Goal: Task Accomplishment & Management: Complete application form

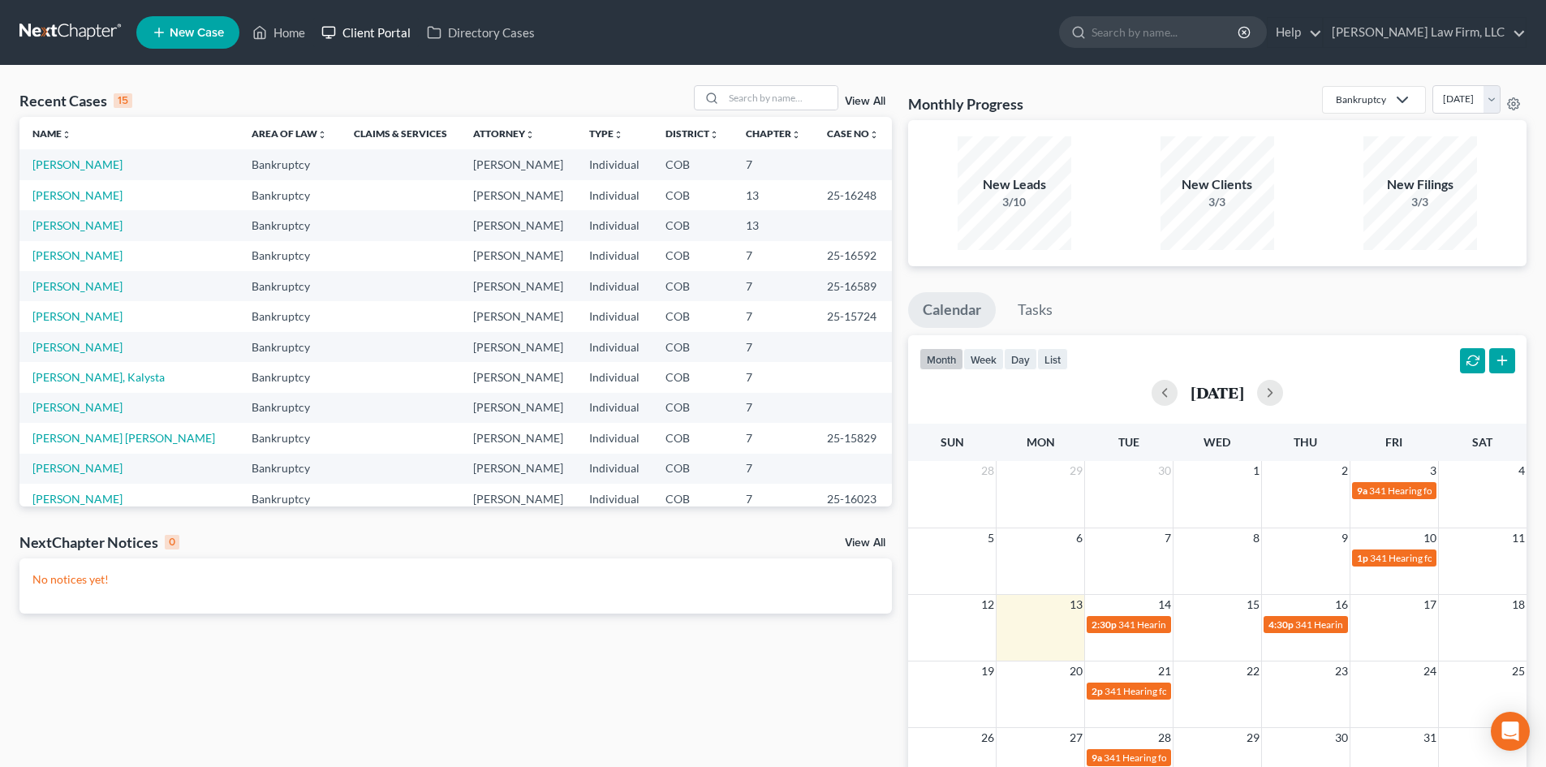
click at [387, 35] on link "Client Portal" at bounding box center [365, 32] width 105 height 29
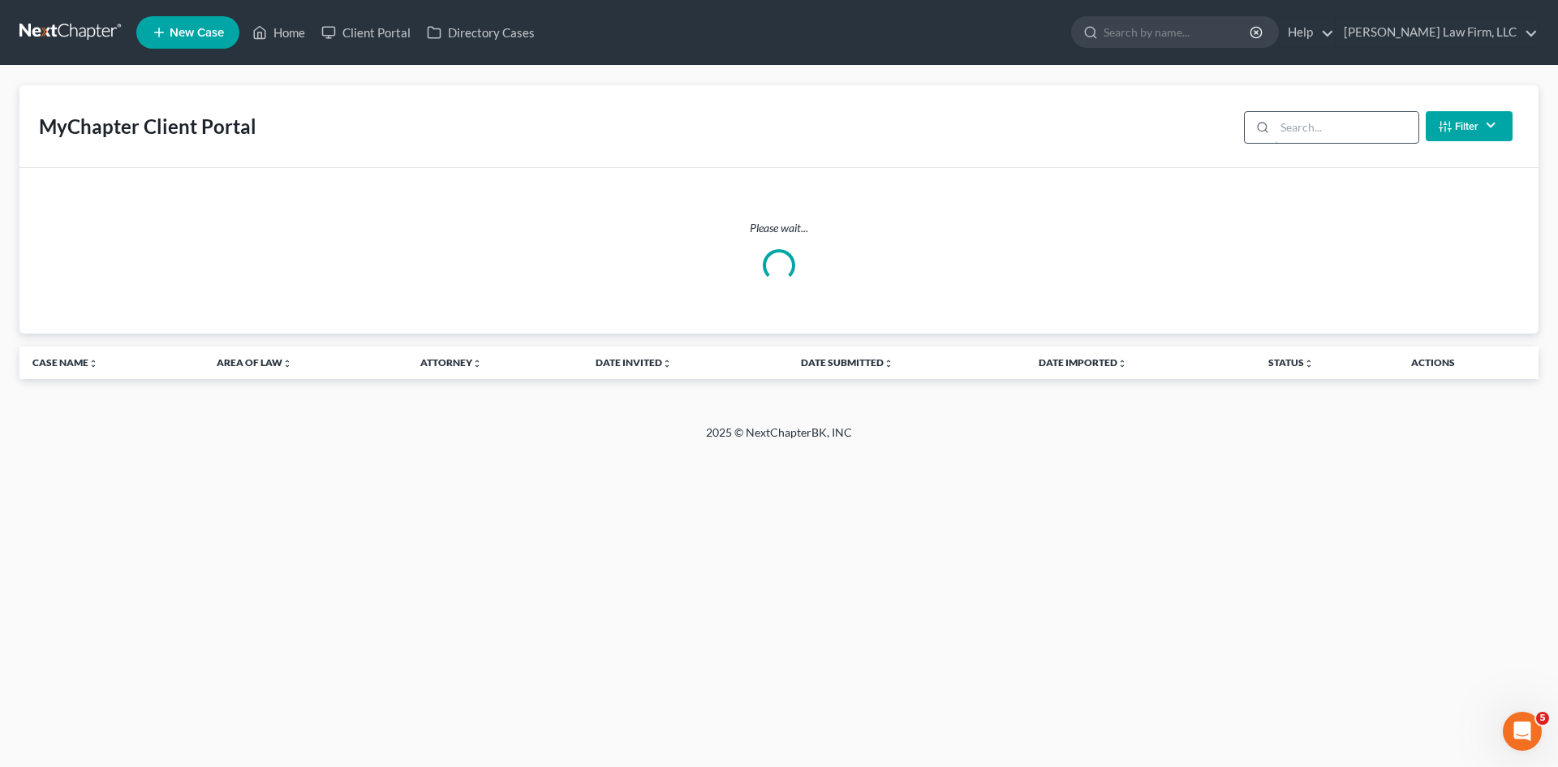
click at [1307, 127] on input "search" at bounding box center [1347, 127] width 144 height 31
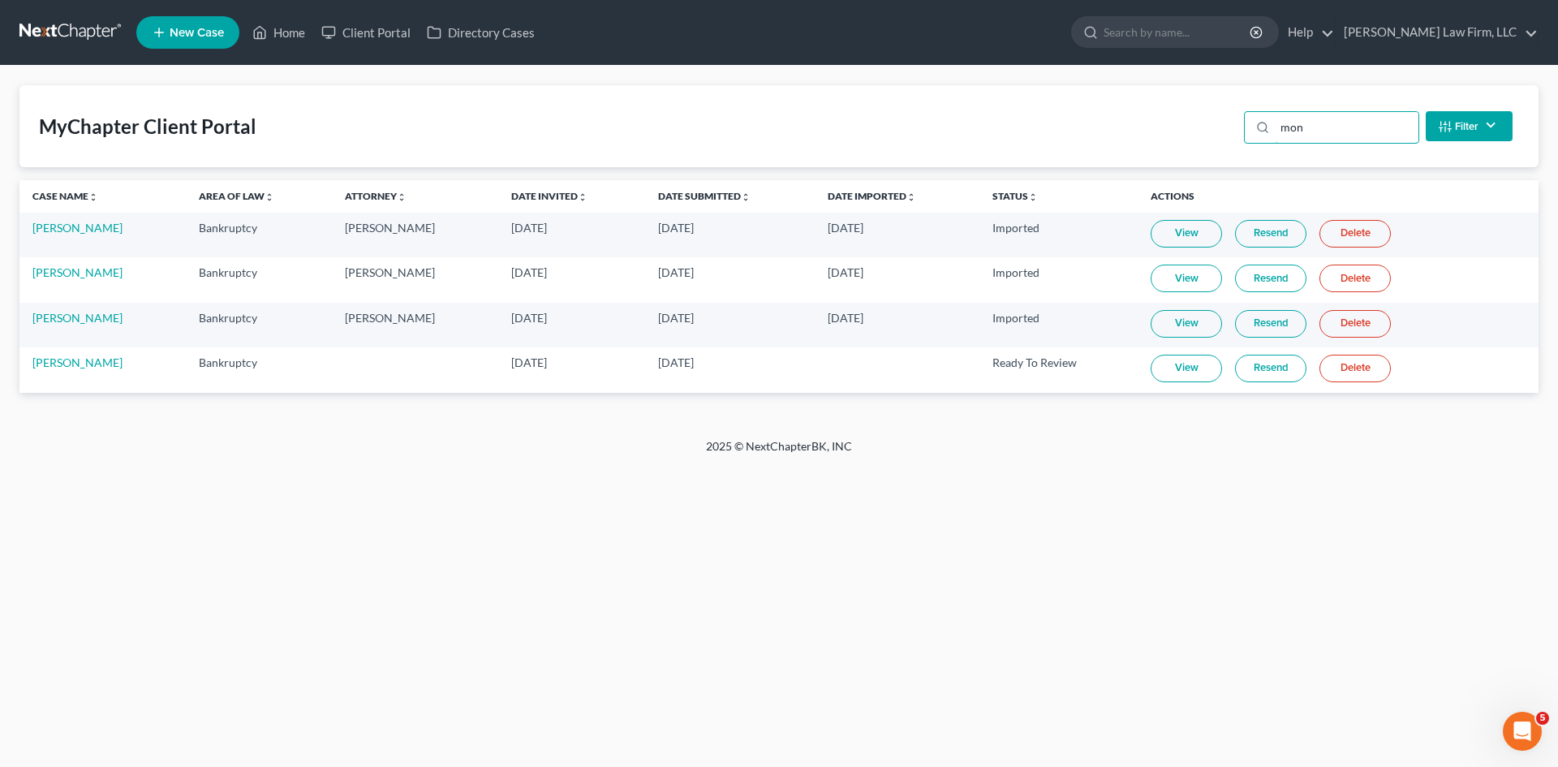
type input "mon"
click at [1171, 369] on link "View" at bounding box center [1186, 369] width 71 height 28
click at [81, 366] on link "[PERSON_NAME]" at bounding box center [77, 362] width 90 height 14
click at [75, 362] on link "[PERSON_NAME]" at bounding box center [77, 362] width 90 height 14
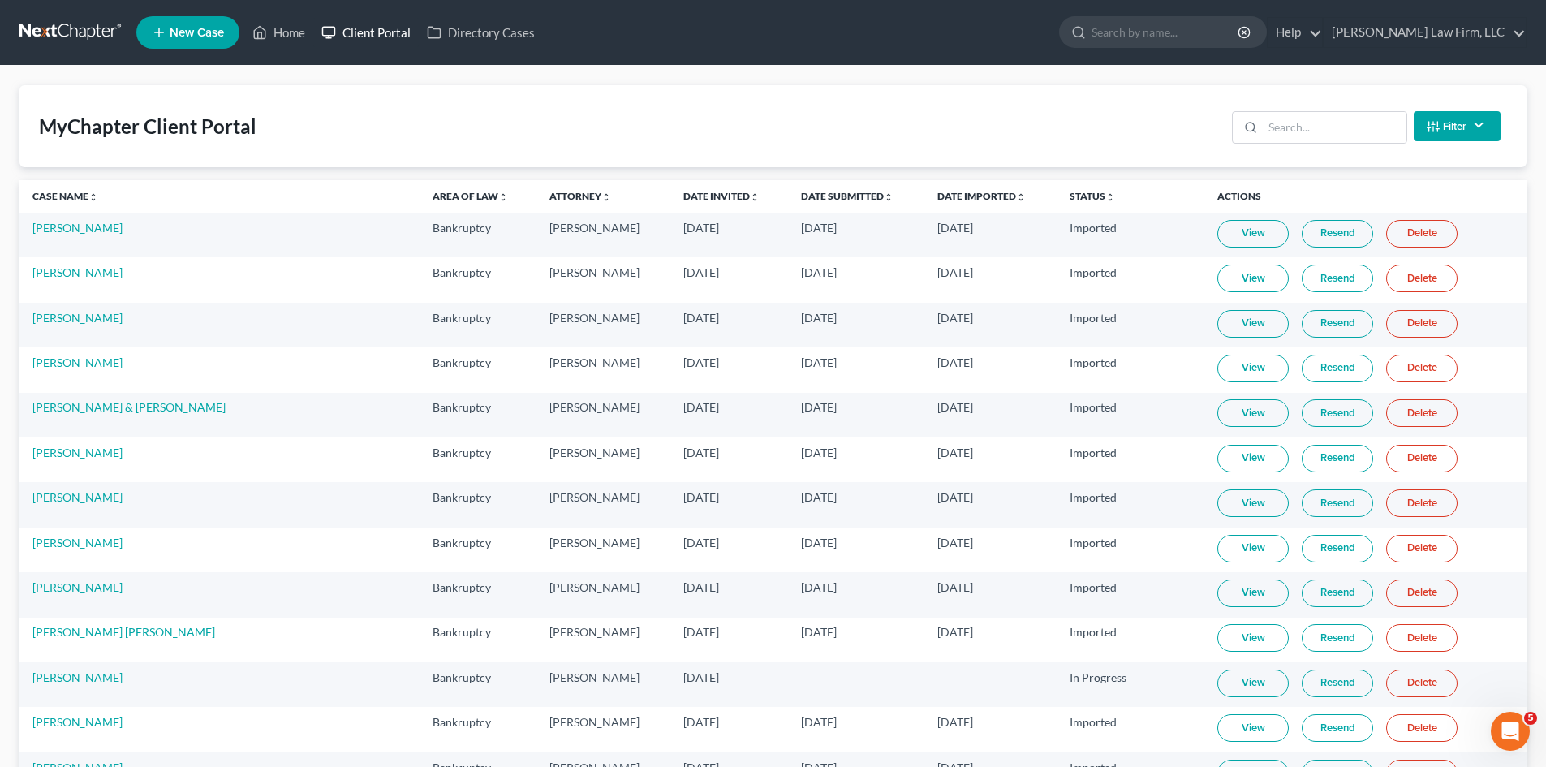
click at [361, 38] on link "Client Portal" at bounding box center [365, 32] width 105 height 29
click at [1281, 136] on input "search" at bounding box center [1335, 127] width 144 height 31
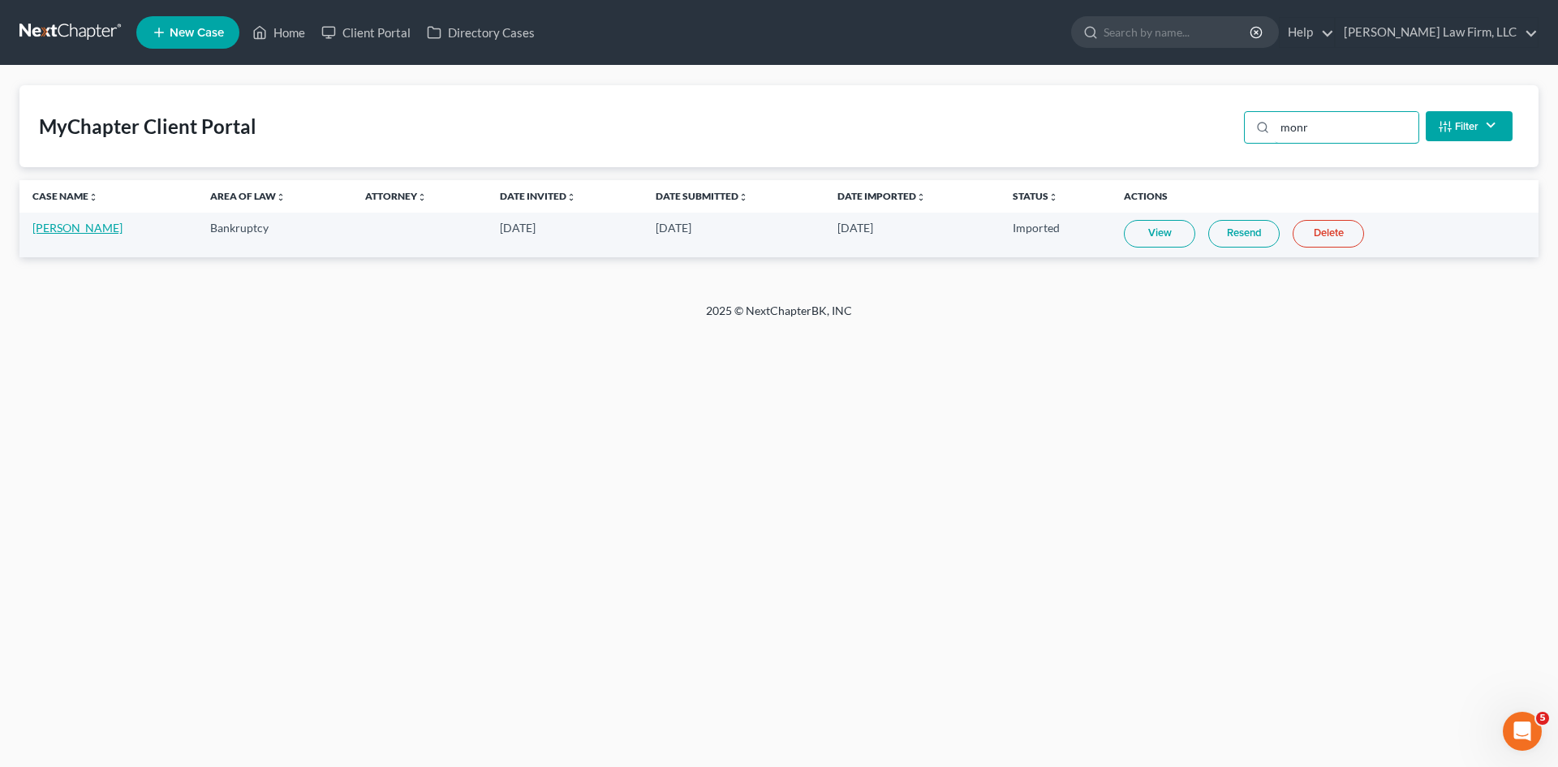
type input "monr"
click at [70, 233] on link "[PERSON_NAME]" at bounding box center [77, 228] width 90 height 14
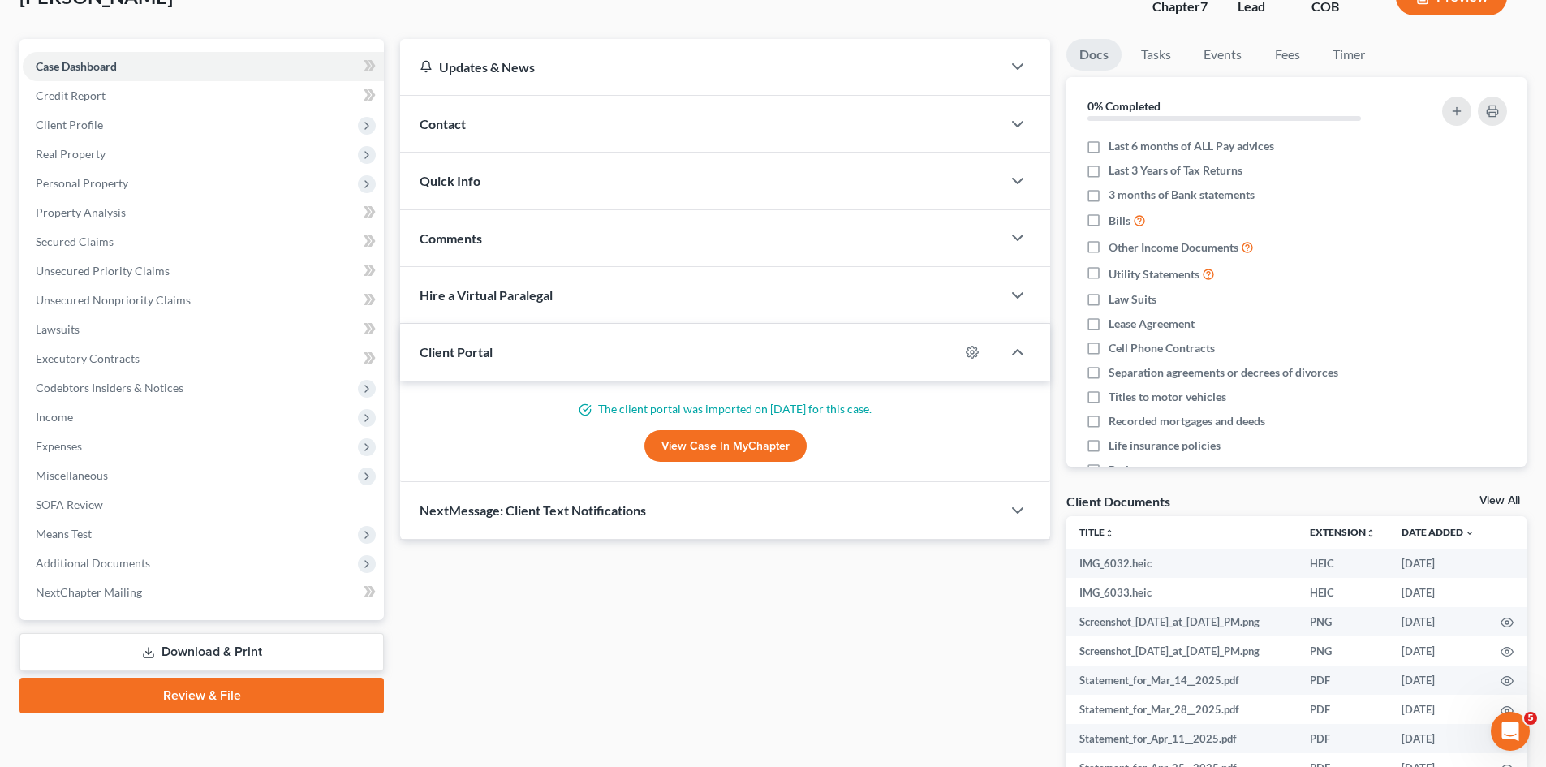
scroll to position [278, 0]
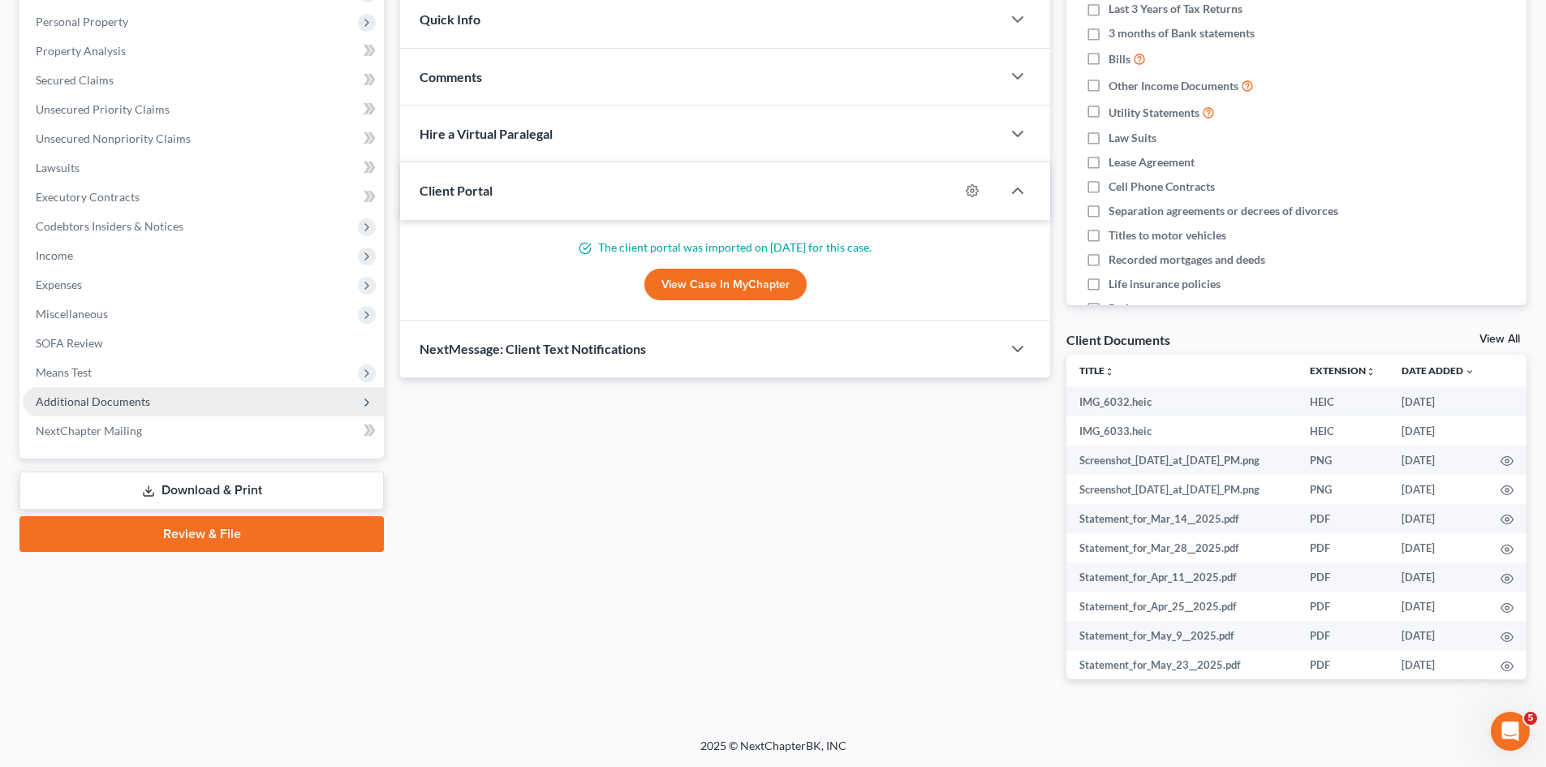
click at [119, 407] on span "Additional Documents" at bounding box center [93, 401] width 114 height 14
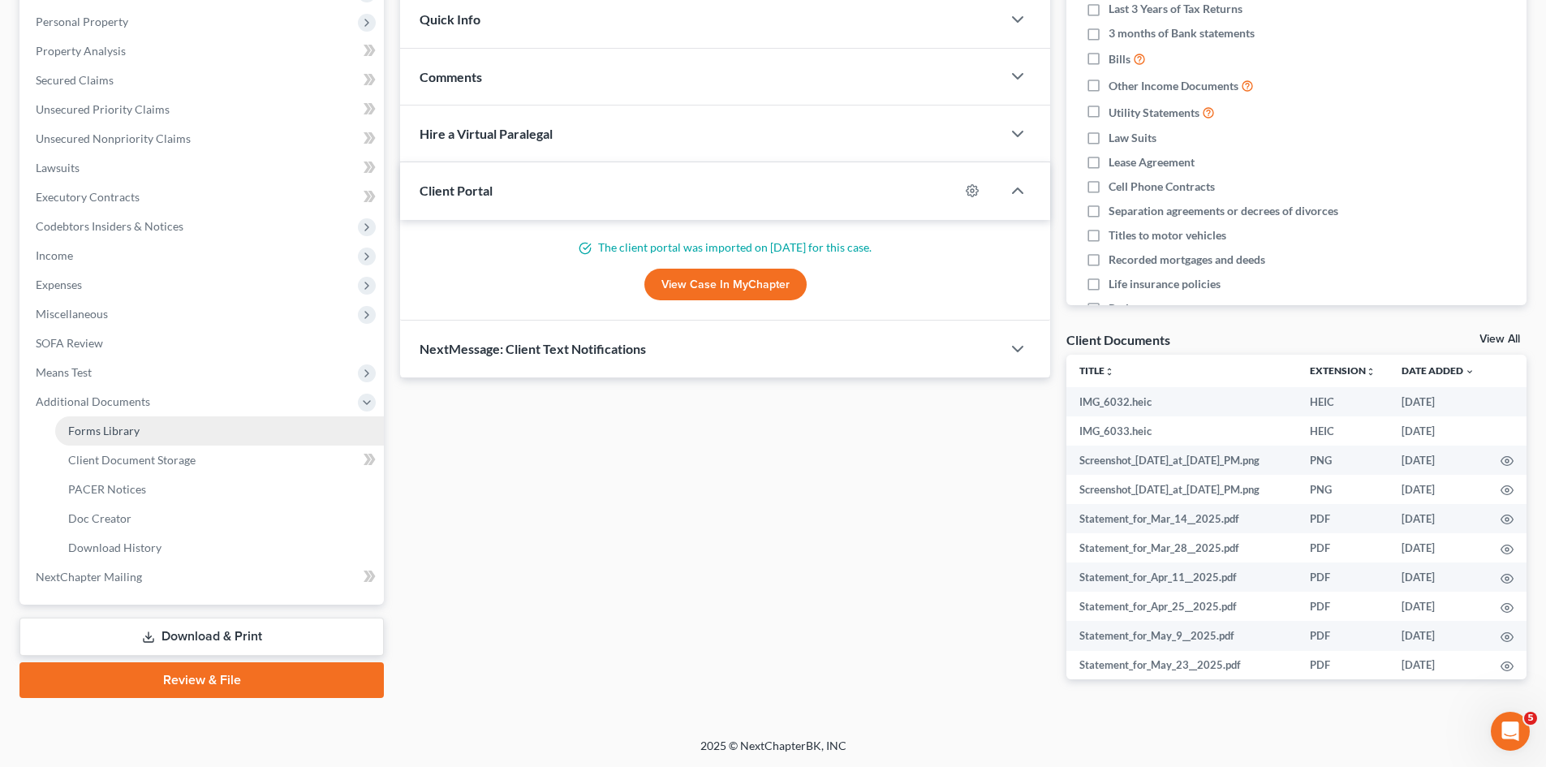
click at [101, 431] on span "Forms Library" at bounding box center [103, 431] width 71 height 14
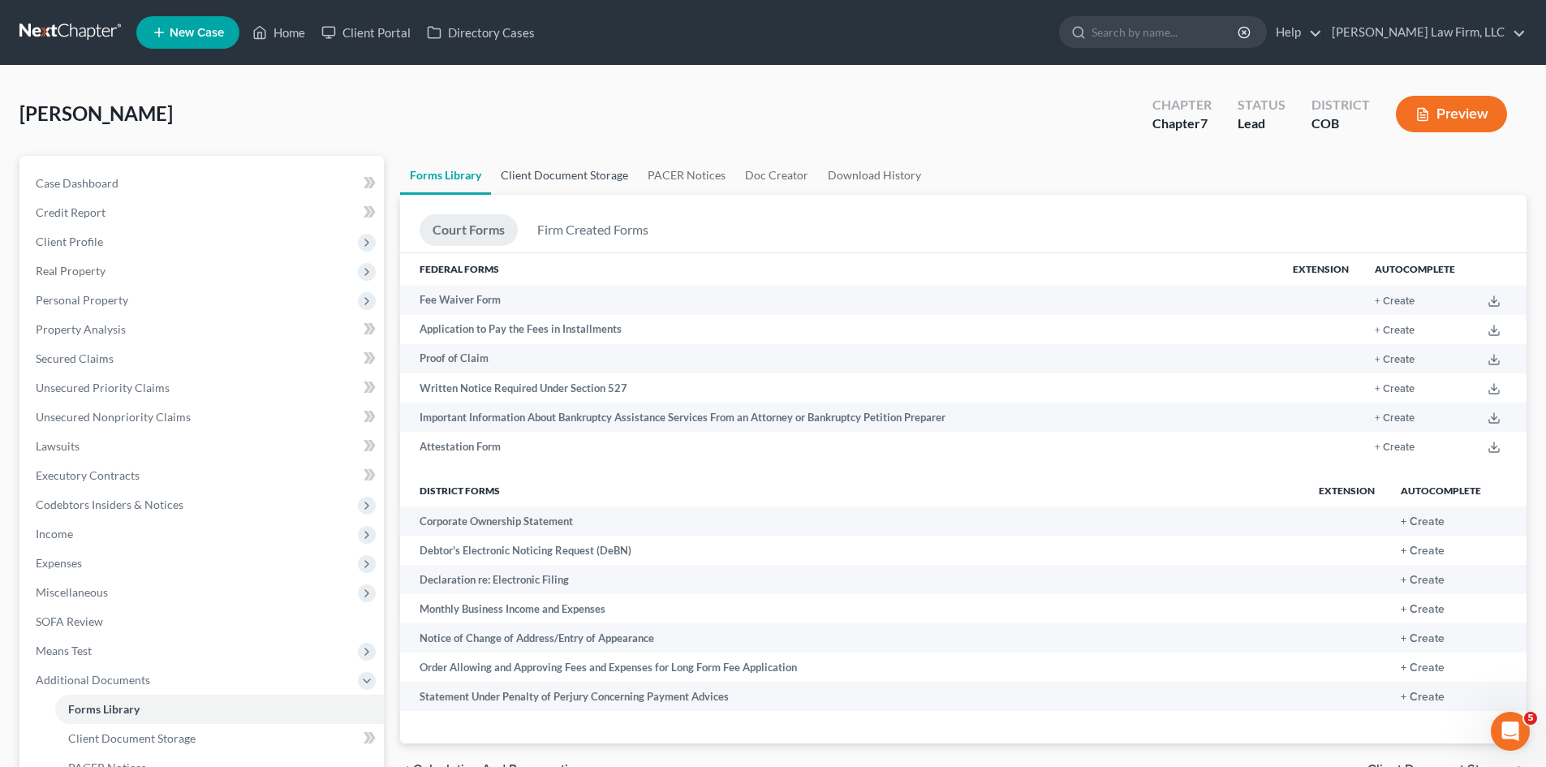
click at [561, 170] on link "Client Document Storage" at bounding box center [564, 175] width 147 height 39
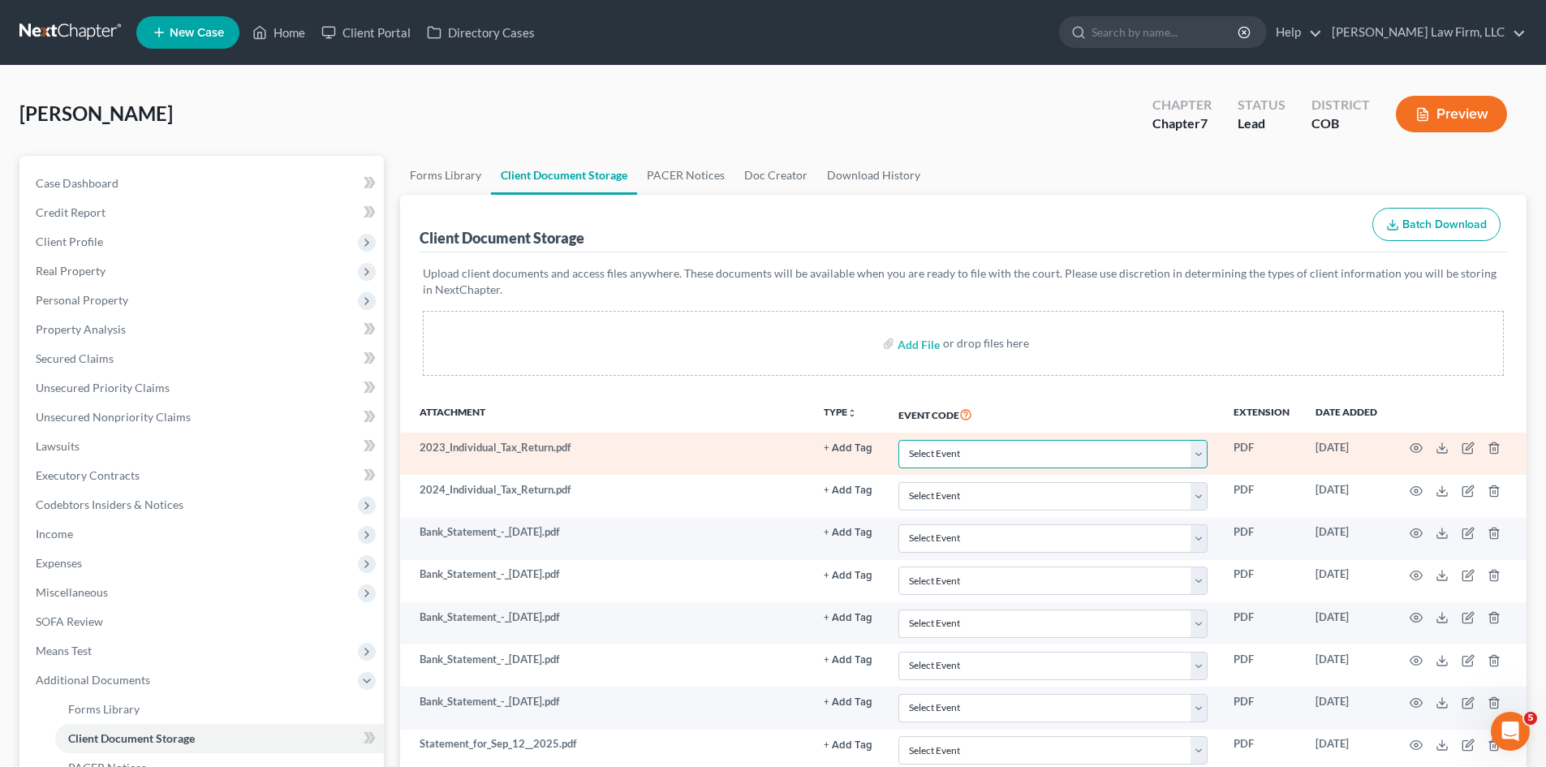
click at [1164, 459] on select "Select Event 1009-1.1 Notice of Amendments 20 Largest Unsecured Creditors Amend…" at bounding box center [1052, 454] width 309 height 28
click at [1160, 458] on select "Select Event 1009-1.1 Notice of Amendments 20 Largest Unsecured Creditors Amend…" at bounding box center [1052, 454] width 309 height 28
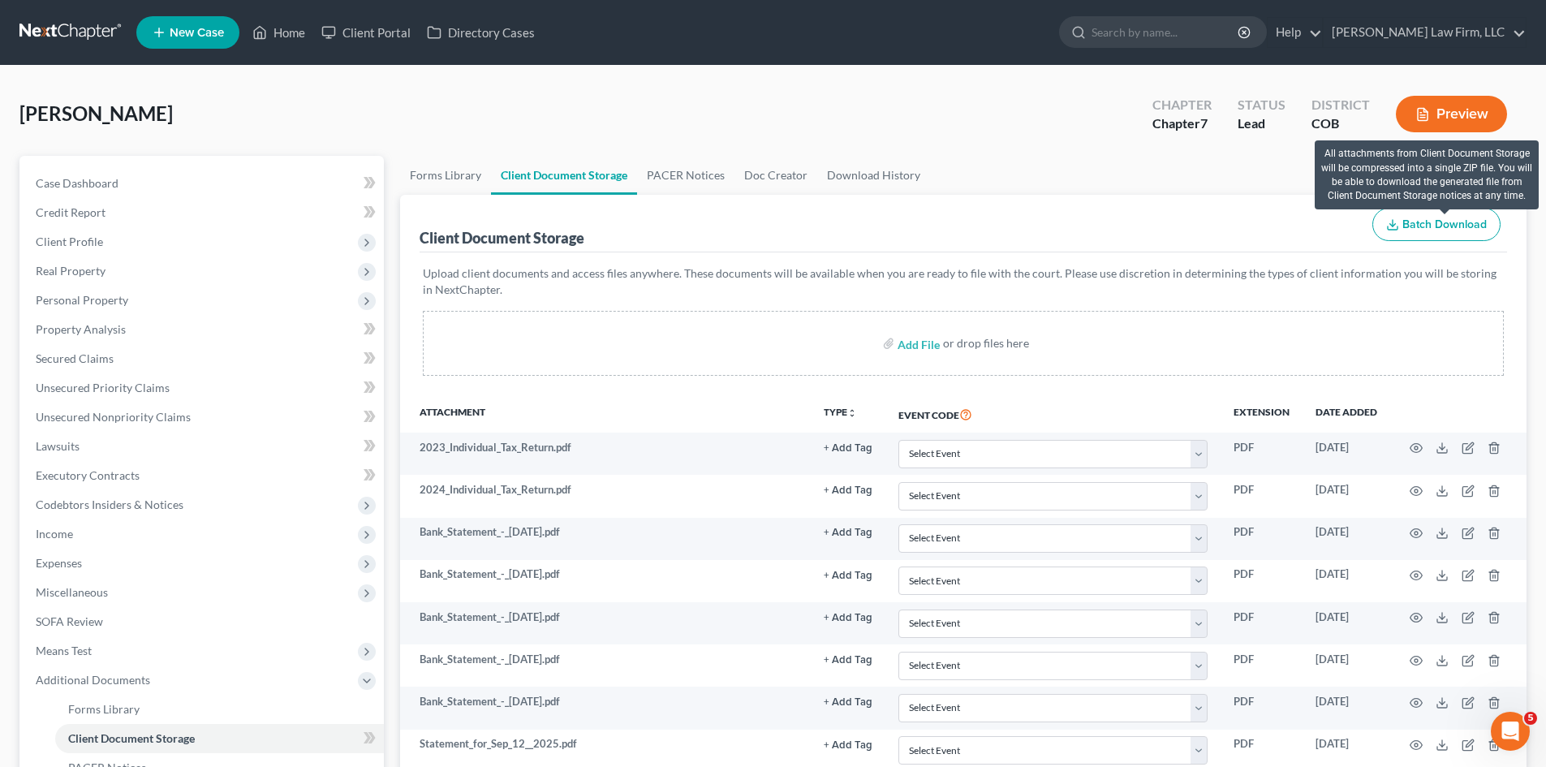
click at [1430, 217] on span "Batch Download" at bounding box center [1444, 224] width 84 height 14
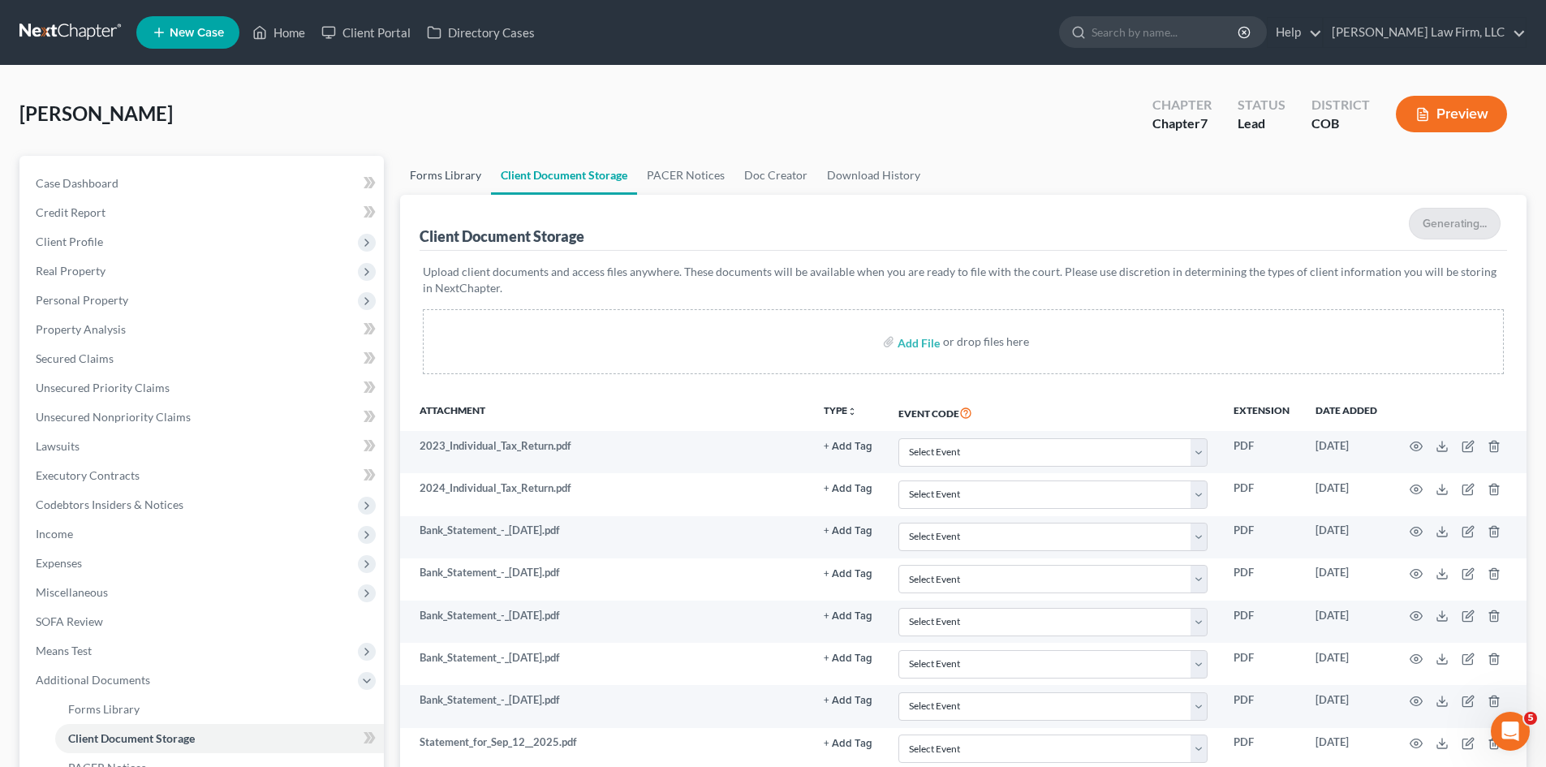
click at [448, 183] on link "Forms Library" at bounding box center [445, 175] width 91 height 39
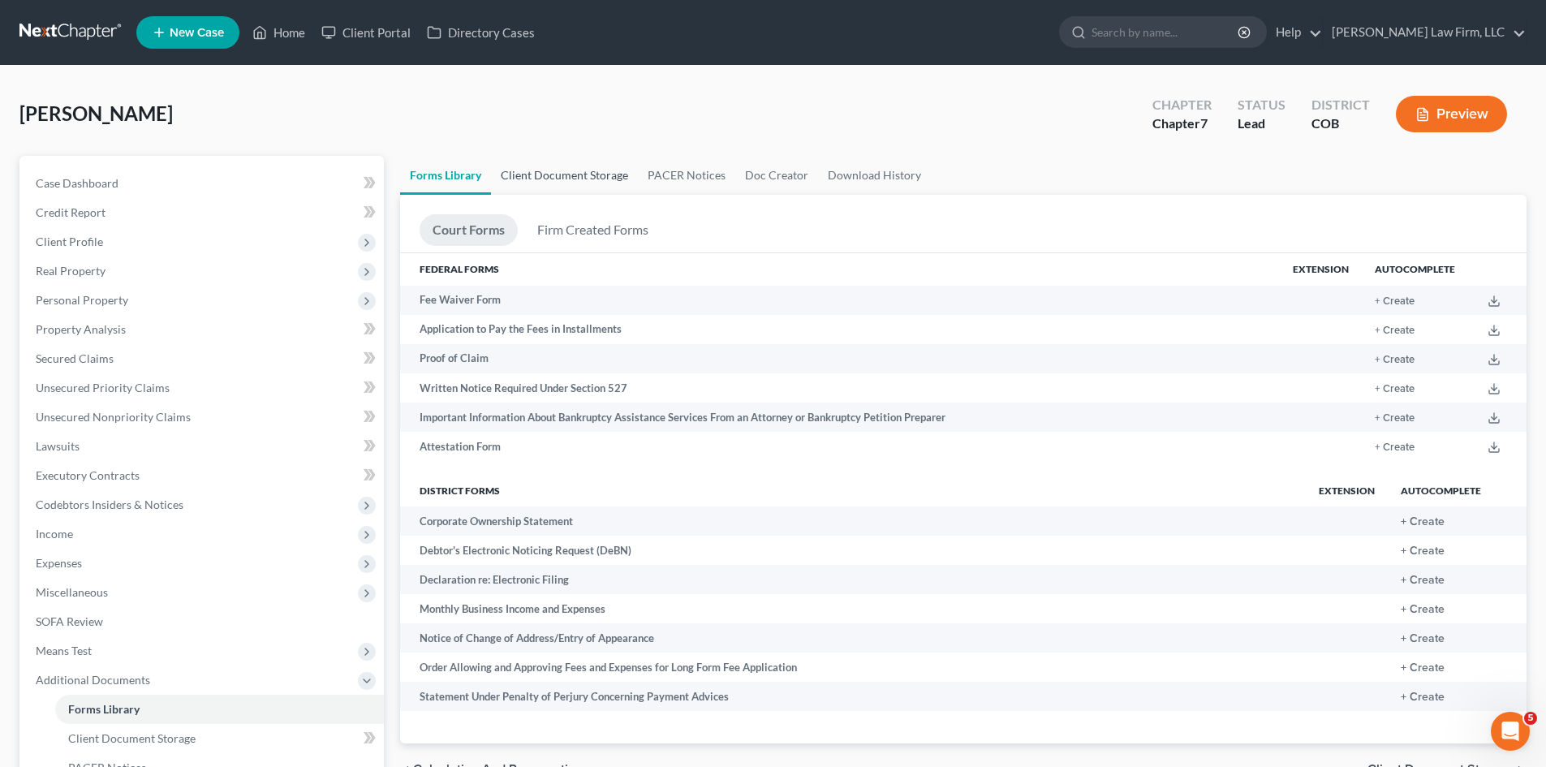
click at [549, 178] on link "Client Document Storage" at bounding box center [564, 175] width 147 height 39
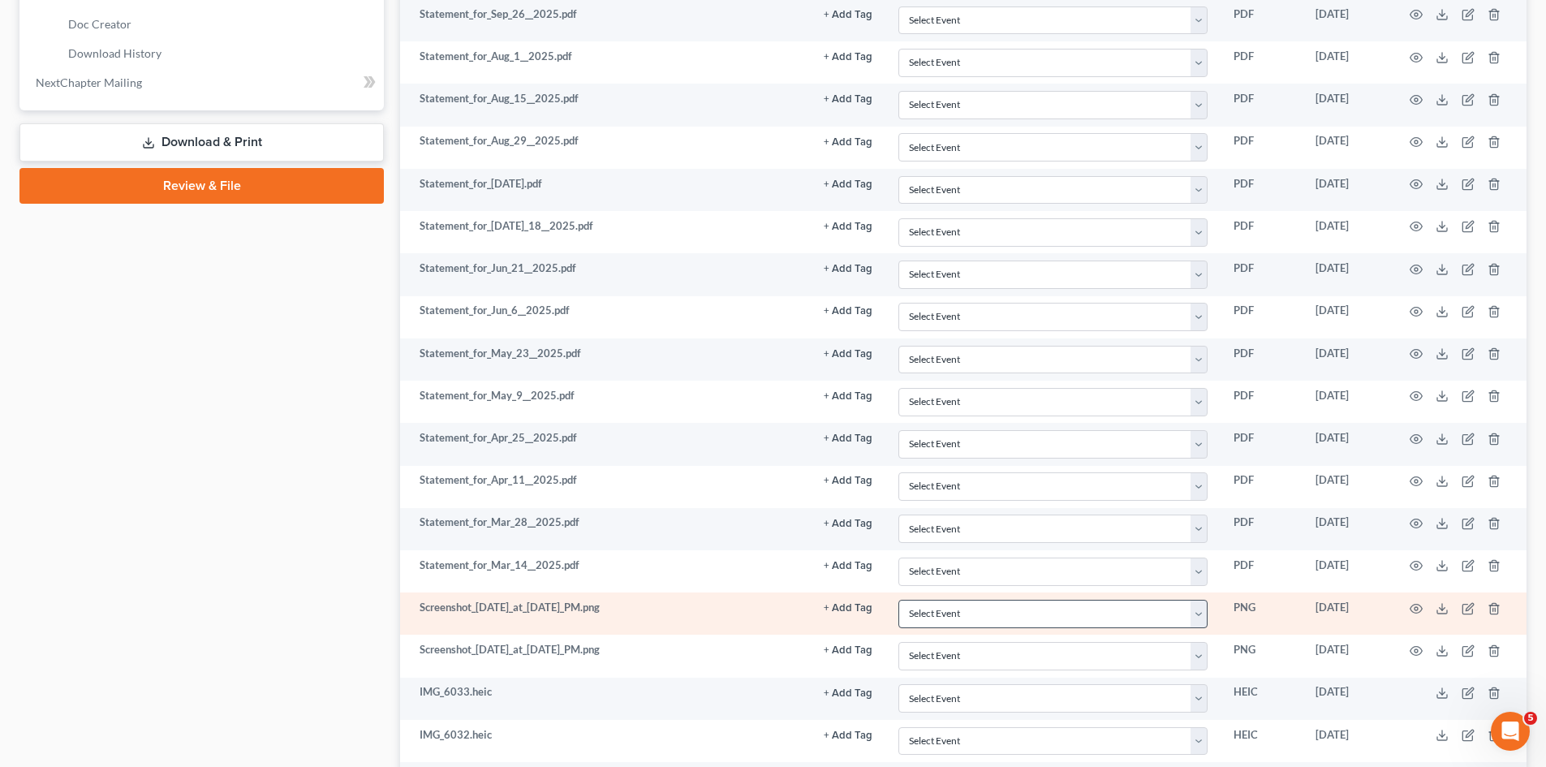
scroll to position [936, 0]
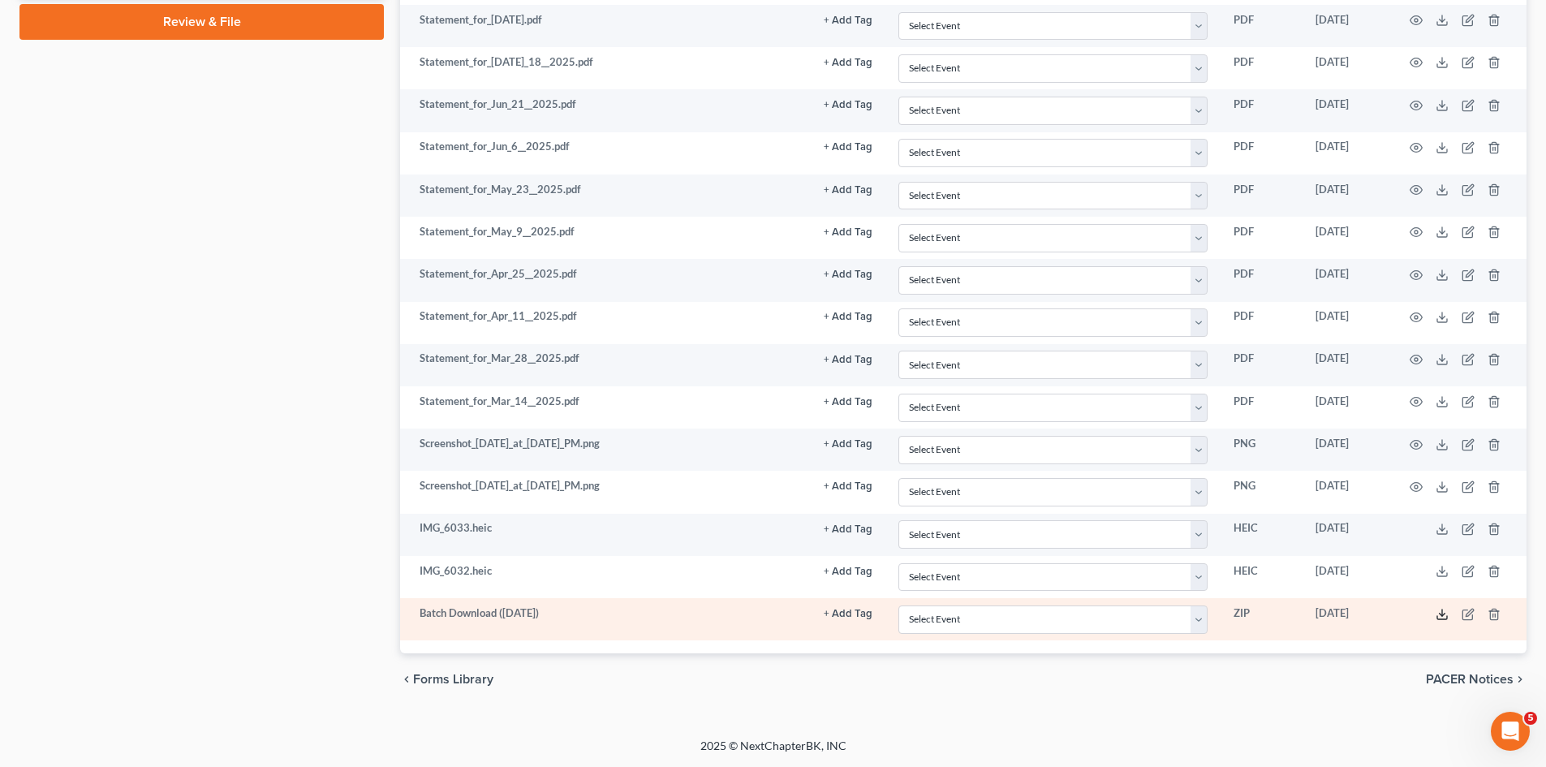
click at [1443, 616] on icon at bounding box center [1441, 614] width 13 height 13
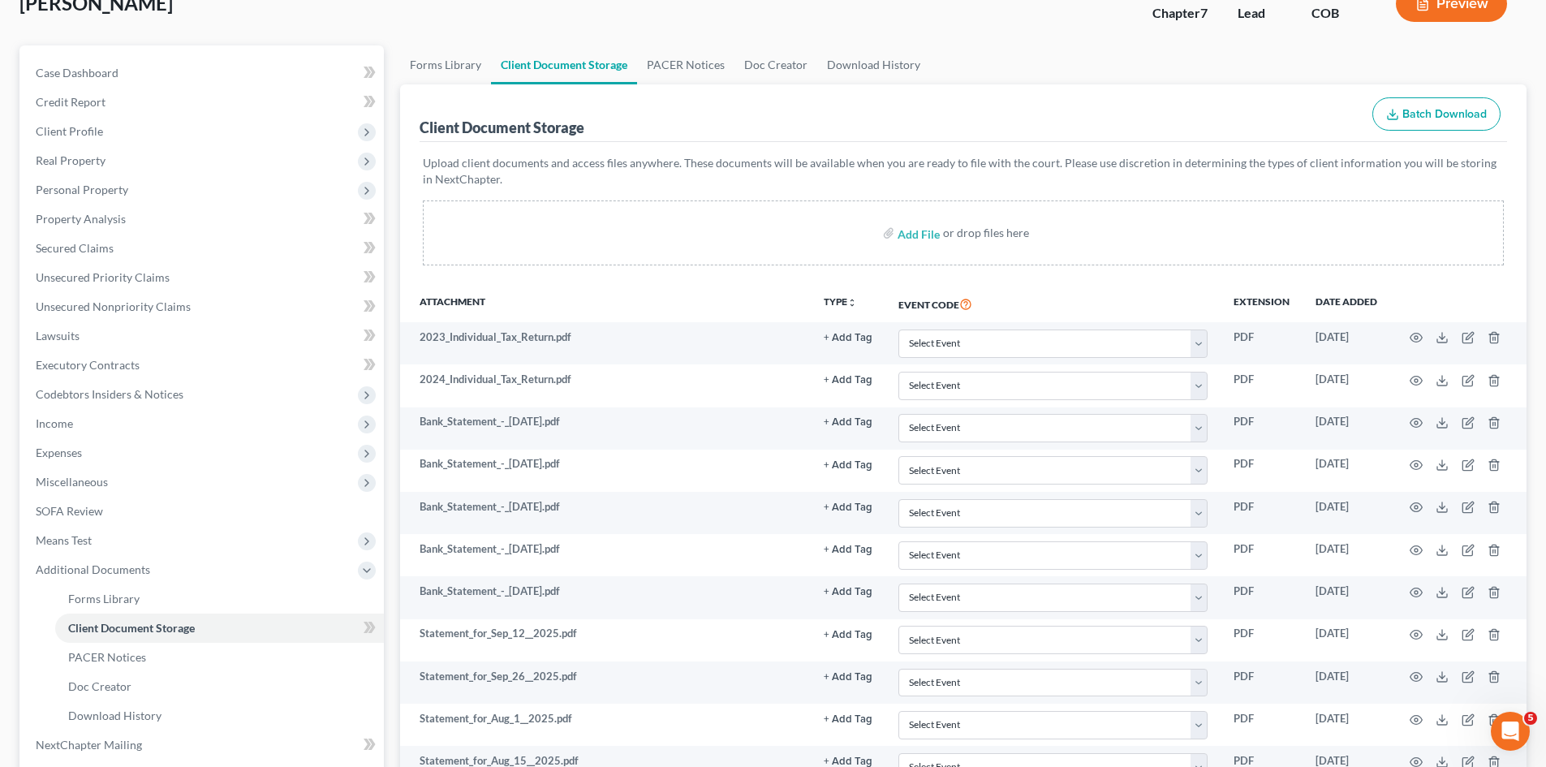
scroll to position [0, 0]
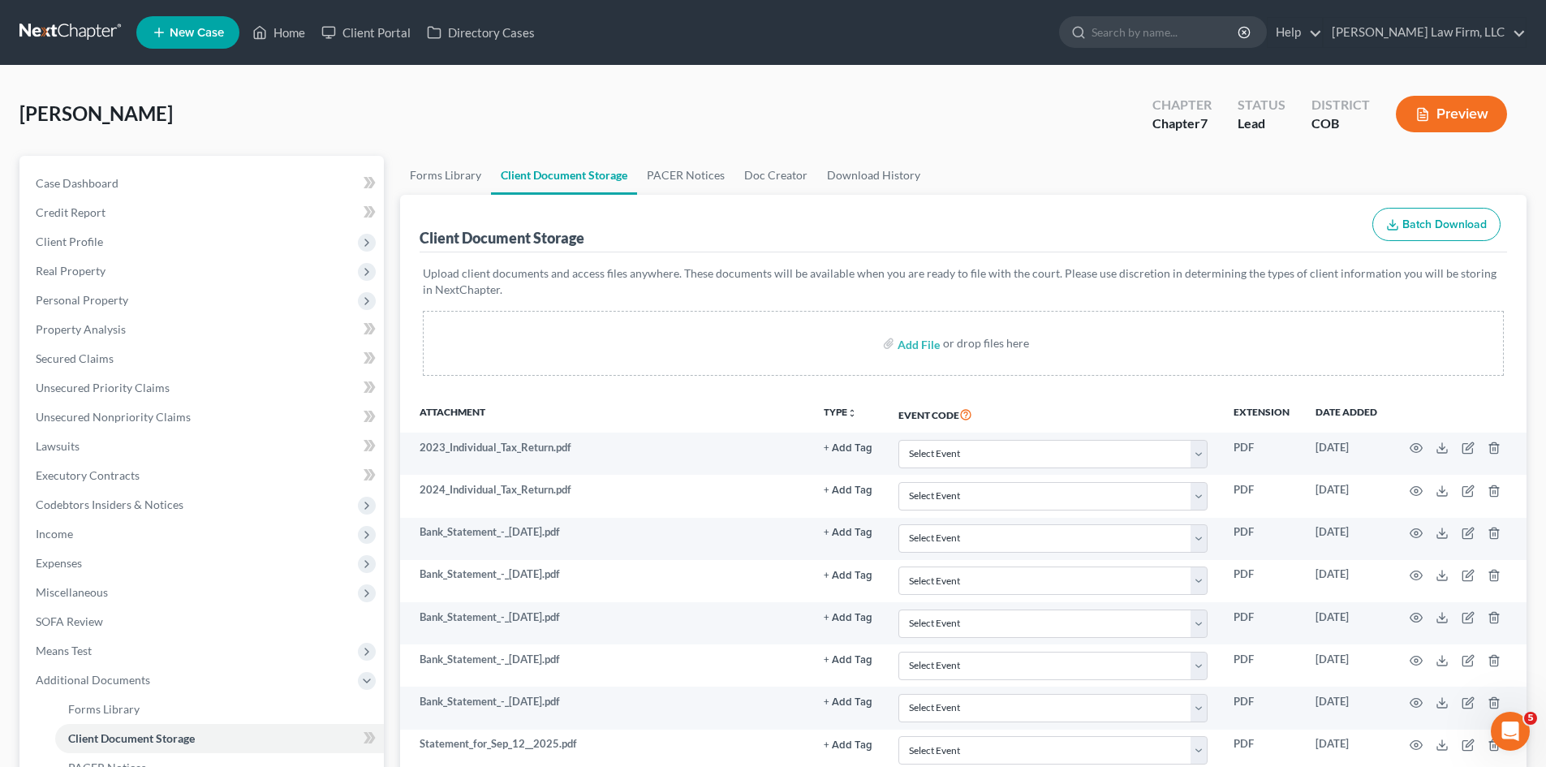
click at [1069, 138] on div "Monroe, Trisha Upgraded Chapter Chapter 7 Status Lead District COB Preview" at bounding box center [772, 120] width 1507 height 71
click at [76, 533] on span "Income" at bounding box center [203, 533] width 361 height 29
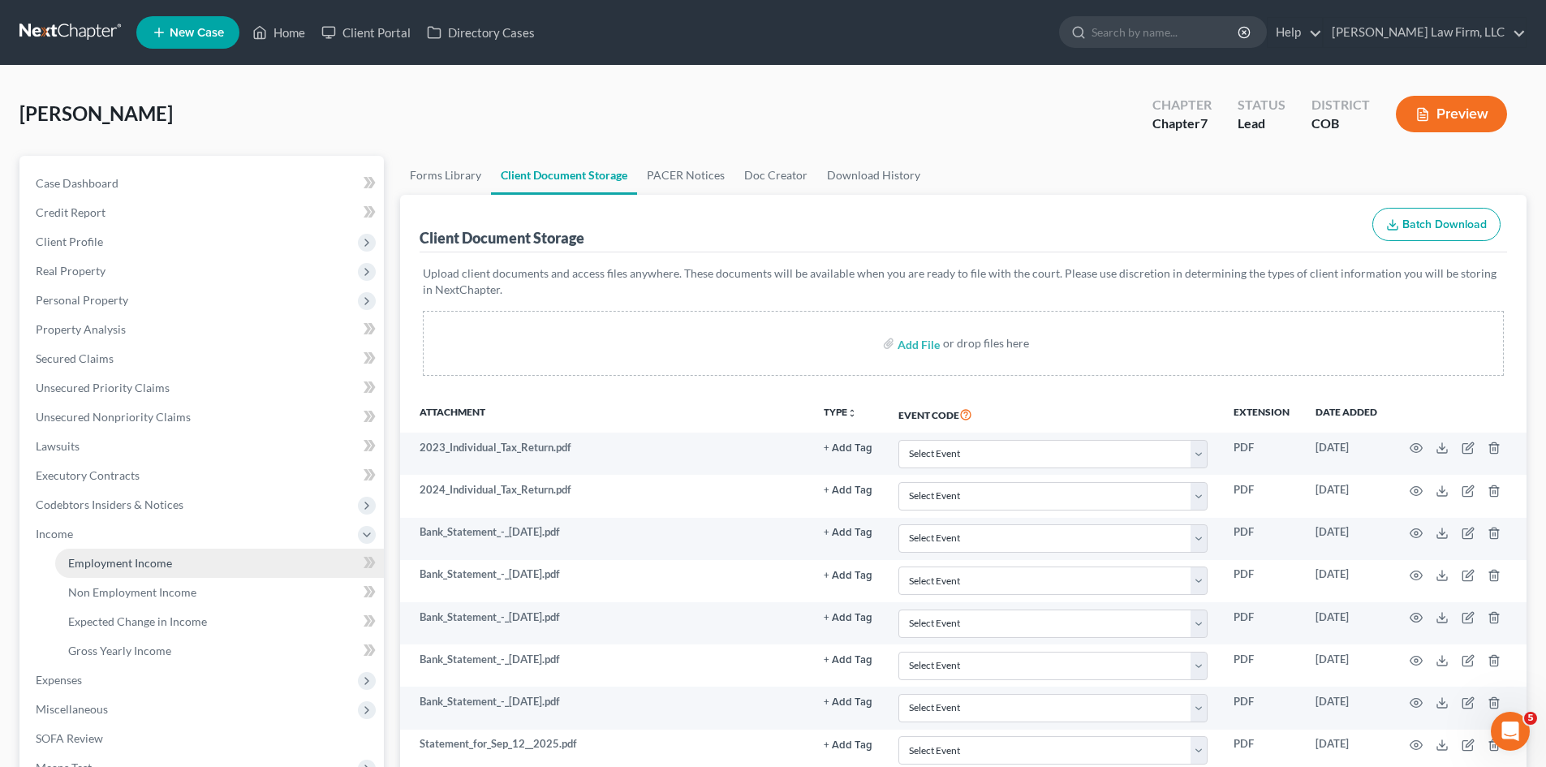
click at [96, 558] on span "Employment Income" at bounding box center [120, 563] width 104 height 14
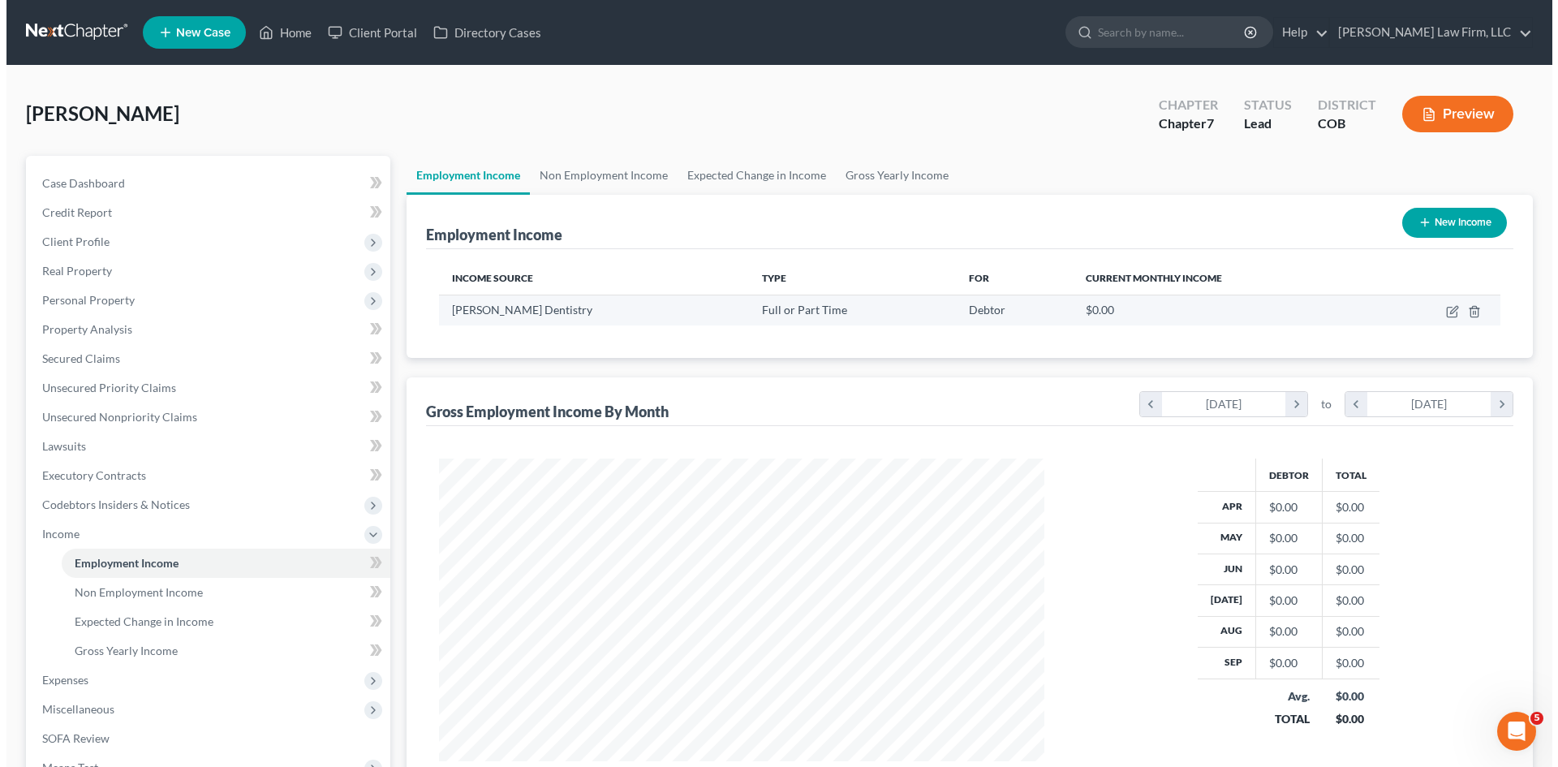
scroll to position [303, 638]
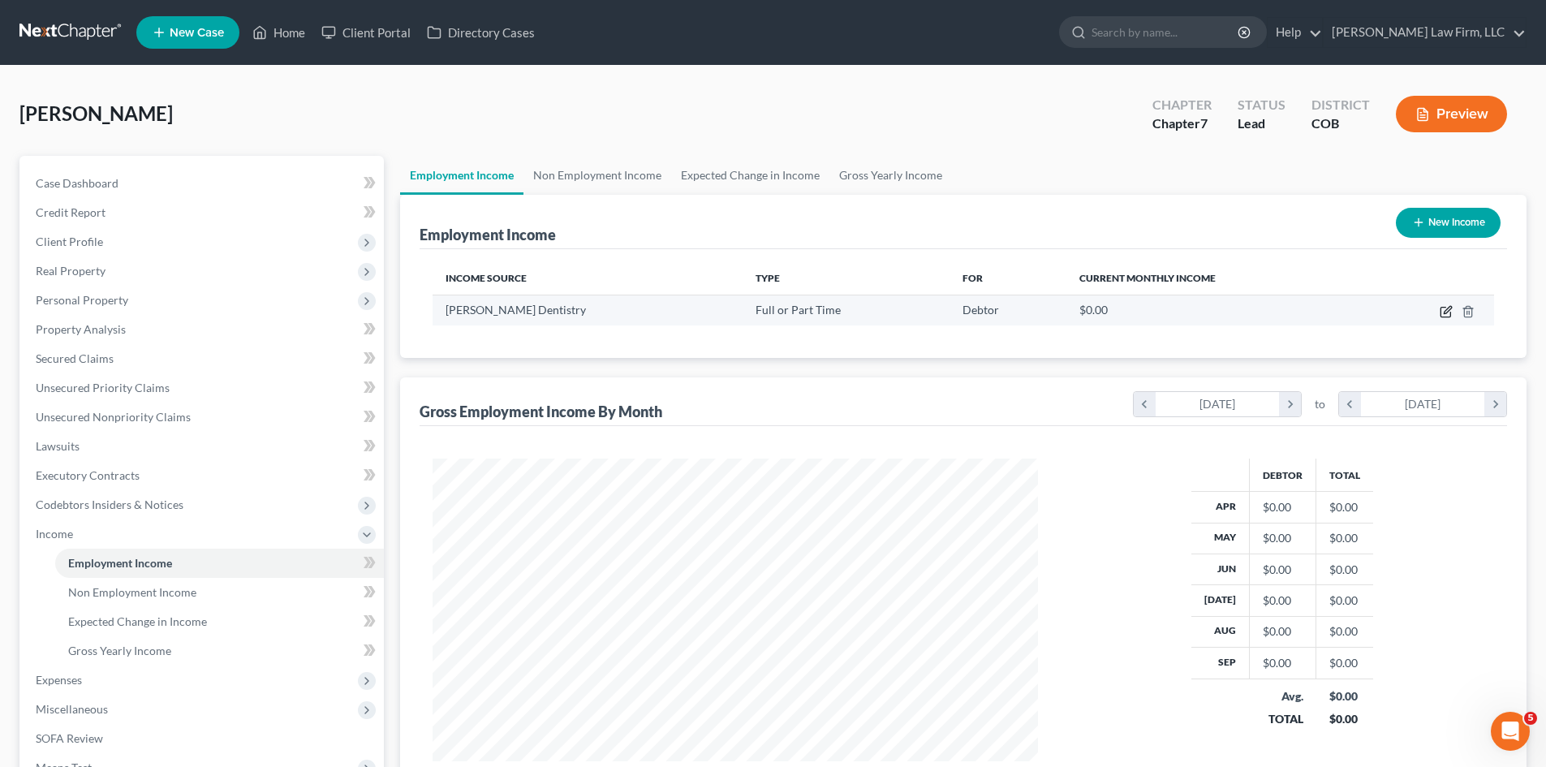
click at [1447, 312] on icon "button" at bounding box center [1445, 311] width 13 height 13
select select "0"
select select "5"
select select "2"
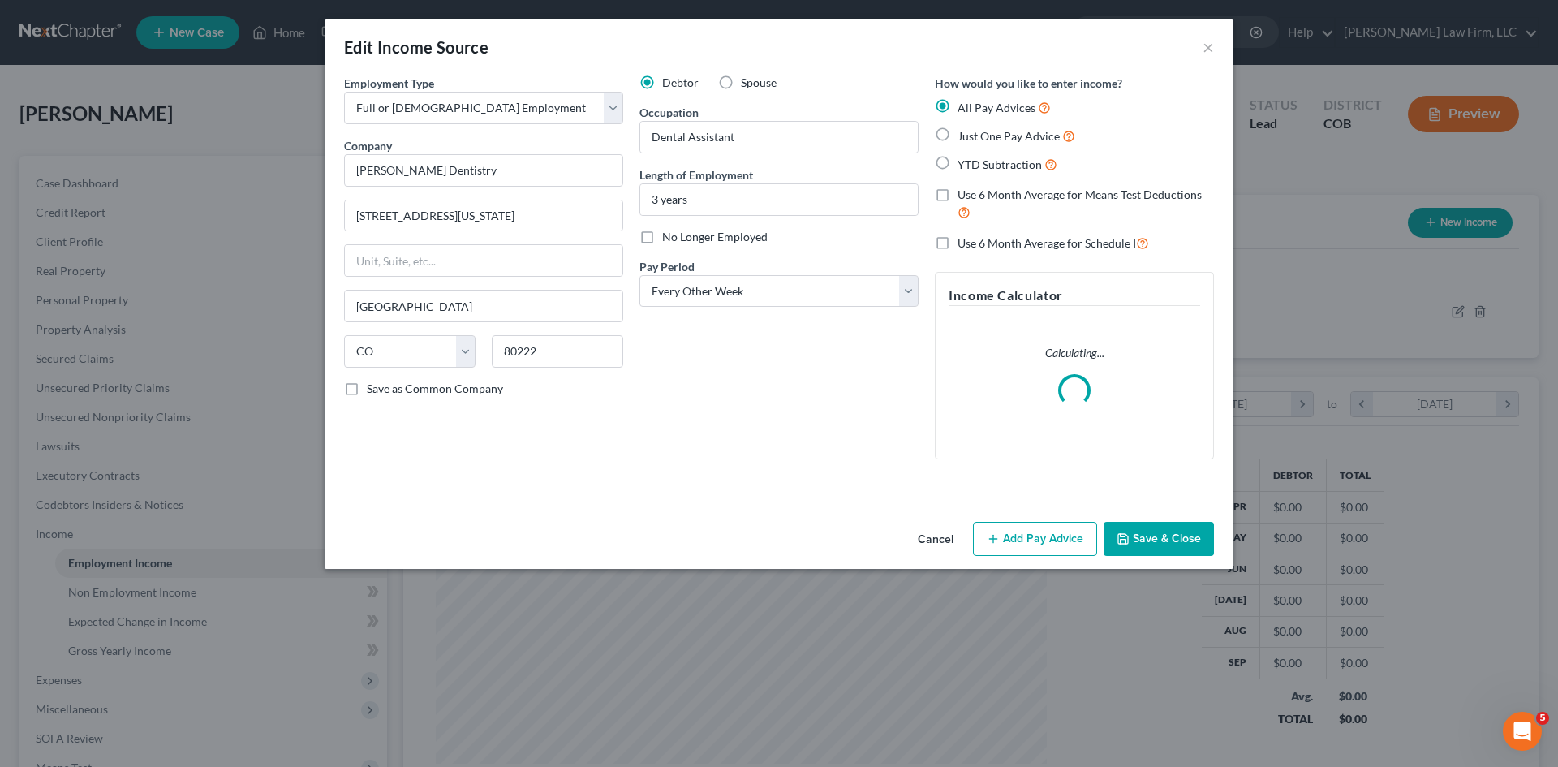
scroll to position [305, 643]
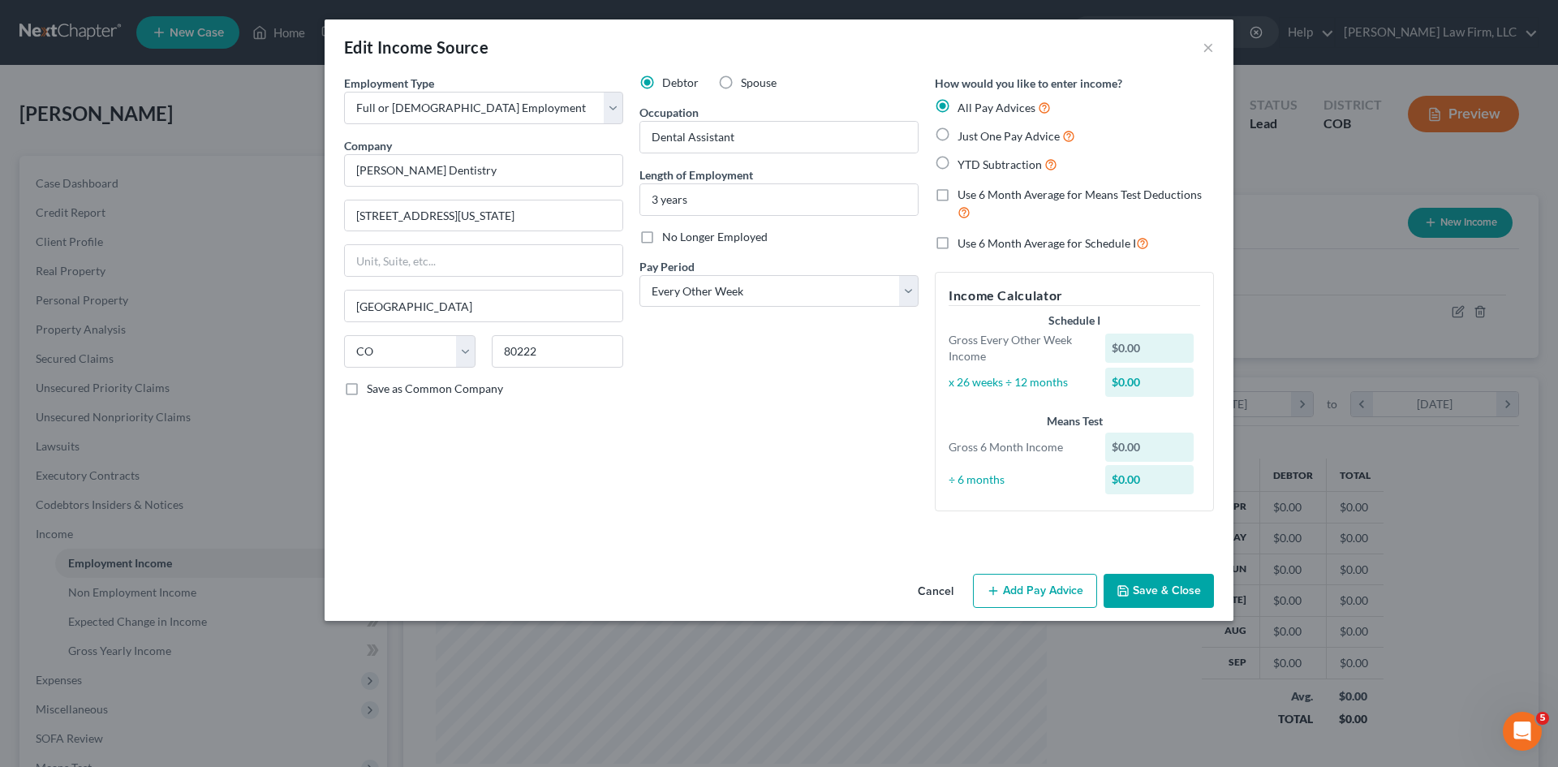
click at [957, 244] on label "Use 6 Month Average for Schedule I" at bounding box center [1052, 243] width 191 height 19
click at [964, 244] on input "Use 6 Month Average for Schedule I" at bounding box center [969, 239] width 11 height 11
checkbox input "true"
click at [1011, 597] on button "Add Pay Advice" at bounding box center [1035, 591] width 124 height 34
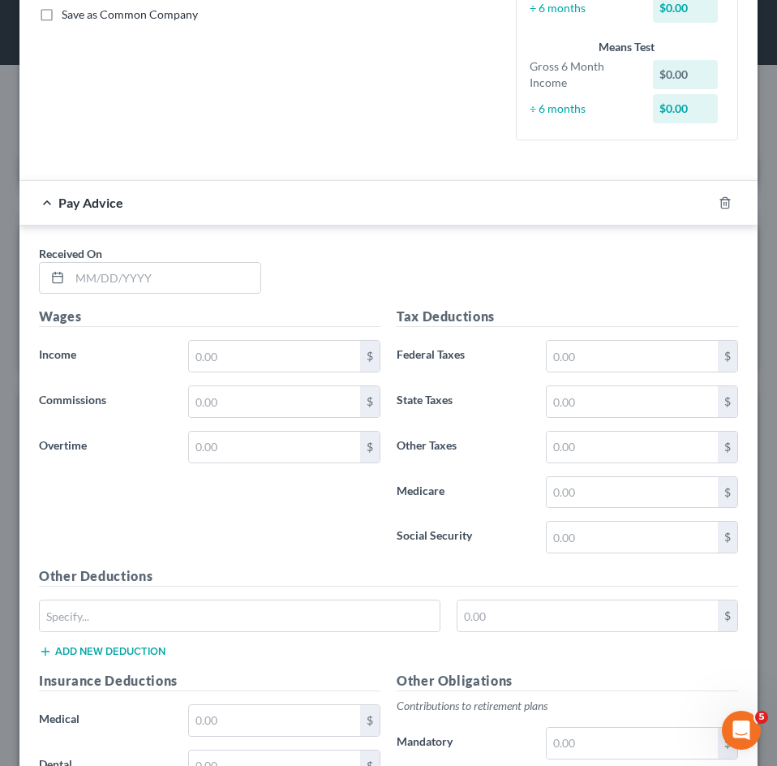
scroll to position [337, 706]
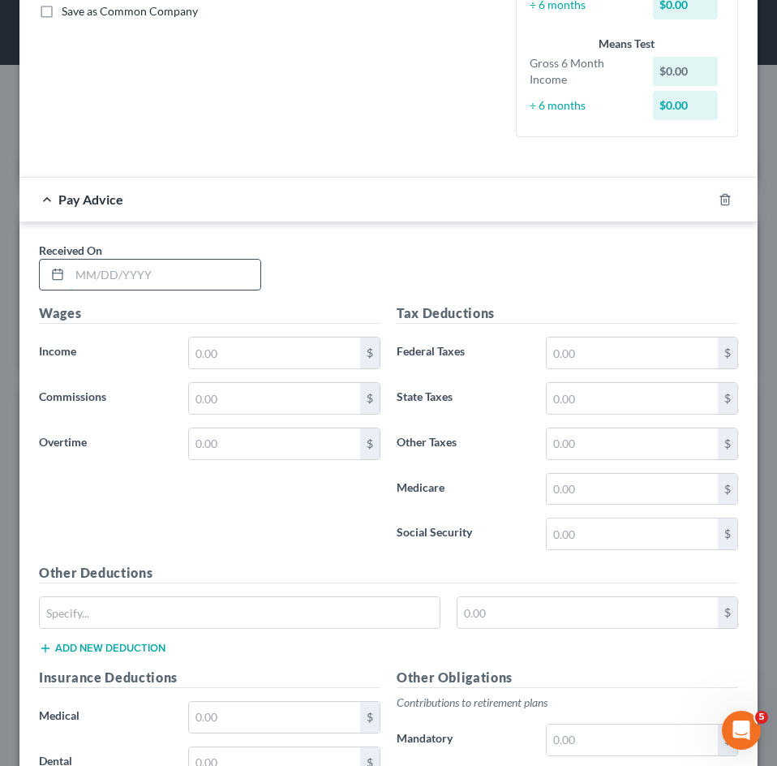
click at [114, 273] on input "text" at bounding box center [165, 275] width 191 height 31
type input "08/01/2025"
click at [205, 352] on input "text" at bounding box center [274, 353] width 171 height 31
click at [243, 339] on input "16" at bounding box center [274, 353] width 171 height 31
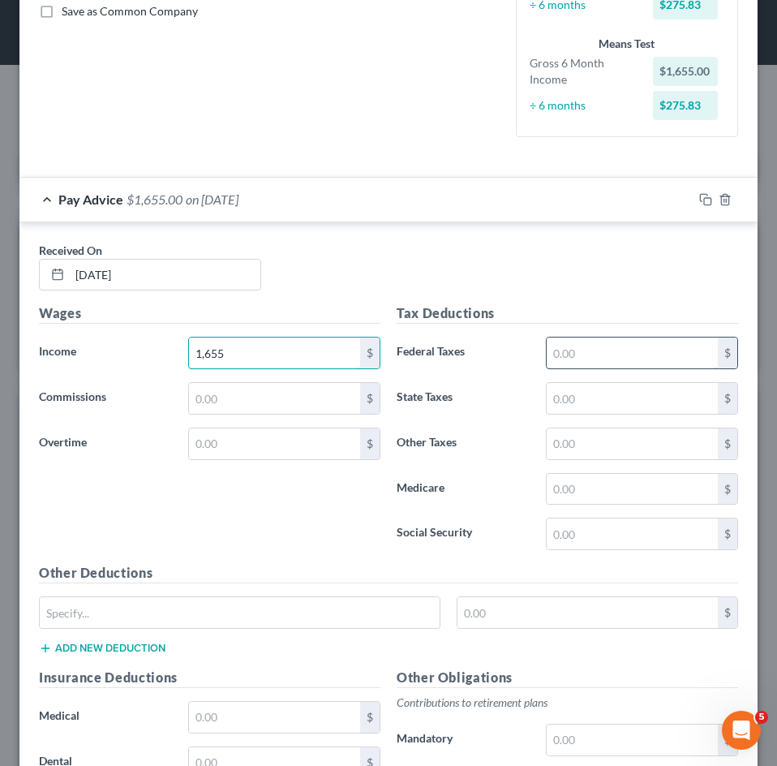
type input "1,655"
click at [623, 355] on input "text" at bounding box center [632, 353] width 171 height 31
type input "101.16"
click at [592, 540] on input "text" at bounding box center [632, 533] width 171 height 31
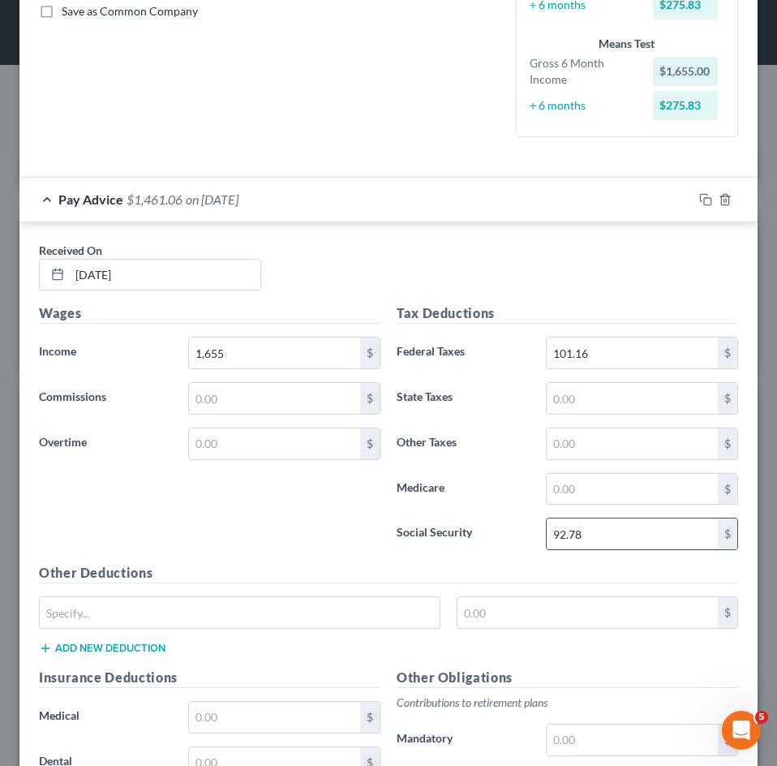
type input "92.78"
type input "21.70"
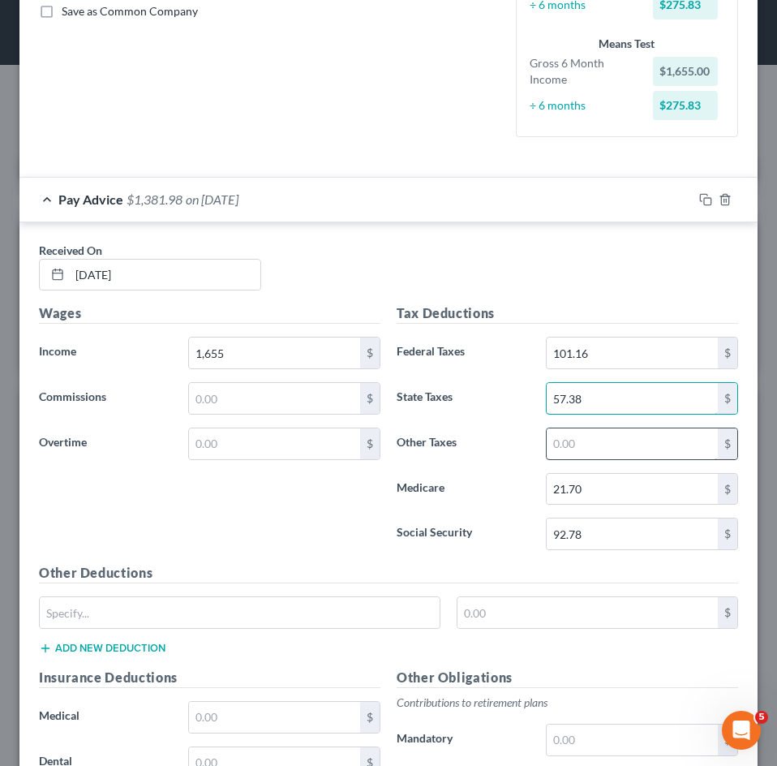
type input "57.38"
click at [579, 458] on input "text" at bounding box center [632, 443] width 171 height 31
type input "5.75"
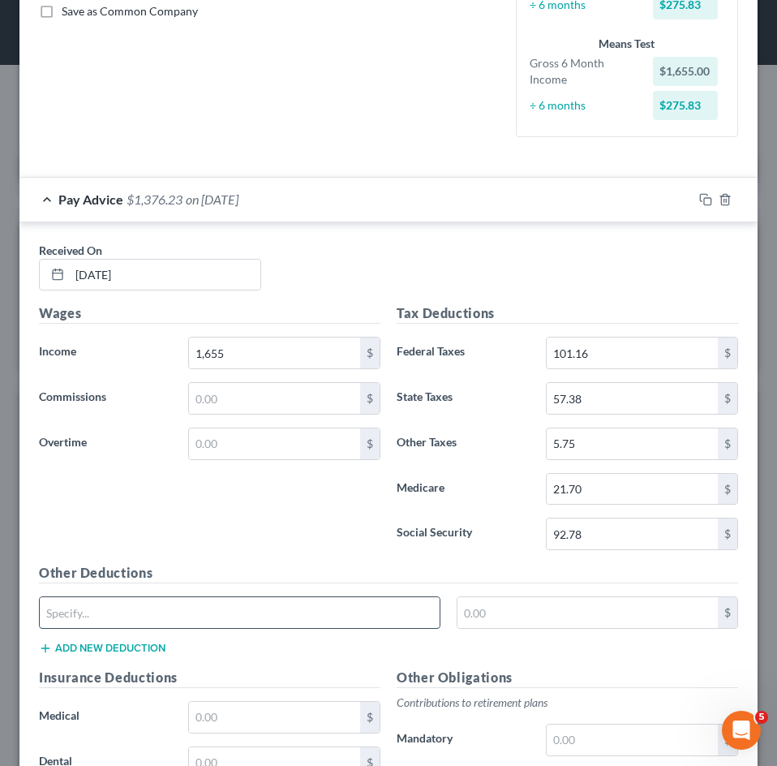
drag, startPoint x: 271, startPoint y: 600, endPoint x: 262, endPoint y: 604, distance: 9.5
click at [271, 600] on input "text" at bounding box center [240, 612] width 400 height 31
type input "CO Paid Family Leave"
click at [501, 617] on input "text" at bounding box center [588, 612] width 261 height 31
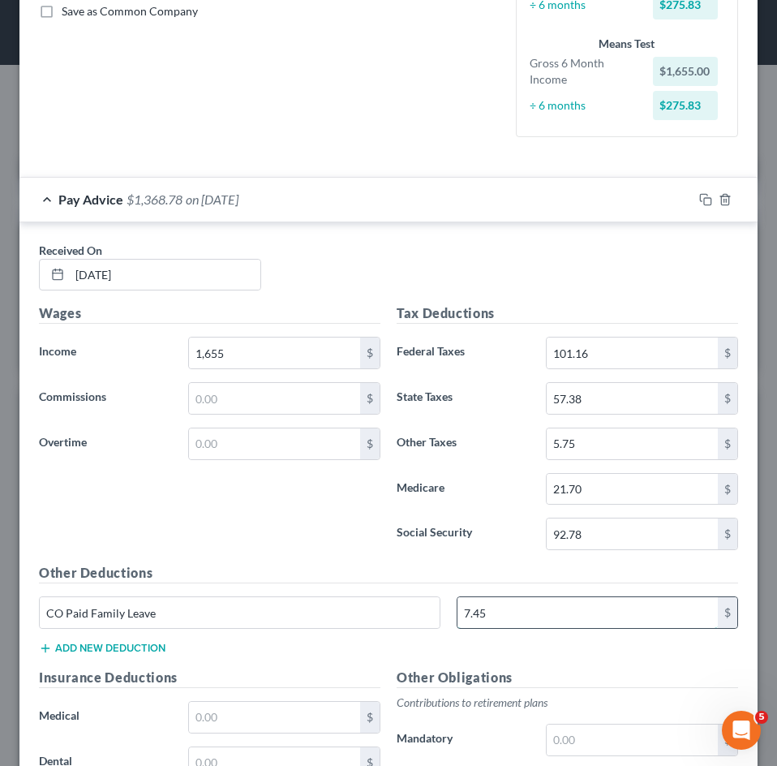
type input "7.45"
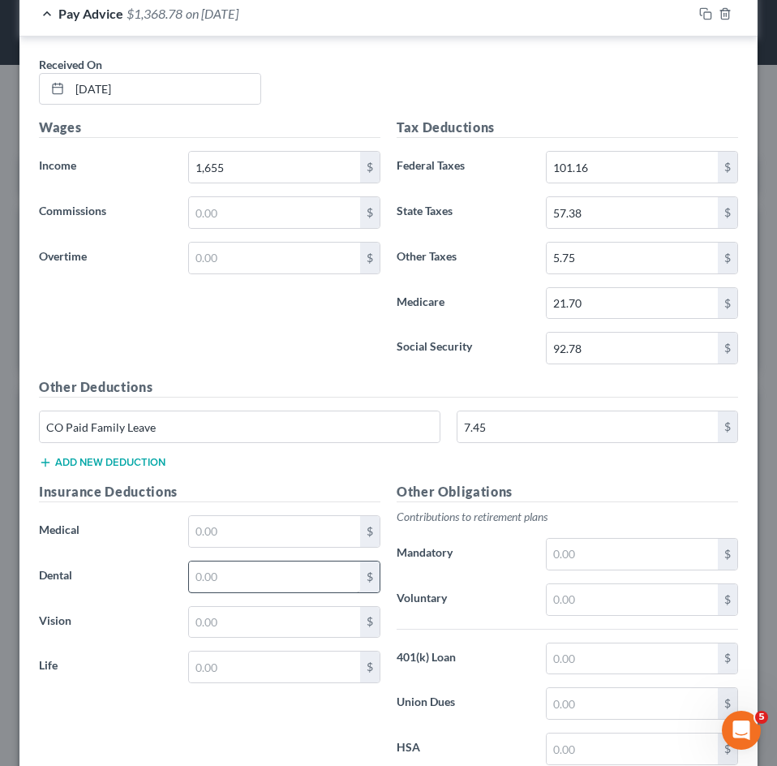
scroll to position [621, 0]
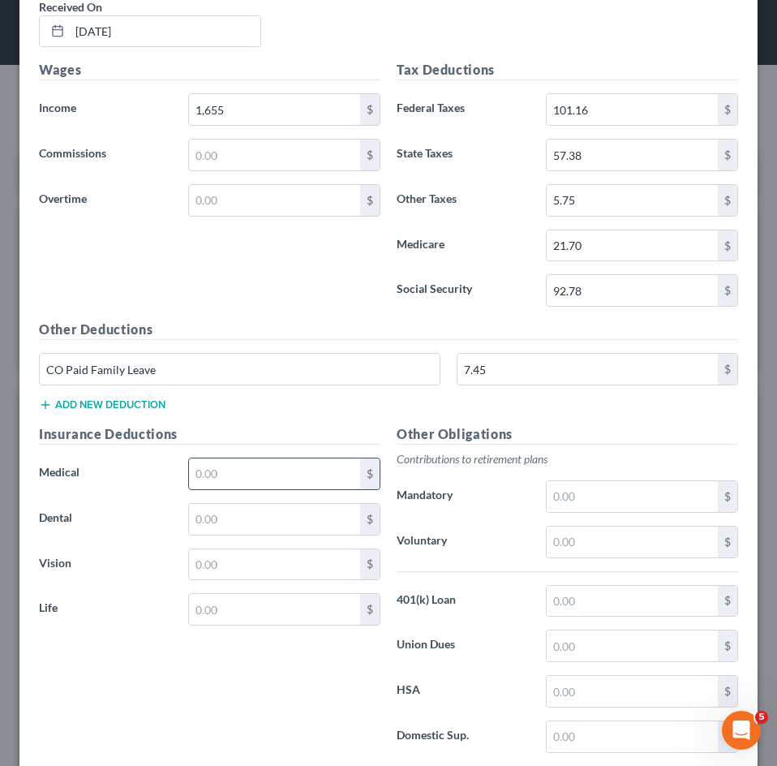
click at [229, 468] on input "text" at bounding box center [274, 473] width 171 height 31
type input "158.60"
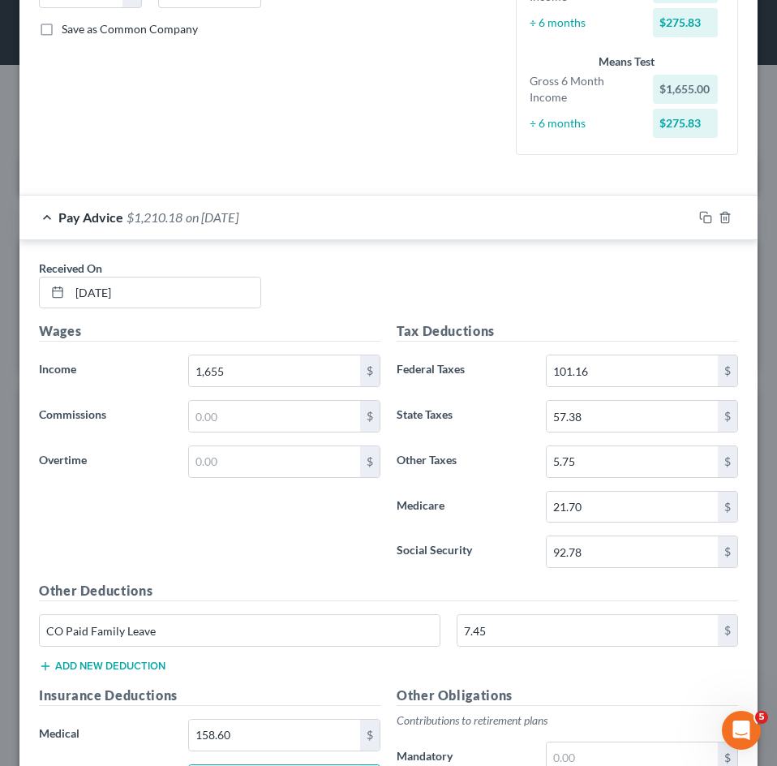
scroll to position [296, 0]
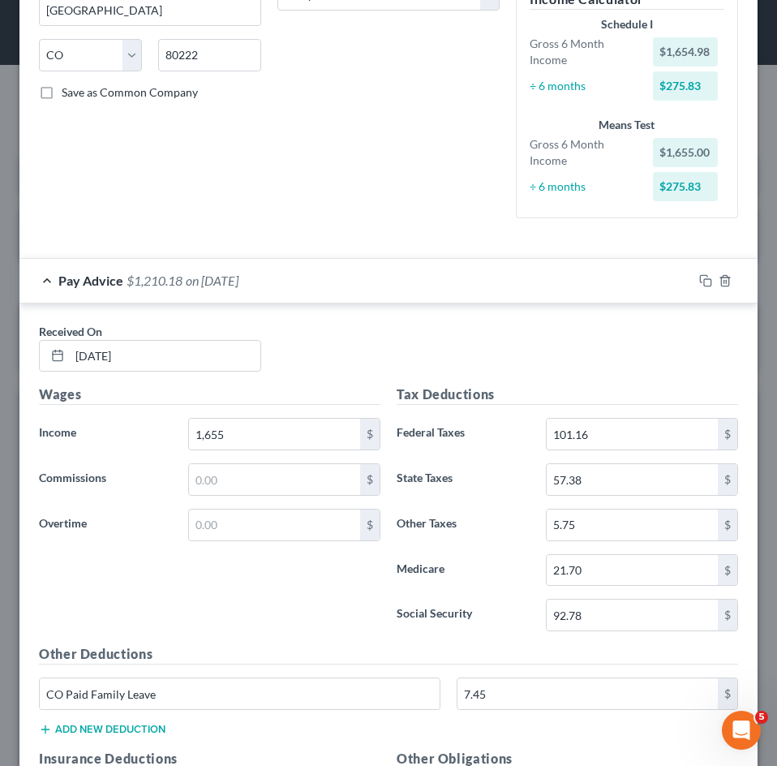
click at [225, 277] on span "on 08/01/2025" at bounding box center [212, 280] width 53 height 15
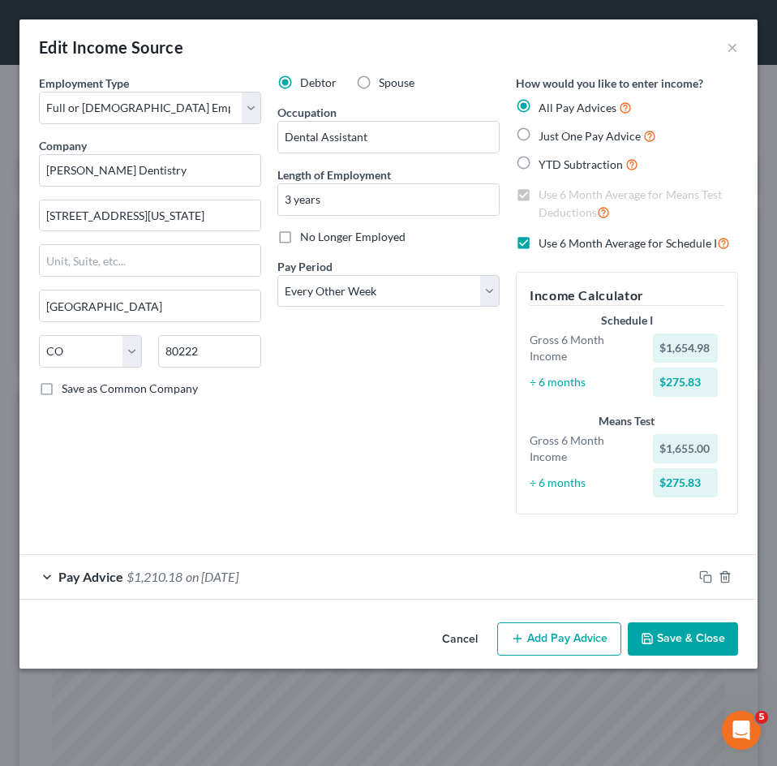
scroll to position [0, 0]
click at [587, 635] on button "Add Pay Advice" at bounding box center [559, 639] width 124 height 34
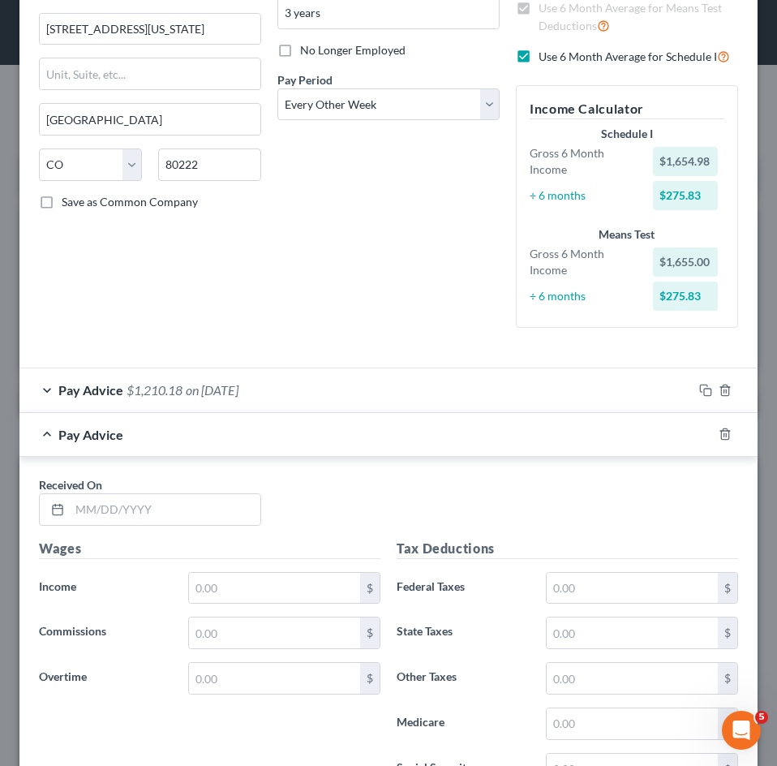
scroll to position [568, 0]
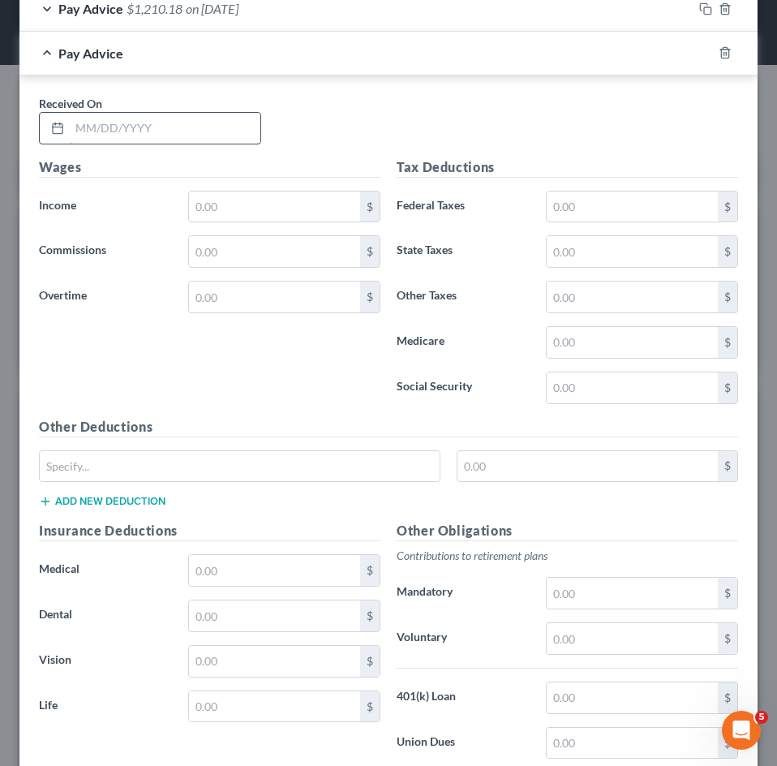
click at [121, 132] on input "text" at bounding box center [165, 128] width 191 height 31
click at [173, 136] on input "text" at bounding box center [165, 128] width 191 height 31
type input "04/25/2025"
type input "1,655"
click at [585, 214] on input "text" at bounding box center [632, 206] width 171 height 31
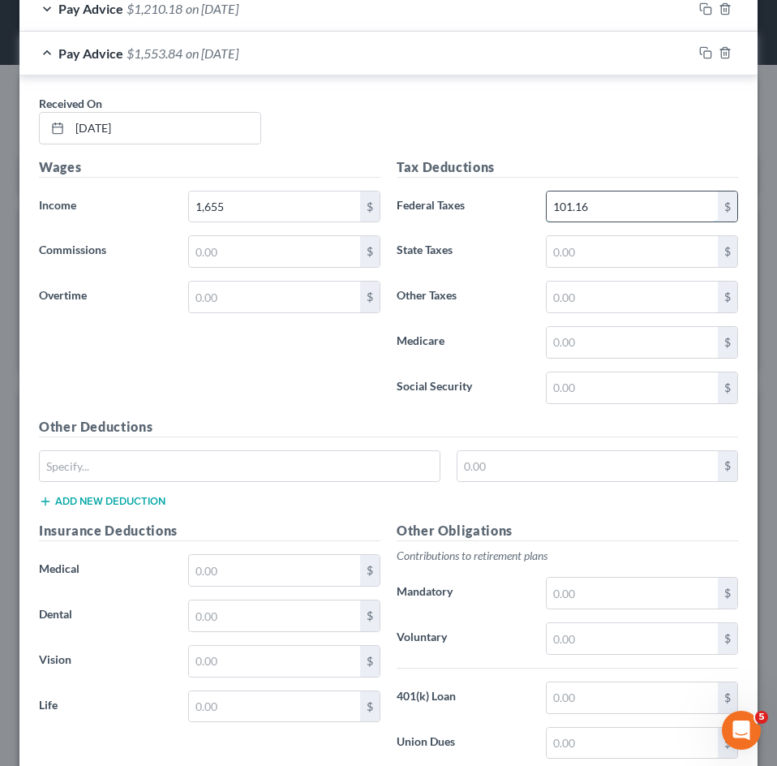
type input "101.16"
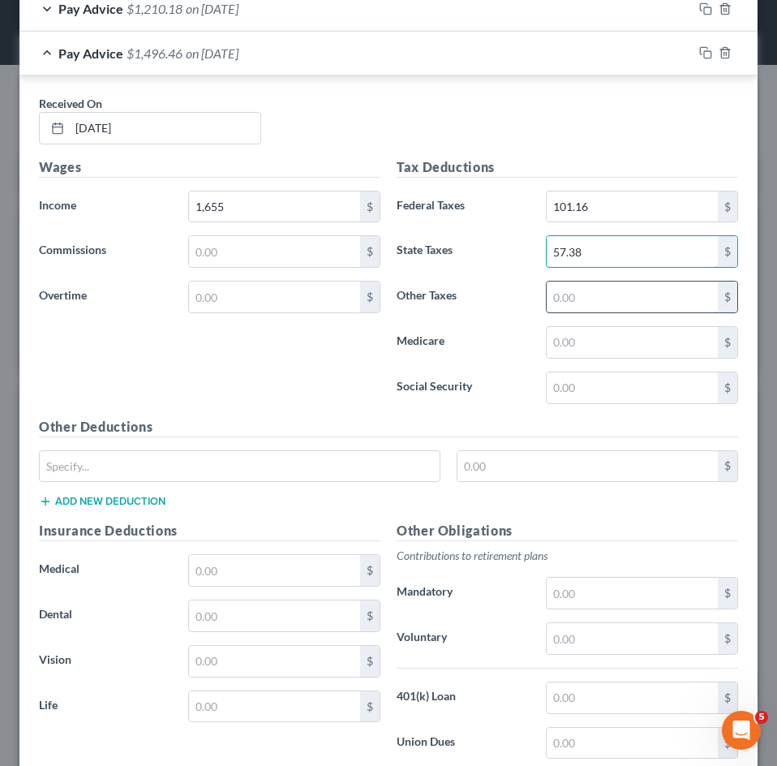
type input "57.38"
click at [561, 290] on input "text" at bounding box center [632, 297] width 171 height 31
type input "5"
type input "21.69"
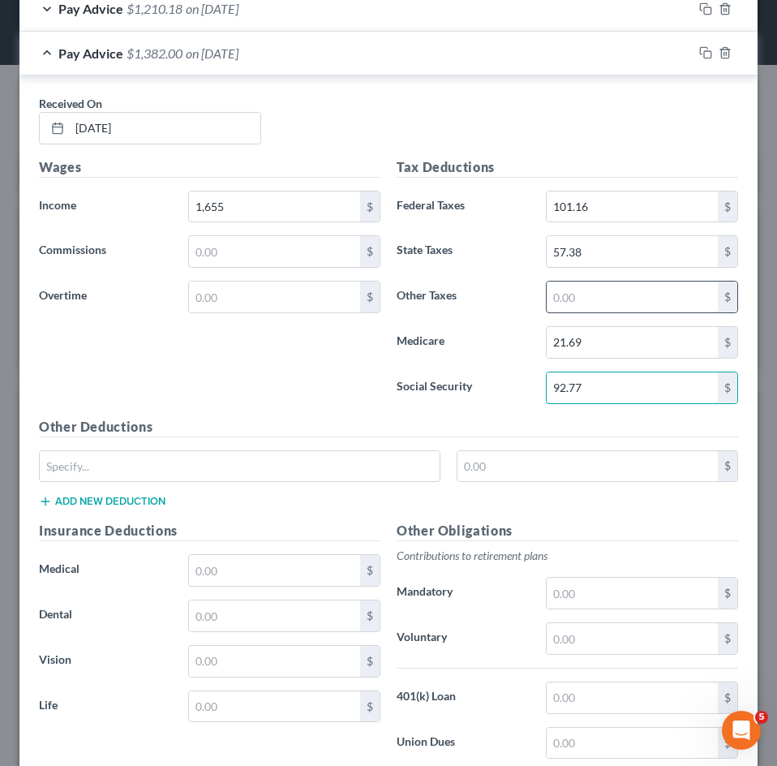
type input "92.77"
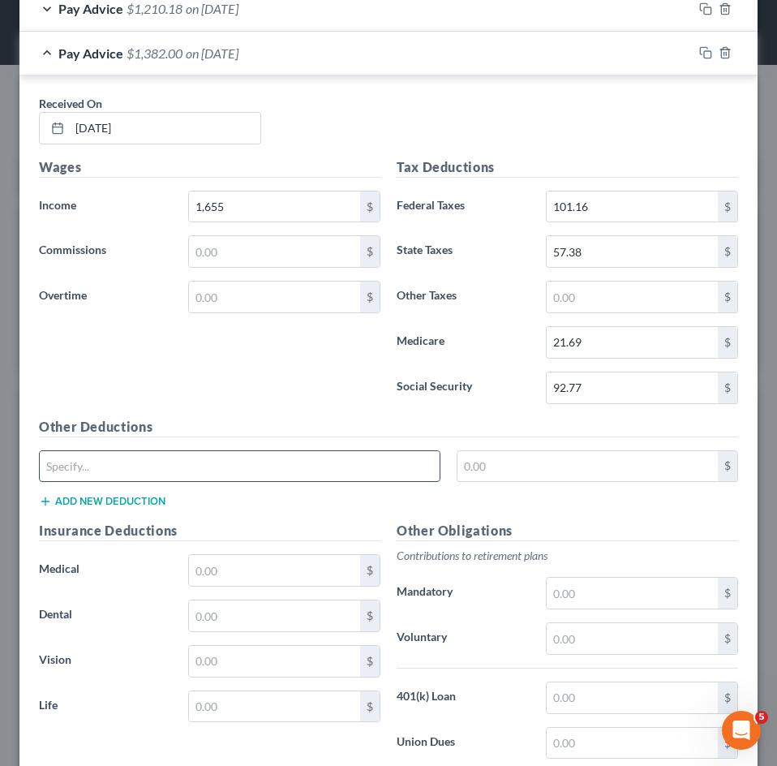
click at [333, 474] on input "text" at bounding box center [240, 466] width 400 height 31
type input "CO Paid Family Leave"
click at [502, 487] on div "CO Paid Family Leave $" at bounding box center [389, 472] width 716 height 45
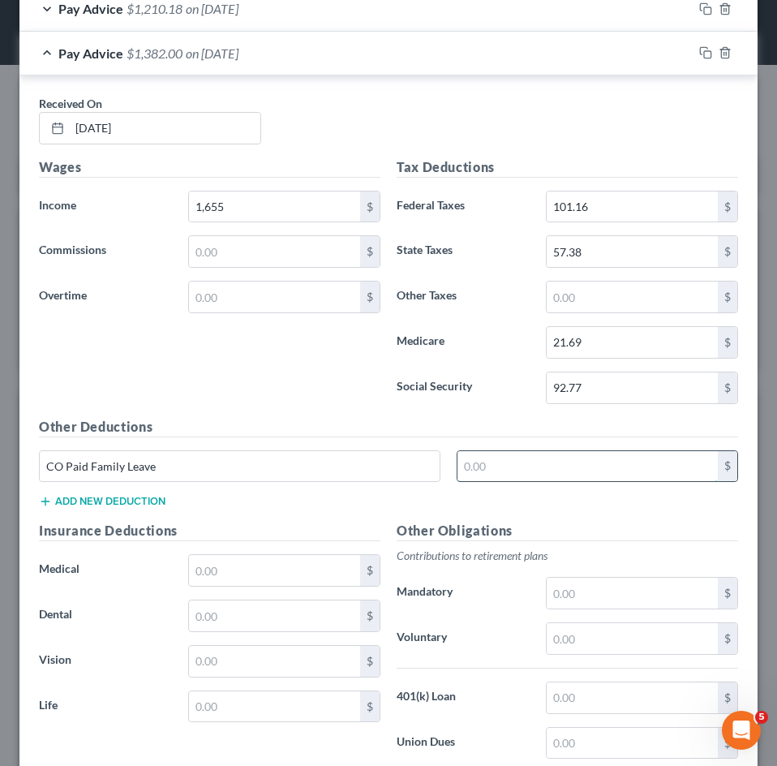
click at [502, 474] on input "text" at bounding box center [588, 466] width 261 height 31
type input "7.45"
click at [269, 581] on input "text" at bounding box center [274, 570] width 171 height 31
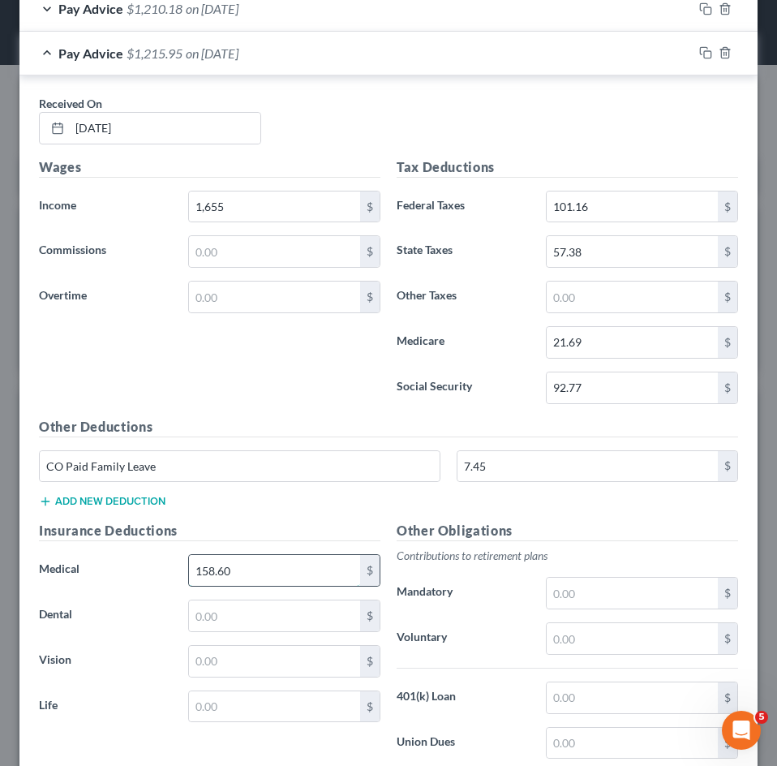
type input "158.60"
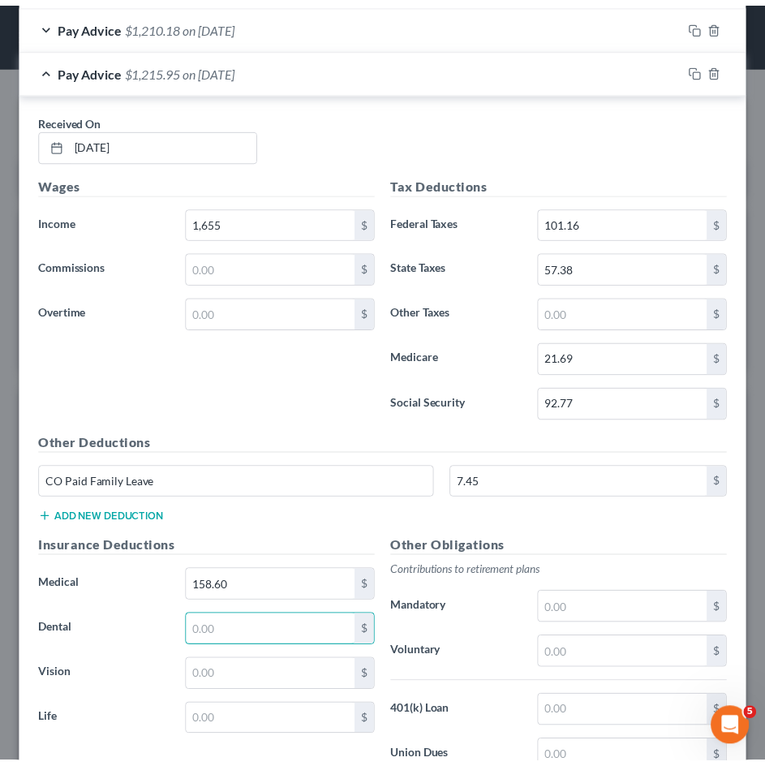
scroll to position [767, 0]
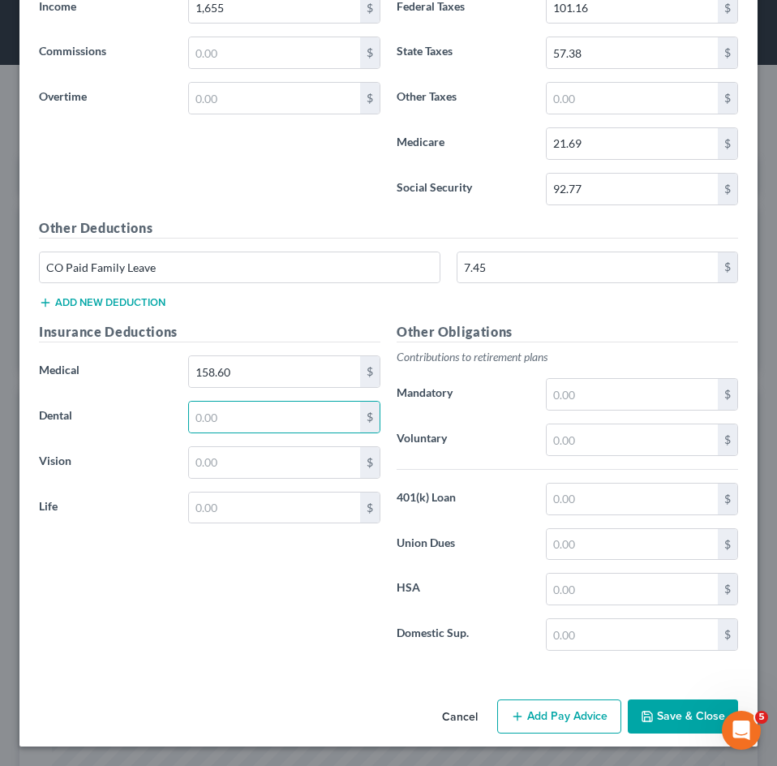
click at [647, 715] on button "Save & Close" at bounding box center [683, 716] width 110 height 34
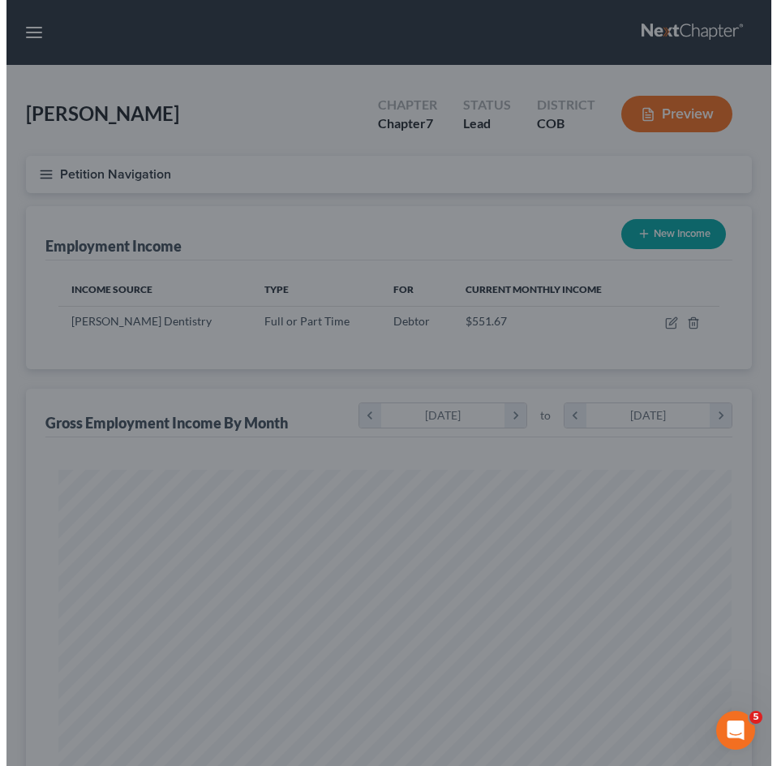
scroll to position [811081, 810717]
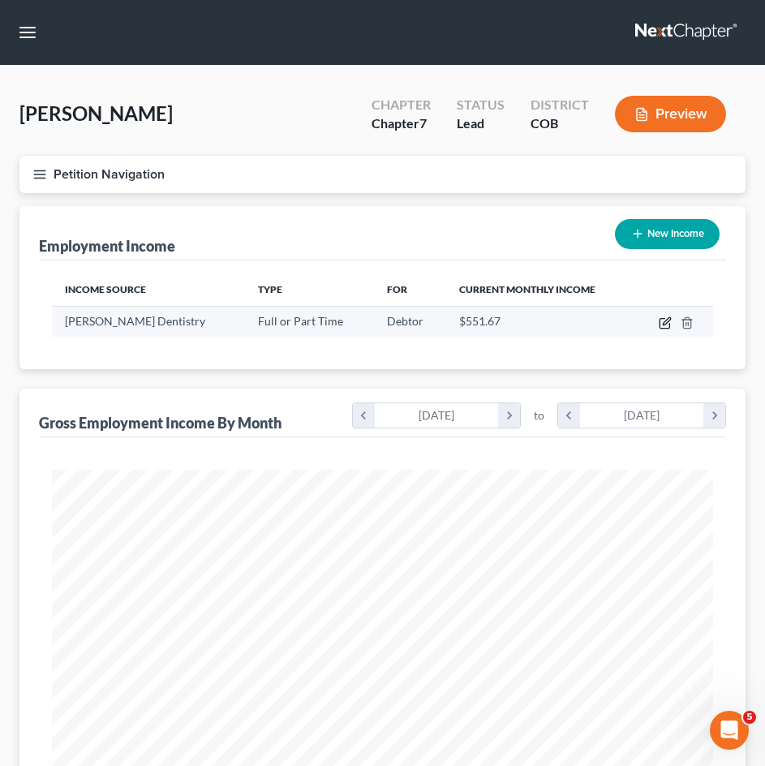
click at [672, 326] on icon "button" at bounding box center [665, 322] width 13 height 13
select select "0"
select select "5"
select select "2"
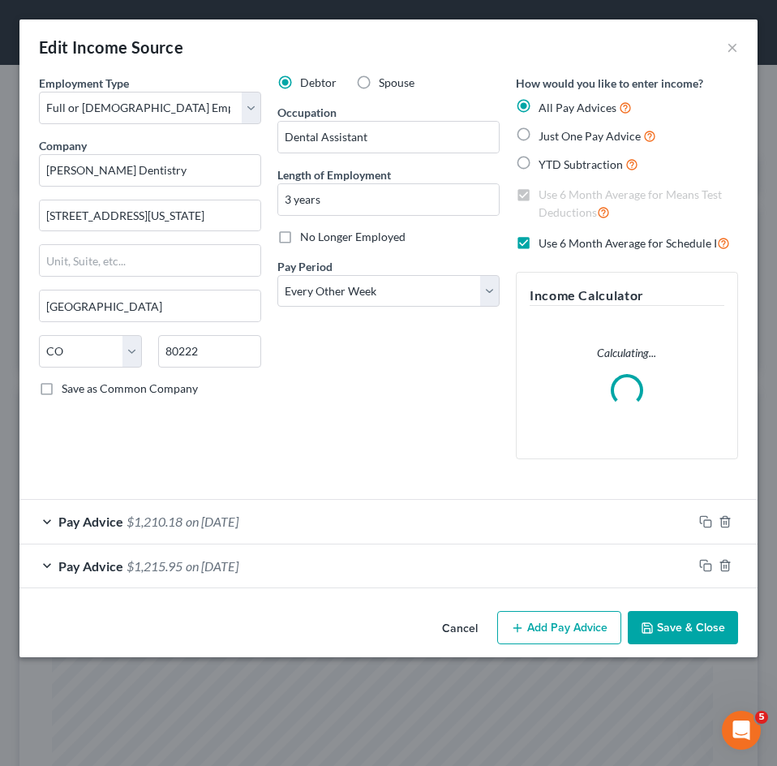
scroll to position [337, 706]
click at [580, 622] on button "Add Pay Advice" at bounding box center [559, 628] width 124 height 34
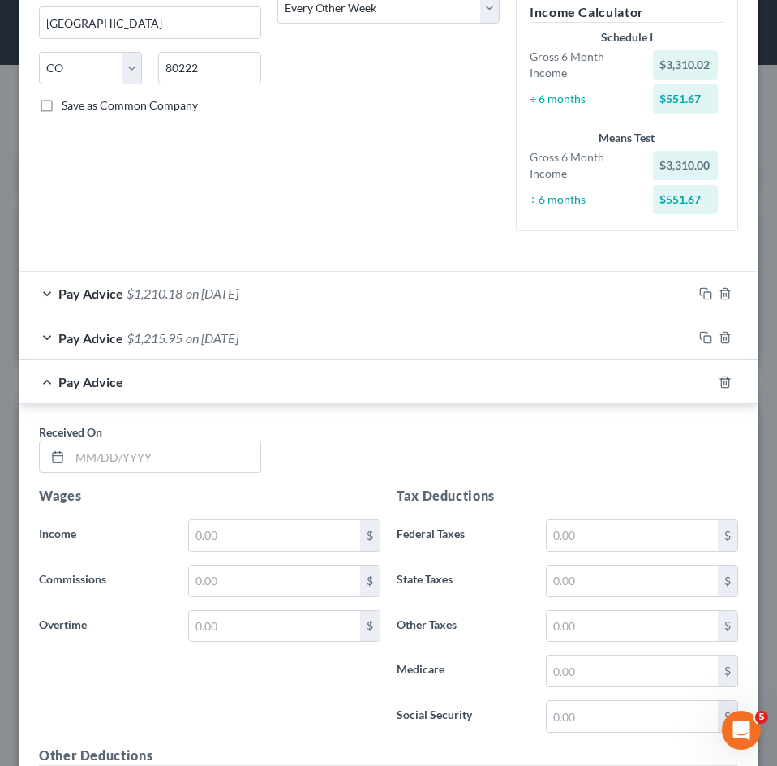
scroll to position [649, 0]
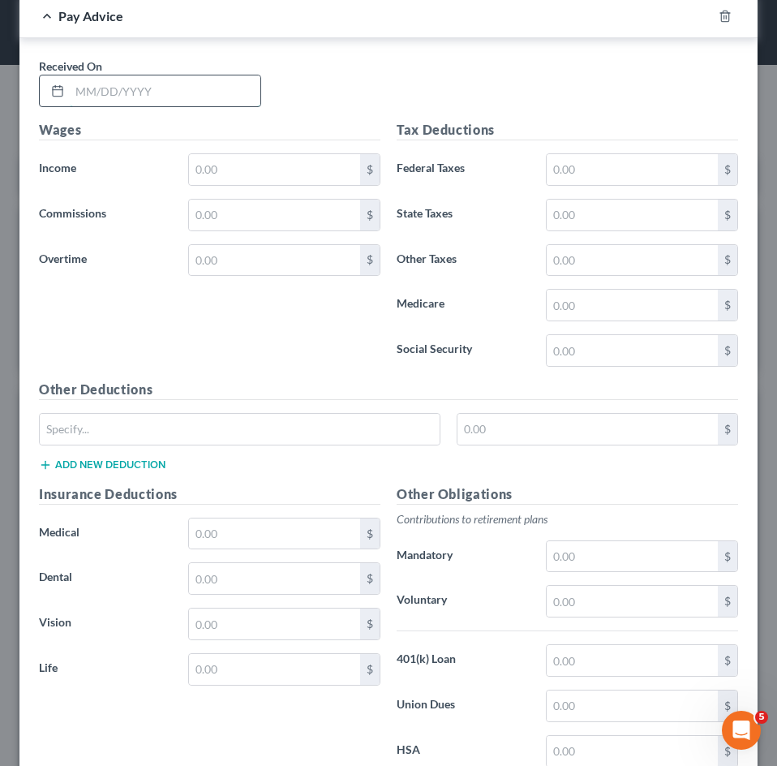
click at [110, 101] on input "text" at bounding box center [165, 90] width 191 height 31
type input "09/26/2025"
type input "1,655"
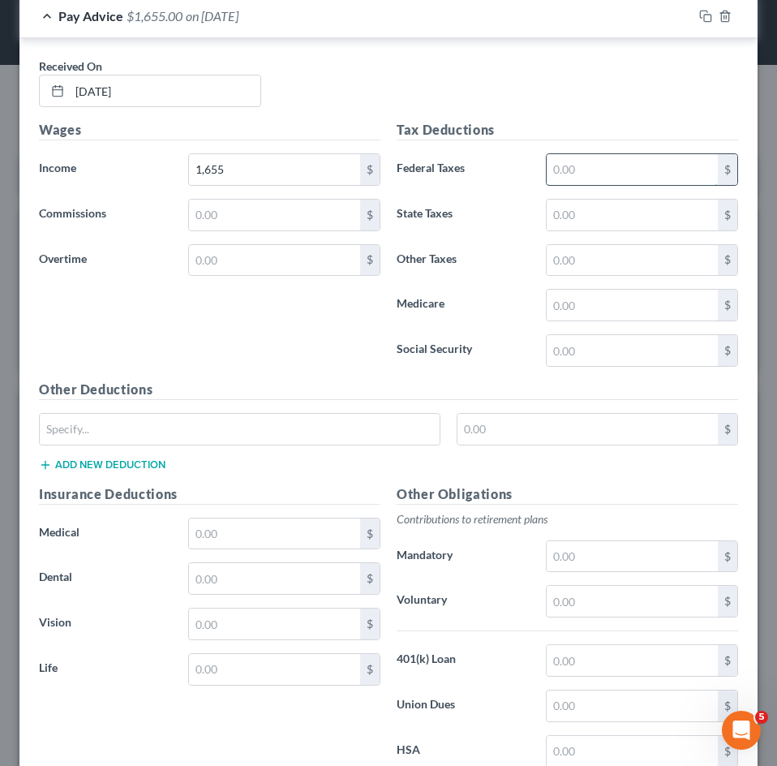
click at [587, 168] on input "text" at bounding box center [632, 169] width 171 height 31
type input "101.16"
type input "57.38"
type input "21.70"
type input "92.78"
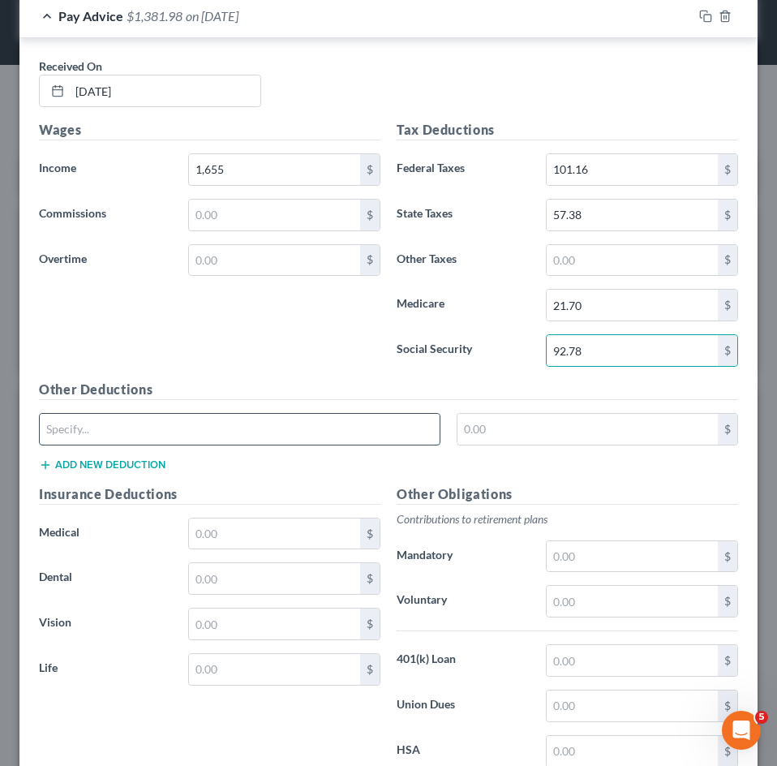
click at [203, 432] on input "text" at bounding box center [240, 429] width 400 height 31
type input "CO Paid Family Leave"
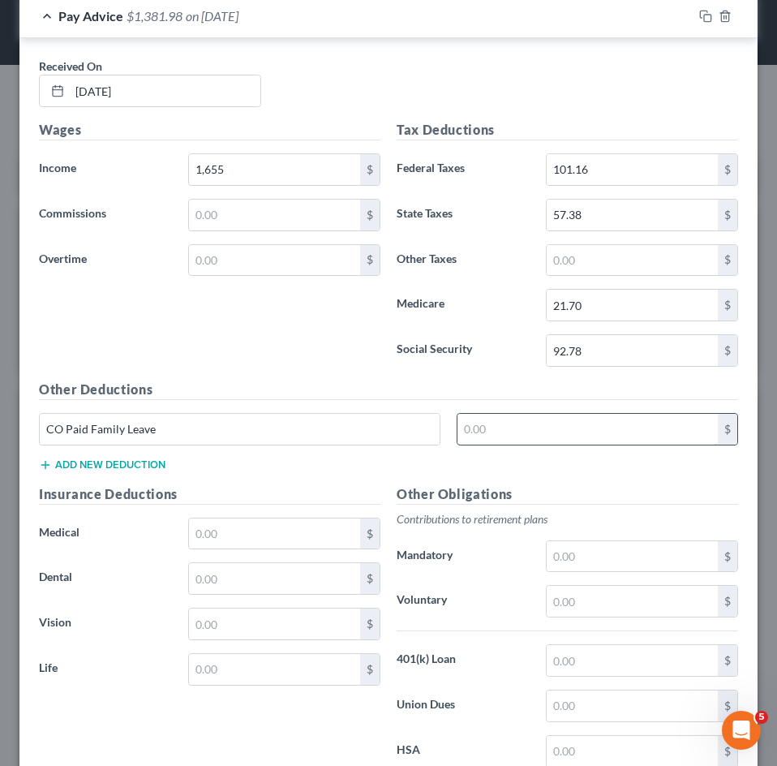
click at [537, 431] on input "text" at bounding box center [588, 429] width 261 height 31
type input "7.45"
click at [252, 546] on input "text" at bounding box center [274, 533] width 171 height 31
type input "158.60"
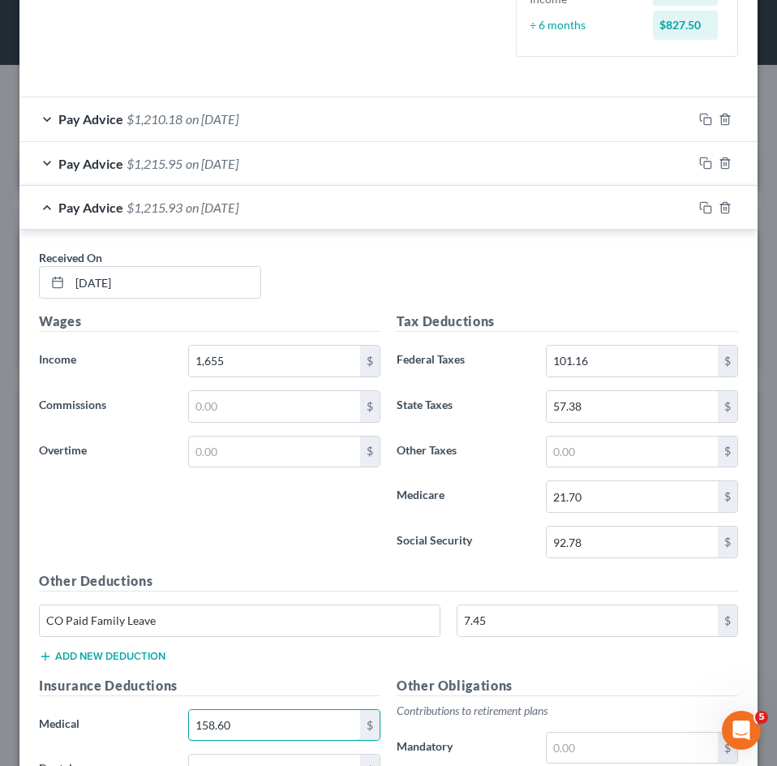
scroll to position [325, 0]
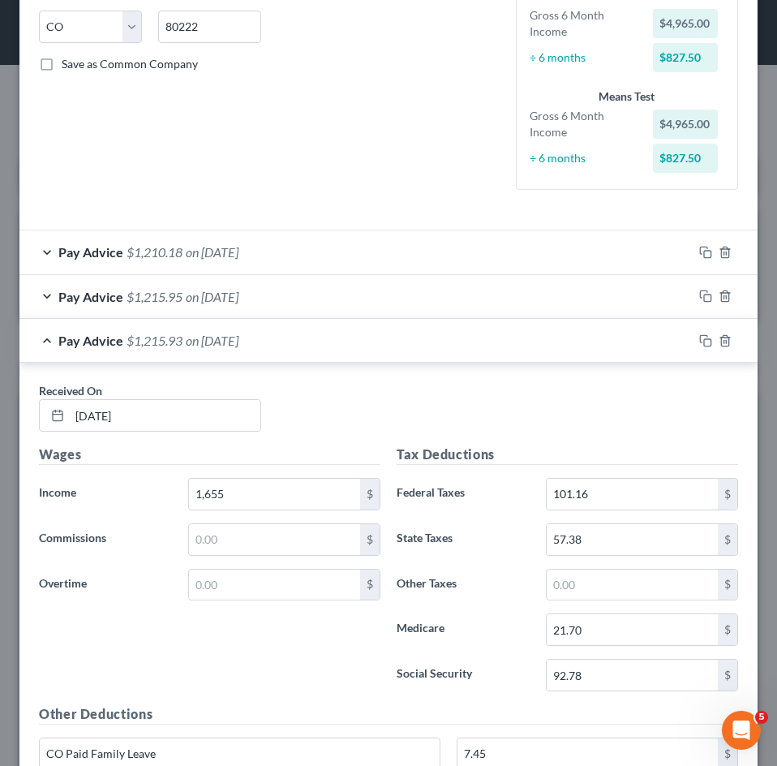
click at [312, 334] on div "Pay Advice $1,215.93 on 09/26/2025" at bounding box center [355, 340] width 673 height 43
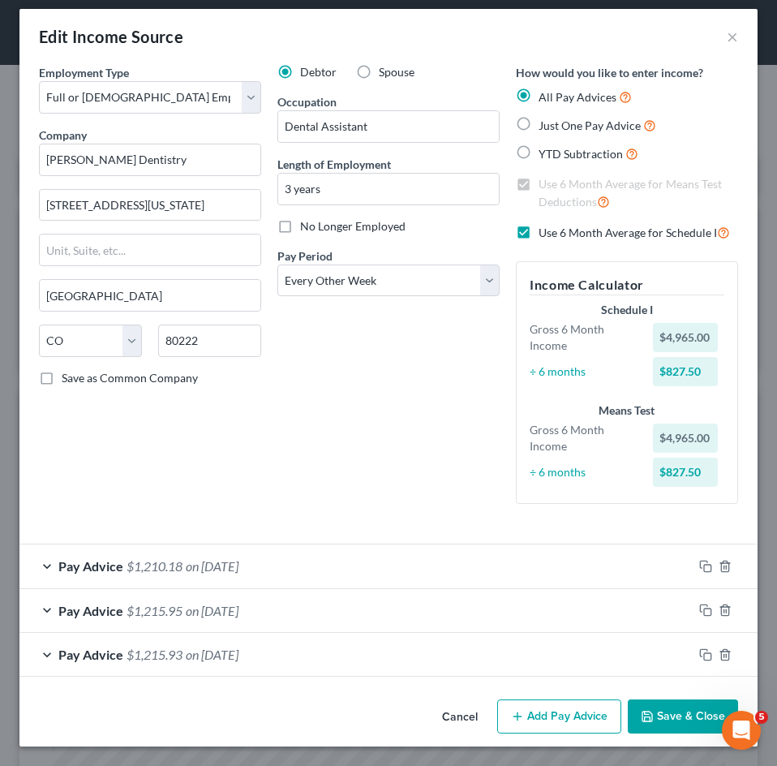
scroll to position [11, 0]
click at [545, 716] on button "Add Pay Advice" at bounding box center [559, 716] width 124 height 34
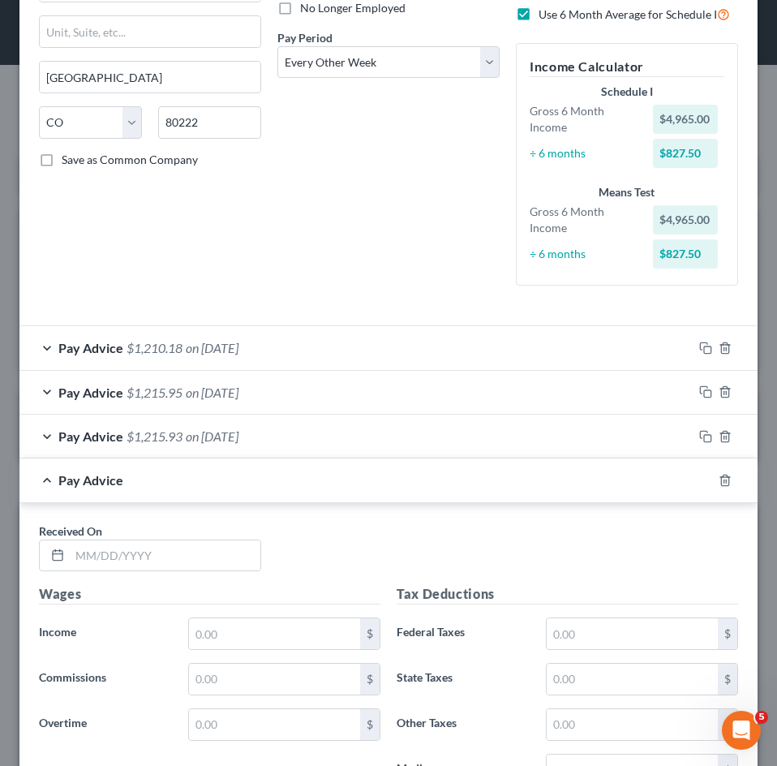
scroll to position [492, 0]
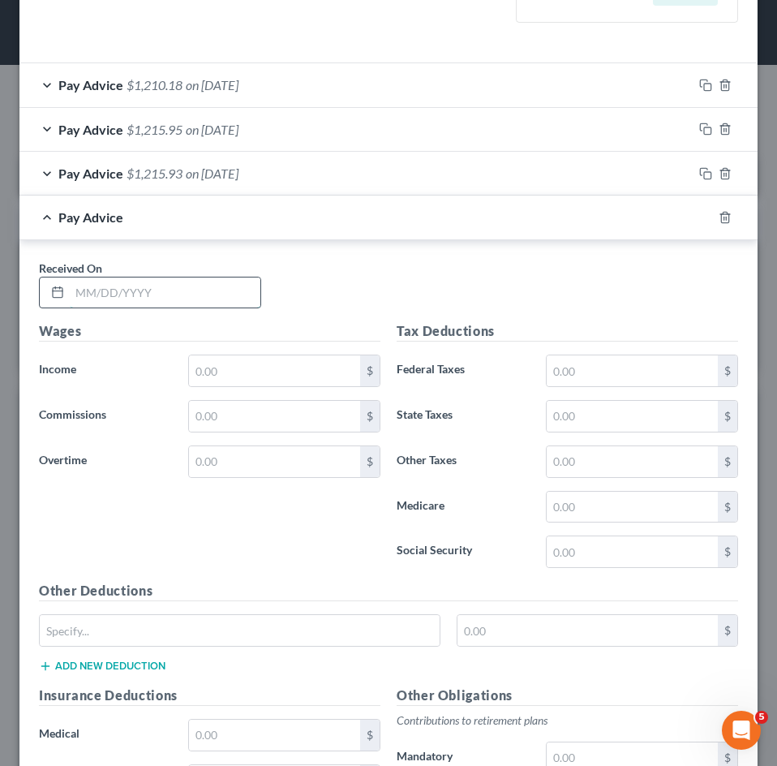
click at [110, 303] on input "text" at bounding box center [165, 293] width 191 height 31
type input "09/12/2025"
click at [265, 382] on input "text" at bounding box center [274, 370] width 171 height 31
type input "1,655"
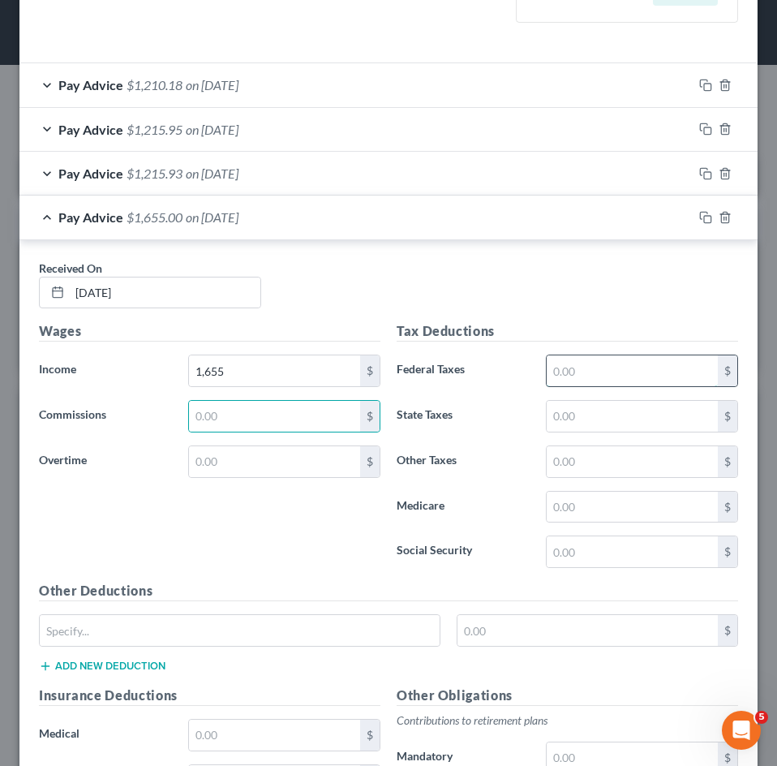
click at [584, 378] on input "text" at bounding box center [632, 370] width 171 height 31
type input "101.16"
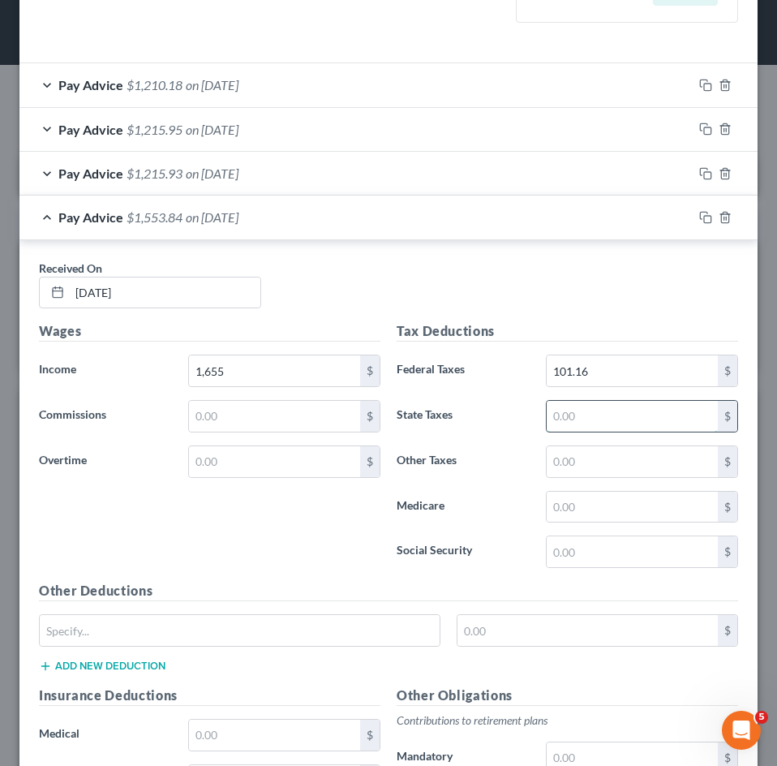
click at [566, 427] on input "text" at bounding box center [632, 416] width 171 height 31
type input "57.38"
click at [556, 451] on input "text" at bounding box center [632, 461] width 171 height 31
type input "5.75"
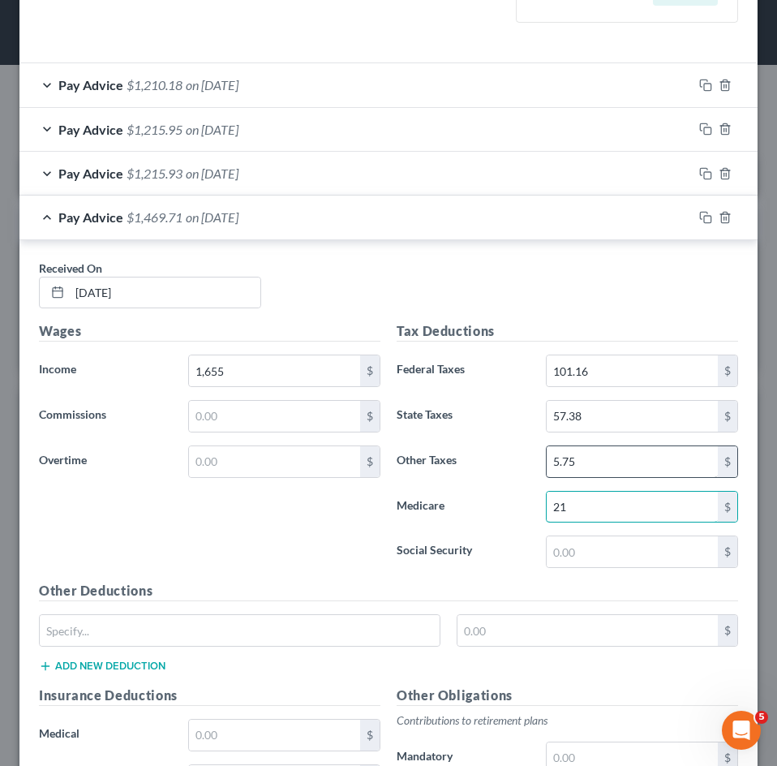
type input "21.70"
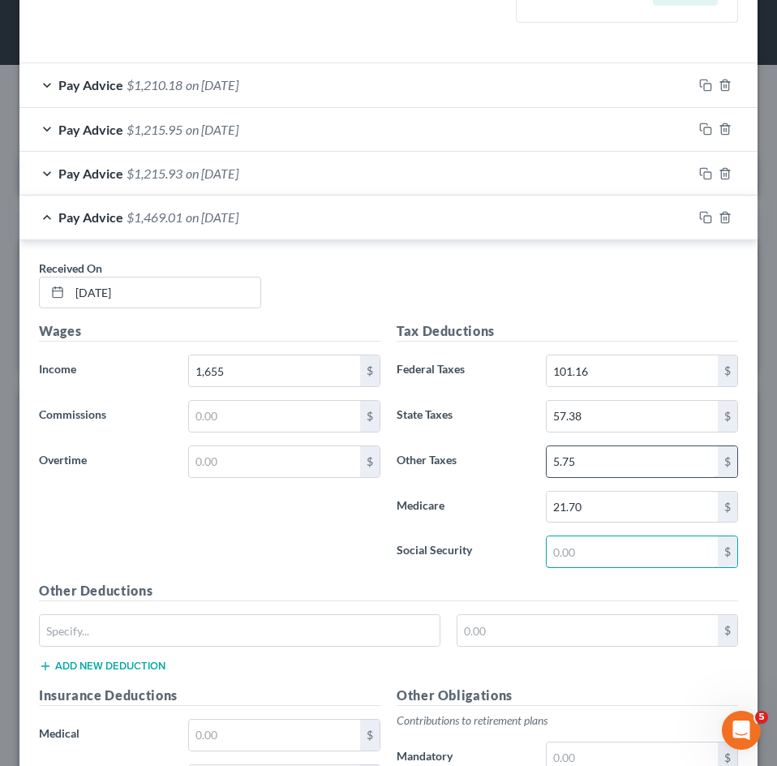
type input "5"
type input "92.78"
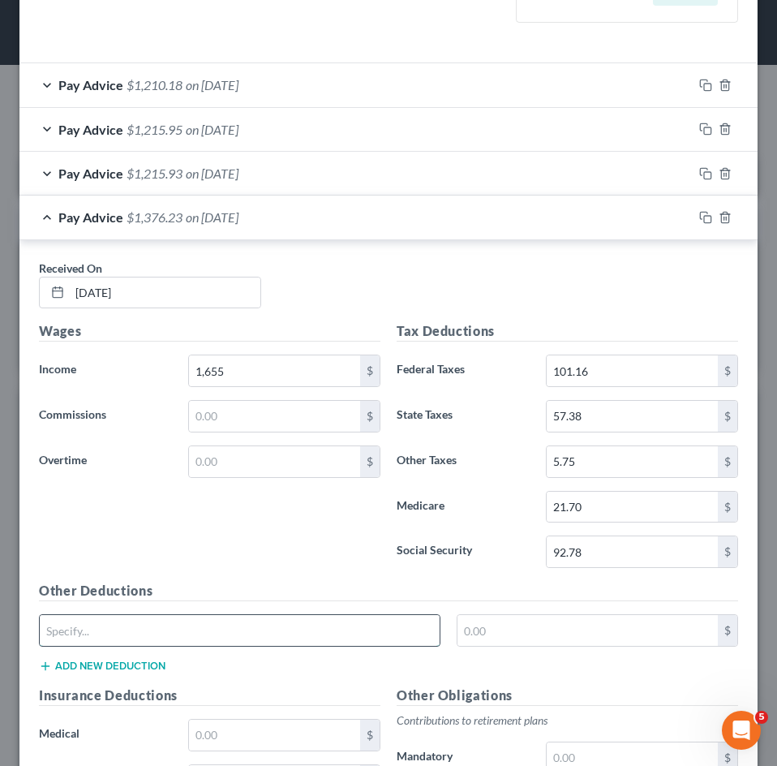
click at [281, 635] on input "text" at bounding box center [240, 630] width 400 height 31
type input "CO Paid Family Leave"
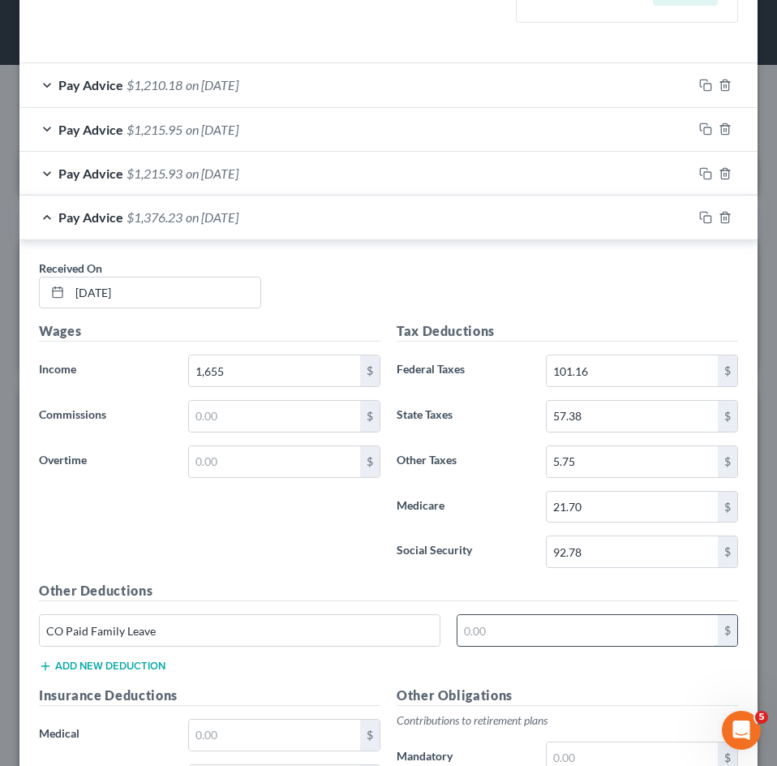
click at [540, 622] on input "text" at bounding box center [588, 630] width 261 height 31
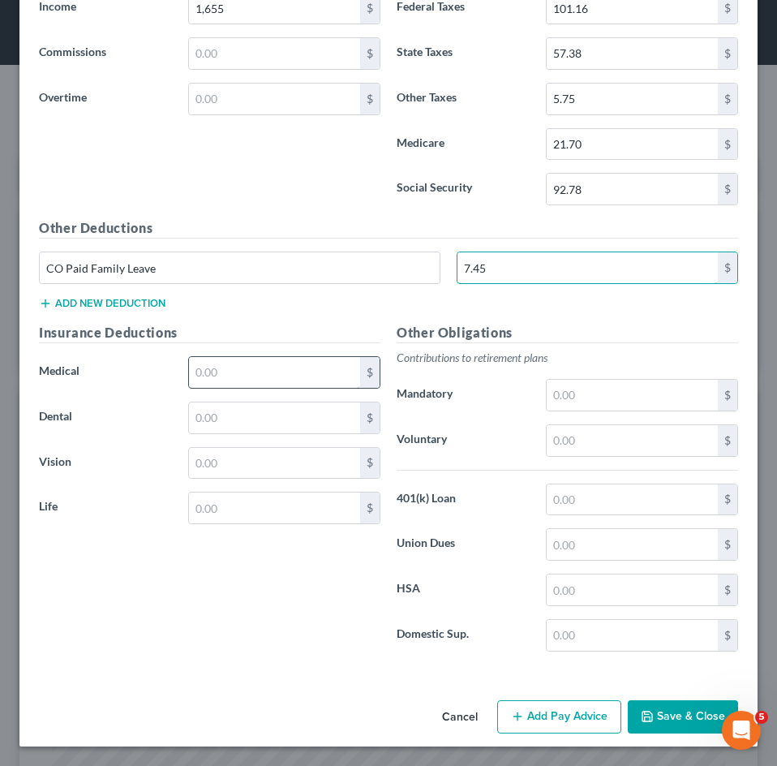
type input "7.45"
click at [243, 373] on input "text" at bounding box center [274, 372] width 171 height 31
type input "158.60"
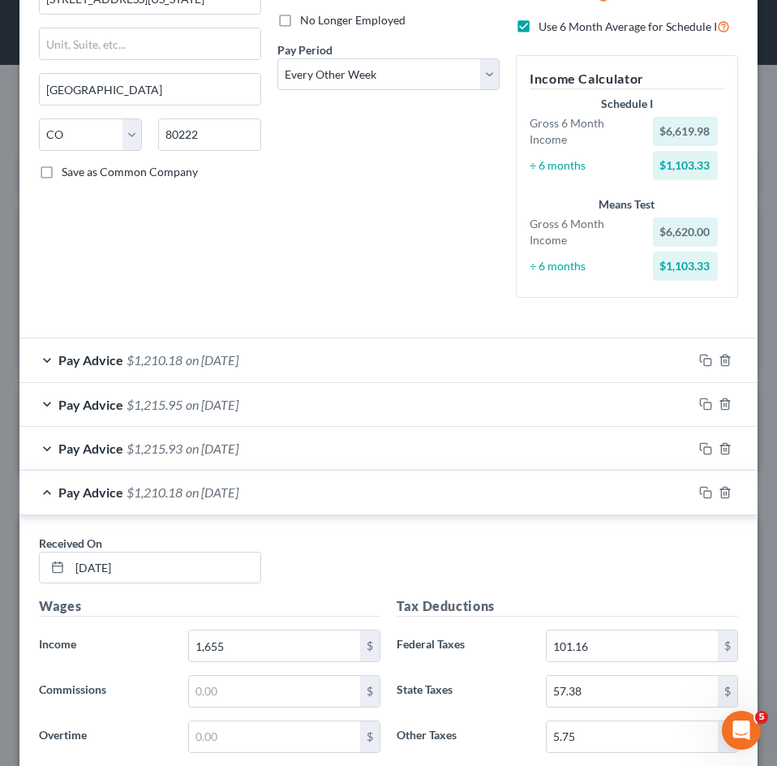
scroll to position [205, 0]
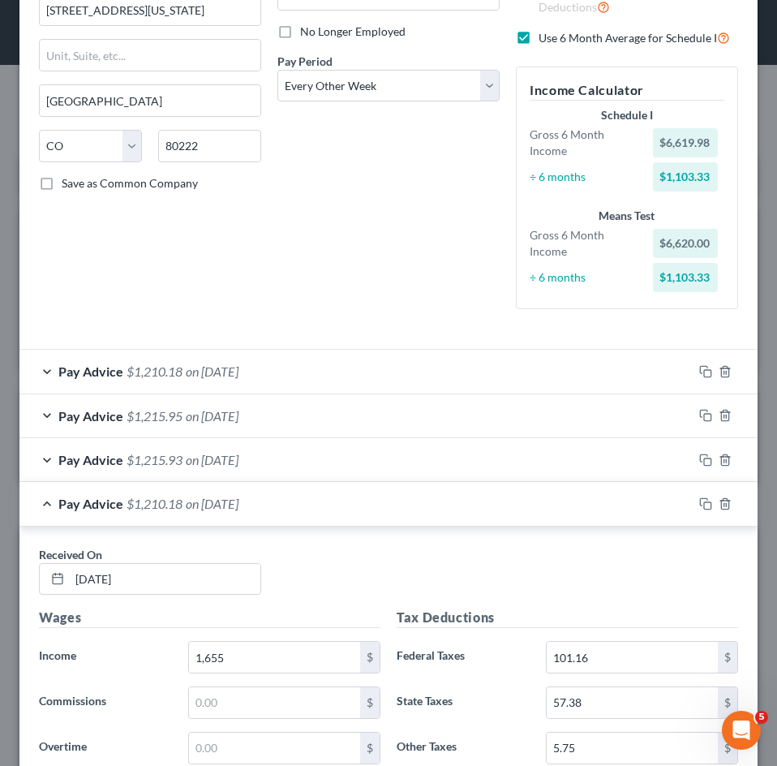
click at [271, 512] on div "Pay Advice $1,210.18 on 09/12/2025" at bounding box center [355, 503] width 673 height 43
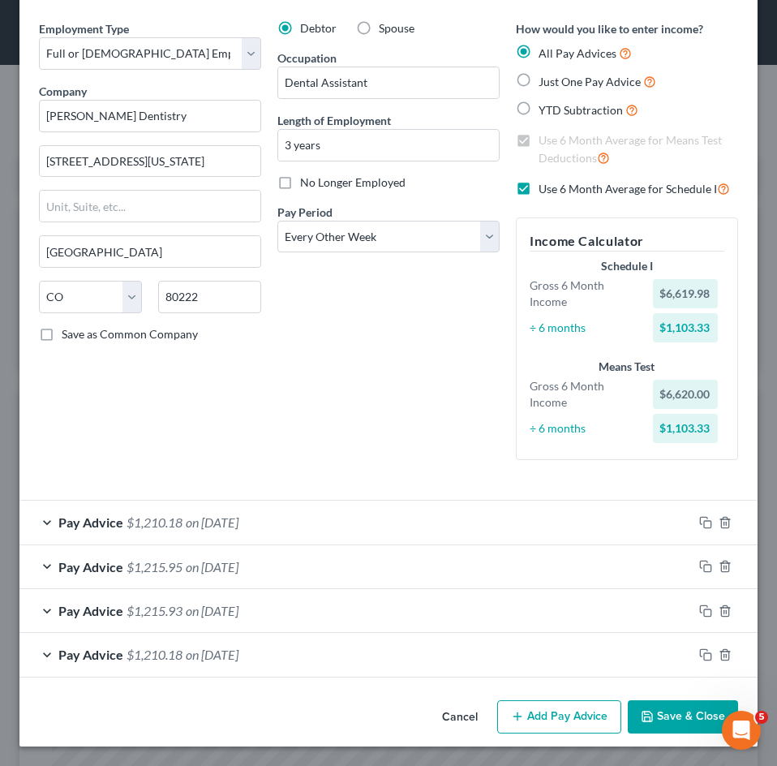
scroll to position [54, 0]
click at [561, 712] on button "Add Pay Advice" at bounding box center [559, 717] width 124 height 34
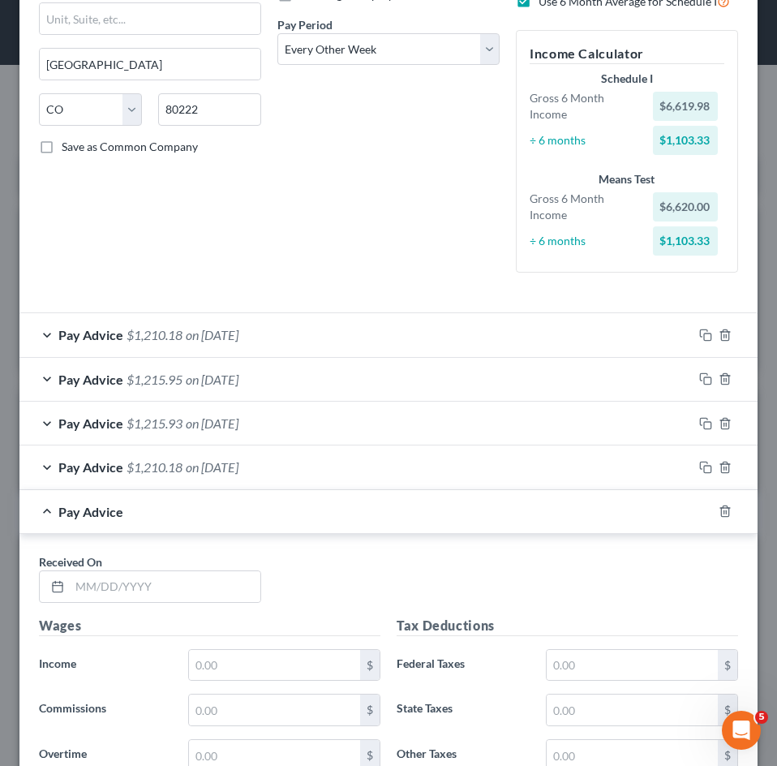
scroll to position [703, 0]
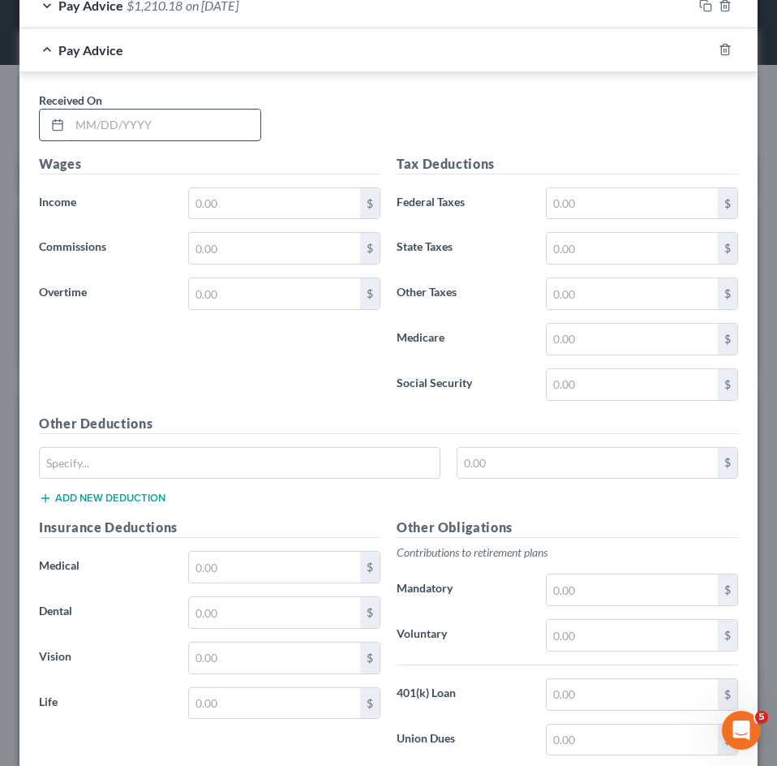
click at [140, 134] on input "text" at bounding box center [165, 125] width 191 height 31
type input "05/23/2025"
click at [234, 194] on input "text" at bounding box center [274, 203] width 171 height 31
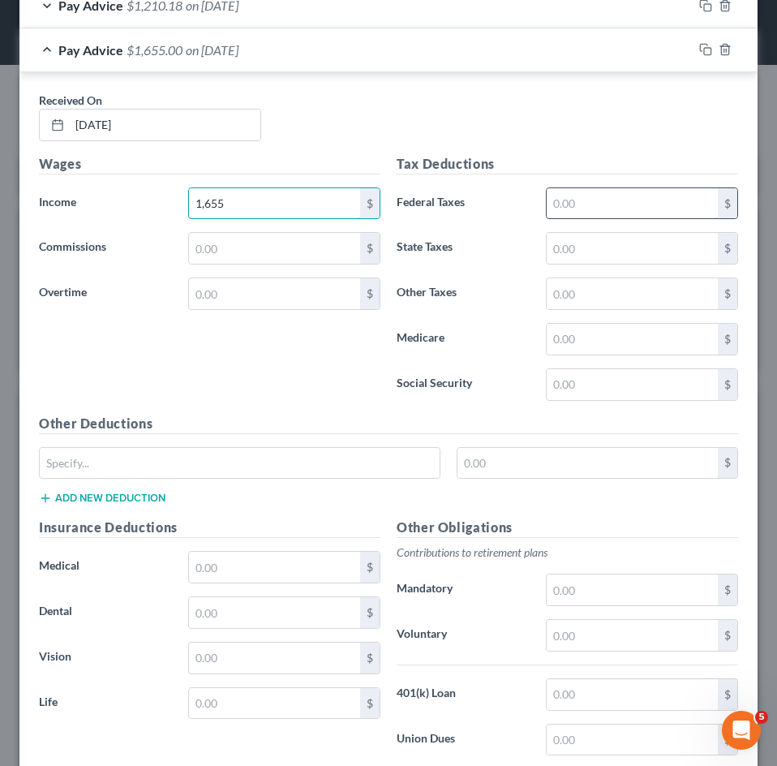
type input "1,655"
click at [587, 208] on input "text" at bounding box center [632, 203] width 171 height 31
type input "101.16"
type input "57.38"
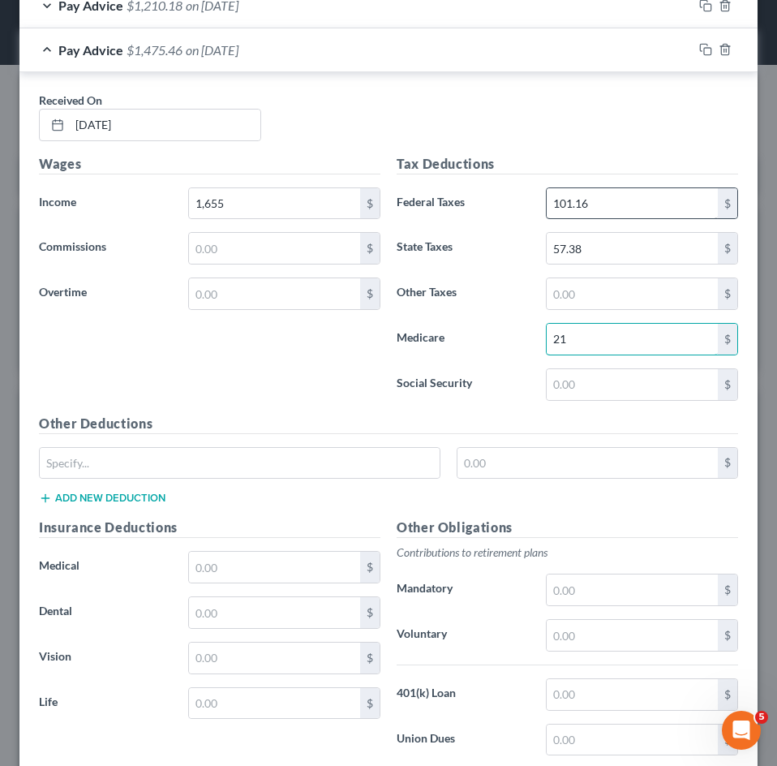
type input "21.70"
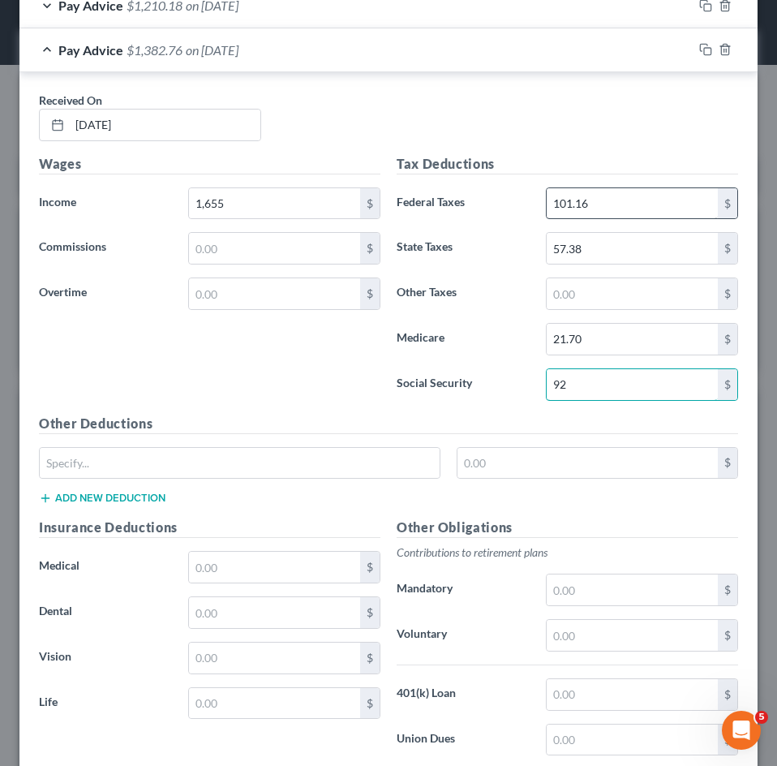
type input "92.78"
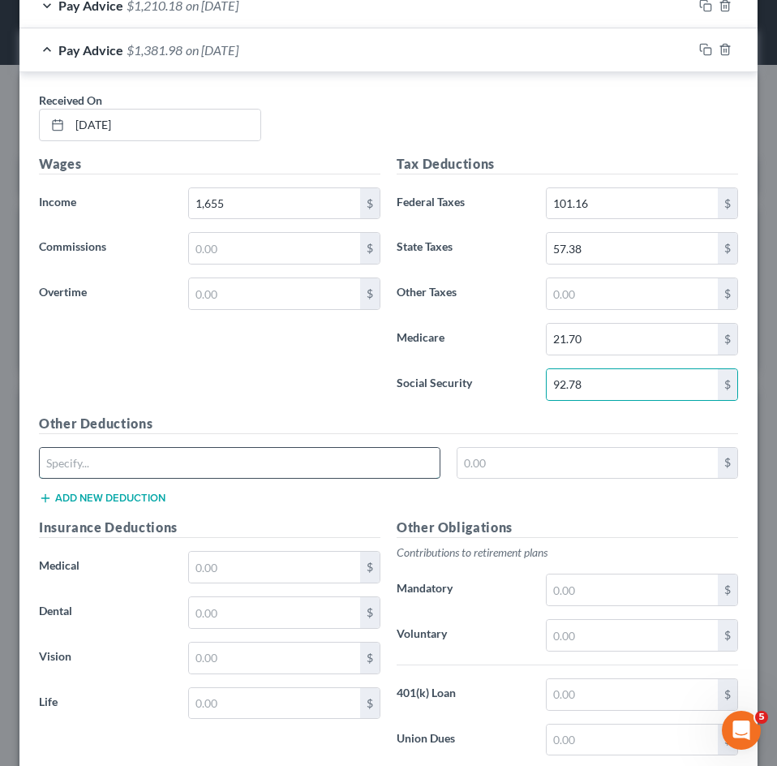
click at [174, 471] on input "text" at bounding box center [240, 463] width 400 height 31
type input "CO Paid Family Leave"
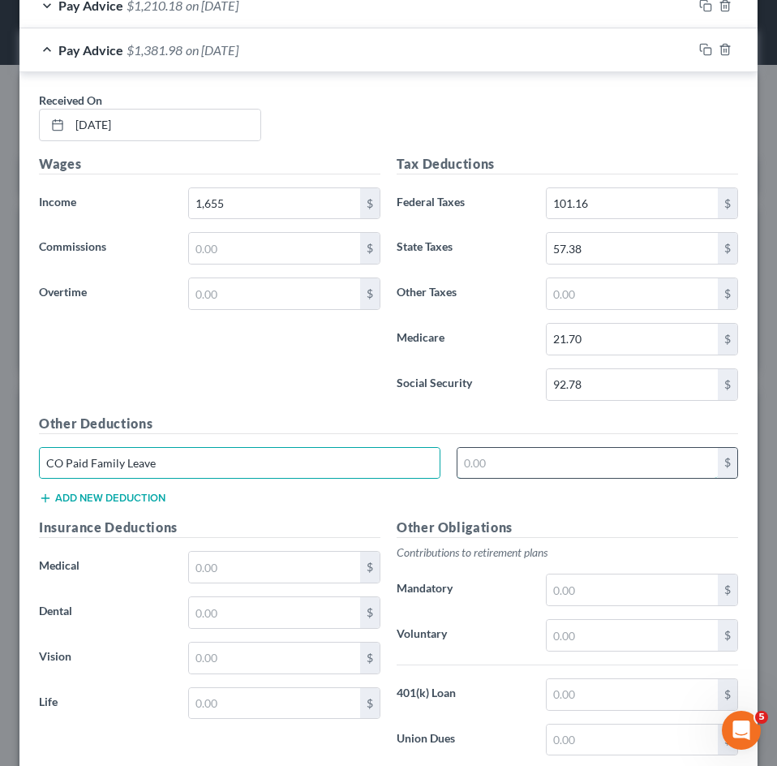
click at [550, 458] on input "text" at bounding box center [588, 463] width 261 height 31
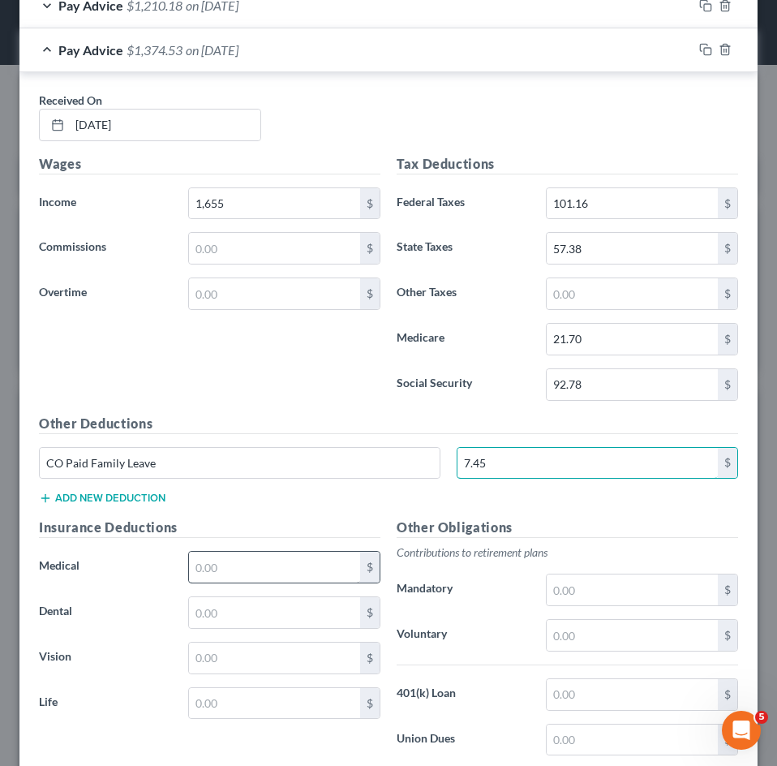
type input "7.45"
click at [227, 568] on input "text" at bounding box center [274, 567] width 171 height 31
type input "158.60"
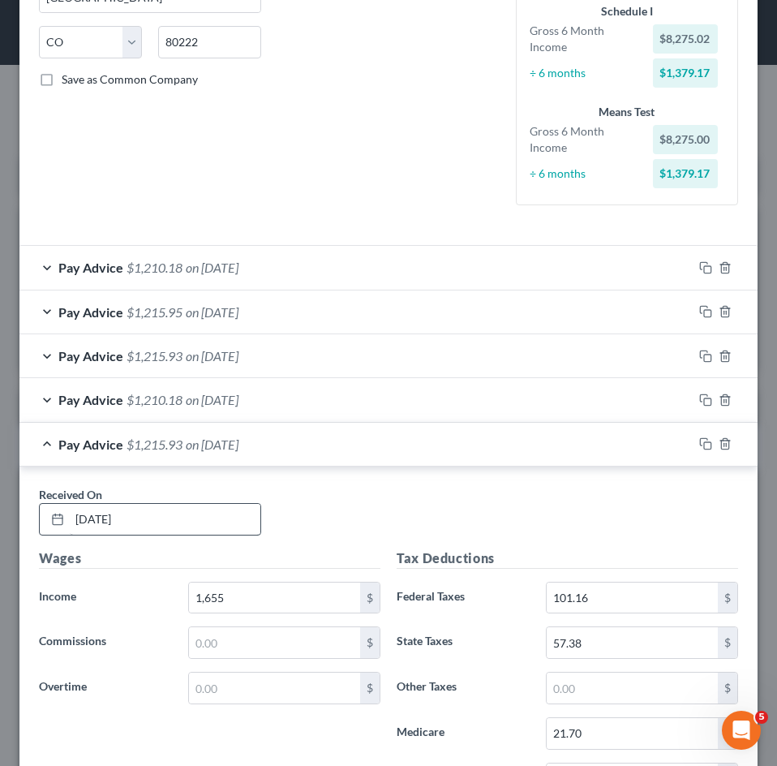
scroll to position [314, 0]
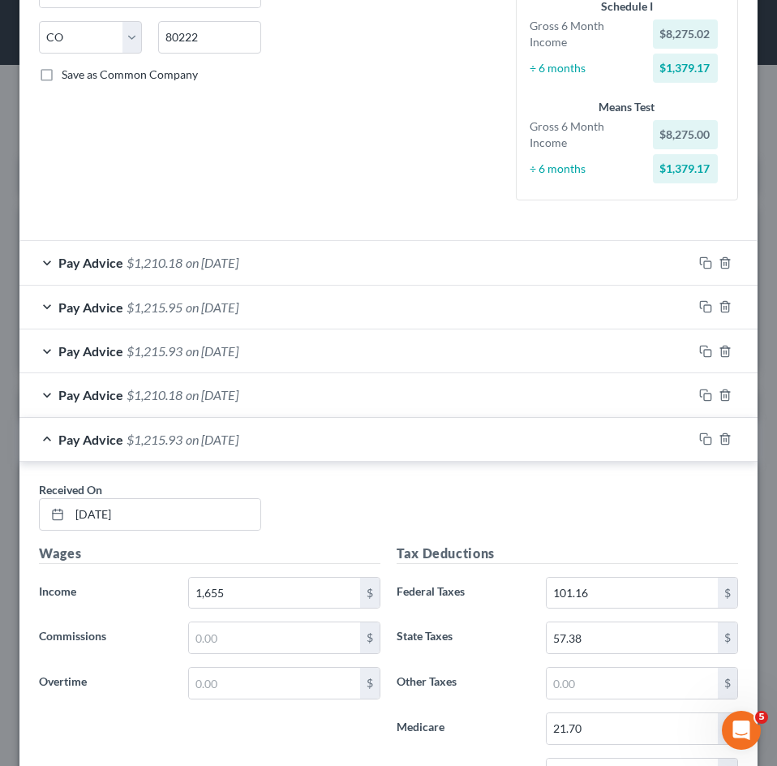
type input "0"
click at [155, 446] on span "$1,215.93" at bounding box center [155, 439] width 56 height 15
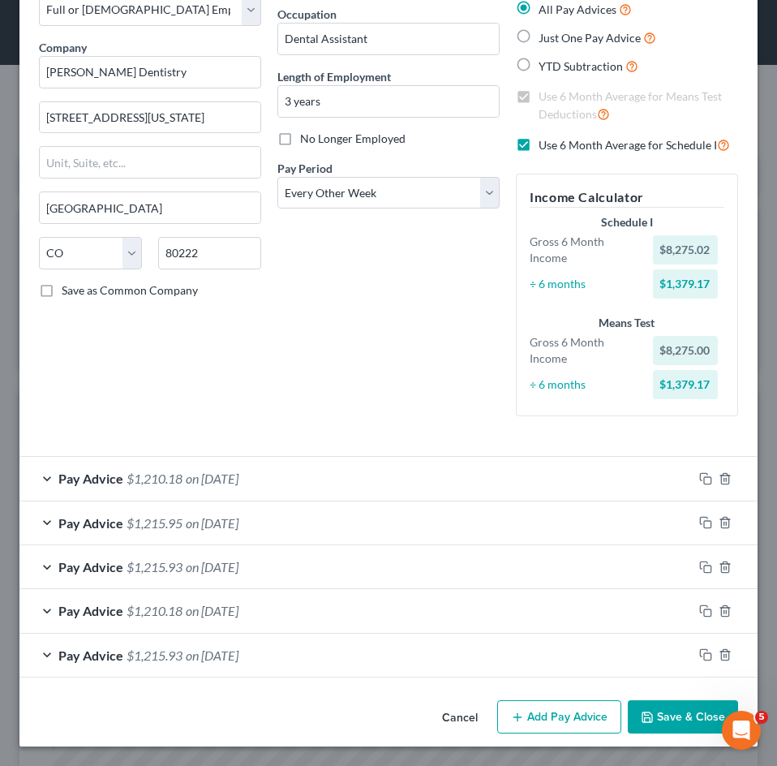
scroll to position [98, 0]
click at [563, 712] on button "Add Pay Advice" at bounding box center [559, 717] width 124 height 34
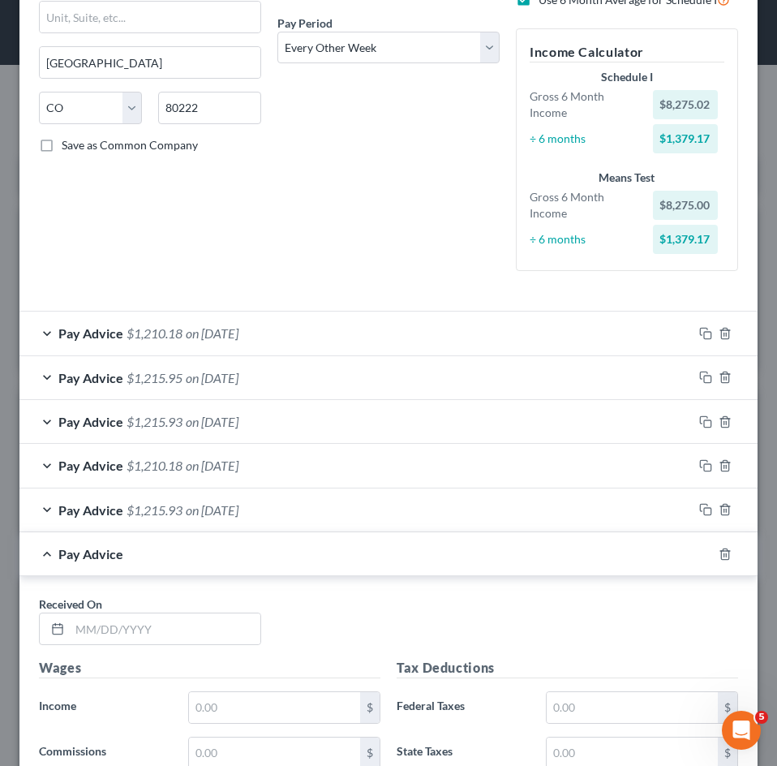
scroll to position [742, 0]
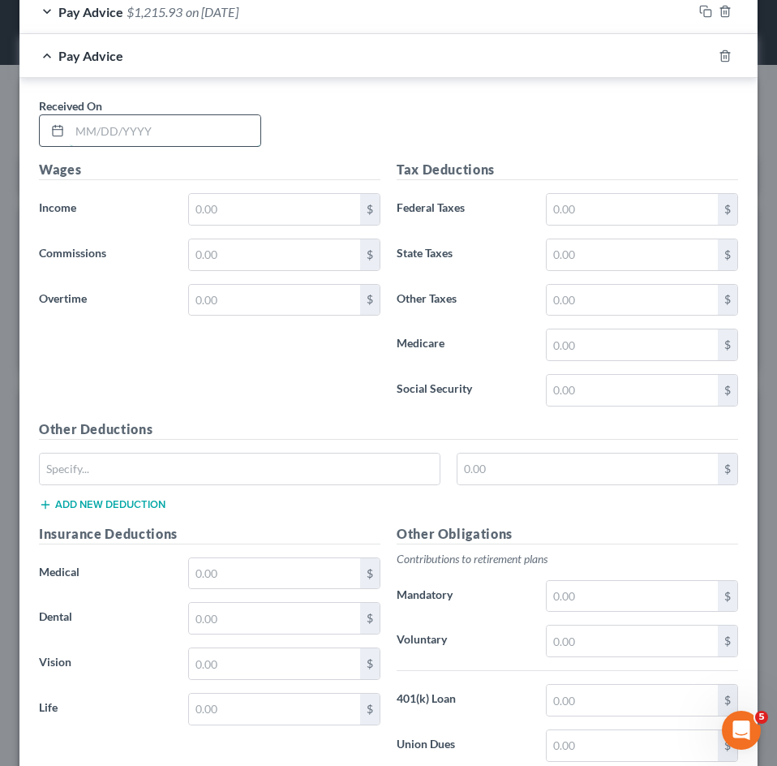
click at [99, 126] on input "text" at bounding box center [165, 130] width 191 height 31
type input "03/28/2025"
click at [261, 187] on div "Wages Income * $ Commissions $ Overtime $" at bounding box center [210, 290] width 358 height 260
click at [259, 213] on input "text" at bounding box center [274, 209] width 171 height 31
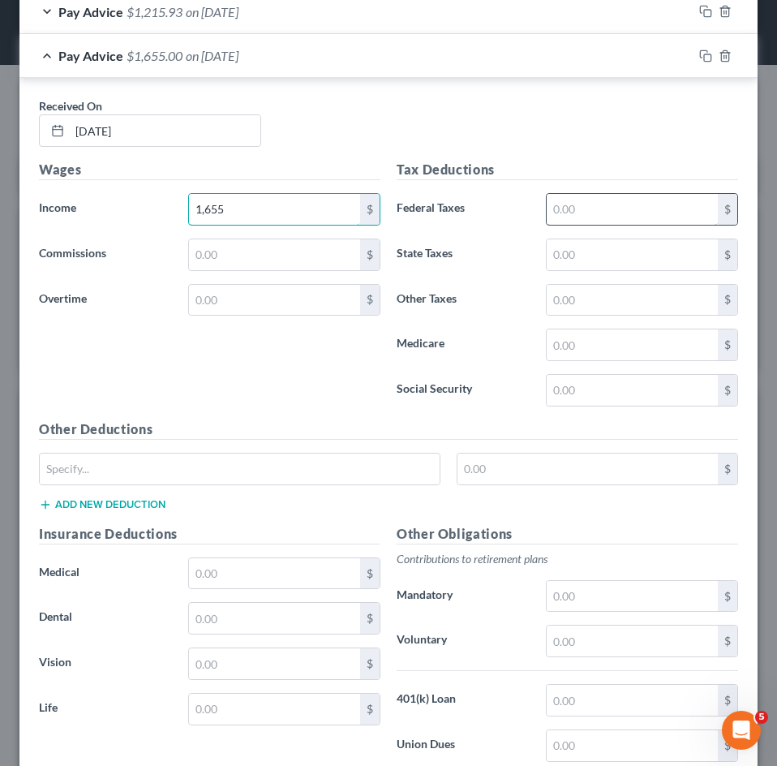
type input "1,655"
click at [582, 207] on input "text" at bounding box center [632, 209] width 171 height 31
type input "101.16"
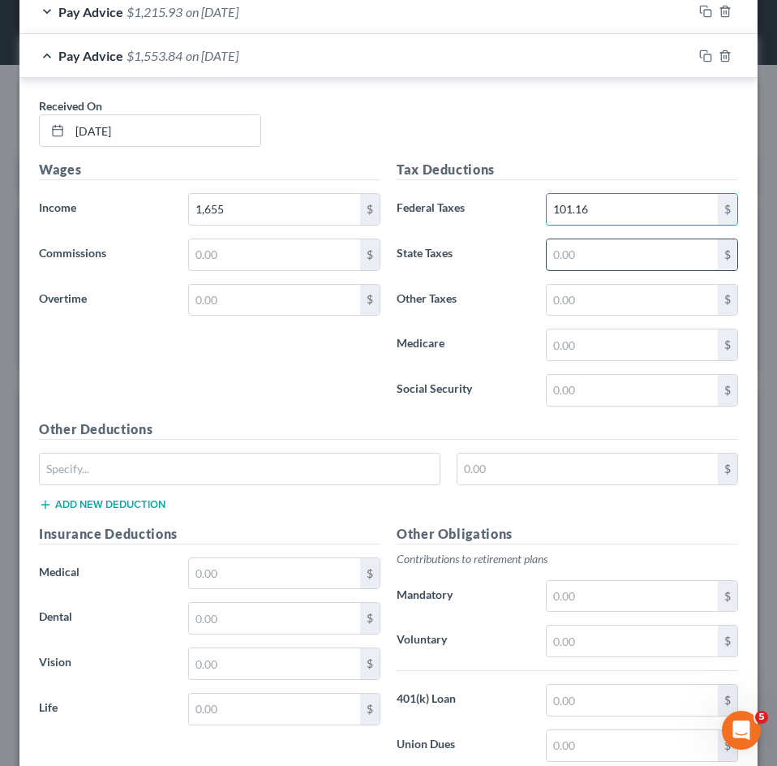
click at [581, 258] on input "text" at bounding box center [632, 254] width 171 height 31
type input "57.38"
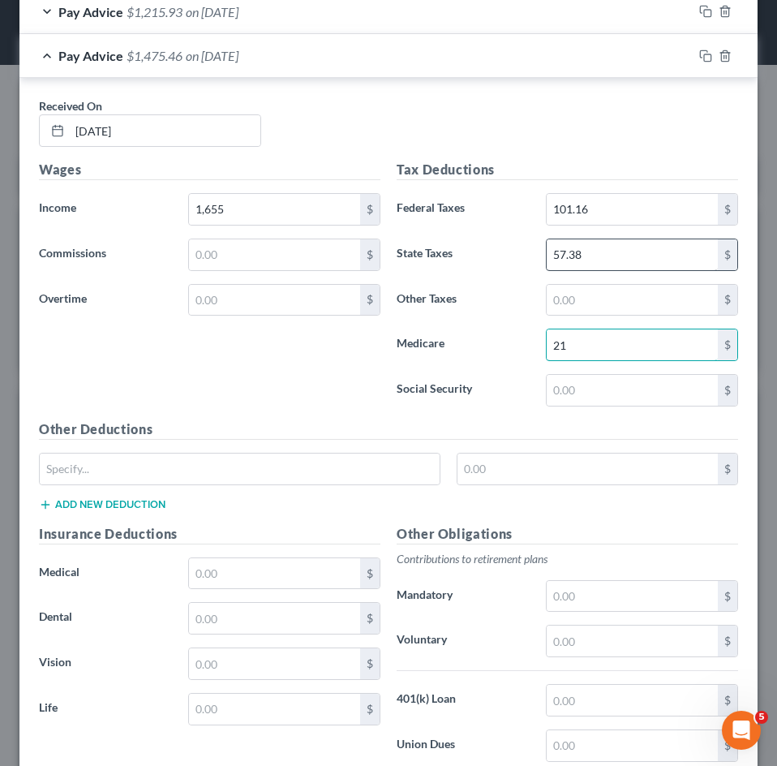
type input "21.70"
click at [585, 392] on input "text" at bounding box center [632, 390] width 171 height 31
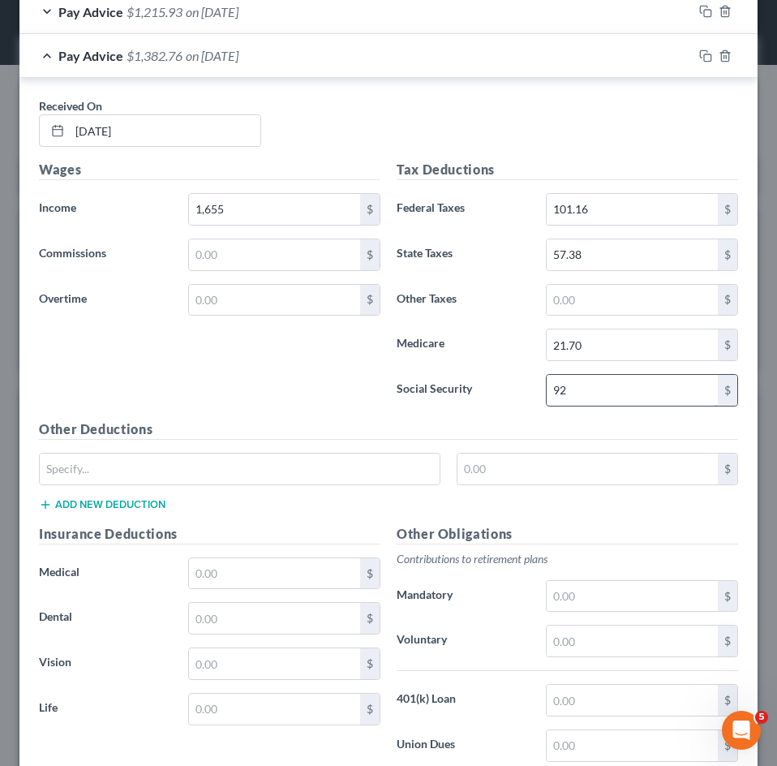
type input "92.78"
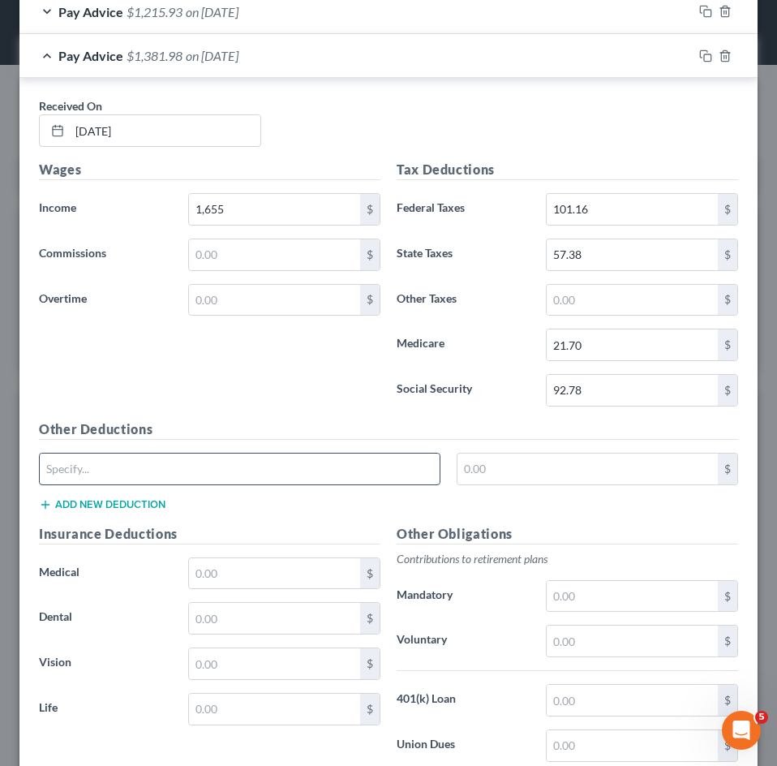
drag, startPoint x: 161, startPoint y: 464, endPoint x: 167, endPoint y: 483, distance: 19.8
click at [161, 464] on input "text" at bounding box center [240, 469] width 400 height 31
type input "CO Paid Family Leave"
click at [570, 474] on input "text" at bounding box center [588, 469] width 261 height 31
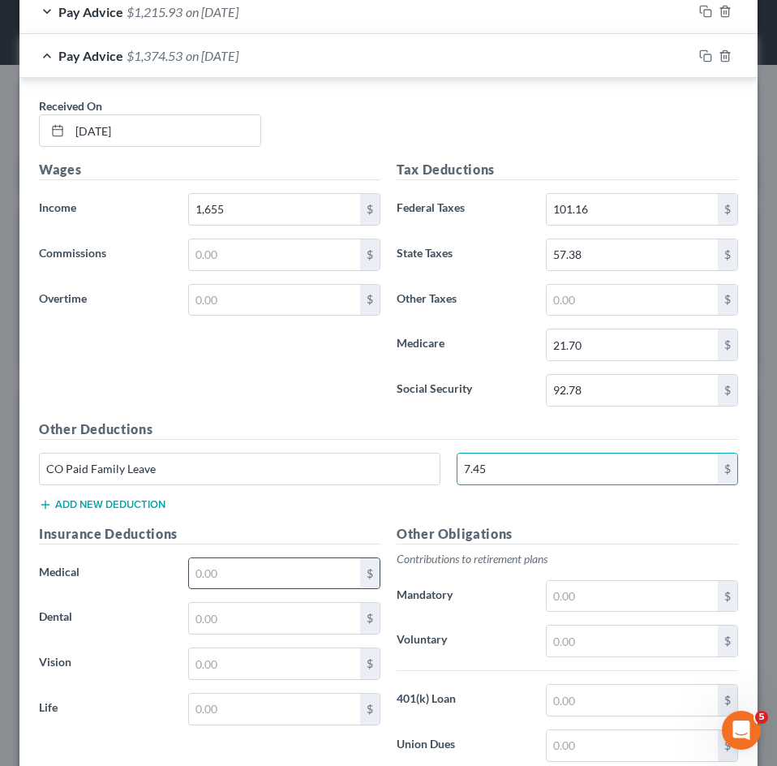
type input "7.45"
click at [249, 580] on input "text" at bounding box center [274, 573] width 171 height 31
type input "158.60"
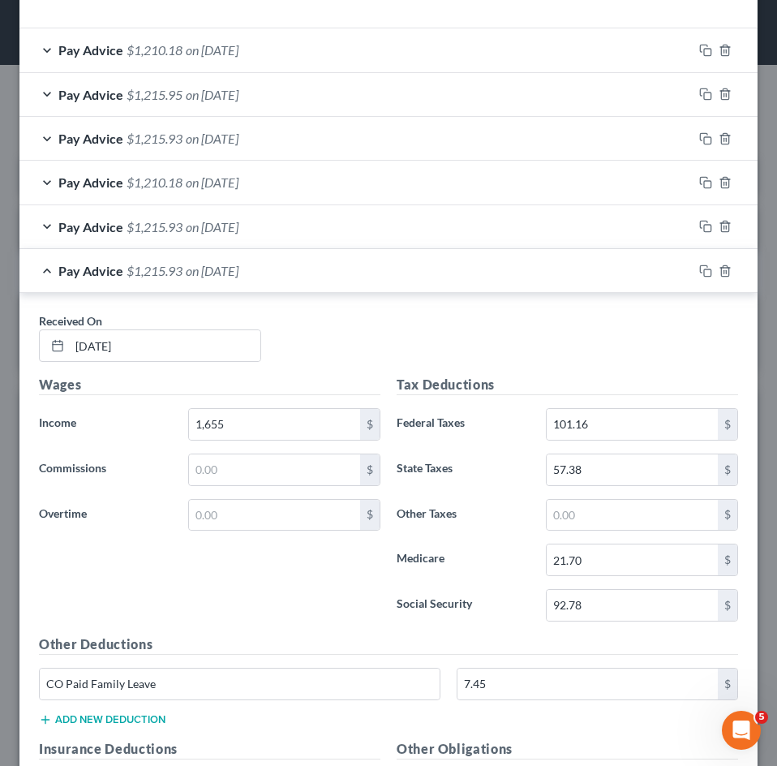
scroll to position [498, 0]
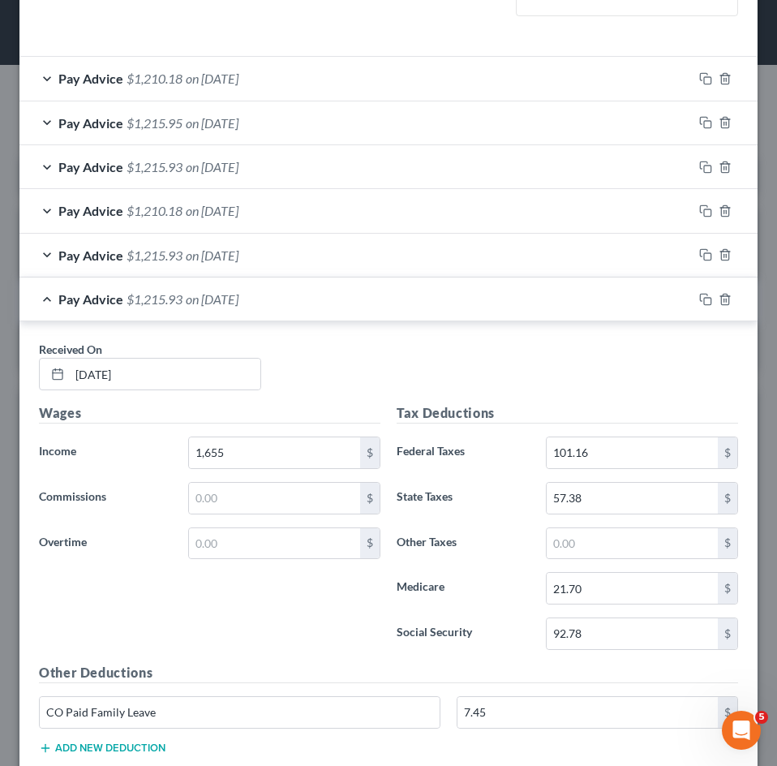
click at [133, 300] on span "$1,215.93" at bounding box center [155, 298] width 56 height 15
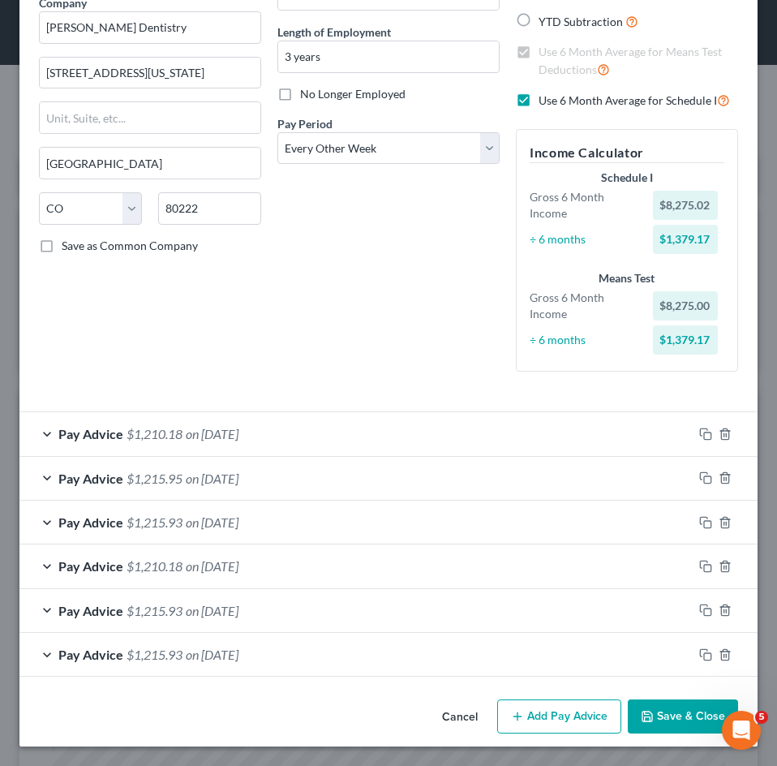
scroll to position [143, 0]
click at [550, 710] on button "Add Pay Advice" at bounding box center [559, 716] width 124 height 34
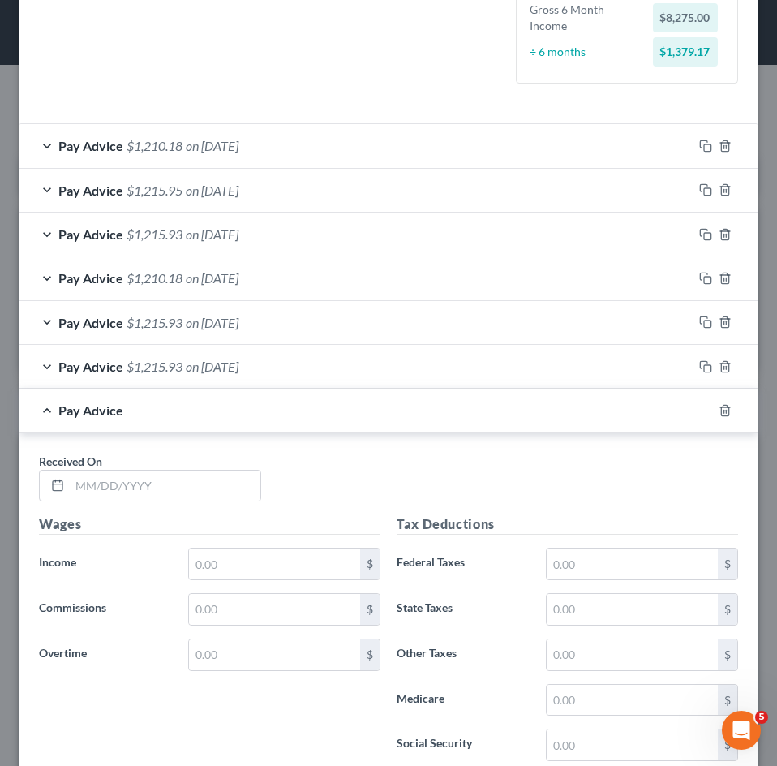
scroll to position [461, 0]
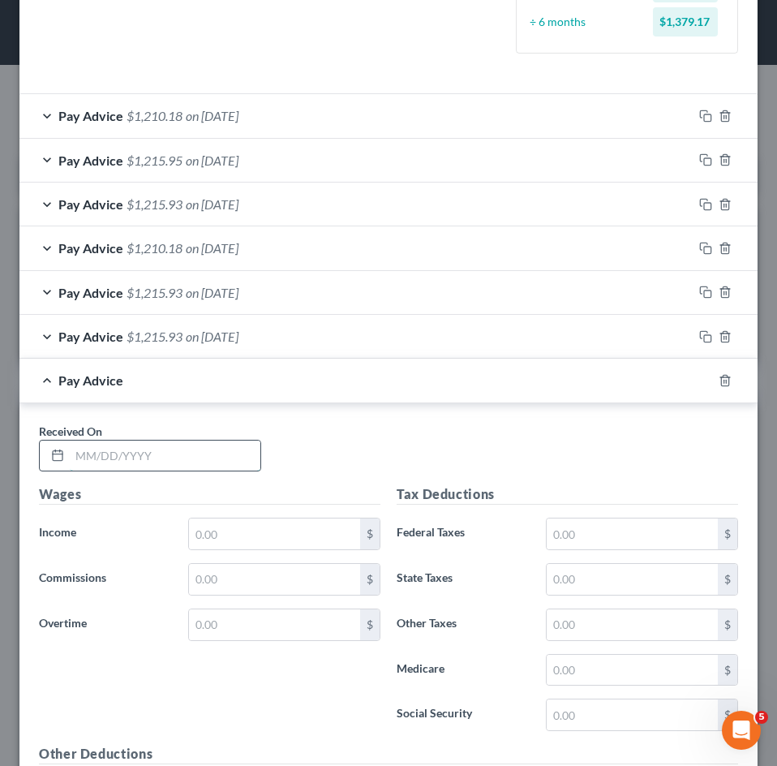
click at [125, 469] on input "text" at bounding box center [165, 456] width 191 height 31
type input "05/09/2025"
type input "1,655"
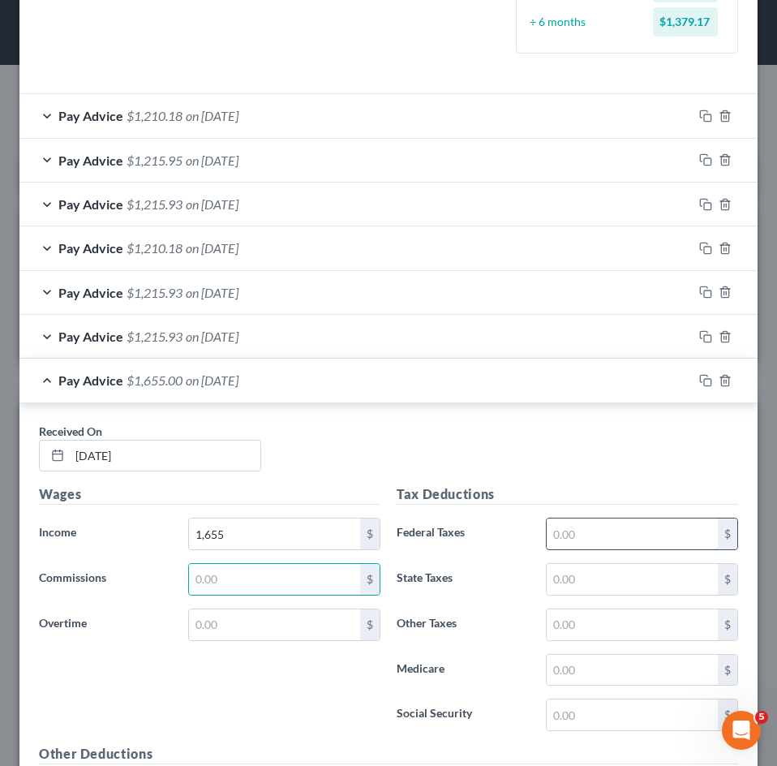
click at [631, 534] on input "text" at bounding box center [632, 533] width 171 height 31
type input "101.16"
type input "57.38"
type input "5.75"
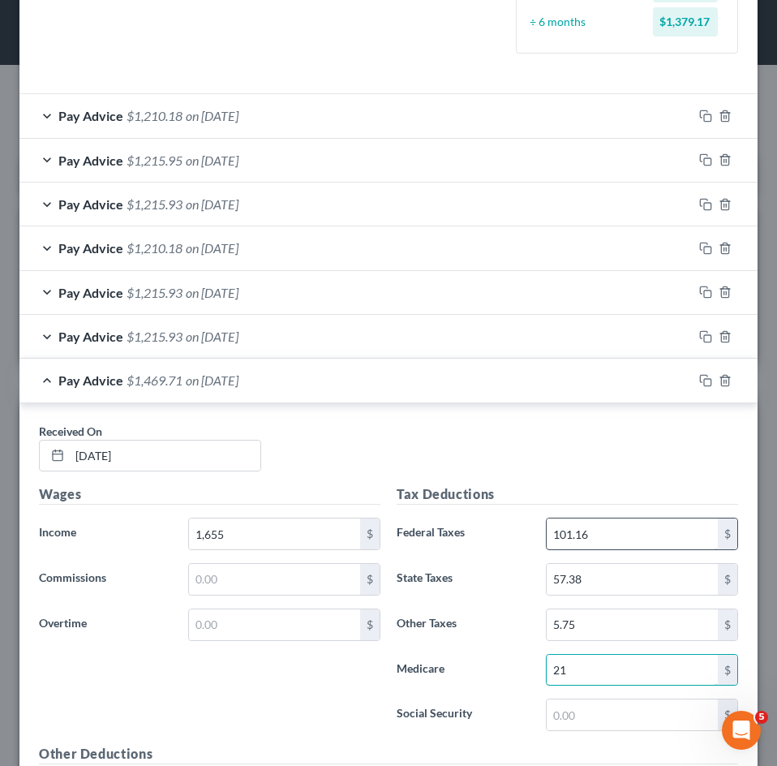
type input "21.70"
type input "92.78"
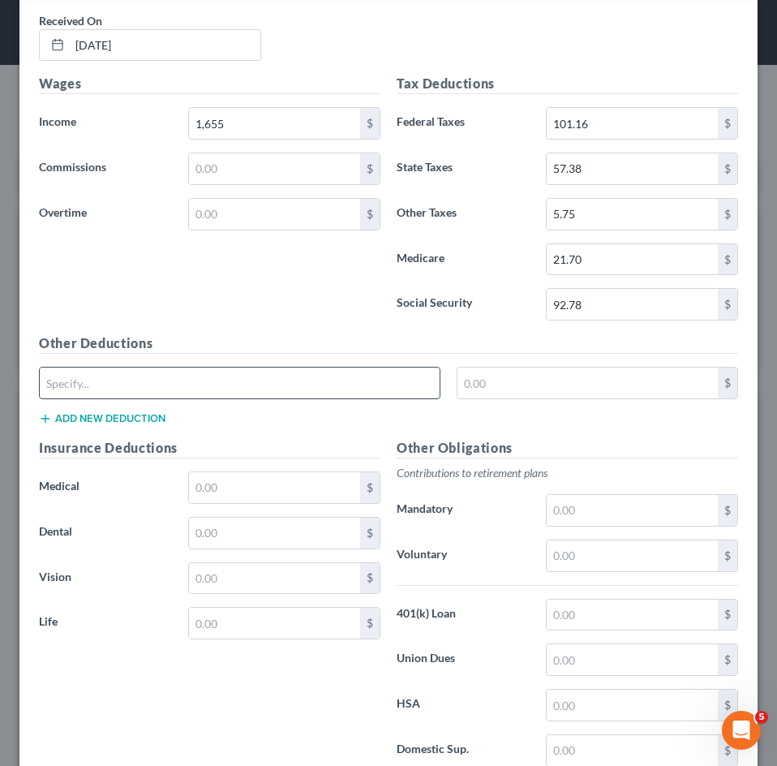
click at [140, 376] on input "text" at bounding box center [240, 383] width 400 height 31
type input "CO Paid Family Leave"
click at [548, 389] on input "text" at bounding box center [588, 383] width 261 height 31
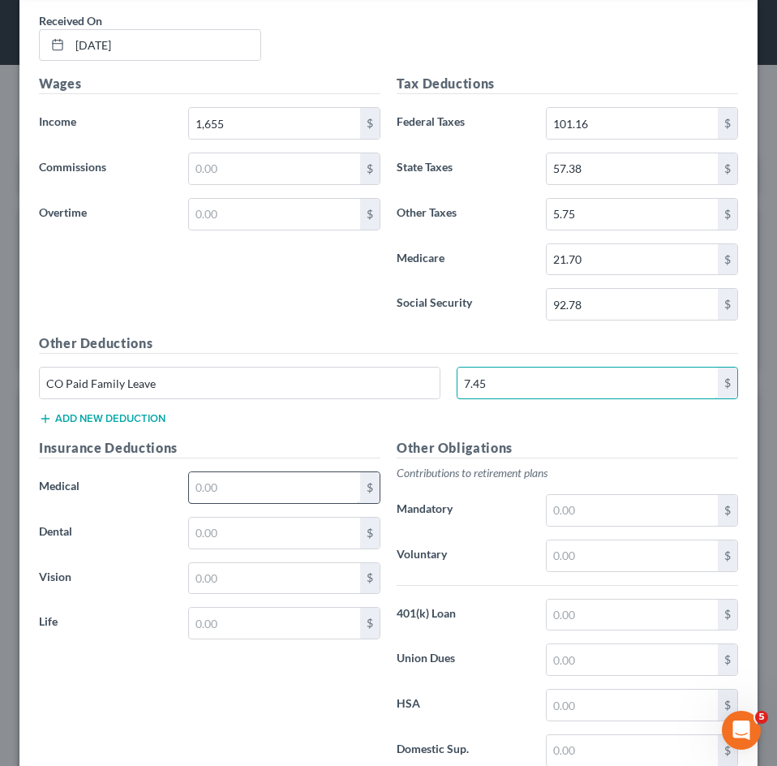
type input "7.45"
click at [200, 490] on input "text" at bounding box center [274, 487] width 171 height 31
type input "158.60"
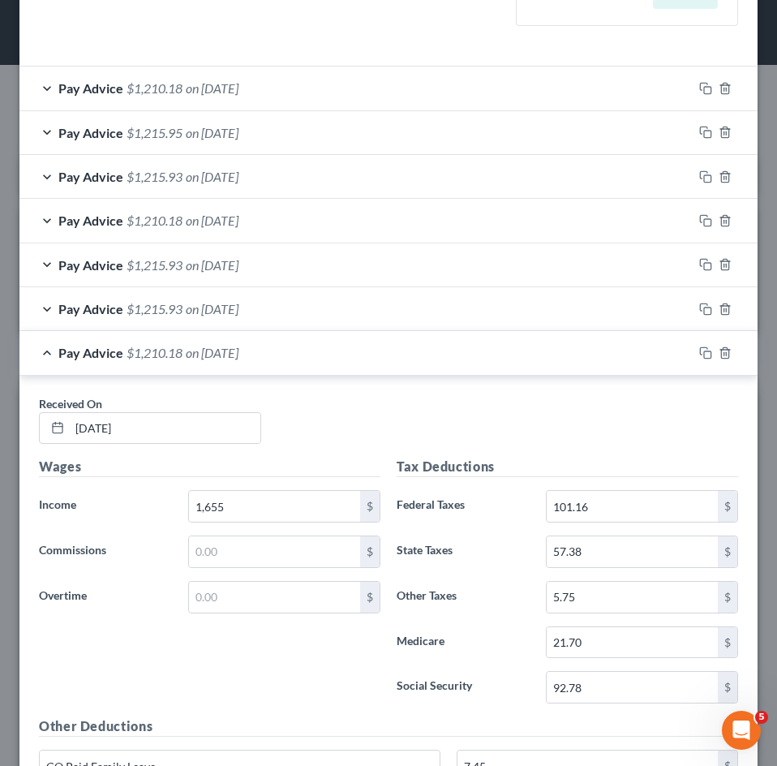
scroll to position [466, 0]
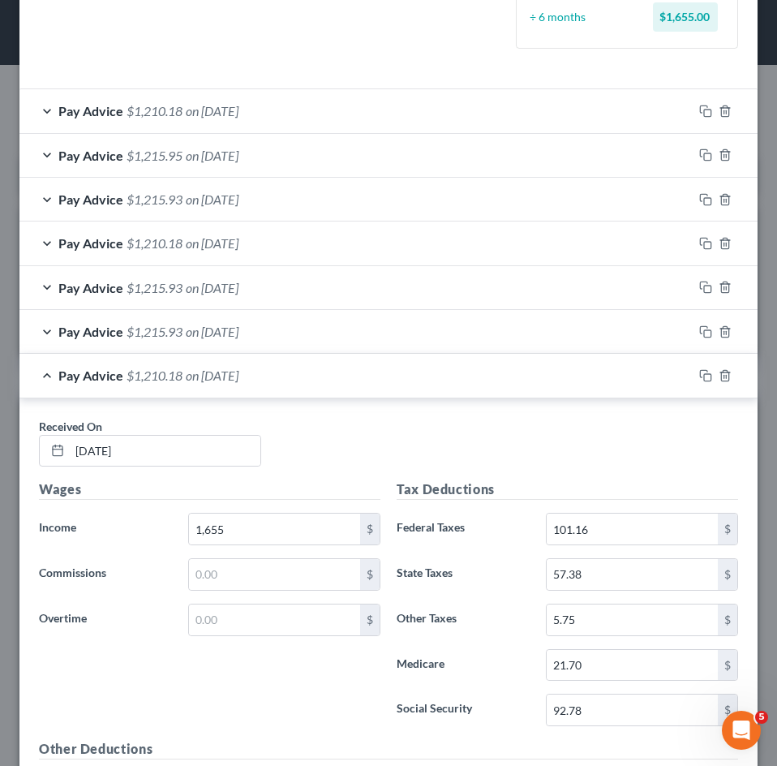
click at [164, 382] on div "Pay Advice $1,210.18 on 05/09/2025" at bounding box center [355, 375] width 673 height 43
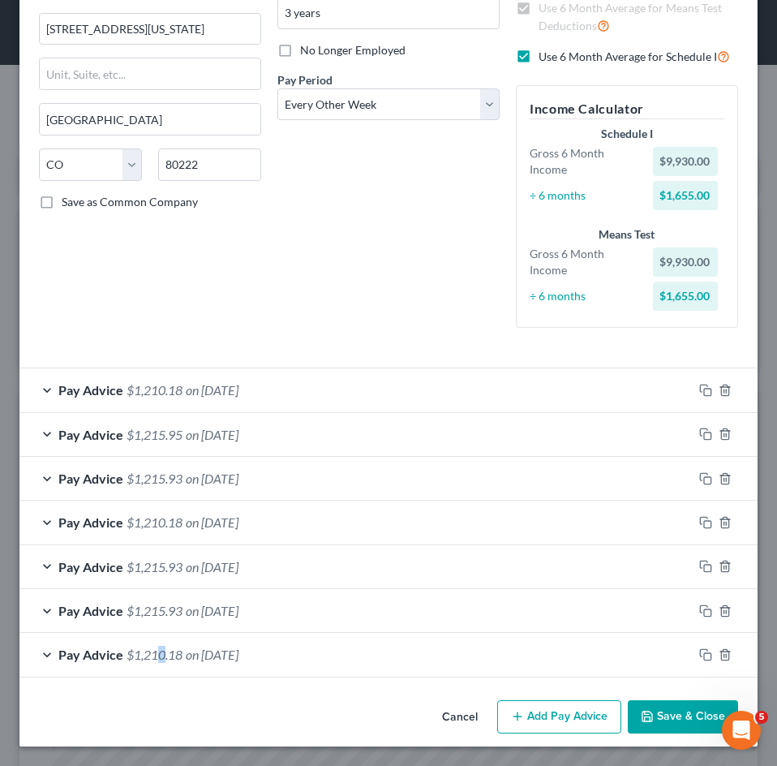
scroll to position [187, 0]
drag, startPoint x: 532, startPoint y: 715, endPoint x: 523, endPoint y: 639, distance: 76.9
click at [532, 715] on button "Add Pay Advice" at bounding box center [559, 717] width 124 height 34
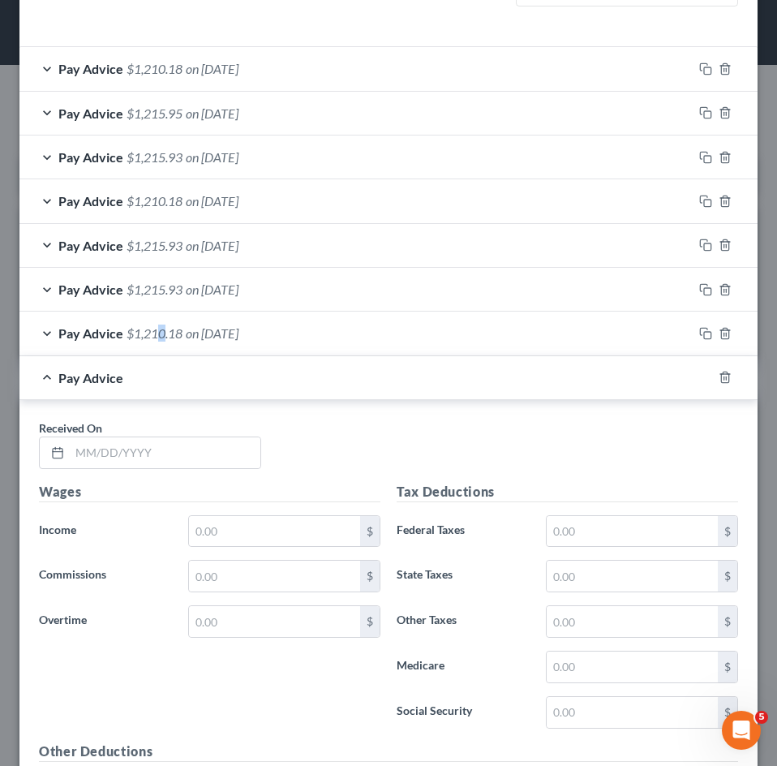
scroll to position [830, 0]
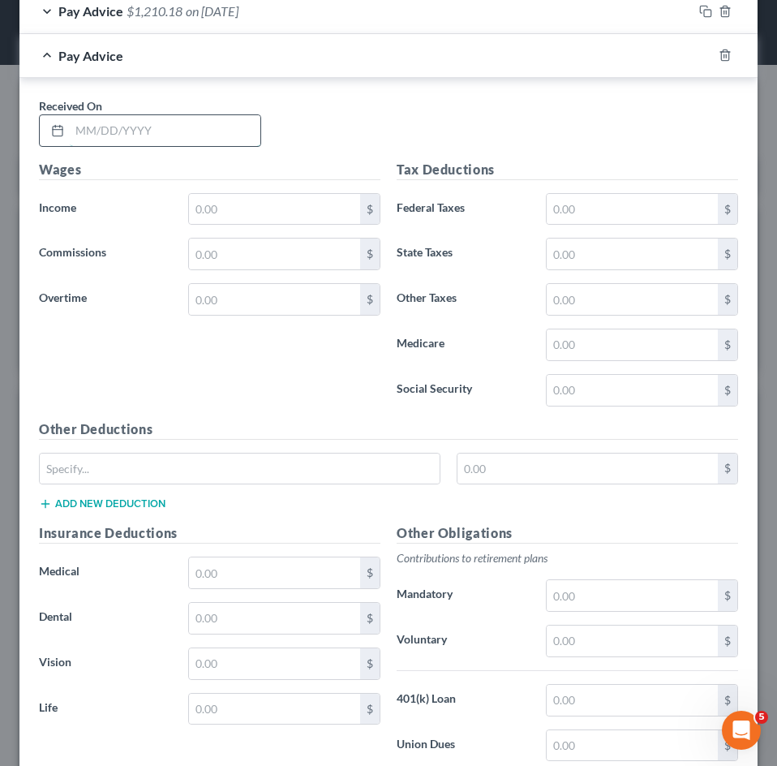
click at [144, 122] on input "text" at bounding box center [165, 130] width 191 height 31
type input "03/14/2025"
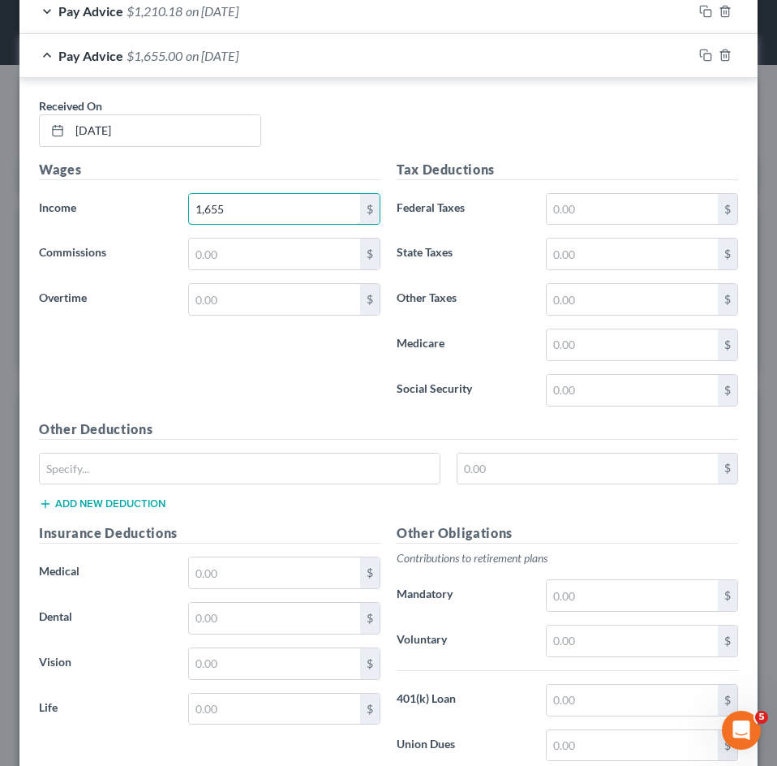
type input "1,655"
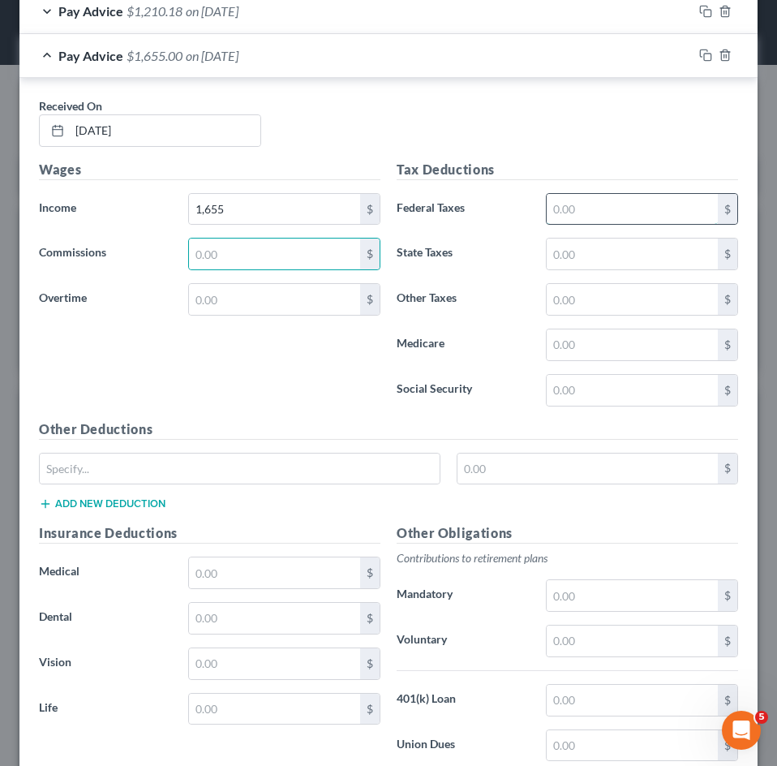
click at [572, 209] on input "text" at bounding box center [632, 209] width 171 height 31
type input "101.16"
type input "57.38"
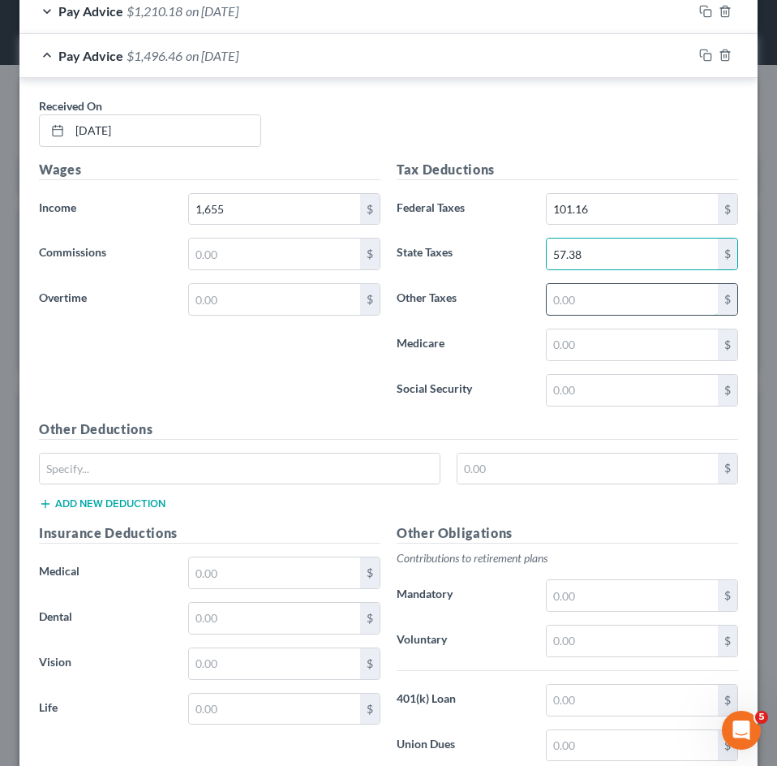
click at [580, 308] on input "text" at bounding box center [632, 299] width 171 height 31
type input "5.75"
type input "21.70"
type input "6"
type input "92.78"
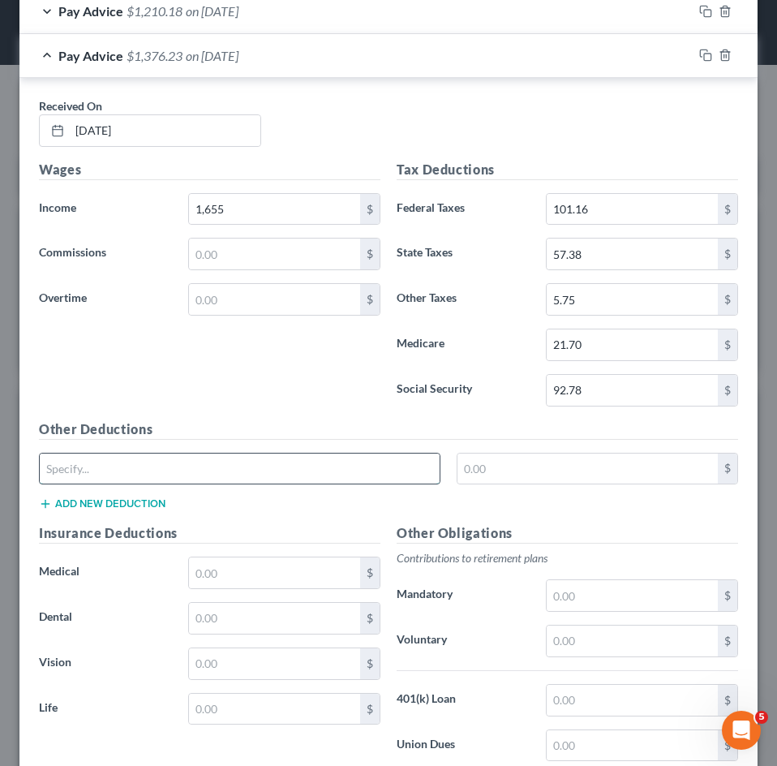
click at [157, 469] on input "text" at bounding box center [240, 469] width 400 height 31
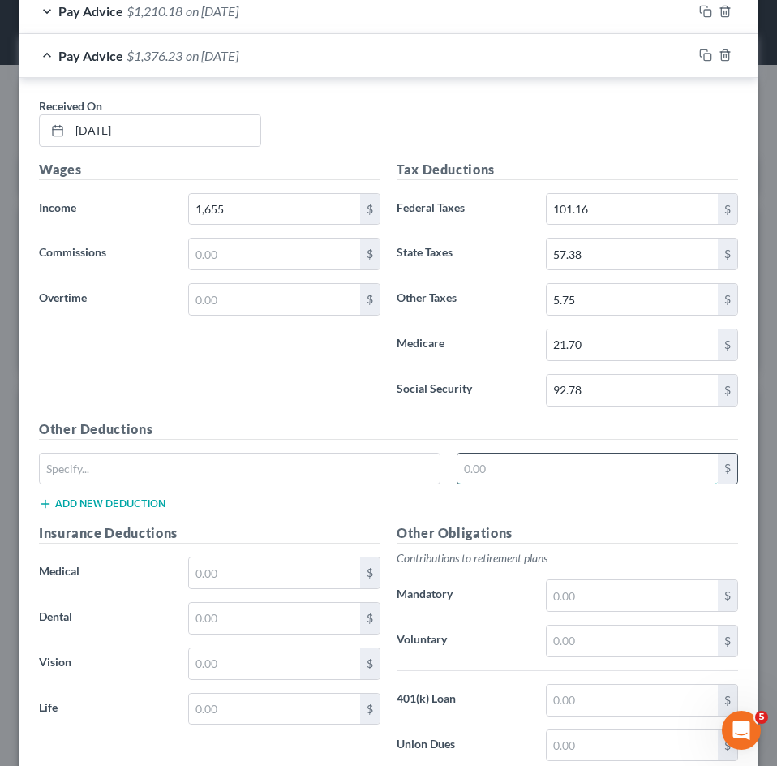
click at [536, 472] on input "text" at bounding box center [588, 469] width 261 height 31
type input "7.45"
click at [239, 579] on input "text" at bounding box center [274, 572] width 171 height 31
type input "158.60"
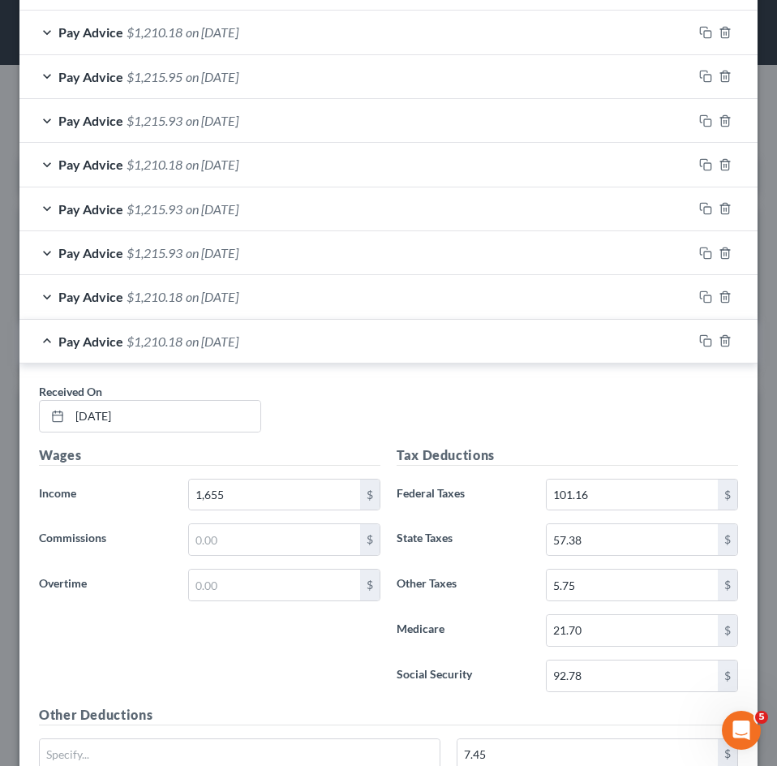
scroll to position [587, 0]
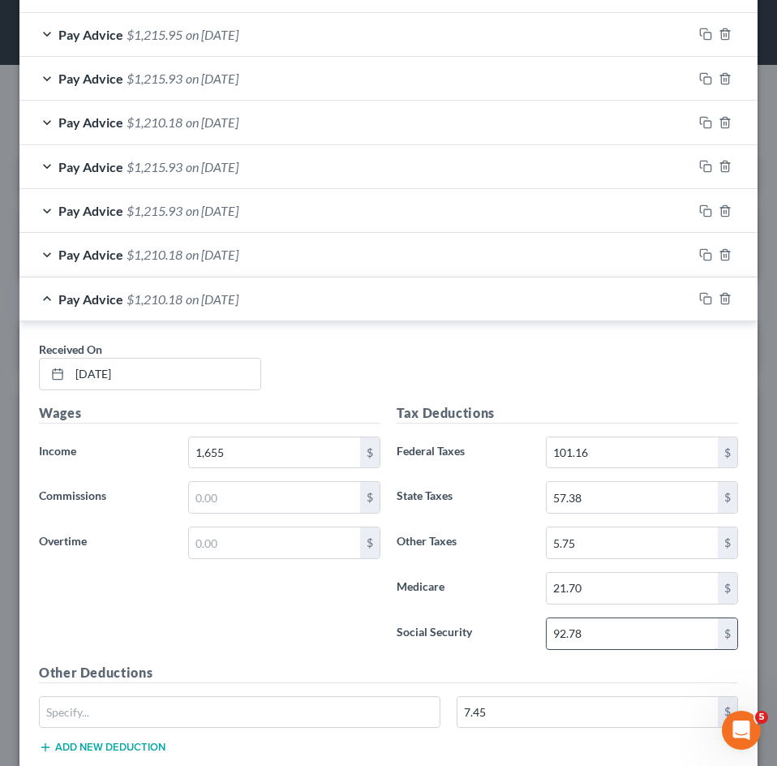
click at [596, 642] on input "92.78" at bounding box center [632, 633] width 171 height 31
type input "92.77"
click at [501, 627] on label "Social Security" at bounding box center [463, 633] width 149 height 32
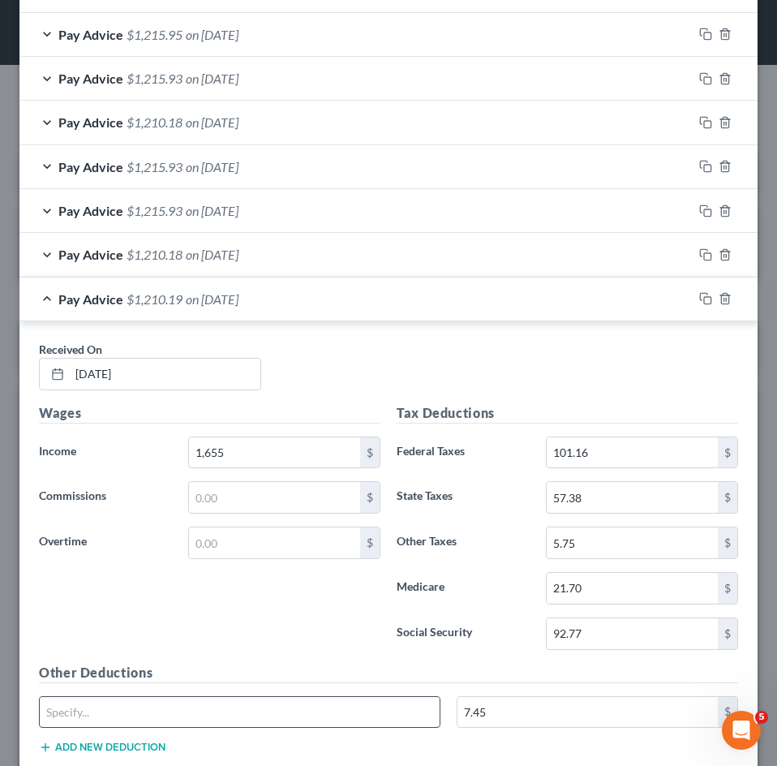
click at [234, 712] on input "text" at bounding box center [240, 712] width 400 height 31
type input "CO Paid Family Leave"
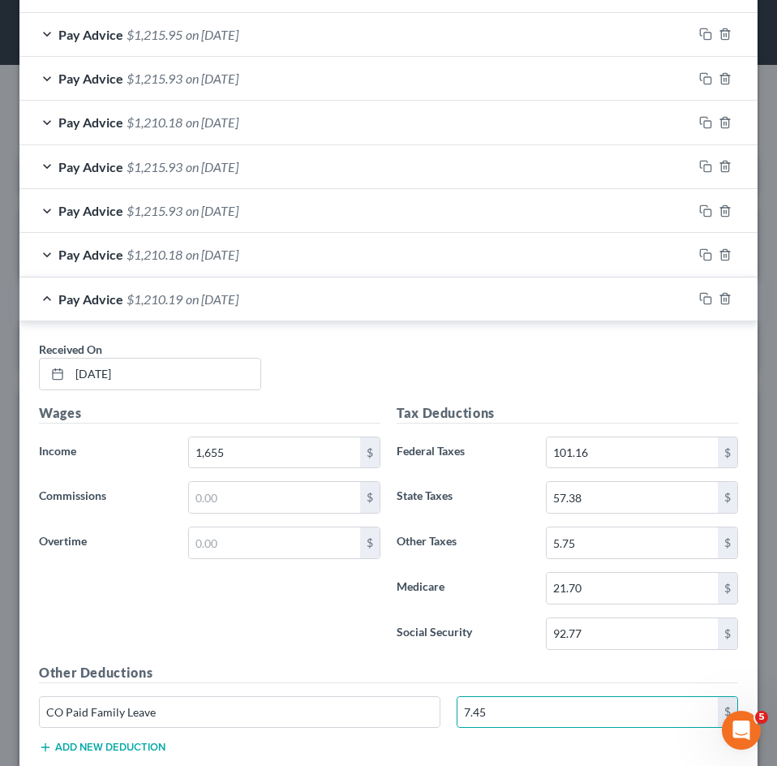
click at [198, 301] on span "on 03/14/2025" at bounding box center [212, 298] width 53 height 15
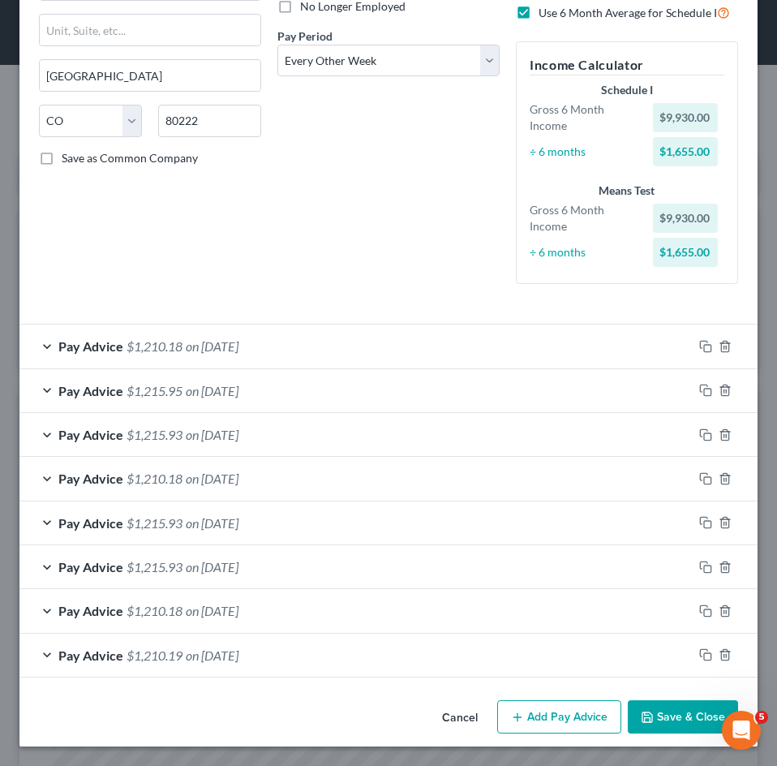
scroll to position [230, 0]
click at [553, 710] on button "Add Pay Advice" at bounding box center [559, 717] width 124 height 34
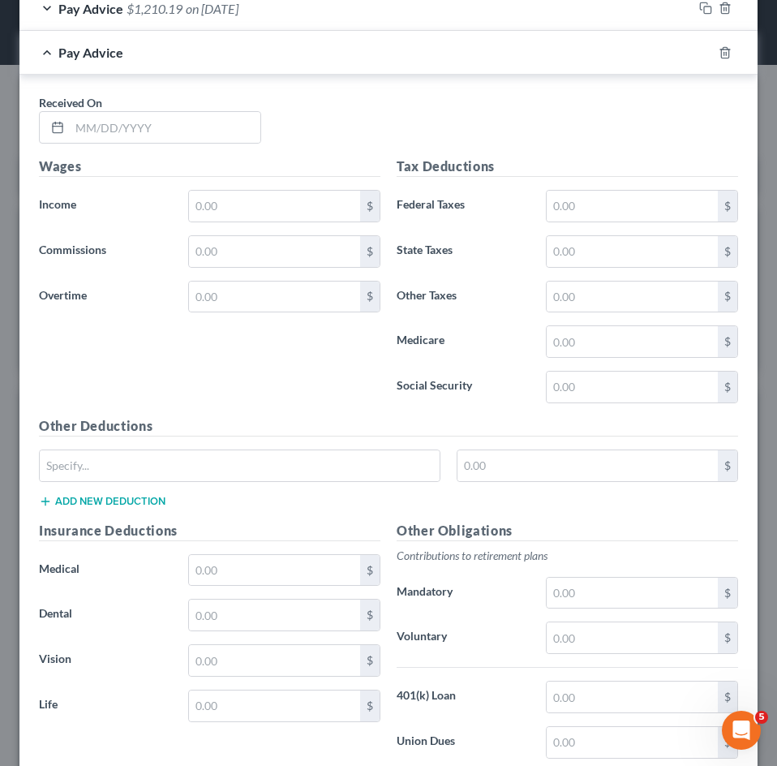
scroll to position [880, 0]
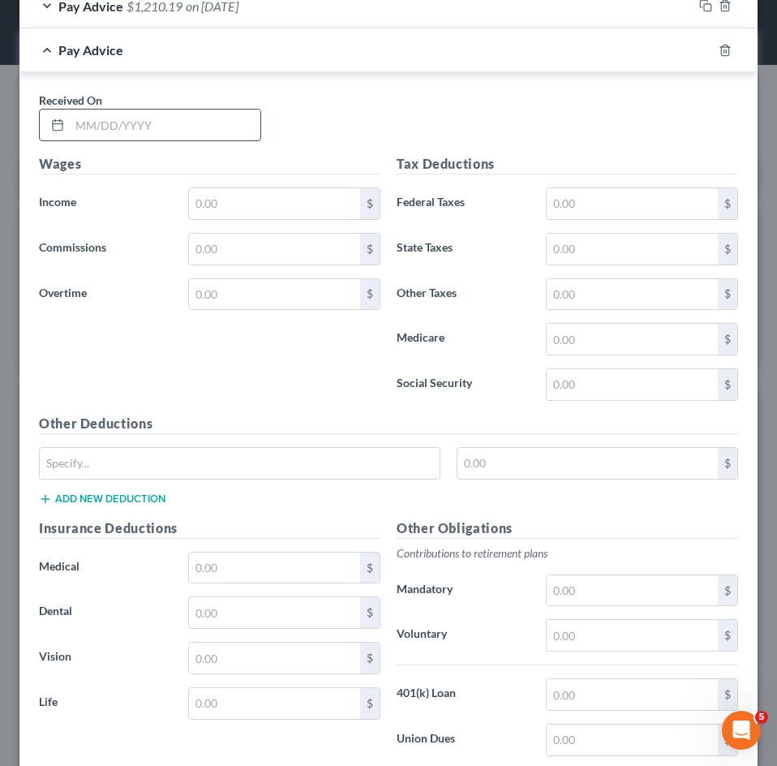
click at [105, 123] on input "text" at bounding box center [165, 125] width 191 height 31
type input "06/21/2025"
click at [275, 207] on input "text" at bounding box center [274, 203] width 171 height 31
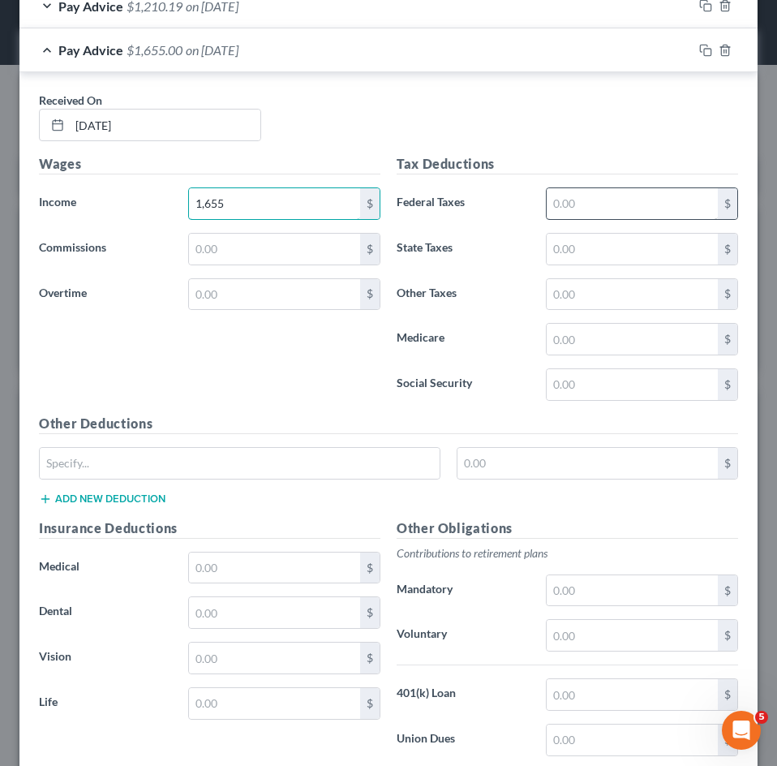
type input "1,655"
click at [602, 202] on input "text" at bounding box center [632, 203] width 171 height 31
type input "101.16"
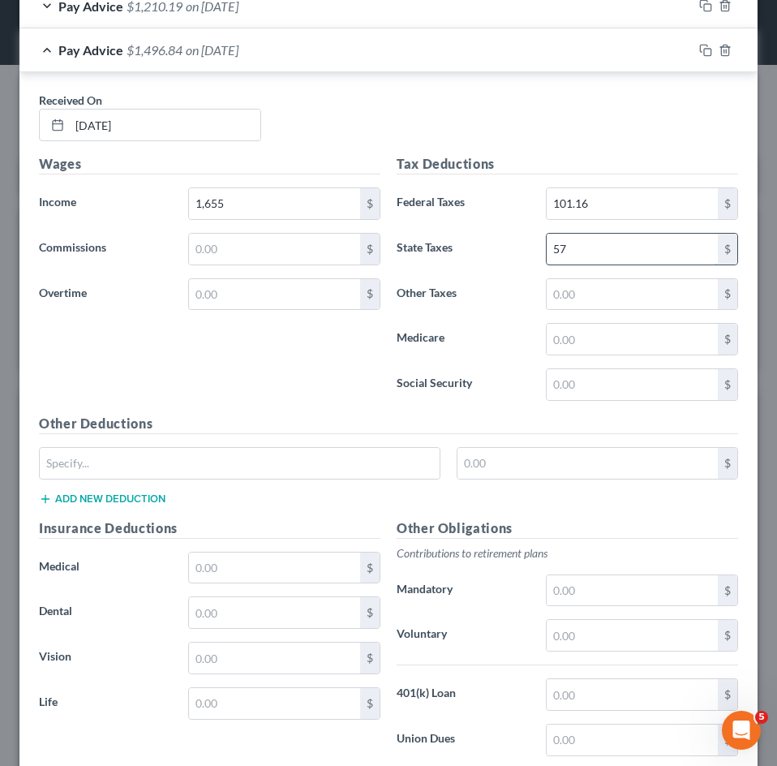
type input "57.38"
type input "21.70"
type input "92.78"
drag, startPoint x: 177, startPoint y: 475, endPoint x: 234, endPoint y: 433, distance: 70.3
click at [177, 475] on input "text" at bounding box center [240, 463] width 400 height 31
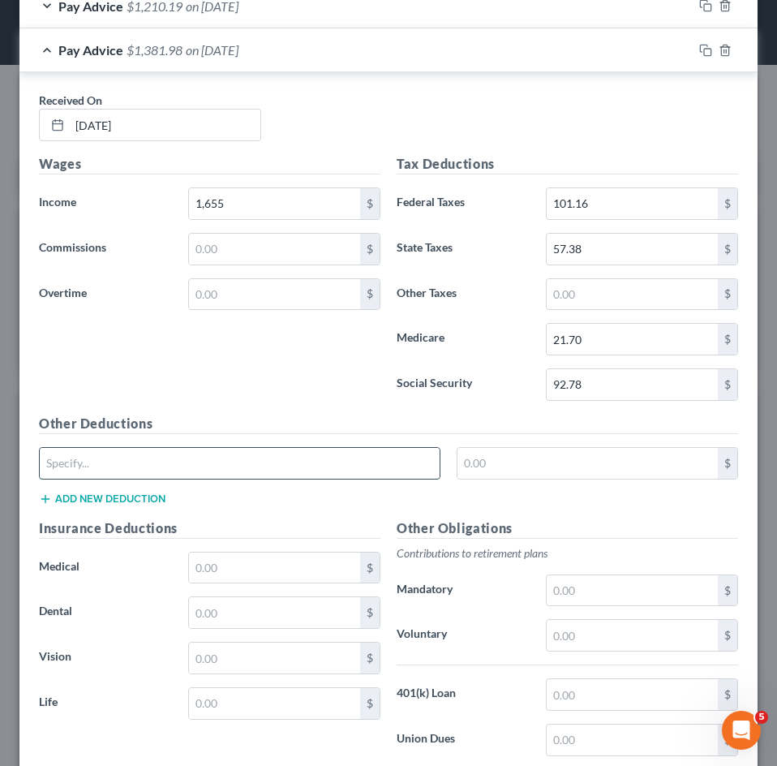
type input "CO Paid Family Leave"
click at [536, 466] on input "text" at bounding box center [588, 463] width 261 height 31
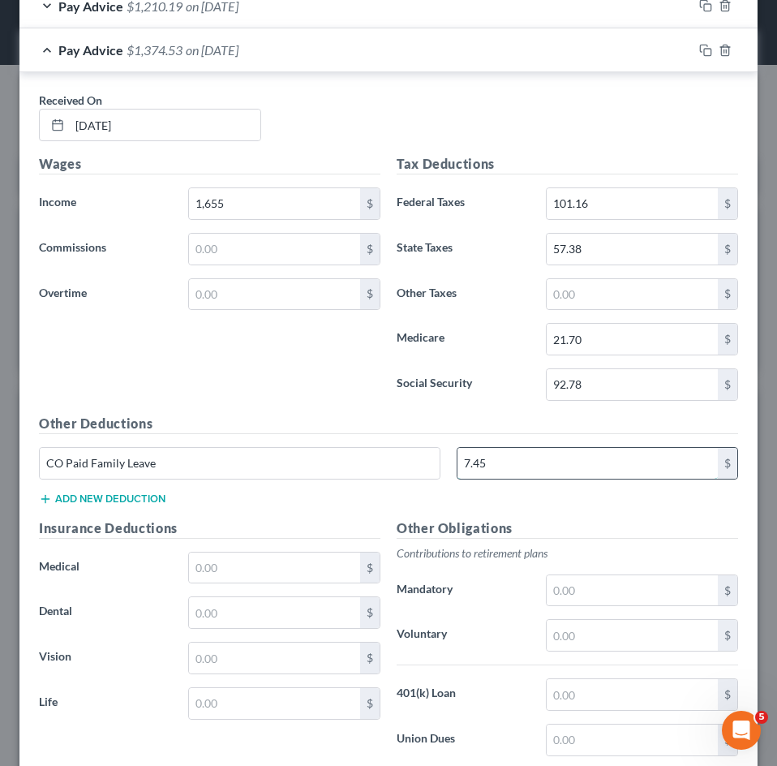
type input "7.45"
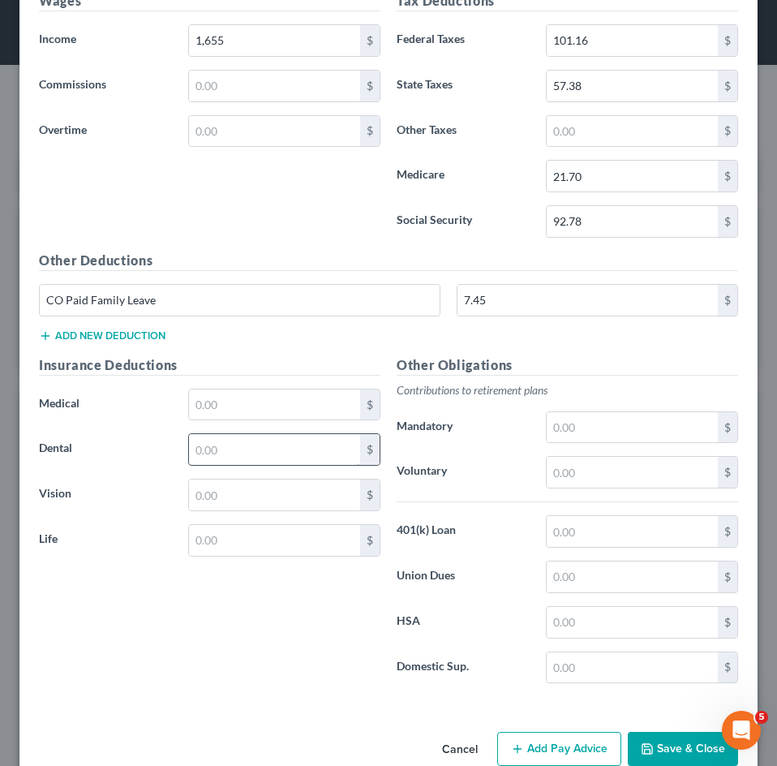
scroll to position [1075, 0]
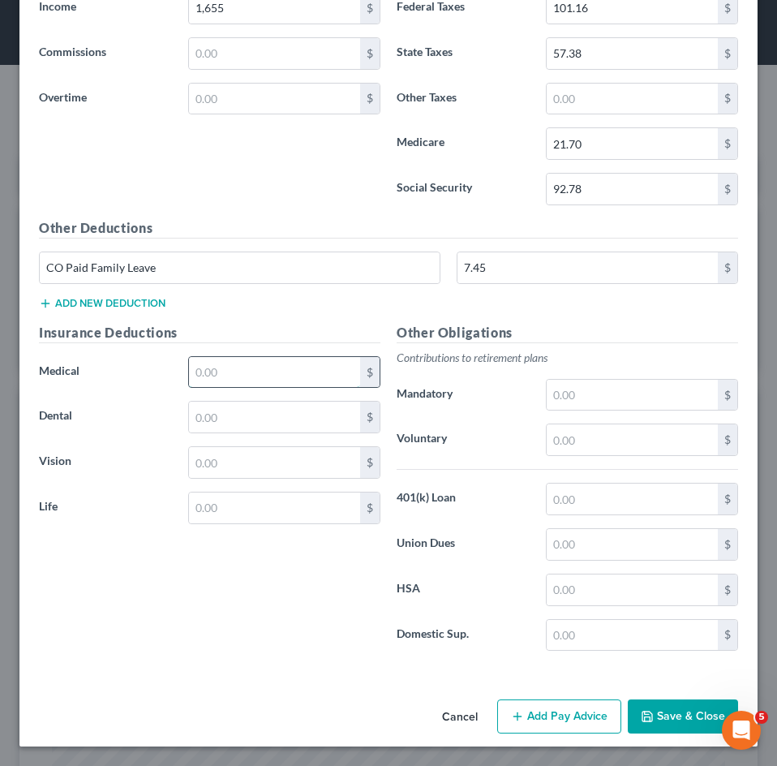
click at [233, 377] on input "text" at bounding box center [274, 372] width 171 height 31
type input "158.60"
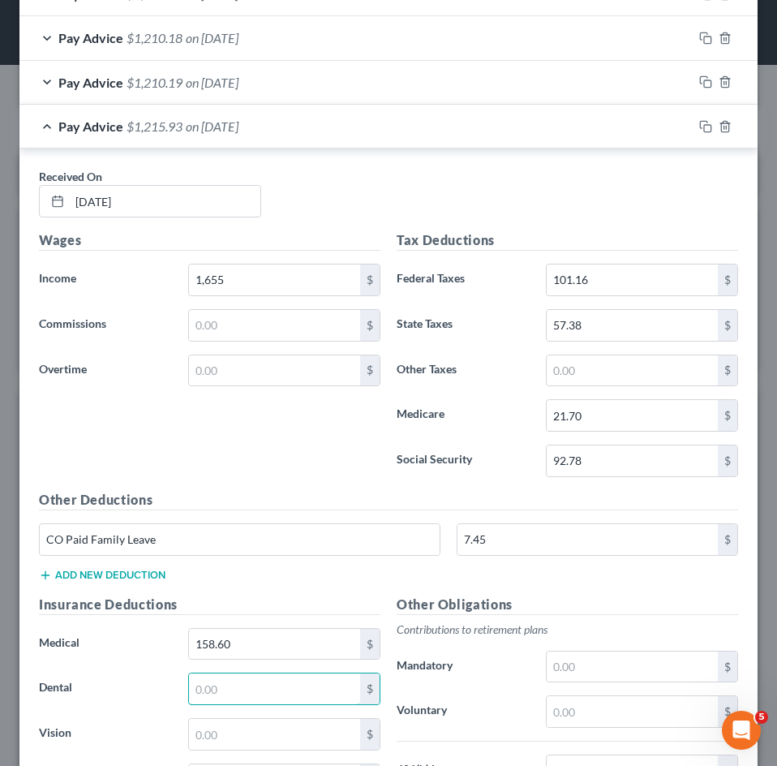
scroll to position [669, 0]
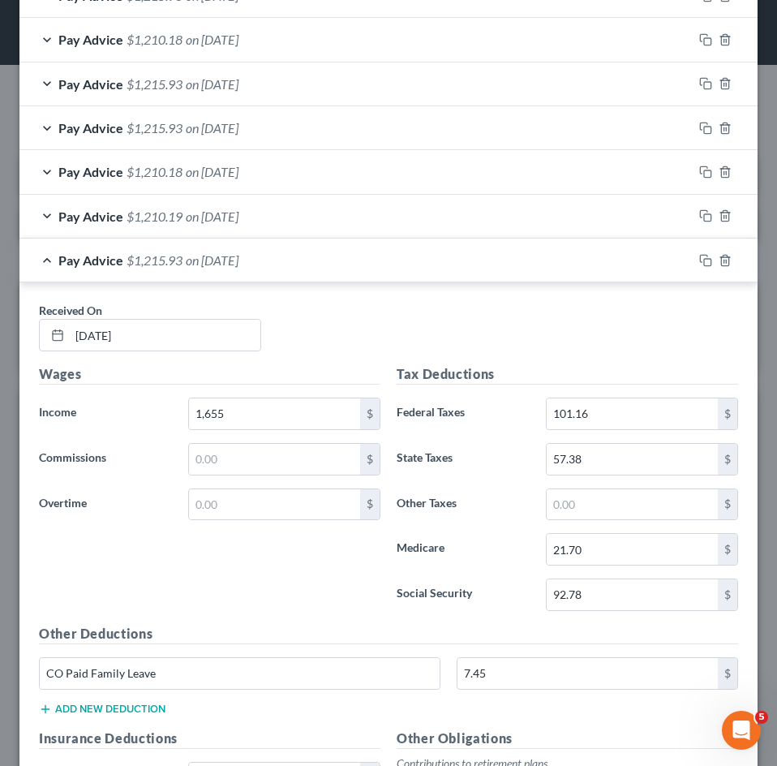
click at [180, 265] on span "$1,215.93" at bounding box center [155, 259] width 56 height 15
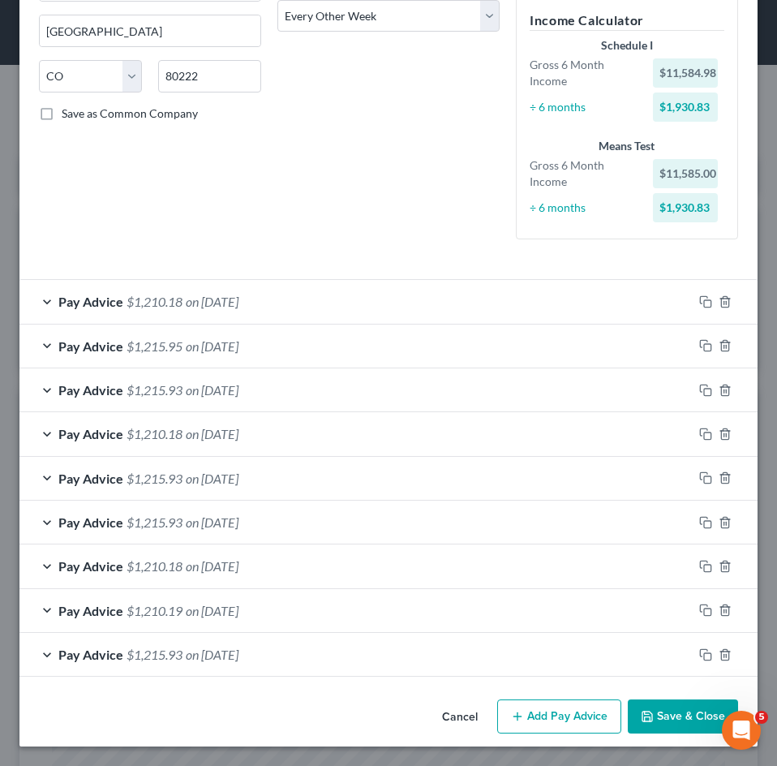
scroll to position [275, 0]
click at [564, 714] on button "Add Pay Advice" at bounding box center [559, 716] width 124 height 34
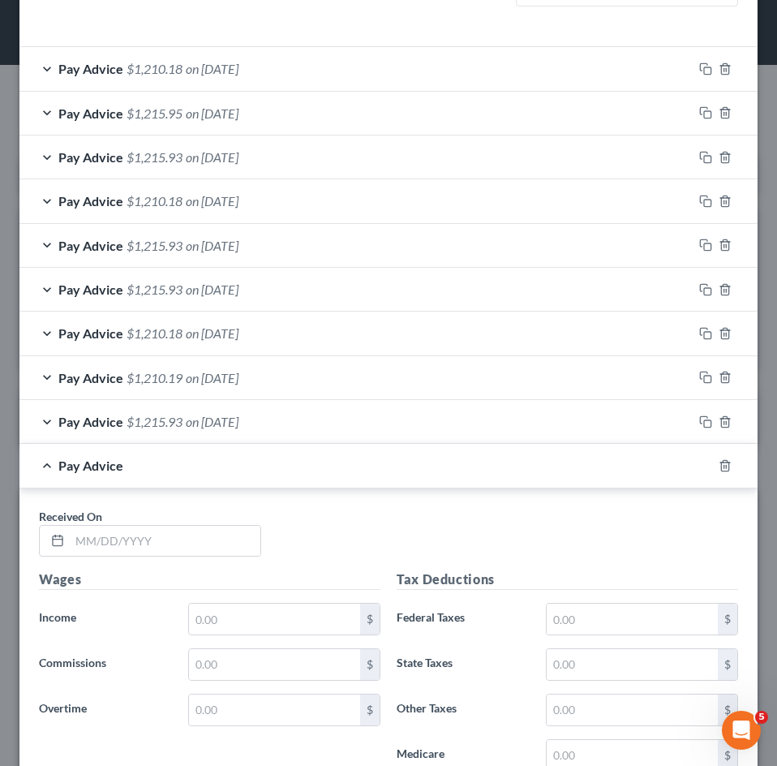
scroll to position [924, 0]
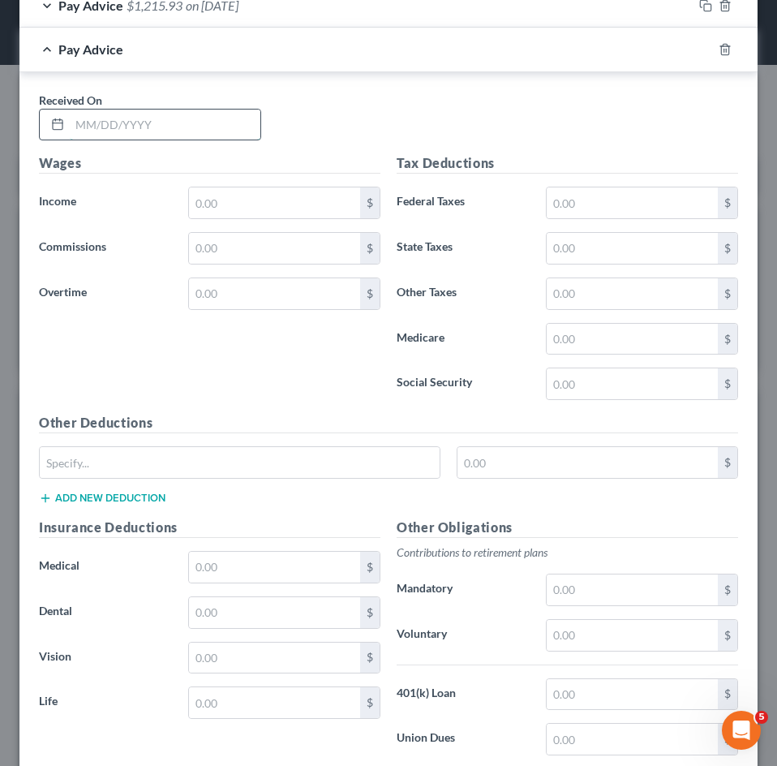
click at [128, 131] on input "text" at bounding box center [165, 125] width 191 height 31
type input "06/06/2025"
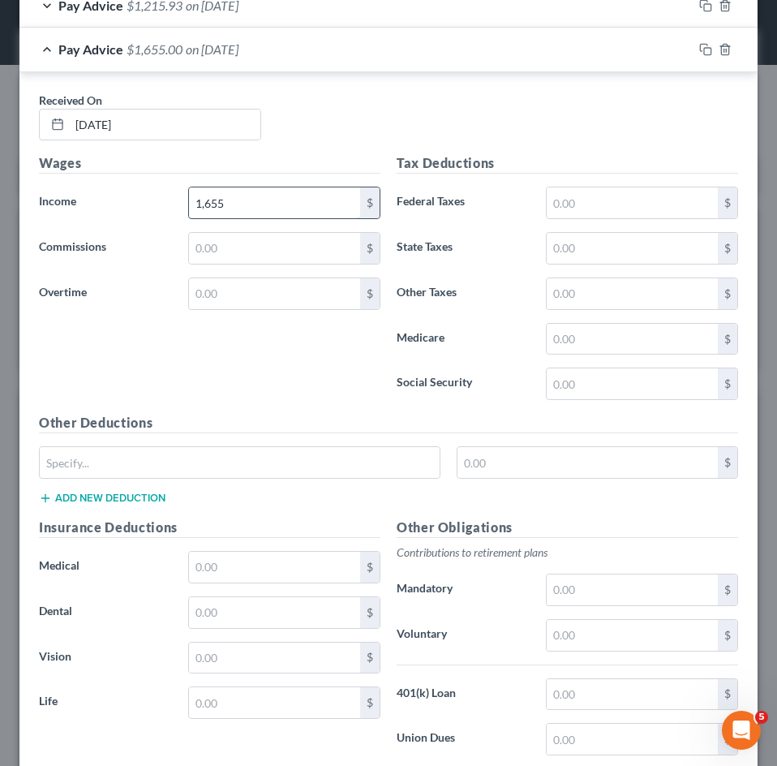
type input "1,655"
click at [553, 200] on input "text" at bounding box center [632, 202] width 171 height 31
type input "101.16"
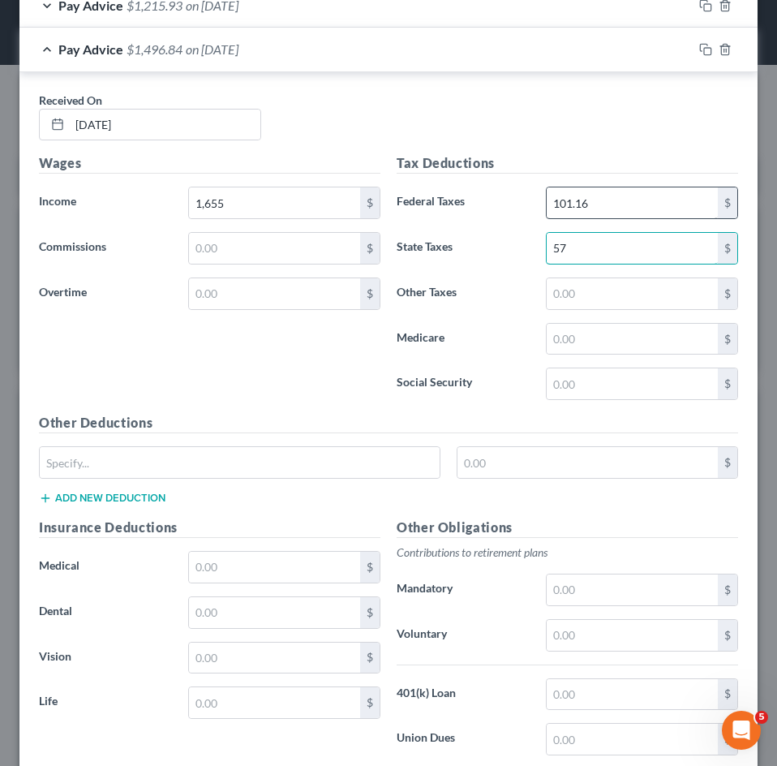
type input "57.38"
type input "5.75"
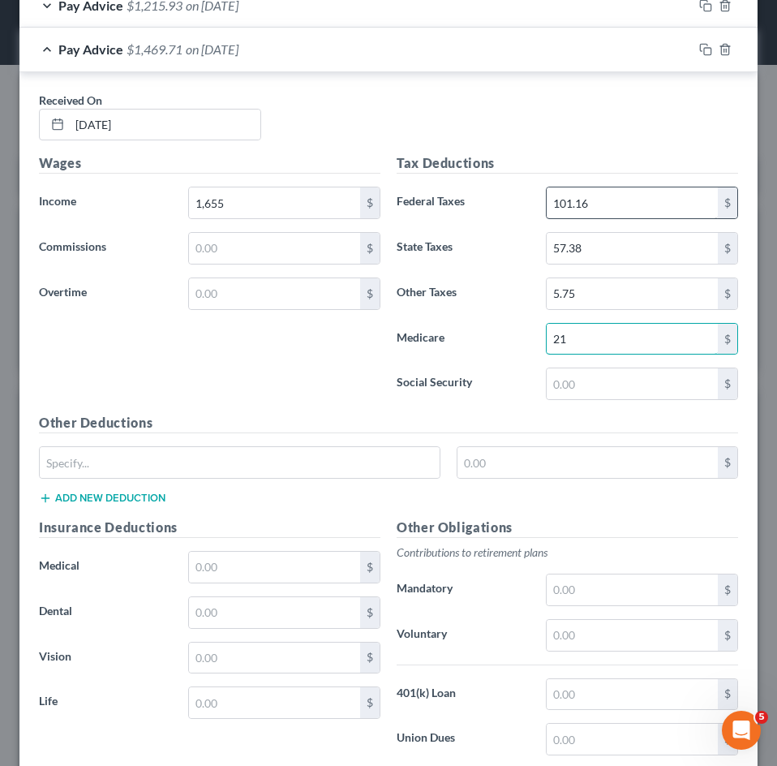
type input "21.70"
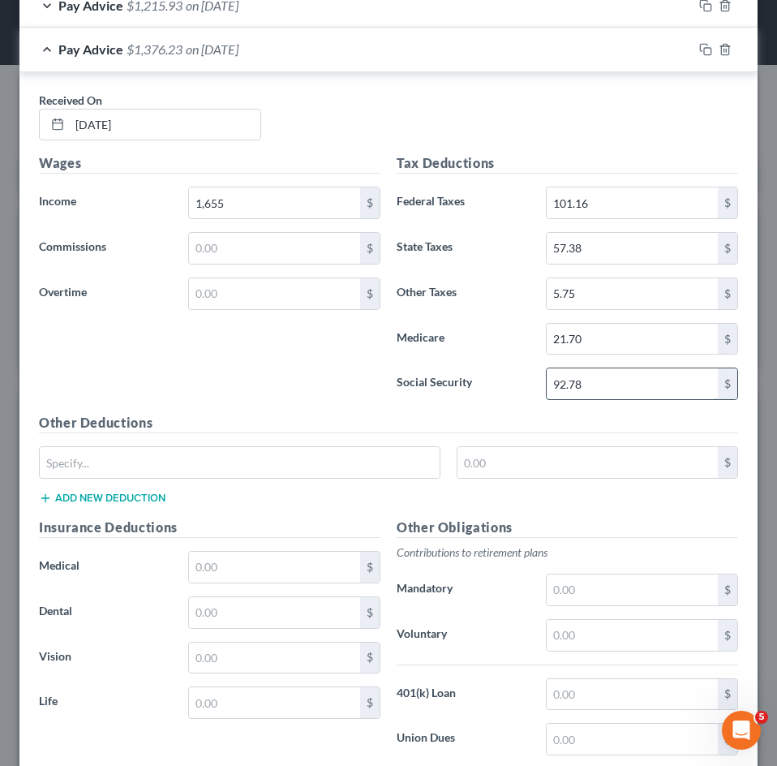
click at [582, 385] on input "92.78" at bounding box center [632, 383] width 171 height 31
type input "92.77"
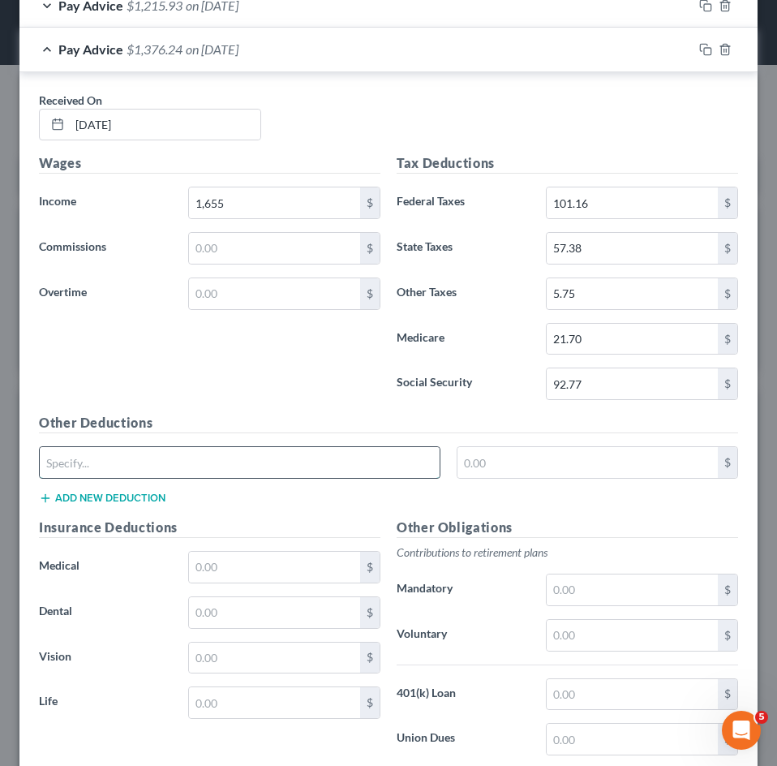
click at [299, 457] on input "text" at bounding box center [240, 462] width 400 height 31
type input "CO Paid Family Leave"
click at [522, 464] on input "text" at bounding box center [588, 462] width 261 height 31
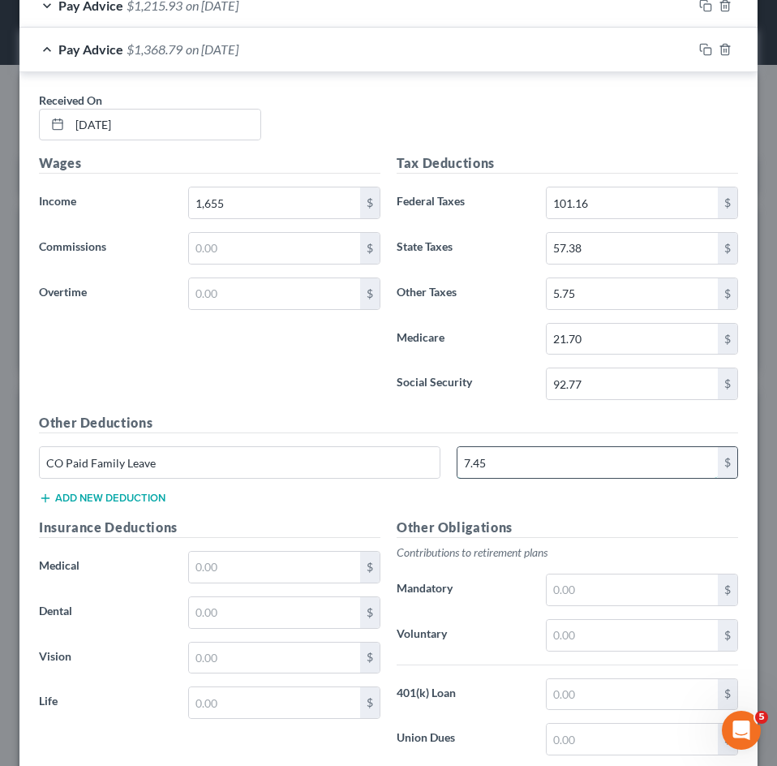
type input "7.45"
click at [285, 555] on input "text" at bounding box center [274, 567] width 171 height 31
type input "158.60"
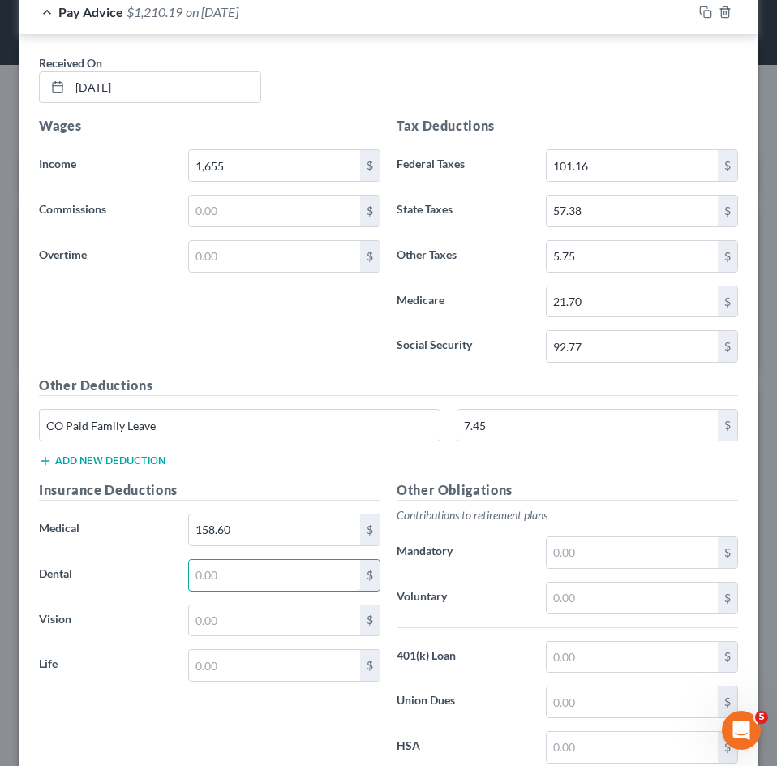
scroll to position [713, 0]
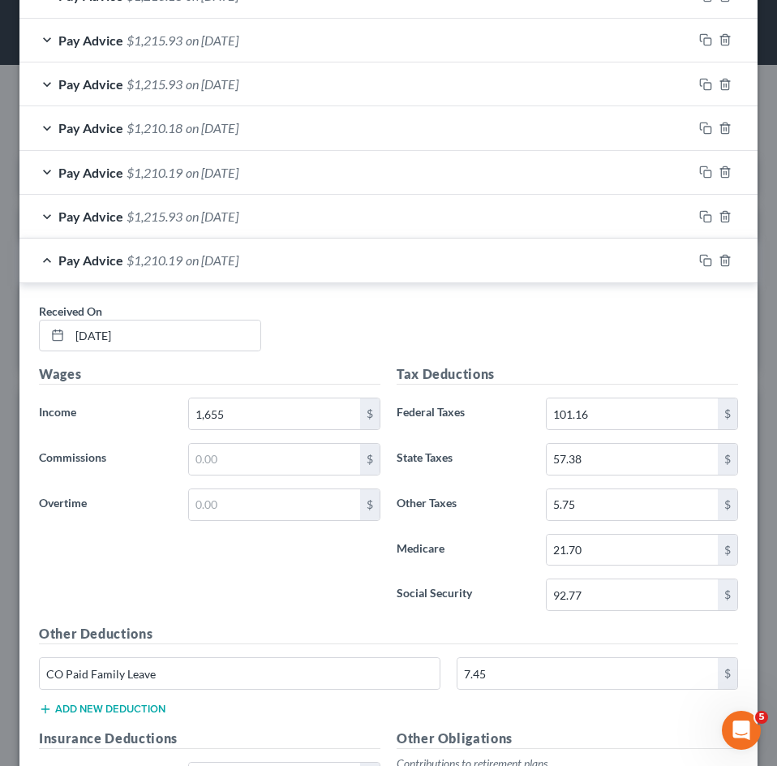
click at [262, 269] on div "Pay Advice $1,210.19 on 06/06/2025" at bounding box center [355, 260] width 673 height 43
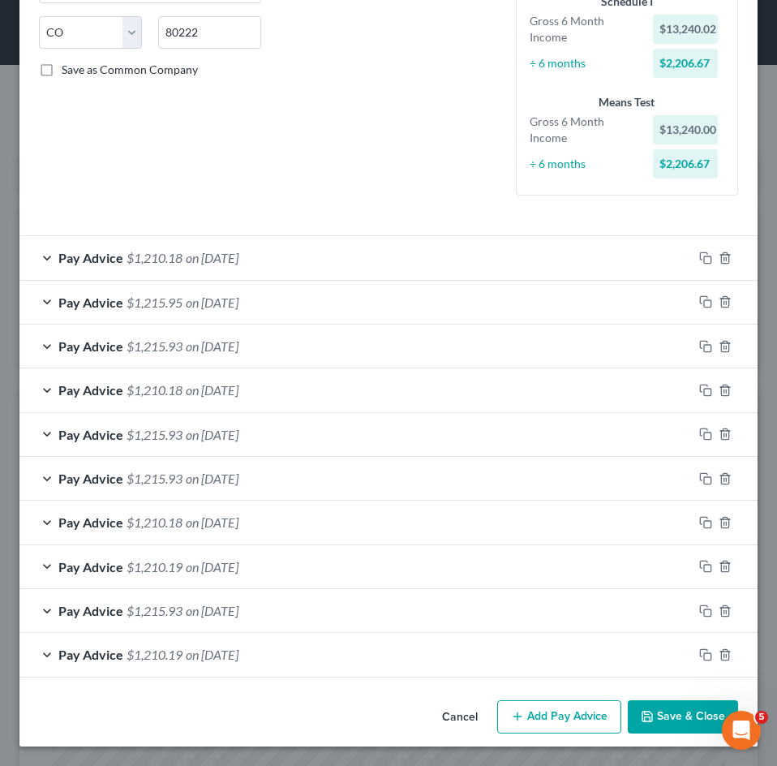
scroll to position [319, 0]
drag, startPoint x: 538, startPoint y: 717, endPoint x: 564, endPoint y: 727, distance: 27.7
click at [538, 717] on button "Add Pay Advice" at bounding box center [559, 717] width 124 height 34
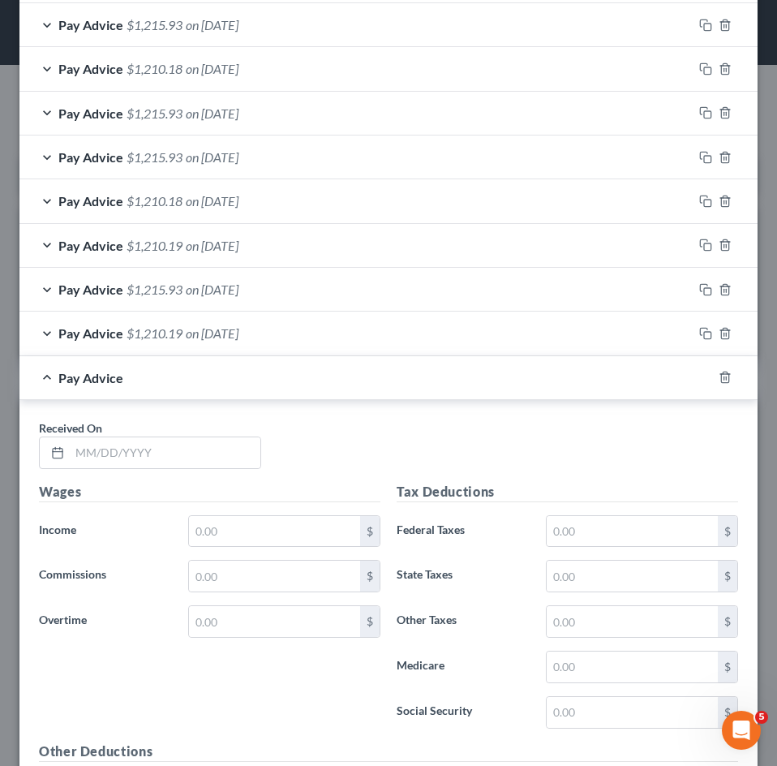
scroll to position [968, 0]
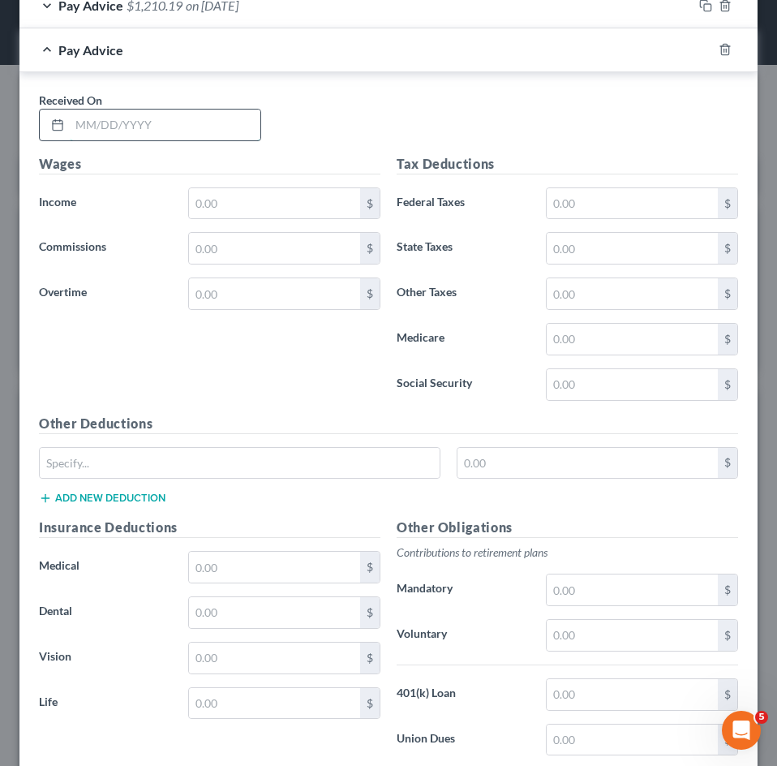
click at [143, 119] on input "text" at bounding box center [165, 125] width 191 height 31
type input "07/18/2025"
click at [227, 203] on input "text" at bounding box center [274, 203] width 171 height 31
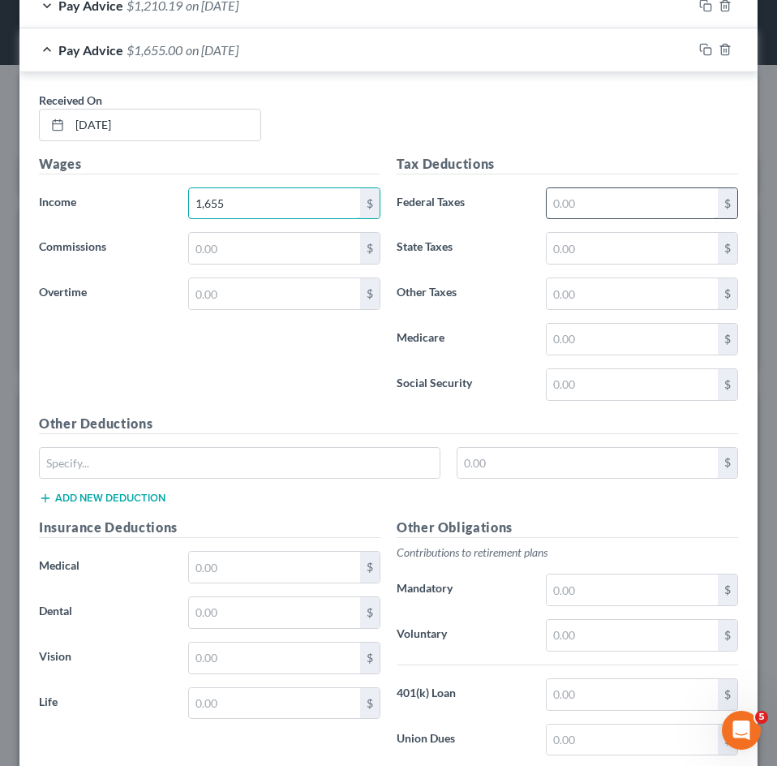
type input "1,655"
click at [567, 200] on input "text" at bounding box center [632, 203] width 171 height 31
type input "101.16"
click at [660, 252] on input "text" at bounding box center [632, 248] width 171 height 31
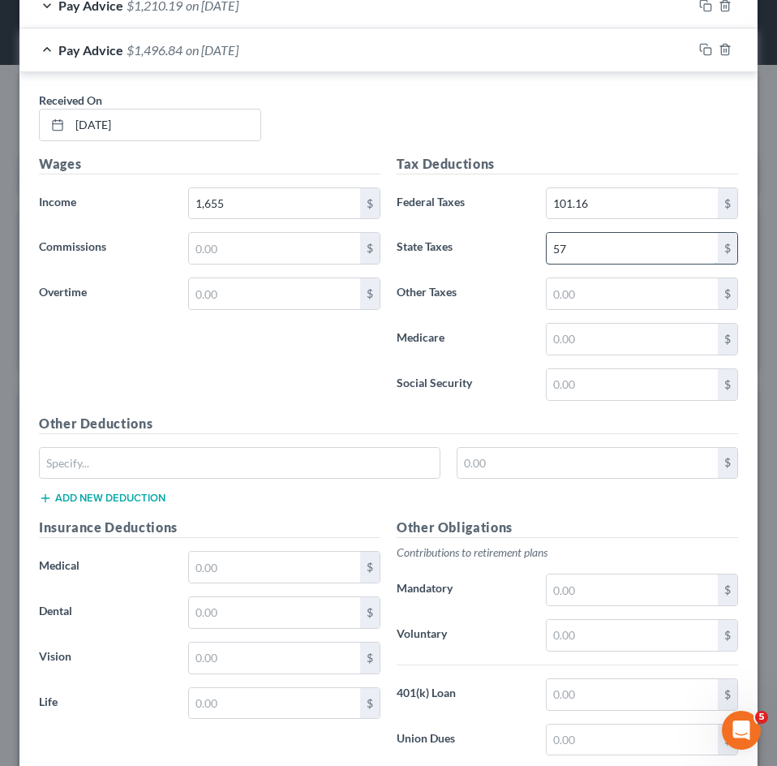
type input "57.38"
type input "21.70"
type input "92.77"
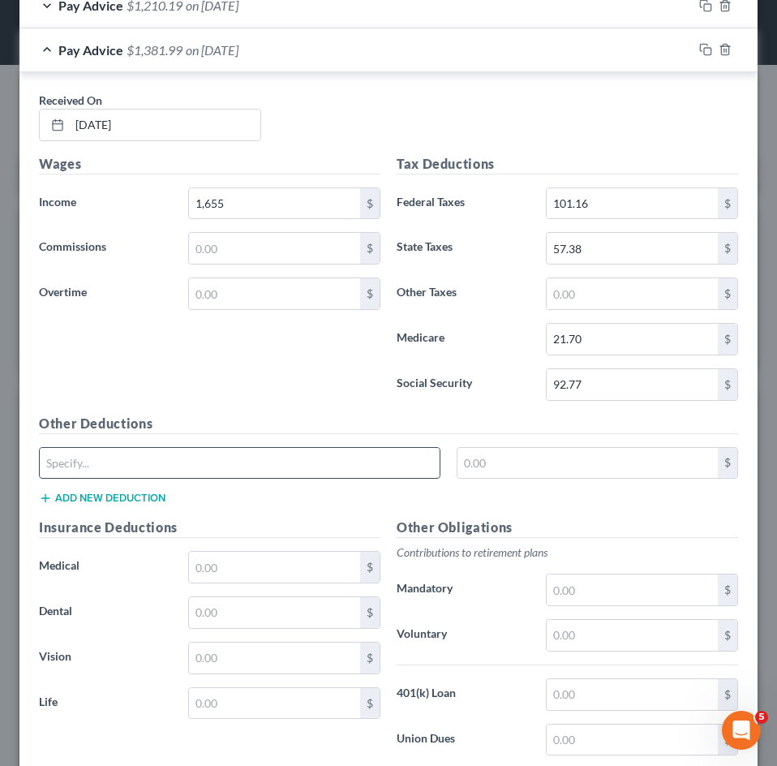
click at [177, 467] on input "text" at bounding box center [240, 463] width 400 height 31
type input "CO Paid Family Leave"
click at [526, 464] on input "text" at bounding box center [588, 463] width 261 height 31
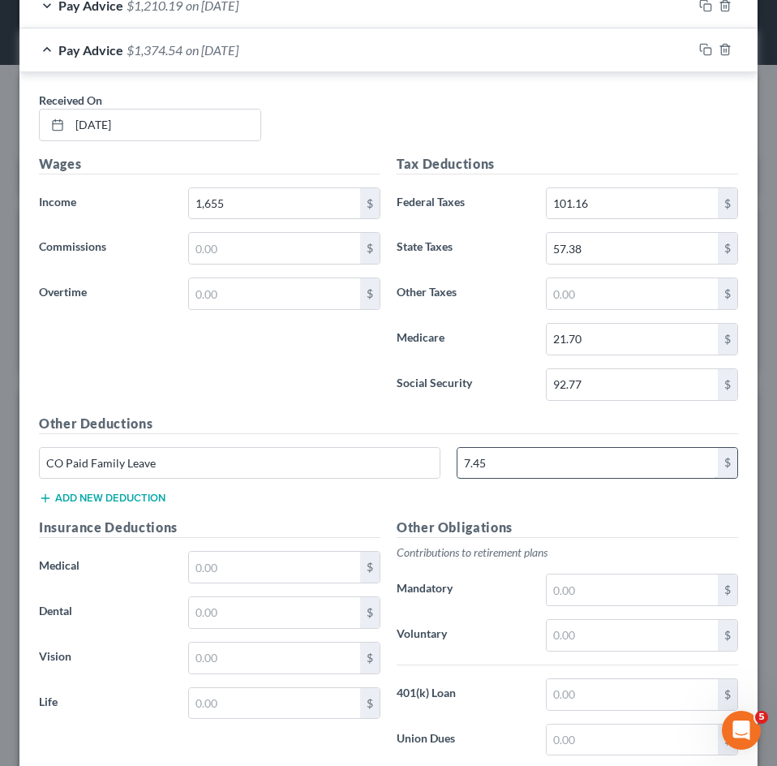
type input "7.45"
click at [237, 561] on input "text" at bounding box center [274, 567] width 171 height 31
type input "158.60"
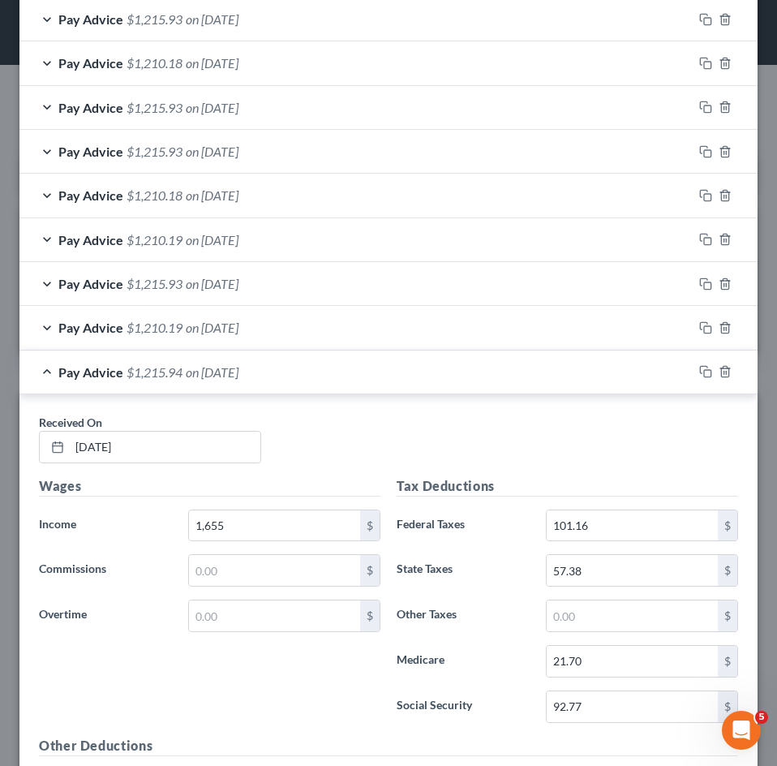
scroll to position [643, 0]
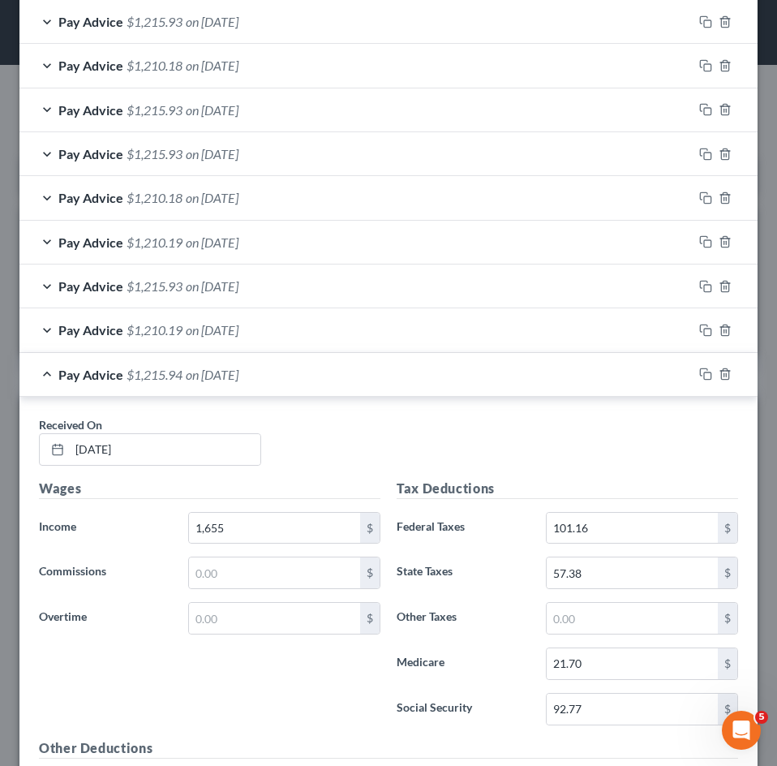
click at [163, 383] on div "Pay Advice $1,215.94 on 07/18/2025" at bounding box center [355, 374] width 673 height 43
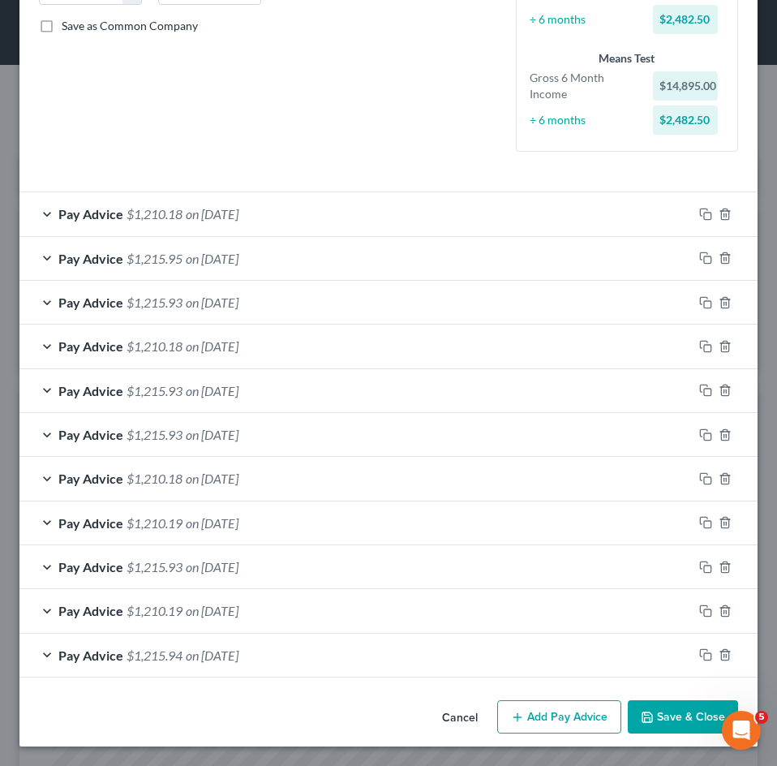
scroll to position [363, 0]
drag, startPoint x: 554, startPoint y: 716, endPoint x: 487, endPoint y: 612, distance: 124.5
click at [553, 716] on button "Add Pay Advice" at bounding box center [559, 717] width 124 height 34
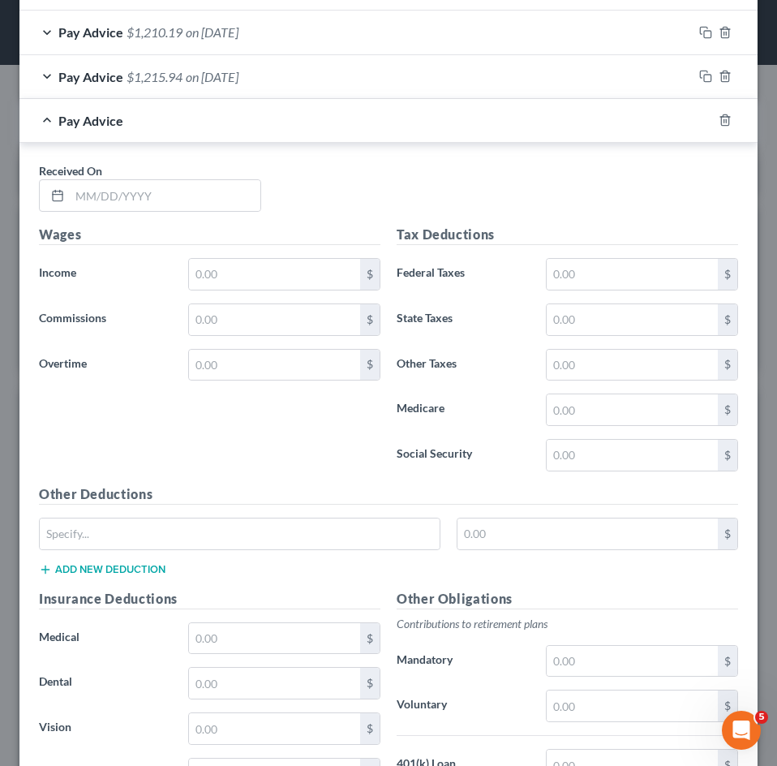
scroll to position [1007, 0]
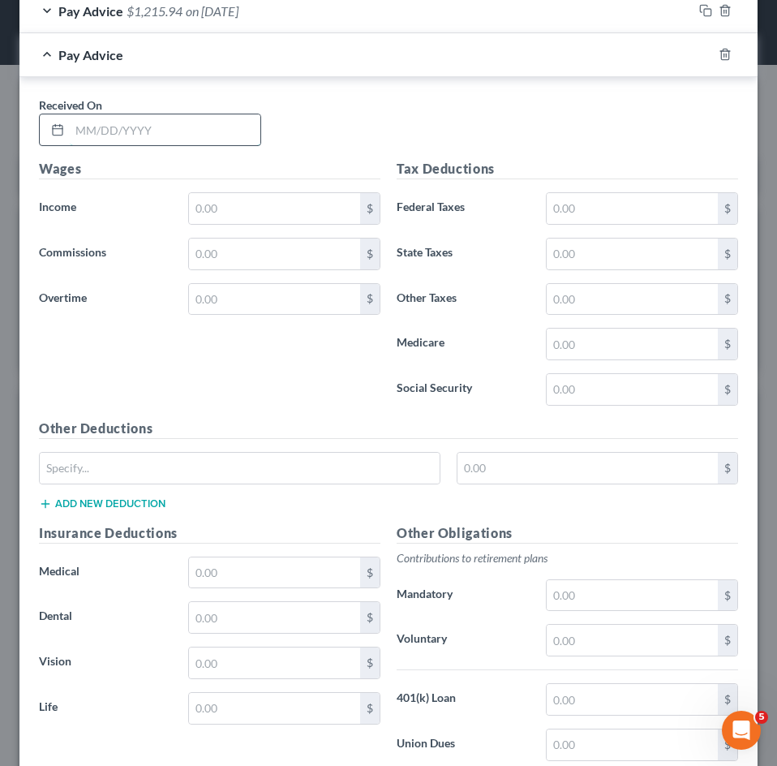
click at [127, 136] on input "text" at bounding box center [165, 129] width 191 height 31
type input "07/03/2025"
click at [222, 202] on input "text" at bounding box center [274, 208] width 171 height 31
type input "1,655"
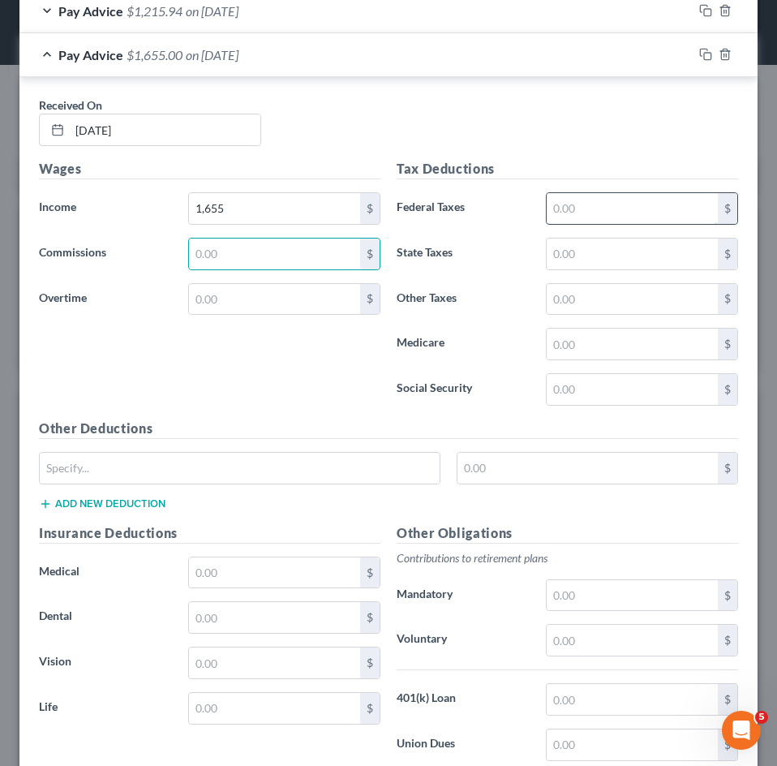
click at [554, 202] on input "text" at bounding box center [632, 208] width 171 height 31
type input "101.16"
type input "57.38"
type input "5.75"
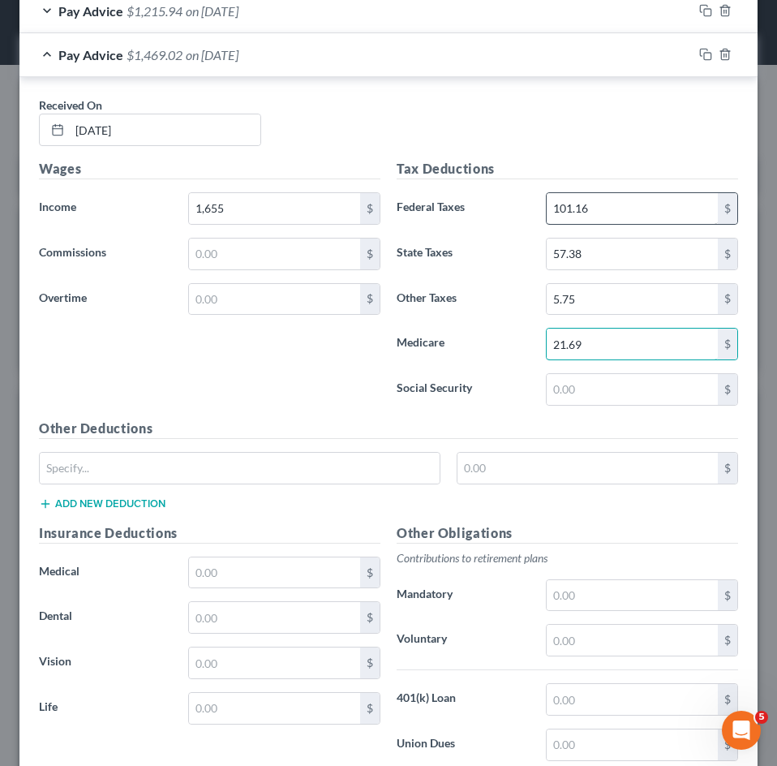
type input "21.69"
type input "92.78"
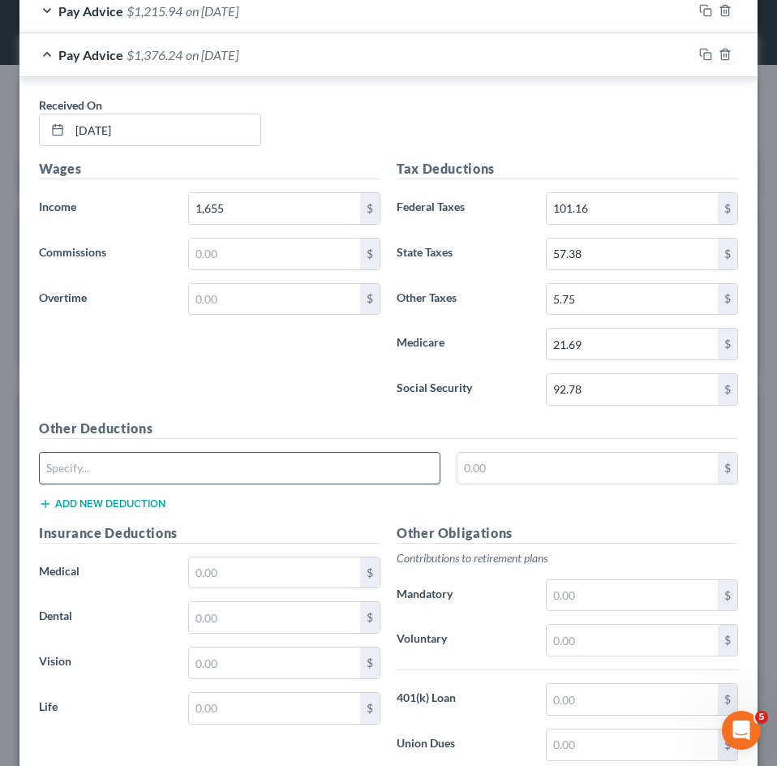
click at [108, 460] on input "text" at bounding box center [240, 468] width 400 height 31
type input "CO Paid Family Leave"
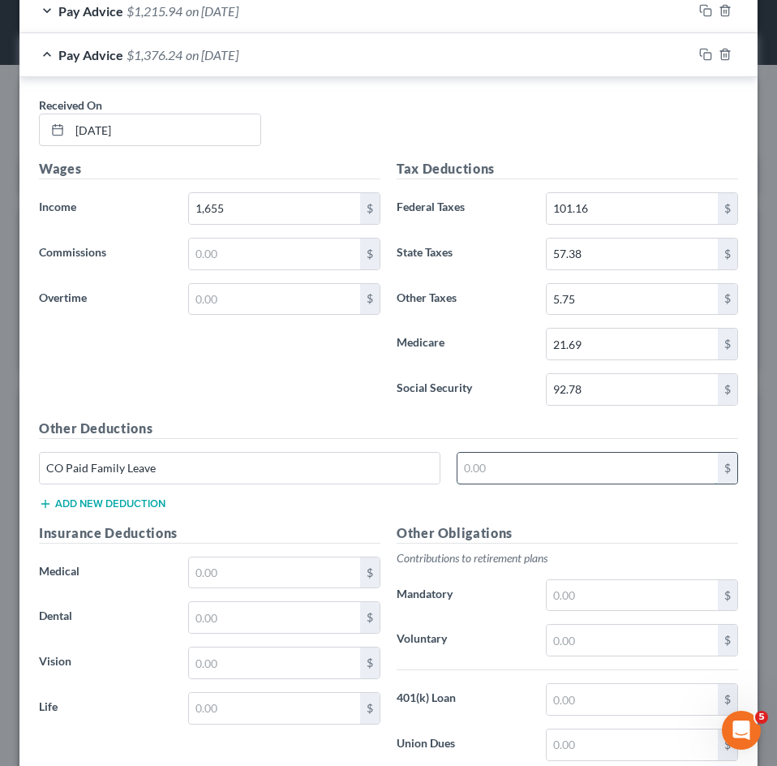
click at [527, 464] on input "text" at bounding box center [588, 468] width 261 height 31
type input "7.45"
click at [295, 587] on input "text" at bounding box center [274, 572] width 171 height 31
type input "158.60"
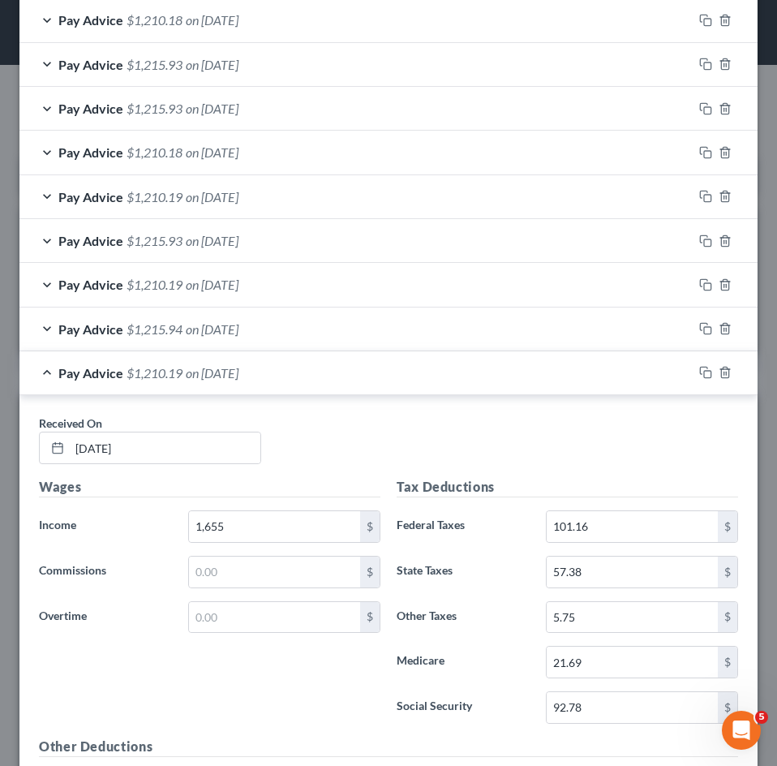
scroll to position [682, 0]
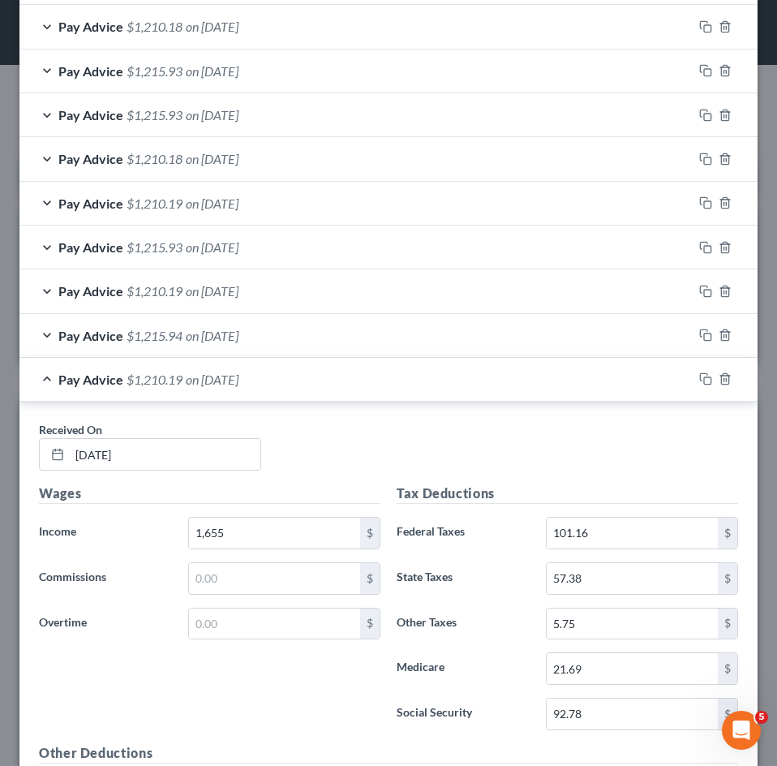
click at [150, 387] on div "Pay Advice $1,210.19 on 07/03/2025" at bounding box center [355, 379] width 673 height 43
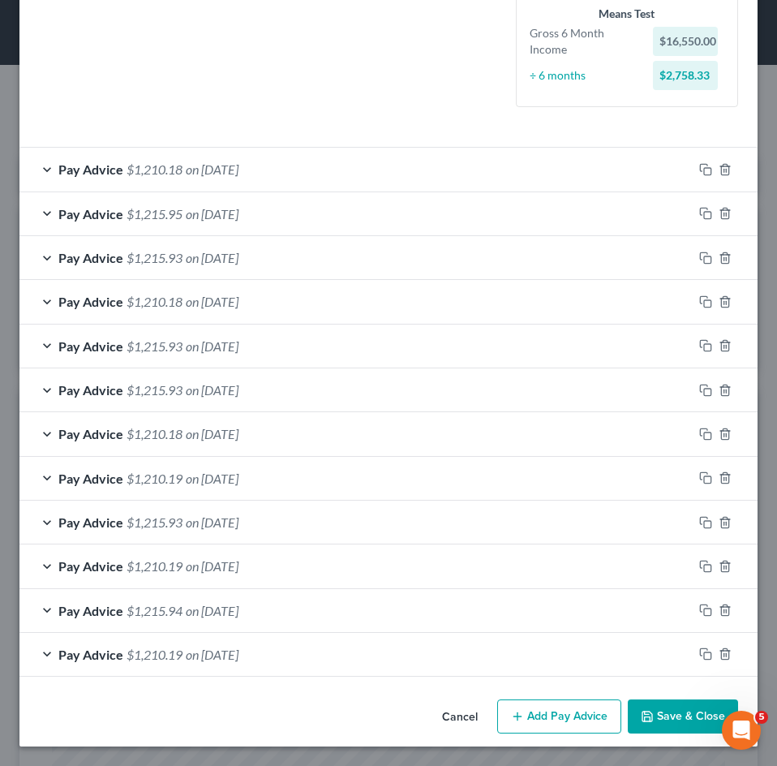
scroll to position [407, 0]
drag, startPoint x: 547, startPoint y: 720, endPoint x: 413, endPoint y: 638, distance: 157.0
click at [546, 720] on button "Add Pay Advice" at bounding box center [559, 716] width 124 height 34
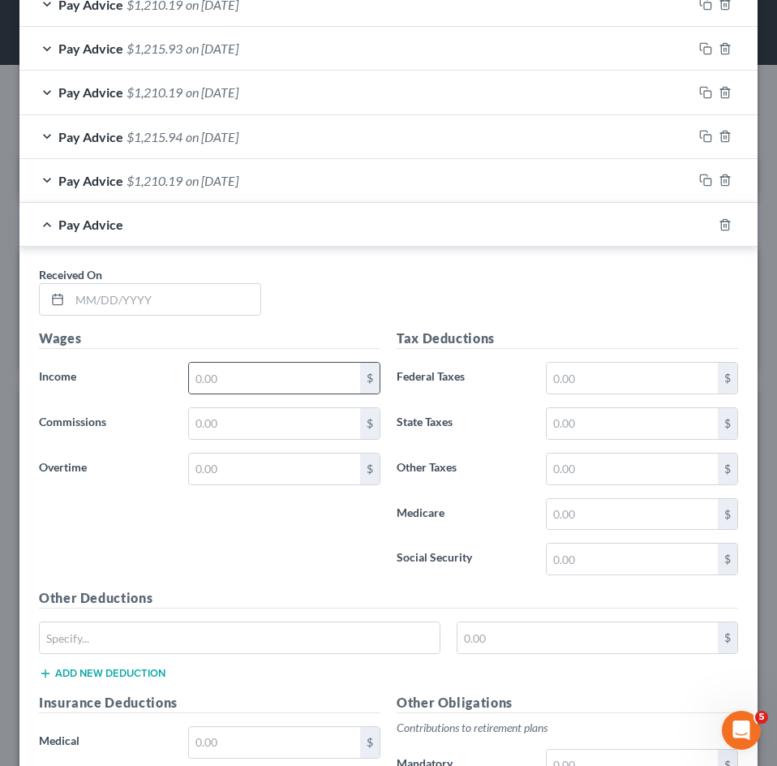
scroll to position [813, 0]
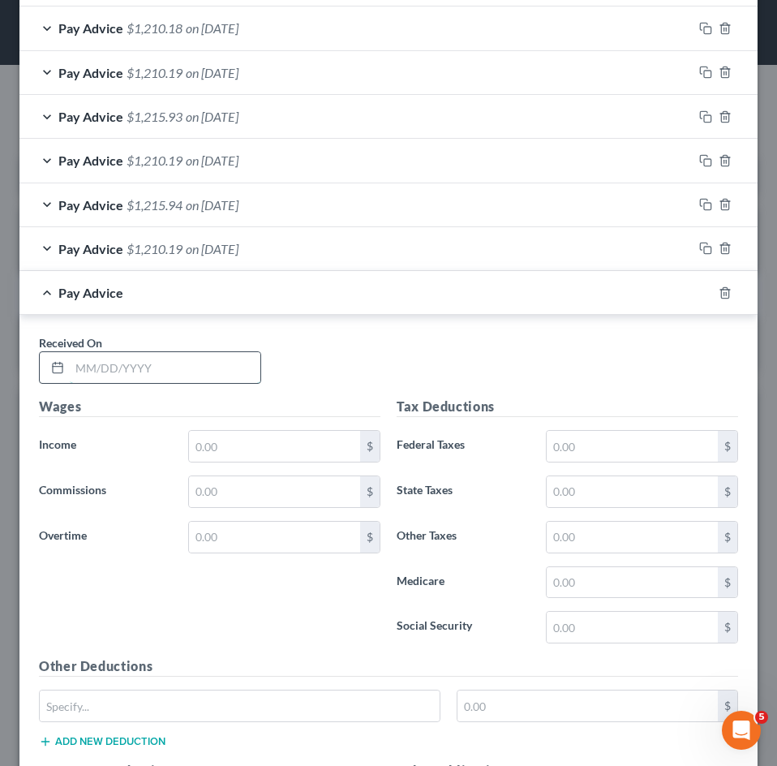
click at [139, 376] on input "text" at bounding box center [165, 367] width 191 height 31
type input "08/29/2025"
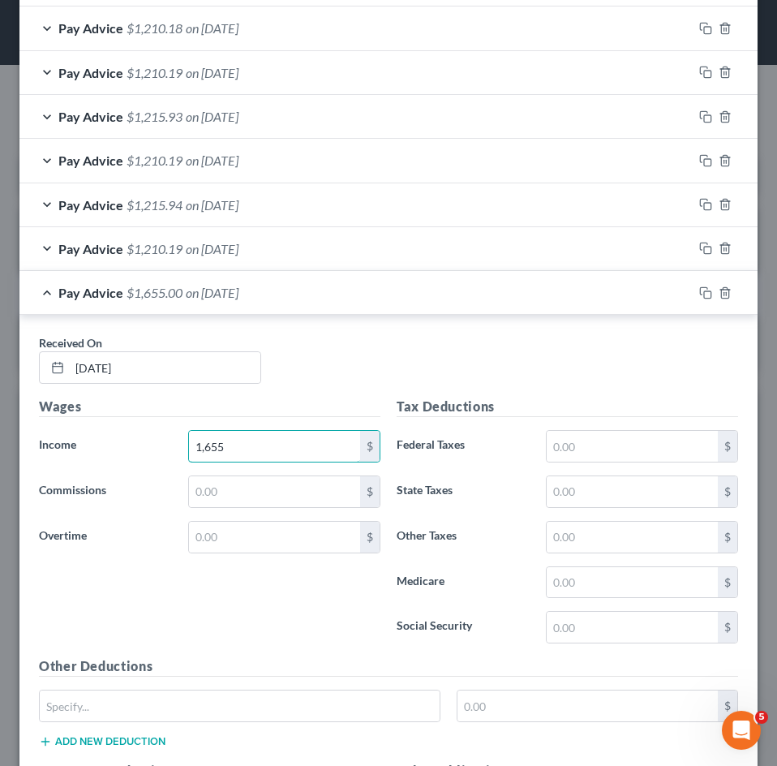
type input "1,655"
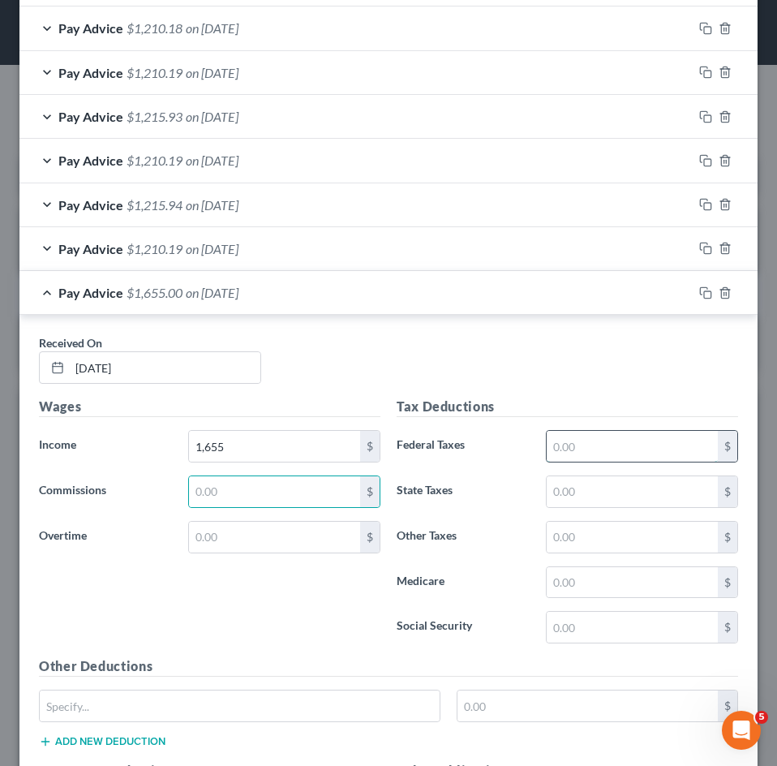
click at [557, 437] on input "text" at bounding box center [632, 446] width 171 height 31
type input "101.16"
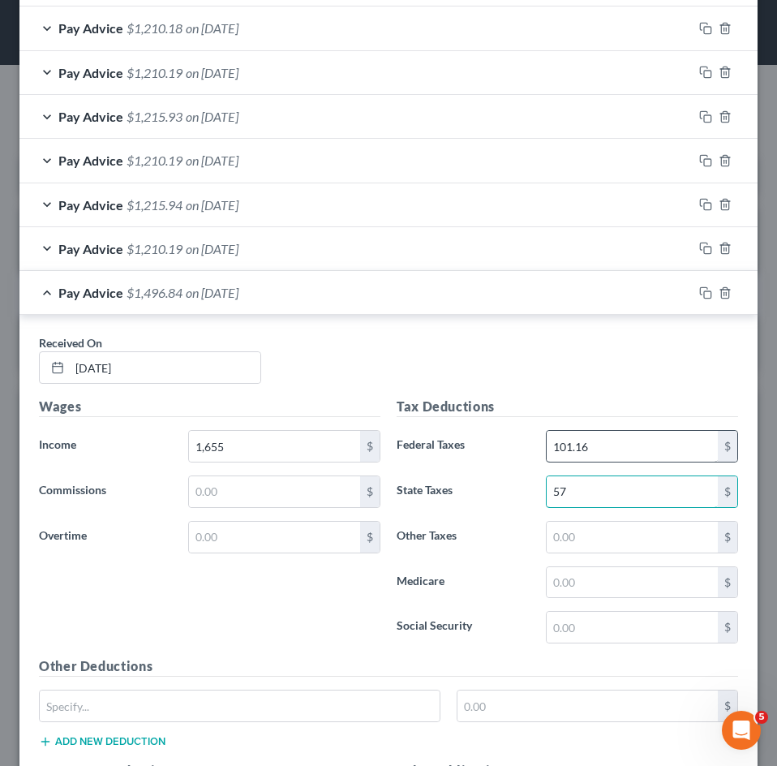
type input "57.38"
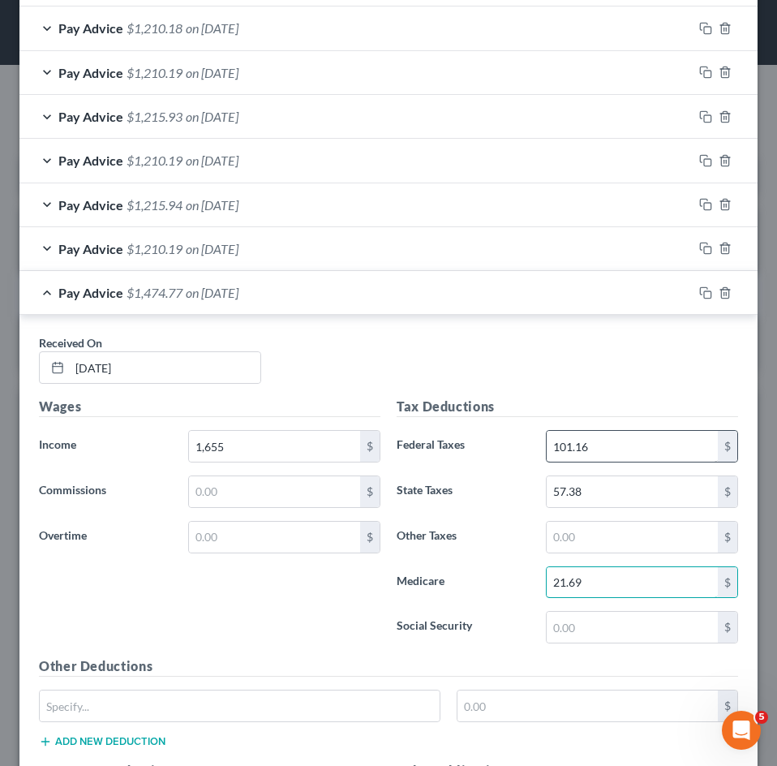
type input "21.69"
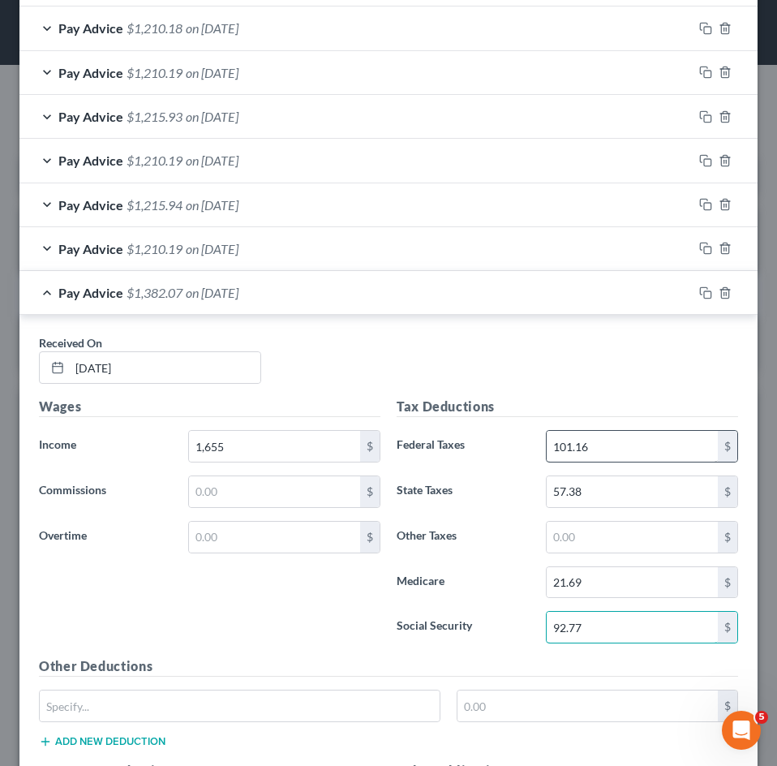
type input "92.77"
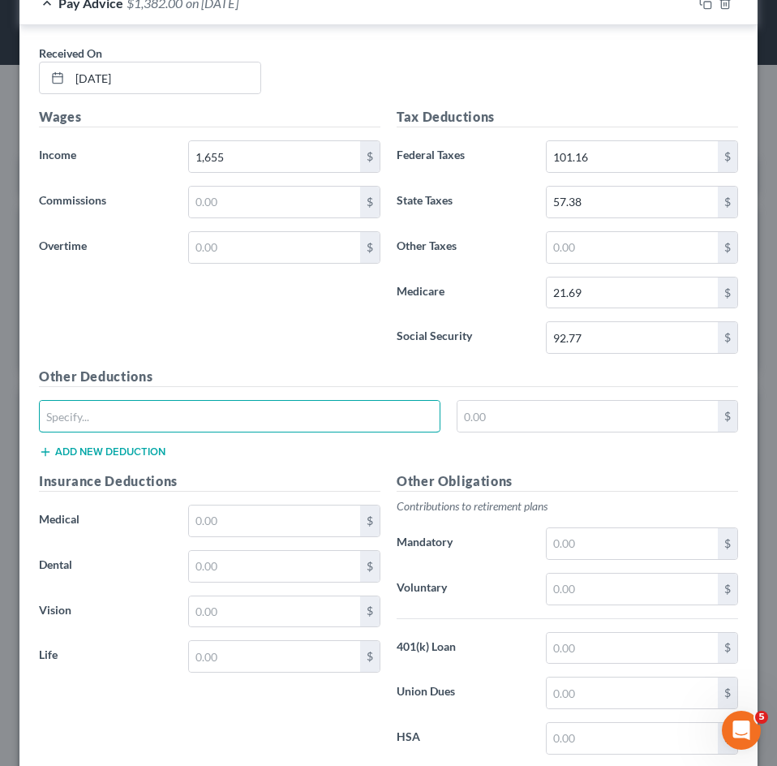
scroll to position [1138, 0]
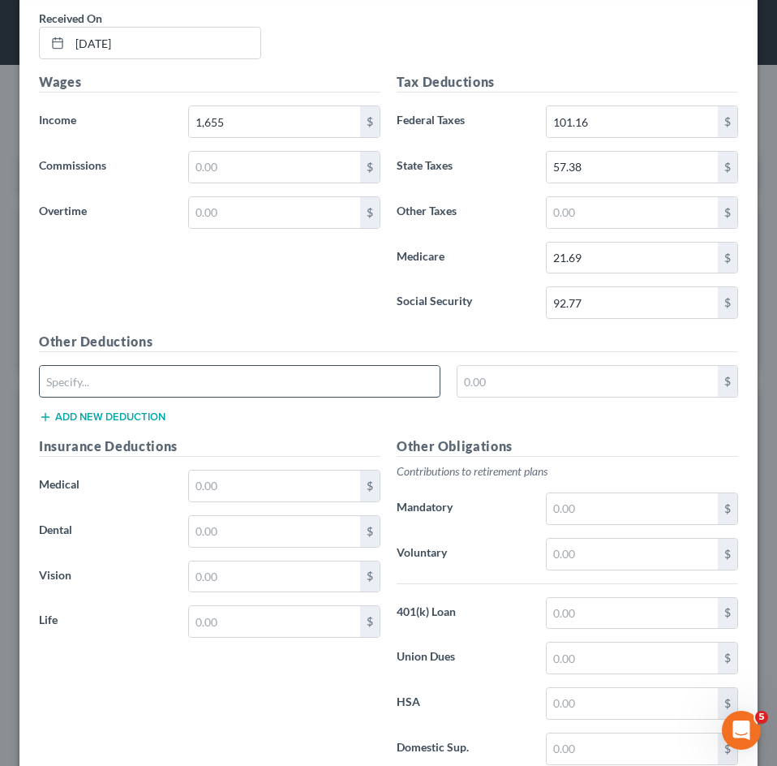
click at [238, 374] on input "text" at bounding box center [240, 381] width 400 height 31
type input "CO Paid Family Leave"
click at [546, 388] on input "text" at bounding box center [588, 381] width 261 height 31
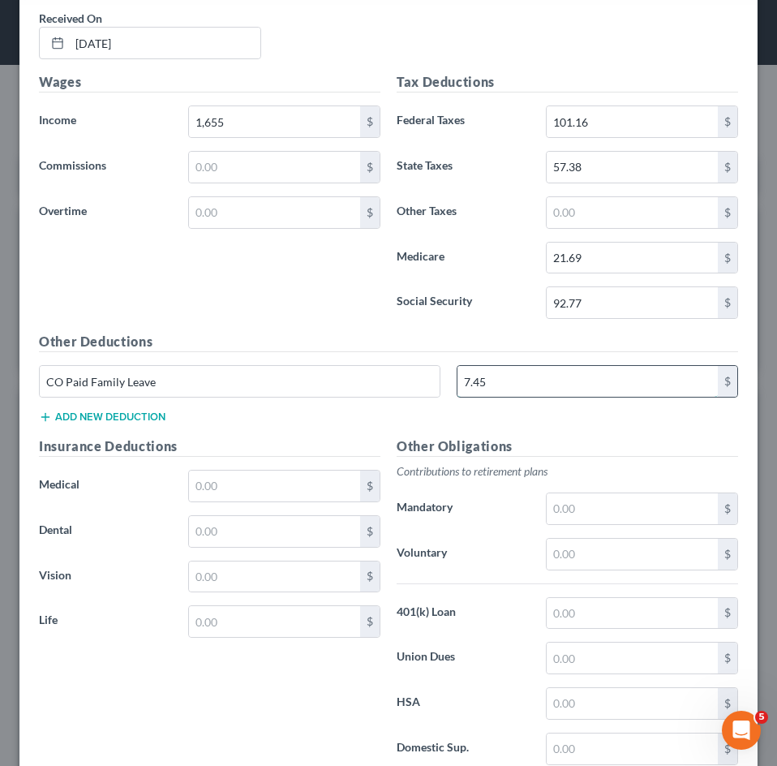
type input "7.45"
click at [246, 490] on input "text" at bounding box center [274, 486] width 171 height 31
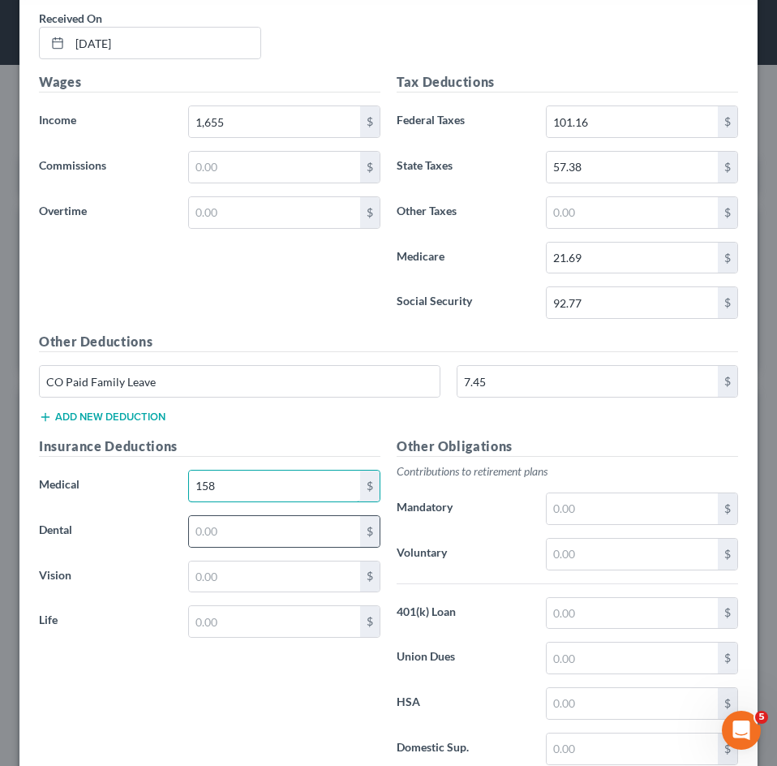
type input "158.60"
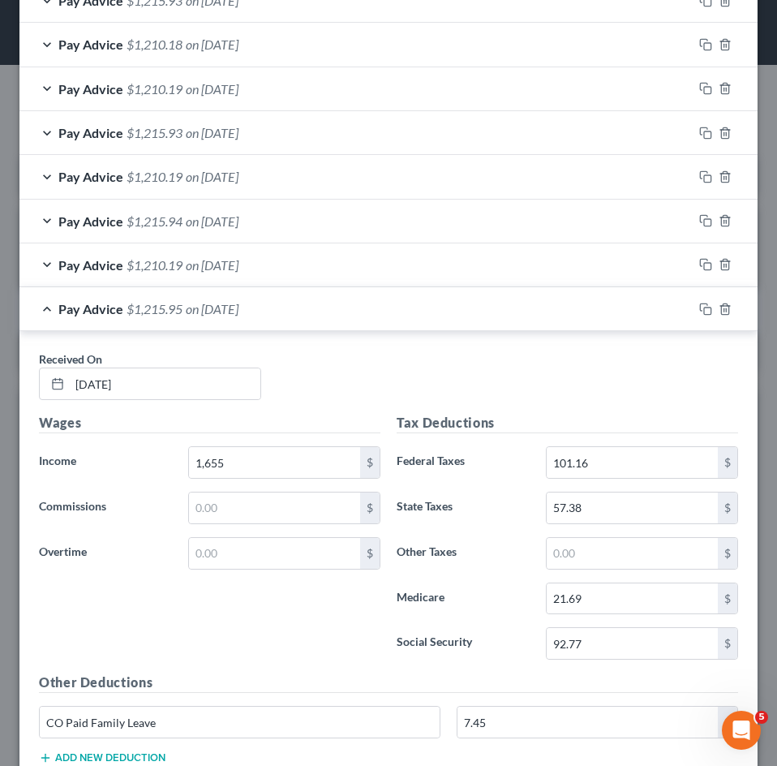
scroll to position [732, 0]
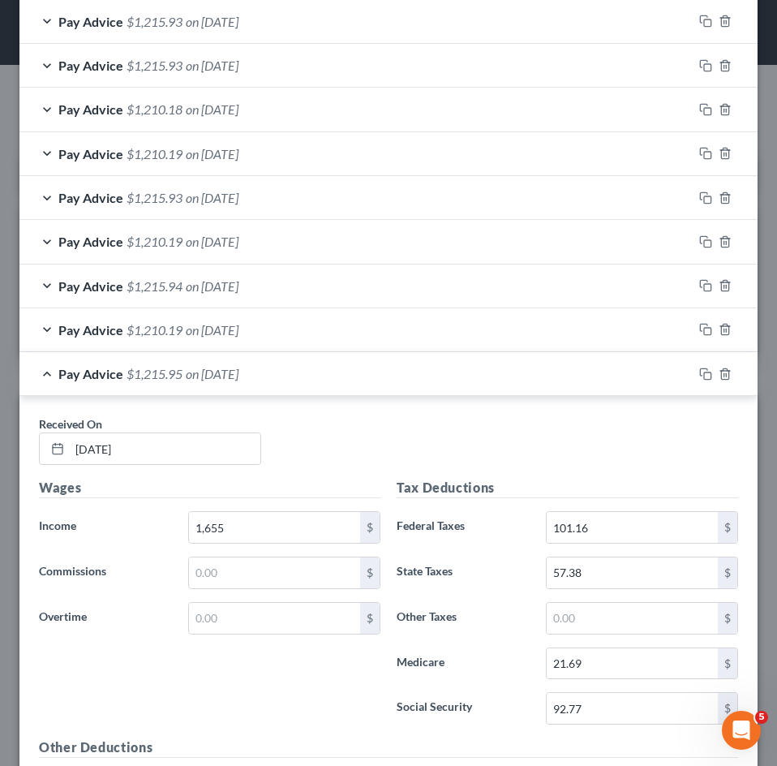
click at [164, 378] on span "$1,215.95" at bounding box center [155, 373] width 56 height 15
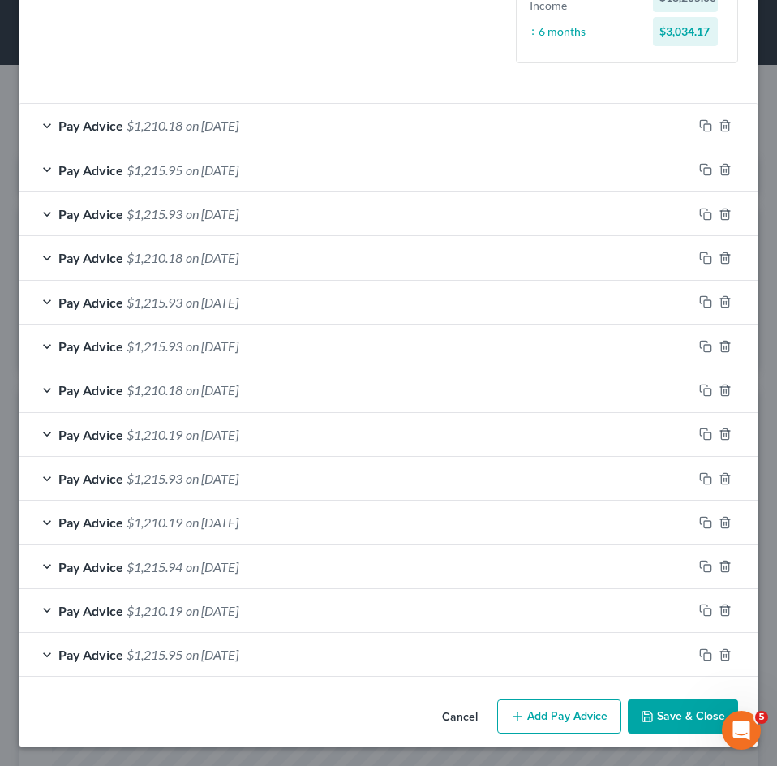
scroll to position [451, 0]
click at [533, 709] on button "Add Pay Advice" at bounding box center [559, 716] width 124 height 34
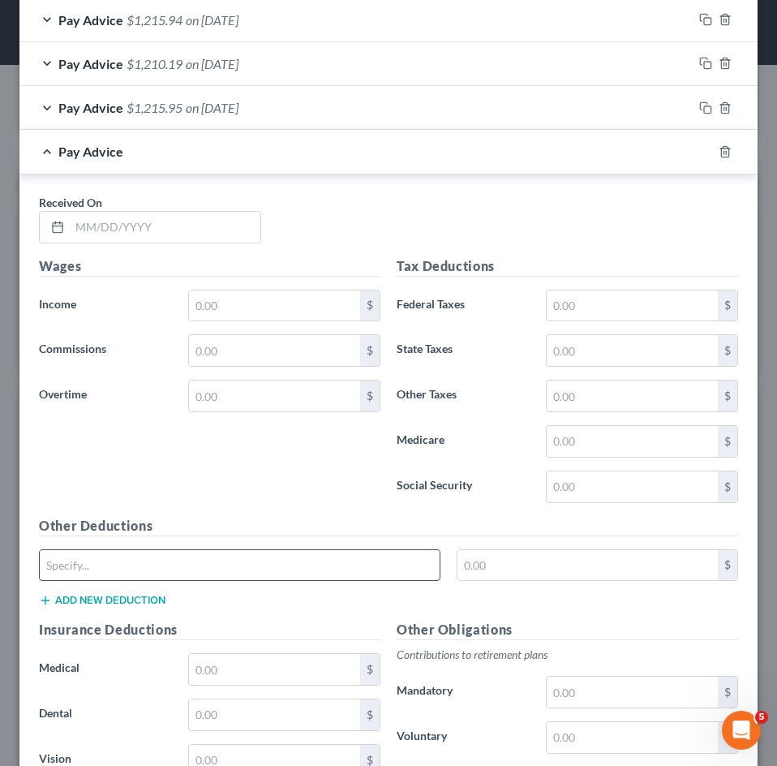
scroll to position [1013, 0]
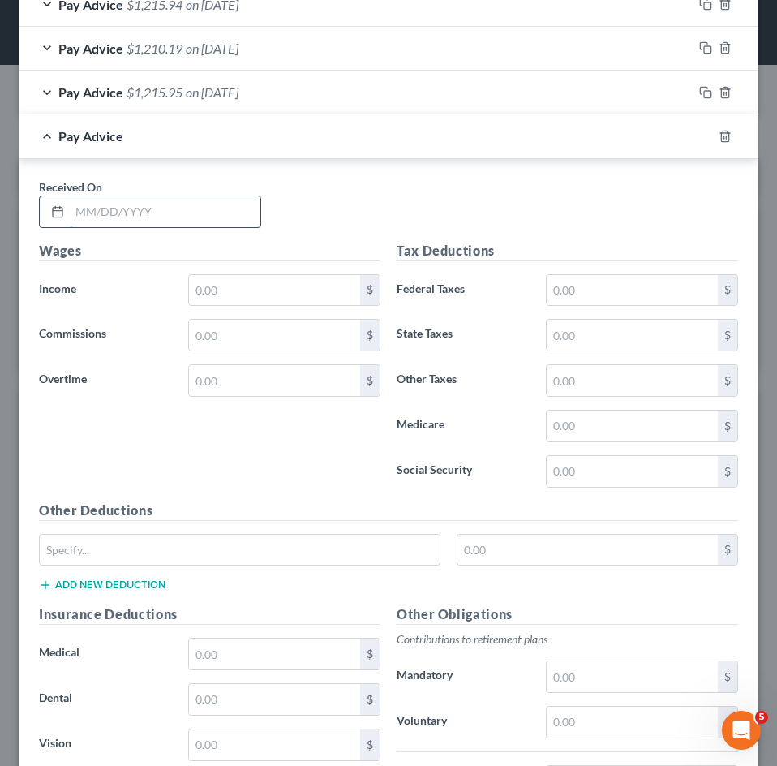
click at [141, 217] on input "text" at bounding box center [165, 211] width 191 height 31
type input "08/15/2025"
type input "1,655"
click at [584, 285] on input "text" at bounding box center [632, 290] width 171 height 31
type input "101.16"
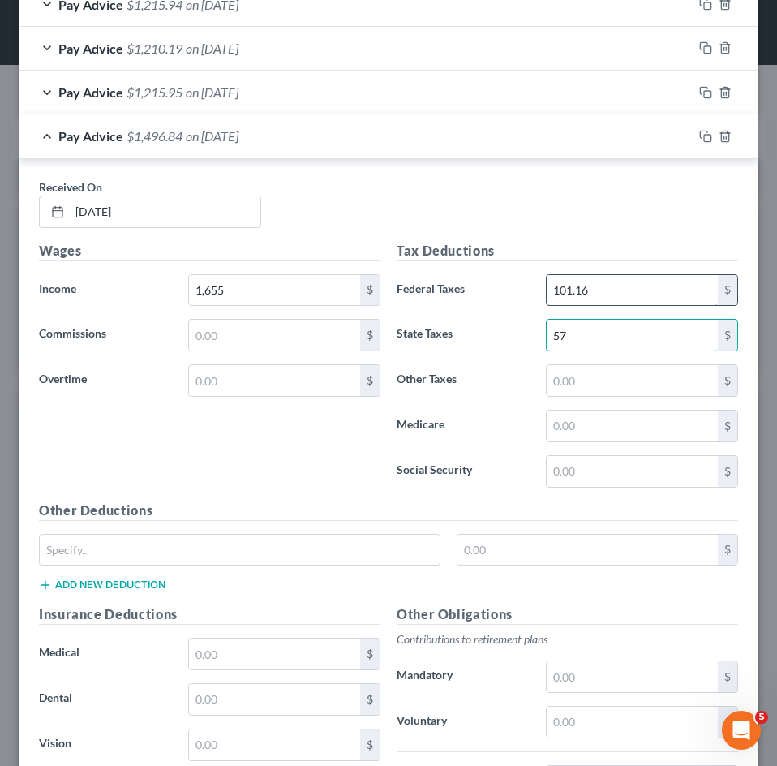
type input "57.38"
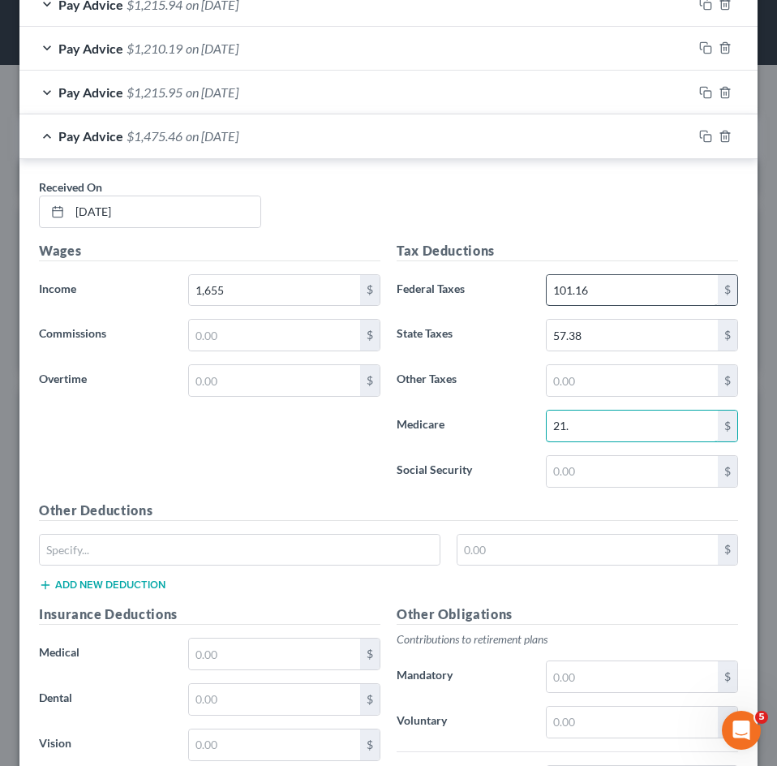
type input "21.70"
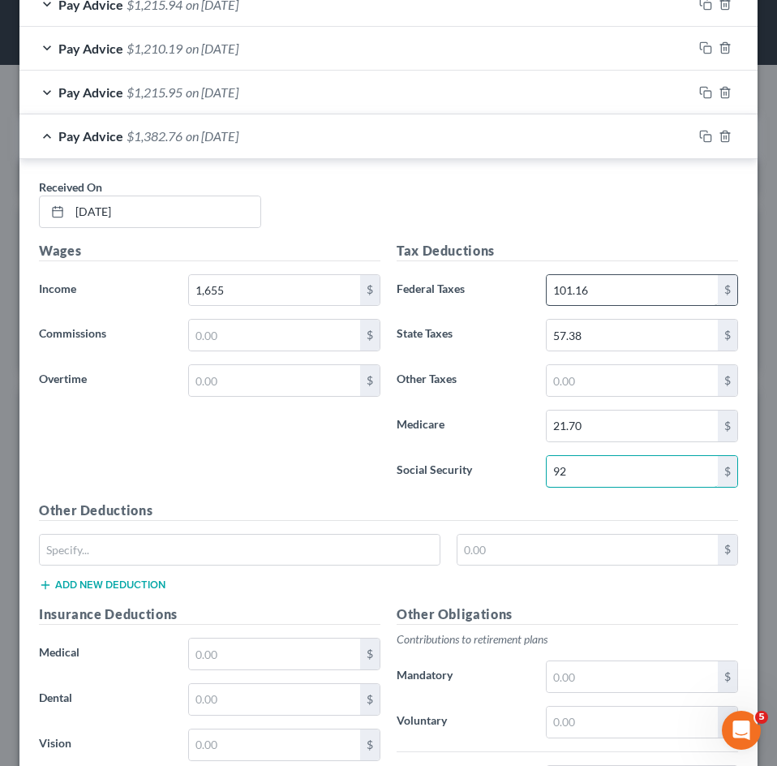
type input "92.78"
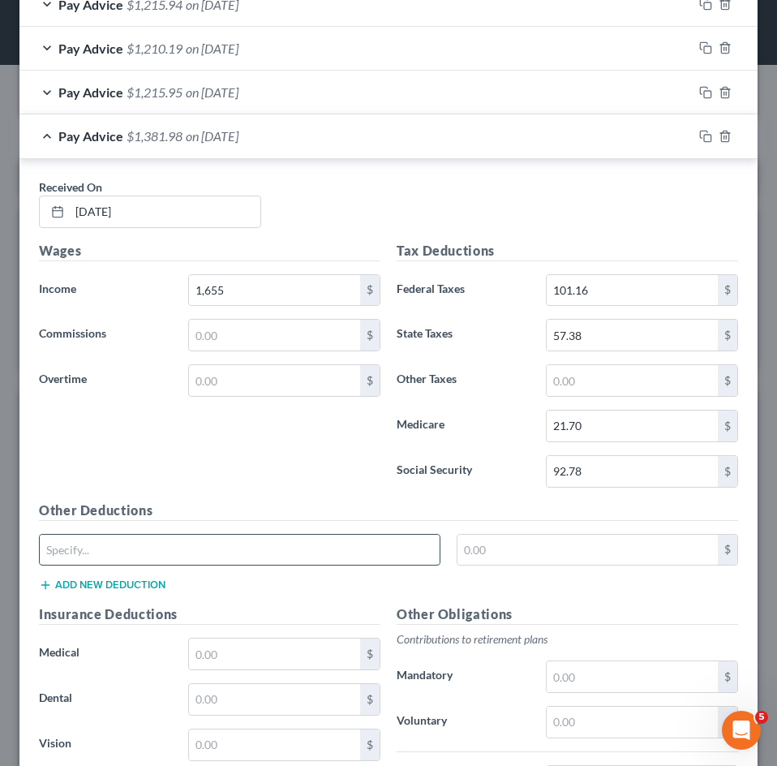
click at [264, 561] on input "text" at bounding box center [240, 550] width 400 height 31
type input "CO Paid Family Leave"
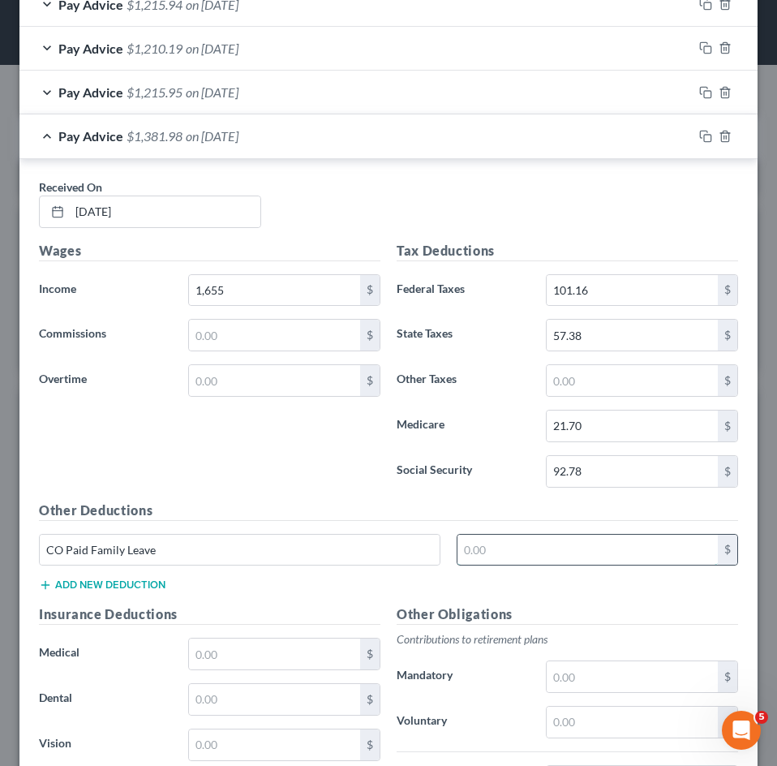
click at [535, 561] on input "text" at bounding box center [588, 550] width 261 height 31
type input "7.45"
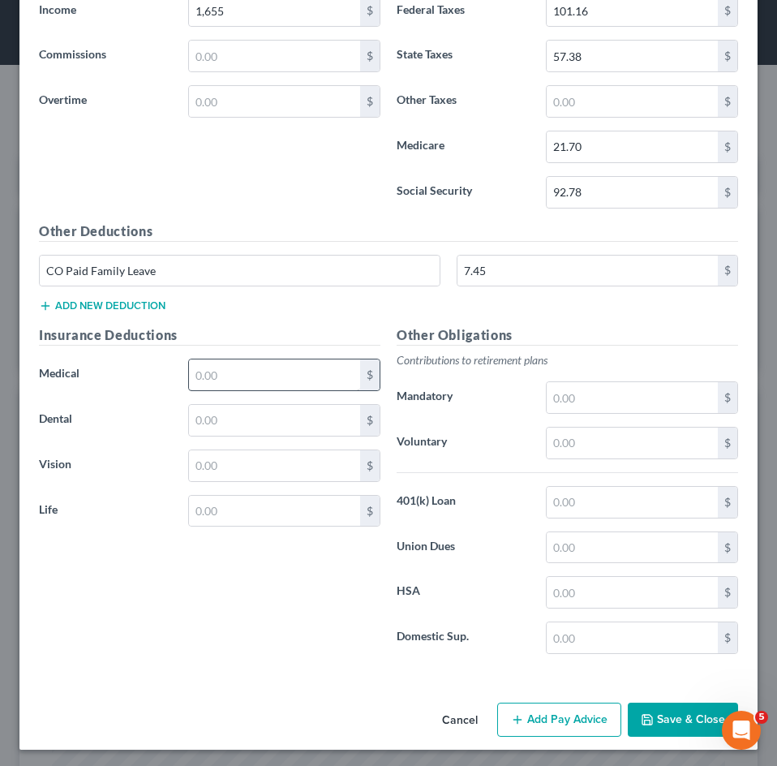
scroll to position [1296, 0]
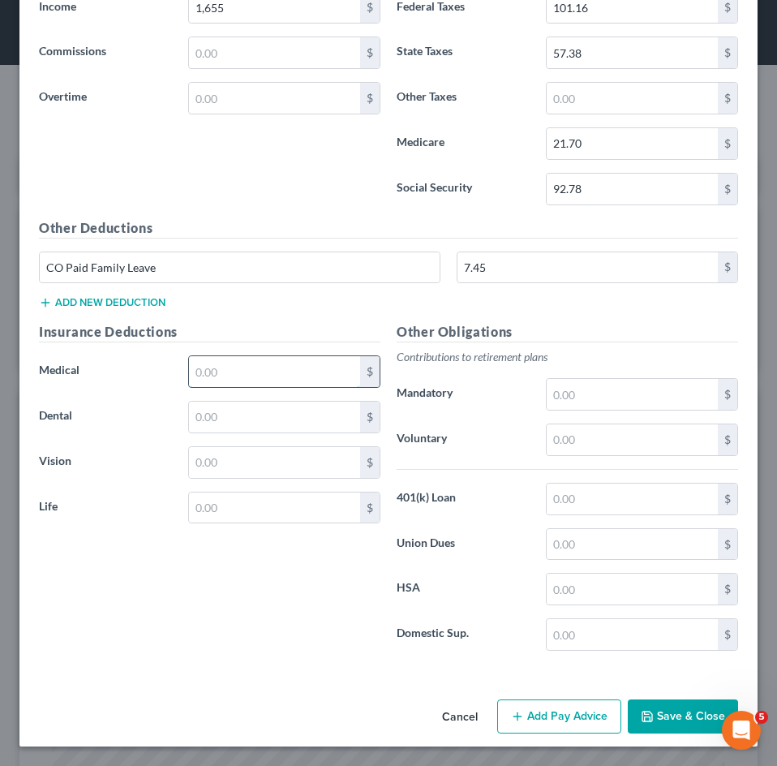
click at [247, 368] on input "text" at bounding box center [274, 371] width 171 height 31
type input "158.60"
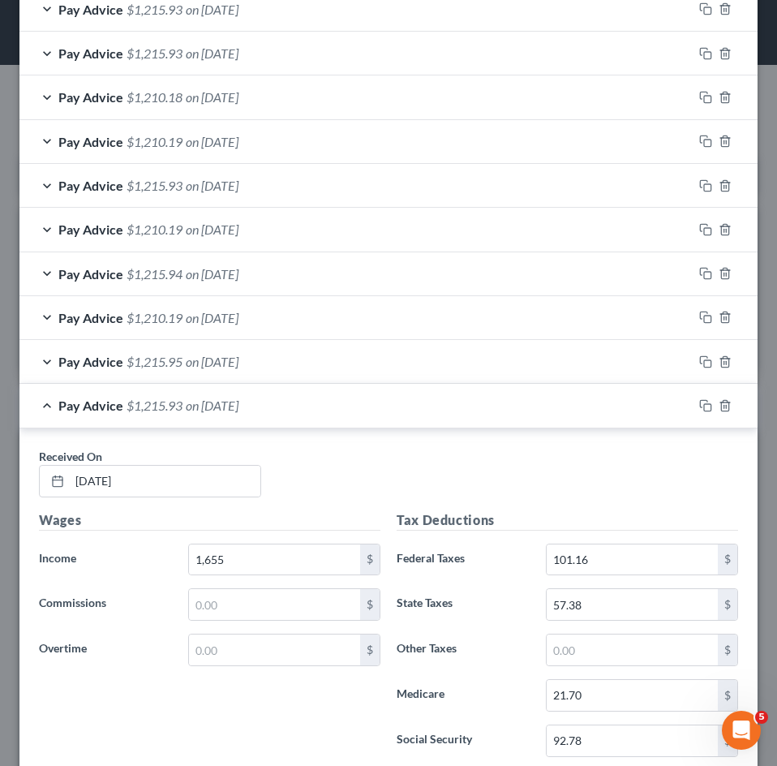
scroll to position [647, 0]
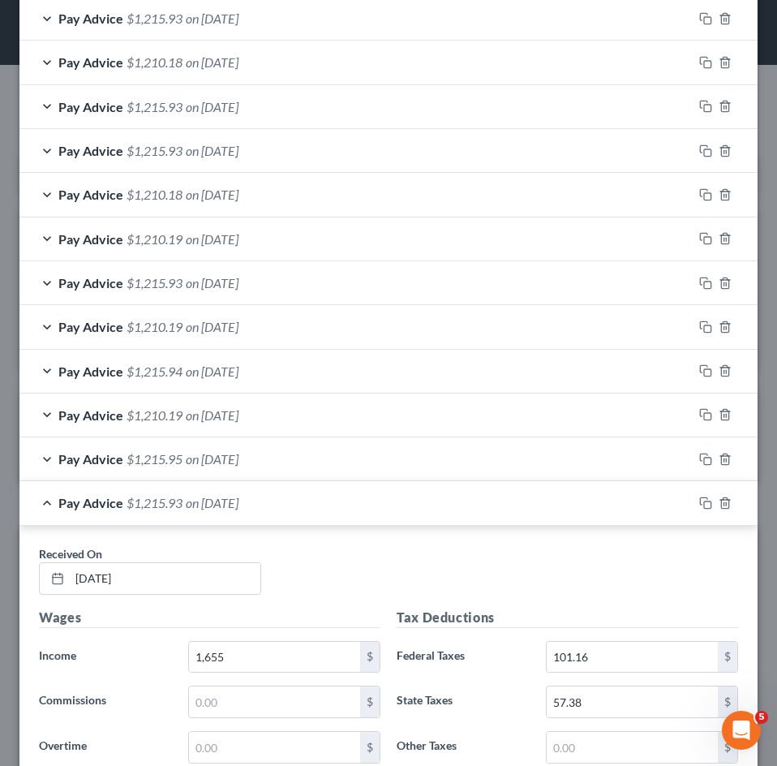
click at [161, 508] on span "$1,215.93" at bounding box center [155, 502] width 56 height 15
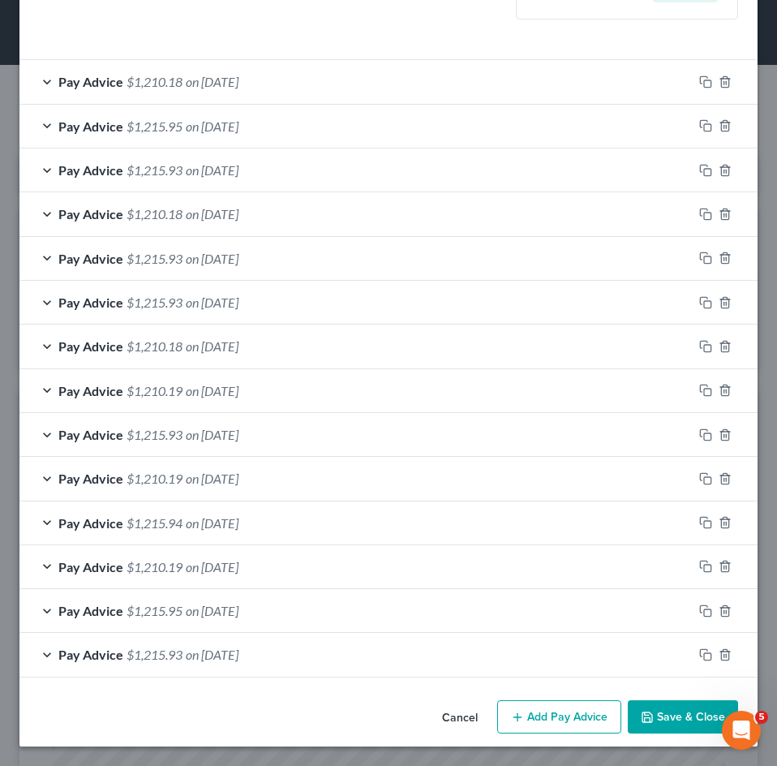
scroll to position [495, 0]
click at [533, 705] on button "Add Pay Advice" at bounding box center [559, 717] width 124 height 34
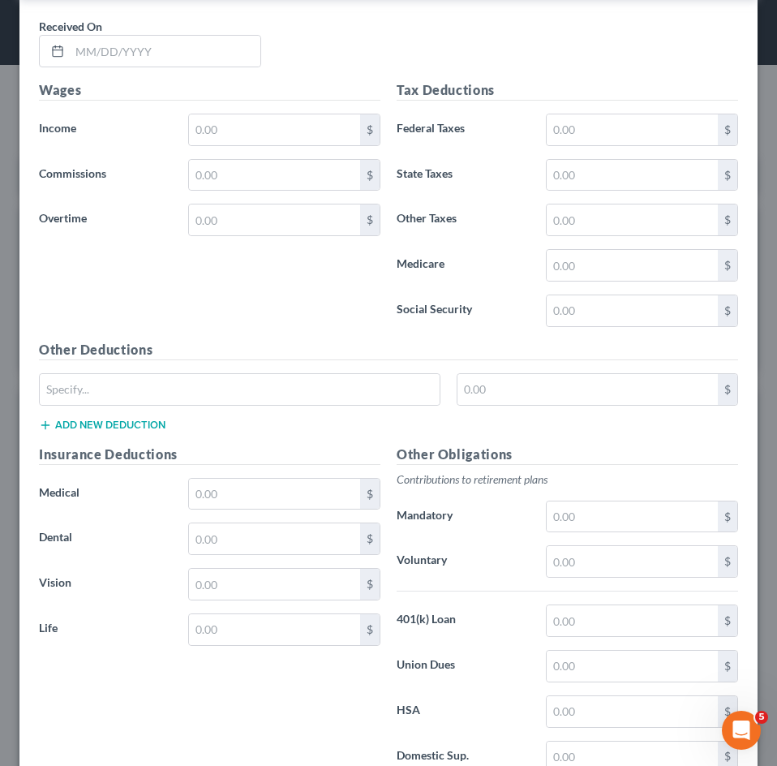
scroll to position [1220, 0]
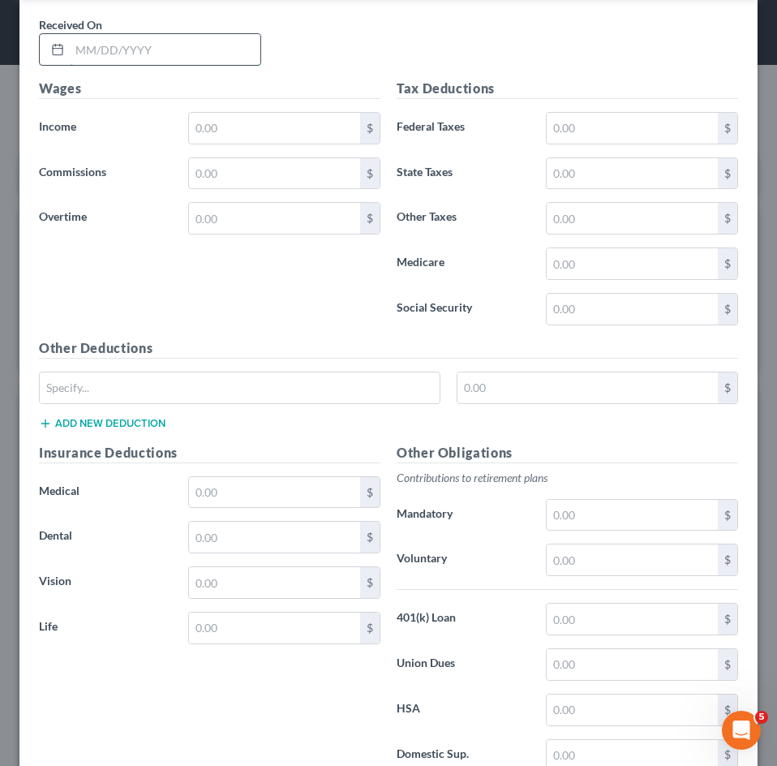
click at [173, 55] on input "text" at bounding box center [165, 49] width 191 height 31
type input "04/11/2025"
click at [220, 131] on input "text" at bounding box center [274, 128] width 171 height 31
type input "1,655"
click at [547, 125] on input "text" at bounding box center [632, 128] width 171 height 31
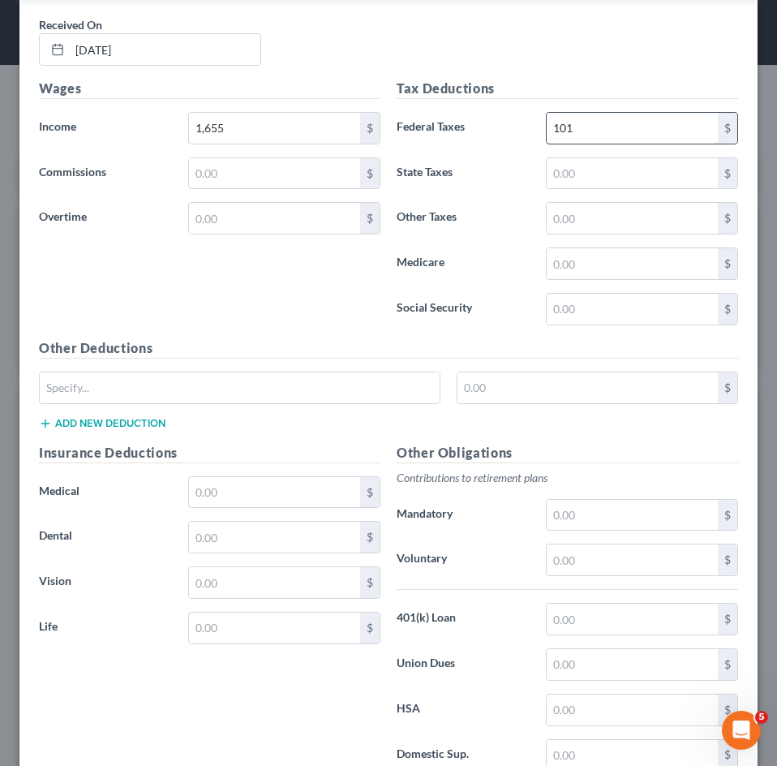
type input "101.16"
type input "57.38"
type input "5.75"
type input "21.70"
type input "92.78"
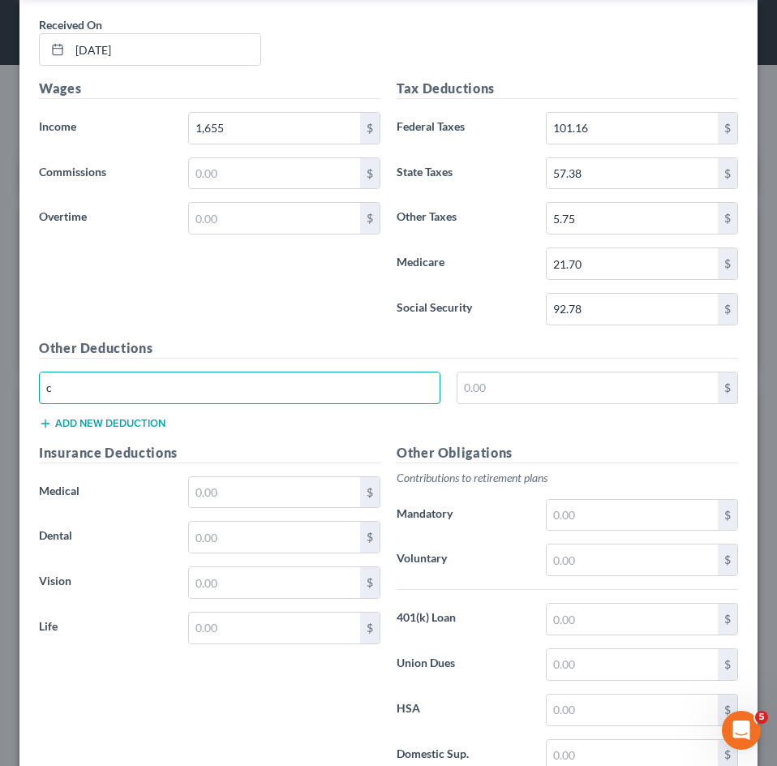
type input "CO Paid Family Leave"
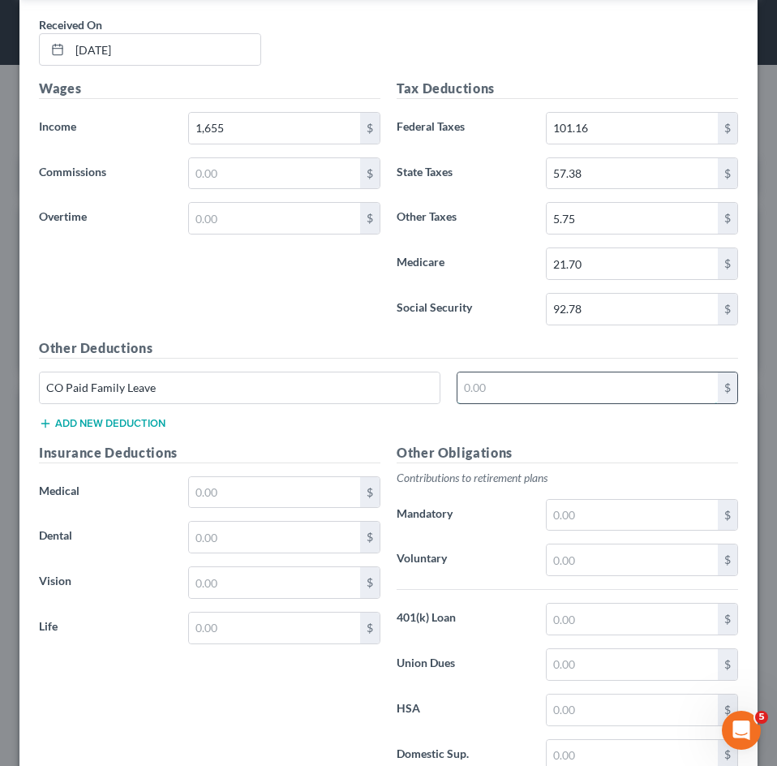
click at [526, 397] on input "text" at bounding box center [588, 387] width 261 height 31
type input "7.45"
click at [278, 502] on input "text" at bounding box center [274, 492] width 171 height 31
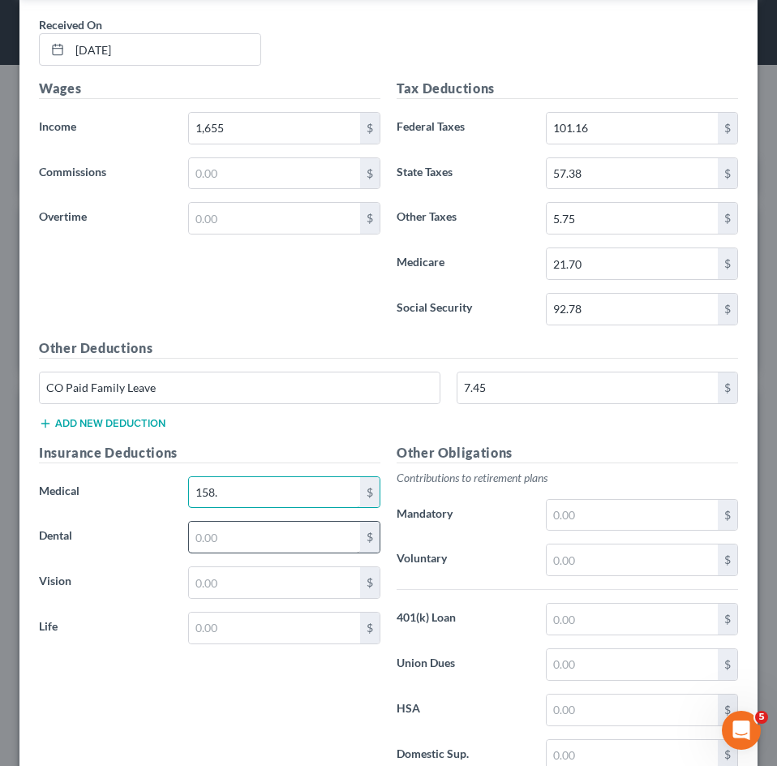
type input "158.60"
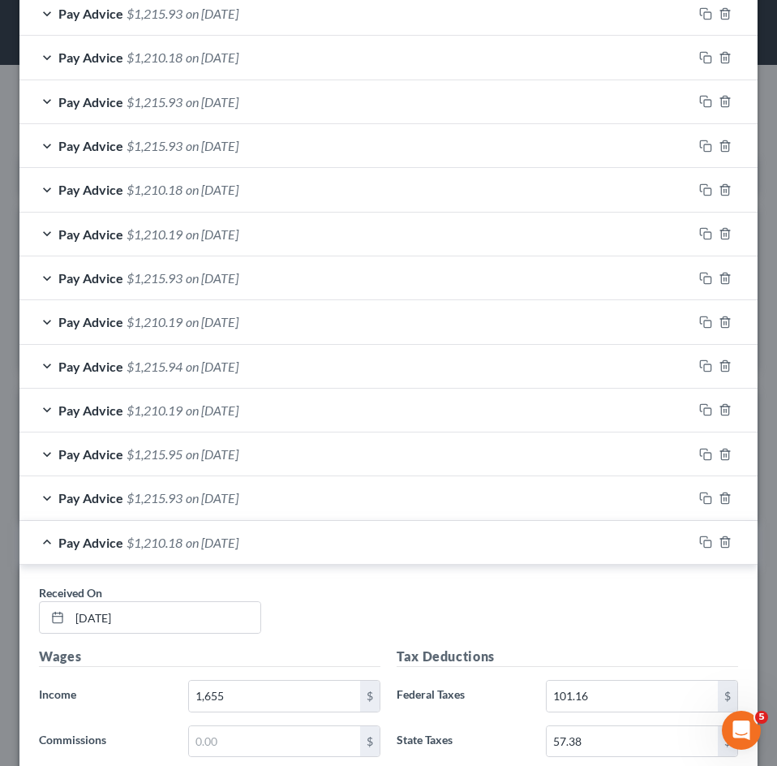
click at [195, 547] on span "on 04/11/2025" at bounding box center [212, 542] width 53 height 15
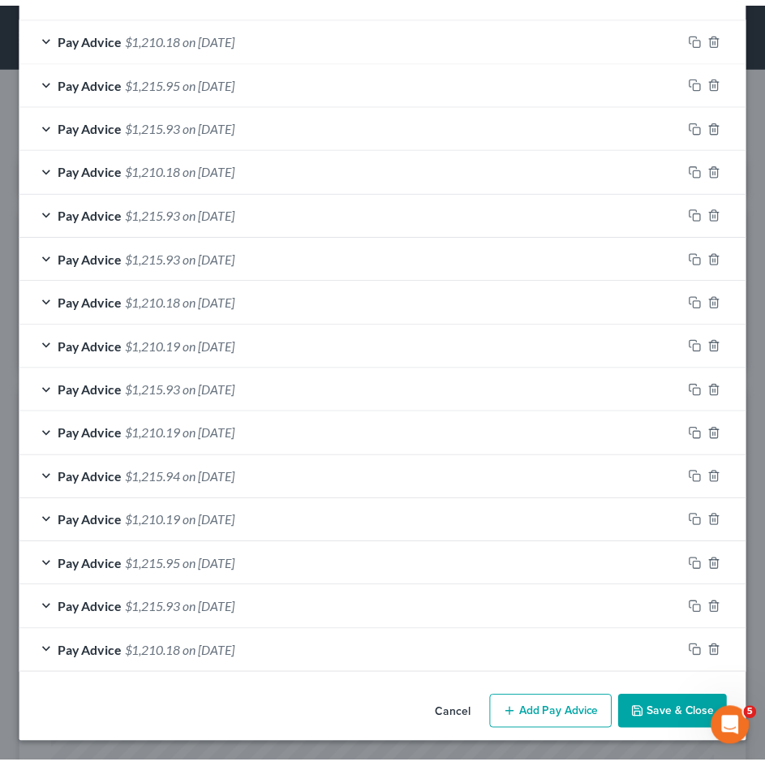
scroll to position [540, 0]
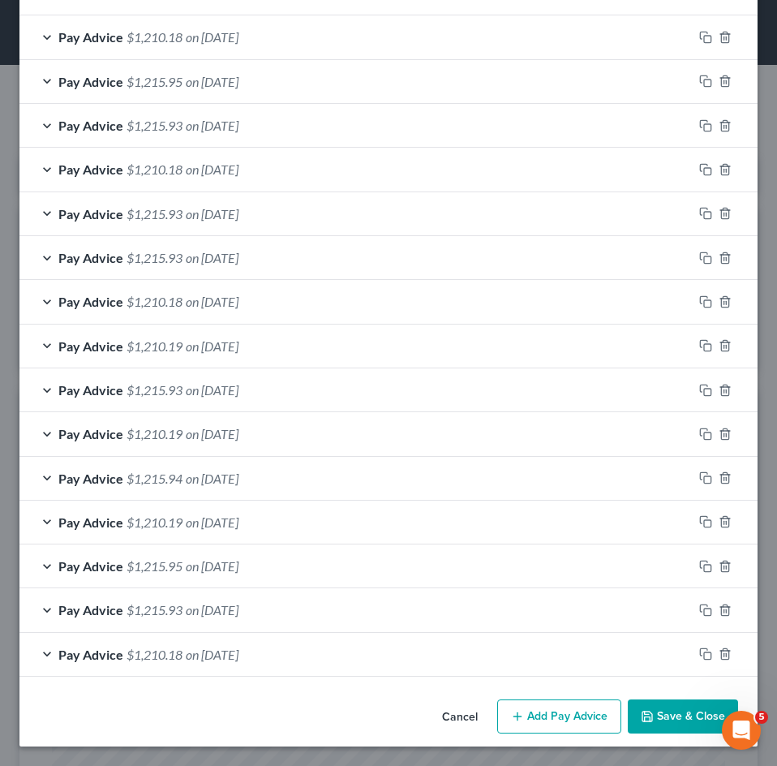
click at [657, 716] on button "Save & Close" at bounding box center [683, 716] width 110 height 34
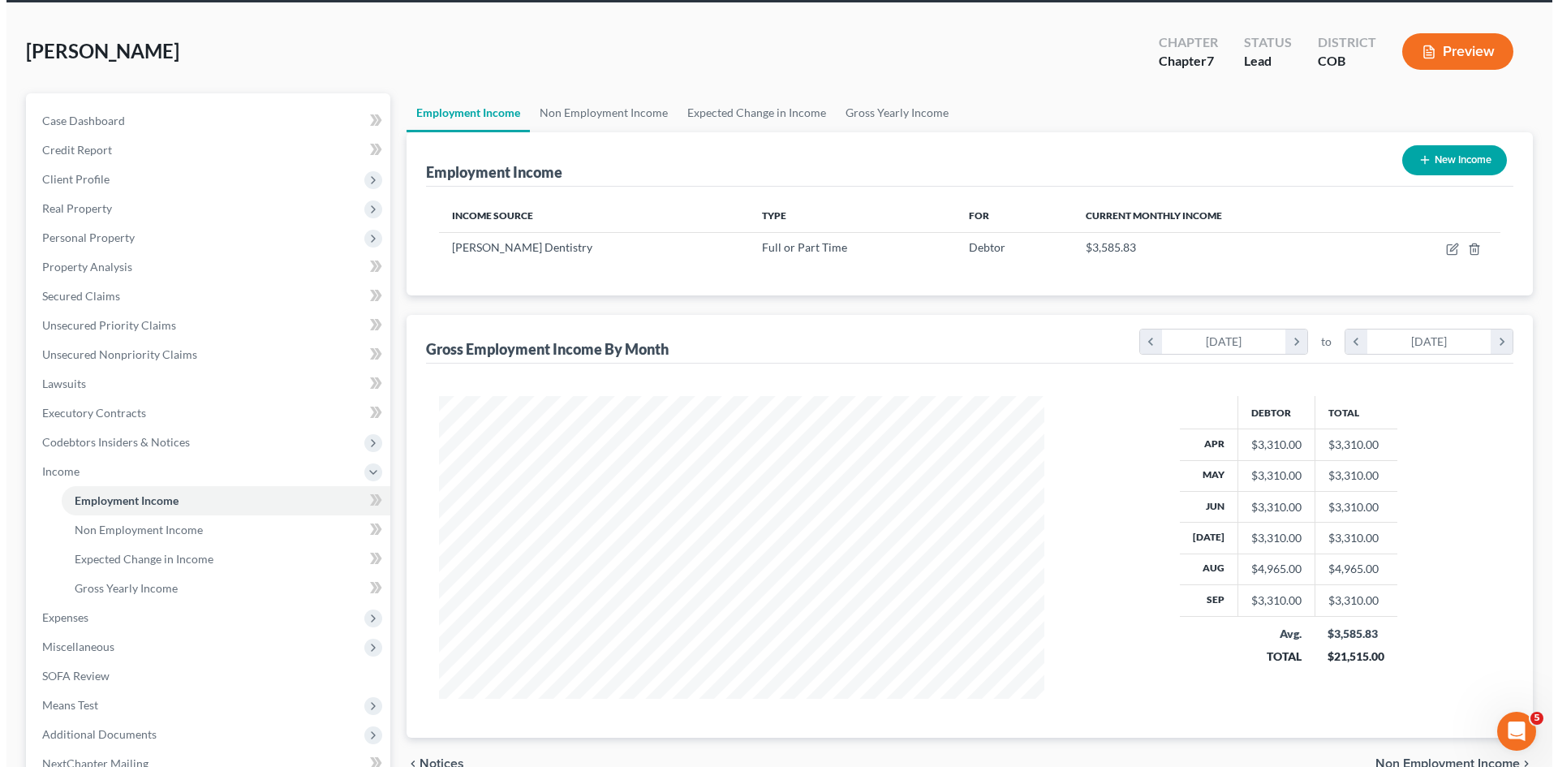
scroll to position [242, 0]
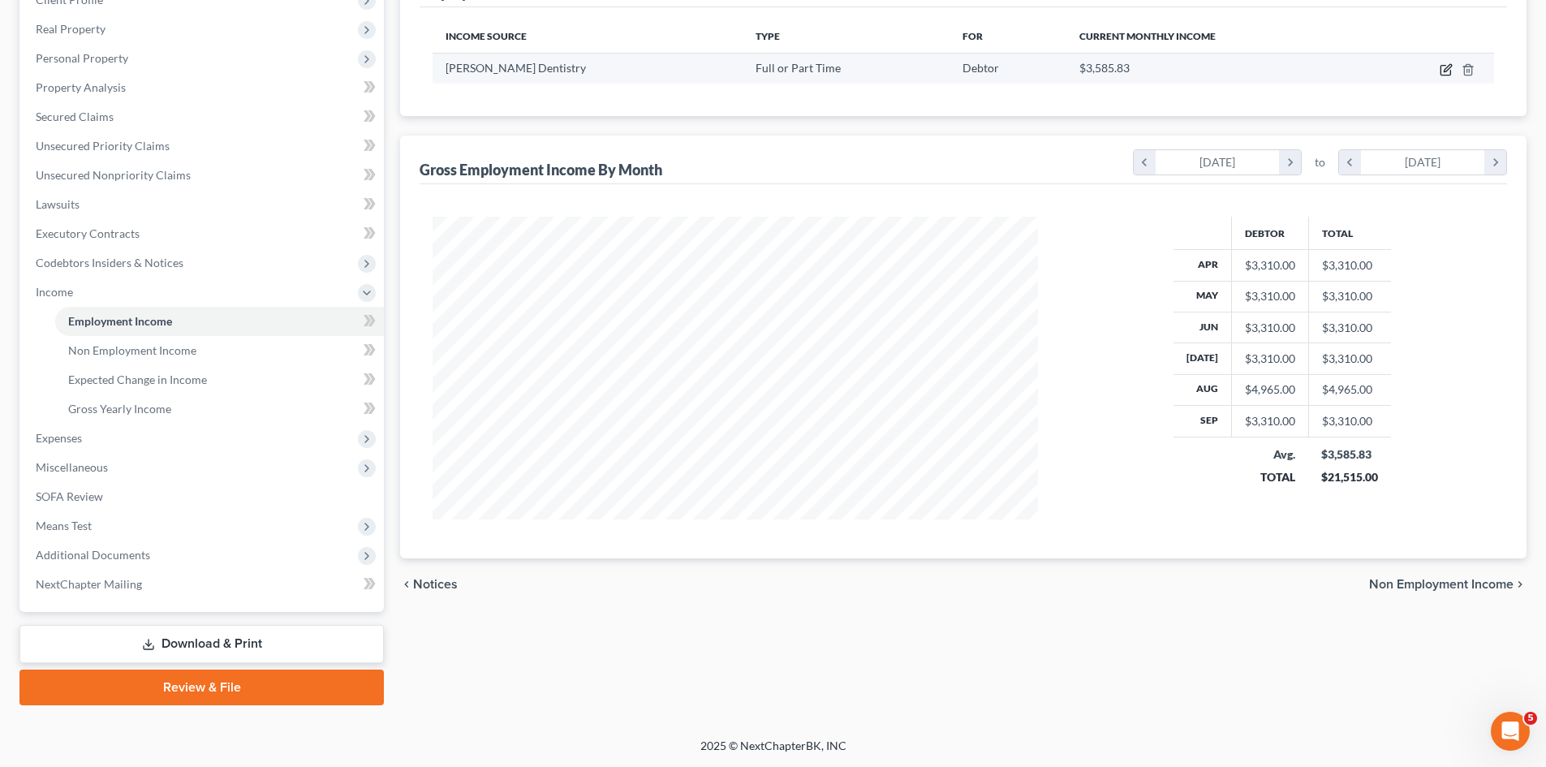
click at [1444, 71] on icon "button" at bounding box center [1446, 67] width 7 height 7
select select "0"
select select "5"
select select "2"
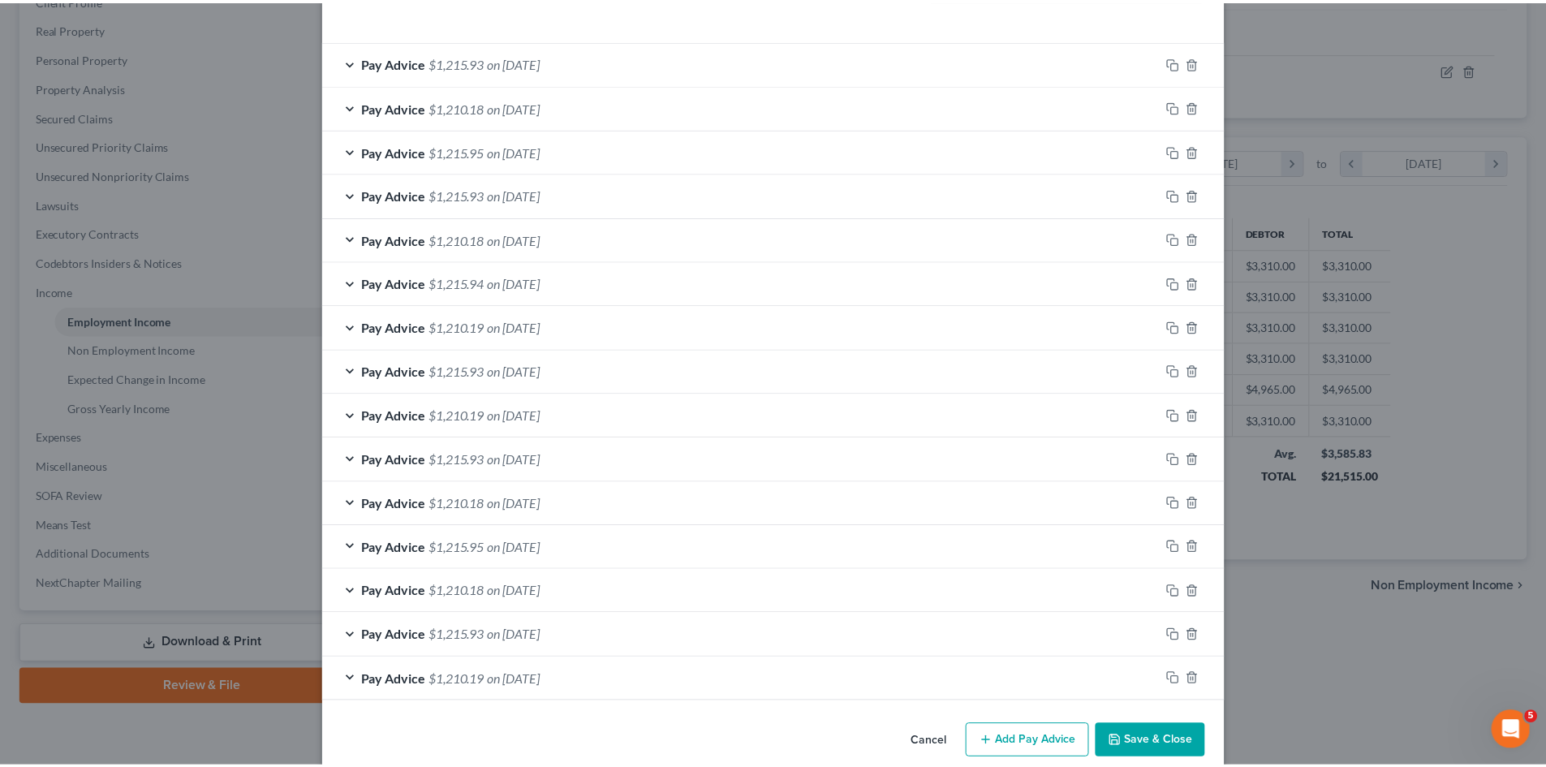
scroll to position [532, 0]
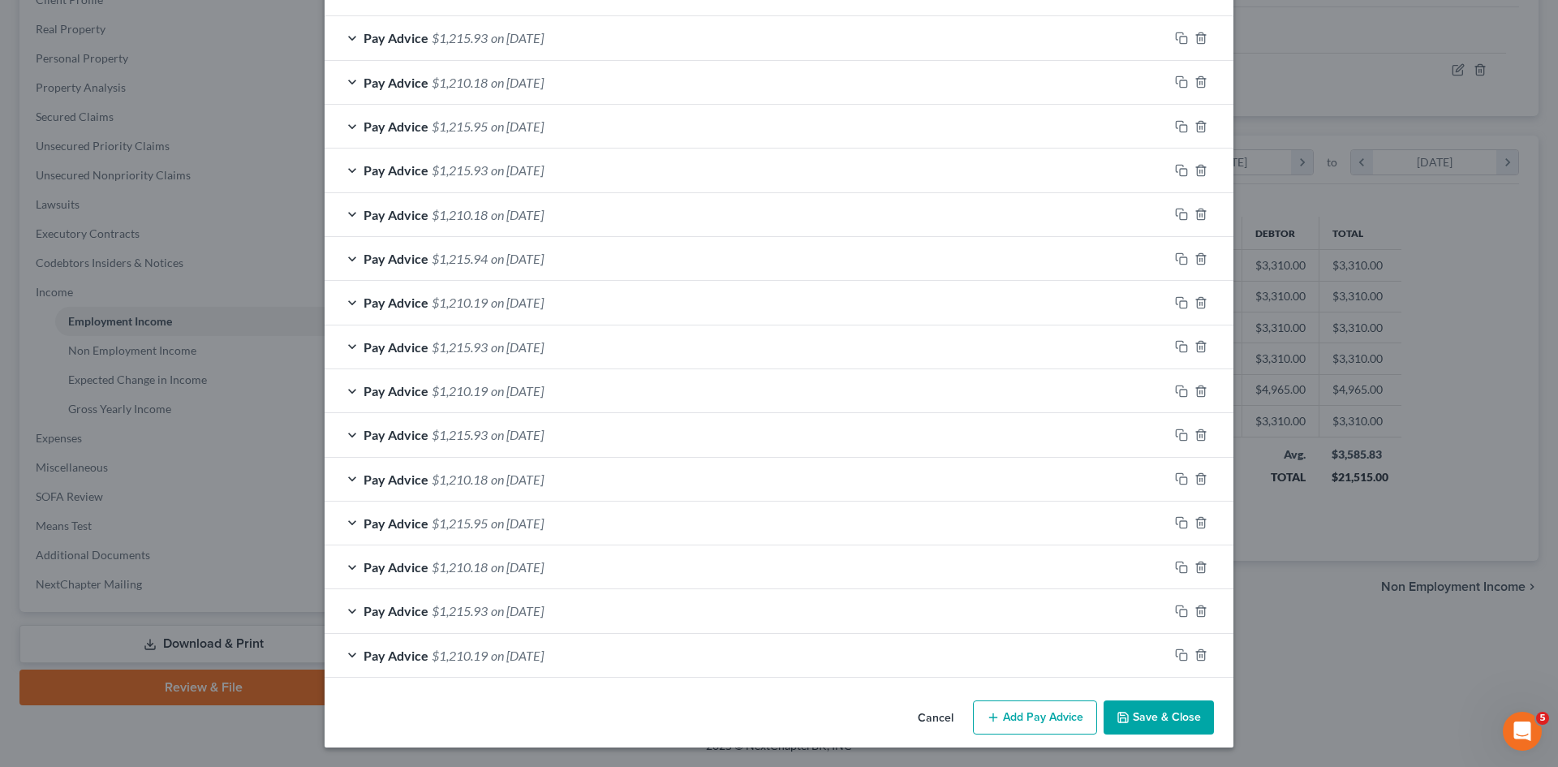
click at [1142, 721] on button "Save & Close" at bounding box center [1159, 717] width 110 height 34
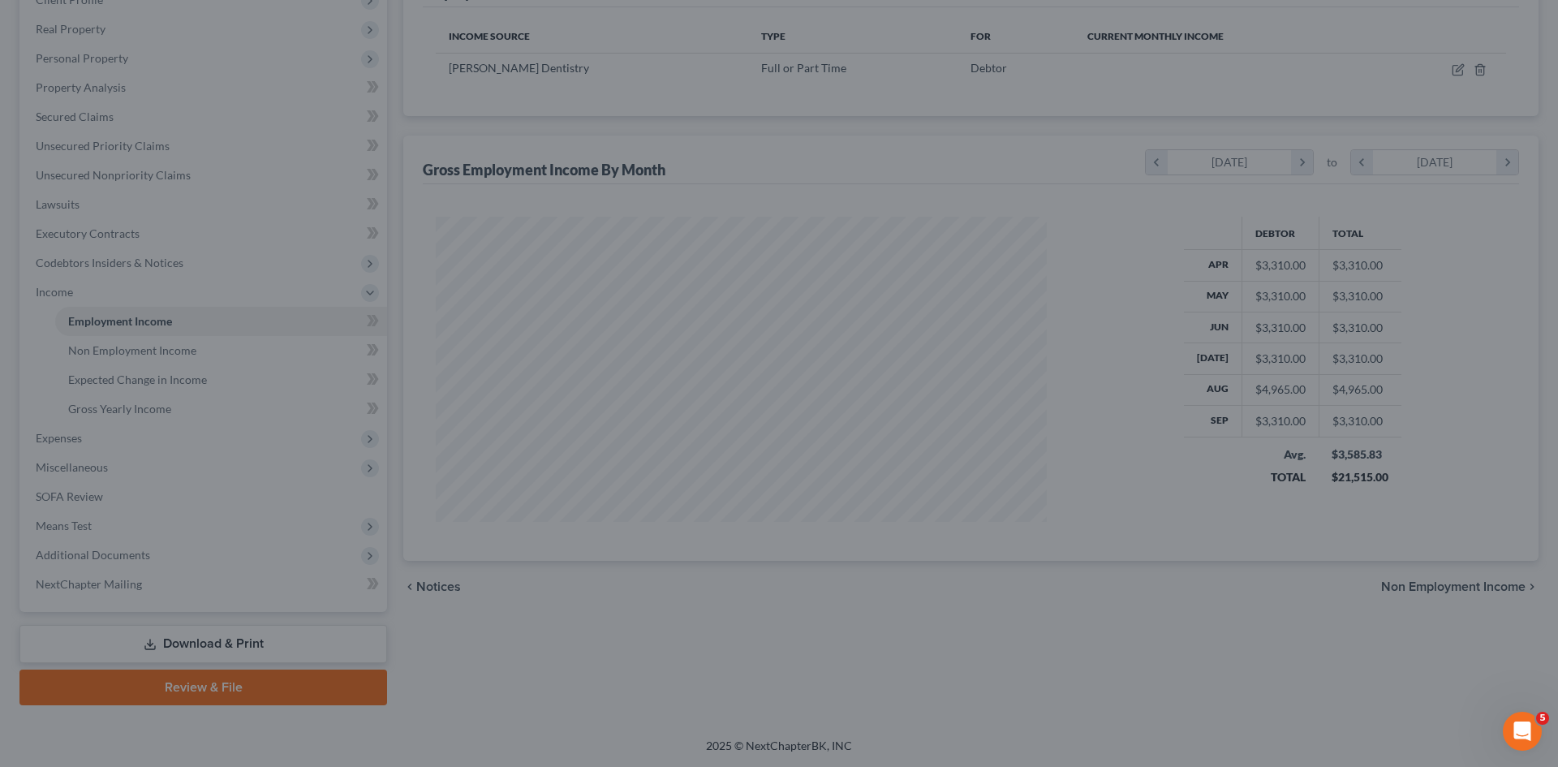
click at [1147, 714] on div "Edit Income Source × Employment Type * Select Full or Part Time Employment Self…" at bounding box center [779, 383] width 1558 height 767
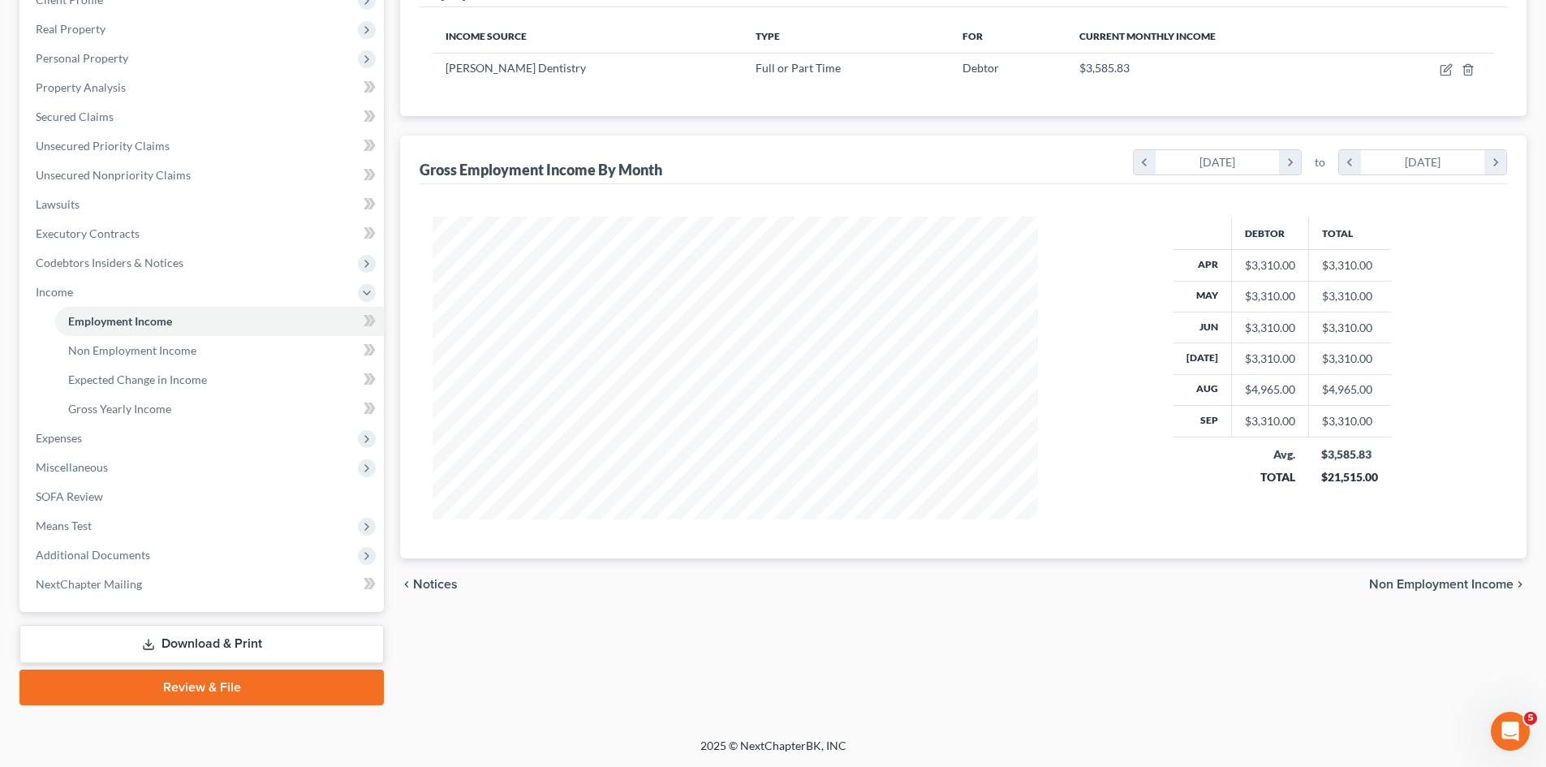
scroll to position [0, 0]
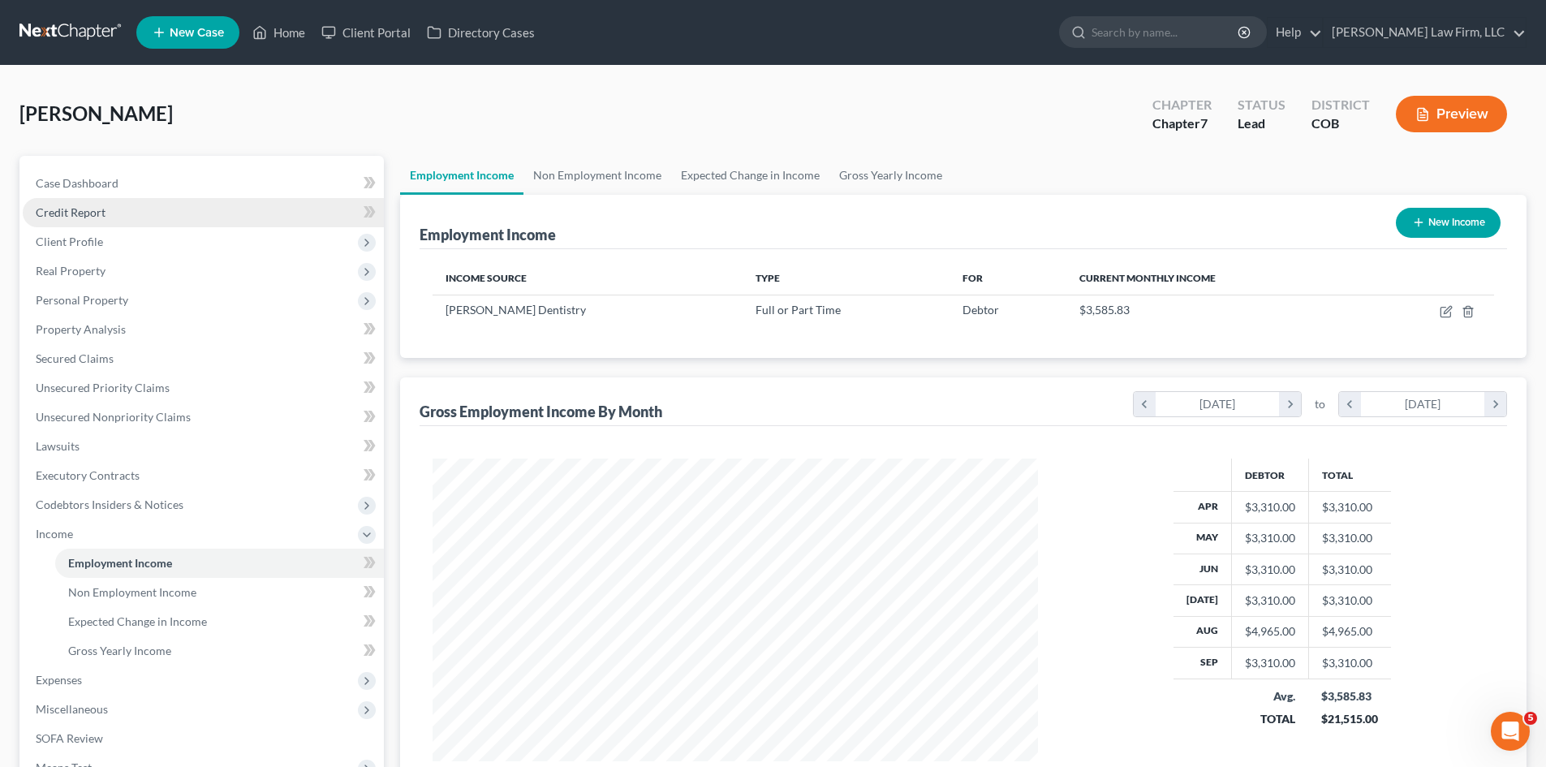
click at [95, 203] on link "Credit Report" at bounding box center [203, 212] width 361 height 29
click at [107, 183] on span "Case Dashboard" at bounding box center [77, 183] width 83 height 14
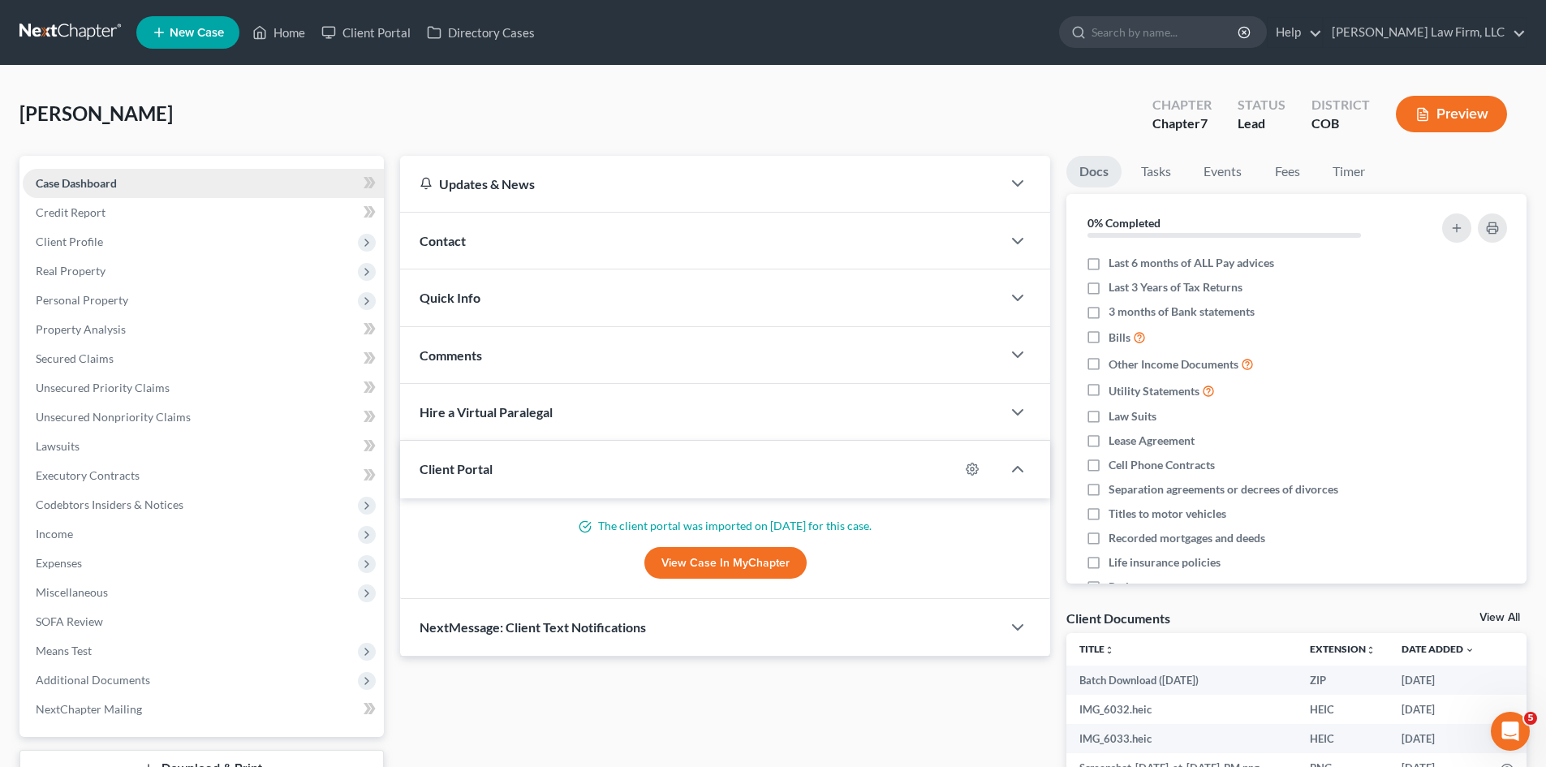
click at [97, 183] on span "Case Dashboard" at bounding box center [76, 183] width 81 height 14
click at [691, 251] on div "Contact" at bounding box center [700, 241] width 601 height 56
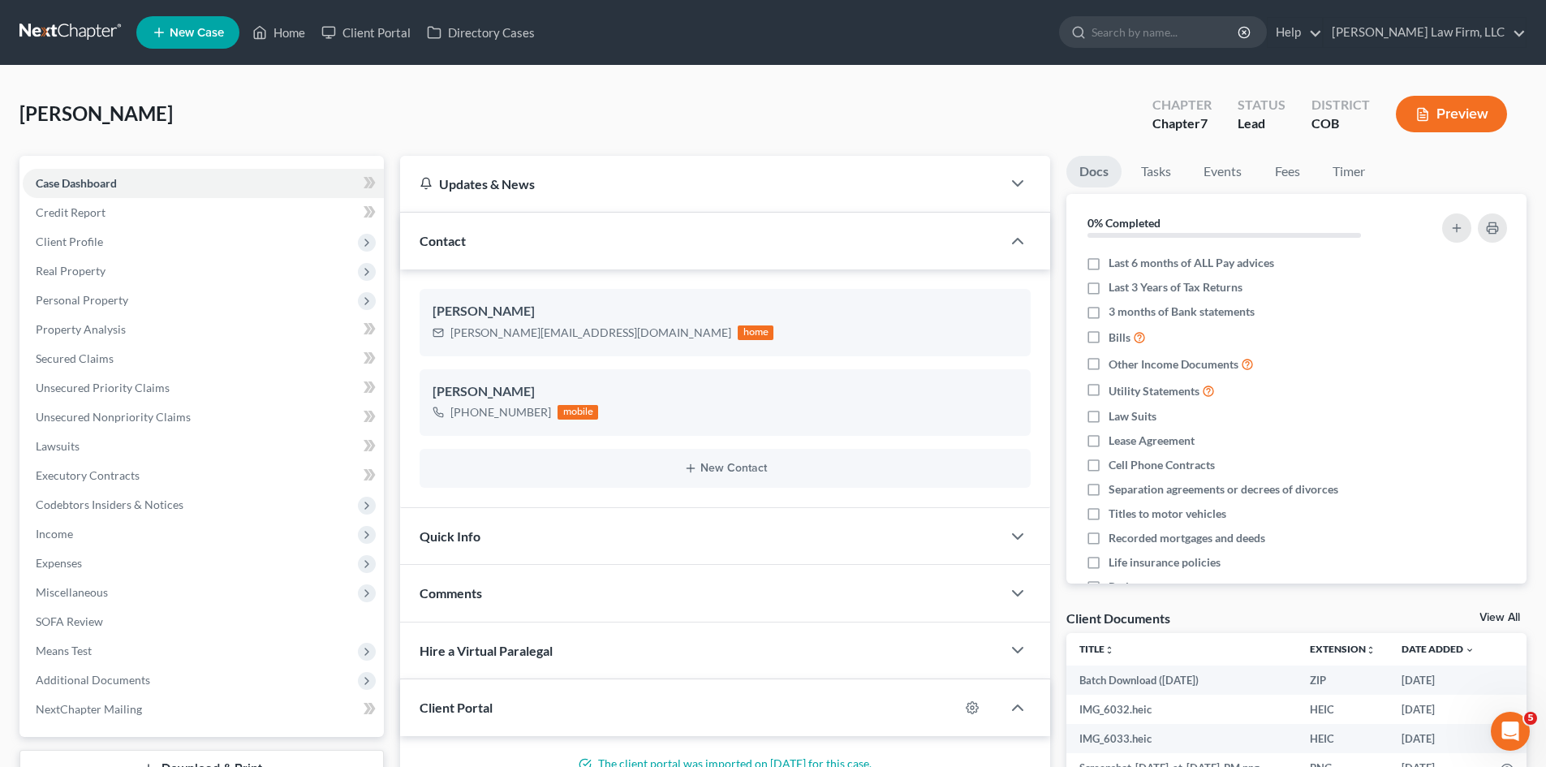
click at [692, 252] on div "Contact" at bounding box center [700, 241] width 601 height 56
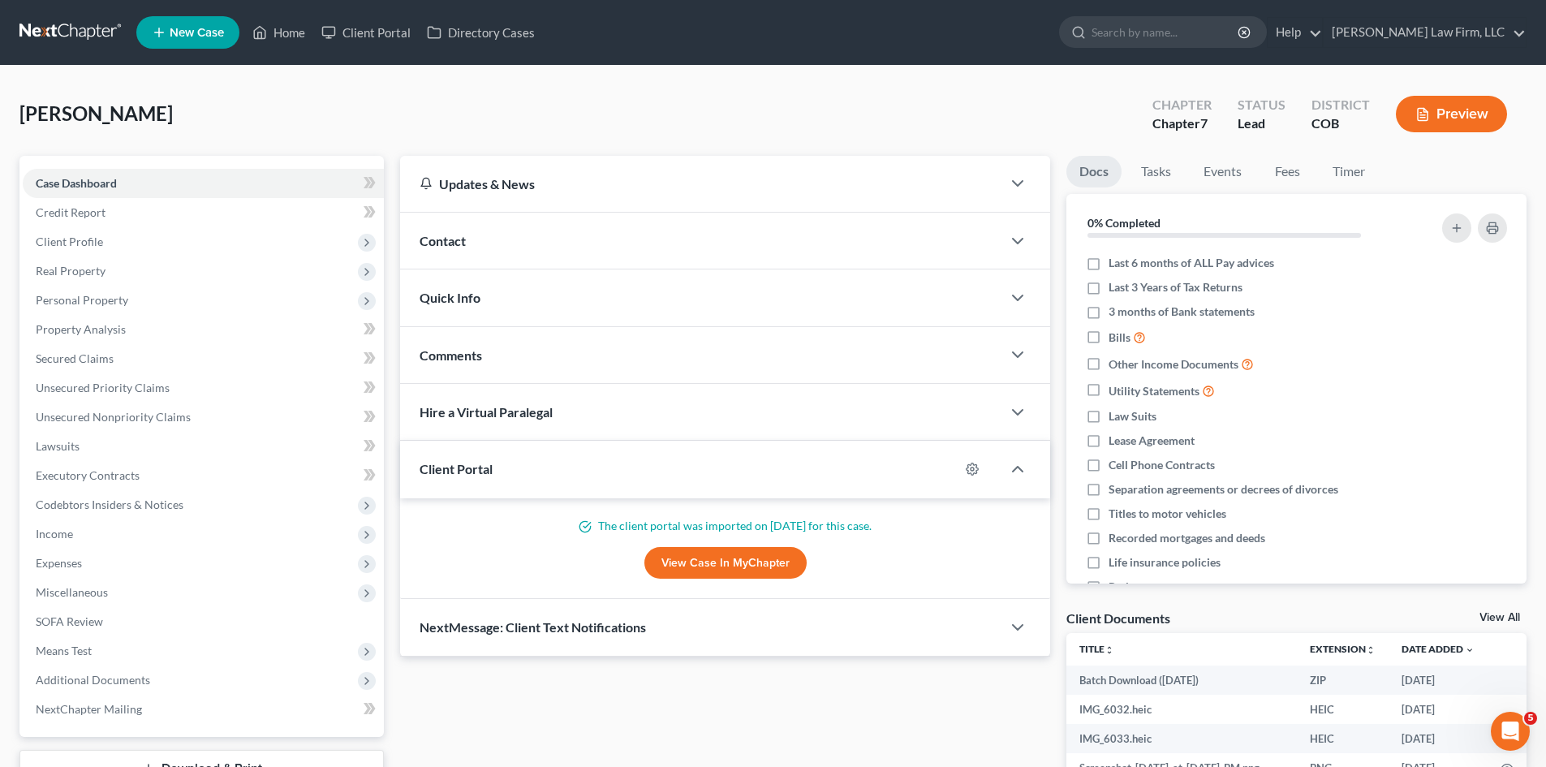
click at [689, 289] on div "Quick Info" at bounding box center [700, 297] width 601 height 56
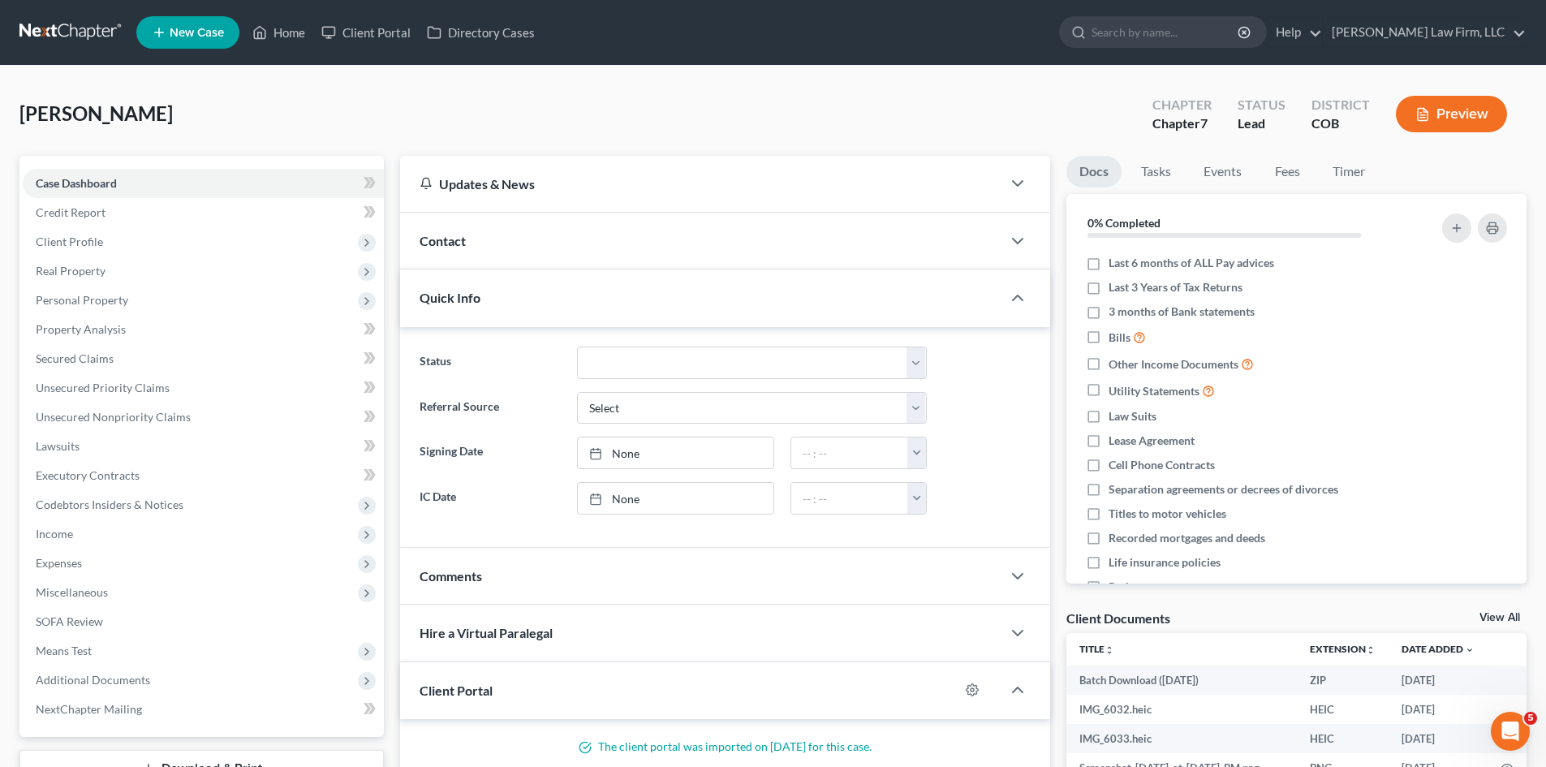
click at [688, 289] on div "Quick Info" at bounding box center [700, 297] width 601 height 56
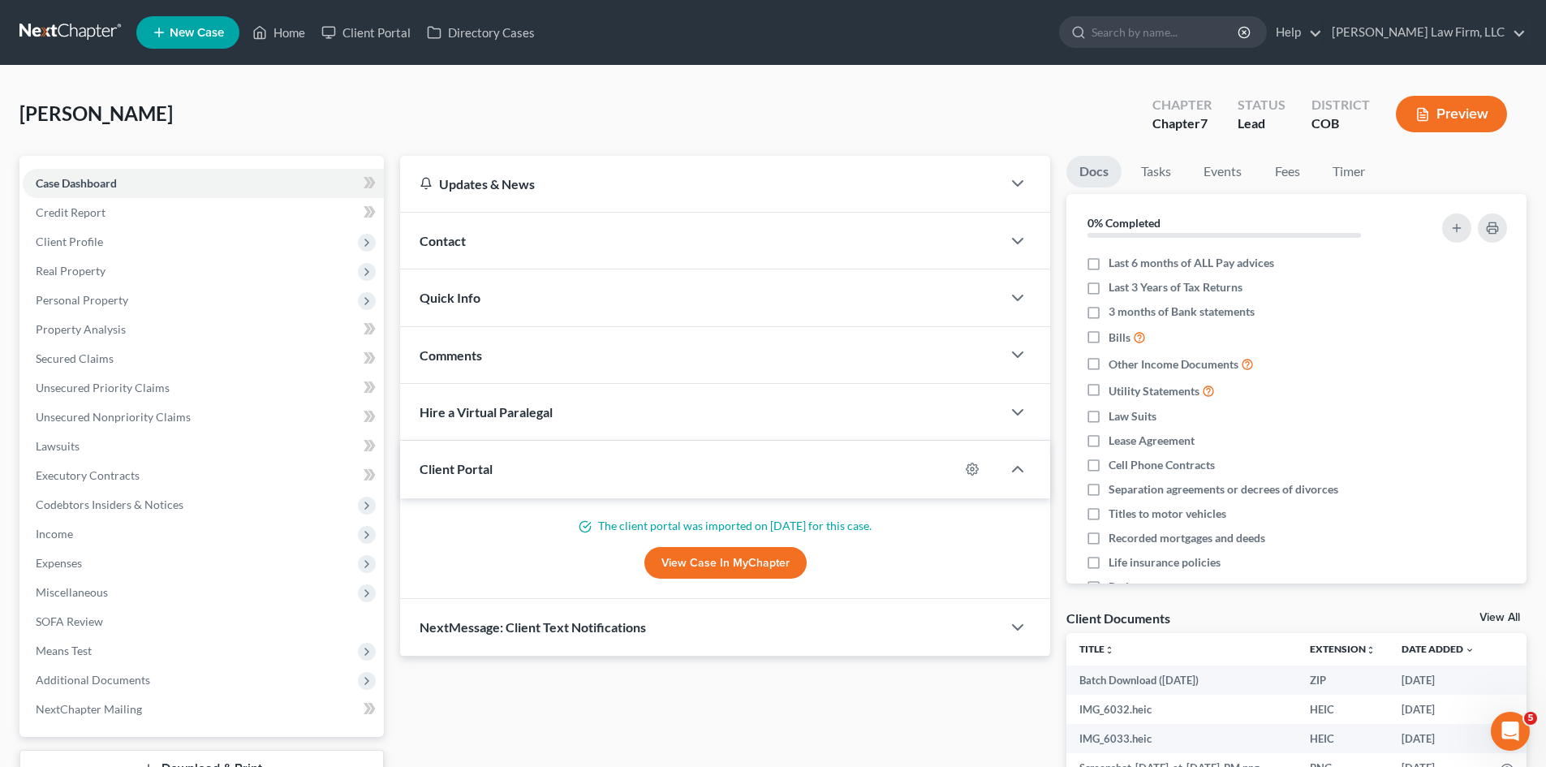
click at [683, 357] on div "Comments" at bounding box center [700, 355] width 601 height 56
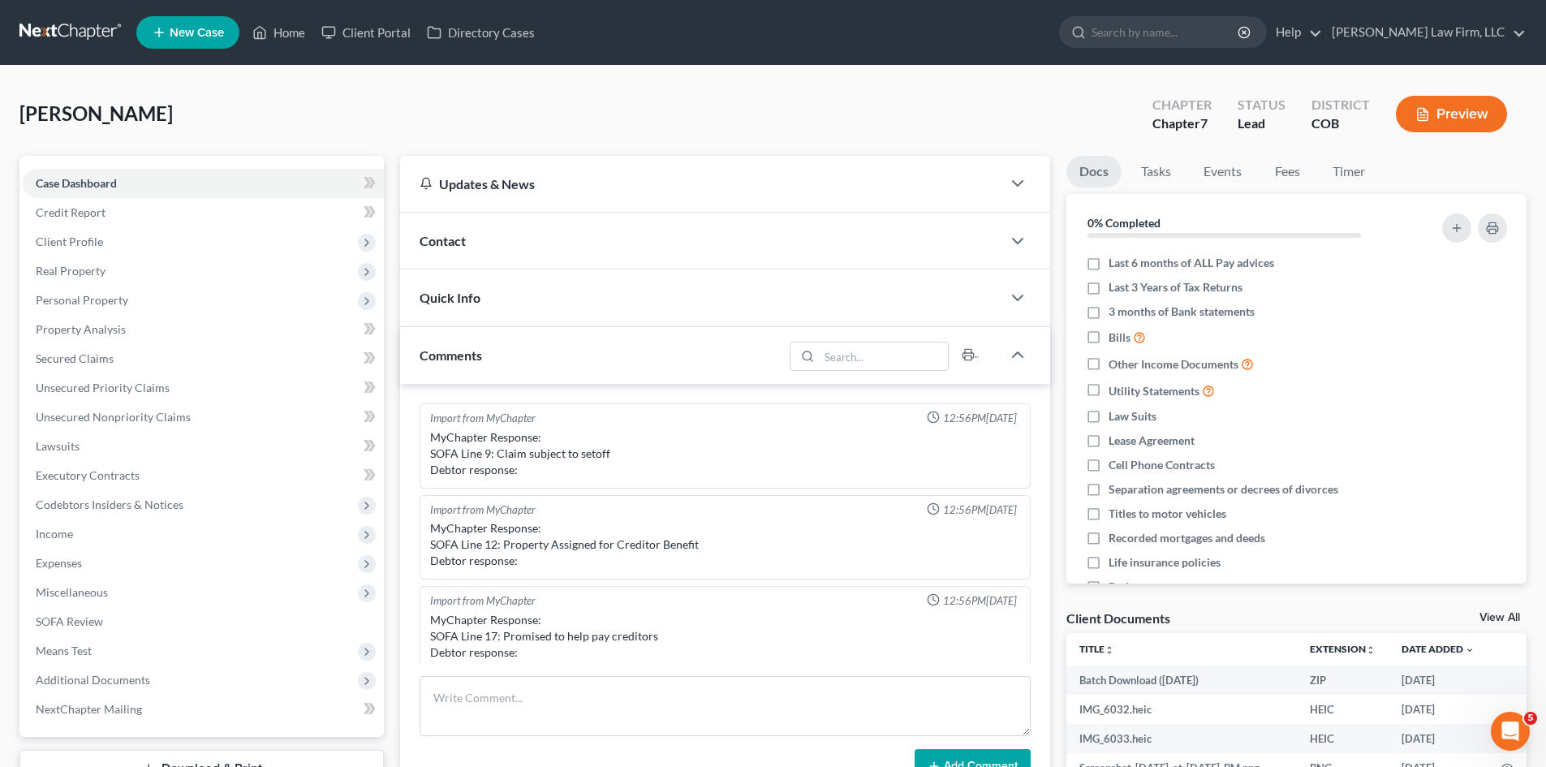
click at [682, 357] on div "Comments" at bounding box center [591, 355] width 383 height 56
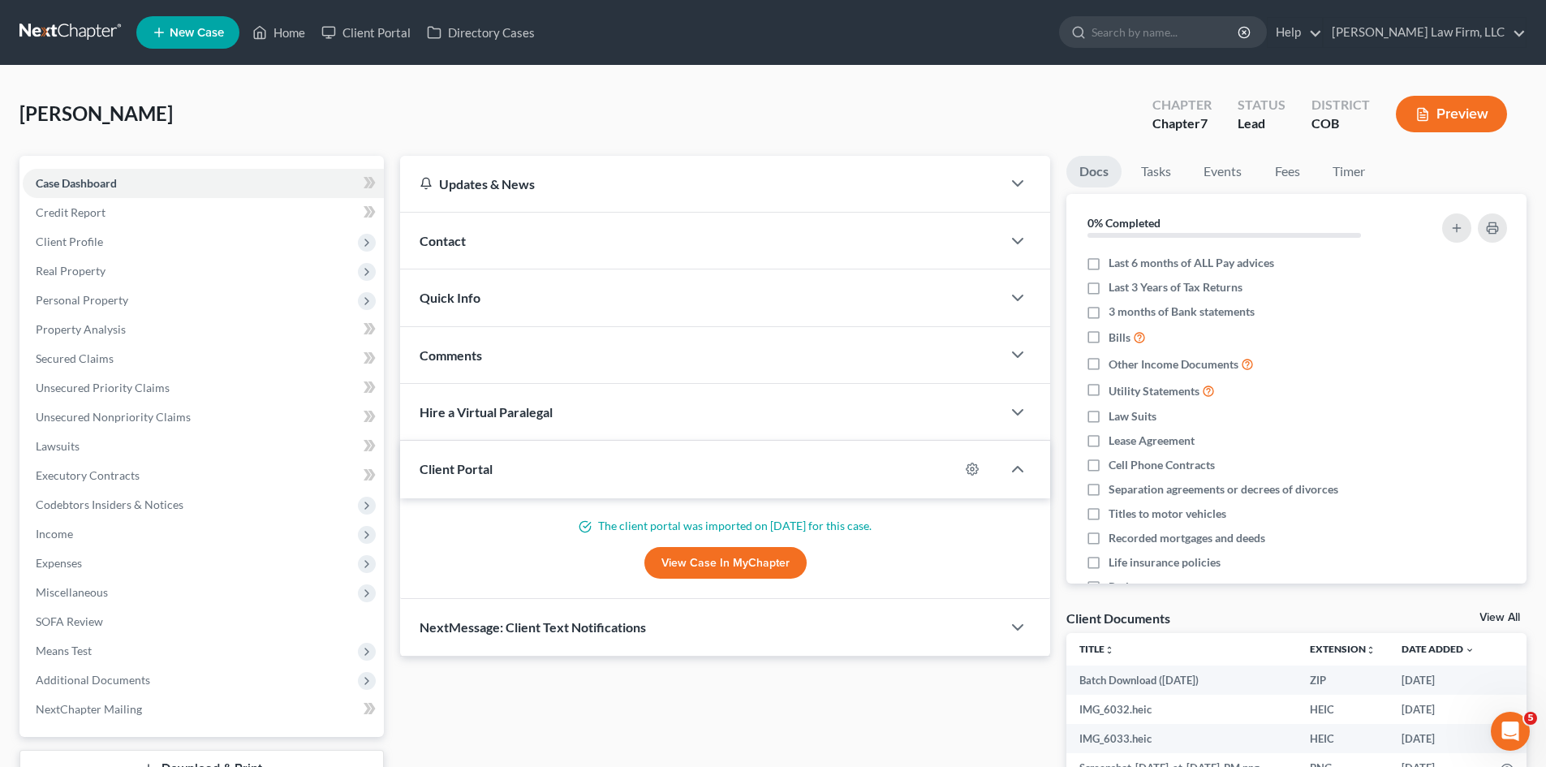
click at [677, 407] on div "Hire a Virtual Paralegal" at bounding box center [700, 412] width 601 height 56
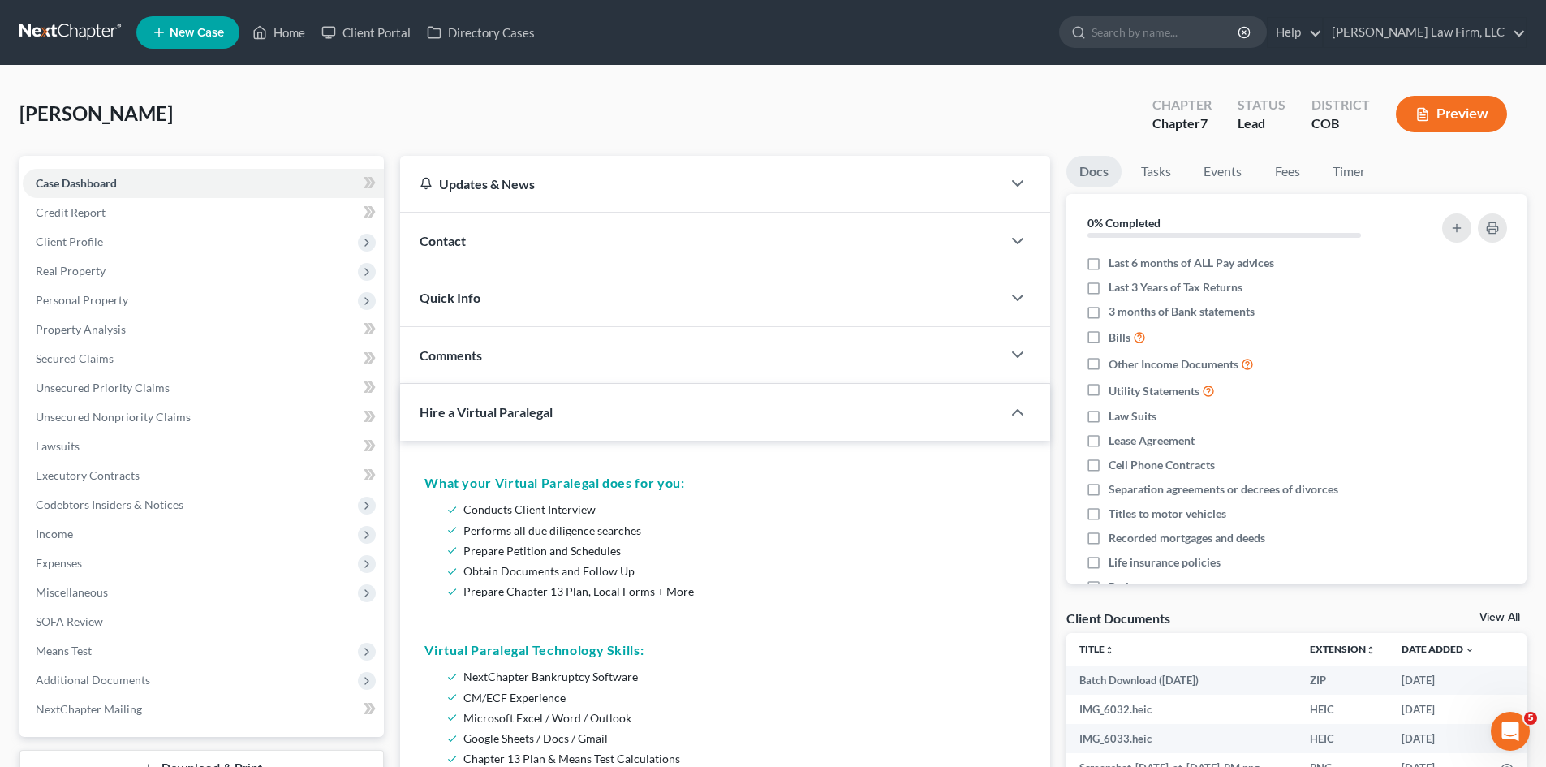
click at [677, 407] on div "Hire a Virtual Paralegal" at bounding box center [689, 412] width 579 height 56
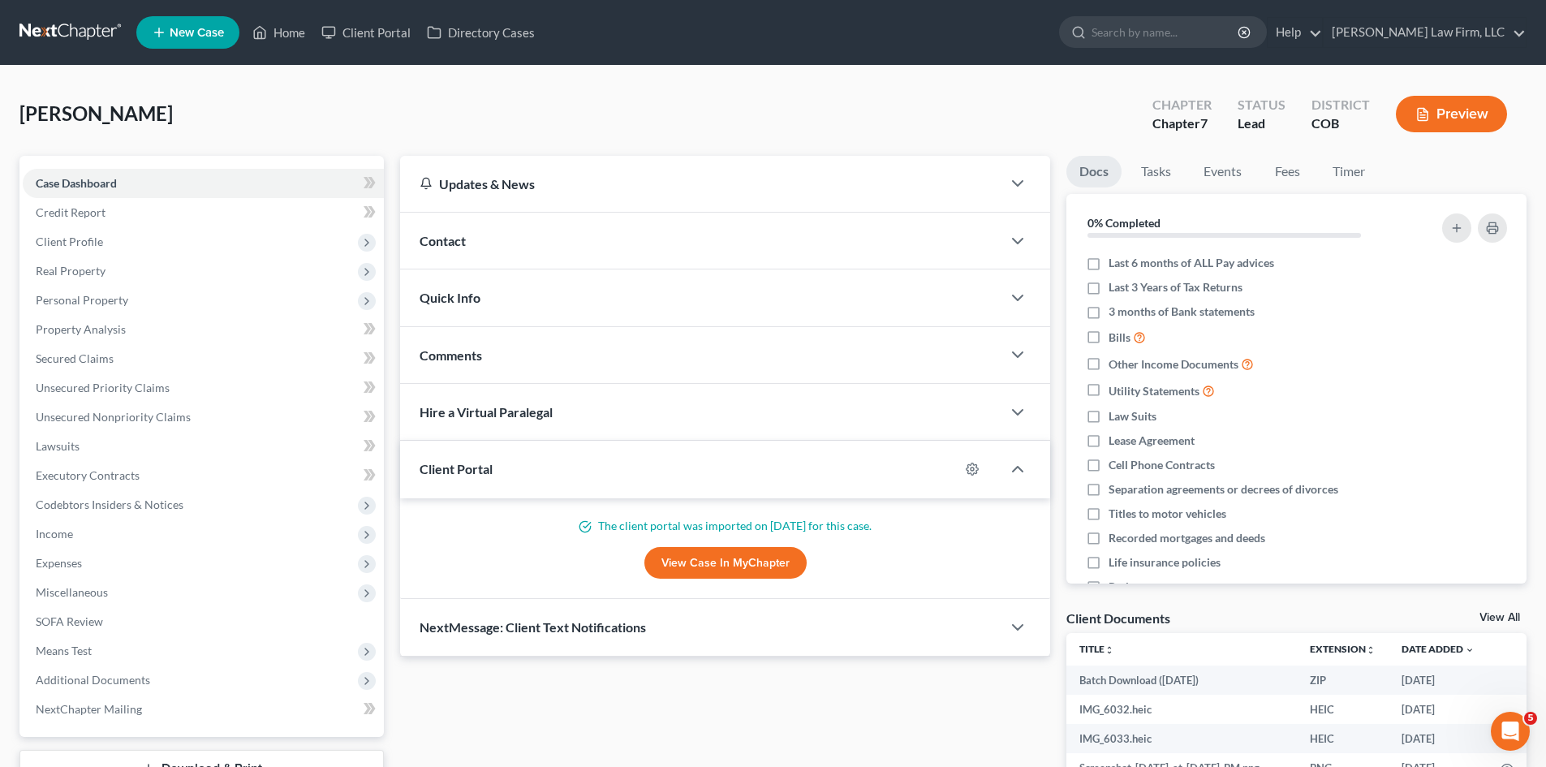
click at [660, 471] on div "Client Portal" at bounding box center [679, 469] width 559 height 56
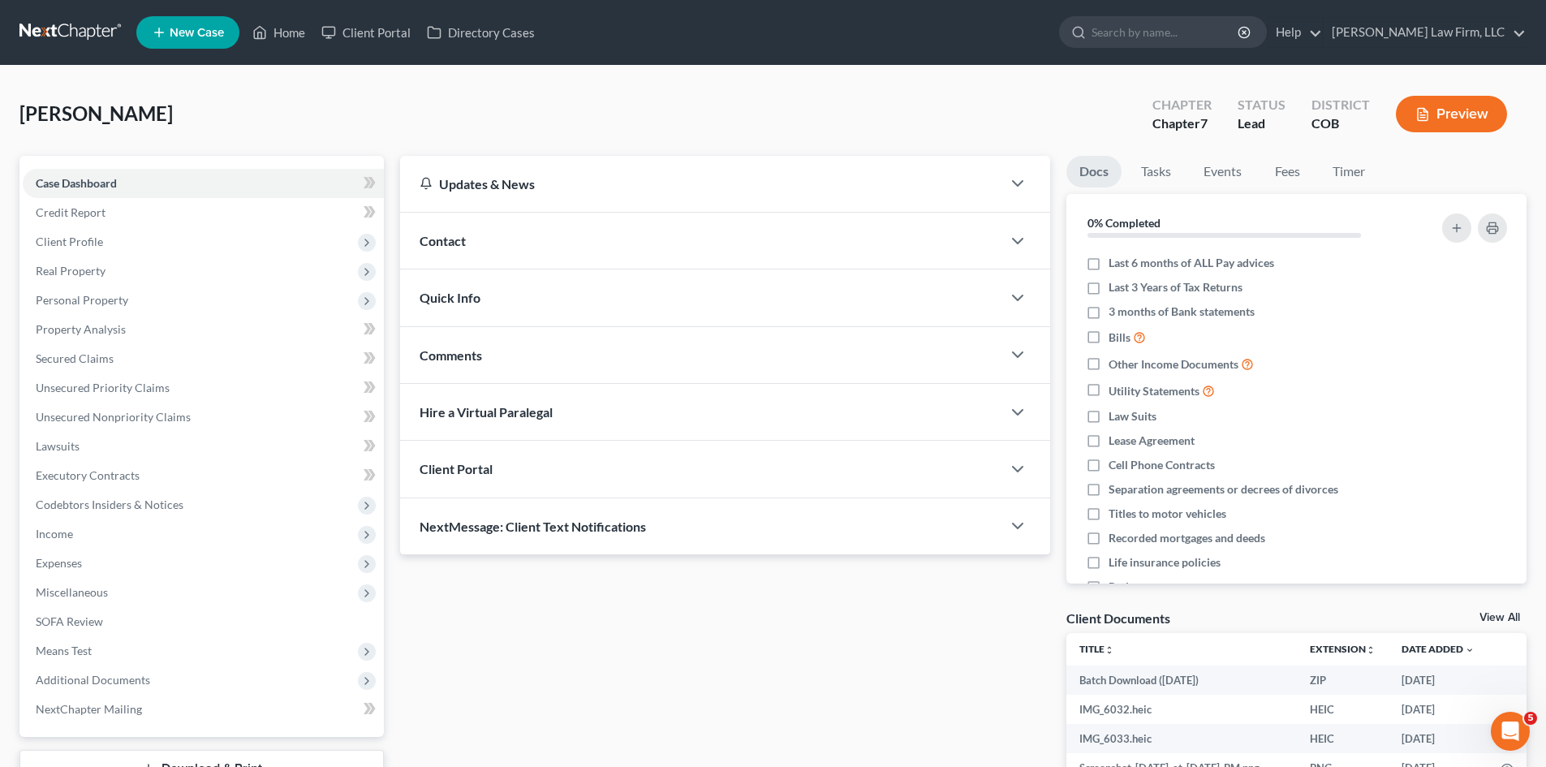
click at [656, 521] on div "NextMessage: Client Text Notifications" at bounding box center [700, 526] width 601 height 56
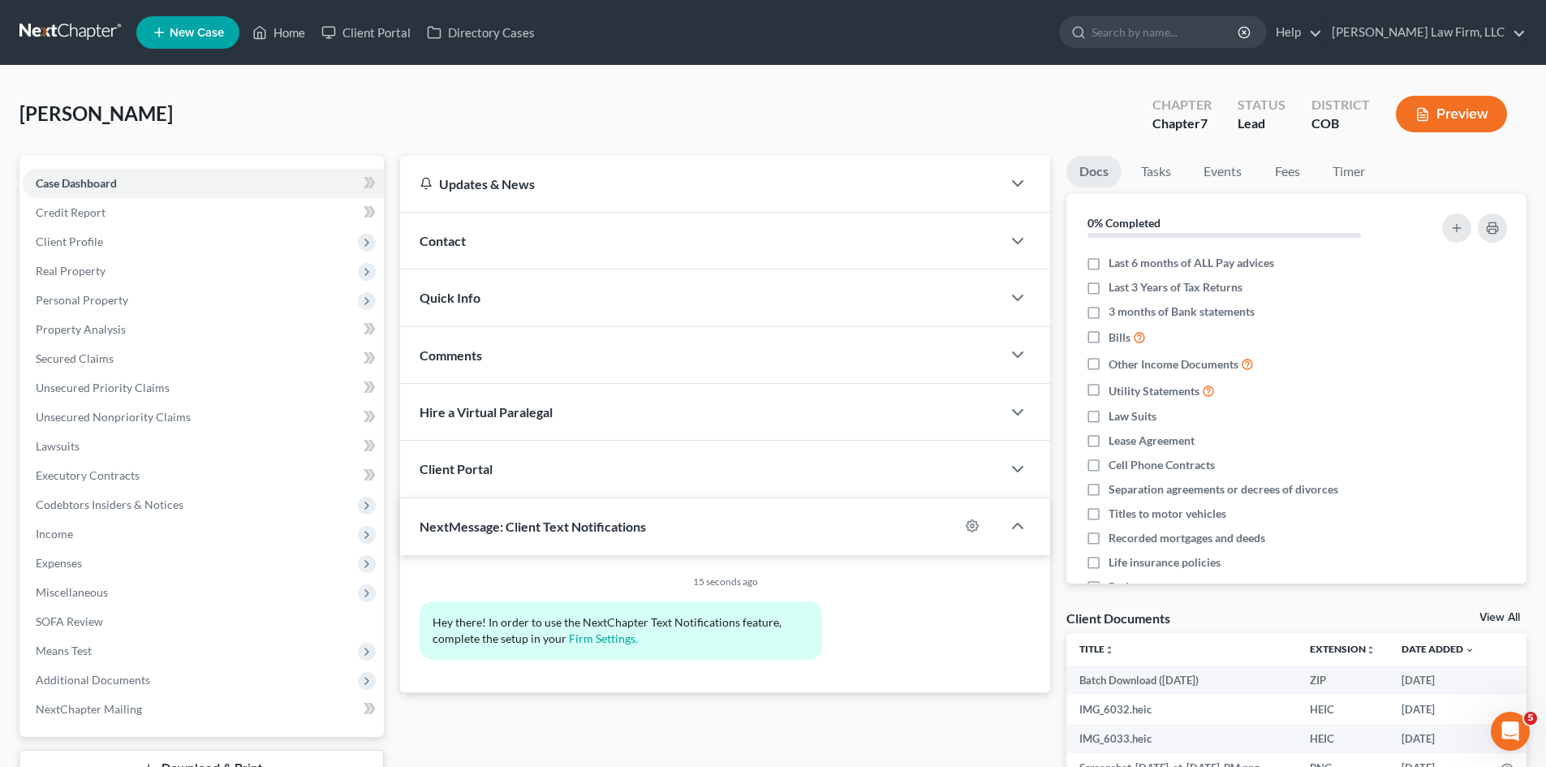
click at [656, 521] on div "NextMessage: Client Text Notifications" at bounding box center [679, 526] width 559 height 56
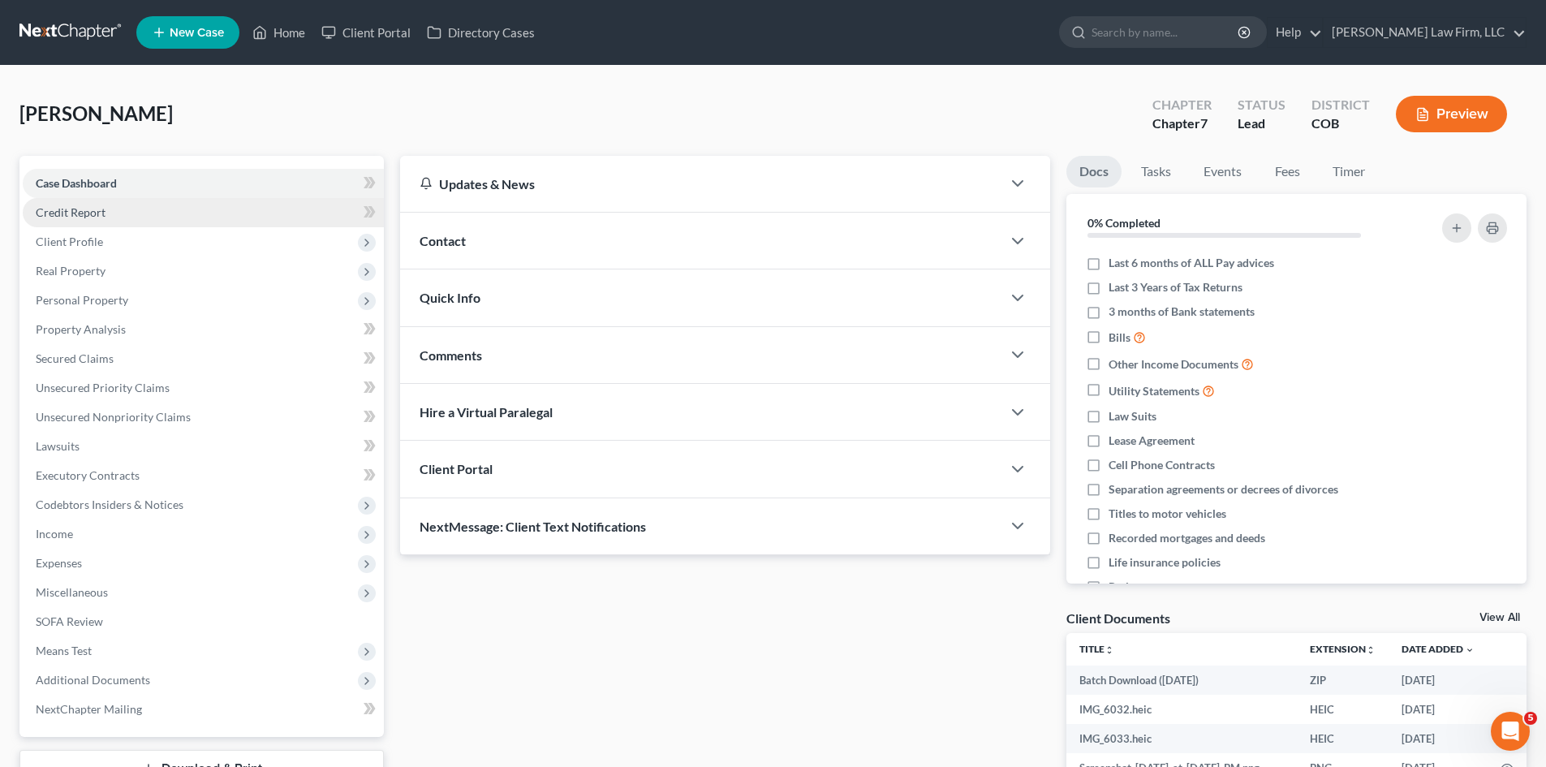
click at [116, 216] on link "Credit Report" at bounding box center [203, 212] width 361 height 29
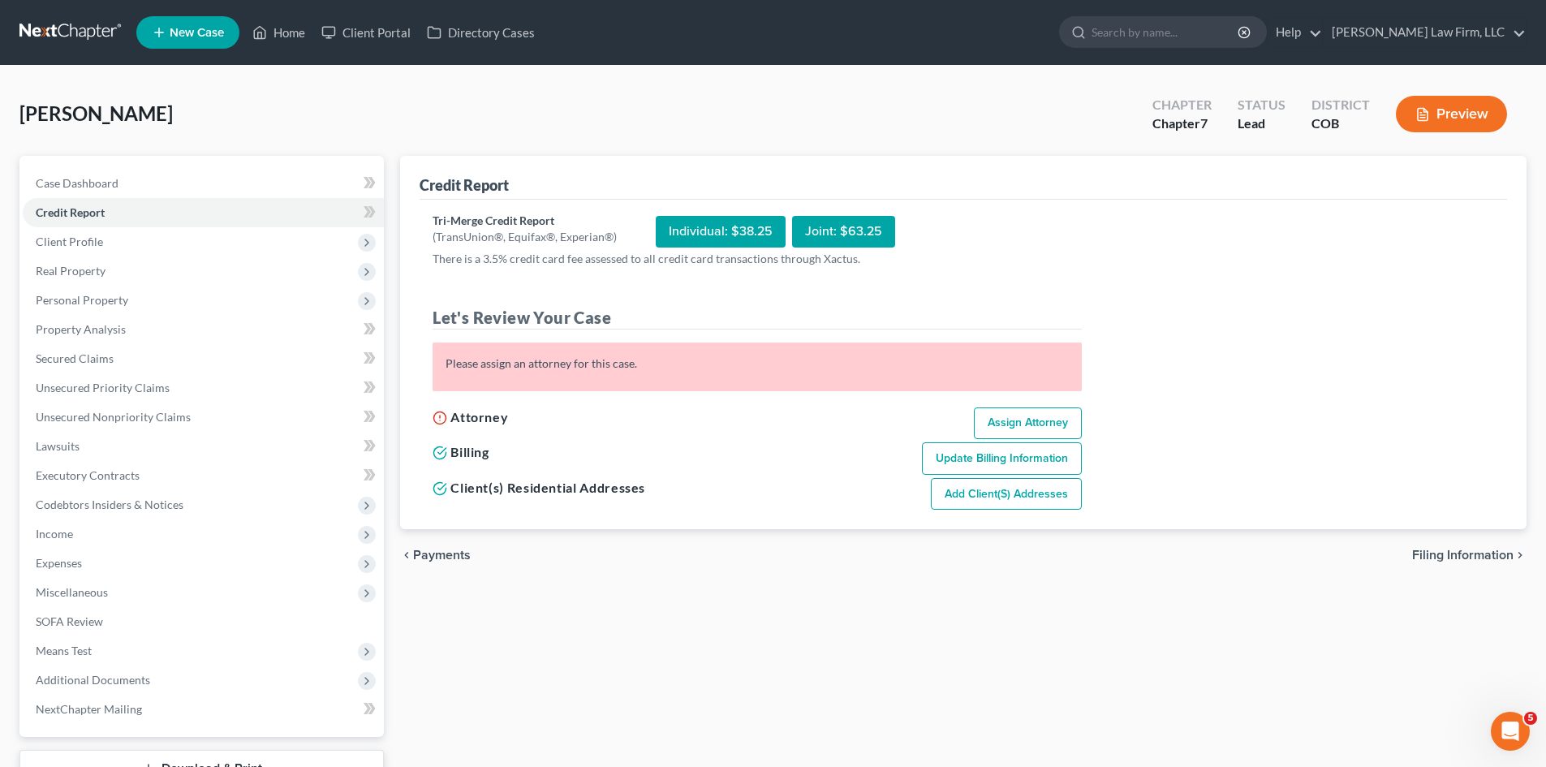
click at [716, 232] on div "Individual: $38.25" at bounding box center [721, 232] width 130 height 32
click at [1026, 418] on link "Assign Attorney" at bounding box center [1028, 423] width 108 height 32
select select "1"
select select "0"
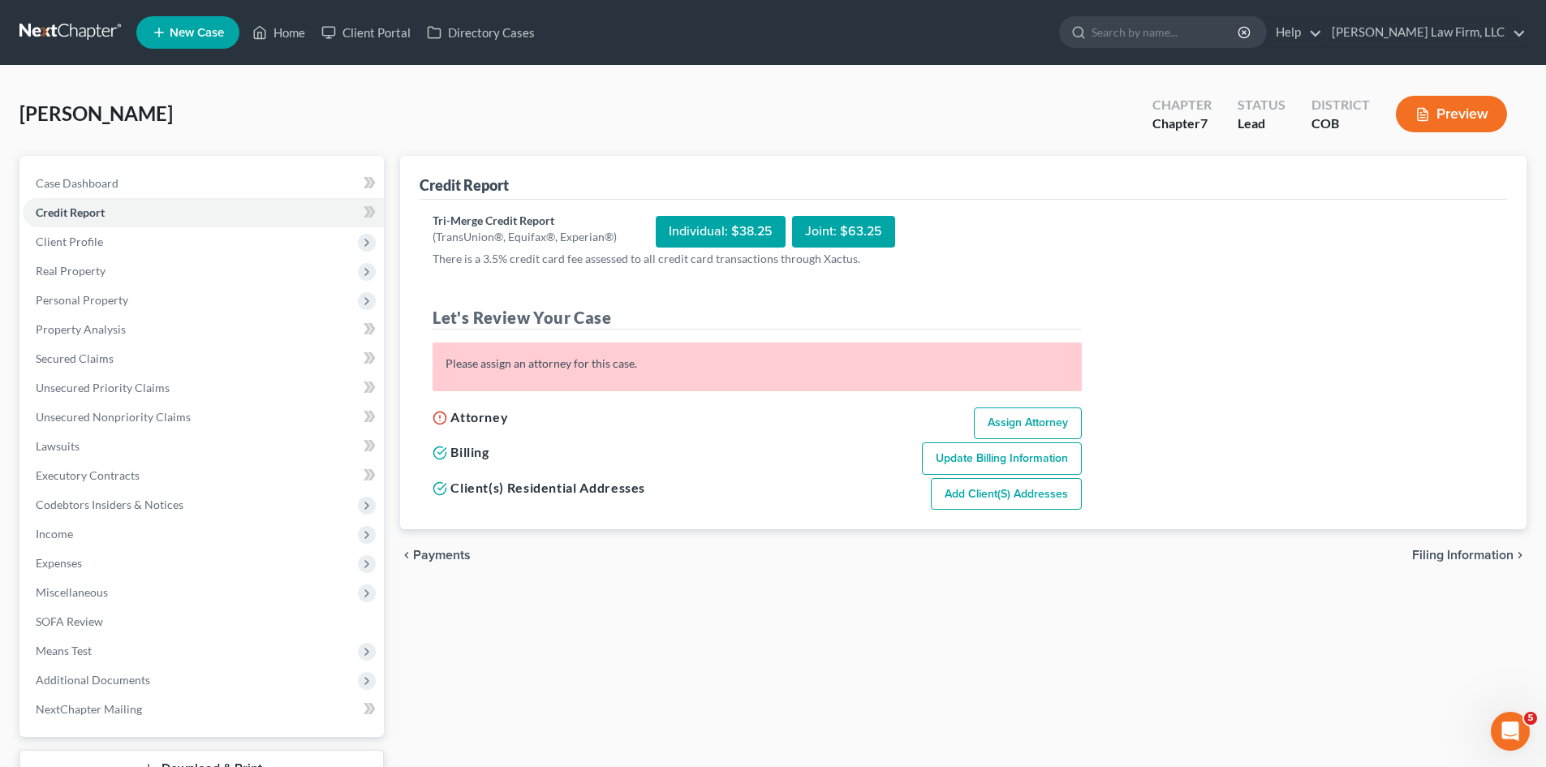
select select "5"
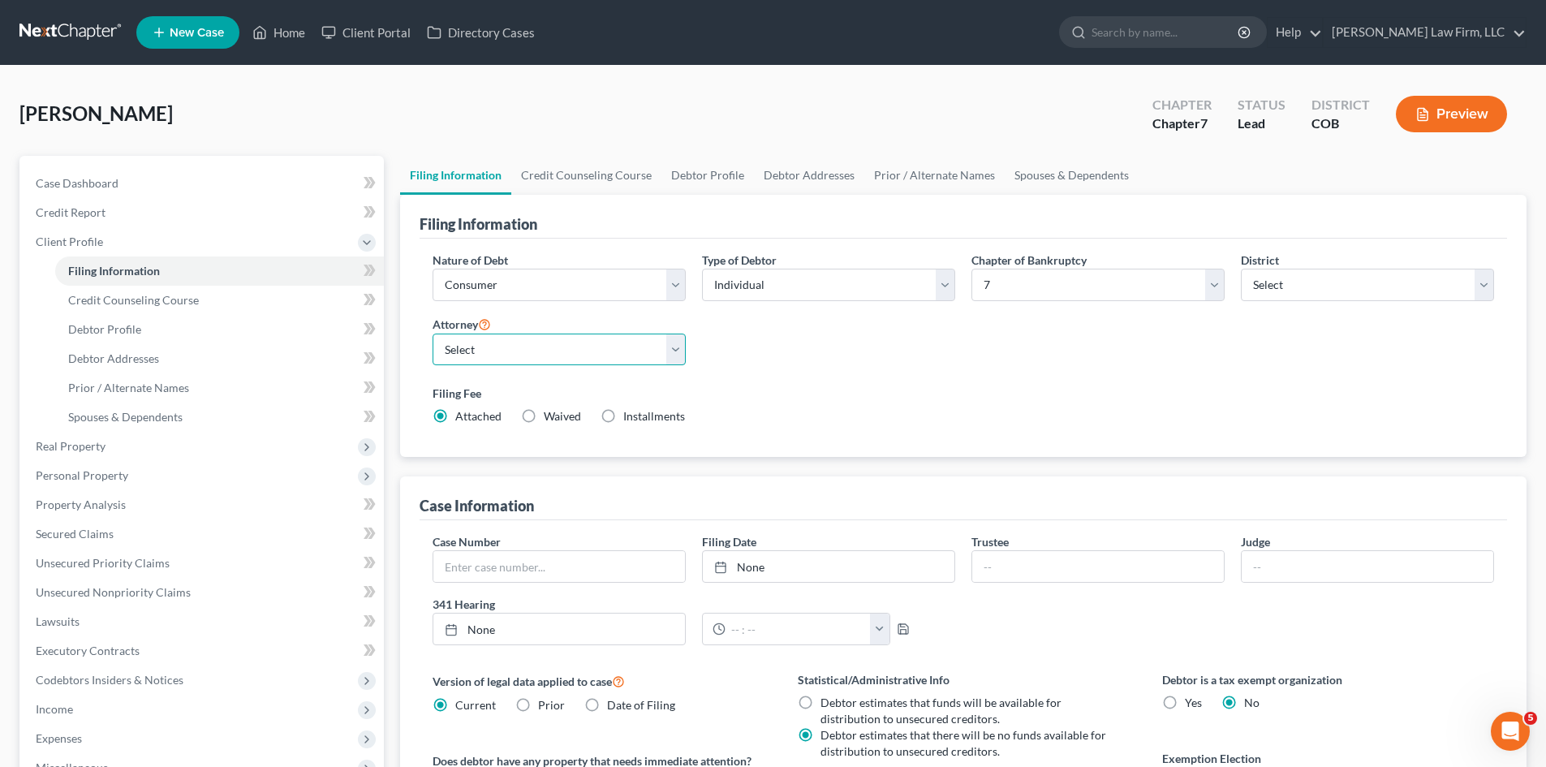
click at [593, 345] on select "Select Cory Curtis - COB David Volk - COB Robert Salter - COB" at bounding box center [558, 349] width 253 height 32
select select "1"
click at [432, 333] on select "Select Cory Curtis - COB David Volk - COB Robert Salter - COB" at bounding box center [558, 349] width 253 height 32
click at [80, 223] on link "Credit Report" at bounding box center [203, 212] width 361 height 29
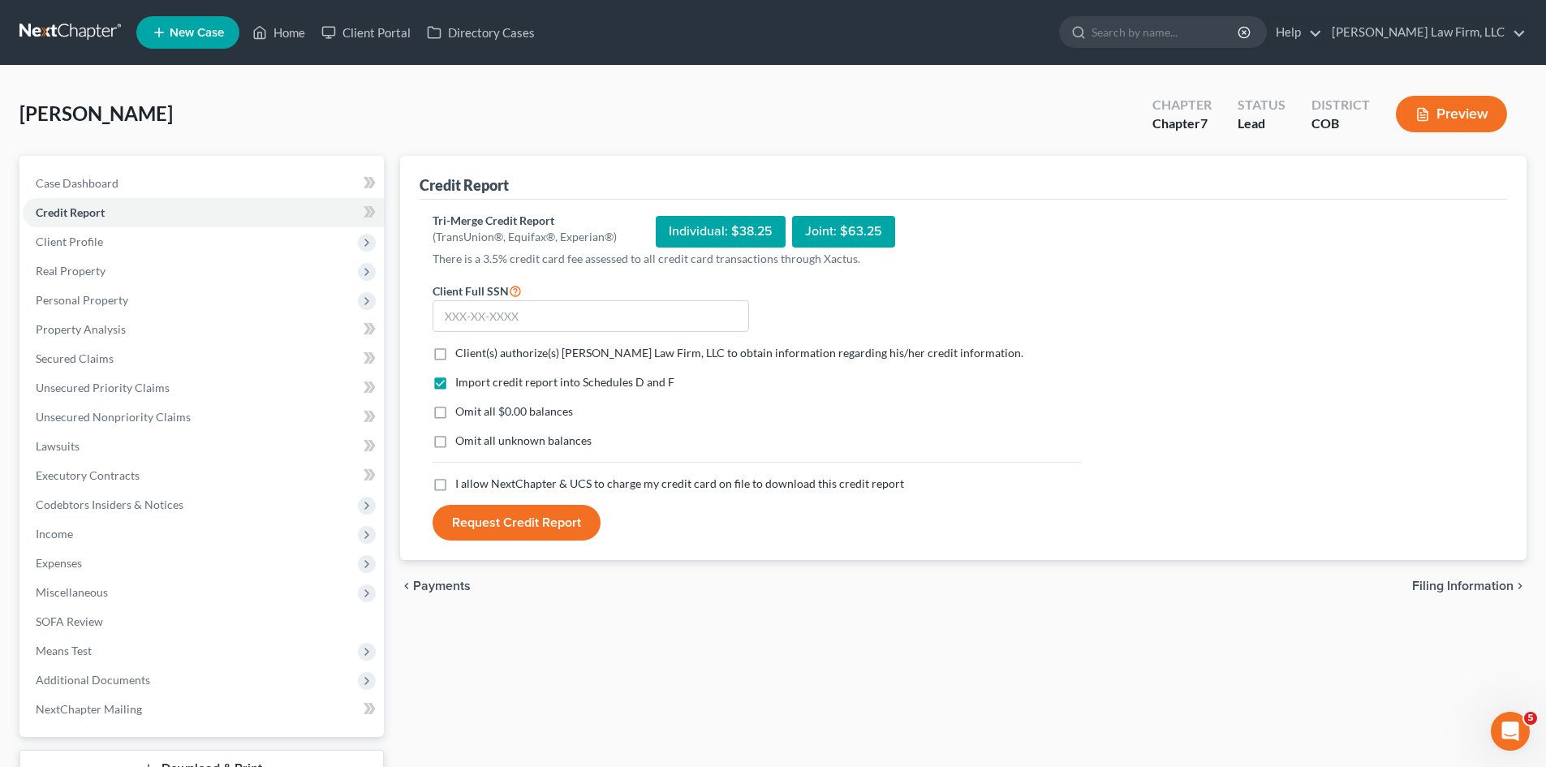
click at [455, 353] on label "Client(s) authorize(s) Curtis Law Firm, LLC to obtain information regarding his…" at bounding box center [739, 353] width 568 height 16
click at [462, 353] on input "Client(s) authorize(s) Curtis Law Firm, LLC to obtain information regarding his…" at bounding box center [467, 350] width 11 height 11
checkbox input "true"
click at [455, 484] on label "I allow NextChapter & UCS to charge my credit card on file to download this cre…" at bounding box center [679, 483] width 449 height 16
click at [462, 484] on input "I allow NextChapter & UCS to charge my credit card on file to download this cre…" at bounding box center [467, 480] width 11 height 11
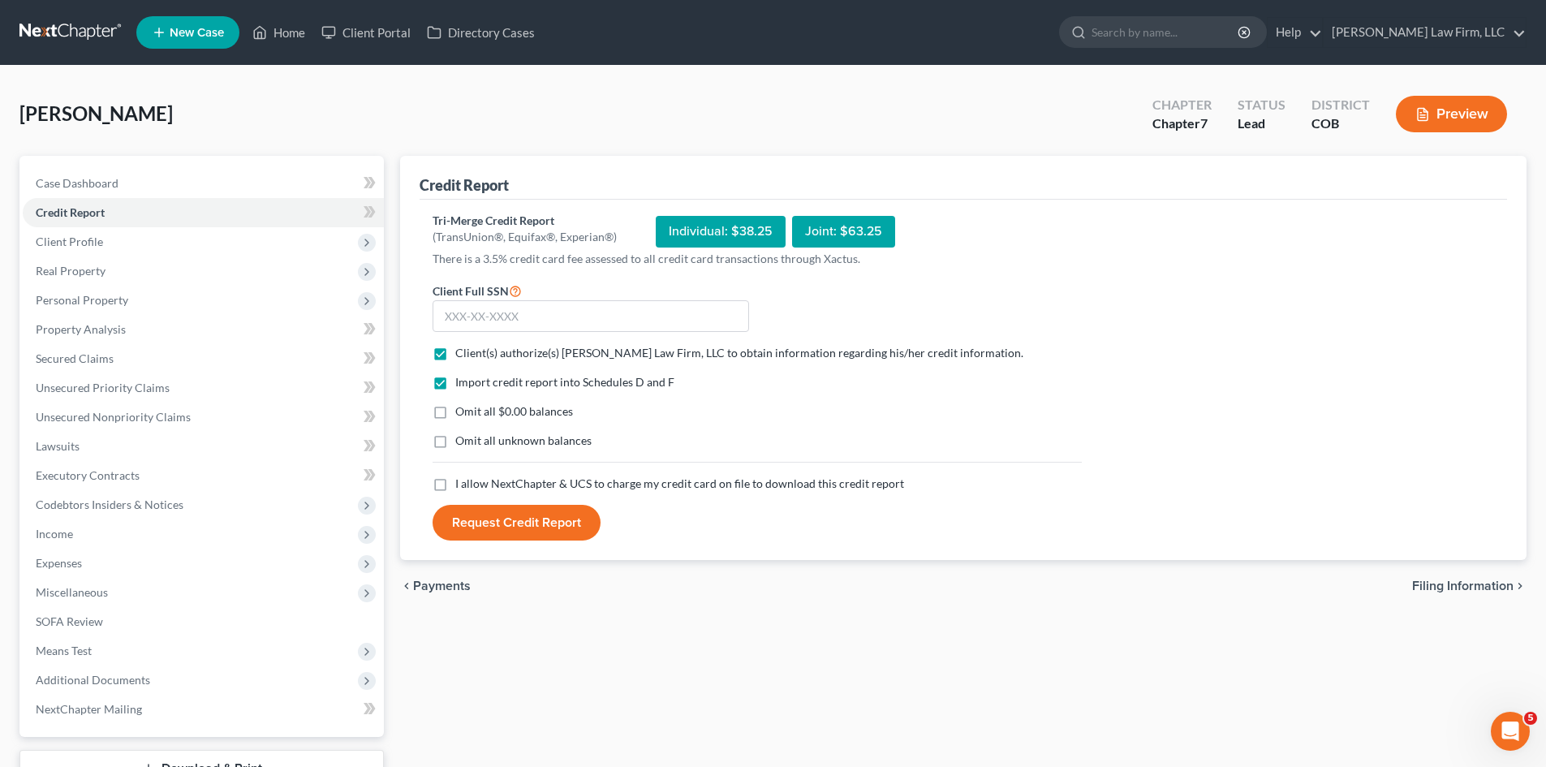
checkbox input "true"
drag, startPoint x: 1484, startPoint y: 239, endPoint x: 1475, endPoint y: 239, distance: 9.0
click at [1484, 239] on div "Tri-Merge Credit Report (TransUnion®, Equifax®, Experian®) Individual: $38.25 J…" at bounding box center [962, 377] width 1061 height 329
click at [692, 308] on input "text" at bounding box center [590, 316] width 316 height 32
type input "378-04-6352"
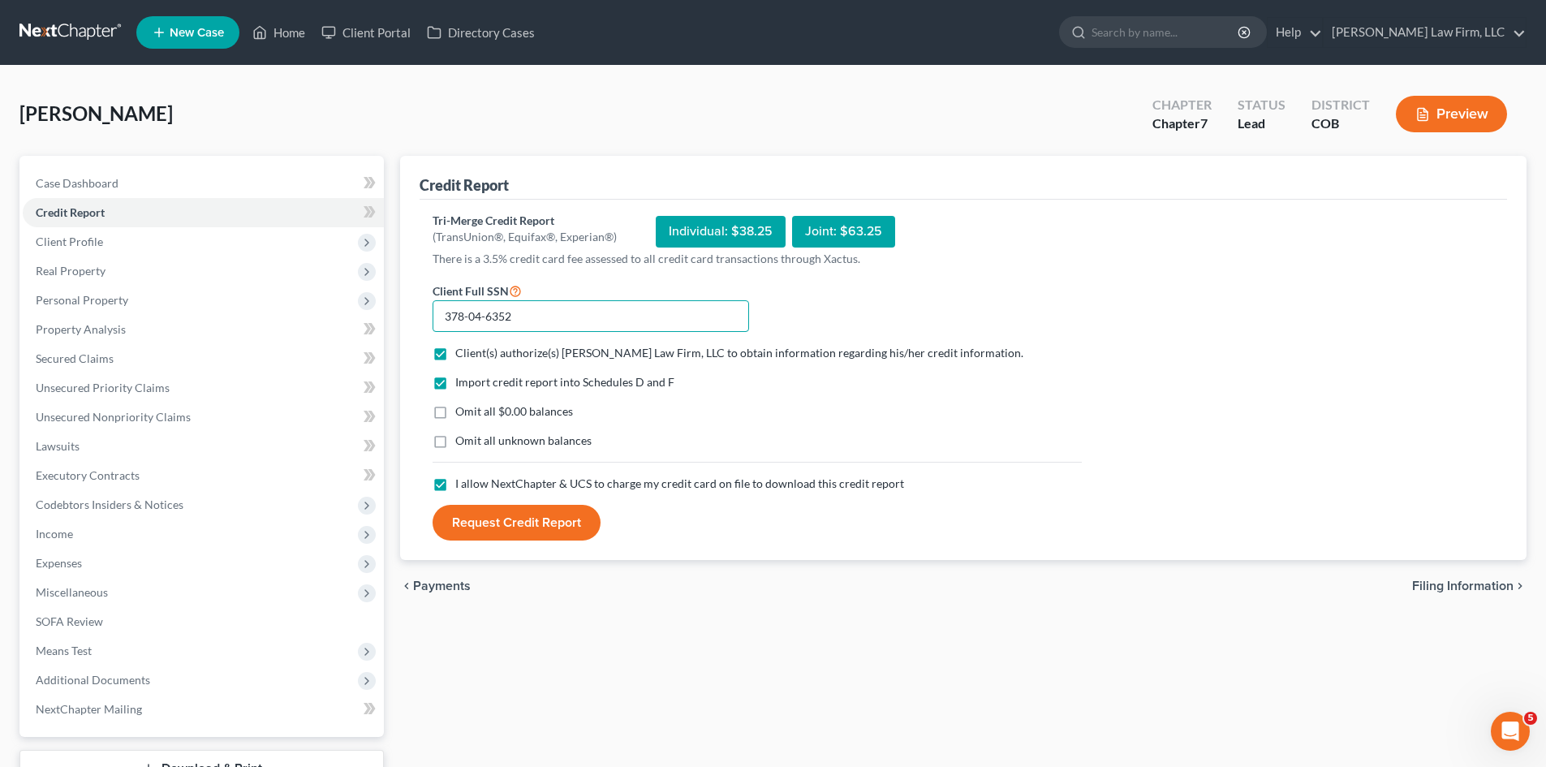
drag, startPoint x: 446, startPoint y: 315, endPoint x: 463, endPoint y: 342, distance: 31.7
click at [446, 315] on input "378-04-6352" at bounding box center [590, 316] width 316 height 32
click at [722, 225] on div "Individual: $38.25" at bounding box center [721, 232] width 130 height 32
click at [507, 540] on button "Request Credit Report" at bounding box center [516, 523] width 168 height 36
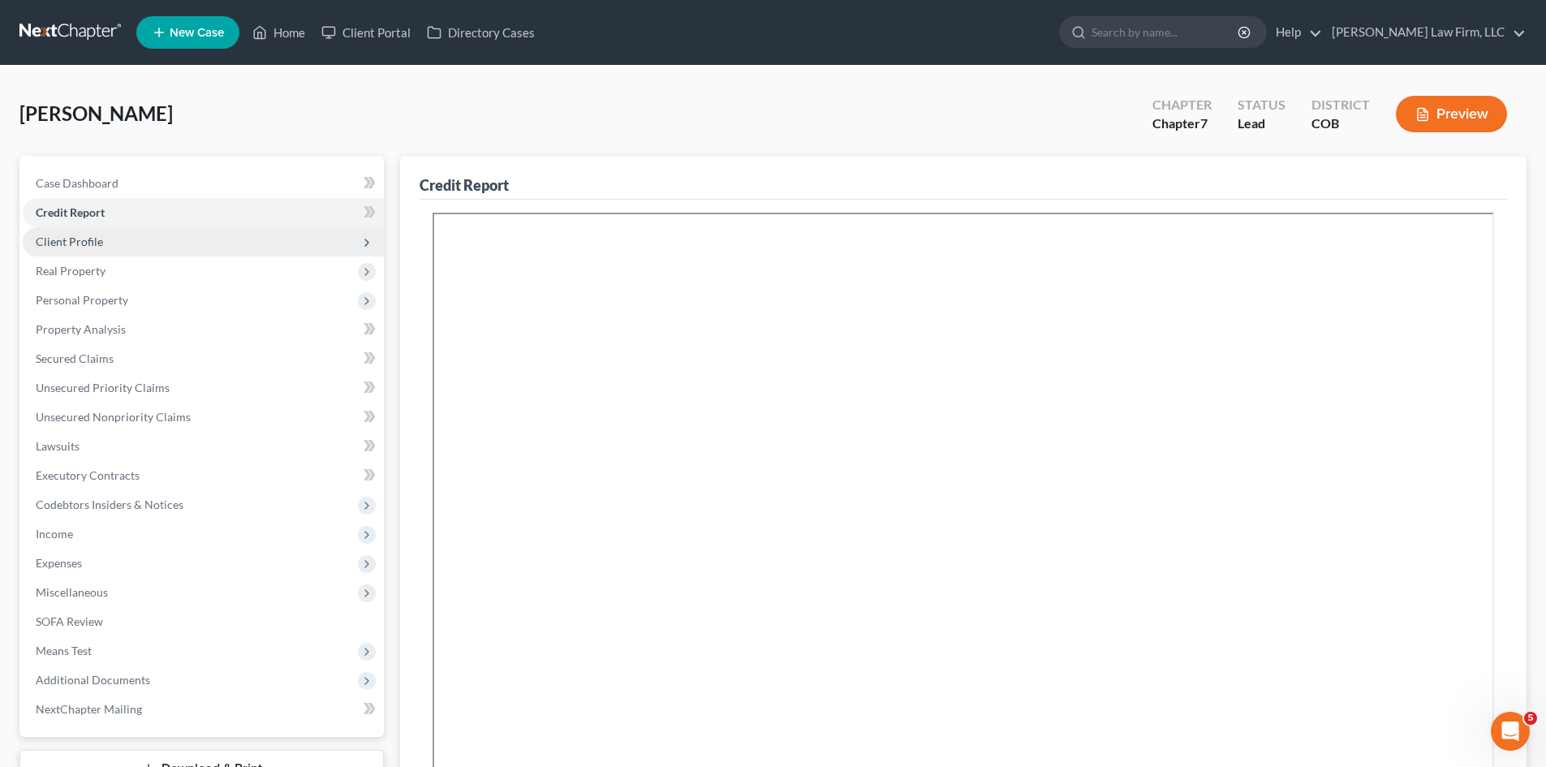
click at [106, 236] on span "Client Profile" at bounding box center [203, 241] width 361 height 29
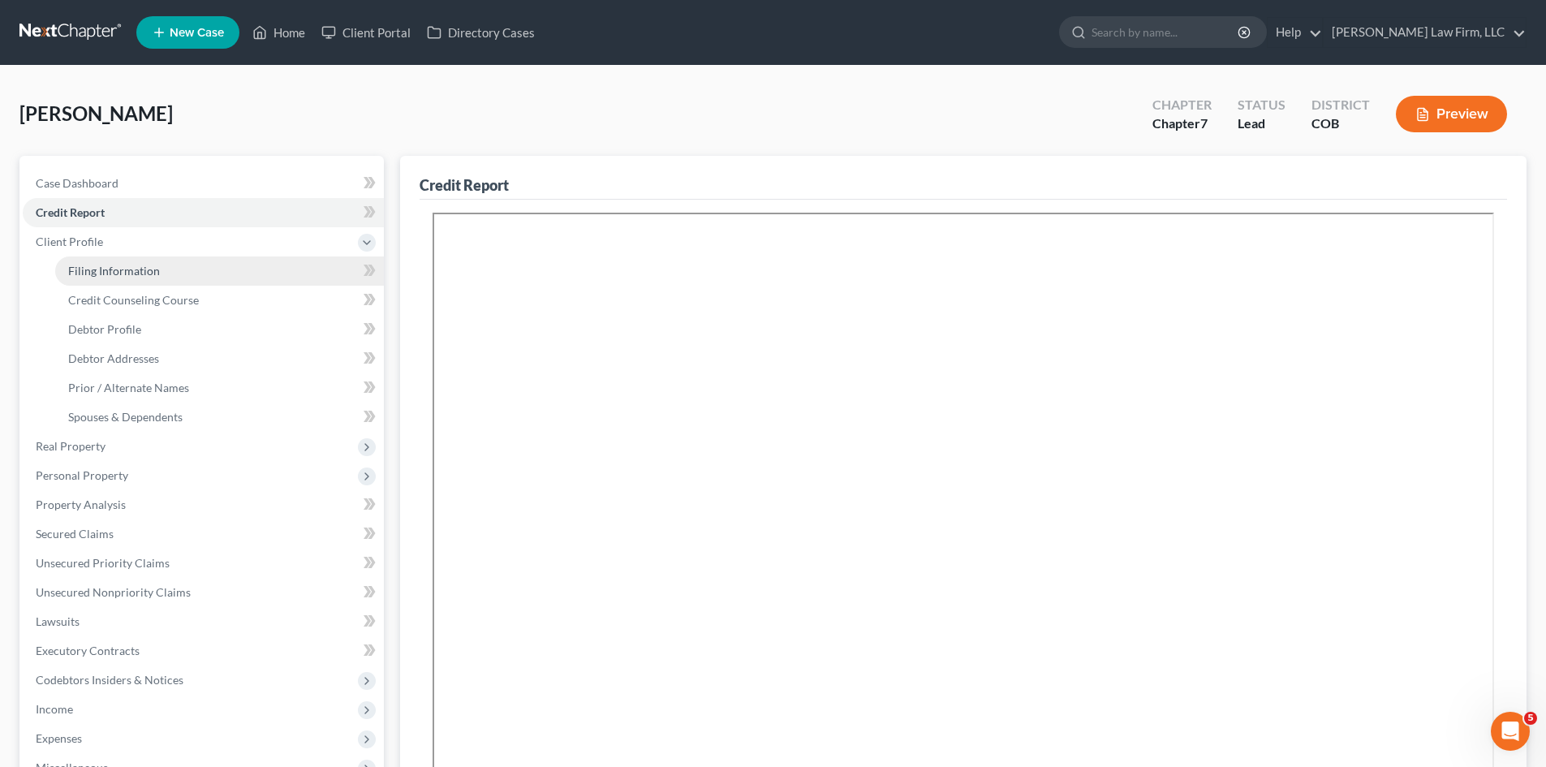
click at [120, 275] on span "Filing Information" at bounding box center [114, 271] width 92 height 14
select select "1"
select select "0"
select select "11"
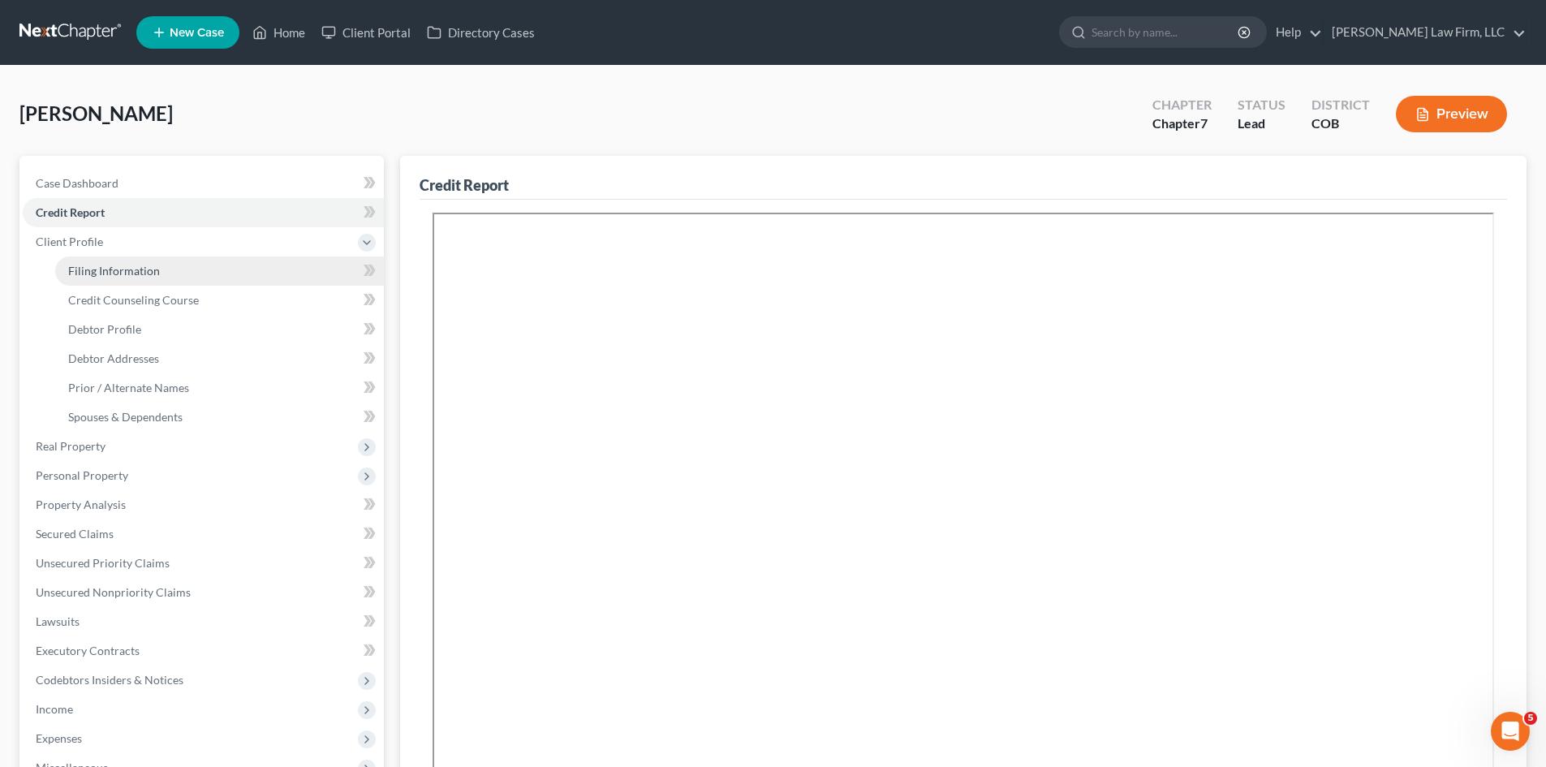
select select "1"
select select "5"
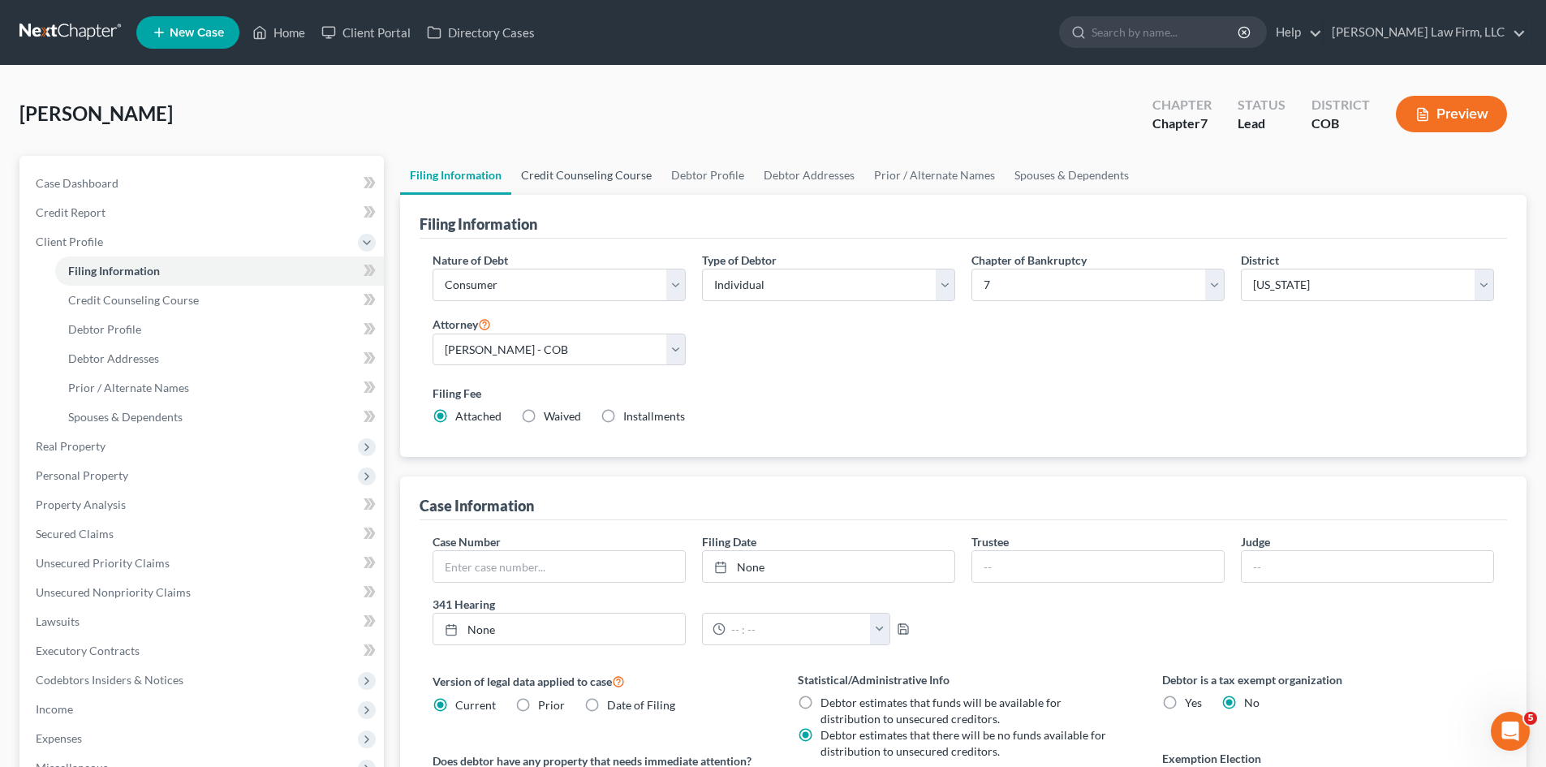
click at [555, 183] on link "Credit Counseling Course" at bounding box center [586, 175] width 150 height 39
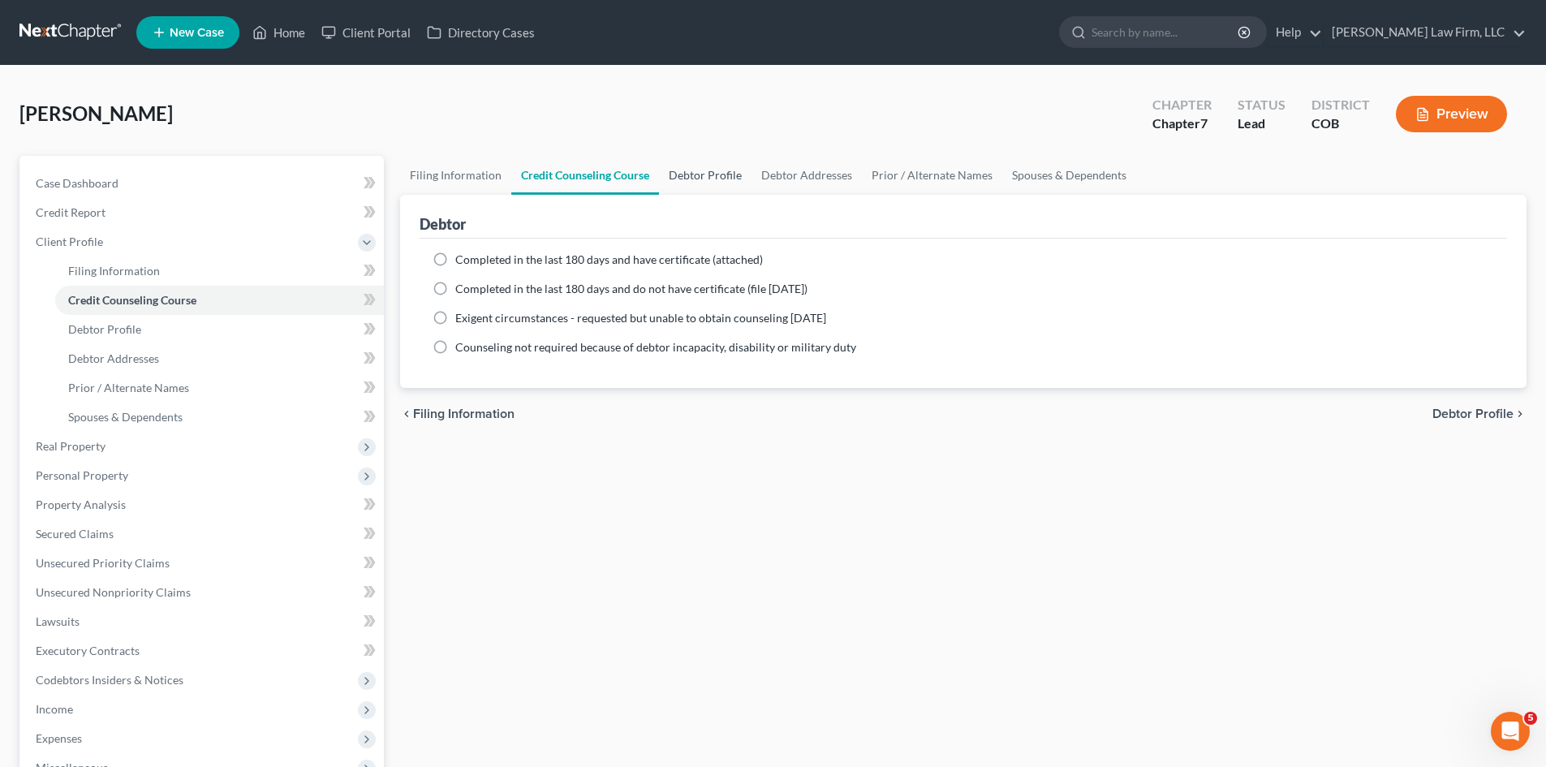
click at [743, 170] on link "Debtor Profile" at bounding box center [705, 175] width 93 height 39
select select "0"
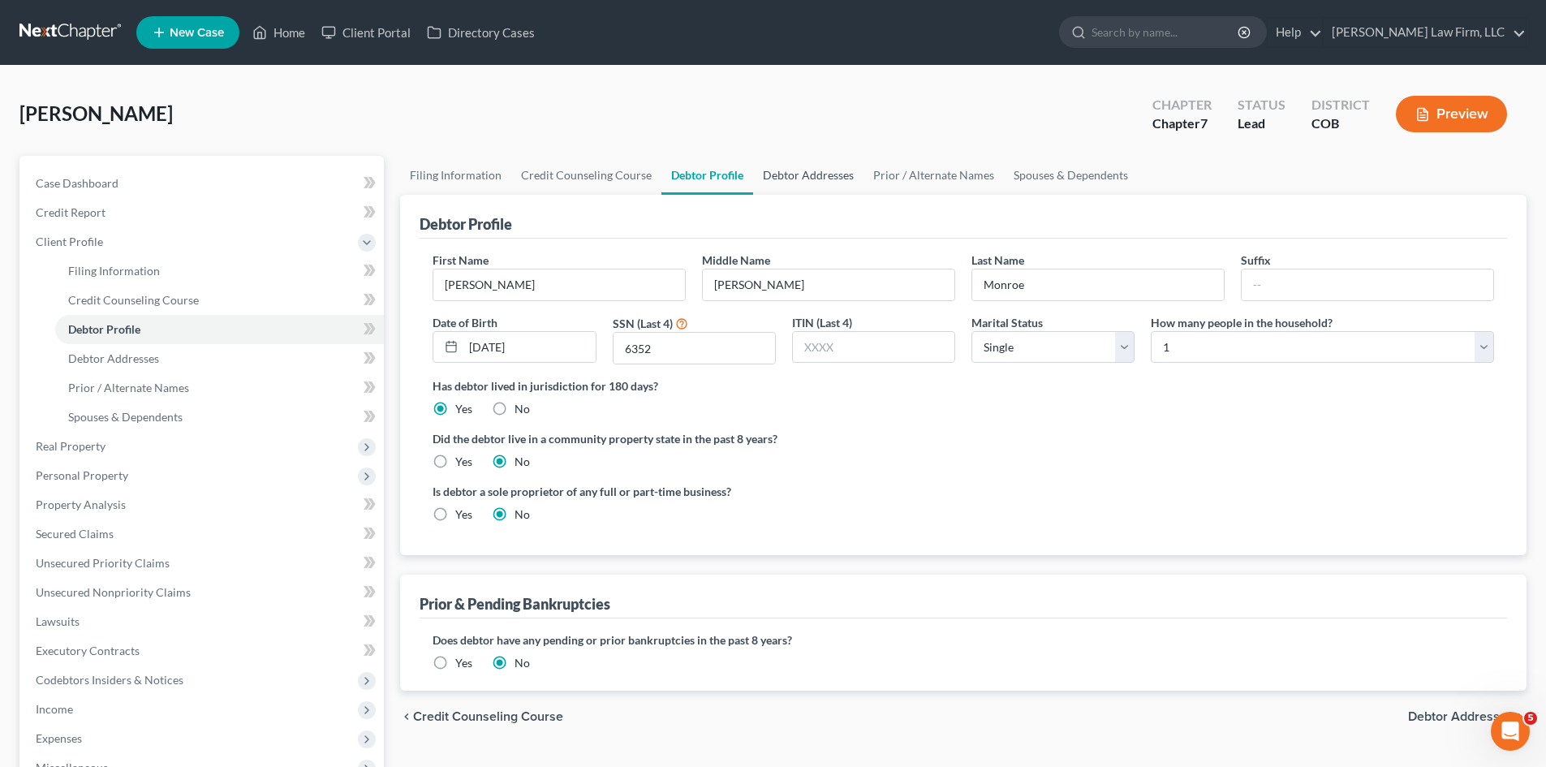
click at [798, 175] on link "Debtor Addresses" at bounding box center [808, 175] width 110 height 39
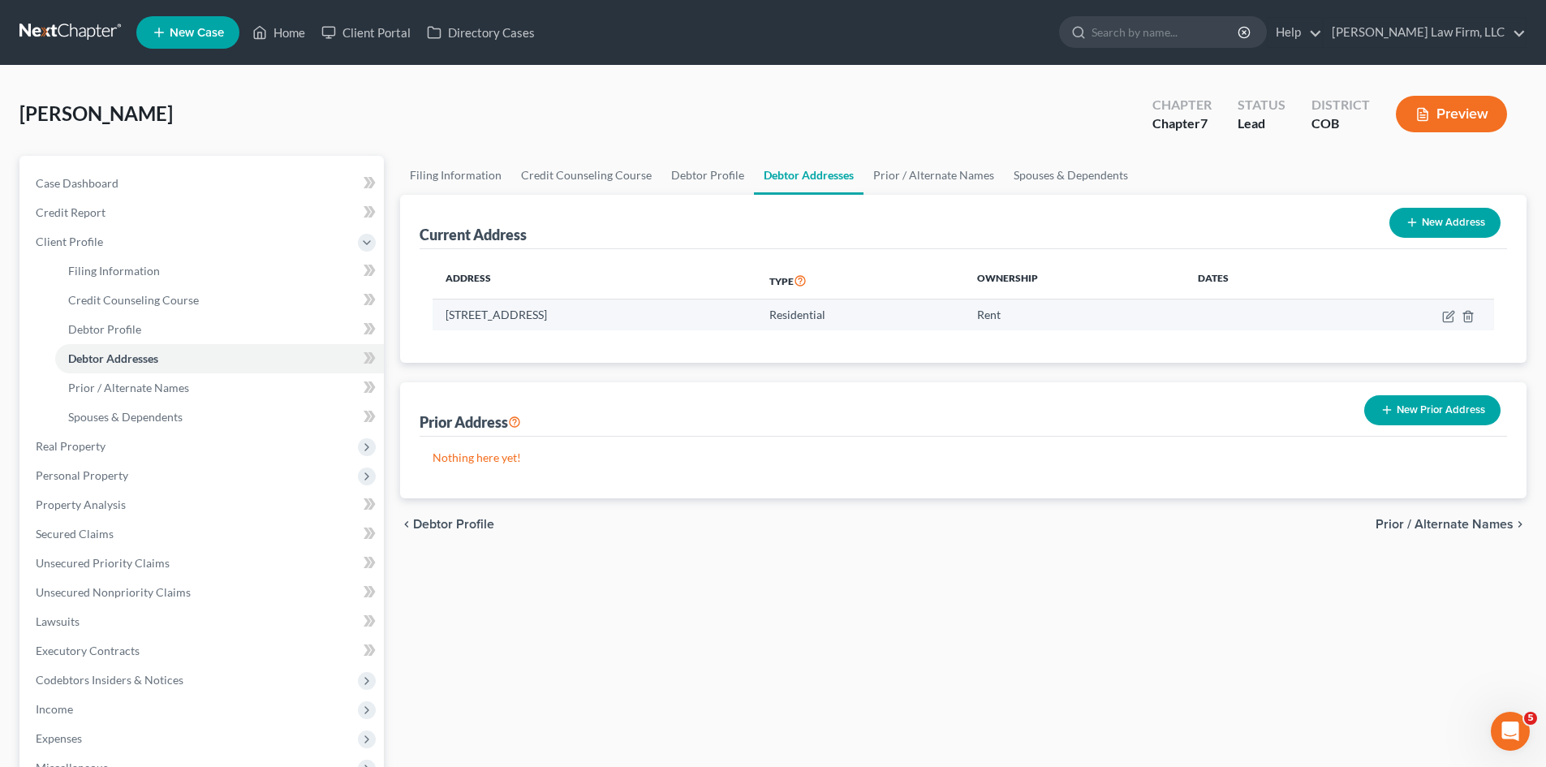
click at [1441, 316] on td at bounding box center [1411, 314] width 165 height 31
click at [1447, 316] on icon "button" at bounding box center [1449, 314] width 7 height 7
select select "5"
select select "0"
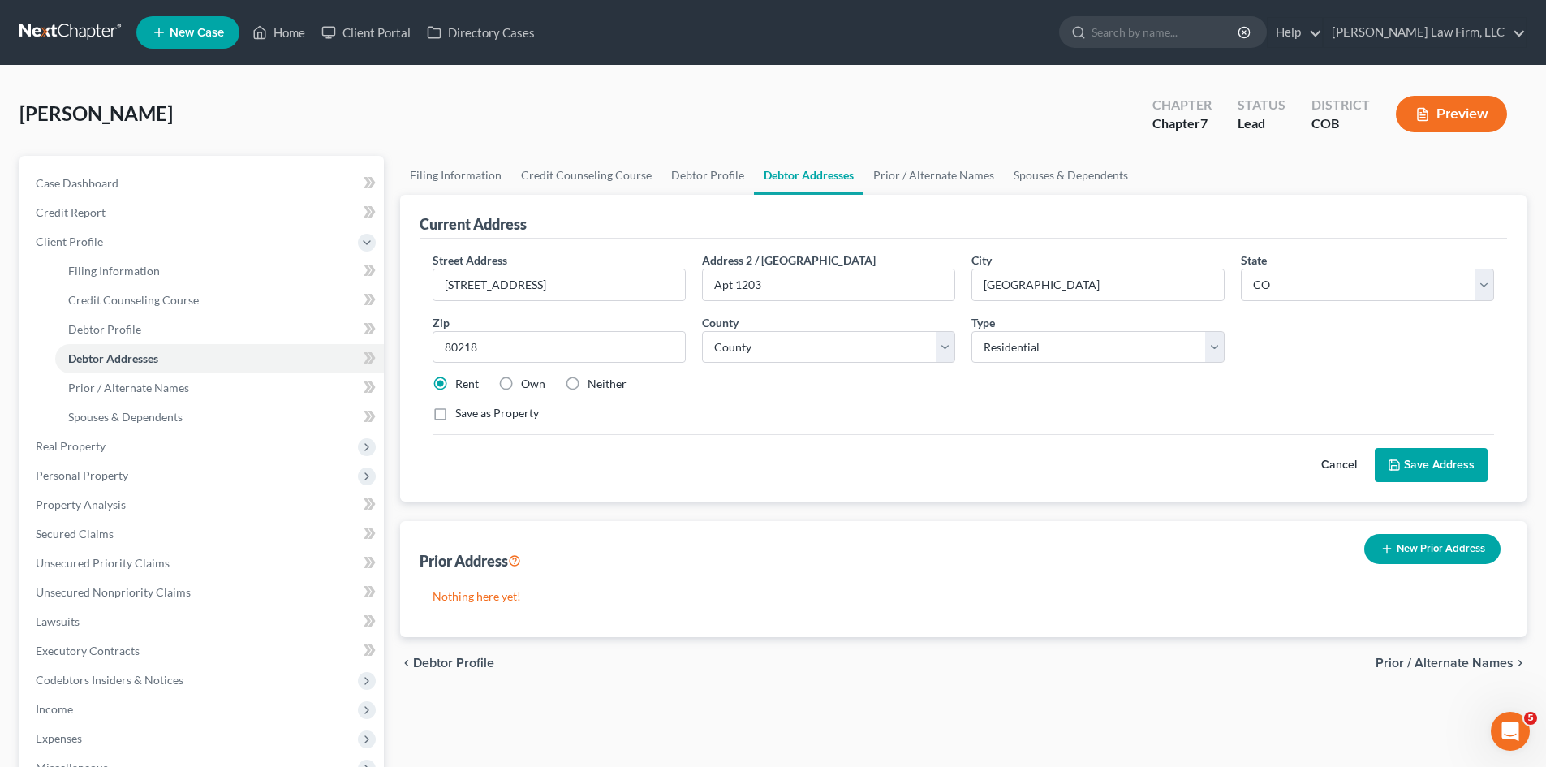
click at [1340, 466] on button "Cancel" at bounding box center [1338, 465] width 71 height 32
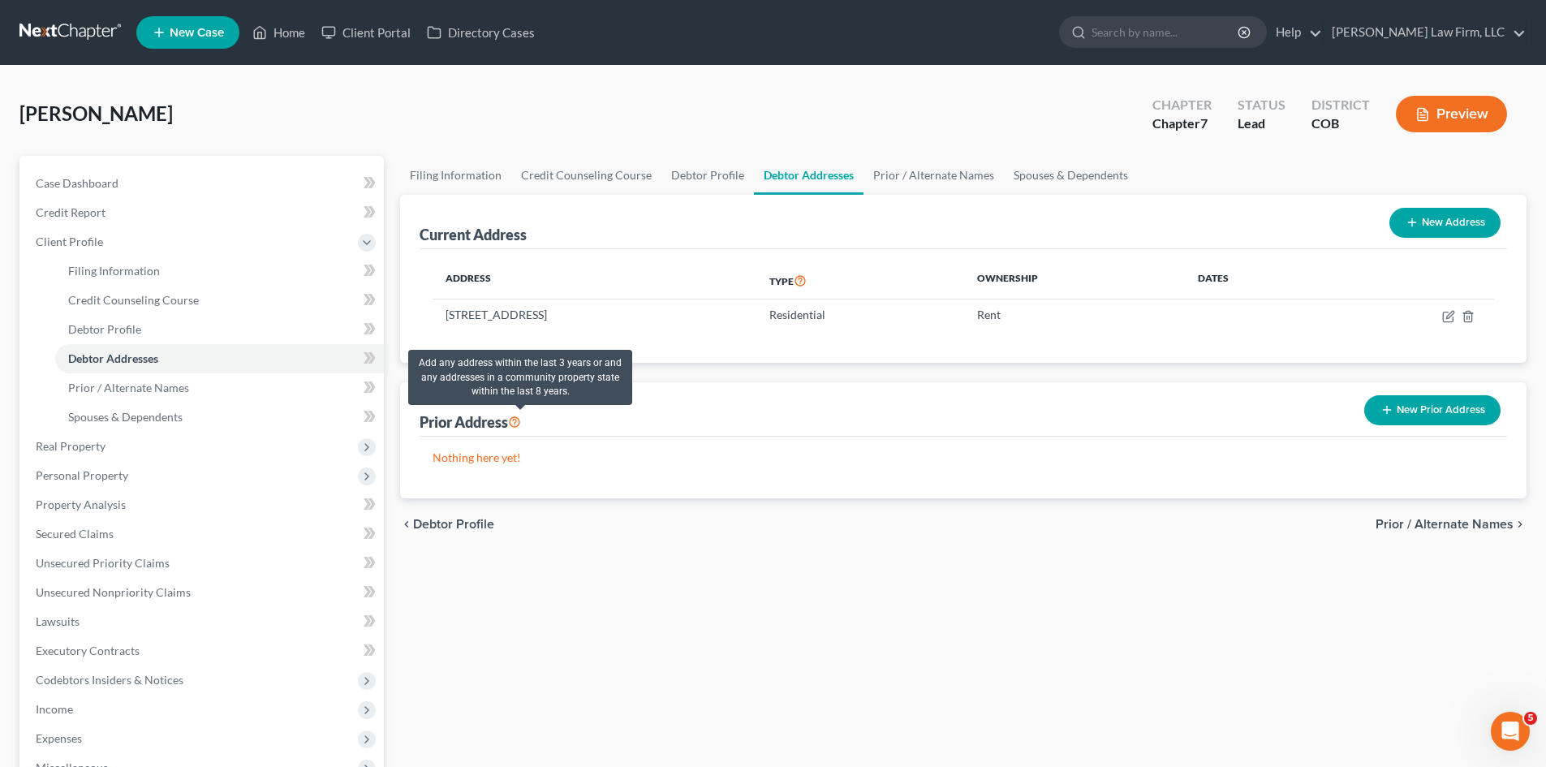
click at [520, 417] on icon at bounding box center [514, 420] width 13 height 15
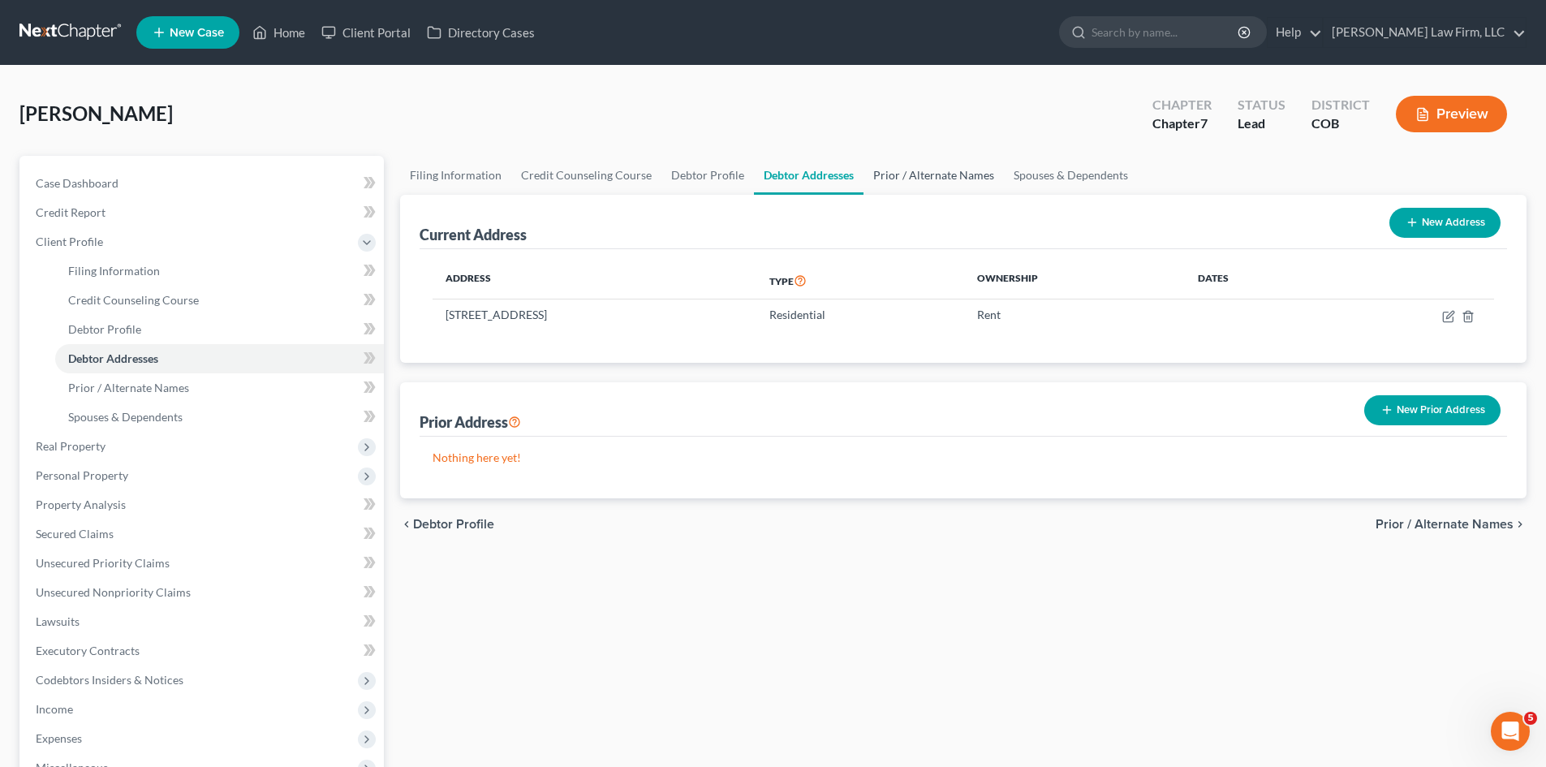
click at [957, 163] on link "Prior / Alternate Names" at bounding box center [933, 175] width 140 height 39
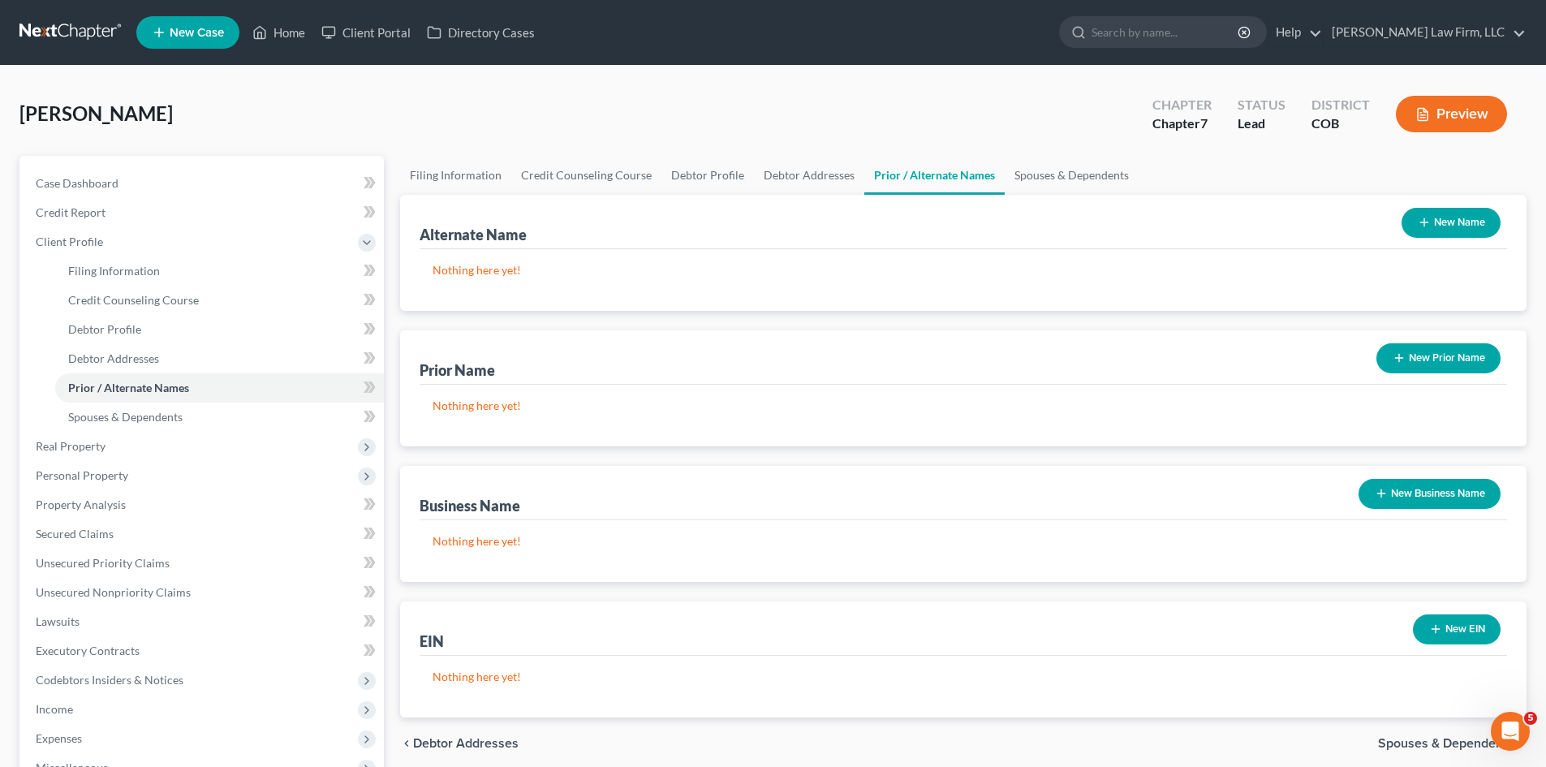
click at [1483, 270] on p "Nothing here yet!" at bounding box center [962, 270] width 1061 height 16
click at [1459, 223] on button "New Name" at bounding box center [1450, 223] width 99 height 30
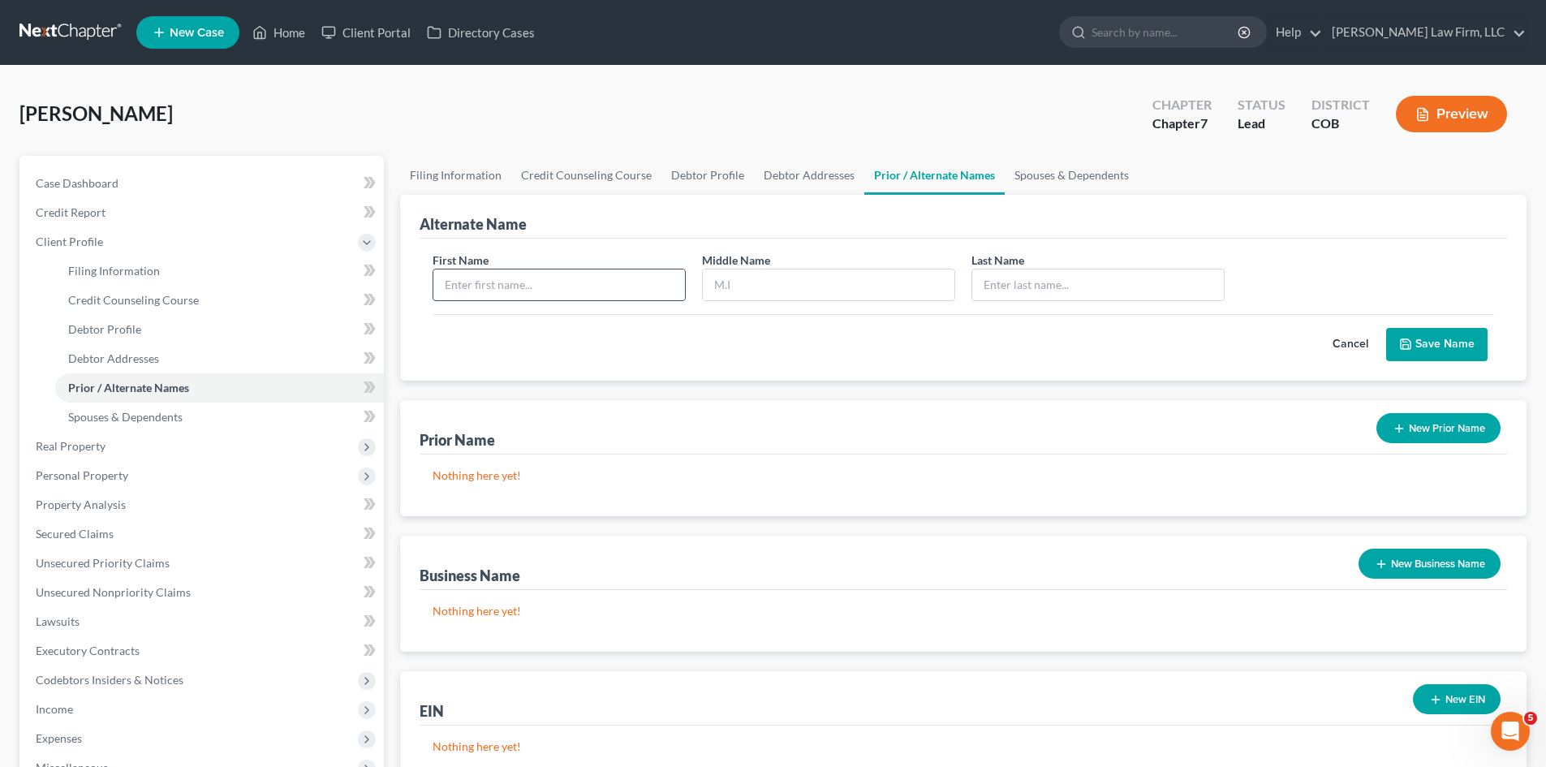
click at [474, 297] on input "text" at bounding box center [559, 284] width 252 height 31
type input "[PERSON_NAME]"
type input "D"
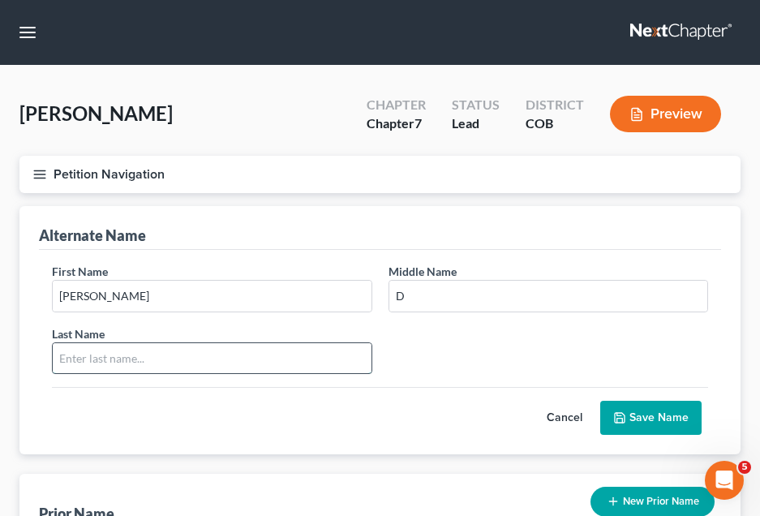
click at [256, 350] on input "text" at bounding box center [212, 358] width 319 height 31
type input "Anderson"
click at [648, 417] on button "Save Name" at bounding box center [650, 418] width 101 height 34
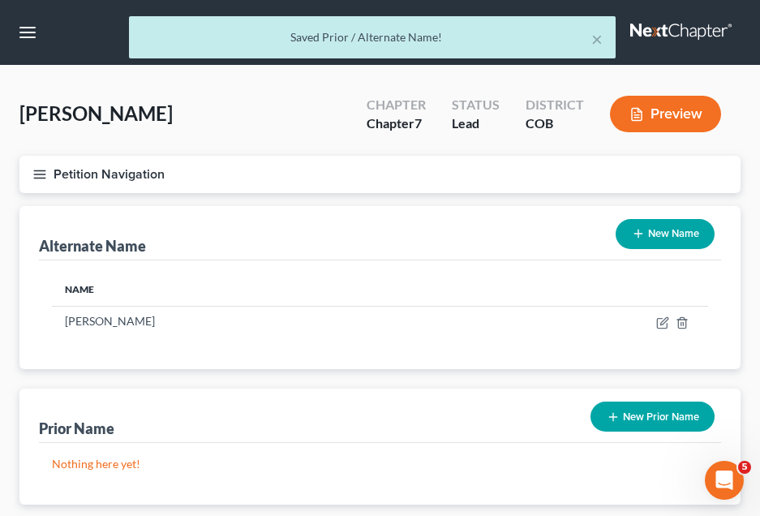
click at [673, 244] on button "New Name" at bounding box center [665, 234] width 99 height 30
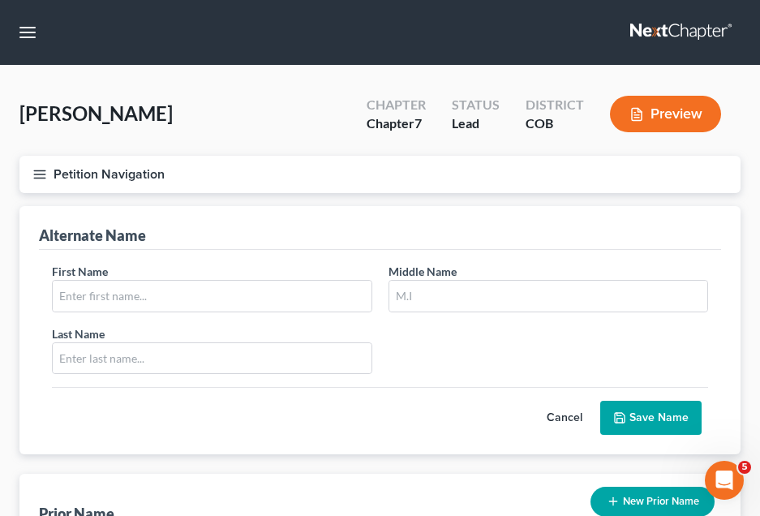
click at [196, 314] on div "First Name Middle Name Last Name *" at bounding box center [380, 325] width 673 height 125
click at [202, 302] on input "text" at bounding box center [212, 296] width 319 height 31
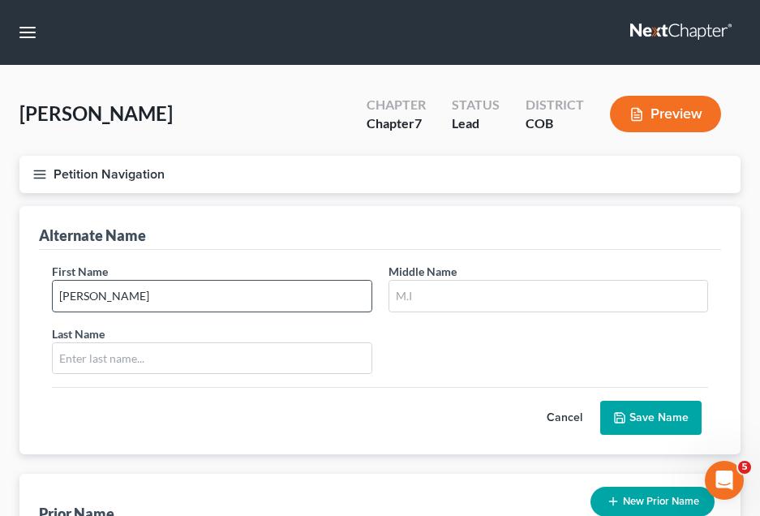
type input "Tricia"
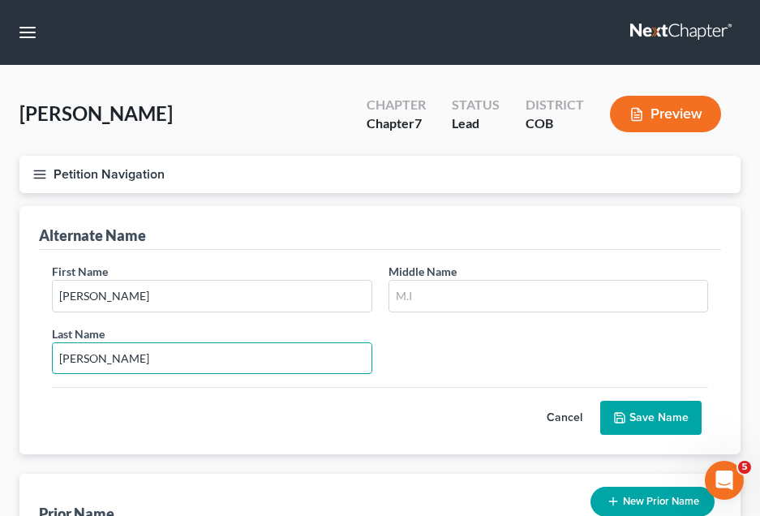
type input "Anderson"
click at [687, 427] on button "Save Name" at bounding box center [650, 418] width 101 height 34
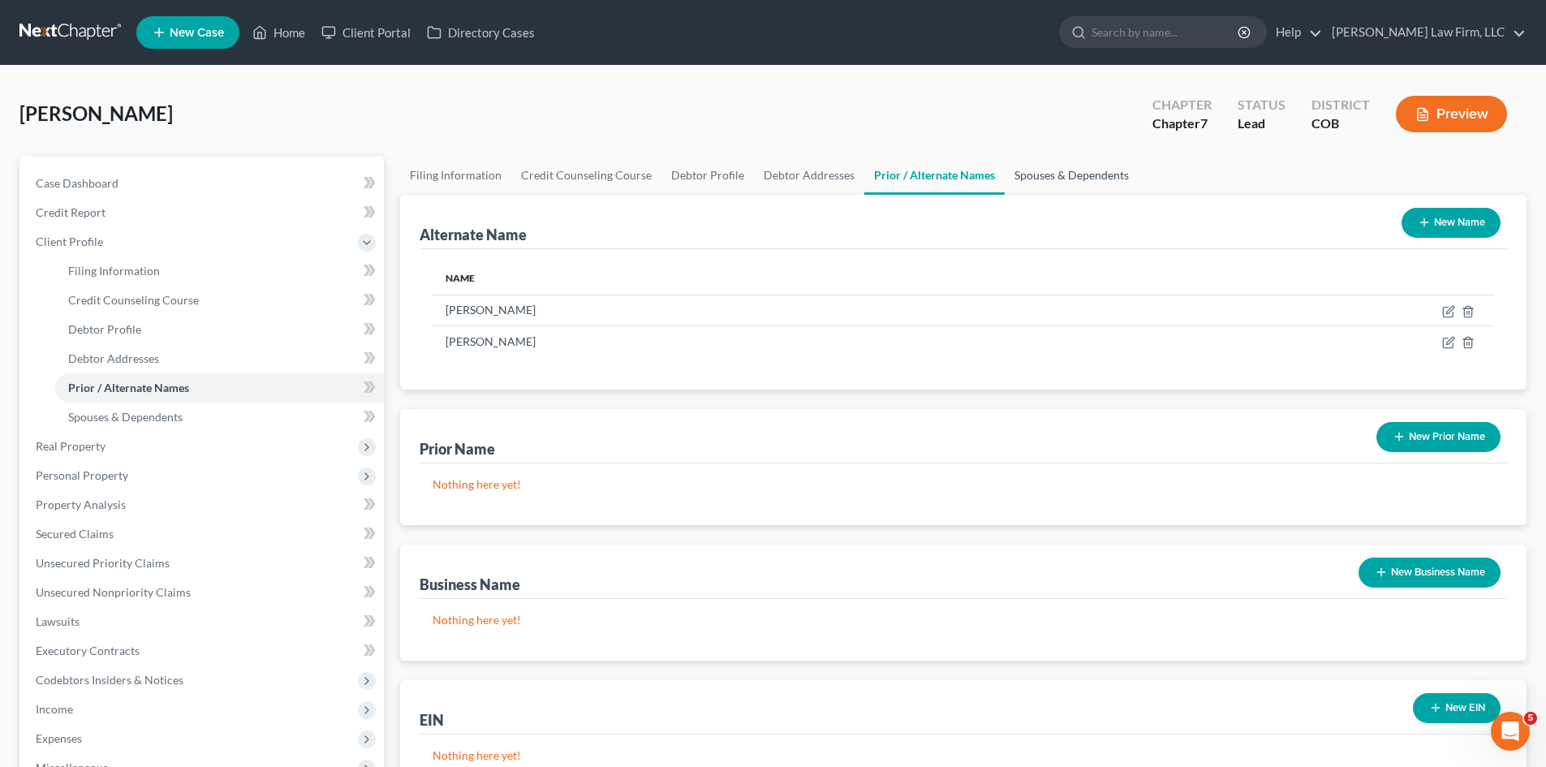
click at [1031, 183] on link "Spouses & Dependents" at bounding box center [1072, 175] width 134 height 39
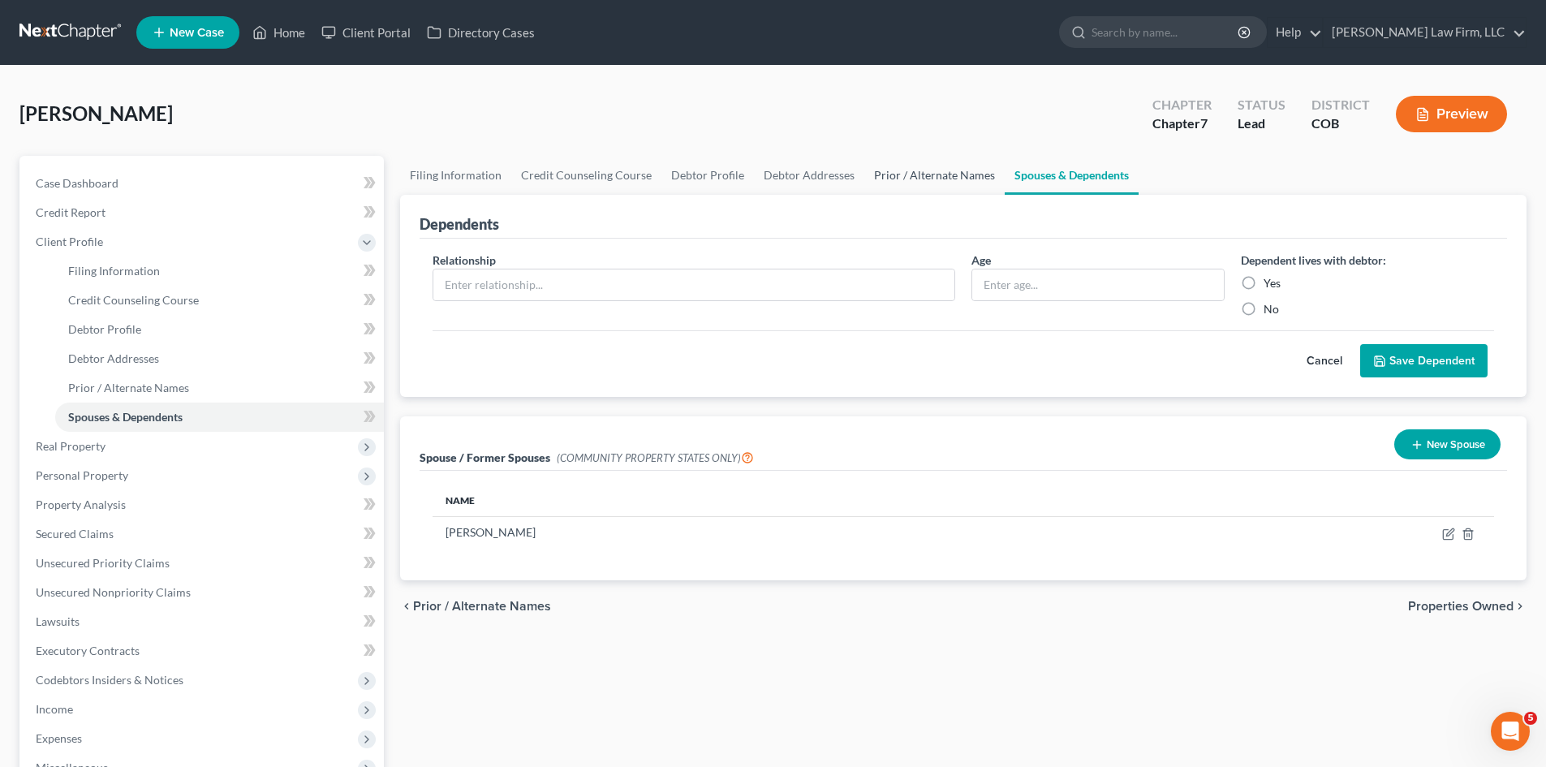
click at [908, 171] on link "Prior / Alternate Names" at bounding box center [934, 175] width 140 height 39
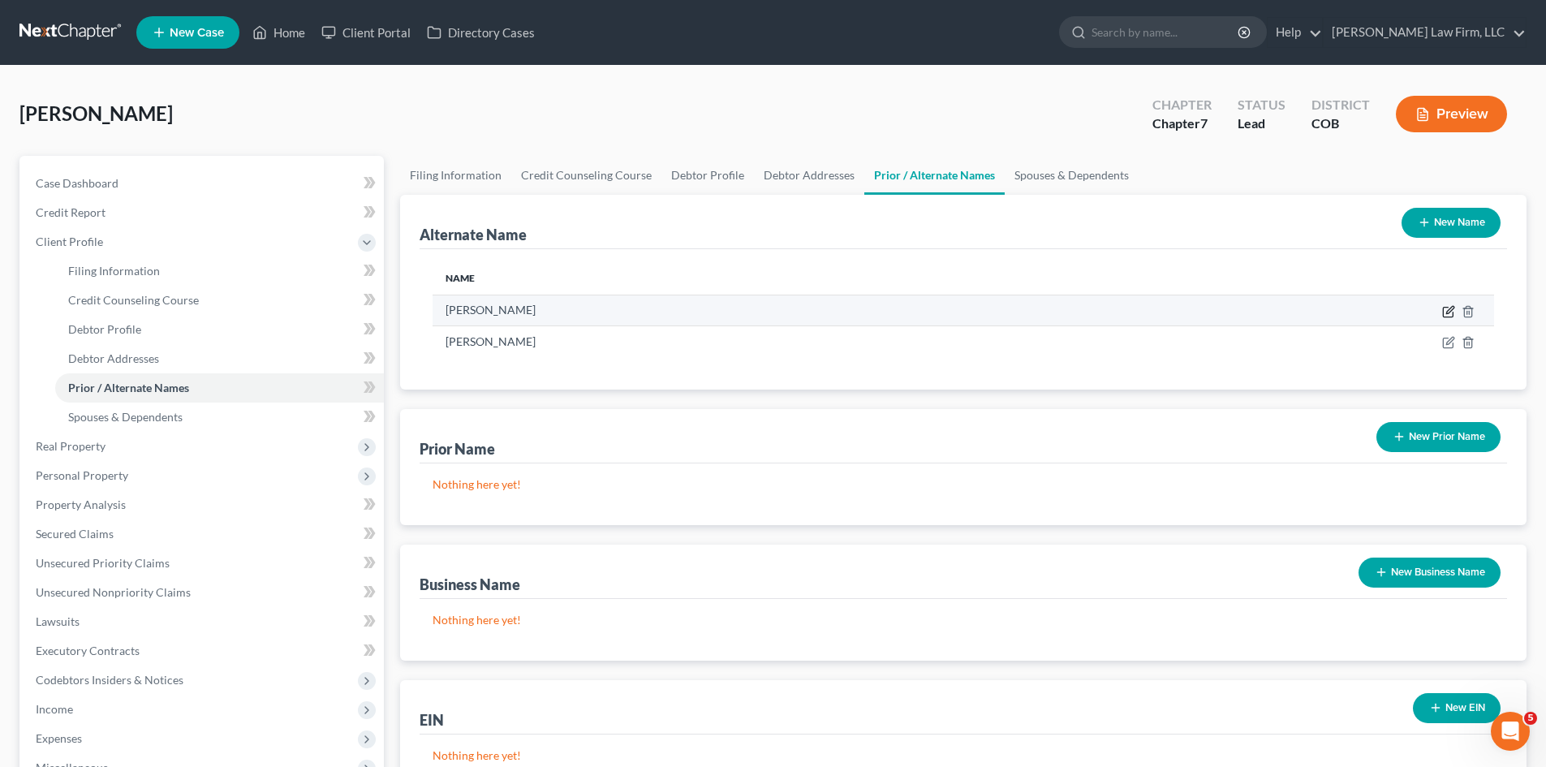
click at [1446, 312] on icon at bounding box center [1448, 311] width 13 height 13
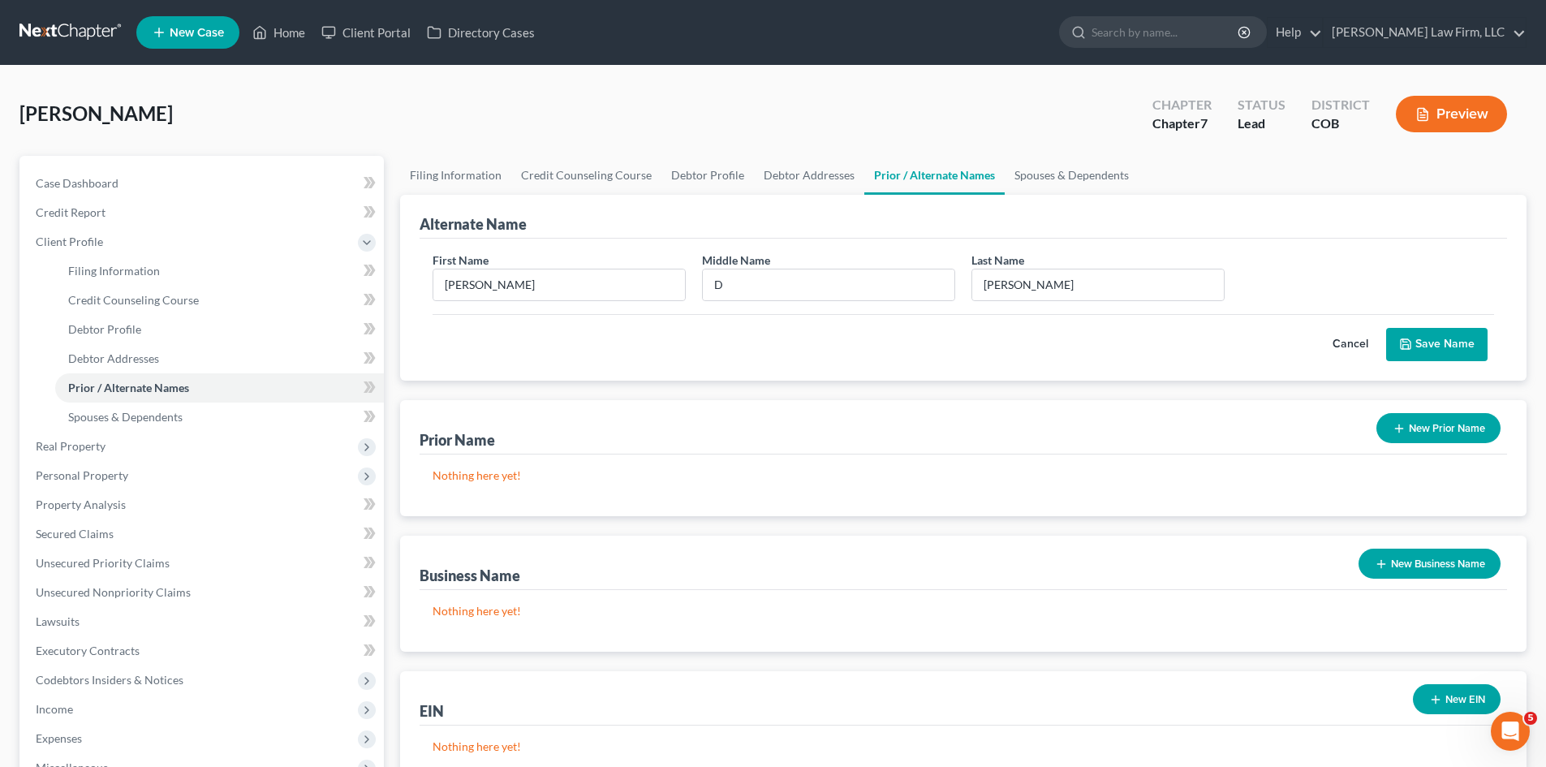
click at [1424, 429] on button "New Prior Name" at bounding box center [1438, 428] width 124 height 30
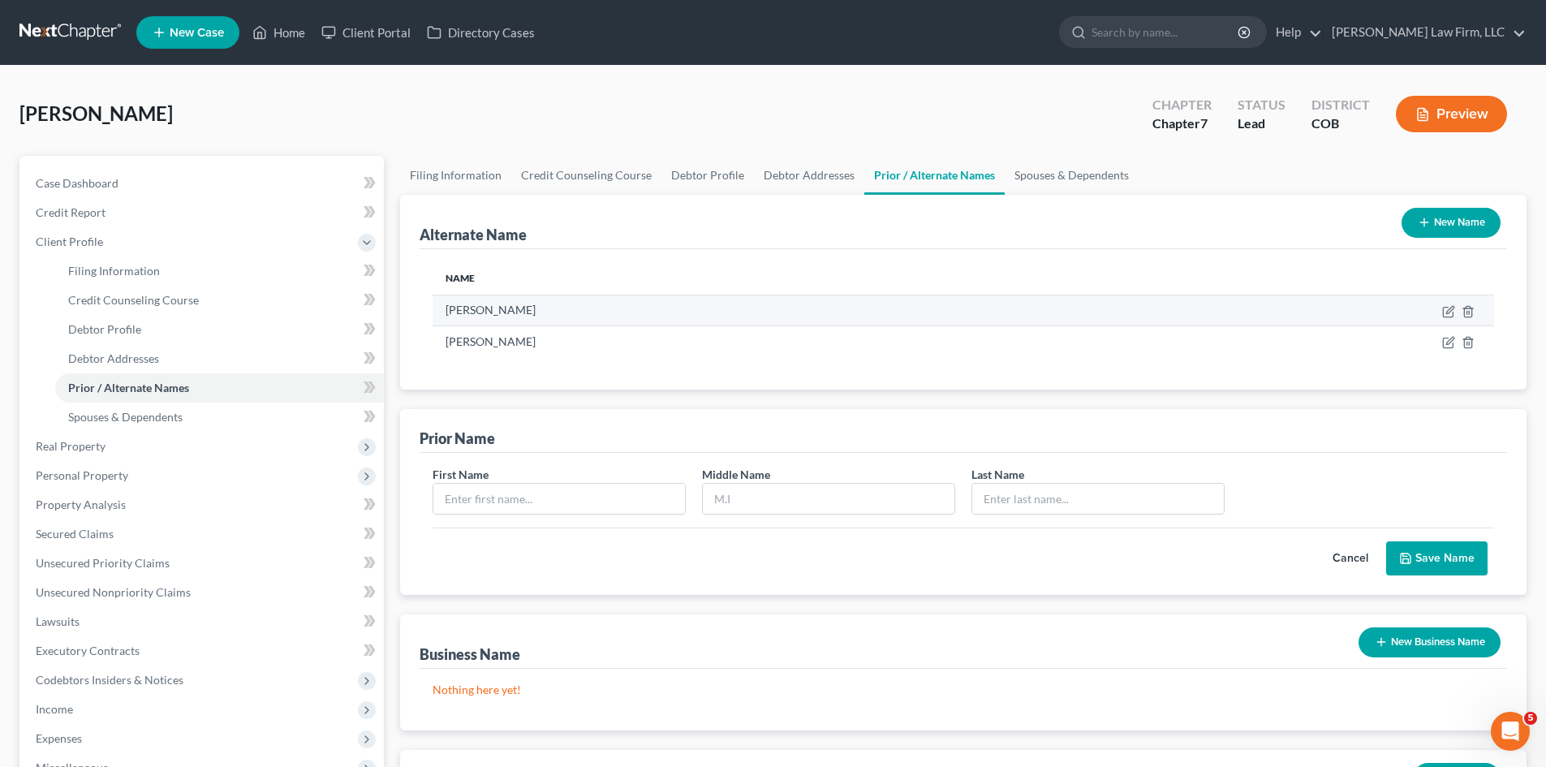
drag, startPoint x: 577, startPoint y: 311, endPoint x: 491, endPoint y: 310, distance: 86.0
click at [491, 310] on td "[PERSON_NAME]" at bounding box center [772, 310] width 681 height 31
copy td "Anderson"
click at [1035, 500] on input "text" at bounding box center [1098, 499] width 252 height 31
paste input "Anderson"
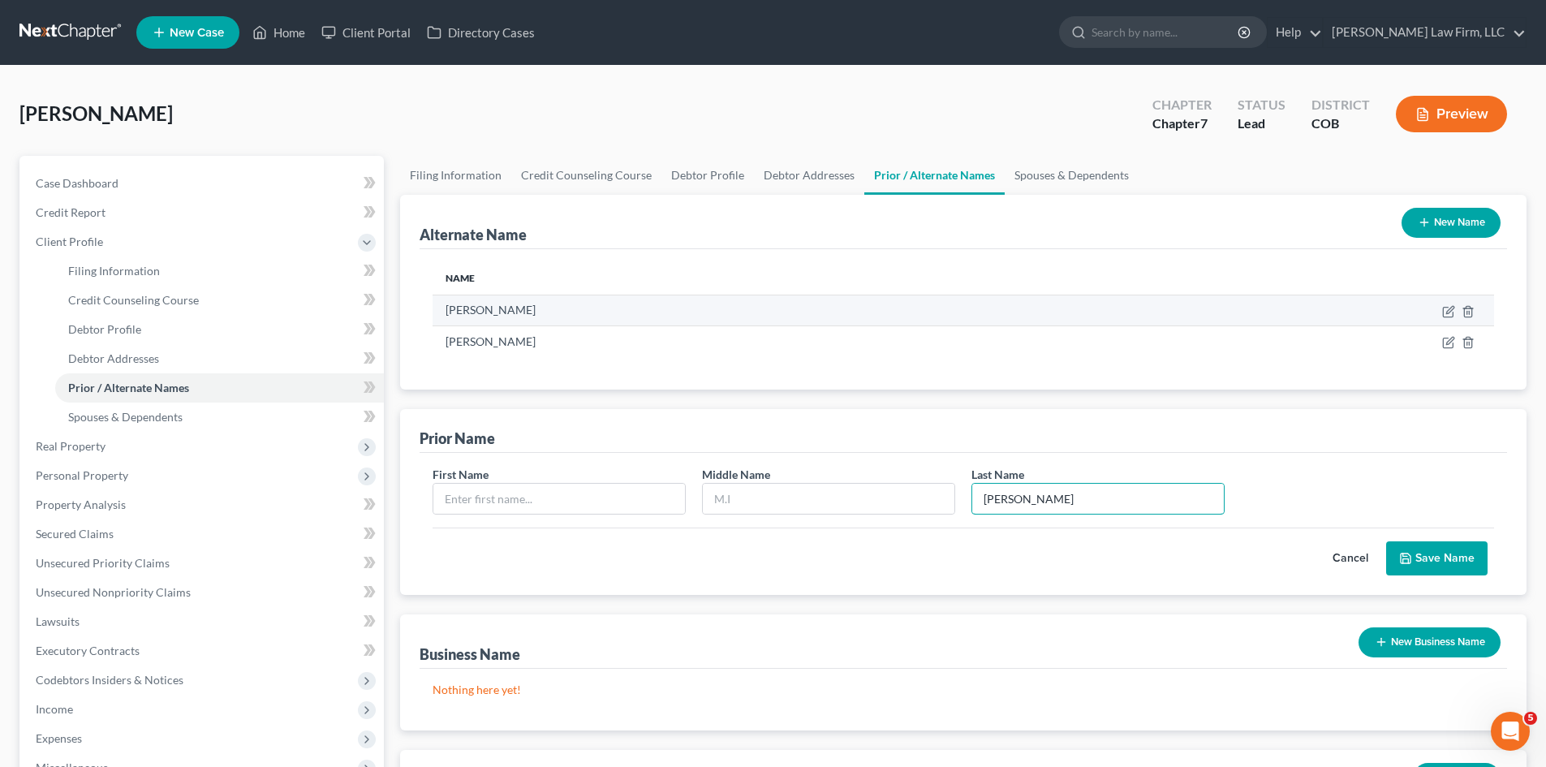
type input "Anderson"
drag, startPoint x: 445, startPoint y: 309, endPoint x: 477, endPoint y: 309, distance: 32.5
click at [477, 309] on td "[PERSON_NAME]" at bounding box center [772, 310] width 681 height 31
copy td "[PERSON_NAME]"
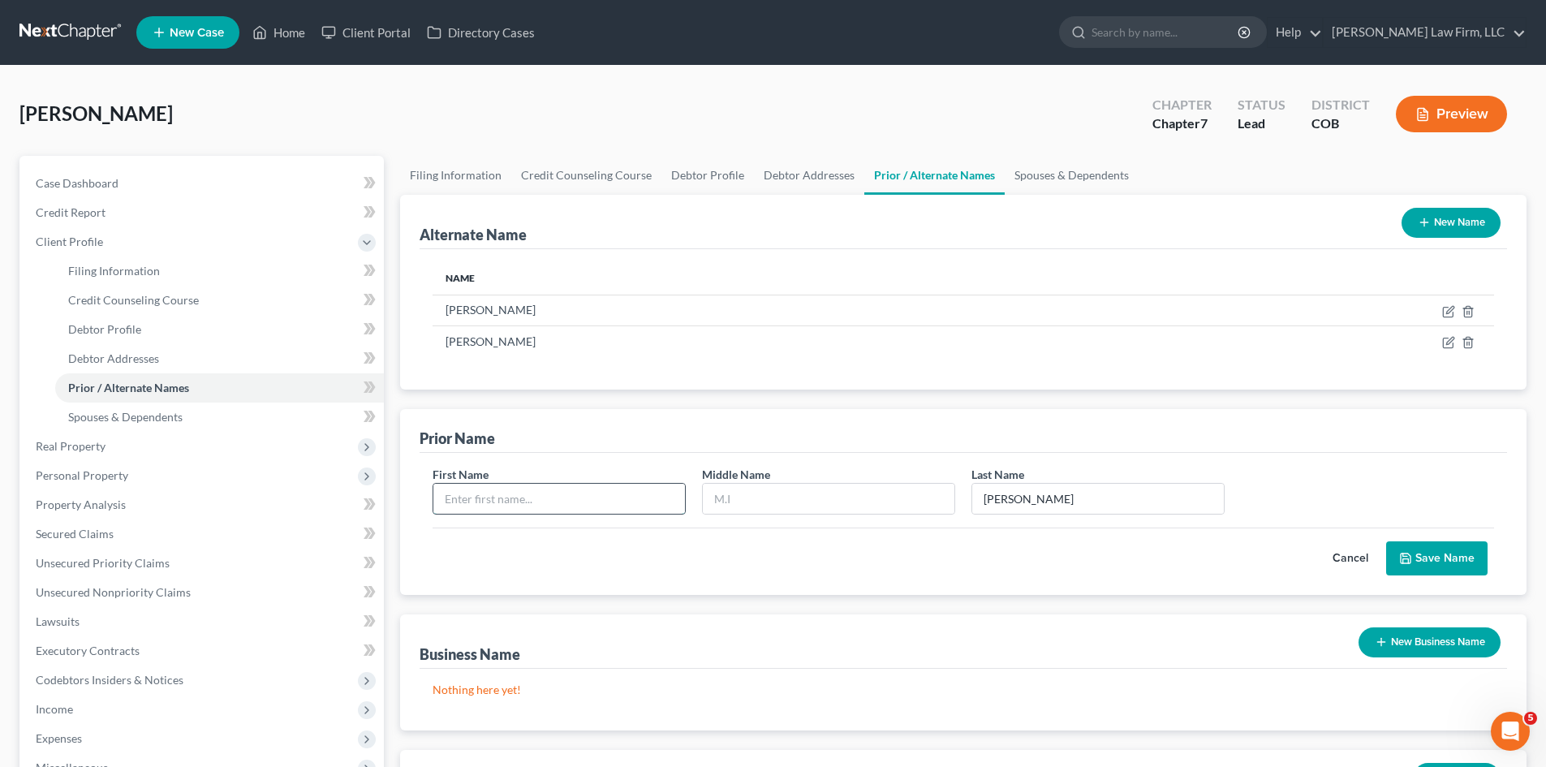
click at [570, 500] on input "text" at bounding box center [559, 499] width 252 height 31
paste input "[PERSON_NAME]"
type input "[PERSON_NAME]"
click at [728, 493] on input "text" at bounding box center [829, 499] width 252 height 31
type input "D"
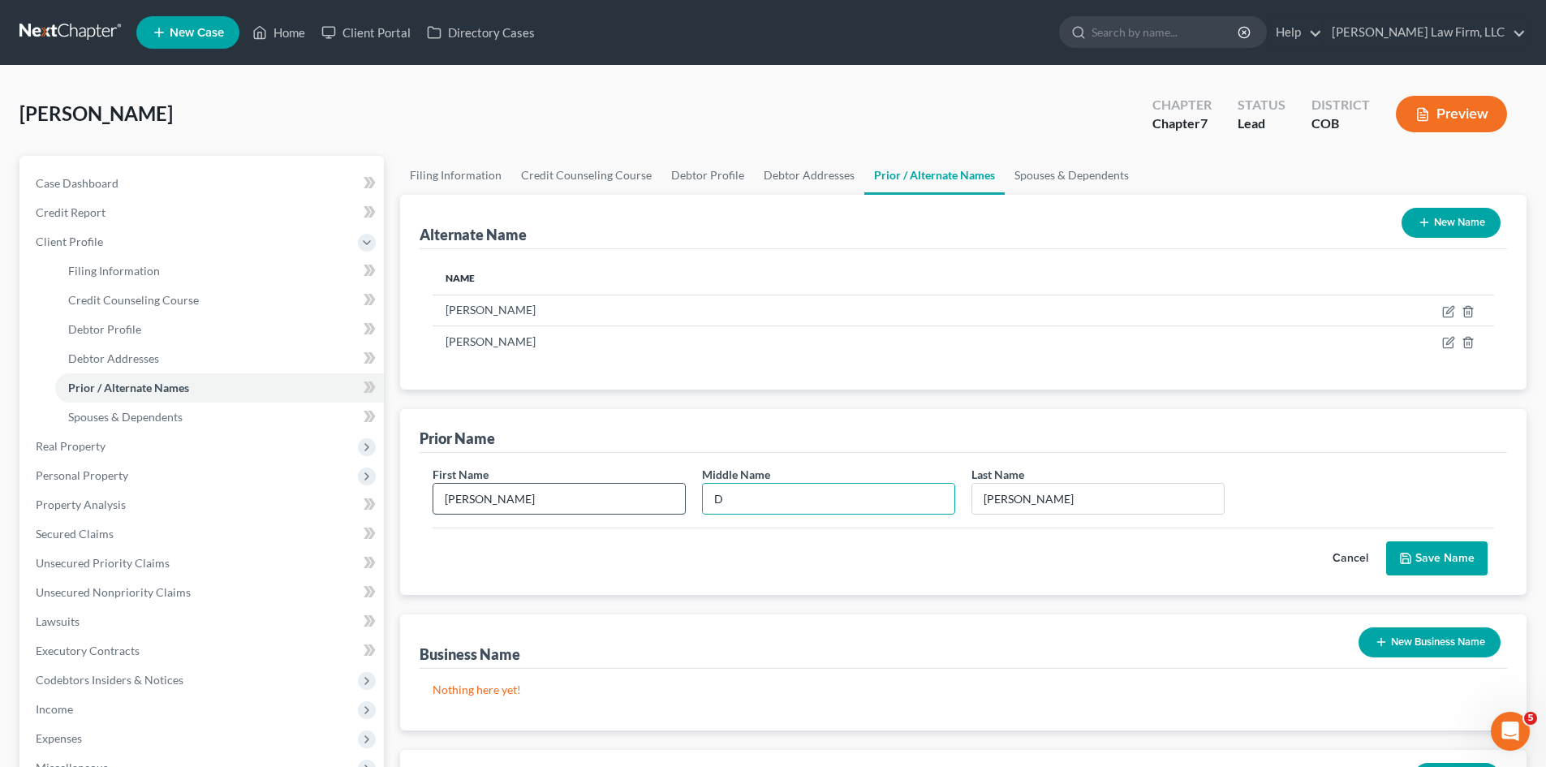
click at [605, 501] on input "[PERSON_NAME]" at bounding box center [559, 499] width 252 height 31
type input "[PERSON_NAME]"
click at [1477, 557] on button "Save Name" at bounding box center [1436, 558] width 101 height 34
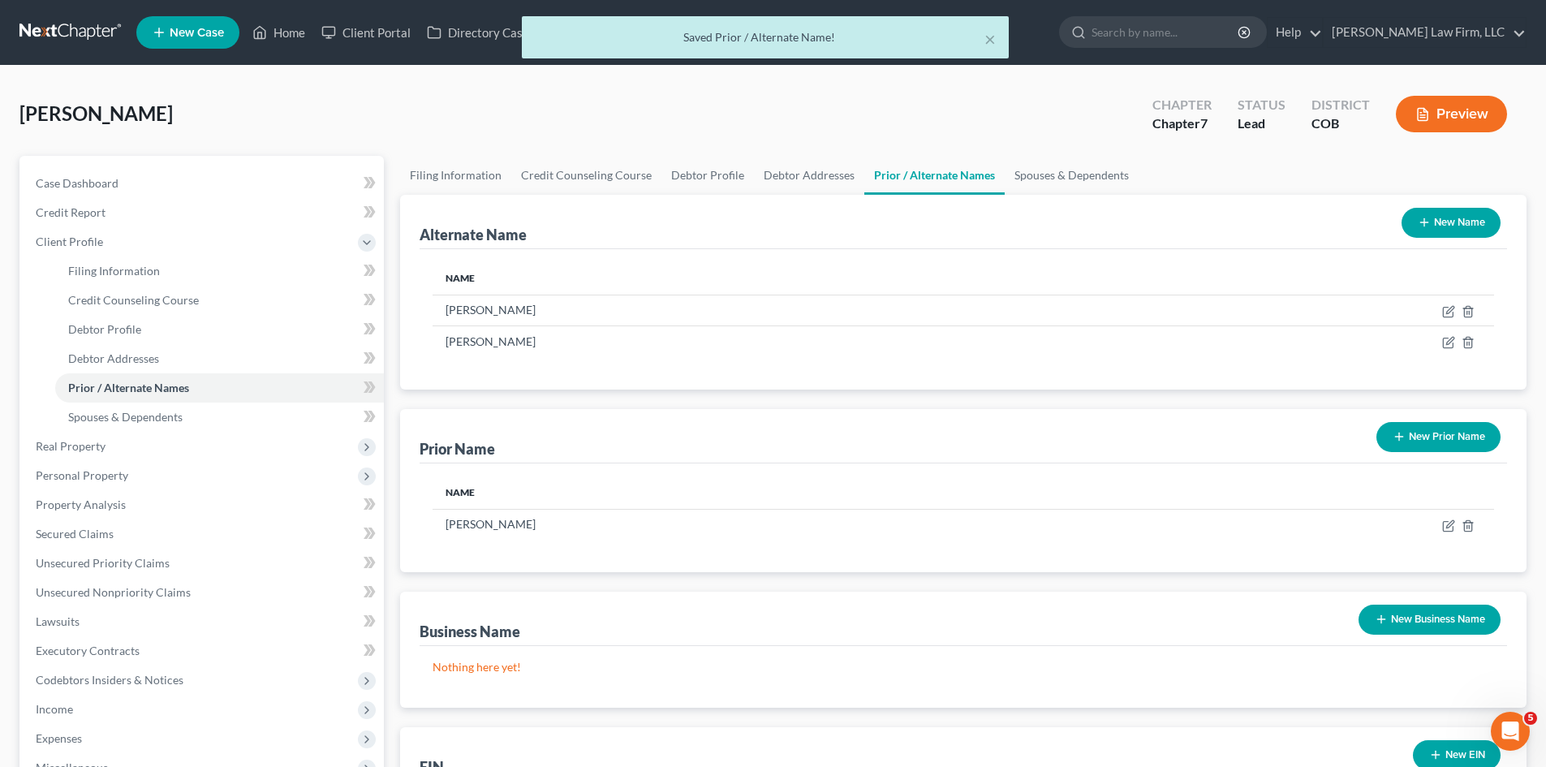
click at [1456, 441] on button "New Prior Name" at bounding box center [1438, 437] width 124 height 30
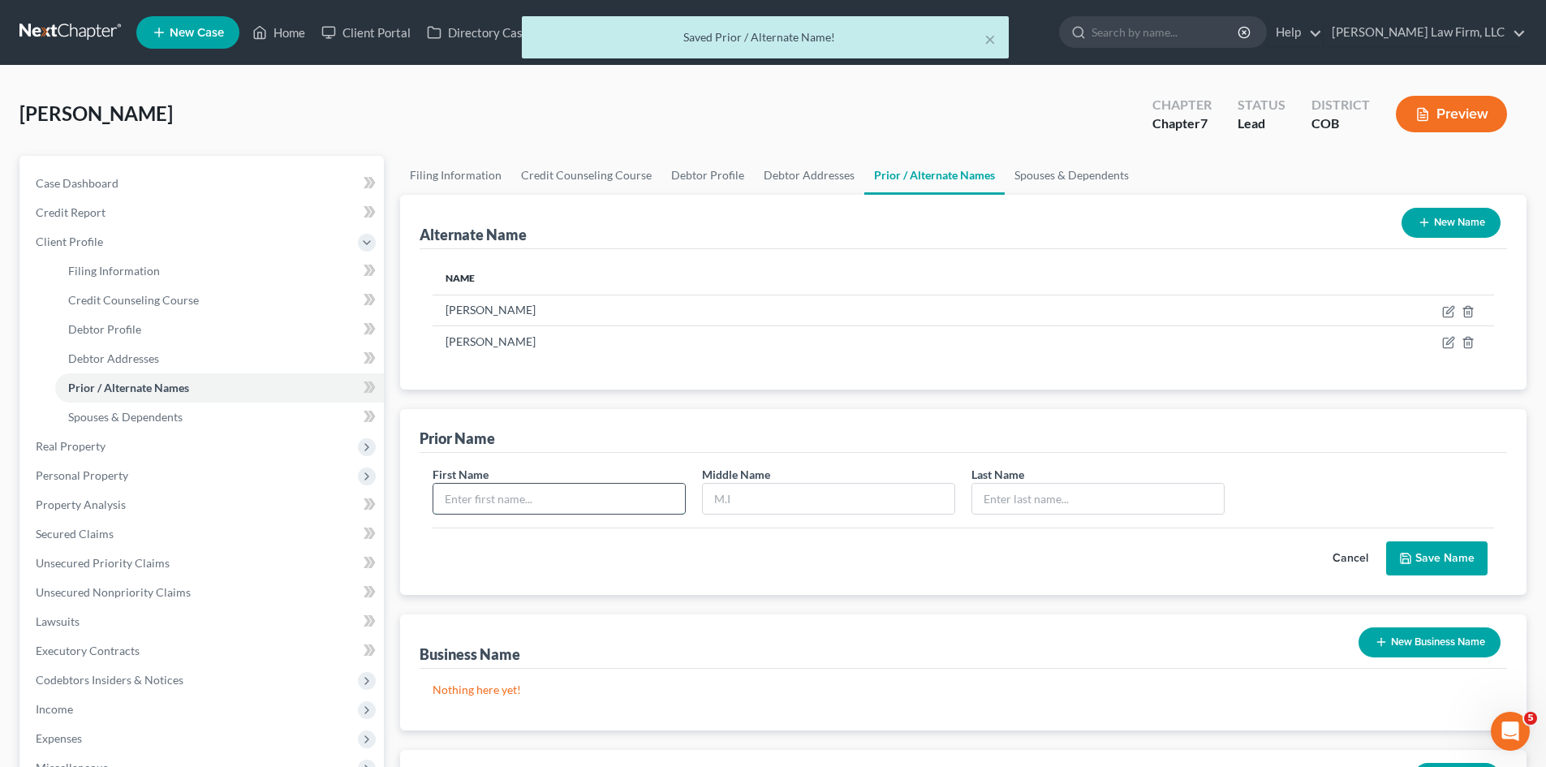
click at [617, 508] on input "text" at bounding box center [559, 499] width 252 height 31
type input "Tricia"
click at [810, 493] on input "text" at bounding box center [829, 499] width 252 height 31
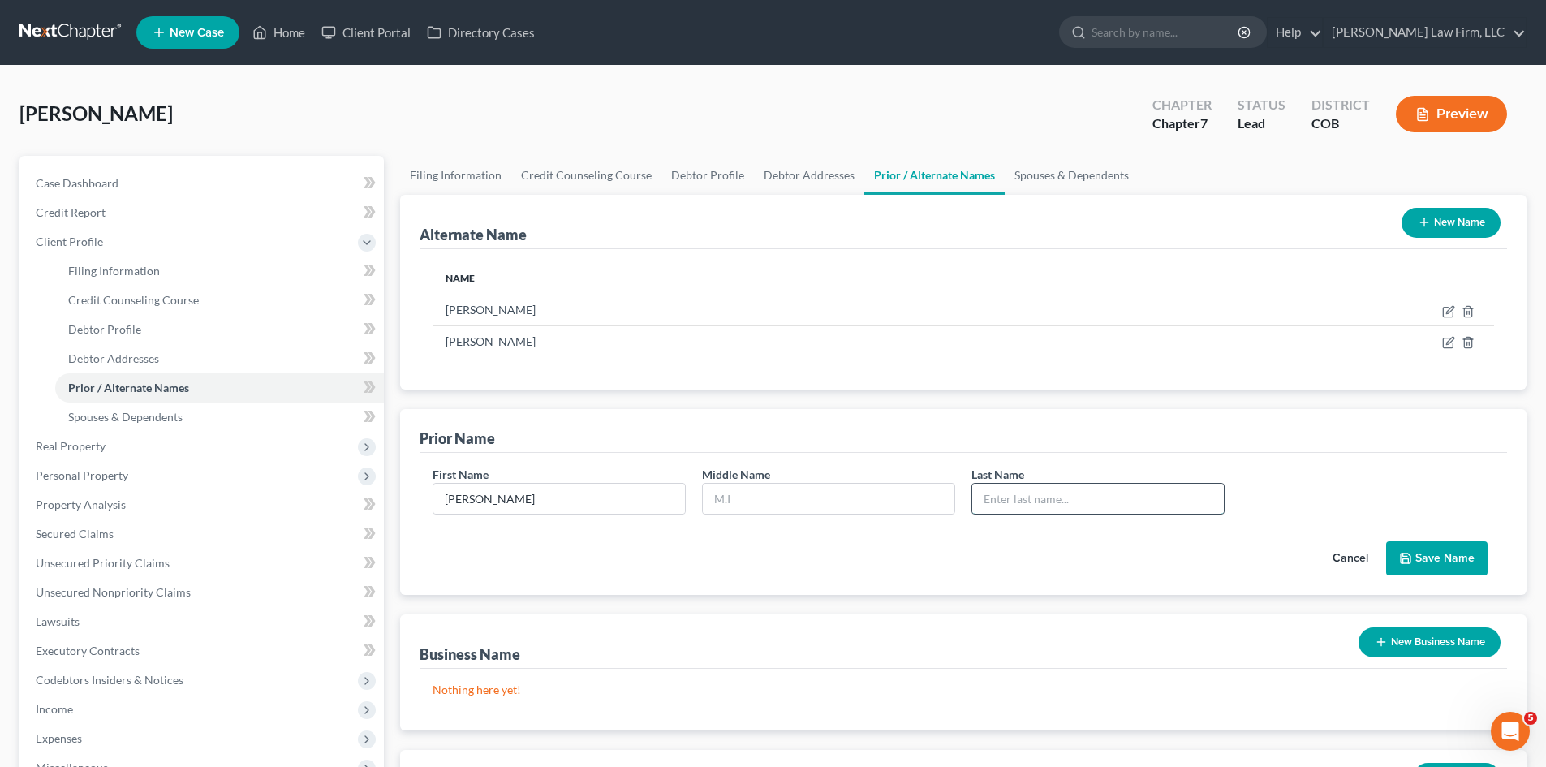
click at [1056, 495] on input "text" at bounding box center [1098, 499] width 252 height 31
type input "Anderson"
click at [1439, 549] on button "Save Name" at bounding box center [1436, 558] width 101 height 34
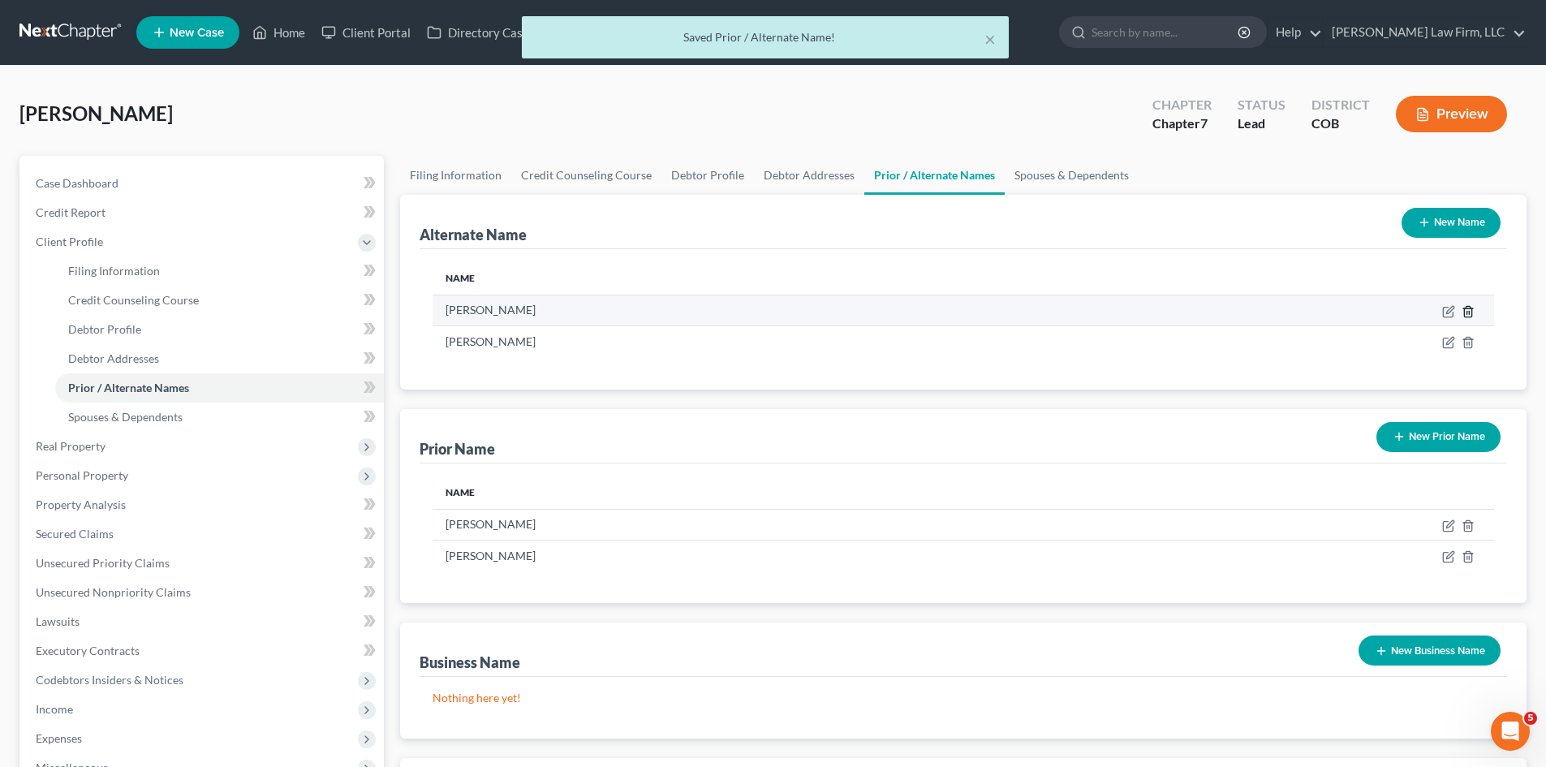
click at [1469, 310] on icon at bounding box center [1467, 311] width 13 height 13
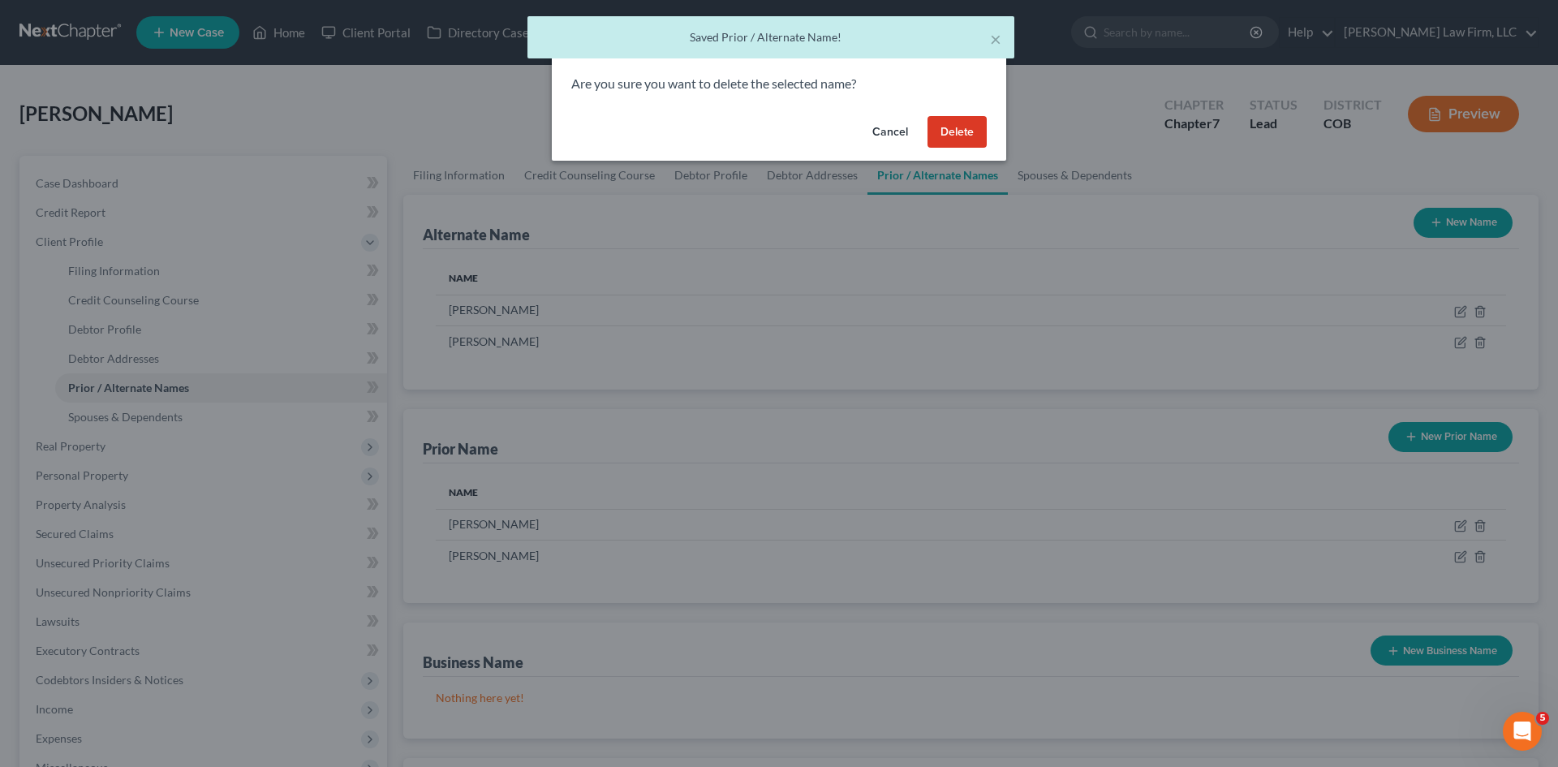
click at [969, 133] on button "Delete" at bounding box center [956, 132] width 59 height 32
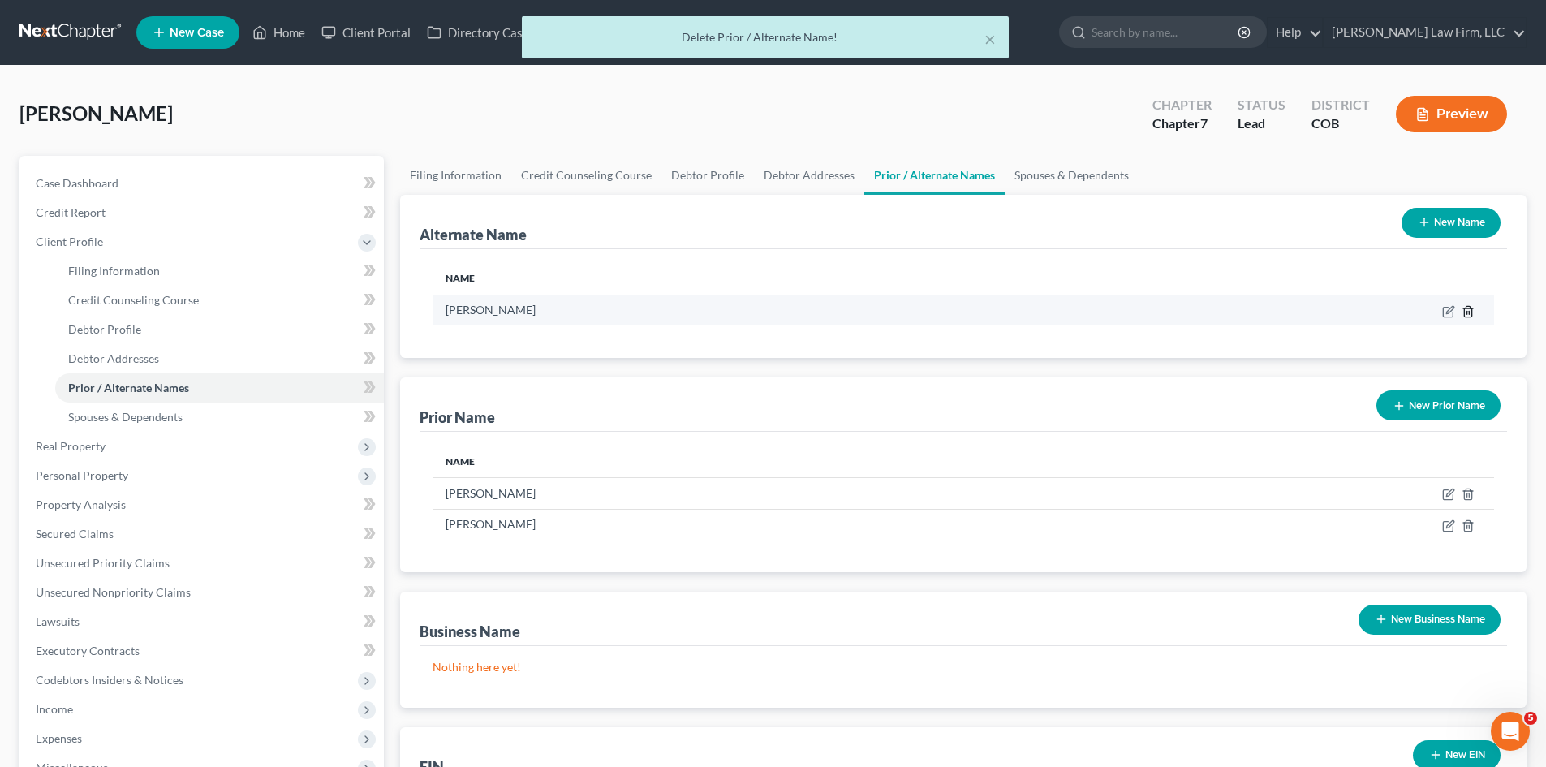
click at [1465, 316] on icon at bounding box center [1467, 311] width 13 height 13
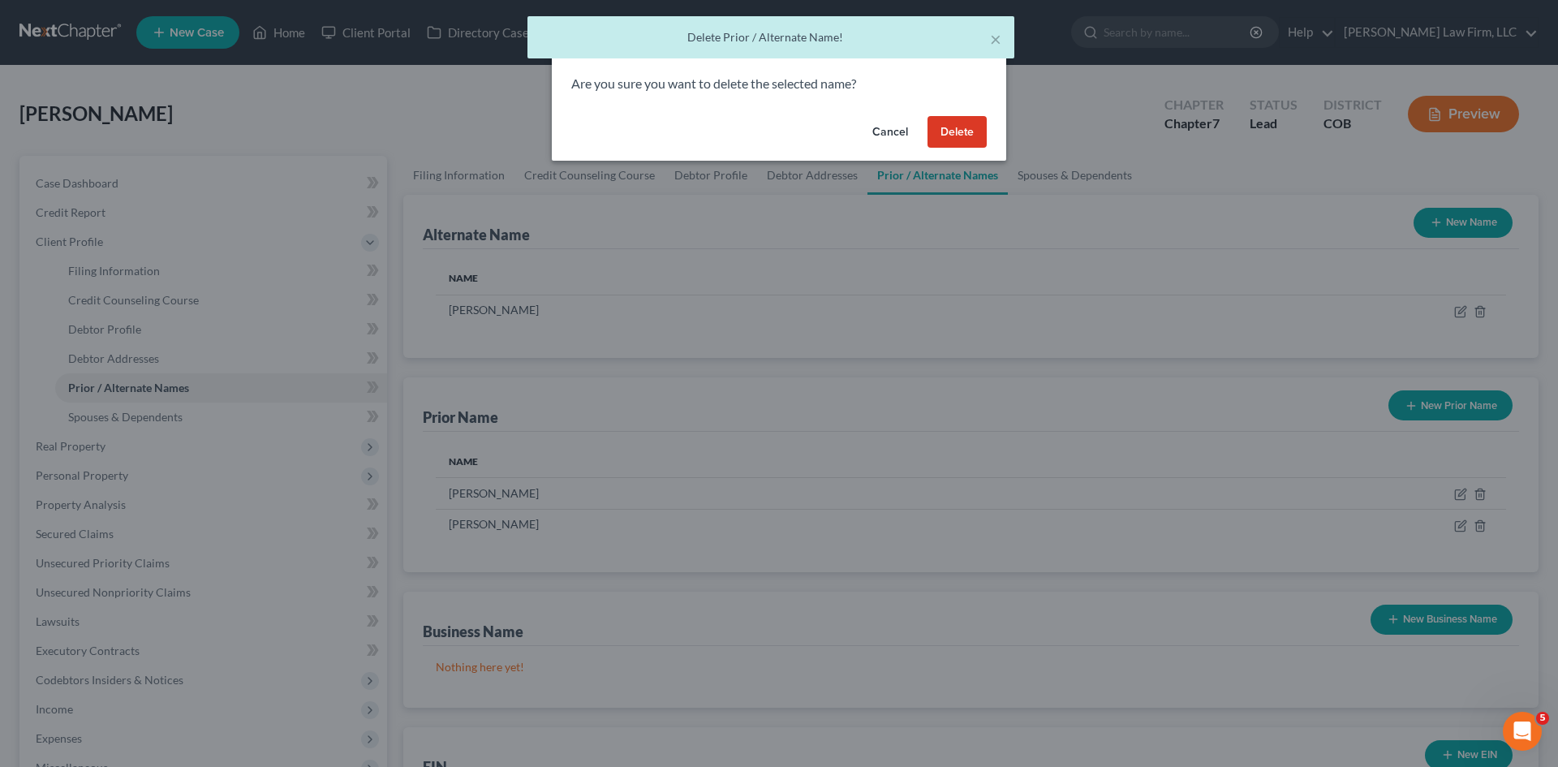
click at [948, 131] on button "Delete" at bounding box center [956, 132] width 59 height 32
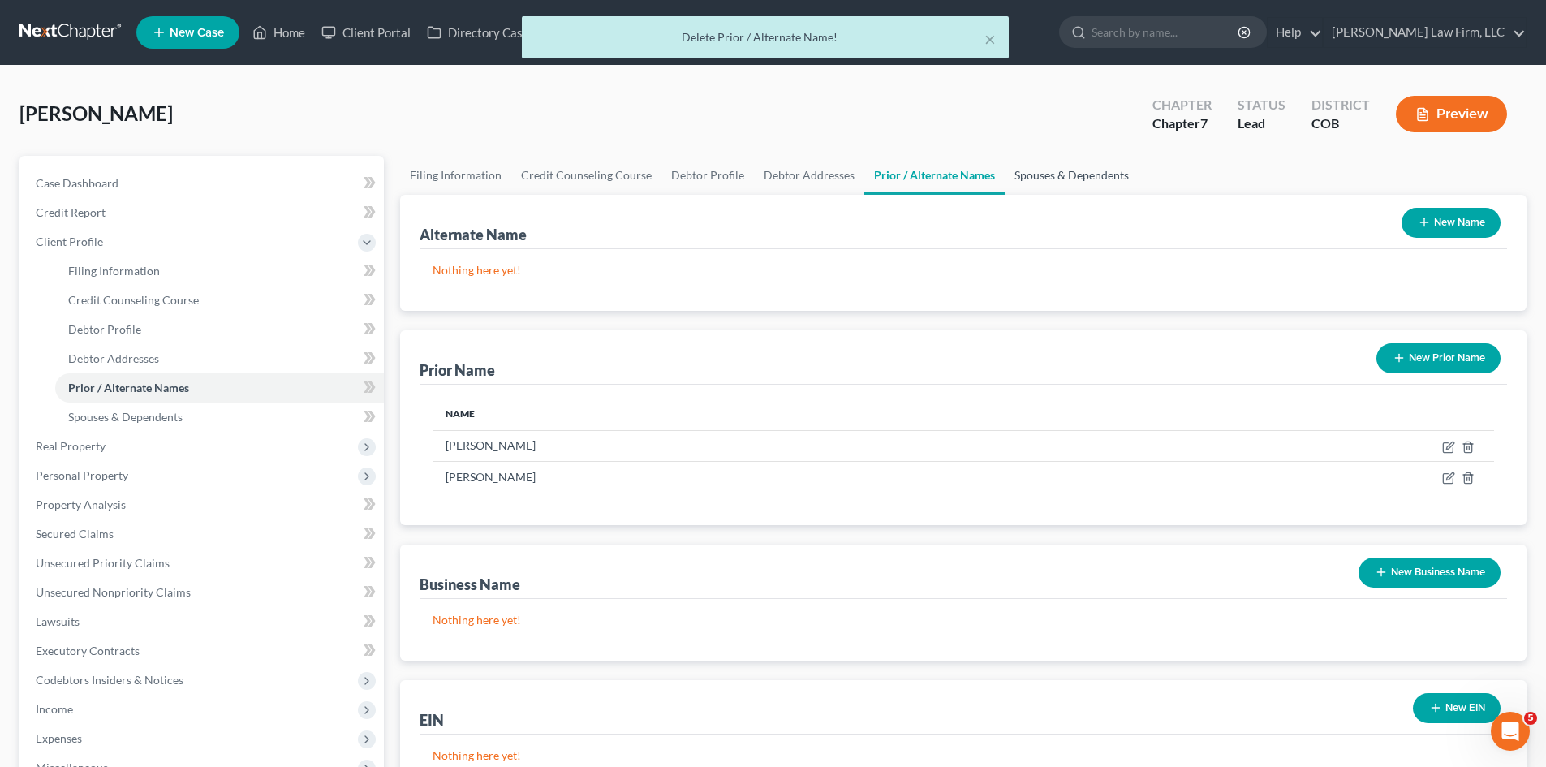
click at [1042, 170] on link "Spouses & Dependents" at bounding box center [1072, 175] width 134 height 39
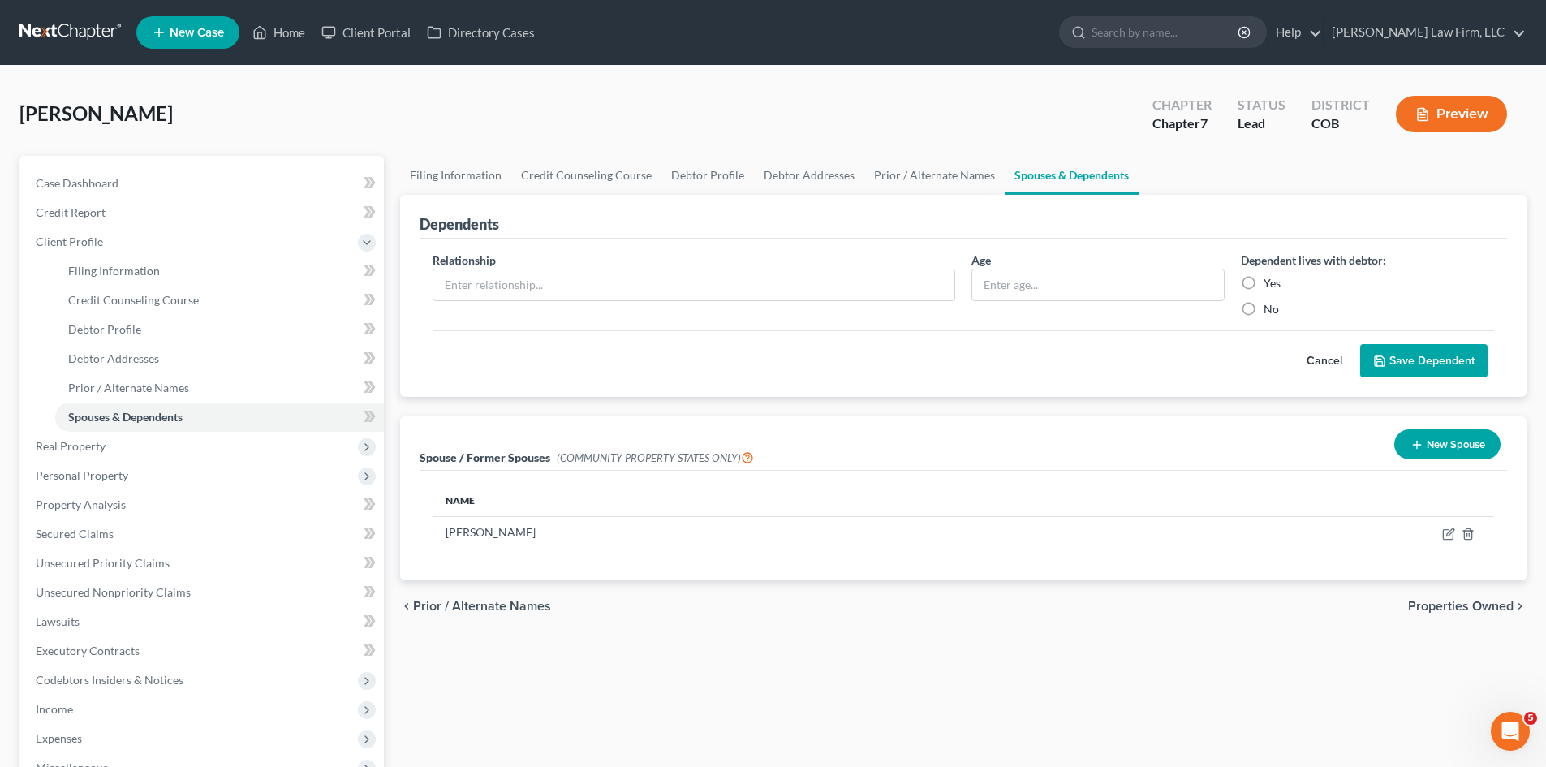
click at [751, 457] on div "Spouse / Former Spouses (COMMUNITY PROPERTY STATES ONLY) New Spouse" at bounding box center [962, 443] width 1087 height 54
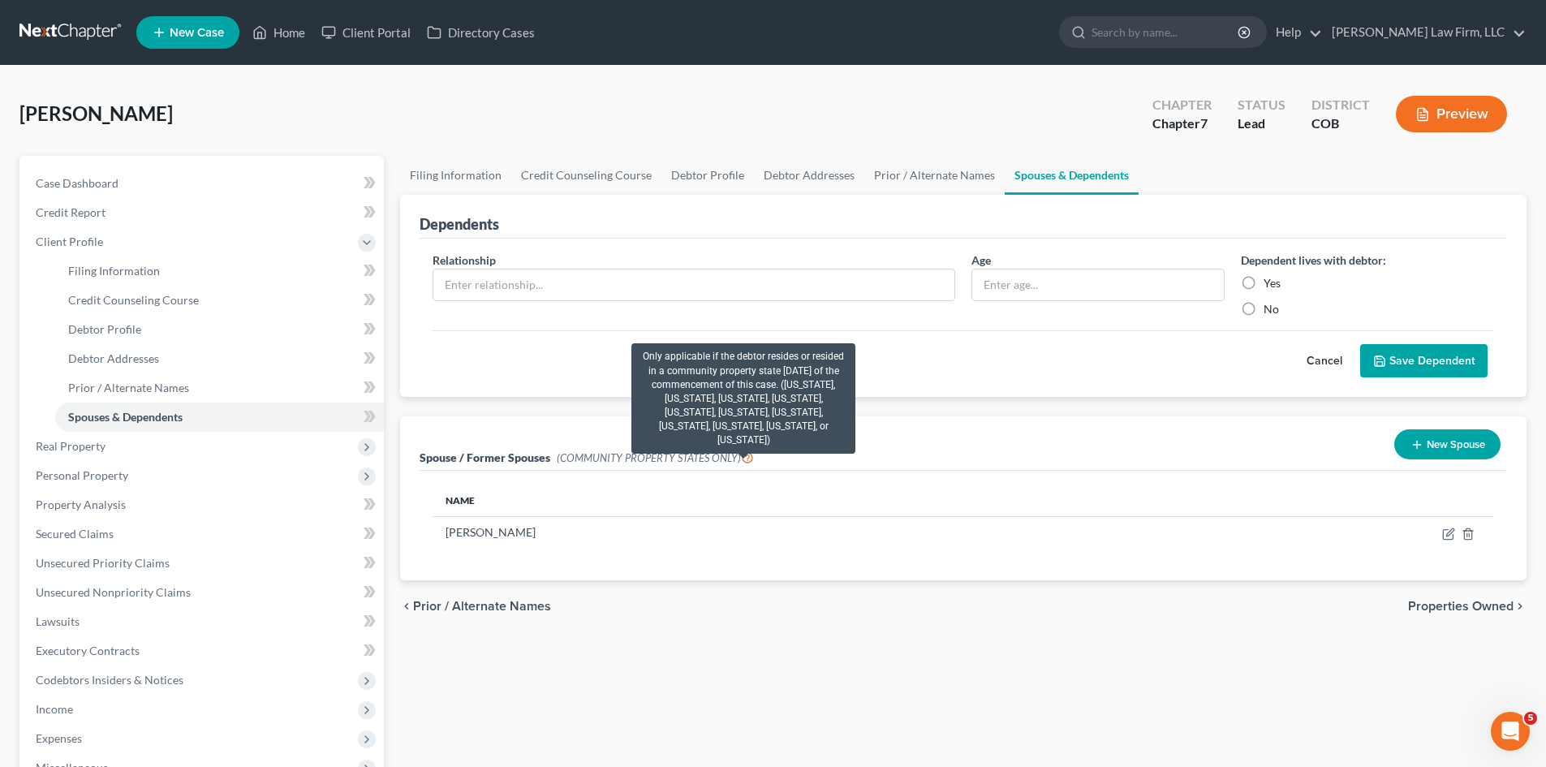
click at [747, 459] on icon at bounding box center [747, 456] width 13 height 15
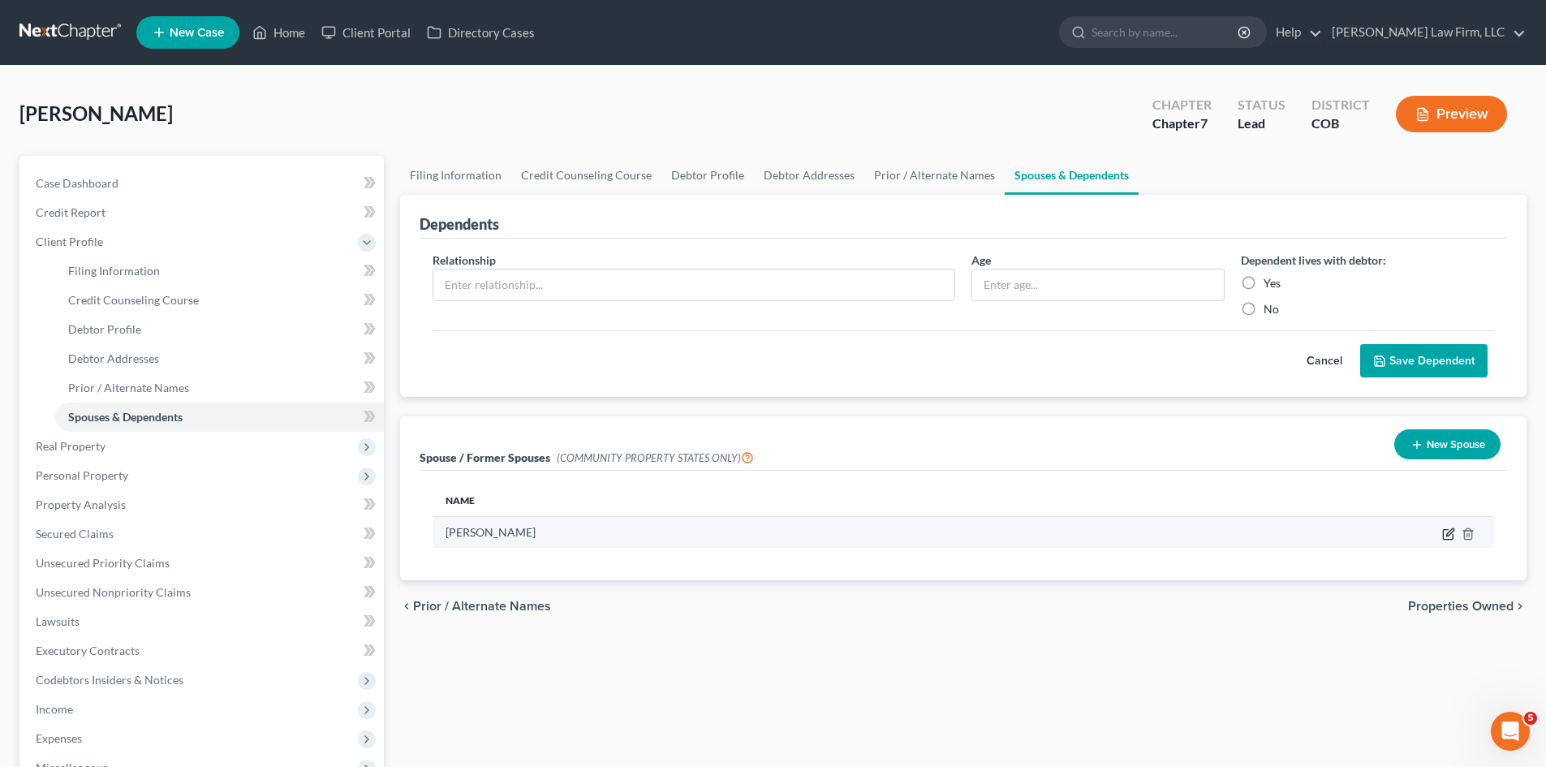
click at [1451, 534] on icon "button" at bounding box center [1448, 533] width 13 height 13
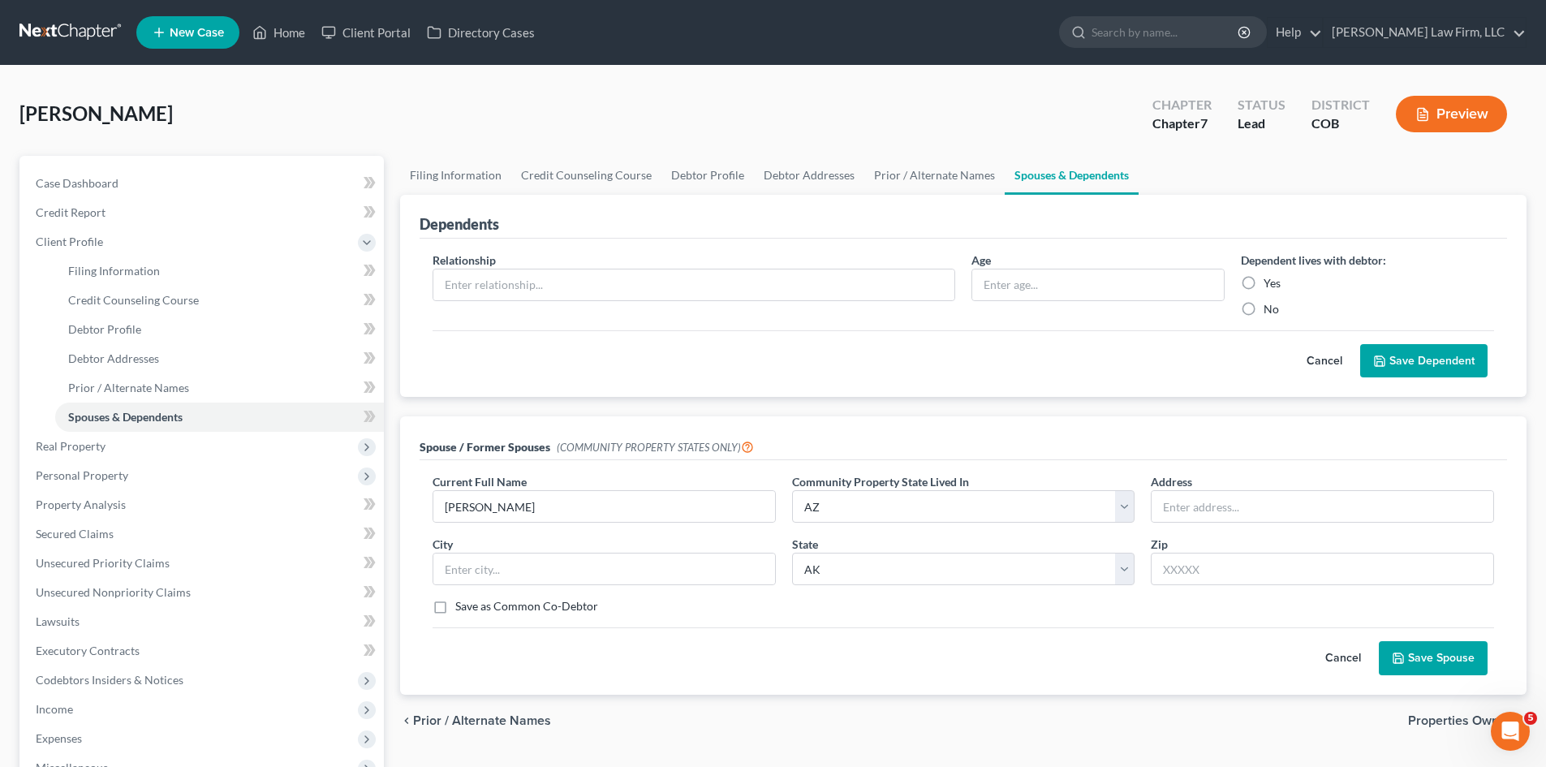
click at [1341, 661] on button "Cancel" at bounding box center [1342, 658] width 71 height 32
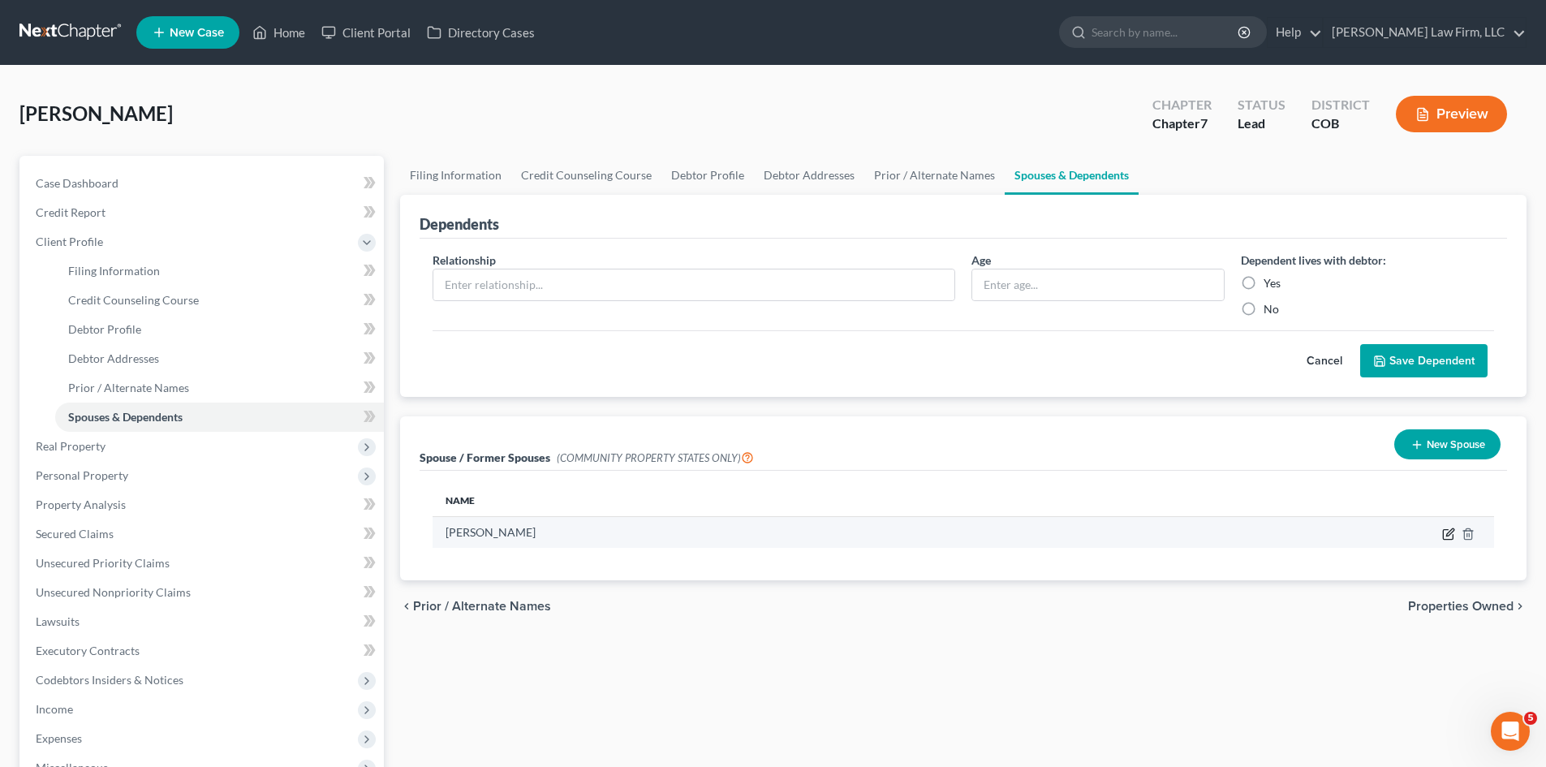
click at [1447, 532] on icon "button" at bounding box center [1448, 533] width 13 height 13
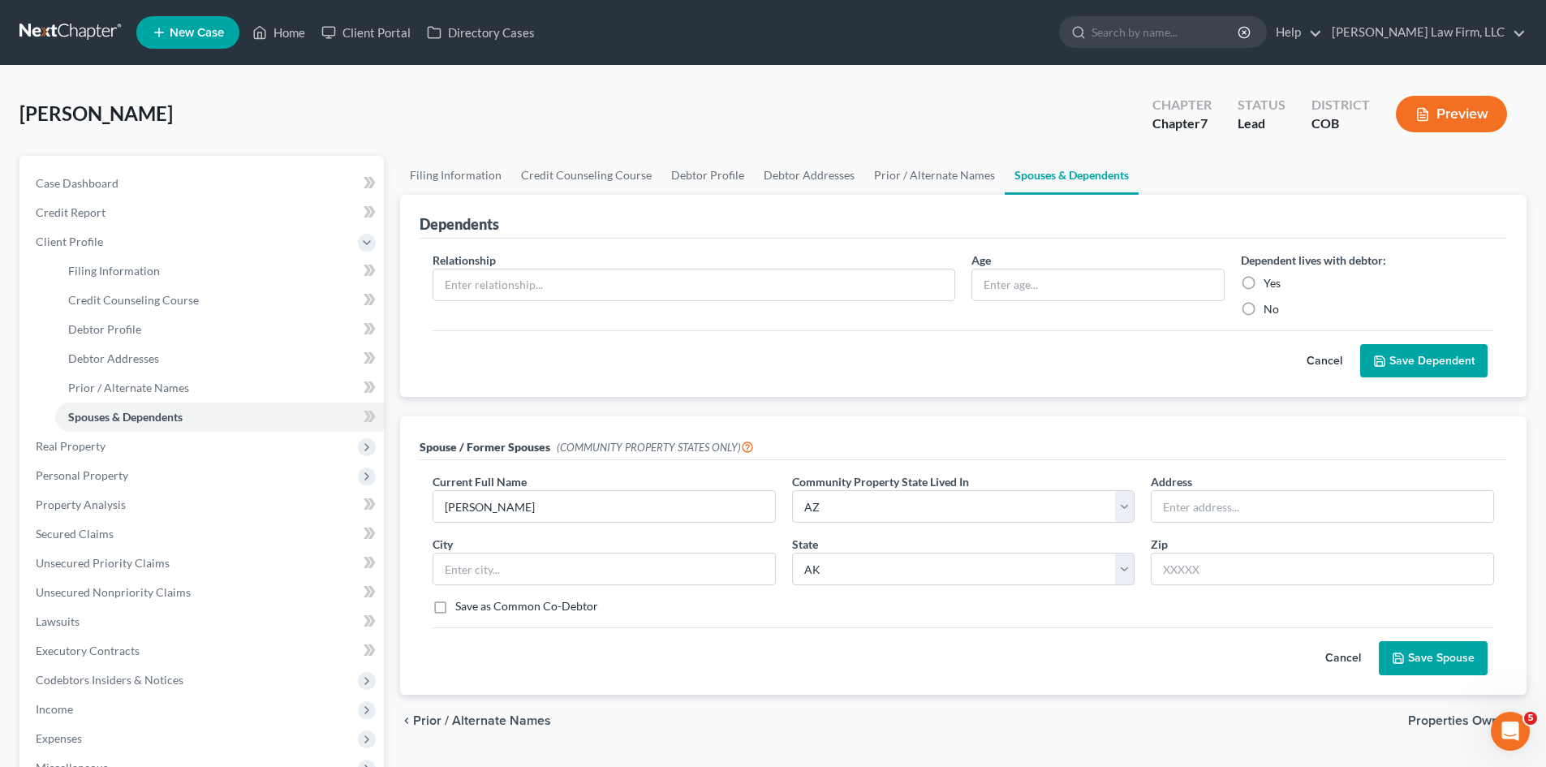
click at [1269, 421] on div "Spouse / Former Spouses (COMMUNITY PROPERTY STATES ONLY)" at bounding box center [962, 438] width 1087 height 44
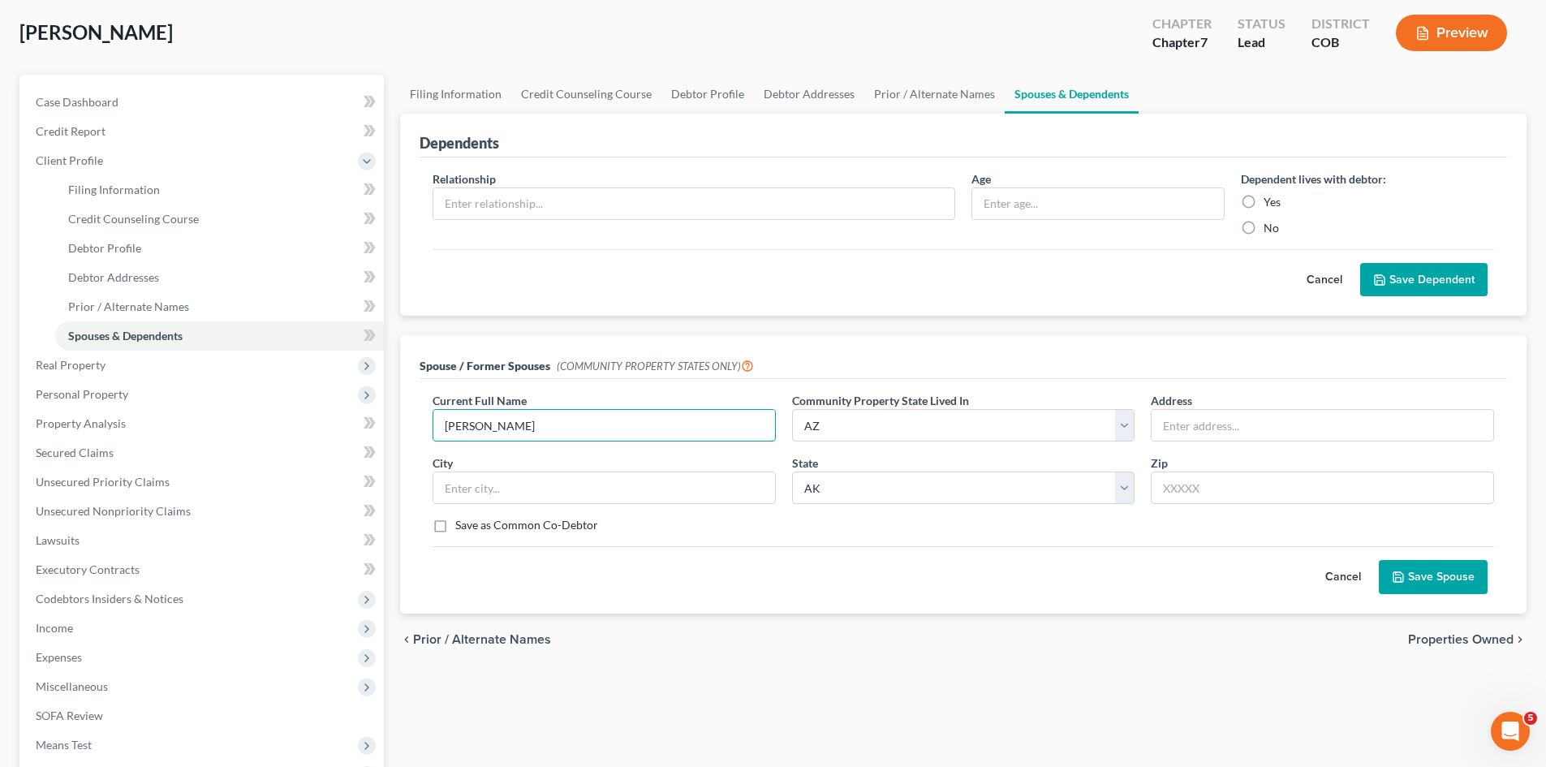
drag, startPoint x: 564, startPoint y: 430, endPoint x: 410, endPoint y: 428, distance: 154.2
click at [410, 428] on div "Spouse / Former Spouses (COMMUNITY PROPERTY STATES ONLY) Current Full Name * Wi…" at bounding box center [963, 474] width 1126 height 278
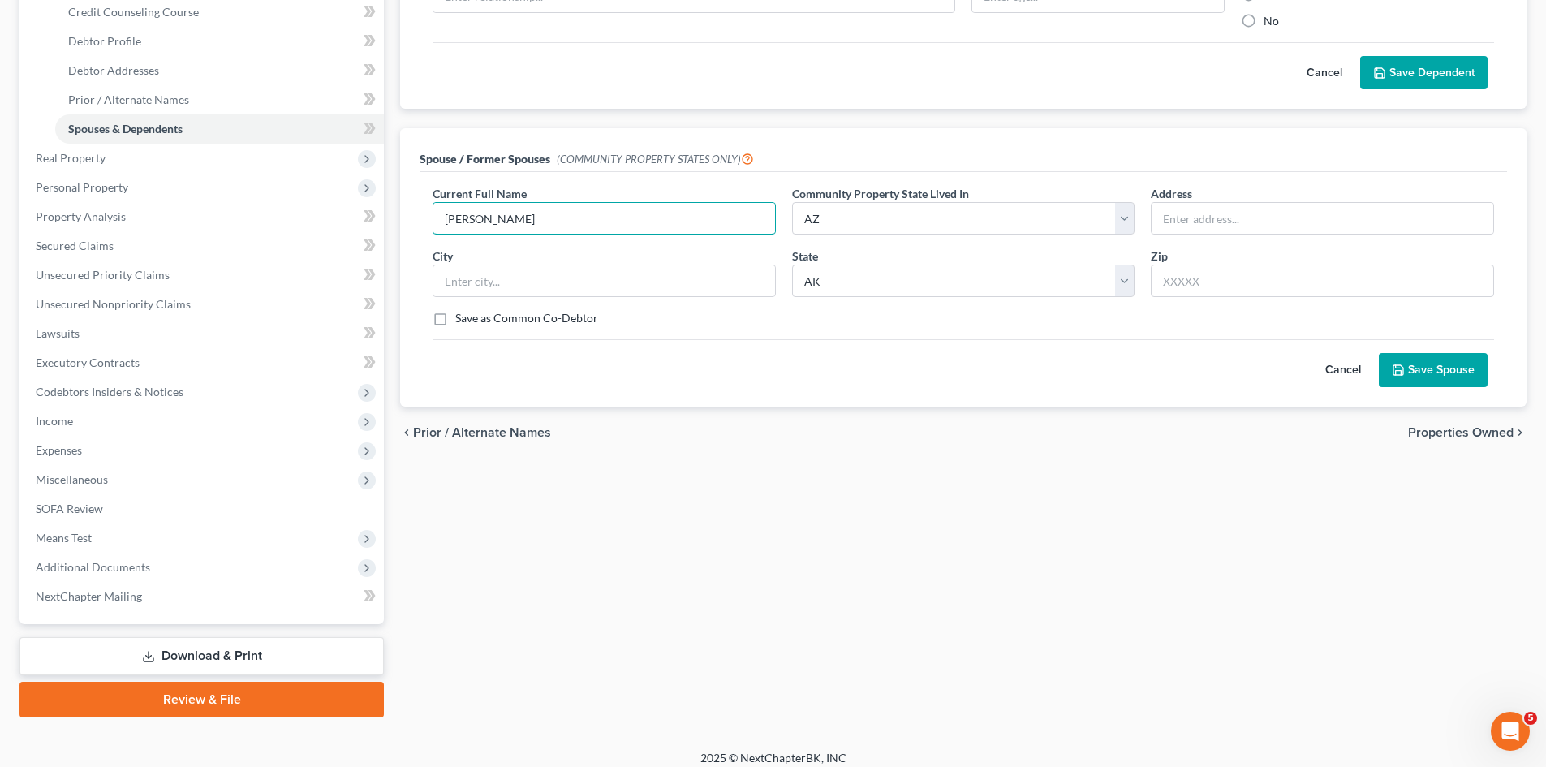
scroll to position [300, 0]
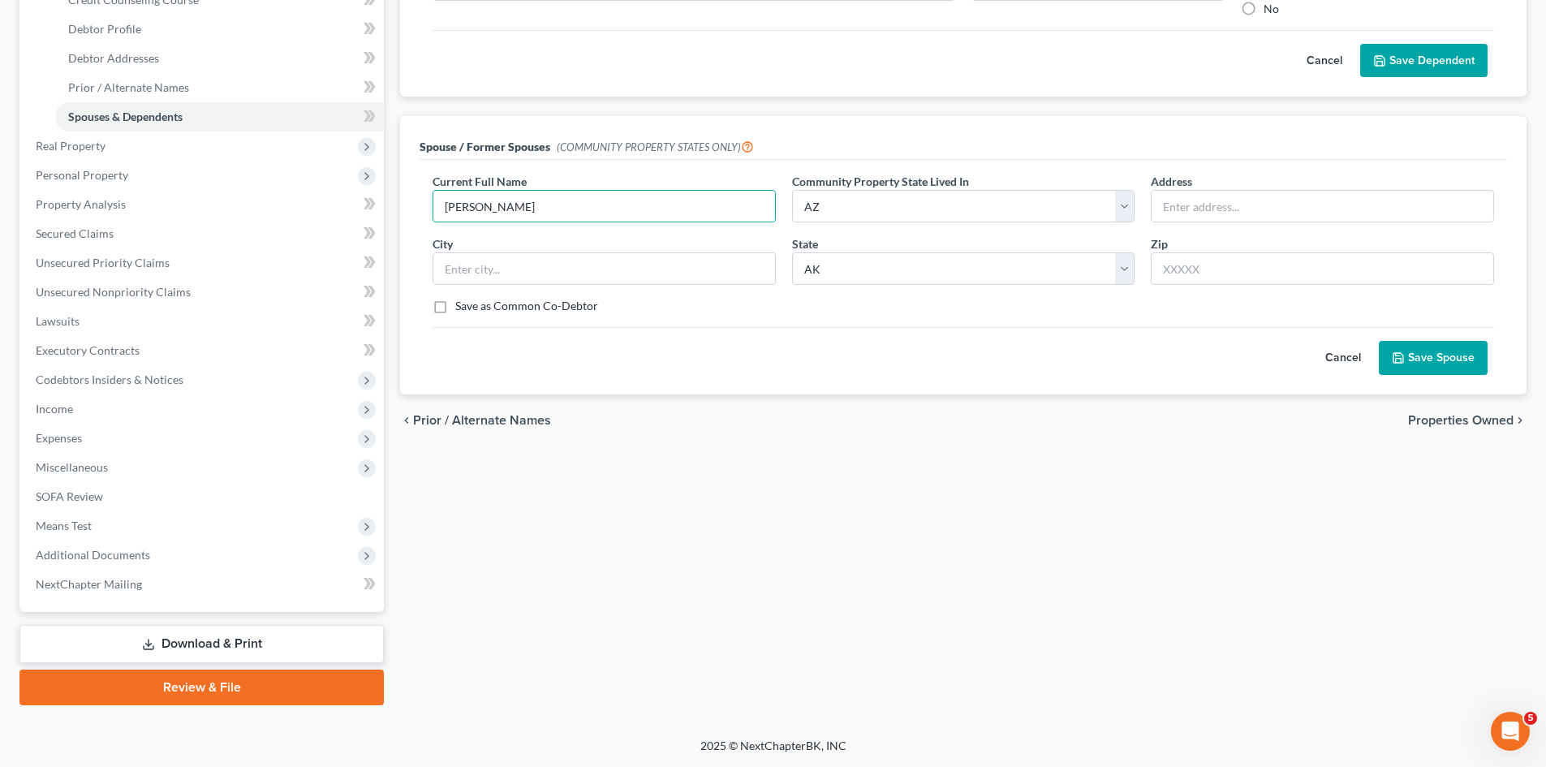
click at [1444, 419] on span "Properties Owned" at bounding box center [1460, 420] width 105 height 13
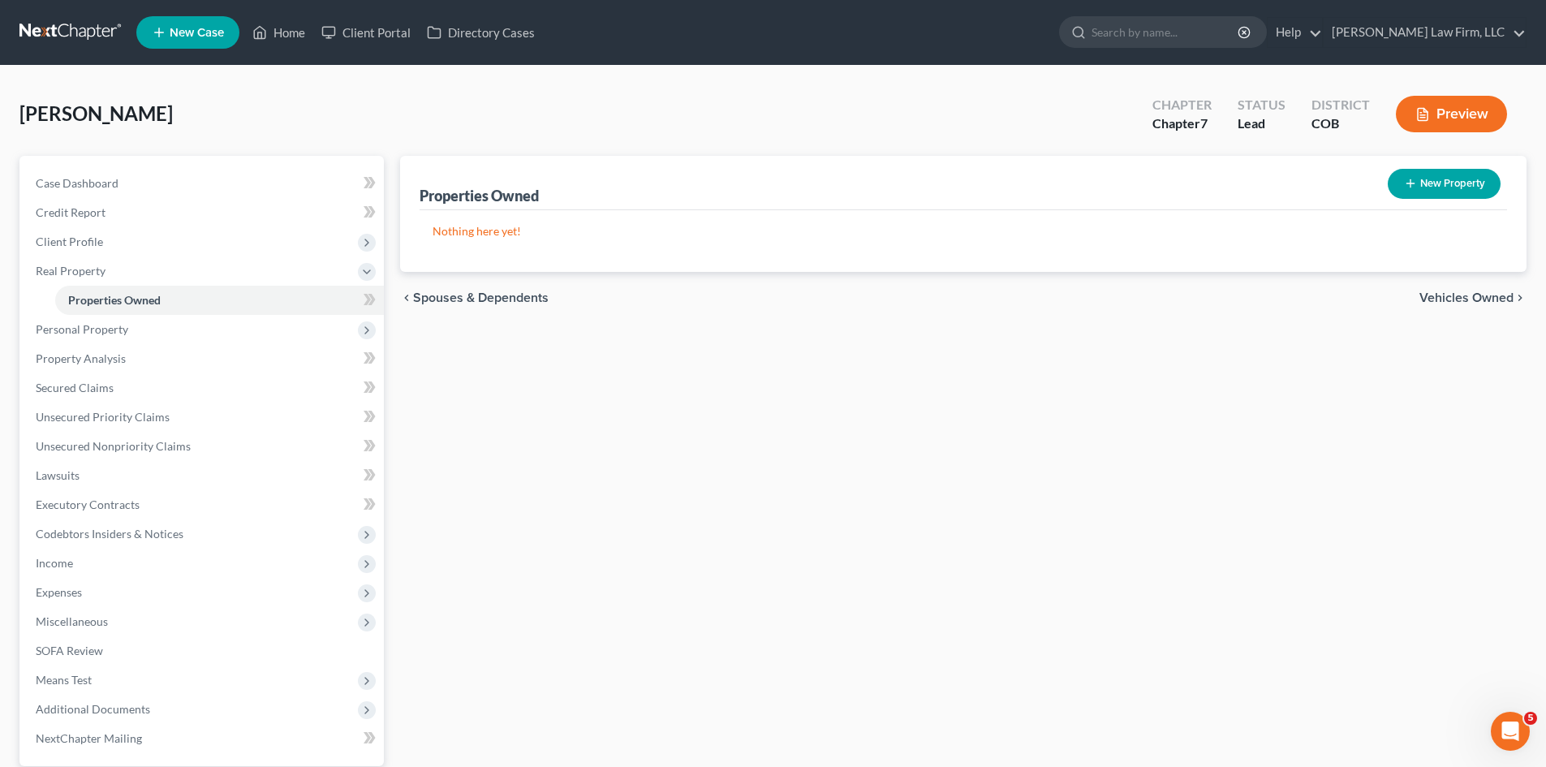
click at [475, 291] on span "Spouses & Dependents" at bounding box center [481, 297] width 136 height 13
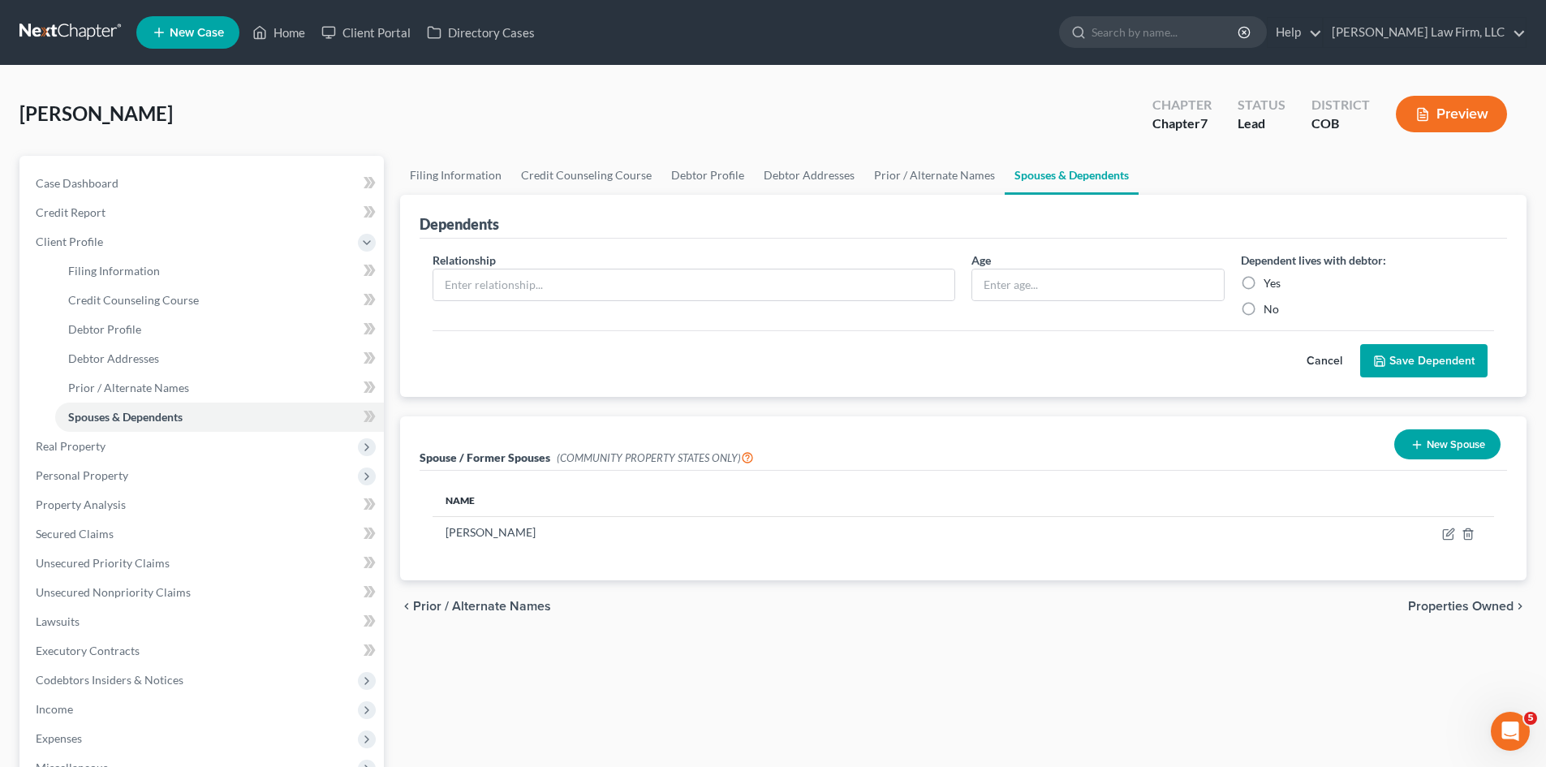
click at [1469, 605] on span "Properties Owned" at bounding box center [1460, 606] width 105 height 13
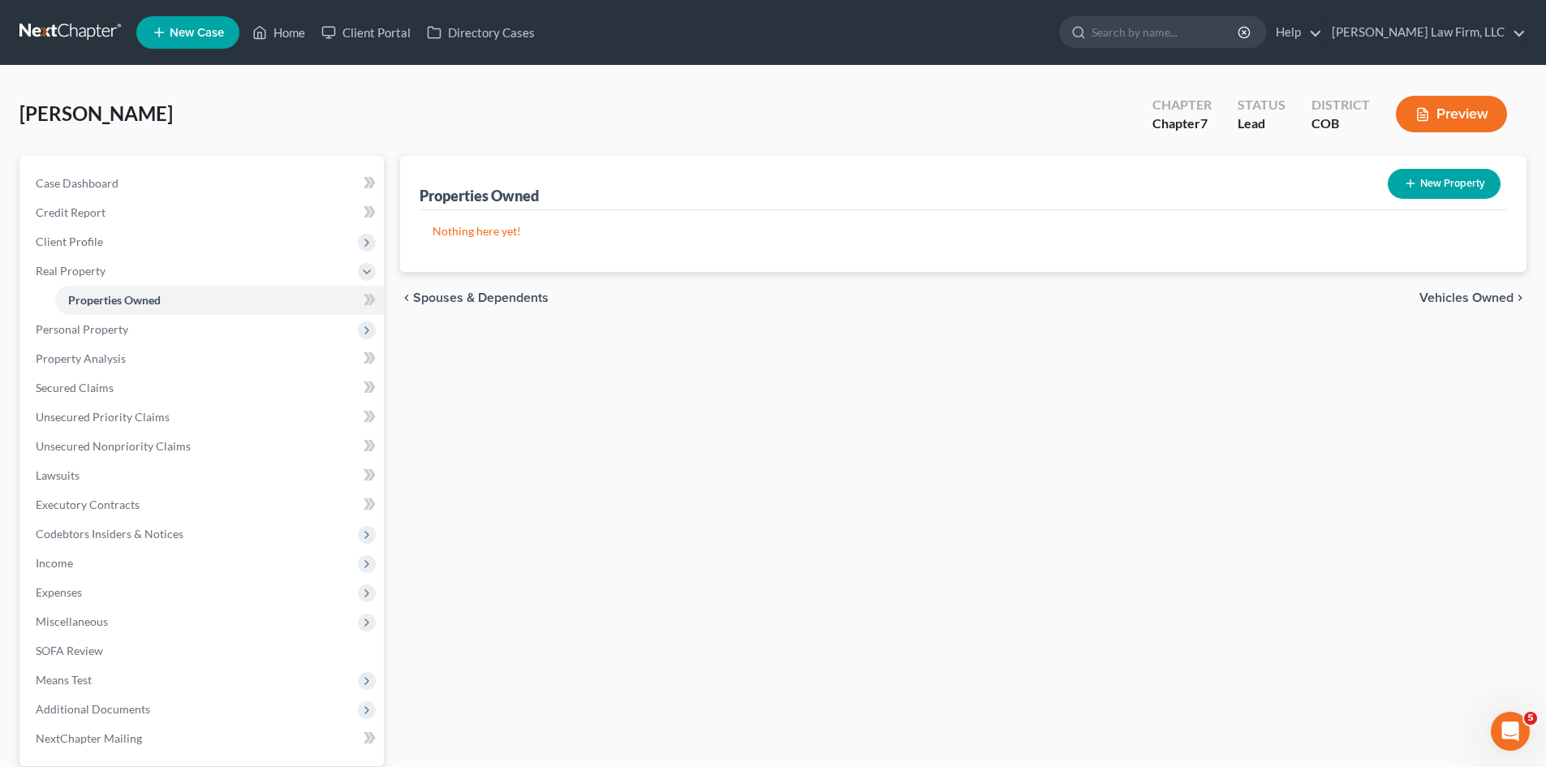
click at [1452, 298] on span "Vehicles Owned" at bounding box center [1466, 297] width 94 height 13
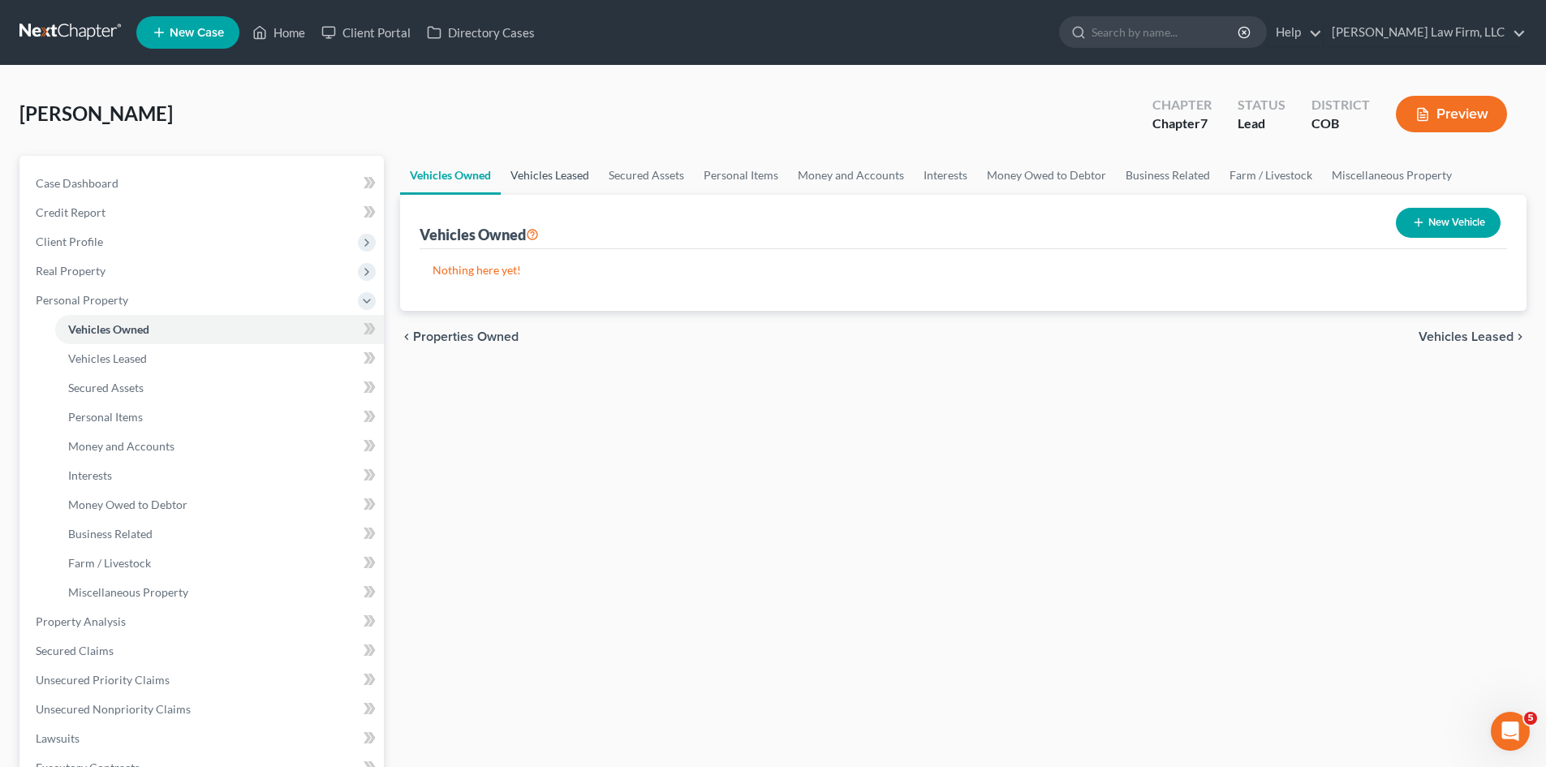
click at [556, 183] on link "Vehicles Leased" at bounding box center [550, 175] width 98 height 39
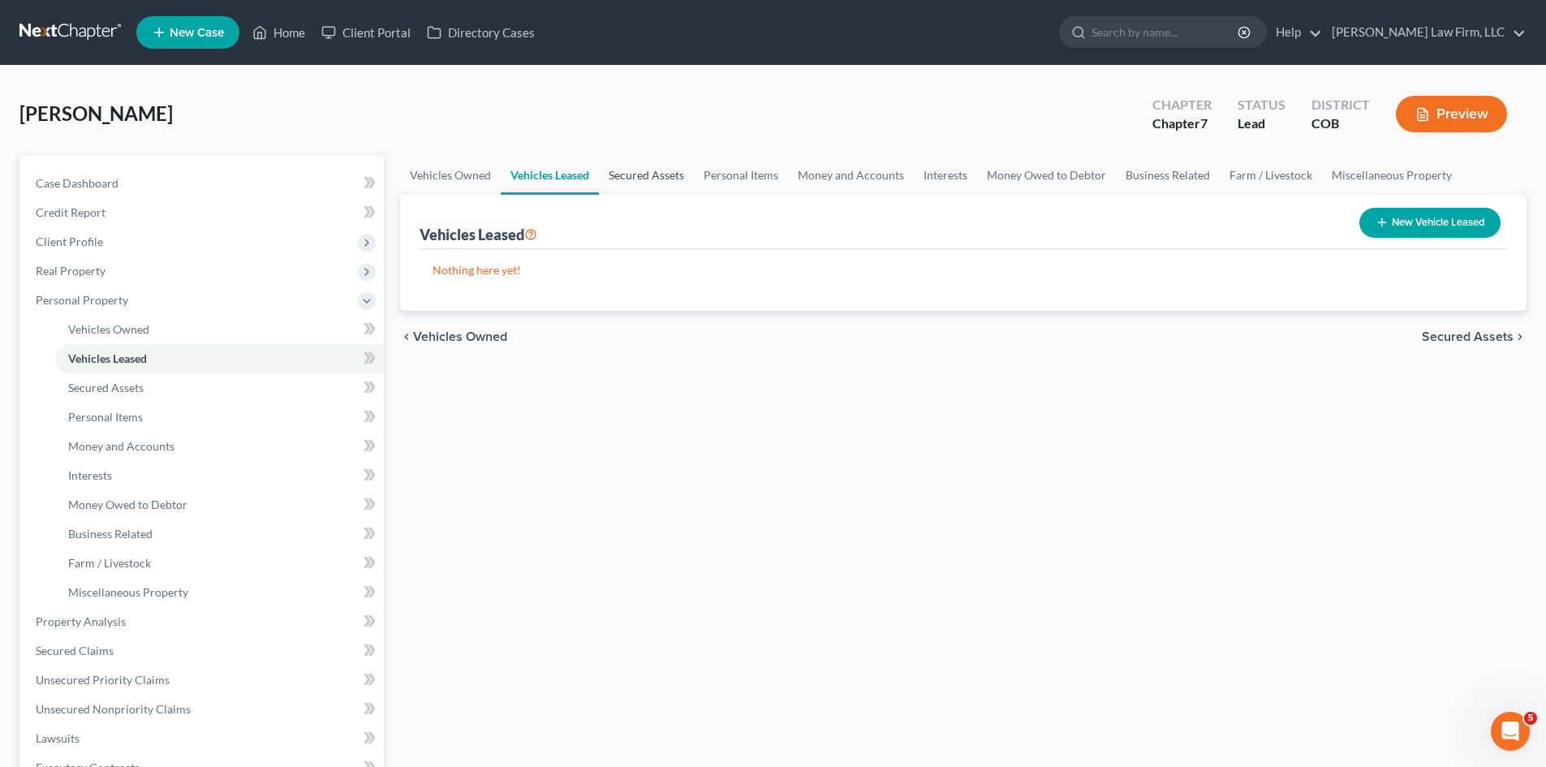
click at [655, 169] on link "Secured Assets" at bounding box center [646, 175] width 95 height 39
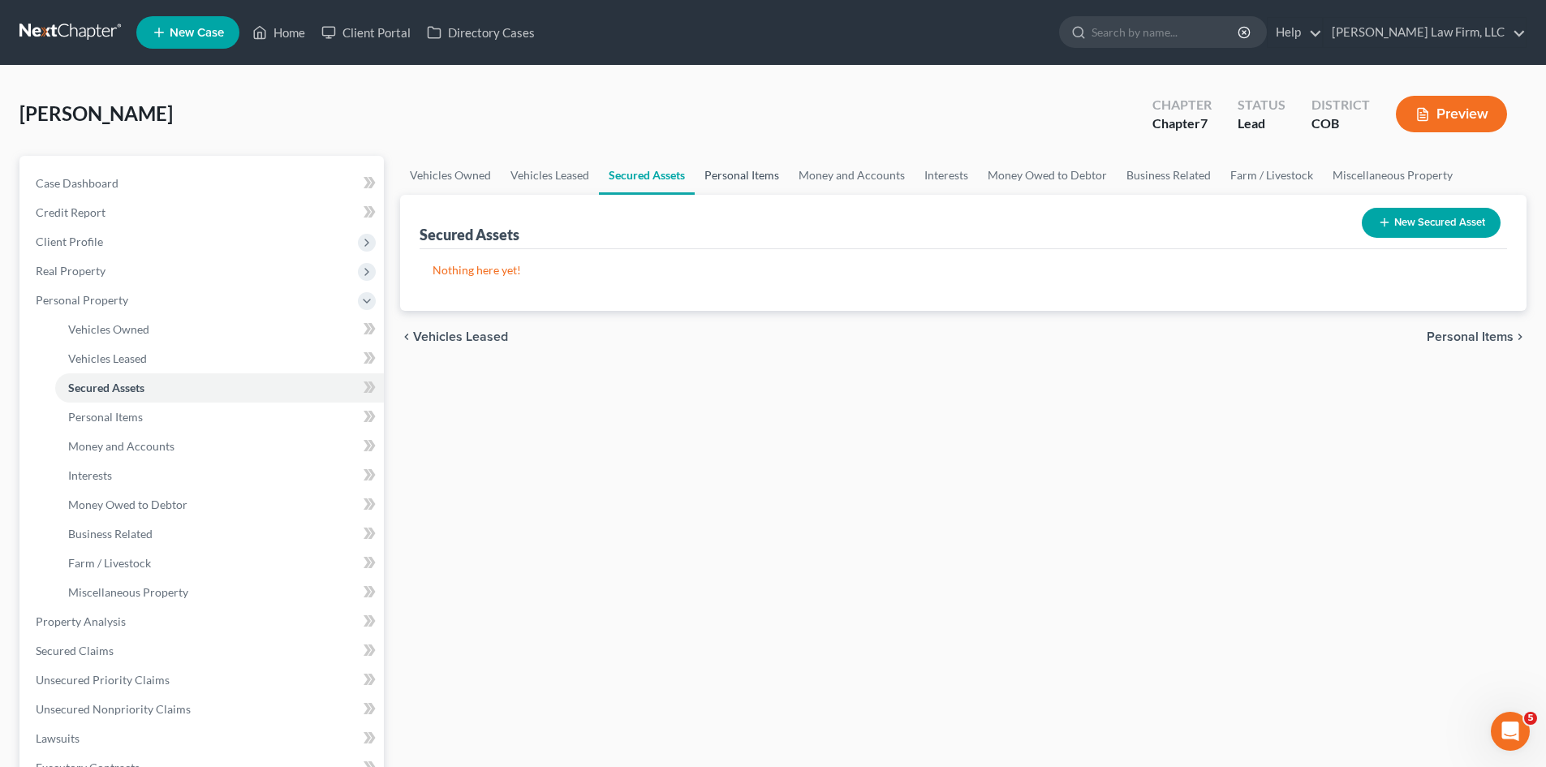
click at [749, 174] on link "Personal Items" at bounding box center [742, 175] width 94 height 39
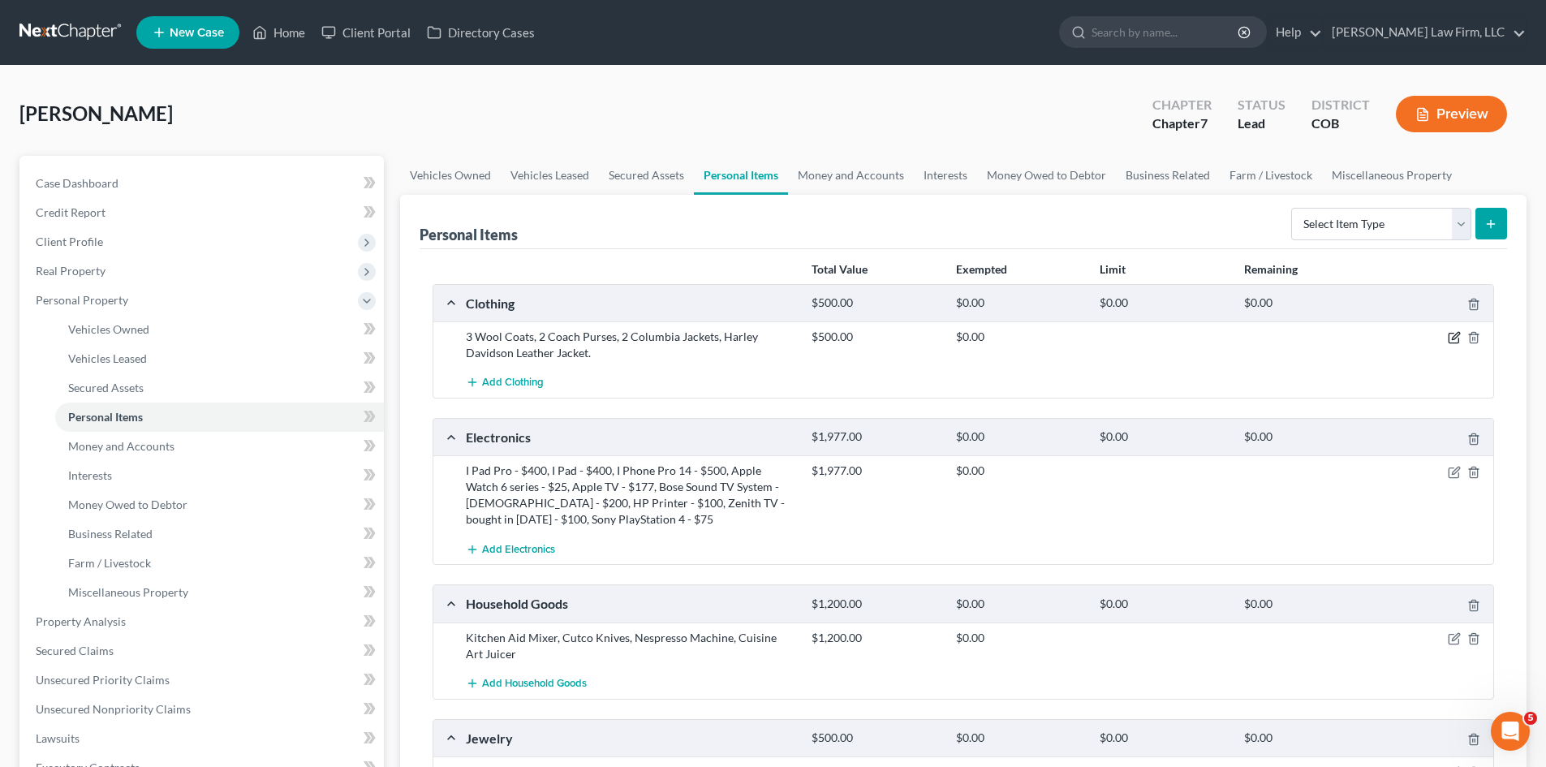
click at [1454, 333] on icon "button" at bounding box center [1454, 337] width 13 height 13
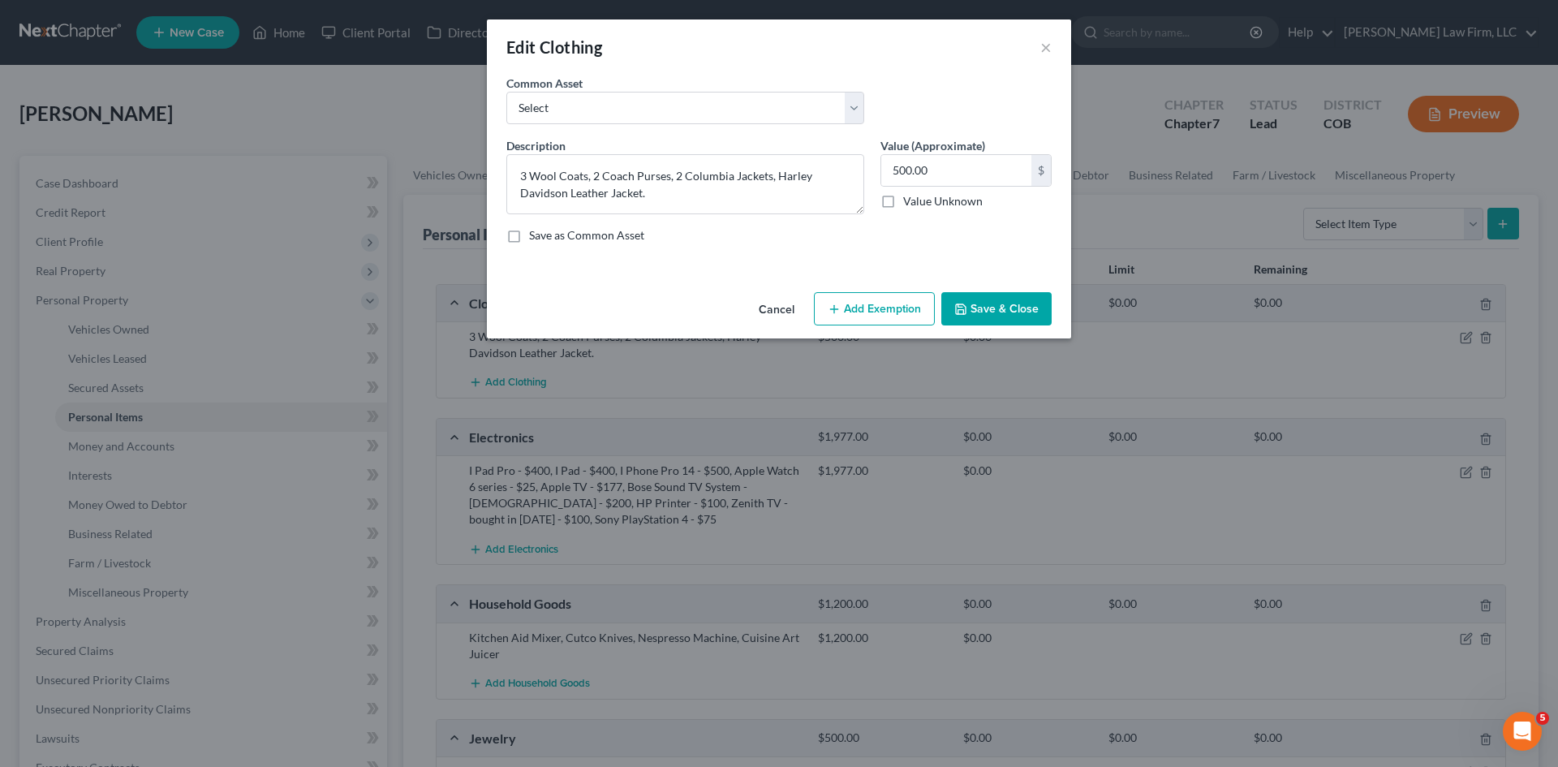
click at [926, 308] on button "Add Exemption" at bounding box center [874, 309] width 121 height 34
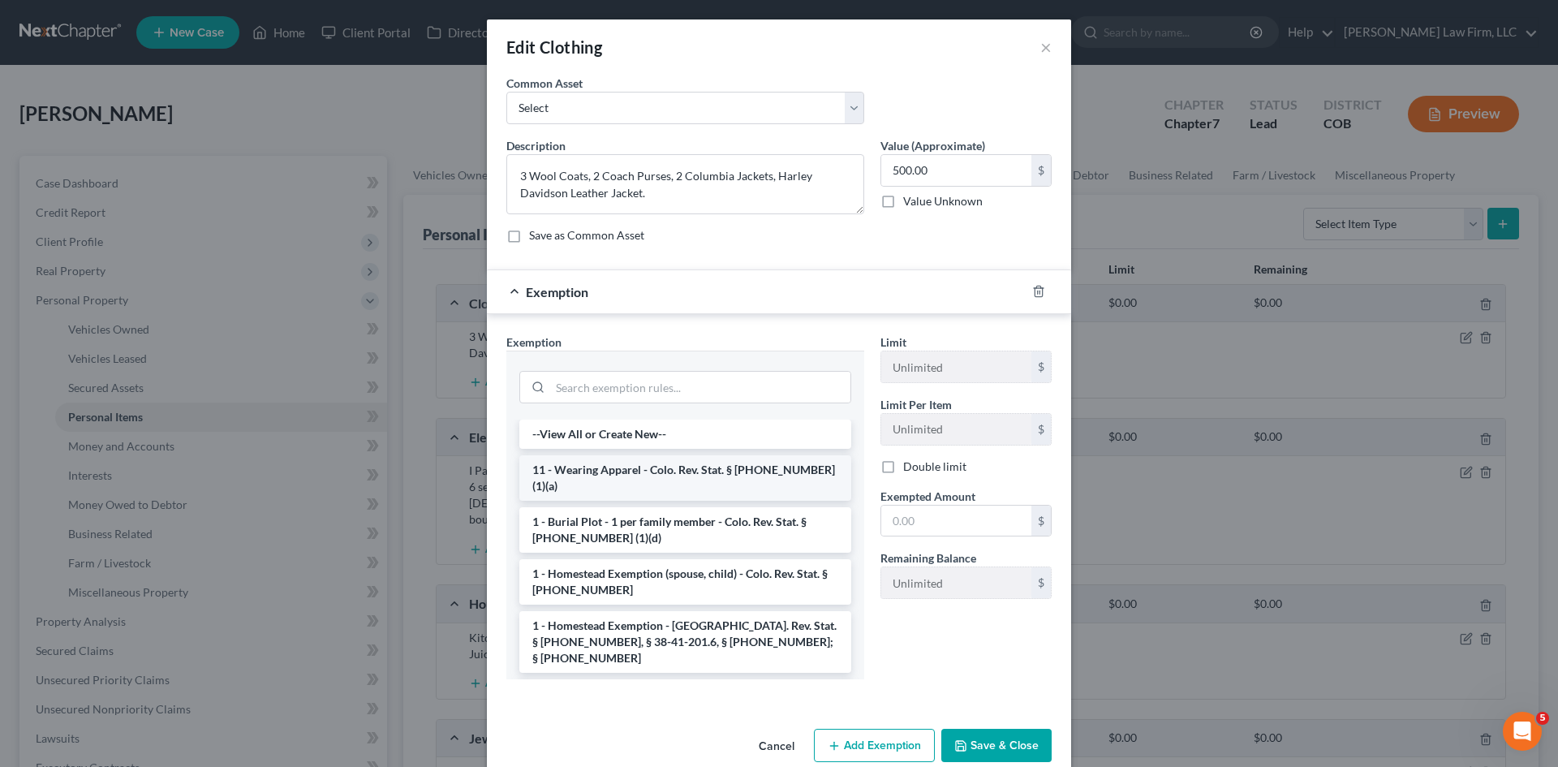
click at [626, 470] on li "11 - Wearing Apparel - Colo. Rev. Stat. § [PHONE_NUMBER] (1)(a)" at bounding box center [685, 477] width 332 height 45
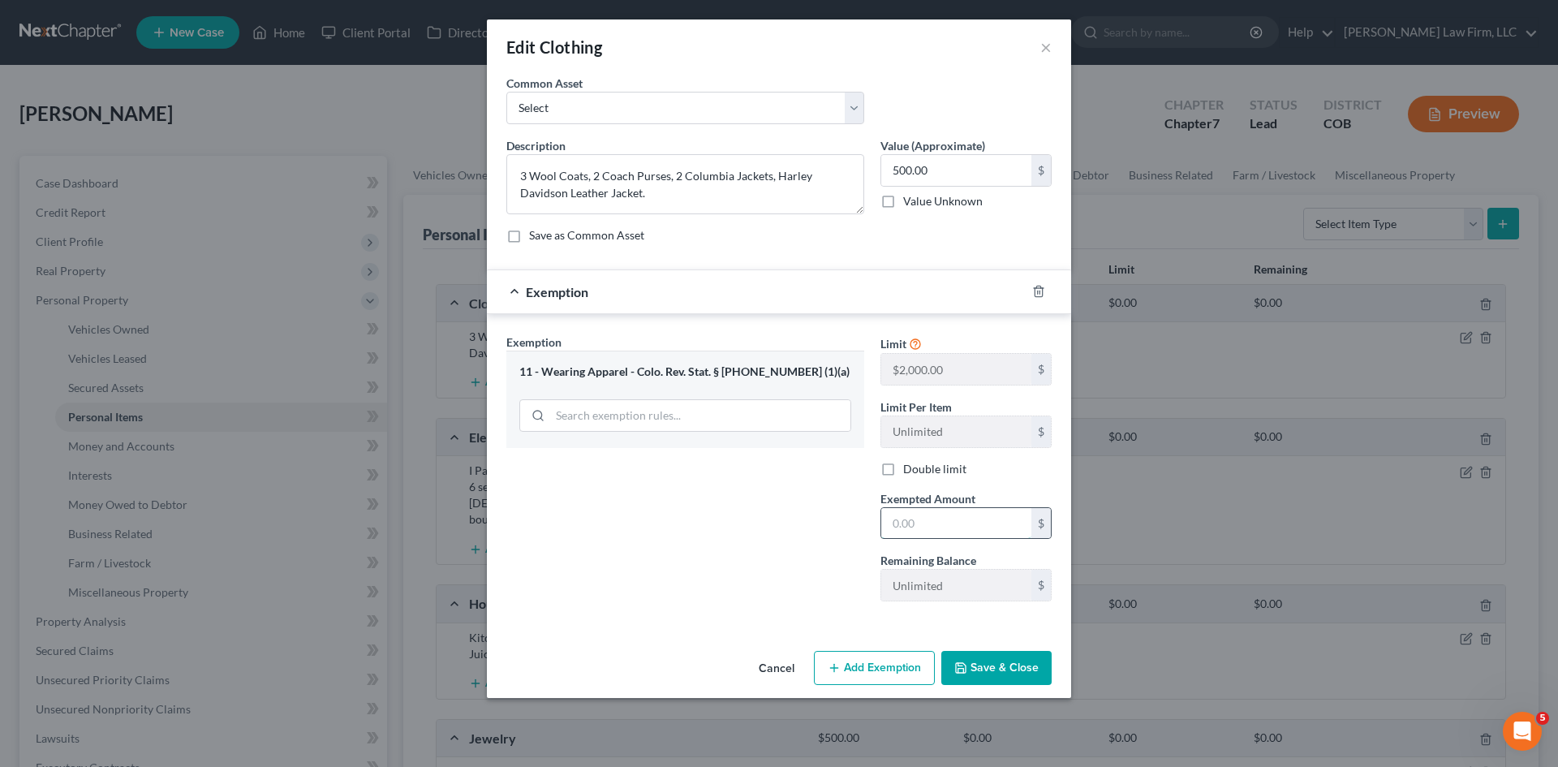
click at [945, 537] on input "text" at bounding box center [956, 523] width 150 height 31
click at [992, 661] on button "Save & Close" at bounding box center [996, 668] width 110 height 34
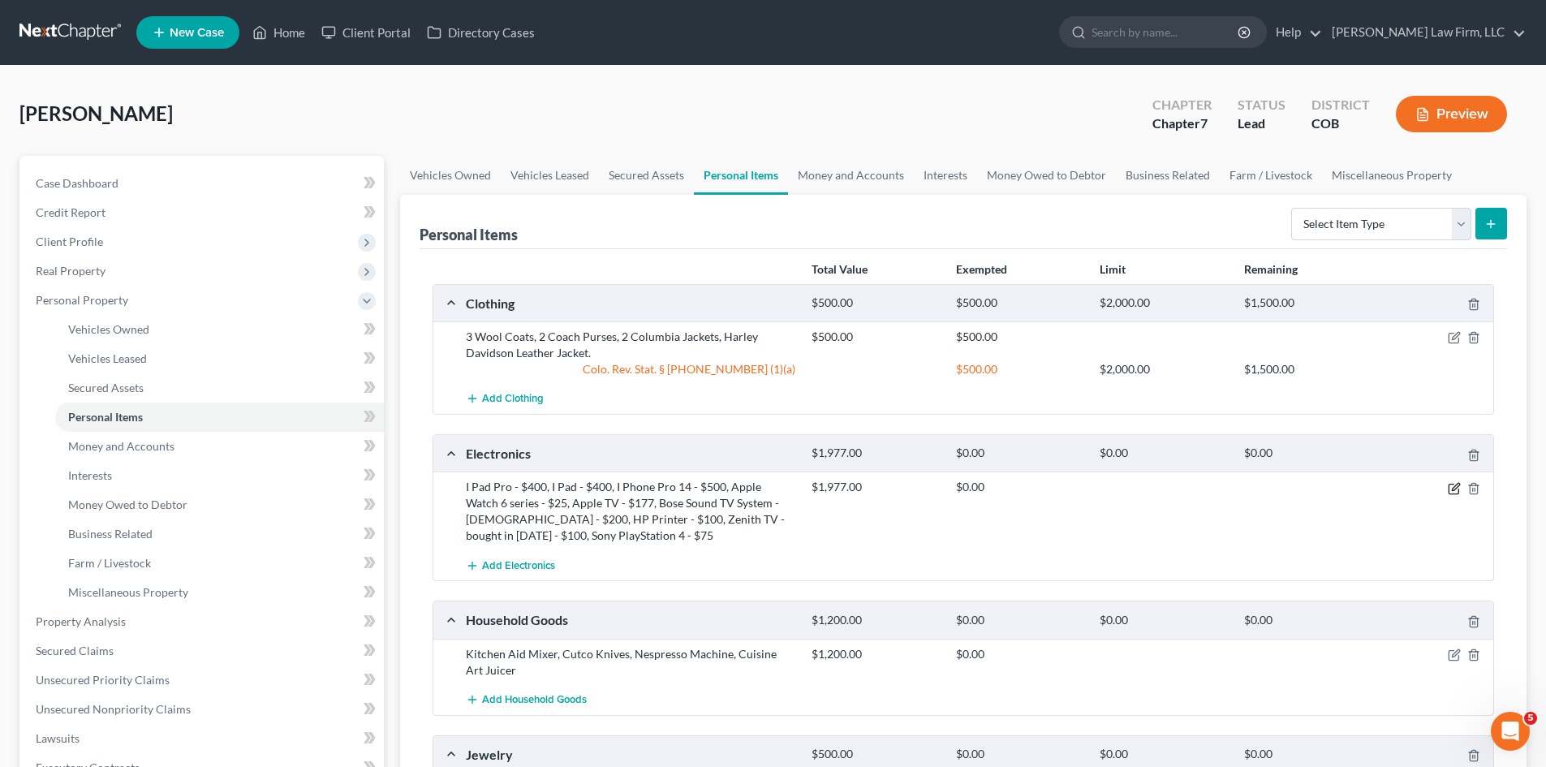
click at [1452, 486] on icon "button" at bounding box center [1454, 488] width 13 height 13
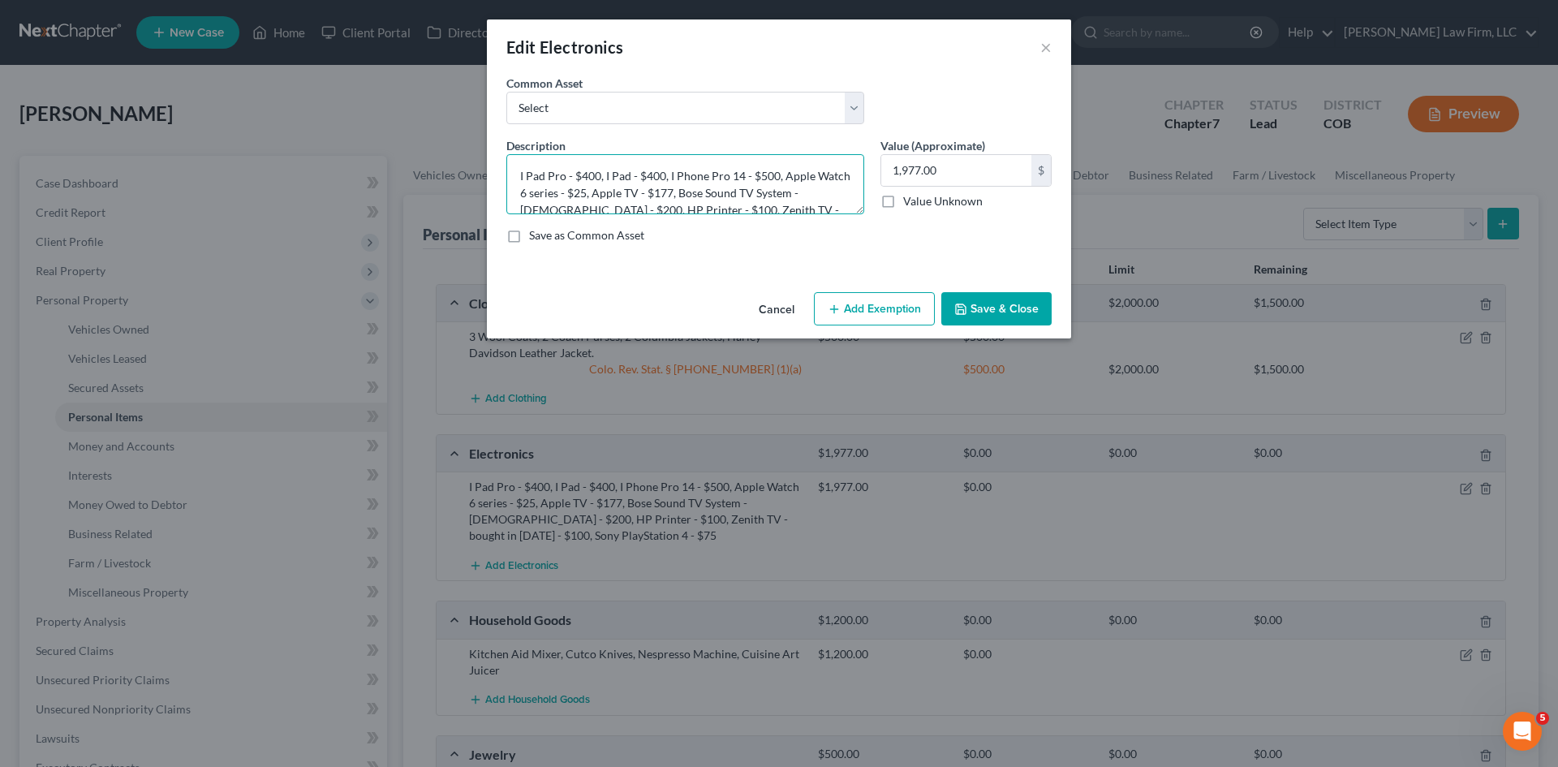
drag, startPoint x: 864, startPoint y: 215, endPoint x: 858, endPoint y: 295, distance: 79.8
click at [862, 309] on div "Edit Electronics × An exemption set must first be selected from the Filing Info…" at bounding box center [779, 178] width 584 height 319
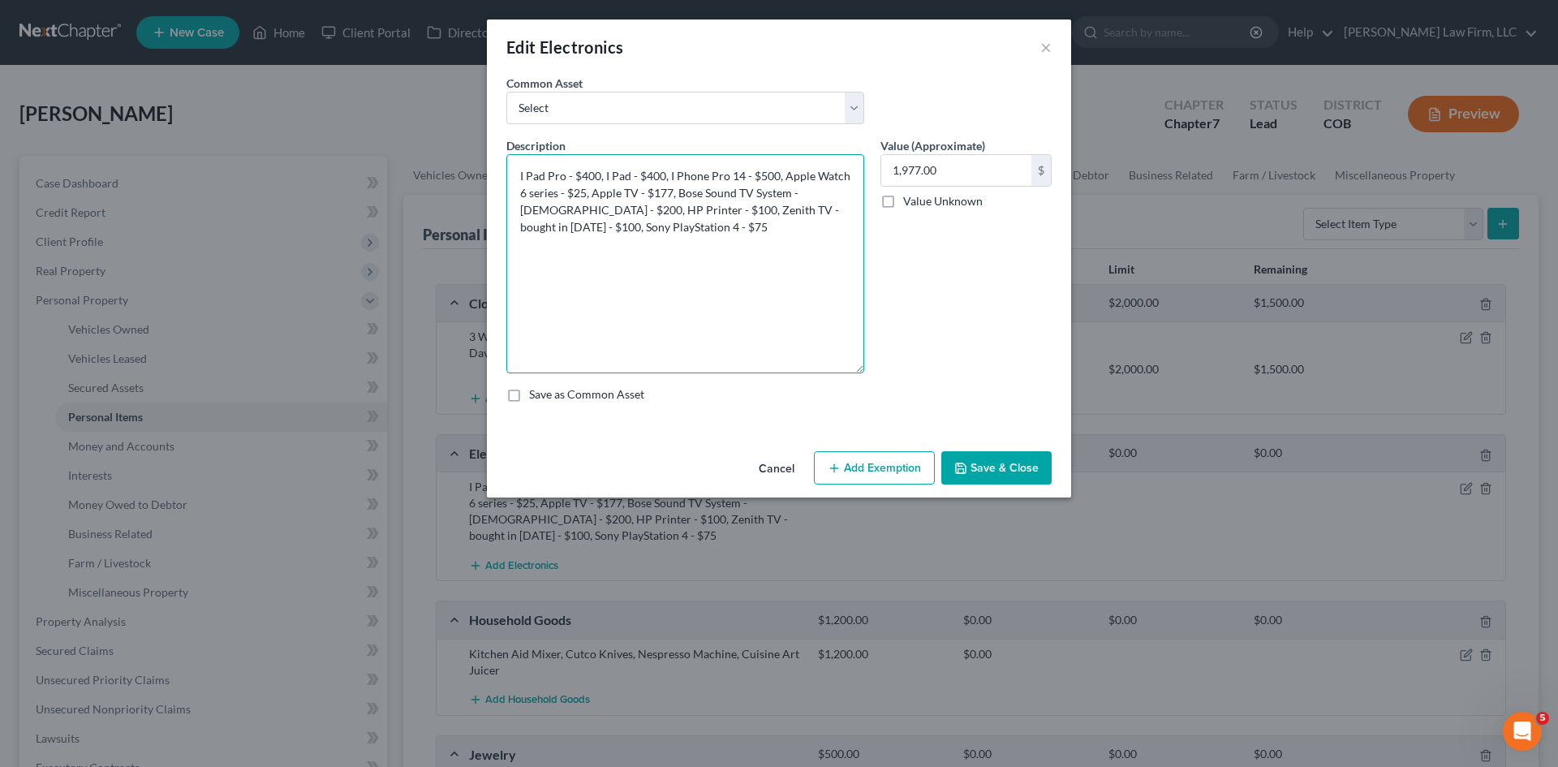
drag, startPoint x: 859, startPoint y: 206, endPoint x: 858, endPoint y: 377, distance: 171.2
click at [858, 373] on textarea "I Pad Pro - $400, I Pad - $400, I Phone Pro 14 - $500, Apple Watch 6 series - $…" at bounding box center [685, 263] width 358 height 219
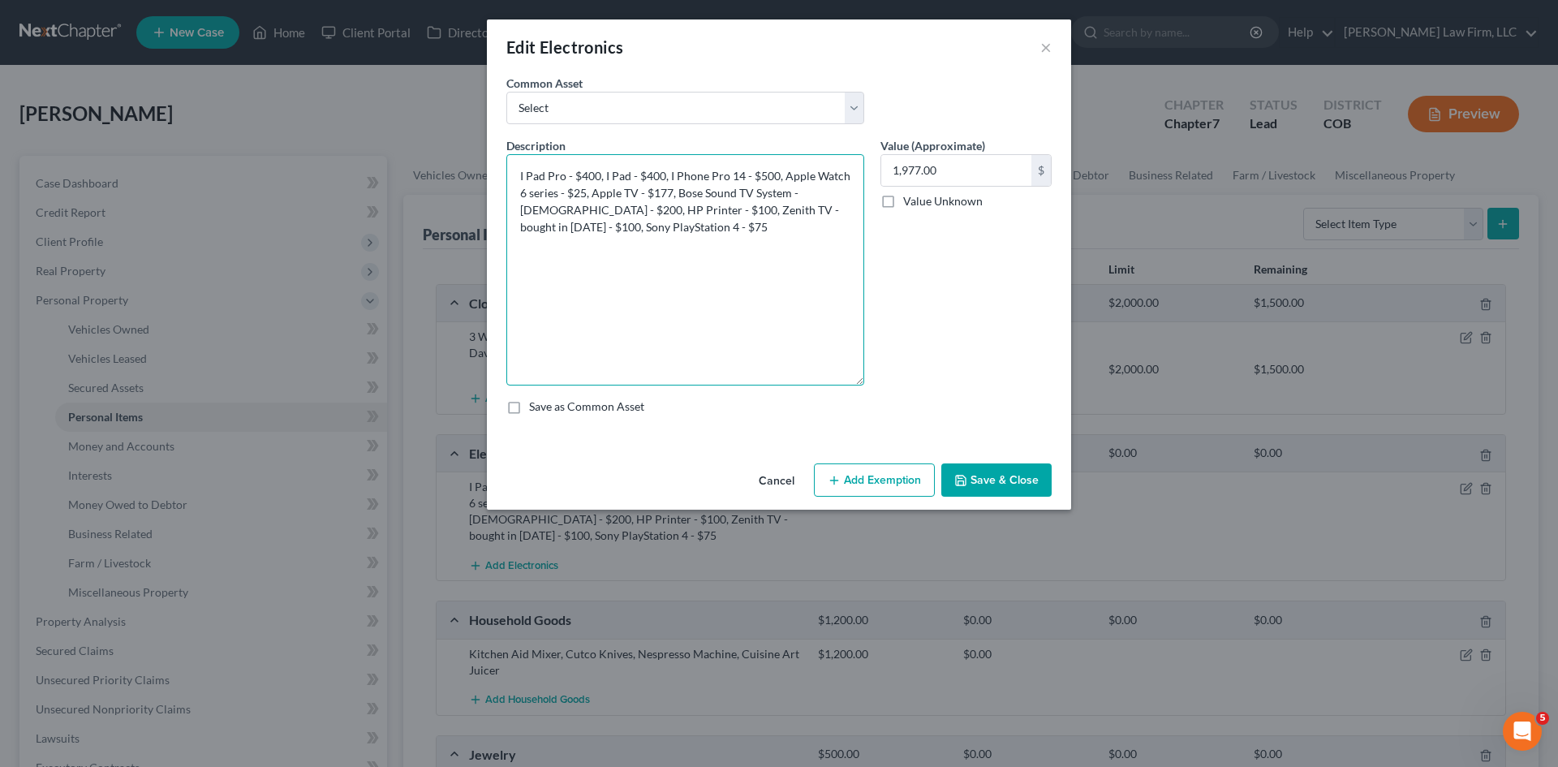
click at [612, 298] on textarea "I Pad Pro - $400, I Pad - $400, I Phone Pro 14 - $500, Apple Watch 6 series - $…" at bounding box center [685, 269] width 358 height 231
click at [754, 272] on textarea "I Pad Pro - $400, I Pad - $400, I Phone Pro 14 - $500, Apple Watch 6 series - $…" at bounding box center [685, 269] width 358 height 231
click at [889, 481] on button "Add Exemption" at bounding box center [874, 480] width 121 height 34
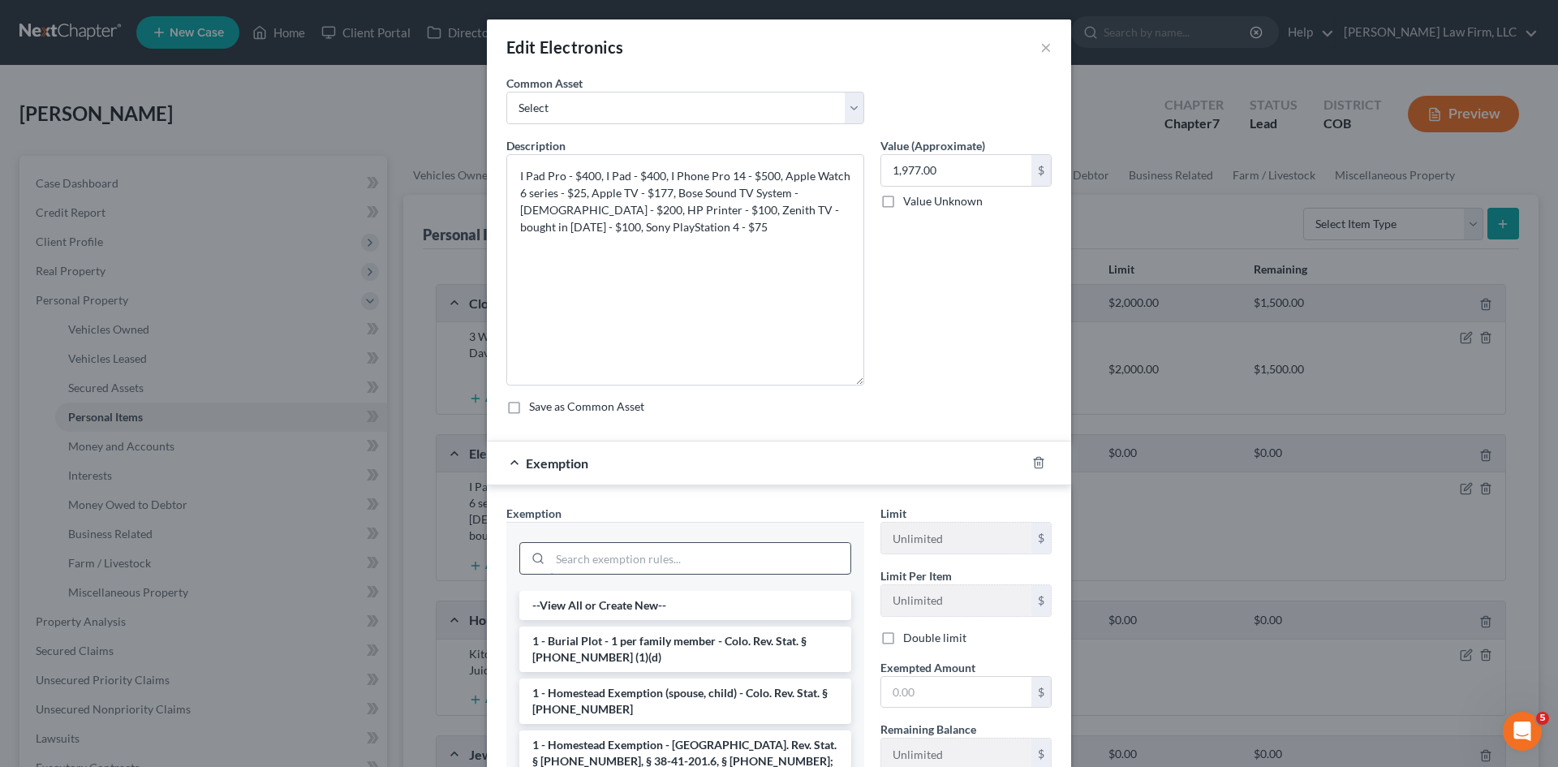
click at [633, 562] on input "search" at bounding box center [700, 558] width 300 height 31
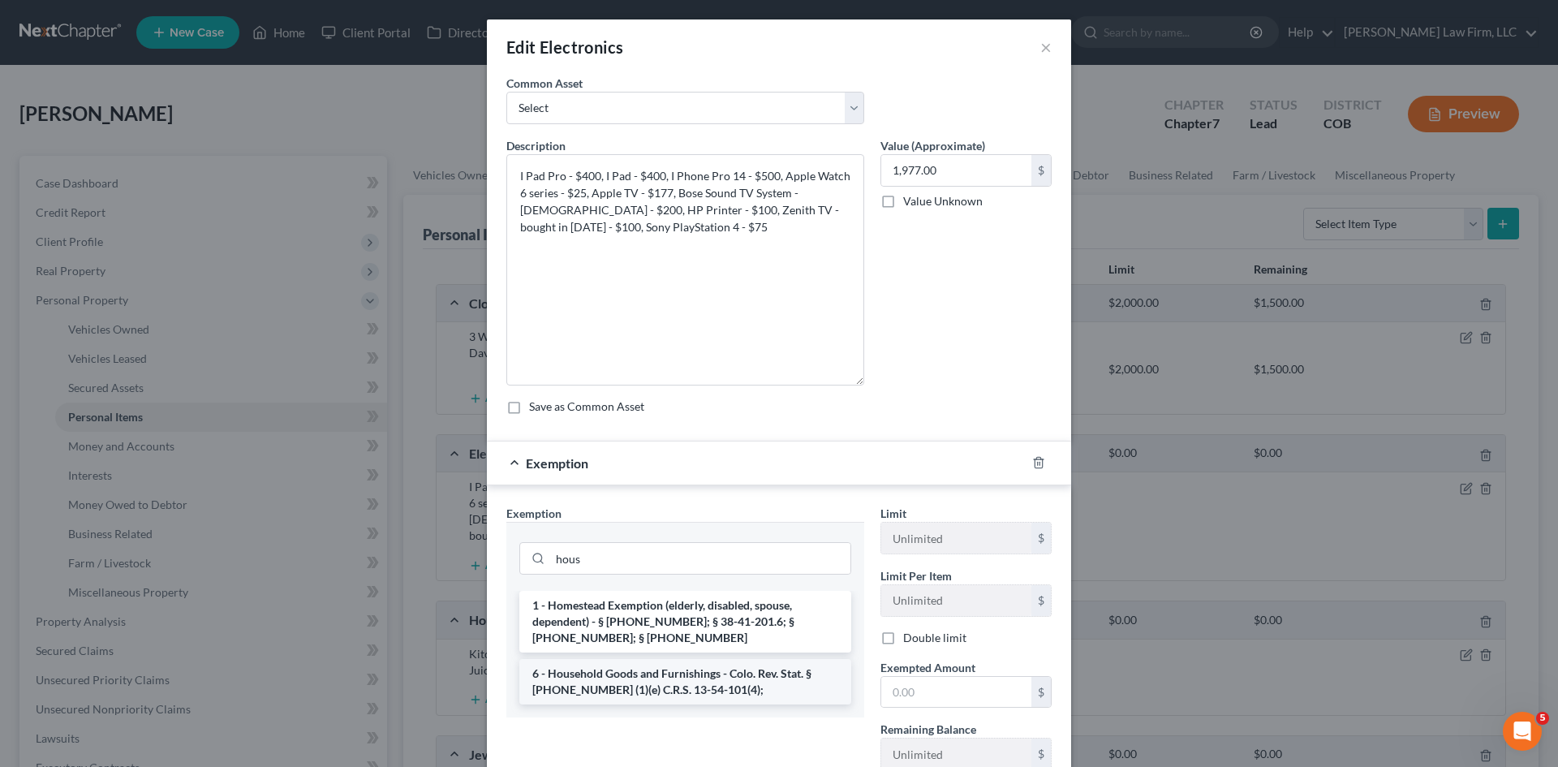
click at [668, 679] on li "6 - Household Goods and Furnishings - Colo. Rev. Stat. § [PHONE_NUMBER] (1)(e) …" at bounding box center [685, 681] width 332 height 45
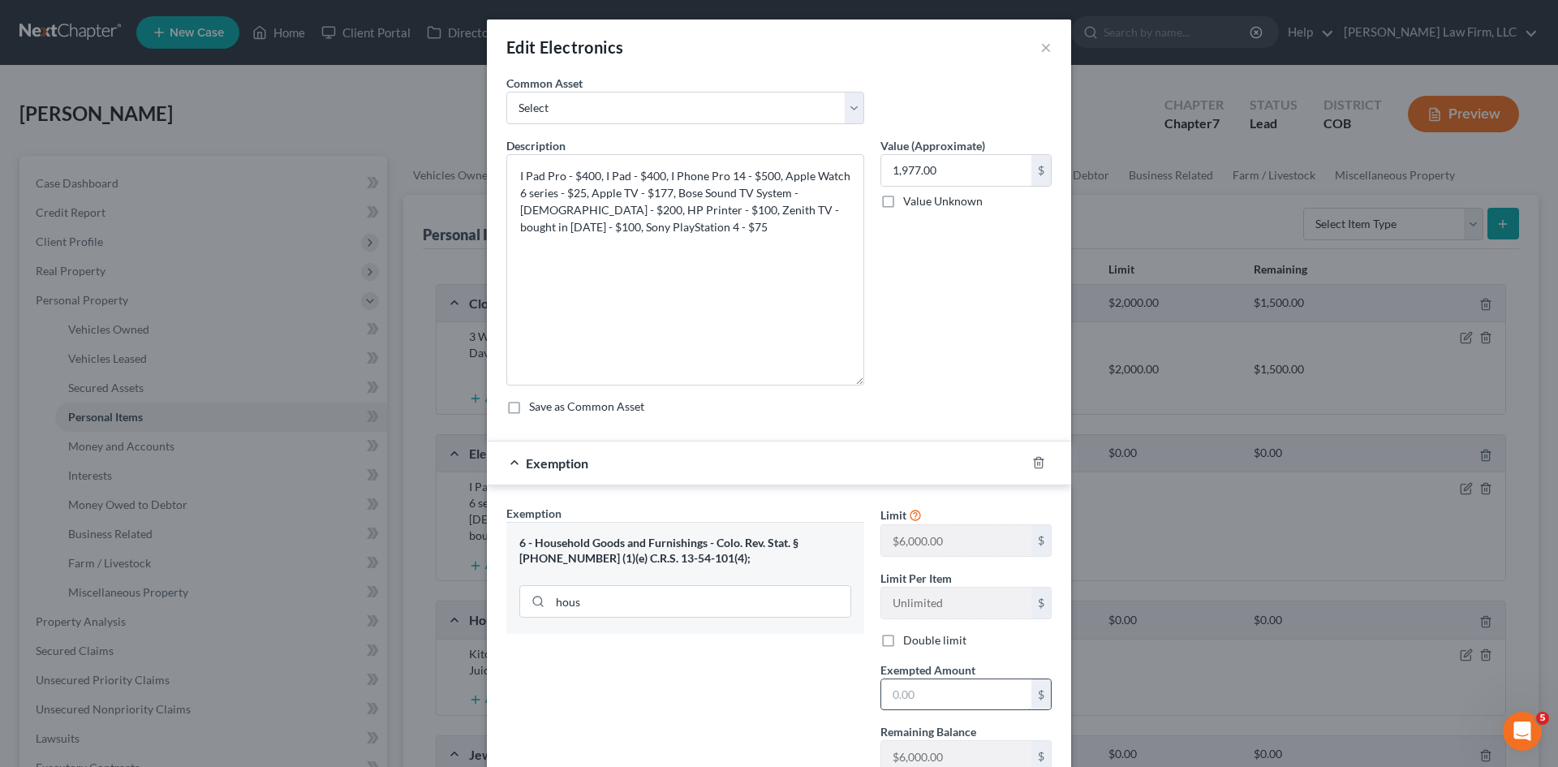
click at [933, 692] on input "text" at bounding box center [956, 694] width 150 height 31
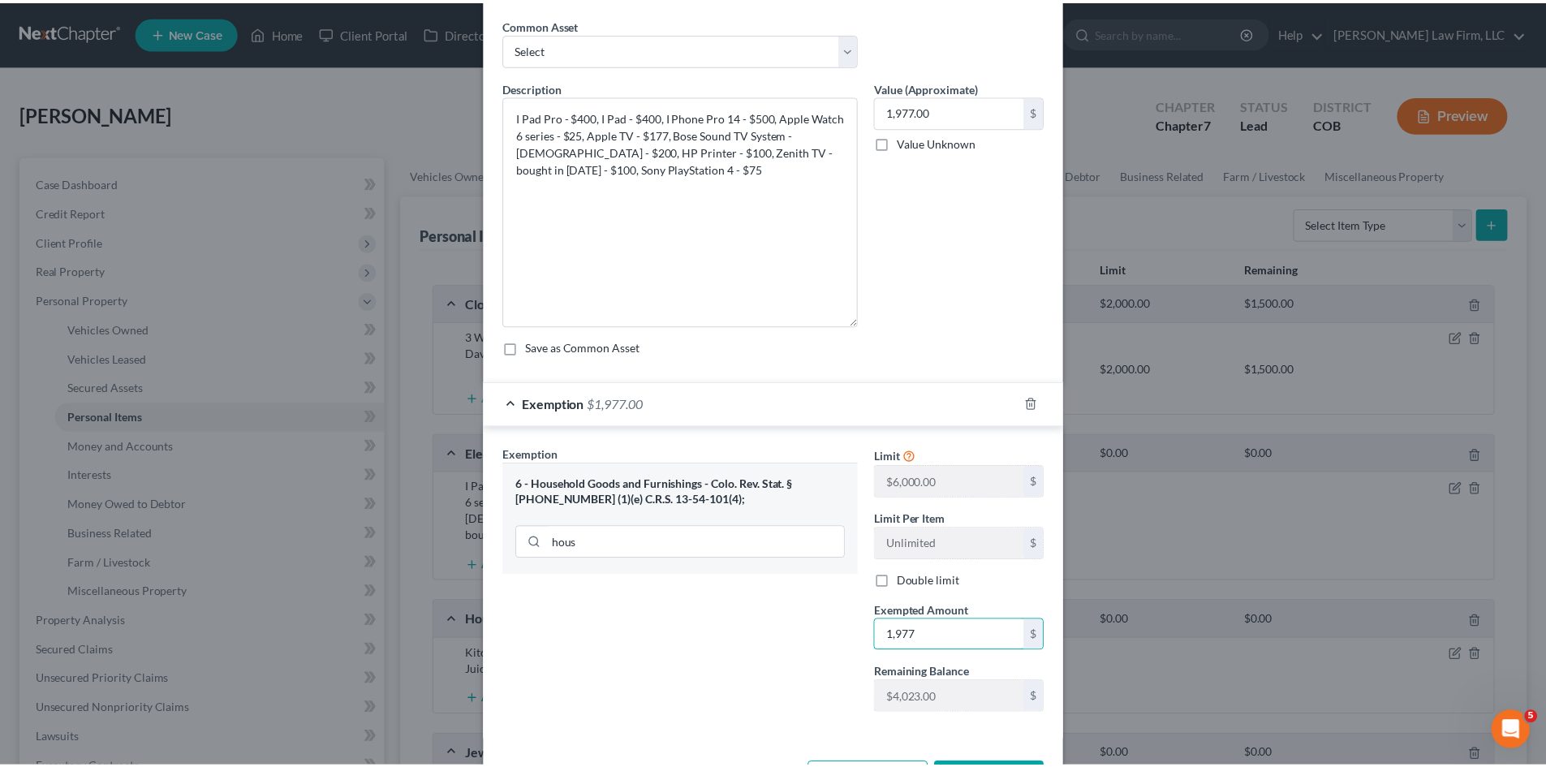
scroll to position [122, 0]
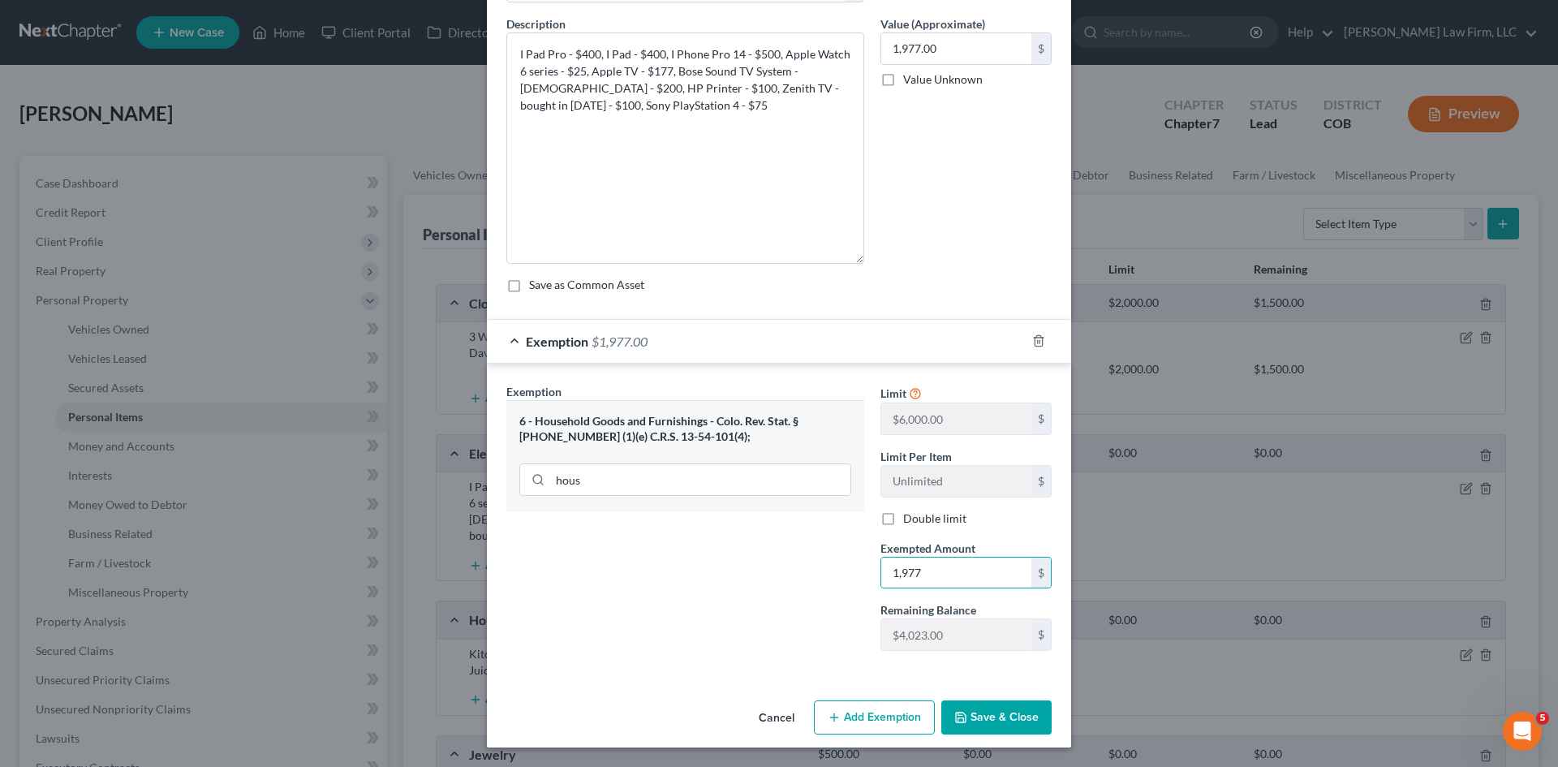
click at [989, 717] on button "Save & Close" at bounding box center [996, 717] width 110 height 34
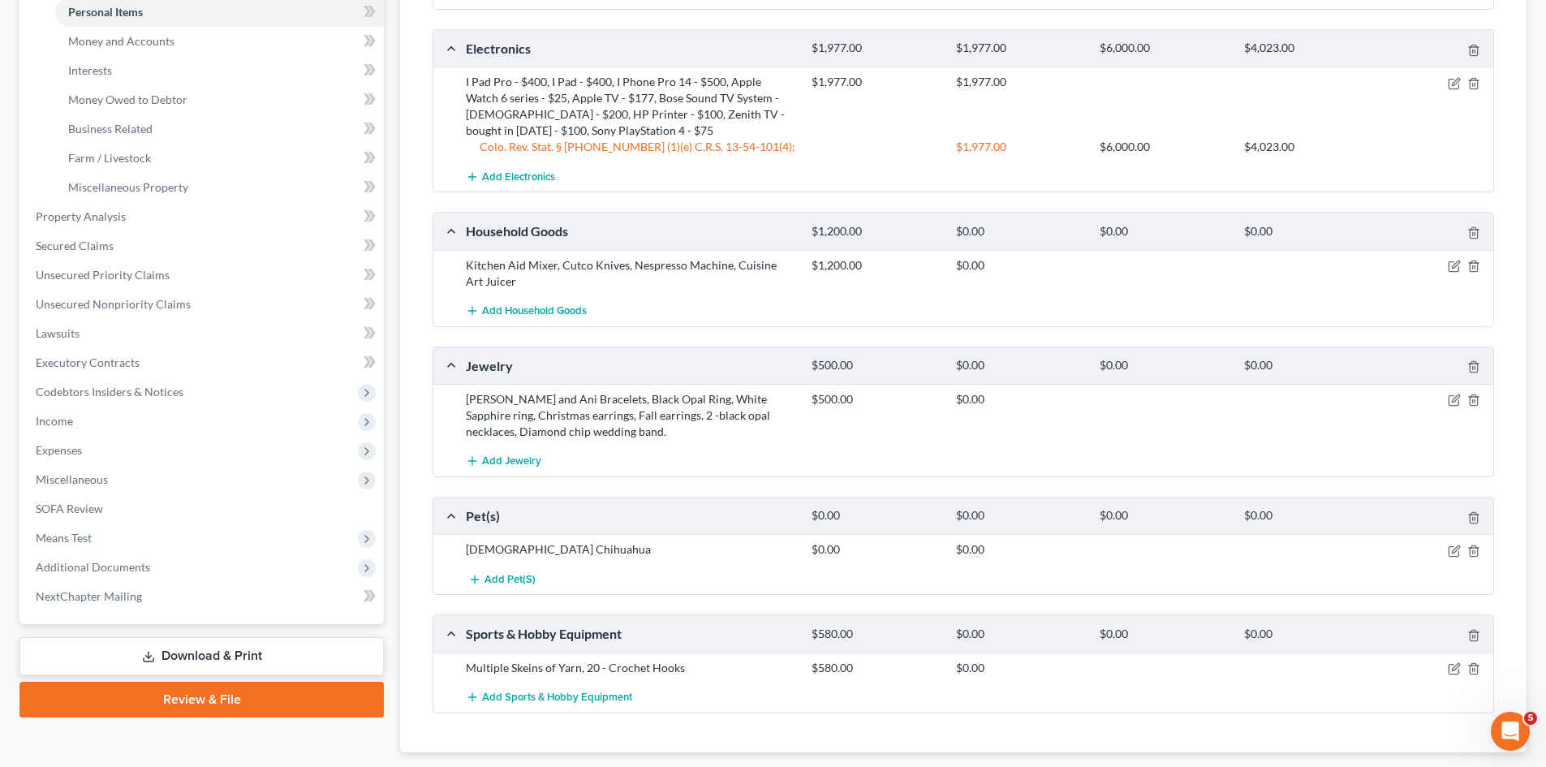
scroll to position [406, 0]
click at [1455, 265] on icon "button" at bounding box center [1454, 265] width 13 height 13
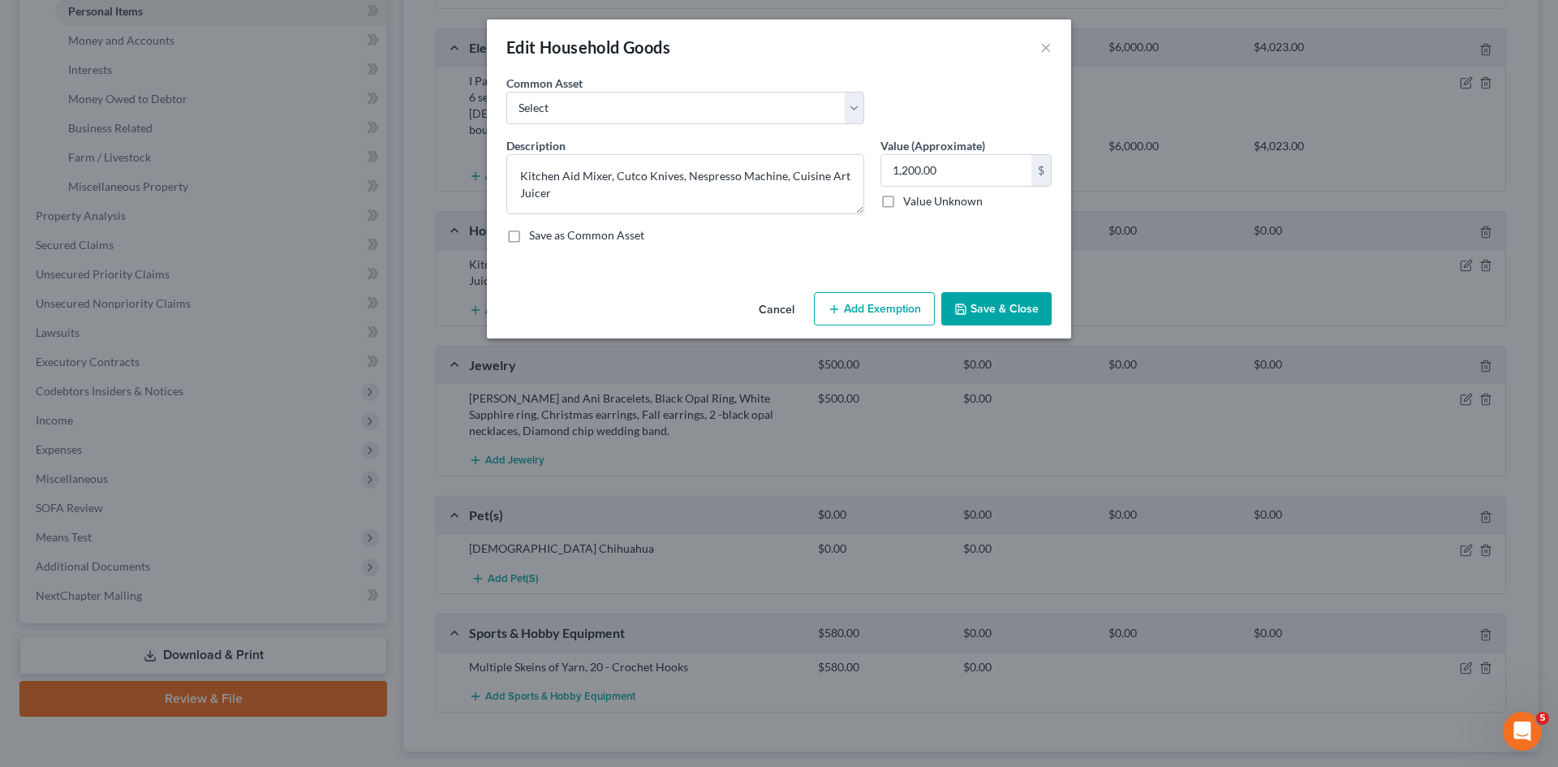
click at [914, 299] on button "Add Exemption" at bounding box center [874, 309] width 121 height 34
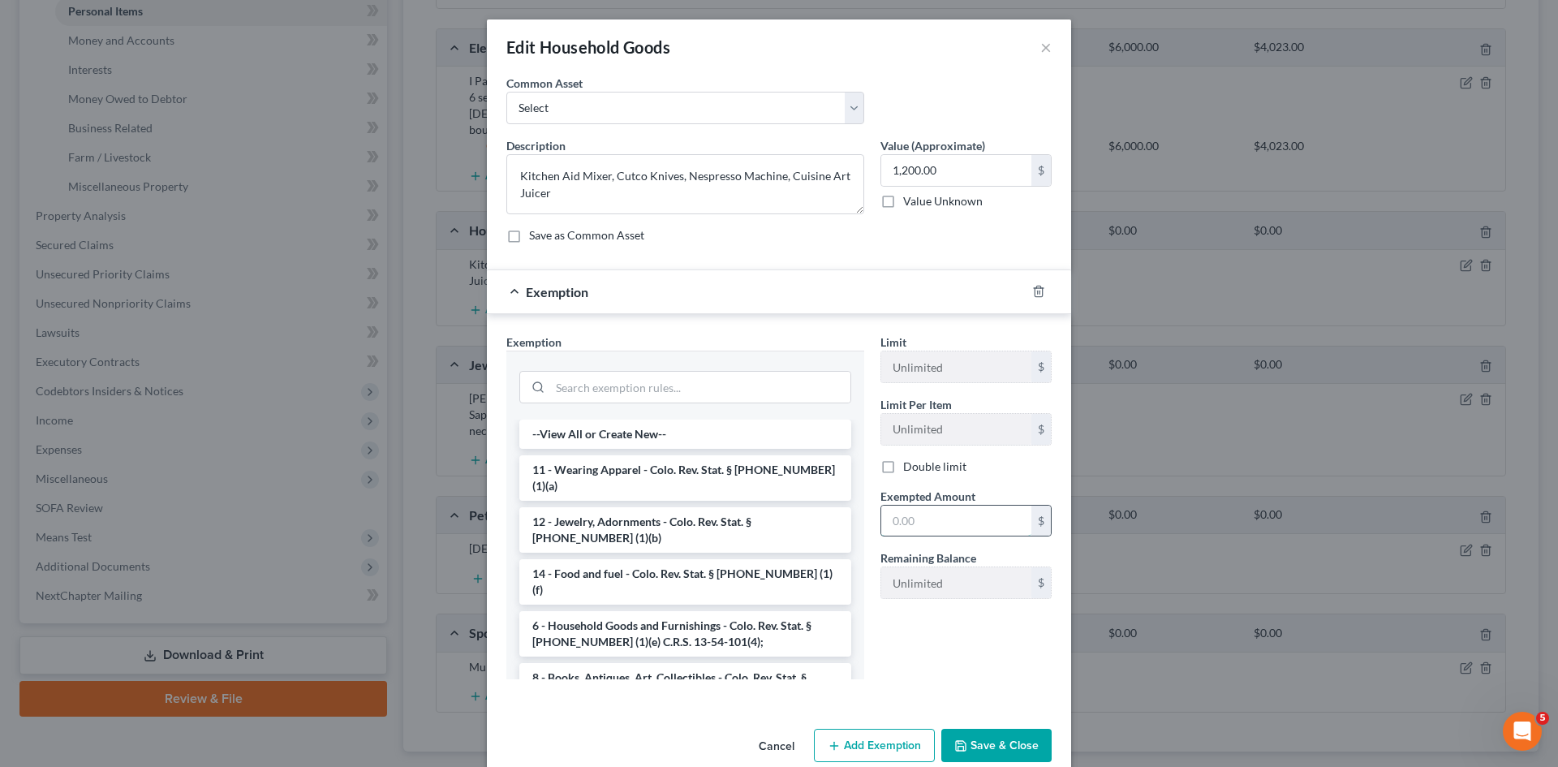
click at [962, 524] on input "text" at bounding box center [956, 521] width 150 height 31
click at [634, 611] on li "6 - Household Goods and Furnishings - Colo. Rev. Stat. § [PHONE_NUMBER] (1)(e) …" at bounding box center [685, 633] width 332 height 45
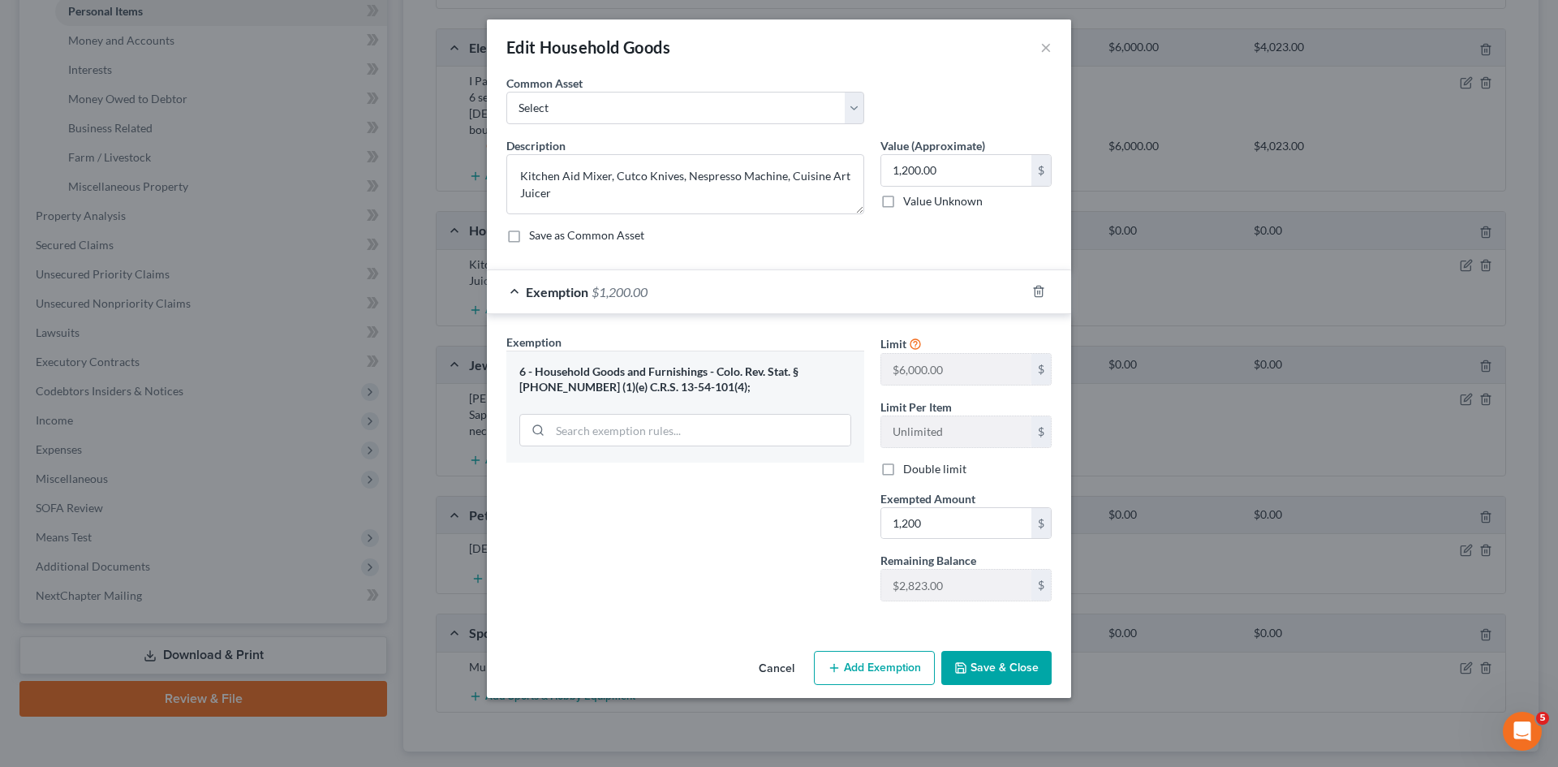
click at [1003, 663] on button "Save & Close" at bounding box center [996, 668] width 110 height 34
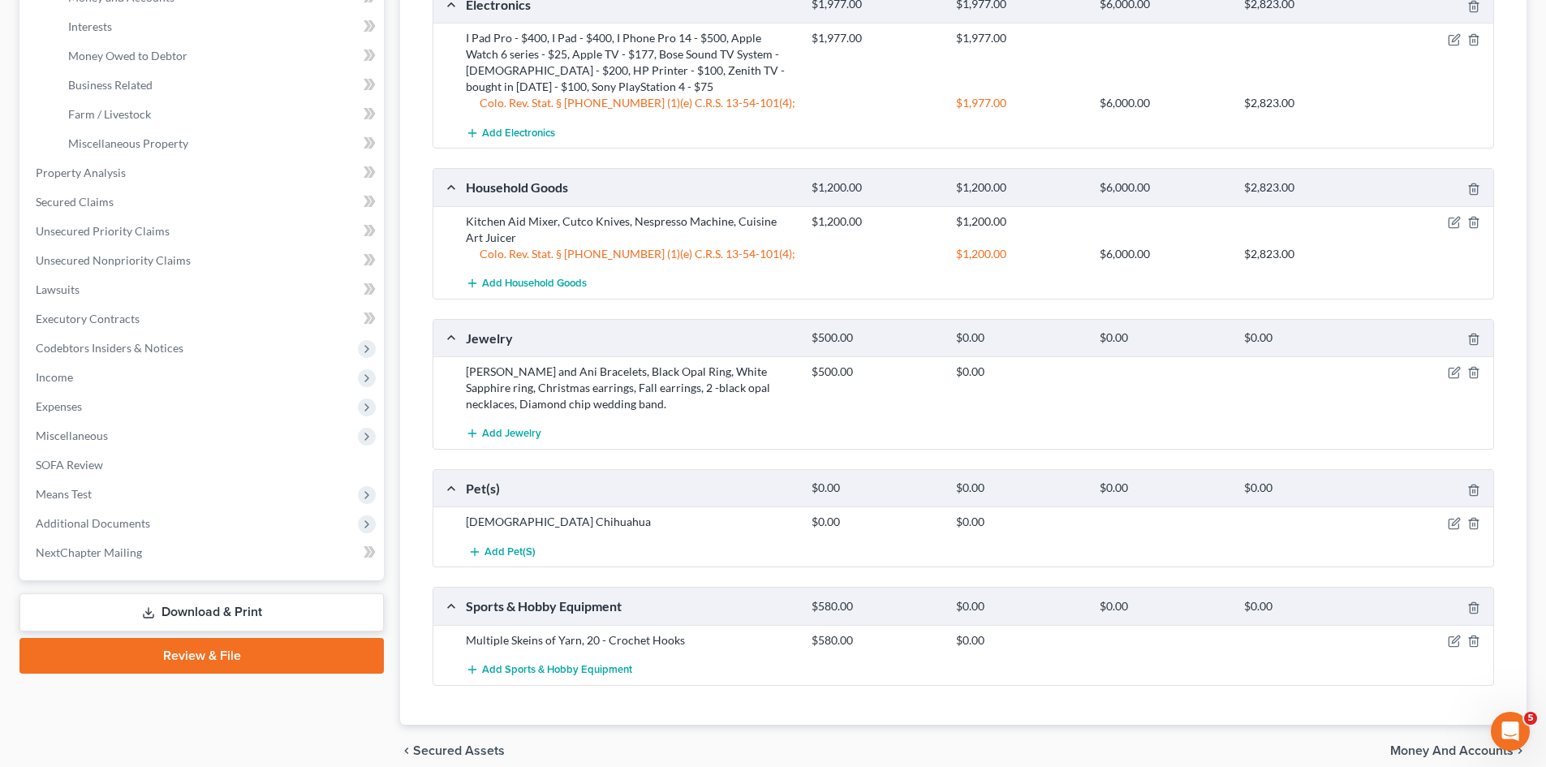
scroll to position [520, 0]
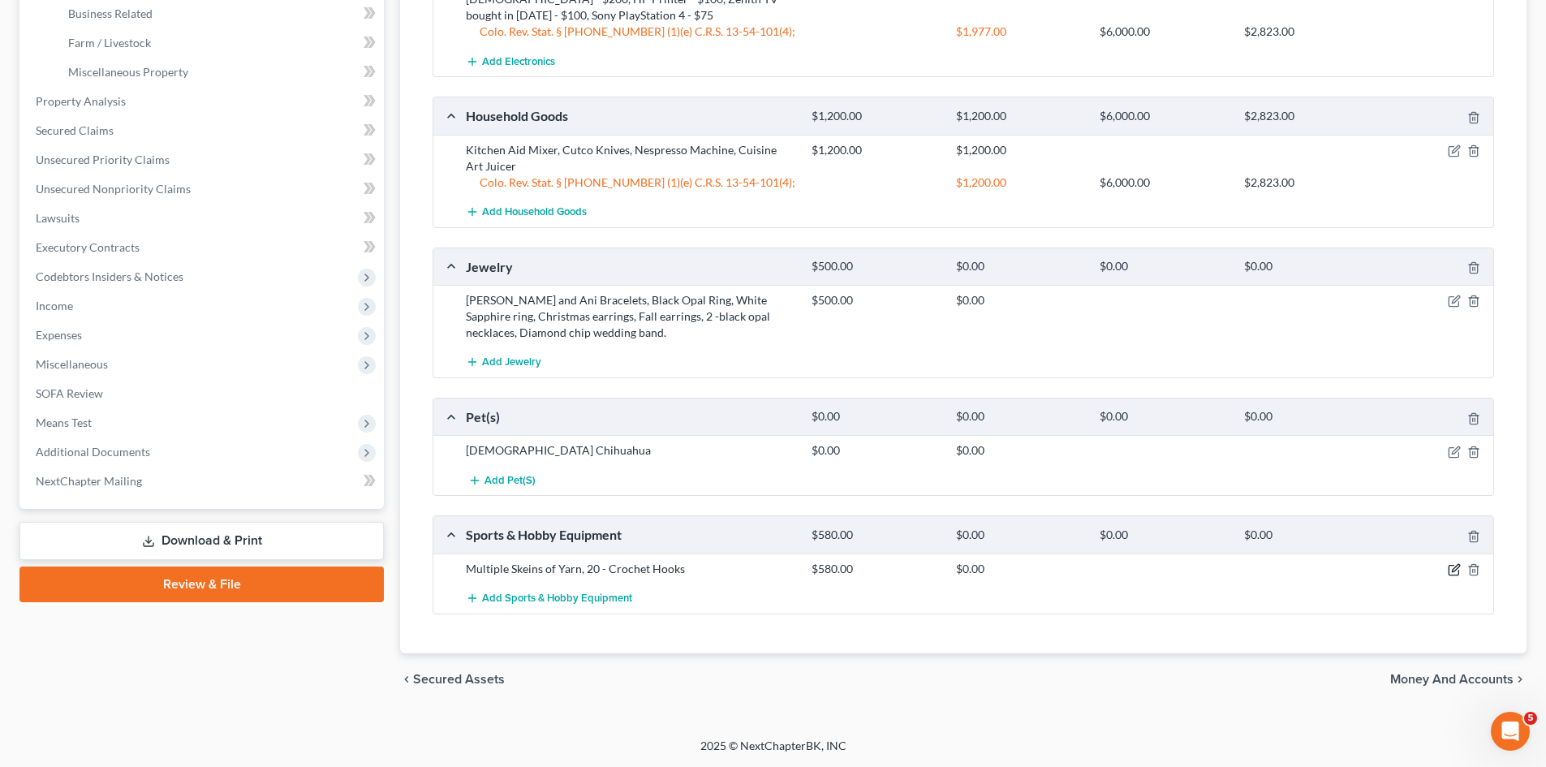
click at [1450, 568] on icon "button" at bounding box center [1454, 569] width 13 height 13
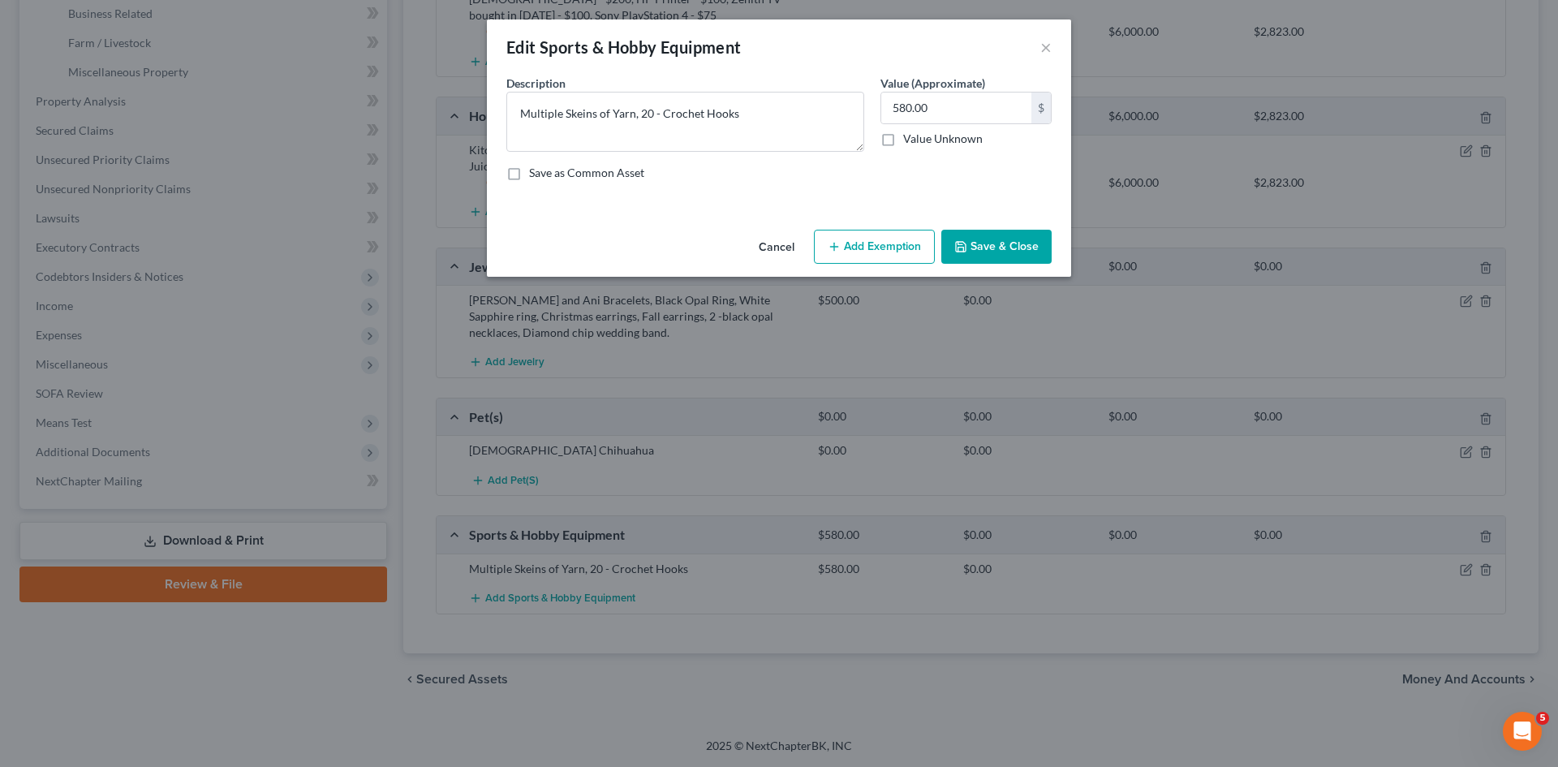
click at [772, 251] on button "Cancel" at bounding box center [777, 247] width 62 height 32
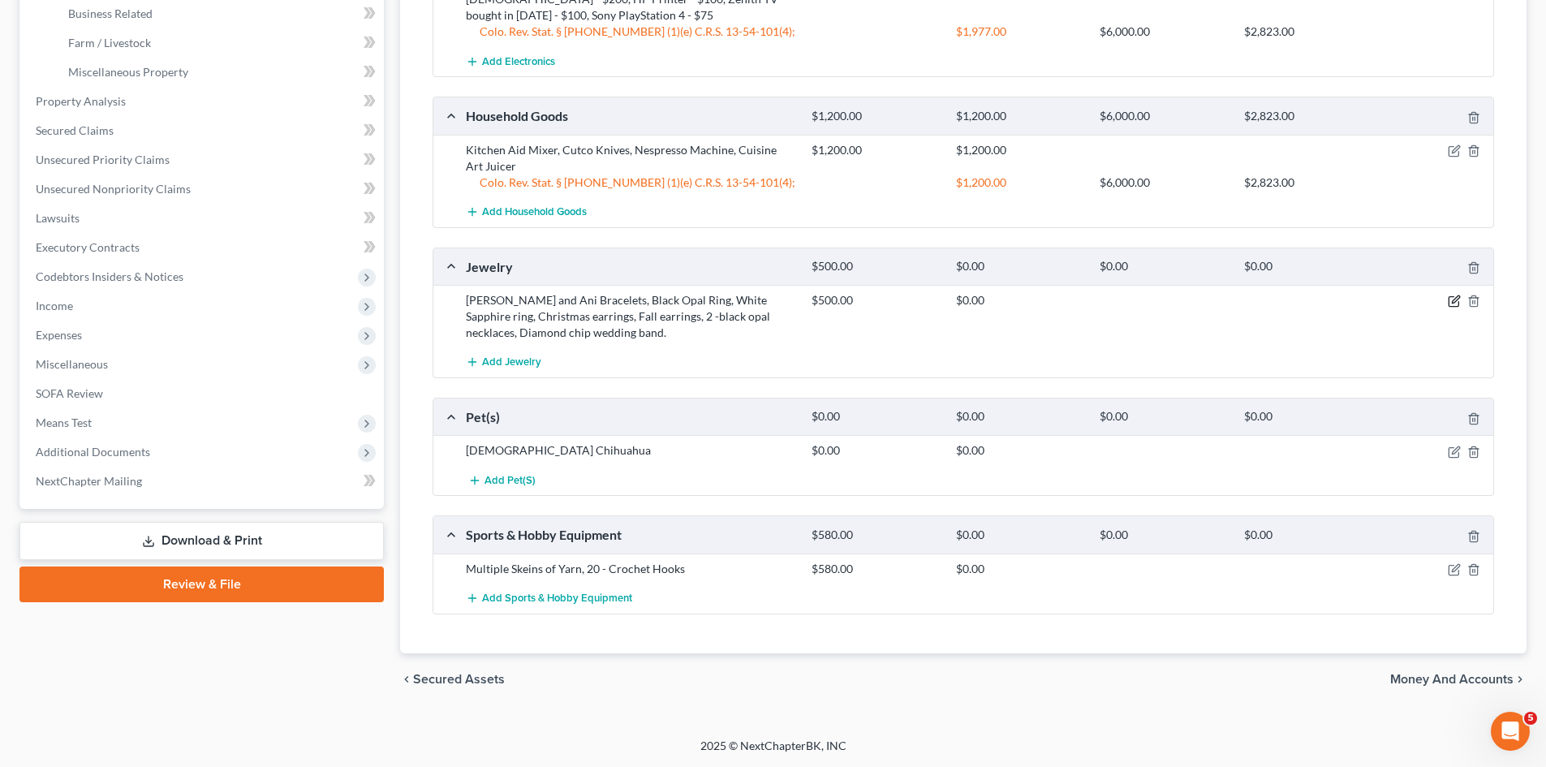
click at [1453, 302] on icon "button" at bounding box center [1454, 301] width 13 height 13
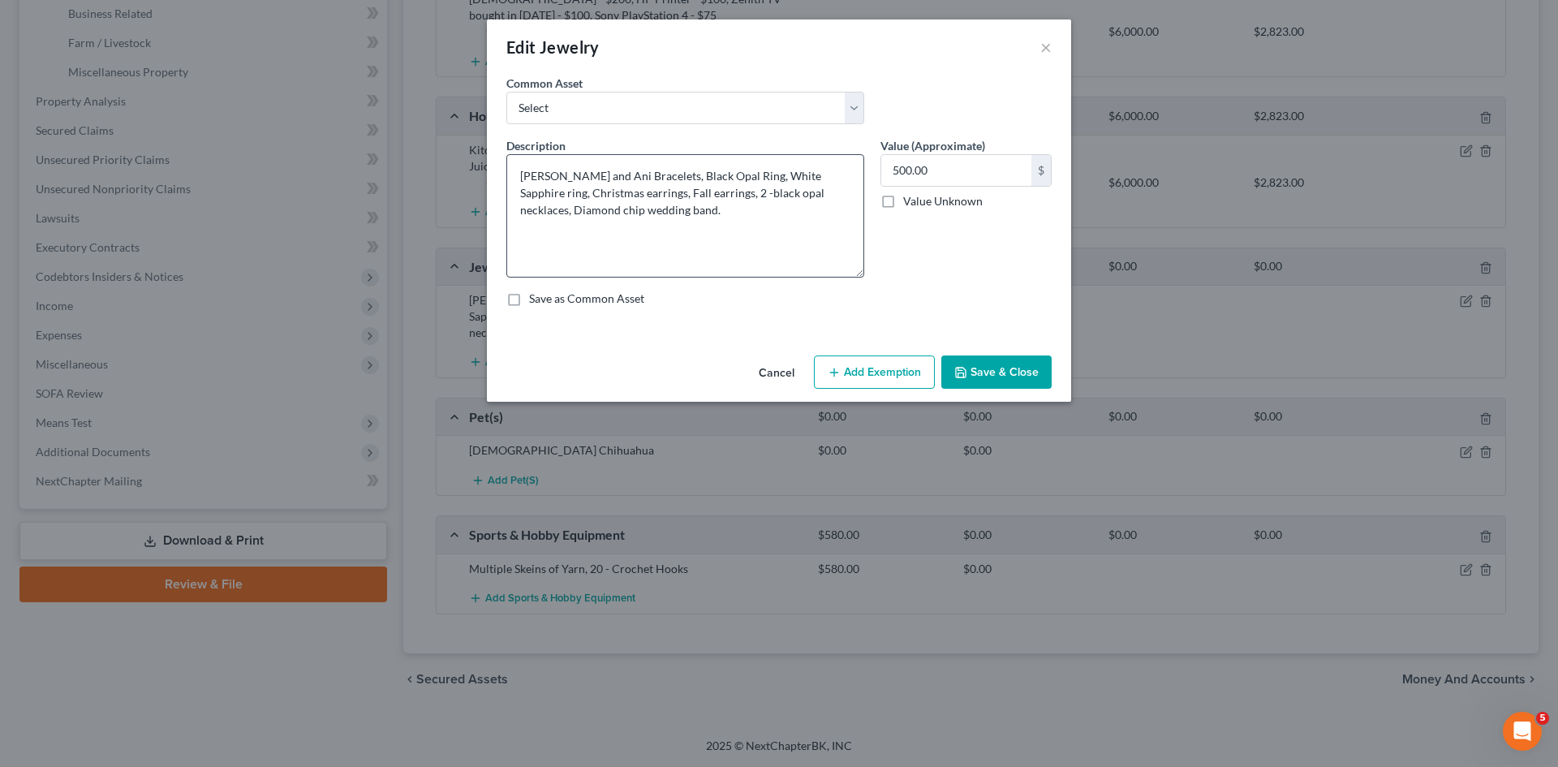
drag, startPoint x: 857, startPoint y: 210, endPoint x: 845, endPoint y: 273, distance: 64.4
click at [845, 273] on textarea "[PERSON_NAME] and Ani Bracelets, Black Opal Ring, White Sapphire ring, Christma…" at bounding box center [685, 215] width 358 height 123
click at [883, 381] on button "Add Exemption" at bounding box center [874, 372] width 121 height 34
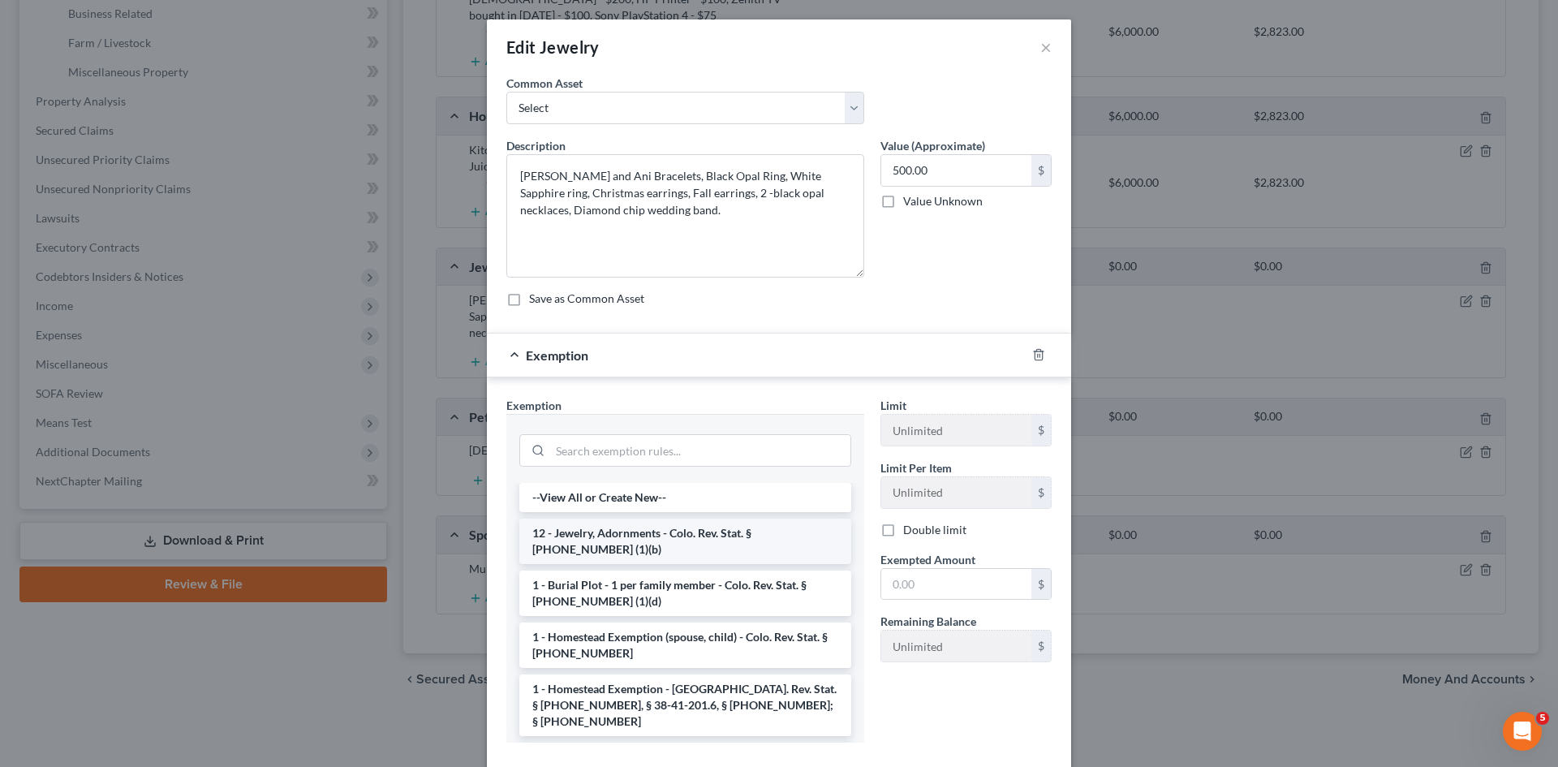
click at [628, 537] on li "12 - Jewelry, Adornments - Colo. Rev. Stat. § [PHONE_NUMBER] (1)(b)" at bounding box center [685, 540] width 332 height 45
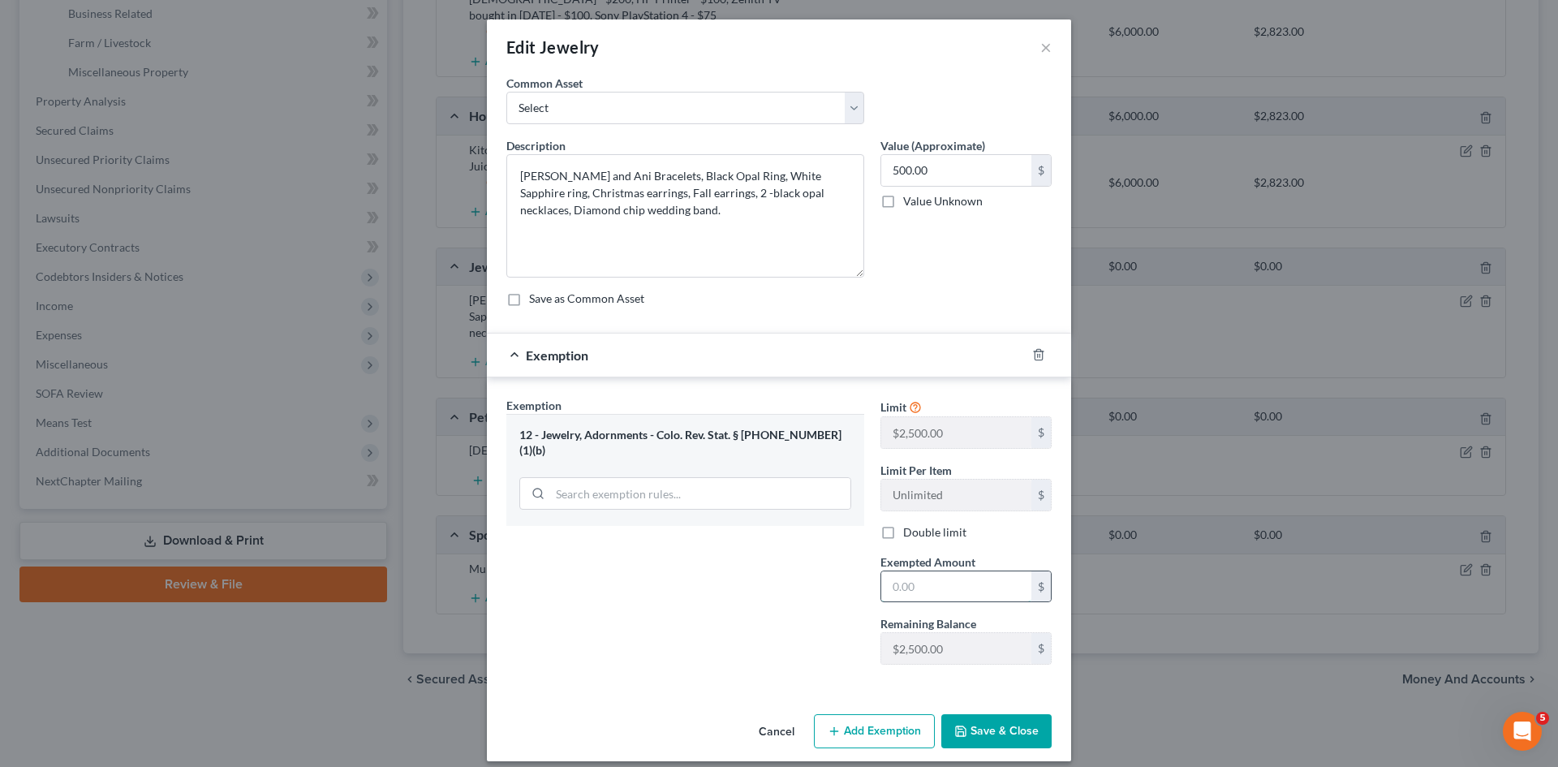
click at [953, 587] on input "text" at bounding box center [956, 586] width 150 height 31
click at [1028, 719] on button "Save & Close" at bounding box center [996, 731] width 110 height 34
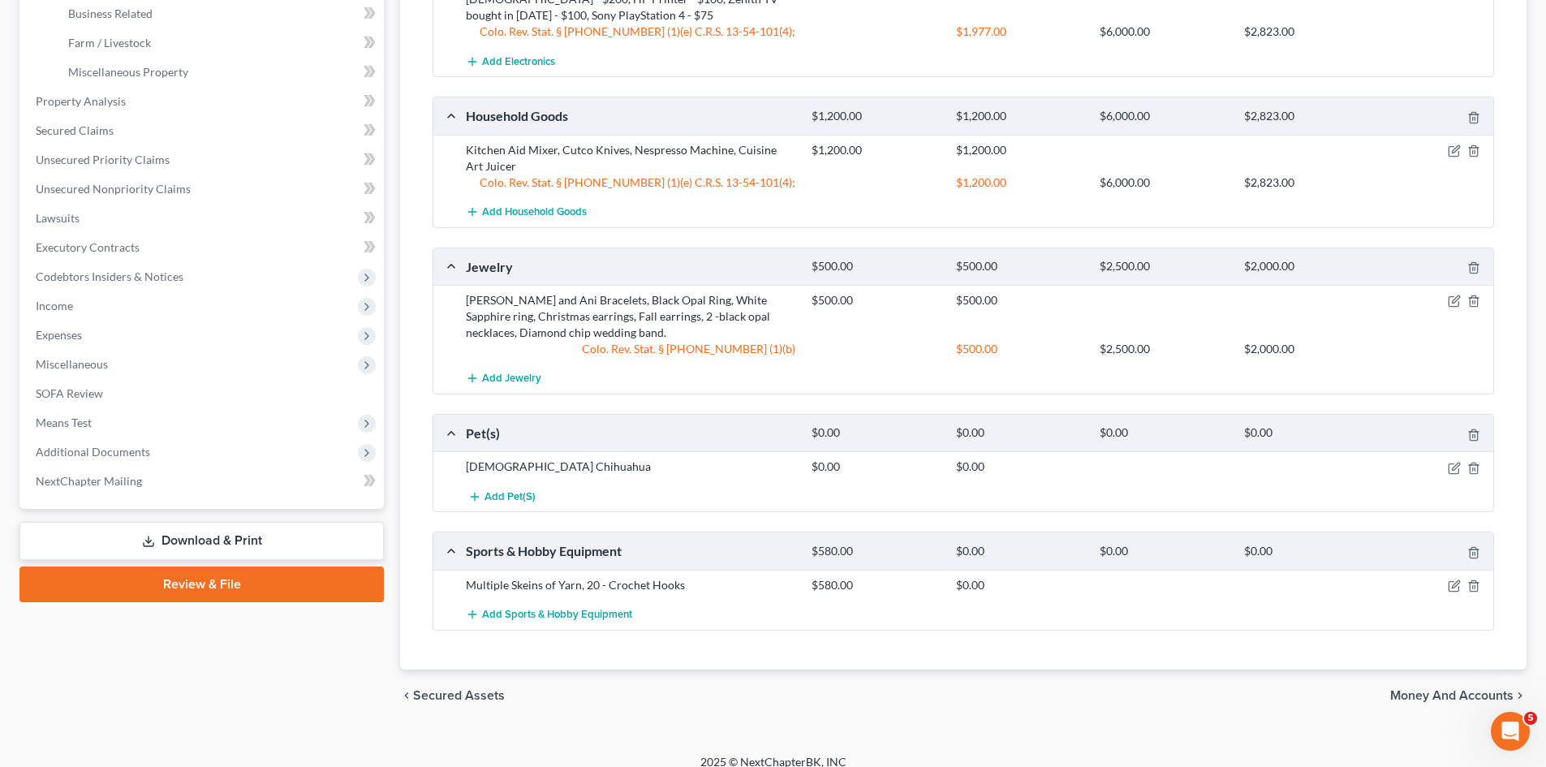
click at [1434, 696] on span "Money and Accounts" at bounding box center [1451, 695] width 123 height 13
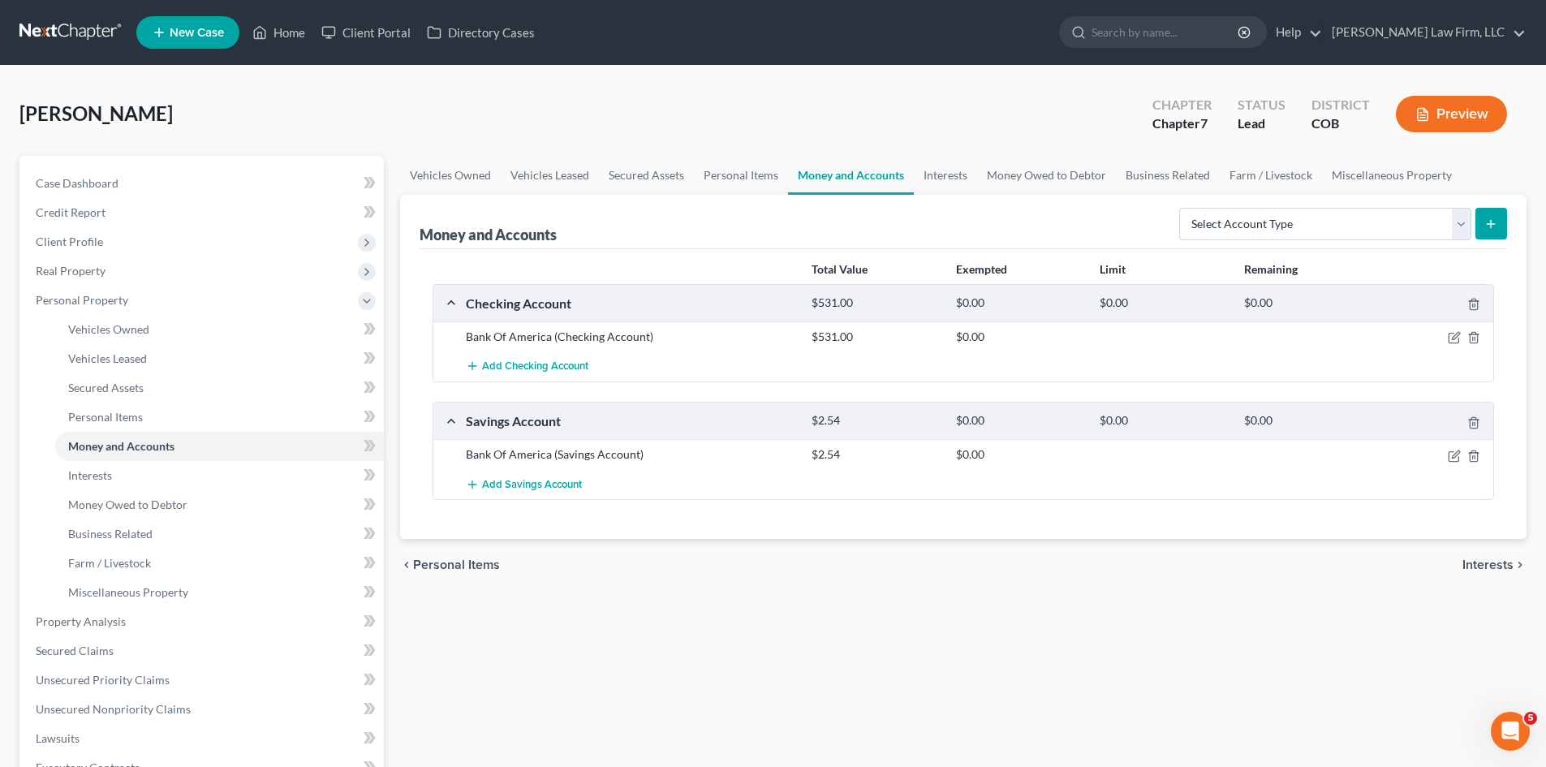
click at [1310, 711] on div "Vehicles Owned Vehicles Leased Secured Assets Personal Items Money and Accounts…" at bounding box center [963, 639] width 1142 height 966
click at [1209, 517] on div "Total Value Exempted Limit Remaining Checking Account $531.00 $0.00 $0.00 $0.00…" at bounding box center [962, 394] width 1087 height 290
click at [1280, 449] on div at bounding box center [1308, 454] width 144 height 16
click at [952, 179] on link "Interests" at bounding box center [945, 175] width 63 height 39
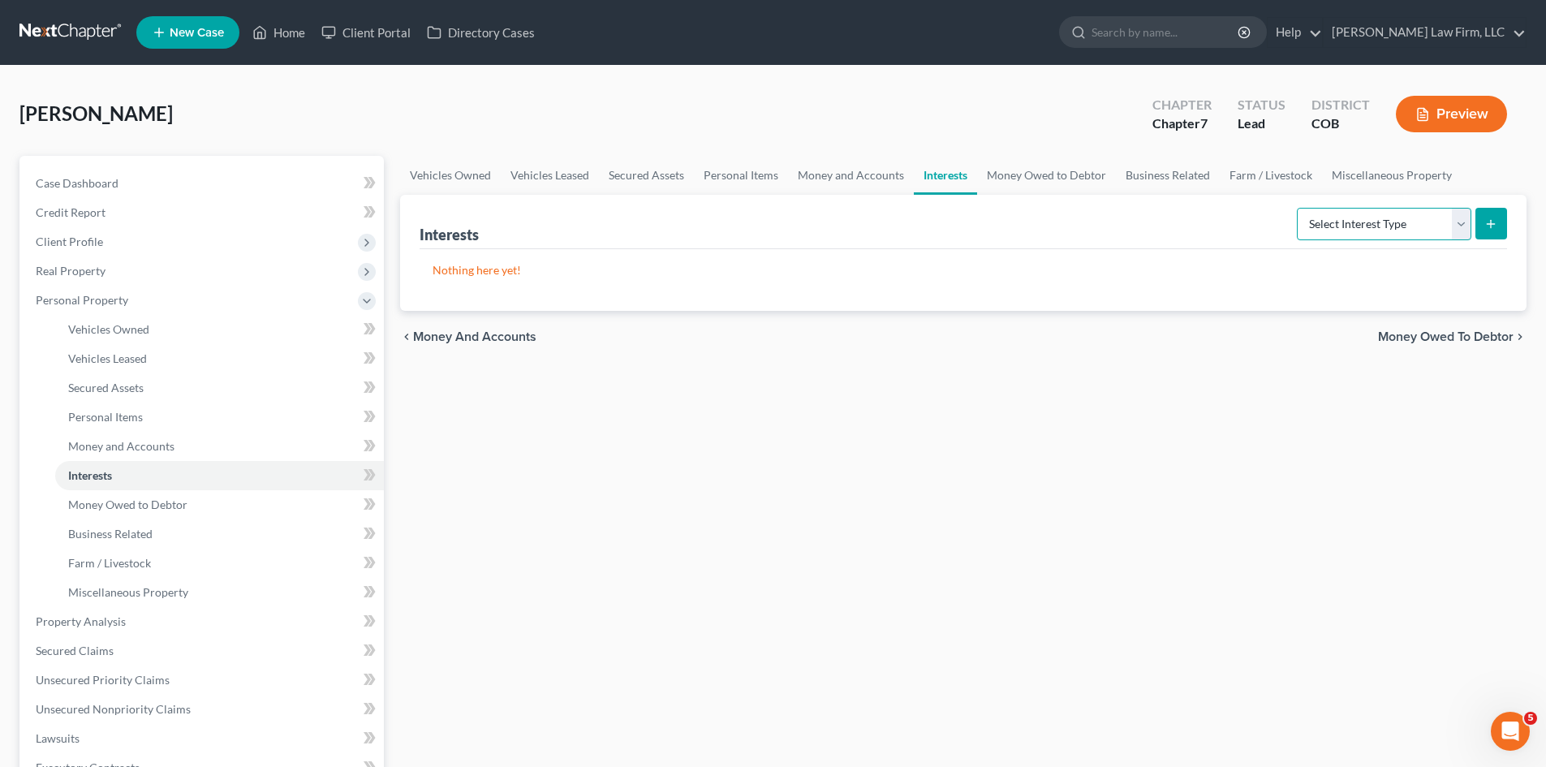
click at [1382, 216] on select "Select Interest Type 401K Annuity Bond Education IRA Government Bond Government…" at bounding box center [1384, 224] width 174 height 32
click at [1055, 183] on link "Money Owed to Debtor" at bounding box center [1046, 175] width 139 height 39
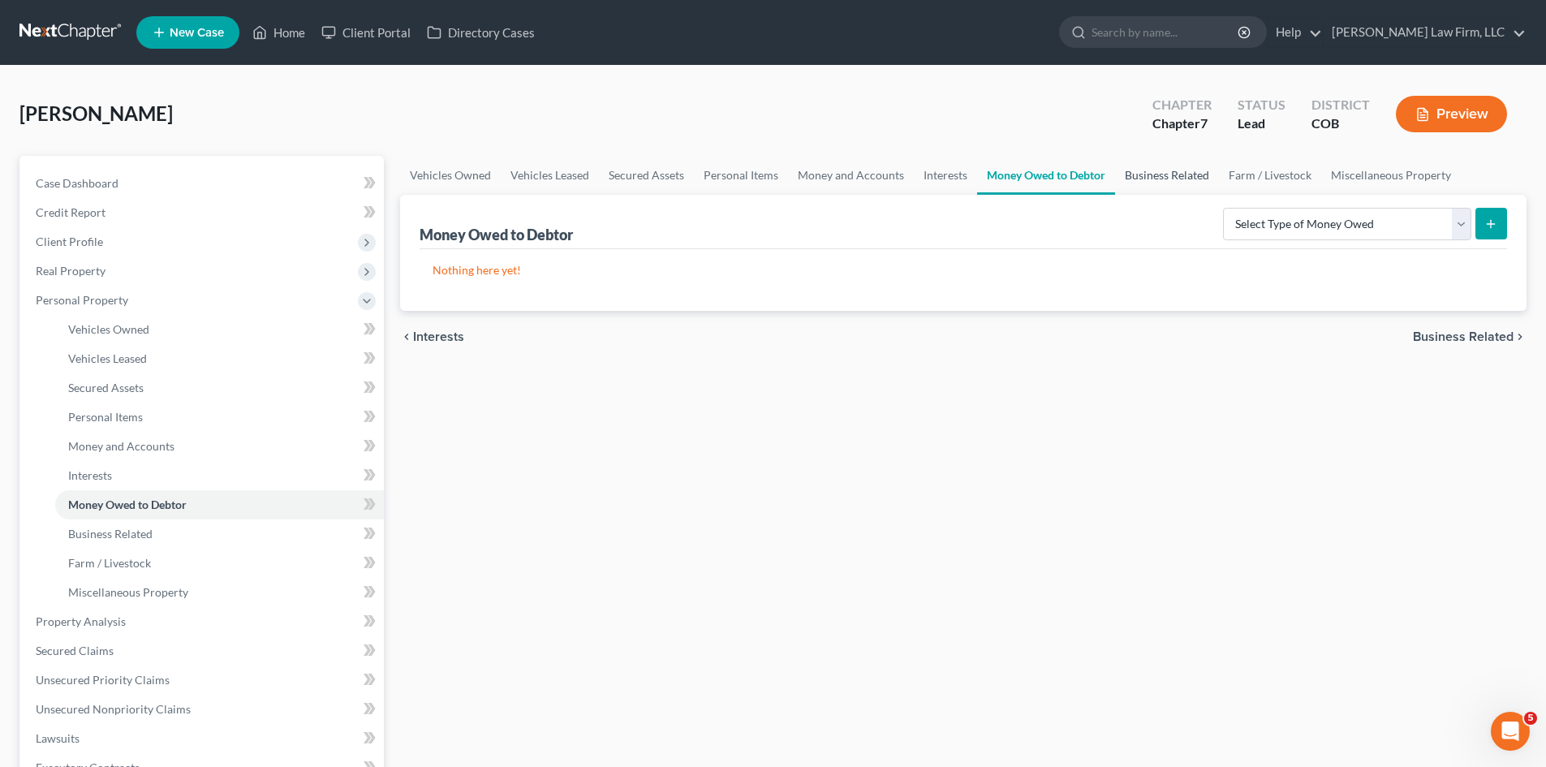
click at [1170, 179] on link "Business Related" at bounding box center [1167, 175] width 104 height 39
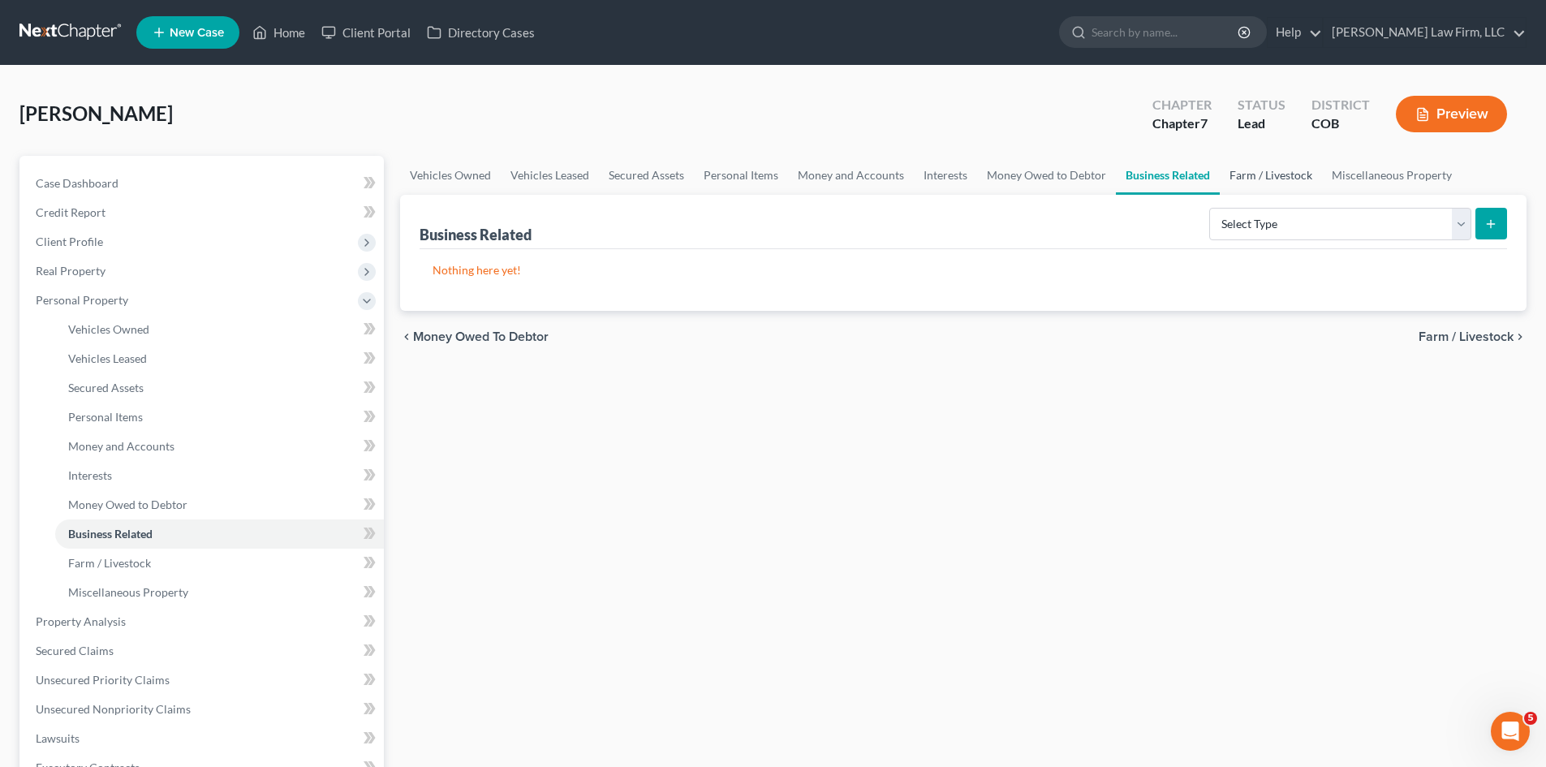
drag, startPoint x: 1256, startPoint y: 171, endPoint x: 1292, endPoint y: 170, distance: 35.7
click at [1257, 171] on link "Farm / Livestock" at bounding box center [1271, 175] width 102 height 39
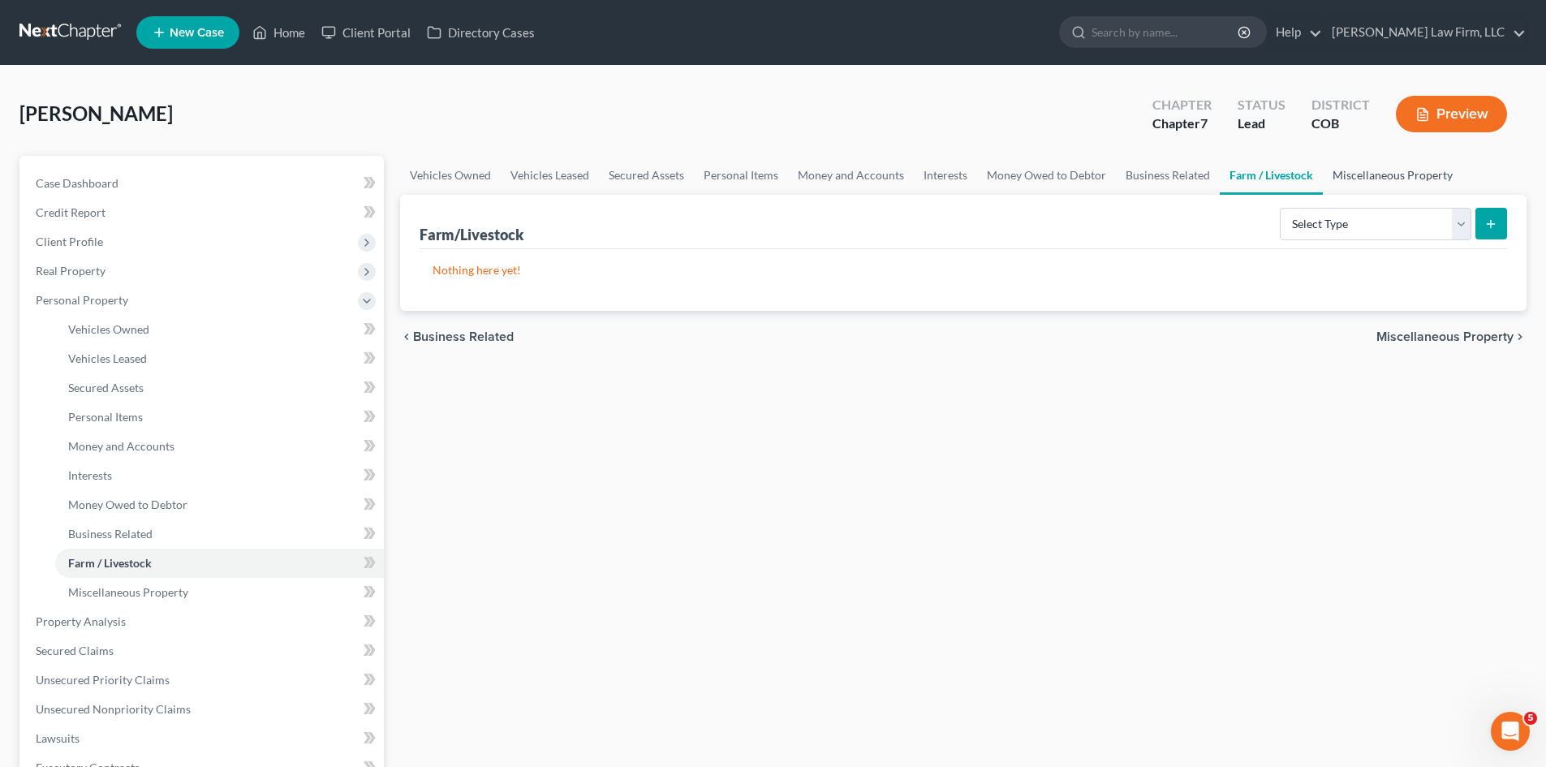
click at [1373, 174] on link "Miscellaneous Property" at bounding box center [1393, 175] width 140 height 39
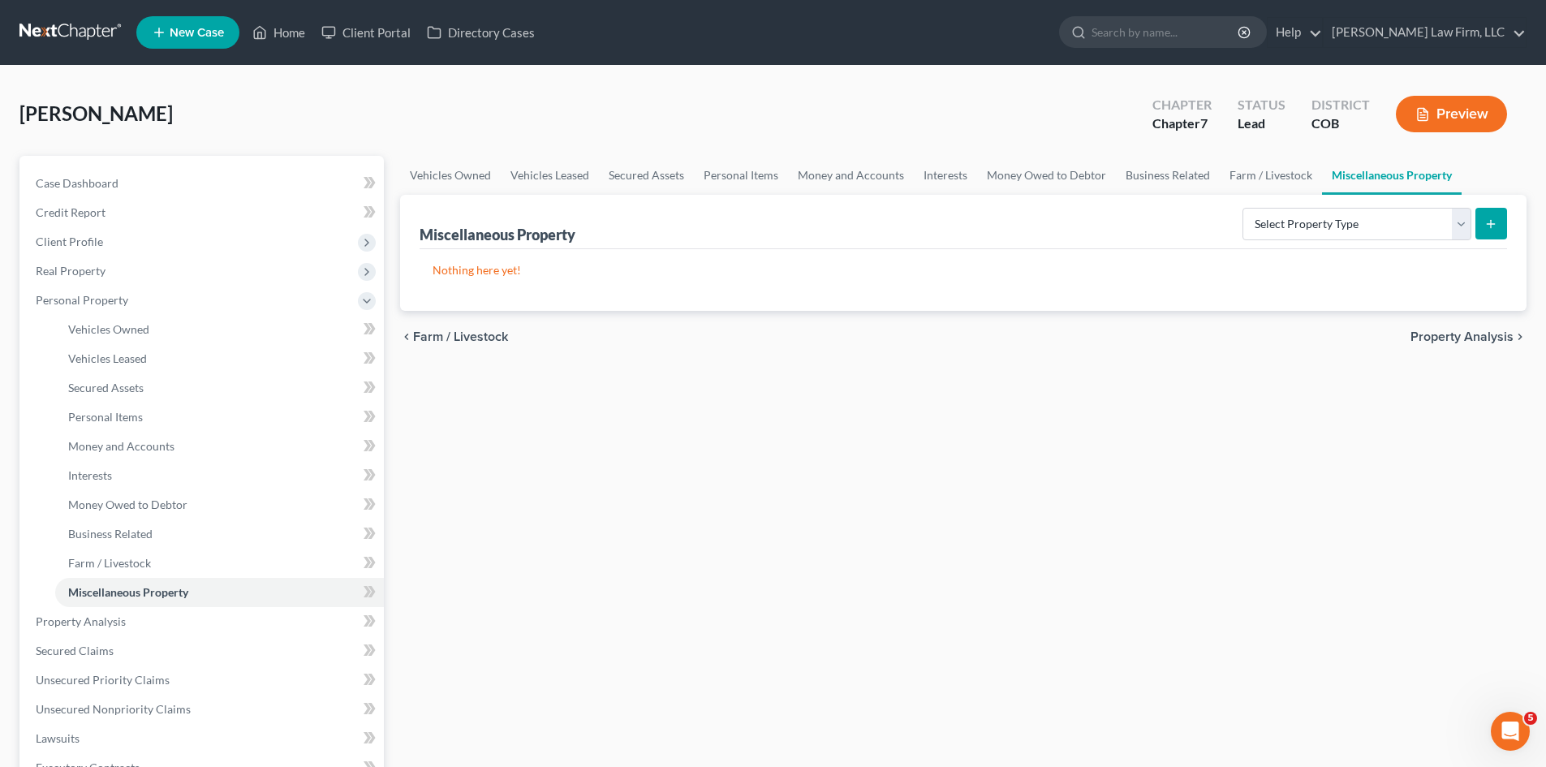
click at [1465, 333] on span "Property Analysis" at bounding box center [1461, 336] width 103 height 13
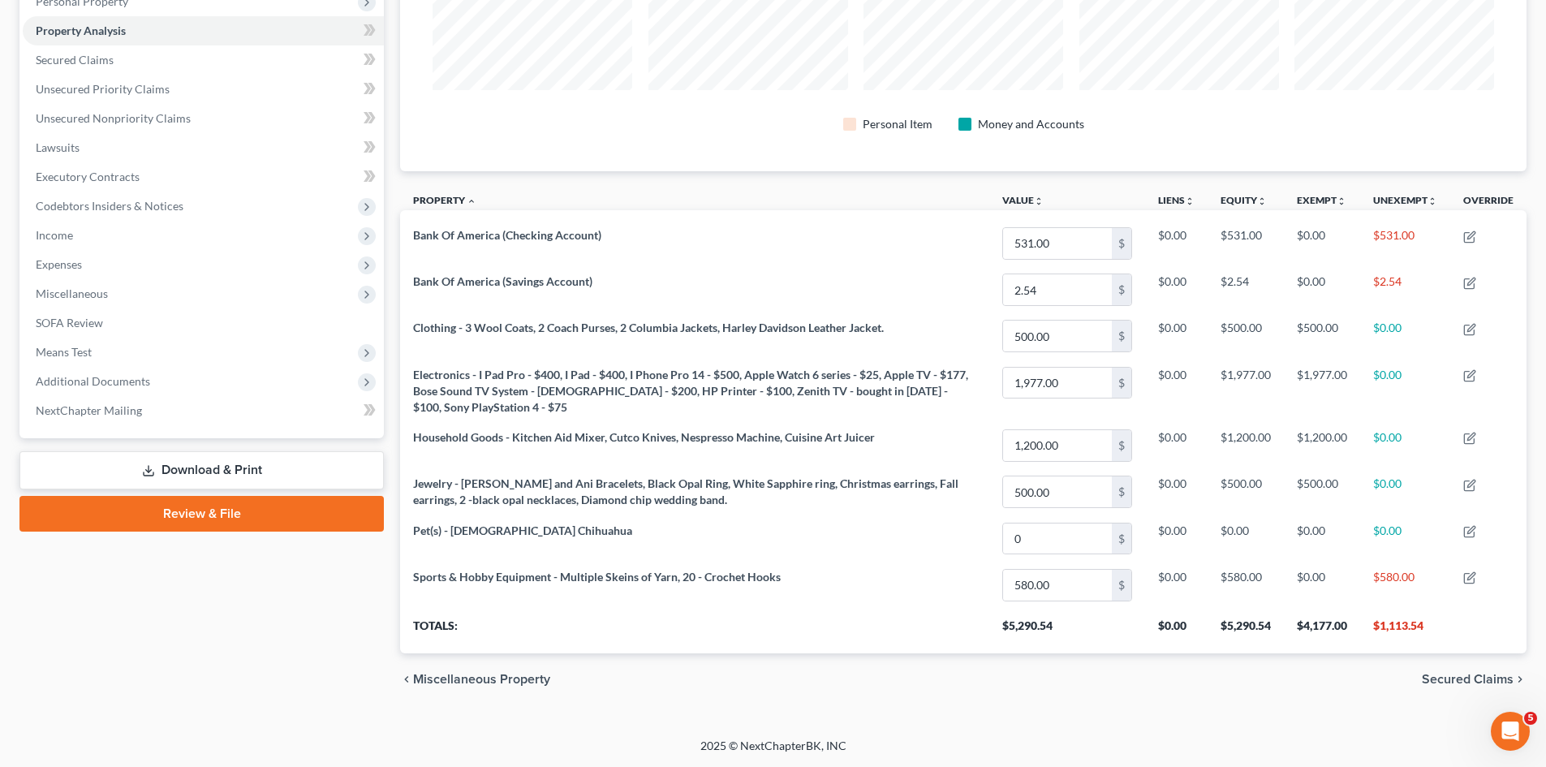
click at [1478, 674] on span "Secured Claims" at bounding box center [1468, 679] width 92 height 13
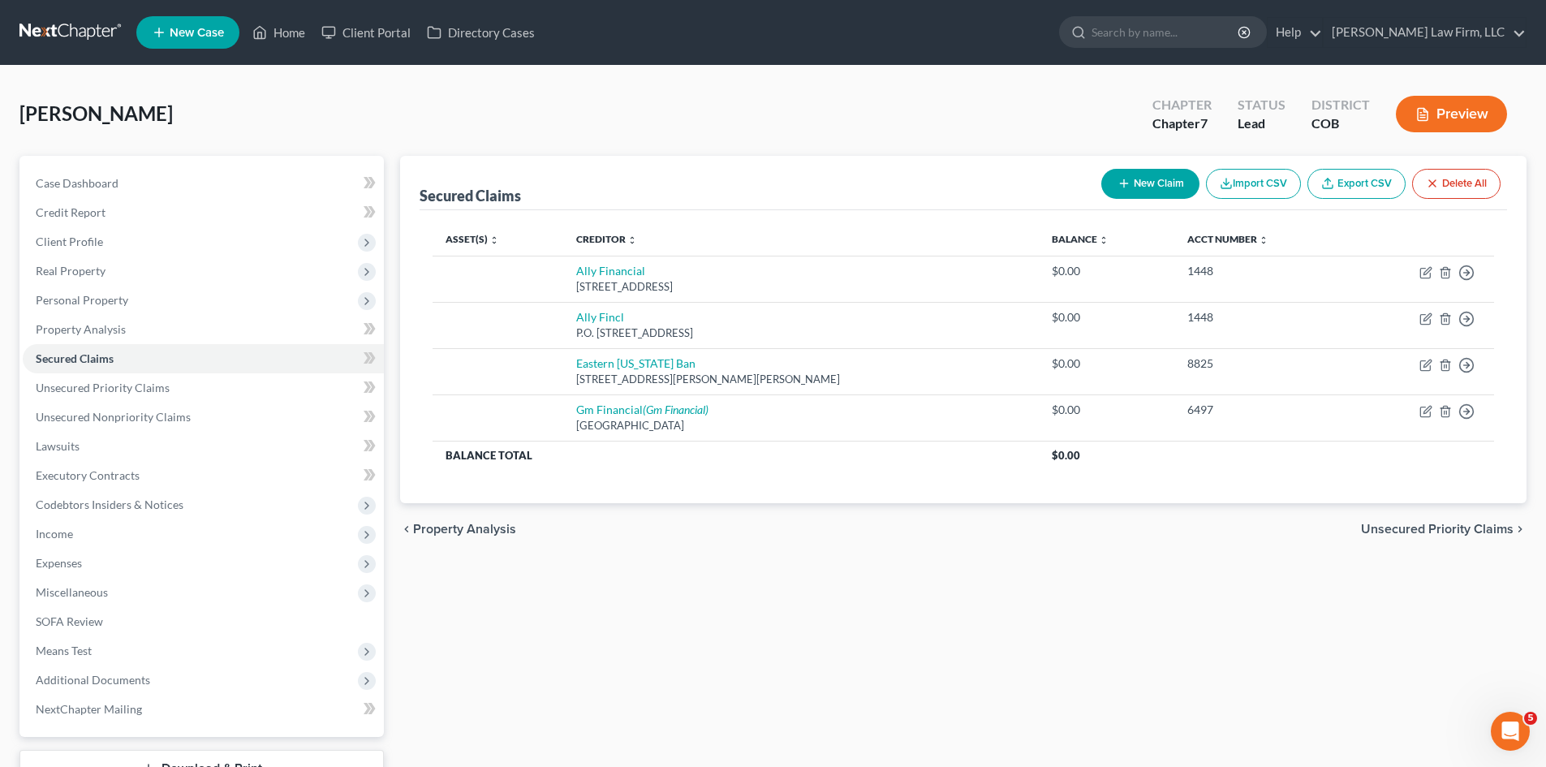
click at [1223, 544] on div "chevron_left Property Analysis Unsecured Priority Claims chevron_right" at bounding box center [963, 529] width 1126 height 52
click at [1445, 273] on icon "button" at bounding box center [1445, 272] width 13 height 13
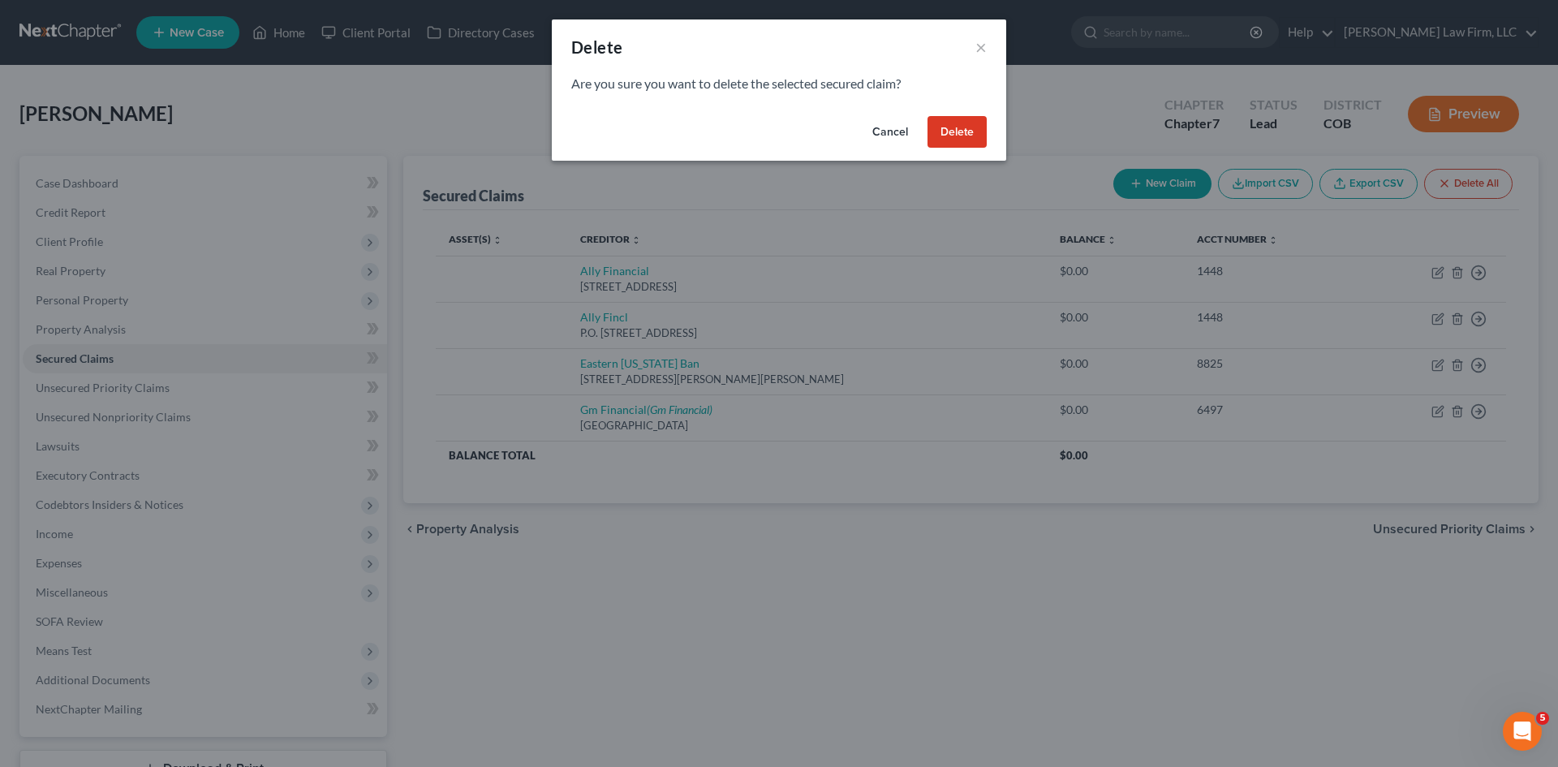
click at [949, 131] on button "Delete" at bounding box center [956, 132] width 59 height 32
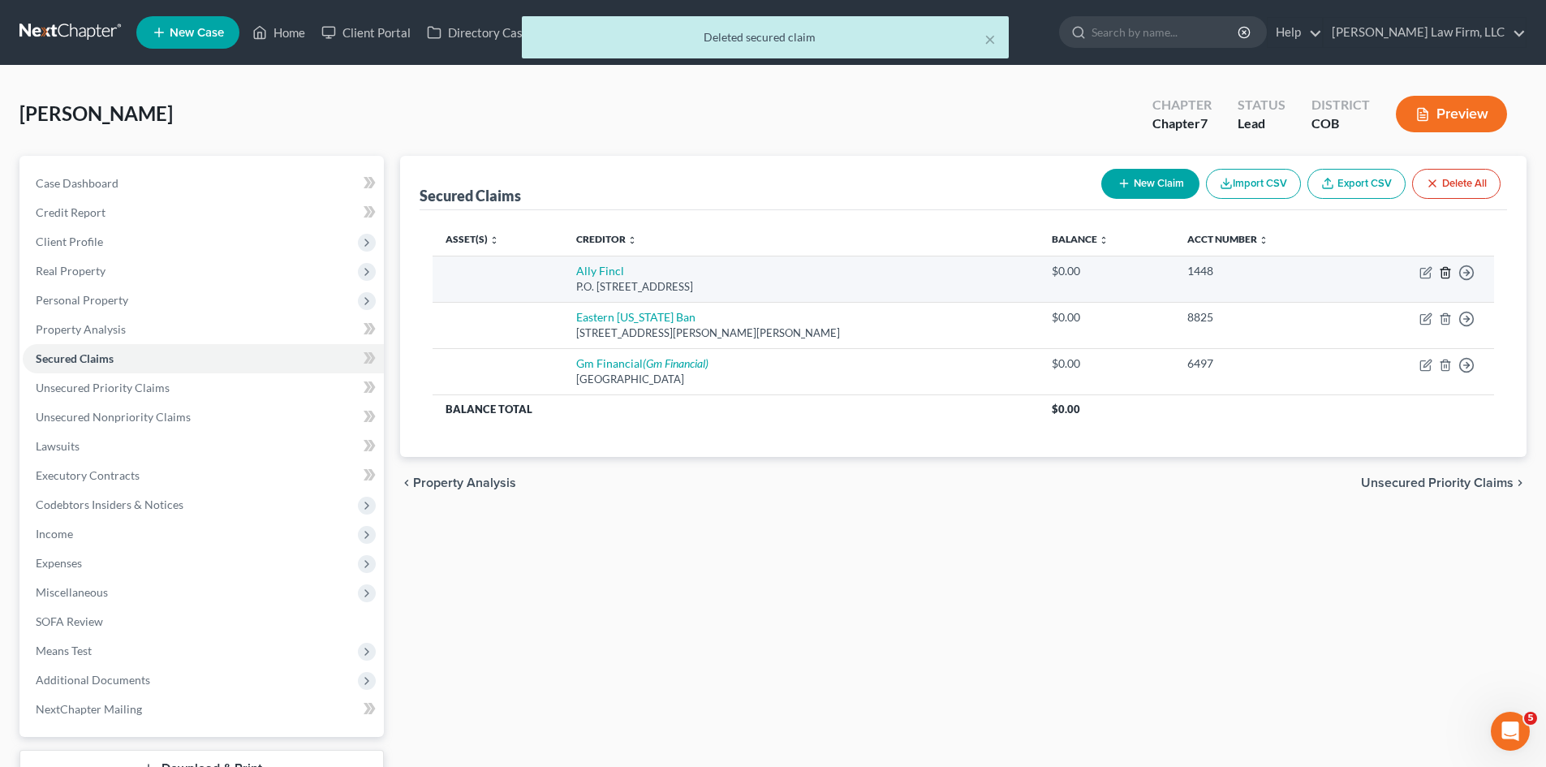
click at [1448, 272] on icon "button" at bounding box center [1444, 272] width 7 height 11
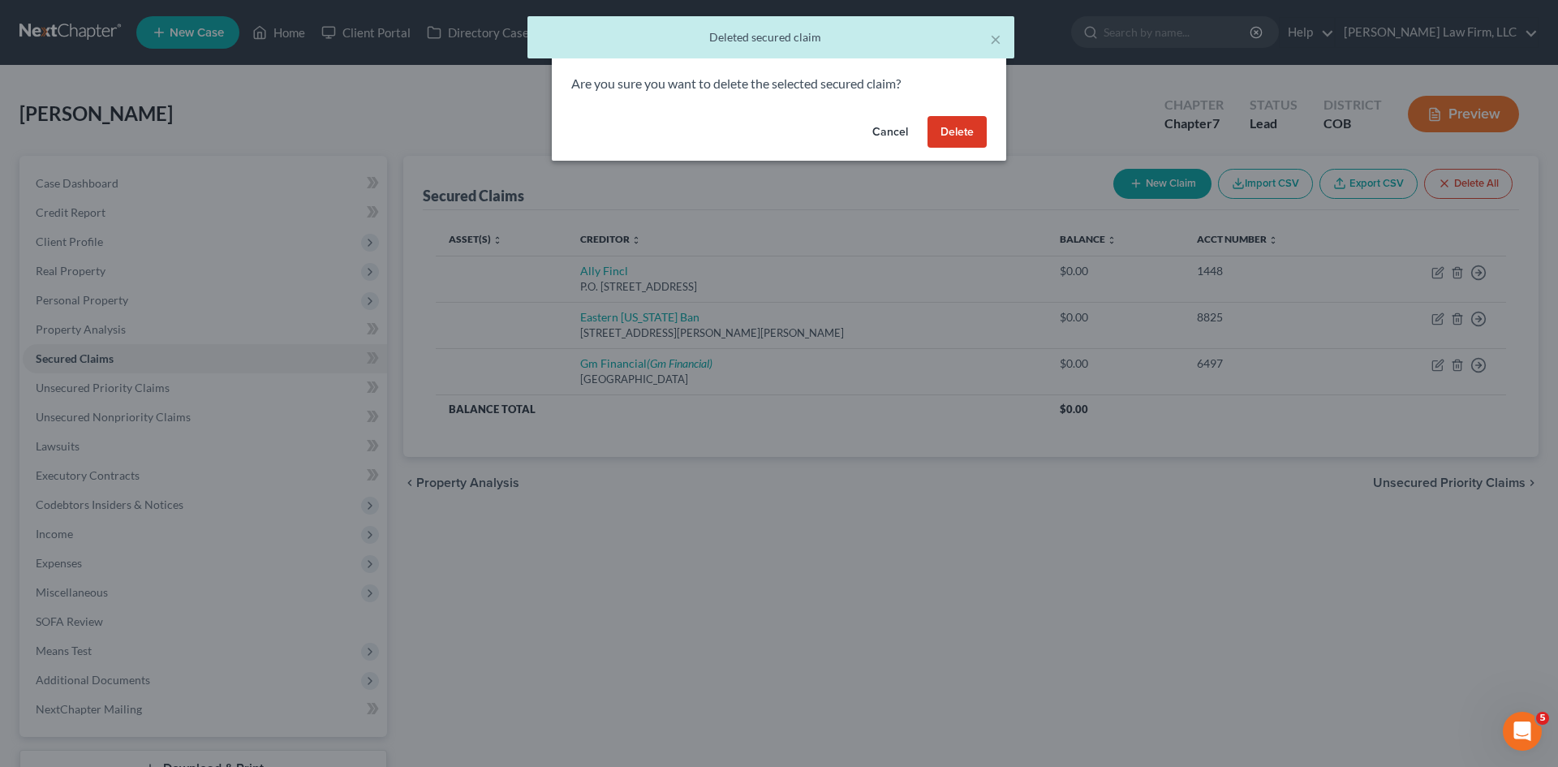
click at [950, 134] on button "Delete" at bounding box center [956, 132] width 59 height 32
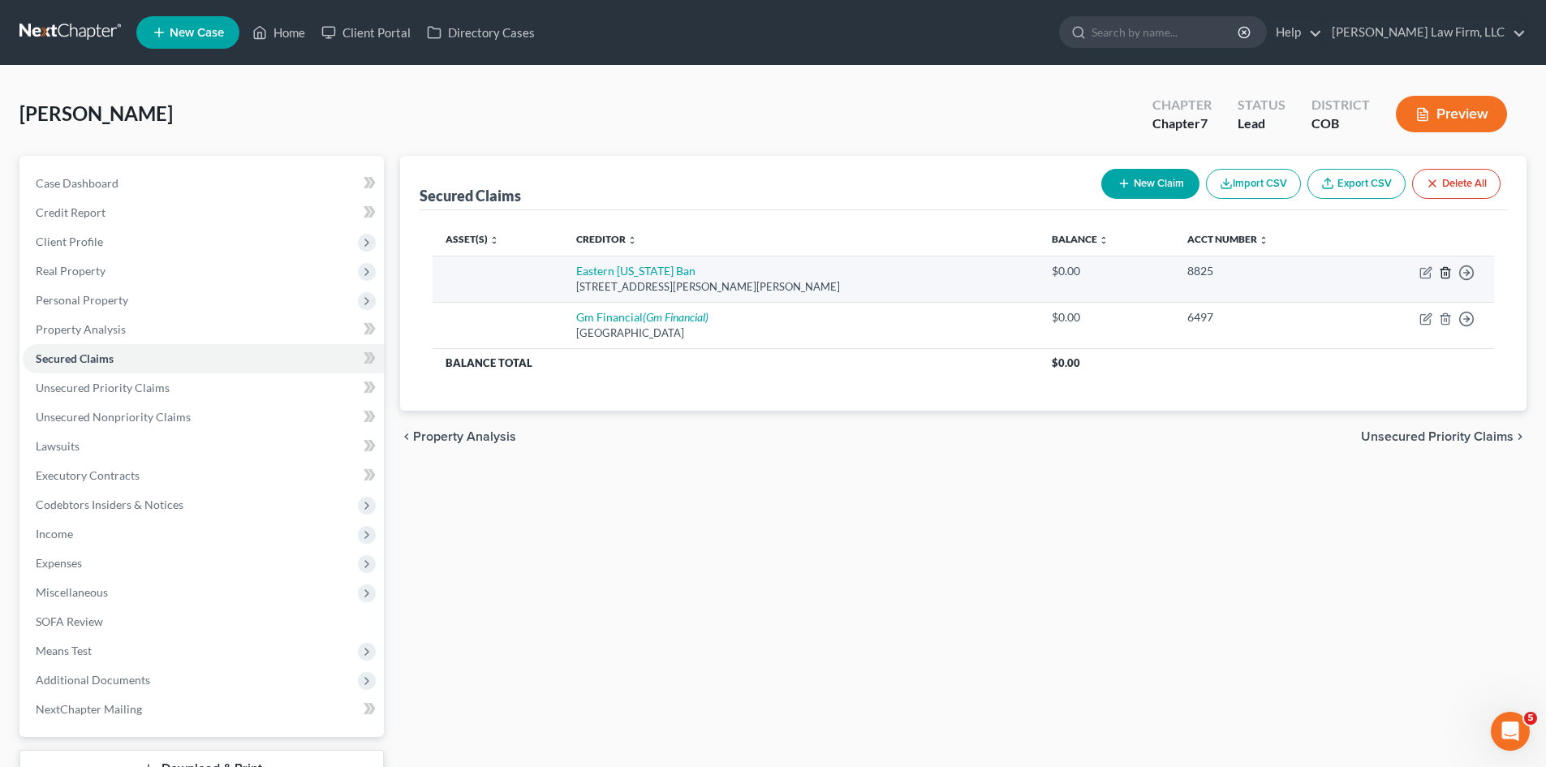
click at [1448, 275] on icon "button" at bounding box center [1445, 272] width 13 height 13
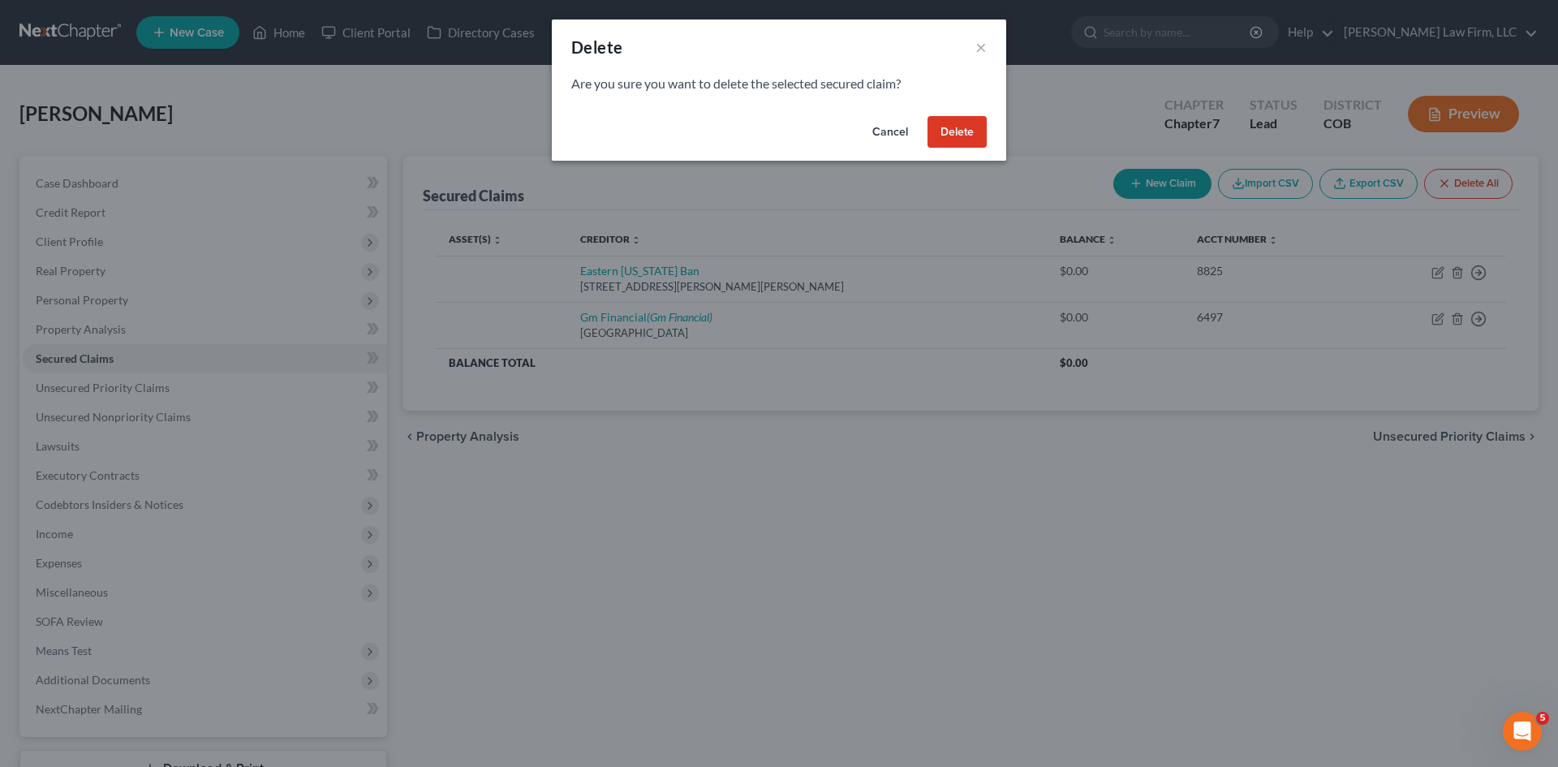
click at [951, 127] on button "Delete" at bounding box center [956, 132] width 59 height 32
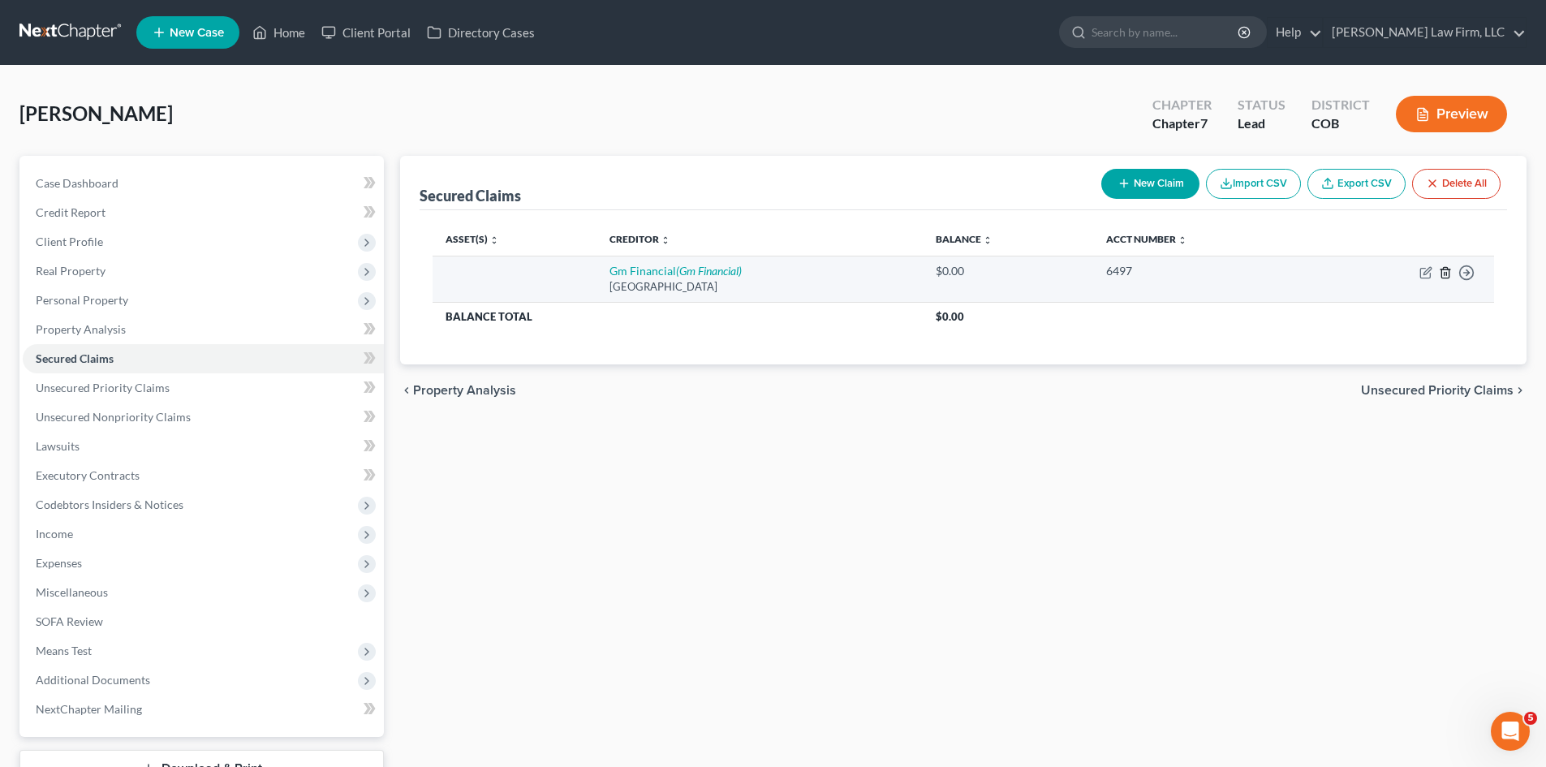
click at [1450, 276] on icon "button" at bounding box center [1445, 272] width 13 height 13
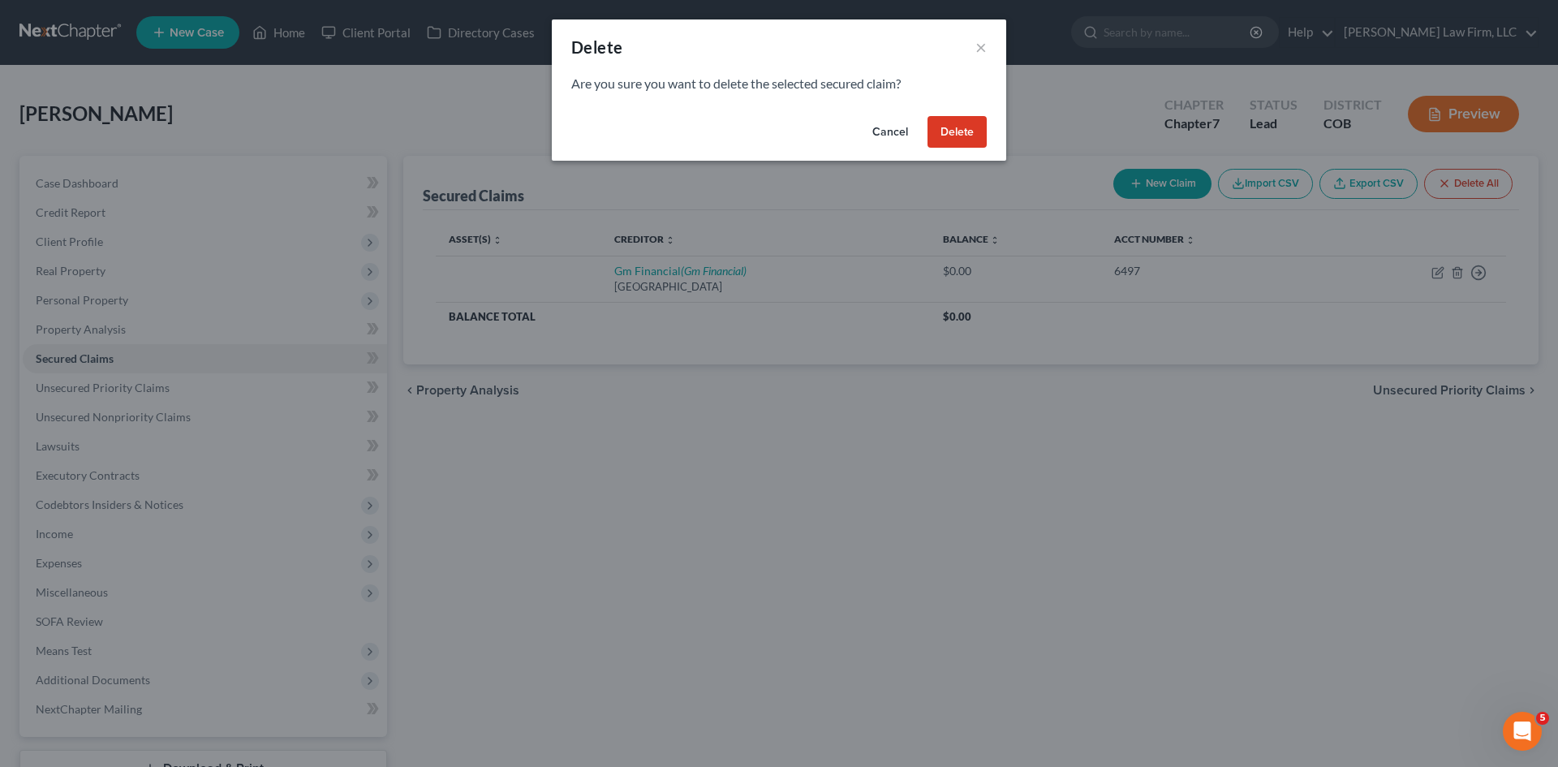
click at [955, 126] on button "Delete" at bounding box center [956, 132] width 59 height 32
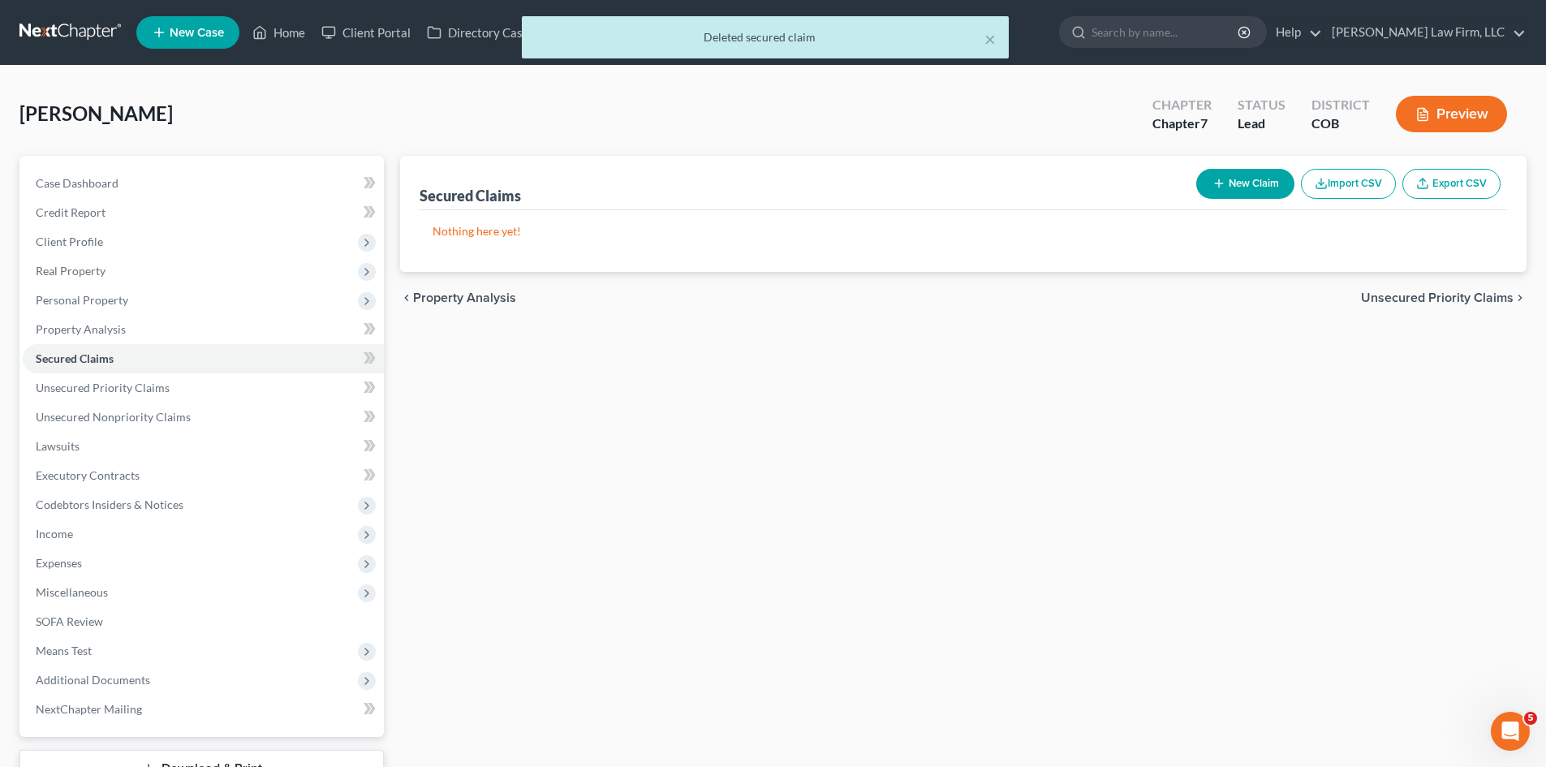
click at [1417, 292] on span "Unsecured Priority Claims" at bounding box center [1437, 297] width 153 height 13
click at [1261, 174] on button "New Claim" at bounding box center [1245, 184] width 98 height 30
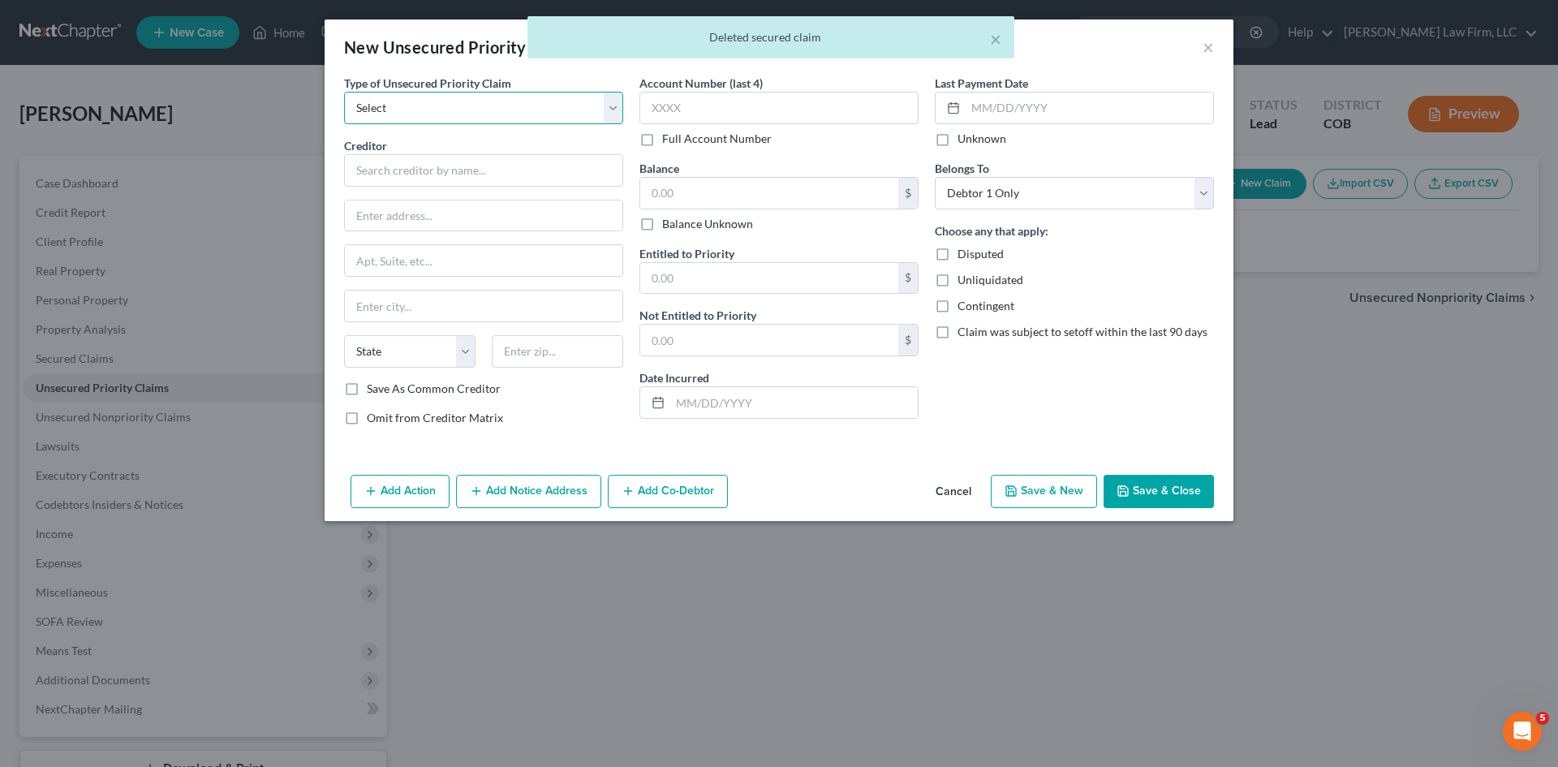
click at [558, 101] on select "Select Taxes & Other Government Units Domestic Support Obligations Extensions o…" at bounding box center [483, 108] width 279 height 32
click at [344, 92] on select "Select Taxes & Other Government Units Domestic Support Obligations Extensions o…" at bounding box center [483, 108] width 279 height 32
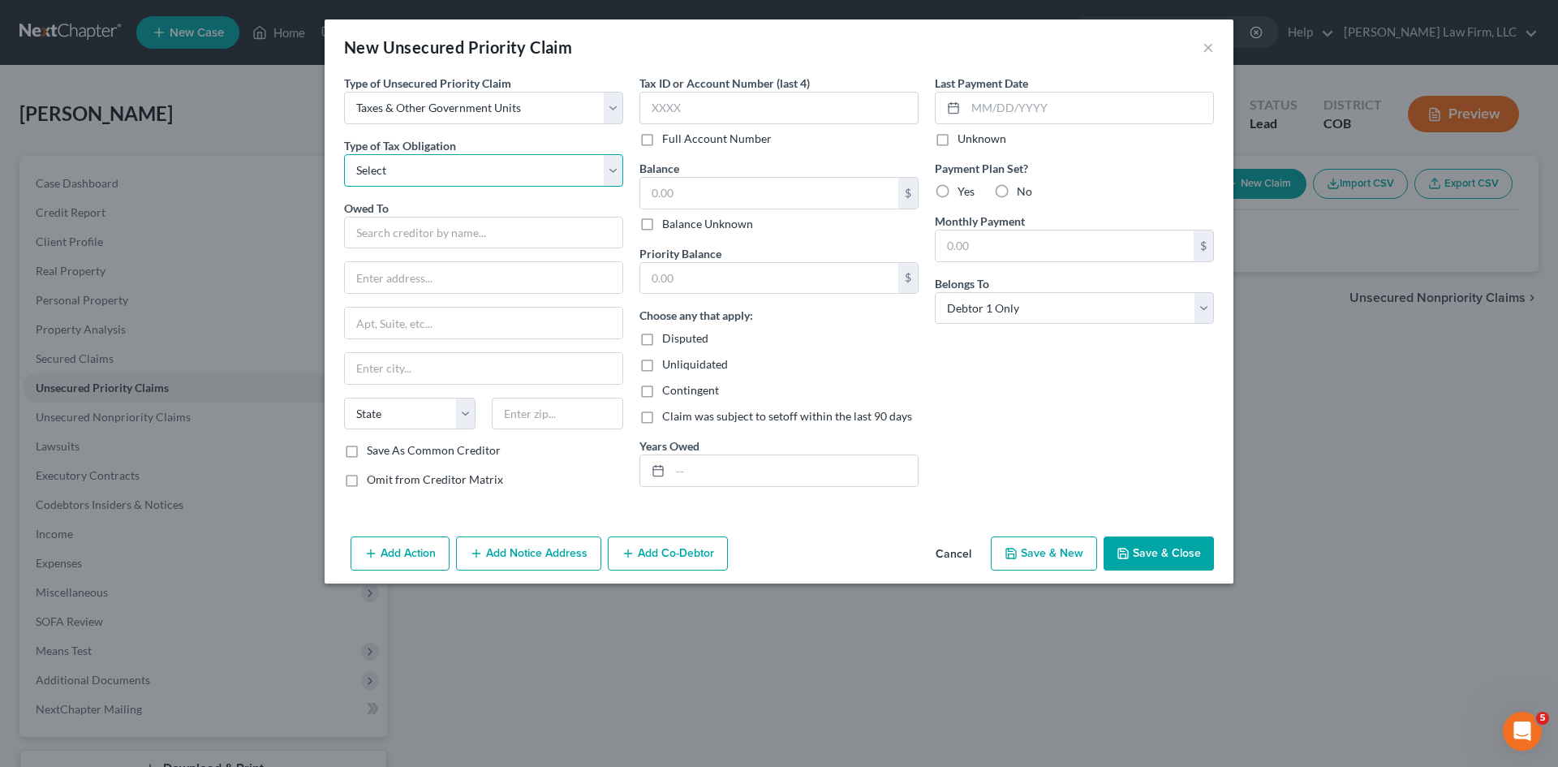
click at [531, 170] on select "Select Federal City State Franchise Tax Board Other" at bounding box center [483, 170] width 279 height 32
click at [344, 154] on select "Select Federal City State Franchise Tax Board Other" at bounding box center [483, 170] width 279 height 32
click at [477, 237] on input "text" at bounding box center [483, 233] width 279 height 32
drag, startPoint x: 557, startPoint y: 232, endPoint x: 311, endPoint y: 230, distance: 246.7
click at [311, 230] on div "New Unsecured Priority Claim × Type of Unsecured Priority Claim * Select Taxes …" at bounding box center [779, 383] width 1558 height 767
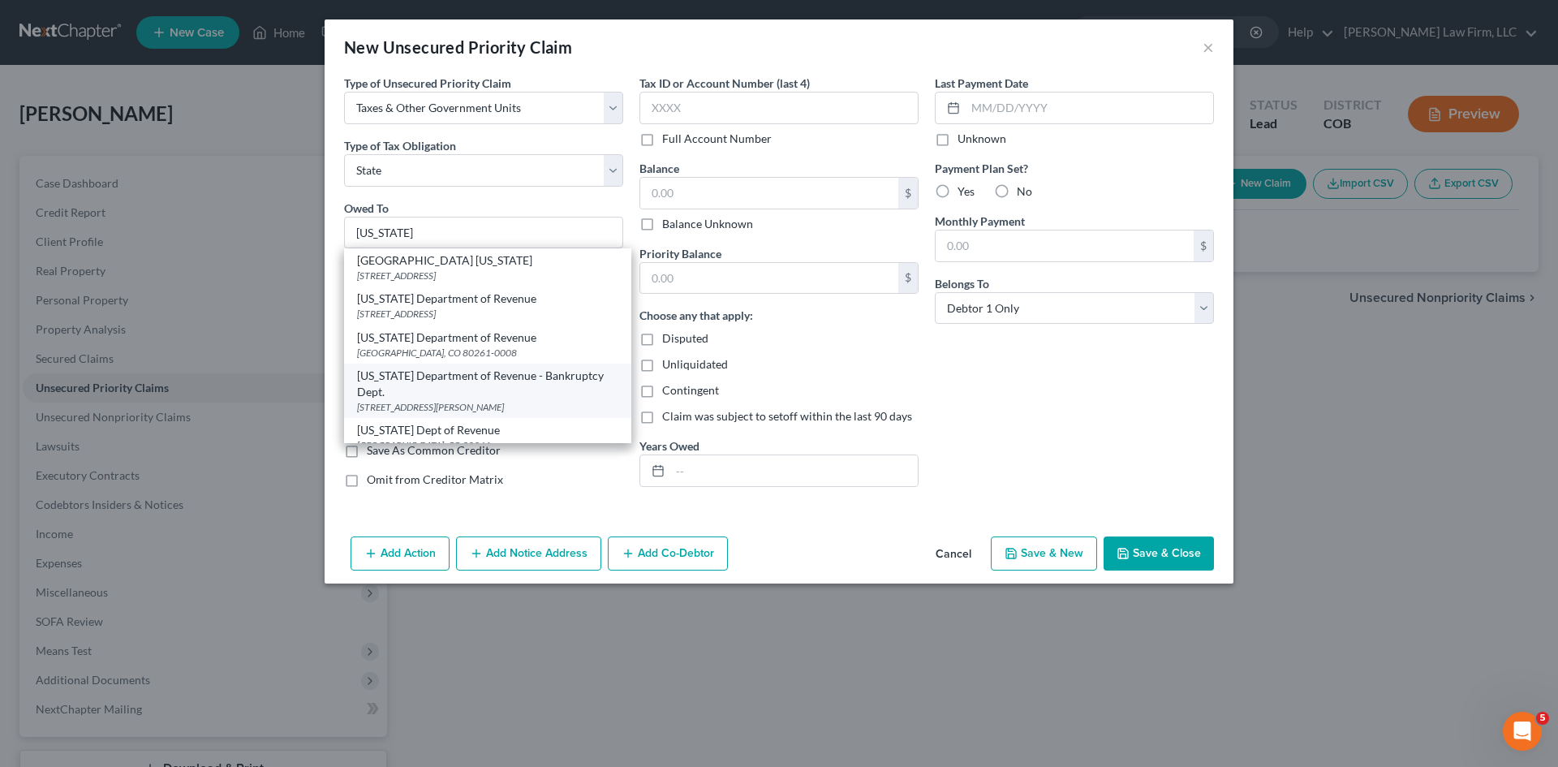
click at [549, 384] on div "[US_STATE] Department of Revenue - Bankruptcy Dept." at bounding box center [487, 384] width 261 height 32
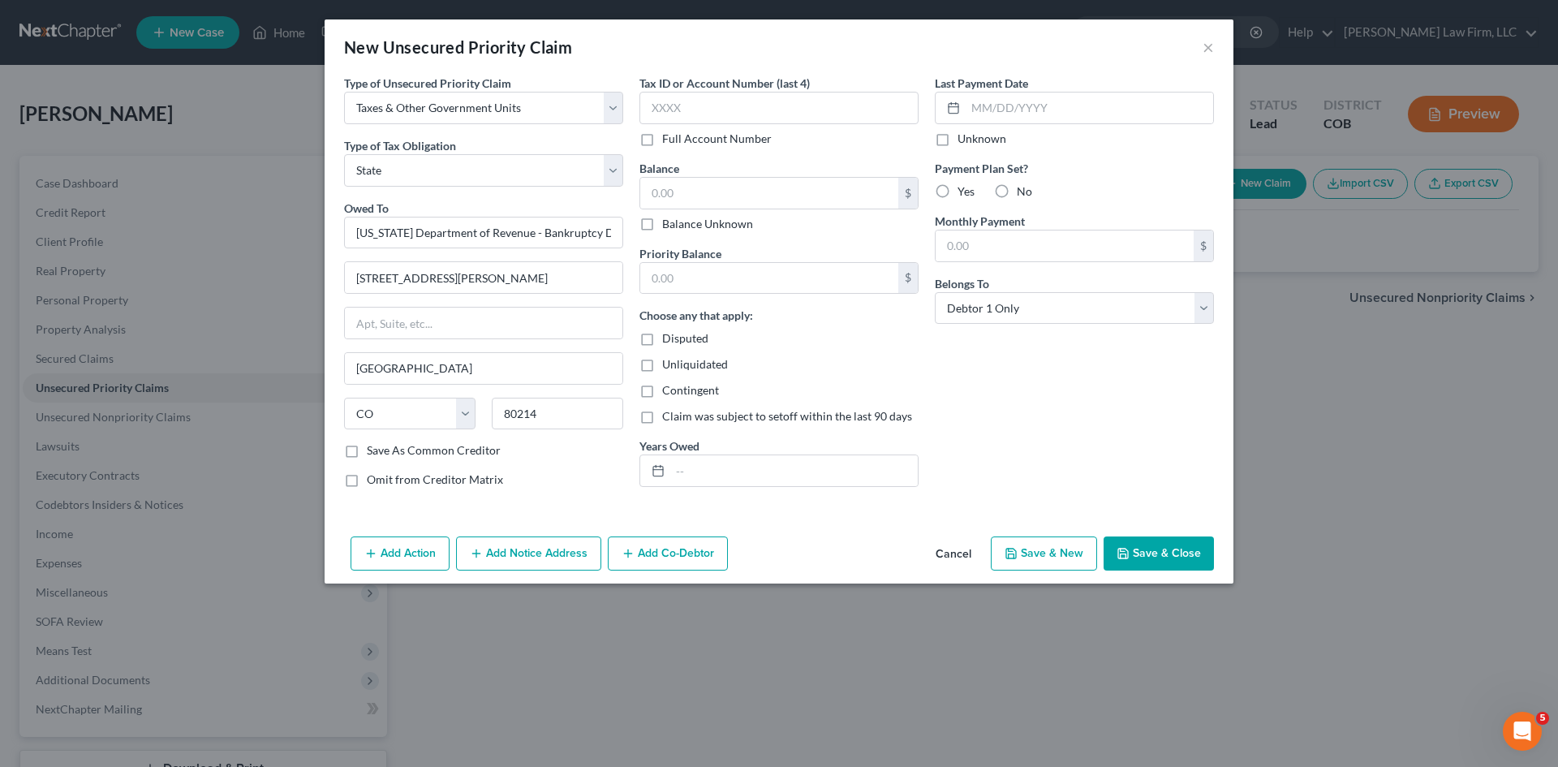
drag, startPoint x: 679, startPoint y: 42, endPoint x: 684, endPoint y: 57, distance: 15.4
click at [679, 42] on div "New Unsecured Priority Claim ×" at bounding box center [779, 46] width 909 height 55
click at [695, 101] on input "text" at bounding box center [778, 108] width 279 height 32
click at [662, 220] on label "Balance Unknown" at bounding box center [707, 224] width 91 height 16
click at [669, 220] on input "Balance Unknown" at bounding box center [674, 221] width 11 height 11
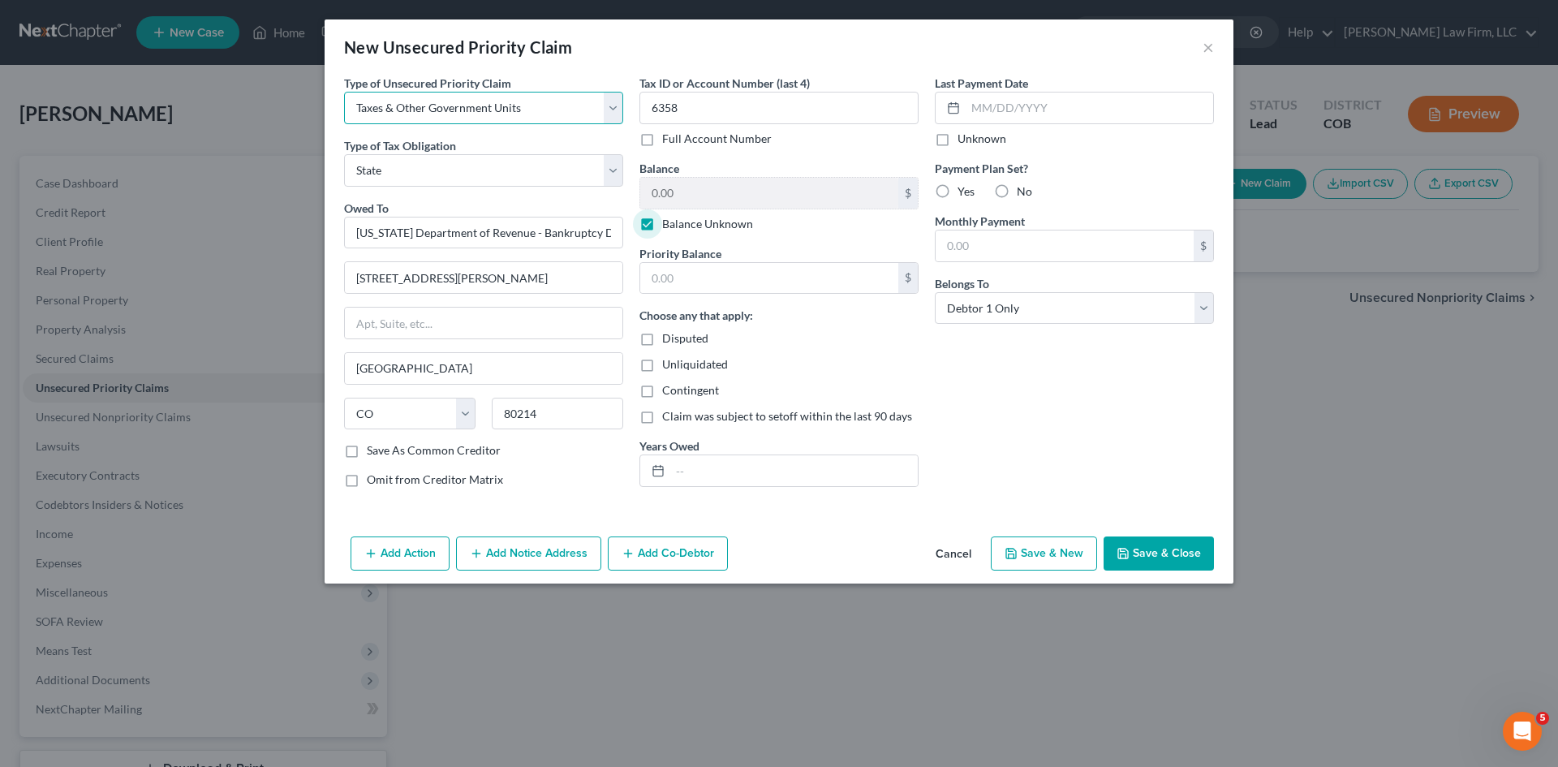
click at [613, 109] on select "Select Taxes & Other Government Units Domestic Support Obligations Extensions o…" at bounding box center [483, 108] width 279 height 32
click at [617, 101] on select "Select Taxes & Other Government Units Domestic Support Obligations Extensions o…" at bounding box center [483, 108] width 279 height 32
click at [1158, 544] on button "Save & Close" at bounding box center [1159, 553] width 110 height 34
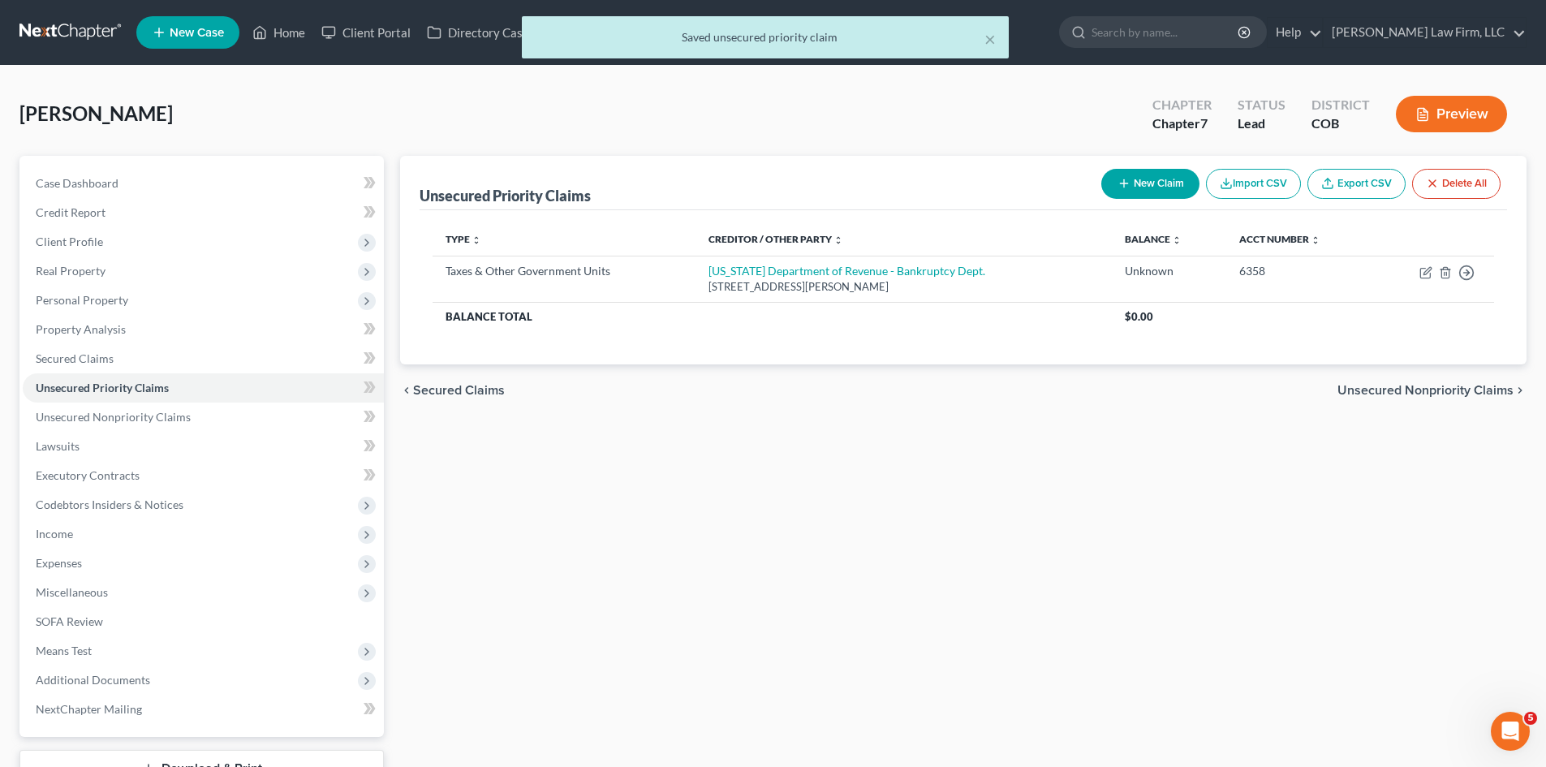
click at [1169, 187] on button "New Claim" at bounding box center [1150, 184] width 98 height 30
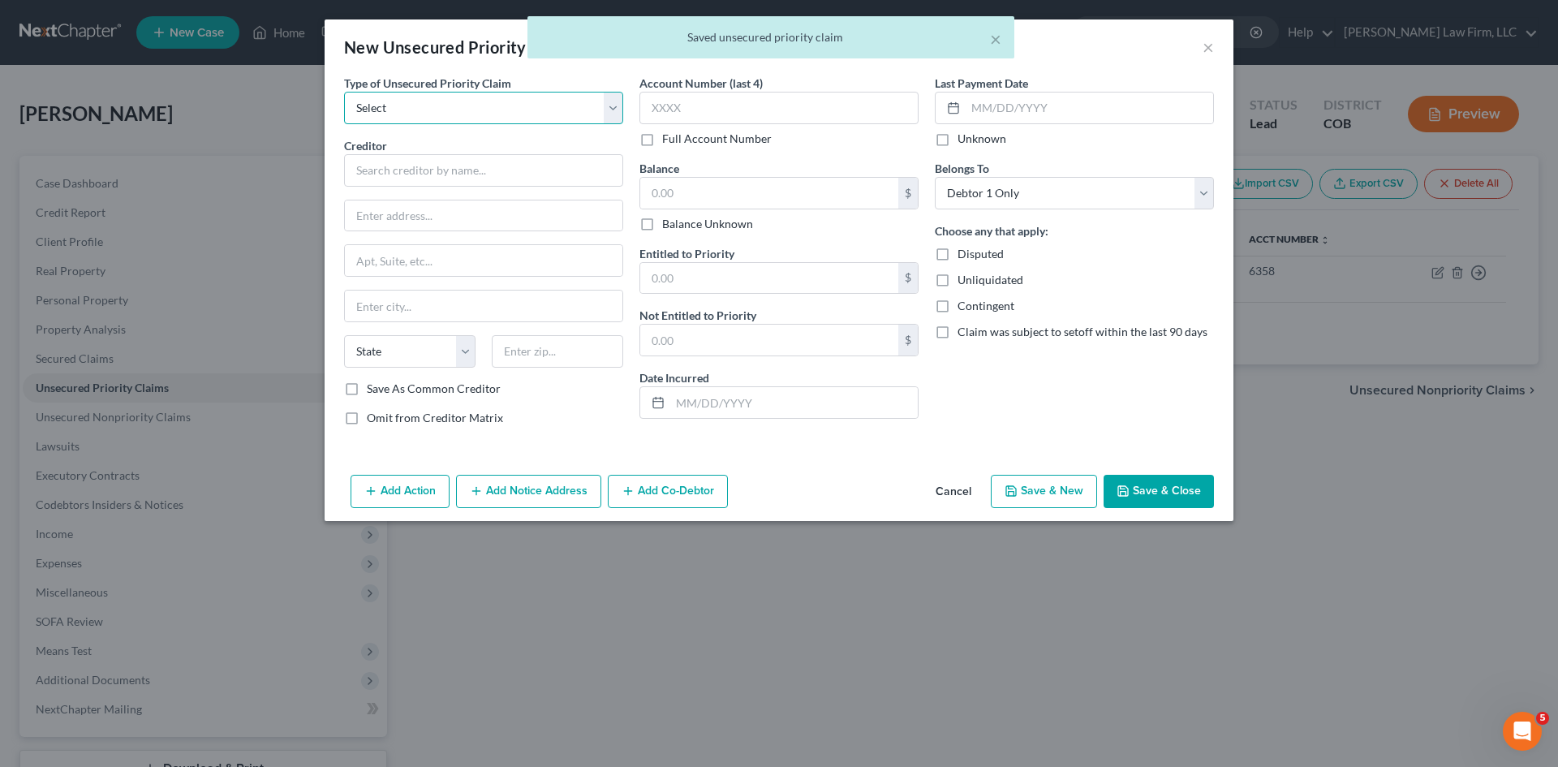
click at [421, 105] on select "Select Taxes & Other Government Units Domestic Support Obligations Extensions o…" at bounding box center [483, 108] width 279 height 32
click at [344, 92] on select "Select Taxes & Other Government Units Domestic Support Obligations Extensions o…" at bounding box center [483, 108] width 279 height 32
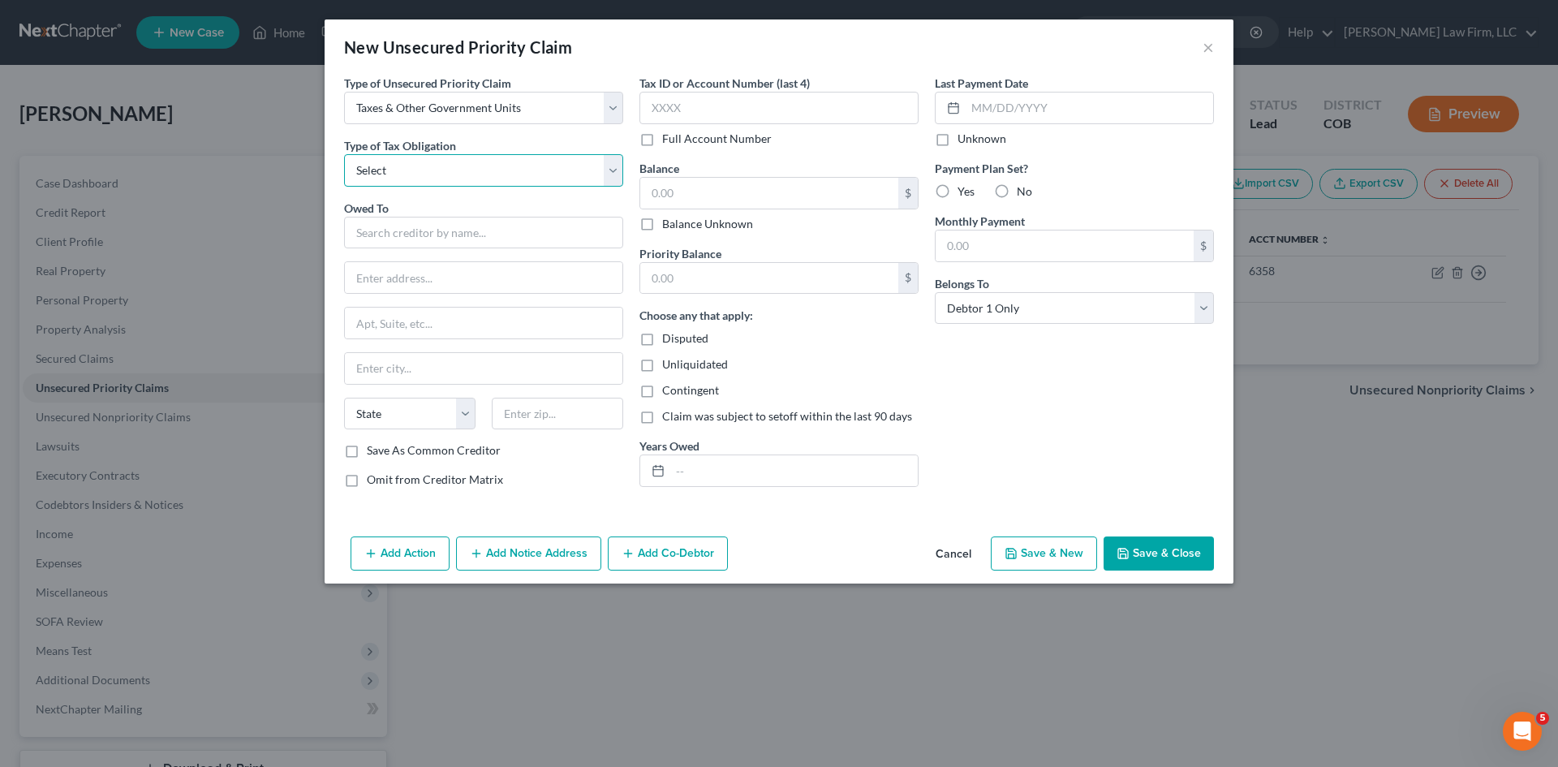
click at [421, 174] on select "Select Federal City State Franchise Tax Board Other" at bounding box center [483, 170] width 279 height 32
click at [344, 154] on select "Select Federal City State Franchise Tax Board Other" at bounding box center [483, 170] width 279 height 32
click at [441, 242] on input "text" at bounding box center [483, 233] width 279 height 32
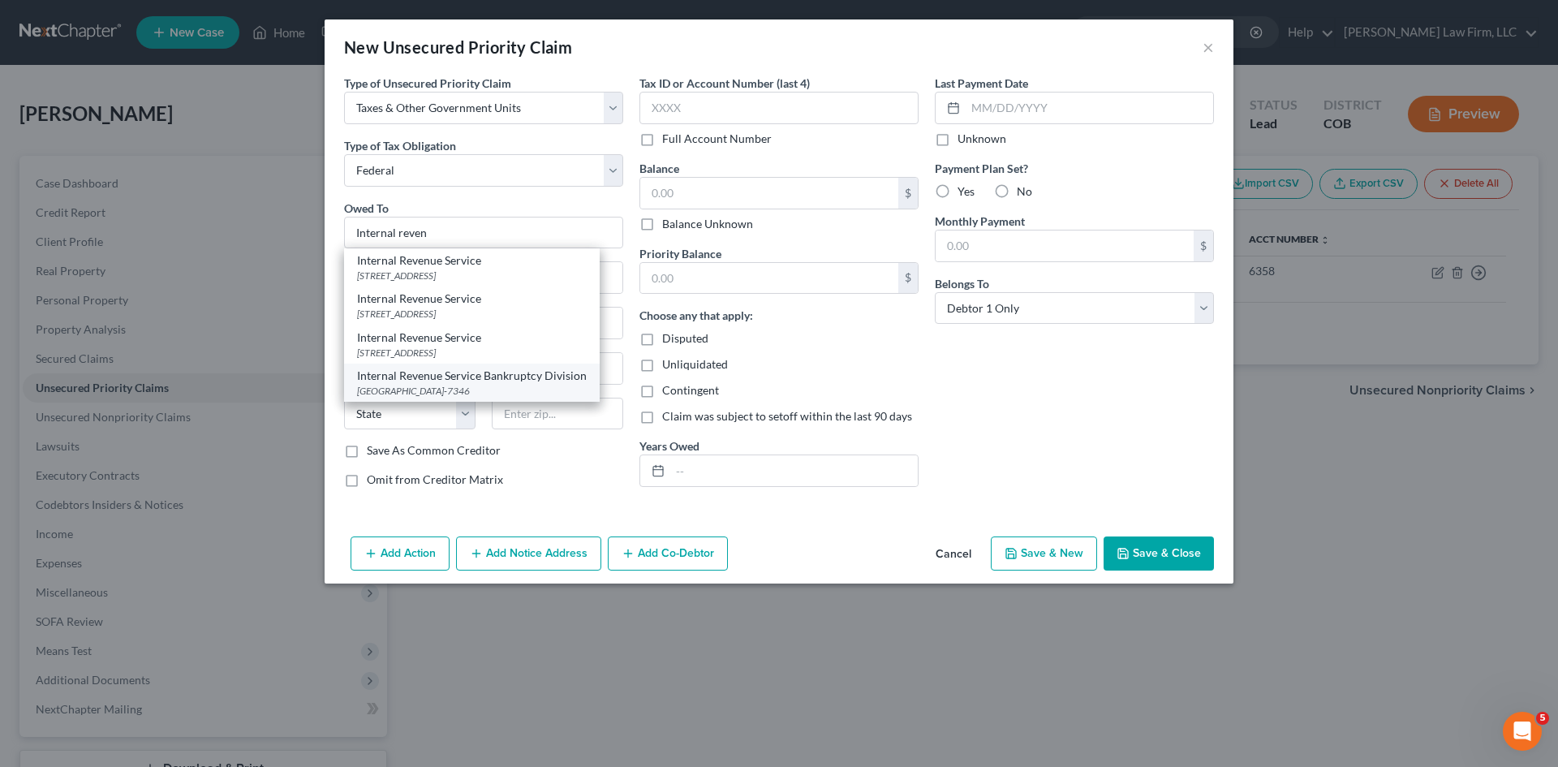
click at [466, 381] on div "Internal Revenue Service Bankruptcy Division" at bounding box center [472, 376] width 230 height 16
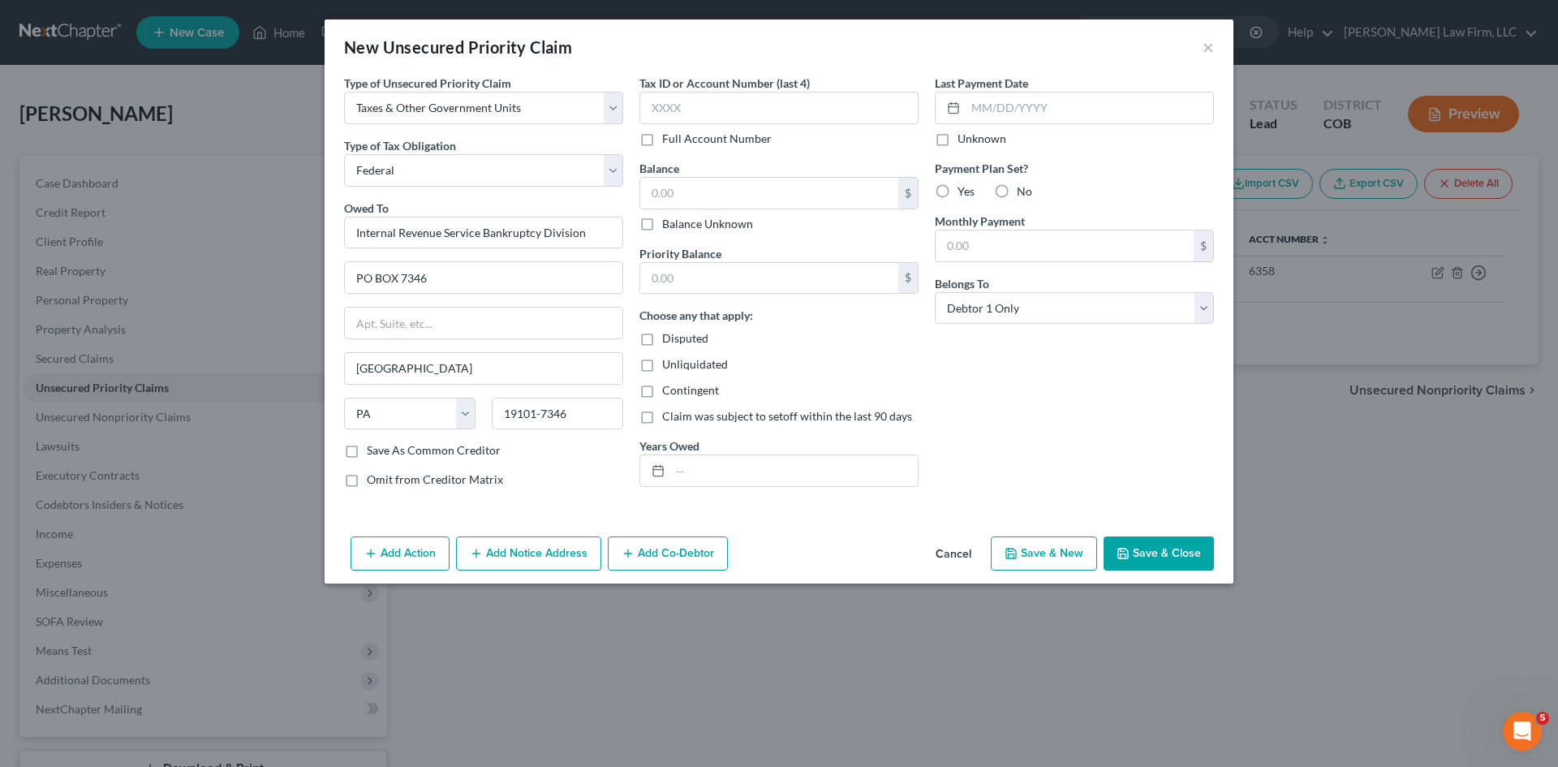
click at [662, 229] on label "Balance Unknown" at bounding box center [707, 224] width 91 height 16
click at [669, 226] on input "Balance Unknown" at bounding box center [674, 221] width 11 height 11
click at [668, 102] on input "text" at bounding box center [778, 108] width 279 height 32
drag, startPoint x: 664, startPoint y: 44, endPoint x: 673, endPoint y: 54, distance: 13.2
click at [664, 44] on div "New Unsecured Priority Claim ×" at bounding box center [779, 46] width 909 height 55
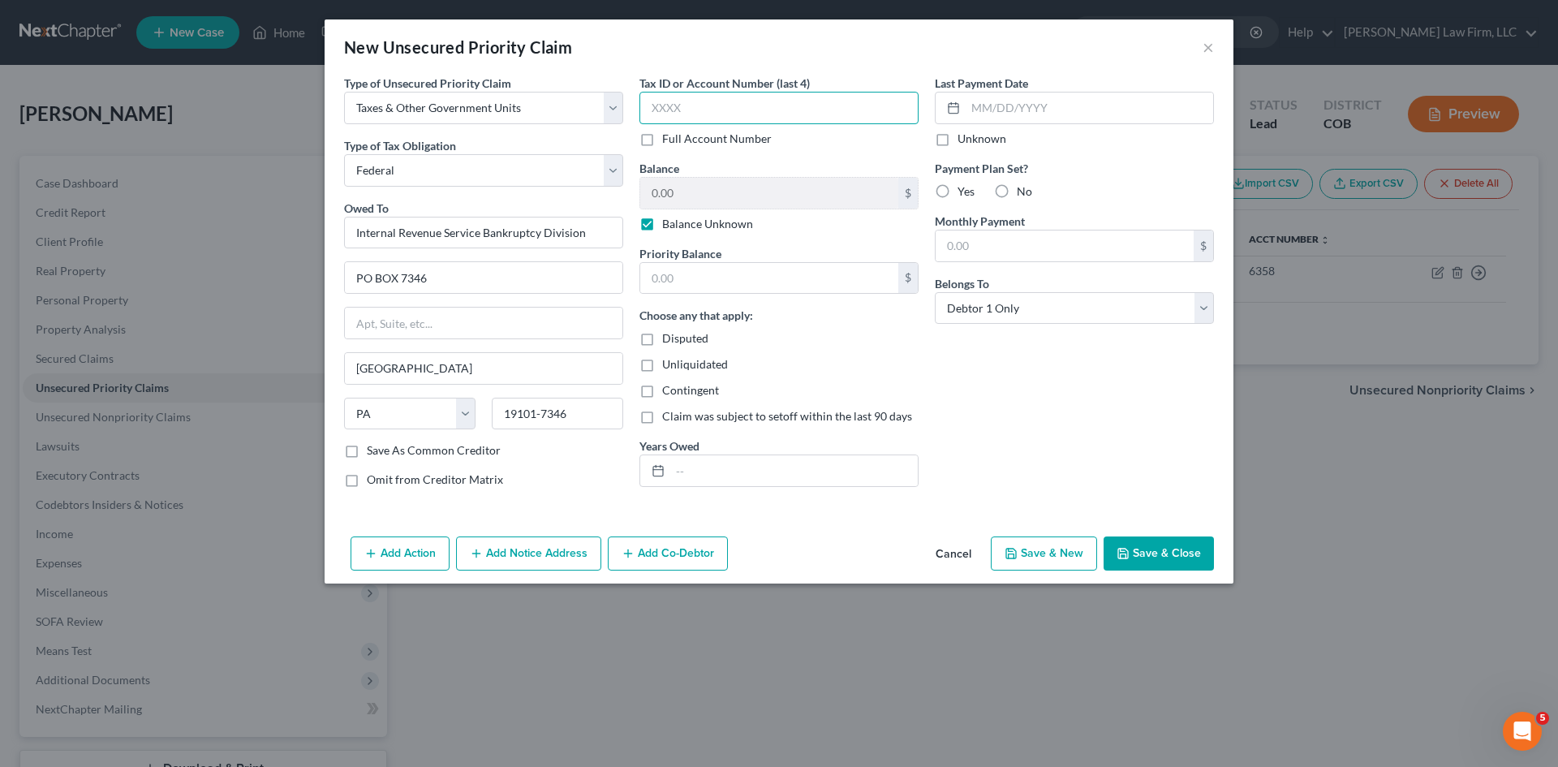
click at [757, 109] on input "text" at bounding box center [778, 108] width 279 height 32
drag, startPoint x: 1164, startPoint y: 557, endPoint x: 1086, endPoint y: 398, distance: 178.2
click at [1086, 398] on div "New Unsecured Priority Claim × Type of Unsecured Priority Claim * Select Taxes …" at bounding box center [779, 301] width 909 height 564
click at [1155, 550] on button "Save & Close" at bounding box center [1159, 553] width 110 height 34
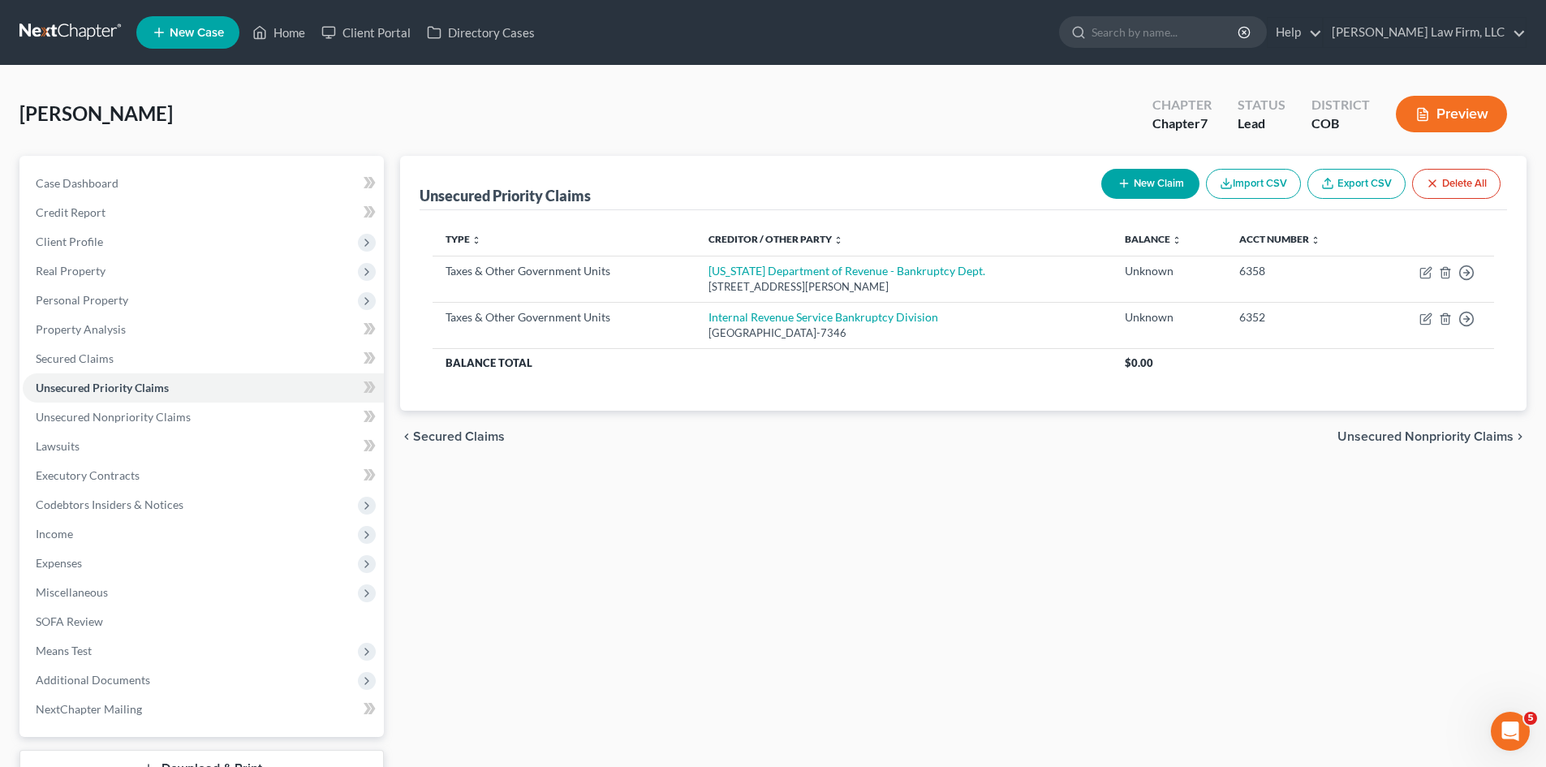
click at [1447, 433] on span "Unsecured Nonpriority Claims" at bounding box center [1425, 436] width 176 height 13
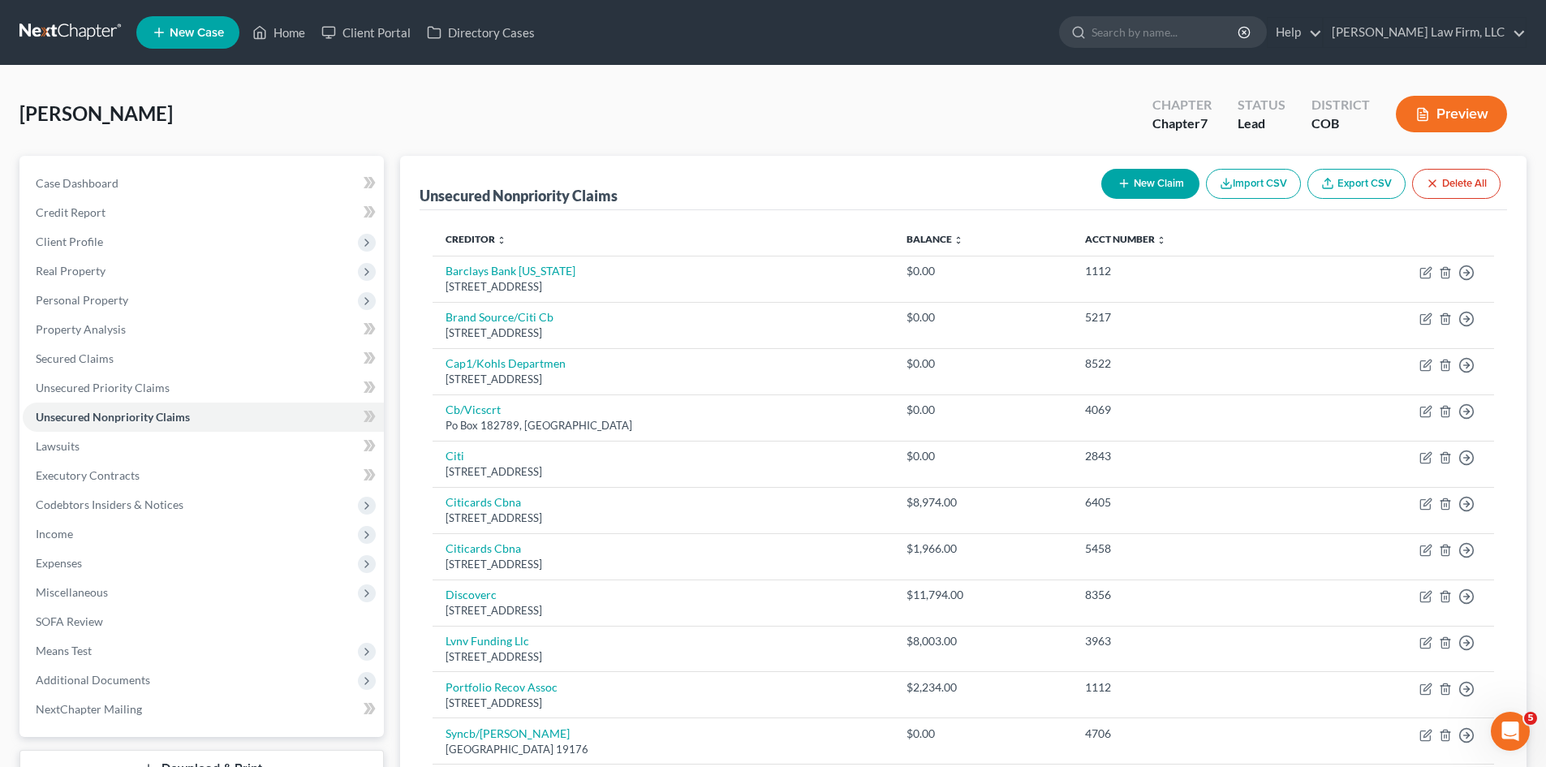
click at [1018, 136] on div "Monroe, Trisha Upgraded Chapter Chapter 7 Status Lead District COB Preview" at bounding box center [772, 120] width 1507 height 71
click at [1447, 271] on icon "button" at bounding box center [1445, 272] width 13 height 13
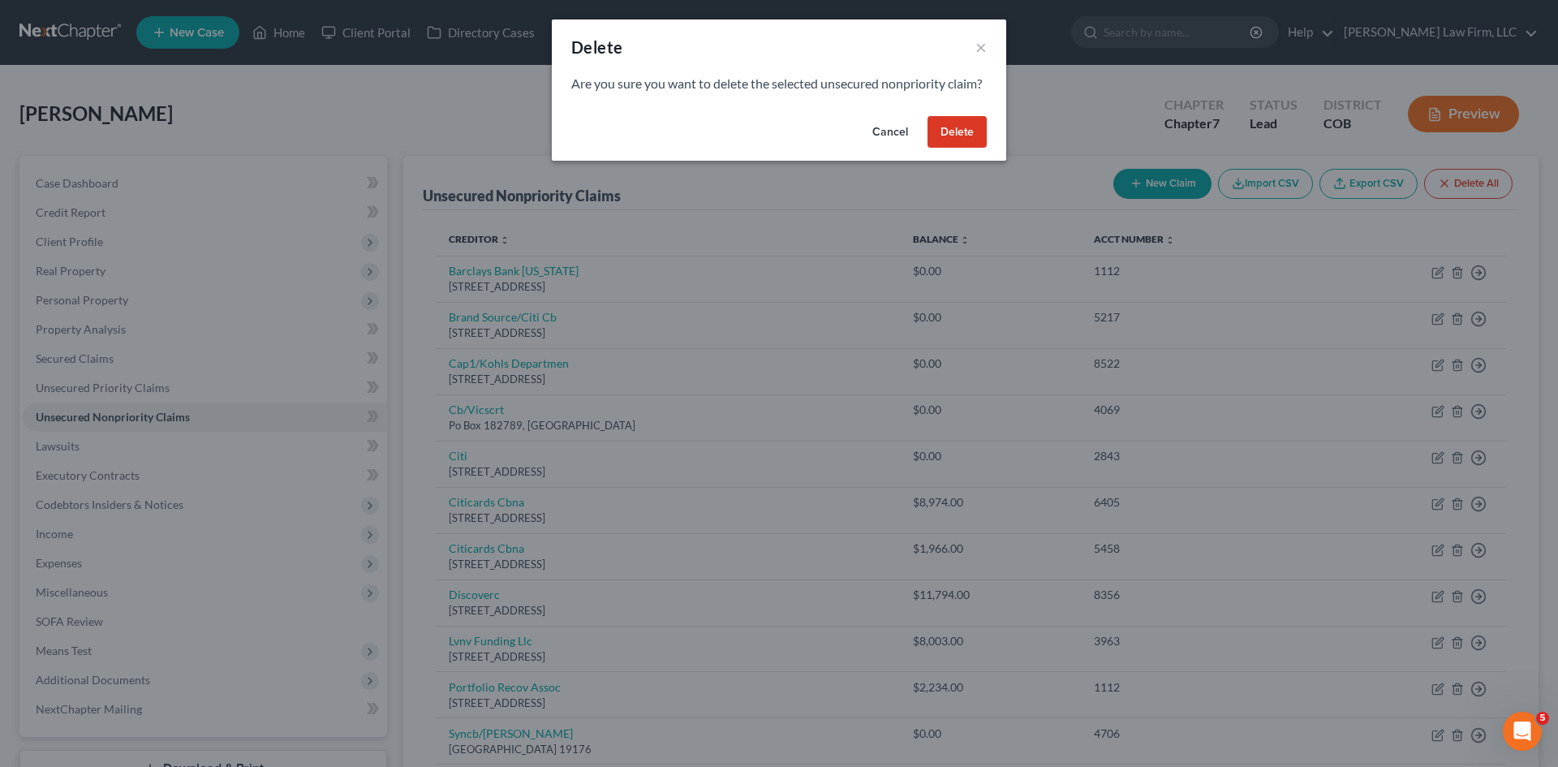
click at [957, 148] on button "Delete" at bounding box center [956, 132] width 59 height 32
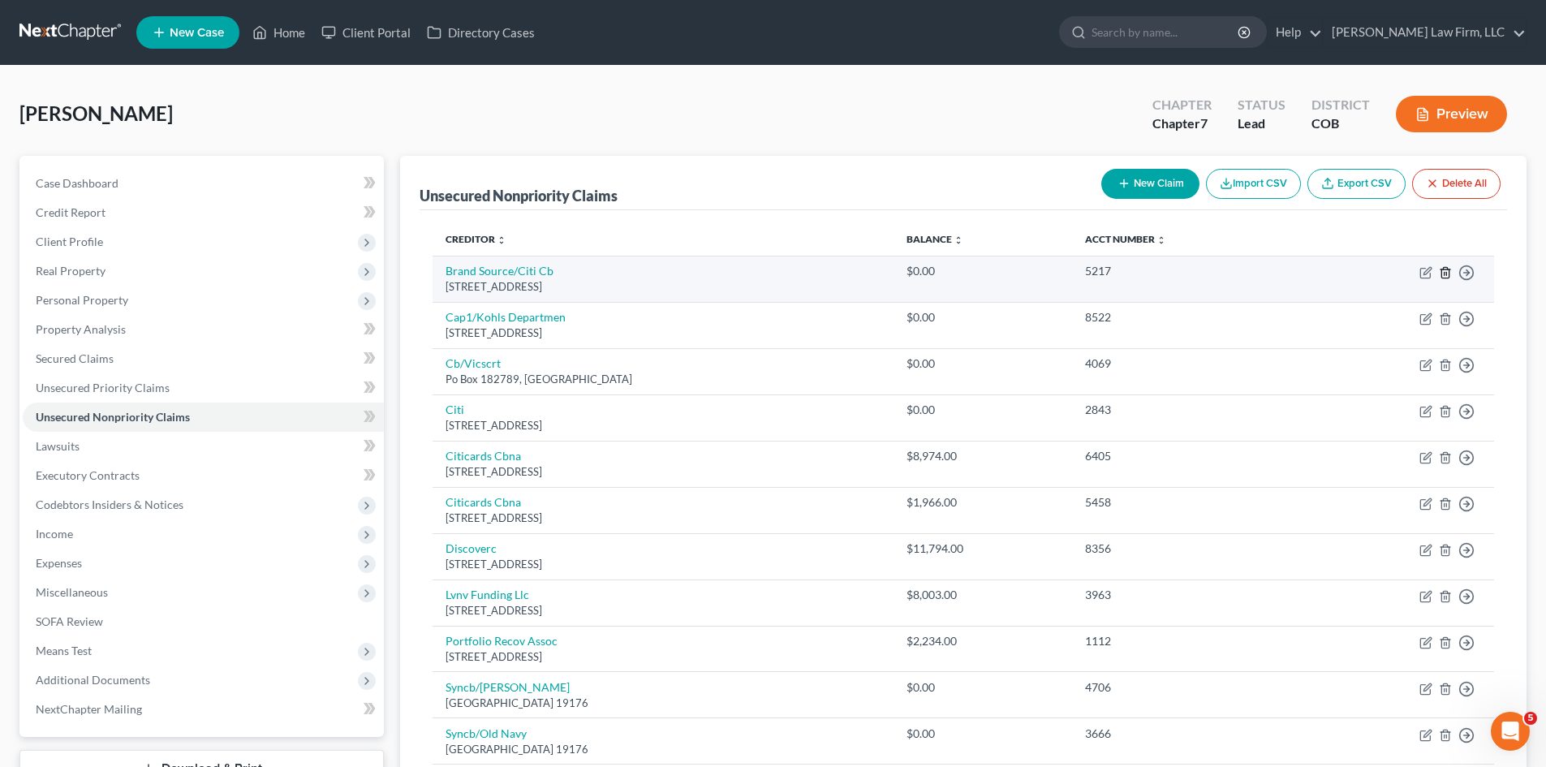
click at [1448, 269] on icon "button" at bounding box center [1444, 272] width 7 height 11
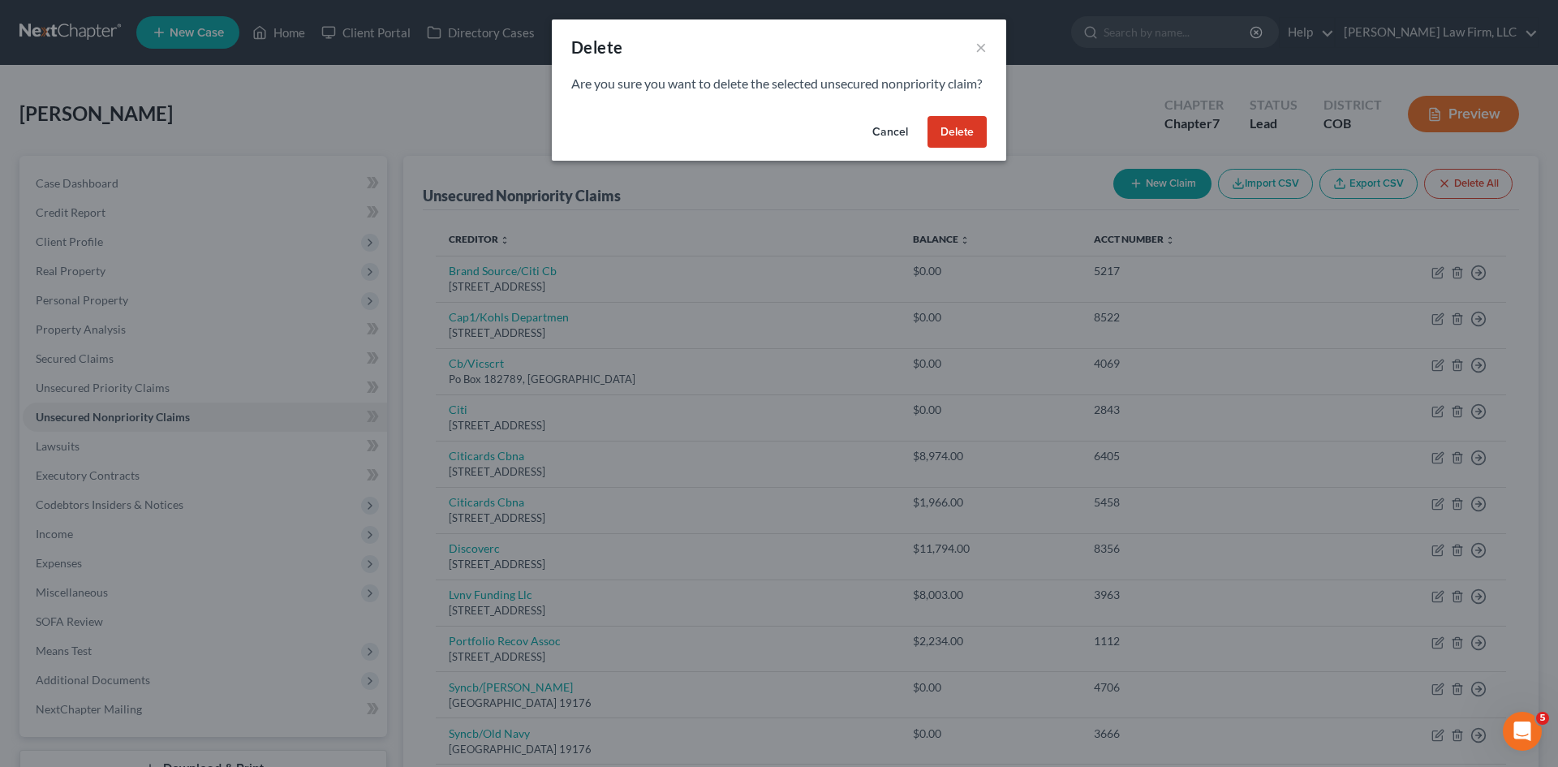
click at [960, 144] on button "Delete" at bounding box center [956, 132] width 59 height 32
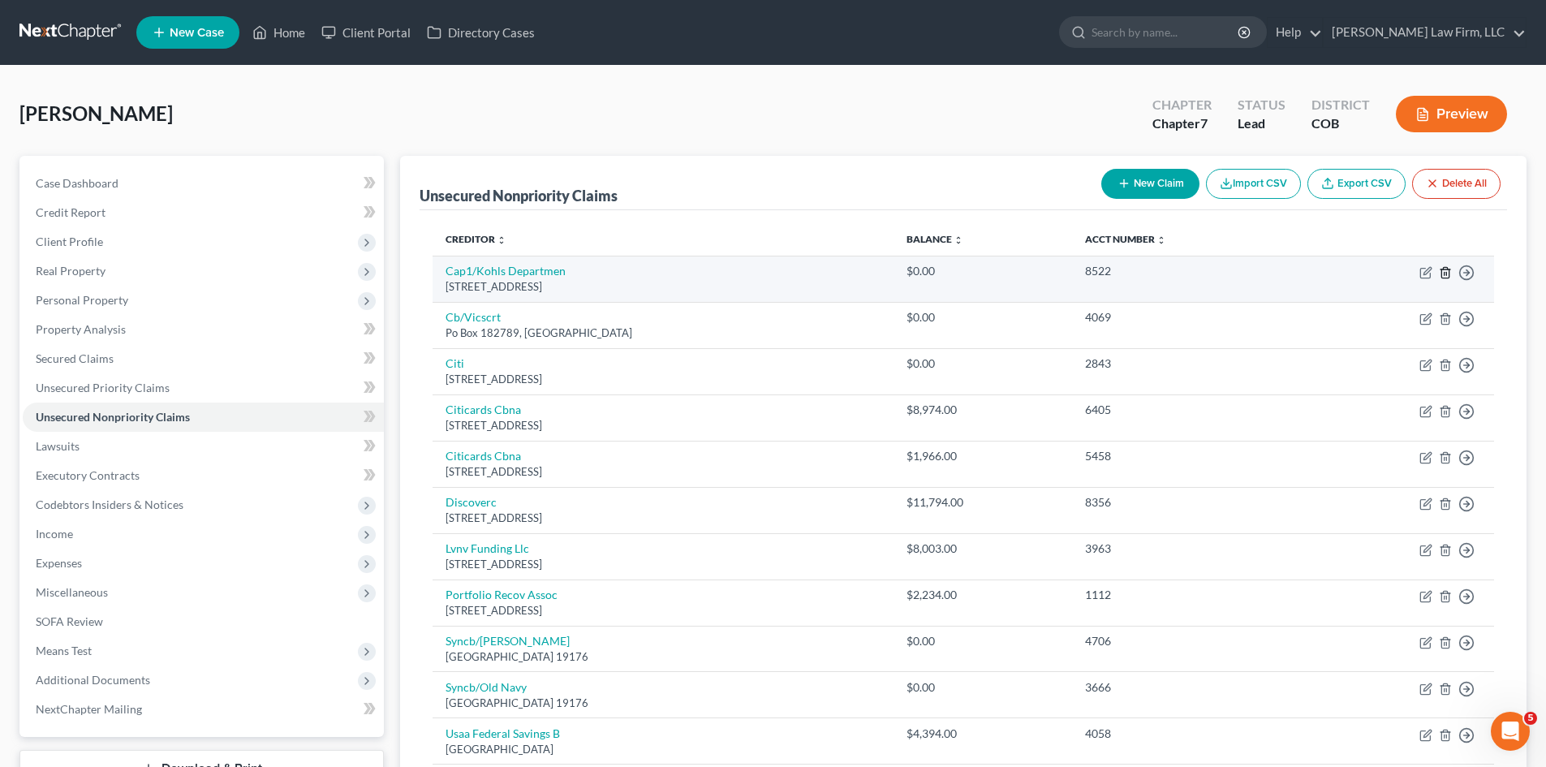
click at [1443, 268] on icon "button" at bounding box center [1445, 272] width 13 height 13
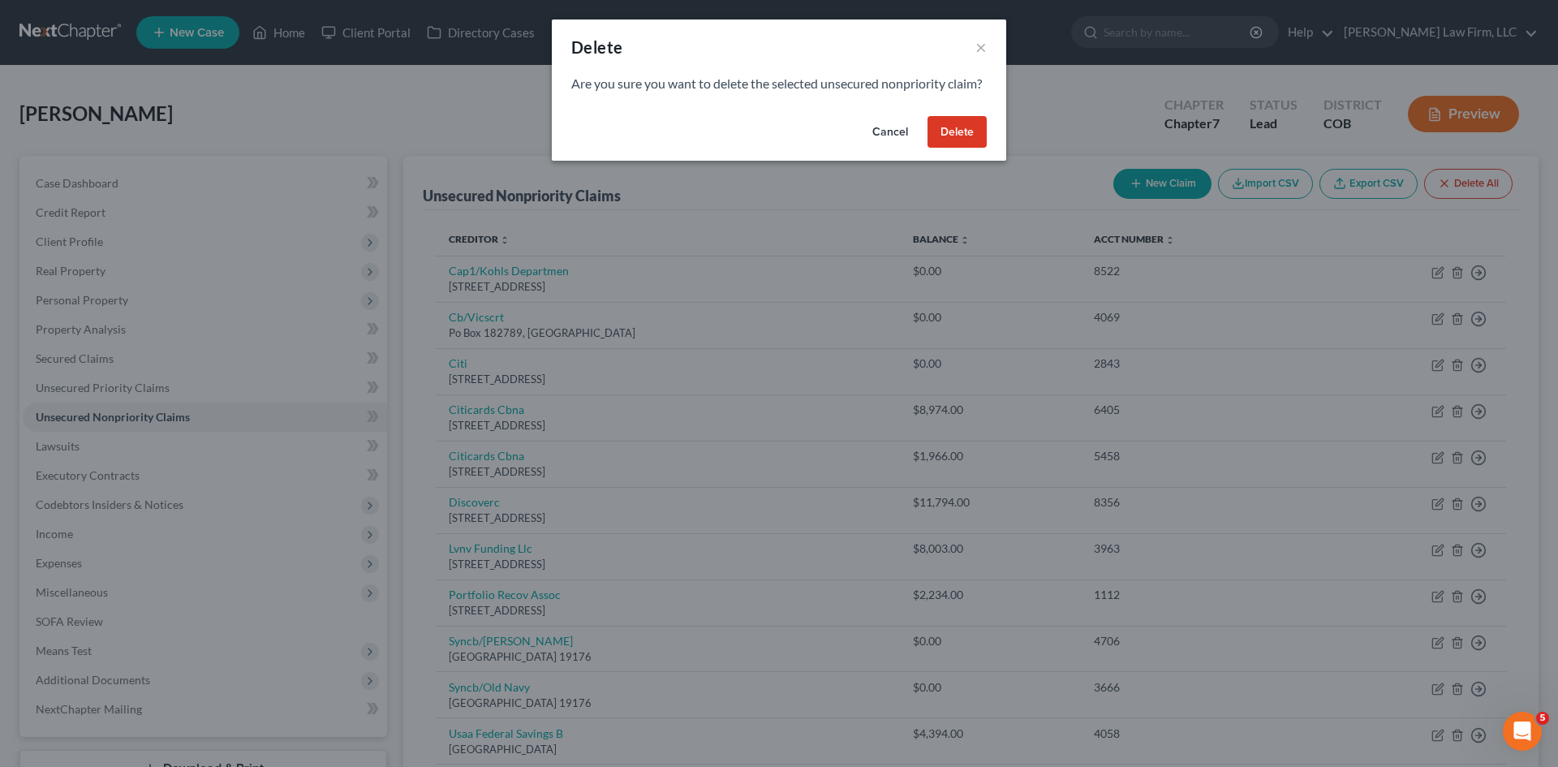
click at [961, 148] on button "Delete" at bounding box center [956, 132] width 59 height 32
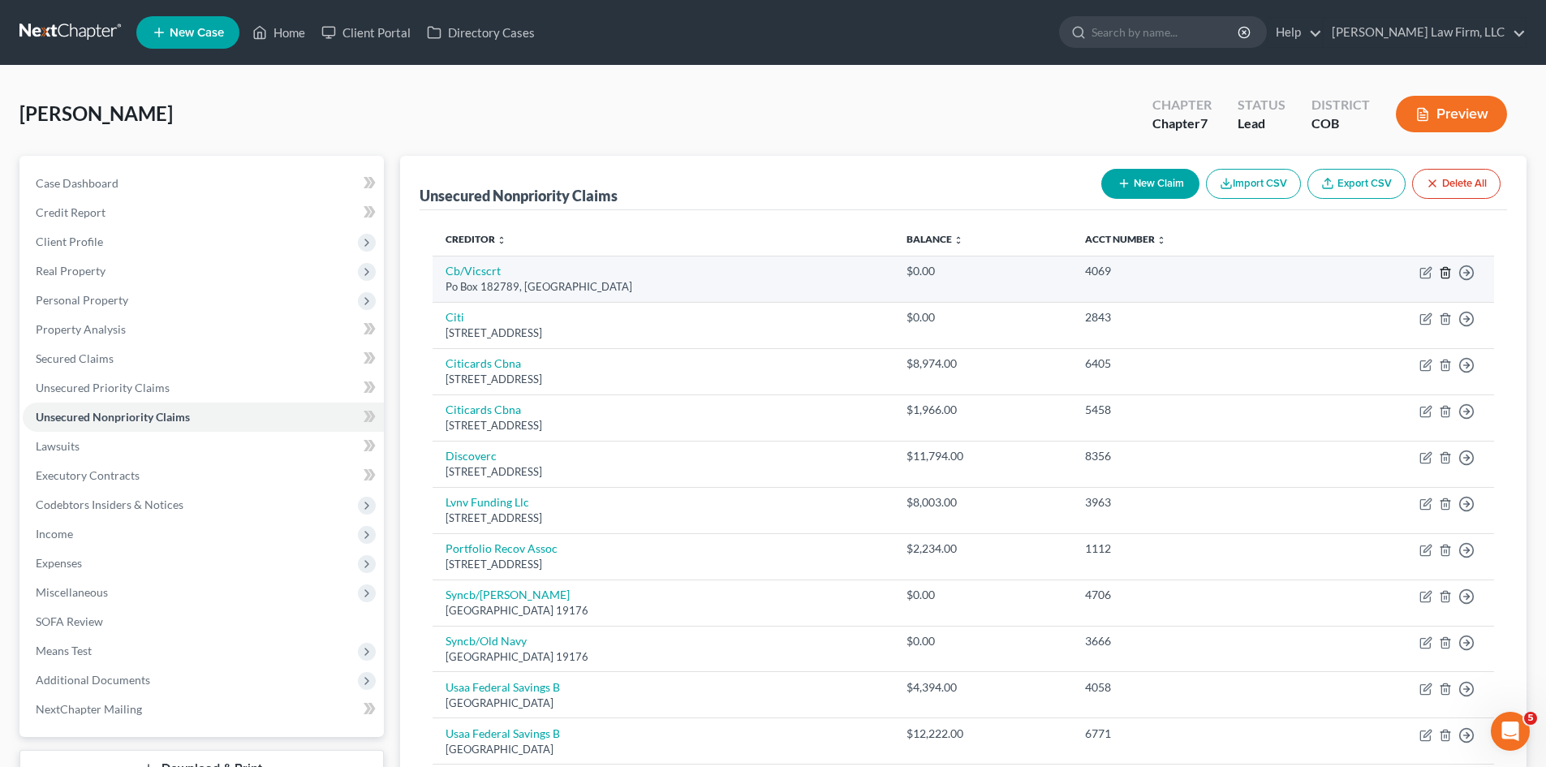
click at [1441, 274] on icon "button" at bounding box center [1444, 272] width 7 height 11
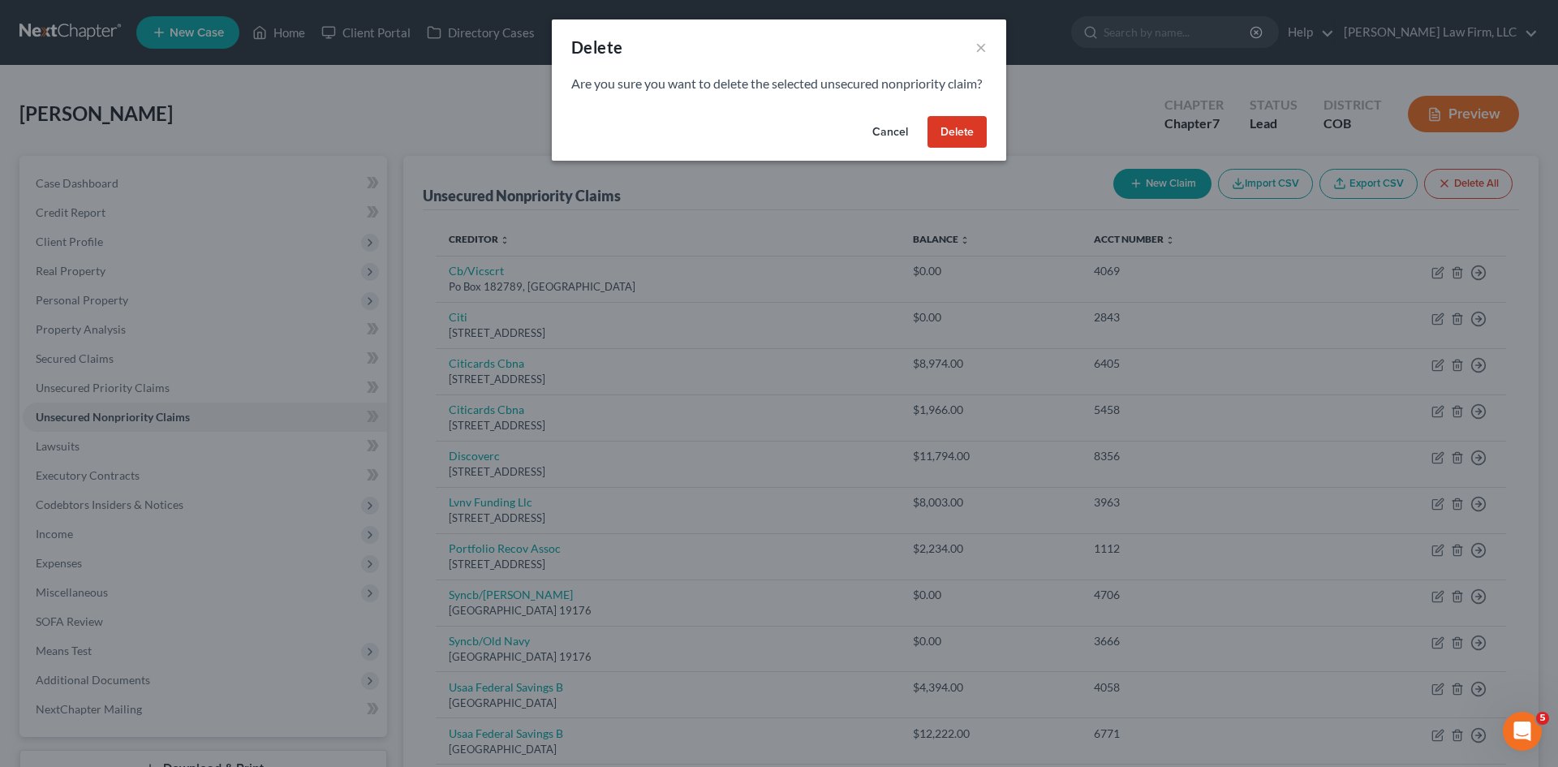
drag, startPoint x: 956, startPoint y: 151, endPoint x: 818, endPoint y: 239, distance: 163.4
click at [839, 232] on div "Delete × Are you sure you want to delete the selected unsecured nonpriority cla…" at bounding box center [779, 383] width 1558 height 767
click at [888, 144] on button "Cancel" at bounding box center [890, 132] width 62 height 32
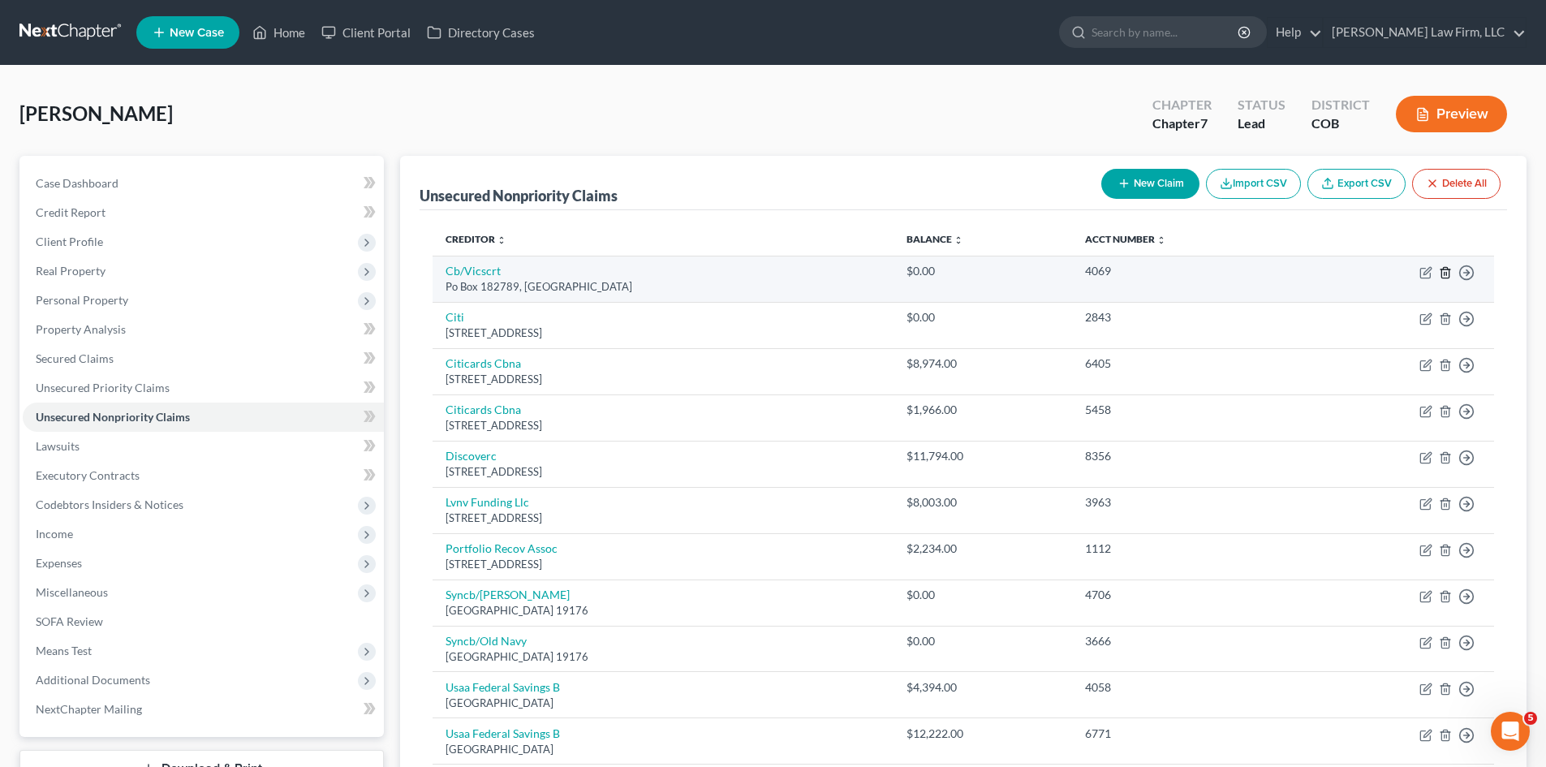
click at [1450, 270] on icon "button" at bounding box center [1445, 272] width 13 height 13
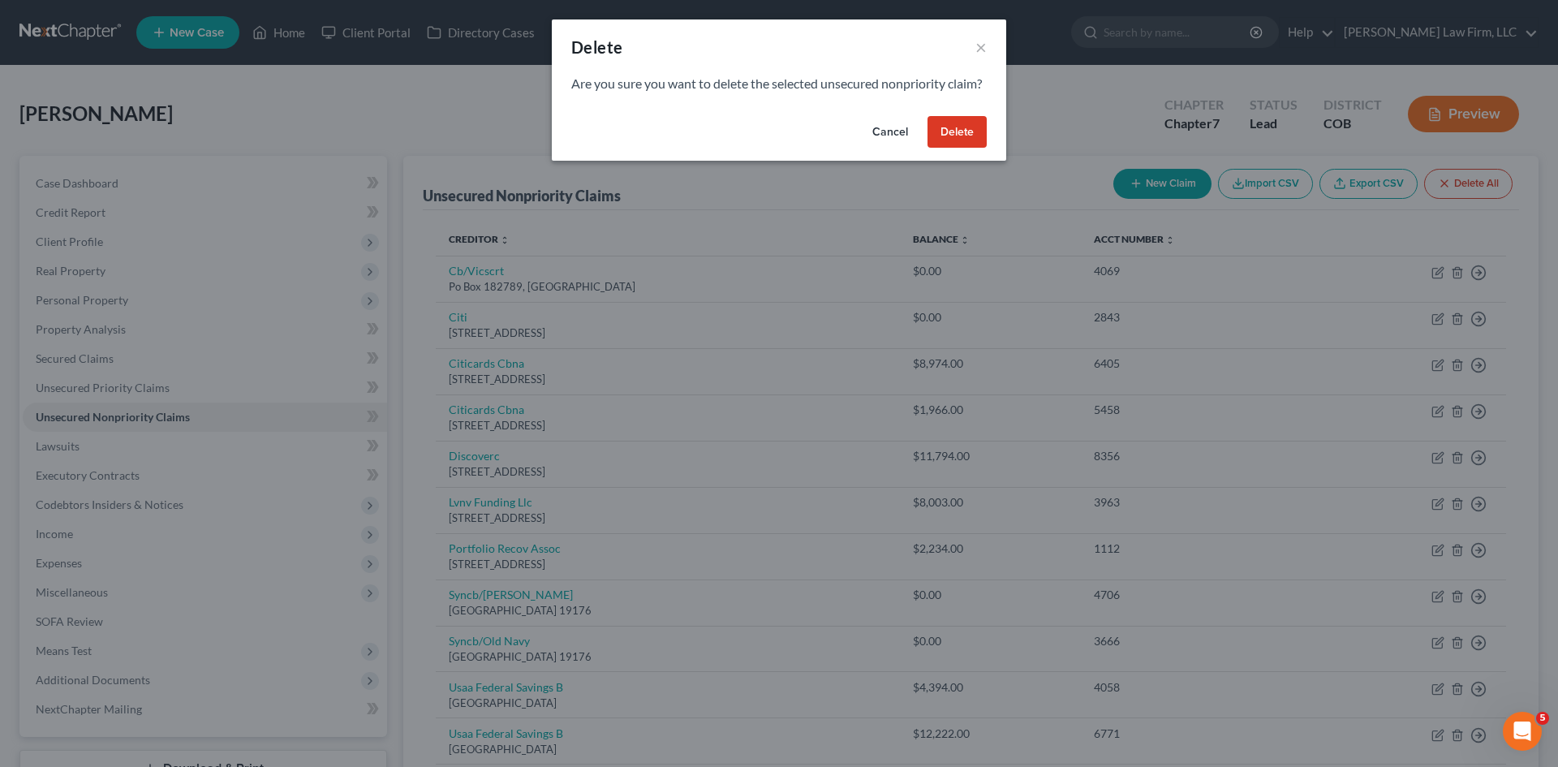
click at [960, 140] on button "Delete" at bounding box center [956, 132] width 59 height 32
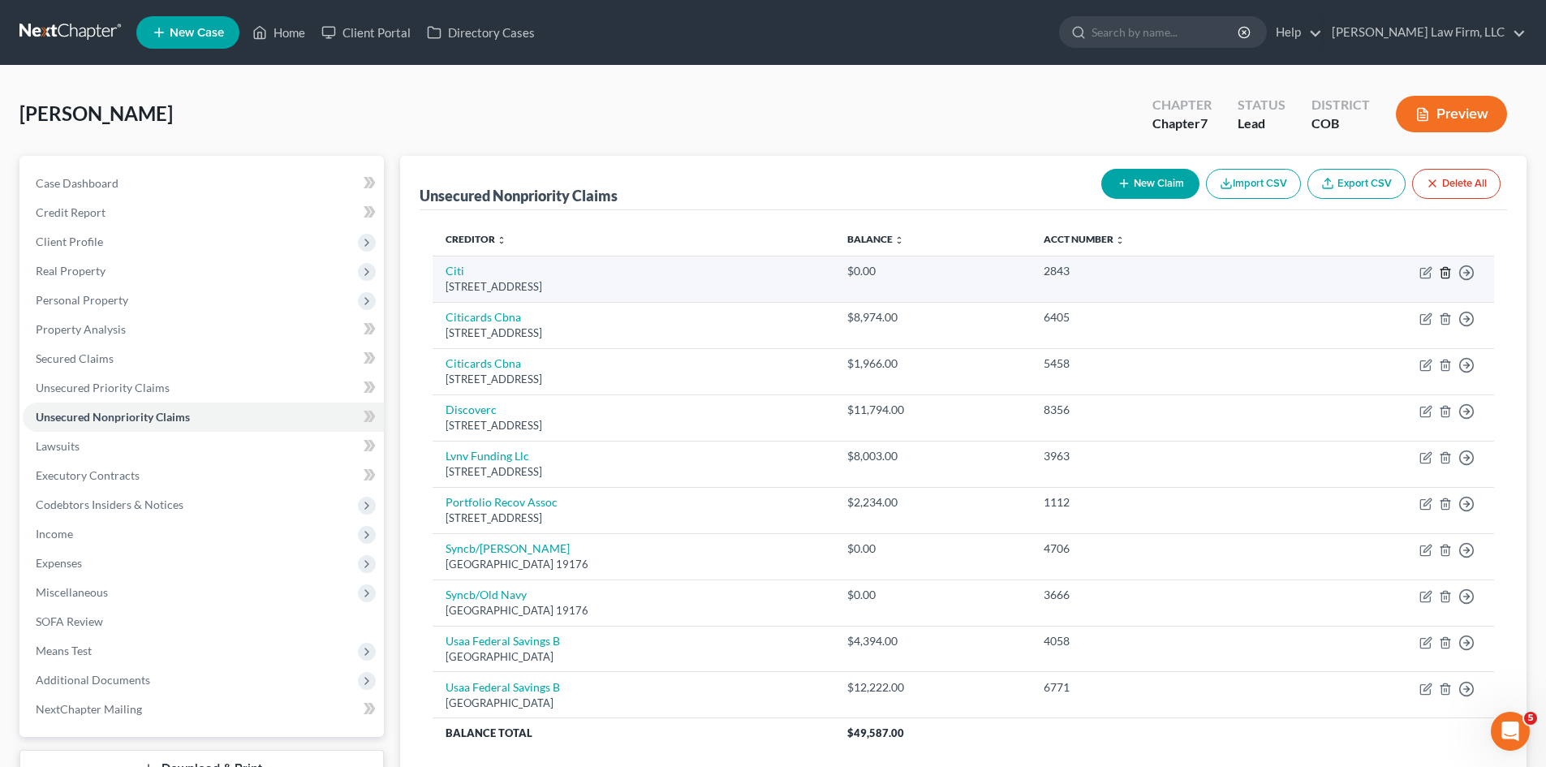
click at [1446, 273] on line "button" at bounding box center [1446, 273] width 0 height 3
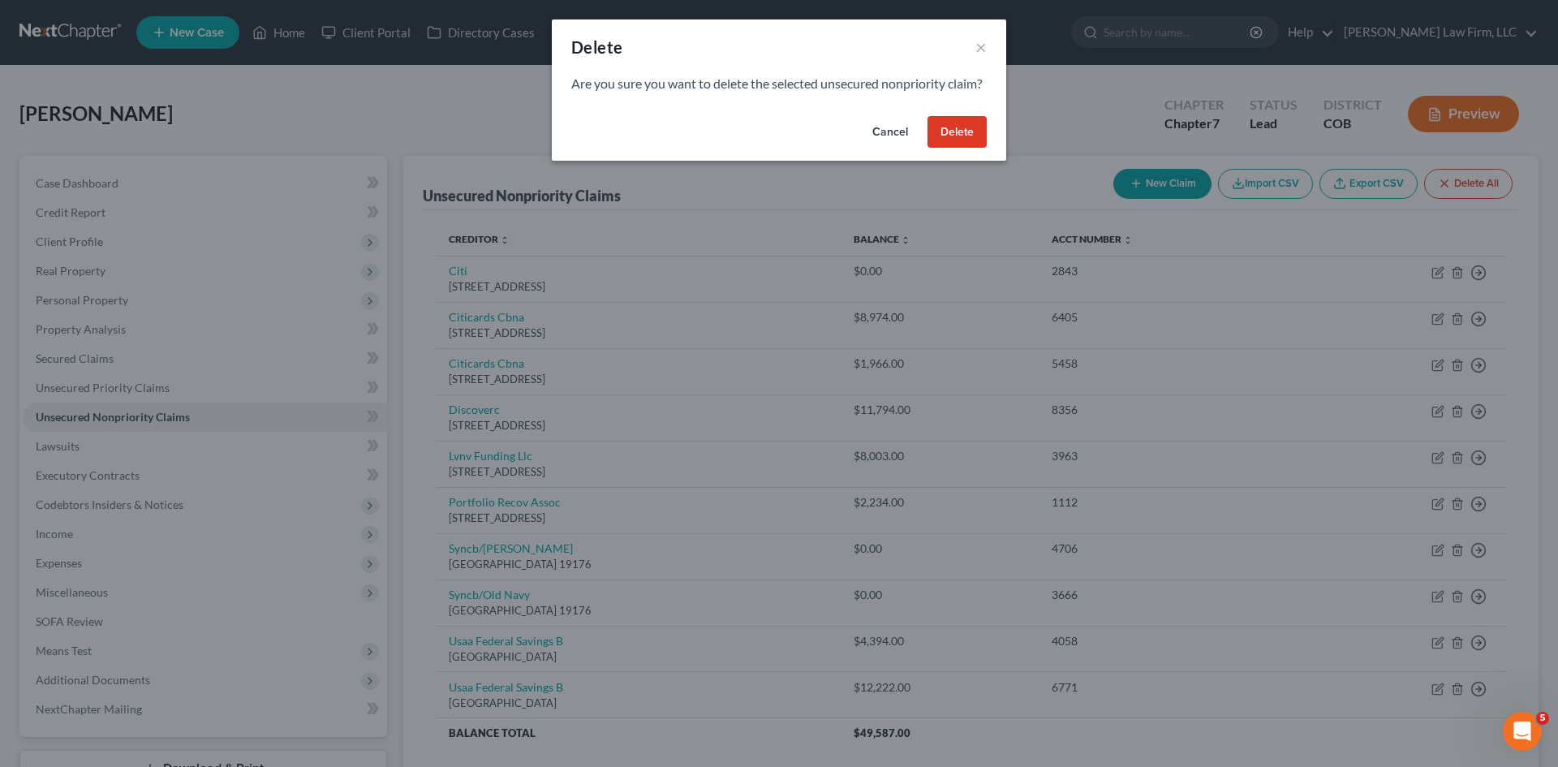
click at [949, 148] on button "Delete" at bounding box center [956, 132] width 59 height 32
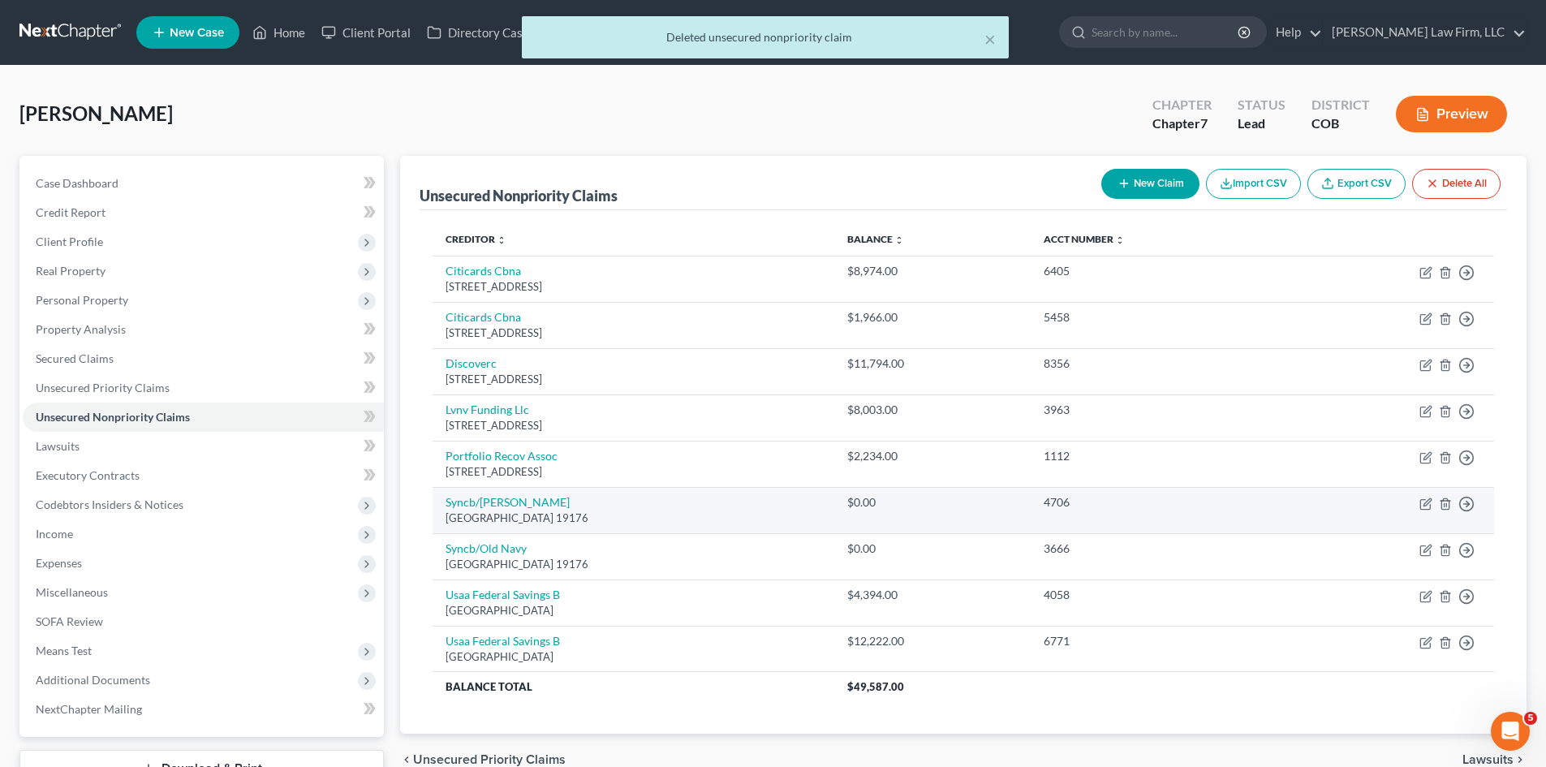
click at [1215, 514] on td "4706" at bounding box center [1157, 510] width 255 height 46
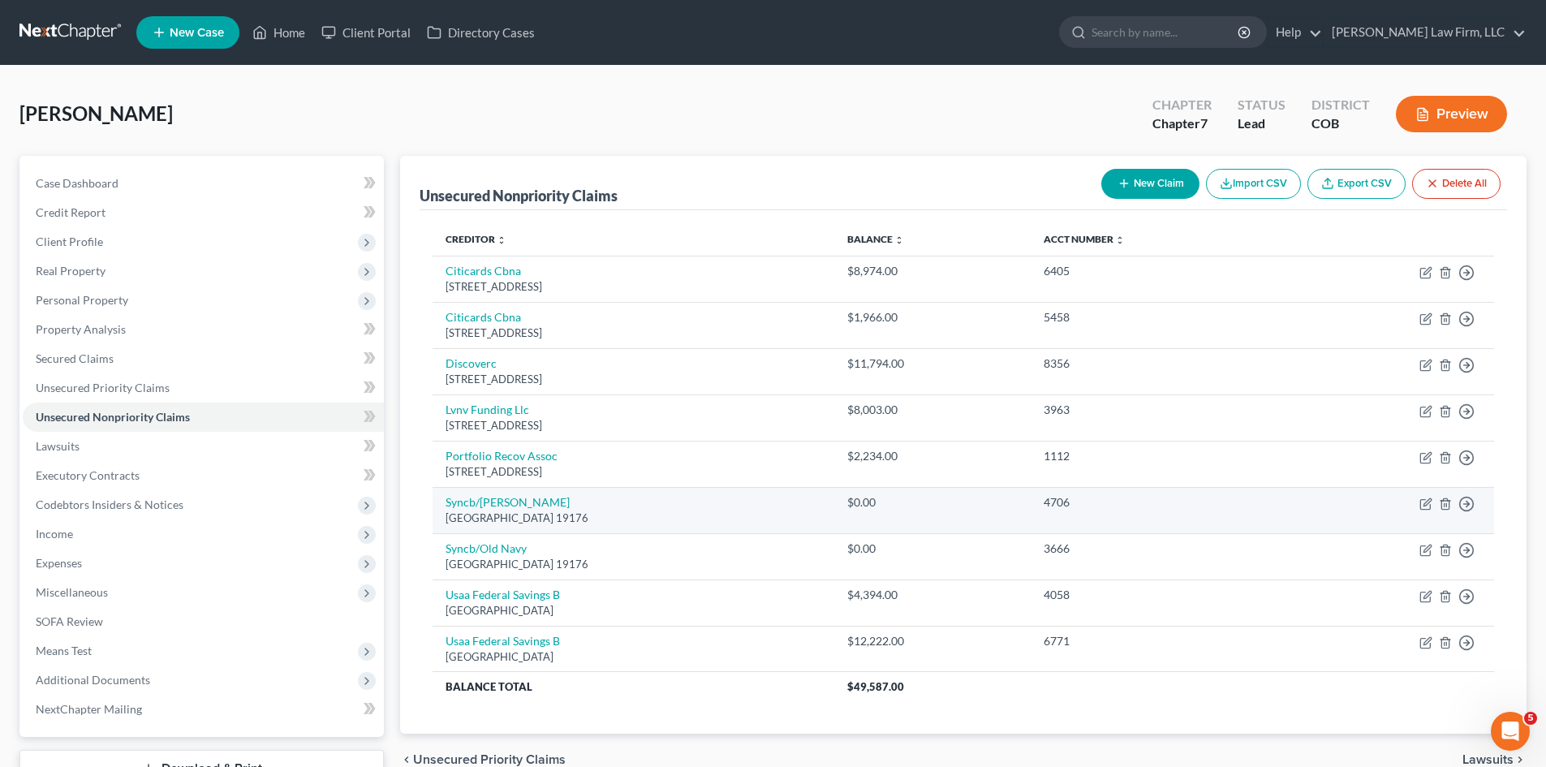
click at [1371, 521] on td "Move to D Move to E Move to G Move to Notice Only" at bounding box center [1389, 510] width 209 height 46
click at [1444, 504] on line "button" at bounding box center [1444, 504] width 0 height 3
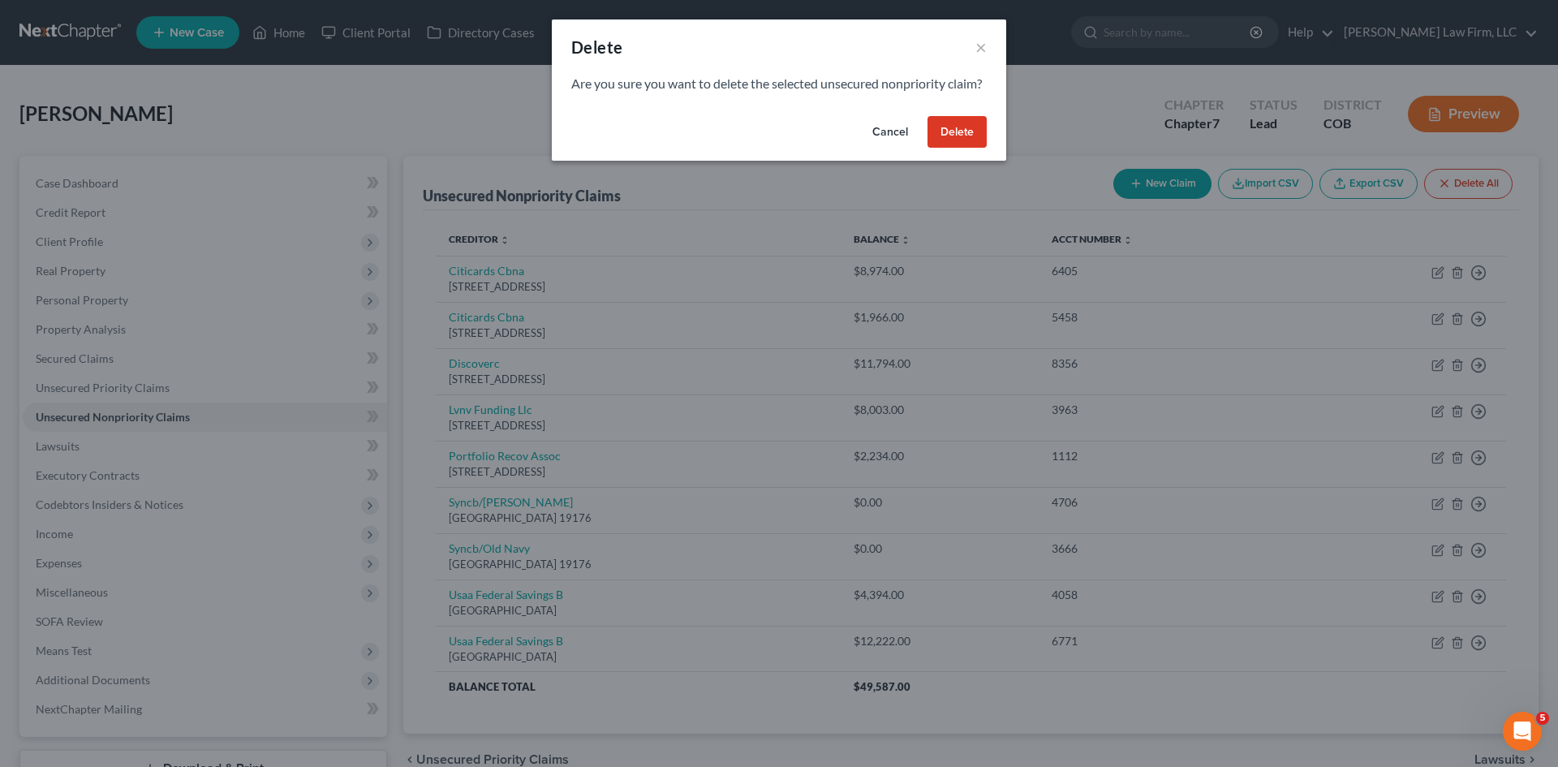
click at [946, 142] on button "Delete" at bounding box center [956, 132] width 59 height 32
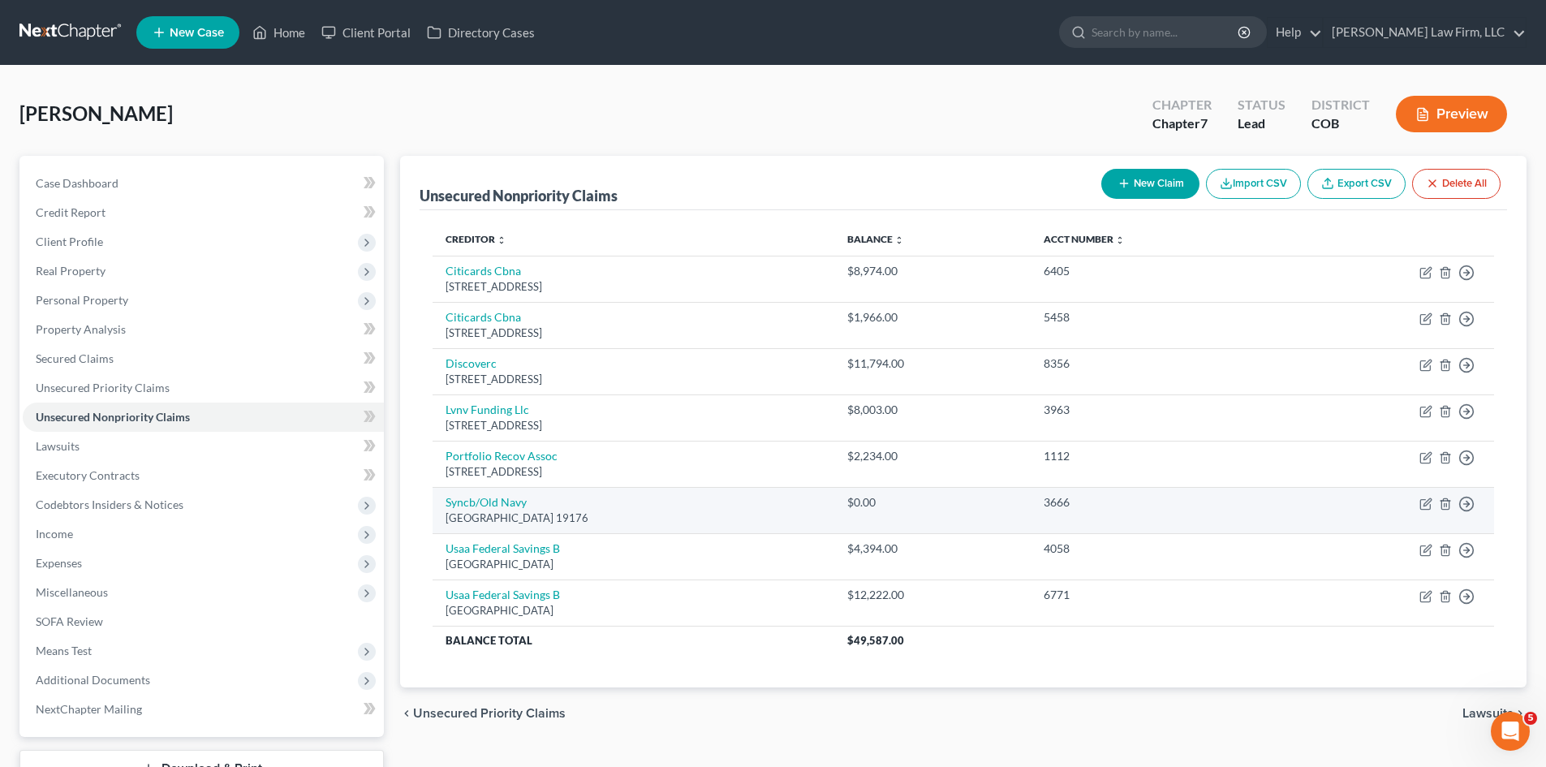
click at [1262, 514] on td "3666" at bounding box center [1157, 510] width 255 height 46
click at [1443, 501] on polyline "button" at bounding box center [1445, 501] width 10 height 0
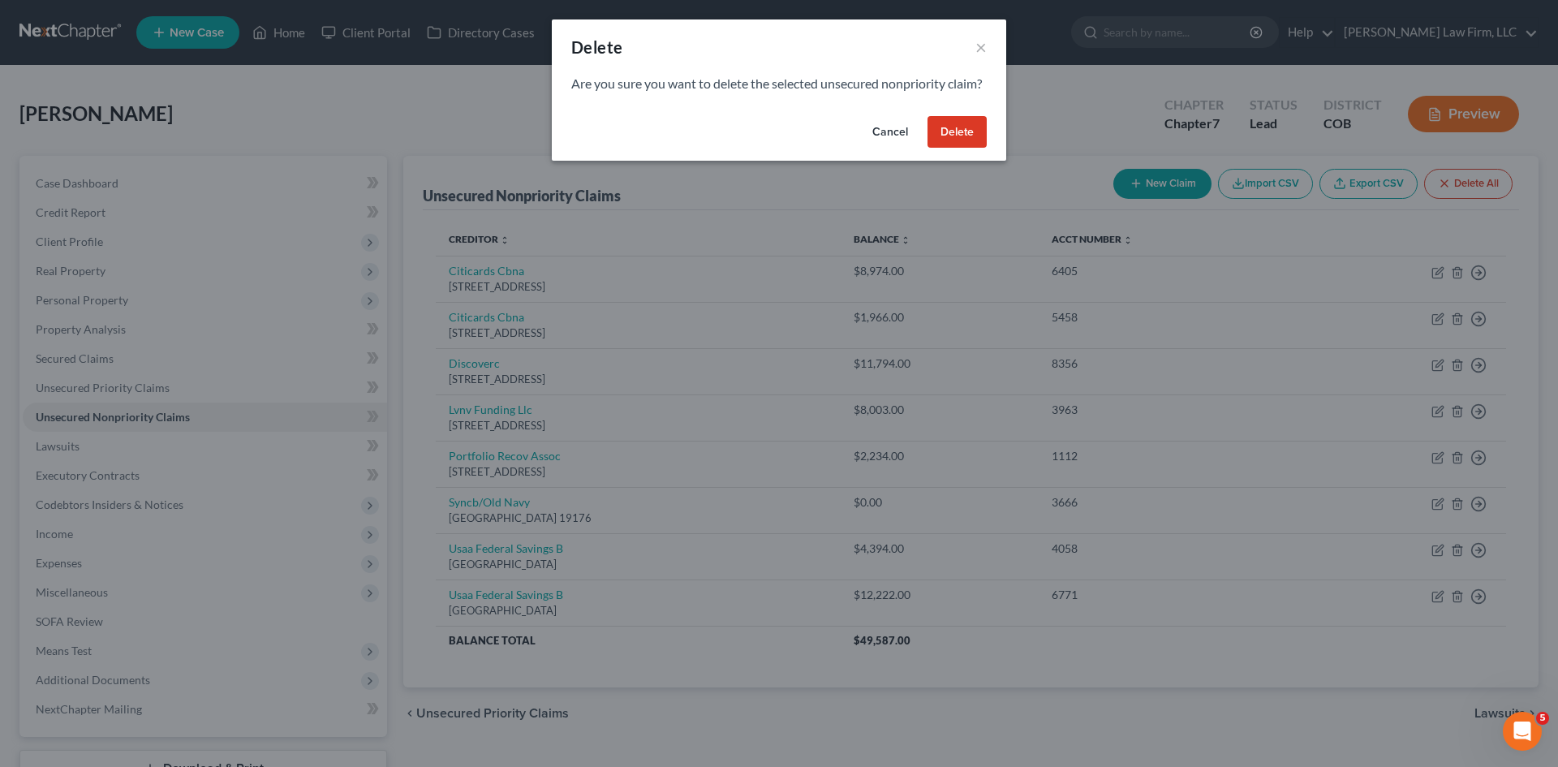
click at [949, 141] on button "Delete" at bounding box center [956, 132] width 59 height 32
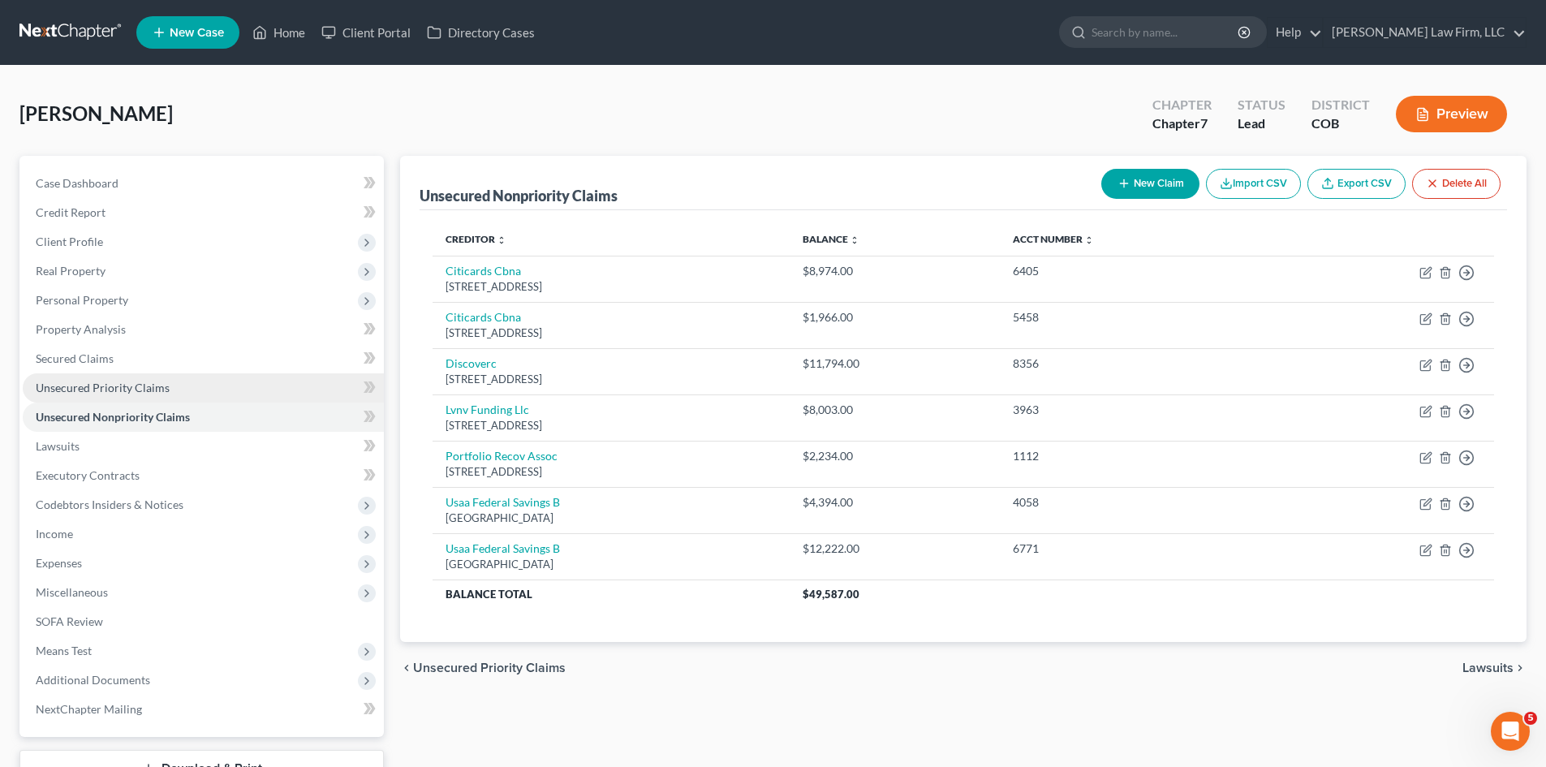
drag, startPoint x: 108, startPoint y: 381, endPoint x: 112, endPoint y: 393, distance: 12.1
click at [108, 381] on span "Unsecured Priority Claims" at bounding box center [103, 388] width 134 height 14
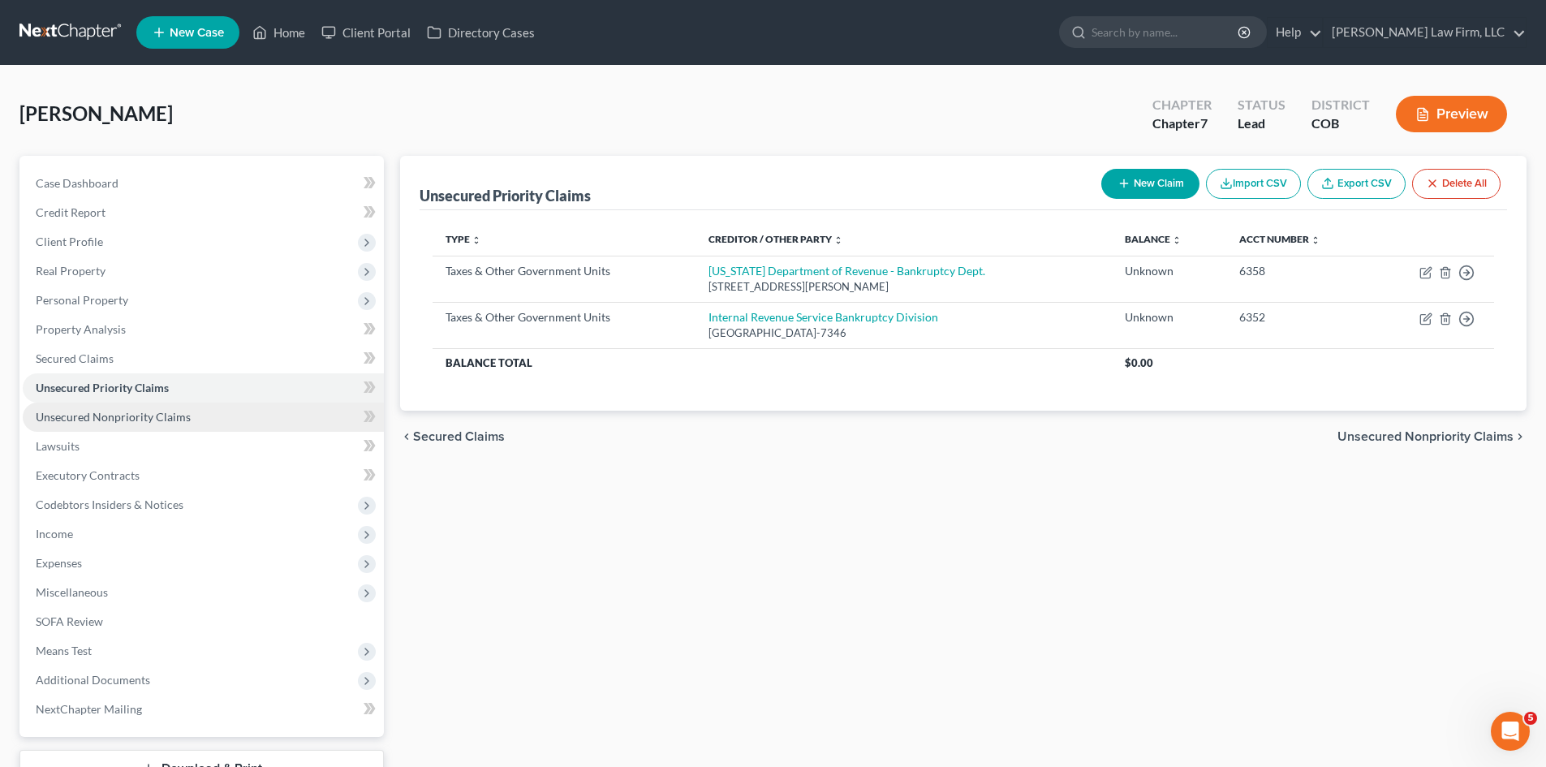
click at [110, 419] on span "Unsecured Nonpriority Claims" at bounding box center [113, 417] width 155 height 14
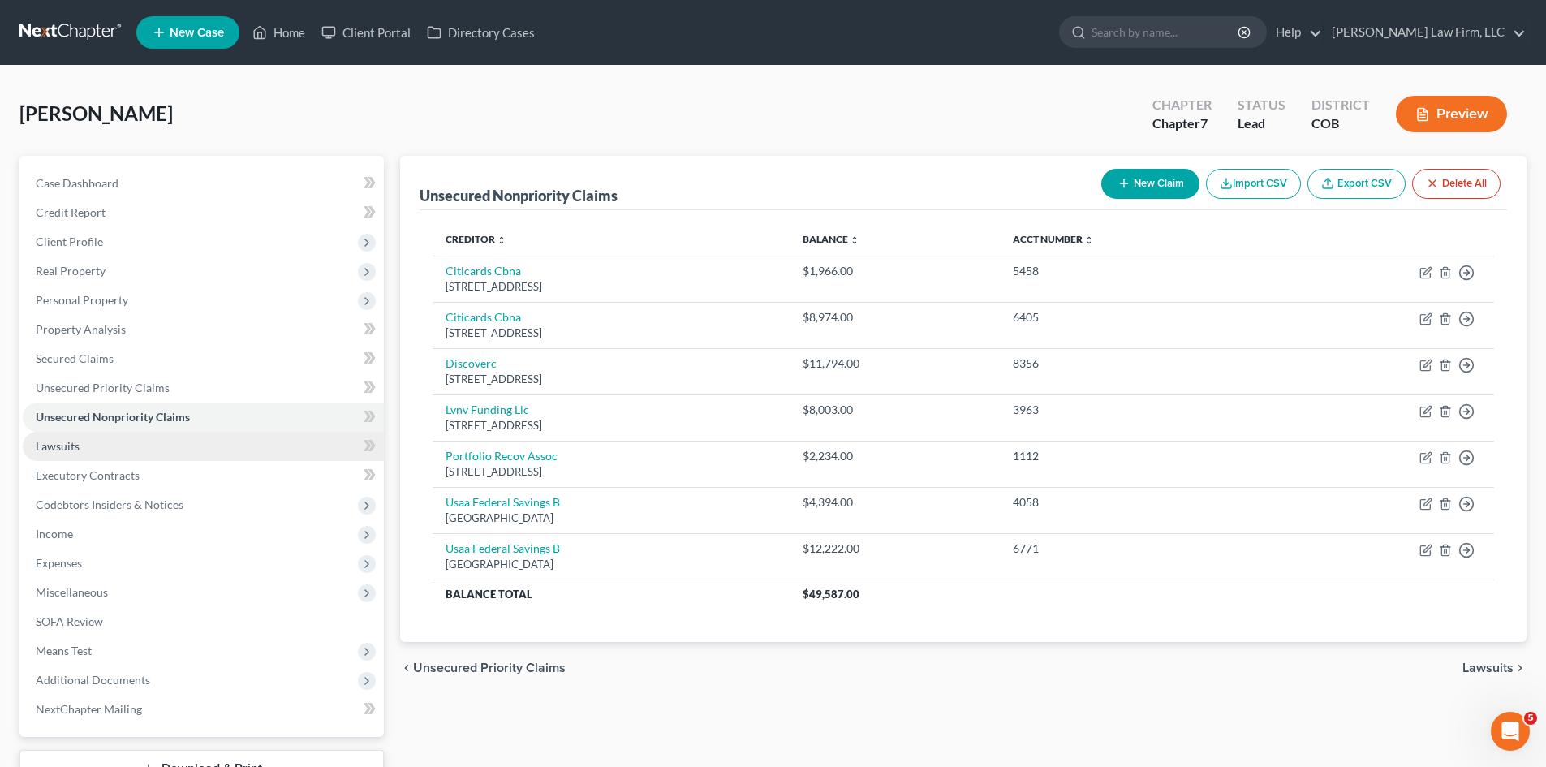
click at [75, 439] on span "Lawsuits" at bounding box center [58, 446] width 44 height 14
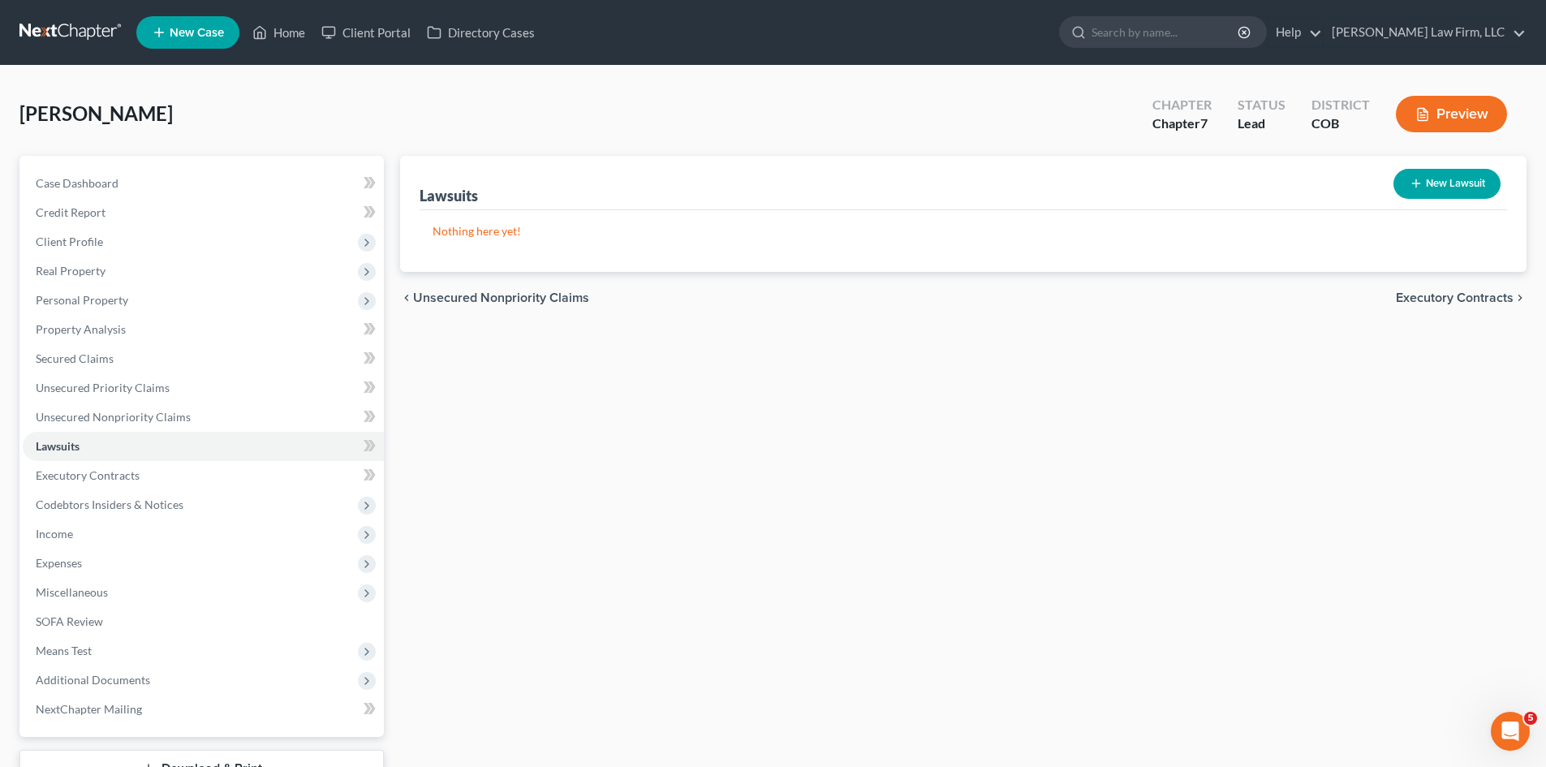
click at [430, 382] on div "Lawsuits New Lawsuit Nothing here yet! Court Name Date Filed Status Creditor Na…" at bounding box center [963, 493] width 1142 height 674
click at [124, 470] on span "Executory Contracts" at bounding box center [88, 475] width 104 height 14
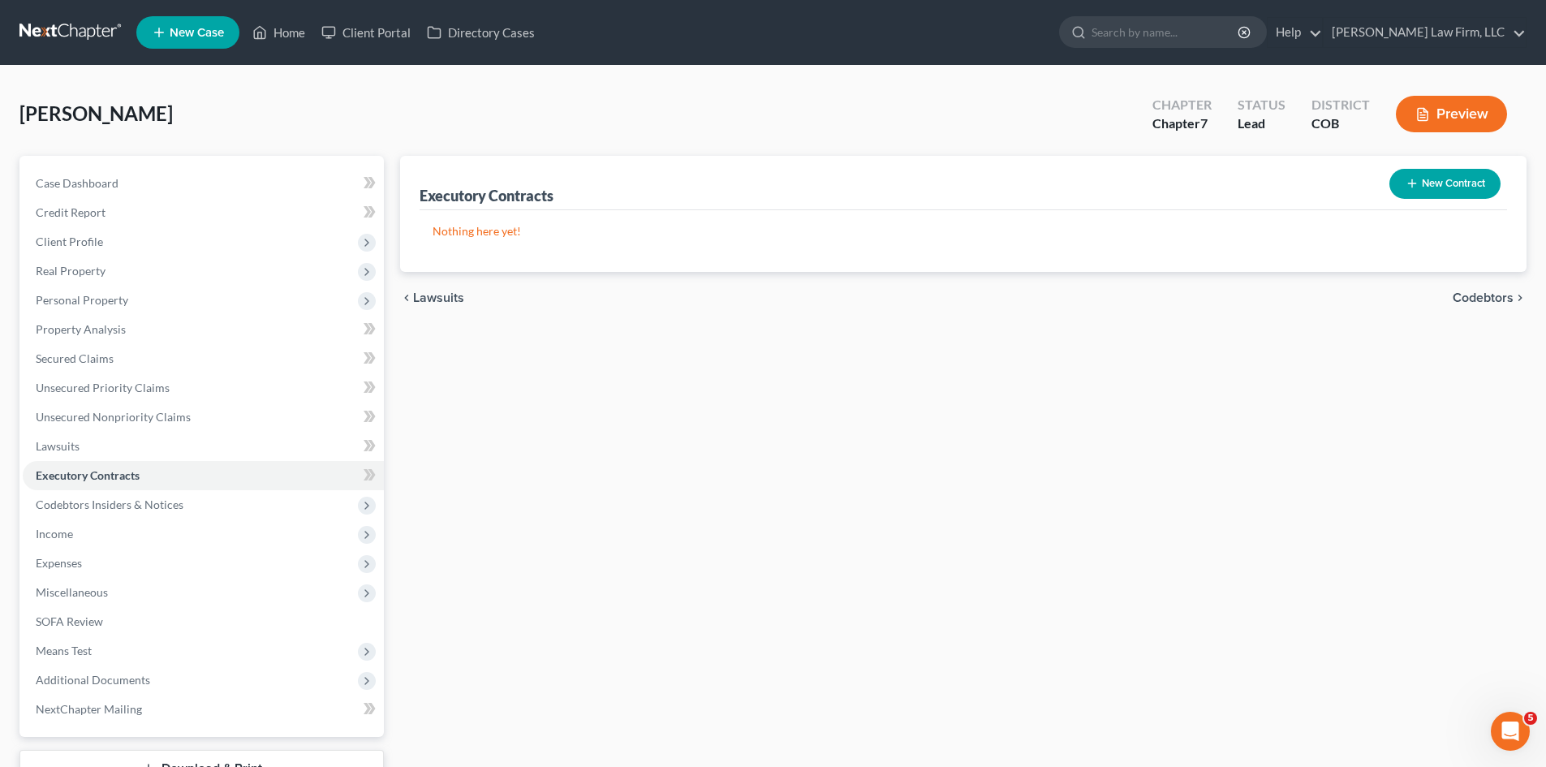
click at [1469, 181] on button "New Contract" at bounding box center [1444, 184] width 111 height 30
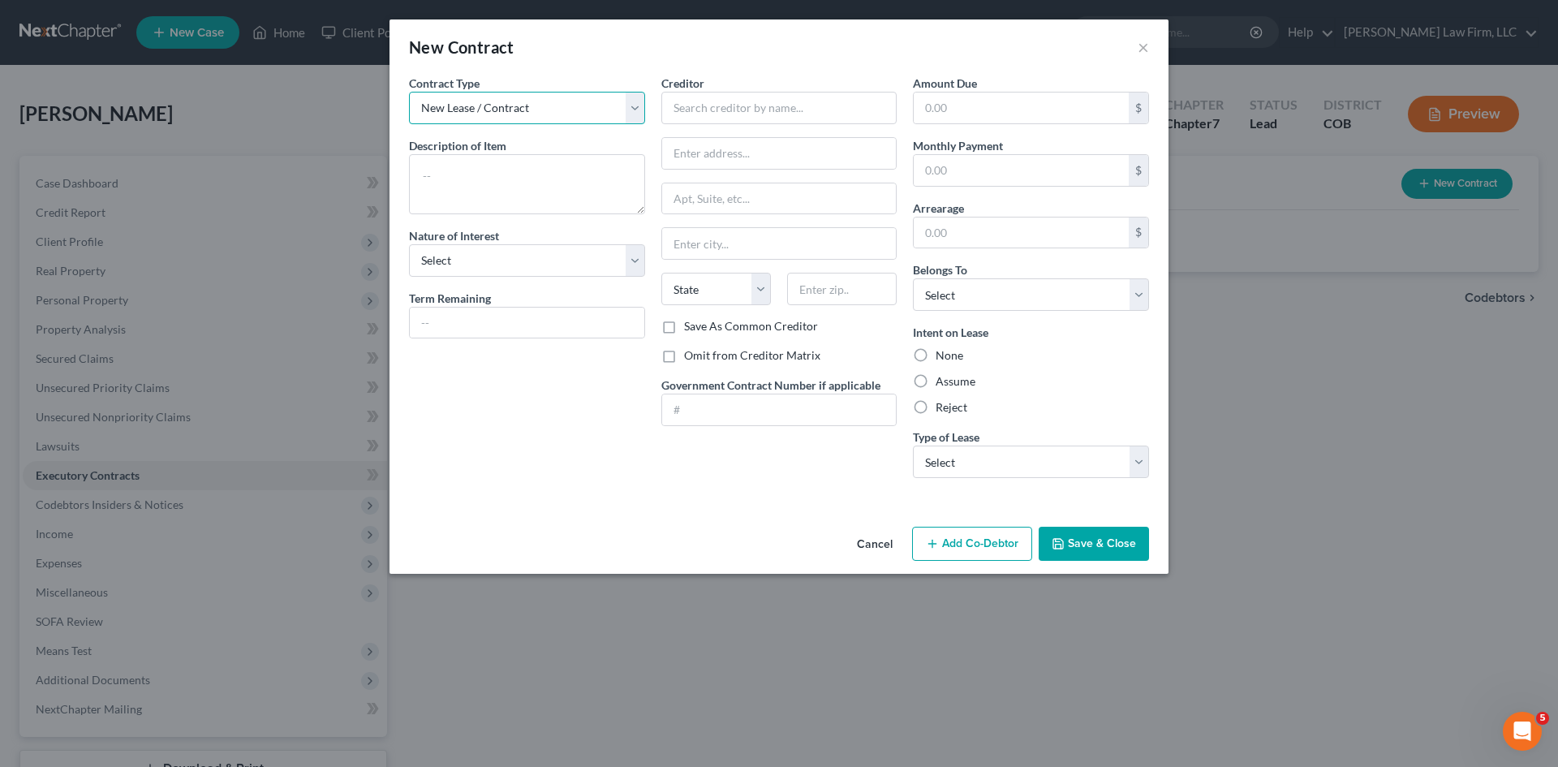
click at [626, 101] on select "New Lease / Contract New Timeshare" at bounding box center [527, 108] width 236 height 32
click at [628, 103] on select "New Lease / Contract New Timeshare" at bounding box center [527, 108] width 236 height 32
click at [880, 548] on button "Cancel" at bounding box center [875, 544] width 62 height 32
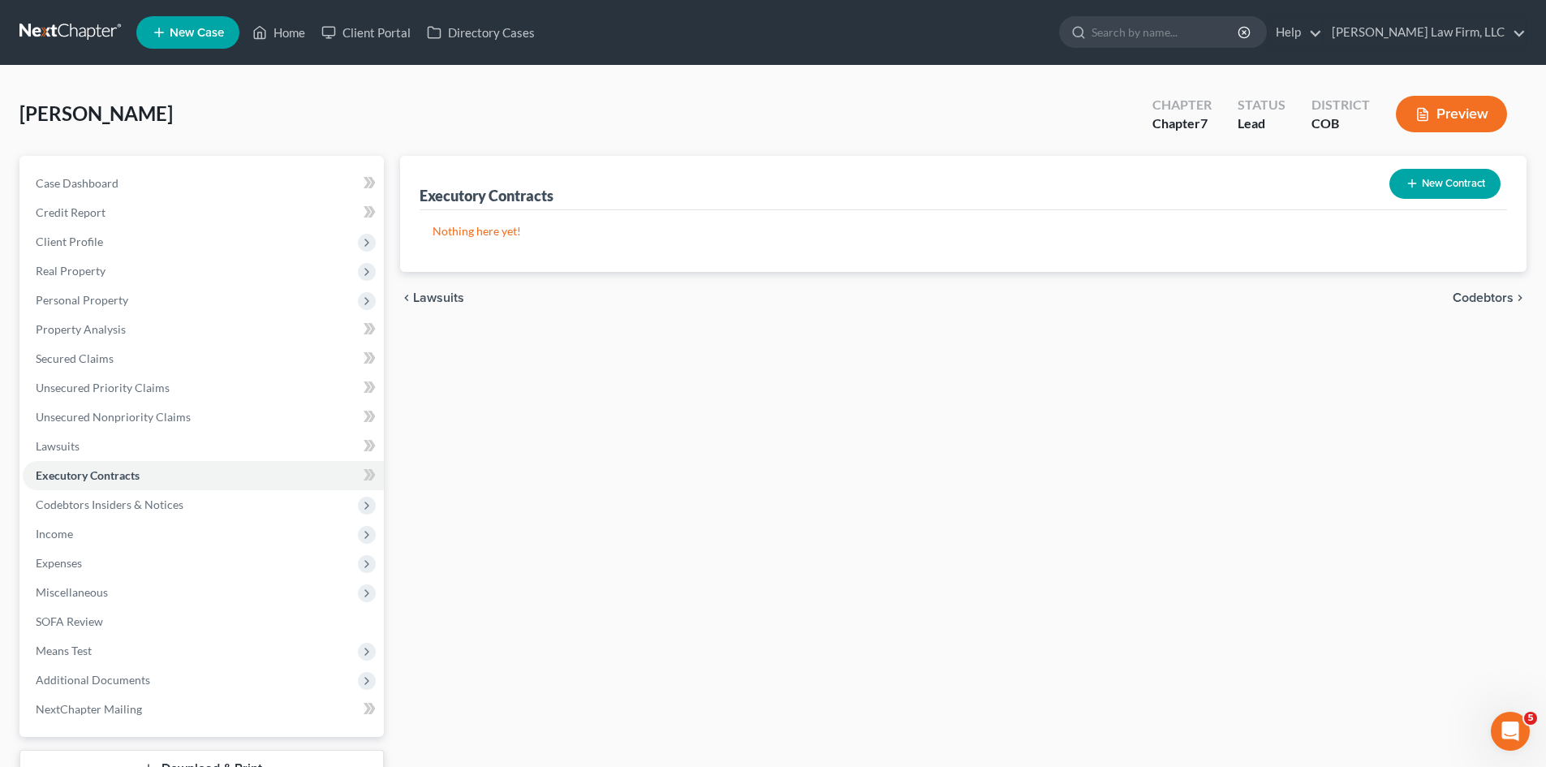
click at [1491, 291] on span "Codebtors" at bounding box center [1482, 297] width 61 height 13
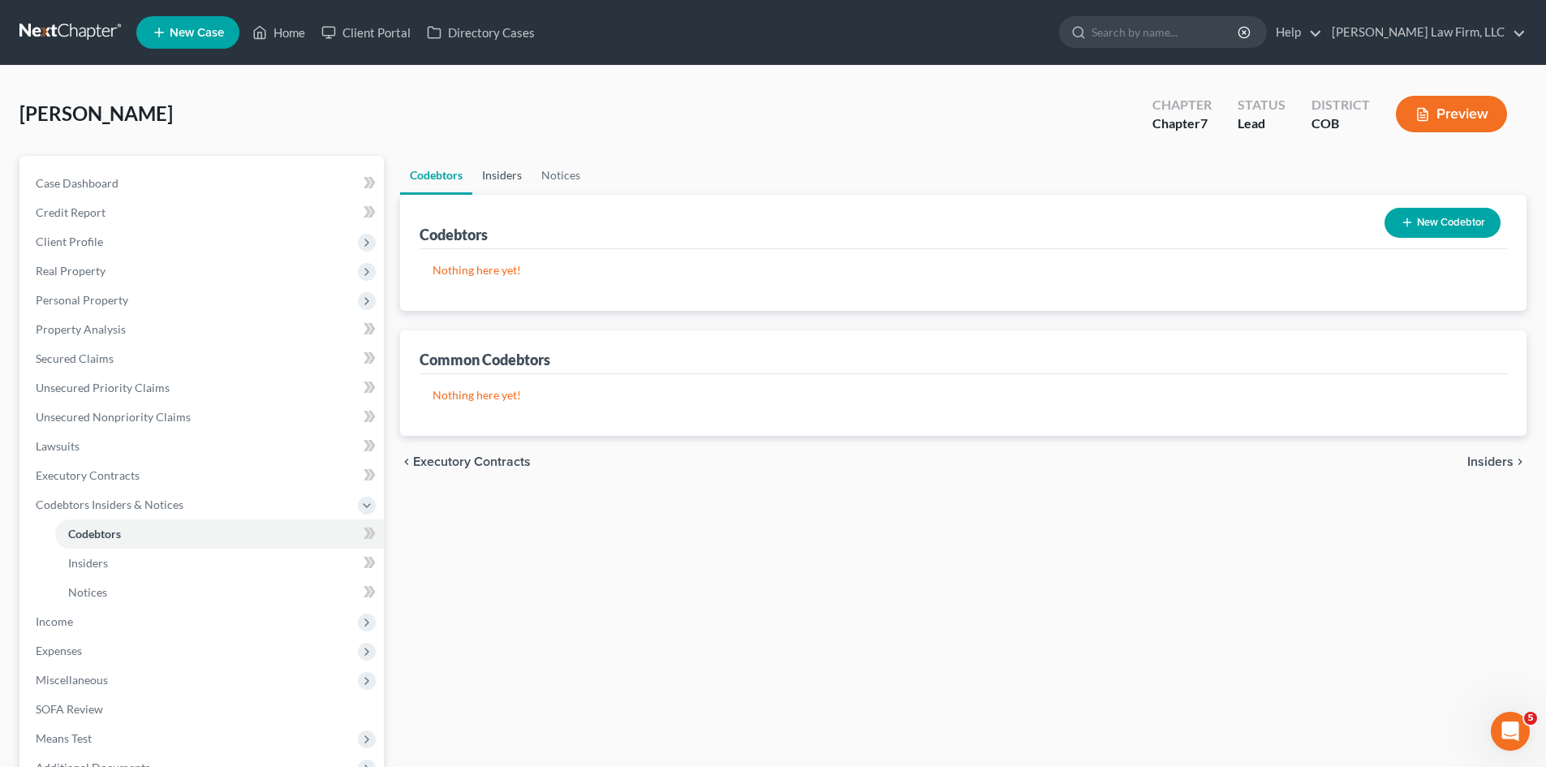
click at [501, 173] on link "Insiders" at bounding box center [501, 175] width 59 height 39
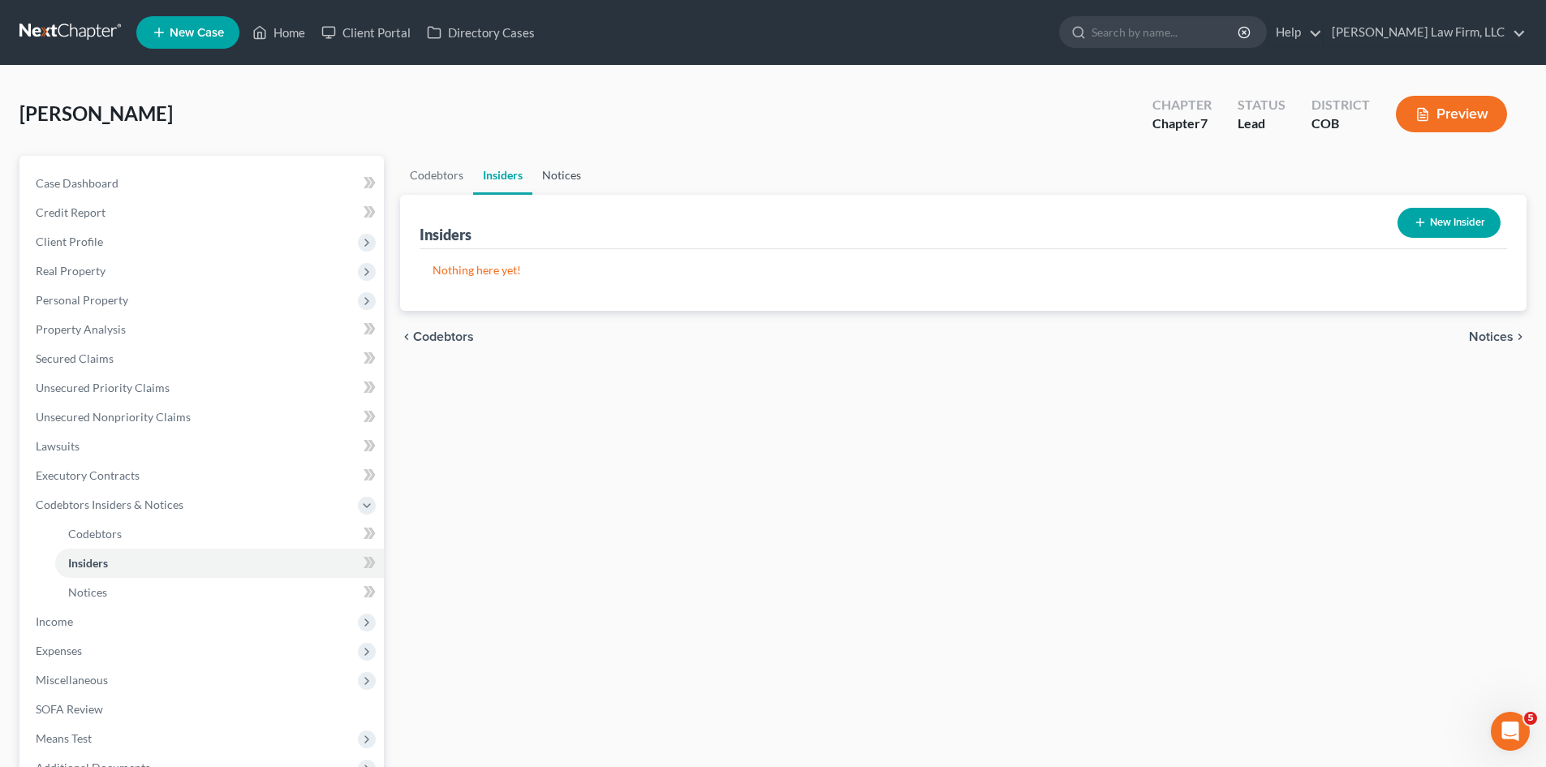
click at [570, 174] on link "Notices" at bounding box center [561, 175] width 58 height 39
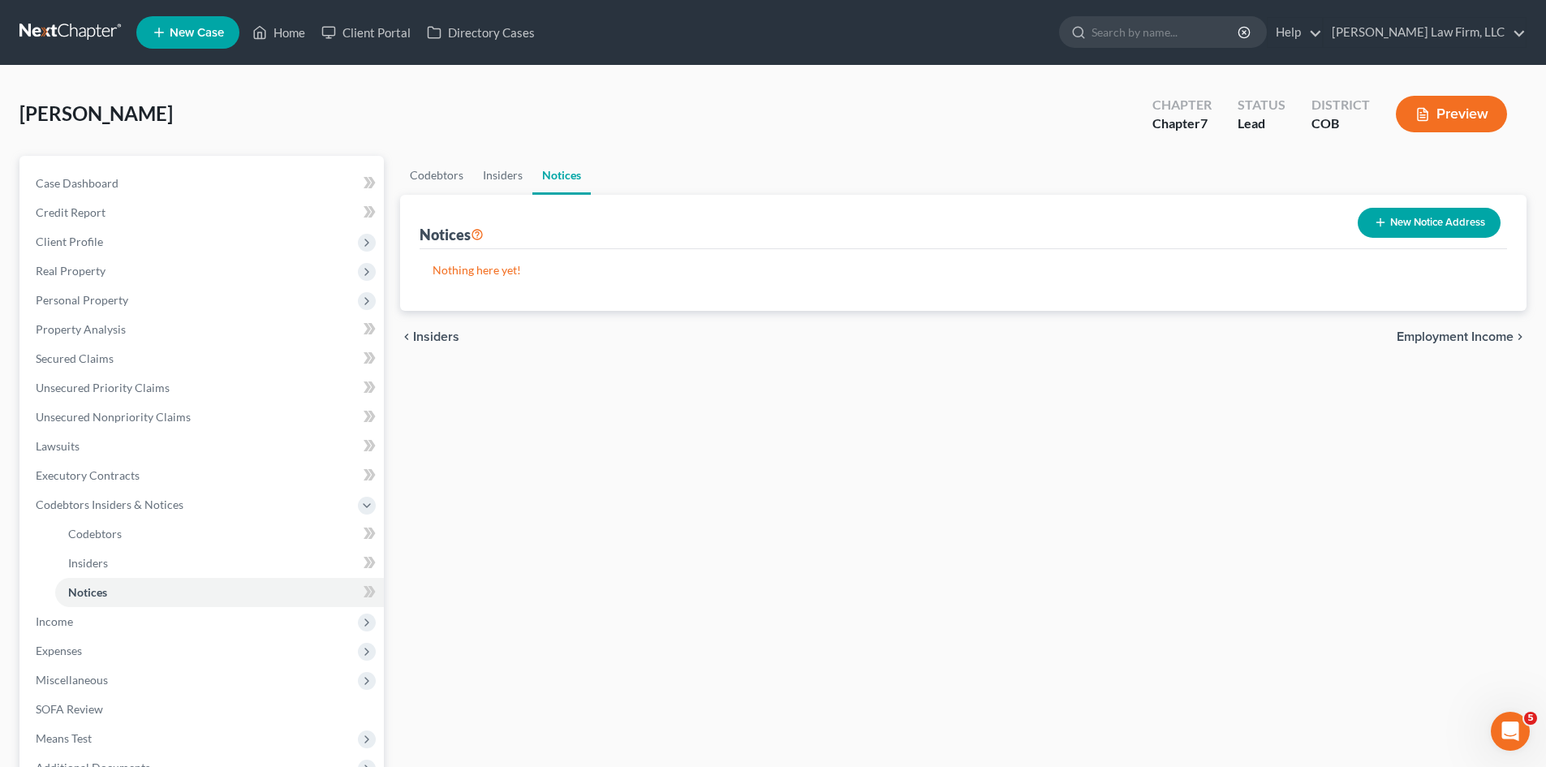
click at [1461, 351] on div "chevron_left Insiders Employment Income chevron_right" at bounding box center [963, 337] width 1126 height 52
click at [1460, 334] on span "Employment Income" at bounding box center [1454, 336] width 117 height 13
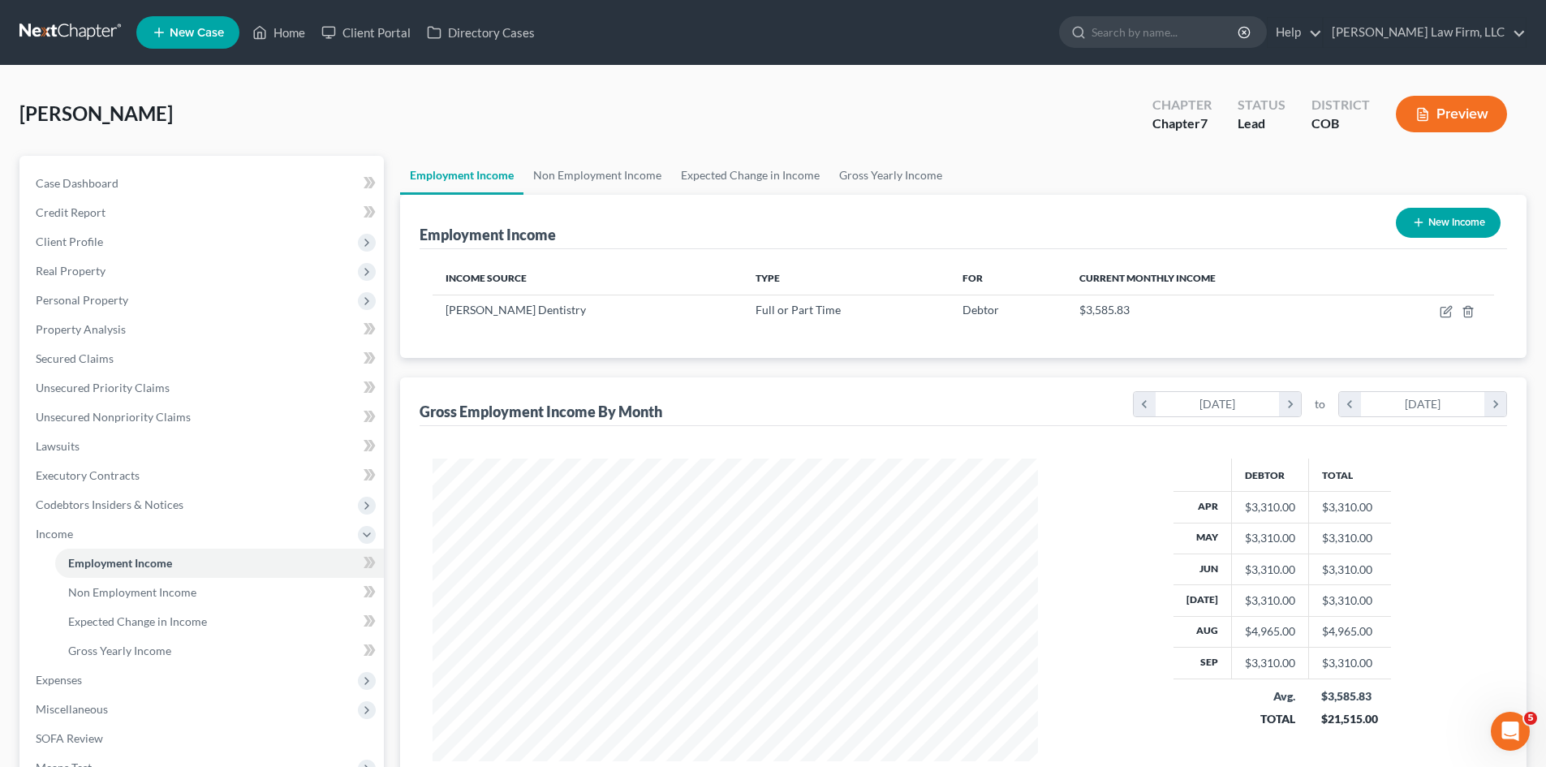
scroll to position [303, 638]
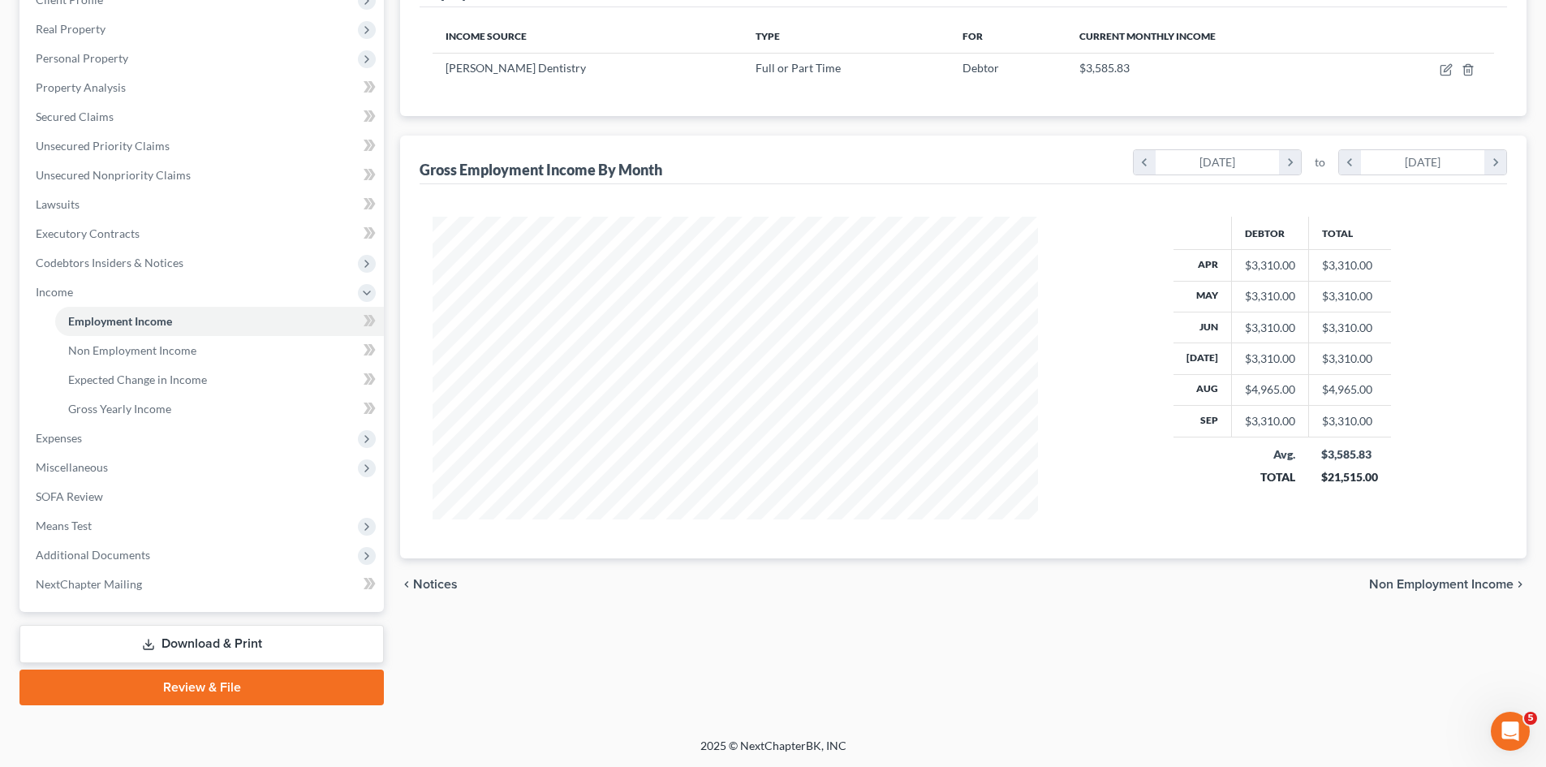
click at [1413, 585] on span "Non Employment Income" at bounding box center [1441, 584] width 144 height 13
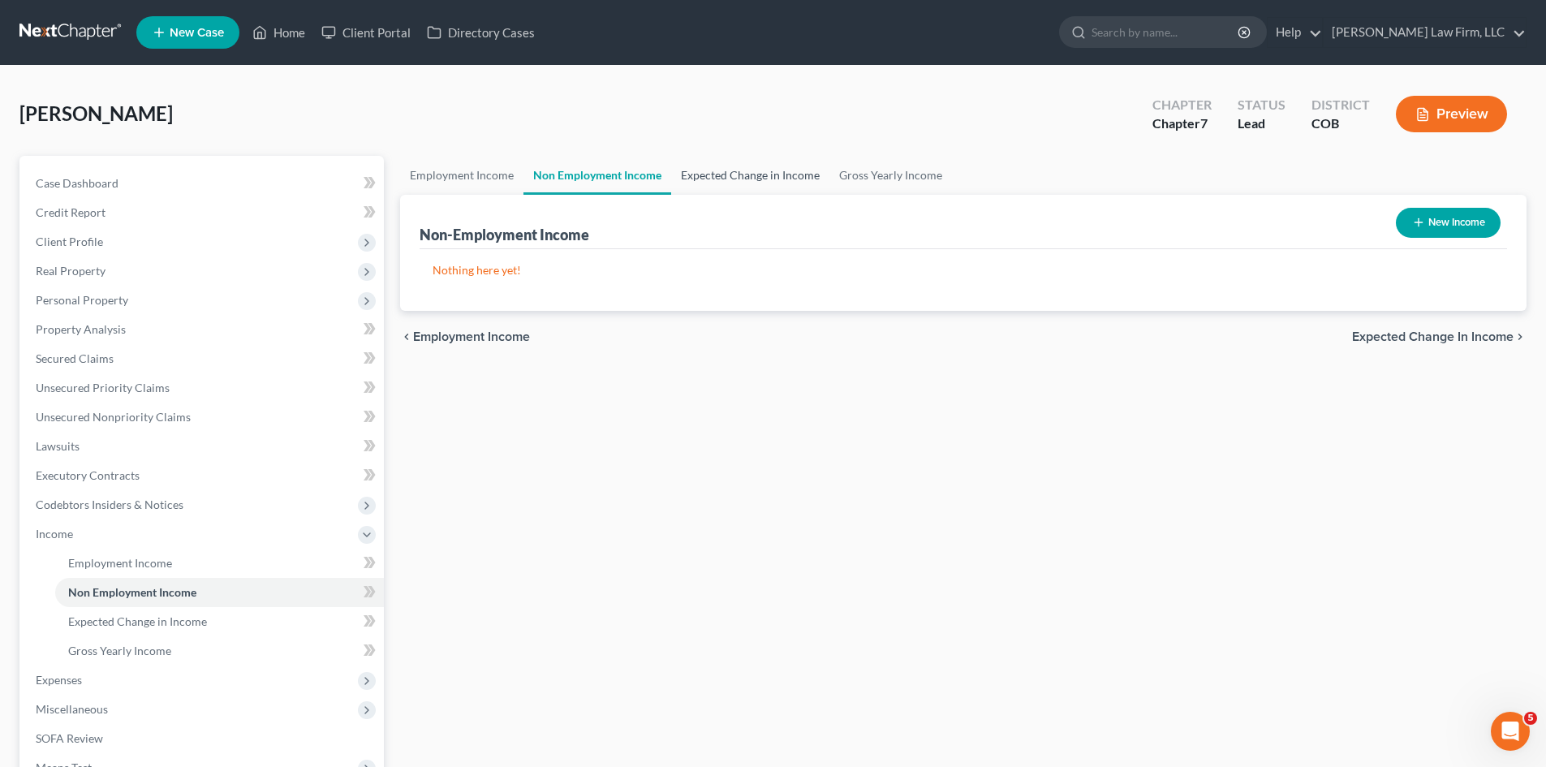
click at [747, 174] on link "Expected Change in Income" at bounding box center [750, 175] width 158 height 39
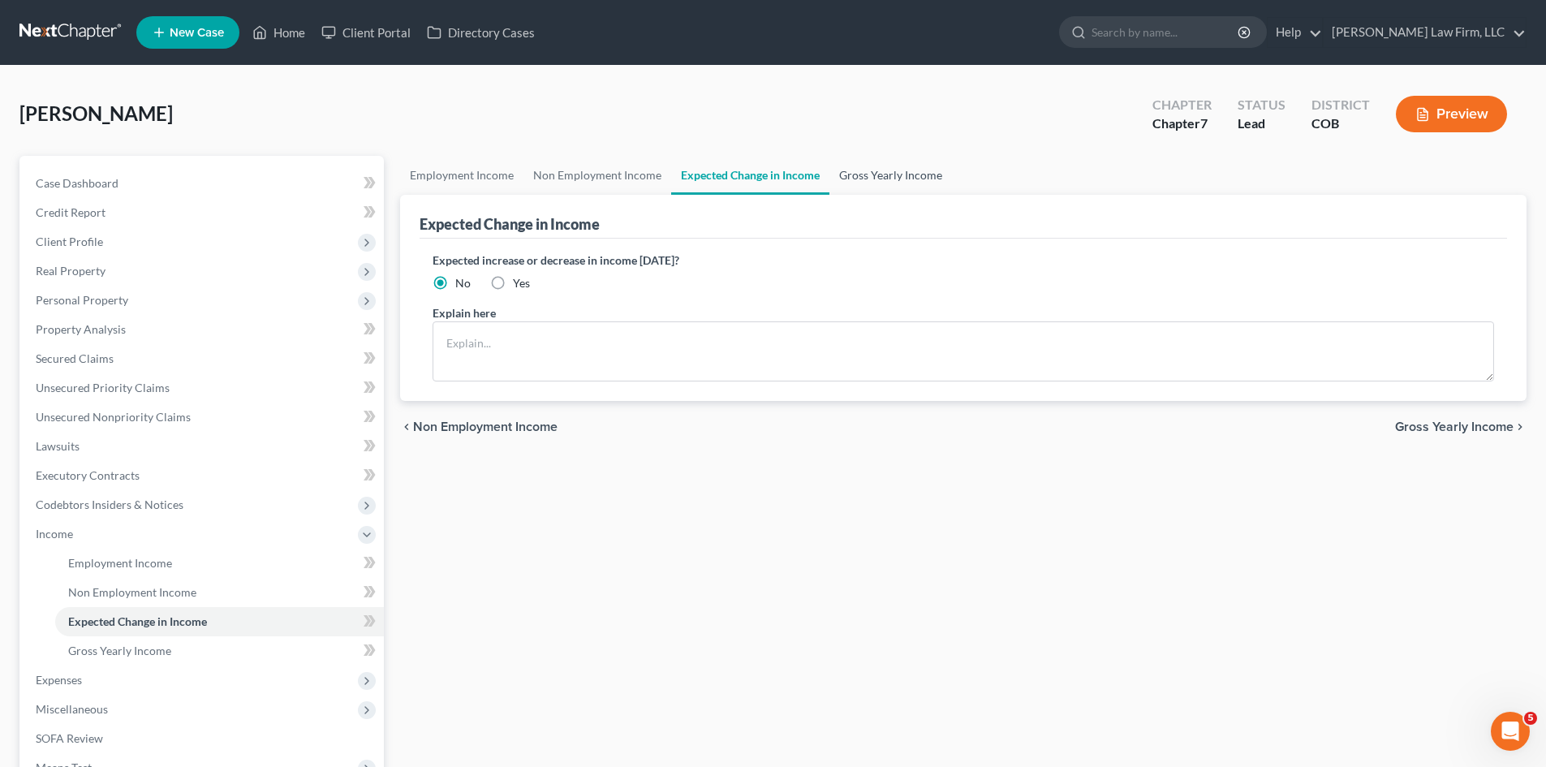
click at [855, 173] on link "Gross Yearly Income" at bounding box center [890, 175] width 123 height 39
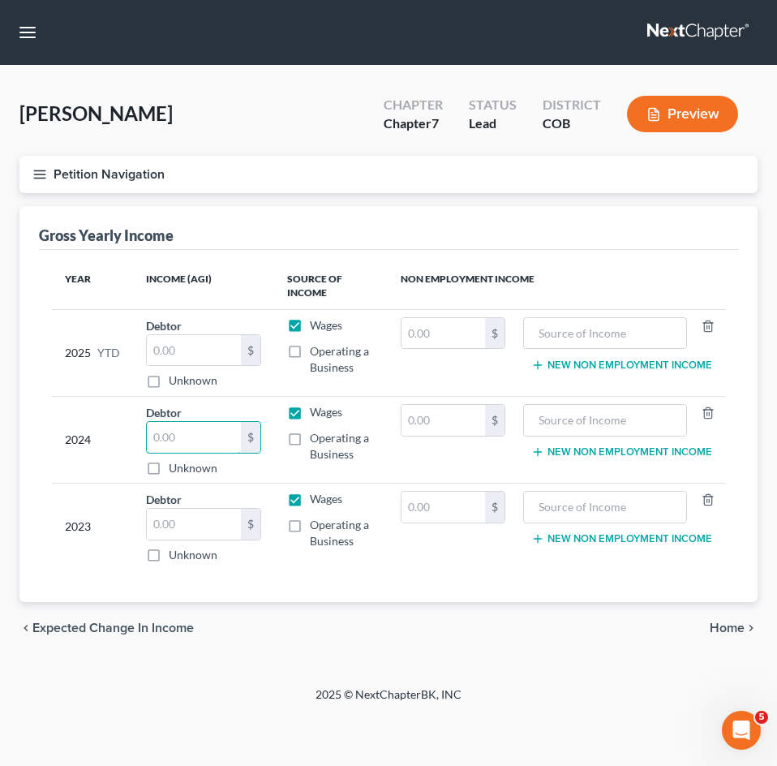
drag, startPoint x: 182, startPoint y: 432, endPoint x: 118, endPoint y: 433, distance: 63.3
click at [118, 433] on tr "2024 Debtor $ Unknown Balance Undetermined $ Unknown Wages Operating a Business…" at bounding box center [388, 440] width 673 height 87
click at [443, 419] on input "text" at bounding box center [444, 420] width 84 height 31
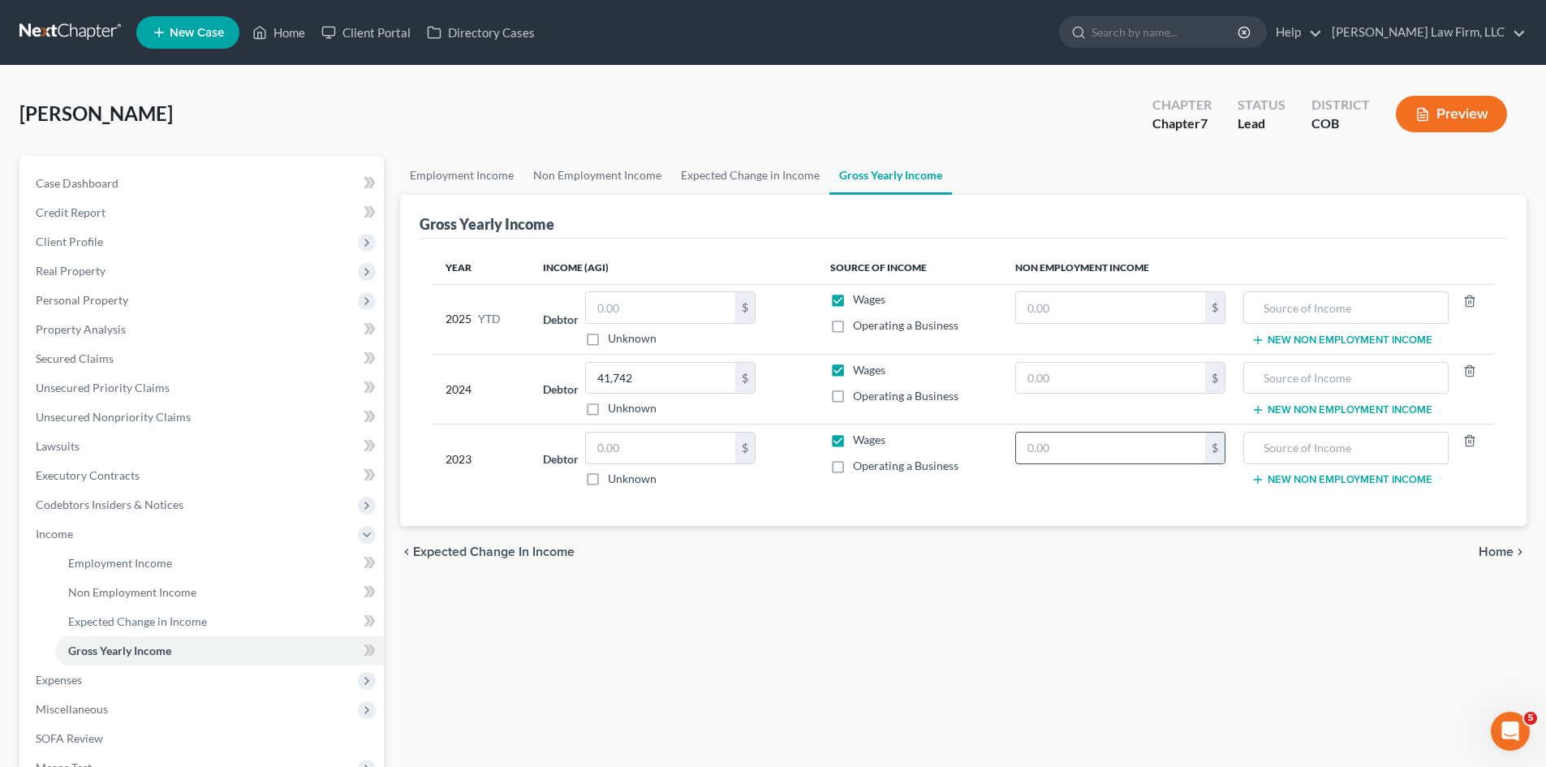
click at [1082, 442] on input "text" at bounding box center [1110, 447] width 189 height 31
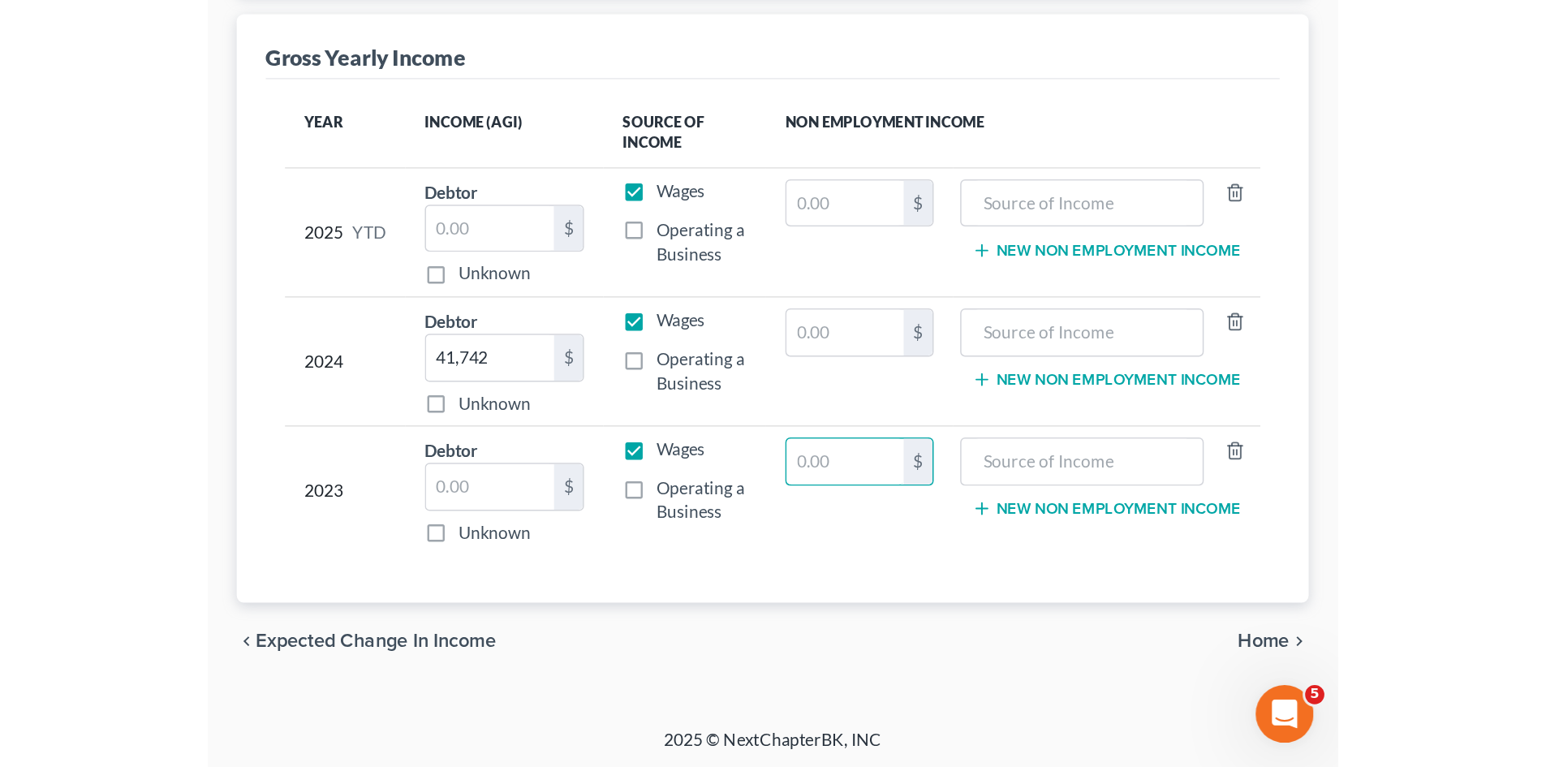
scroll to position [200, 0]
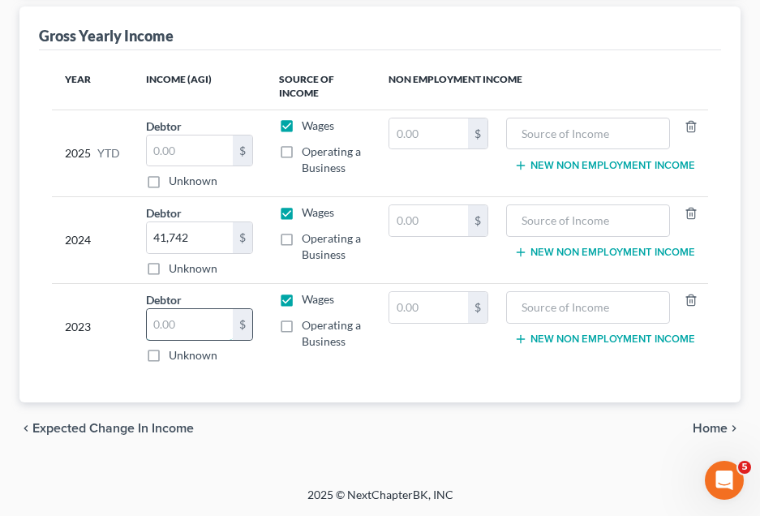
click at [202, 325] on input "text" at bounding box center [190, 324] width 86 height 31
click at [196, 323] on input "43,767" at bounding box center [190, 324] width 86 height 31
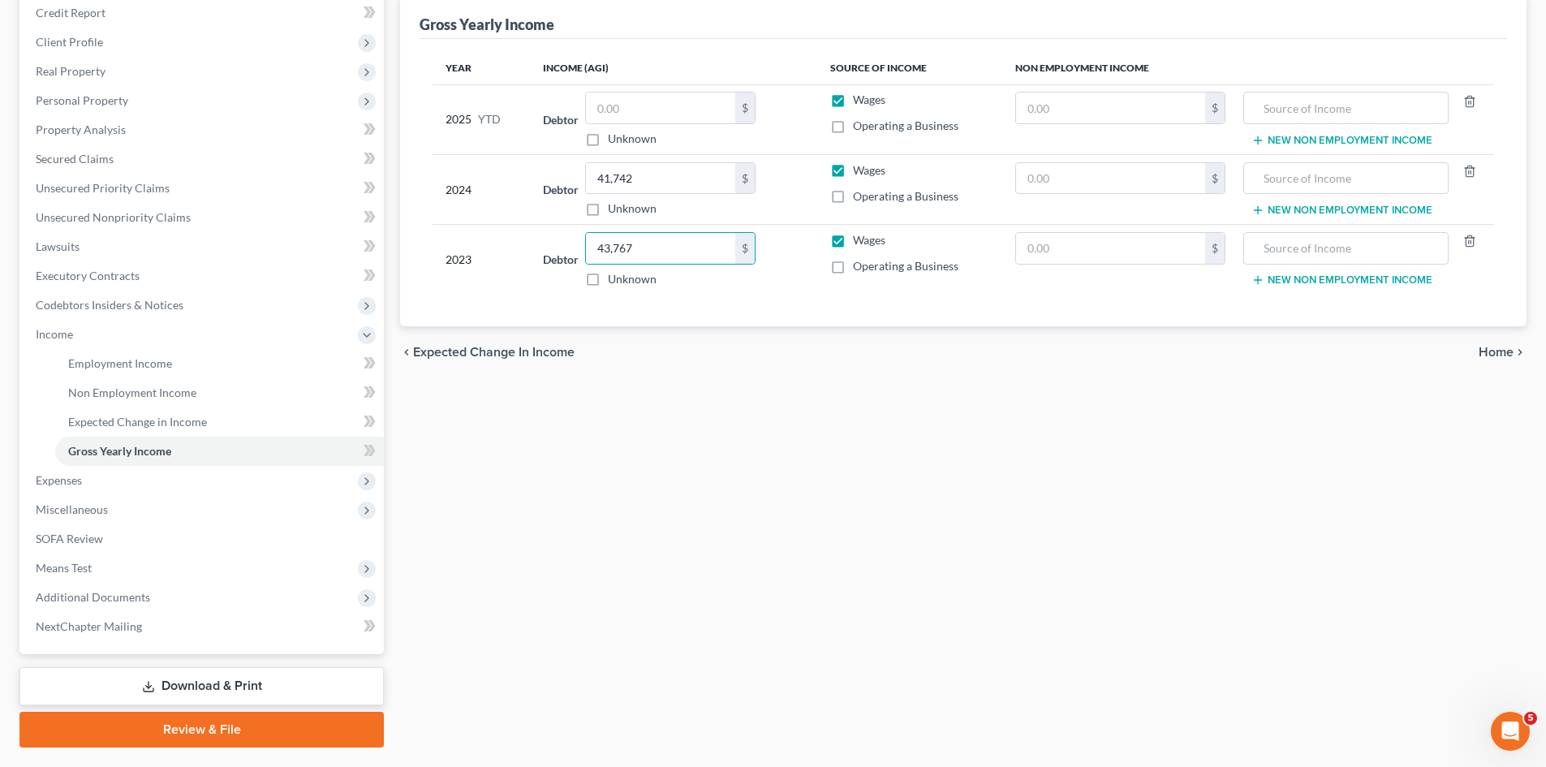
click at [1500, 343] on div "chevron_left Expected Change in Income Home chevron_right" at bounding box center [963, 352] width 1126 height 52
click at [1504, 351] on span "Home" at bounding box center [1495, 352] width 35 height 13
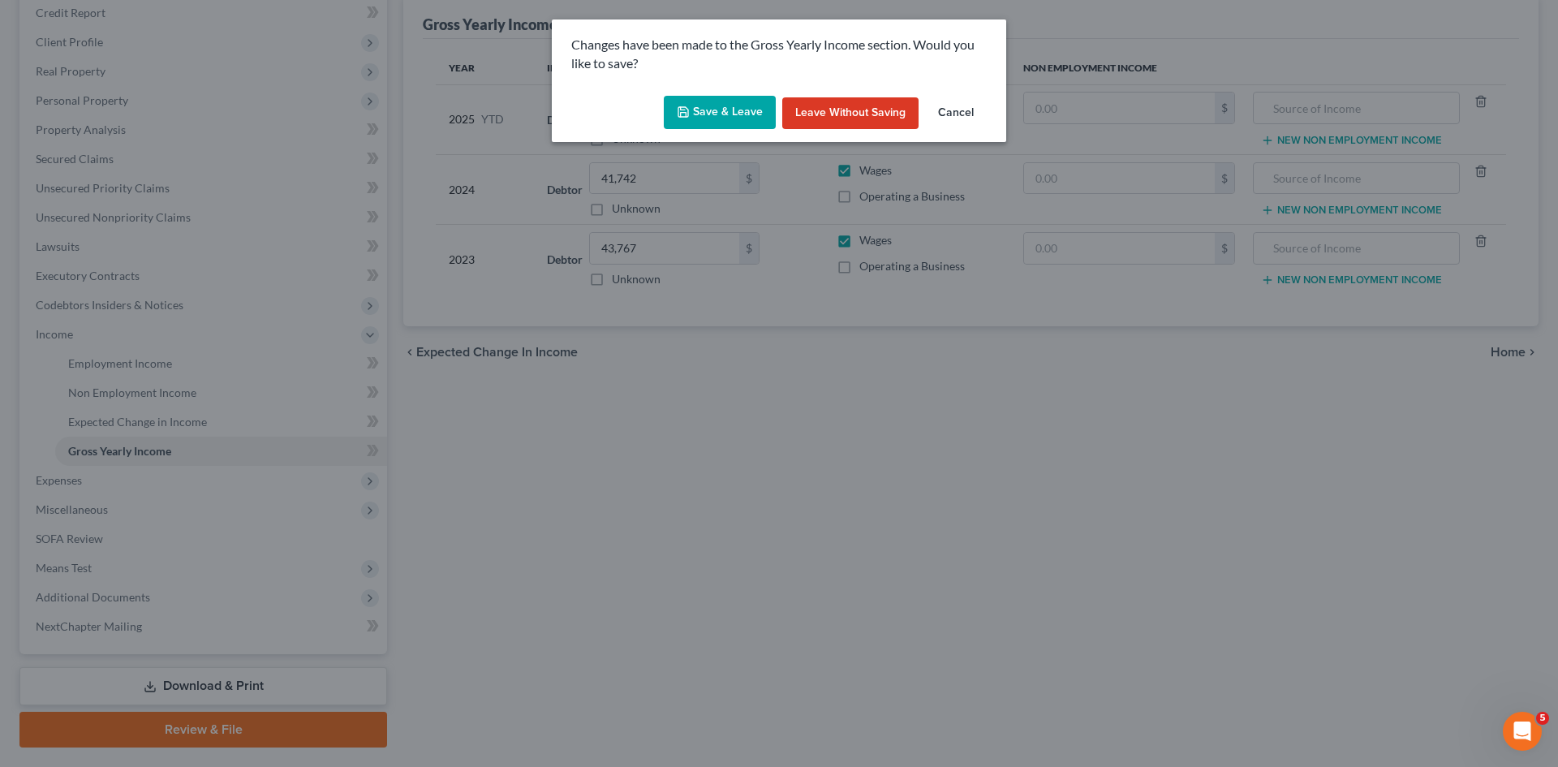
click at [706, 110] on button "Save & Leave" at bounding box center [720, 113] width 112 height 34
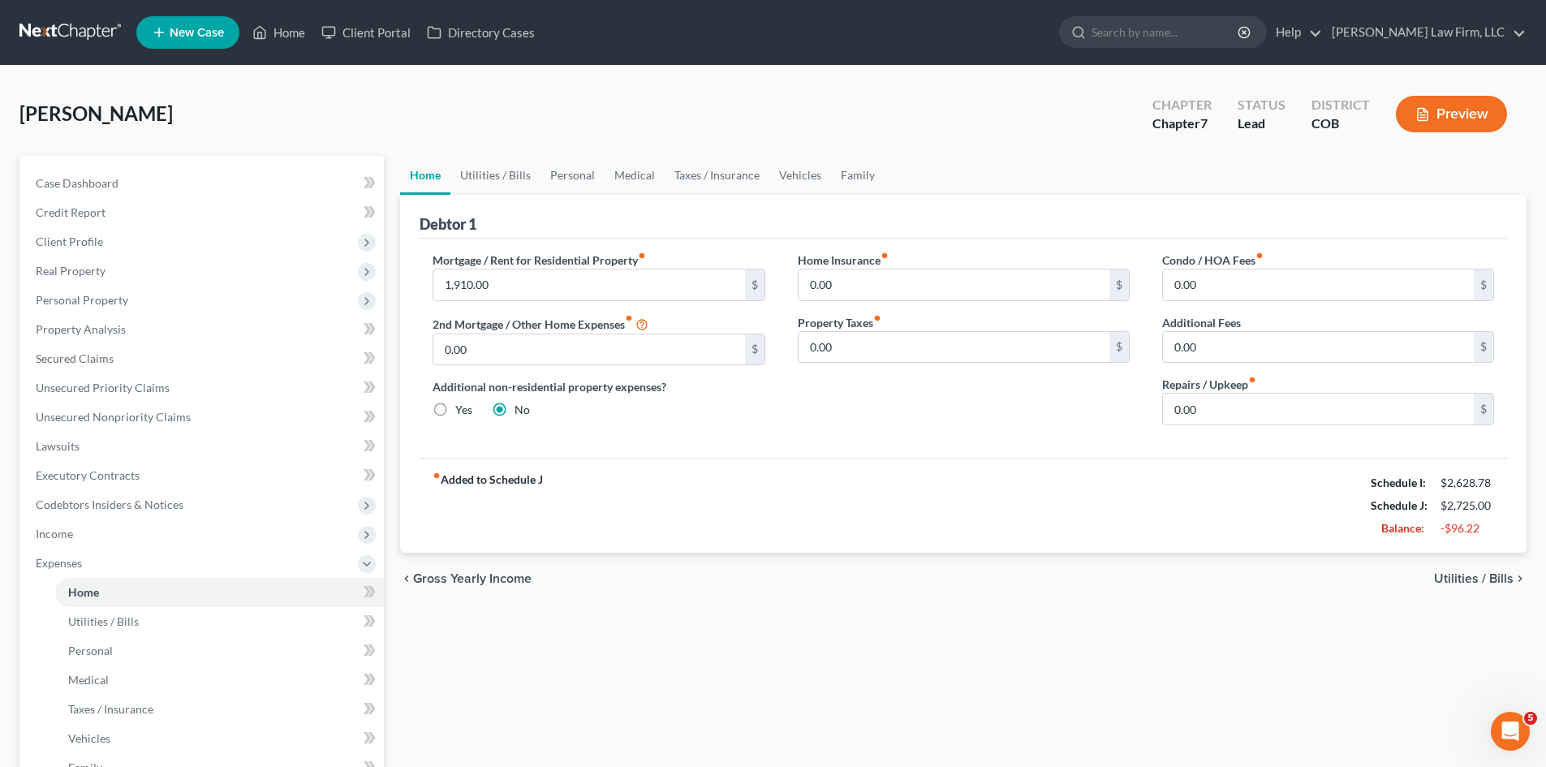
click at [1478, 576] on span "Utilities / Bills" at bounding box center [1474, 578] width 80 height 13
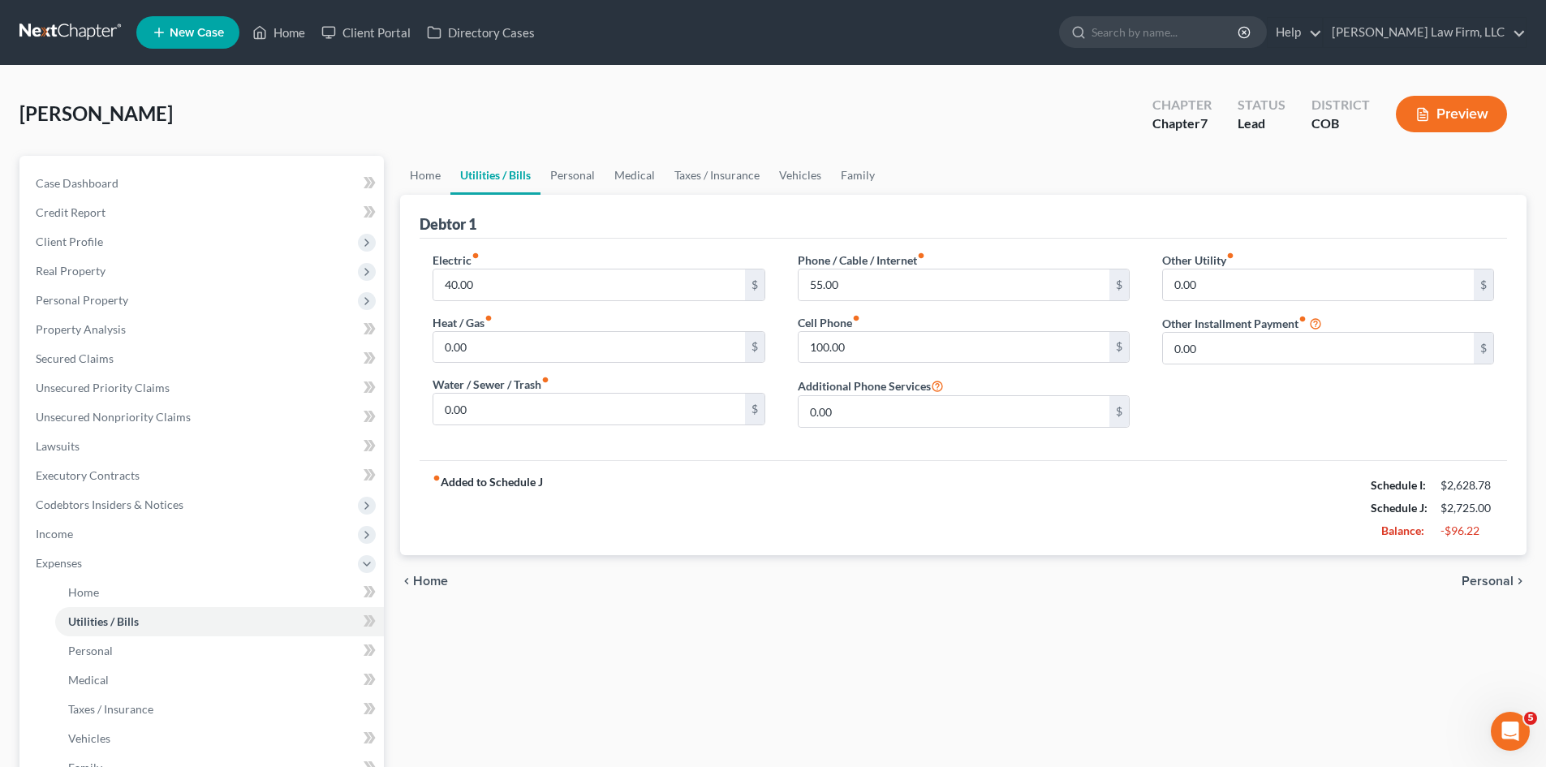
click at [1480, 579] on span "Personal" at bounding box center [1487, 580] width 52 height 13
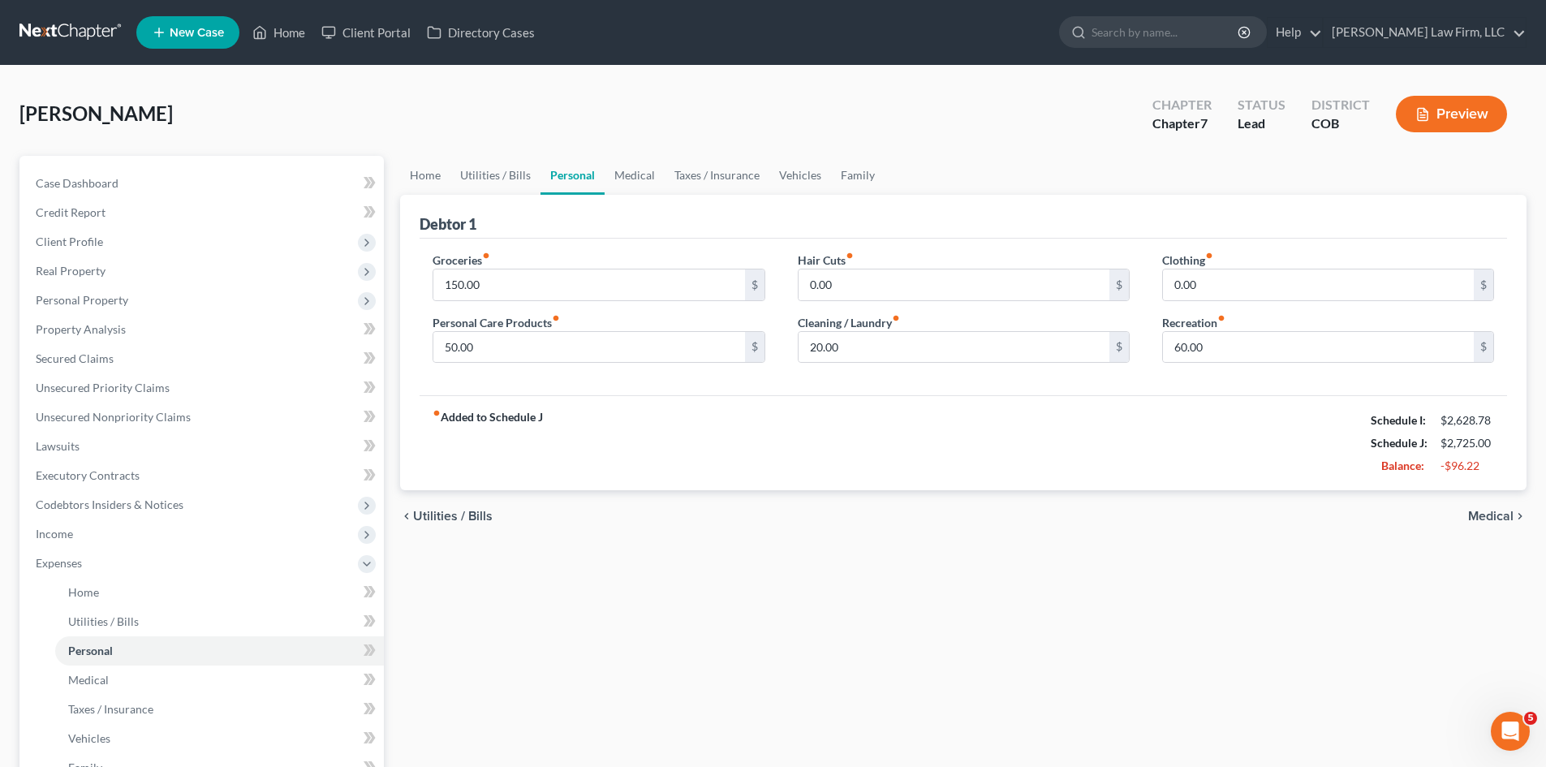
click at [1480, 579] on div "Home Utilities / Bills Personal Medical Taxes / Insurance Vehicles Family Debto…" at bounding box center [963, 595] width 1142 height 879
click at [1498, 510] on span "Medical" at bounding box center [1490, 516] width 45 height 13
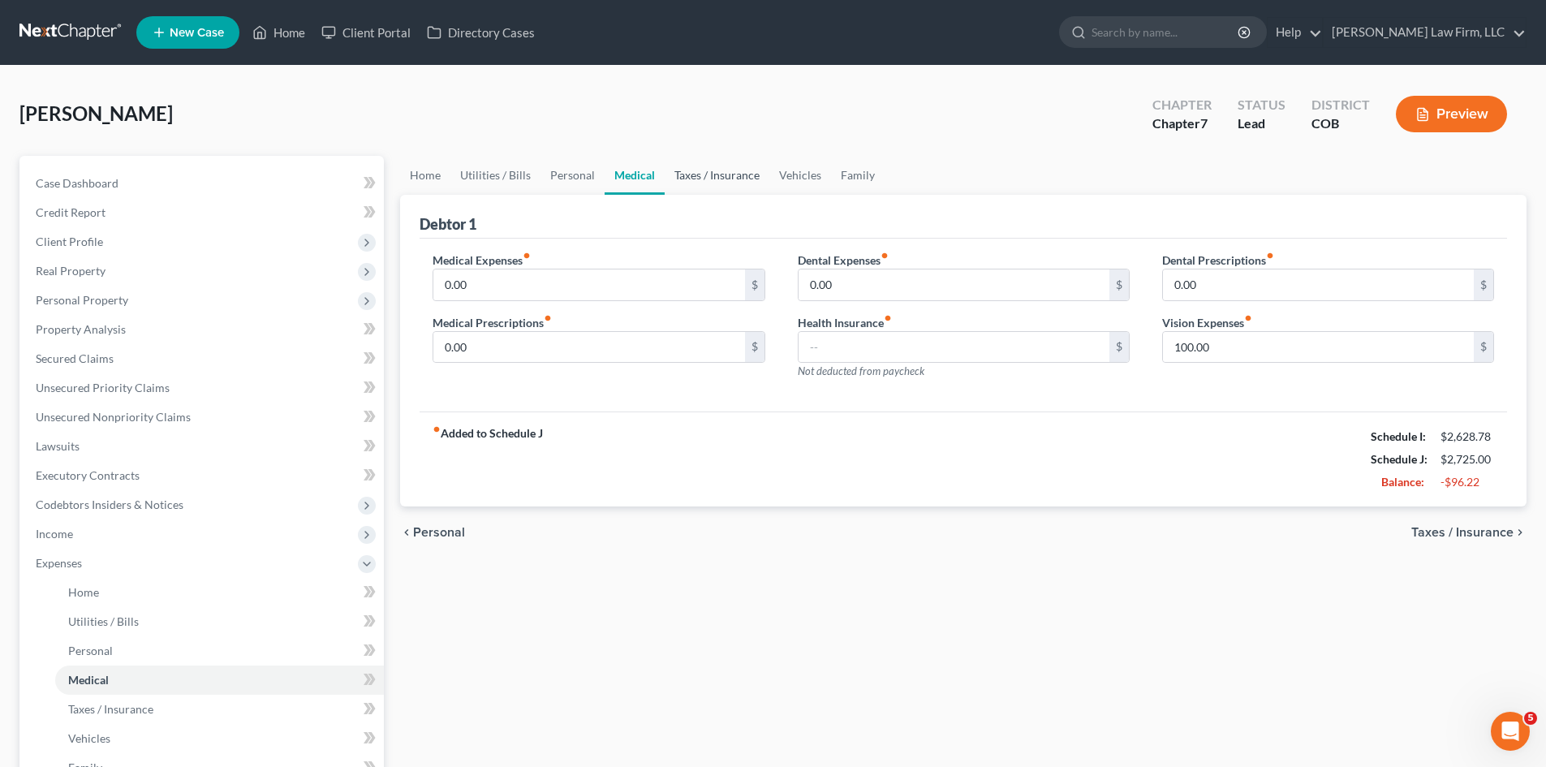
click at [734, 170] on link "Taxes / Insurance" at bounding box center [717, 175] width 105 height 39
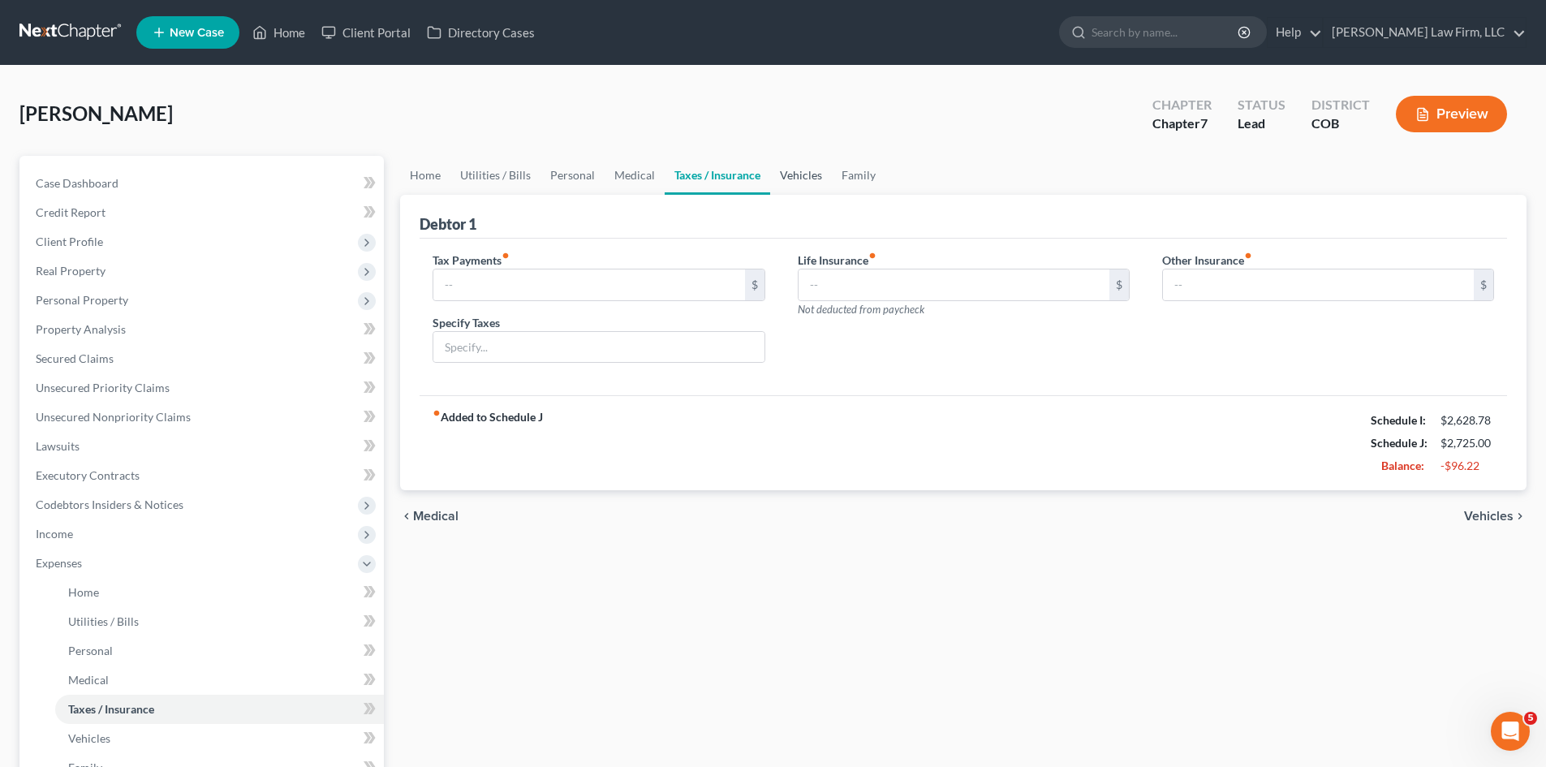
click at [804, 180] on link "Vehicles" at bounding box center [801, 175] width 62 height 39
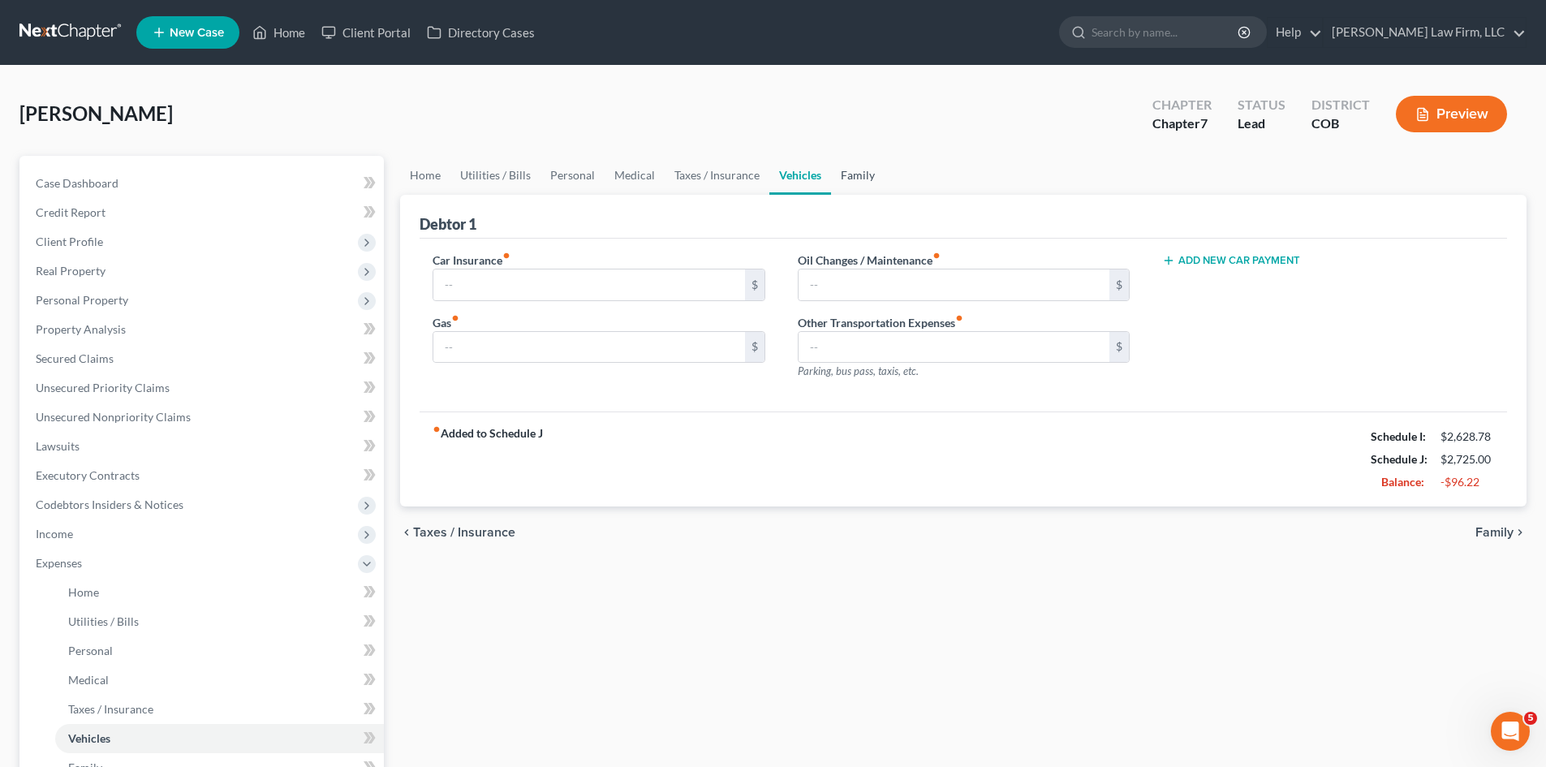
click at [853, 174] on link "Family" at bounding box center [858, 175] width 54 height 39
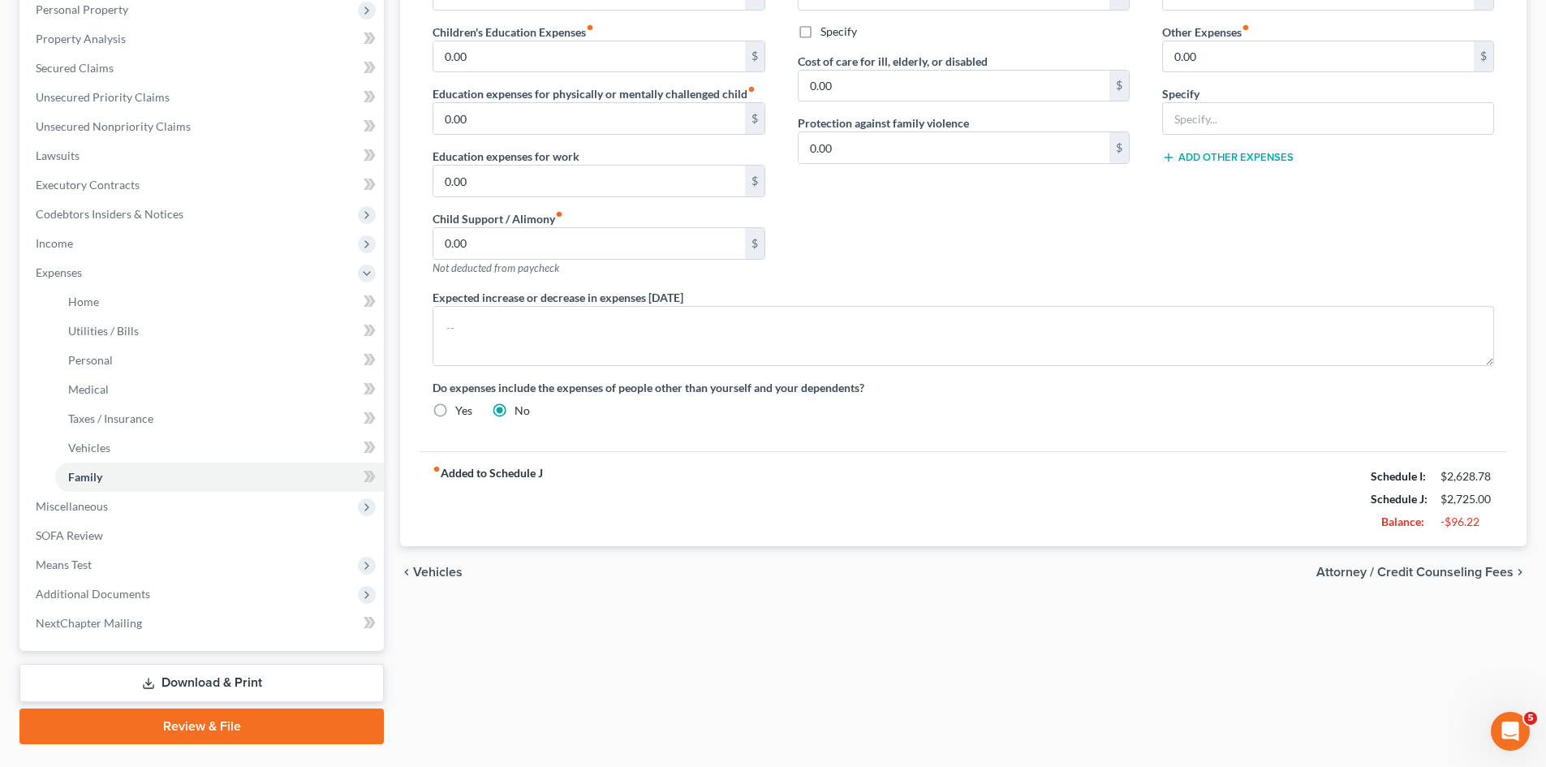
scroll to position [329, 0]
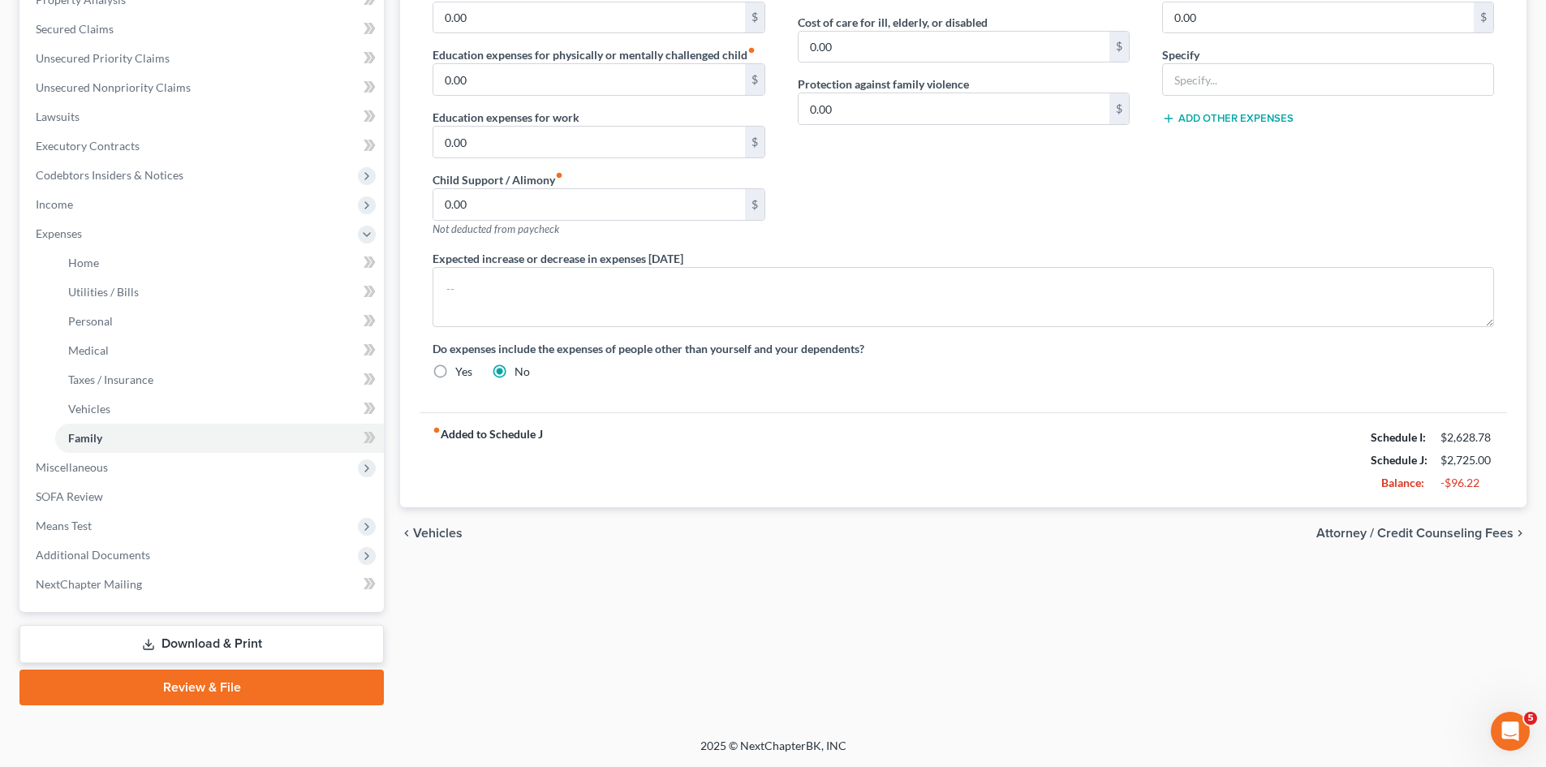
click at [1468, 530] on span "Attorney / Credit Counseling Fees" at bounding box center [1414, 533] width 197 height 13
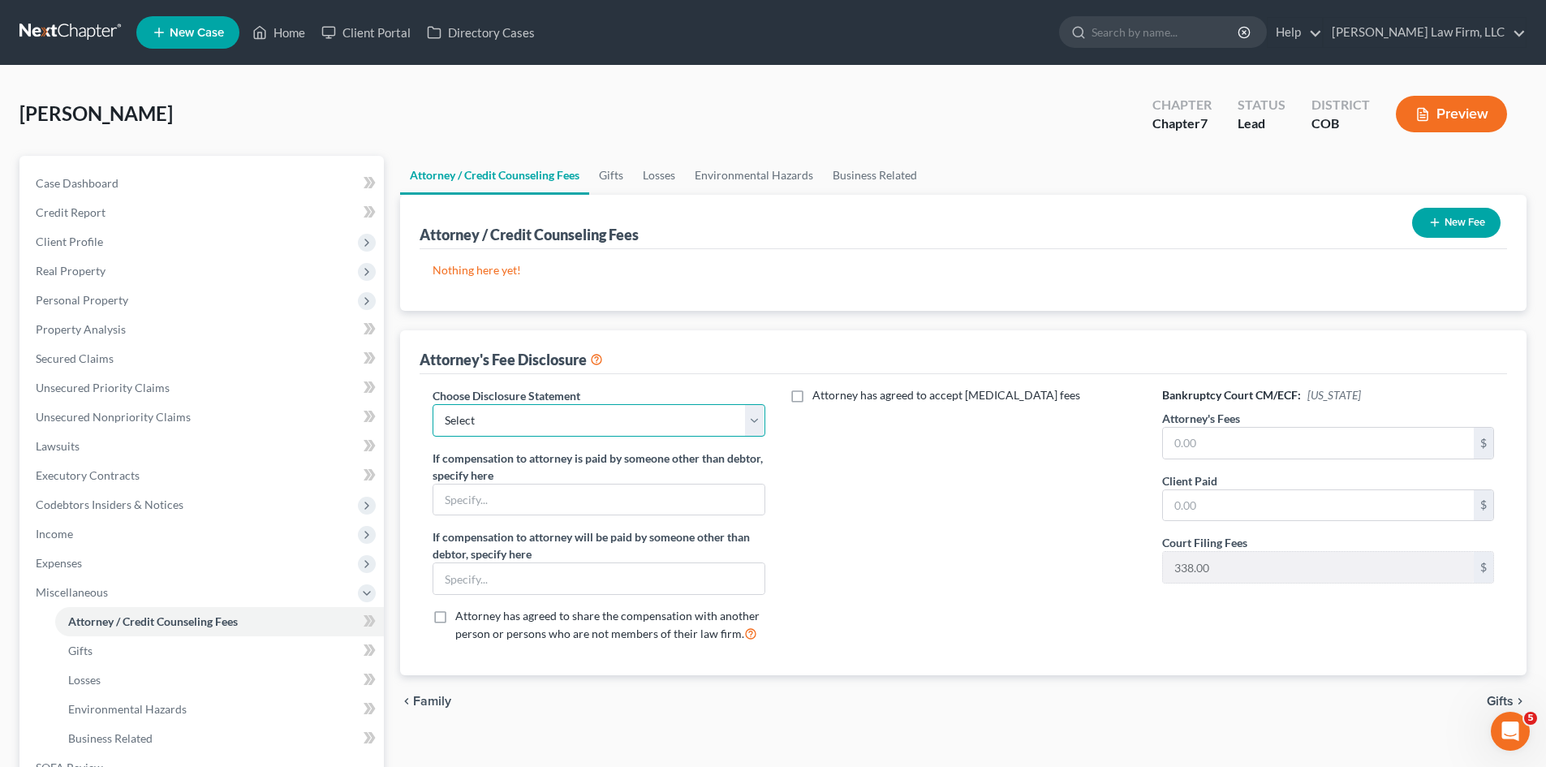
click at [577, 418] on select "Select Disclosure of Compensation of Attorney For Debtor" at bounding box center [598, 420] width 332 height 32
click at [432, 404] on select "Select Disclosure of Compensation of Attorney For Debtor" at bounding box center [598, 420] width 332 height 32
click at [1258, 444] on input "text" at bounding box center [1318, 443] width 311 height 31
drag, startPoint x: 1266, startPoint y: 436, endPoint x: 1085, endPoint y: 438, distance: 181.0
click at [1085, 438] on div "Choose Disclosure Statement Select Disclosure of Compensation of Attorney For D…" at bounding box center [963, 521] width 1094 height 269
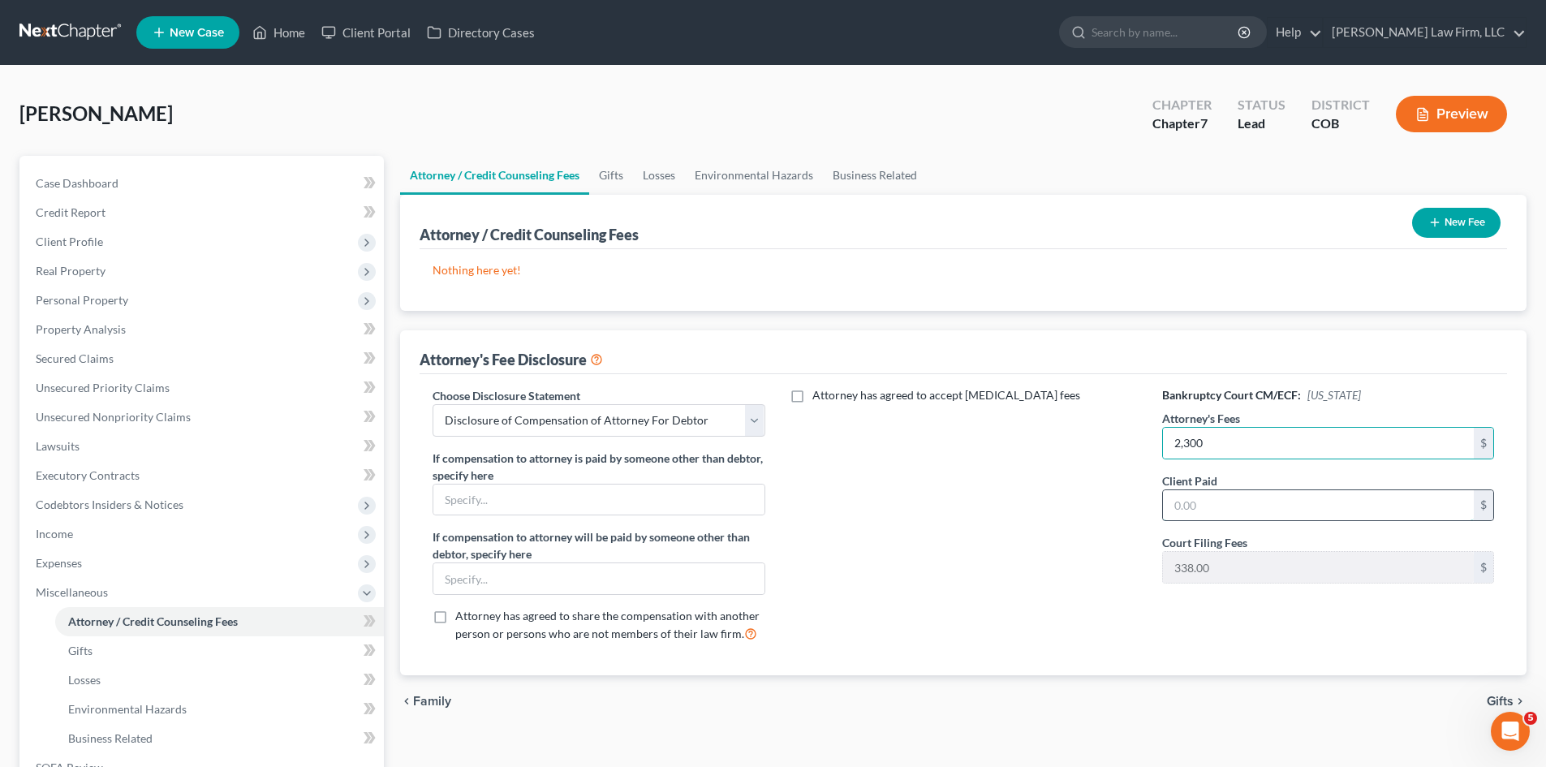
click at [1213, 504] on input "text" at bounding box center [1318, 505] width 311 height 31
click at [1240, 443] on input "2,300" at bounding box center [1318, 443] width 311 height 31
drag, startPoint x: 1228, startPoint y: 445, endPoint x: 1143, endPoint y: 445, distance: 85.2
click at [1143, 445] on div "Choose Disclosure Statement Select Disclosure of Compensation of Attorney For D…" at bounding box center [963, 521] width 1094 height 269
click at [1154, 617] on div "Bankruptcy Court CM/ECF: Colorado Attorney's Fees 1,962 $ Client Paid 2,300 $ C…" at bounding box center [1328, 521] width 364 height 269
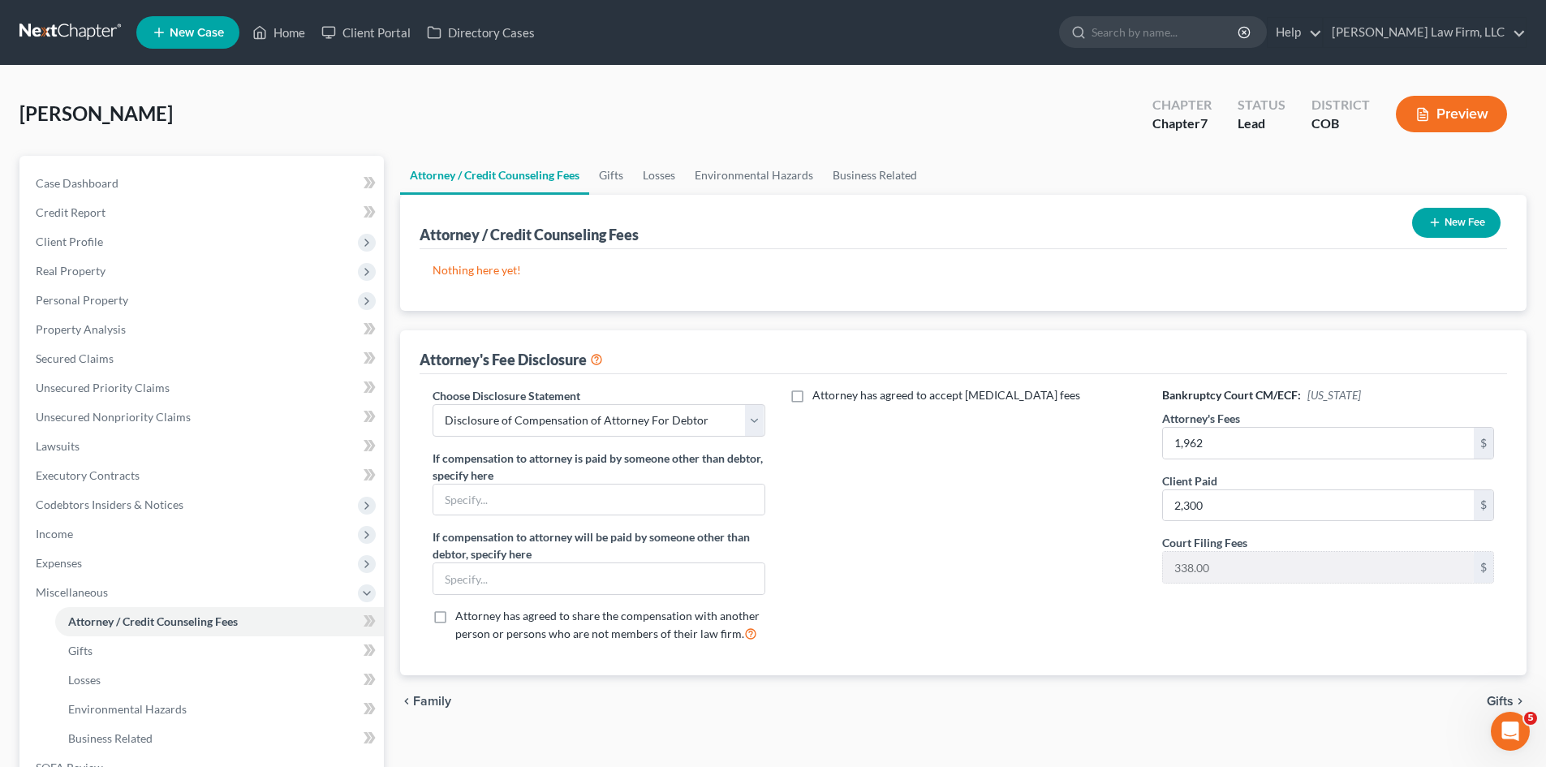
click at [1458, 227] on button "New Fee" at bounding box center [1456, 223] width 88 height 30
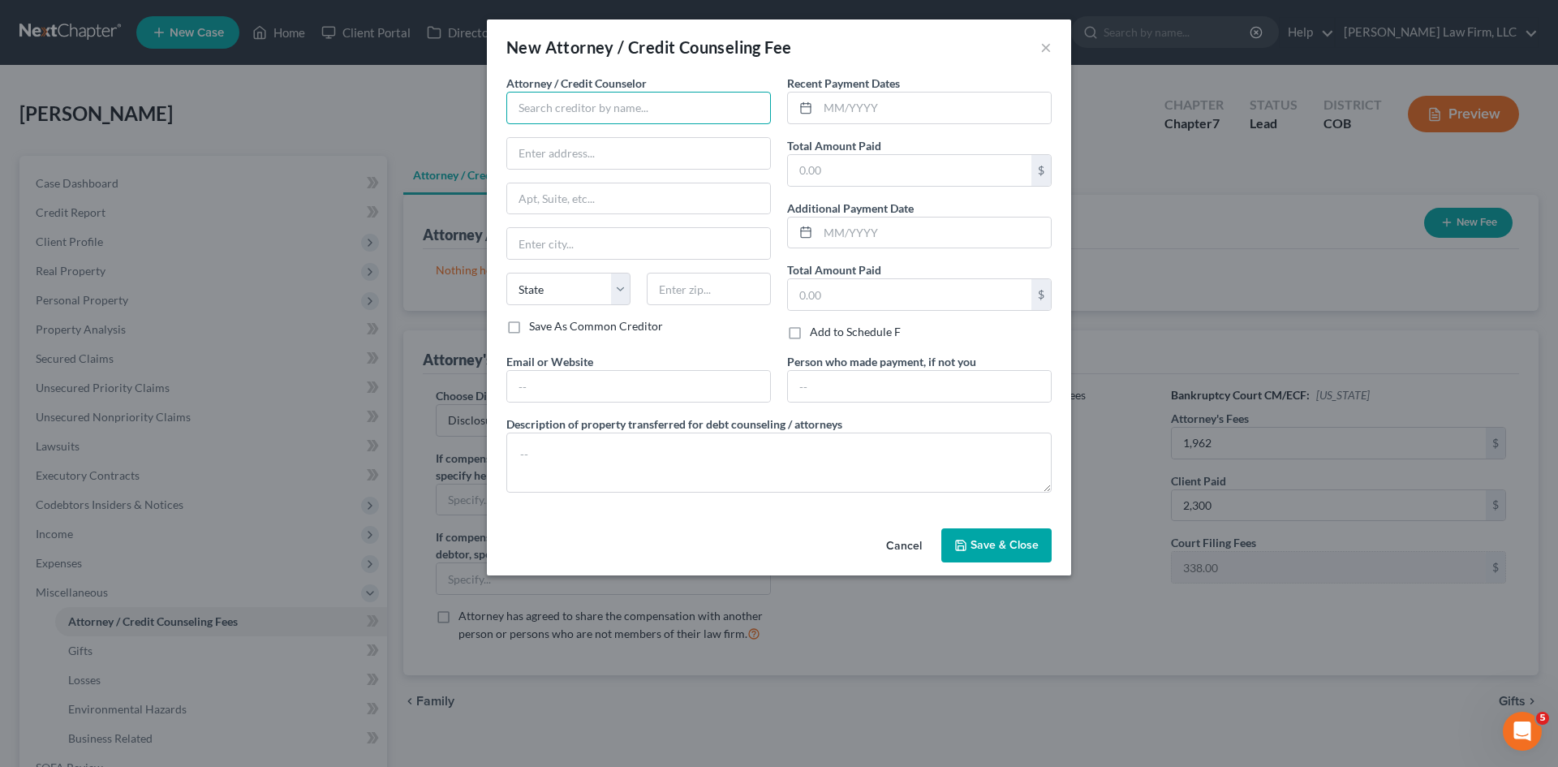
drag, startPoint x: 680, startPoint y: 110, endPoint x: 682, endPoint y: 120, distance: 10.7
click at [681, 110] on input "text" at bounding box center [638, 108] width 265 height 32
click at [860, 109] on input "text" at bounding box center [934, 108] width 233 height 31
drag, startPoint x: 861, startPoint y: 170, endPoint x: 769, endPoint y: 176, distance: 91.9
click at [769, 176] on div "Attorney / Credit Counselor * Curtis Law Firm, LLC 10333 E Dry Creek Rd Suite 2…" at bounding box center [778, 290] width 561 height 431
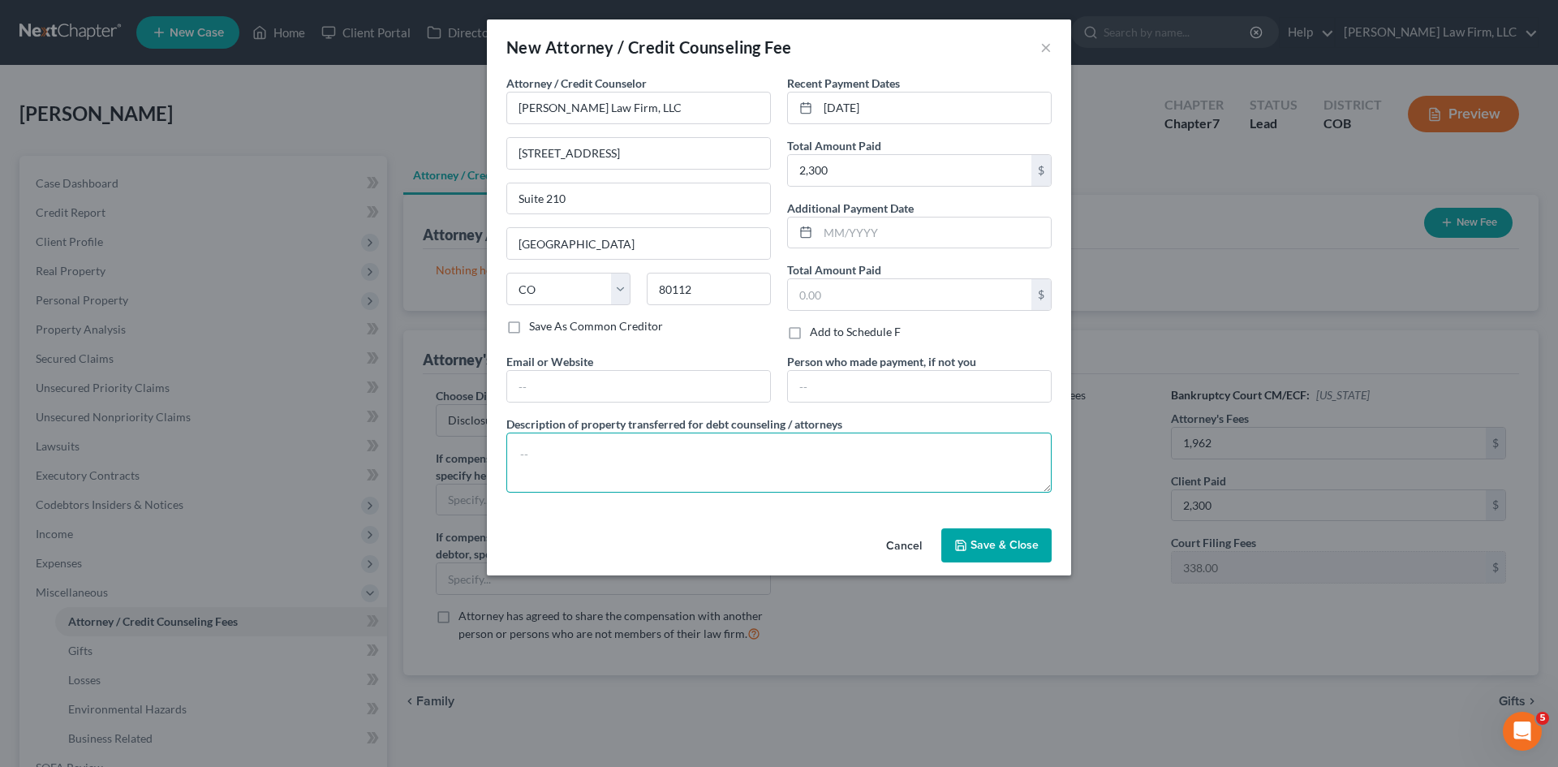
click at [579, 458] on textarea at bounding box center [778, 462] width 545 height 60
paste textarea "$2500 Attorney Fees and $313.00 Filing Fees"
drag, startPoint x: 553, startPoint y: 457, endPoint x: 529, endPoint y: 457, distance: 24.3
click at [529, 457] on textarea "$2500 Attorney Fees and $313.00 Filing Fees" at bounding box center [778, 462] width 545 height 60
click at [674, 454] on textarea "$1,962 Attorney Fees and $313.00 Filing Fees" at bounding box center [778, 462] width 545 height 60
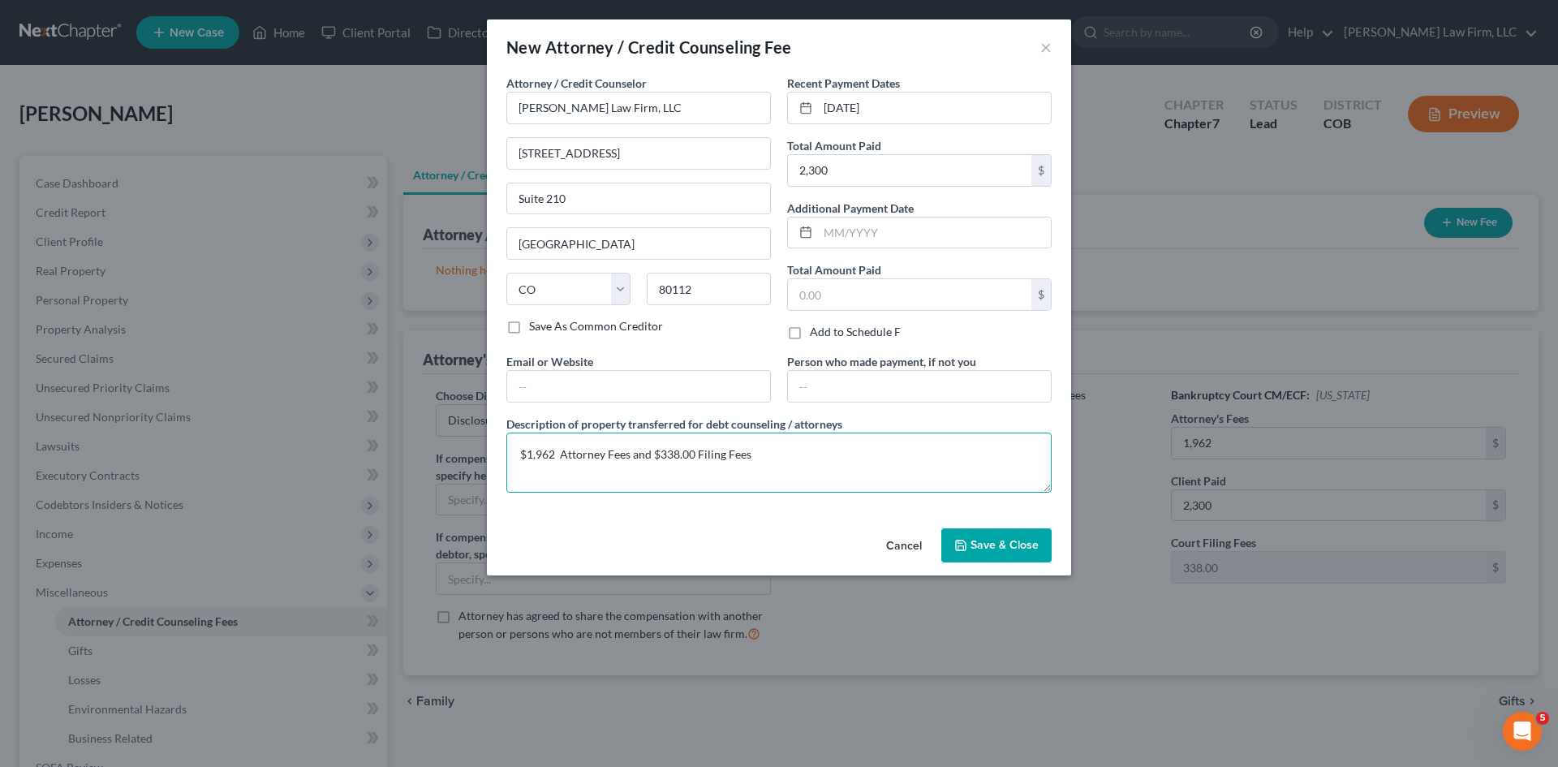
click at [552, 453] on textarea "$1,962 Attorney Fees and $338.00 Filing Fees" at bounding box center [778, 462] width 545 height 60
click at [1005, 544] on span "Save & Close" at bounding box center [1004, 545] width 68 height 14
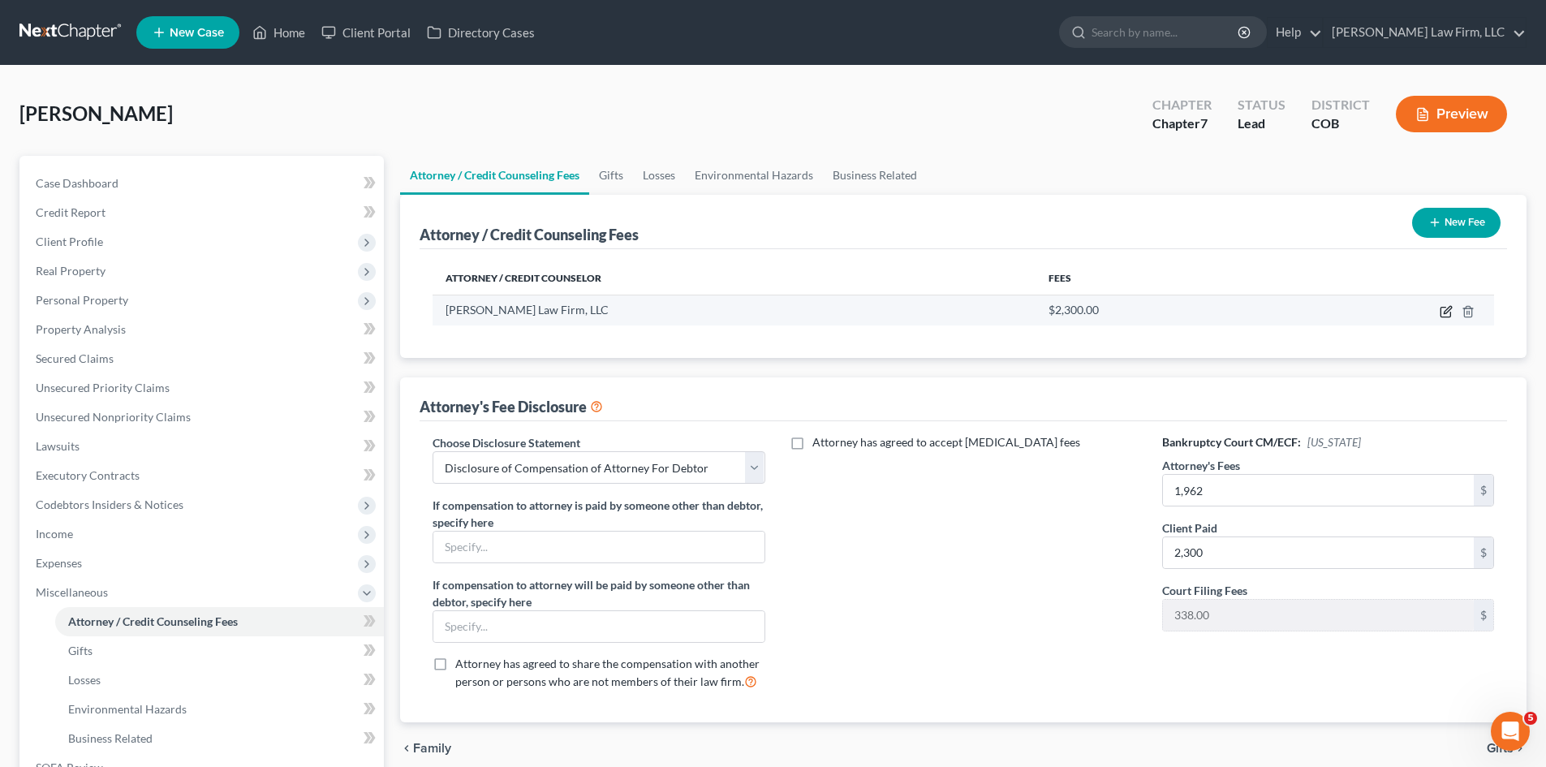
click at [1447, 309] on icon "button" at bounding box center [1446, 309] width 7 height 7
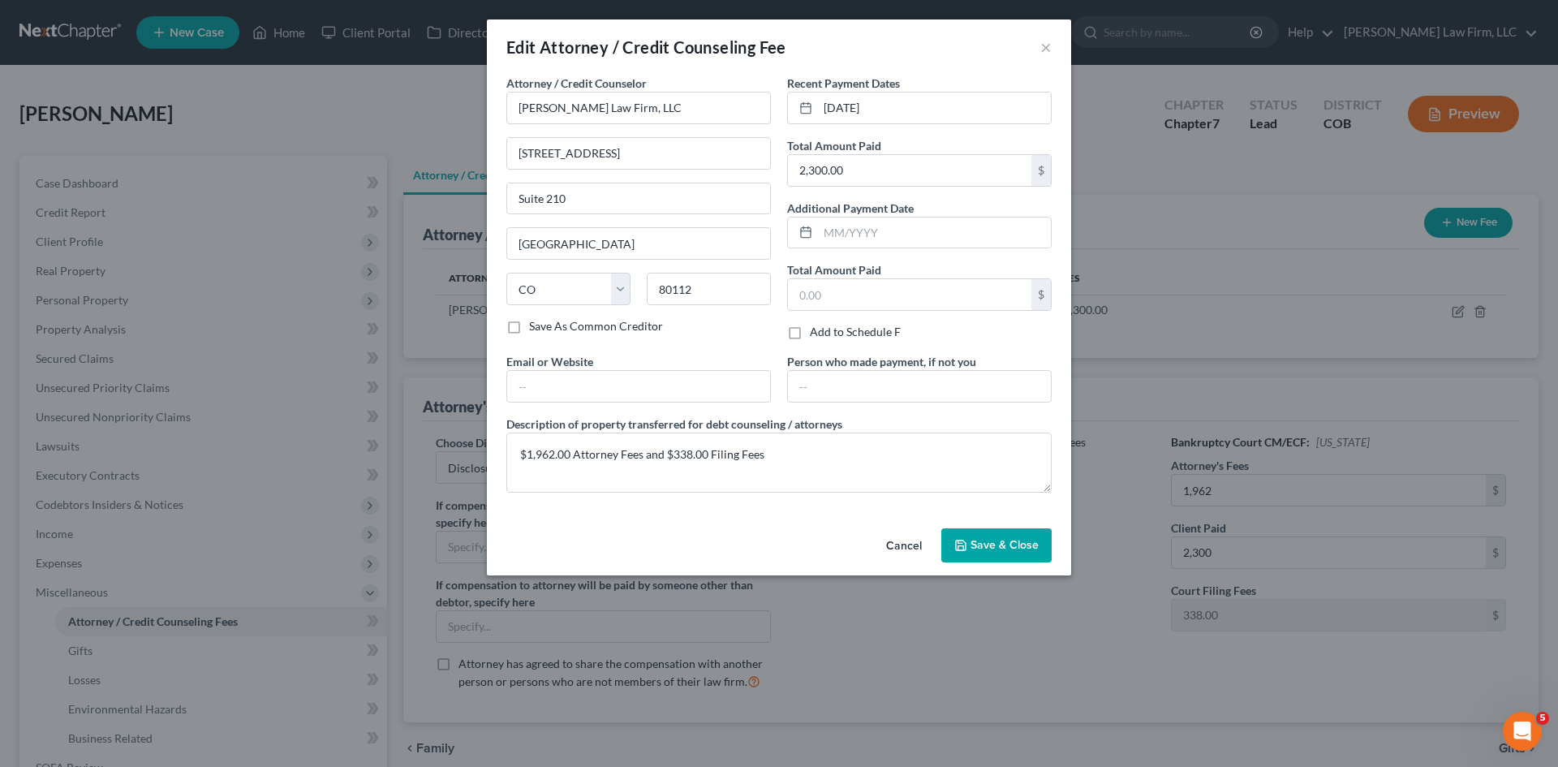
click at [910, 540] on button "Cancel" at bounding box center [904, 546] width 62 height 32
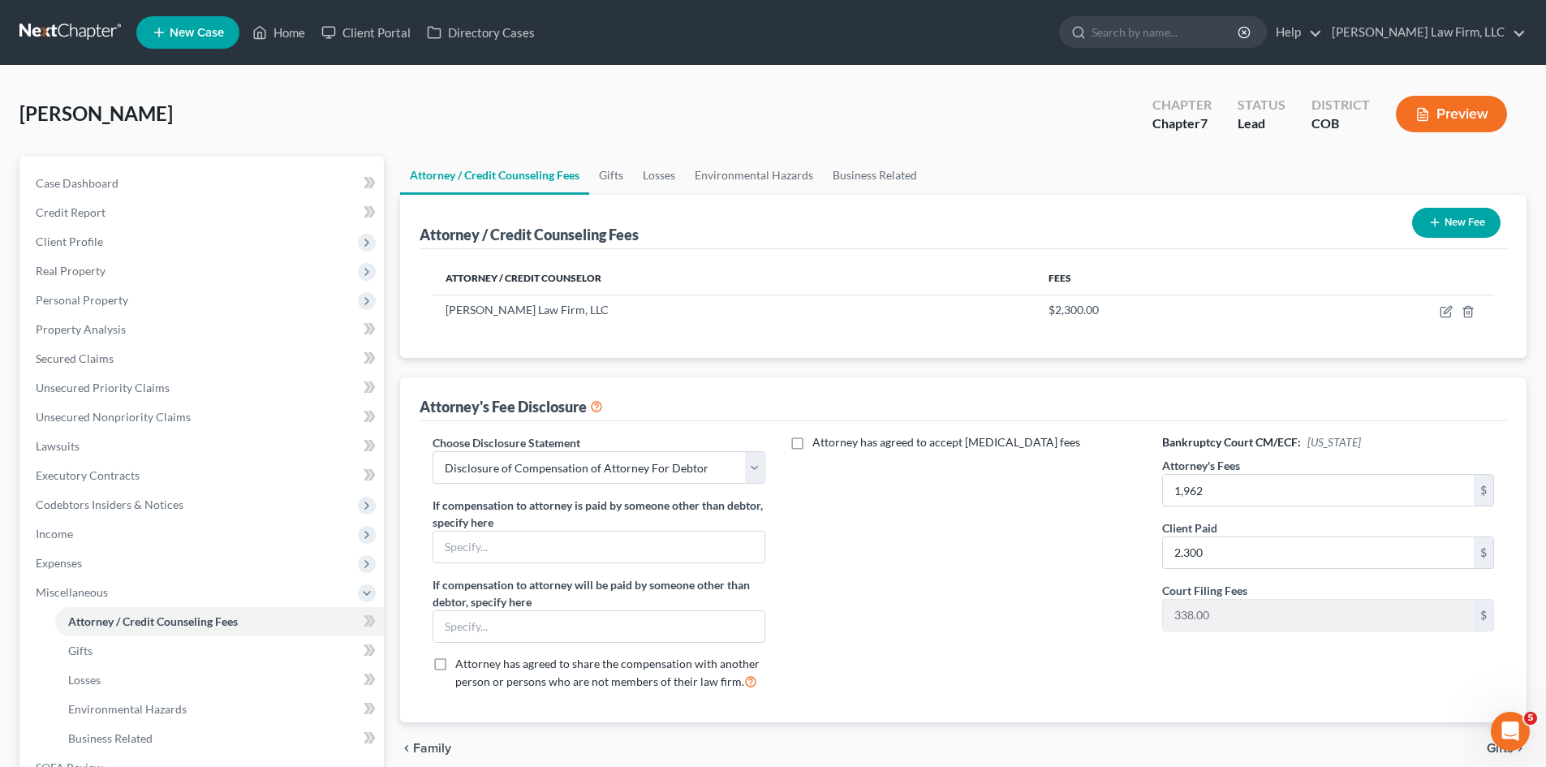
click at [1463, 210] on button "New Fee" at bounding box center [1456, 223] width 88 height 30
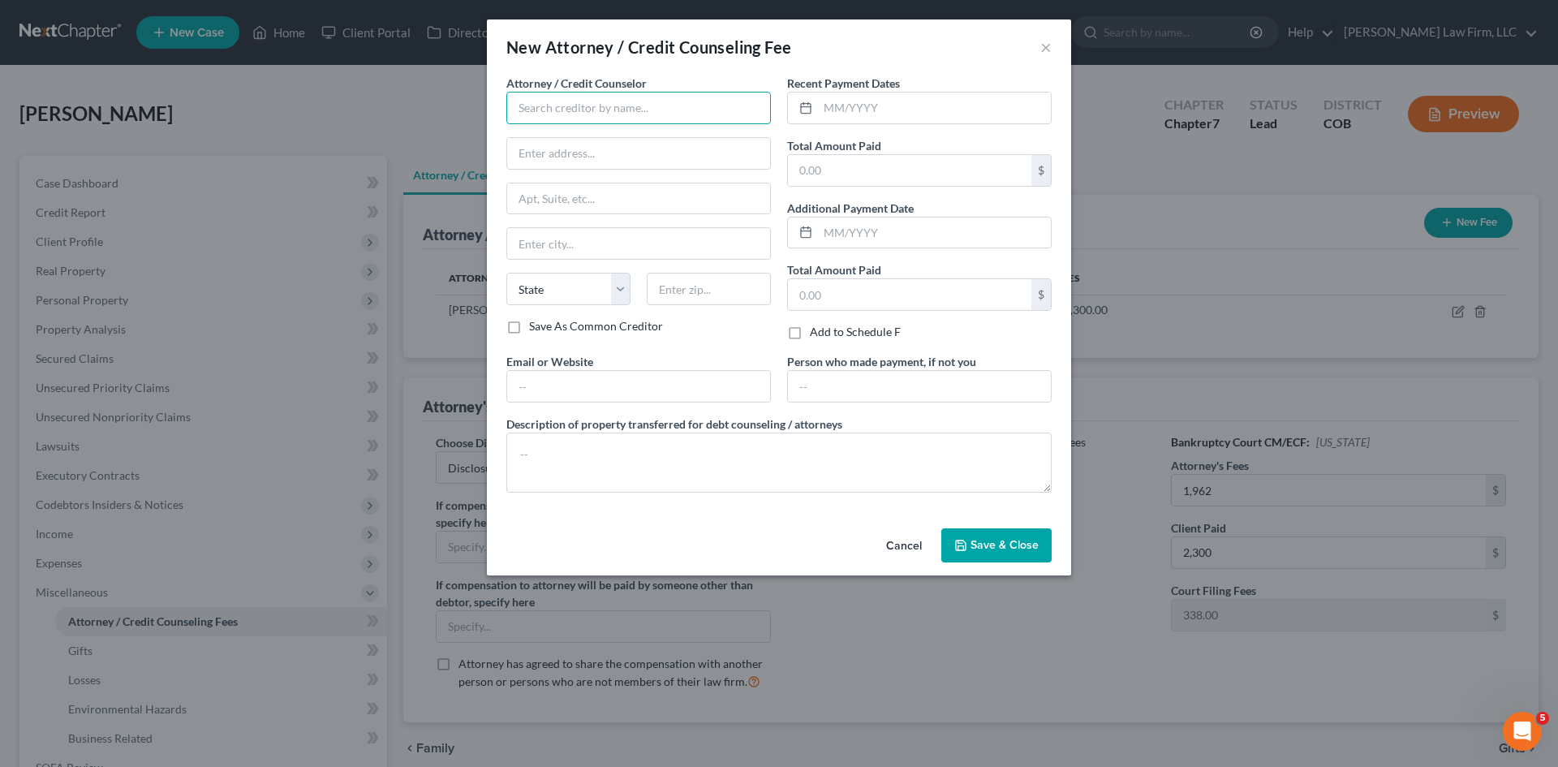
click at [664, 110] on input "text" at bounding box center [638, 108] width 265 height 32
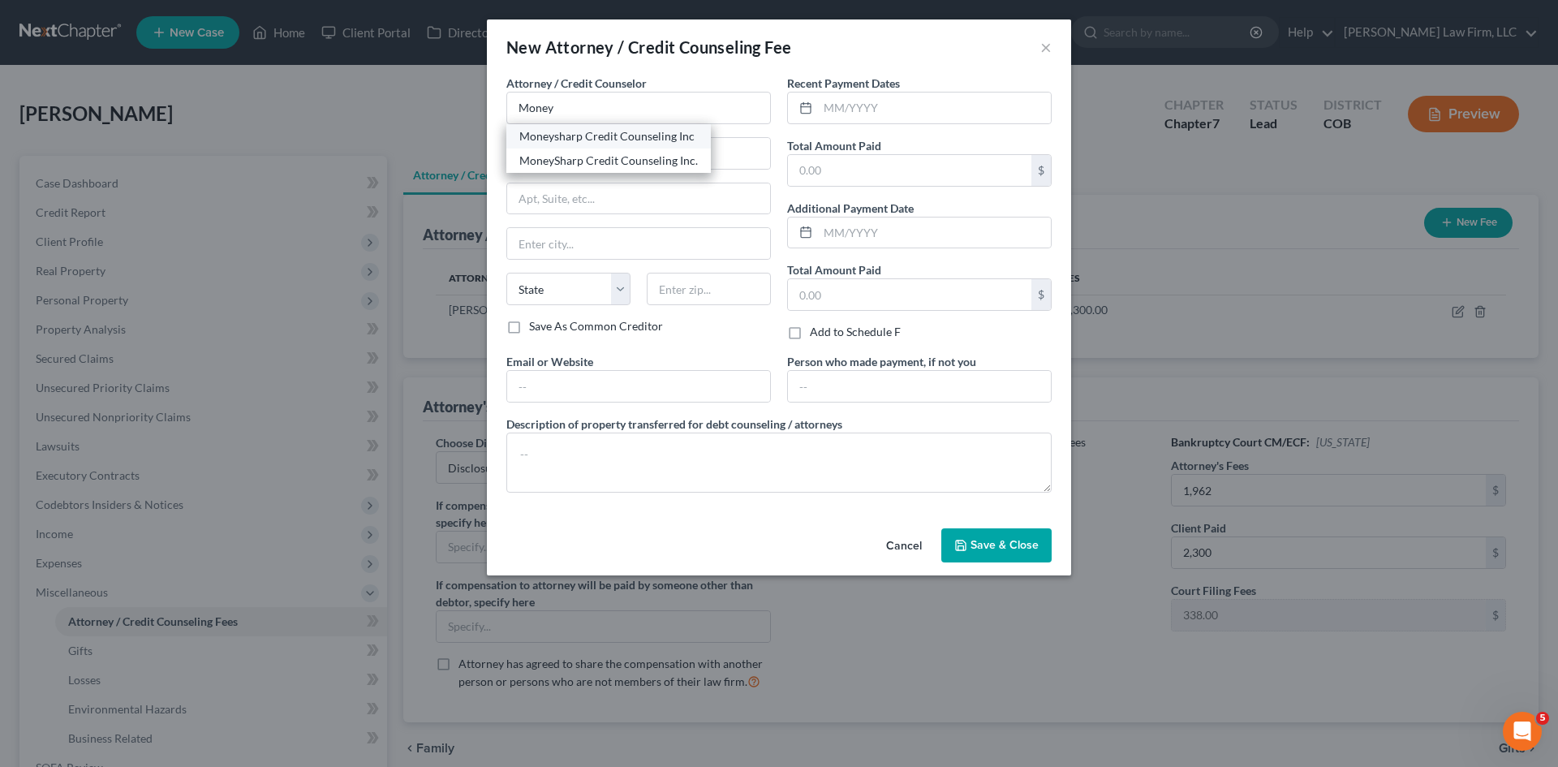
click at [657, 140] on div "Moneysharp Credit Counseling Inc" at bounding box center [608, 136] width 179 height 16
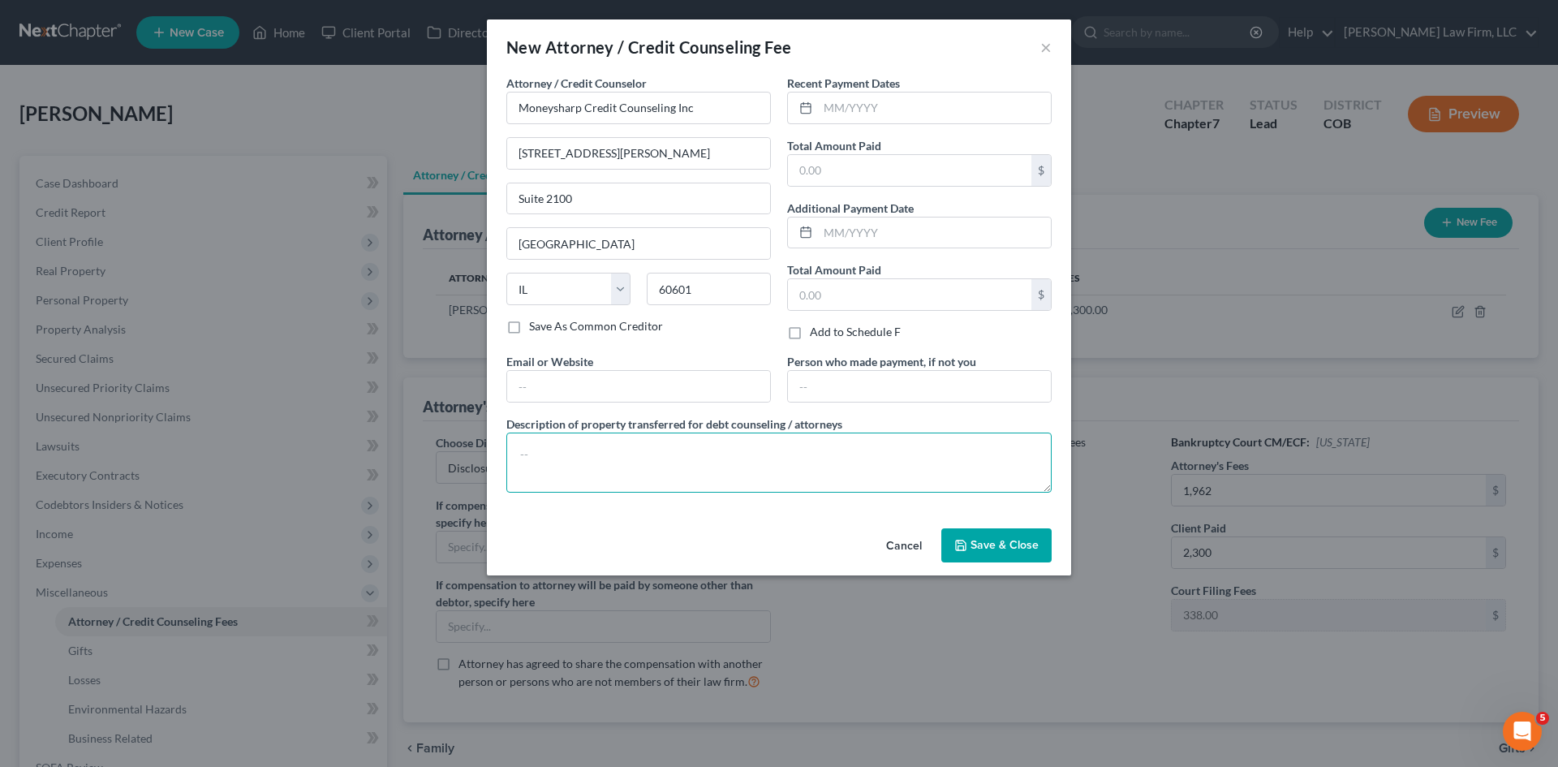
click at [574, 466] on textarea at bounding box center [778, 462] width 545 height 60
paste textarea "Credit Counseling"
click at [858, 187] on div "Recent Payment Dates Total Amount Paid $ Additional Payment Date Total Amount P…" at bounding box center [919, 214] width 281 height 278
click at [850, 174] on input "text" at bounding box center [909, 170] width 243 height 31
click at [986, 557] on button "Save & Close" at bounding box center [996, 545] width 110 height 34
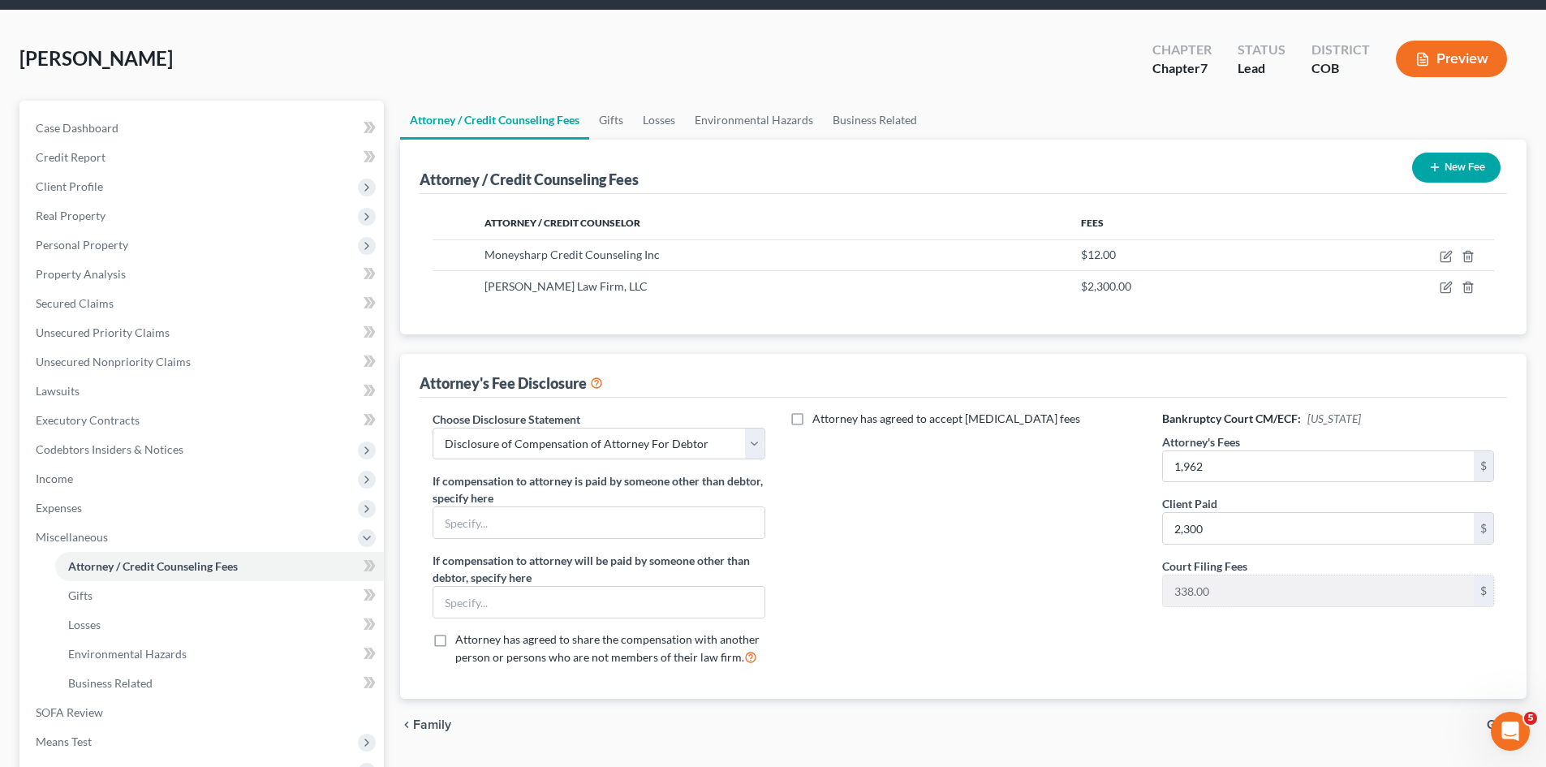
scroll to position [81, 0]
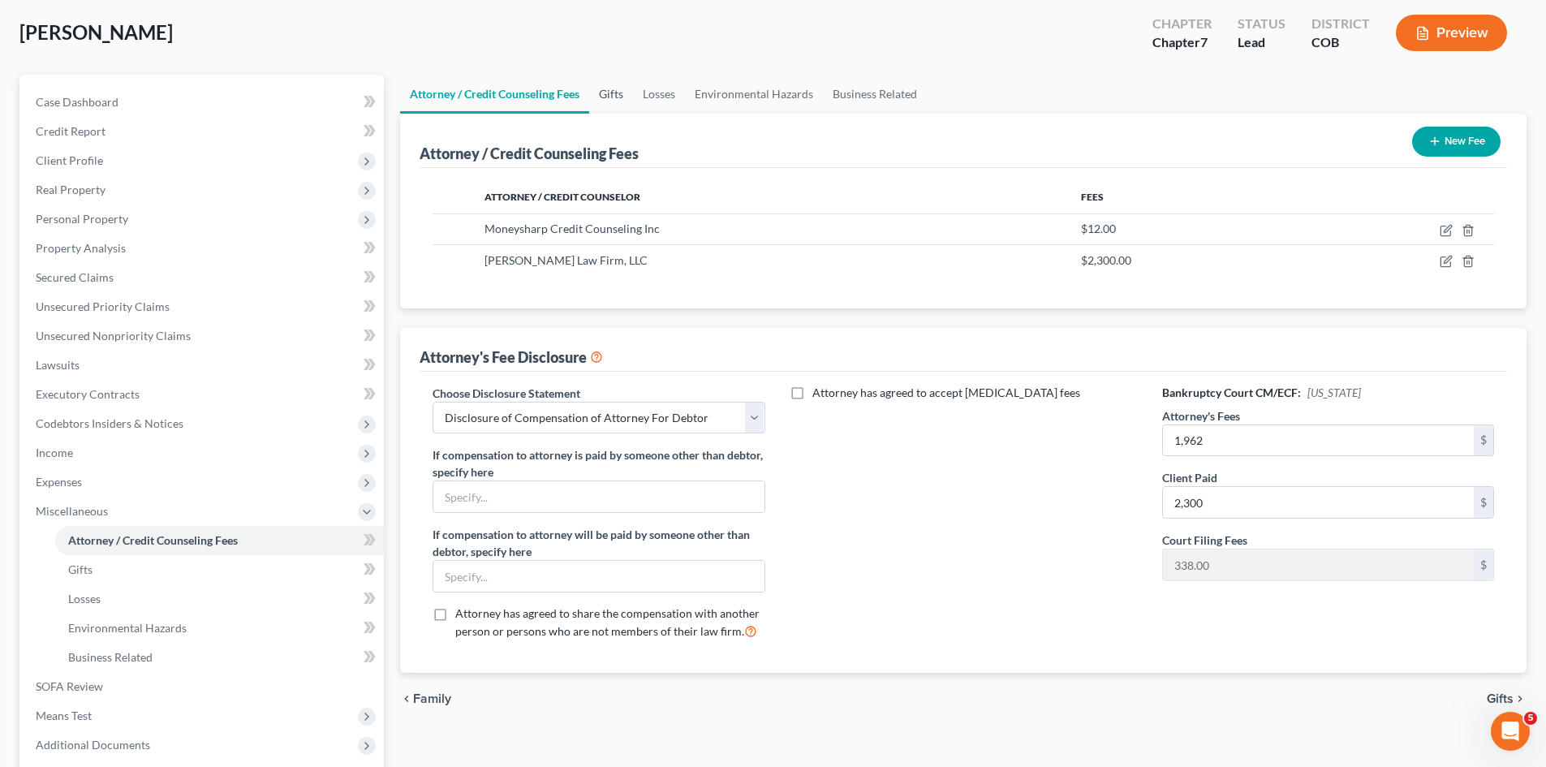
click at [604, 94] on link "Gifts" at bounding box center [611, 94] width 44 height 39
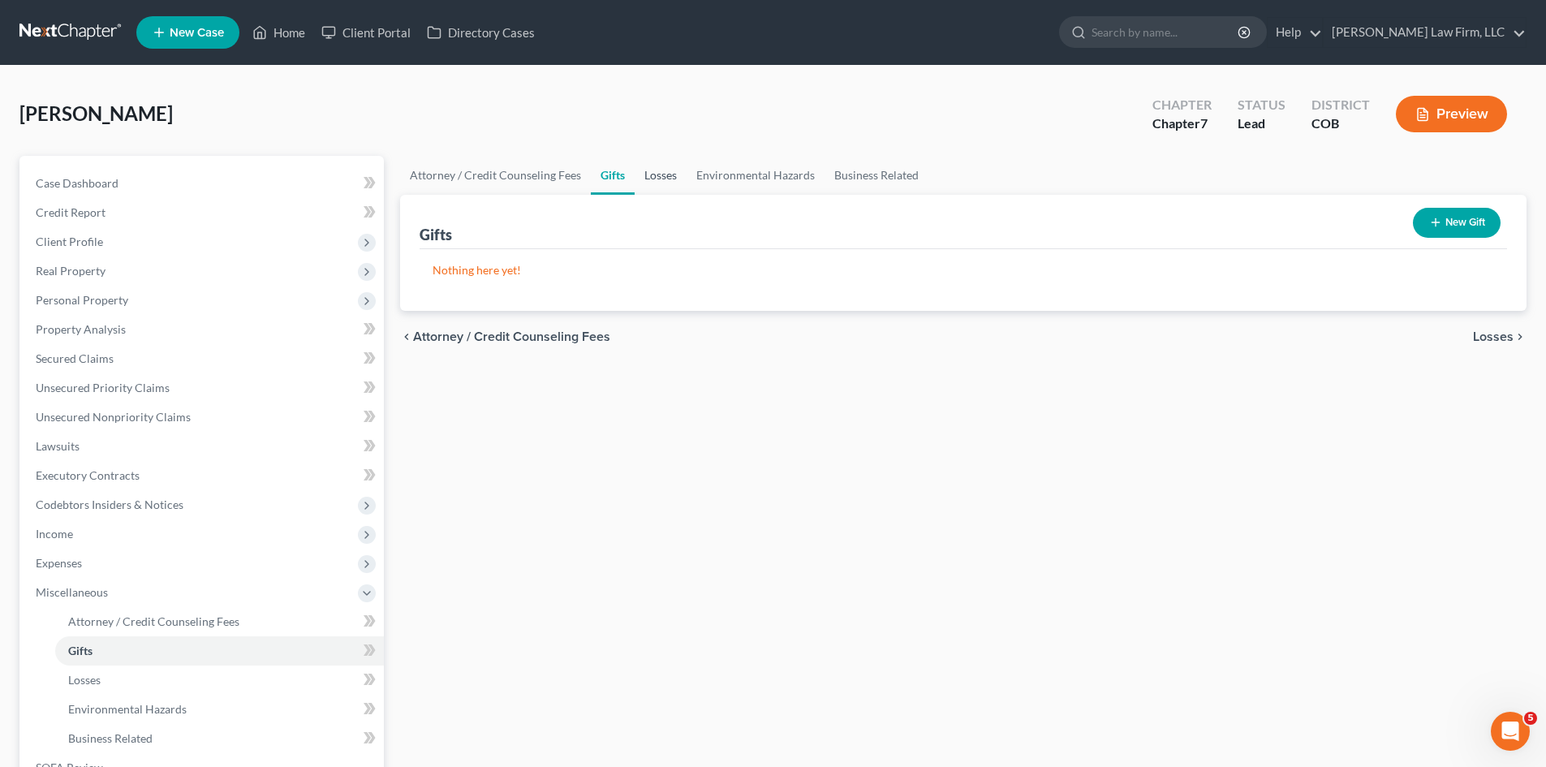
click at [667, 174] on link "Losses" at bounding box center [661, 175] width 52 height 39
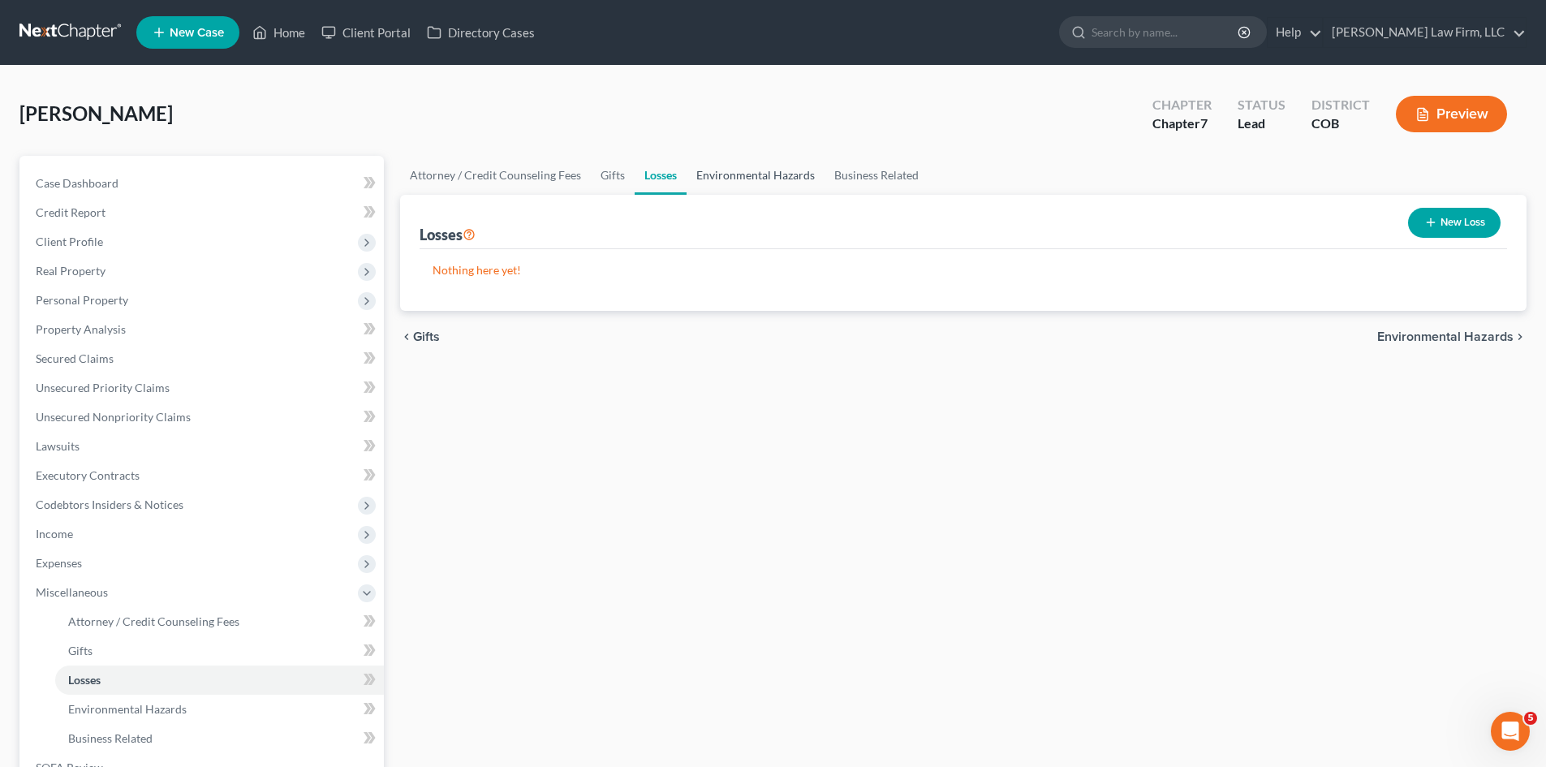
click at [740, 174] on link "Environmental Hazards" at bounding box center [755, 175] width 138 height 39
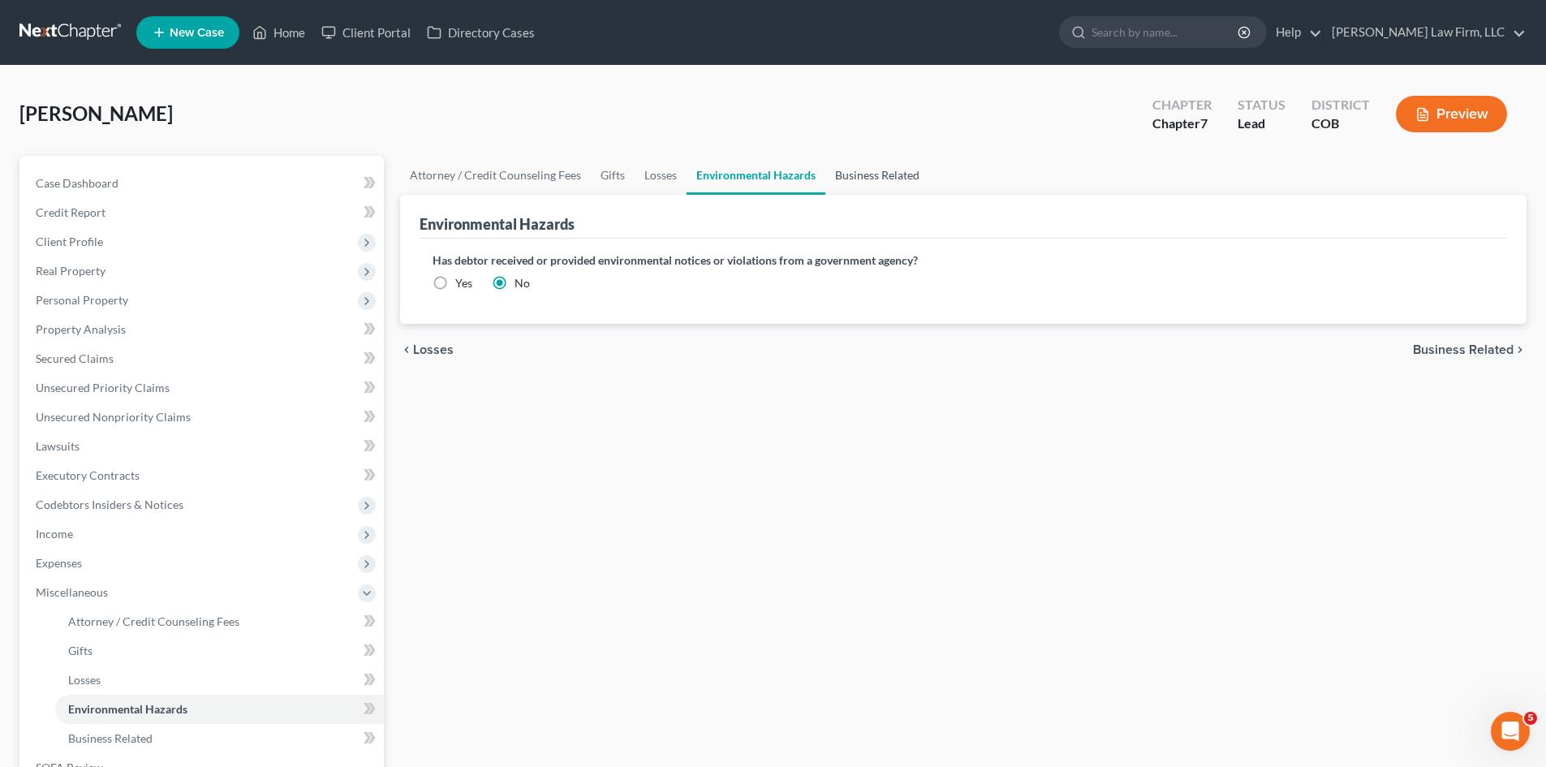
click at [883, 174] on link "Business Related" at bounding box center [877, 175] width 104 height 39
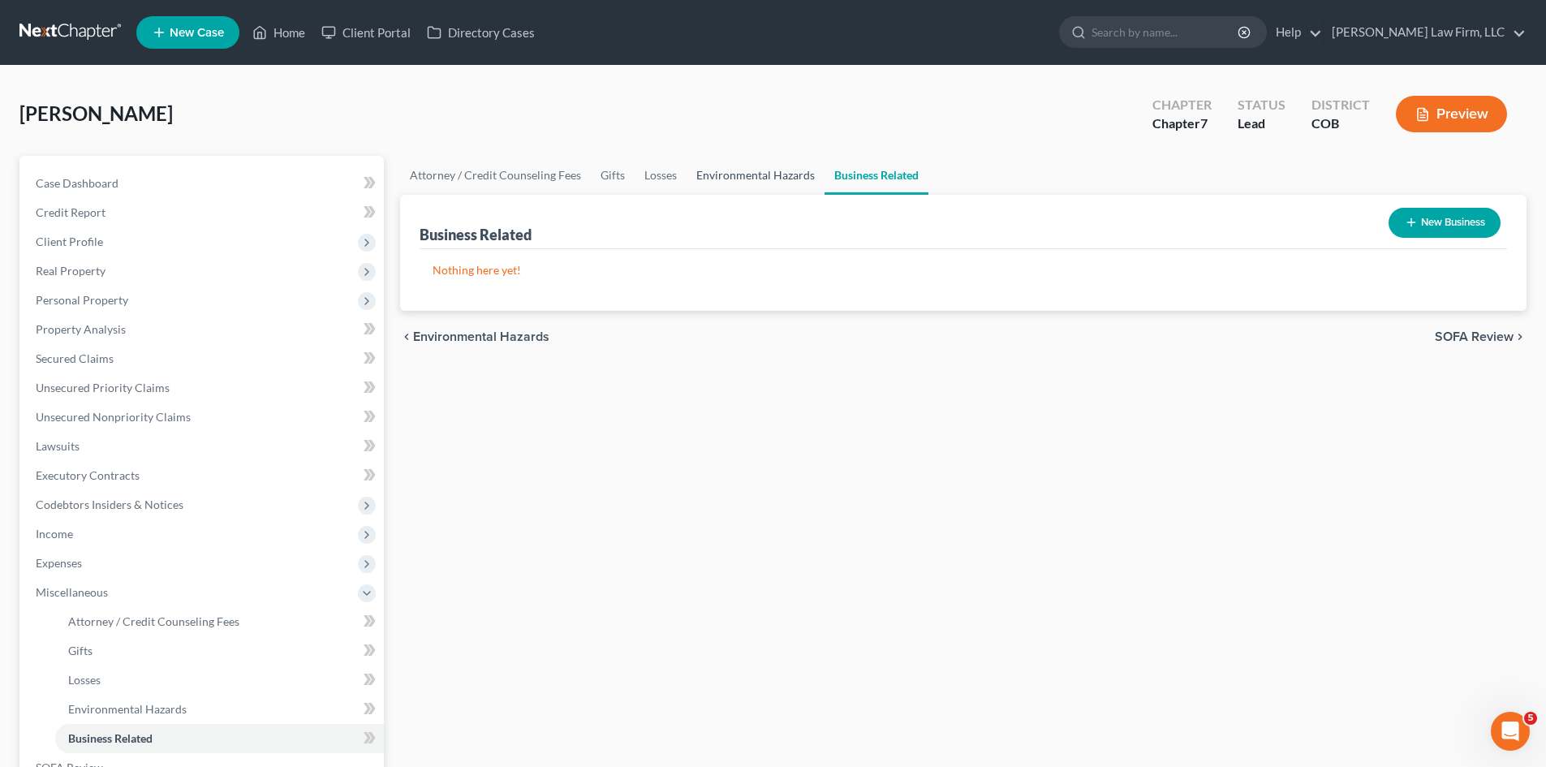
click at [770, 174] on link "Environmental Hazards" at bounding box center [755, 175] width 138 height 39
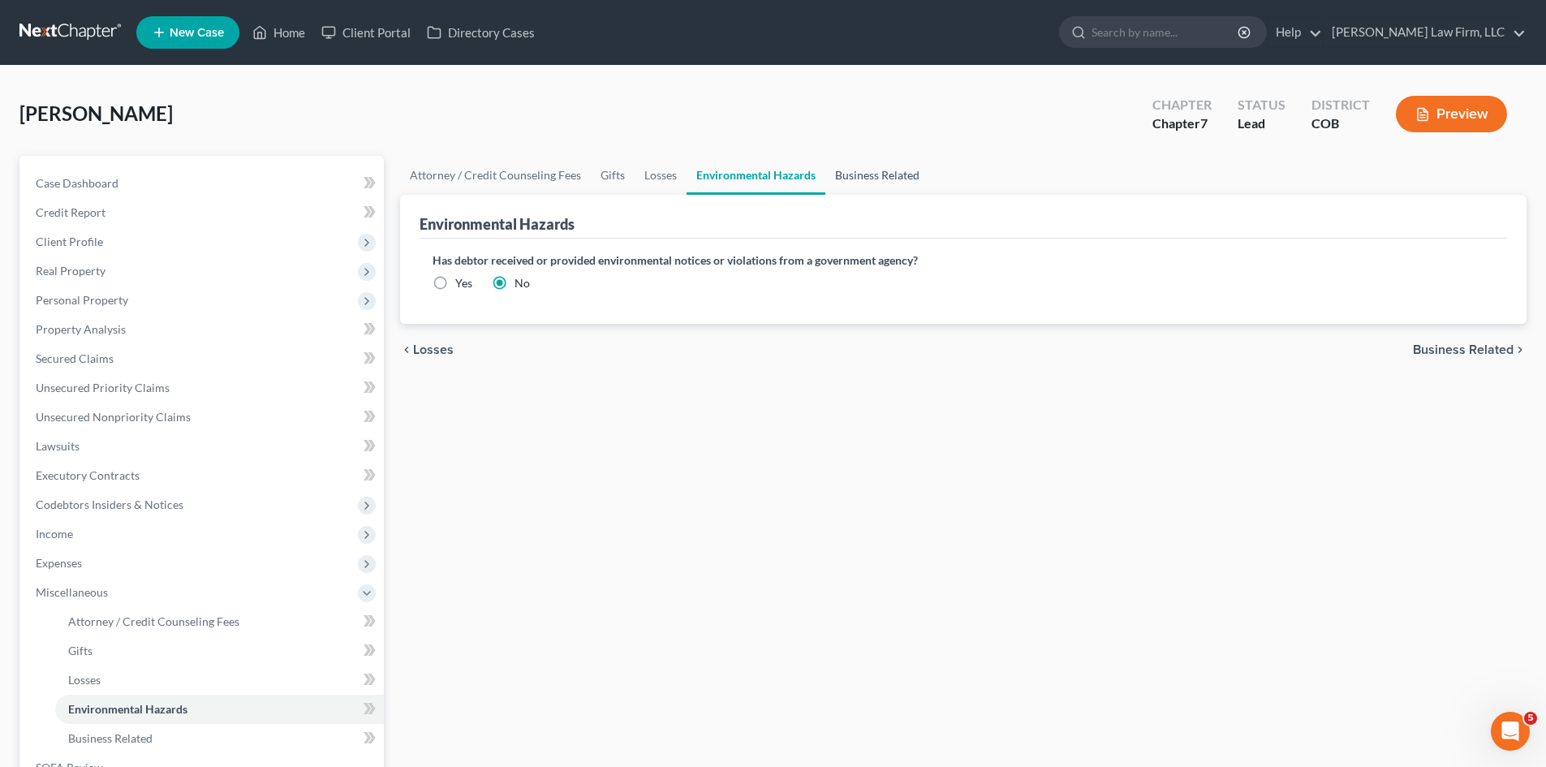
click at [865, 174] on link "Business Related" at bounding box center [877, 175] width 104 height 39
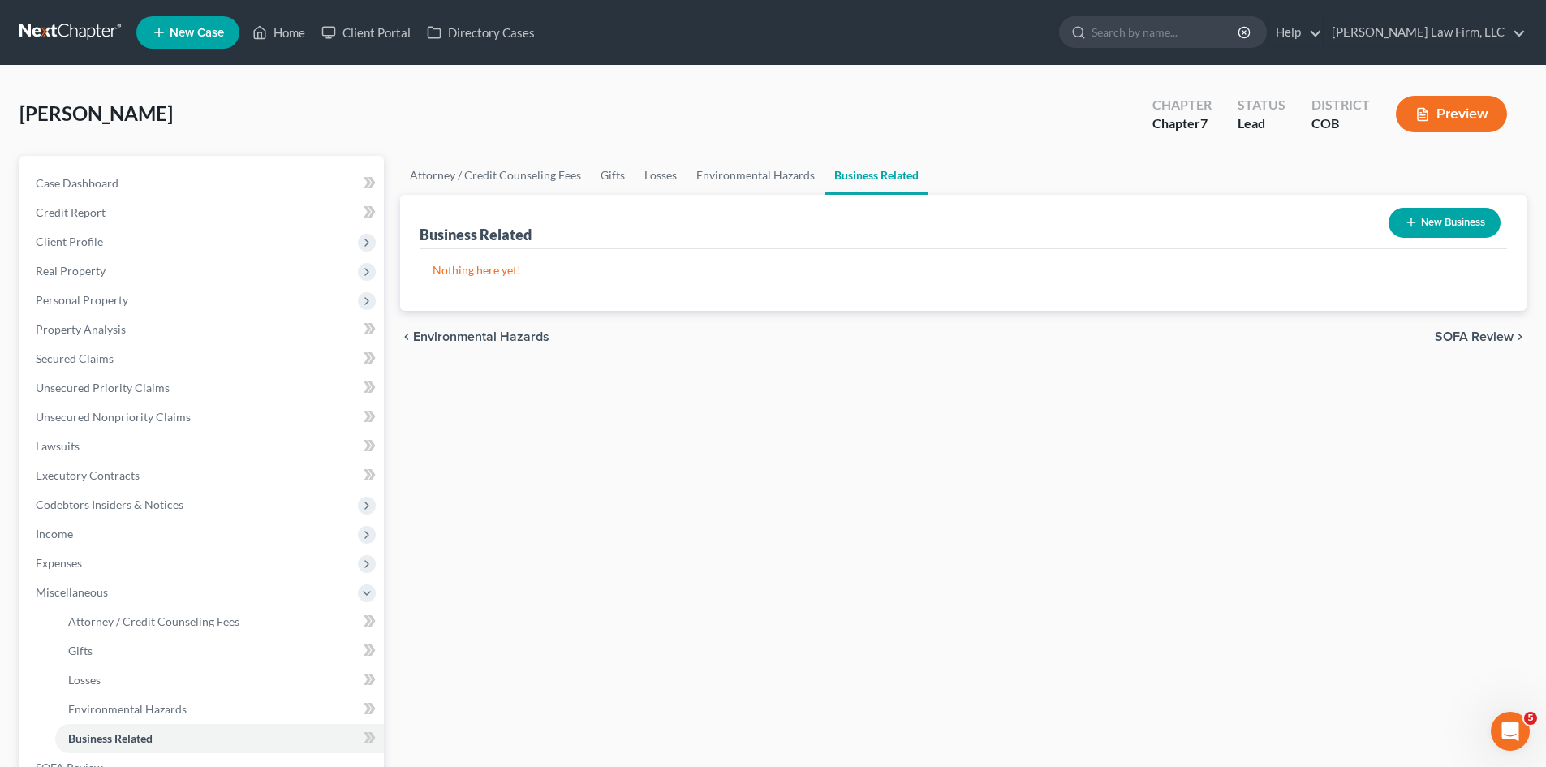
click at [1491, 342] on span "SOFA Review" at bounding box center [1474, 336] width 79 height 13
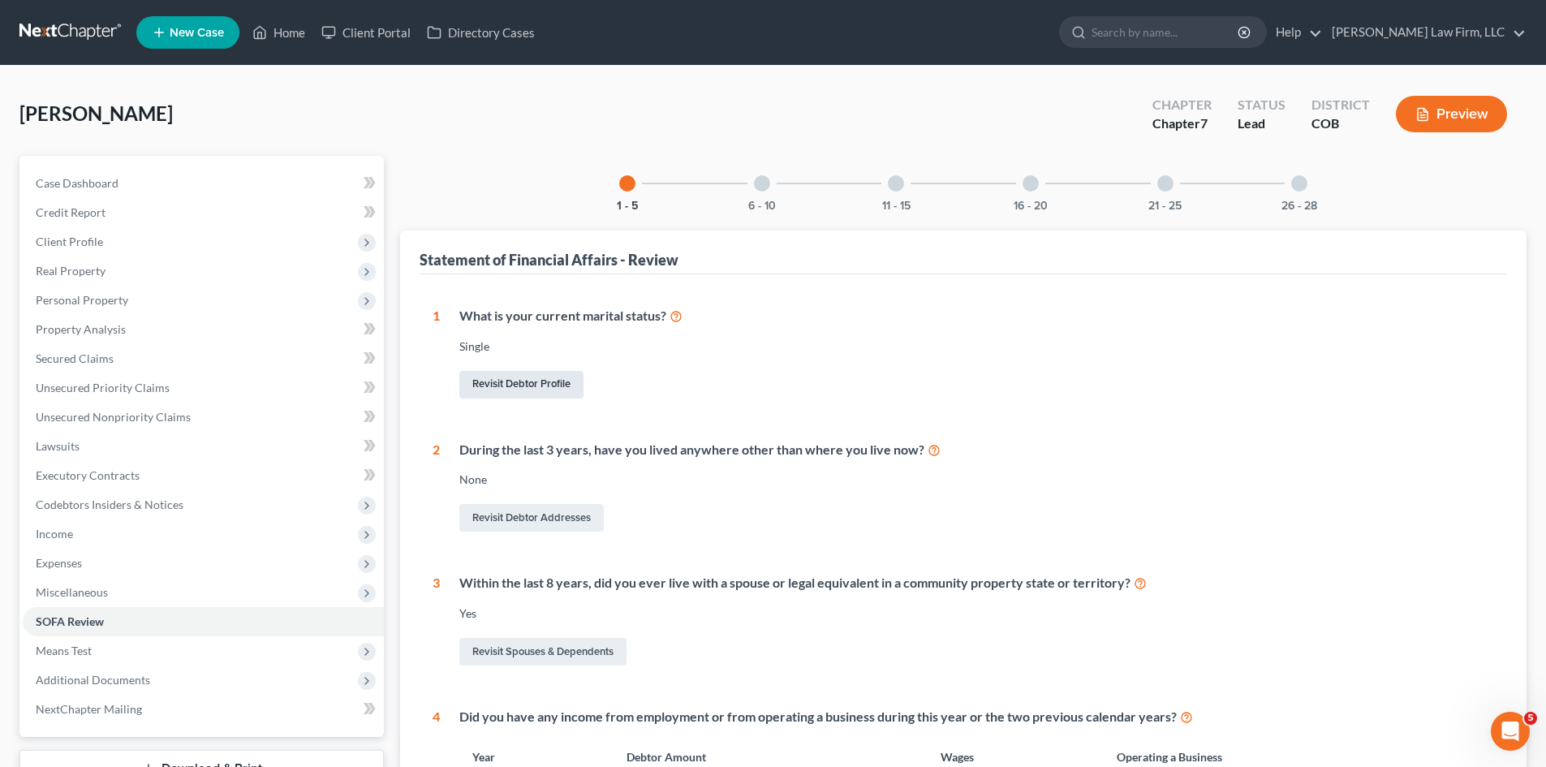
click at [500, 372] on link "Revisit Debtor Profile" at bounding box center [521, 385] width 124 height 28
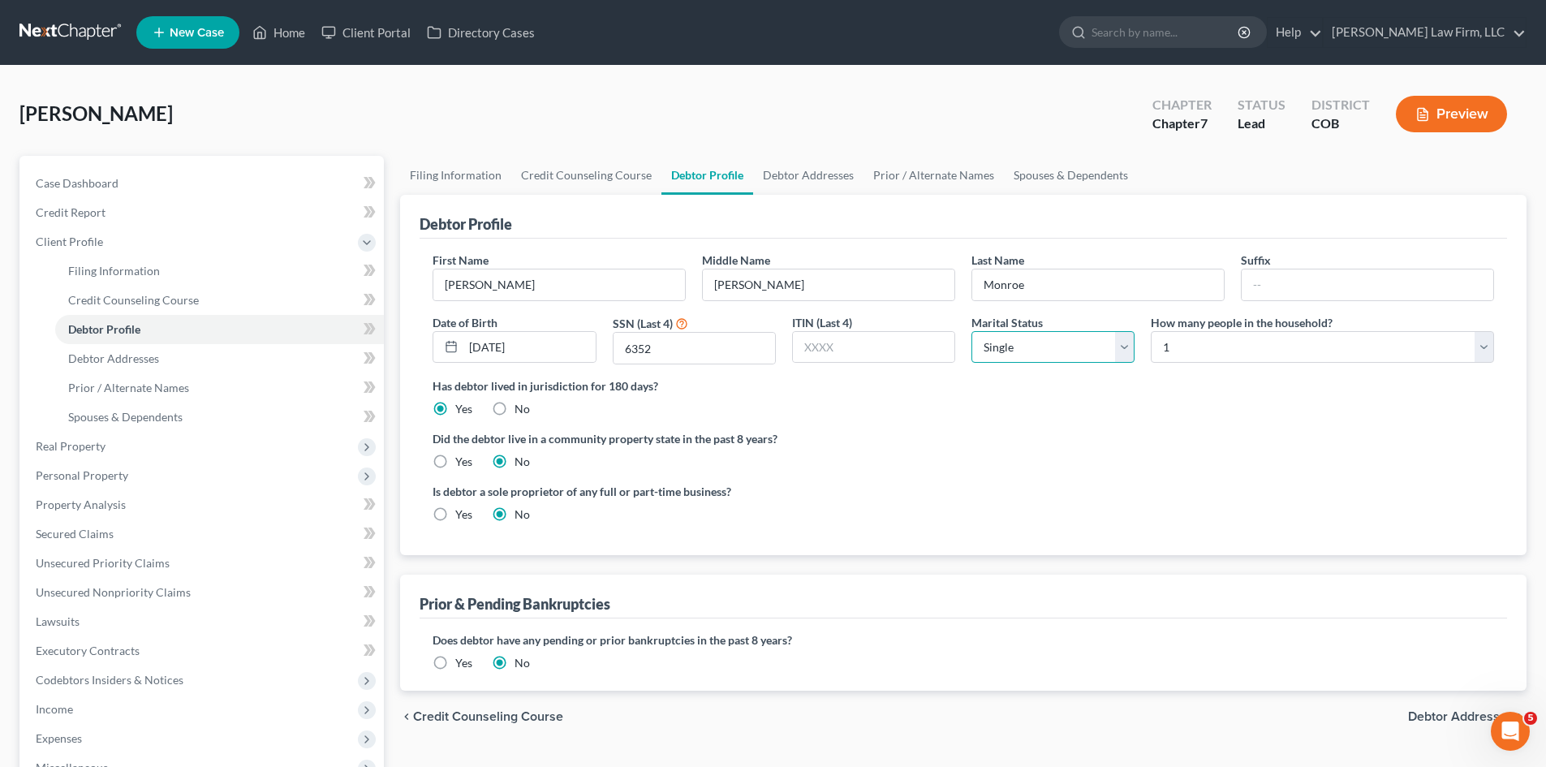
click at [1096, 346] on select "Select Single Married Separated Divorced Widowed" at bounding box center [1052, 347] width 163 height 32
click at [971, 331] on select "Select Single Married Separated Divorced Widowed" at bounding box center [1052, 347] width 163 height 32
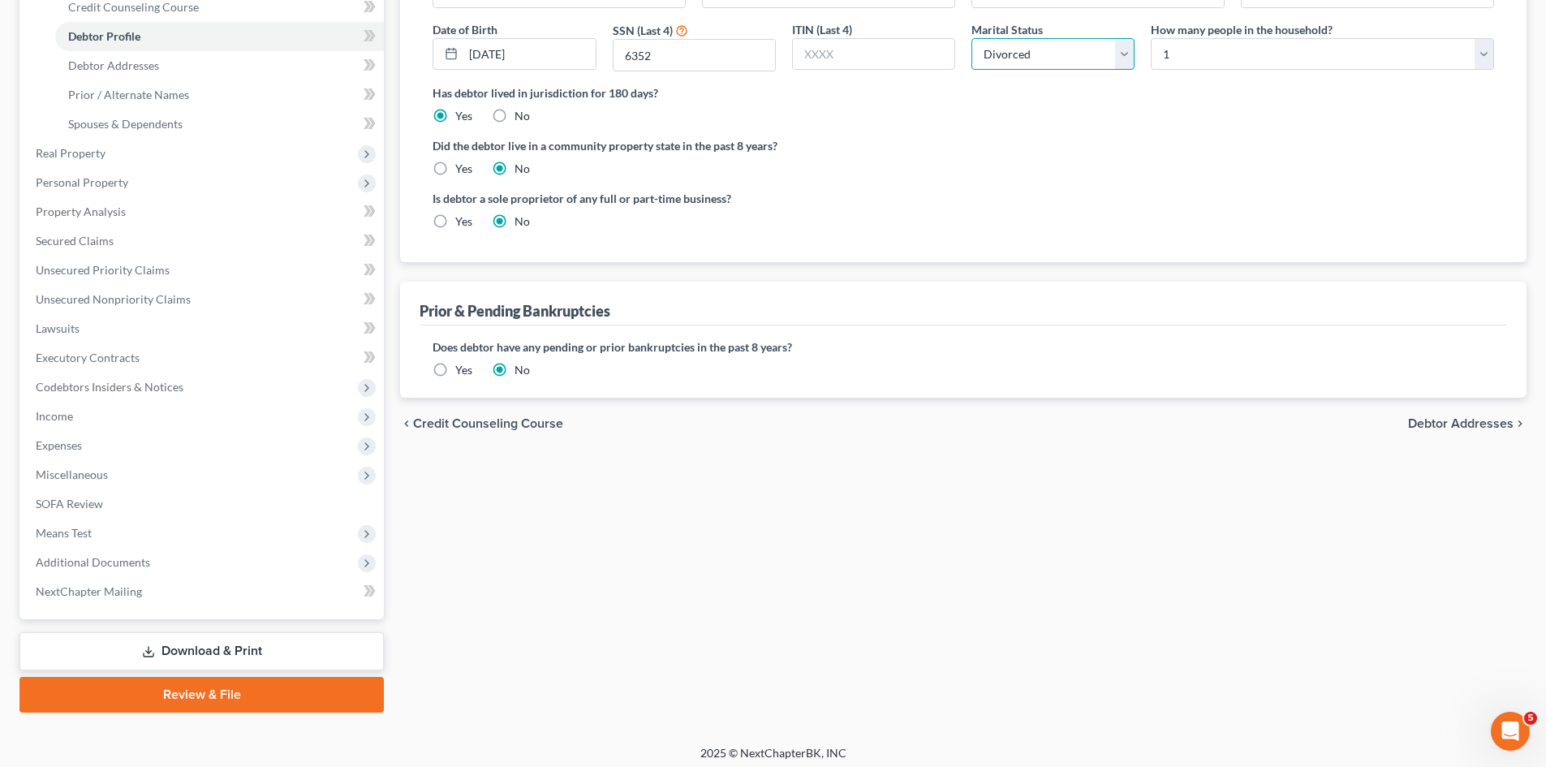
scroll to position [300, 0]
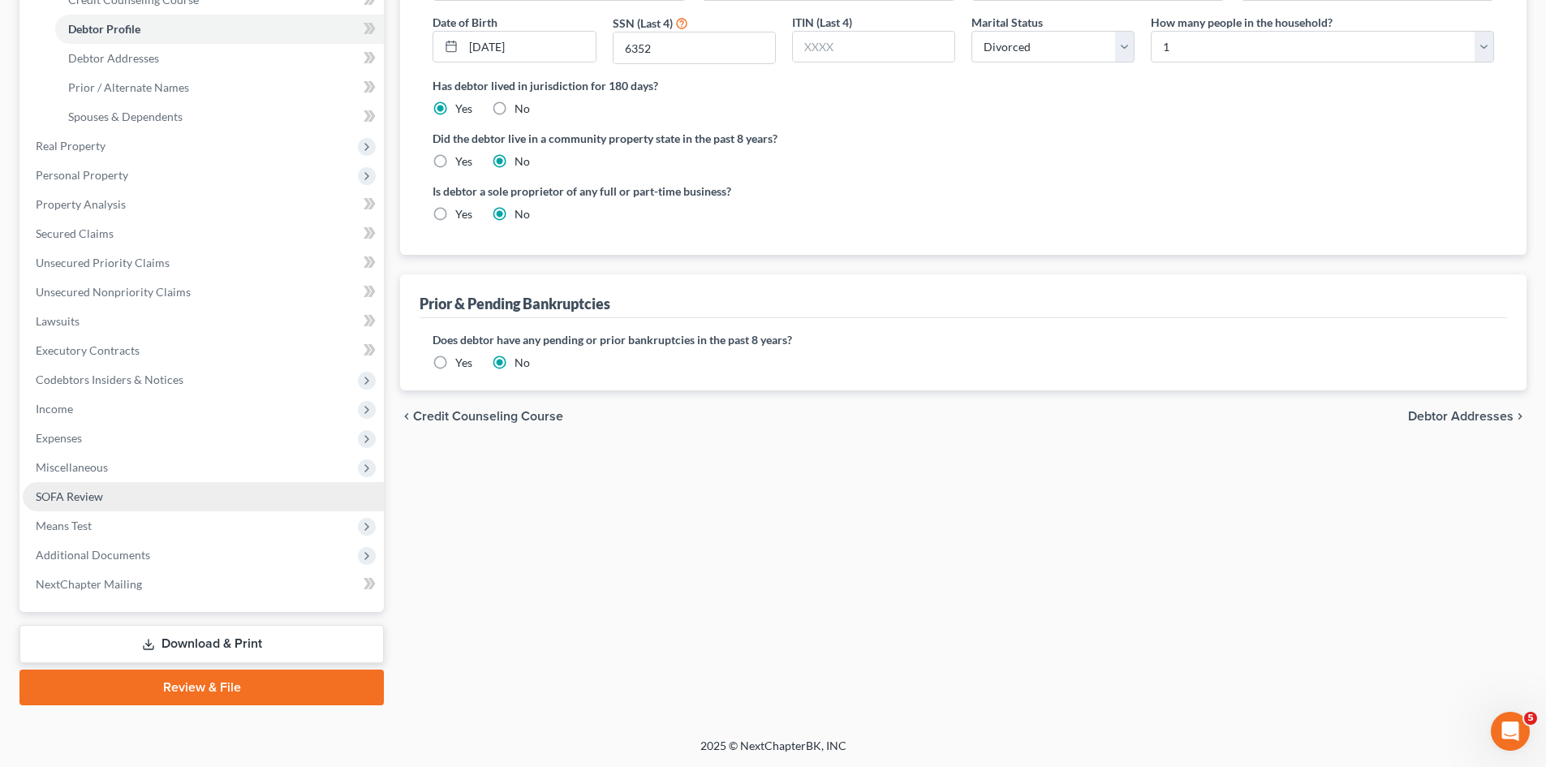
click at [58, 492] on span "SOFA Review" at bounding box center [69, 496] width 67 height 14
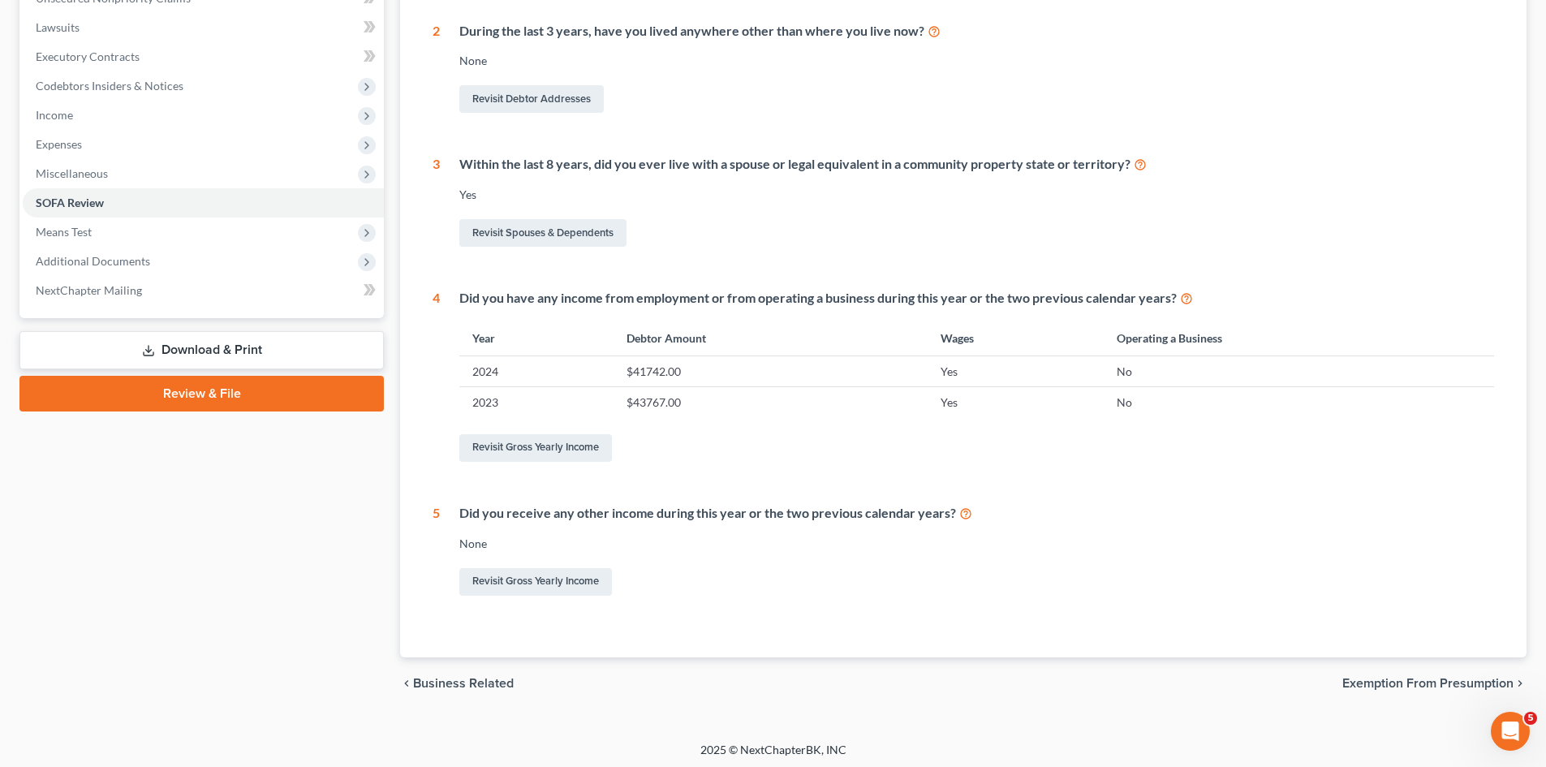
scroll to position [423, 0]
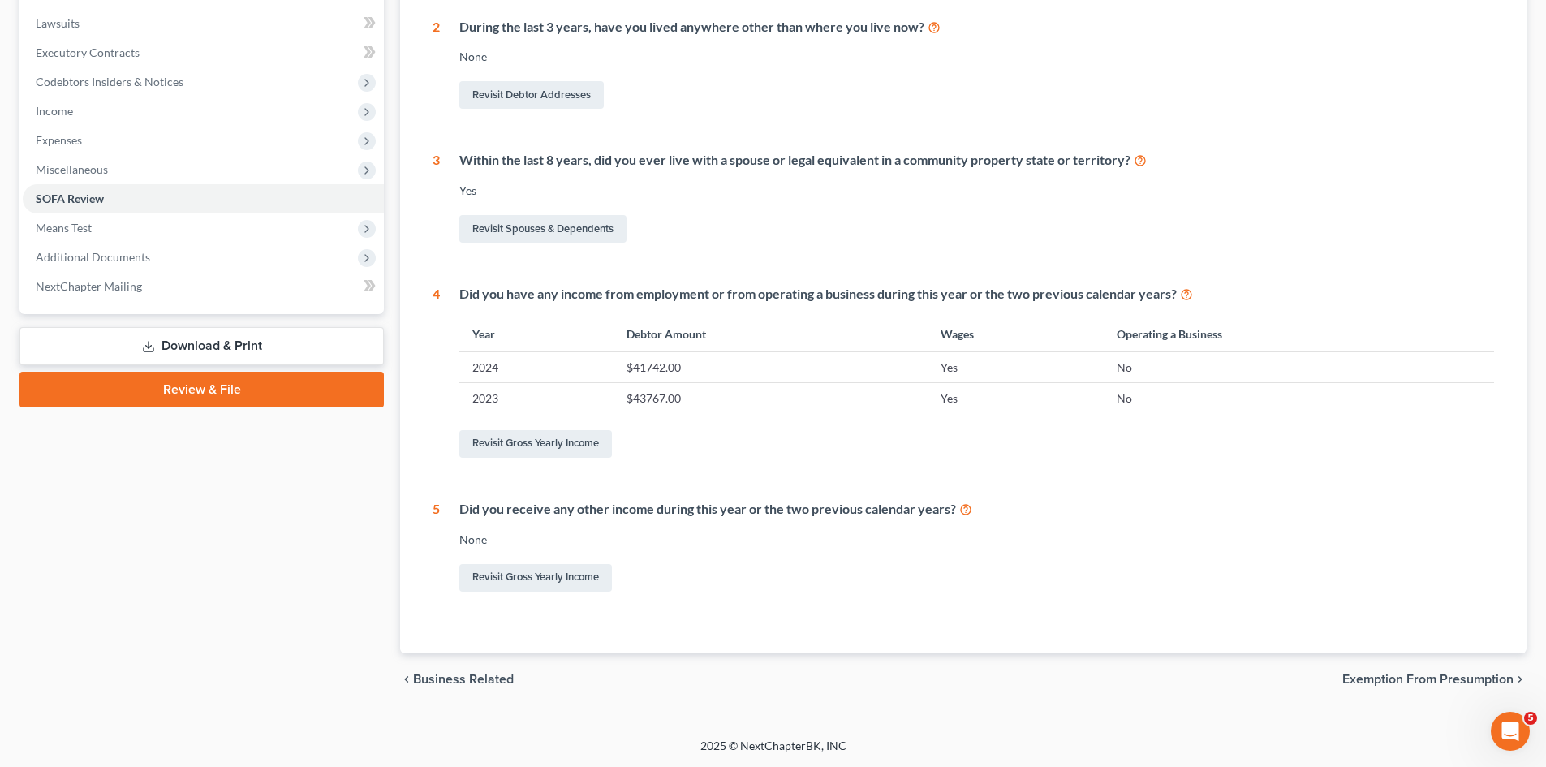
click at [1456, 679] on span "Exemption from Presumption" at bounding box center [1427, 679] width 171 height 13
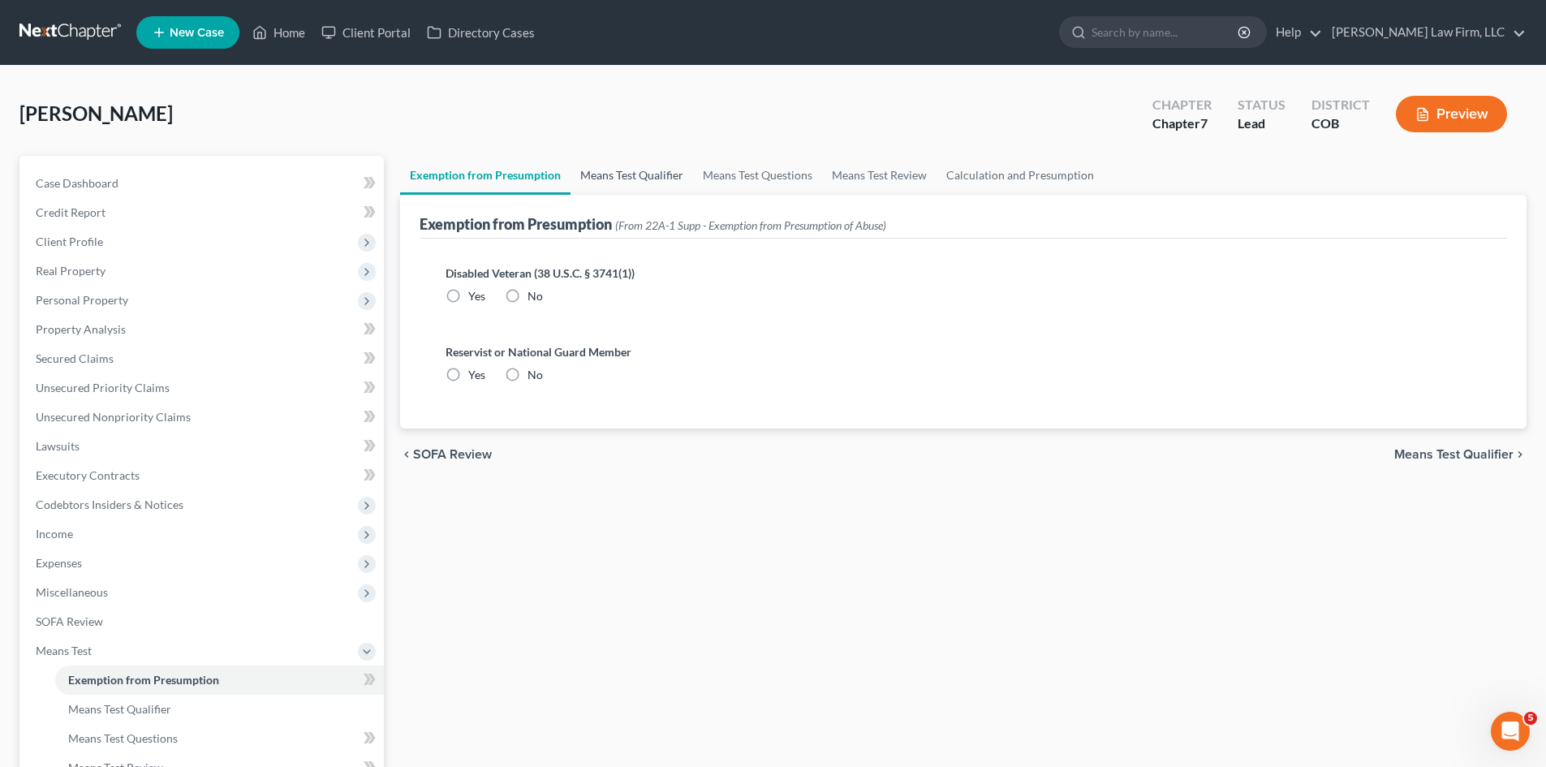
click at [602, 183] on link "Means Test Qualifier" at bounding box center [631, 175] width 123 height 39
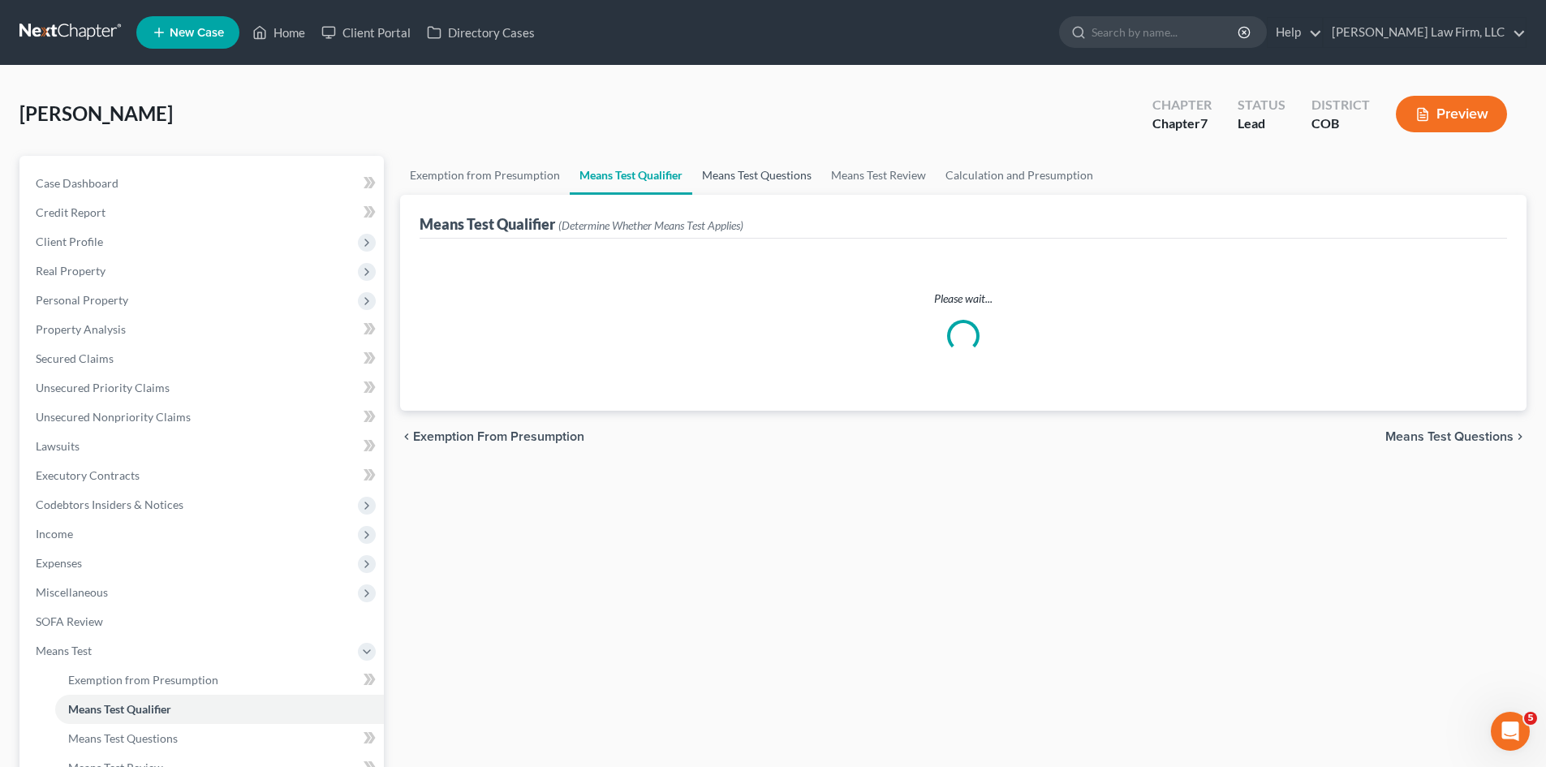
click at [722, 182] on link "Means Test Questions" at bounding box center [756, 175] width 129 height 39
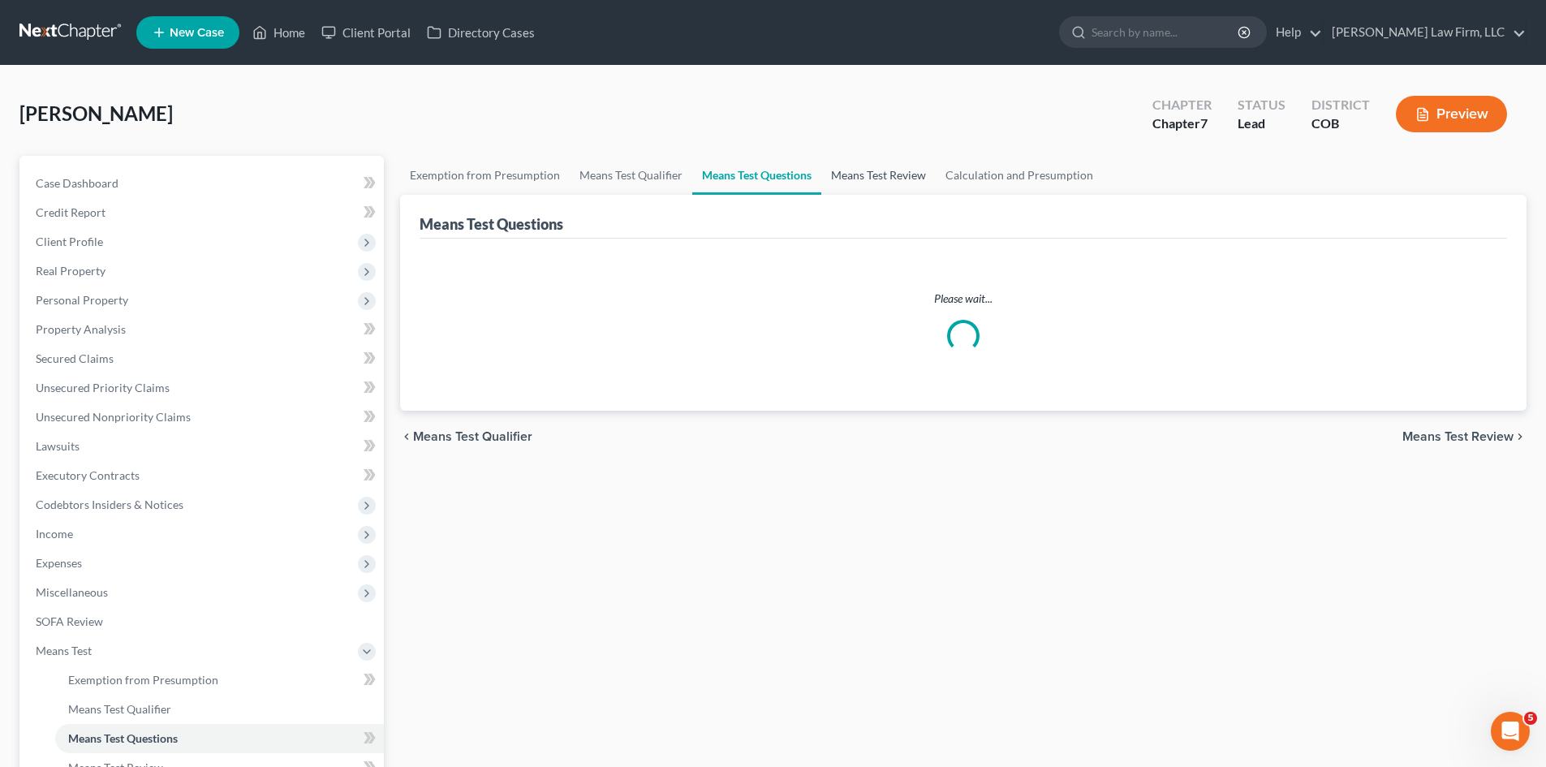
drag, startPoint x: 854, startPoint y: 182, endPoint x: 983, endPoint y: 171, distance: 129.4
click at [854, 182] on link "Means Test Review" at bounding box center [878, 175] width 114 height 39
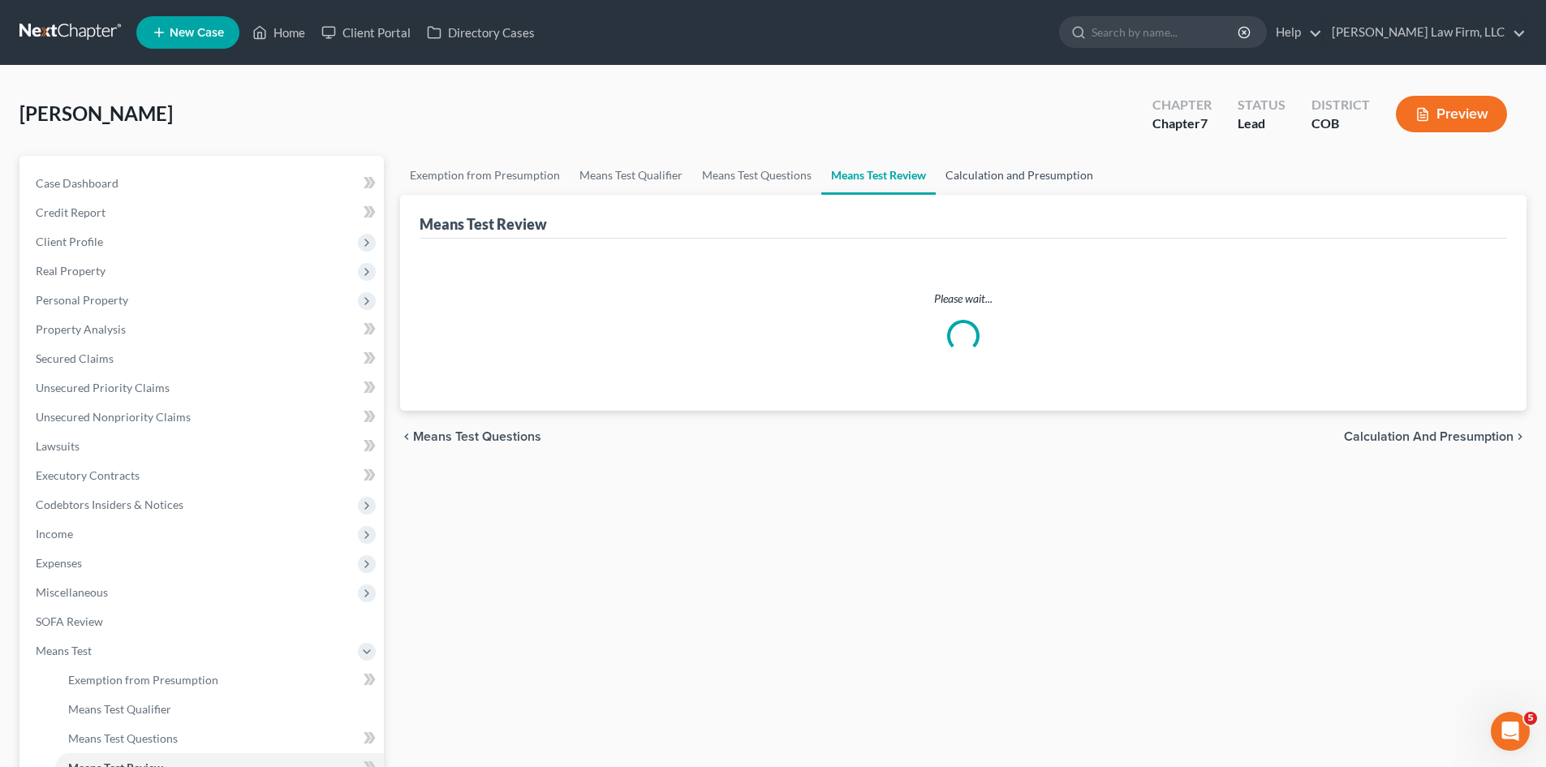
click at [996, 171] on link "Calculation and Presumption" at bounding box center [1019, 175] width 167 height 39
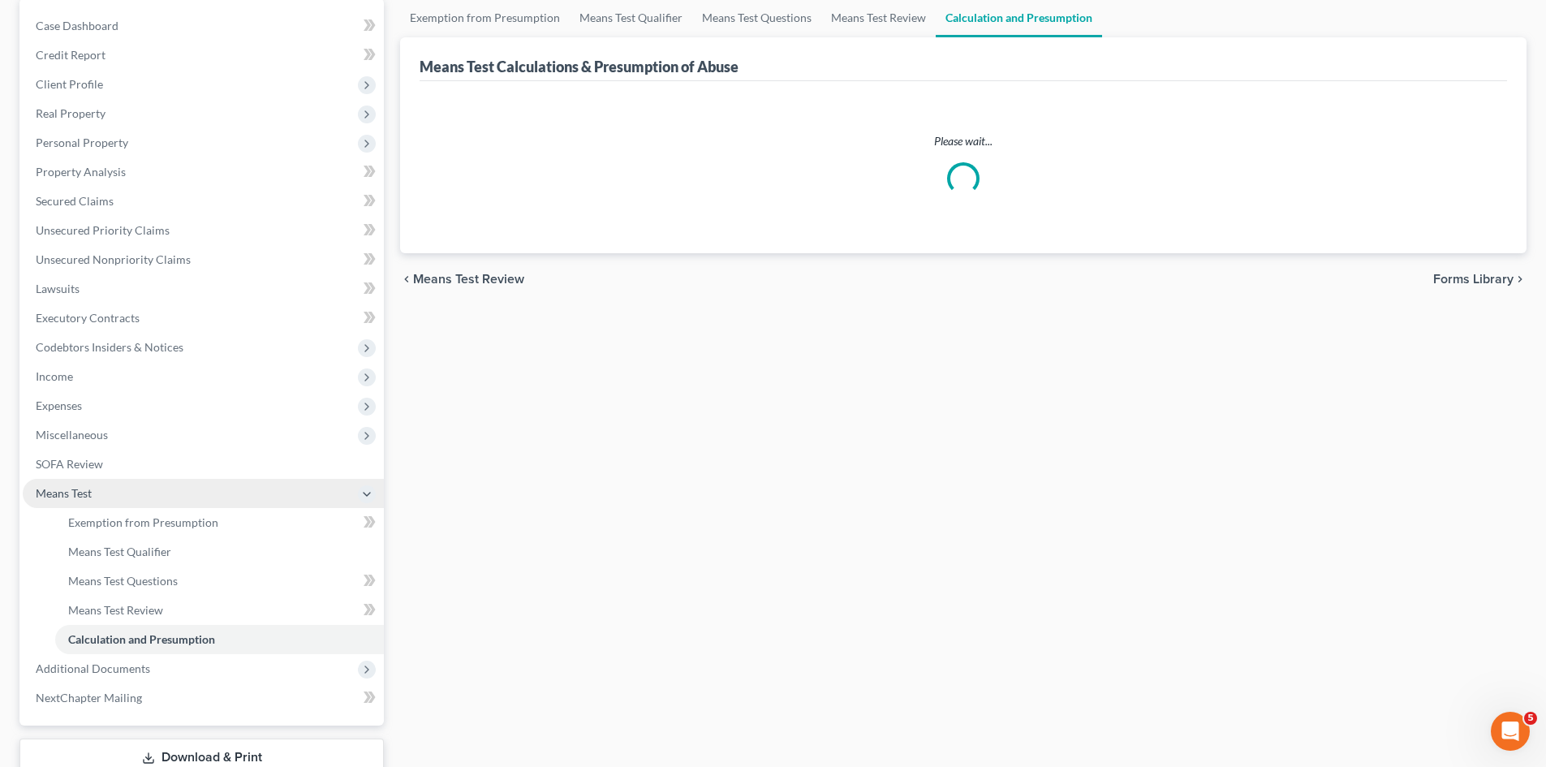
scroll to position [271, 0]
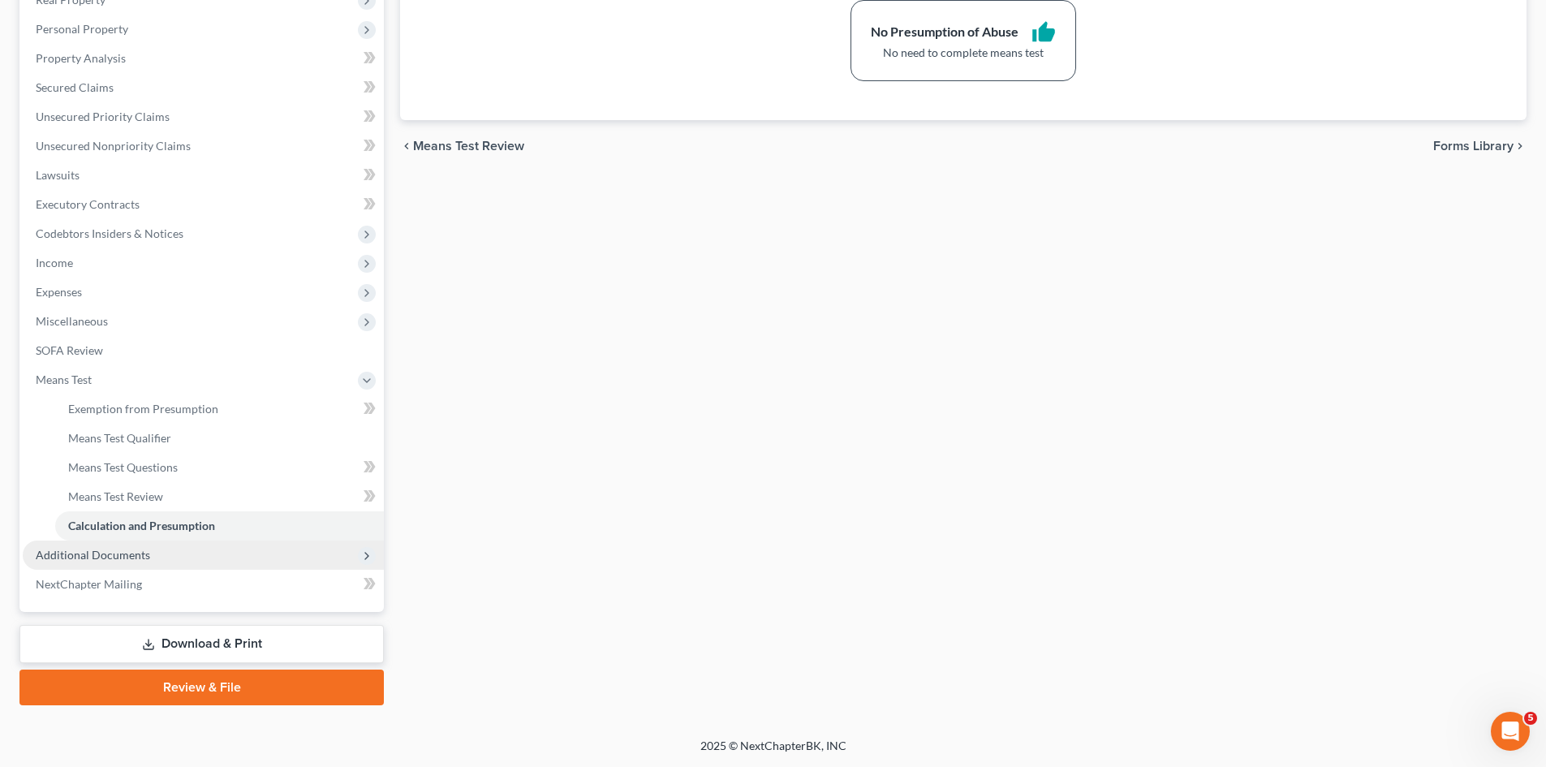
click at [95, 559] on span "Additional Documents" at bounding box center [93, 555] width 114 height 14
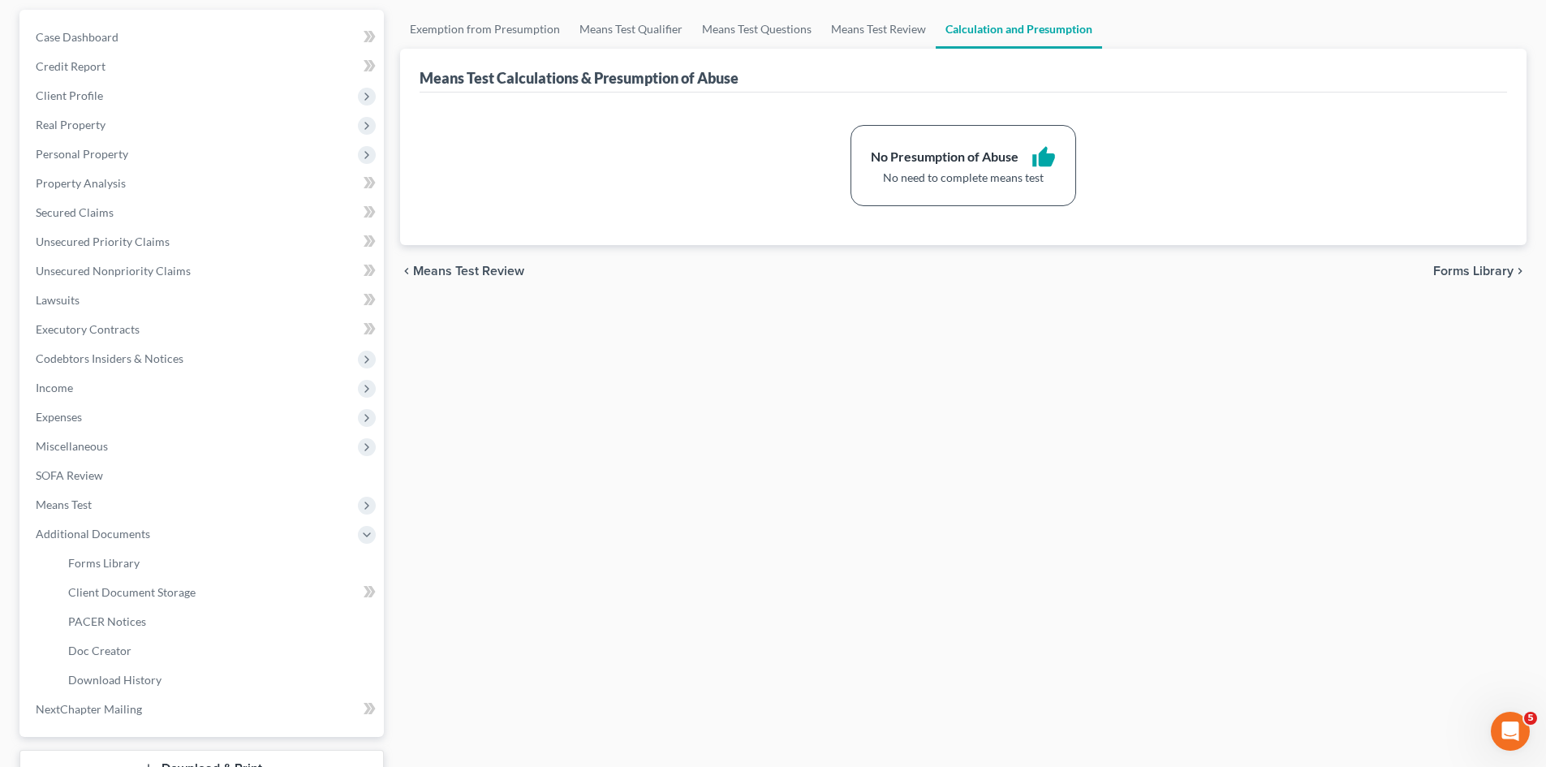
scroll to position [0, 0]
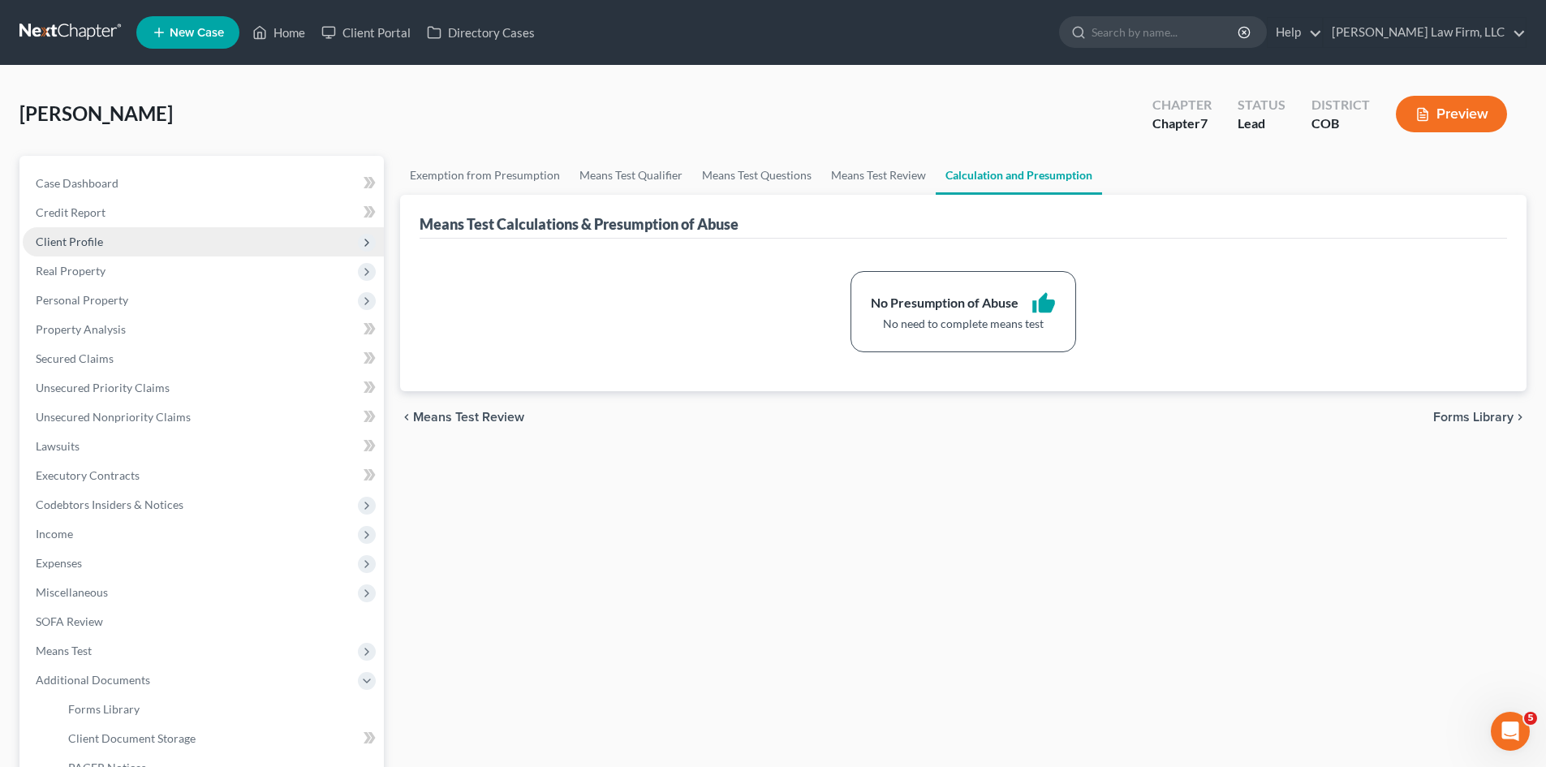
click at [81, 243] on span "Client Profile" at bounding box center [69, 241] width 67 height 14
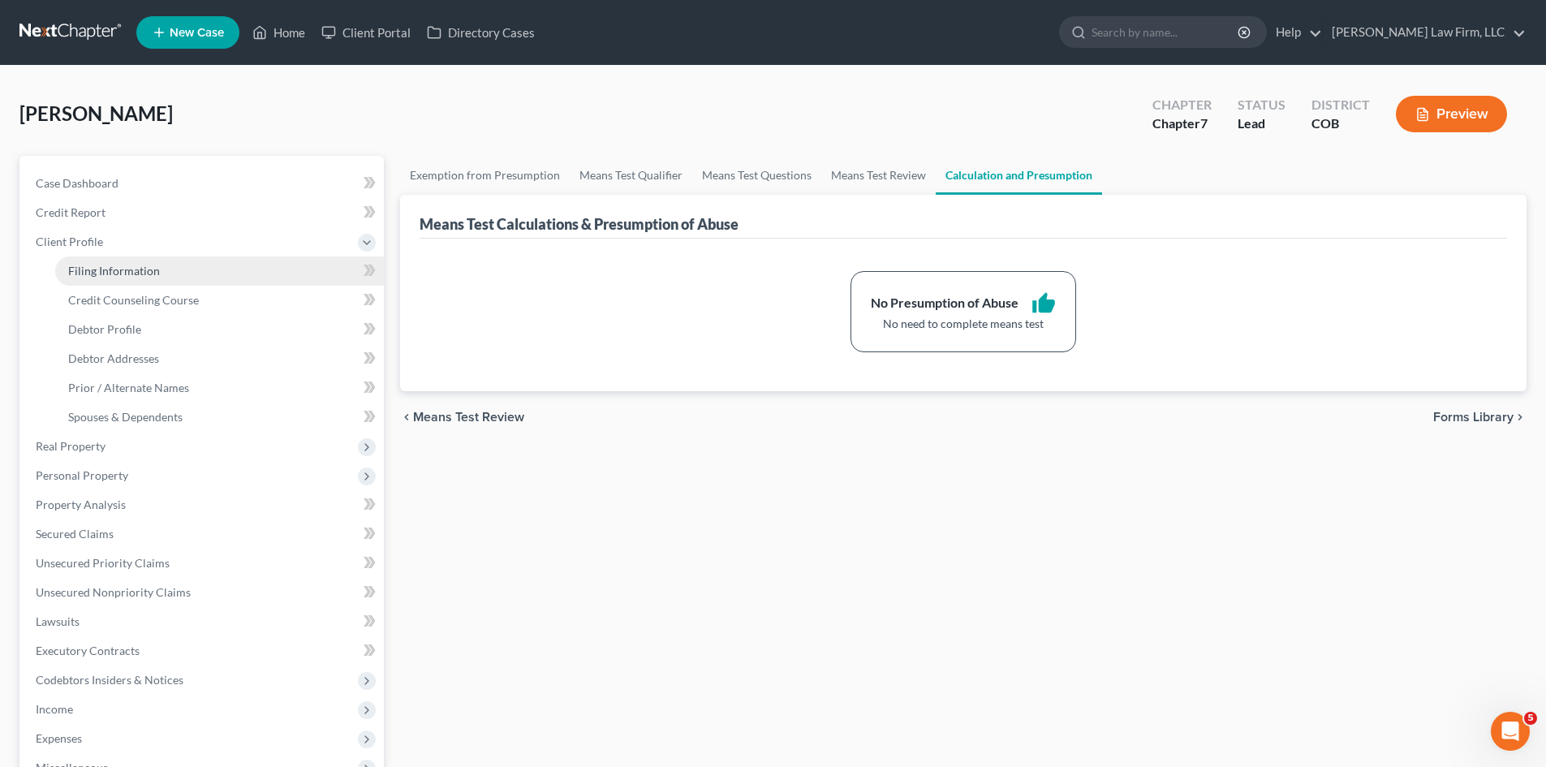
click at [112, 270] on span "Filing Information" at bounding box center [114, 271] width 92 height 14
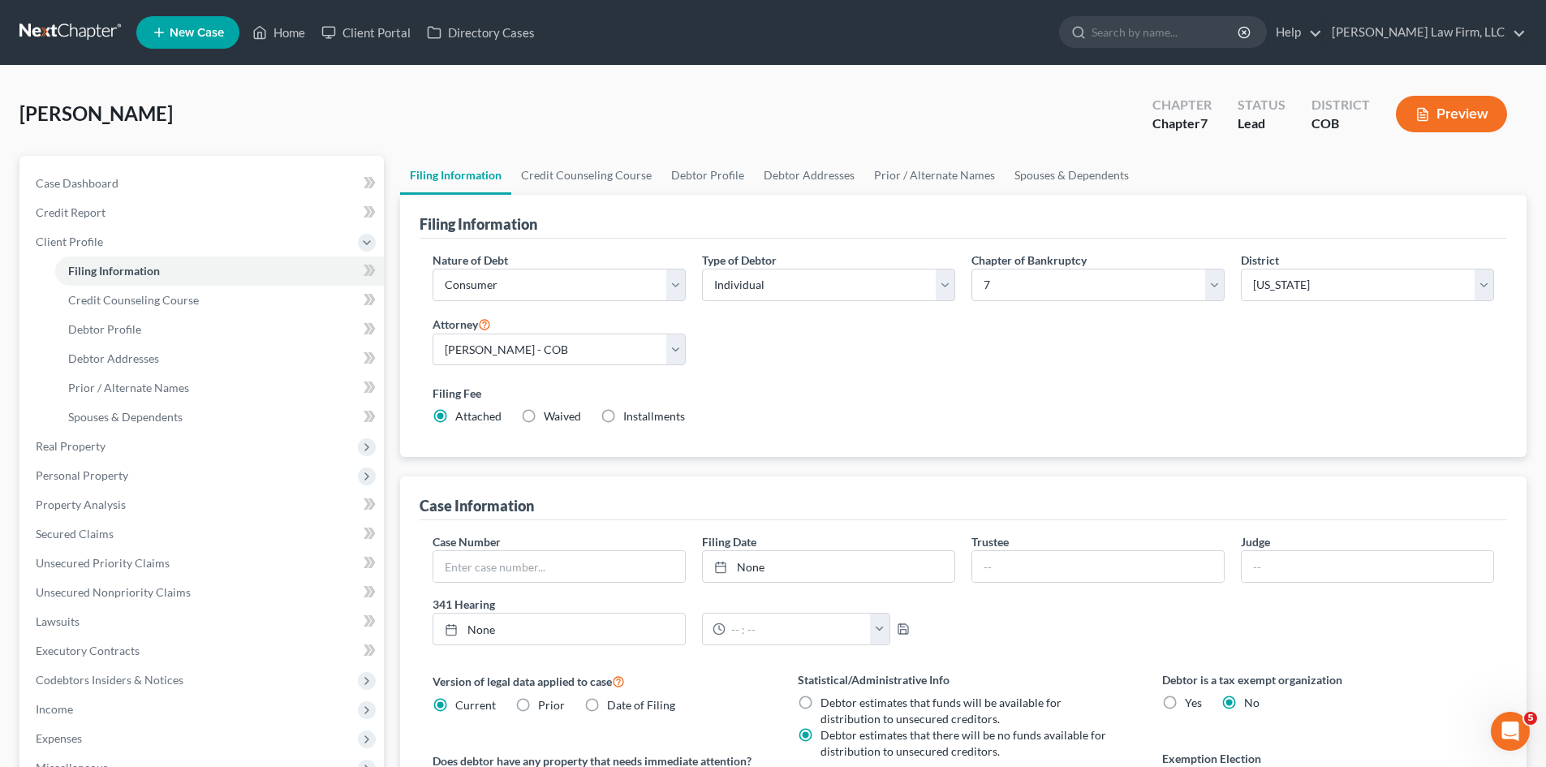
click at [94, 43] on link at bounding box center [71, 32] width 104 height 29
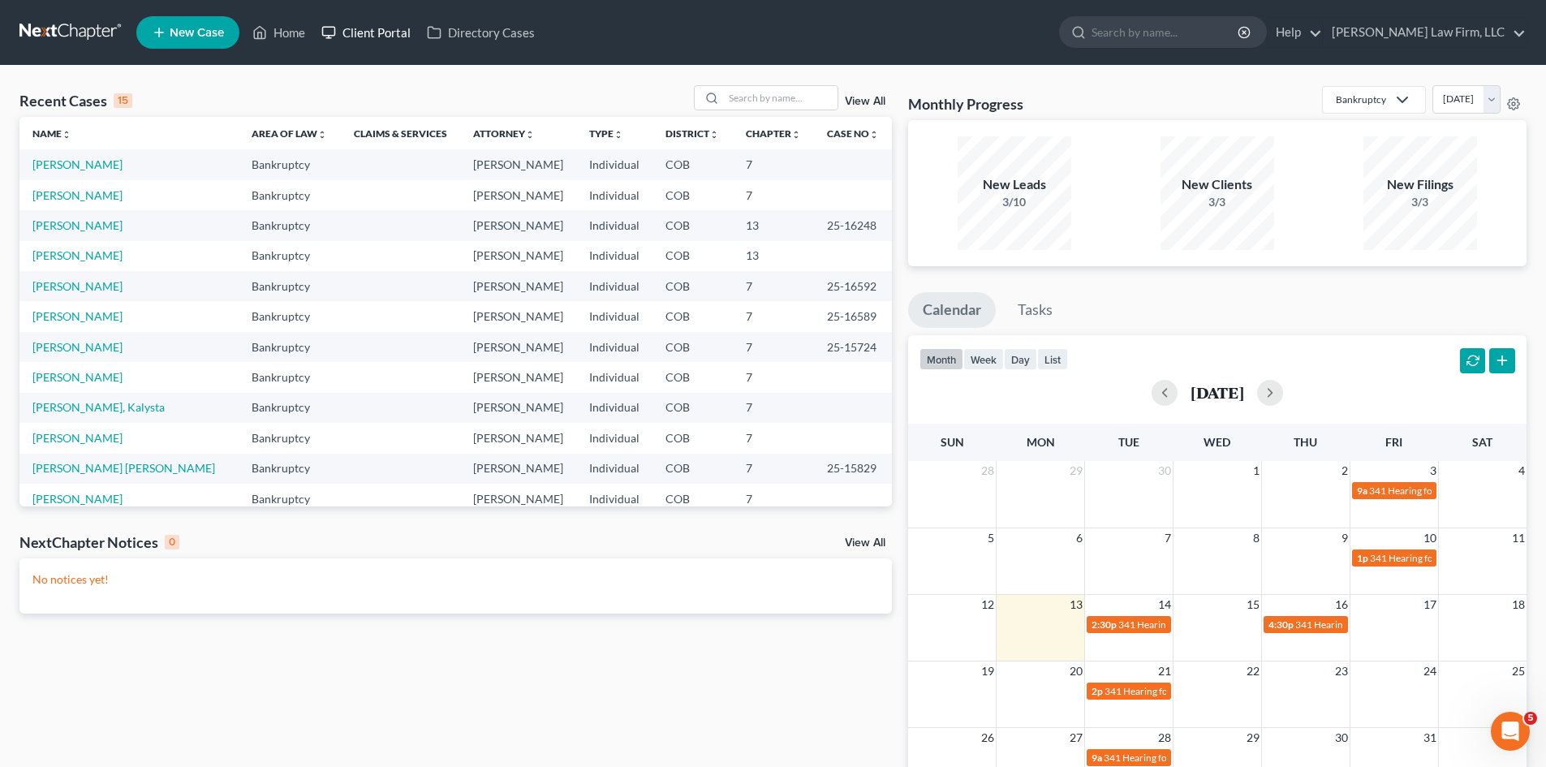
click at [386, 37] on link "Client Portal" at bounding box center [365, 32] width 105 height 29
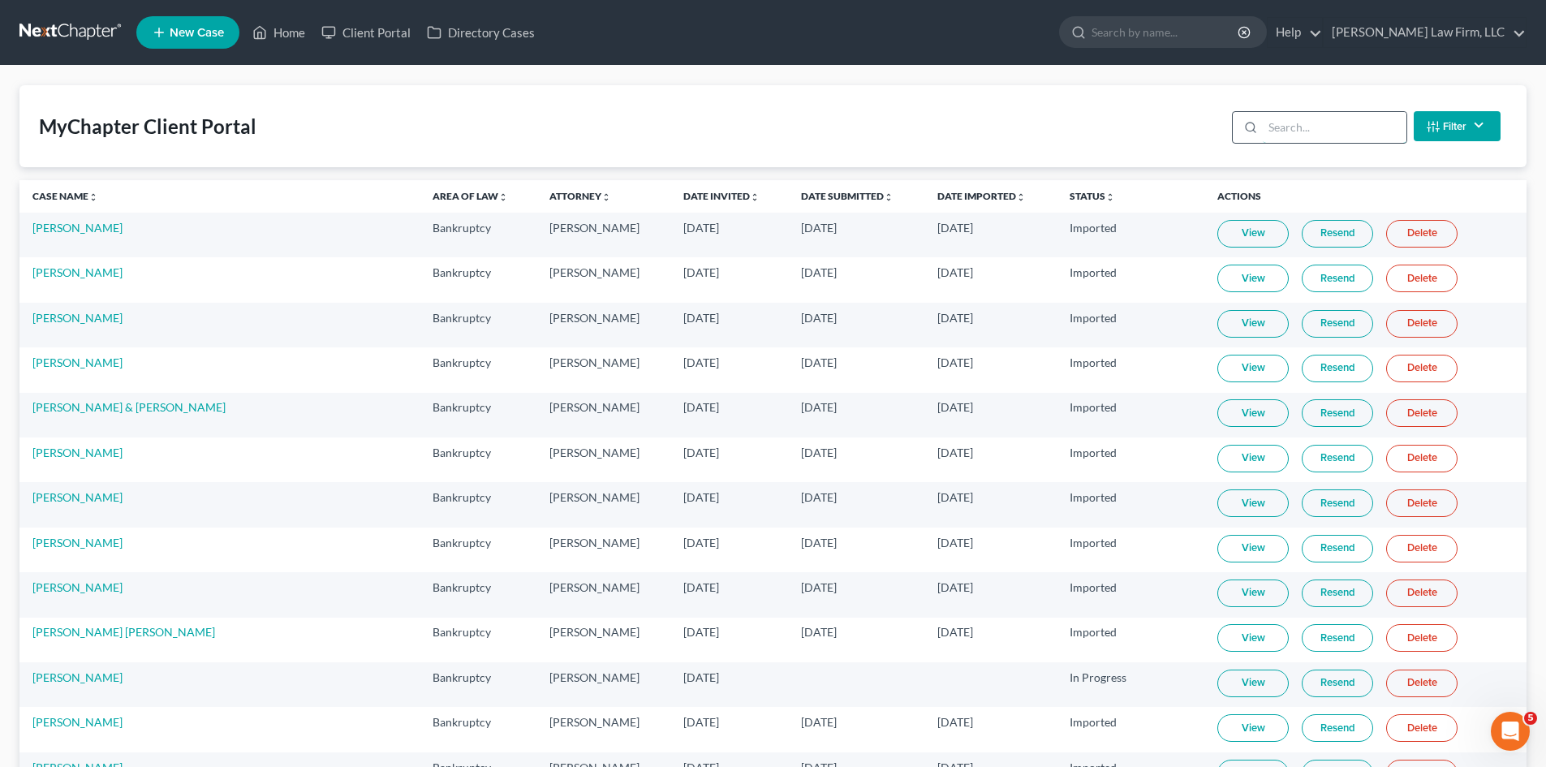
click at [1301, 121] on input "search" at bounding box center [1335, 127] width 144 height 31
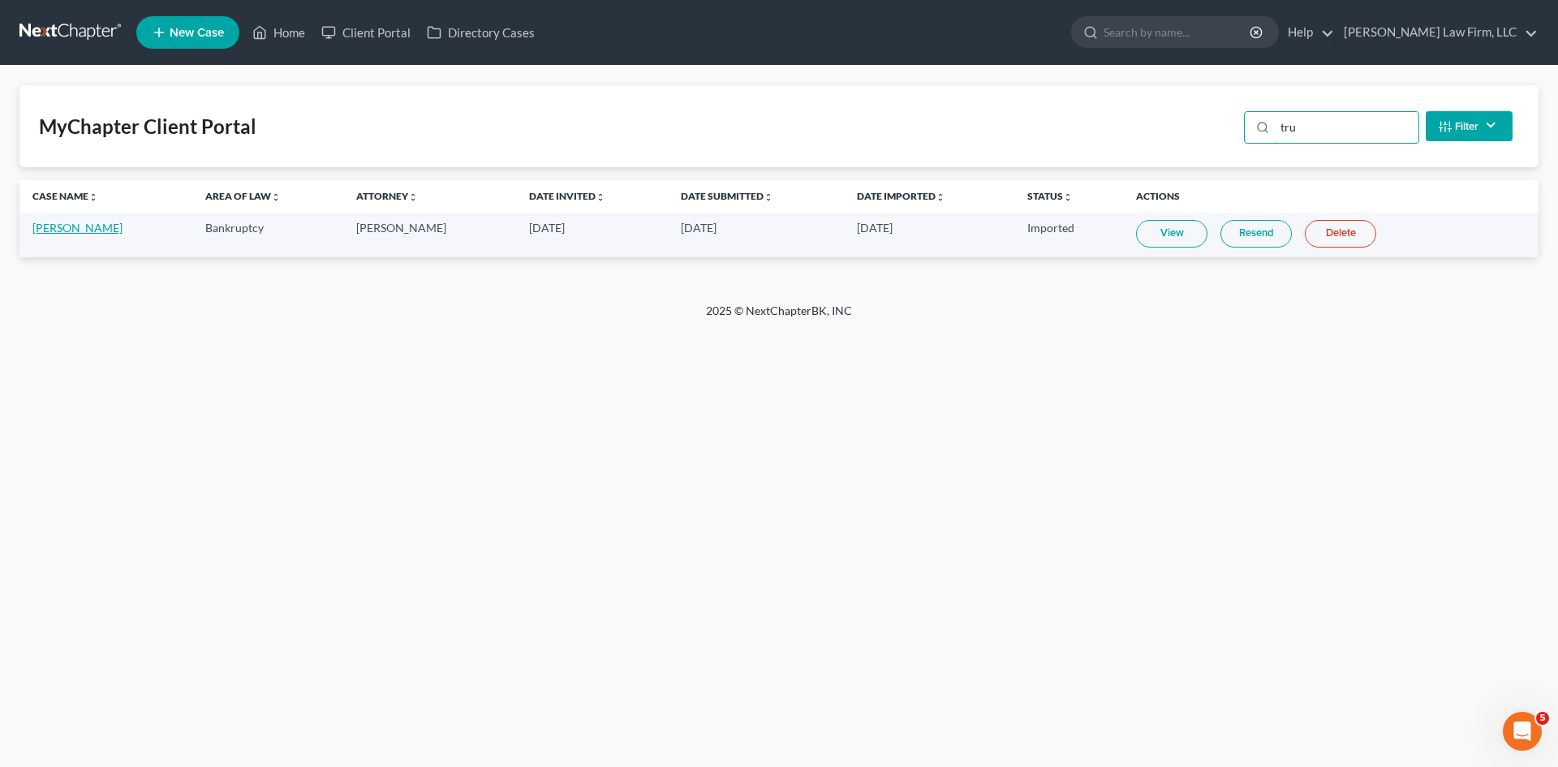
type input "tru"
click at [79, 233] on link "[PERSON_NAME]" at bounding box center [77, 228] width 90 height 14
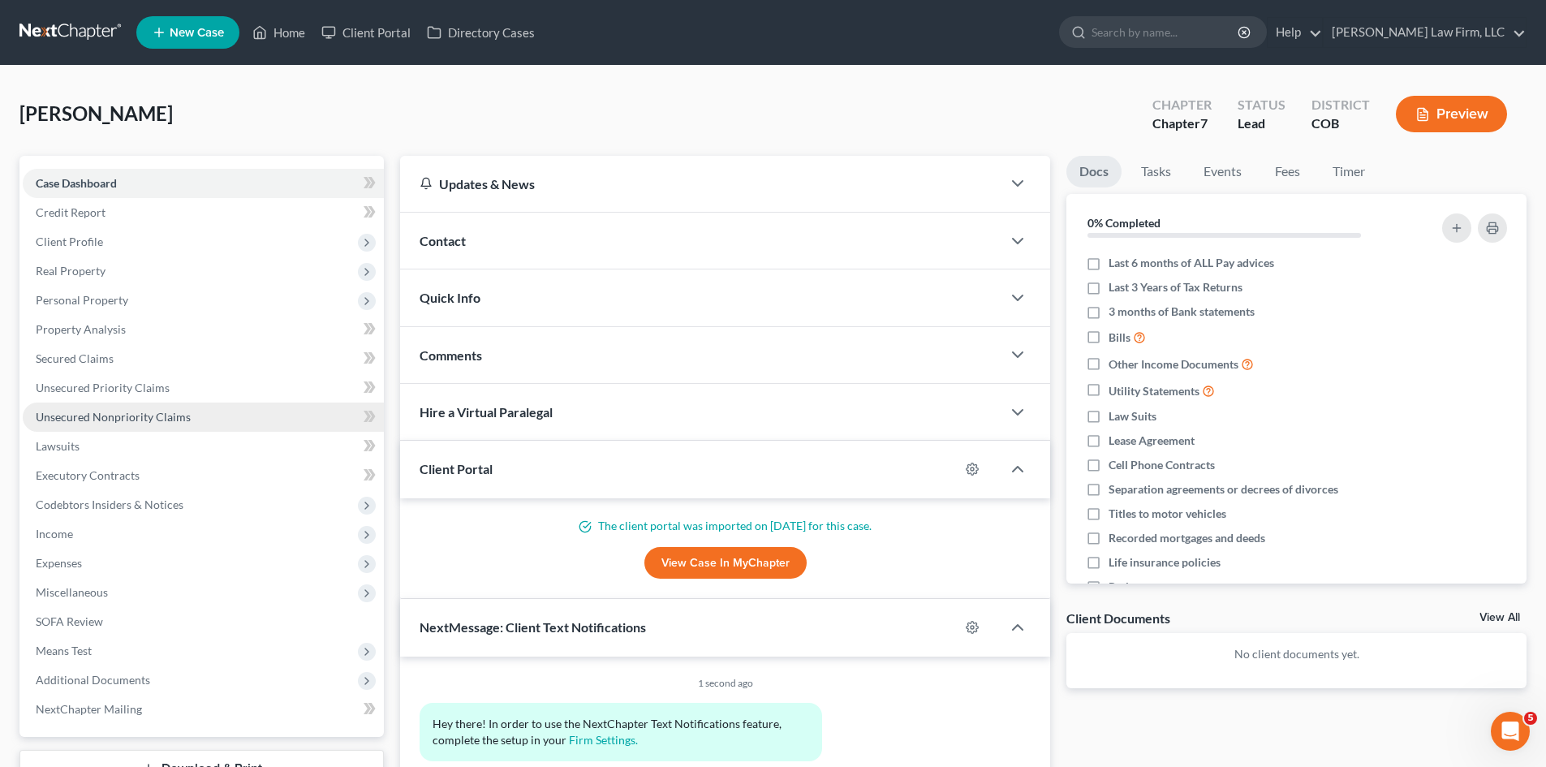
click at [97, 412] on span "Unsecured Nonpriority Claims" at bounding box center [113, 417] width 155 height 14
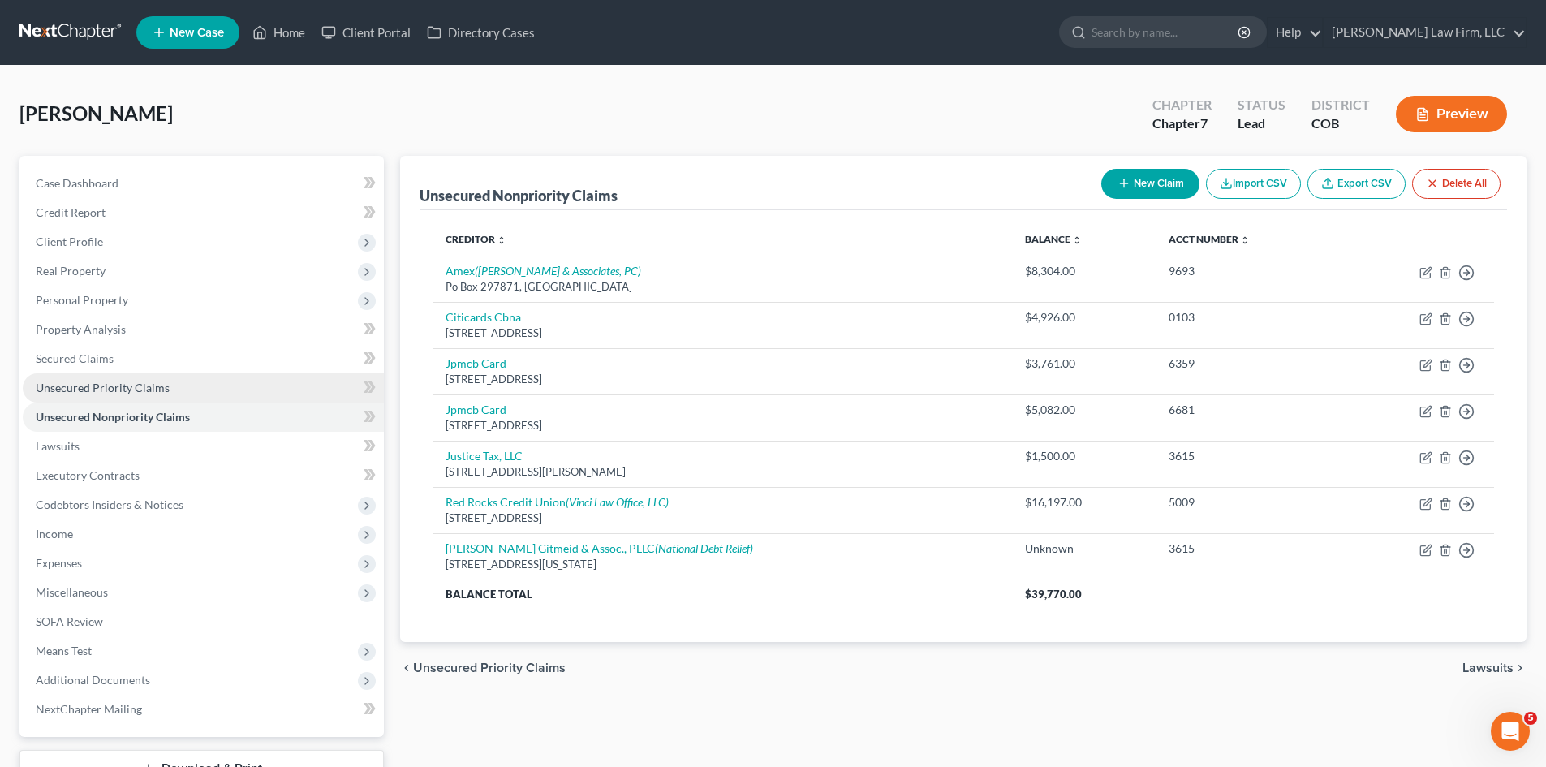
click at [114, 379] on link "Unsecured Priority Claims" at bounding box center [203, 387] width 361 height 29
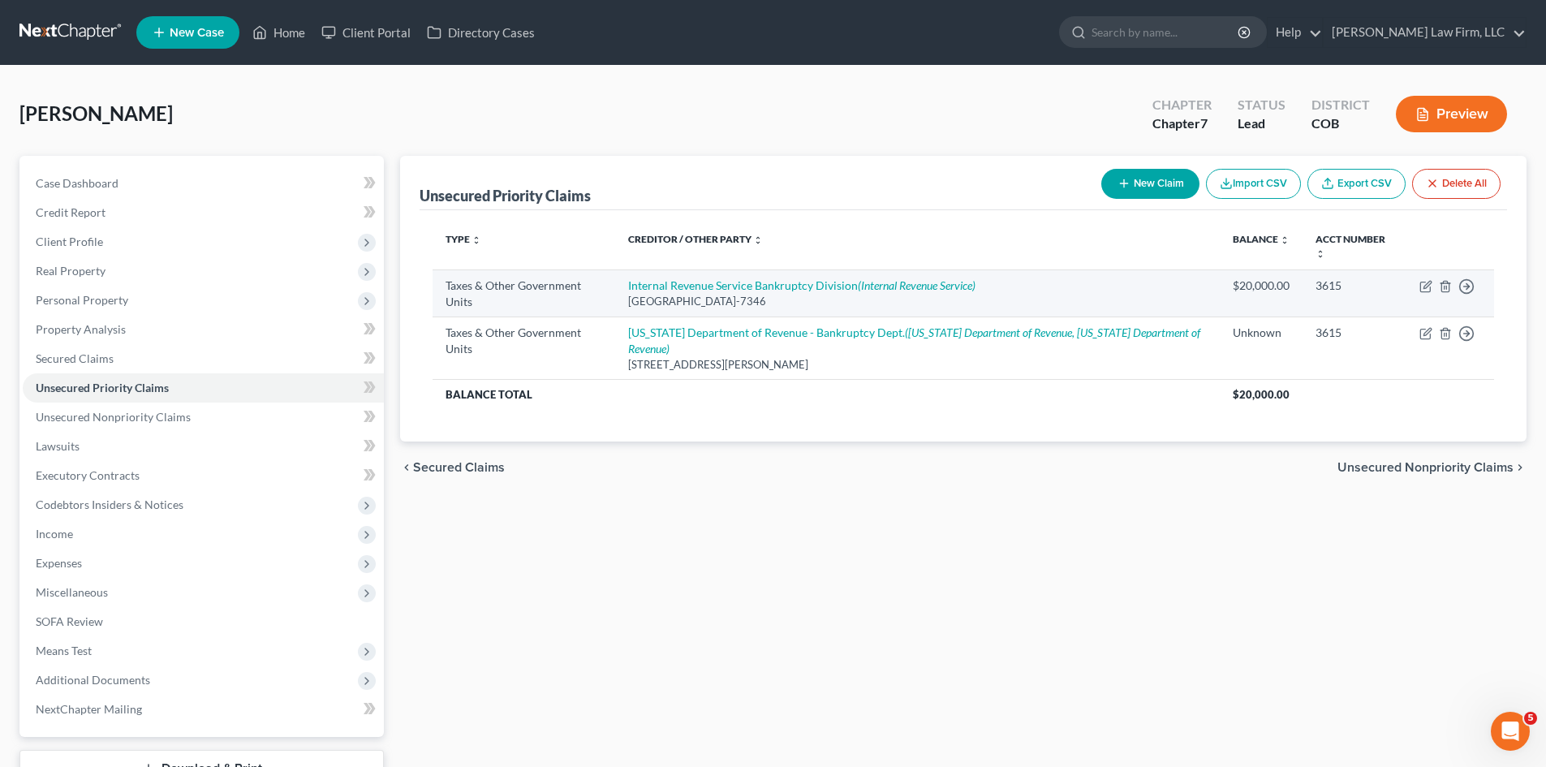
click at [999, 299] on div "PO BOX 7346, Philadelphia, PA 19101-7346" at bounding box center [917, 301] width 578 height 15
click at [884, 297] on div "PO BOX 7346, Philadelphia, PA 19101-7346" at bounding box center [917, 301] width 578 height 15
click at [884, 286] on icon "(Internal Revenue Service)" at bounding box center [917, 285] width 118 height 14
select select "0"
select select "39"
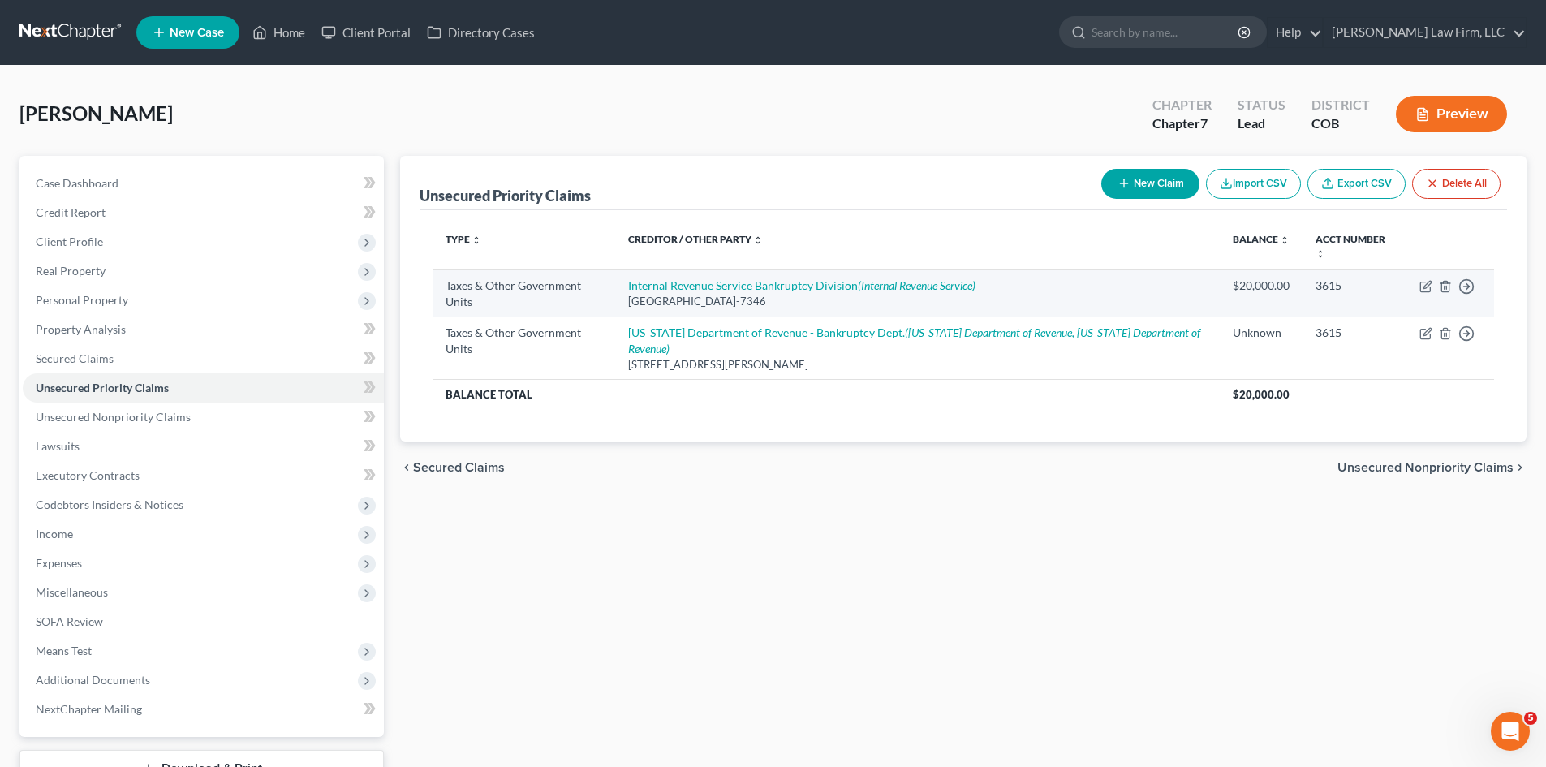
select select "0"
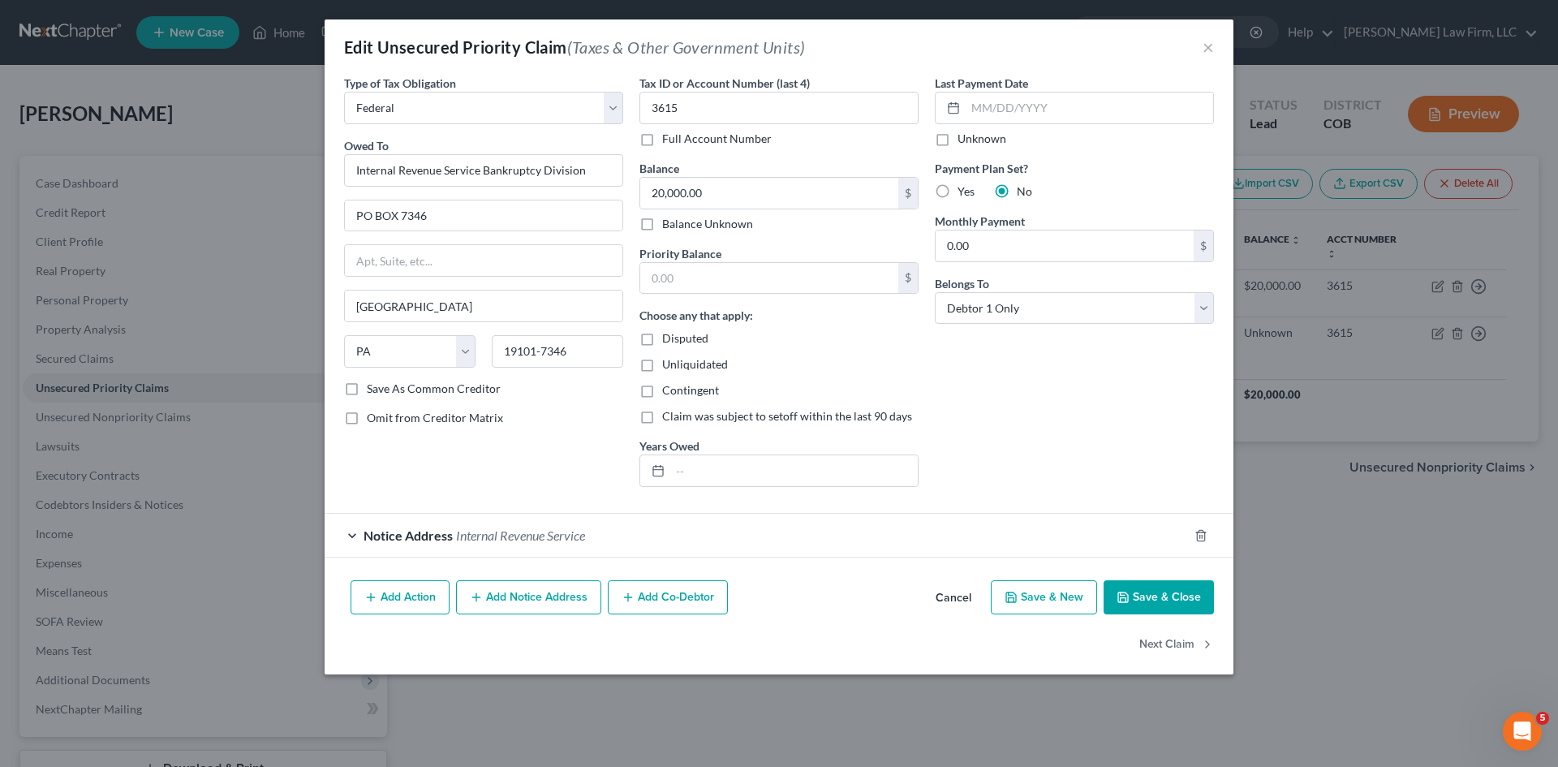
click at [949, 593] on button "Cancel" at bounding box center [954, 598] width 62 height 32
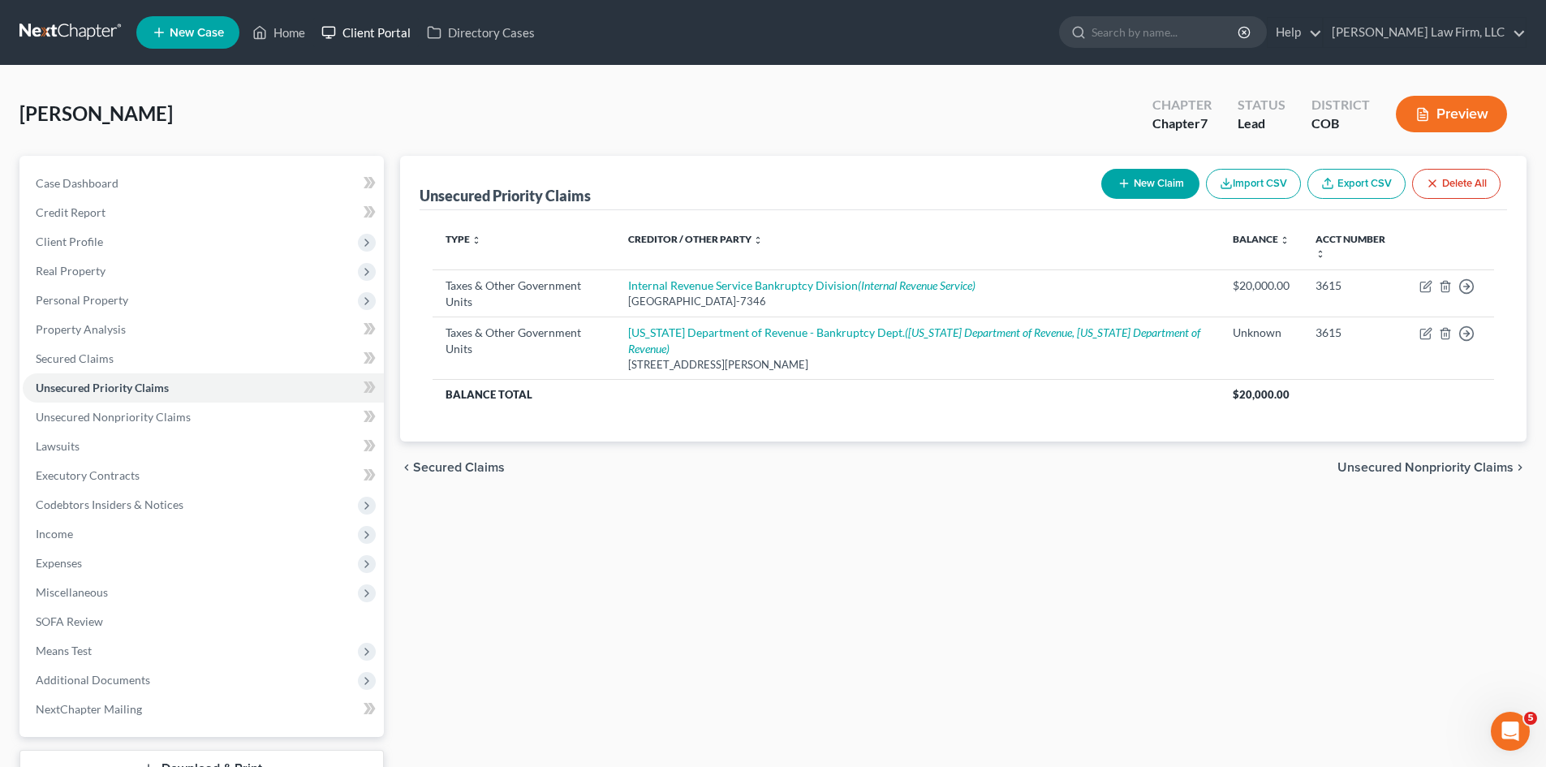
click at [359, 35] on link "Client Portal" at bounding box center [365, 32] width 105 height 29
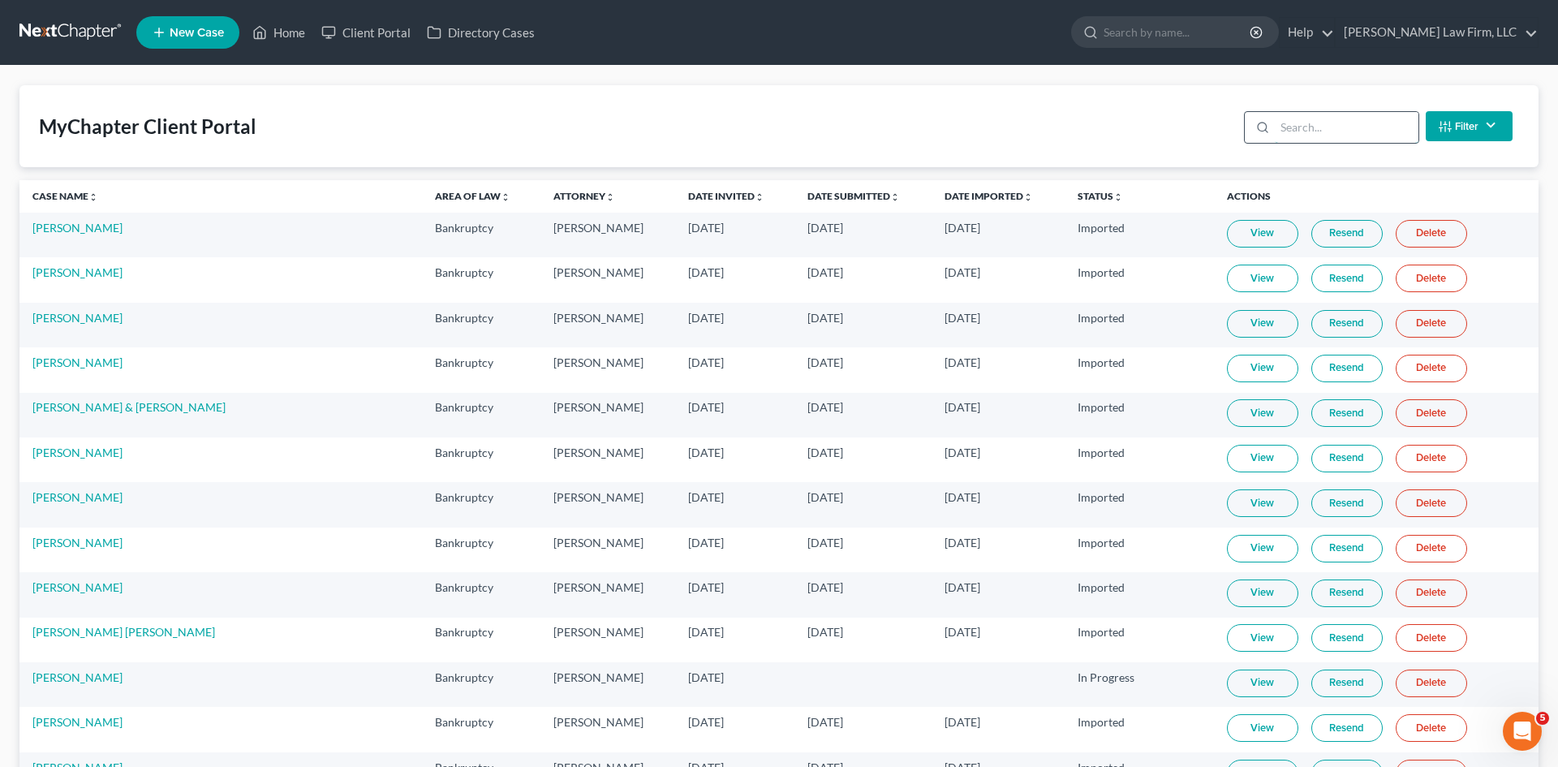
click at [1323, 123] on input "search" at bounding box center [1347, 127] width 144 height 31
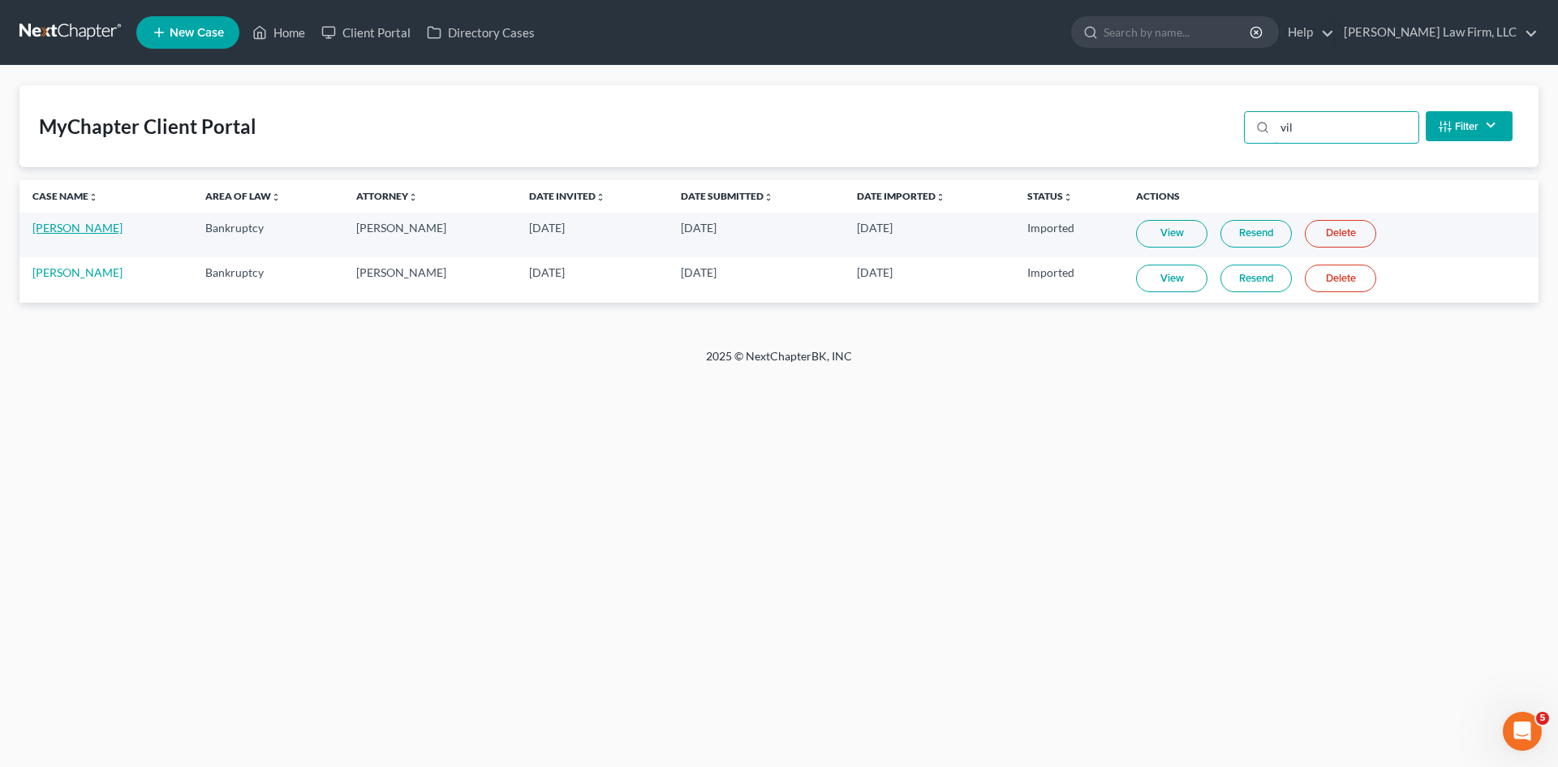
type input "vil"
click at [65, 231] on link "[PERSON_NAME]" at bounding box center [77, 228] width 90 height 14
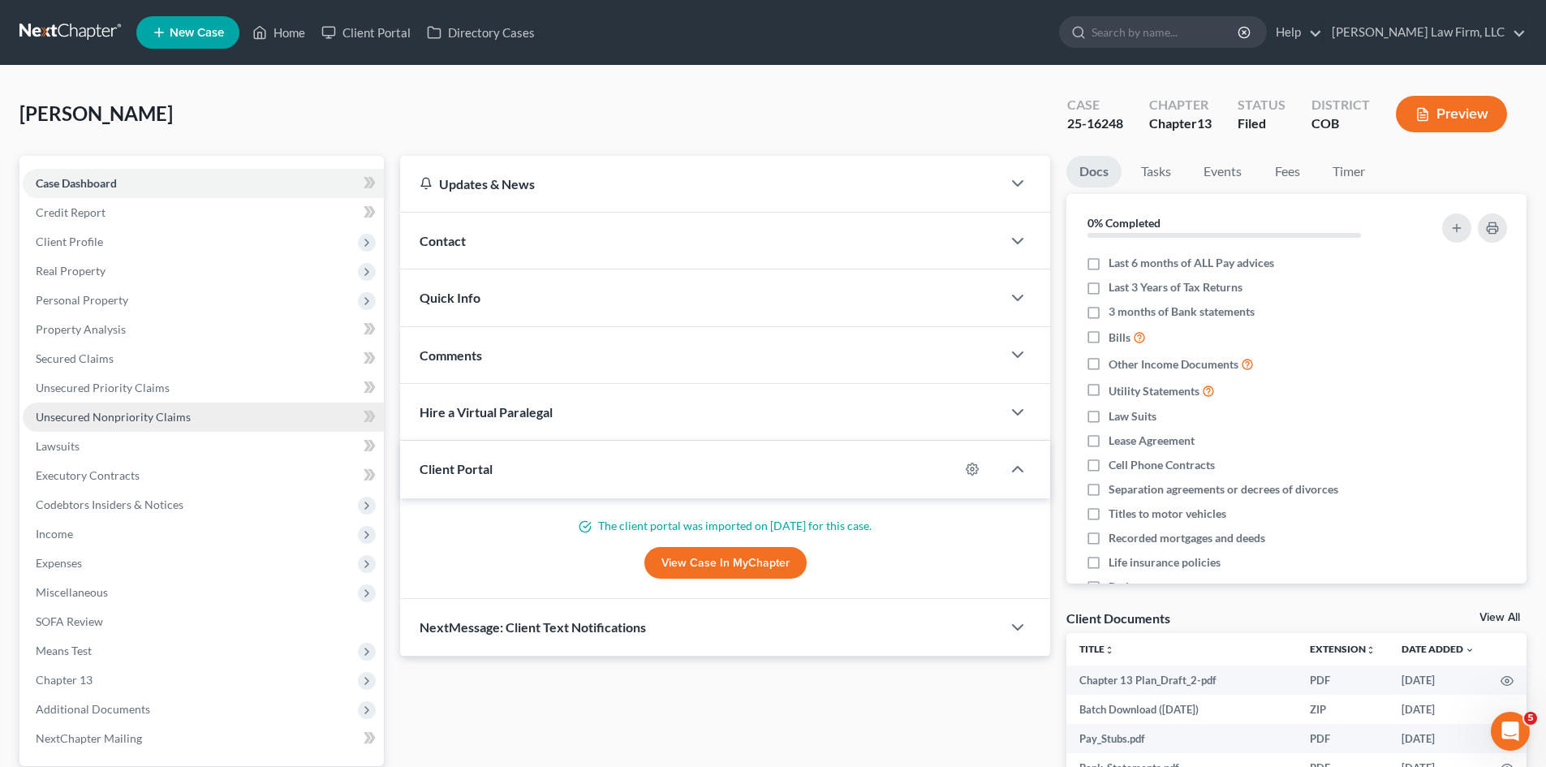
click at [145, 411] on span "Unsecured Nonpriority Claims" at bounding box center [113, 417] width 155 height 14
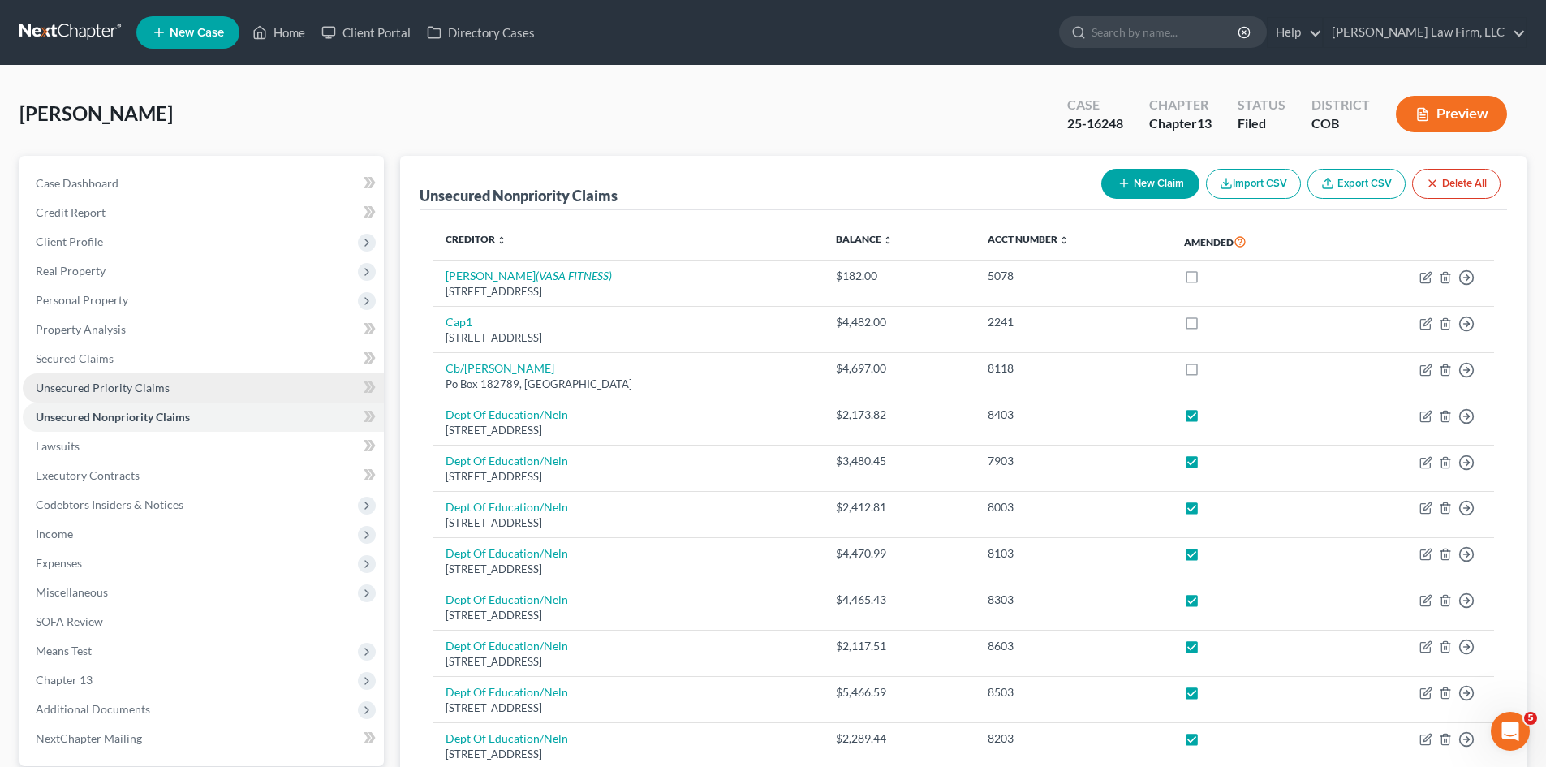
click at [122, 385] on span "Unsecured Priority Claims" at bounding box center [103, 388] width 134 height 14
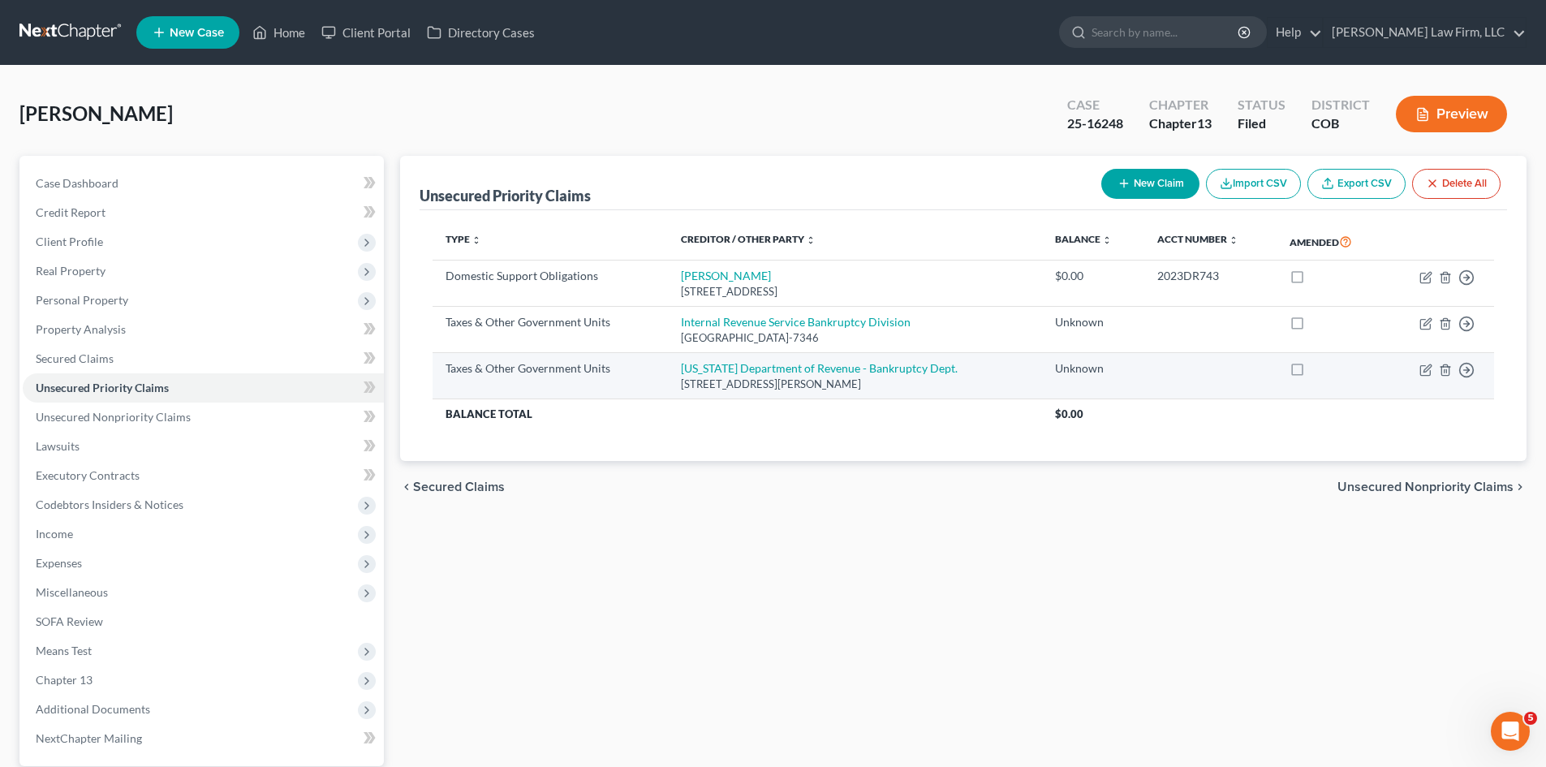
click at [963, 383] on div "[STREET_ADDRESS][PERSON_NAME]" at bounding box center [855, 383] width 348 height 15
click at [953, 372] on td "Colorado Department of Revenue - Bankruptcy Dept. 1881 Pierce Street, Denver, C…" at bounding box center [855, 376] width 374 height 46
click at [923, 367] on link "[US_STATE] Department of Revenue - Bankruptcy Dept." at bounding box center [819, 368] width 277 height 14
select select "2"
select select "5"
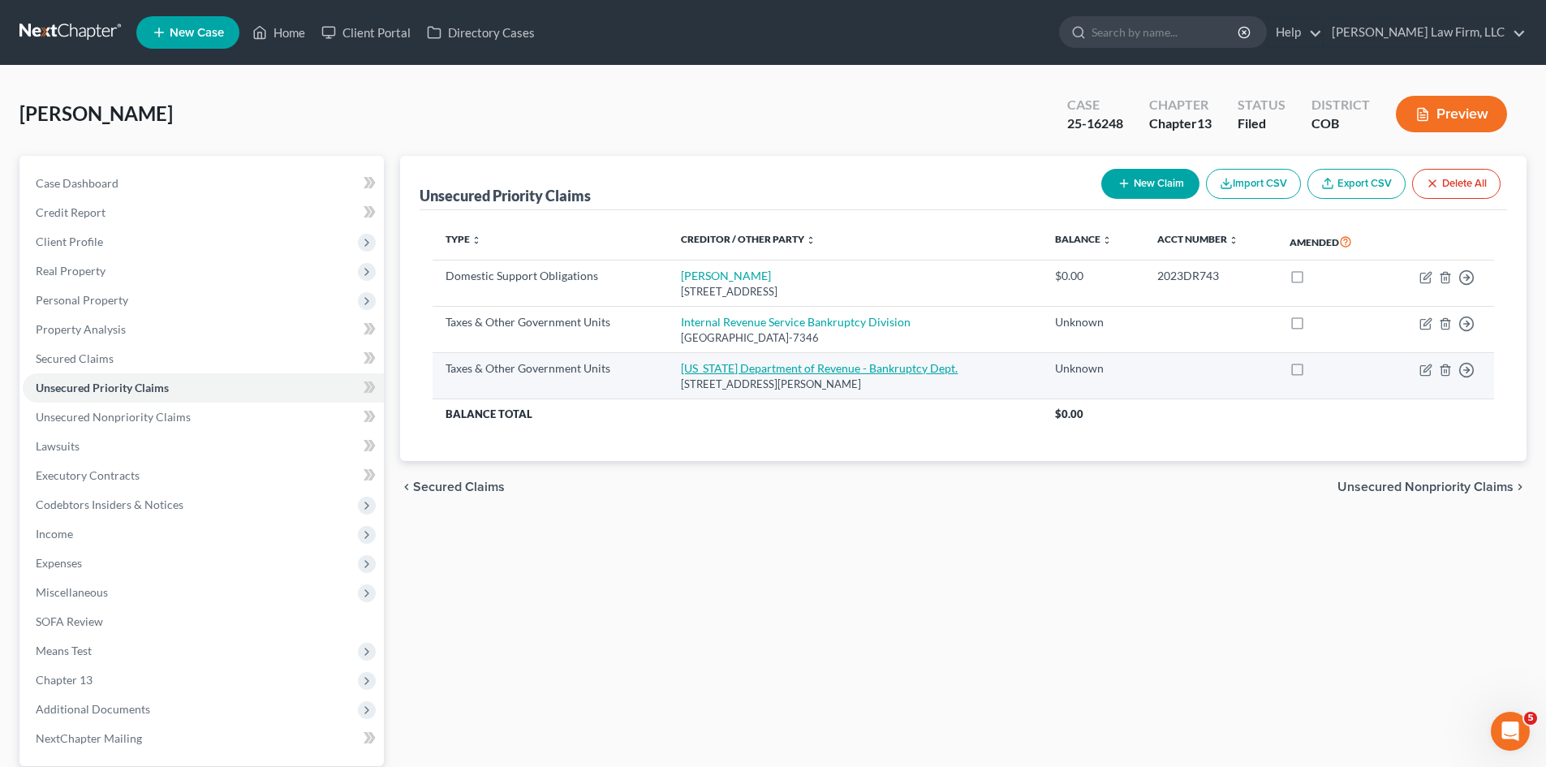
select select "0"
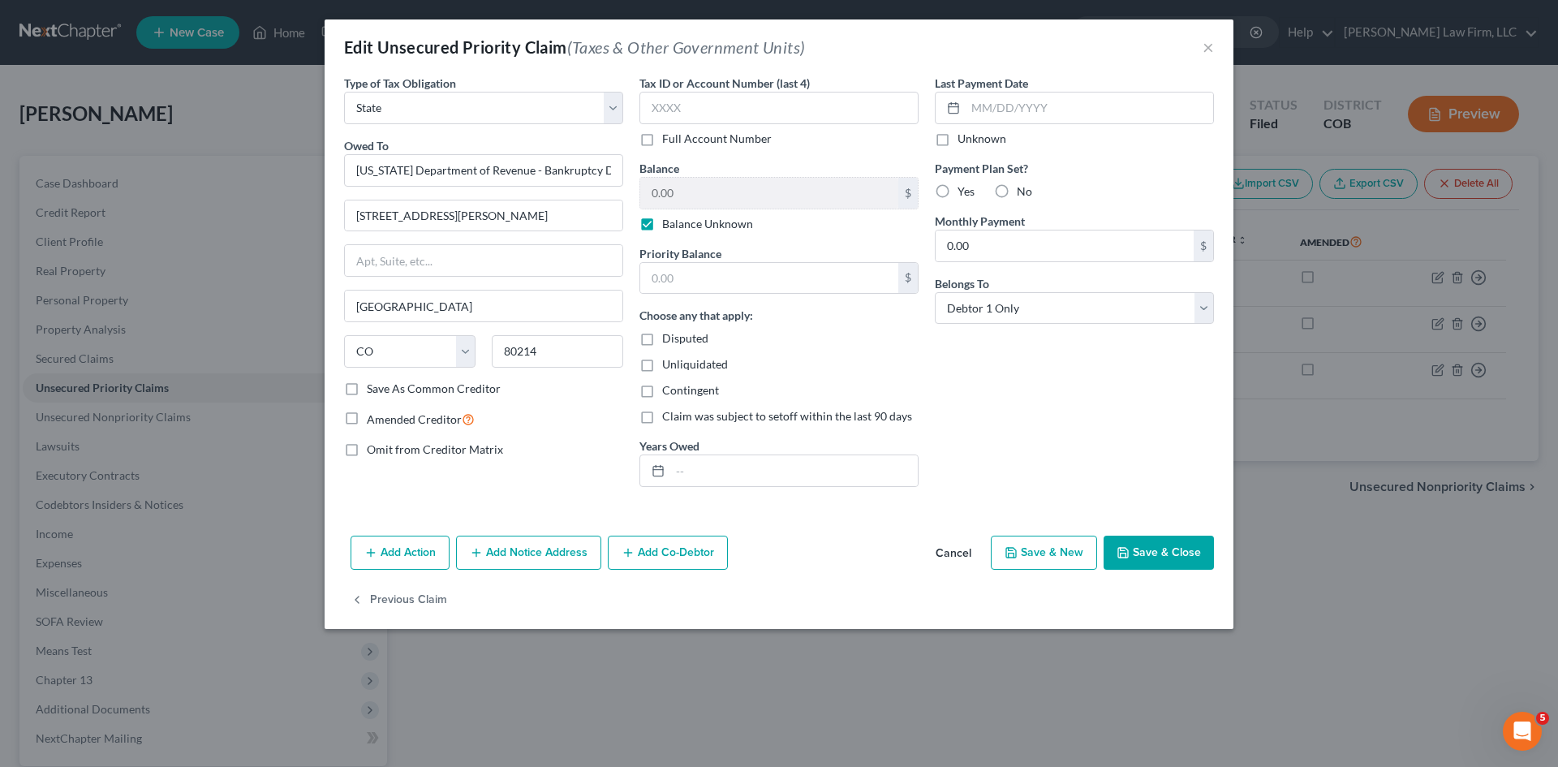
click at [946, 558] on button "Cancel" at bounding box center [954, 553] width 62 height 32
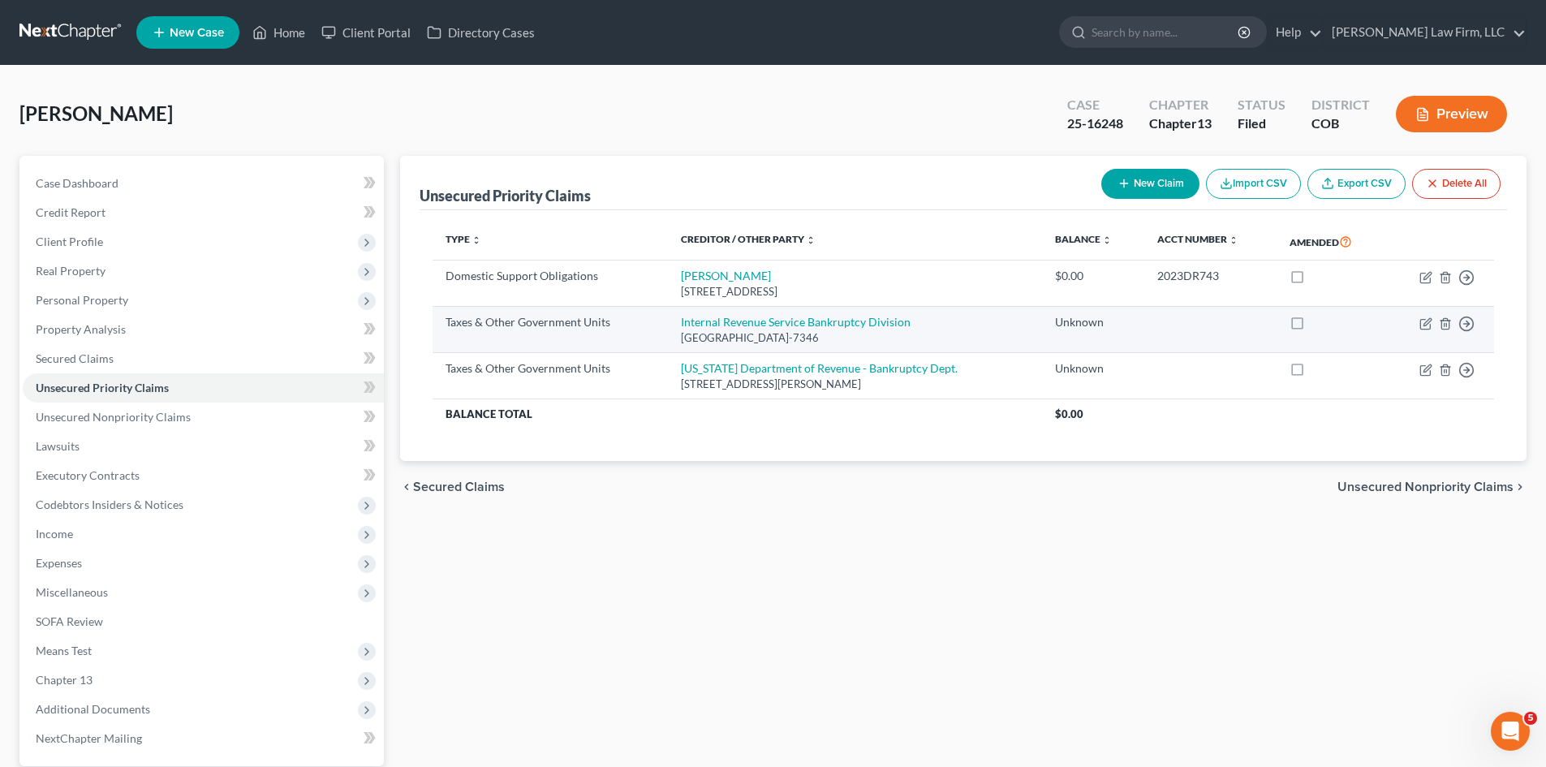
click at [970, 332] on div "[GEOGRAPHIC_DATA]-7346" at bounding box center [855, 337] width 348 height 15
click at [871, 325] on link "Internal Revenue Service Bankruptcy Division" at bounding box center [796, 322] width 230 height 14
select select "0"
select select "39"
select select "0"
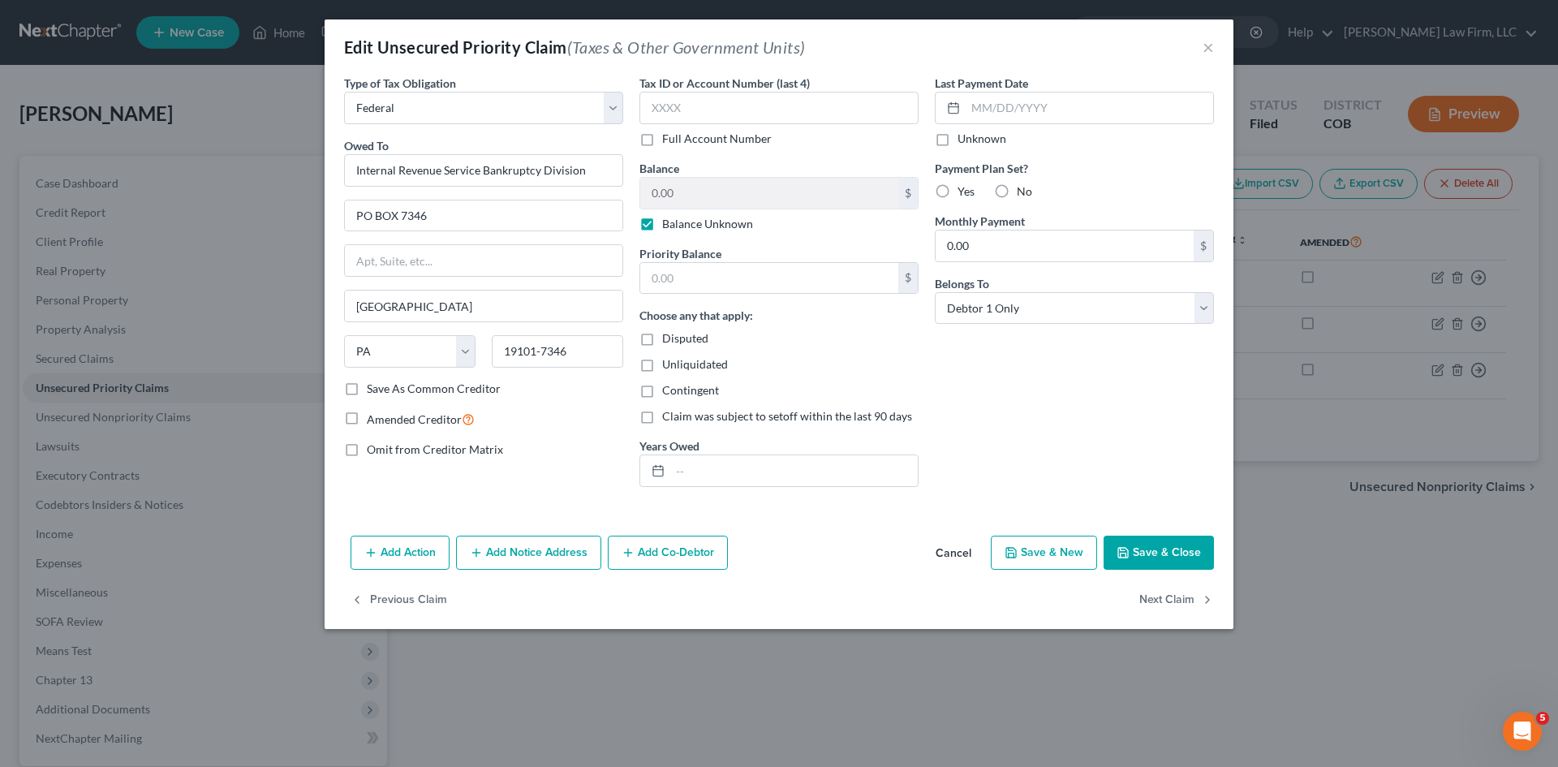
click at [953, 547] on button "Cancel" at bounding box center [954, 553] width 62 height 32
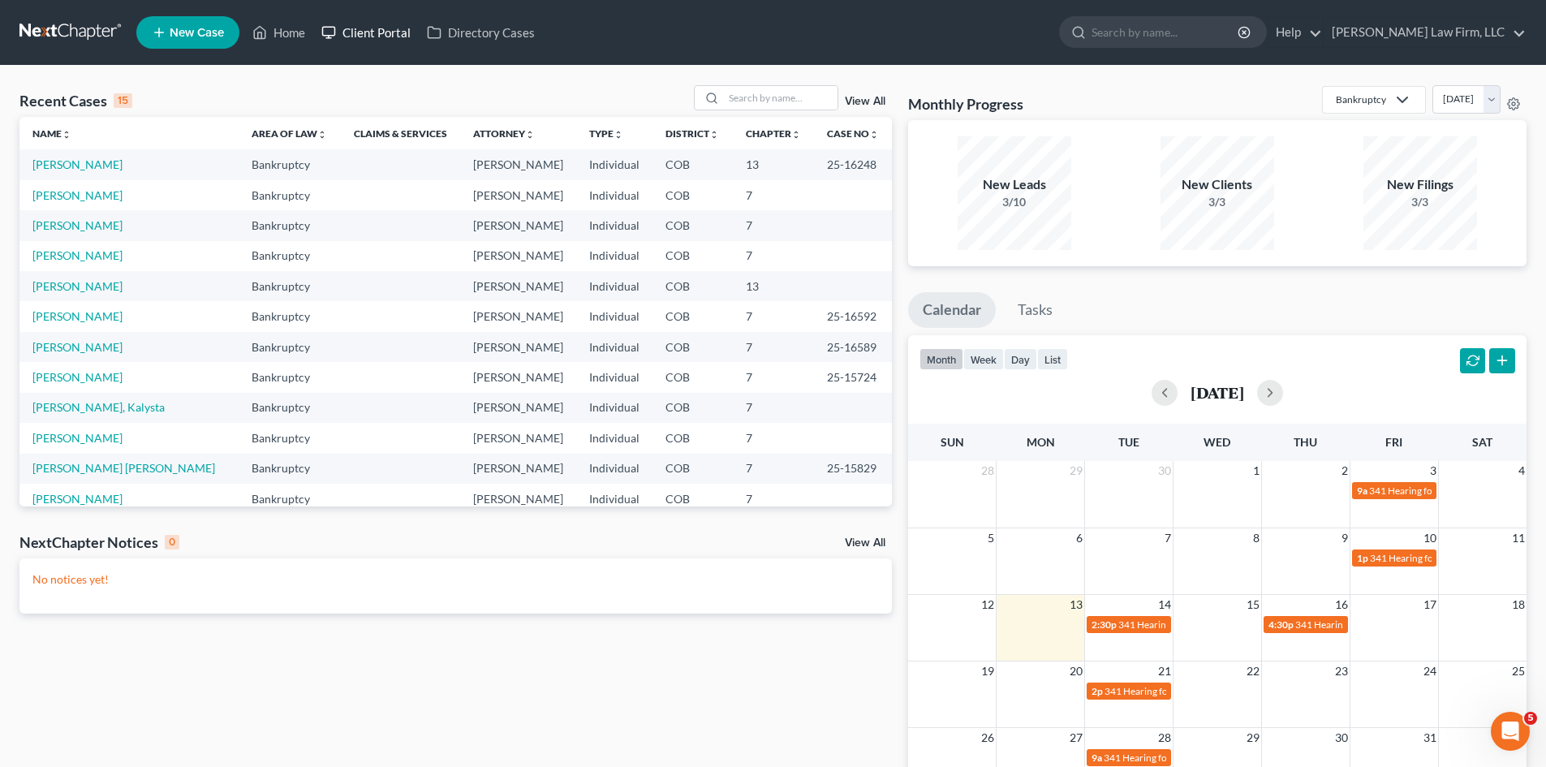
drag, startPoint x: 337, startPoint y: 32, endPoint x: 395, endPoint y: 32, distance: 58.4
click at [335, 32] on rect at bounding box center [329, 31] width 12 height 9
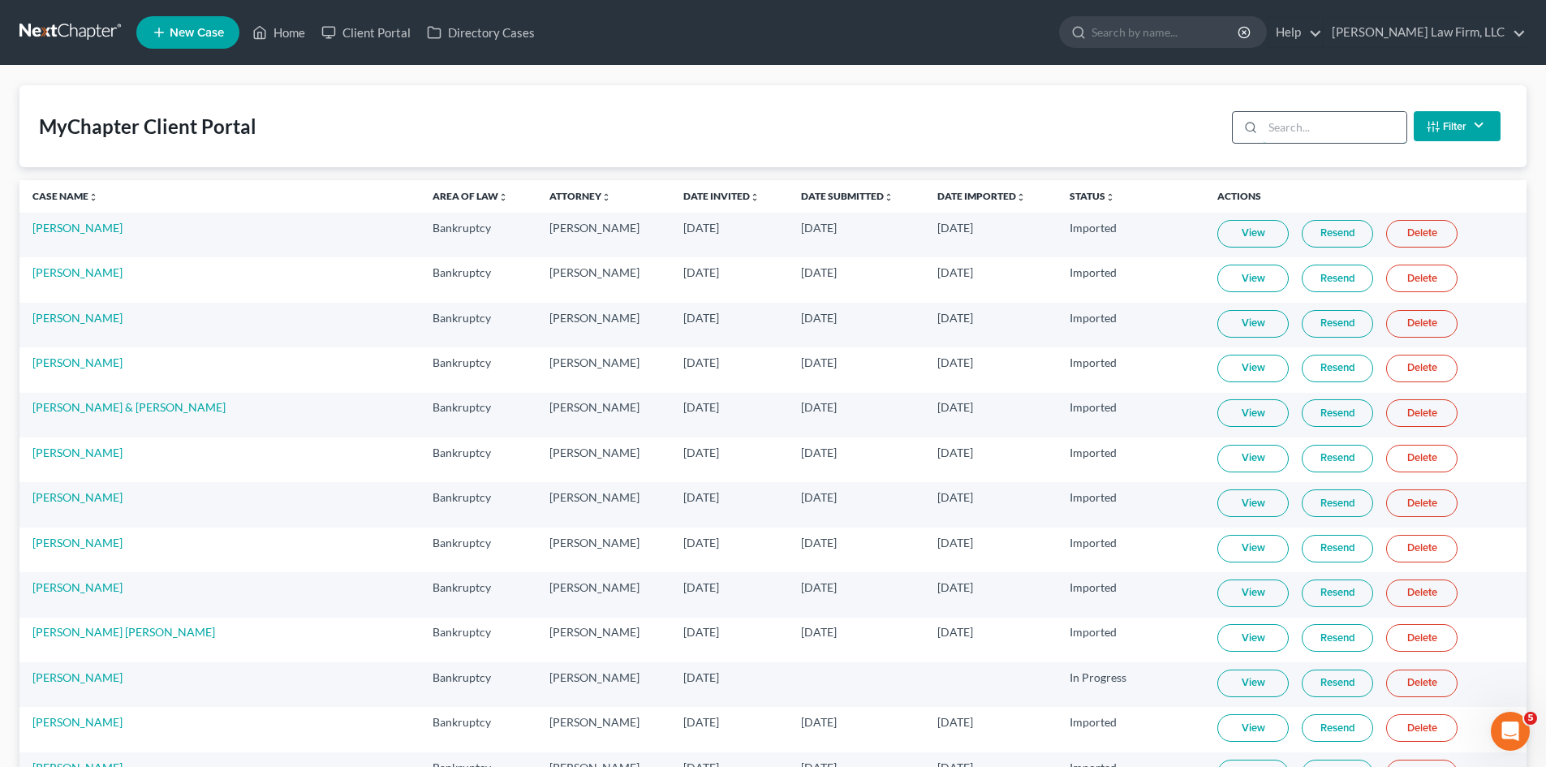
click at [1332, 137] on input "search" at bounding box center [1335, 127] width 144 height 31
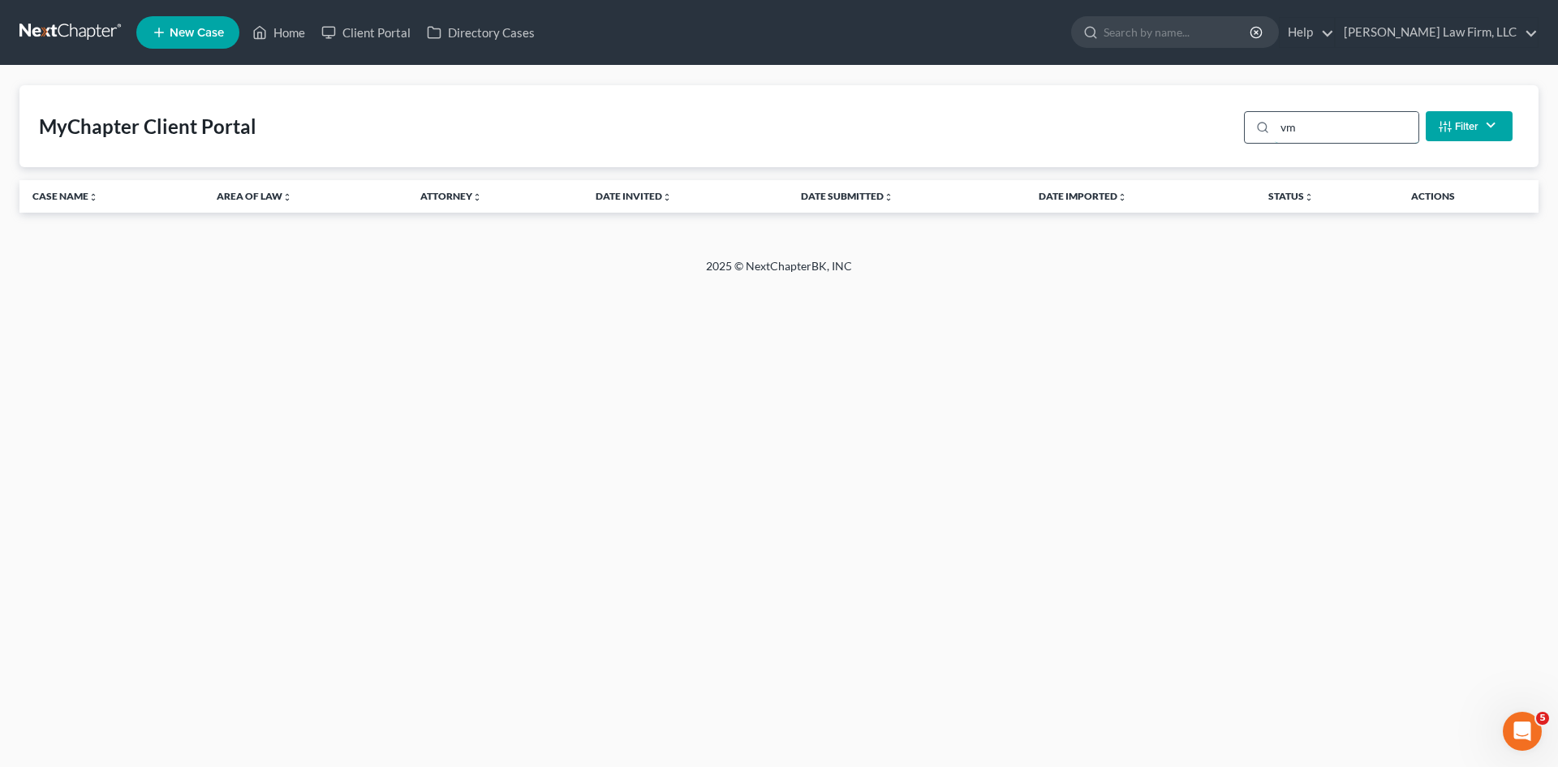
type input "v"
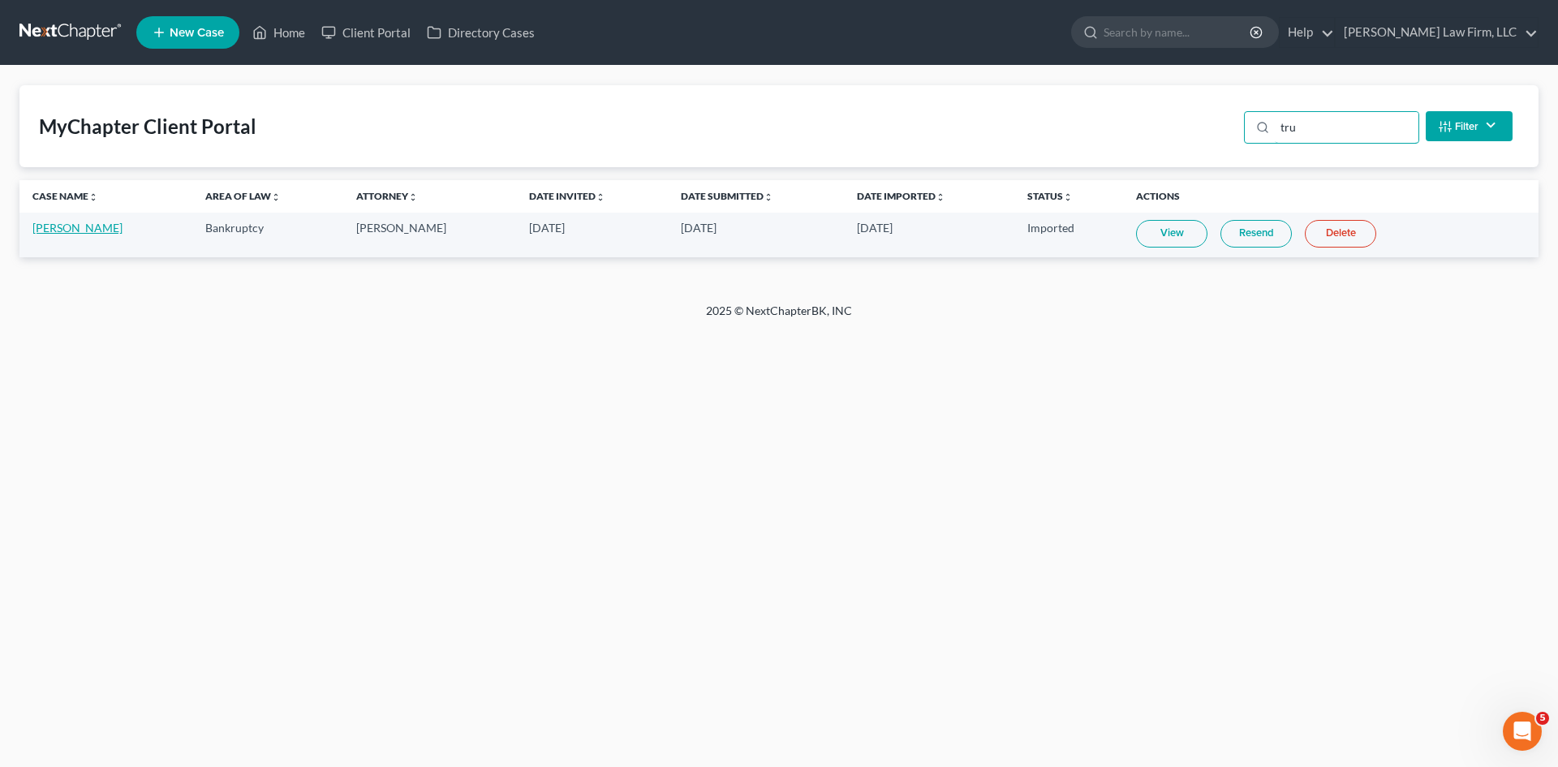
type input "tru"
click at [72, 230] on link "[PERSON_NAME]" at bounding box center [77, 228] width 90 height 14
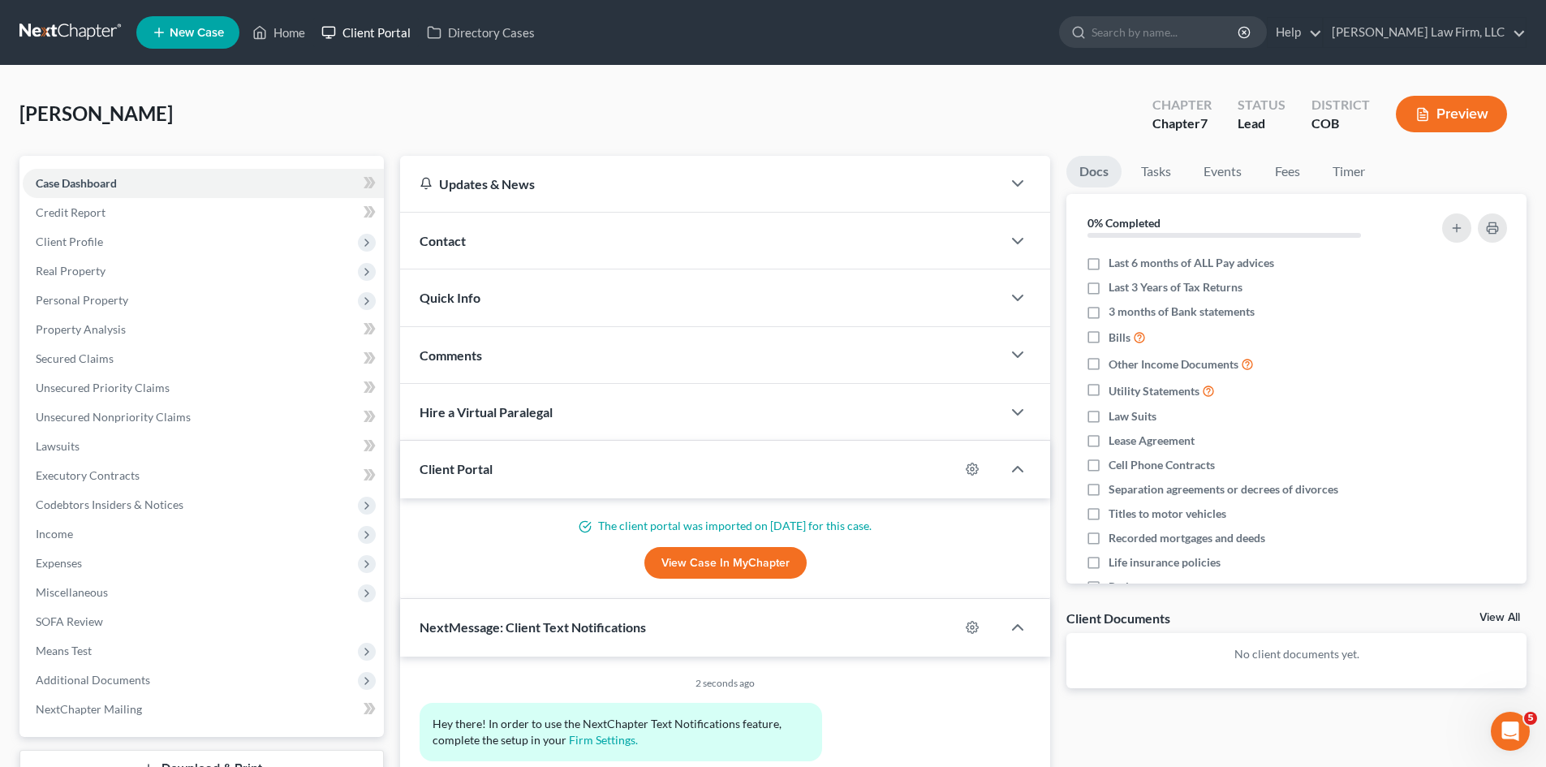
click at [390, 35] on link "Client Portal" at bounding box center [365, 32] width 105 height 29
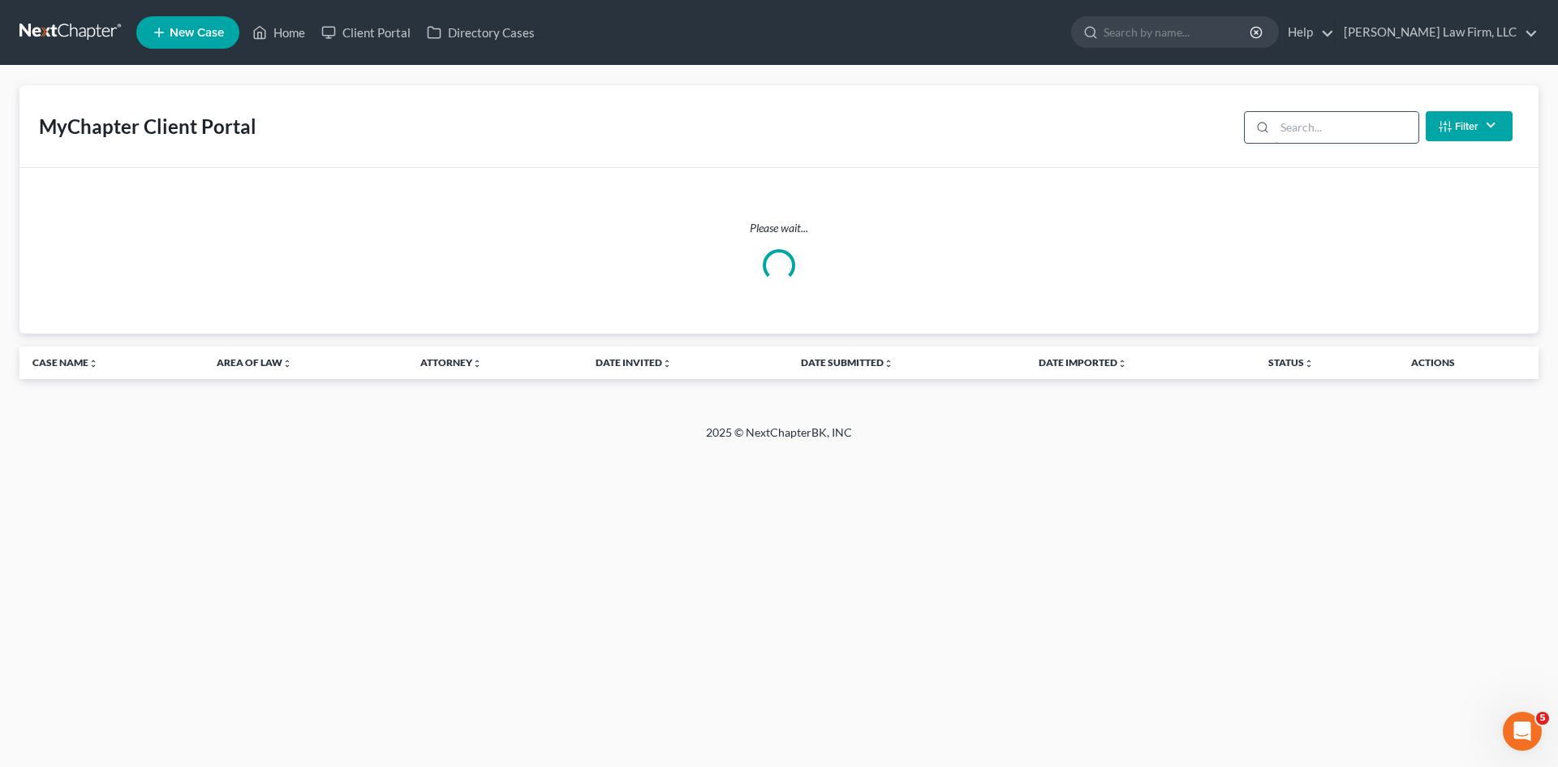
click at [1323, 131] on input "search" at bounding box center [1347, 127] width 144 height 31
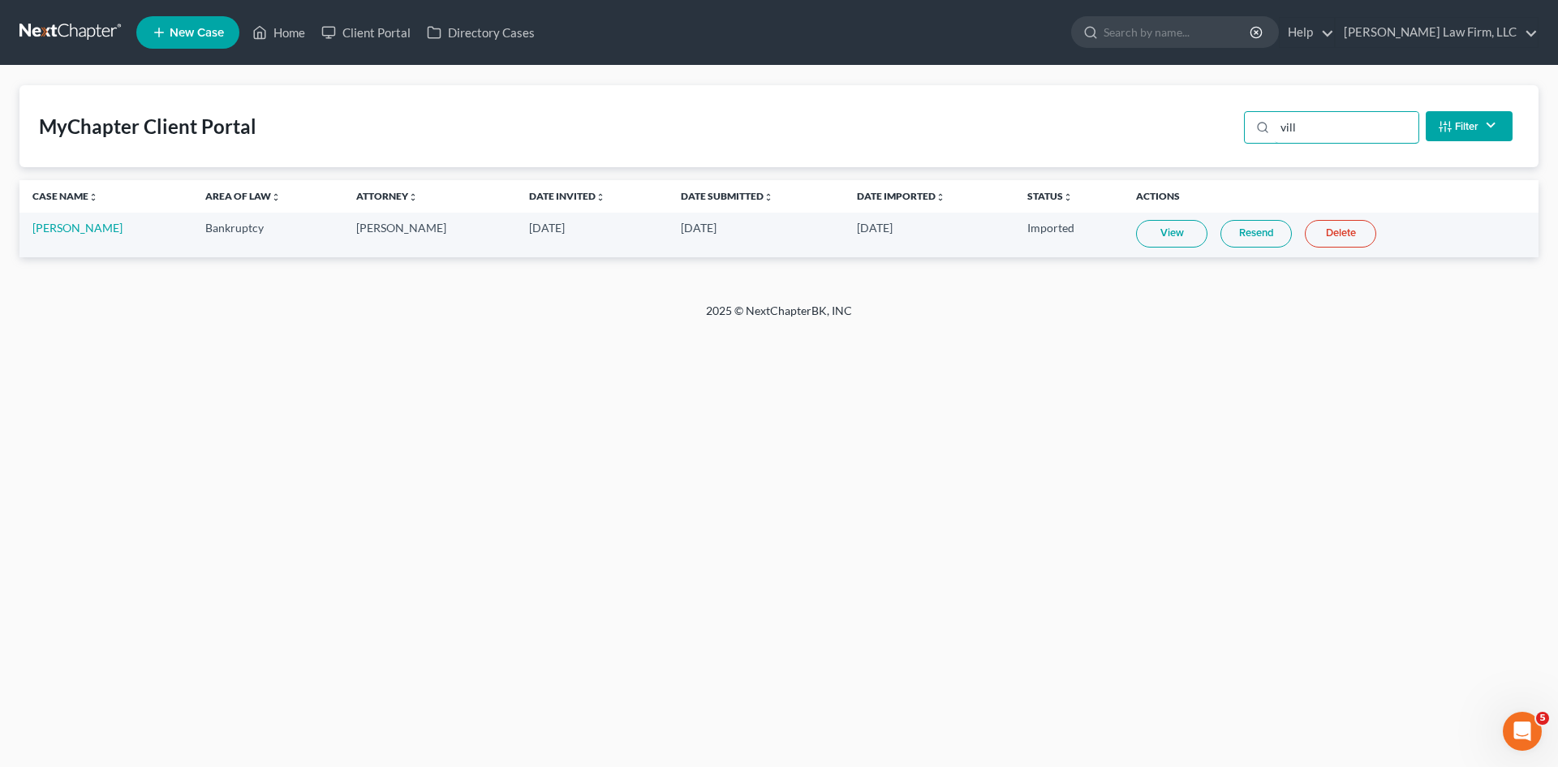
type input "vill"
click at [62, 236] on td "[PERSON_NAME]" at bounding box center [105, 235] width 173 height 45
click at [67, 224] on link "[PERSON_NAME]" at bounding box center [77, 228] width 90 height 14
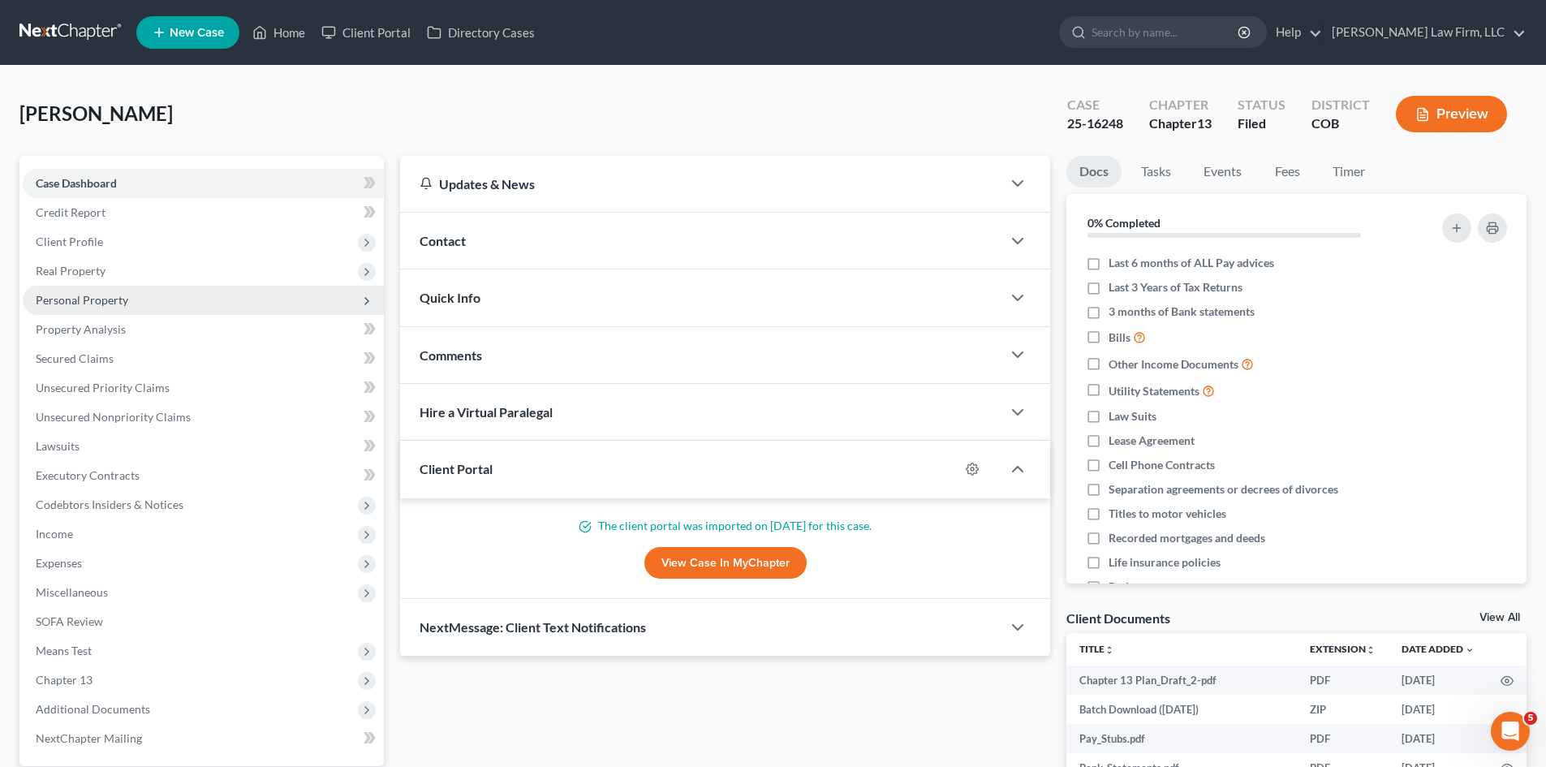
click at [87, 290] on span "Personal Property" at bounding box center [203, 300] width 361 height 29
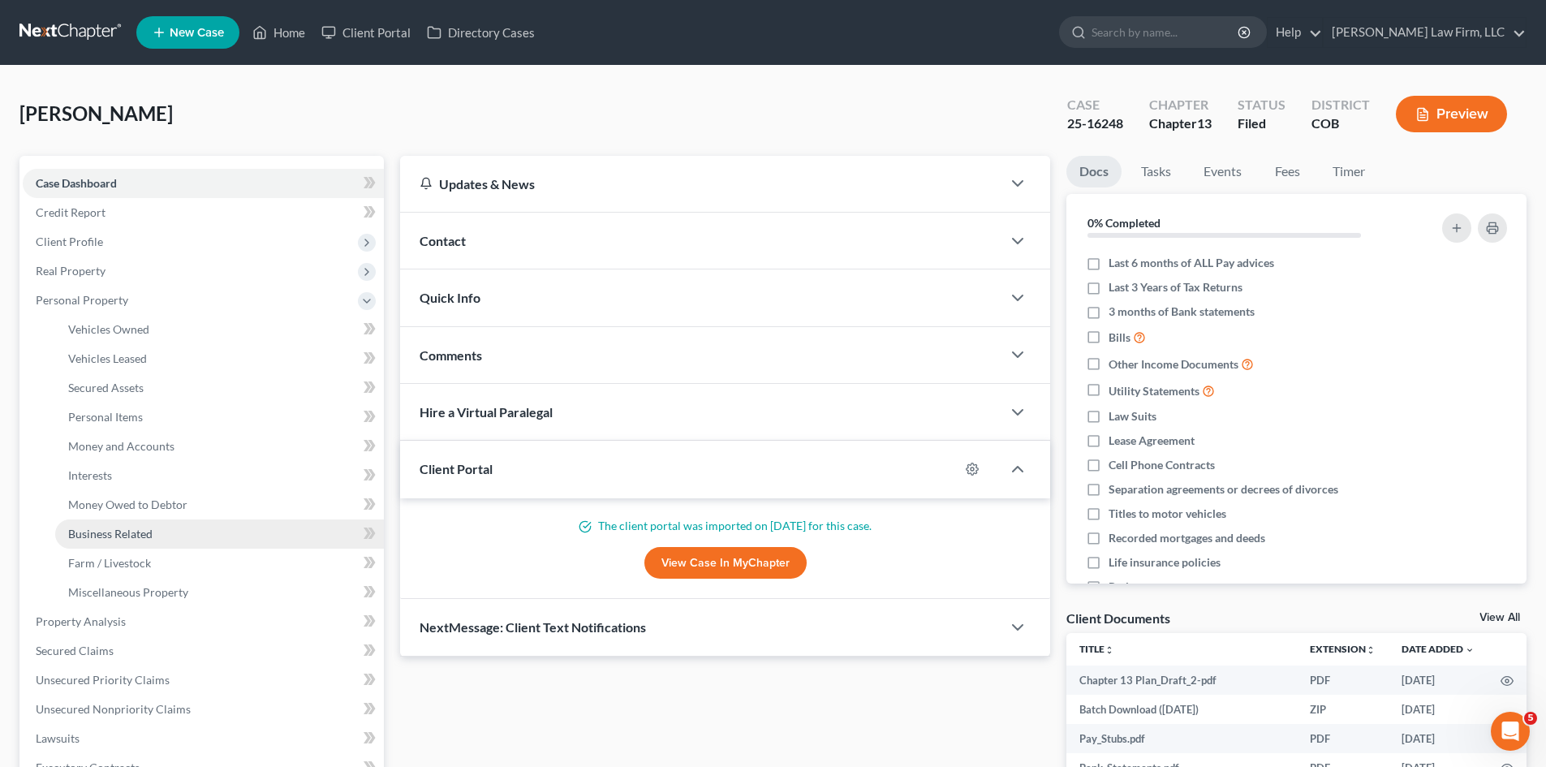
click at [139, 531] on span "Business Related" at bounding box center [110, 534] width 84 height 14
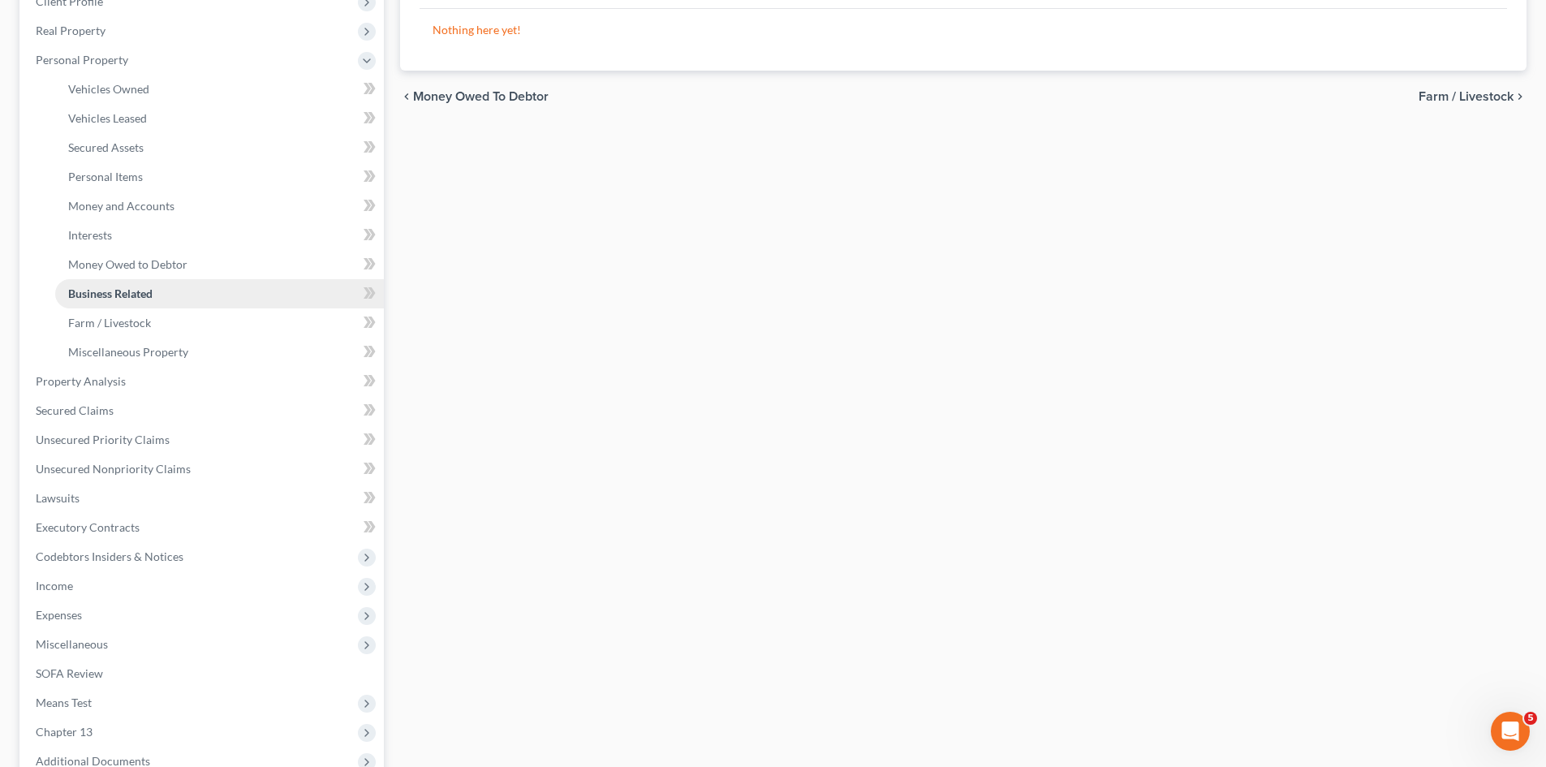
scroll to position [325, 0]
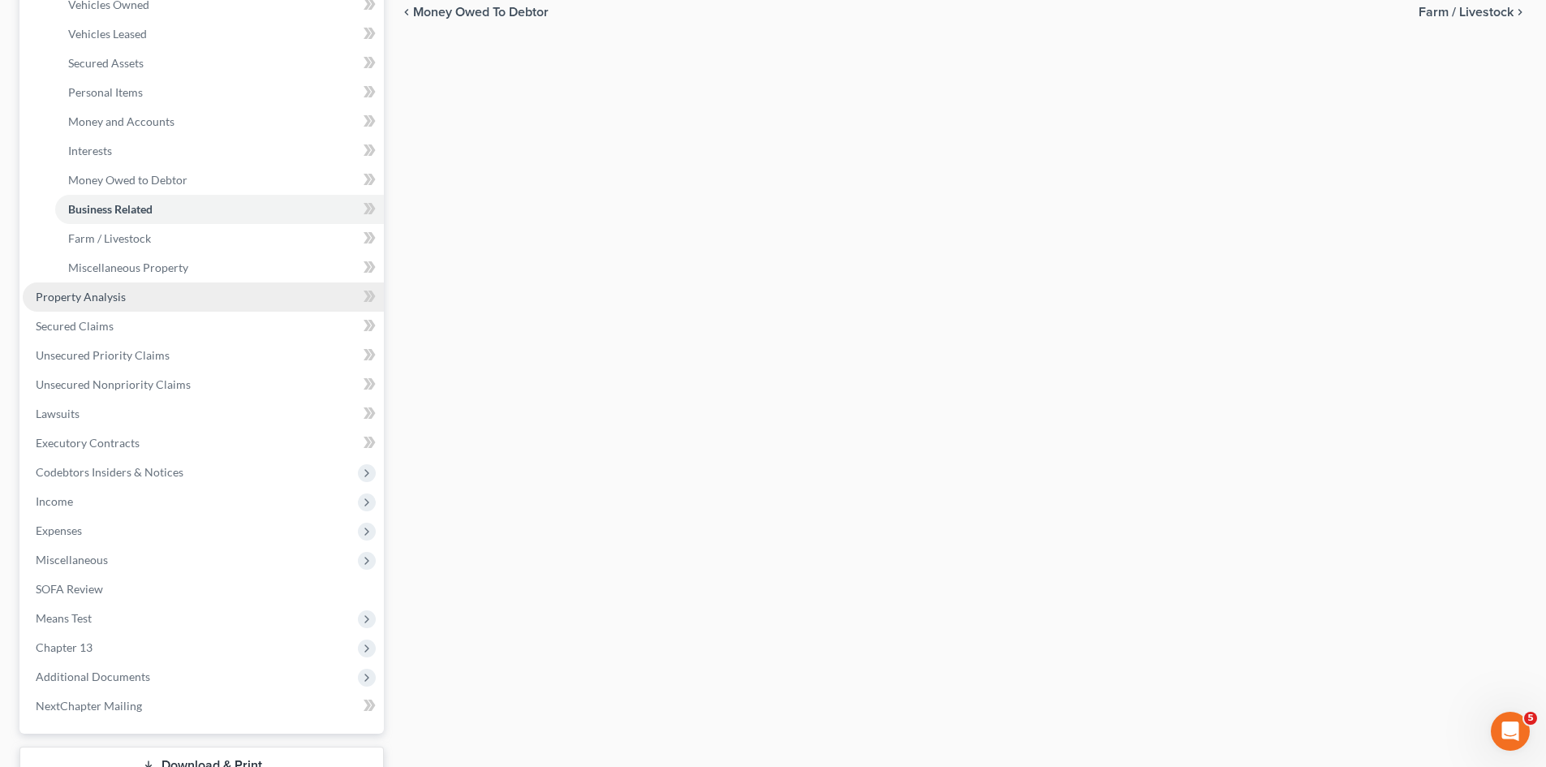
click at [126, 294] on link "Property Analysis" at bounding box center [203, 296] width 361 height 29
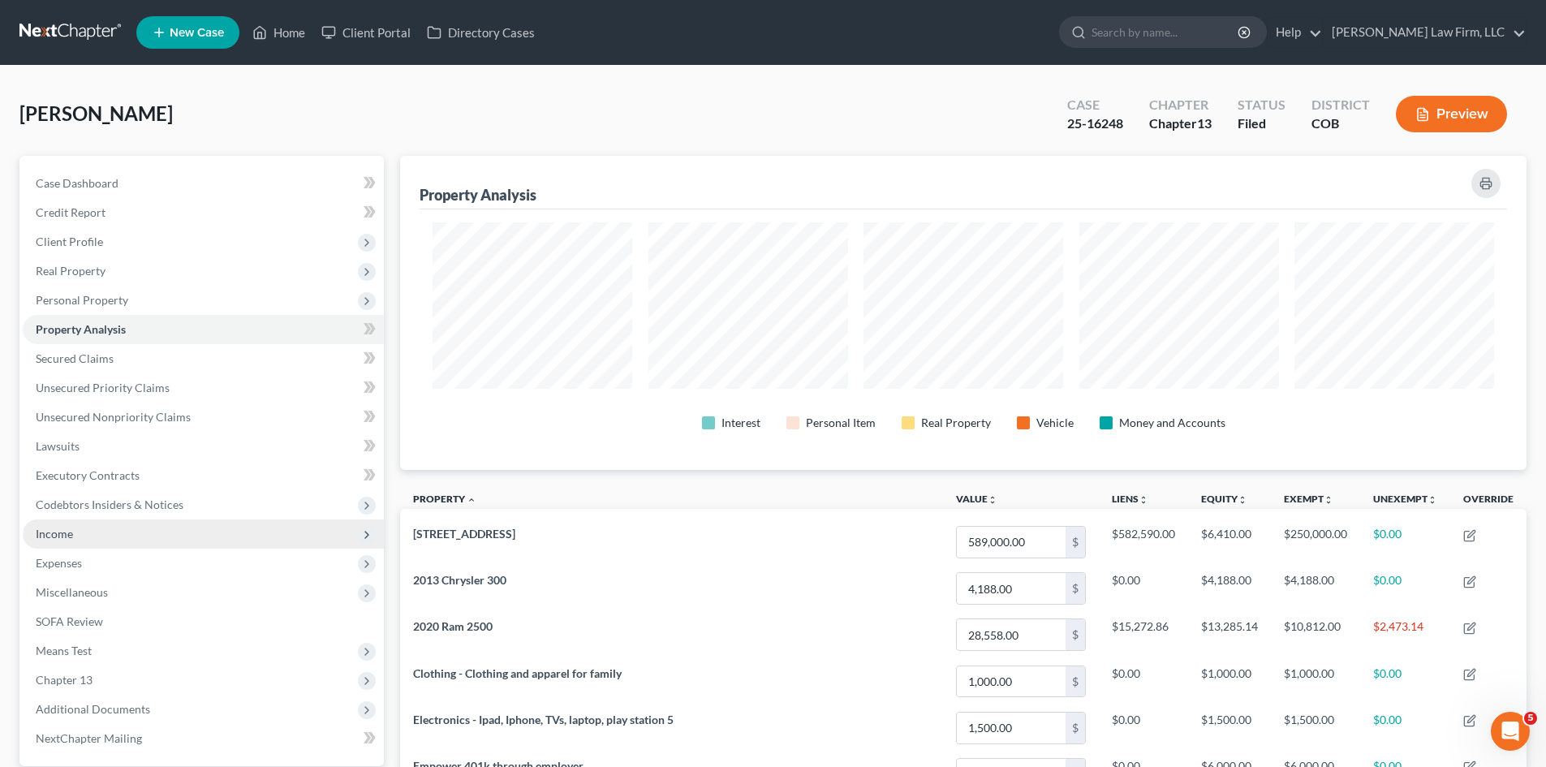
click at [110, 544] on span "Income" at bounding box center [203, 533] width 361 height 29
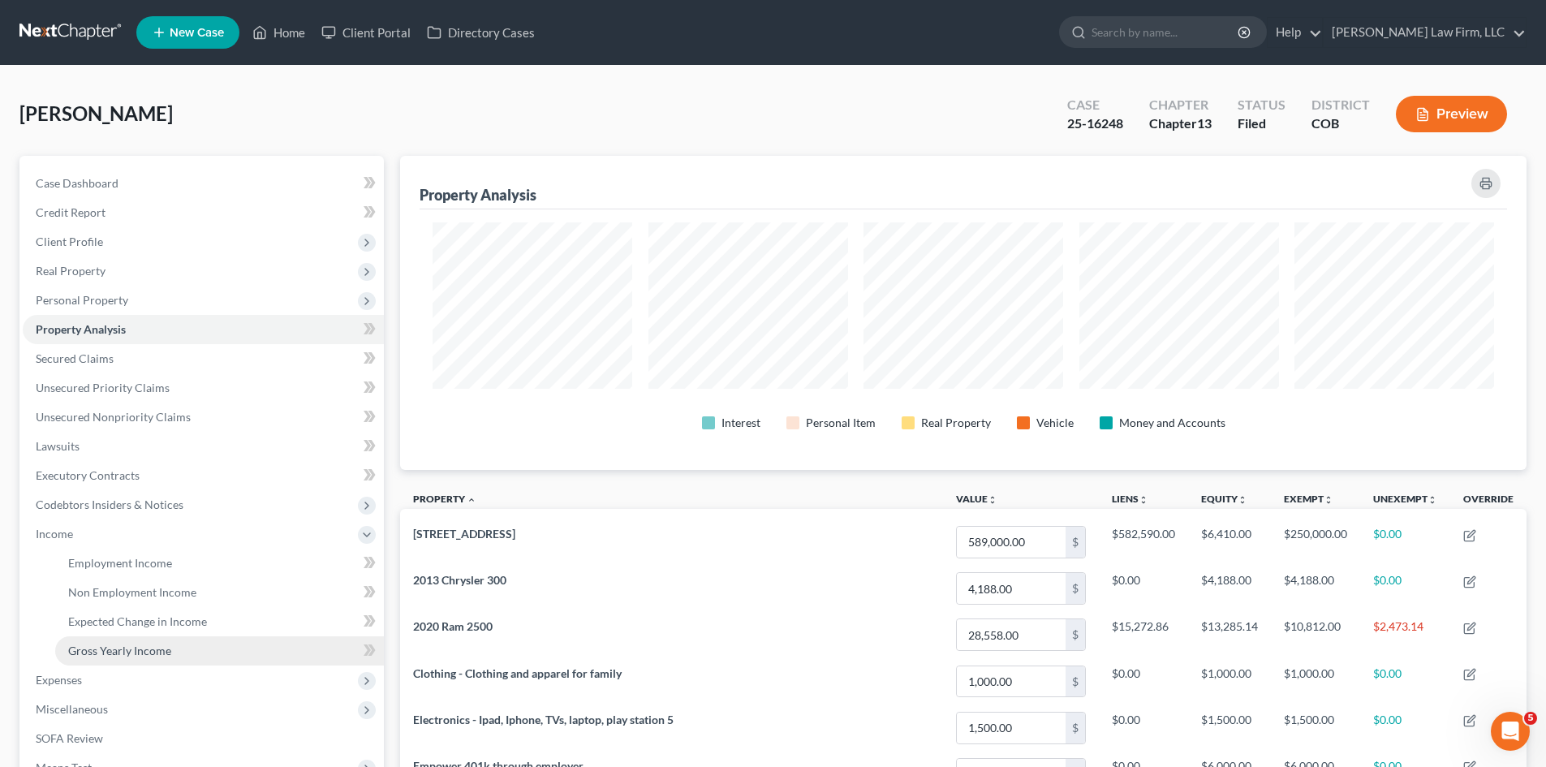
click at [144, 650] on span "Gross Yearly Income" at bounding box center [119, 650] width 103 height 14
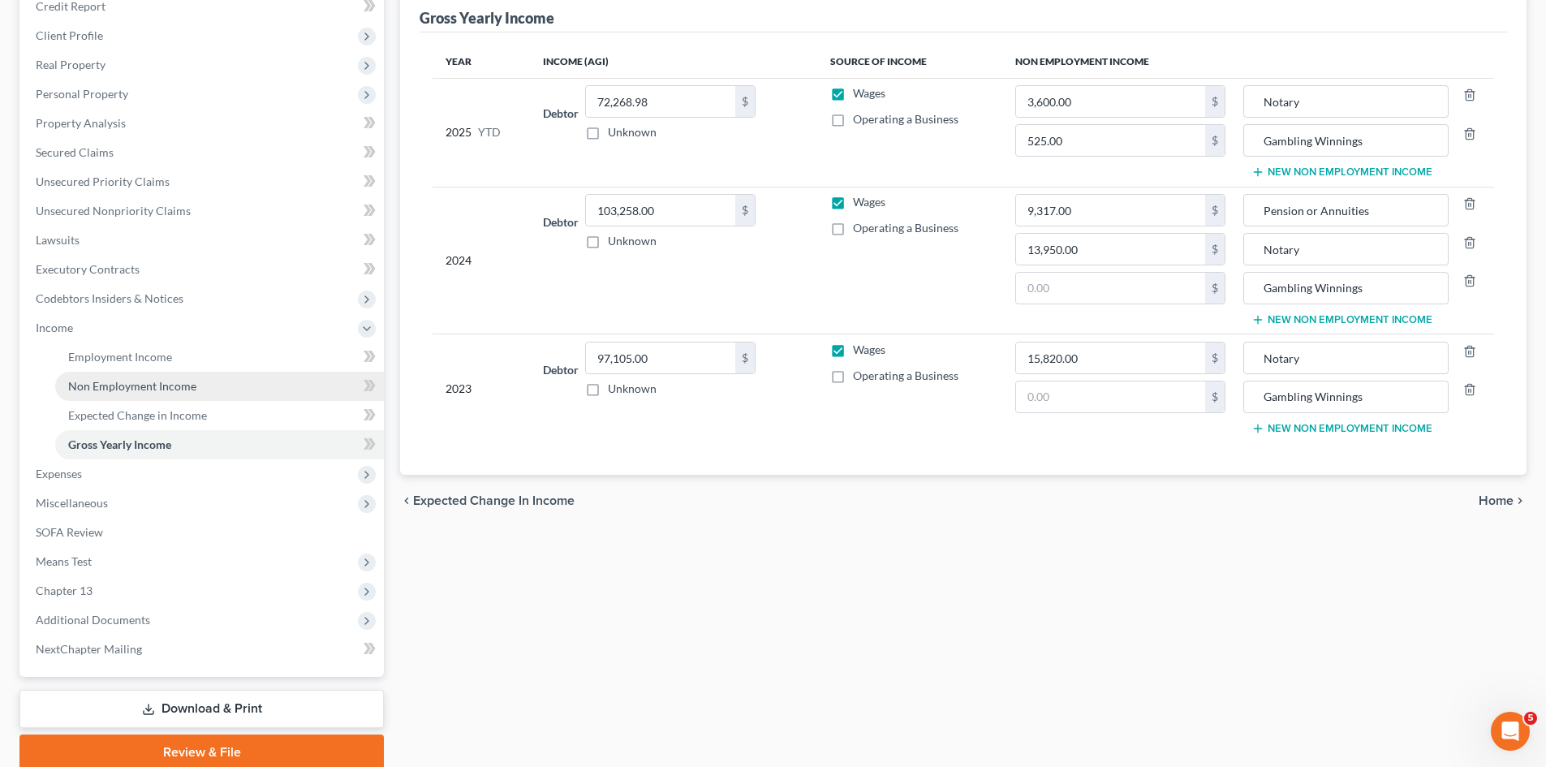
scroll to position [271, 0]
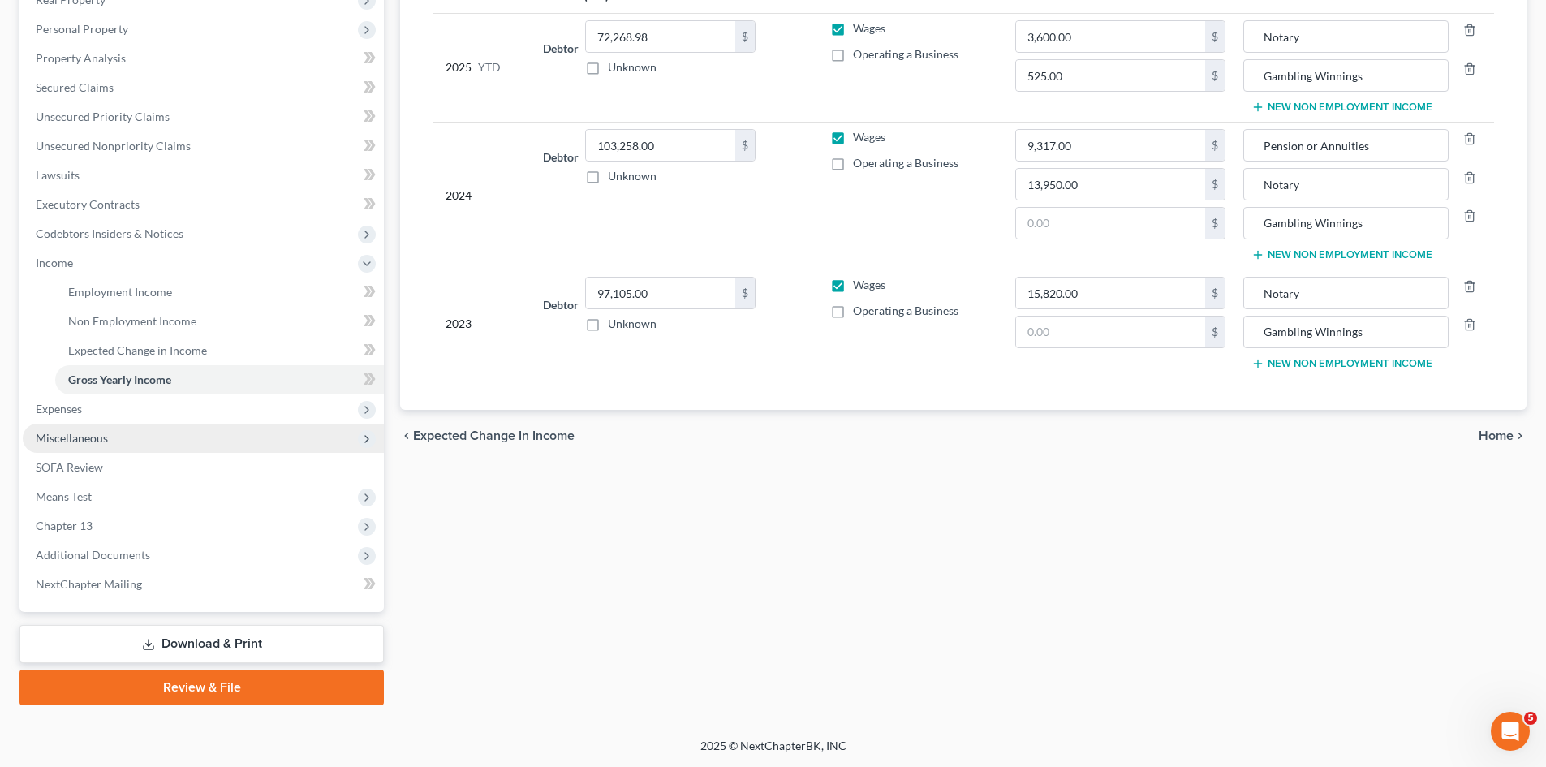
click at [125, 437] on span "Miscellaneous" at bounding box center [203, 438] width 361 height 29
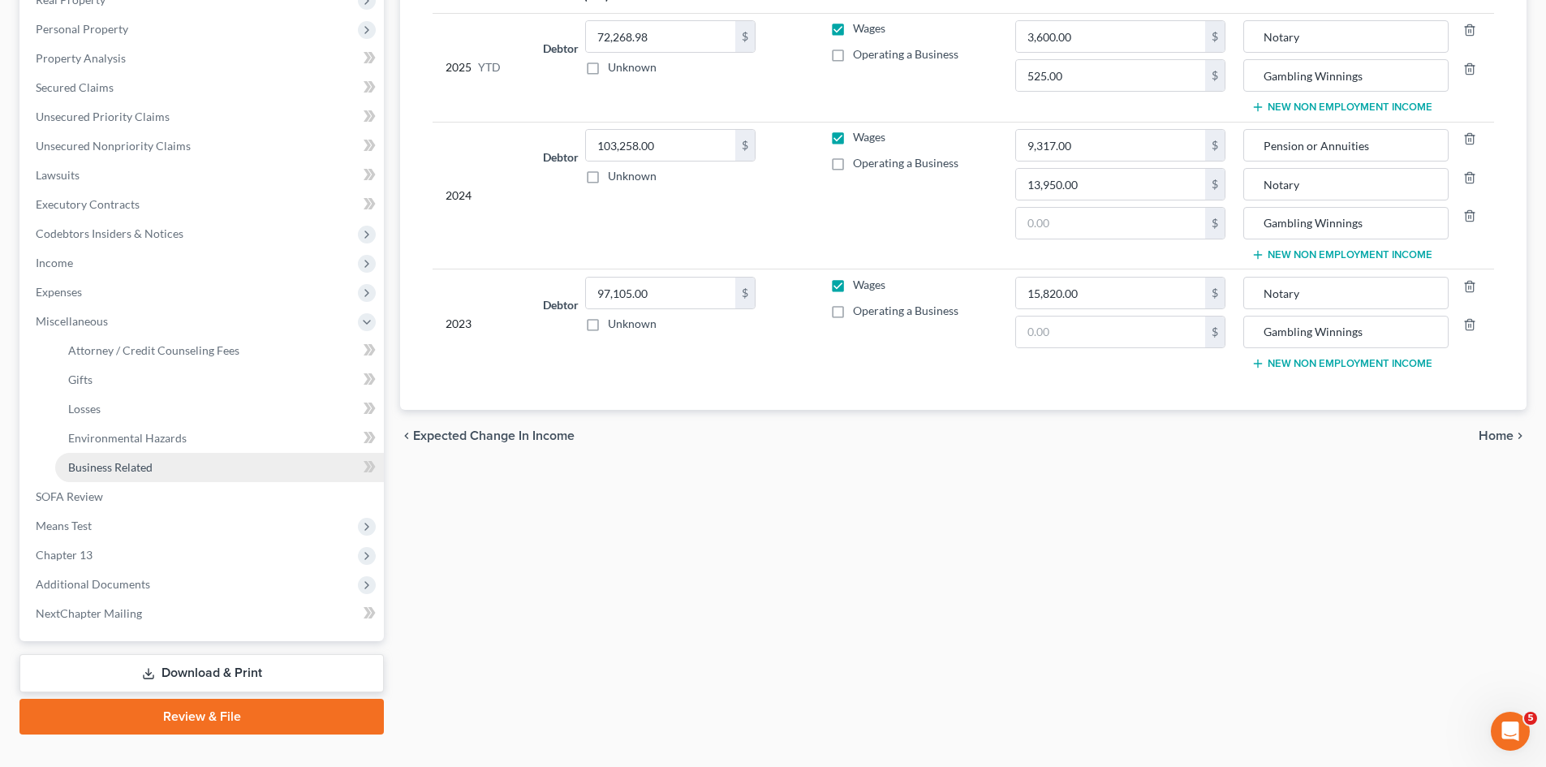
click at [126, 467] on span "Business Related" at bounding box center [110, 467] width 84 height 14
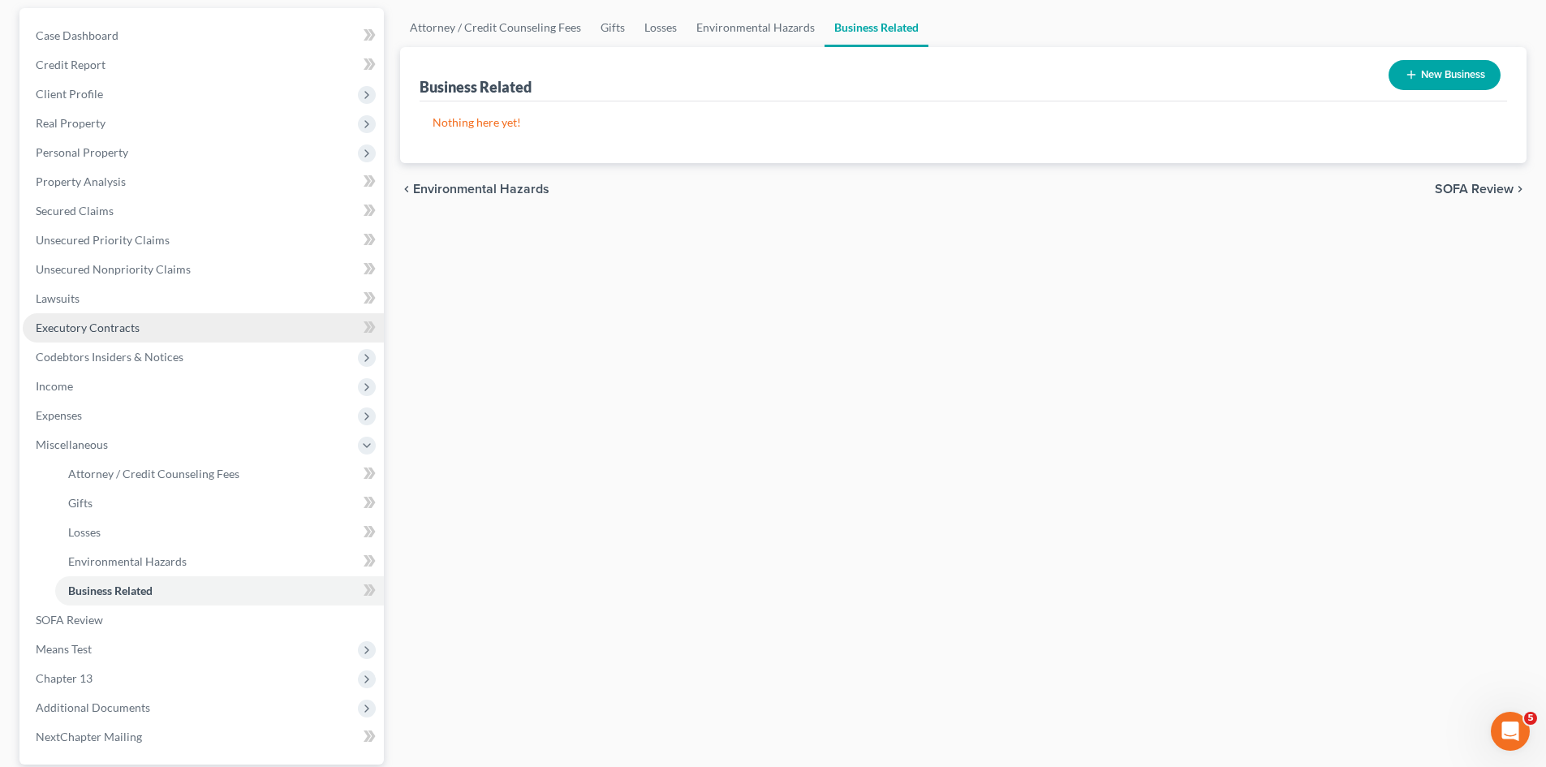
scroll to position [300, 0]
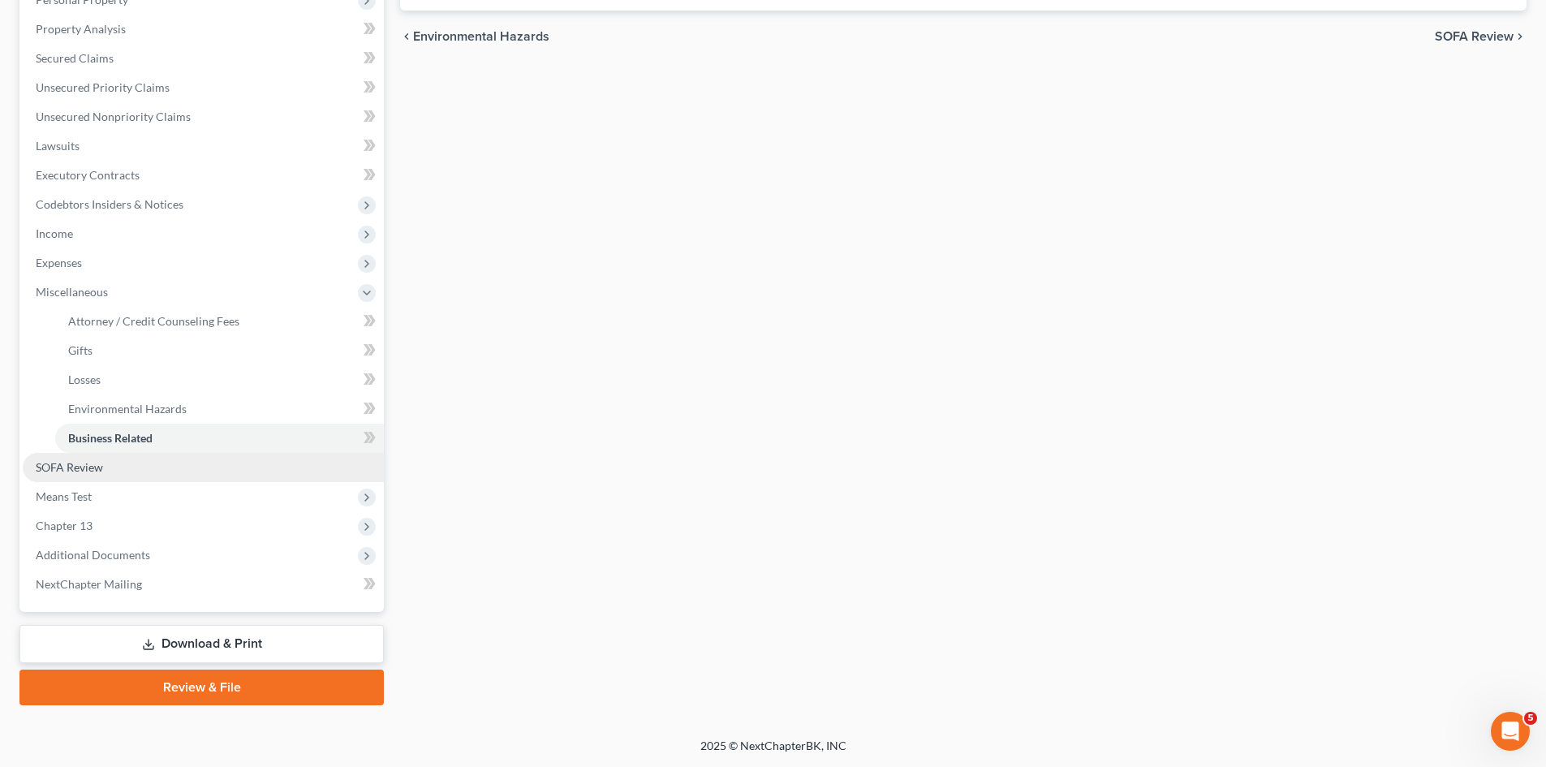
click at [123, 463] on link "SOFA Review" at bounding box center [203, 467] width 361 height 29
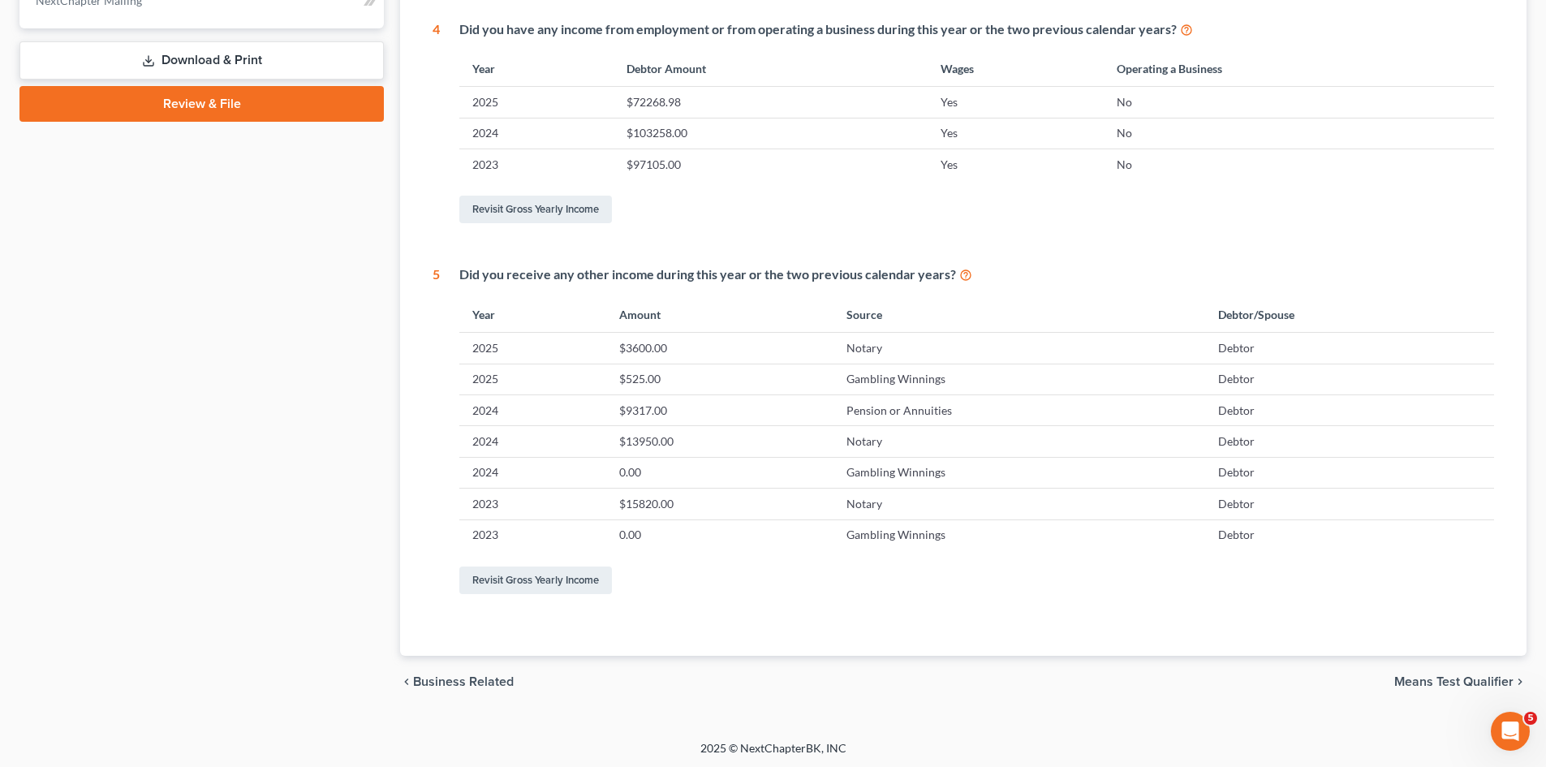
scroll to position [740, 0]
click at [1469, 678] on span "Means Test Qualifier" at bounding box center [1453, 679] width 119 height 13
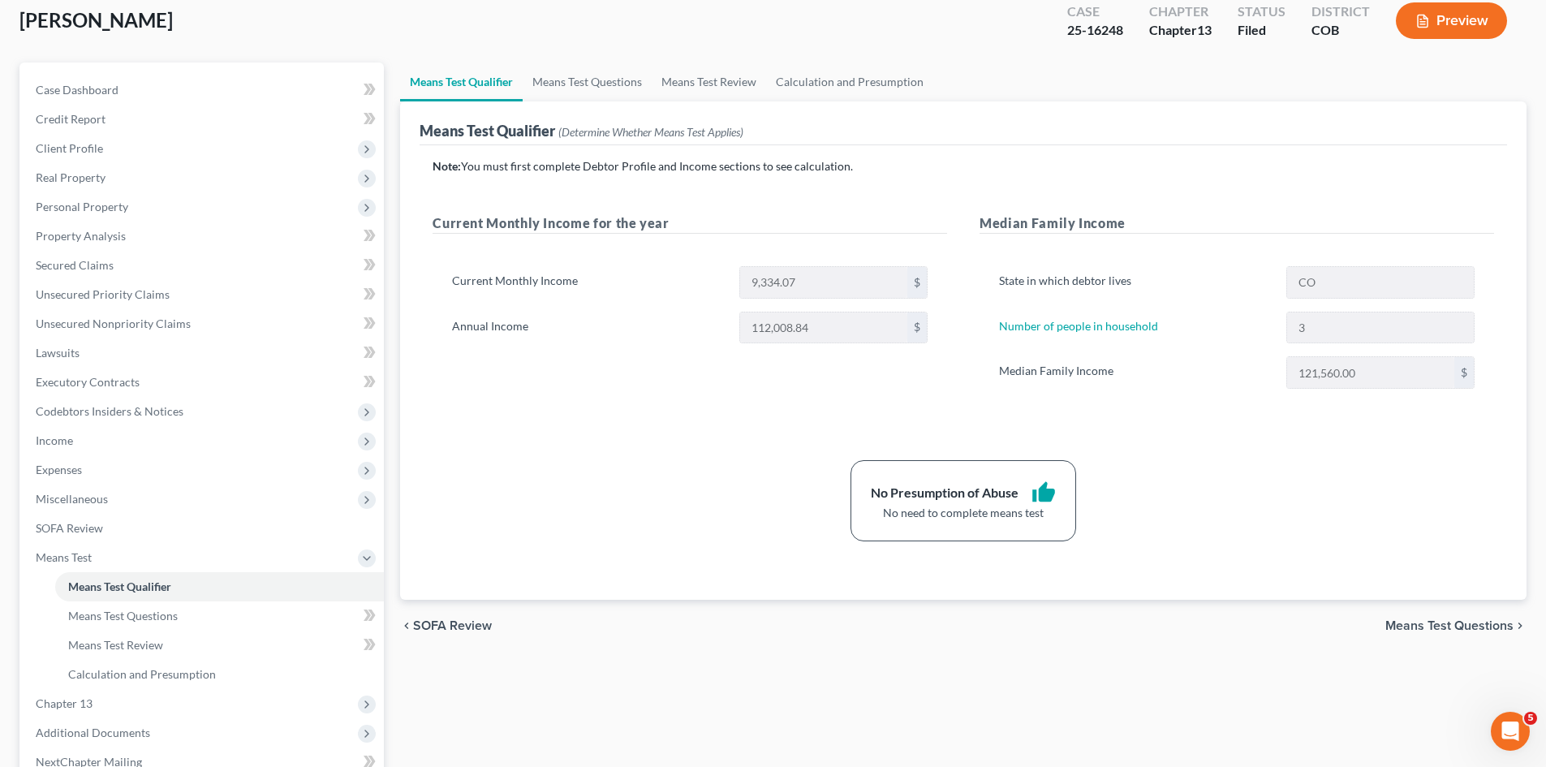
scroll to position [271, 0]
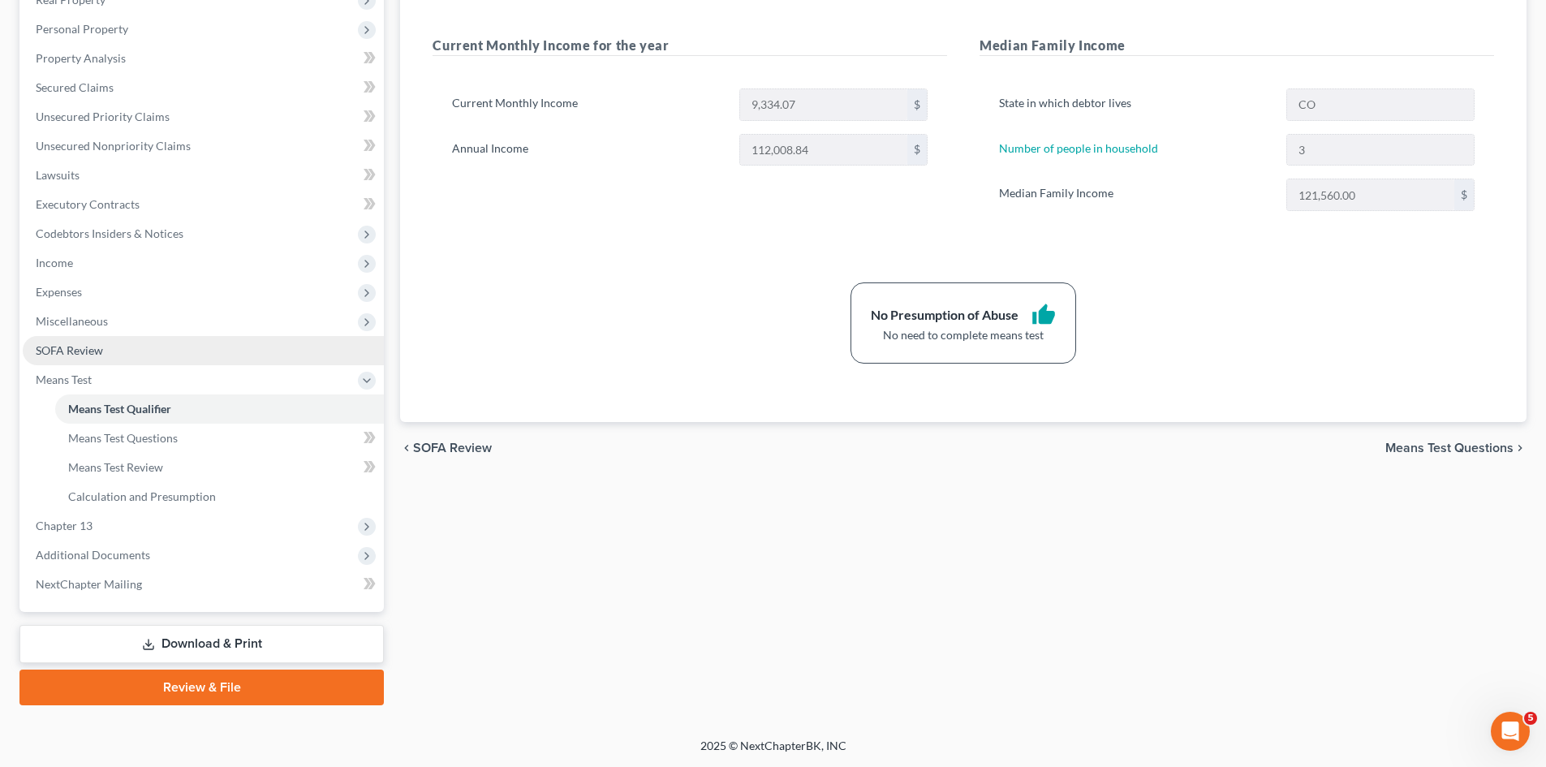
click at [80, 344] on span "SOFA Review" at bounding box center [69, 350] width 67 height 14
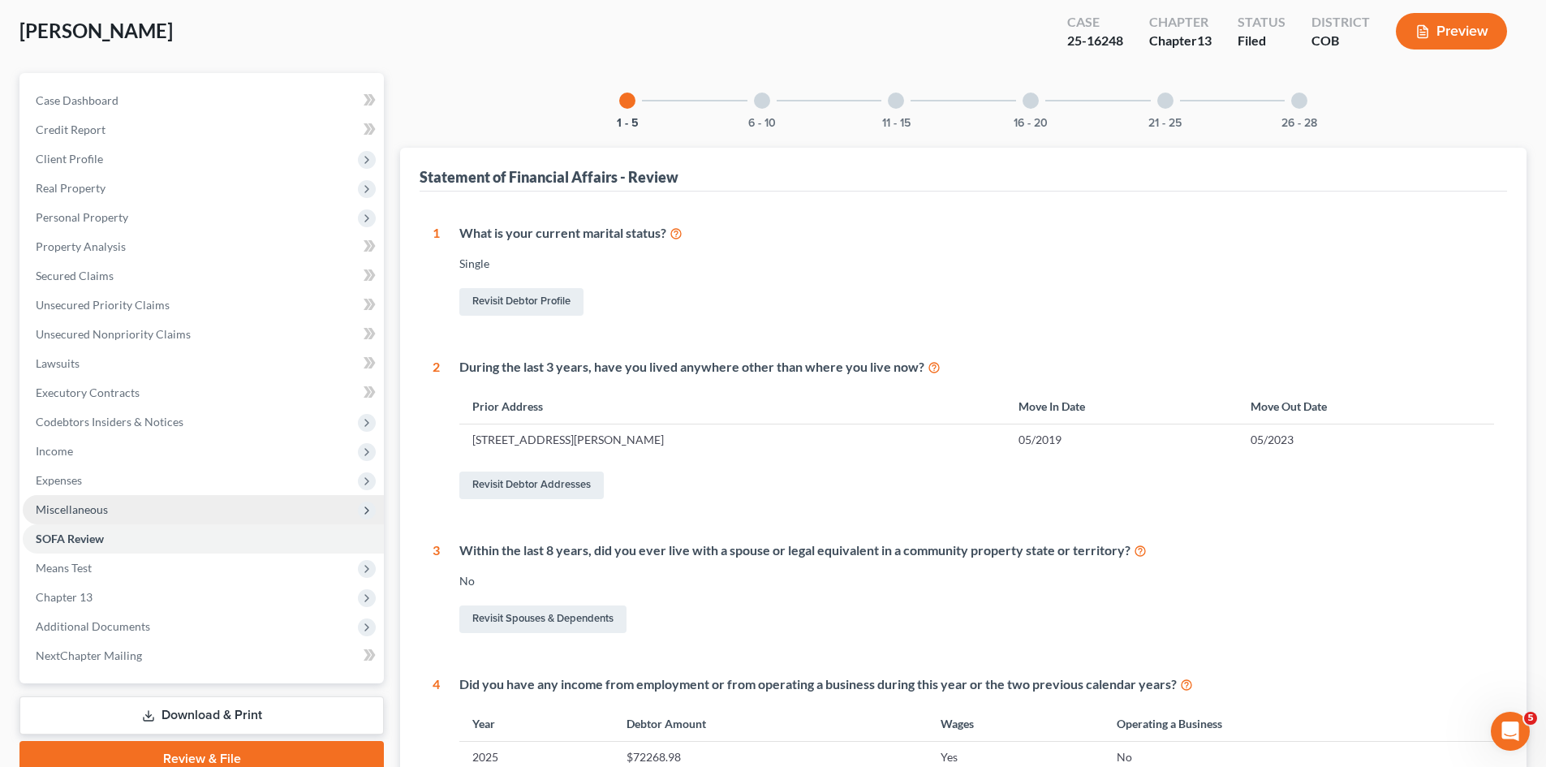
scroll to position [162, 0]
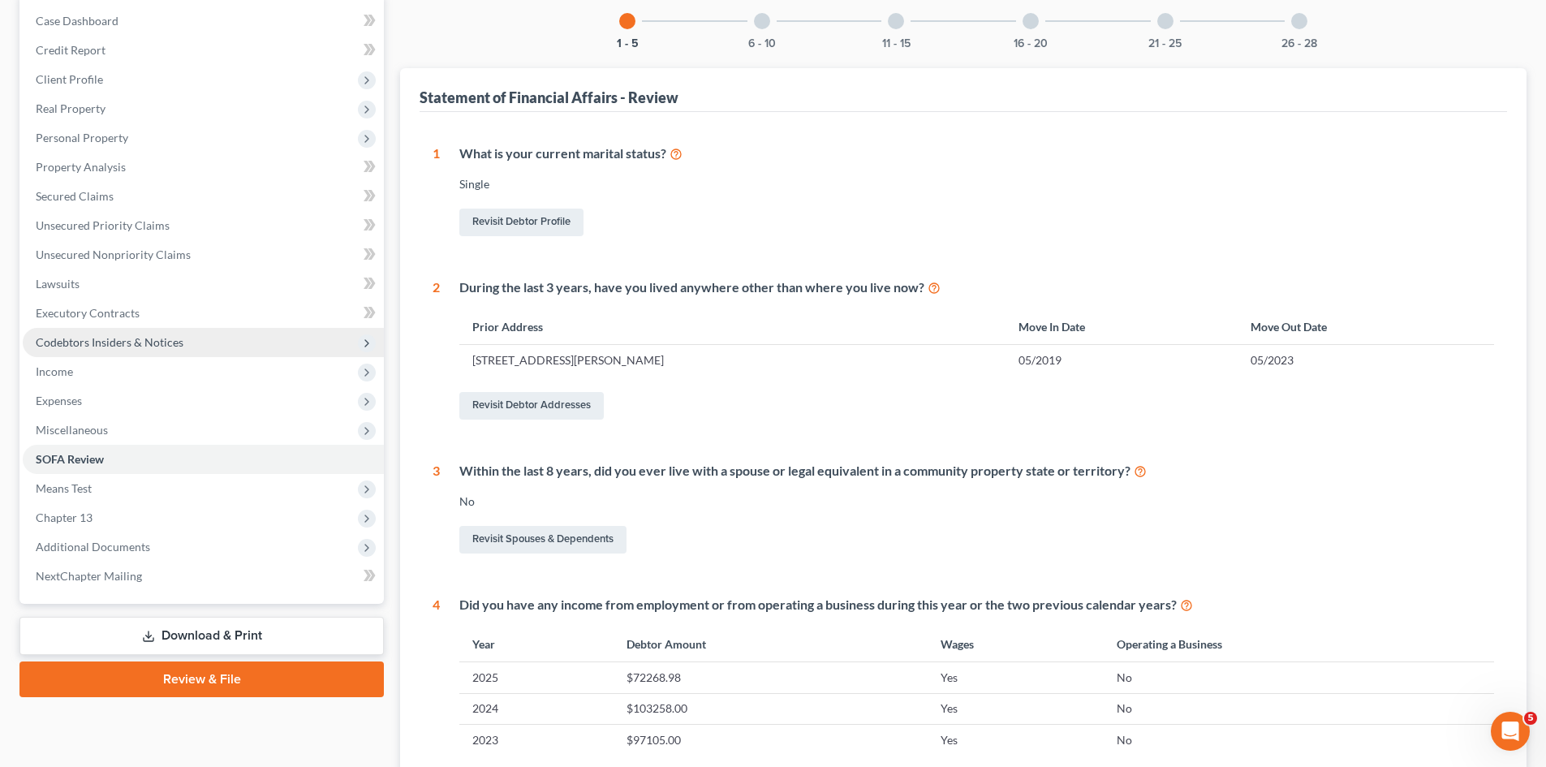
click at [111, 338] on span "Codebtors Insiders & Notices" at bounding box center [110, 342] width 148 height 14
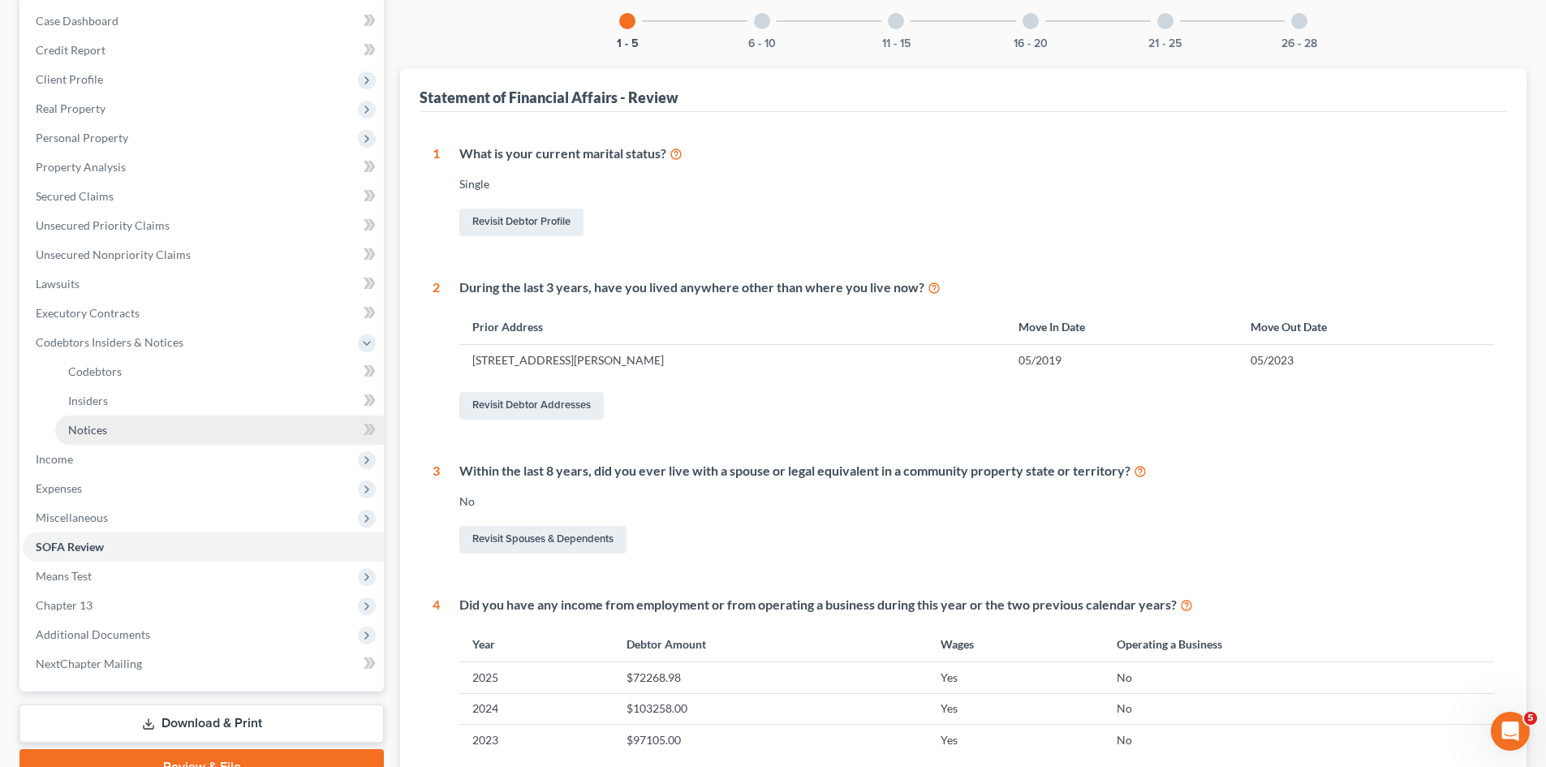
click at [101, 428] on span "Notices" at bounding box center [87, 430] width 39 height 14
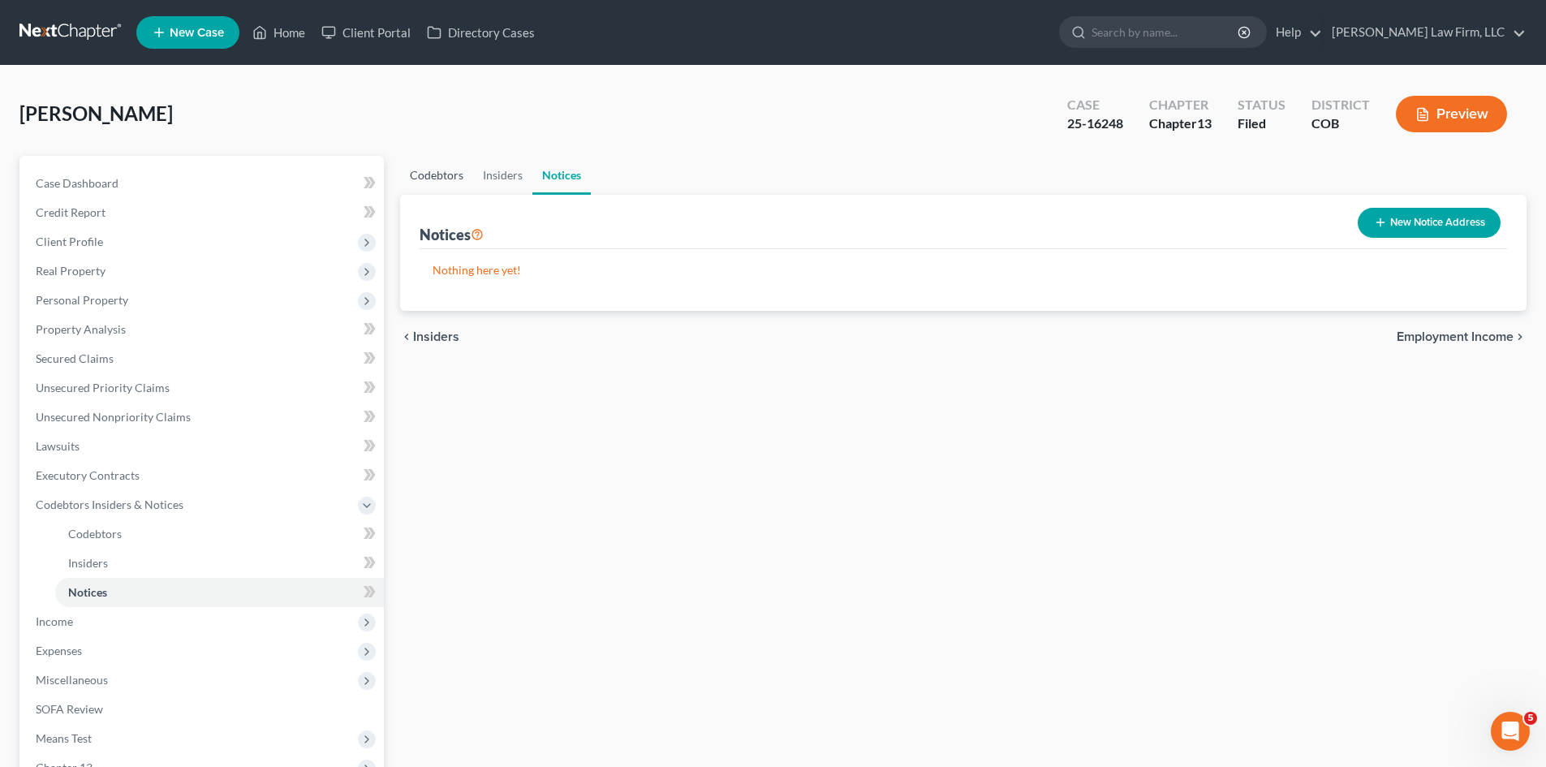
click at [445, 169] on link "Codebtors" at bounding box center [436, 175] width 73 height 39
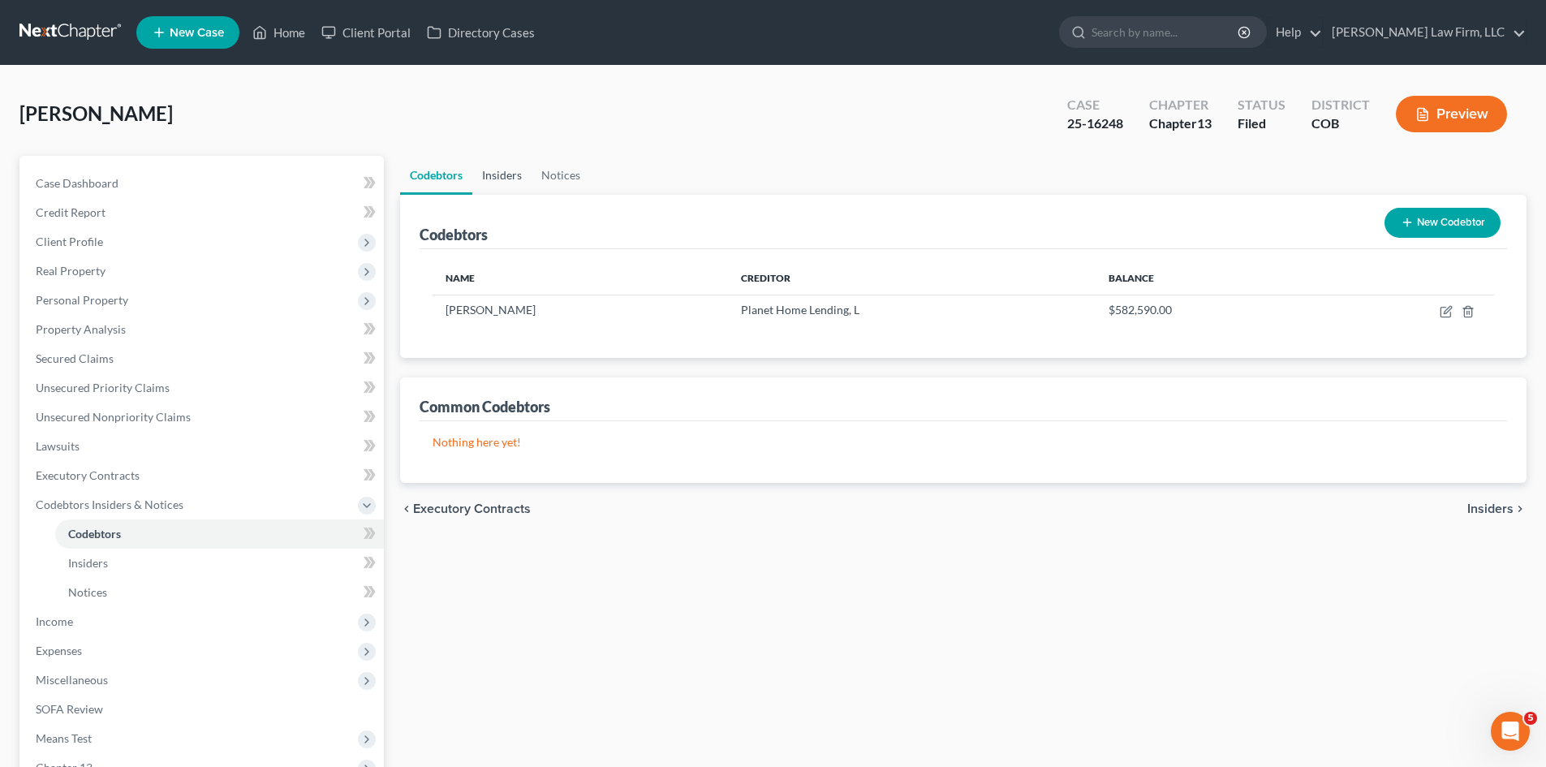
click at [510, 167] on link "Insiders" at bounding box center [501, 175] width 59 height 39
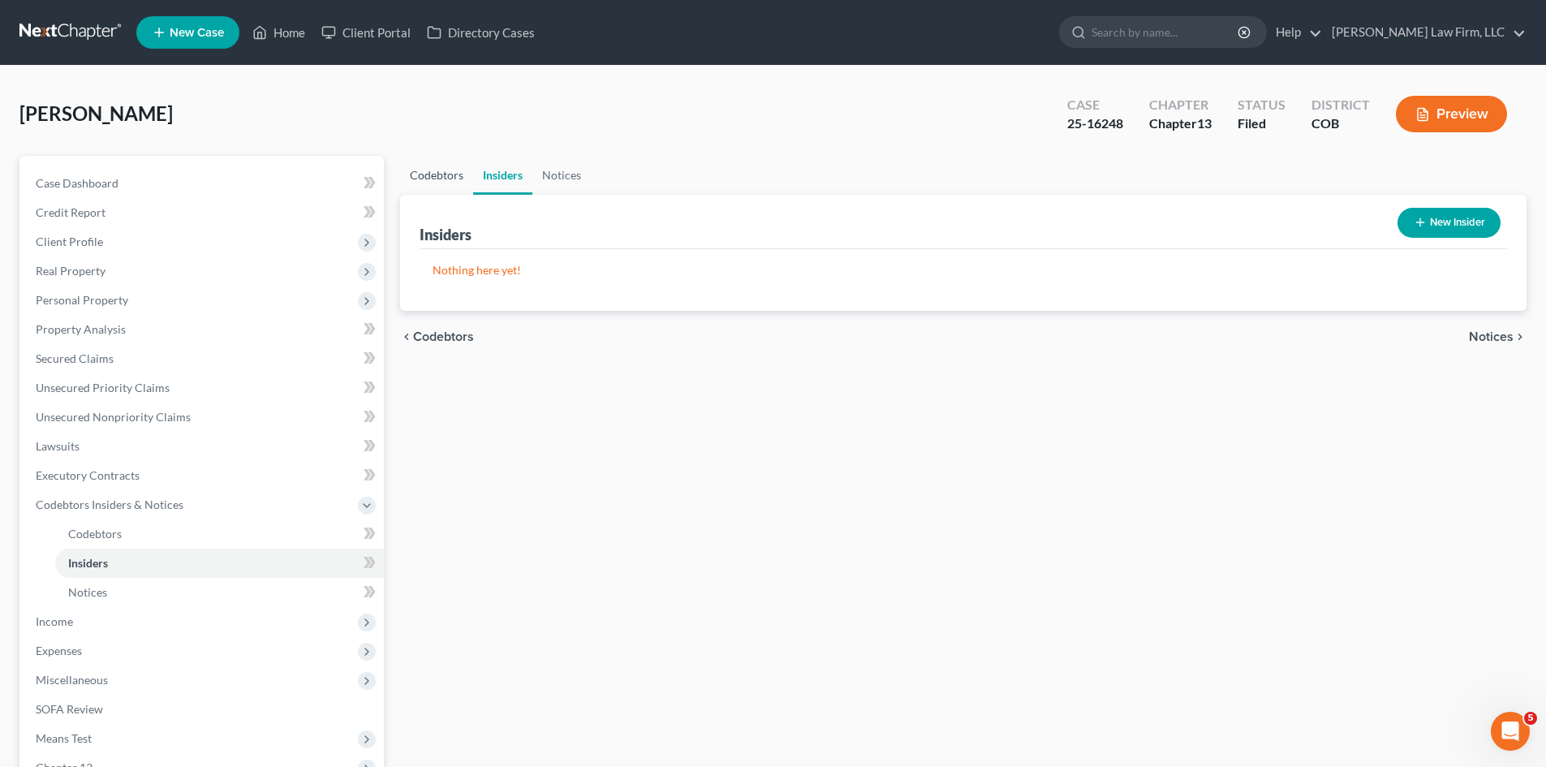
click at [432, 187] on link "Codebtors" at bounding box center [436, 175] width 73 height 39
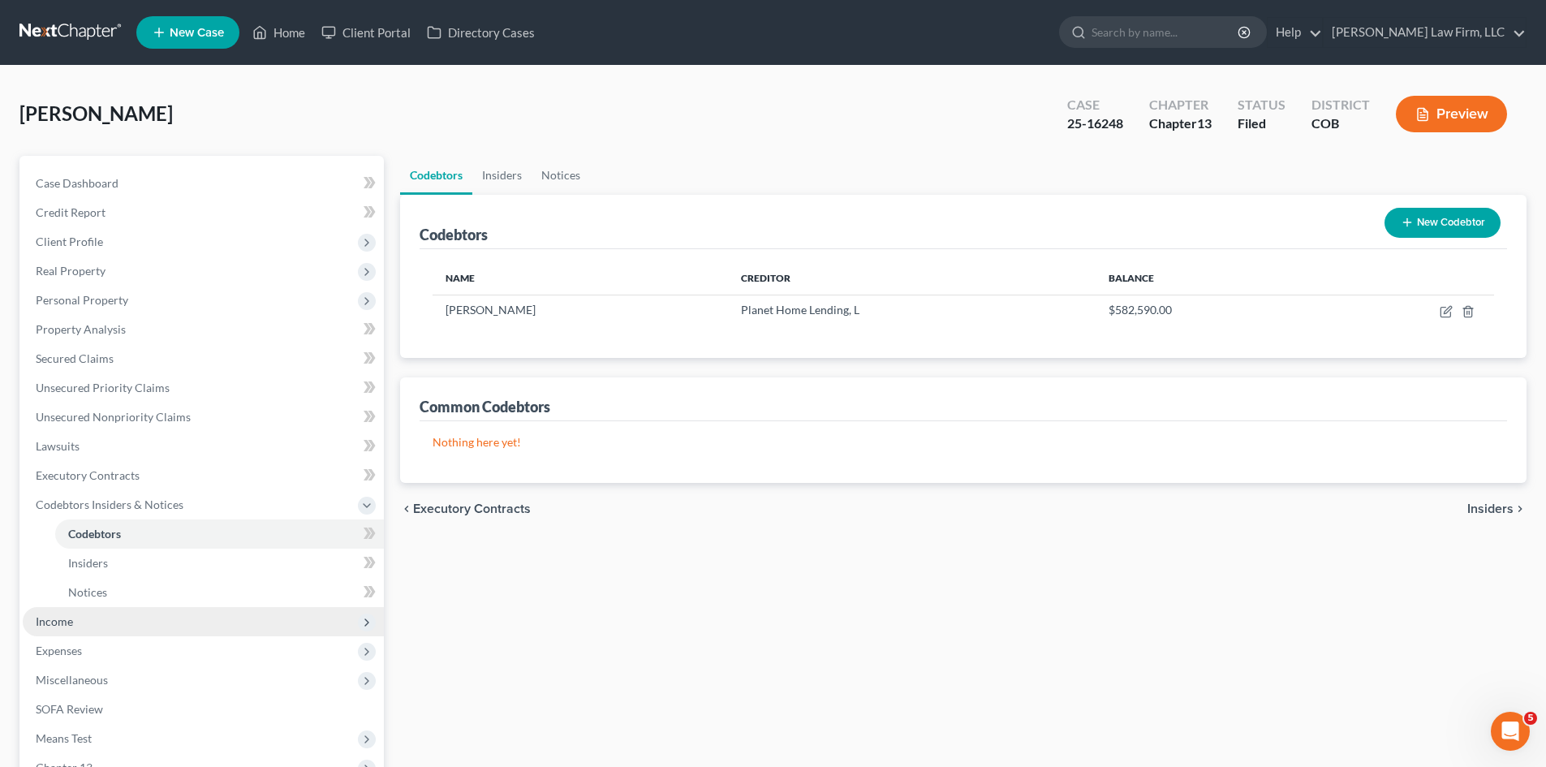
click at [78, 630] on span "Income" at bounding box center [203, 621] width 361 height 29
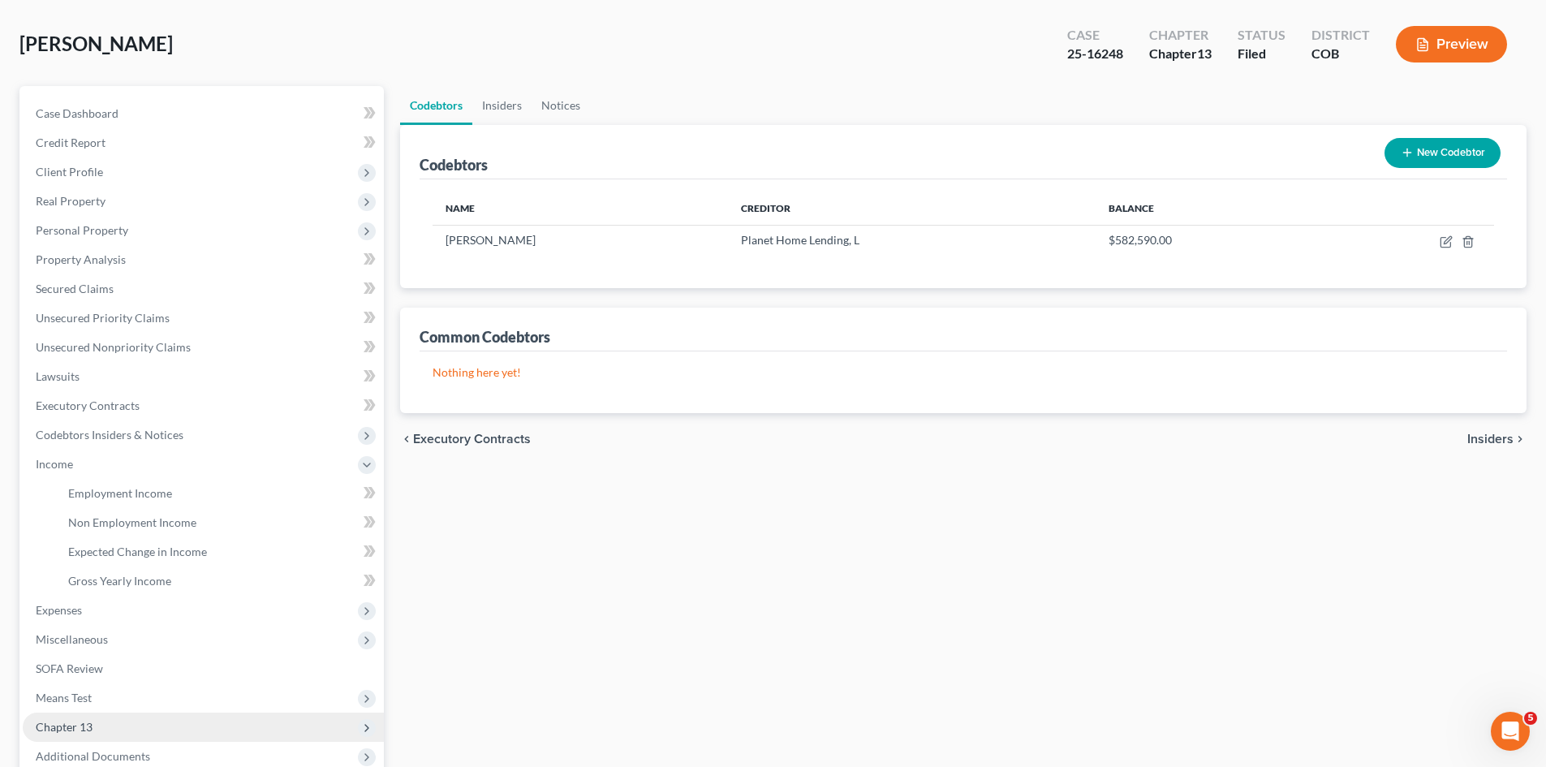
scroll to position [162, 0]
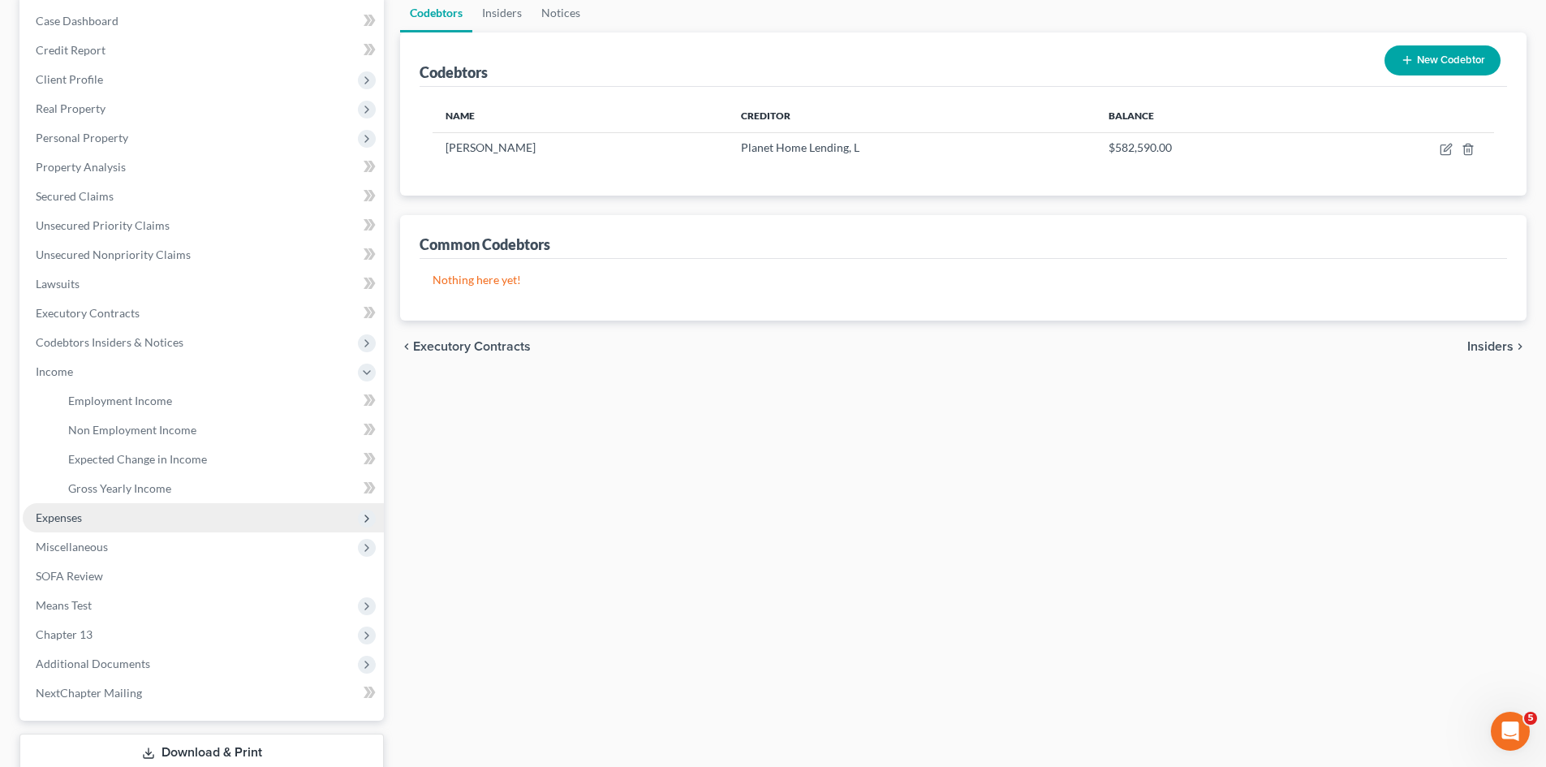
click at [114, 523] on span "Expenses" at bounding box center [203, 517] width 361 height 29
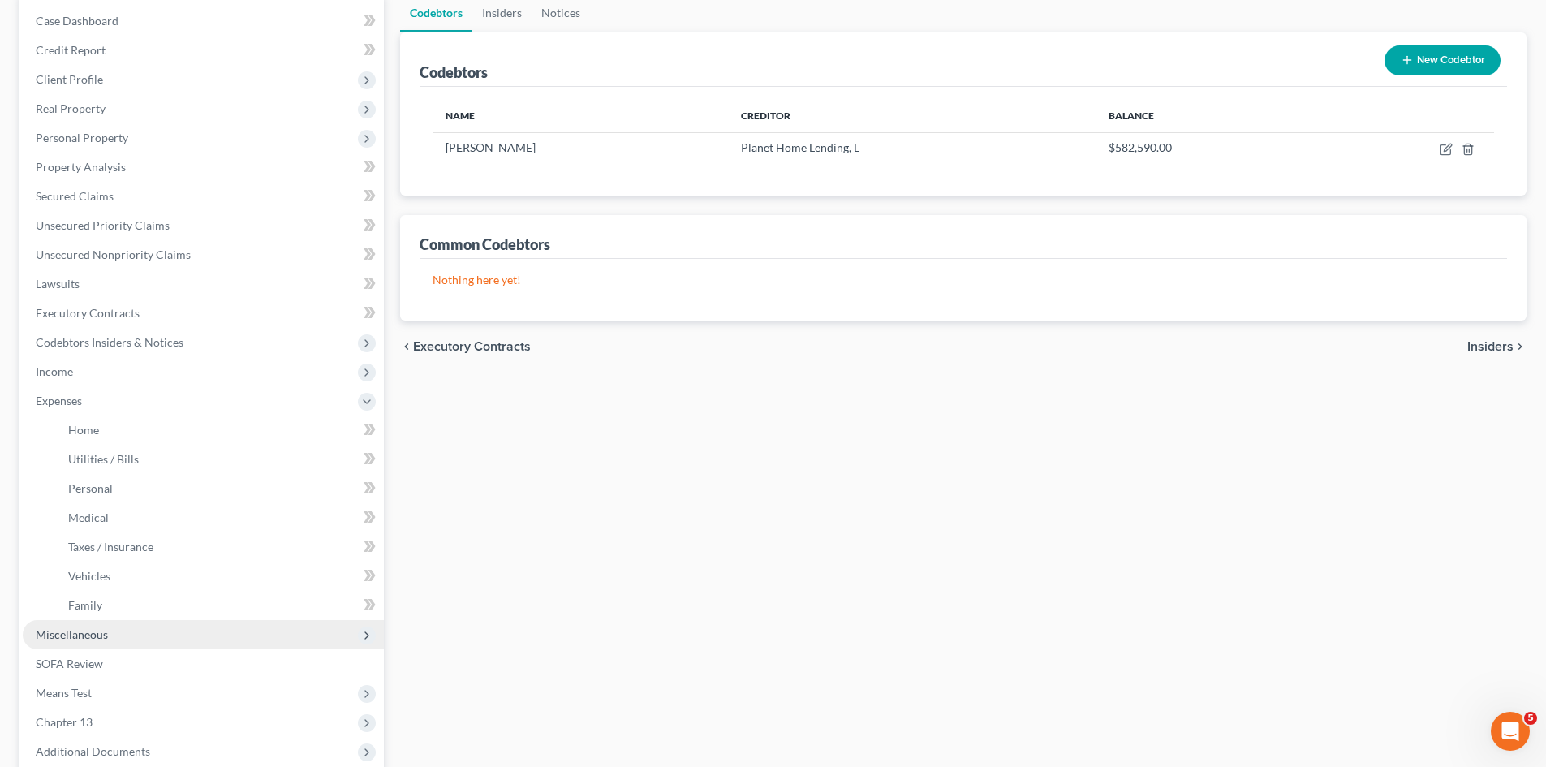
click at [131, 640] on span "Miscellaneous" at bounding box center [203, 634] width 361 height 29
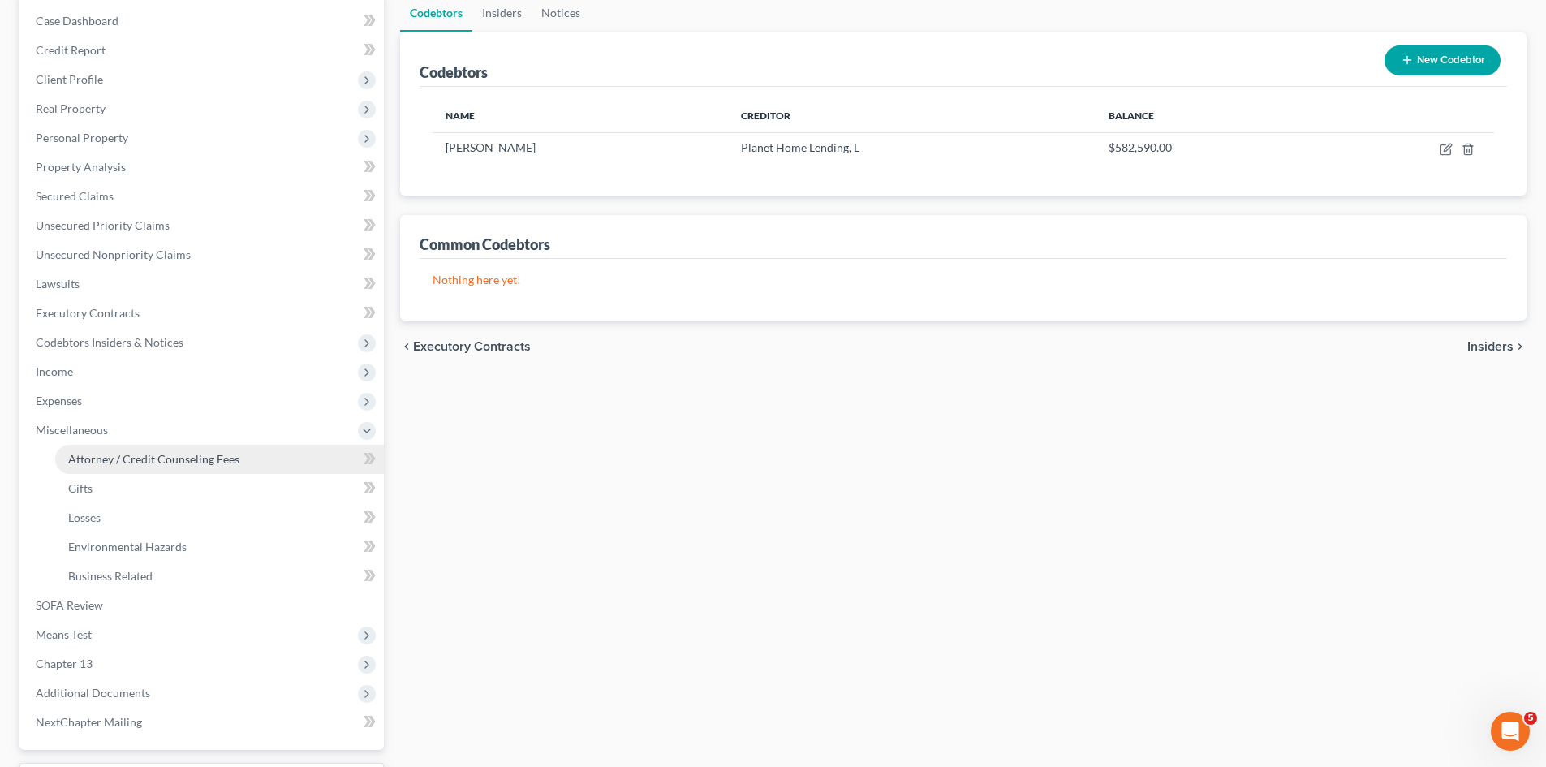
click at [156, 452] on span "Attorney / Credit Counseling Fees" at bounding box center [153, 459] width 171 height 14
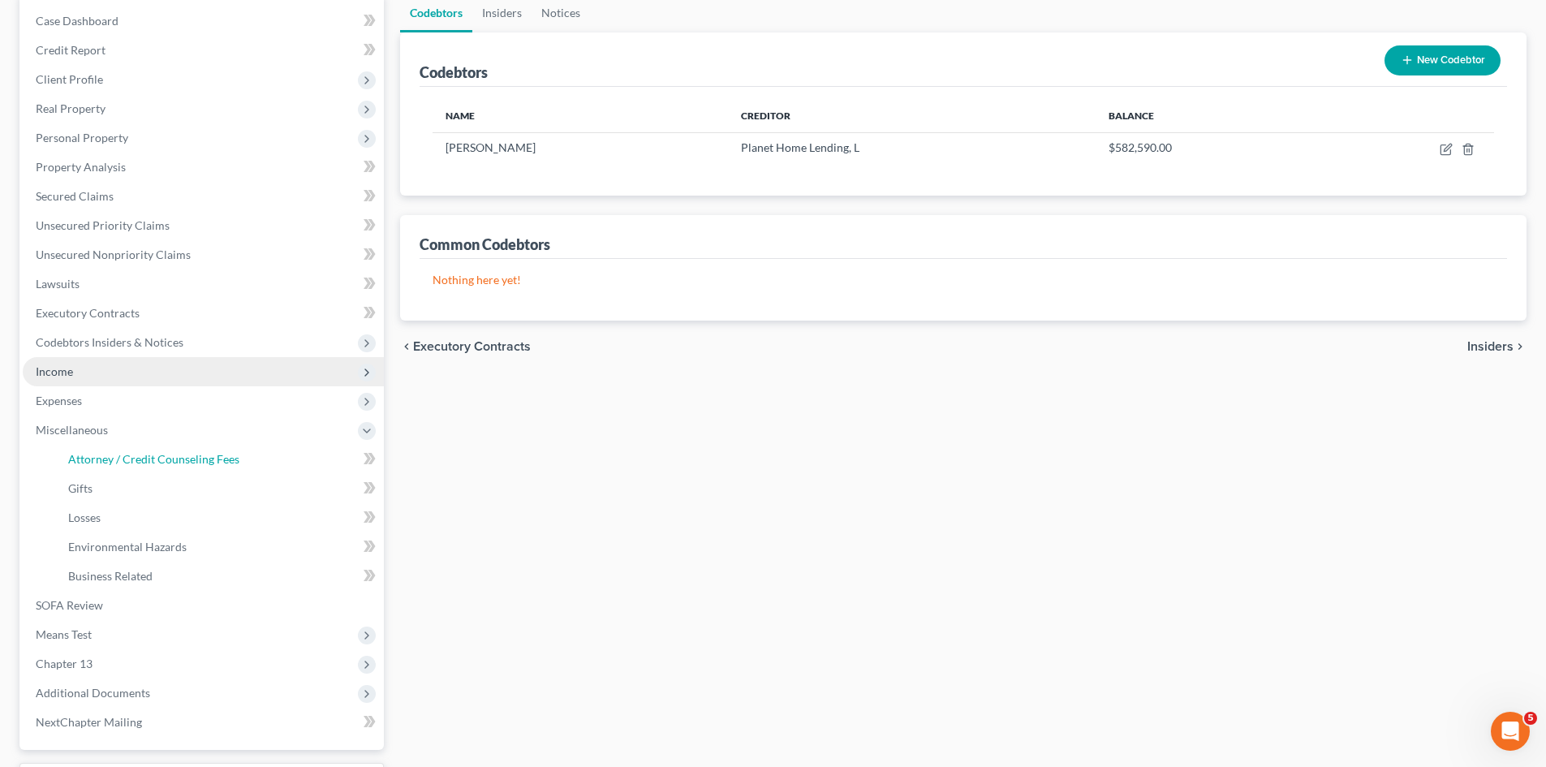
select select "0"
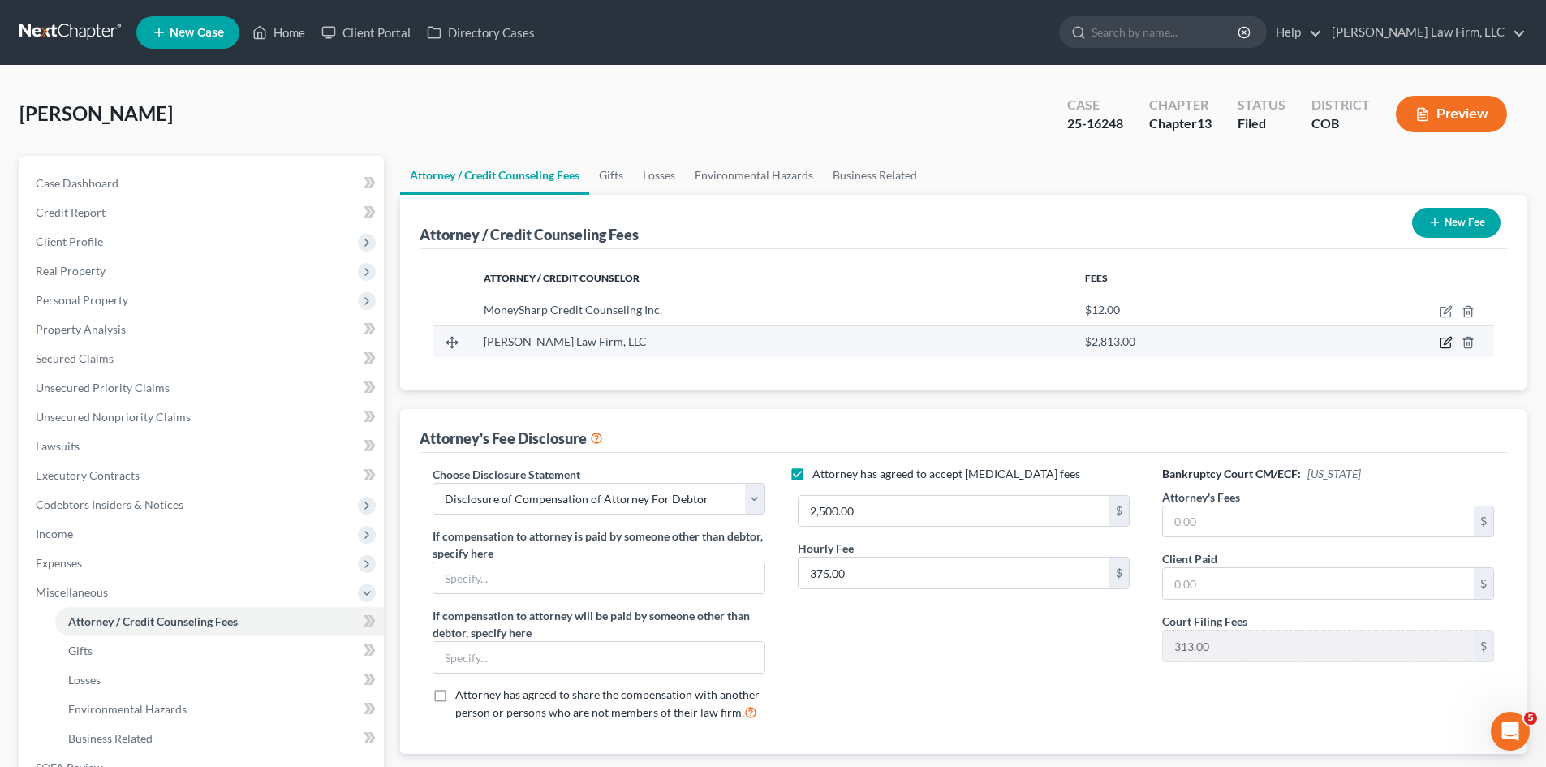
click at [1449, 341] on icon "button" at bounding box center [1446, 341] width 7 height 7
select select "5"
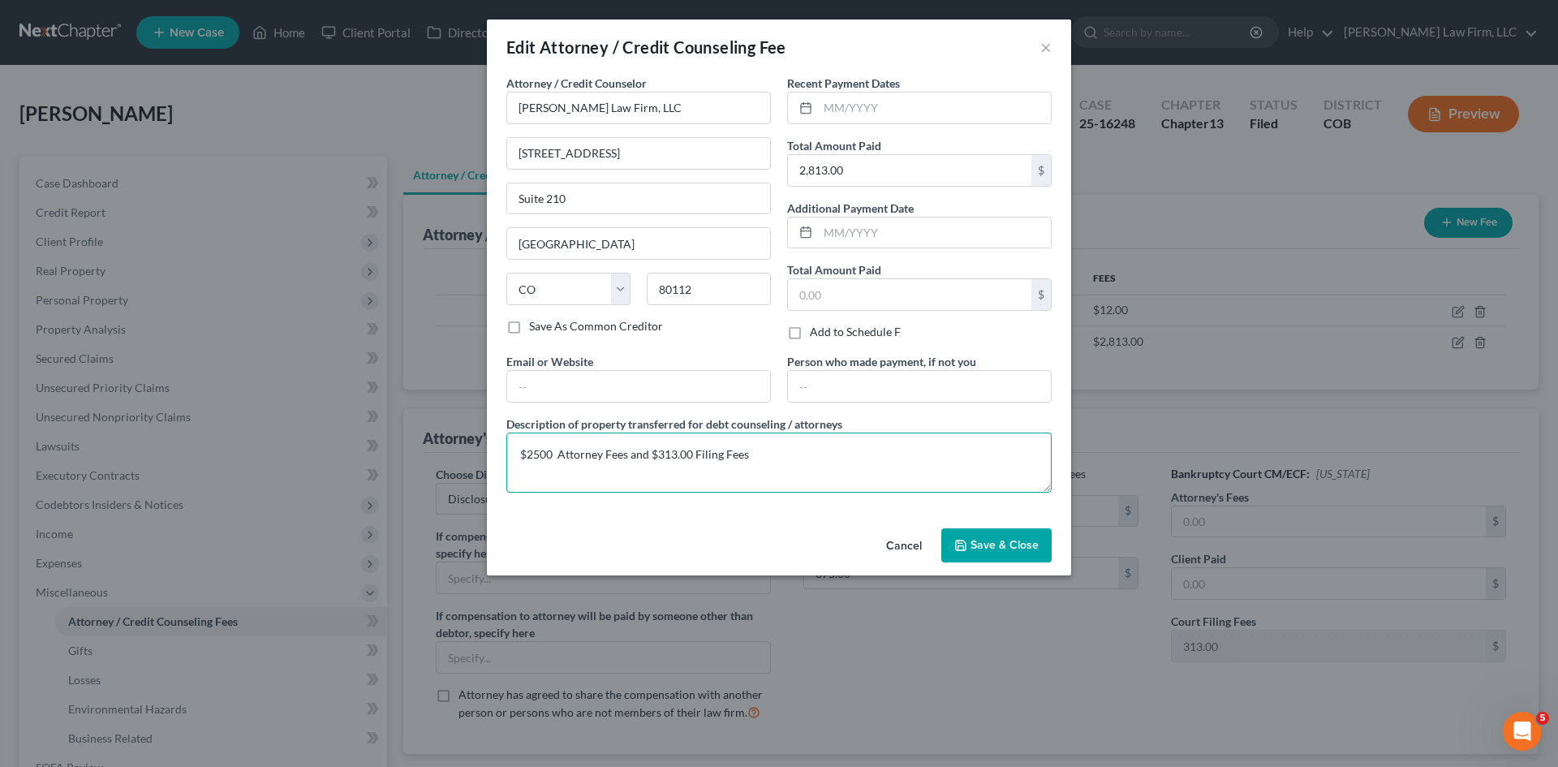
drag, startPoint x: 726, startPoint y: 451, endPoint x: 475, endPoint y: 441, distance: 251.7
click at [475, 441] on div "Edit Attorney / Credit Counseling Fee × Attorney / Credit Counselor * Curtis La…" at bounding box center [779, 383] width 1558 height 767
click at [908, 543] on button "Cancel" at bounding box center [904, 546] width 62 height 32
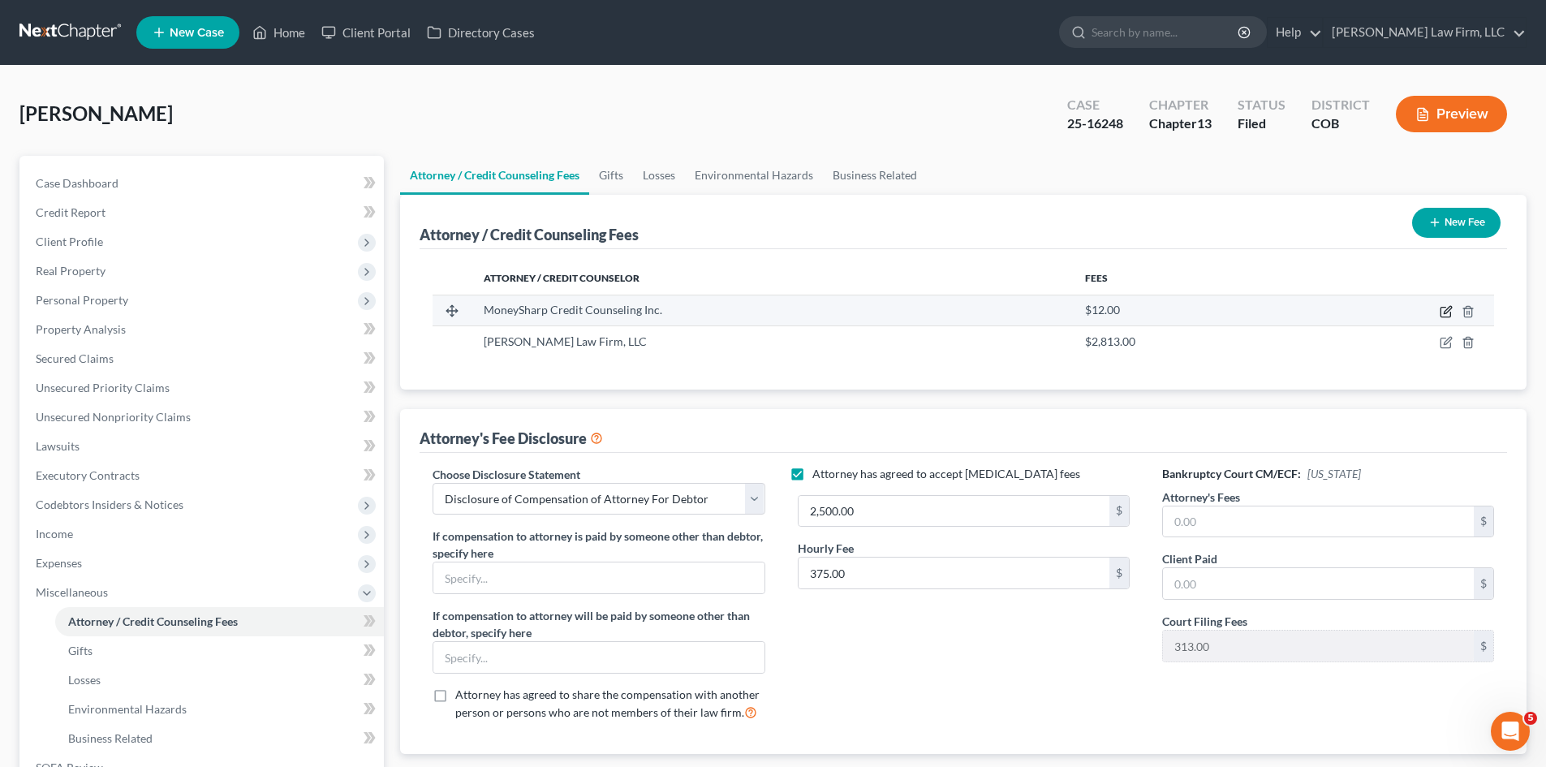
click at [1446, 305] on icon "button" at bounding box center [1445, 311] width 13 height 13
select select "14"
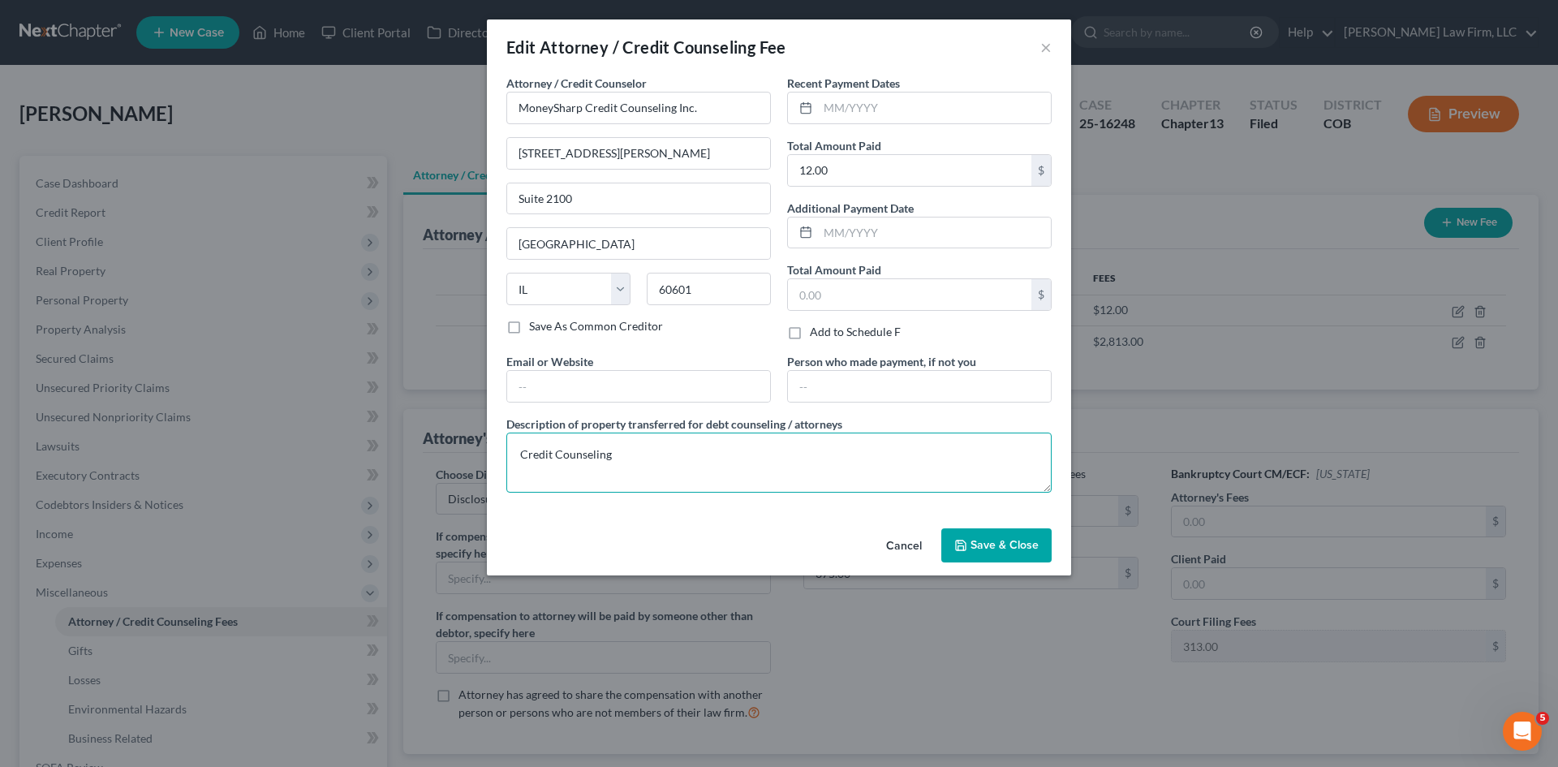
drag, startPoint x: 633, startPoint y: 448, endPoint x: 429, endPoint y: 449, distance: 203.7
click at [429, 449] on div "Edit Attorney / Credit Counseling Fee × Attorney / Credit Counselor * MoneyShar…" at bounding box center [779, 383] width 1558 height 767
drag, startPoint x: 714, startPoint y: 104, endPoint x: 419, endPoint y: 113, distance: 294.7
click at [444, 106] on div "Edit Attorney / Credit Counseling Fee × Attorney / Credit Counselor * MoneyShar…" at bounding box center [779, 383] width 1558 height 767
drag, startPoint x: 893, startPoint y: 546, endPoint x: 885, endPoint y: 533, distance: 15.3
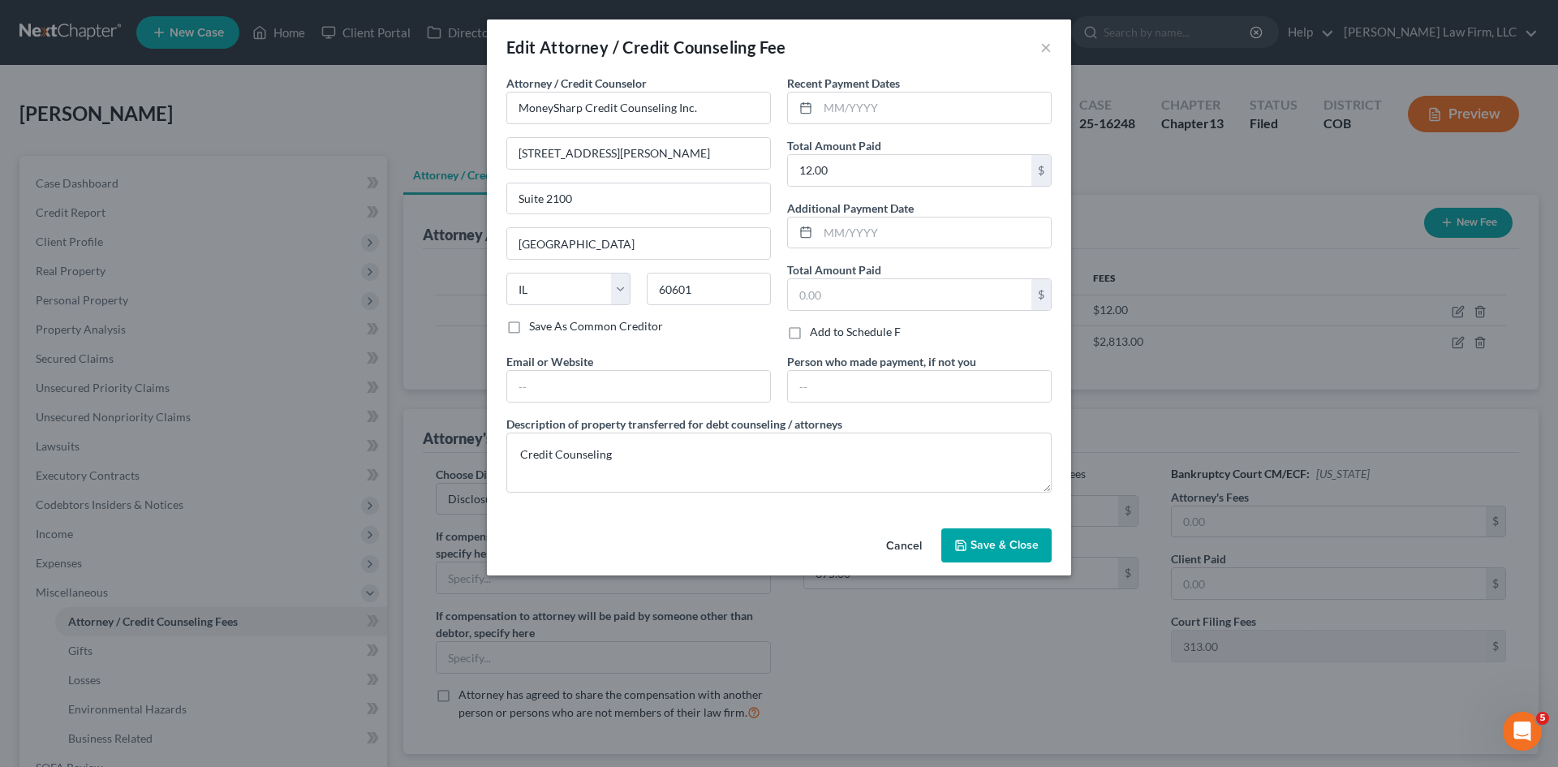
click at [893, 545] on button "Cancel" at bounding box center [904, 546] width 62 height 32
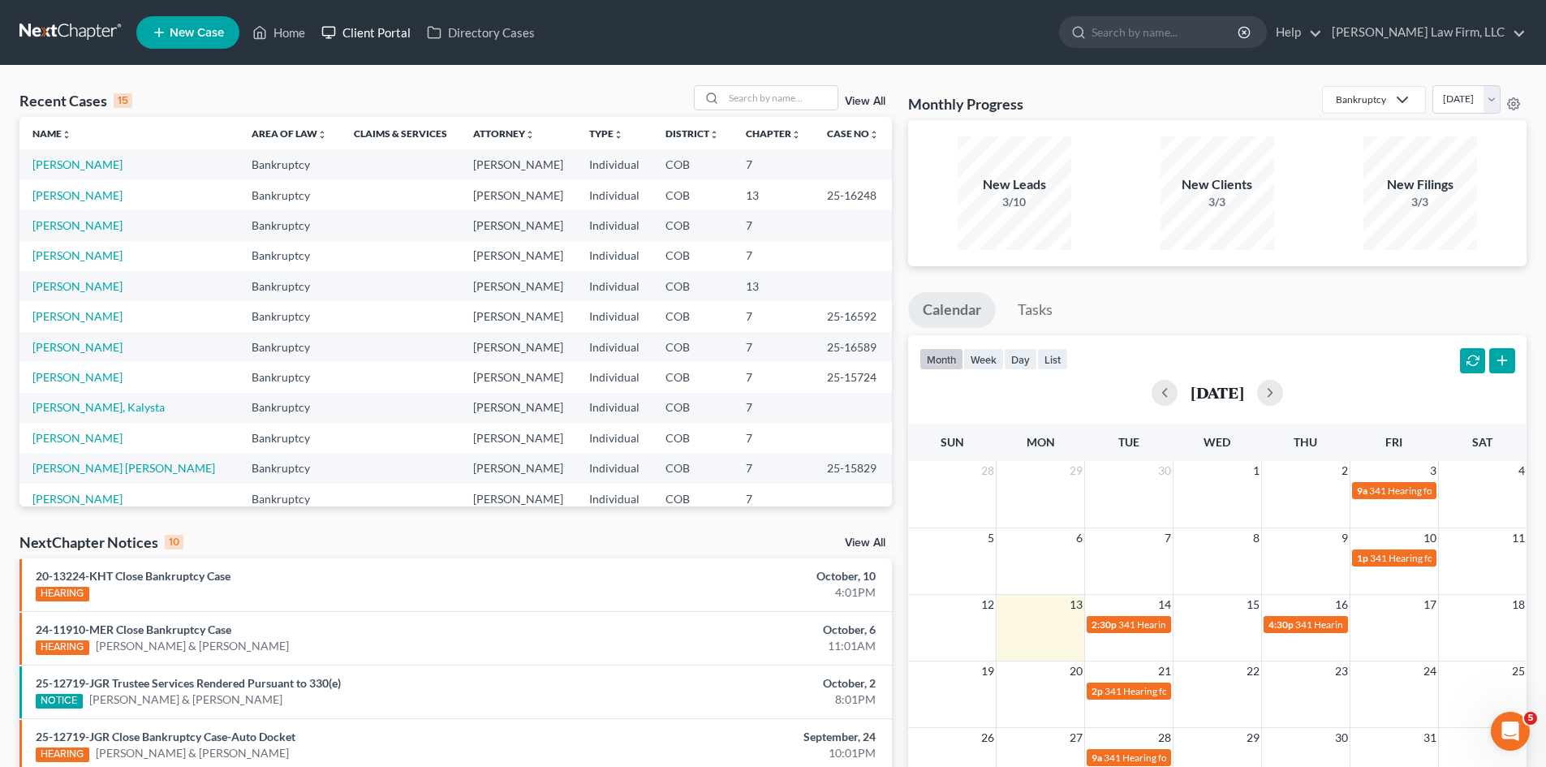
click at [370, 36] on link "Client Portal" at bounding box center [365, 32] width 105 height 29
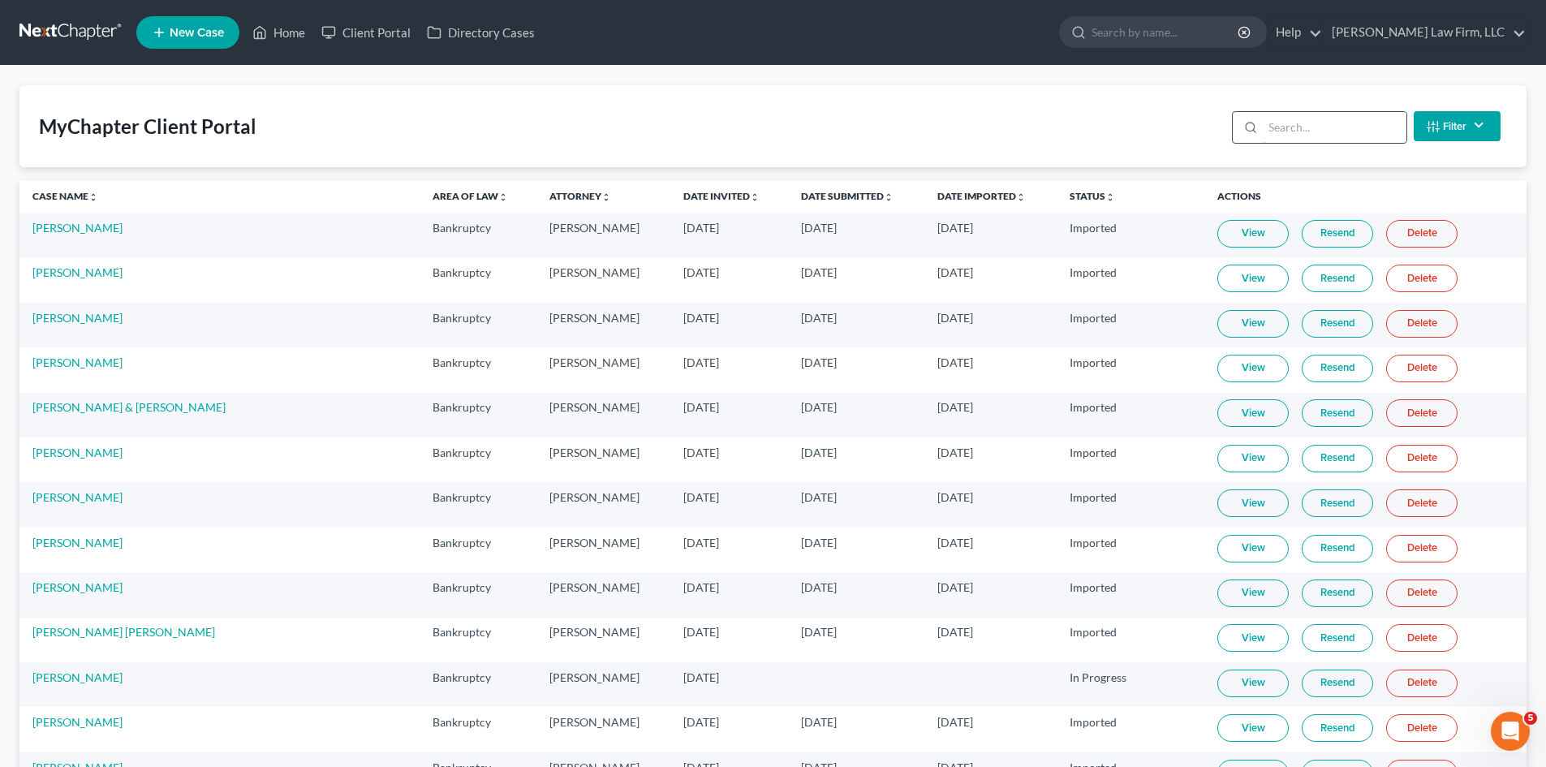
click at [1352, 131] on input "search" at bounding box center [1335, 127] width 144 height 31
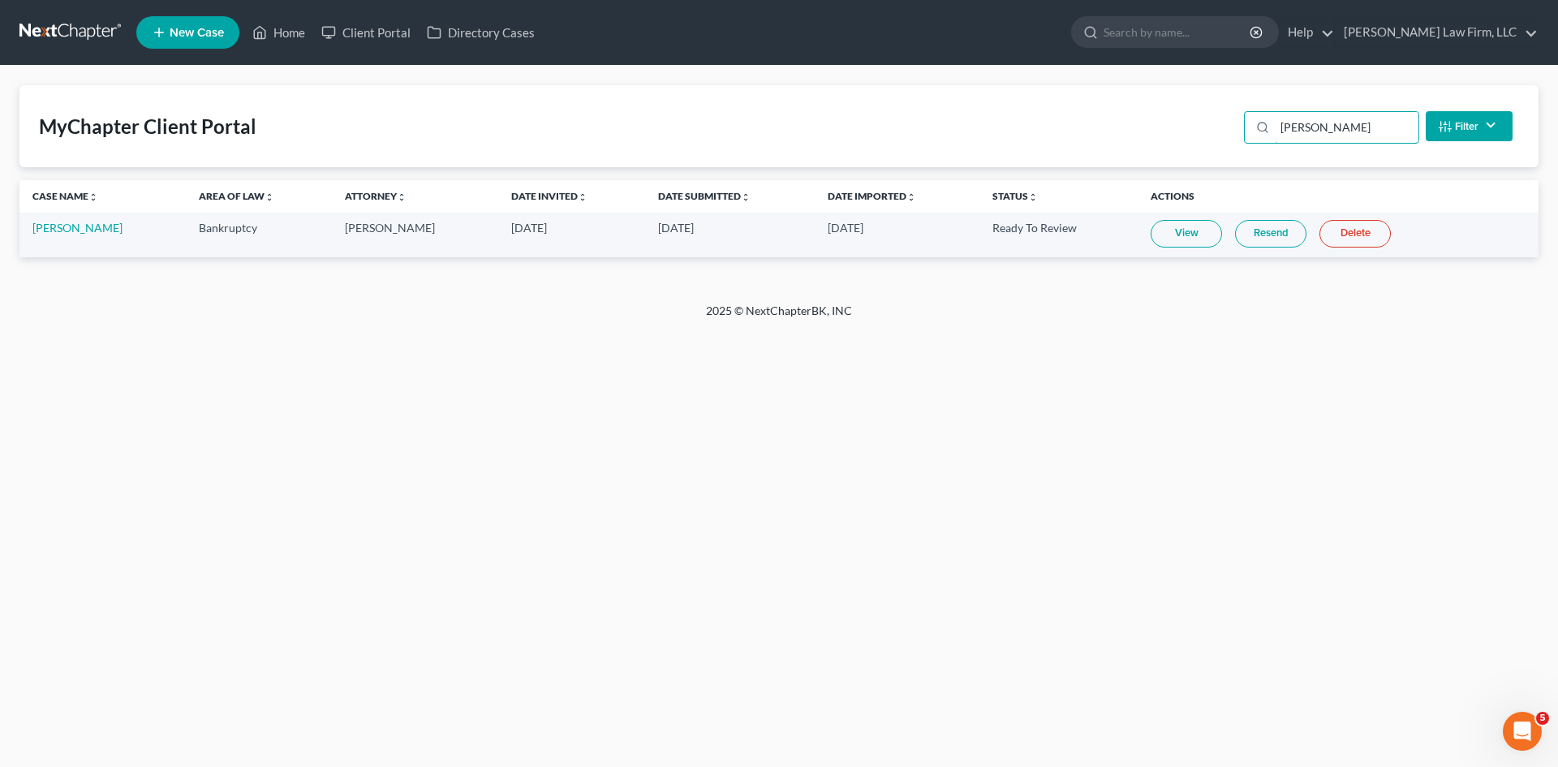
type input "[PERSON_NAME]"
click at [1151, 238] on link "View" at bounding box center [1186, 234] width 71 height 28
click at [72, 228] on link "[PERSON_NAME]" at bounding box center [77, 228] width 90 height 14
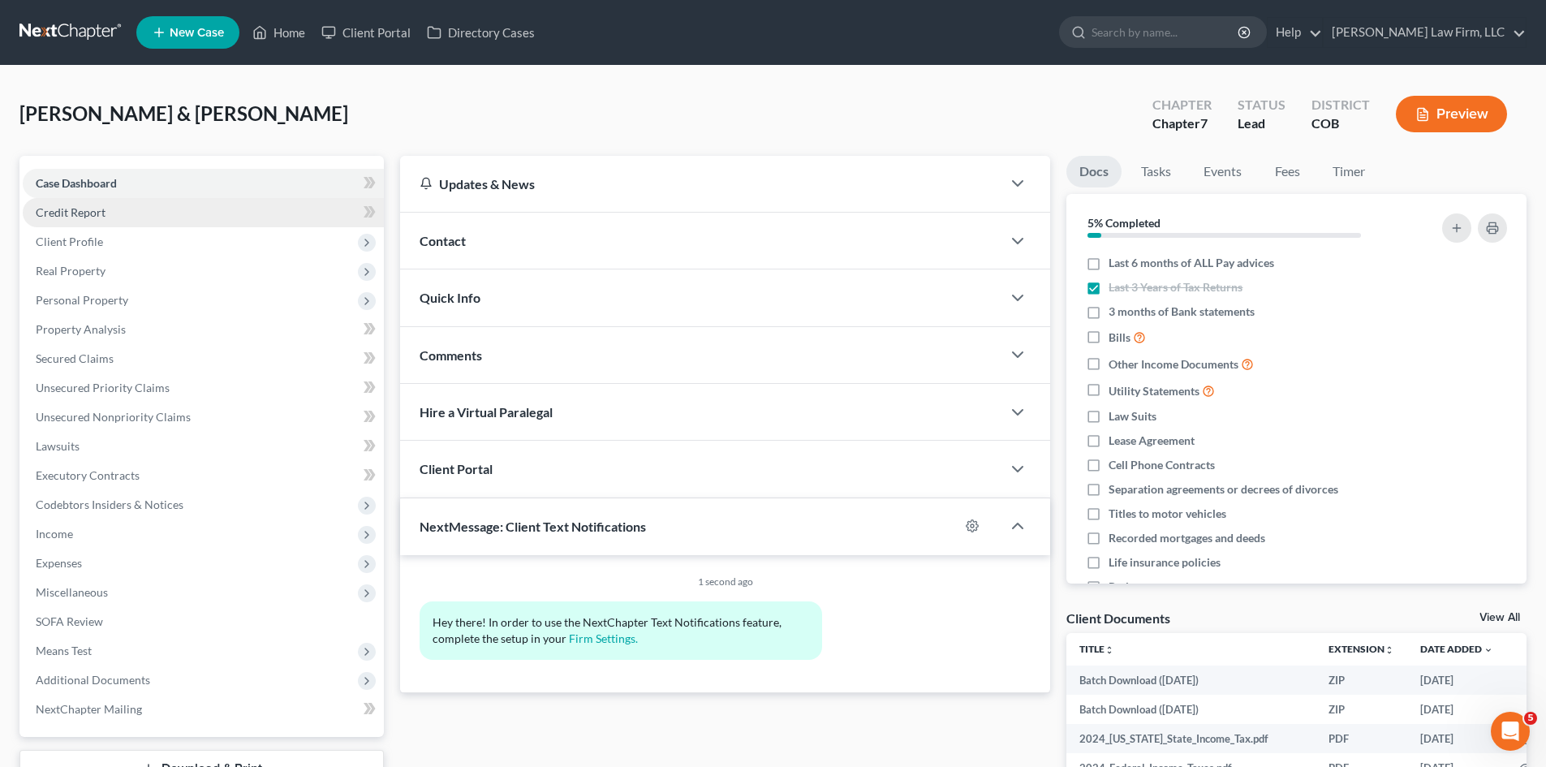
click at [80, 217] on span "Credit Report" at bounding box center [71, 212] width 70 height 14
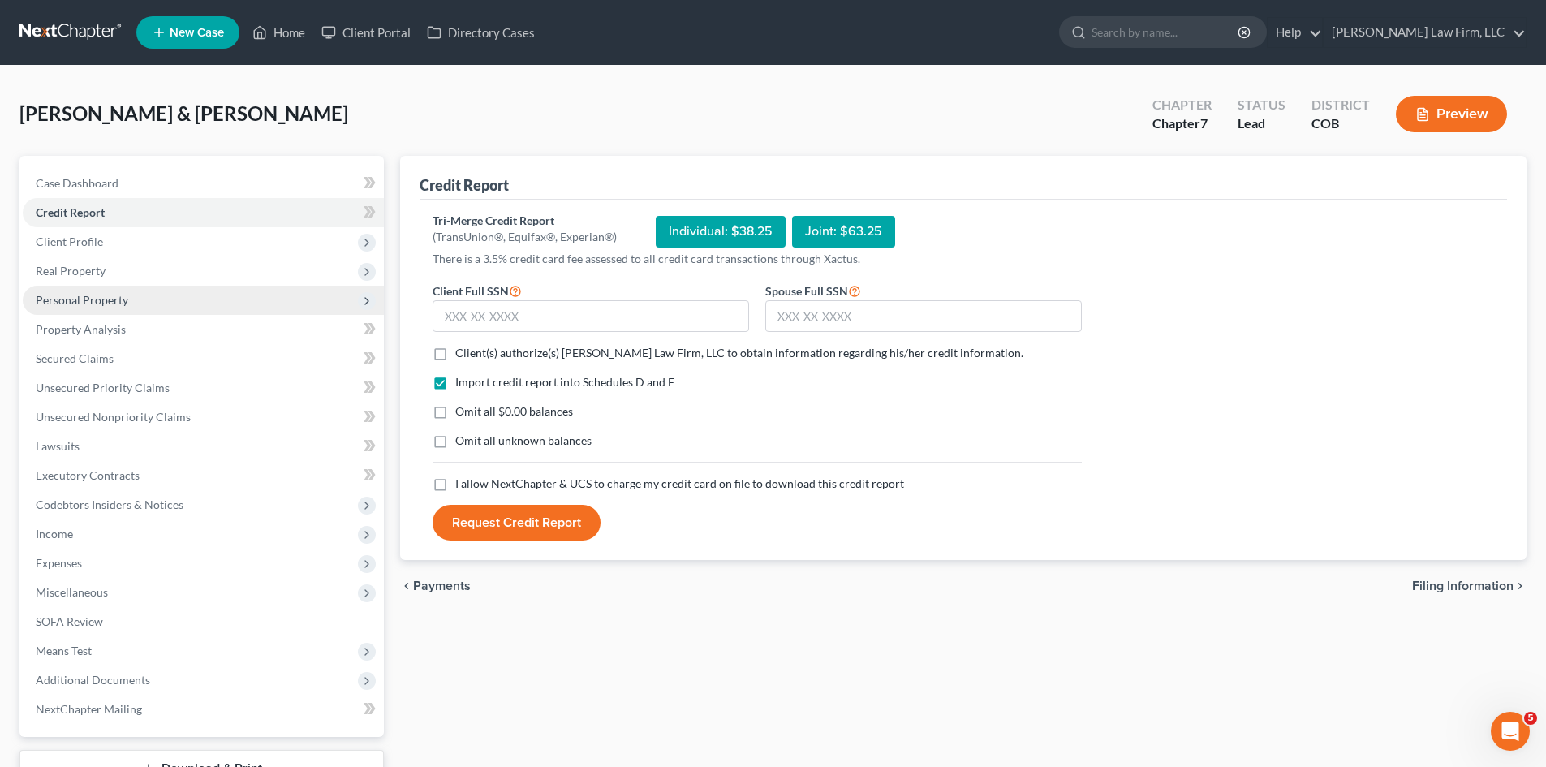
click at [69, 298] on span "Personal Property" at bounding box center [82, 300] width 93 height 14
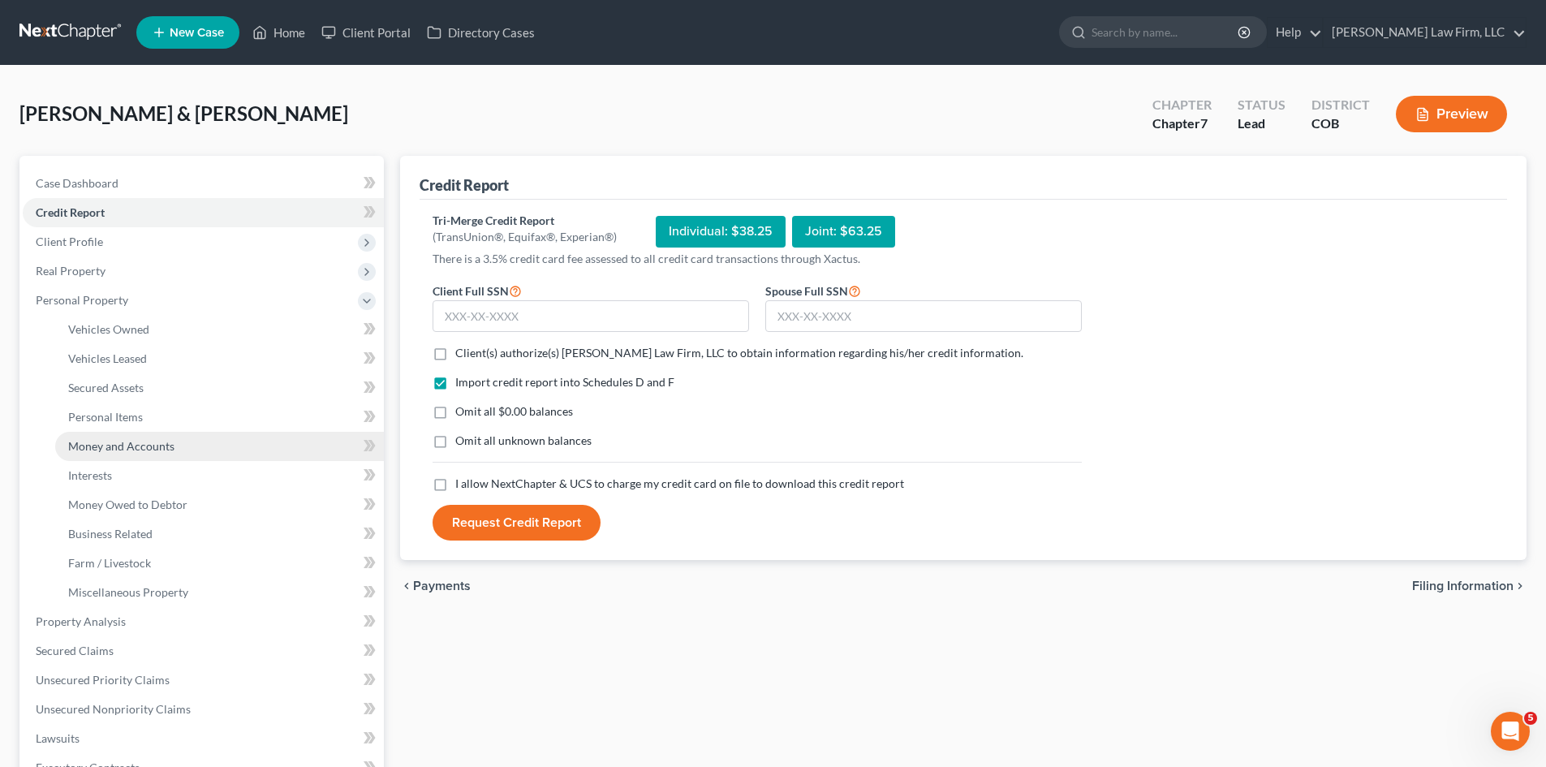
click at [103, 441] on span "Money and Accounts" at bounding box center [121, 446] width 106 height 14
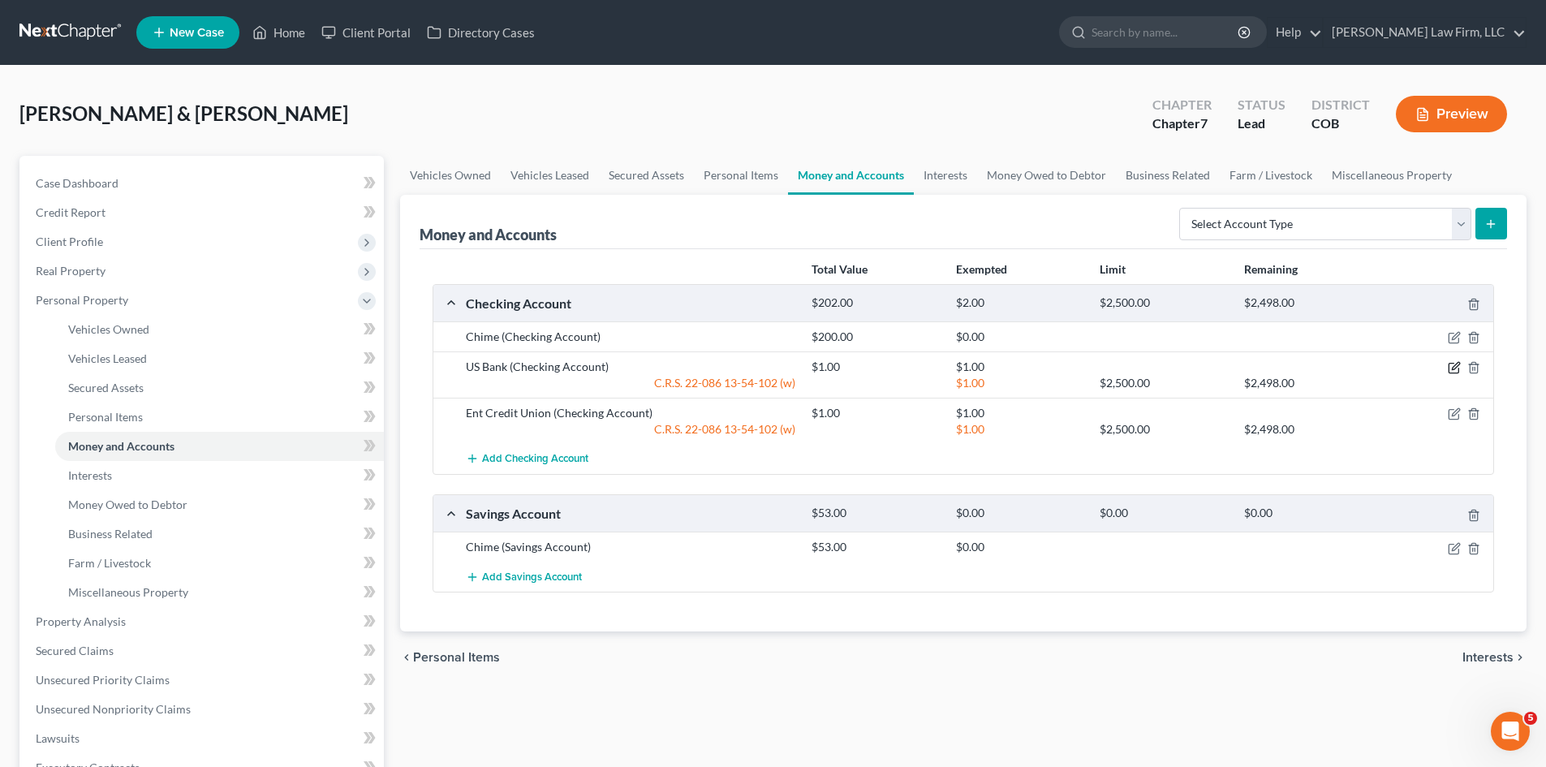
click at [1454, 367] on icon "button" at bounding box center [1455, 366] width 7 height 7
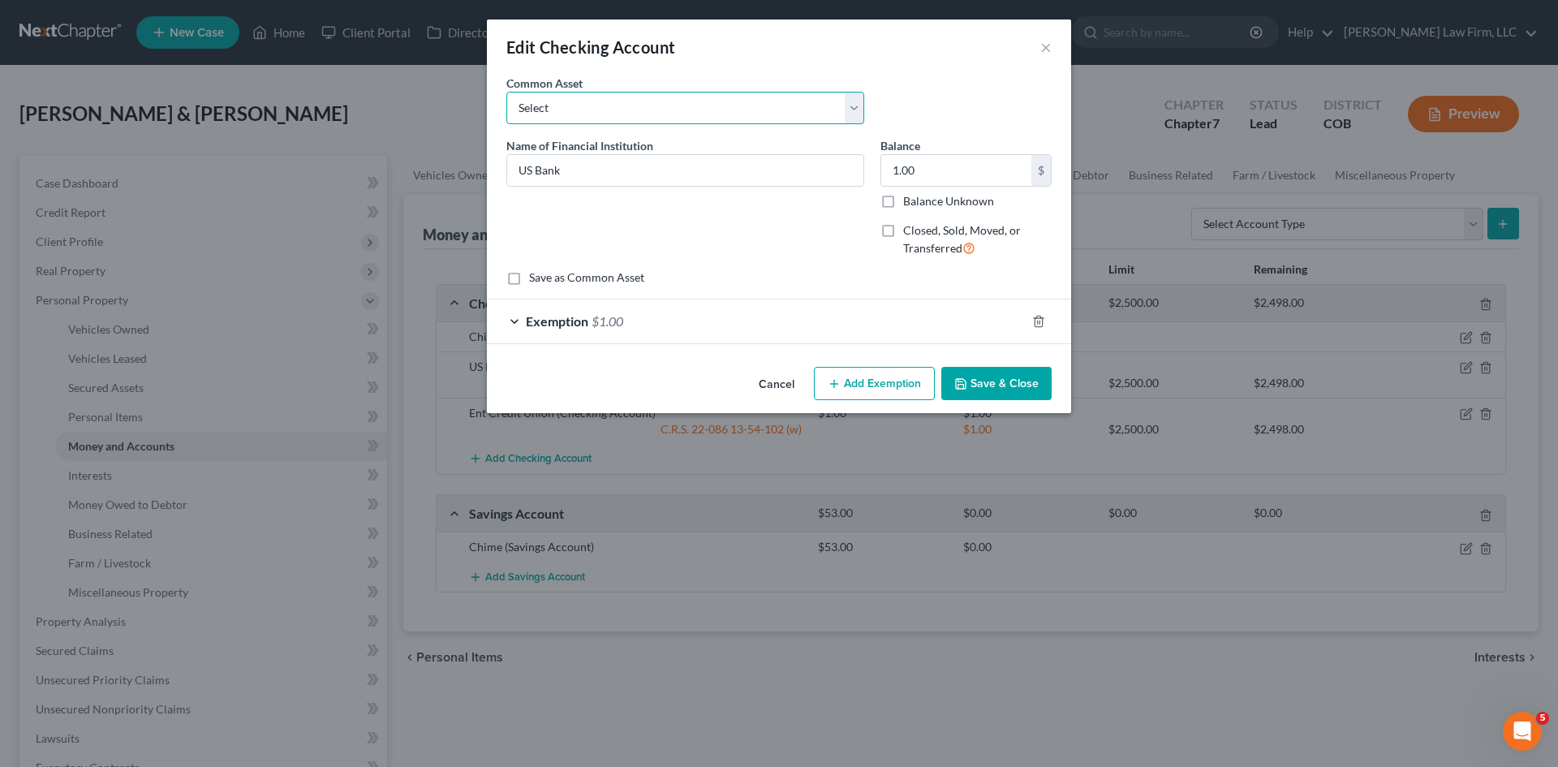
click at [859, 108] on select "Select [PERSON_NAME] Fargo [PERSON_NAME]" at bounding box center [685, 108] width 358 height 32
click at [774, 384] on button "Cancel" at bounding box center [777, 384] width 62 height 32
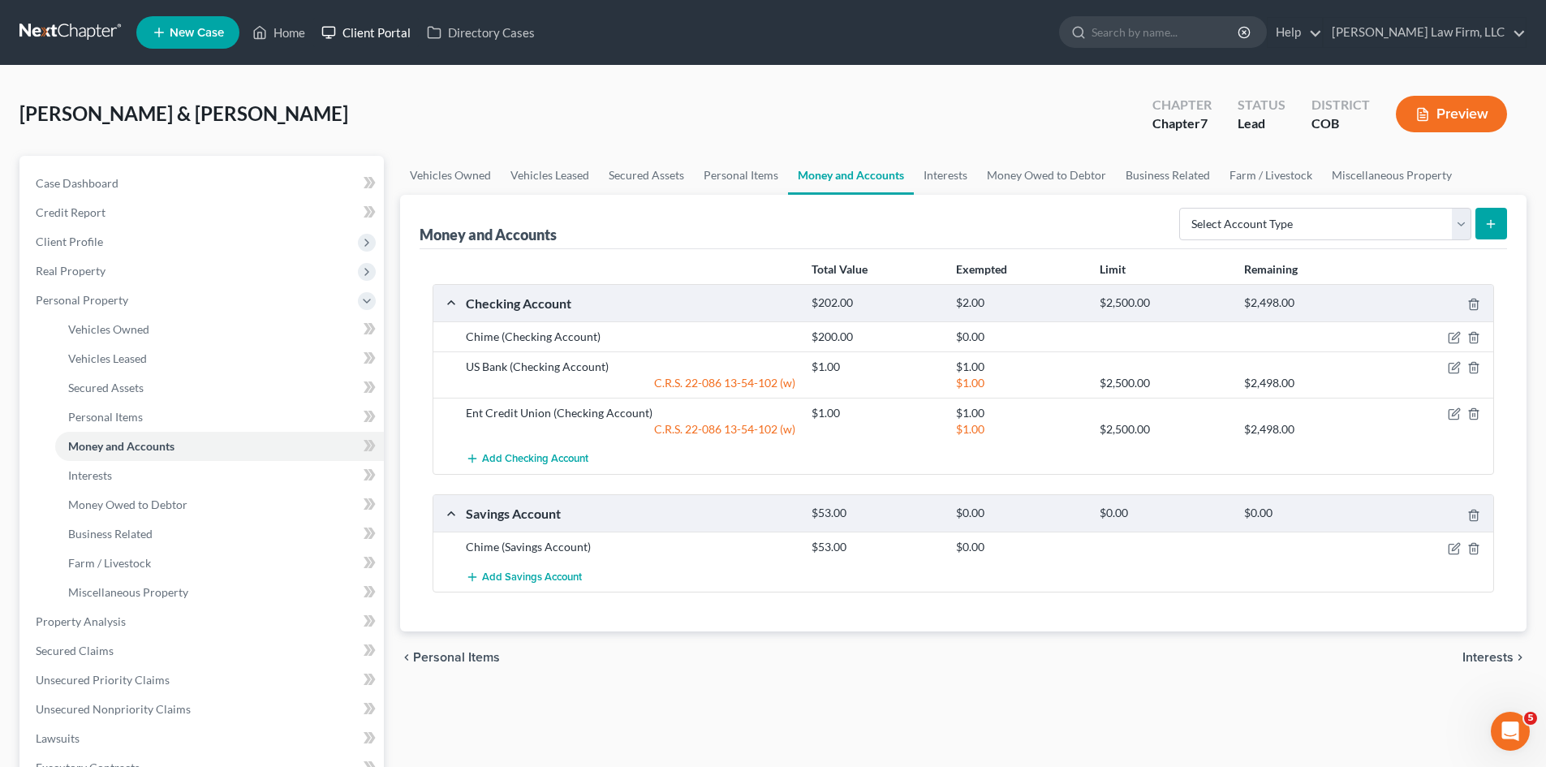
click at [385, 32] on link "Client Portal" at bounding box center [365, 32] width 105 height 29
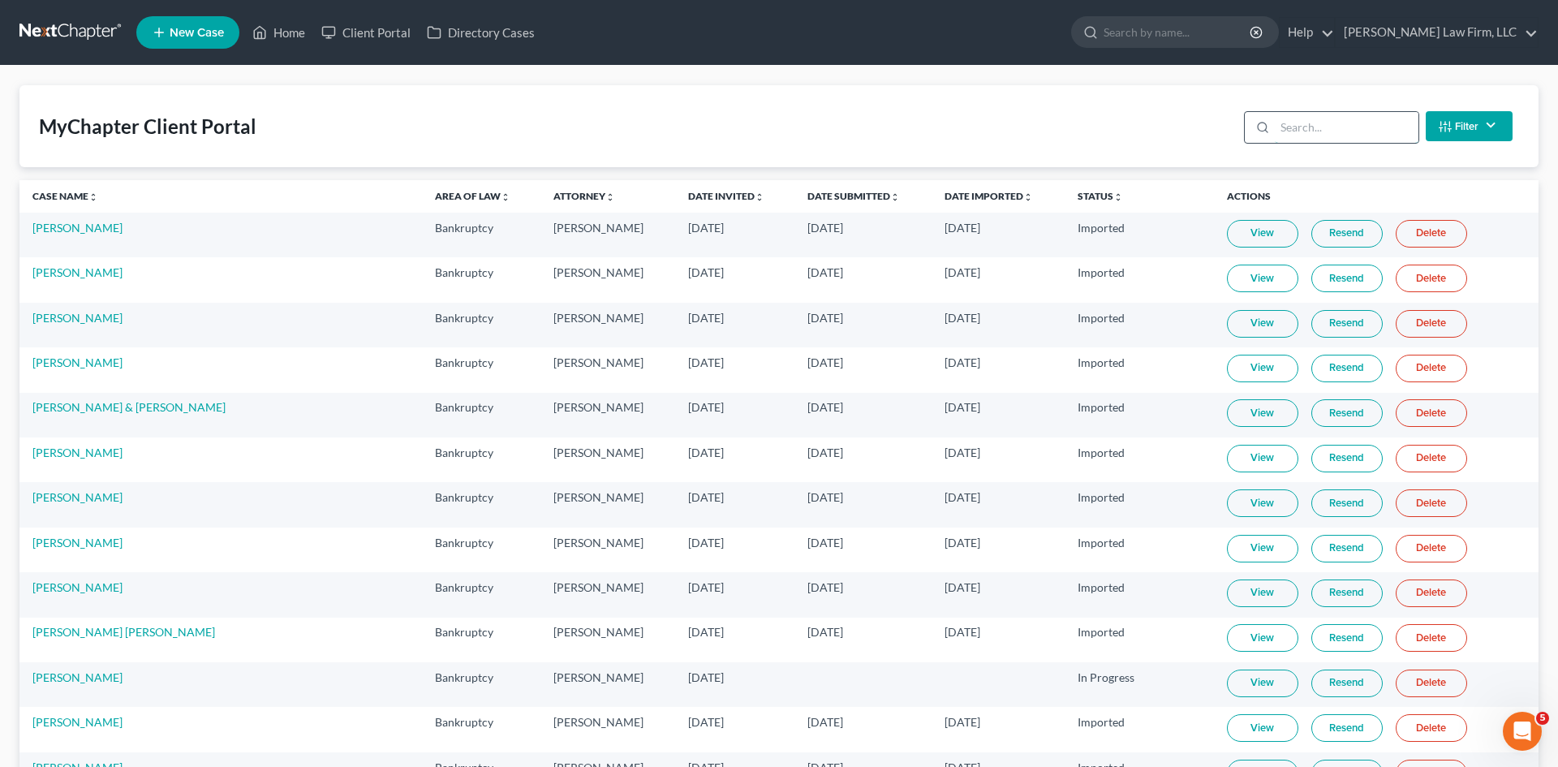
click at [1276, 130] on input "search" at bounding box center [1347, 127] width 144 height 31
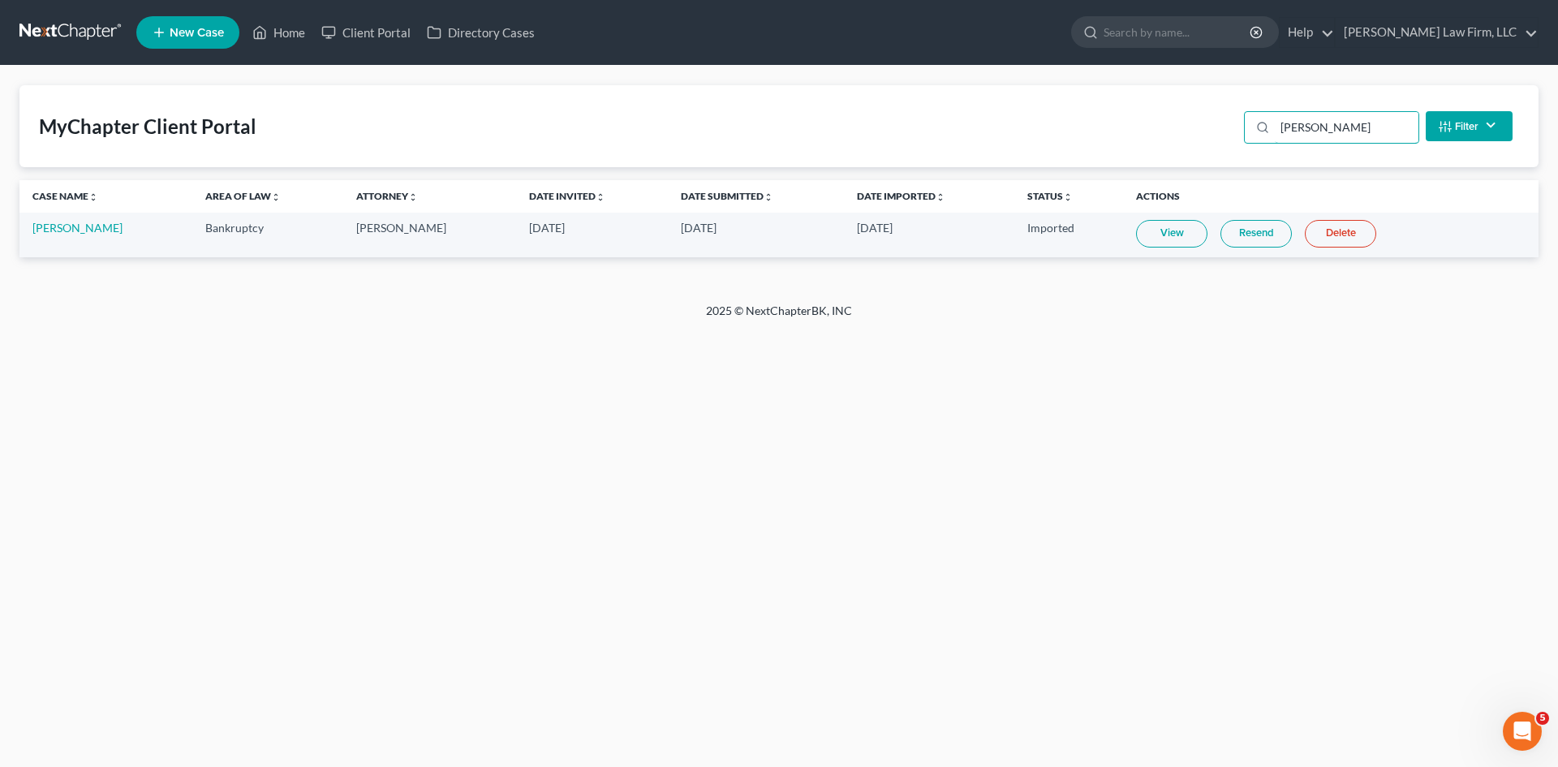
type input "[PERSON_NAME]"
click at [1139, 235] on link "View" at bounding box center [1171, 234] width 71 height 28
click at [75, 226] on link "[PERSON_NAME]" at bounding box center [77, 228] width 90 height 14
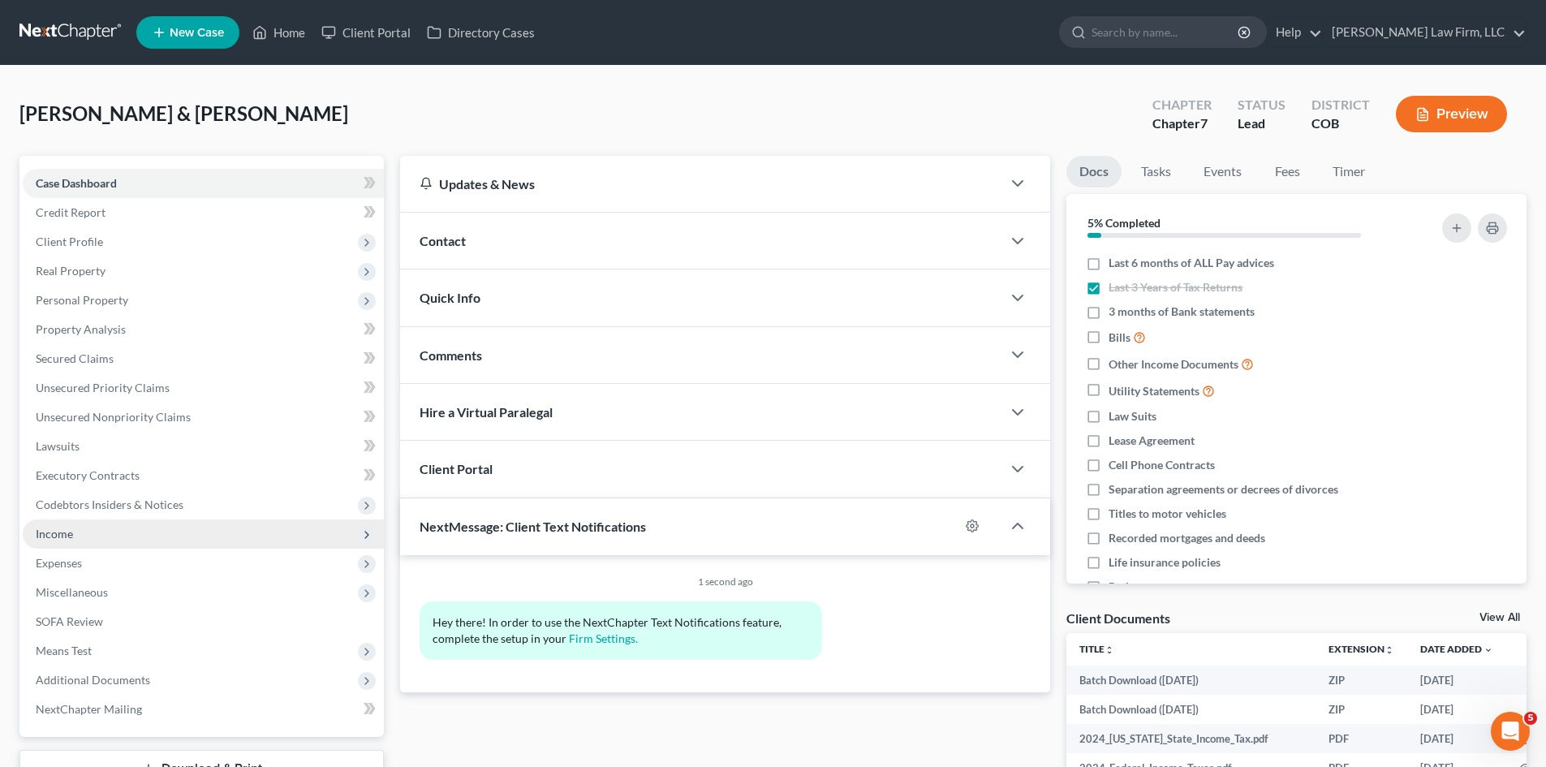
click at [57, 535] on span "Income" at bounding box center [54, 534] width 37 height 14
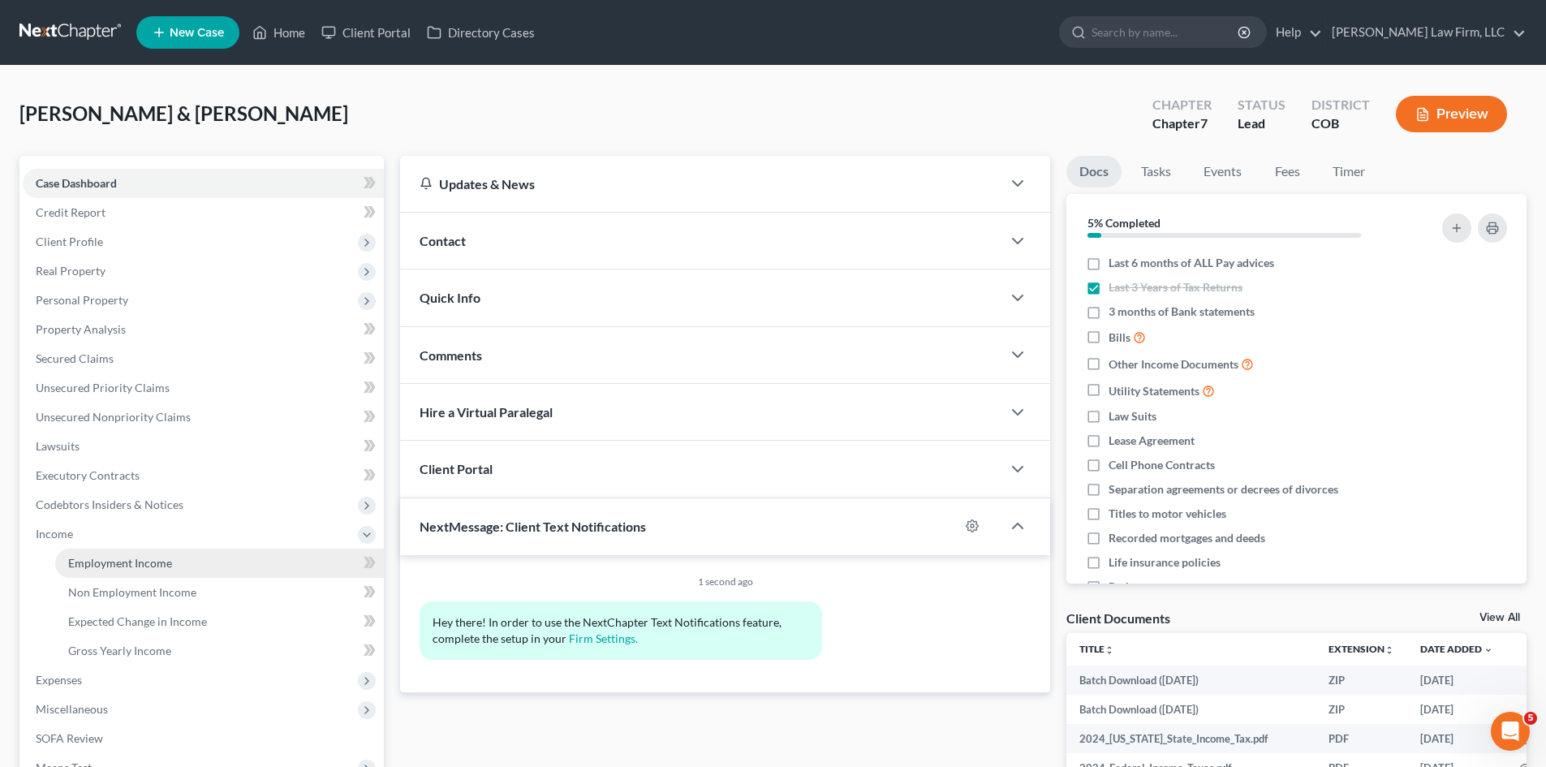
click at [118, 559] on span "Employment Income" at bounding box center [120, 563] width 104 height 14
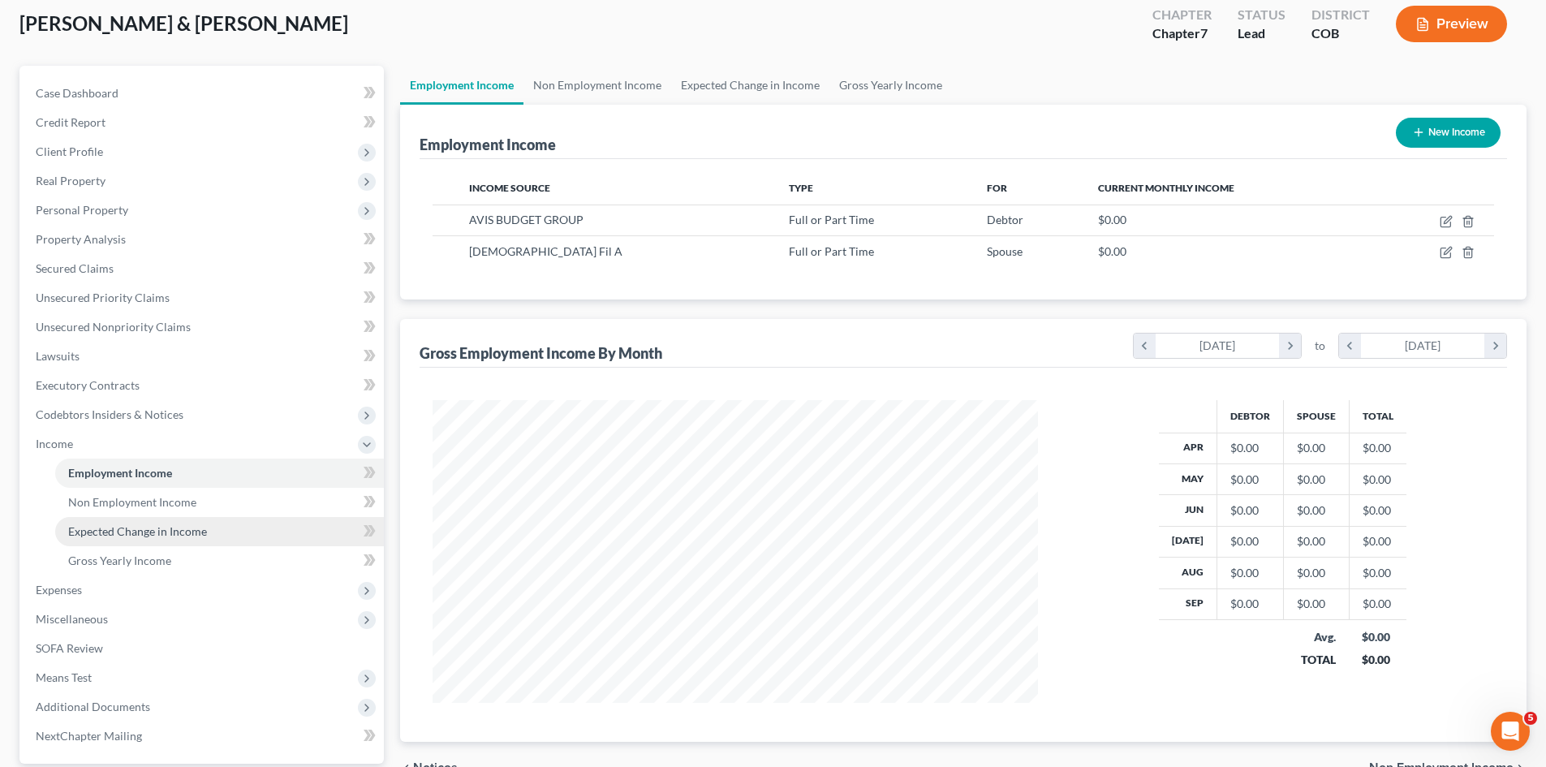
scroll to position [242, 0]
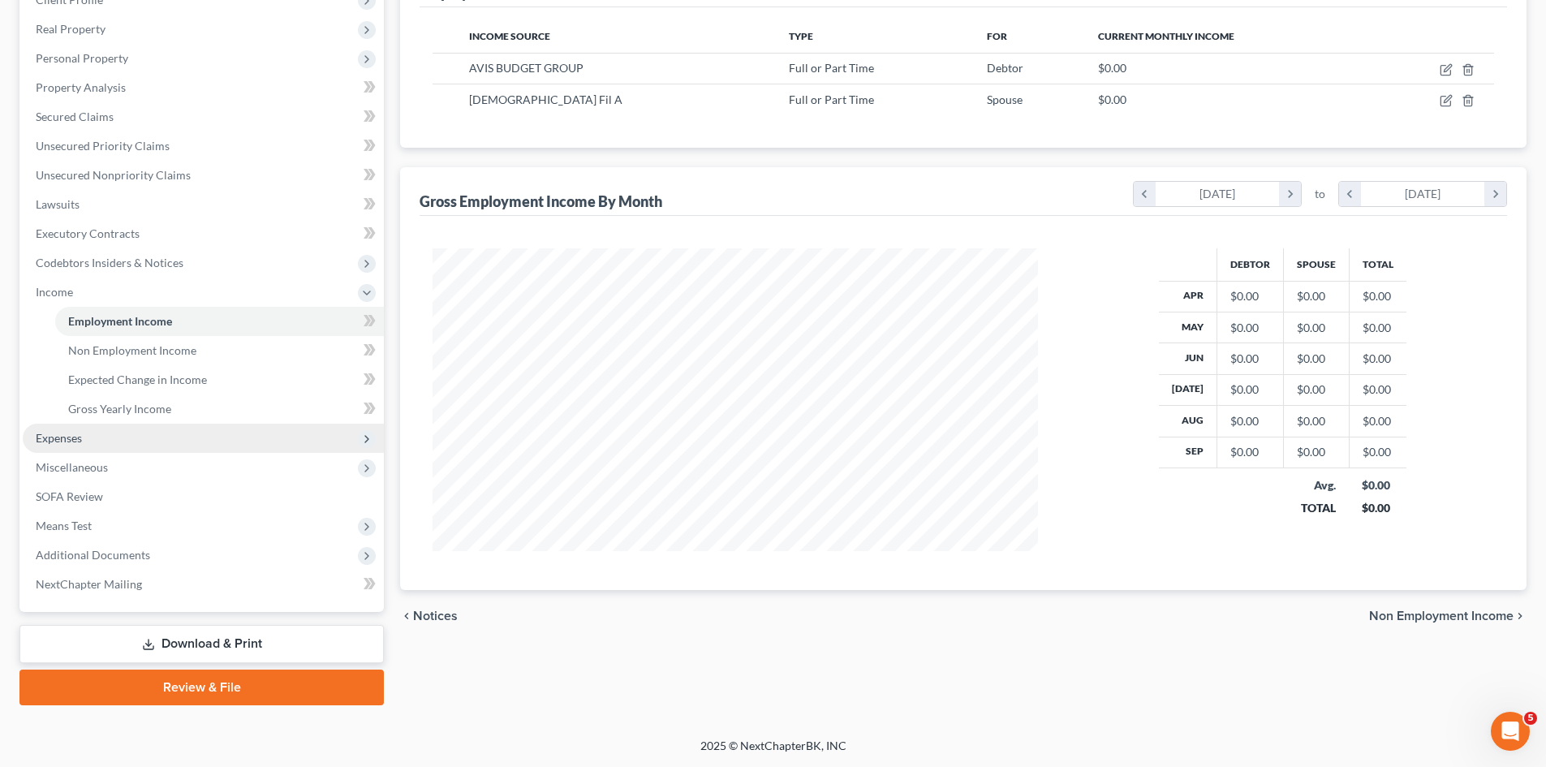
click at [99, 448] on span "Expenses" at bounding box center [203, 438] width 361 height 29
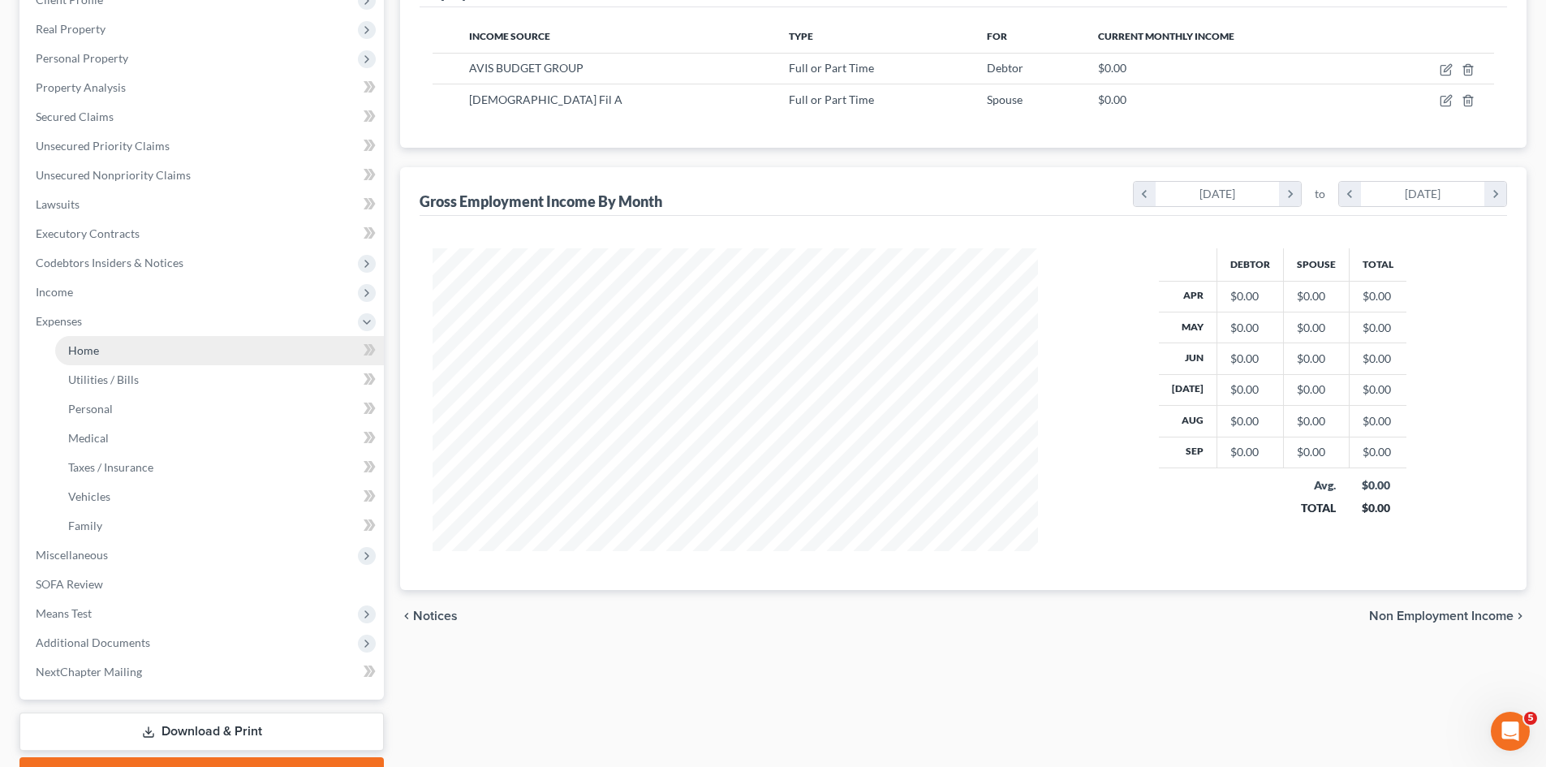
click at [96, 355] on span "Home" at bounding box center [83, 350] width 31 height 14
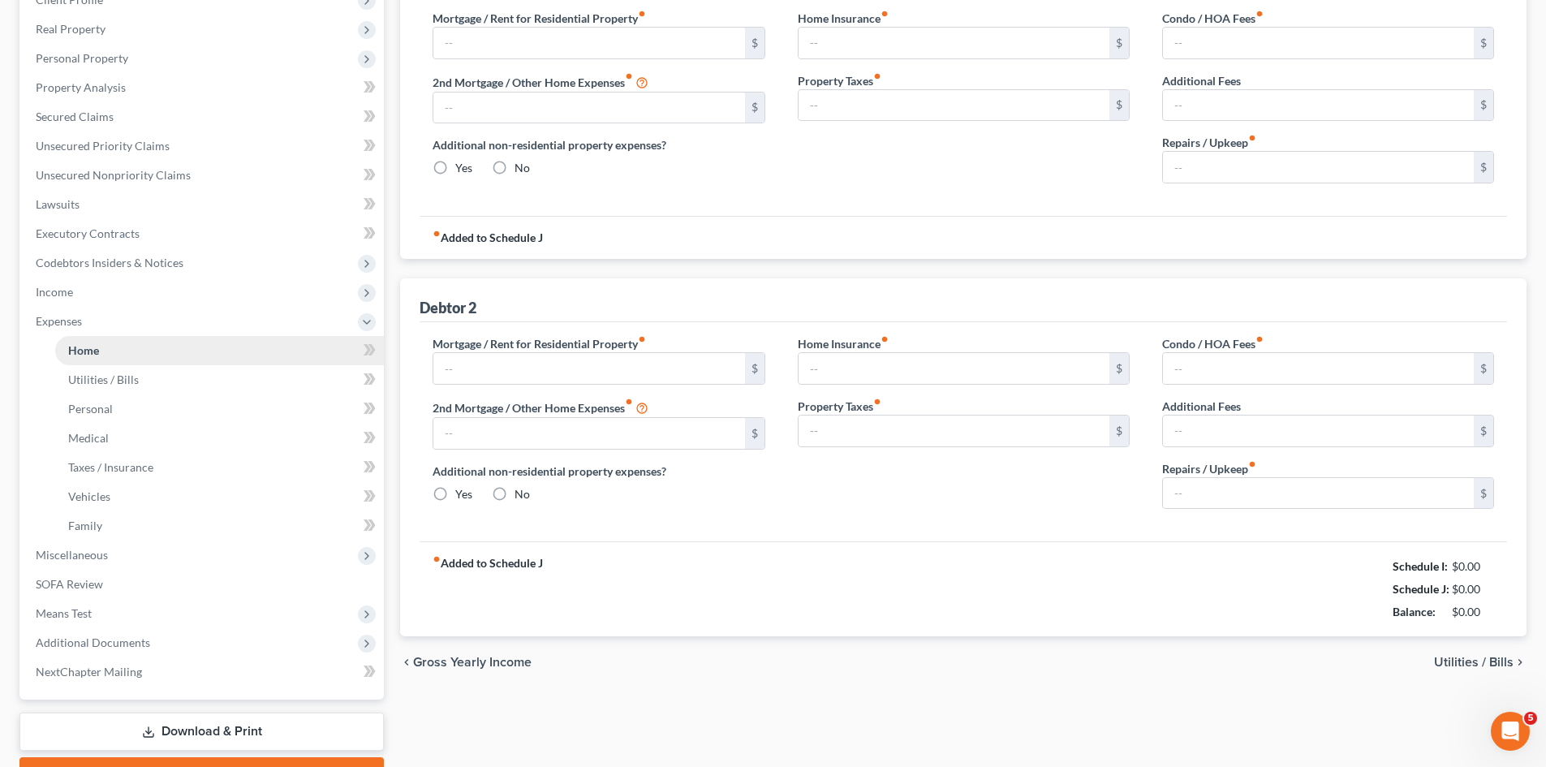
scroll to position [77, 0]
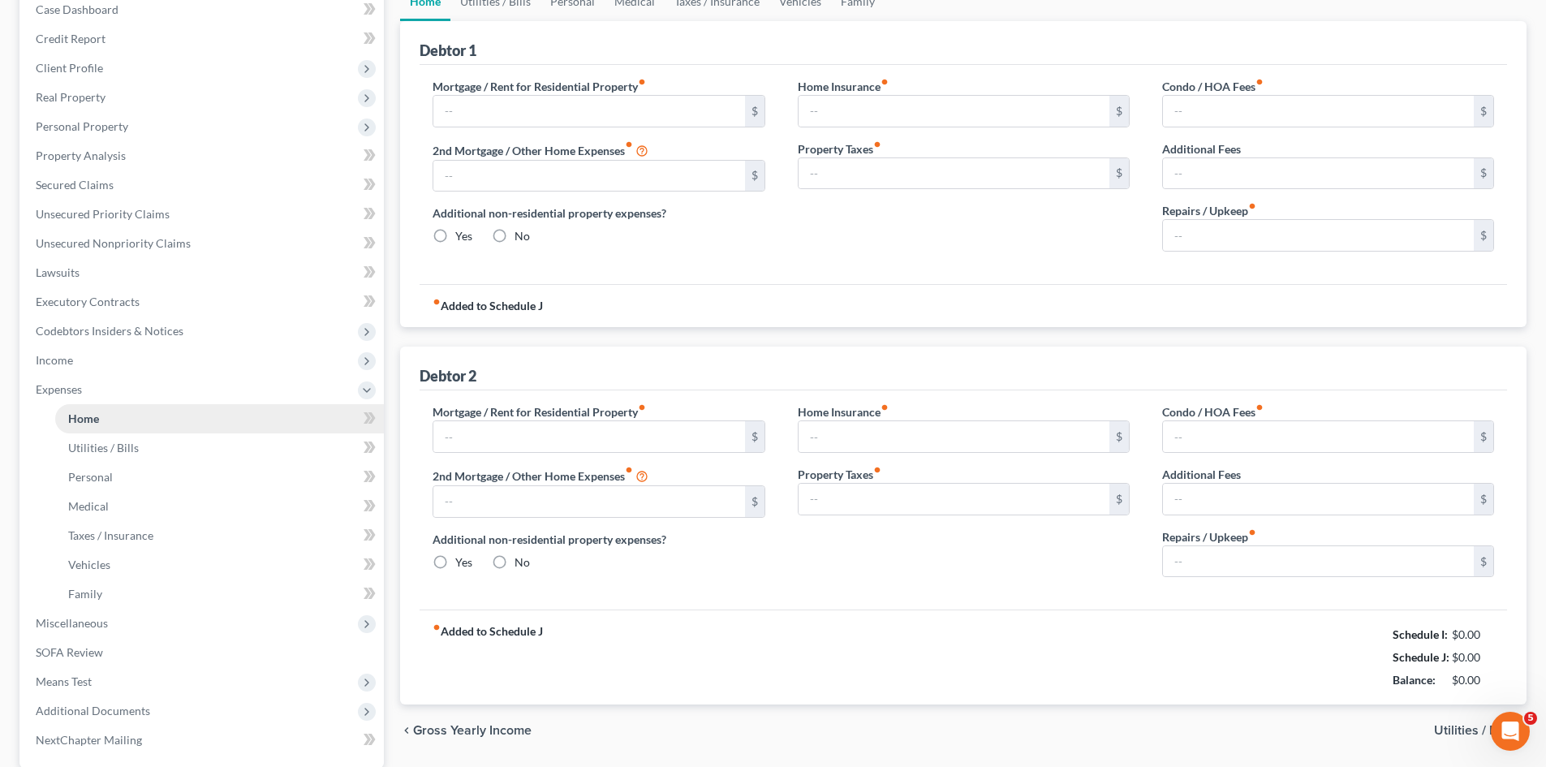
type input "1,640.00"
type input "0.00"
radio input "true"
type input "15.00"
type input "0.00"
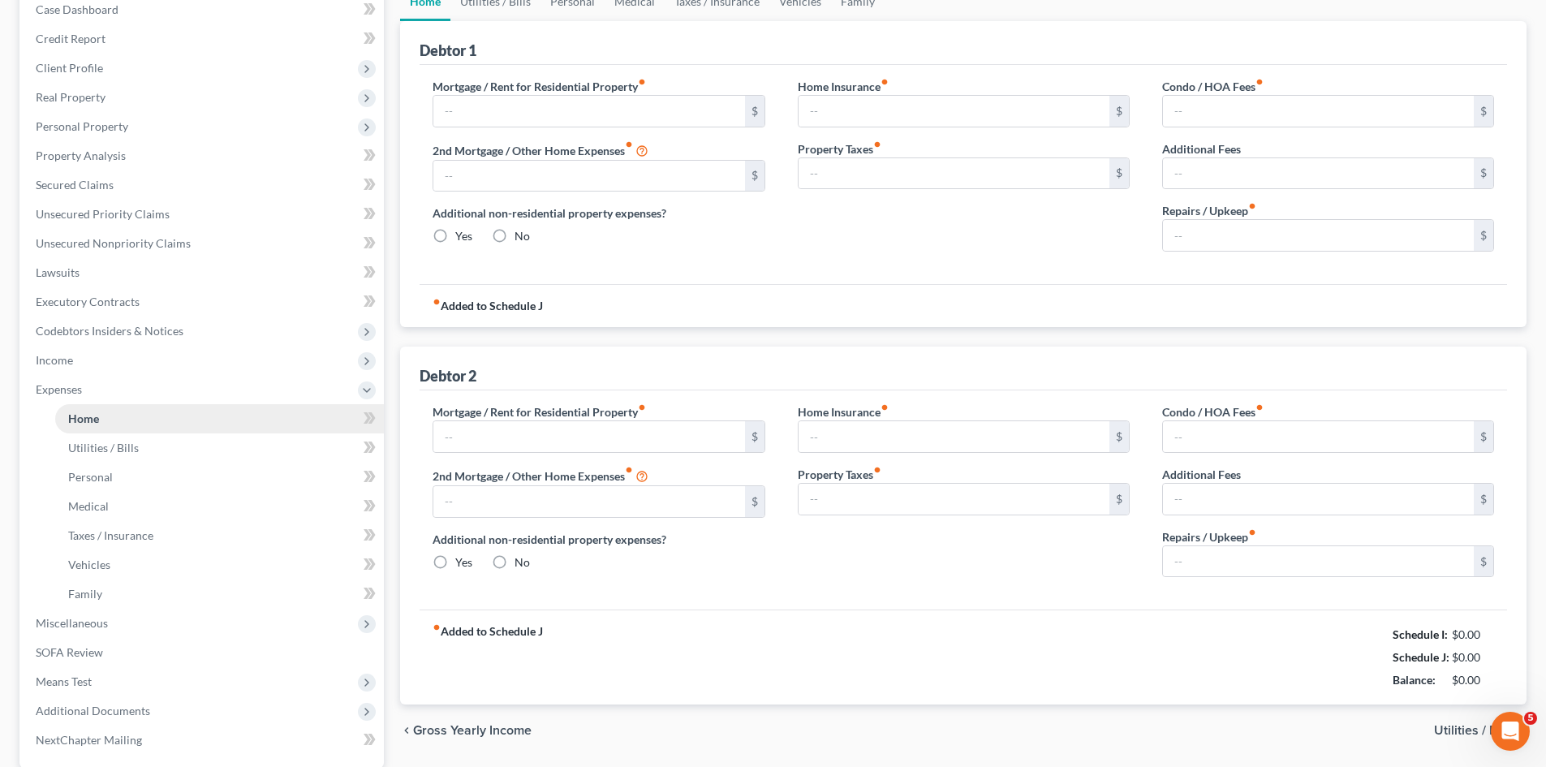
type input "0.00"
type input "1,131.00"
type input "0.00"
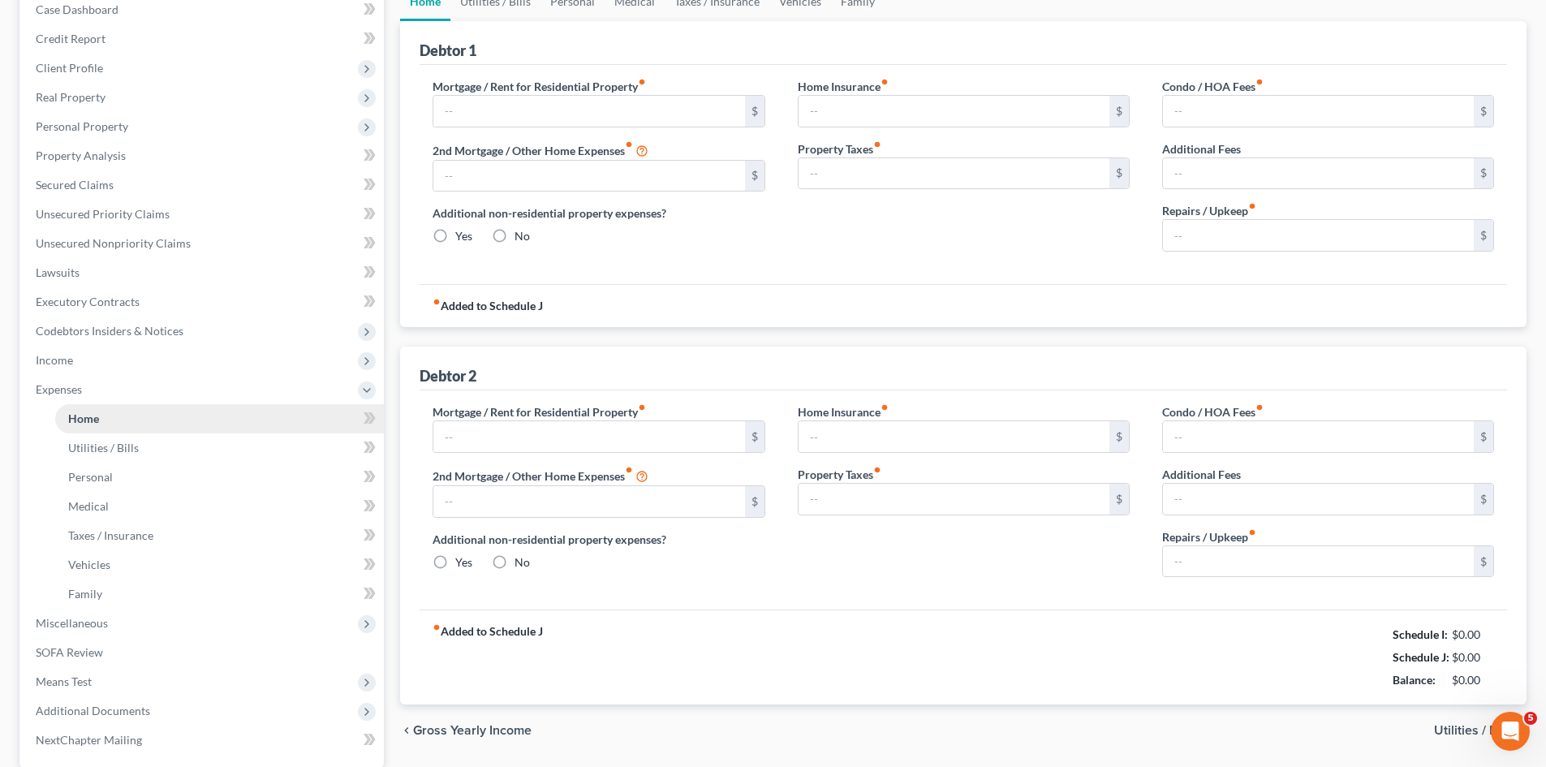
radio input "true"
type input "20.58"
type input "0.00"
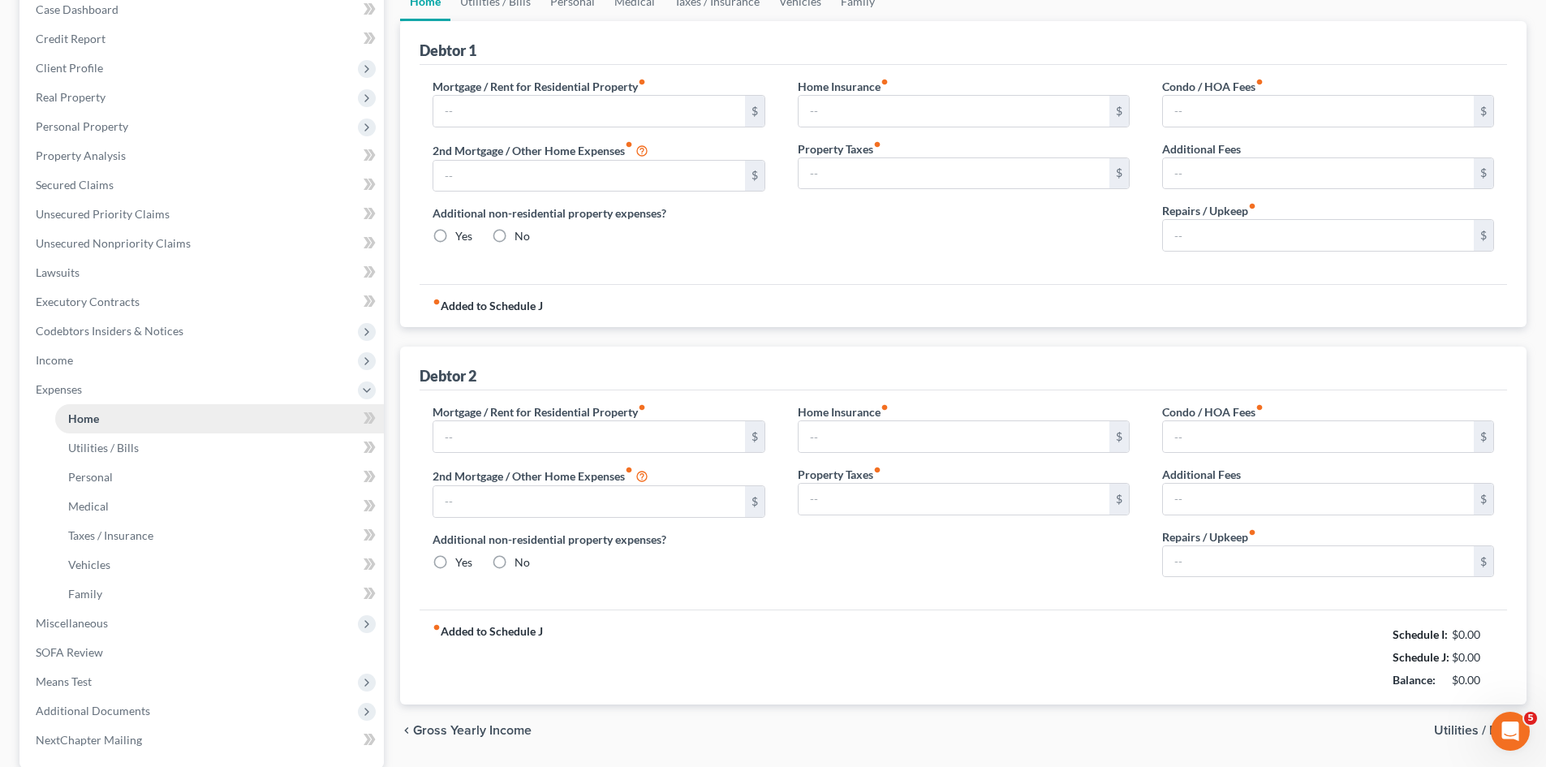
type input "0.00"
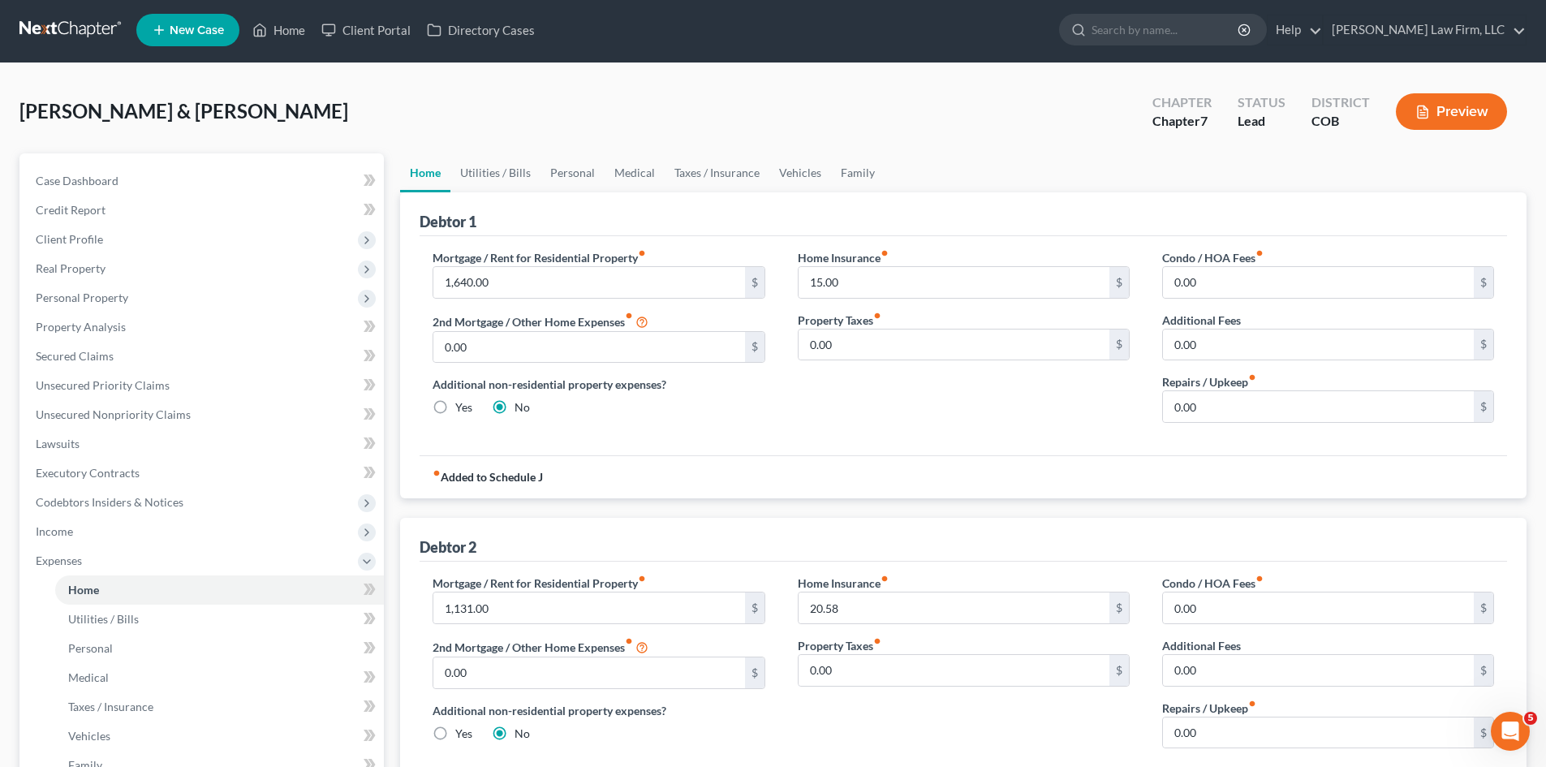
scroll to position [0, 0]
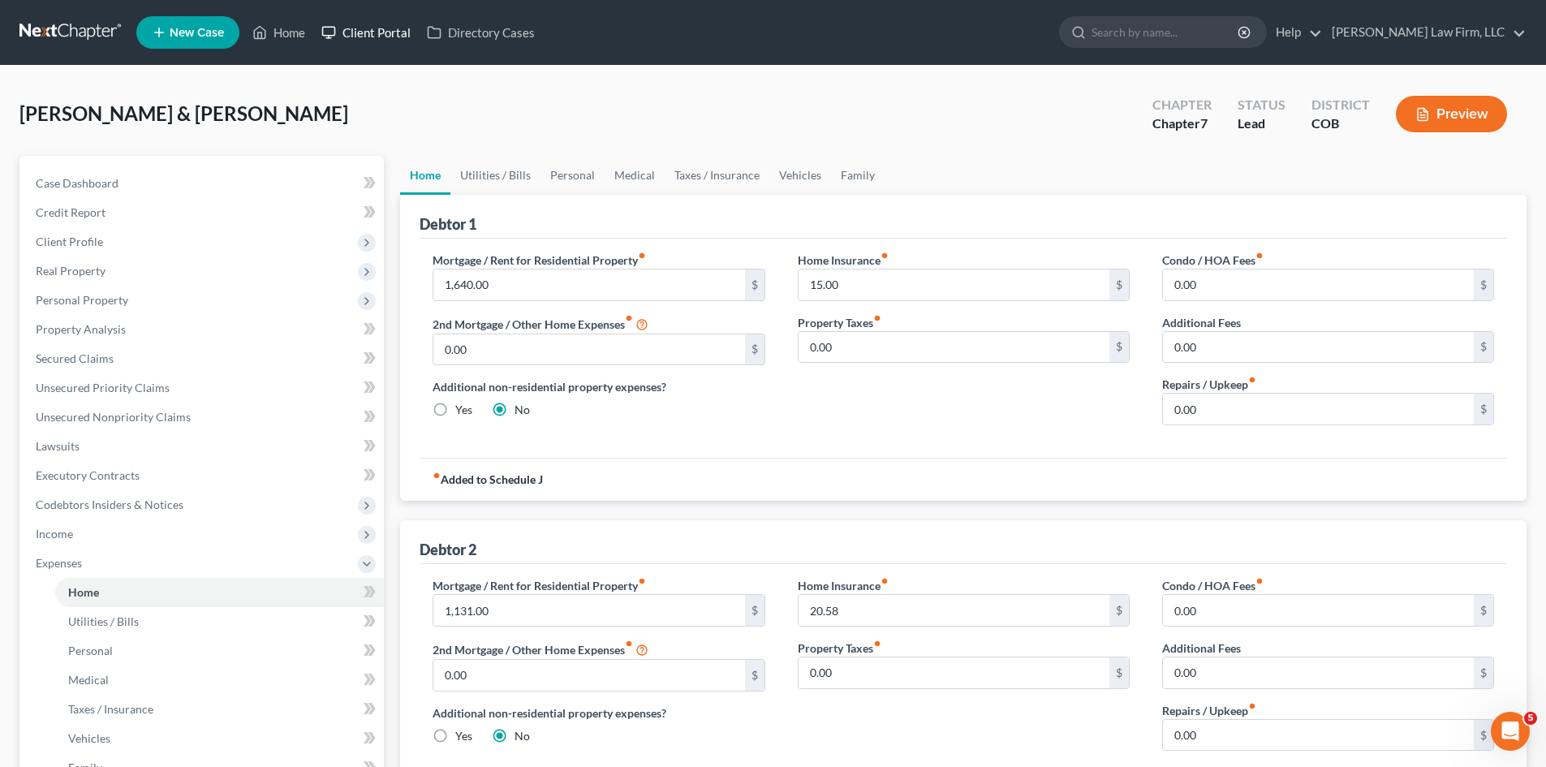
click at [340, 29] on link "Client Portal" at bounding box center [365, 32] width 105 height 29
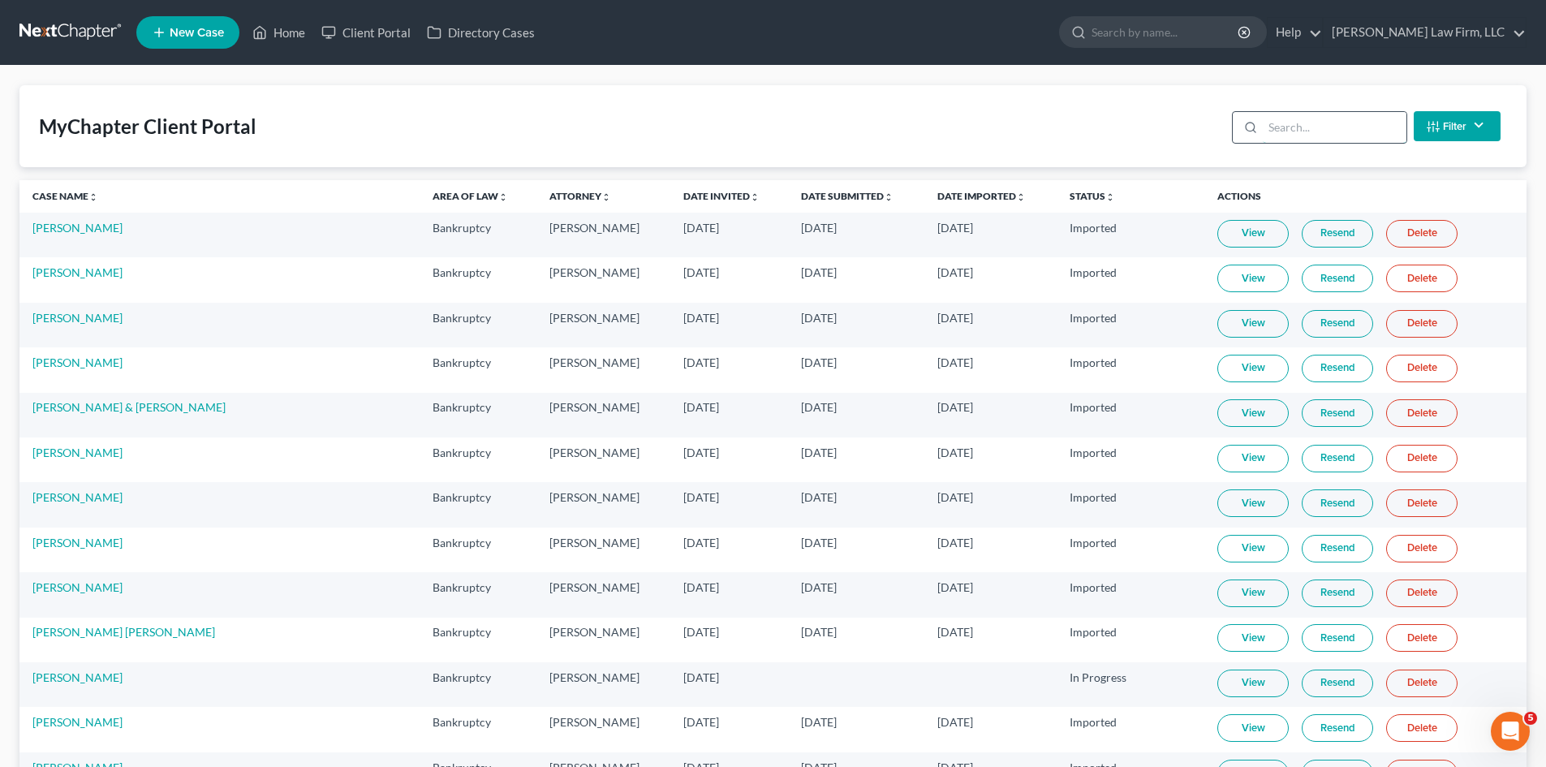
click at [1321, 139] on input "search" at bounding box center [1335, 127] width 144 height 31
click at [388, 36] on link "Client Portal" at bounding box center [365, 32] width 105 height 29
click at [1279, 122] on input "search" at bounding box center [1335, 127] width 144 height 31
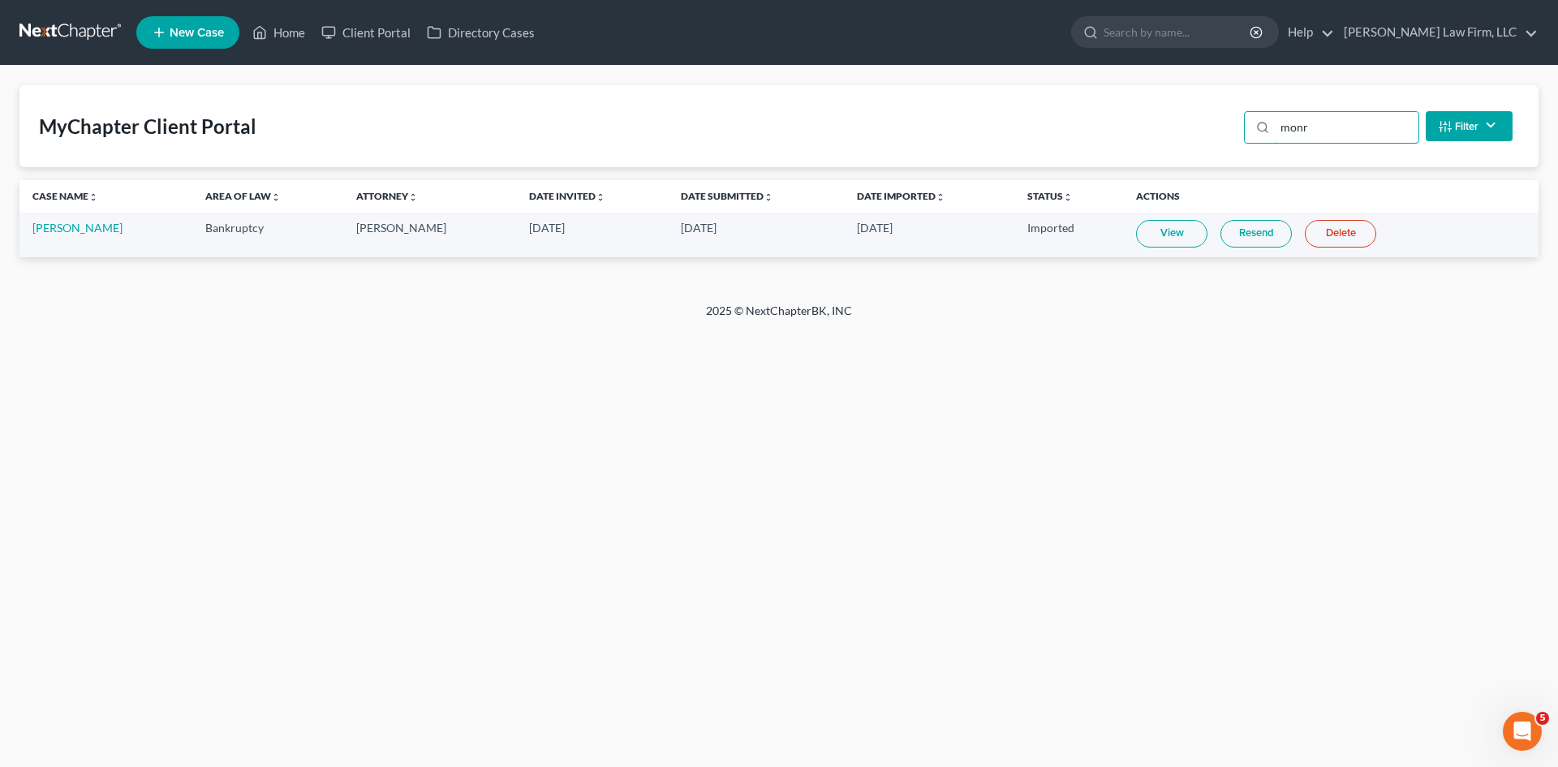
type input "monr"
click at [79, 218] on td "[PERSON_NAME]" at bounding box center [105, 235] width 173 height 45
click at [84, 227] on link "[PERSON_NAME]" at bounding box center [77, 228] width 90 height 14
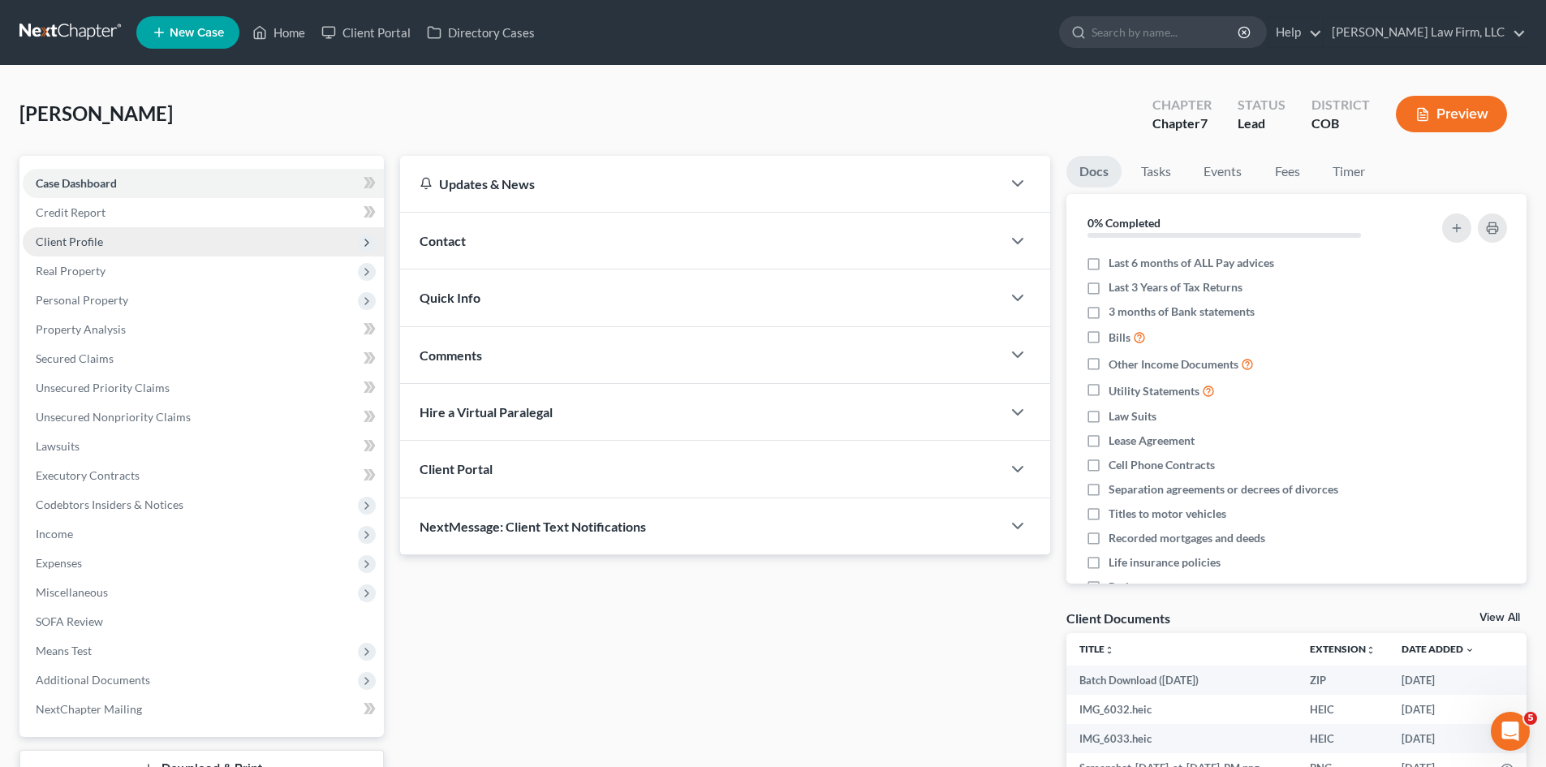
click at [84, 240] on span "Client Profile" at bounding box center [69, 241] width 67 height 14
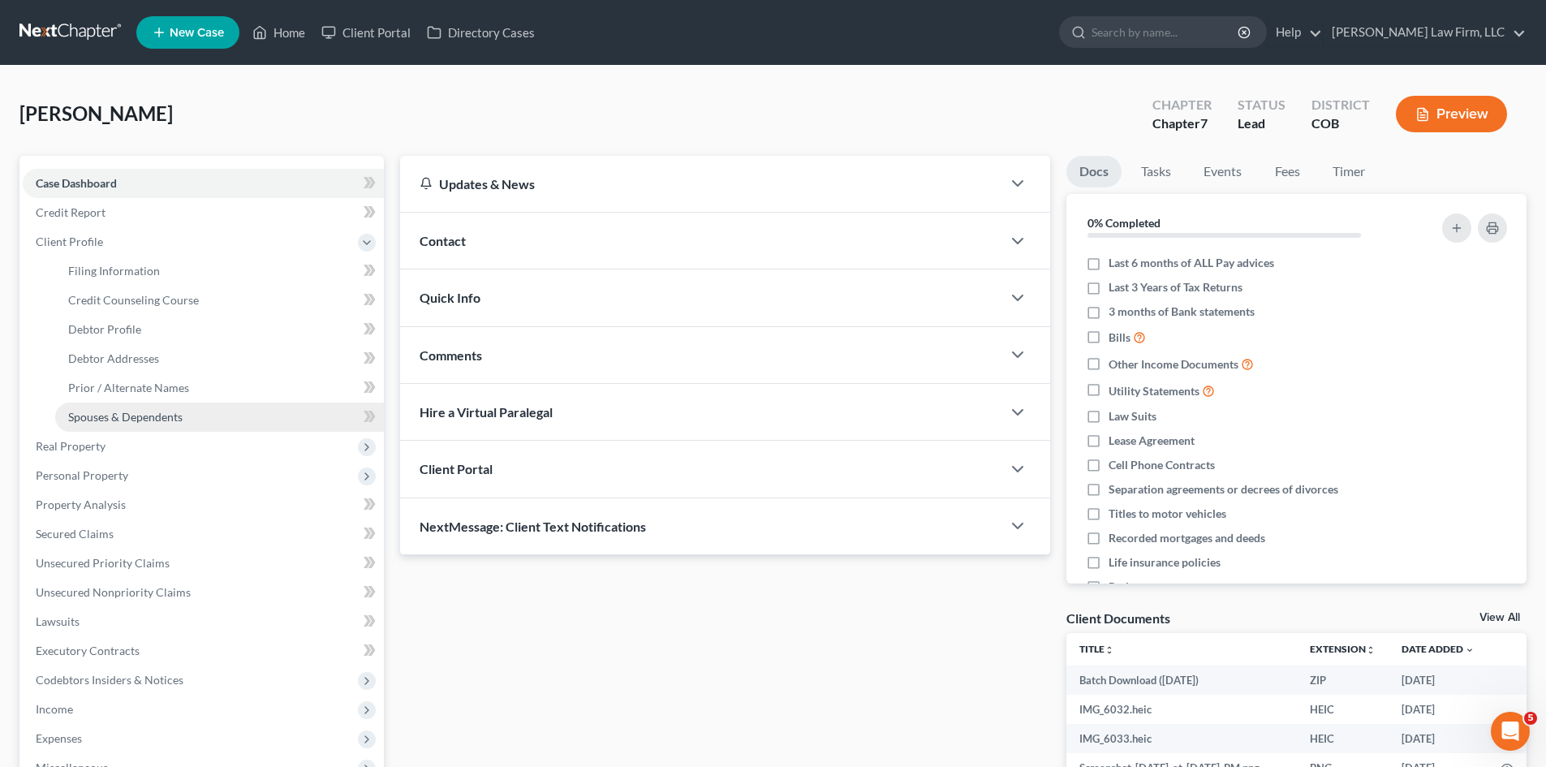
click at [173, 420] on span "Spouses & Dependents" at bounding box center [125, 417] width 114 height 14
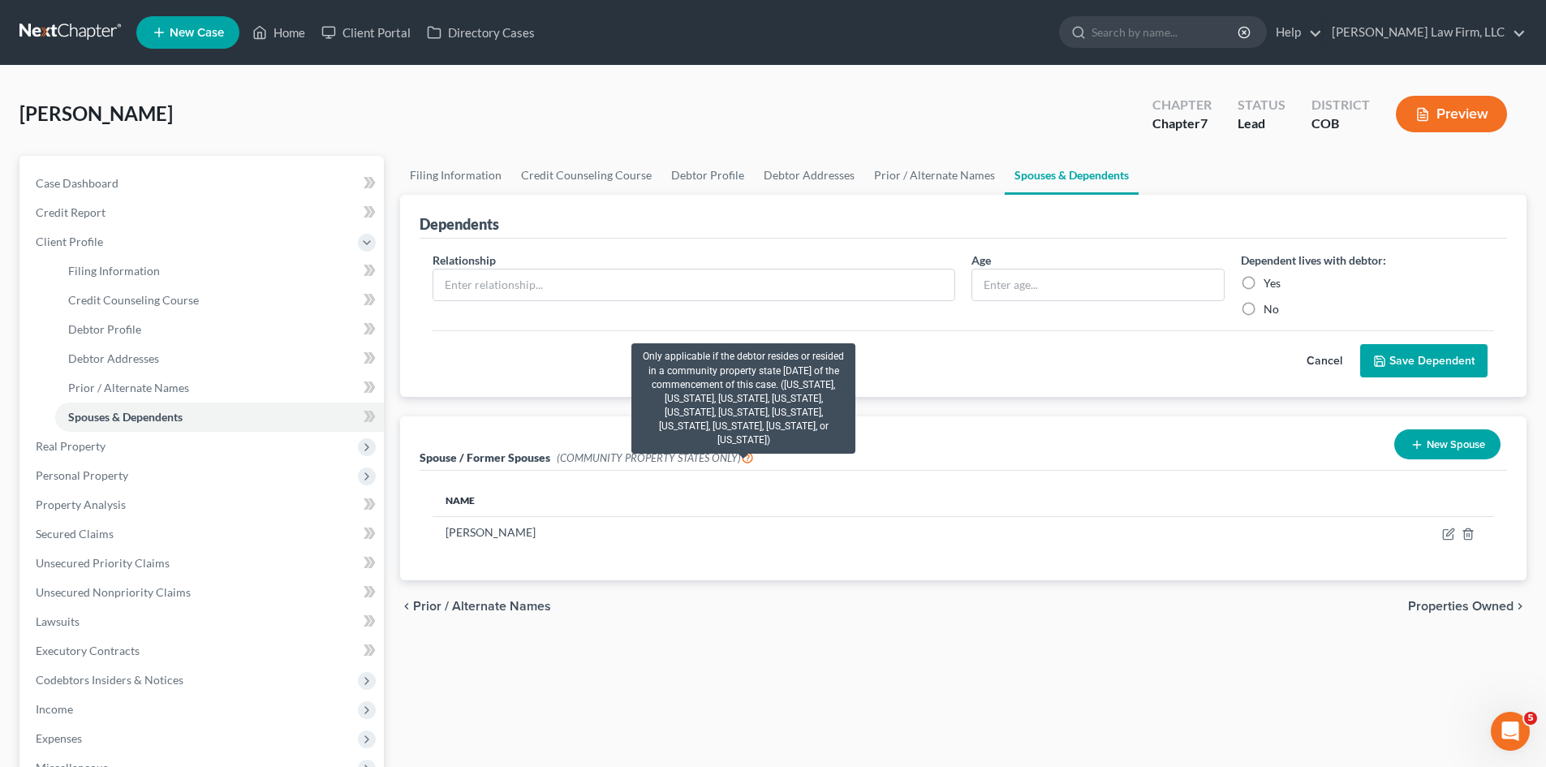
click at [745, 461] on icon at bounding box center [747, 456] width 13 height 15
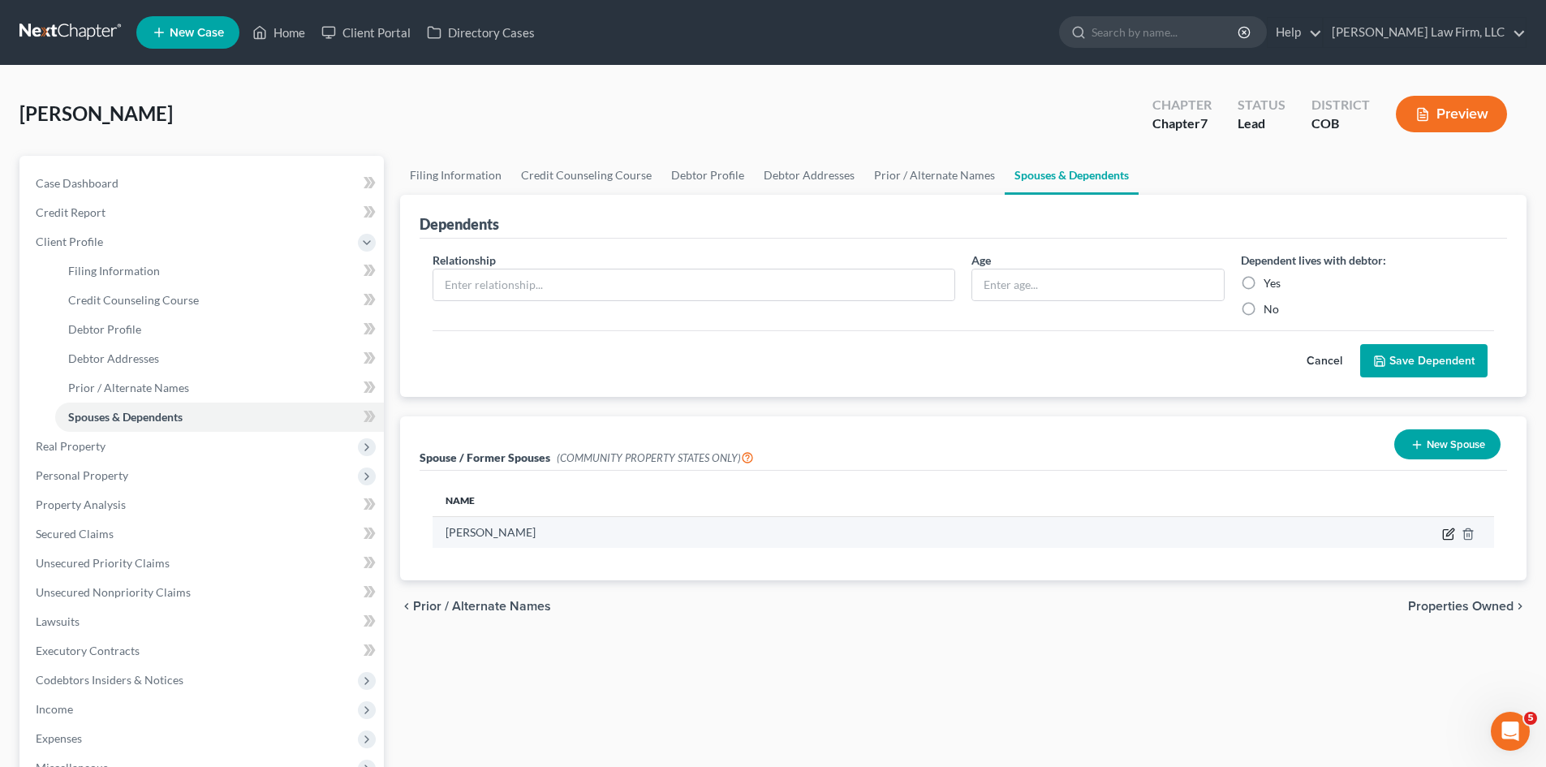
click at [1448, 533] on icon "button" at bounding box center [1449, 531] width 7 height 7
select select "0"
select select "1"
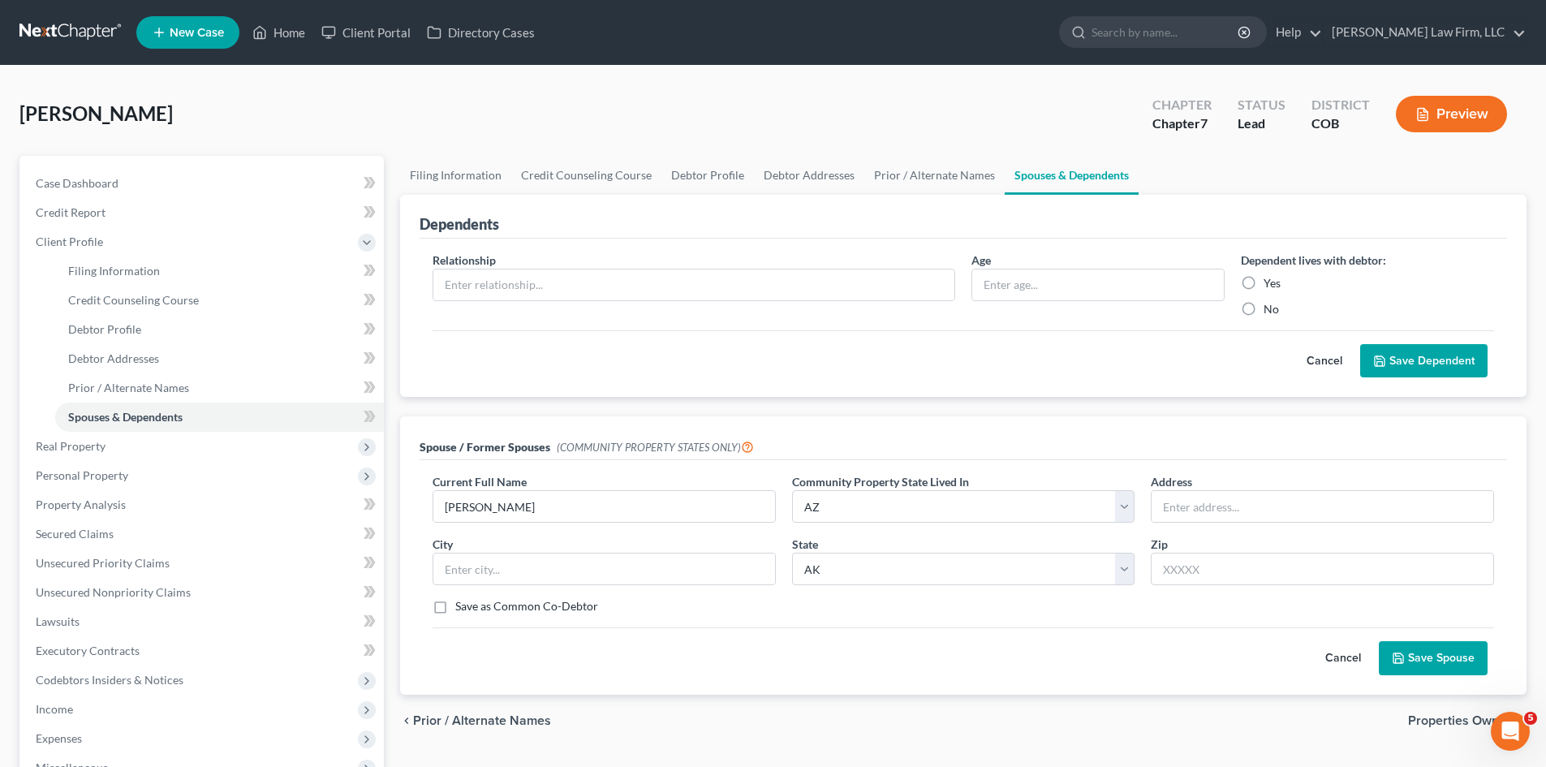
click at [1333, 301] on div "No" at bounding box center [1367, 309] width 253 height 16
click at [1371, 428] on div "Spouse / Former Spouses (COMMUNITY PROPERTY STATES ONLY)" at bounding box center [962, 438] width 1087 height 44
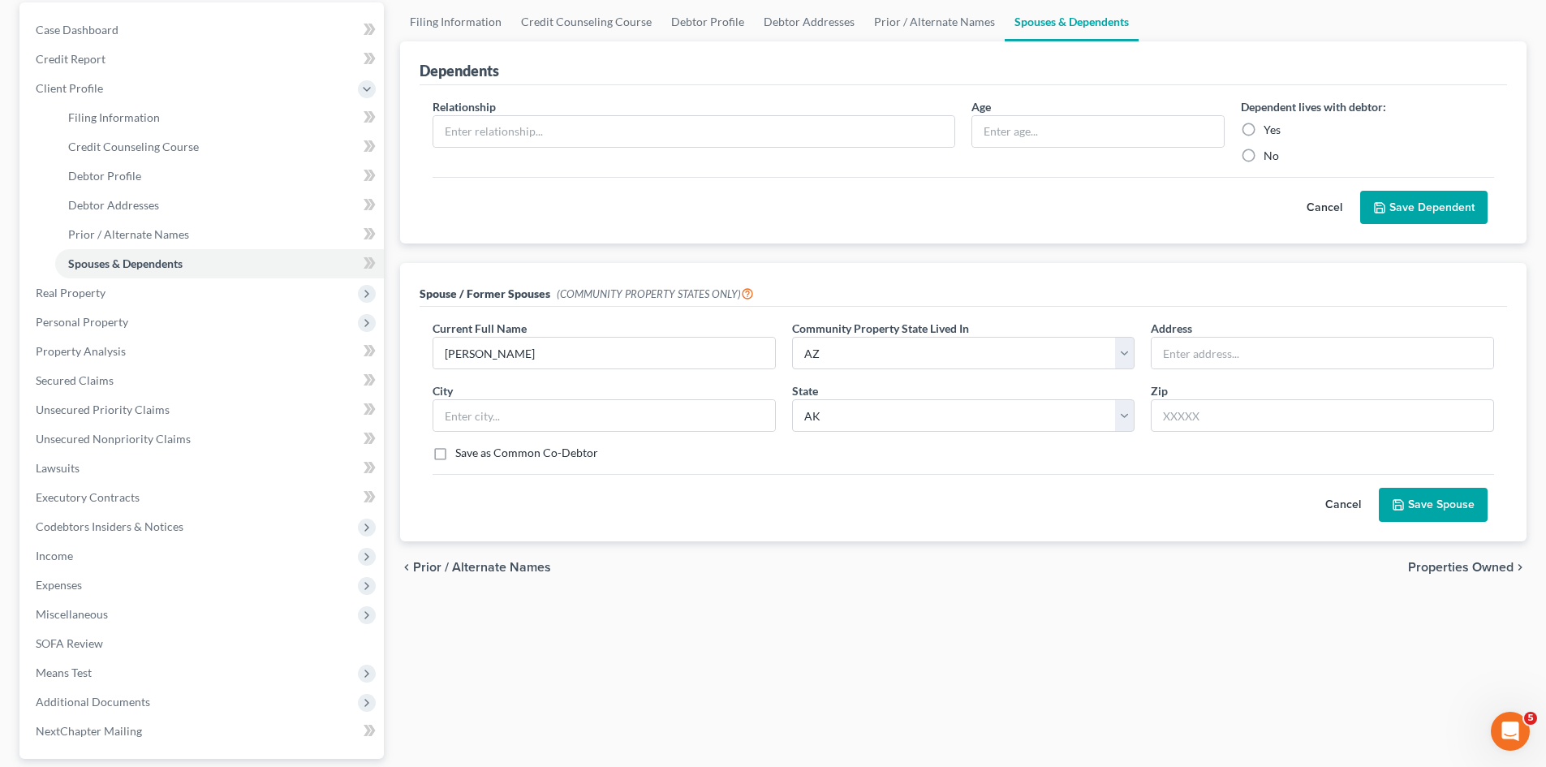
scroll to position [162, 0]
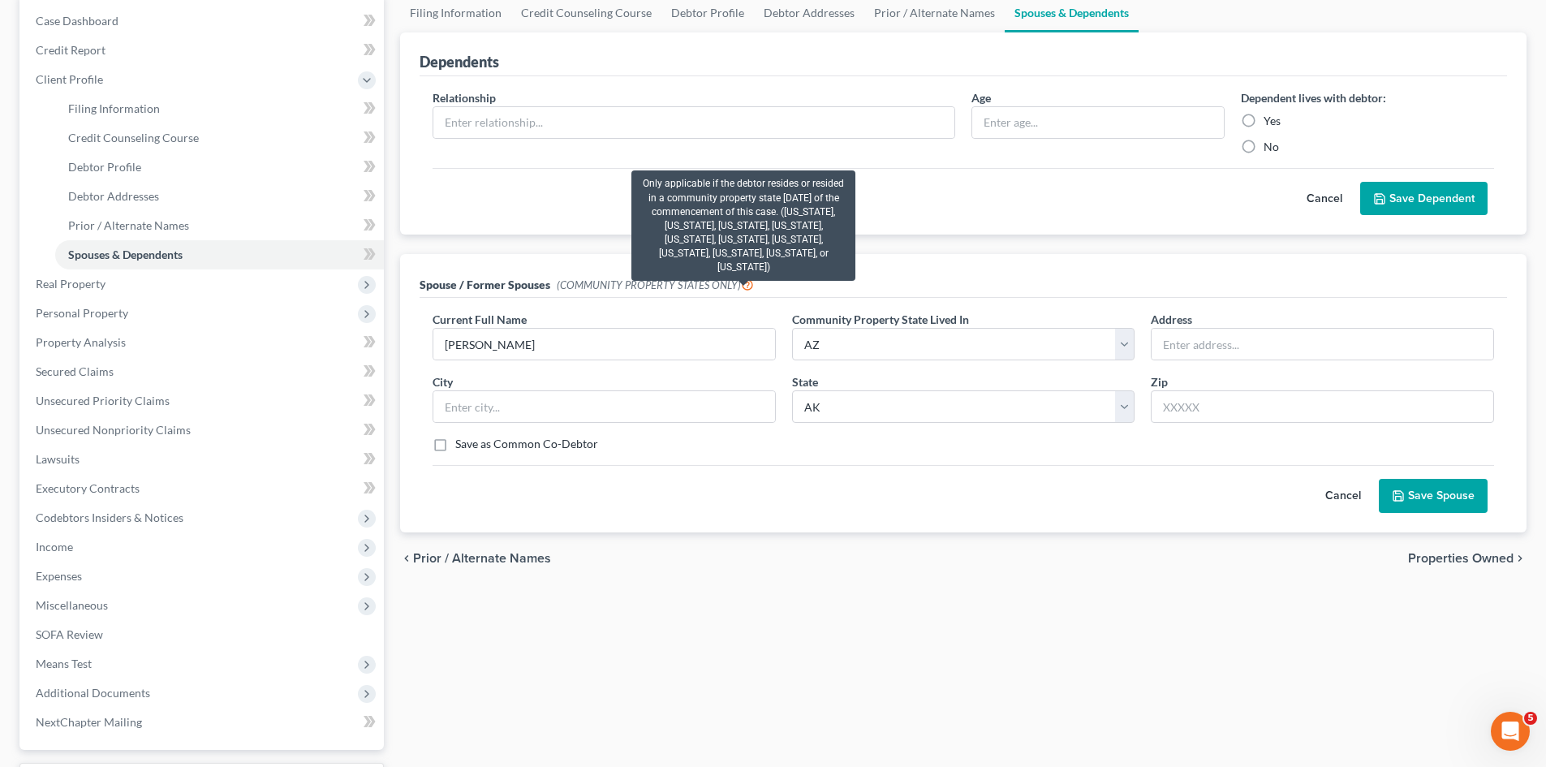
click at [746, 285] on icon at bounding box center [747, 283] width 13 height 15
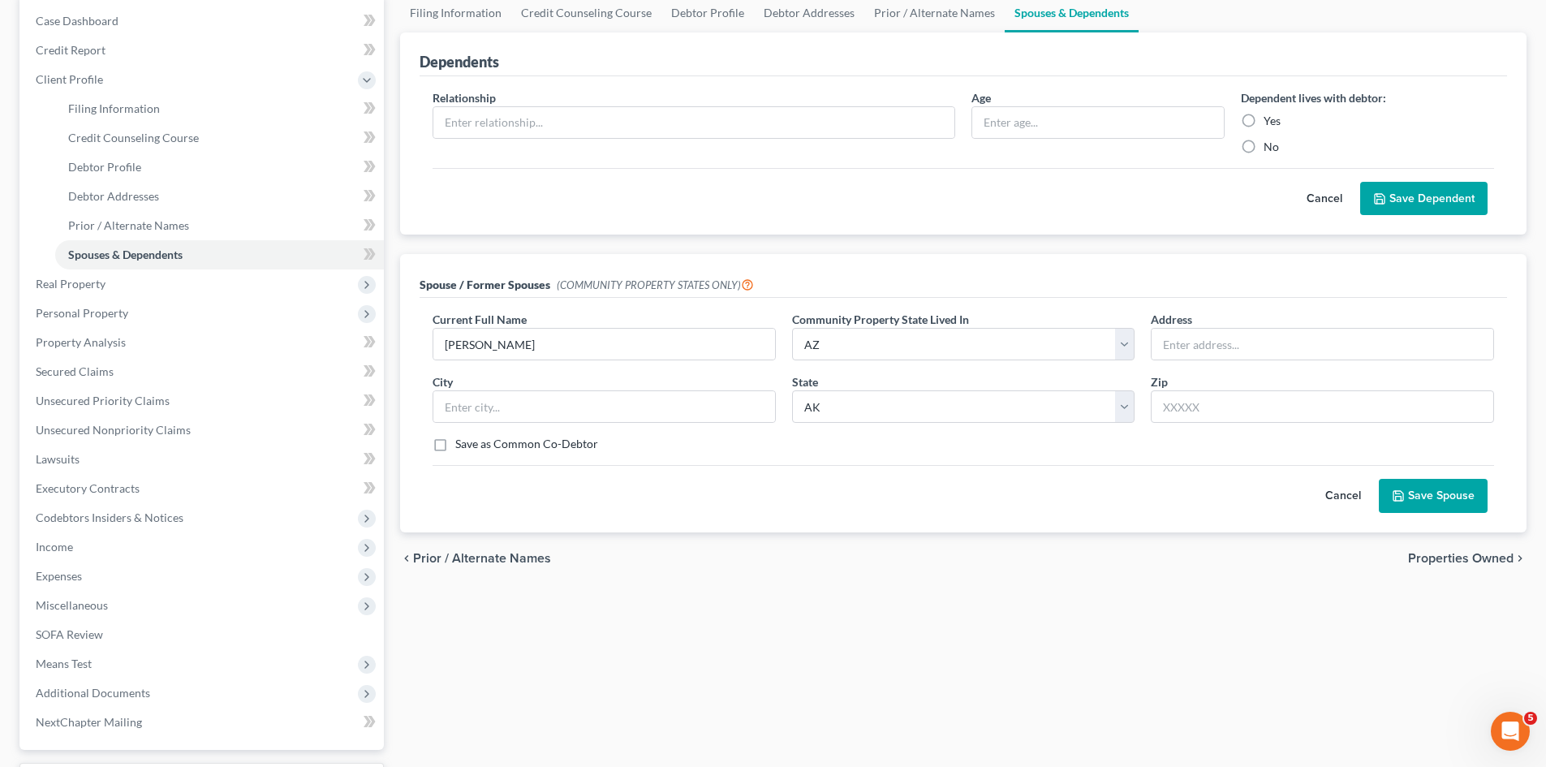
click at [1338, 497] on button "Cancel" at bounding box center [1342, 496] width 71 height 32
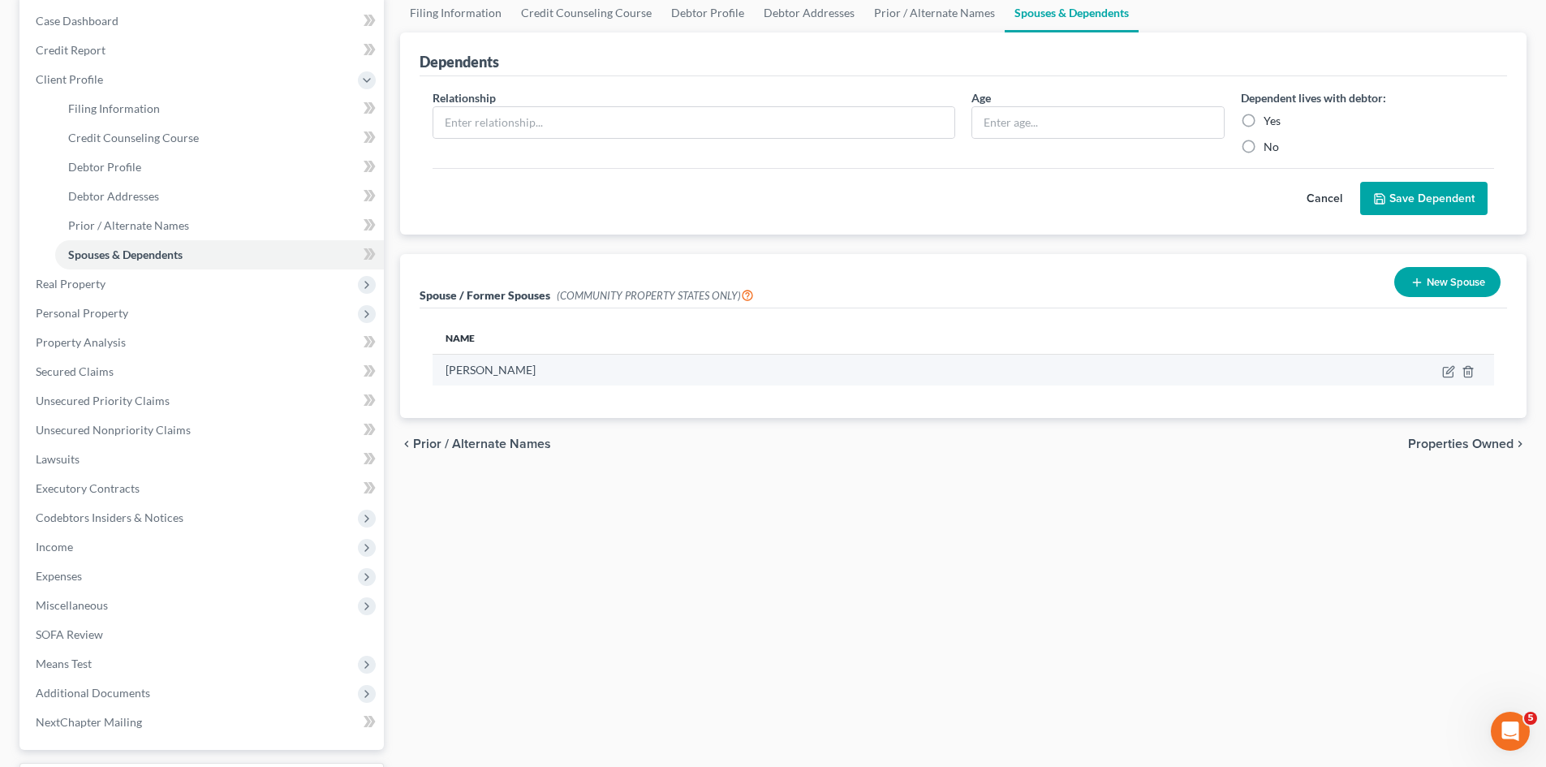
click at [1469, 378] on td at bounding box center [1303, 370] width 381 height 31
click at [1471, 373] on icon "button" at bounding box center [1467, 371] width 7 height 11
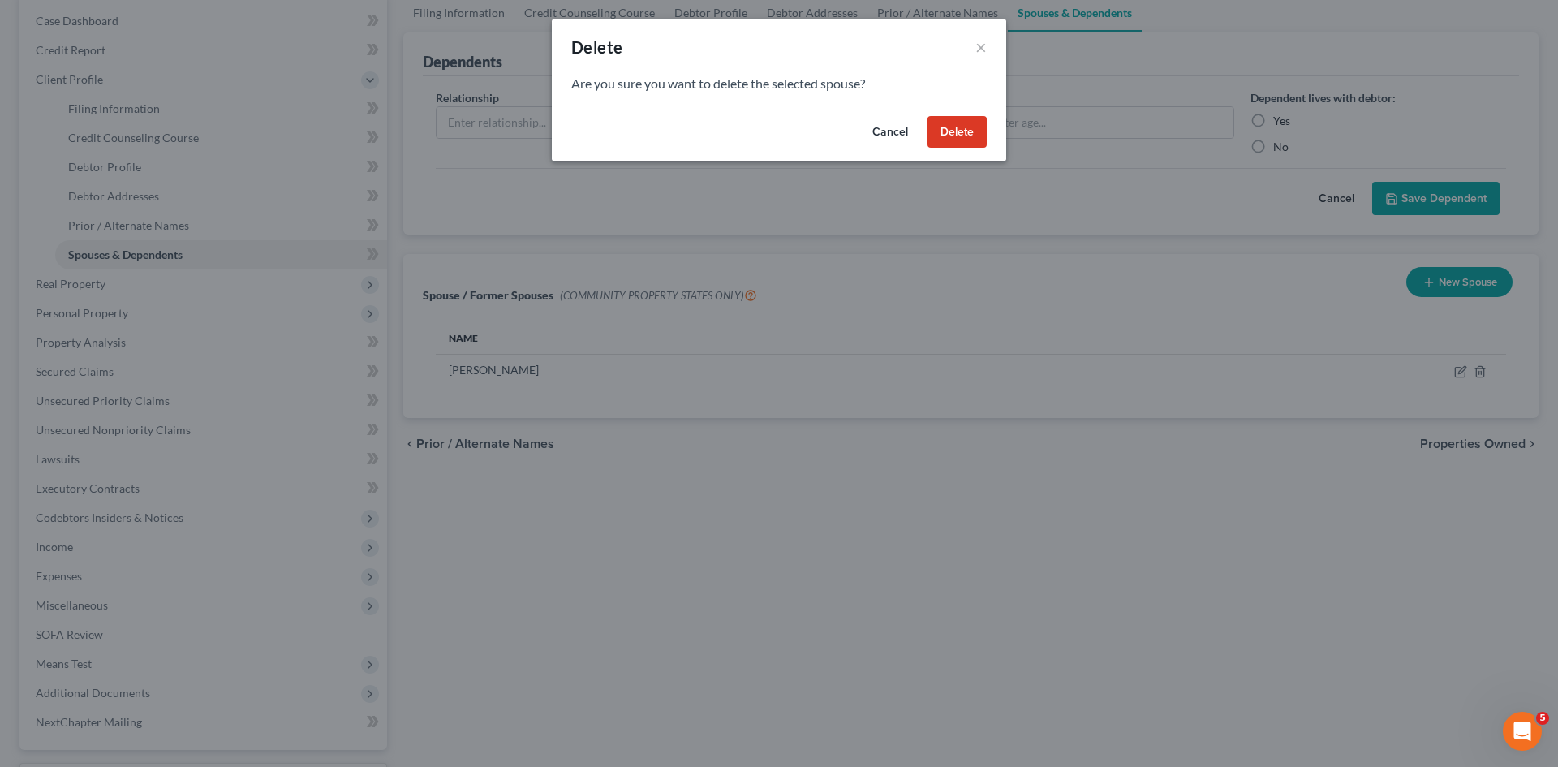
click at [960, 135] on button "Delete" at bounding box center [956, 132] width 59 height 32
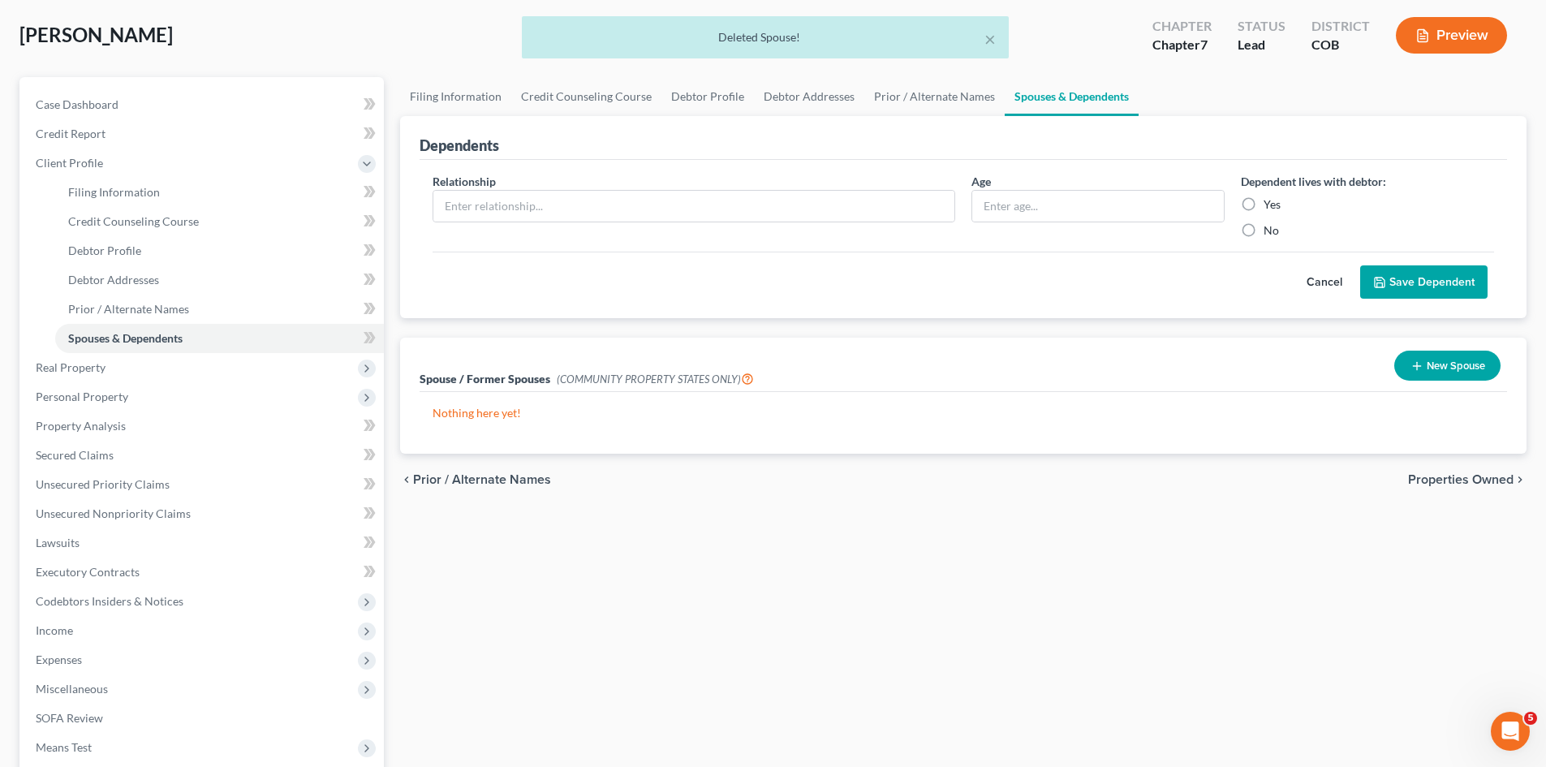
scroll to position [0, 0]
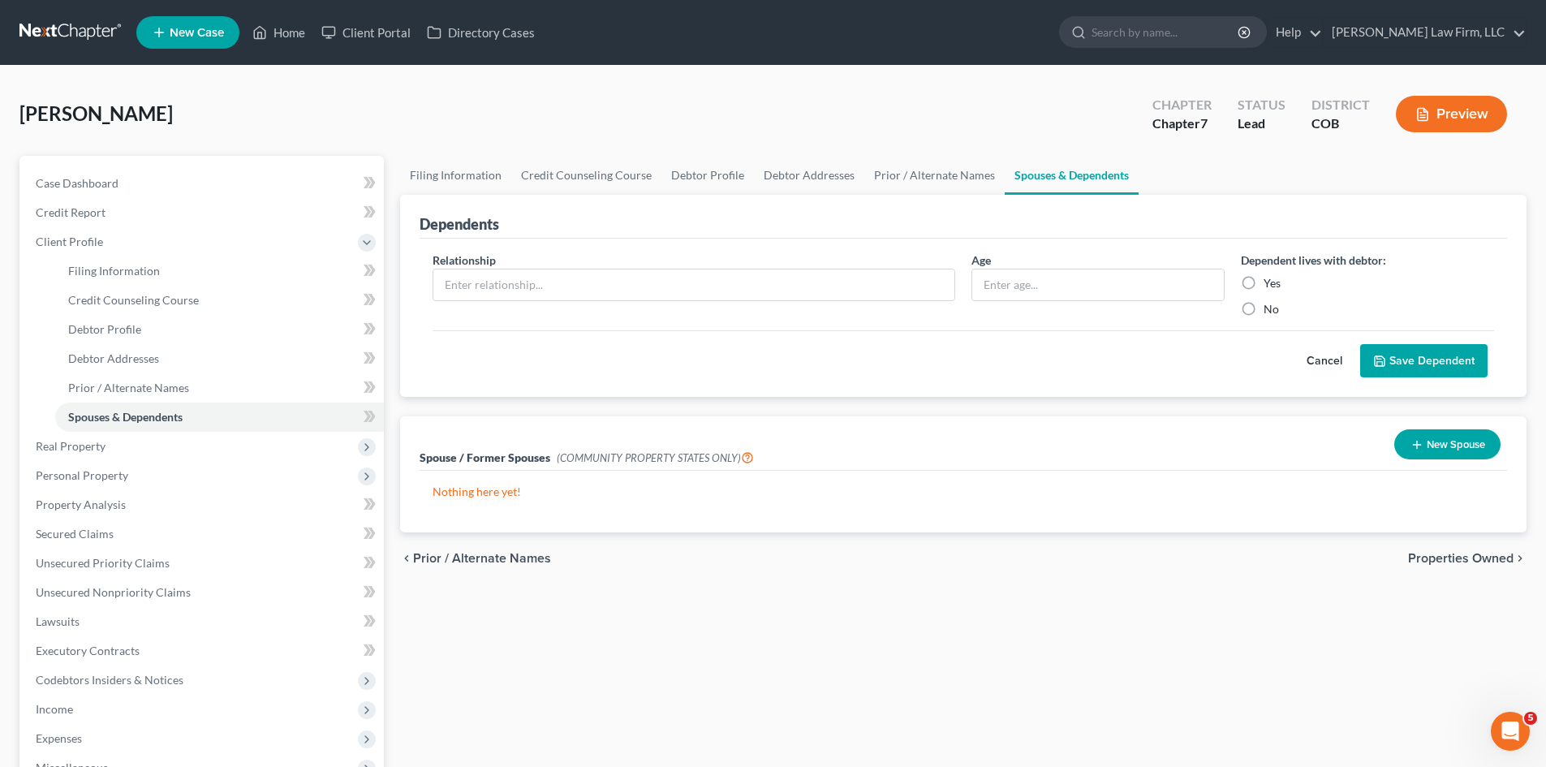
click at [1402, 211] on div "Dependents" at bounding box center [962, 217] width 1087 height 44
click at [467, 178] on link "Filing Information" at bounding box center [455, 175] width 111 height 39
select select "1"
select select "0"
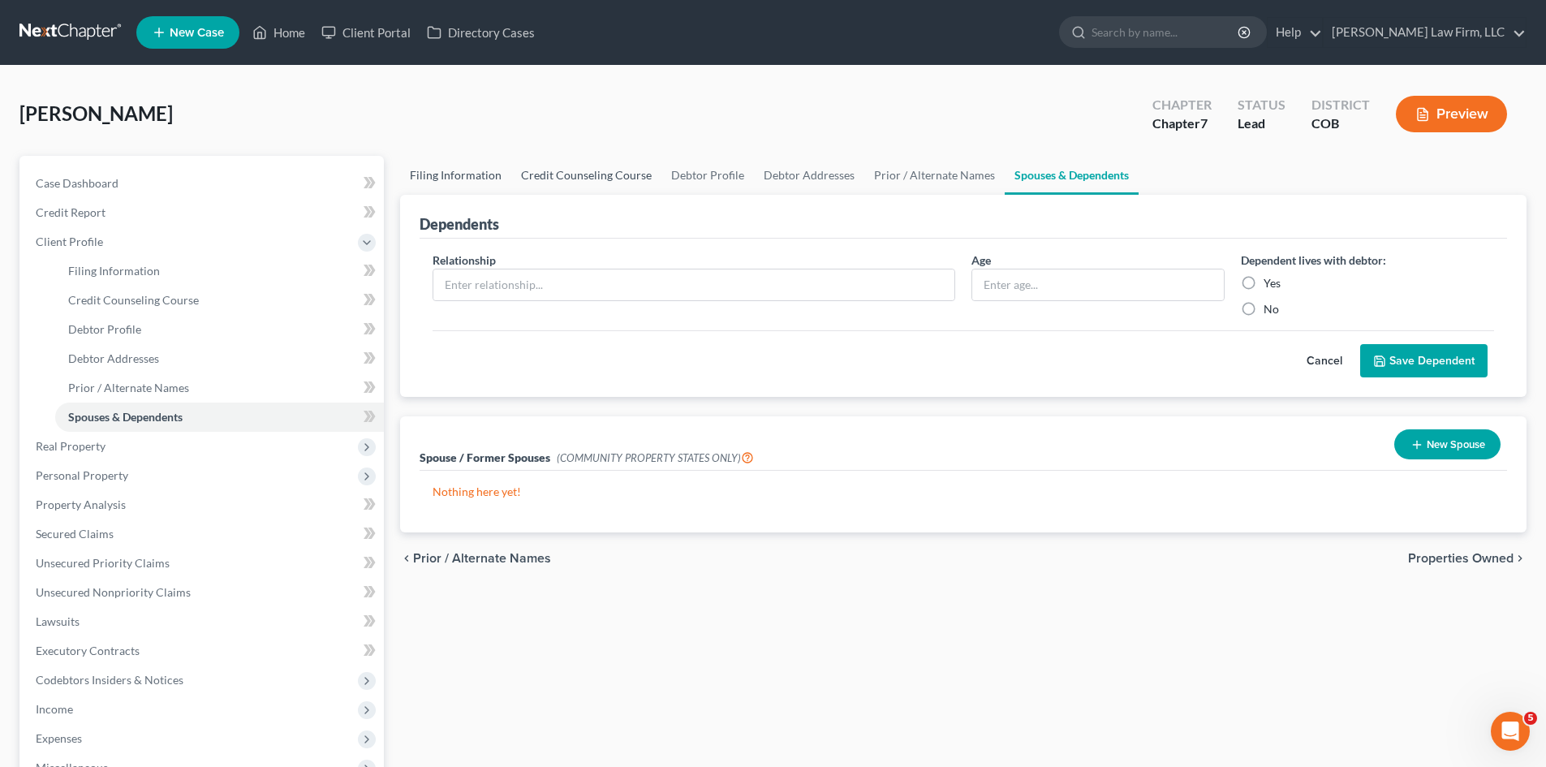
select select "5"
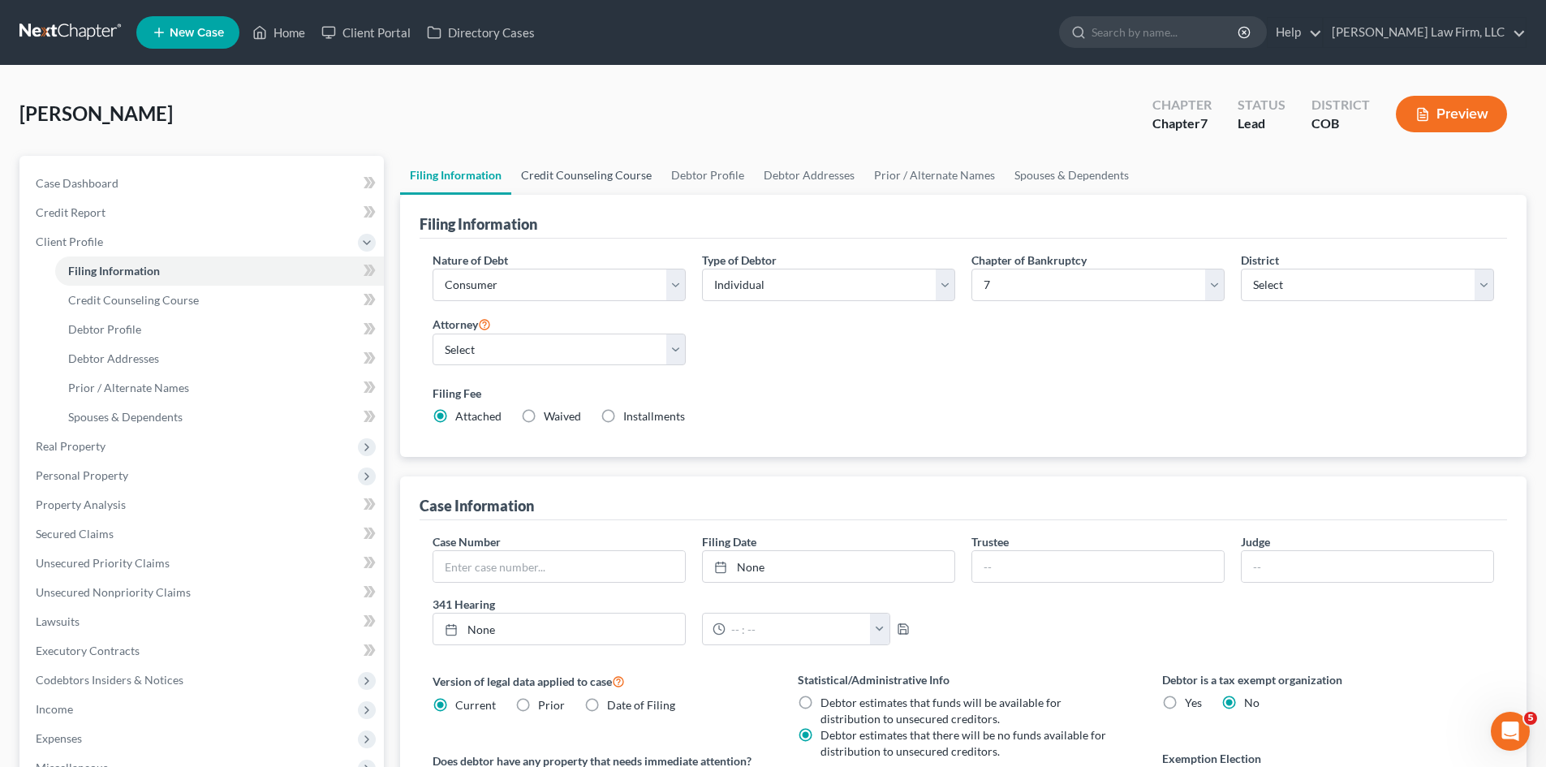
click at [616, 180] on link "Credit Counseling Course" at bounding box center [586, 175] width 150 height 39
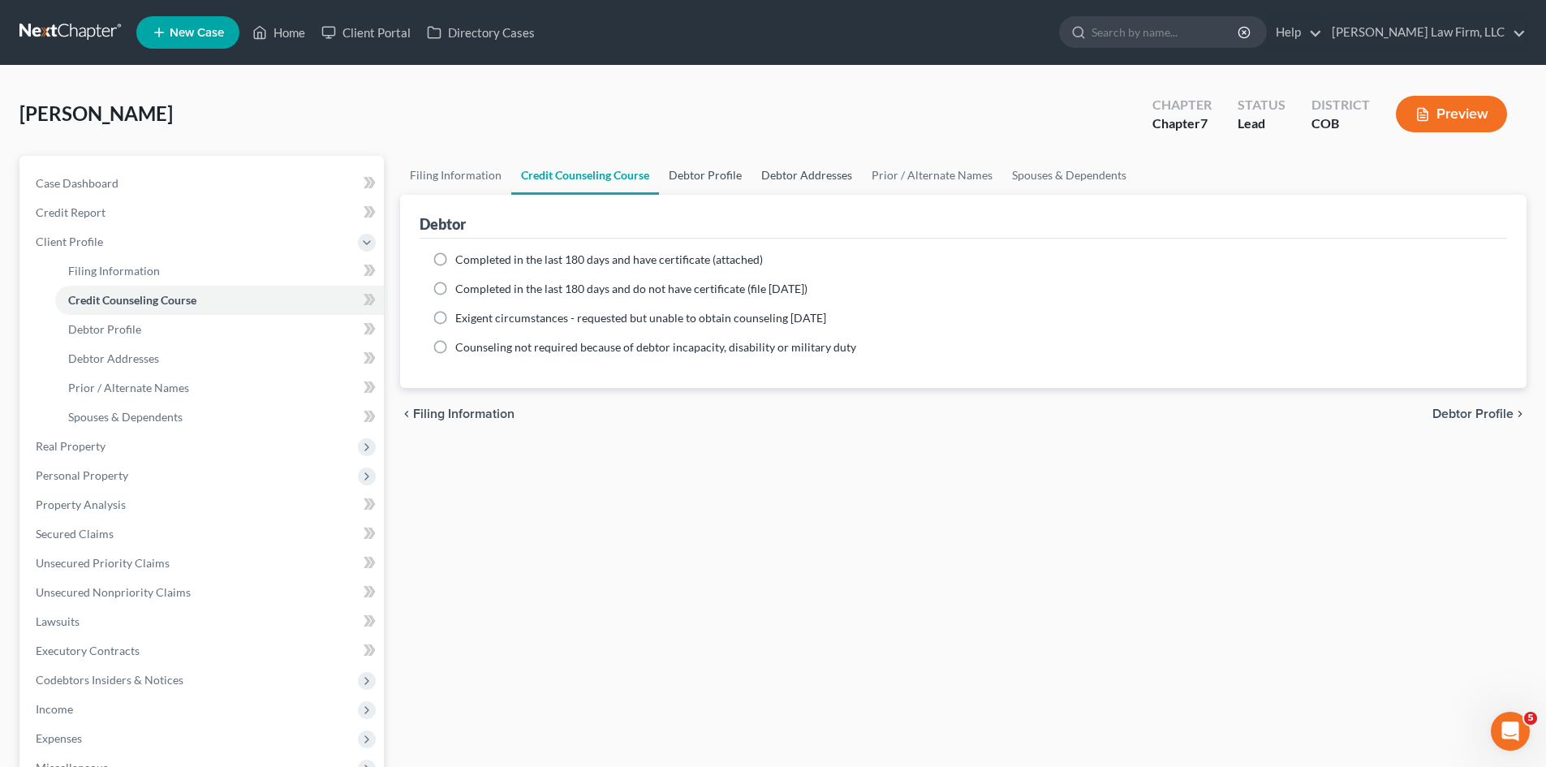
drag, startPoint x: 712, startPoint y: 180, endPoint x: 770, endPoint y: 180, distance: 57.6
click at [712, 180] on link "Debtor Profile" at bounding box center [705, 175] width 93 height 39
select select "3"
select select "0"
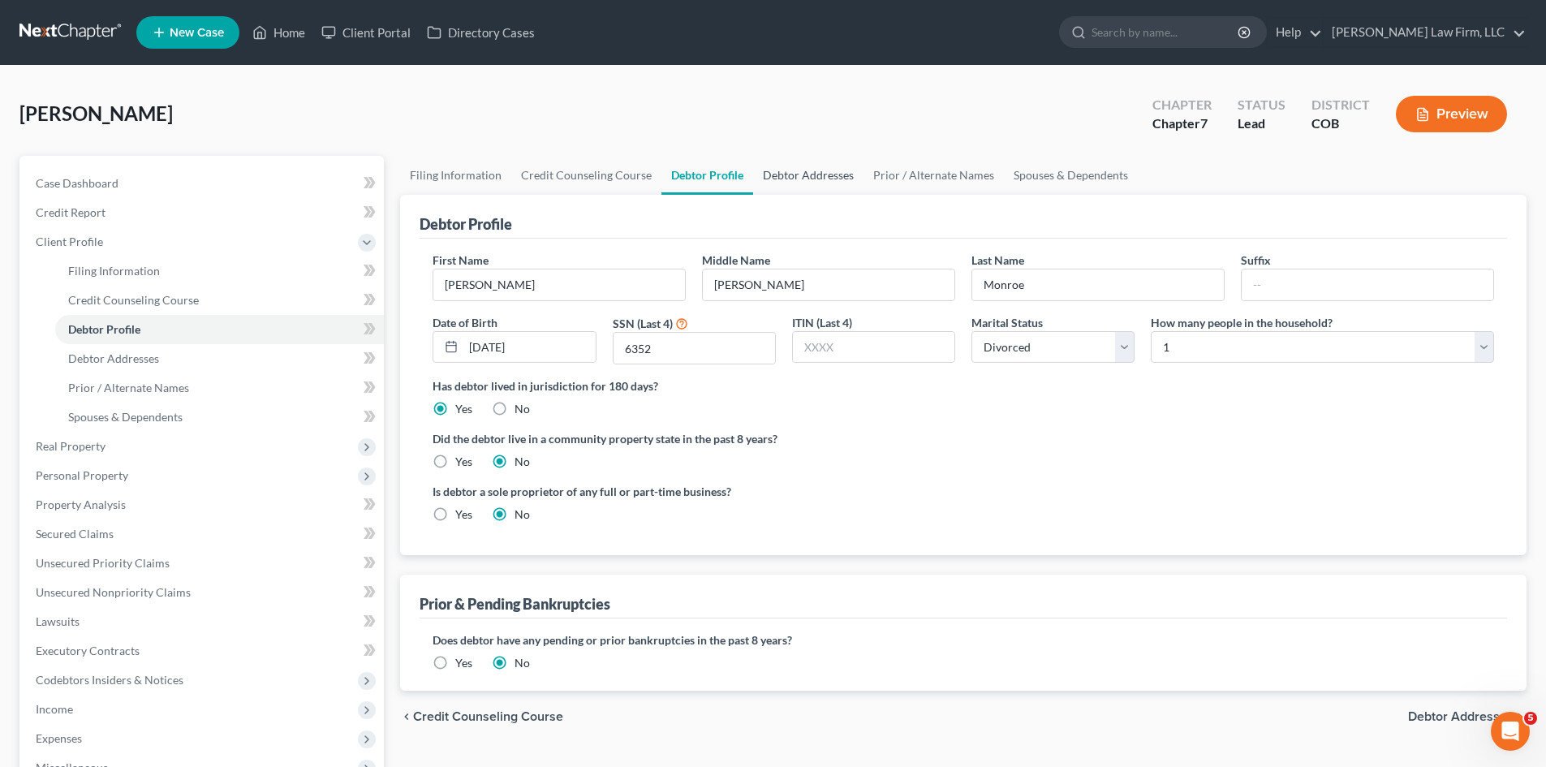
click at [783, 183] on link "Debtor Addresses" at bounding box center [808, 175] width 110 height 39
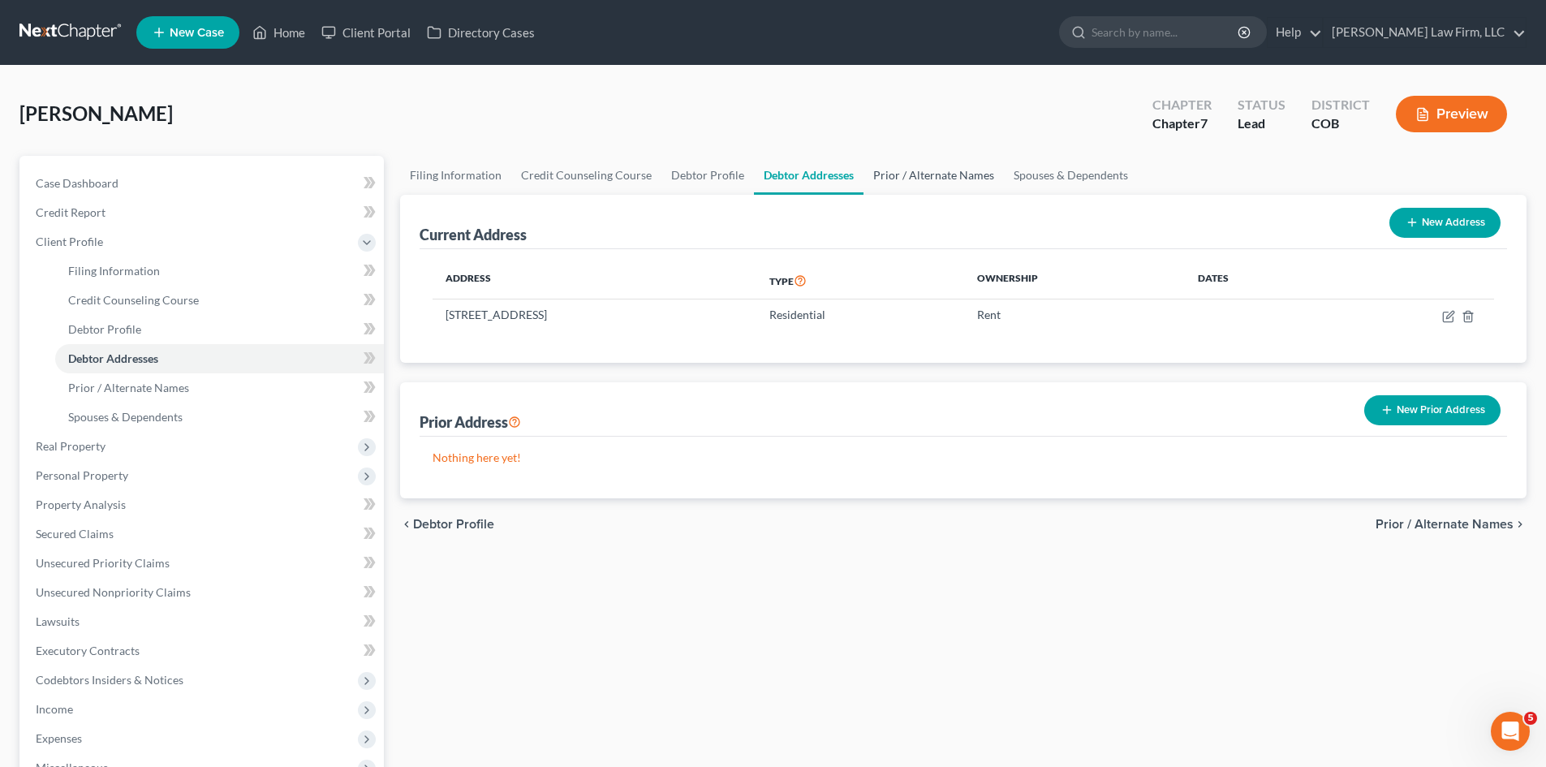
click at [905, 174] on link "Prior / Alternate Names" at bounding box center [933, 175] width 140 height 39
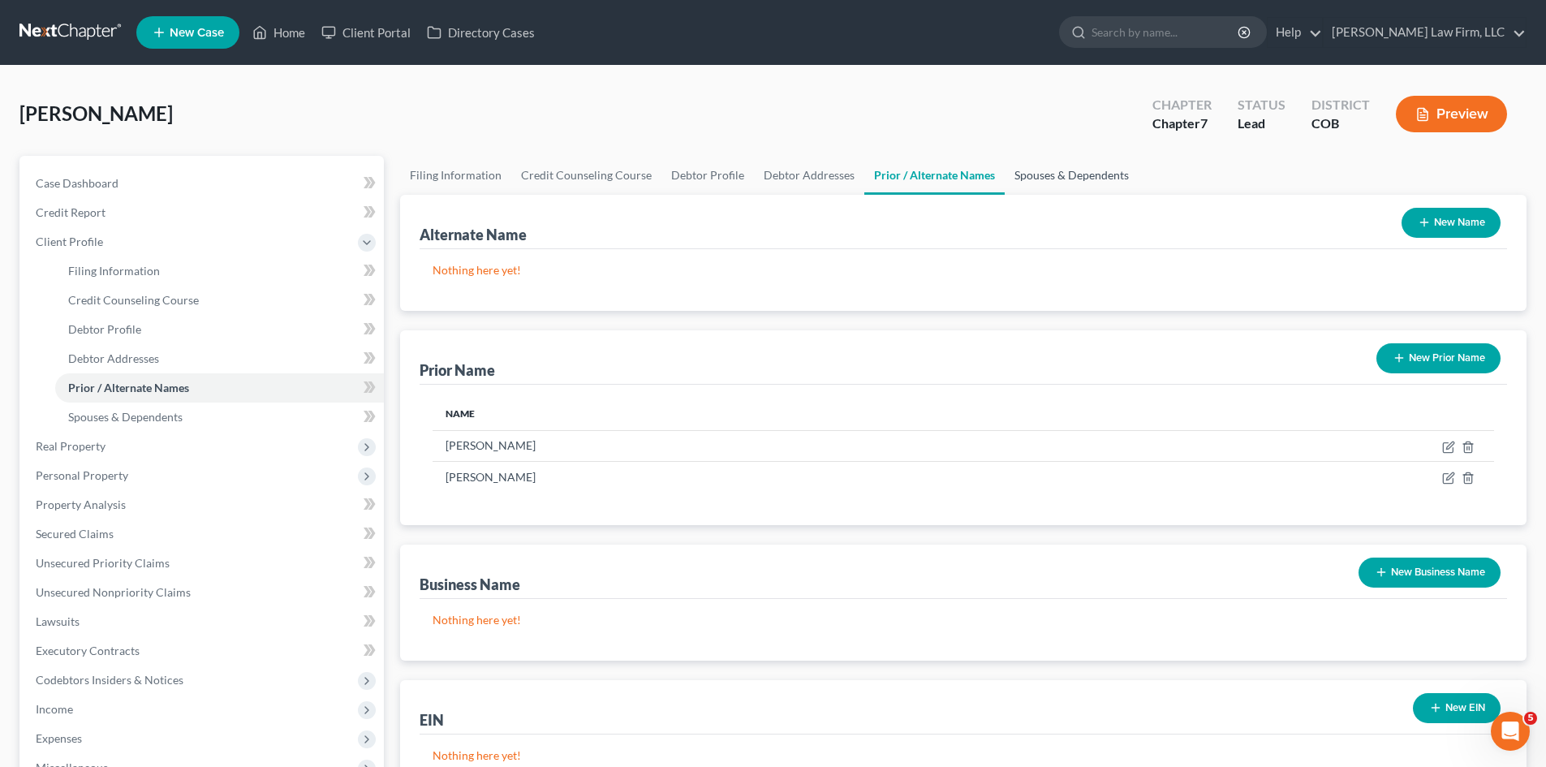
click at [1038, 172] on link "Spouses & Dependents" at bounding box center [1072, 175] width 134 height 39
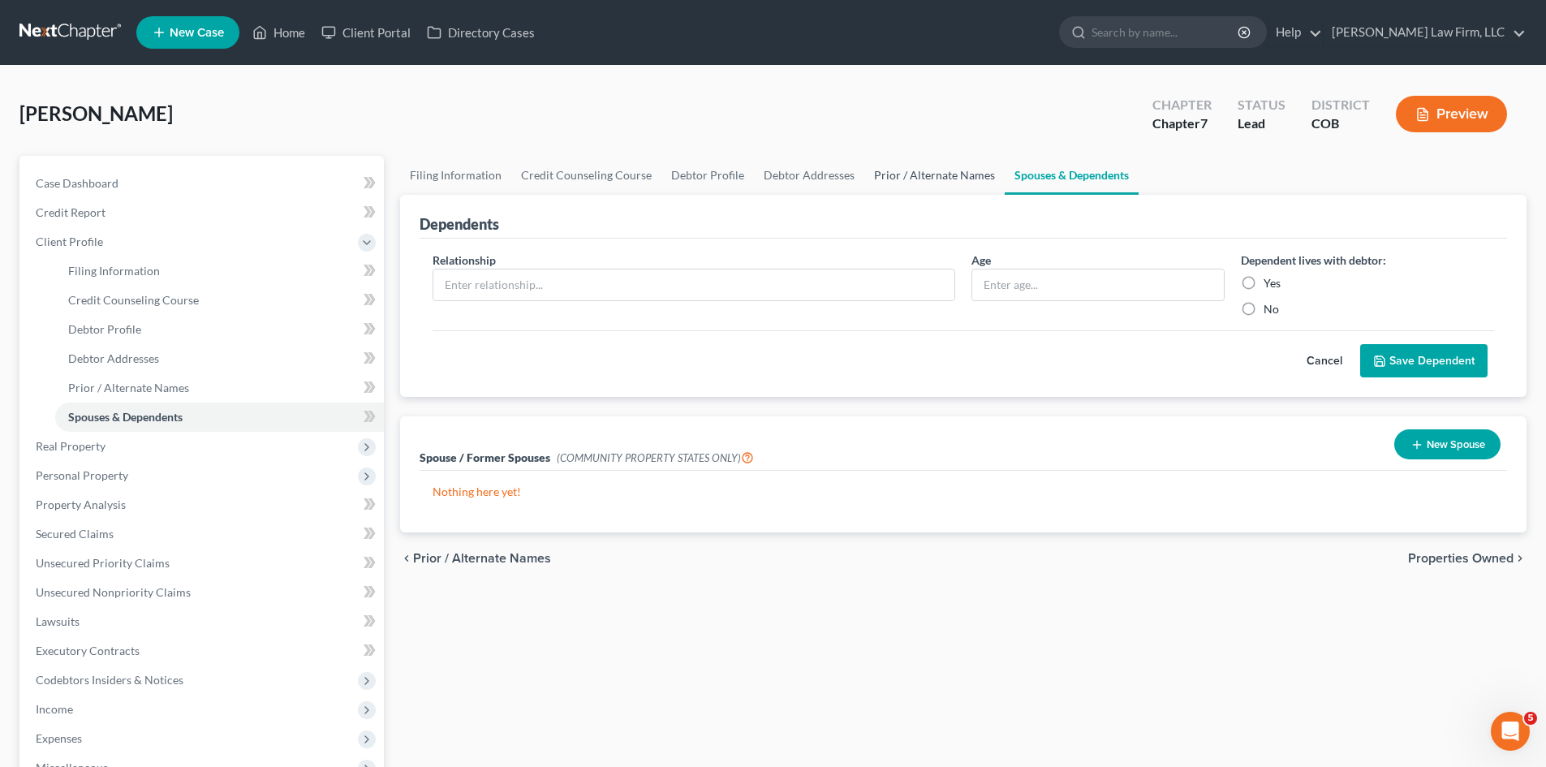
click at [888, 164] on link "Prior / Alternate Names" at bounding box center [934, 175] width 140 height 39
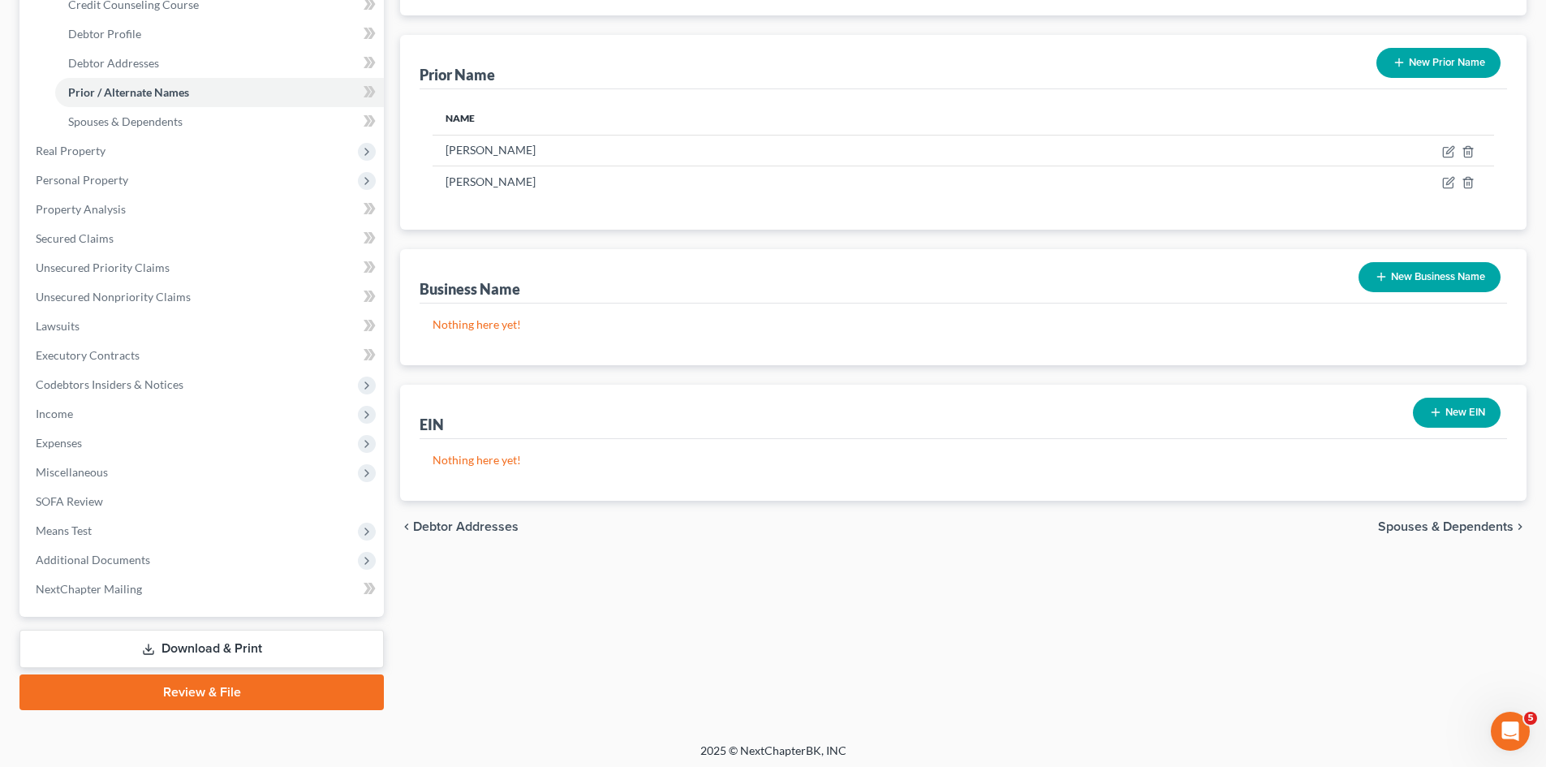
scroll to position [300, 0]
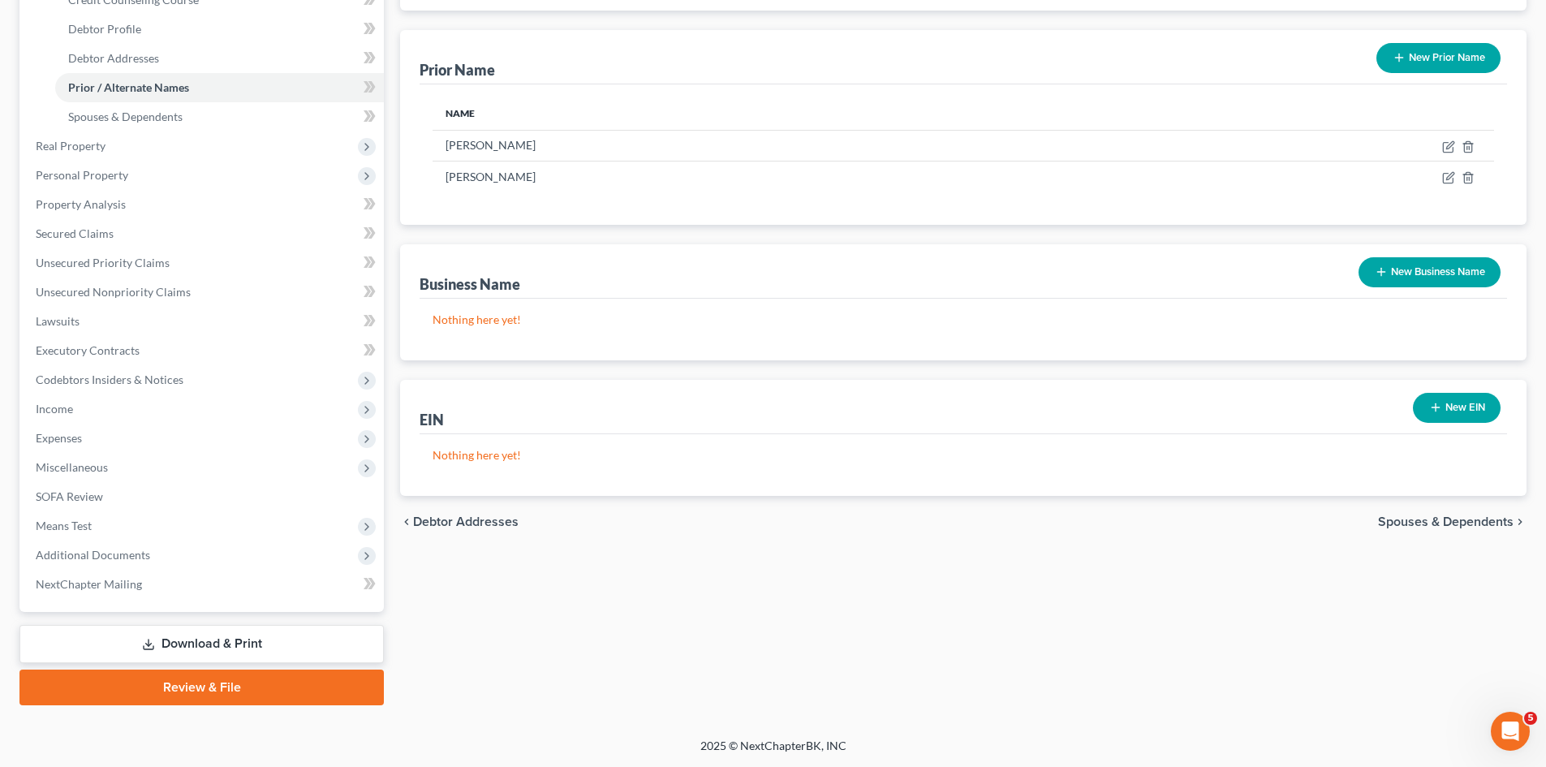
click at [1463, 519] on span "Spouses & Dependents" at bounding box center [1446, 521] width 136 height 13
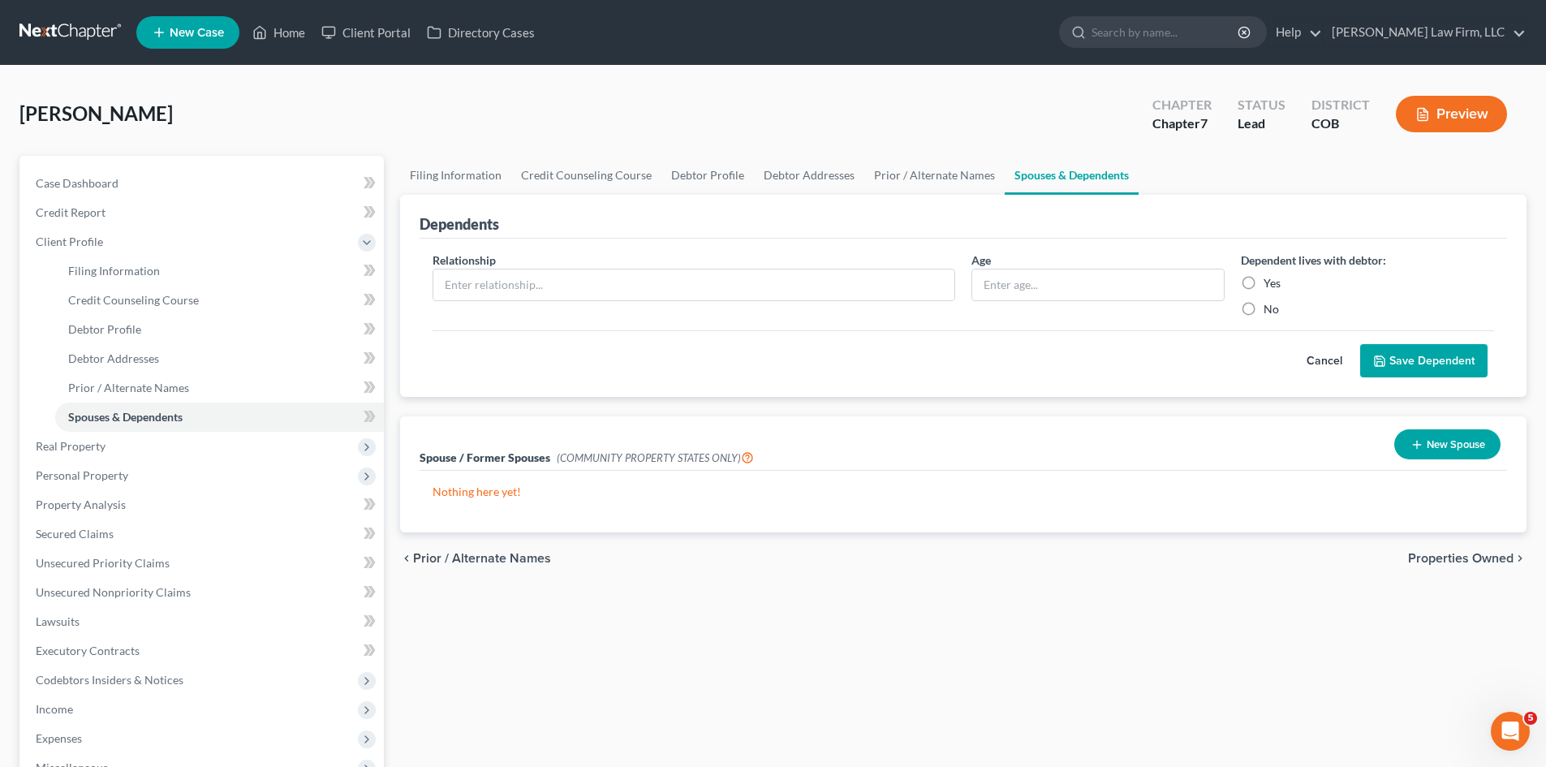
click at [1450, 559] on span "Properties Owned" at bounding box center [1460, 558] width 105 height 13
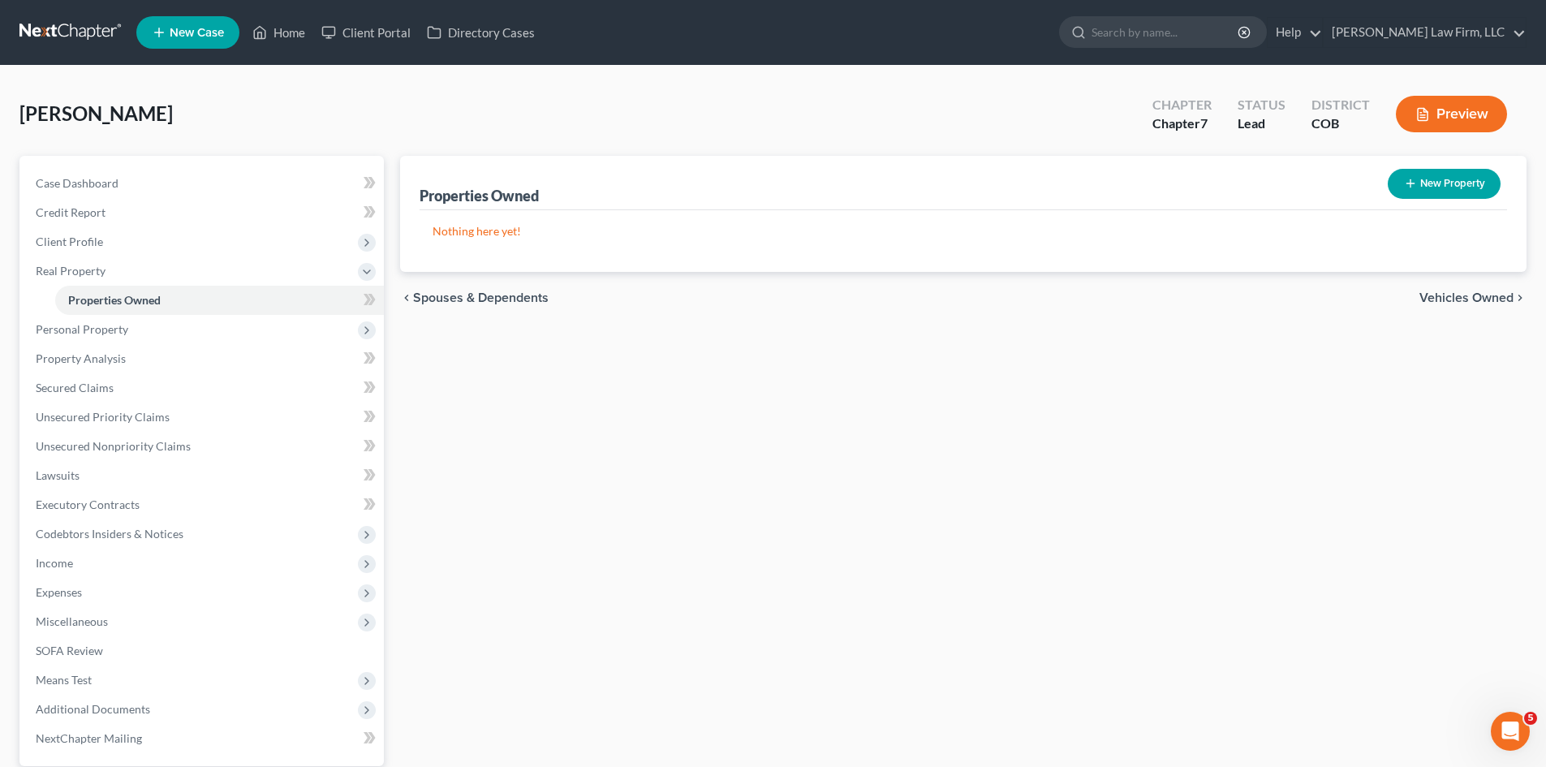
click at [1485, 292] on span "Vehicles Owned" at bounding box center [1466, 297] width 94 height 13
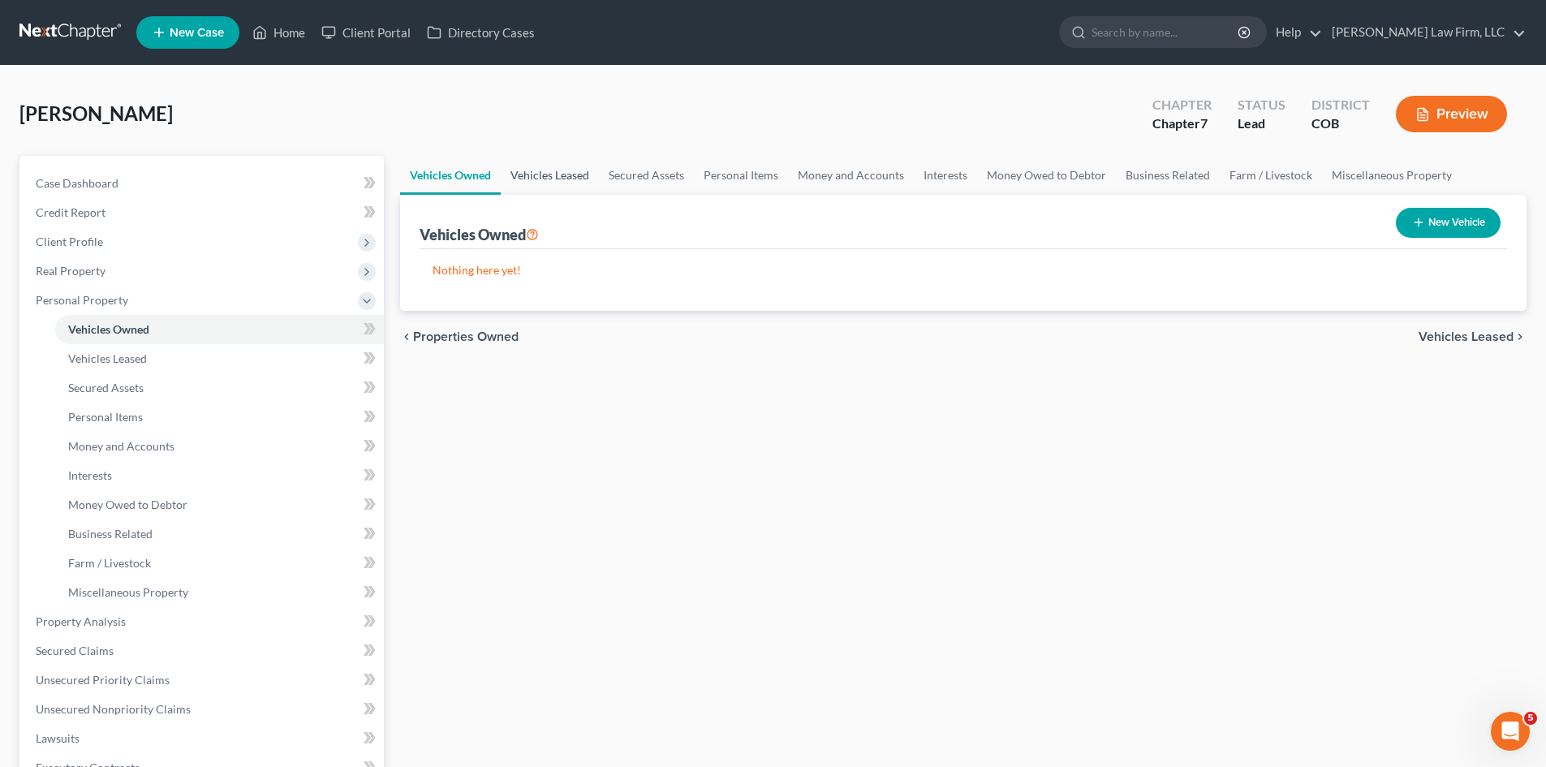
click at [536, 179] on link "Vehicles Leased" at bounding box center [550, 175] width 98 height 39
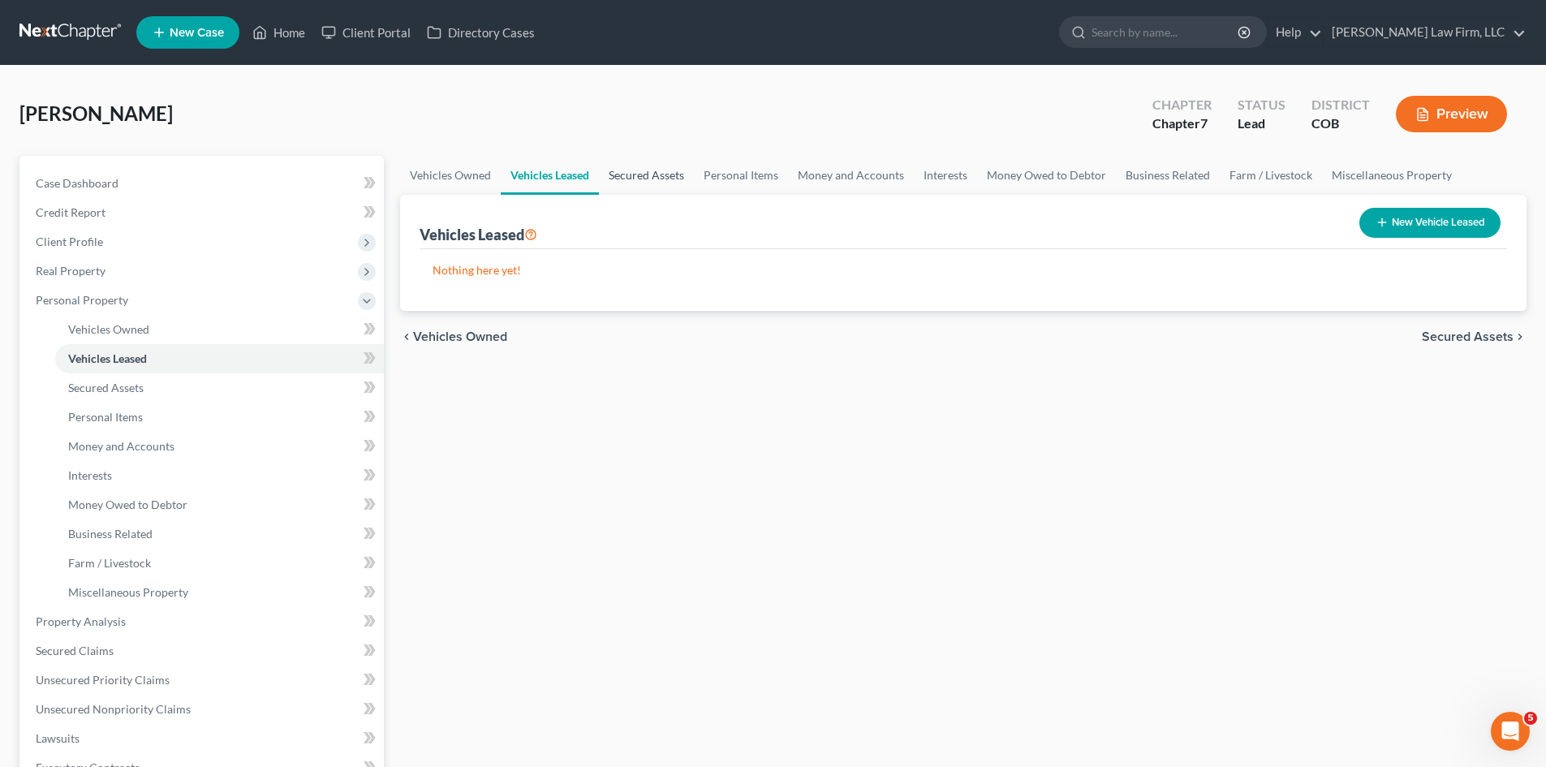
click at [634, 179] on link "Secured Assets" at bounding box center [646, 175] width 95 height 39
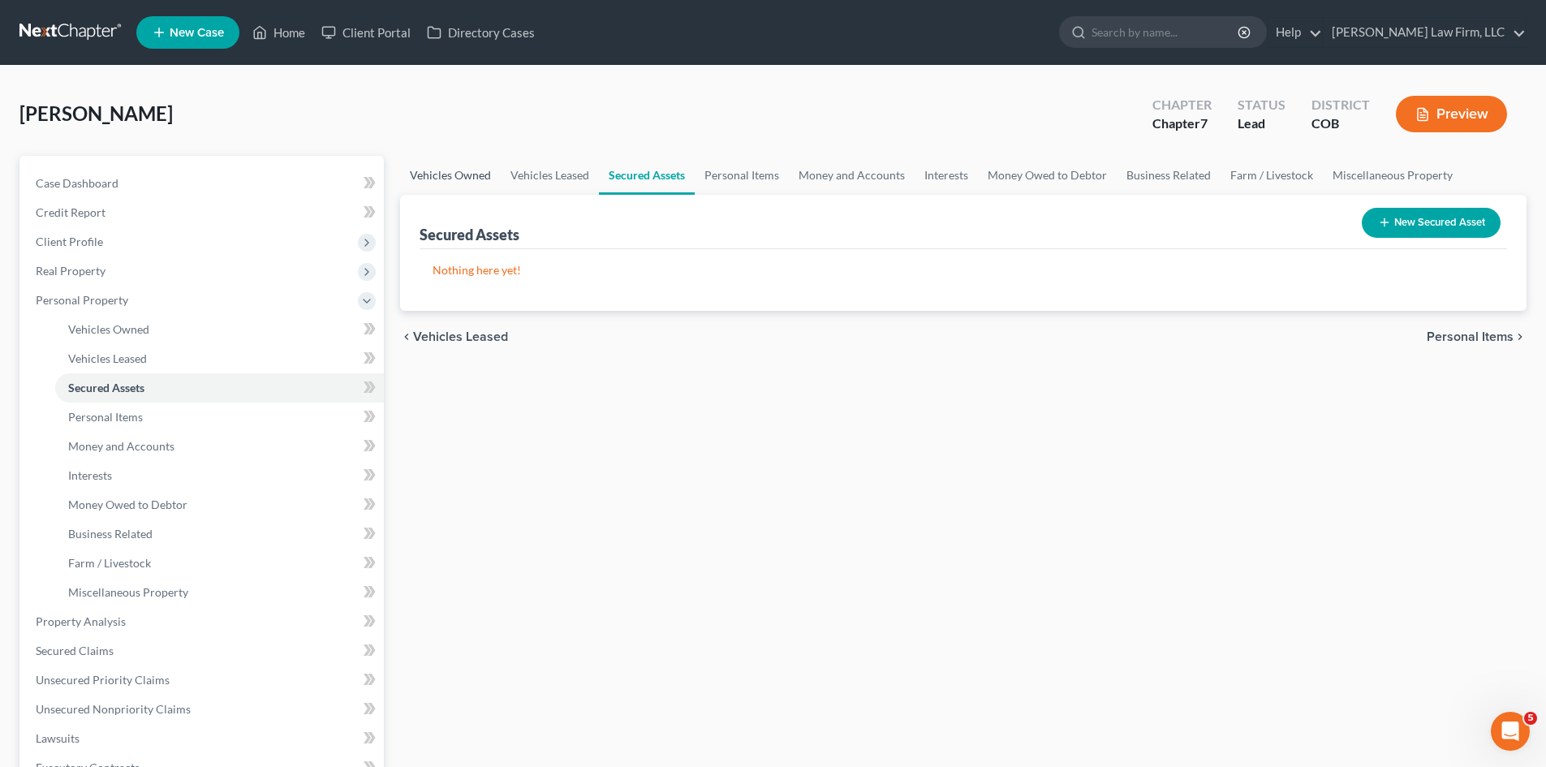
click at [454, 179] on link "Vehicles Owned" at bounding box center [450, 175] width 101 height 39
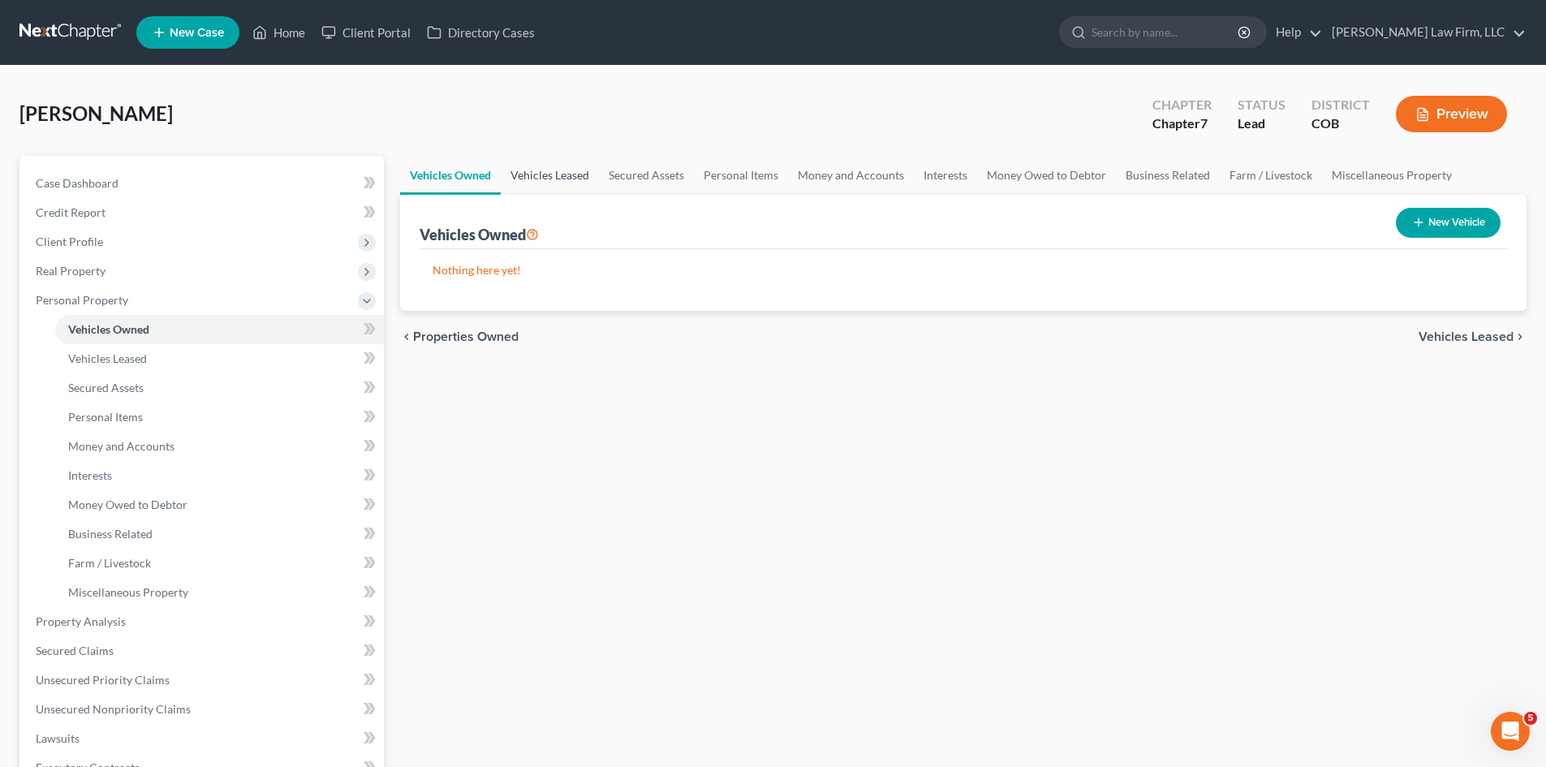
click at [551, 177] on link "Vehicles Leased" at bounding box center [550, 175] width 98 height 39
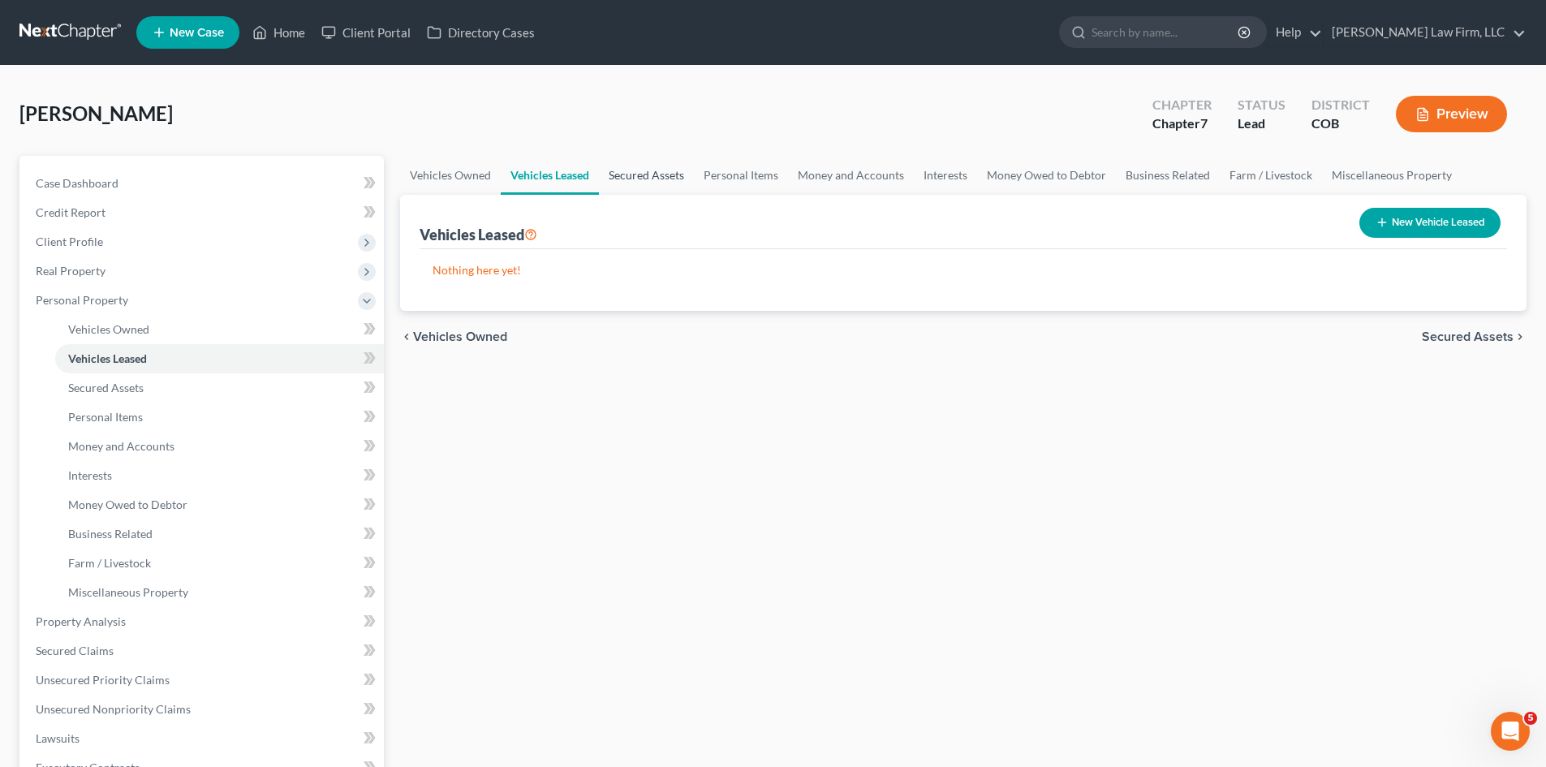
click at [646, 179] on link "Secured Assets" at bounding box center [646, 175] width 95 height 39
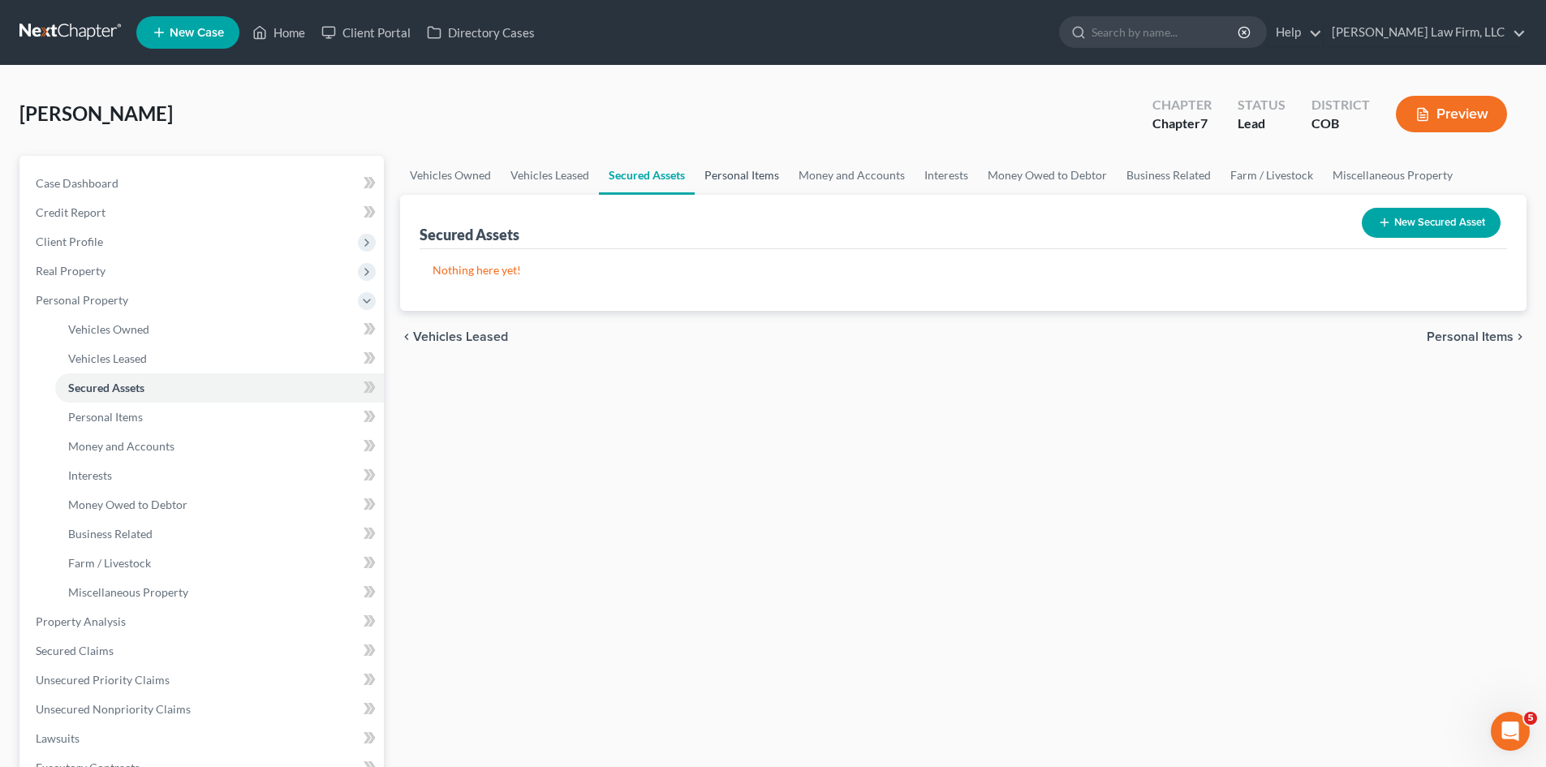
drag, startPoint x: 727, startPoint y: 185, endPoint x: 753, endPoint y: 191, distance: 26.8
click at [728, 185] on link "Personal Items" at bounding box center [742, 175] width 94 height 39
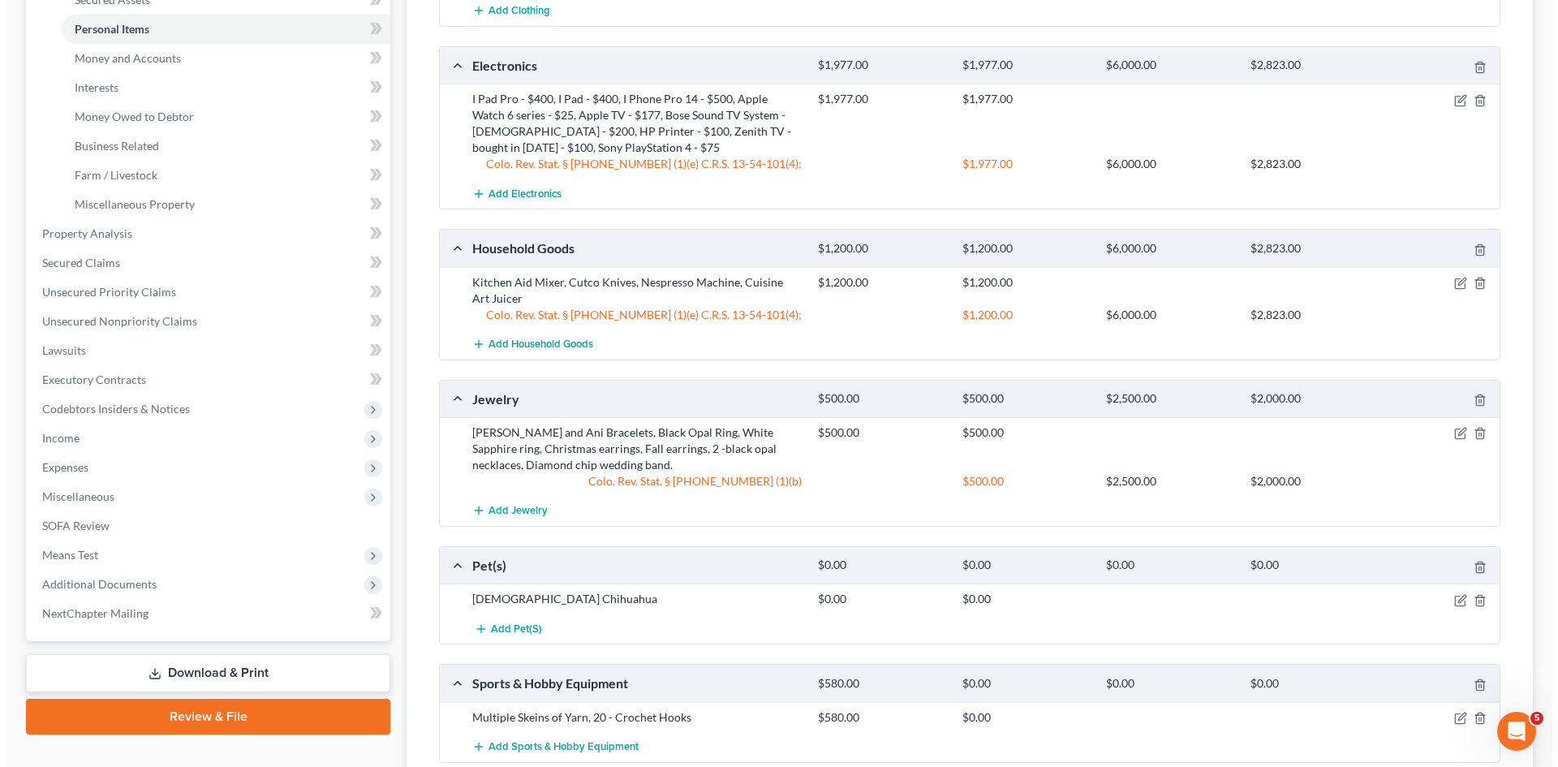
scroll to position [406, 0]
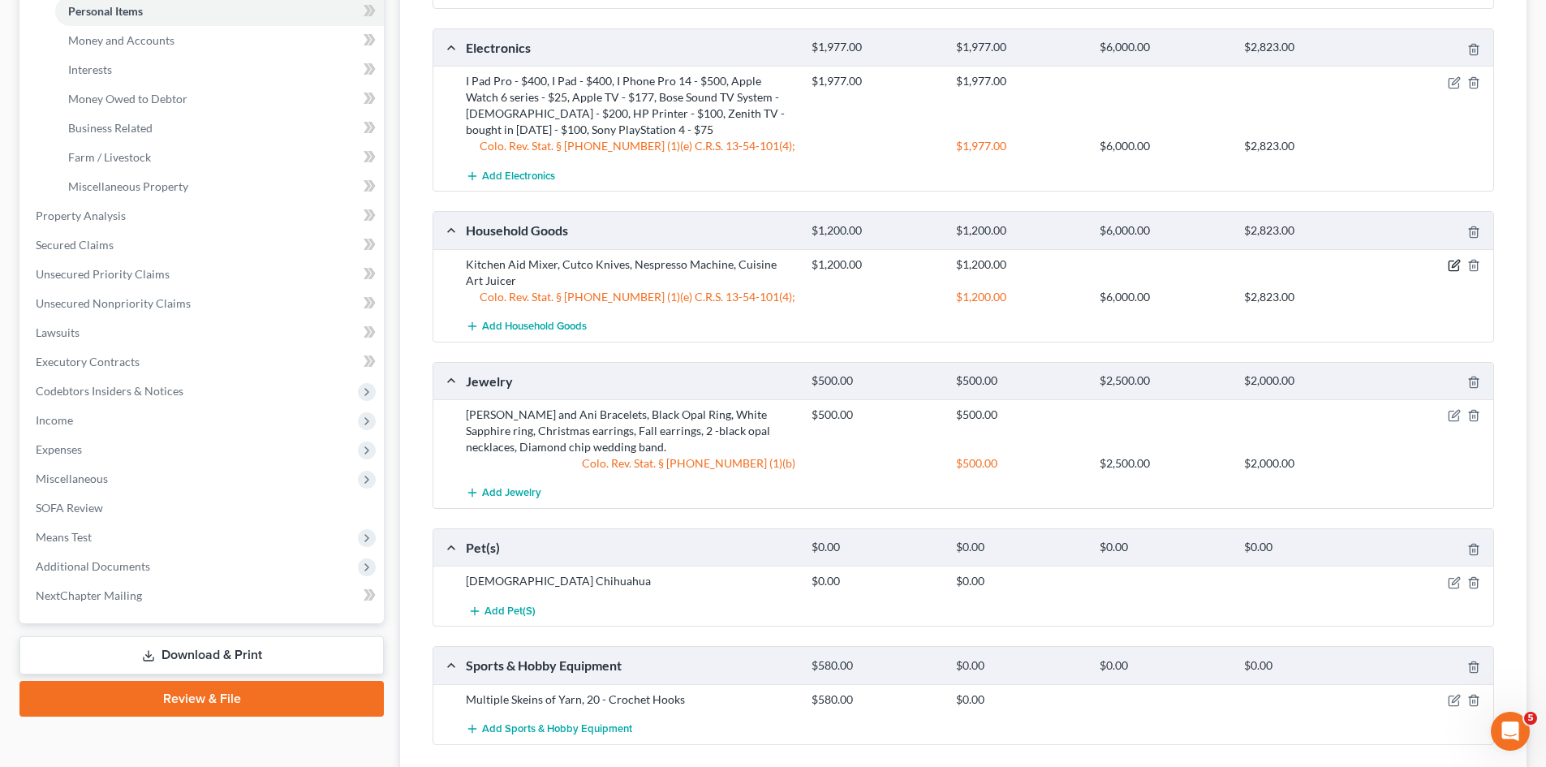
click at [1456, 265] on icon "button" at bounding box center [1454, 265] width 13 height 13
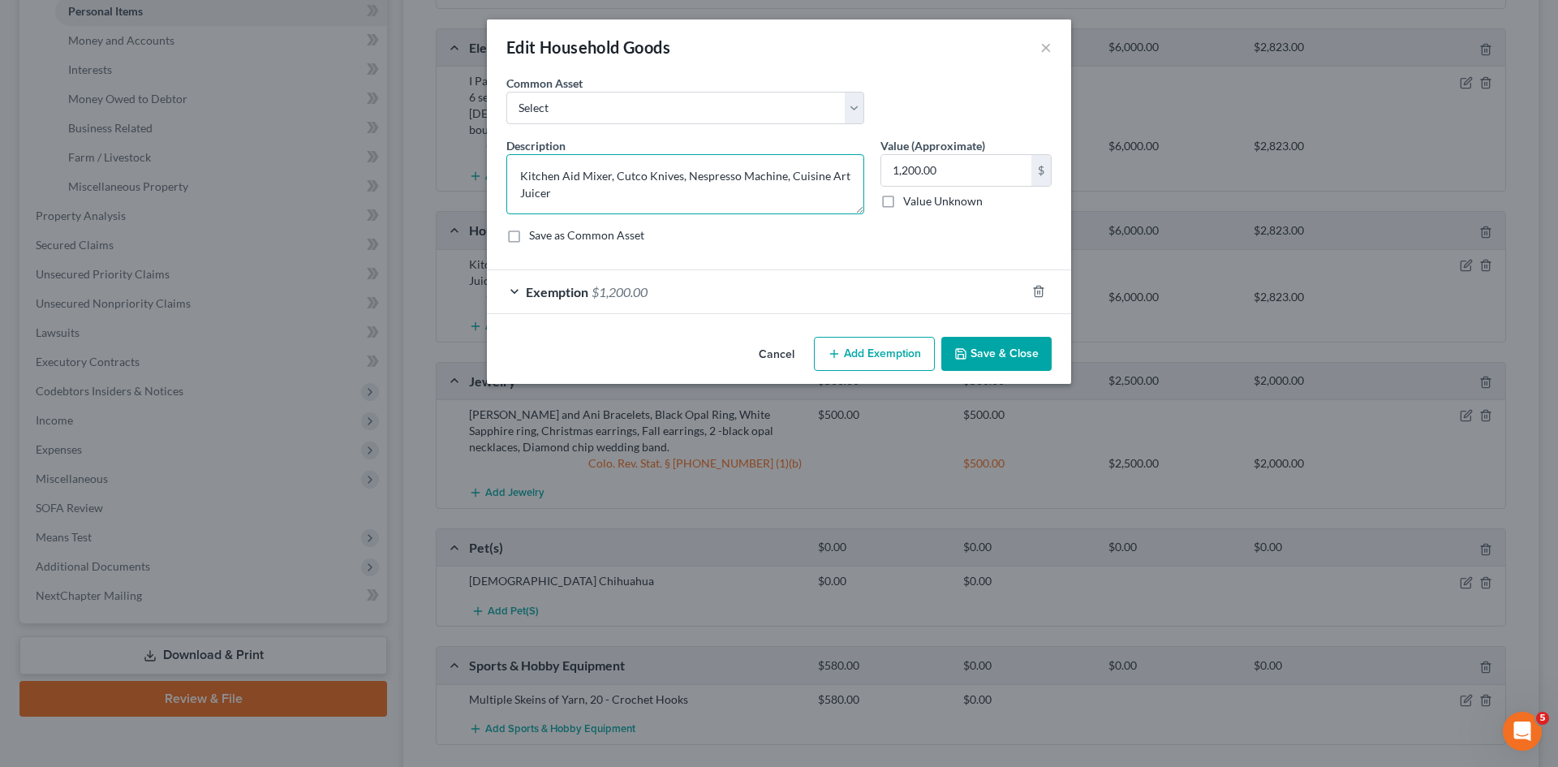
click at [705, 200] on textarea "Kitchen Aid Mixer, Cutco Knives, Nespresso Machine, Cuisine Art Juicer" at bounding box center [685, 184] width 358 height 60
click at [686, 174] on textarea "Bed frame, bed, night stand, couch, kitchen table and chairs, desk, Kitchen Aid…" at bounding box center [685, 184] width 358 height 60
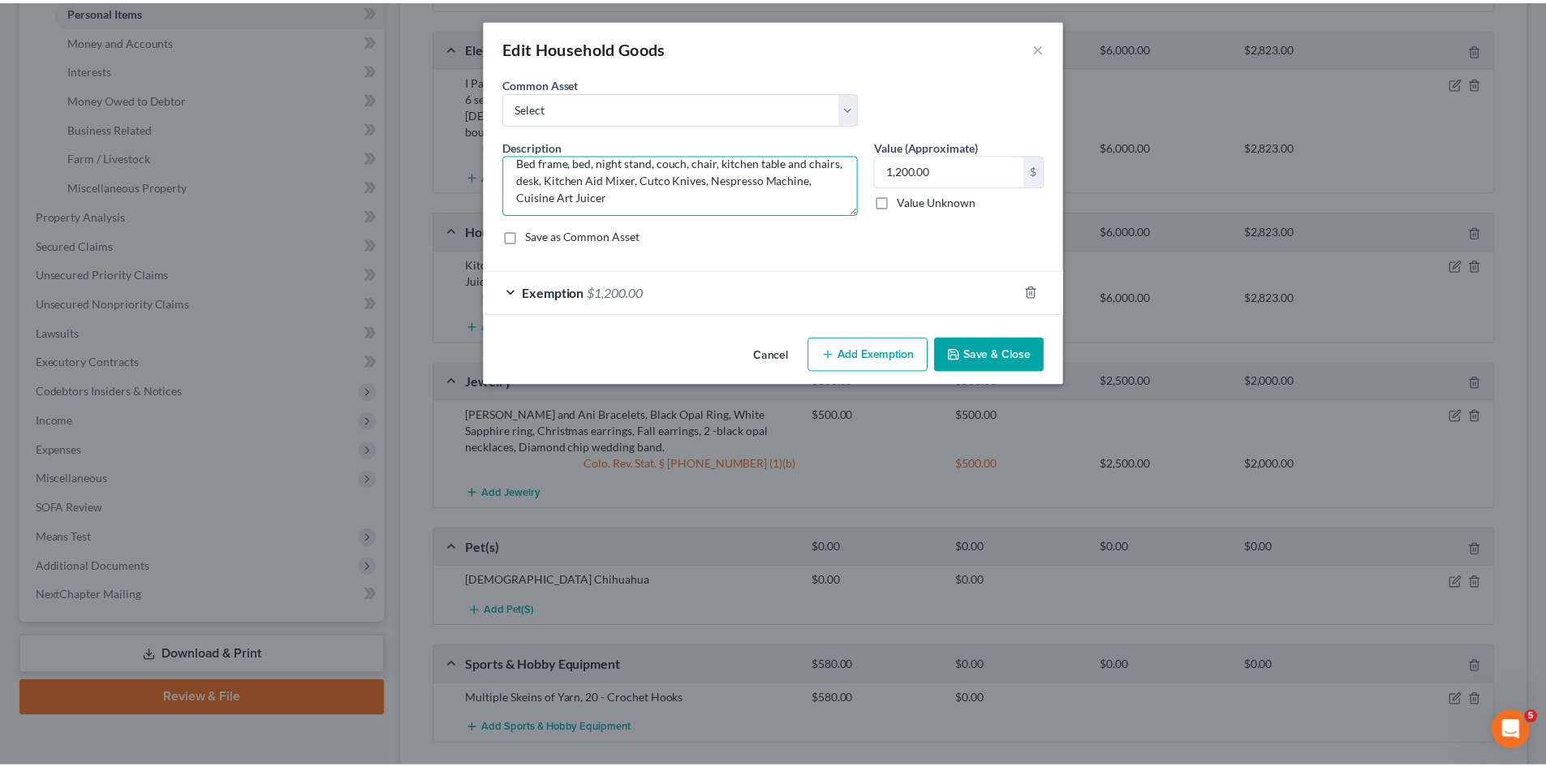
scroll to position [17, 0]
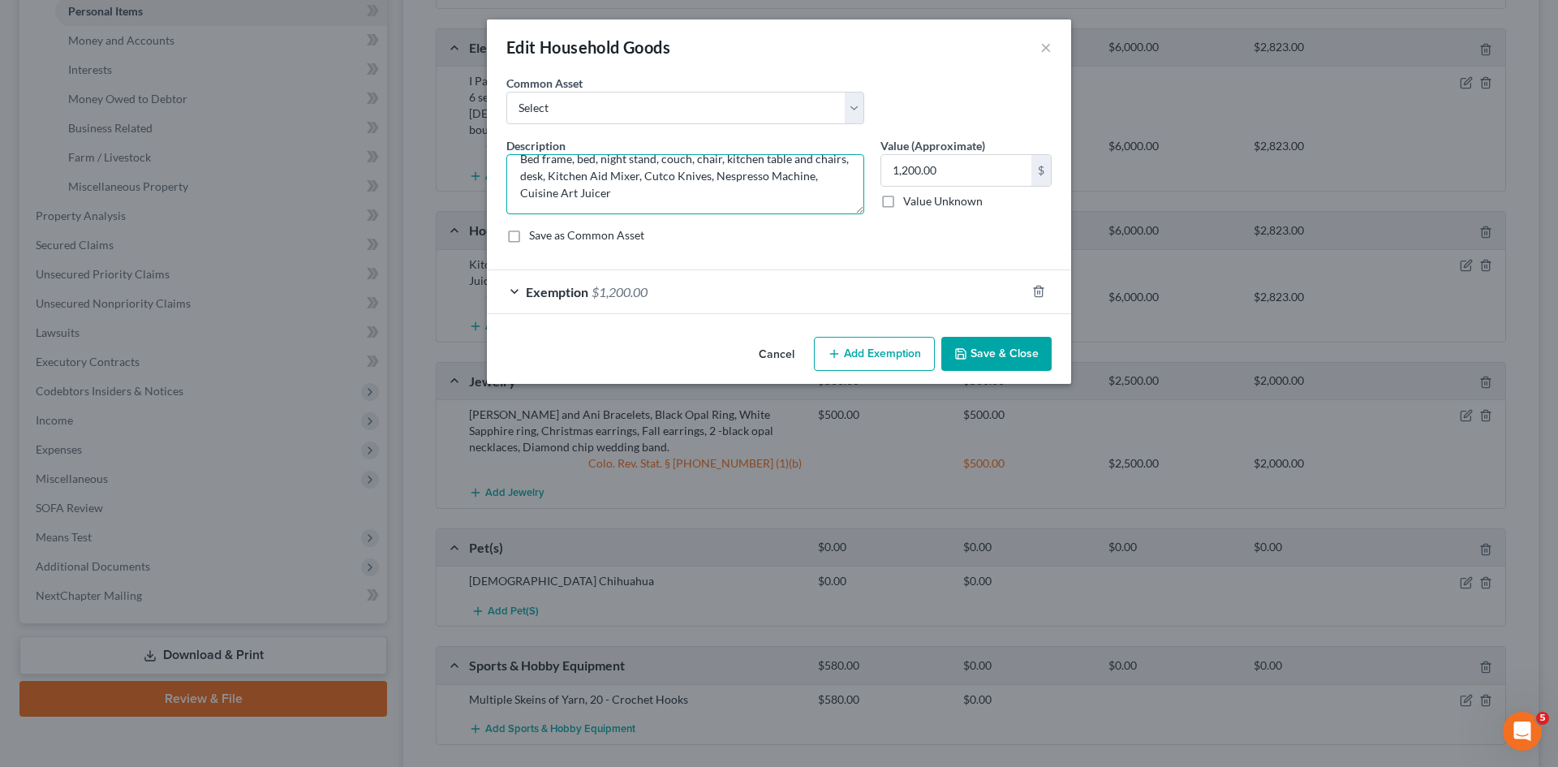
type textarea "Bed frame, bed, night stand, couch, chair, kitchen table and chairs, desk, Kitc…"
click at [910, 353] on button "Add Exemption" at bounding box center [874, 354] width 121 height 34
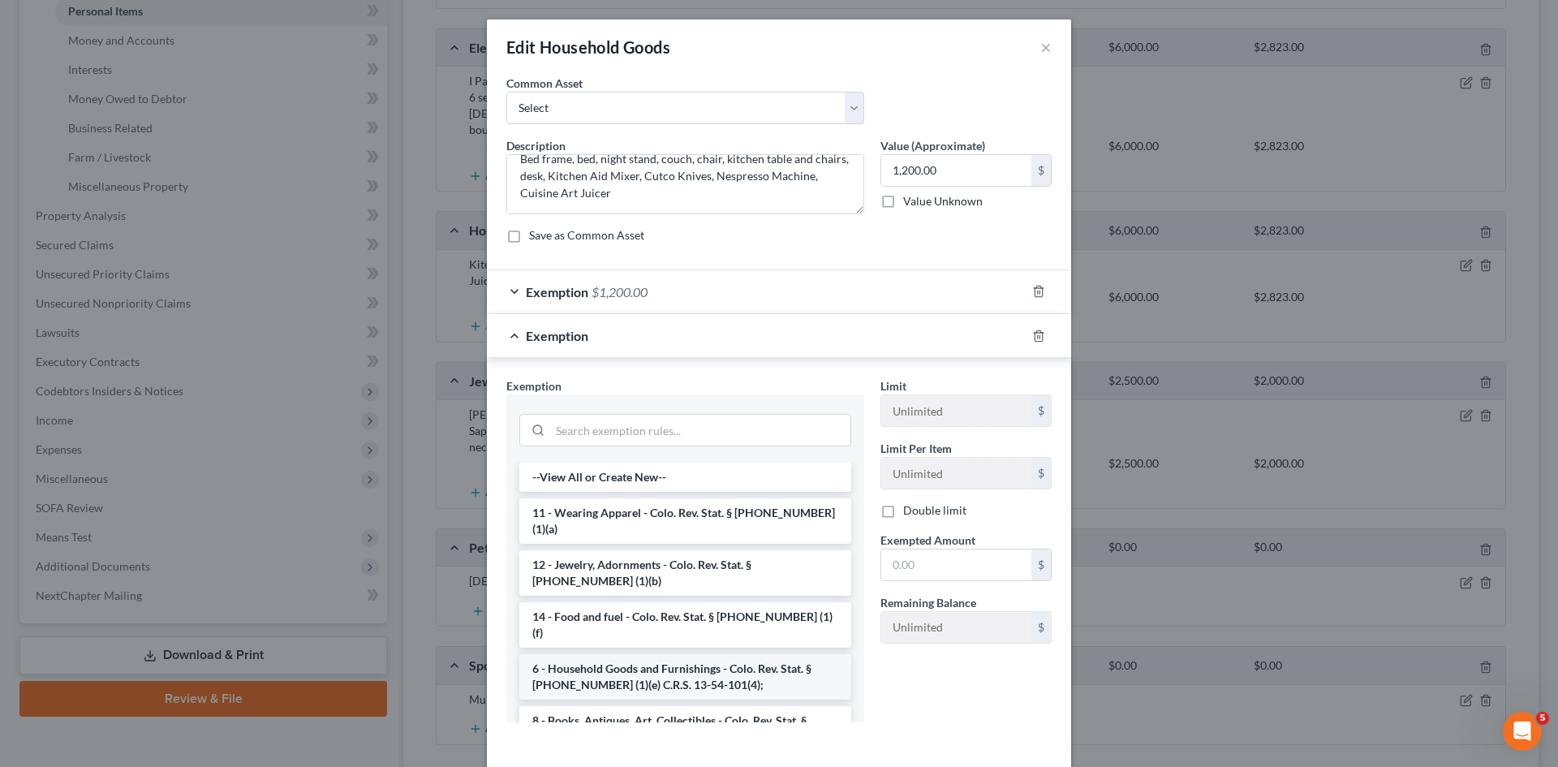
click at [631, 654] on li "6 - Household Goods and Furnishings - Colo. Rev. Stat. § [PHONE_NUMBER] (1)(e) …" at bounding box center [685, 676] width 332 height 45
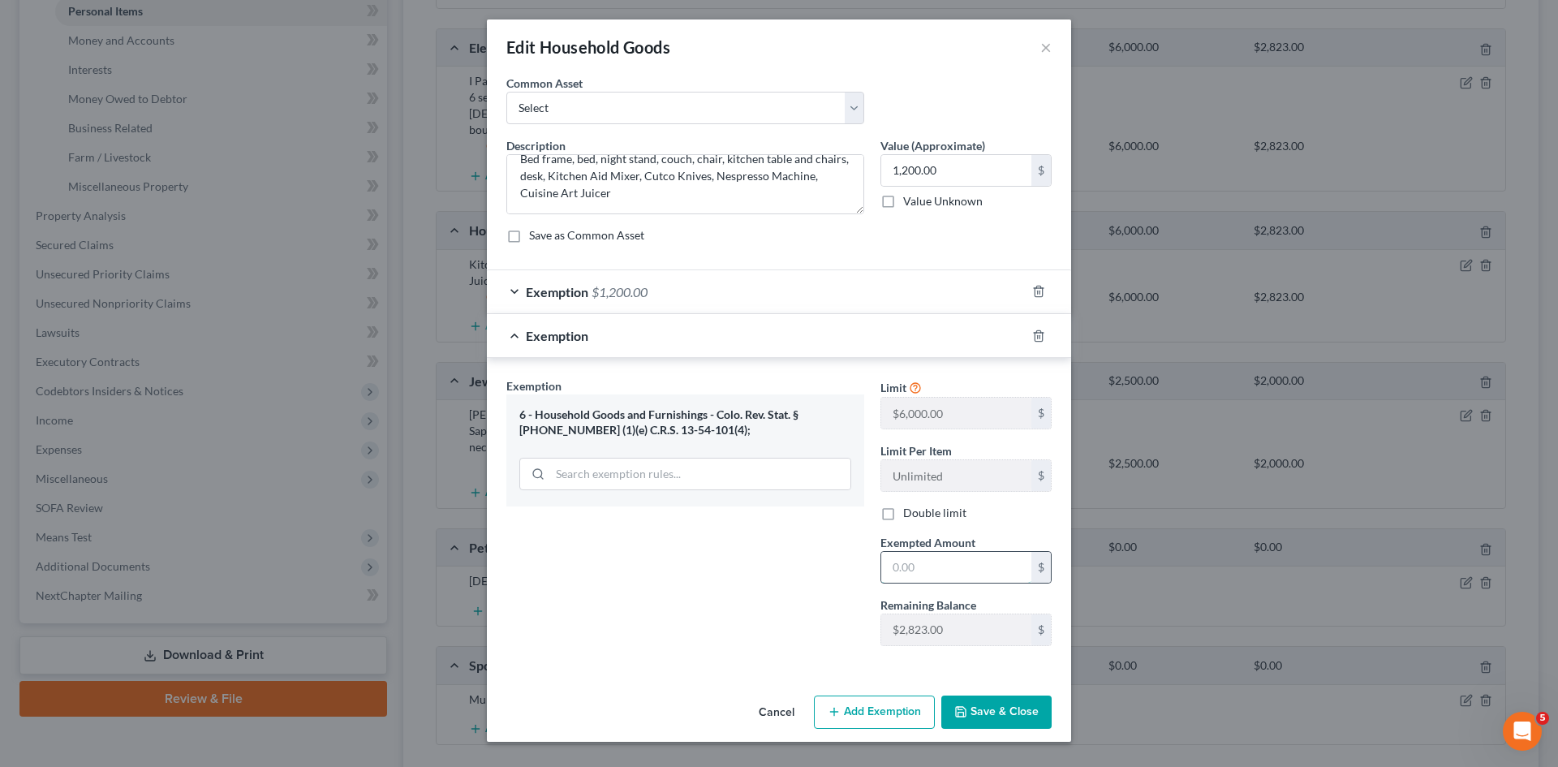
click at [944, 564] on input "text" at bounding box center [956, 567] width 150 height 31
type input "1,200"
click at [1016, 699] on button "Save & Close" at bounding box center [996, 712] width 110 height 34
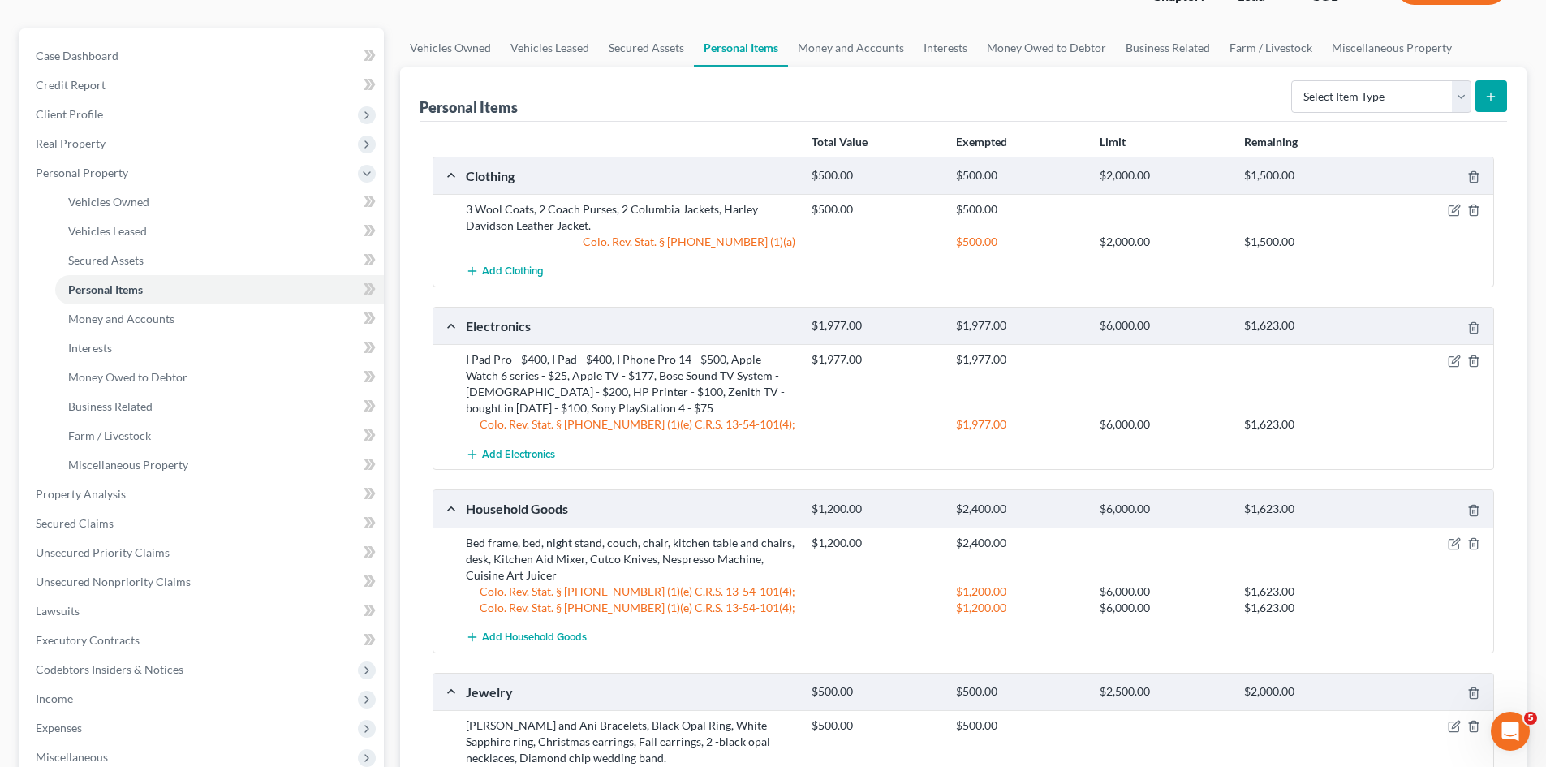
scroll to position [1, 0]
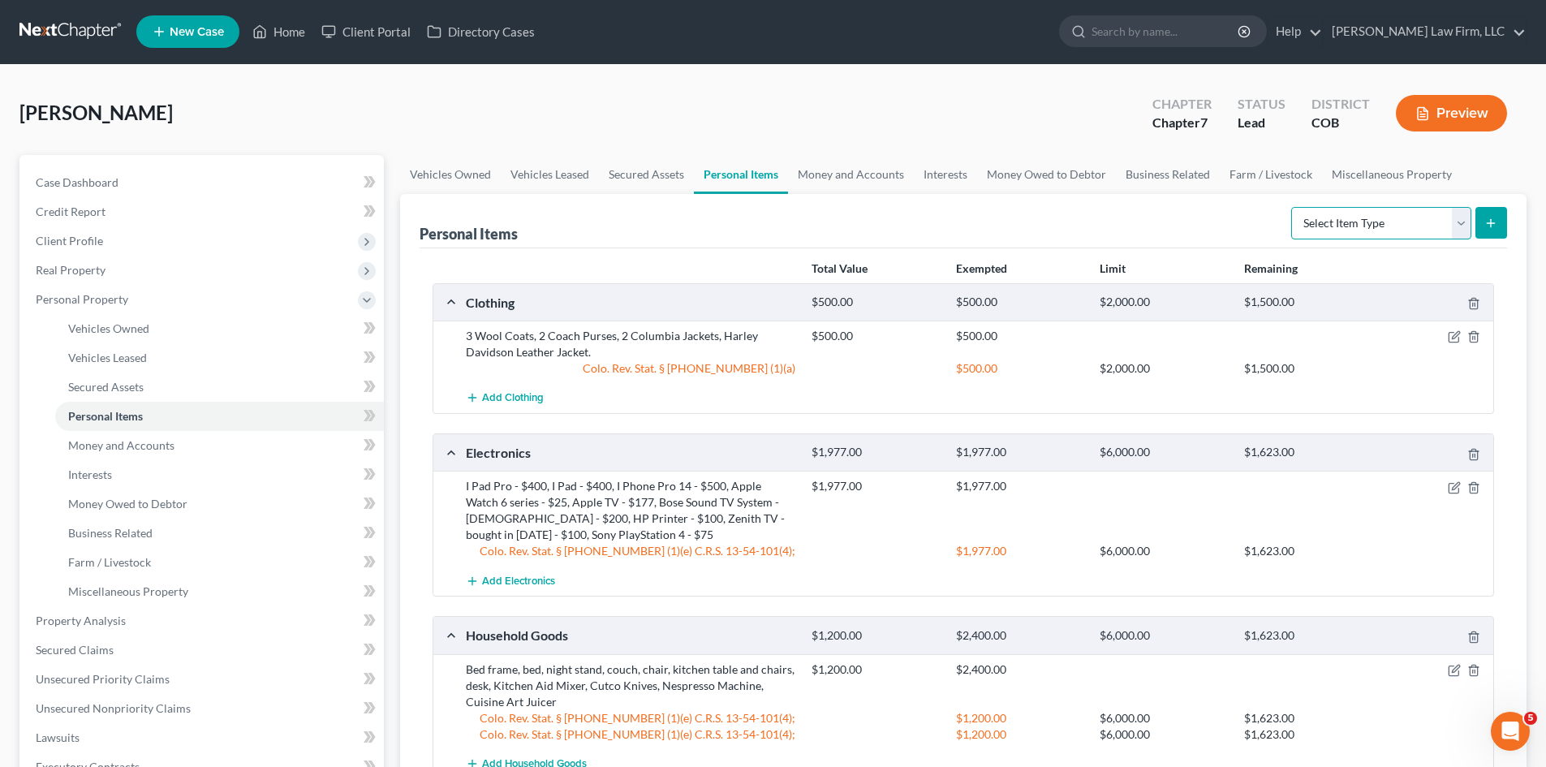
click at [1461, 228] on select "Select Item Type Clothing Collectibles Of Value Electronics Firearms Household …" at bounding box center [1381, 223] width 180 height 32
click at [1456, 220] on select "Select Item Type Clothing Collectibles Of Value Electronics Firearms Household …" at bounding box center [1381, 223] width 180 height 32
drag, startPoint x: 1362, startPoint y: 273, endPoint x: 1254, endPoint y: 249, distance: 110.5
click at [1360, 271] on div "Remaining" at bounding box center [1308, 268] width 144 height 16
click at [826, 174] on link "Money and Accounts" at bounding box center [851, 174] width 126 height 39
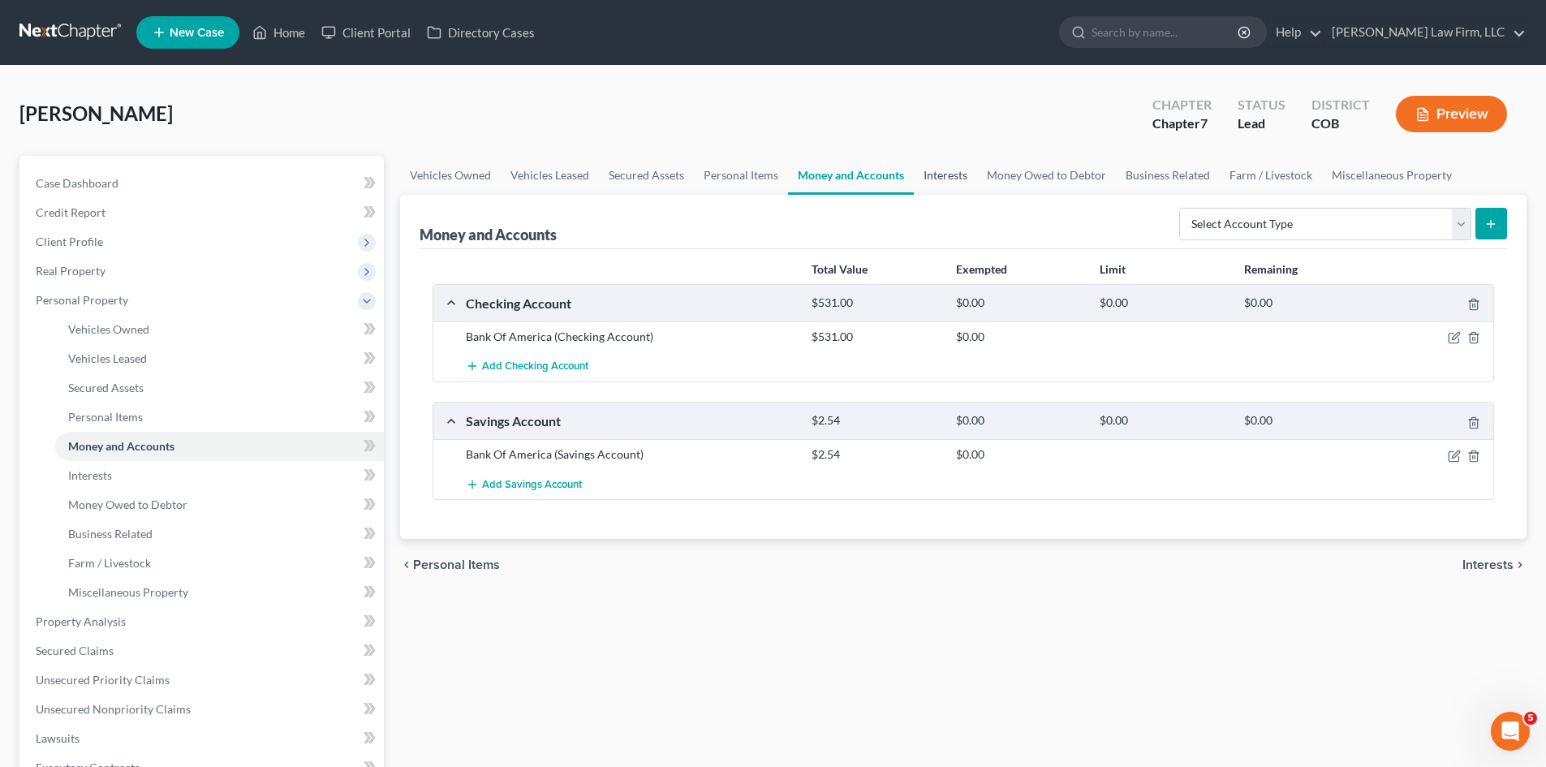
click at [946, 177] on link "Interests" at bounding box center [945, 175] width 63 height 39
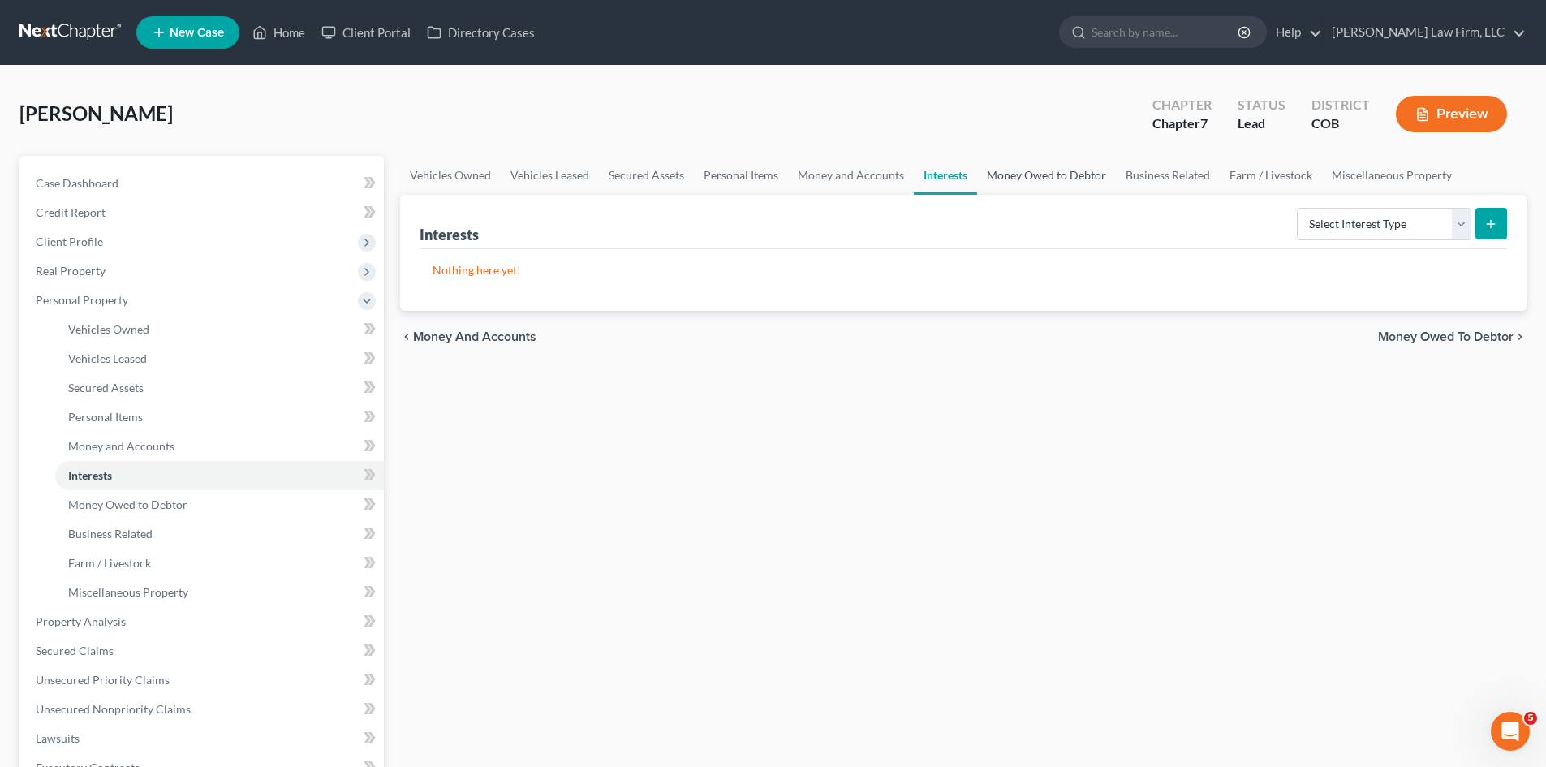
click at [1047, 174] on link "Money Owed to Debtor" at bounding box center [1046, 175] width 139 height 39
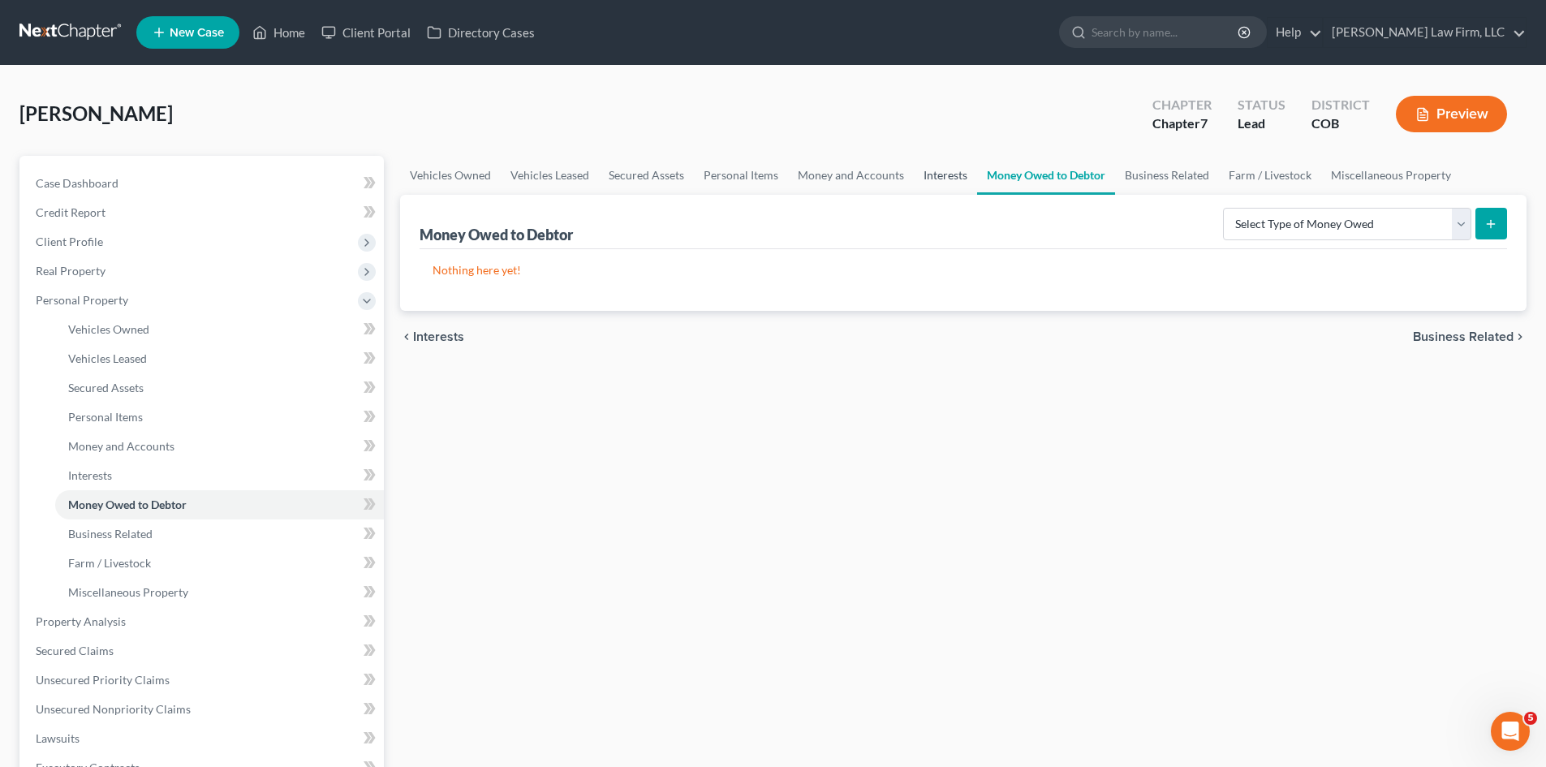
click at [948, 183] on link "Interests" at bounding box center [945, 175] width 63 height 39
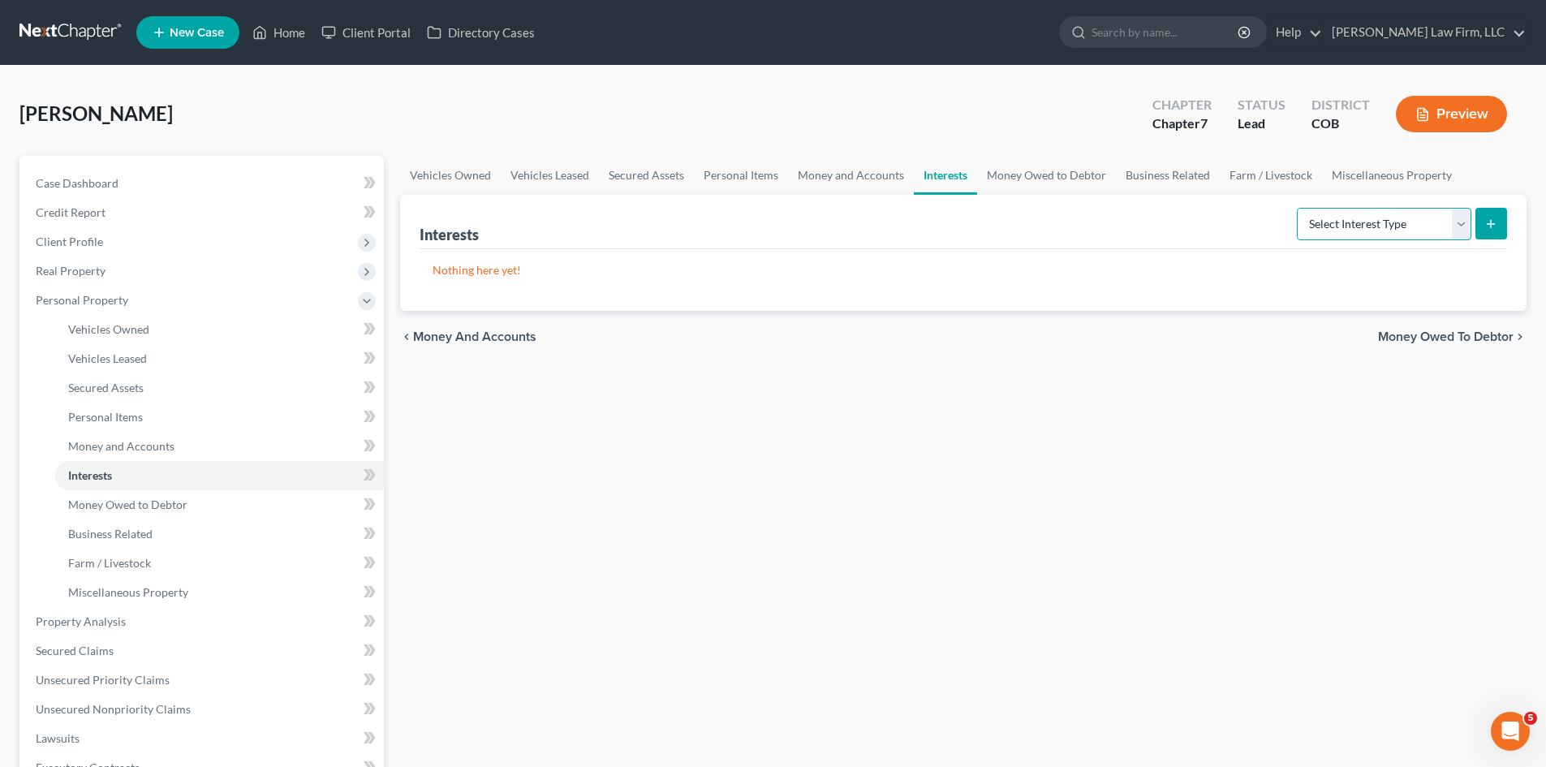
click at [1459, 226] on select "Select Interest Type 401K Annuity Bond Education IRA Government Bond Government…" at bounding box center [1384, 224] width 174 height 32
click at [1459, 219] on select "Select Interest Type 401K Annuity Bond Education IRA Government Bond Government…" at bounding box center [1384, 224] width 174 height 32
drag, startPoint x: 1203, startPoint y: 475, endPoint x: 1211, endPoint y: 475, distance: 8.2
click at [1203, 475] on div "Vehicles Owned Vehicles Leased Secured Assets Personal Items Money and Accounts…" at bounding box center [963, 639] width 1142 height 966
click at [1460, 227] on select "Select Interest Type 401K Annuity Bond Education IRA Government Bond Government…" at bounding box center [1384, 224] width 174 height 32
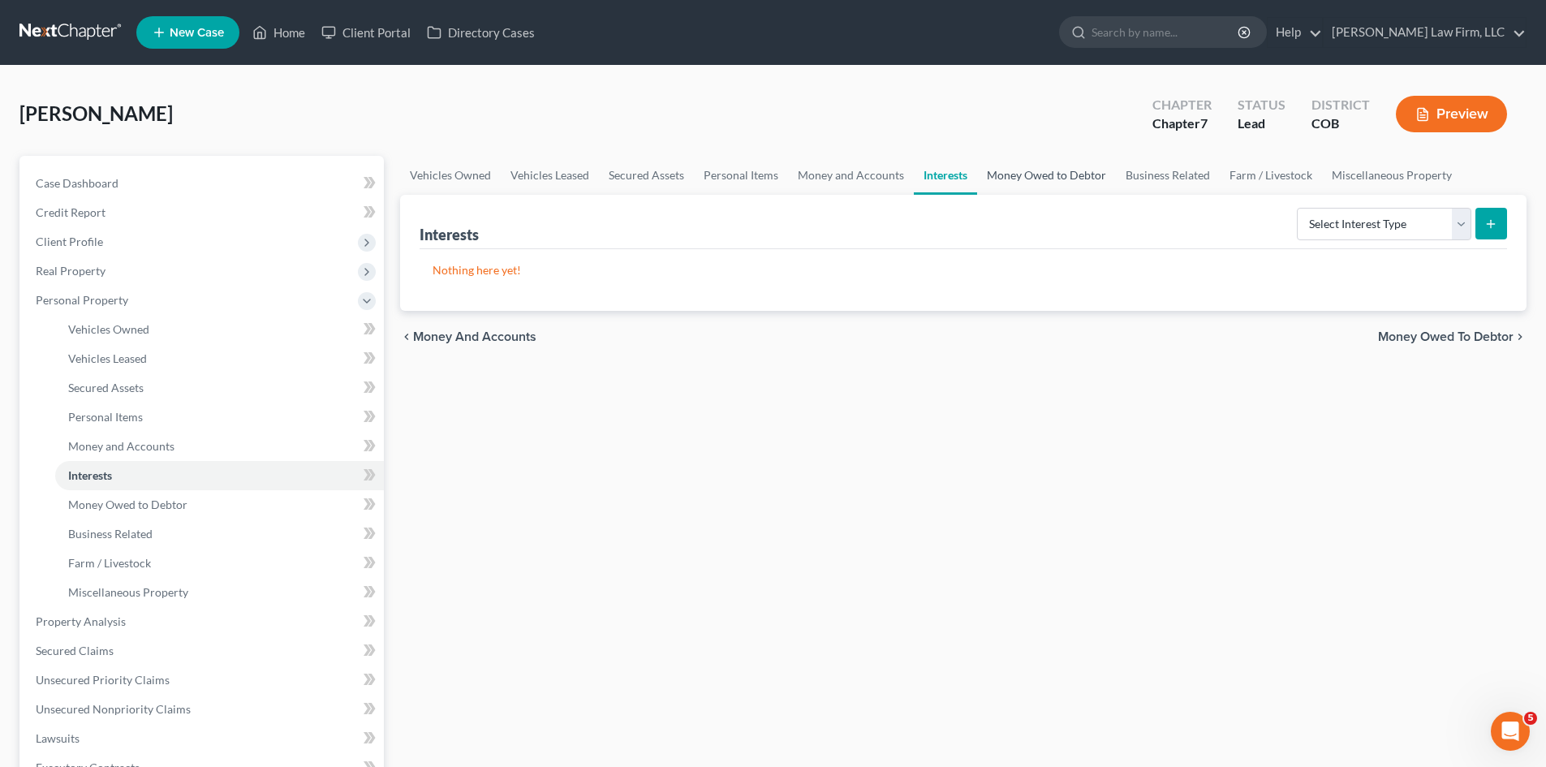
click at [1030, 174] on link "Money Owed to Debtor" at bounding box center [1046, 175] width 139 height 39
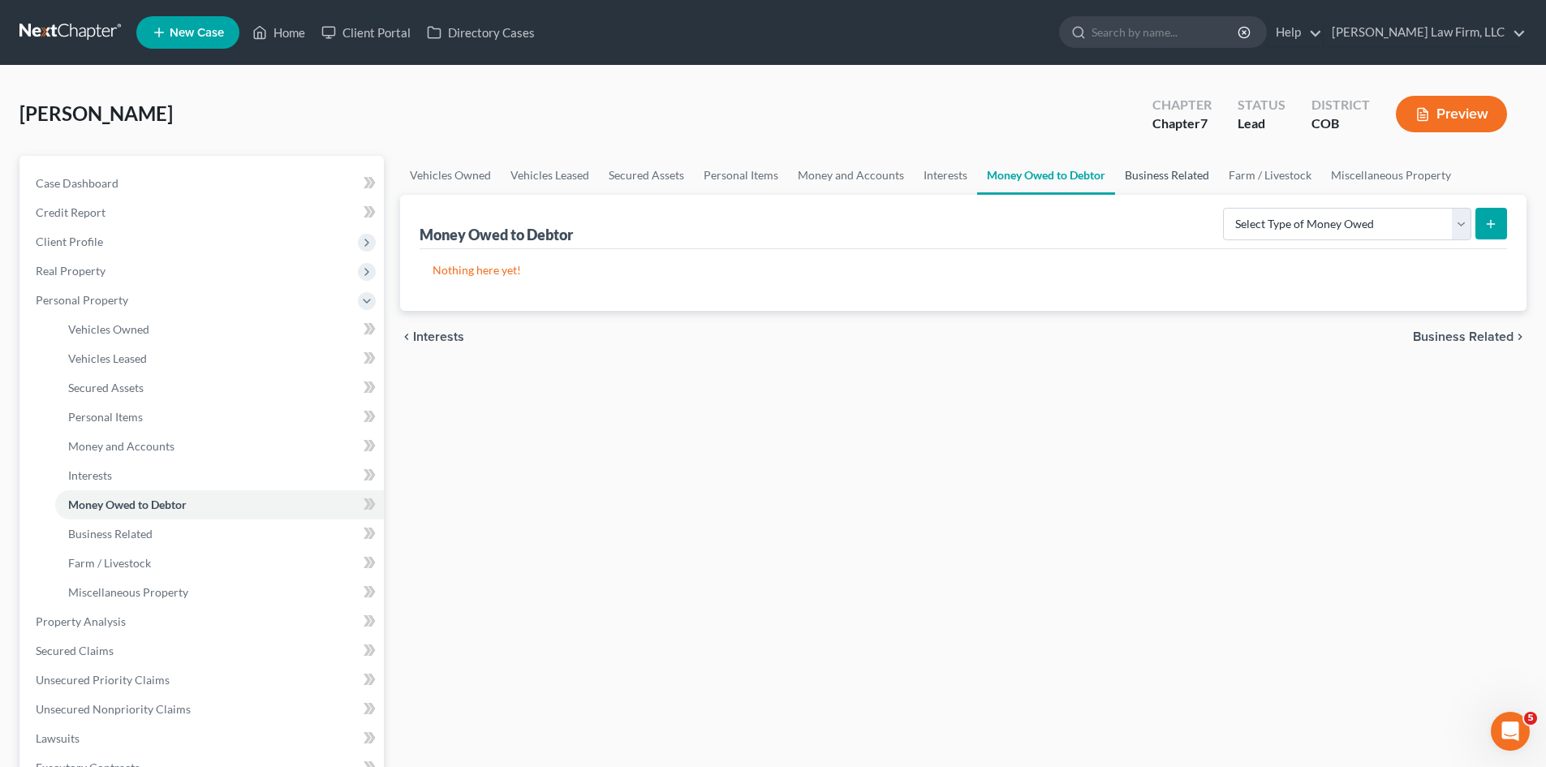
click at [1164, 177] on link "Business Related" at bounding box center [1167, 175] width 104 height 39
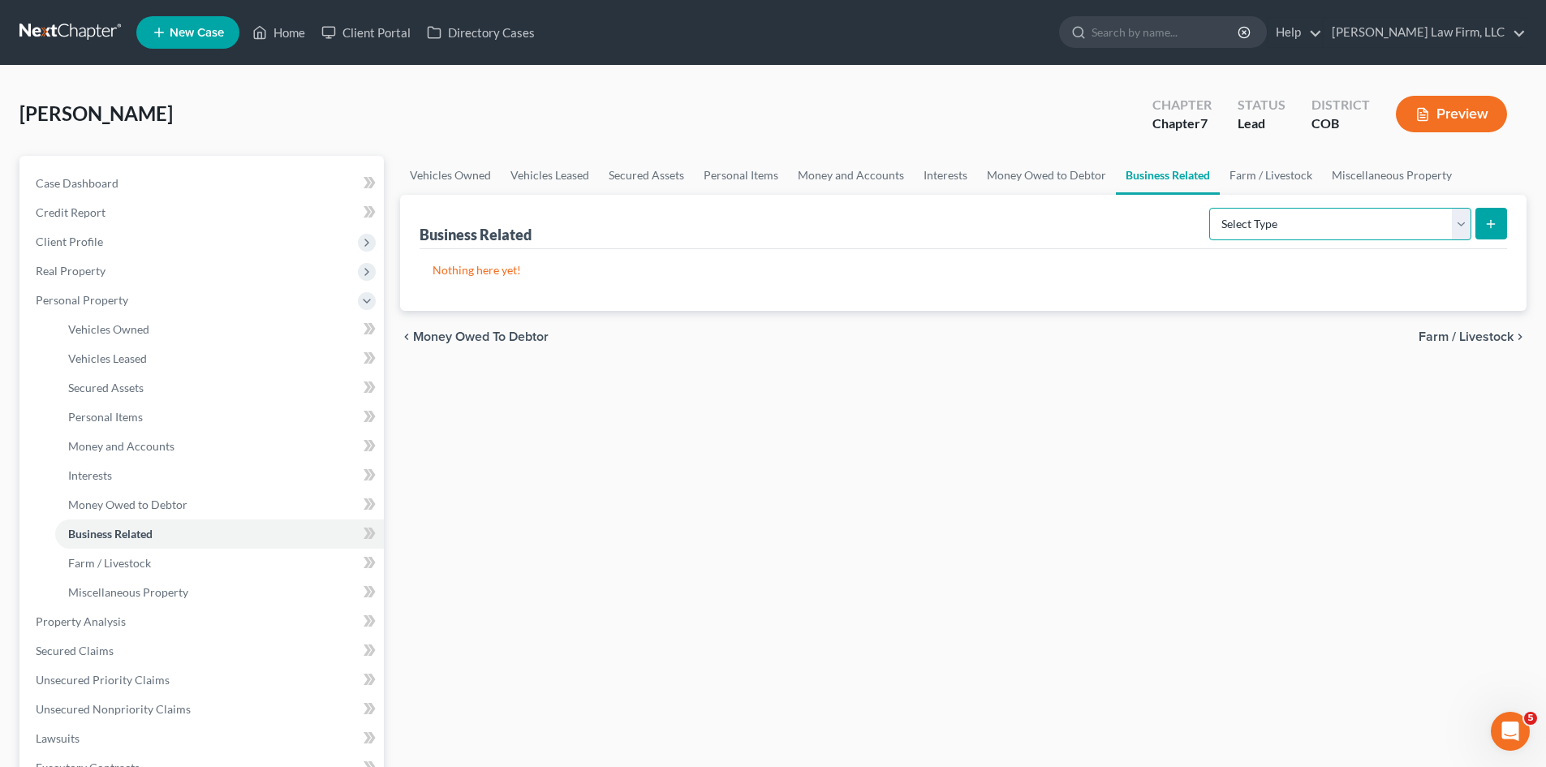
click at [1463, 223] on select "Select Type Customer Lists Franchises Inventory Licenses Machinery Office Equip…" at bounding box center [1340, 224] width 262 height 32
click at [1068, 218] on div "Business Related Select Type Customer Lists Franchises Inventory Licenses Machi…" at bounding box center [962, 222] width 1087 height 54
drag, startPoint x: 1424, startPoint y: 482, endPoint x: 1411, endPoint y: 506, distance: 26.9
click at [1423, 482] on div "Vehicles Owned Vehicles Leased Secured Assets Personal Items Money and Accounts…" at bounding box center [963, 639] width 1142 height 966
click at [1325, 247] on div "Business Related Select Type Customer Lists Franchises Inventory Licenses Machi…" at bounding box center [962, 222] width 1087 height 54
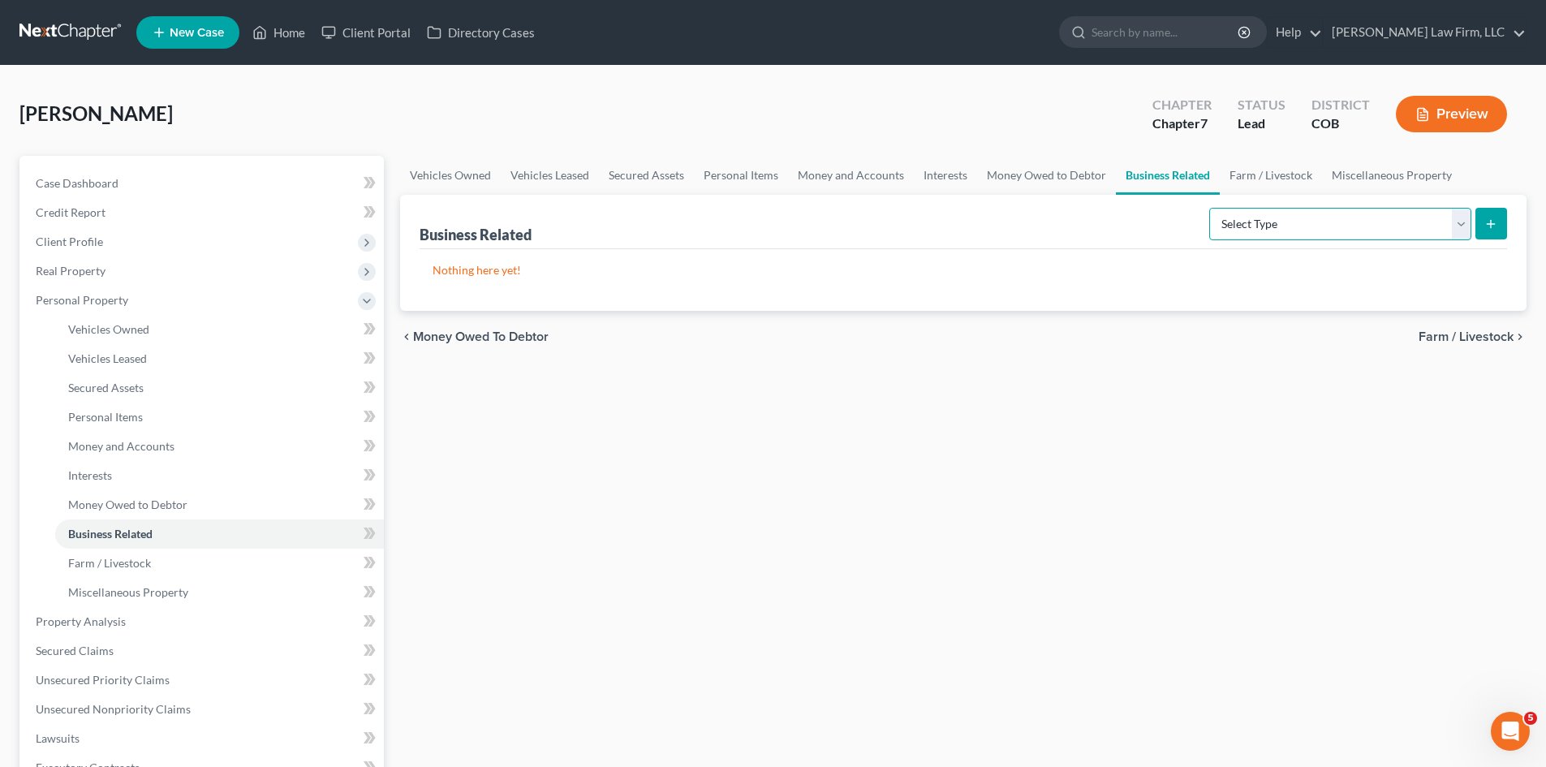
click at [1325, 218] on select "Select Type Customer Lists Franchises Inventory Licenses Machinery Office Equip…" at bounding box center [1340, 224] width 262 height 32
drag, startPoint x: 1246, startPoint y: 175, endPoint x: 1265, endPoint y: 181, distance: 20.3
click at [1246, 175] on link "Farm / Livestock" at bounding box center [1271, 175] width 102 height 39
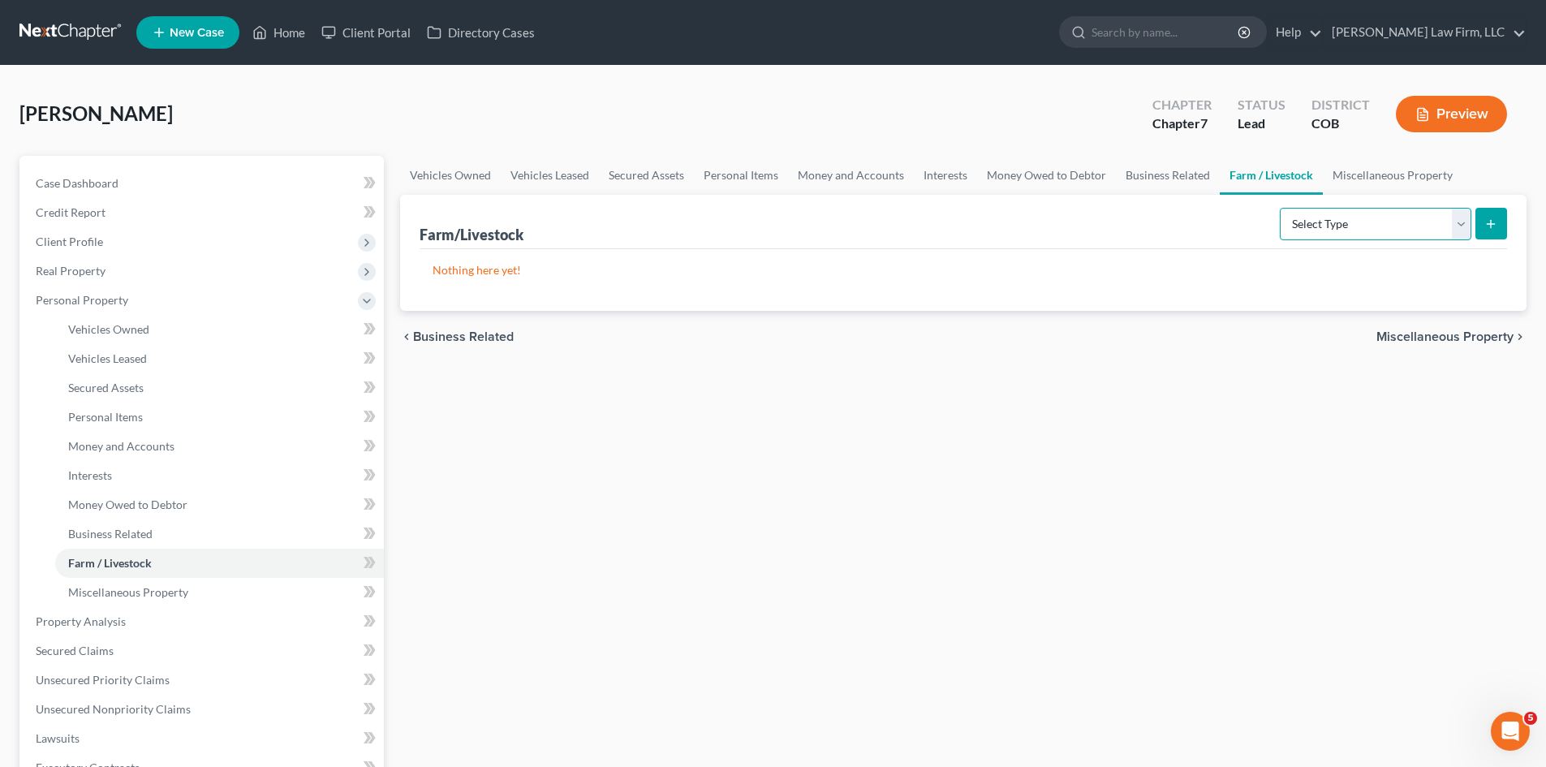
click at [1402, 230] on select "Select Type Animals & Livestock Crops: Growing or Harvested Farming Equipment F…" at bounding box center [1375, 224] width 191 height 32
click at [1392, 183] on link "Miscellaneous Property" at bounding box center [1393, 175] width 140 height 39
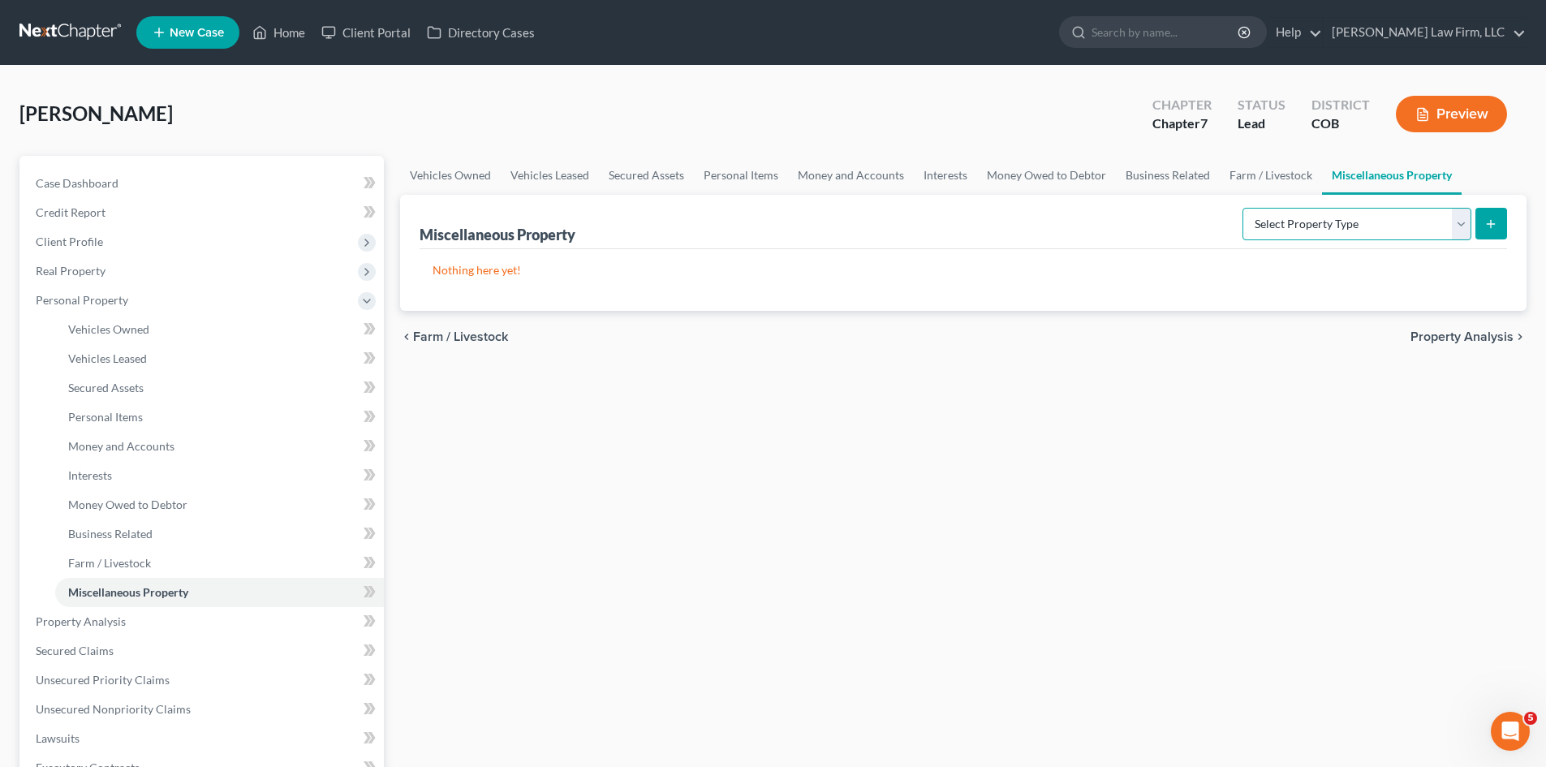
click at [1397, 216] on select "Select Property Type Assigned for Creditor Benefit [DATE] Holding for Another N…" at bounding box center [1356, 224] width 229 height 32
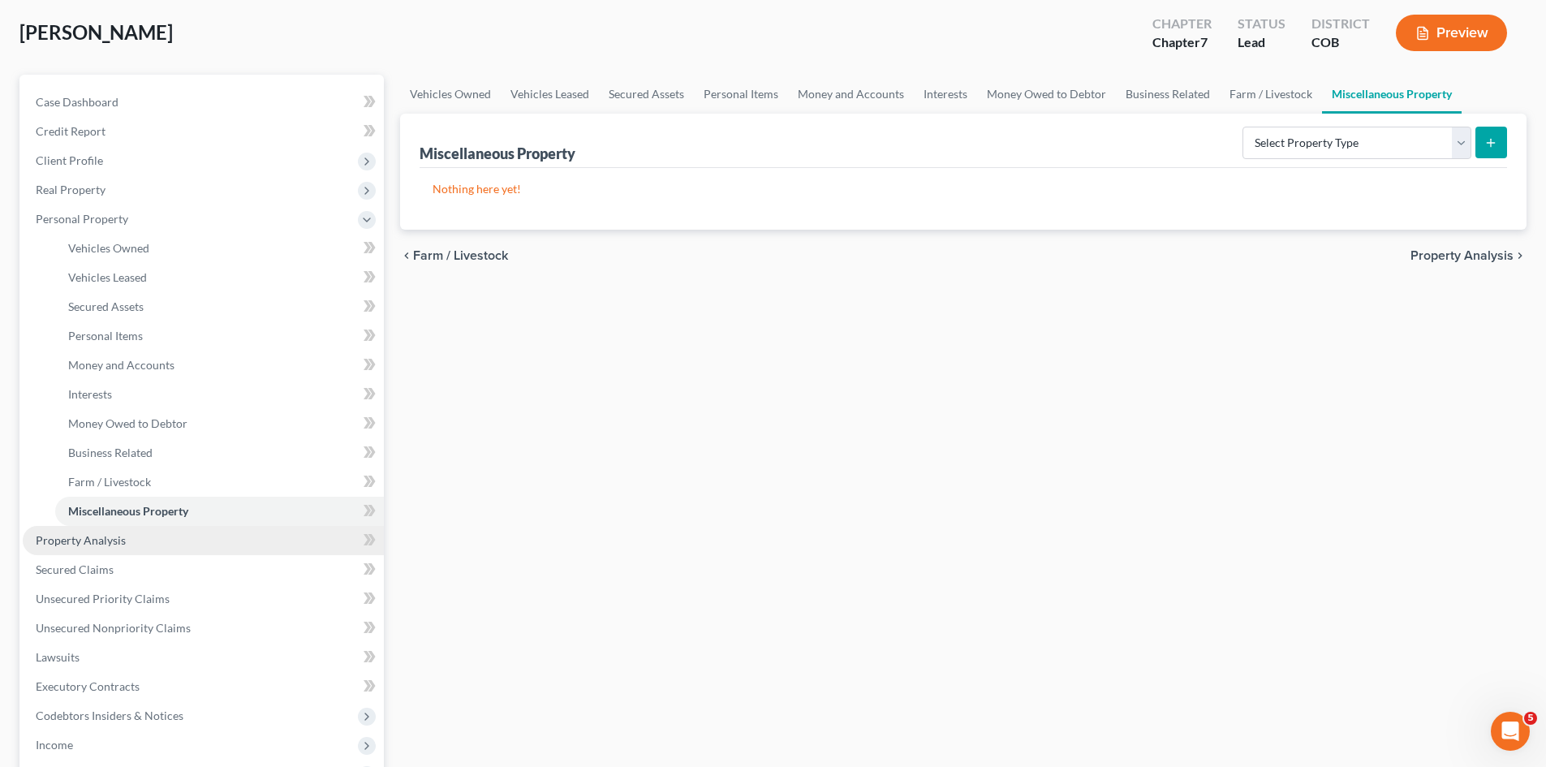
click at [127, 539] on link "Property Analysis" at bounding box center [203, 540] width 361 height 29
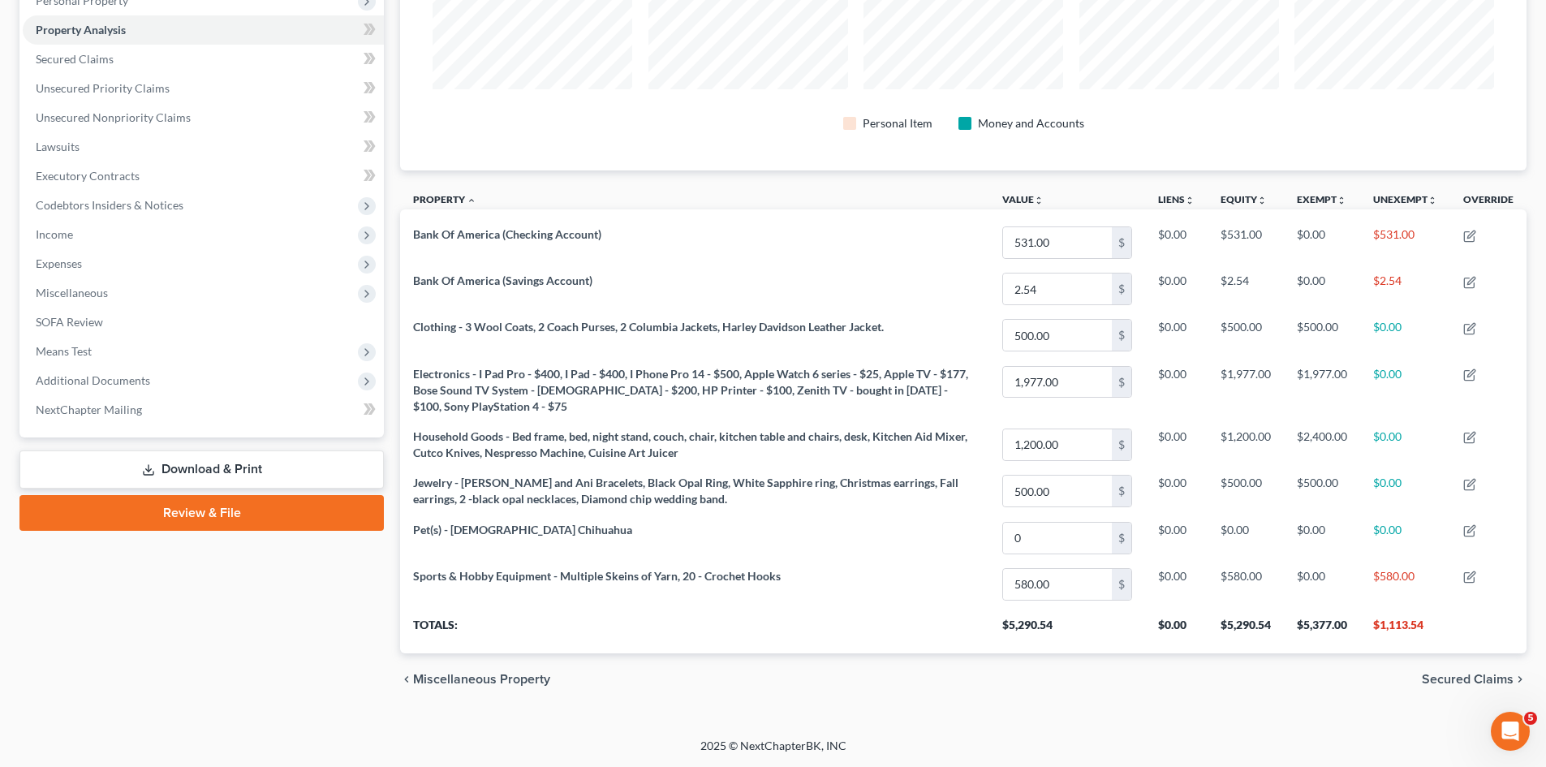
click at [1438, 676] on span "Secured Claims" at bounding box center [1468, 679] width 92 height 13
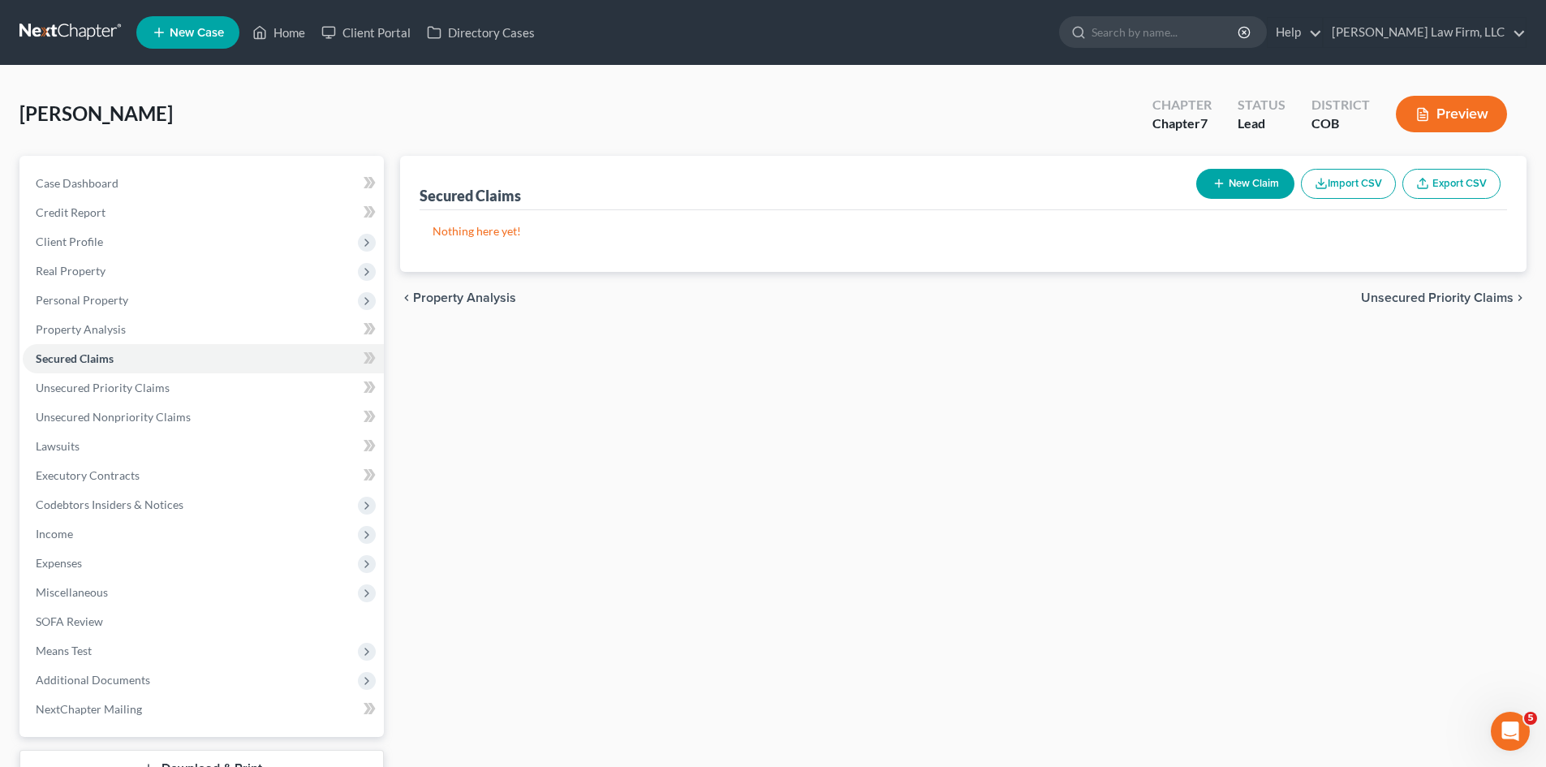
click at [1443, 302] on span "Unsecured Priority Claims" at bounding box center [1437, 297] width 153 height 13
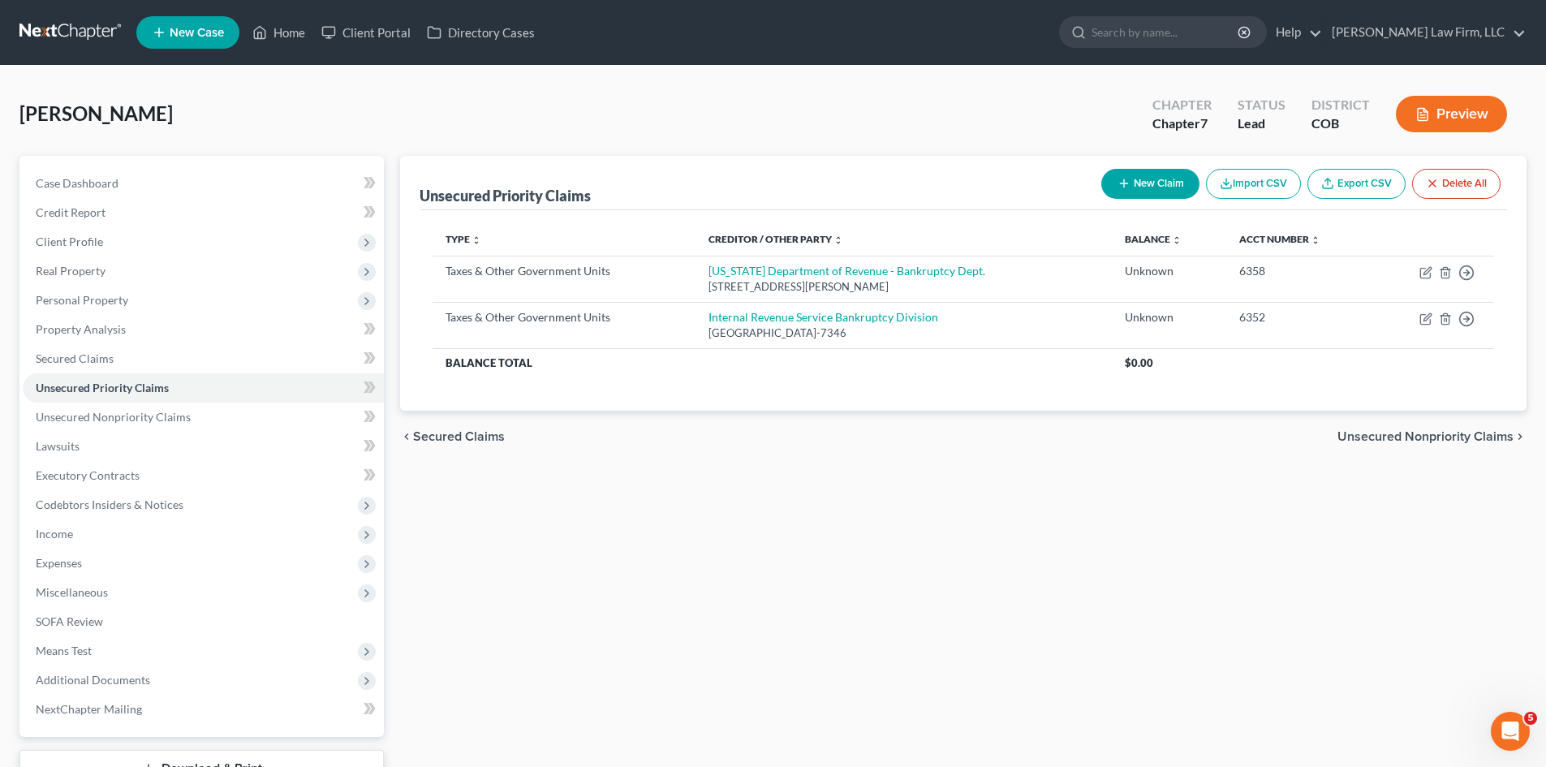
drag, startPoint x: 1403, startPoint y: 441, endPoint x: 1249, endPoint y: 398, distance: 159.8
click at [1404, 441] on span "Unsecured Nonpriority Claims" at bounding box center [1425, 436] width 176 height 13
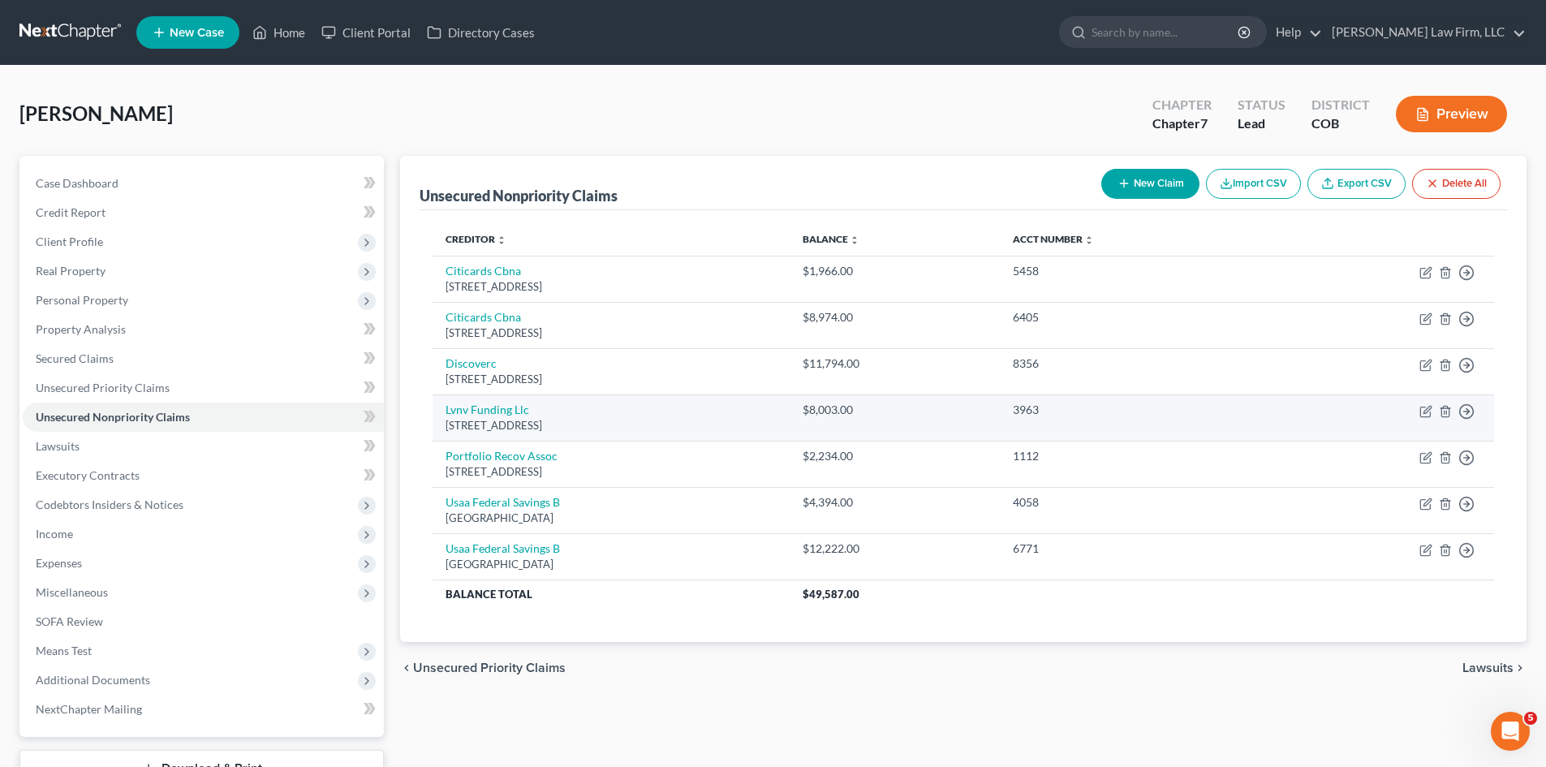
click at [758, 435] on td "Lvnv Funding Llc [STREET_ADDRESS]" at bounding box center [610, 417] width 356 height 46
click at [712, 415] on td "Lvnv Funding Llc [STREET_ADDRESS]" at bounding box center [610, 417] width 356 height 46
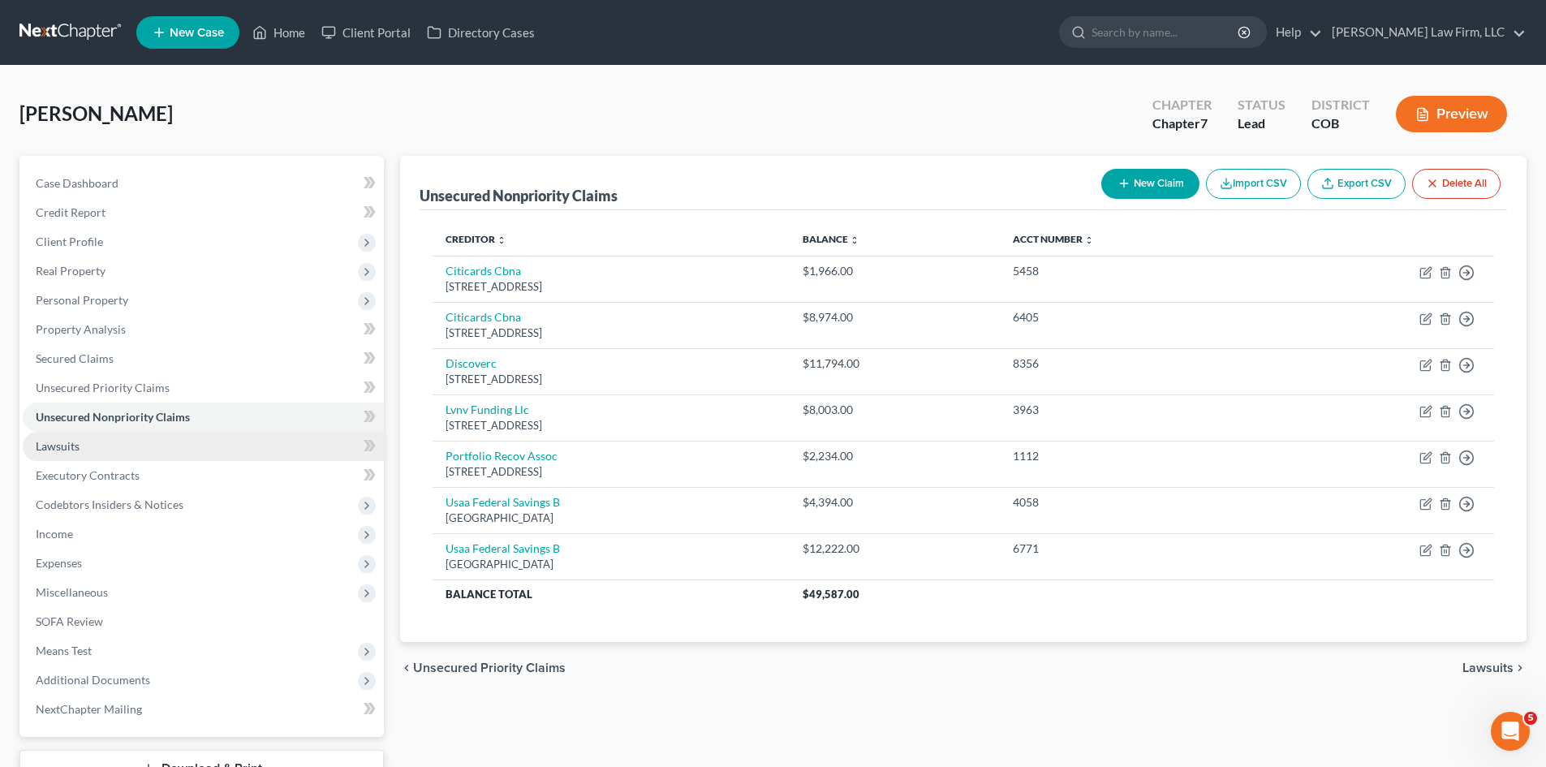
click at [167, 446] on link "Lawsuits" at bounding box center [203, 446] width 361 height 29
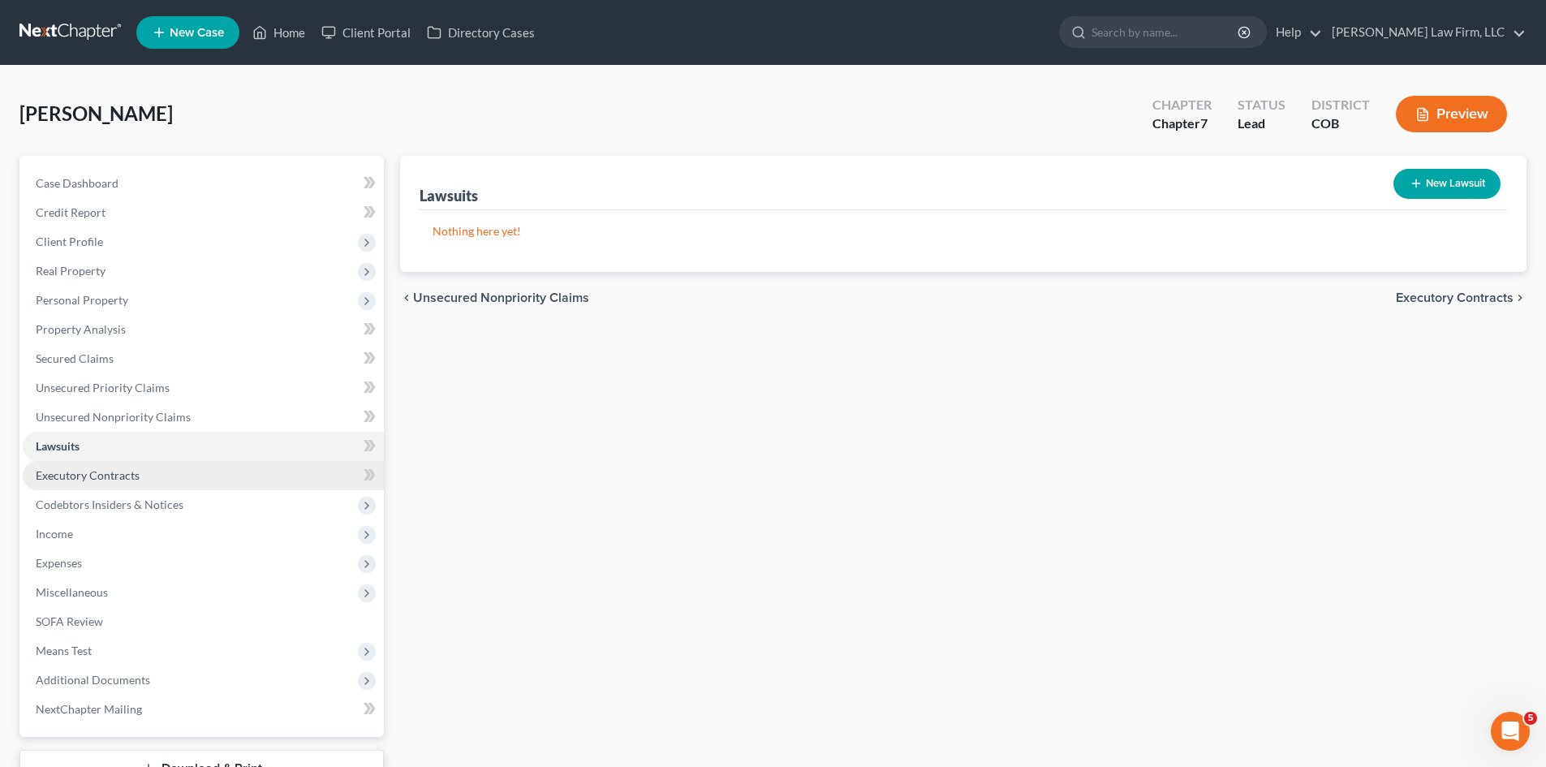
click at [179, 480] on link "Executory Contracts" at bounding box center [203, 475] width 361 height 29
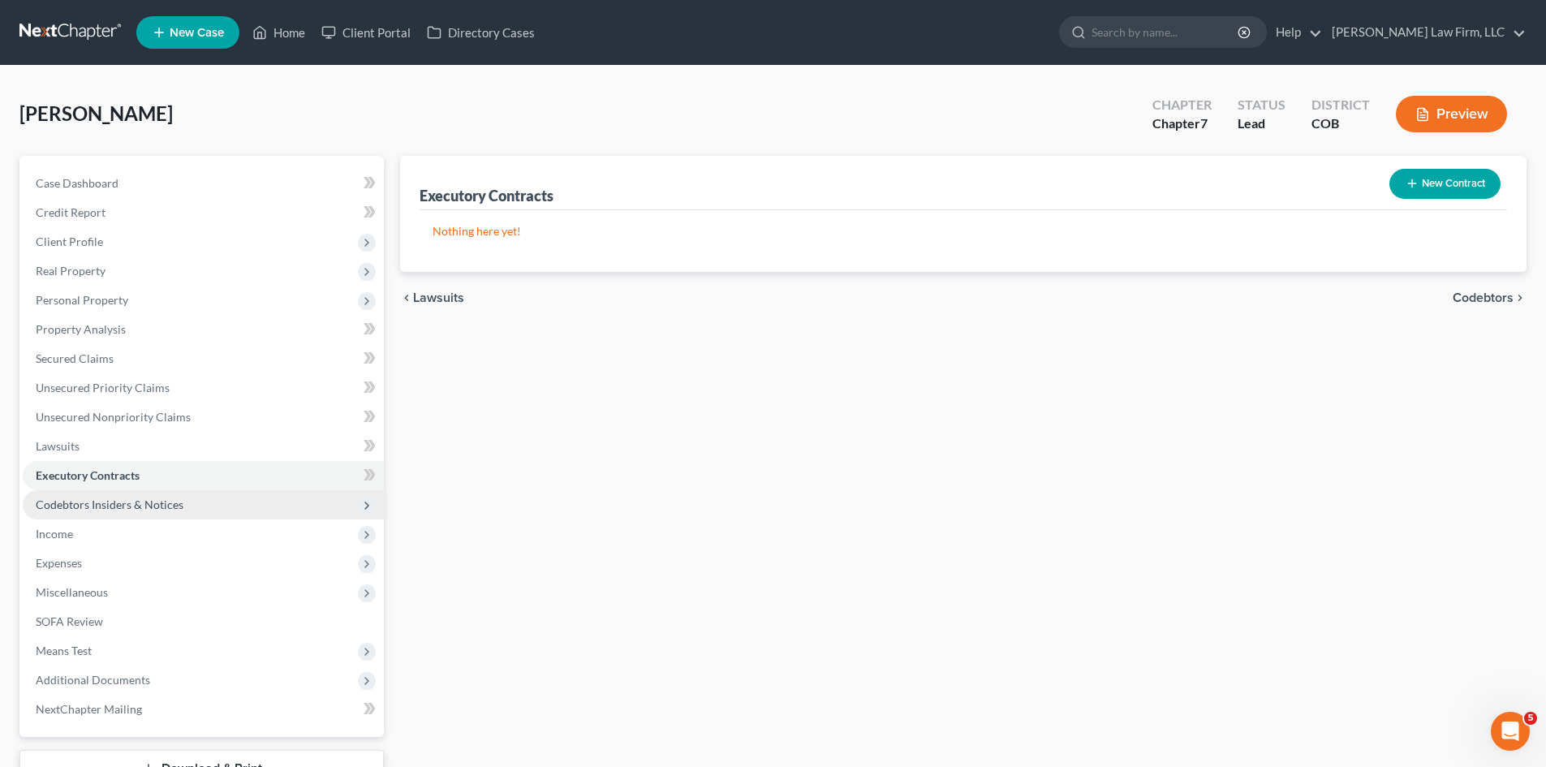
click at [199, 496] on span "Codebtors Insiders & Notices" at bounding box center [203, 504] width 361 height 29
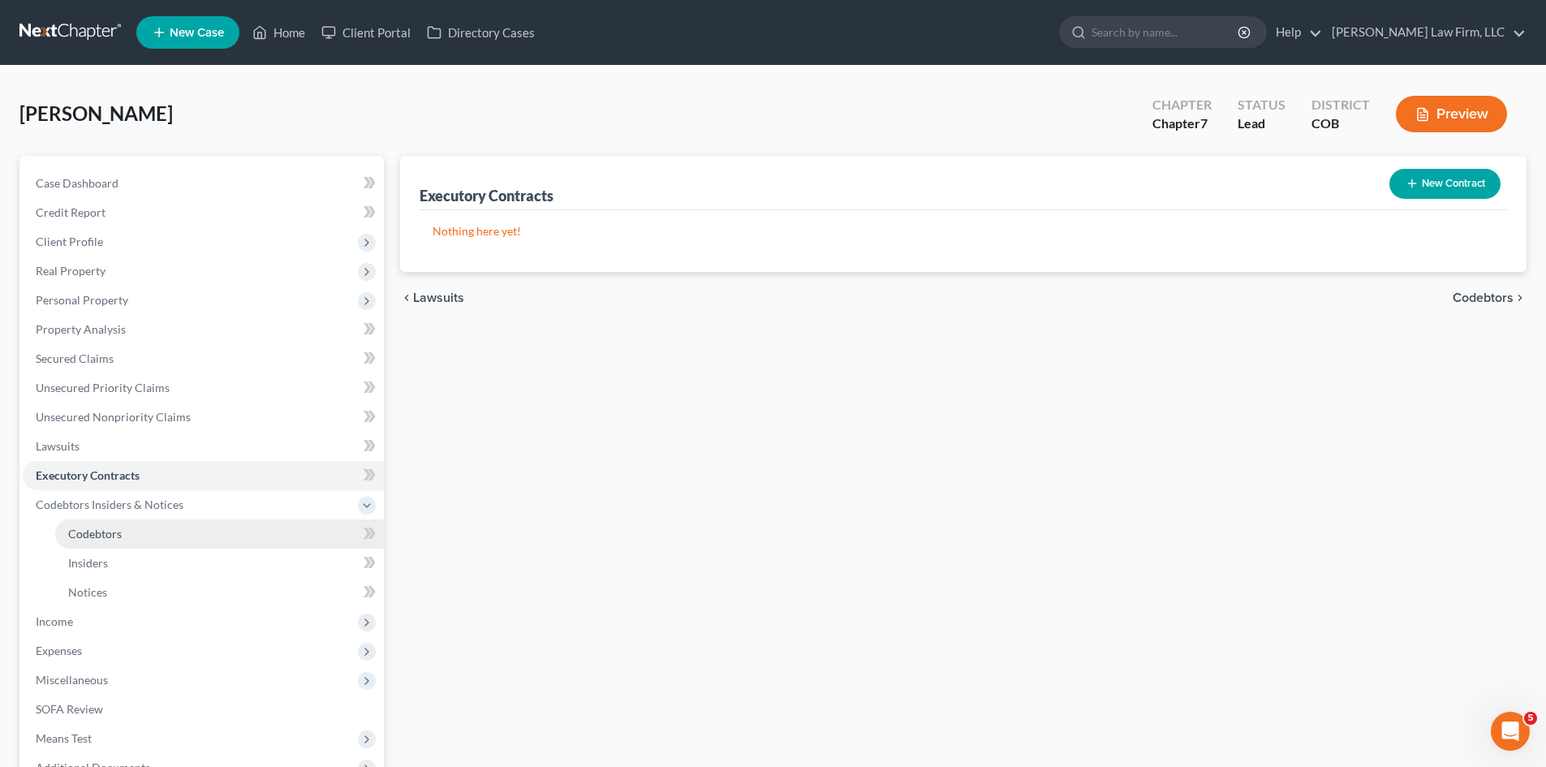
click at [200, 538] on link "Codebtors" at bounding box center [219, 533] width 329 height 29
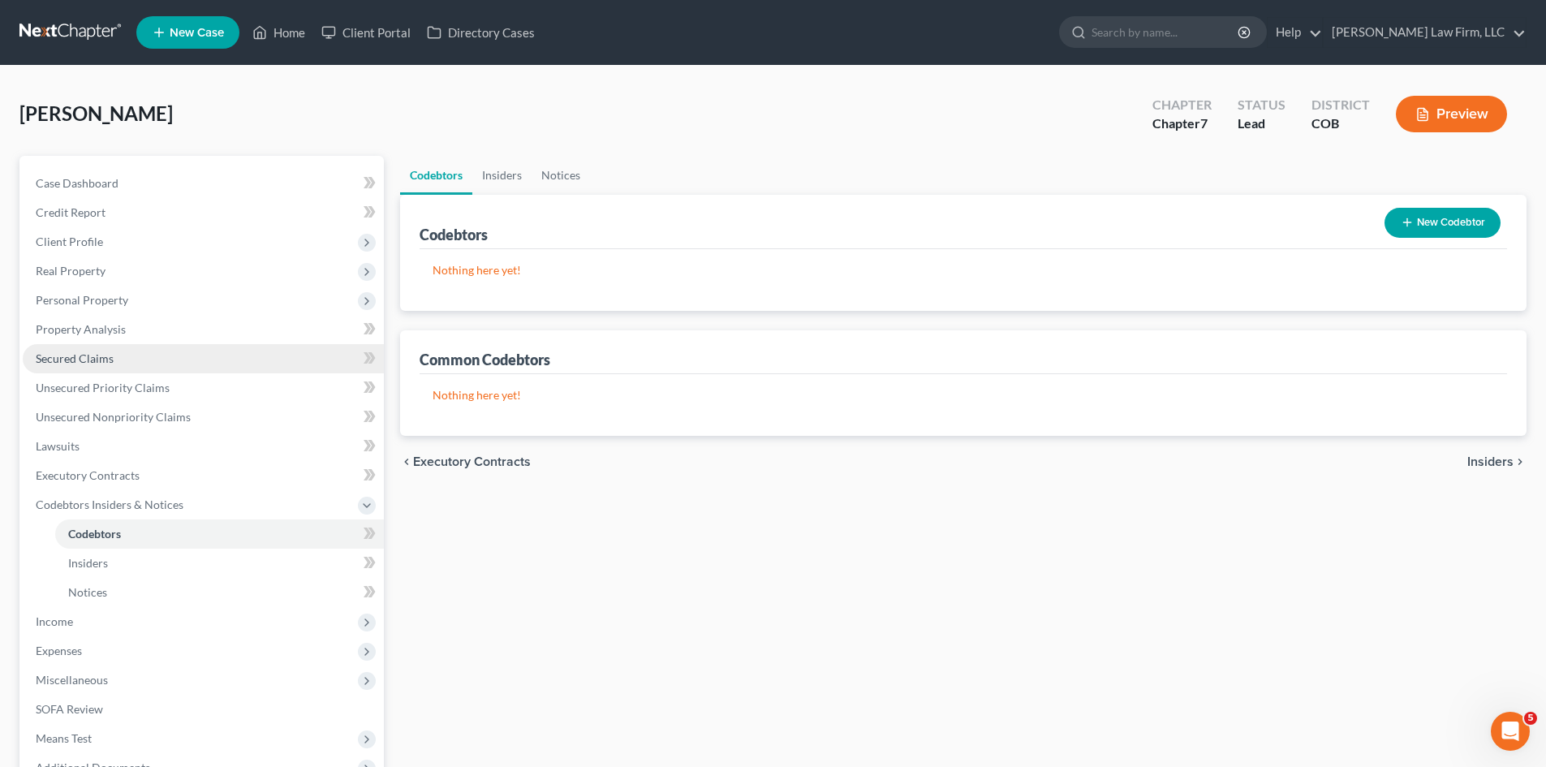
click at [121, 362] on link "Secured Claims" at bounding box center [203, 358] width 361 height 29
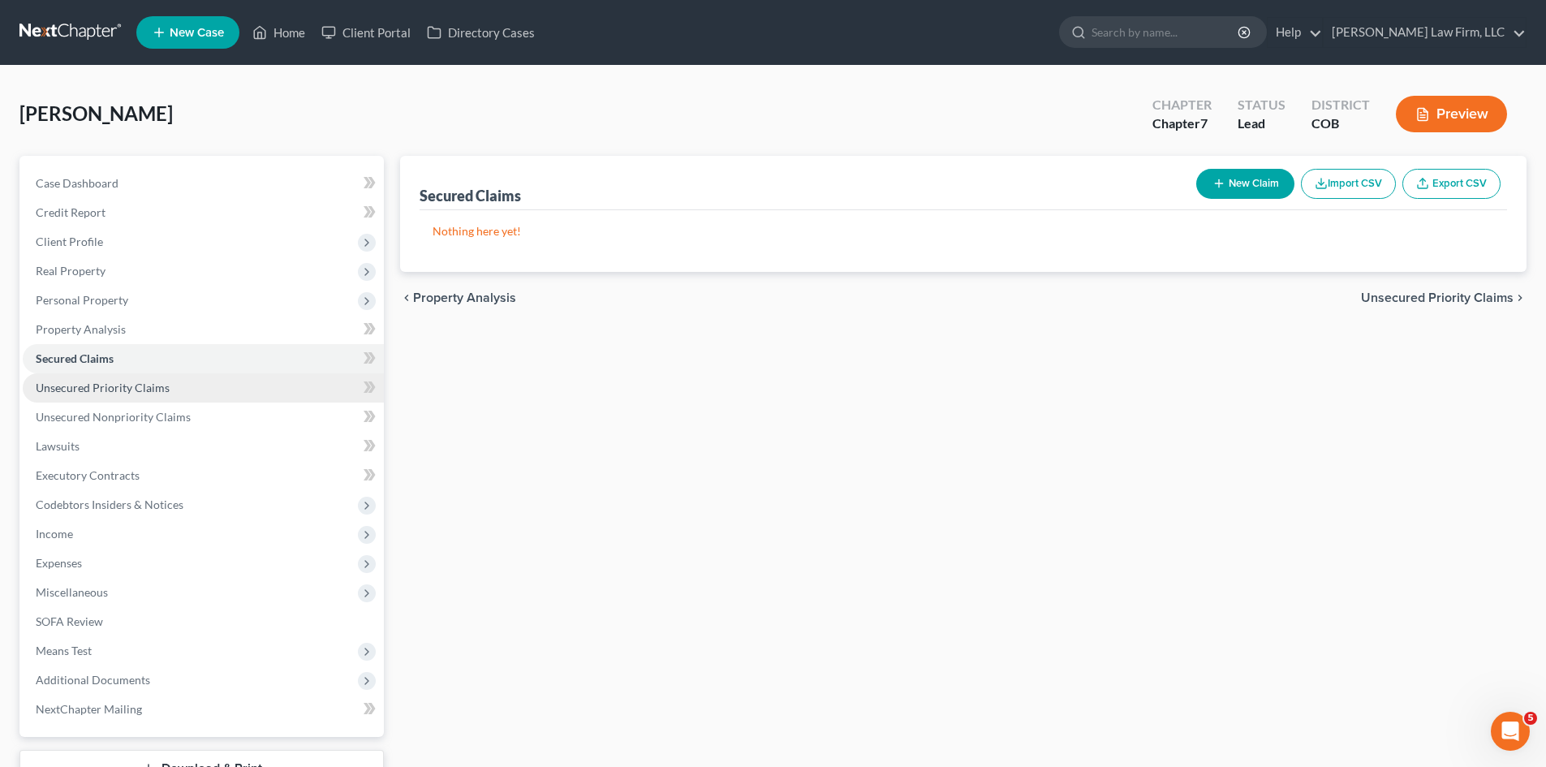
click at [113, 379] on link "Unsecured Priority Claims" at bounding box center [203, 387] width 361 height 29
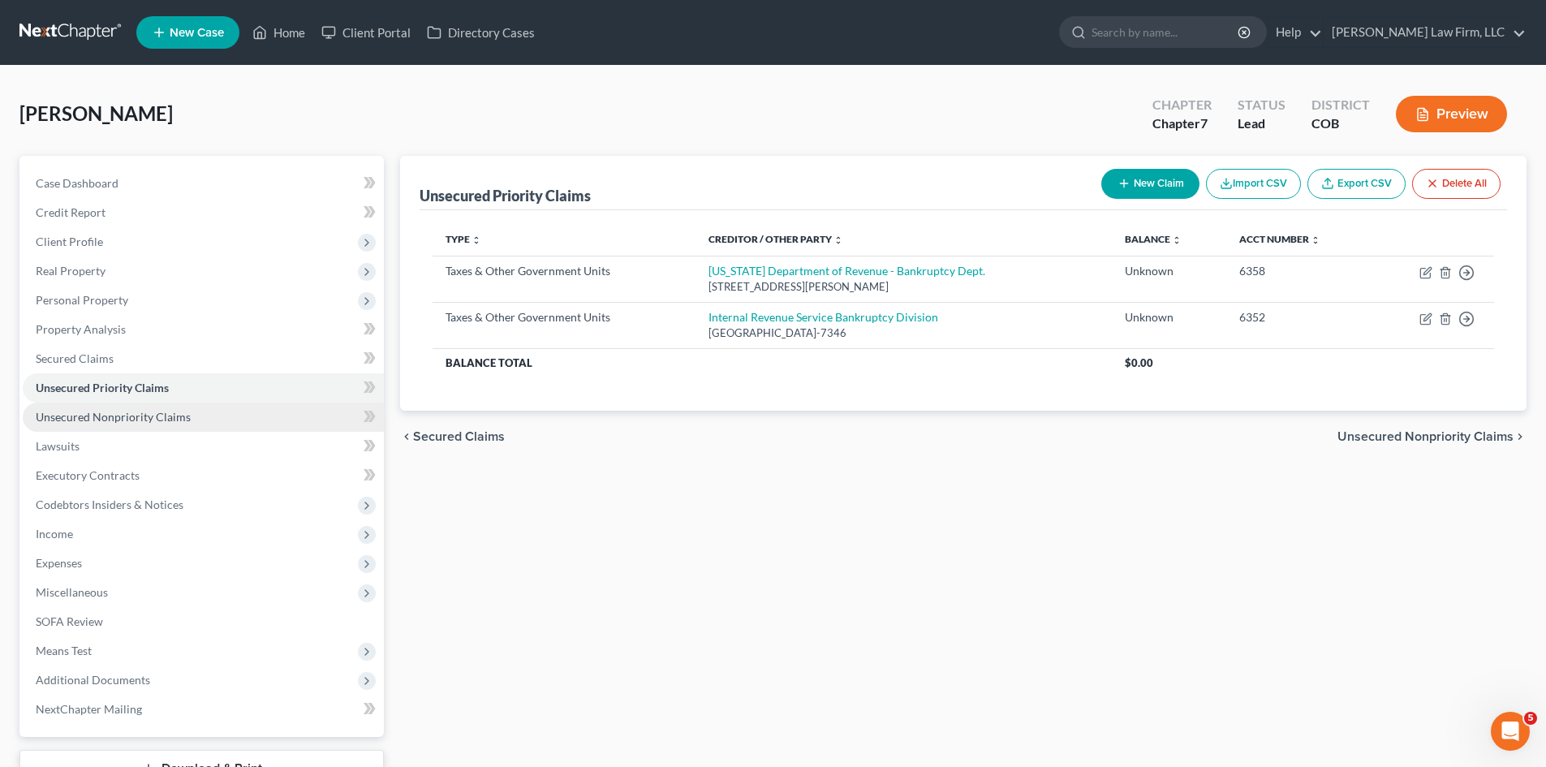
click at [98, 411] on span "Unsecured Nonpriority Claims" at bounding box center [113, 417] width 155 height 14
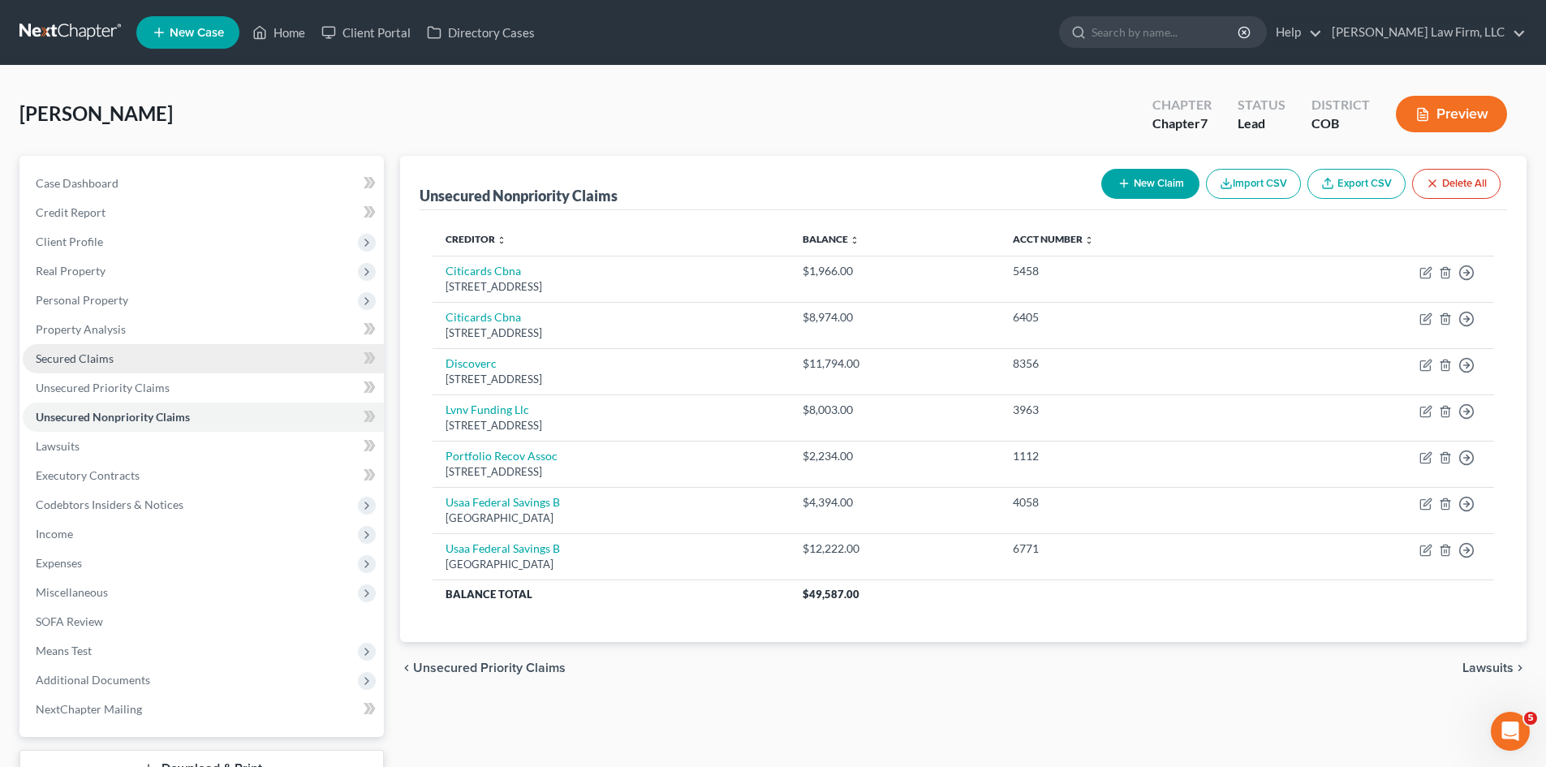
click at [92, 359] on span "Secured Claims" at bounding box center [75, 358] width 78 height 14
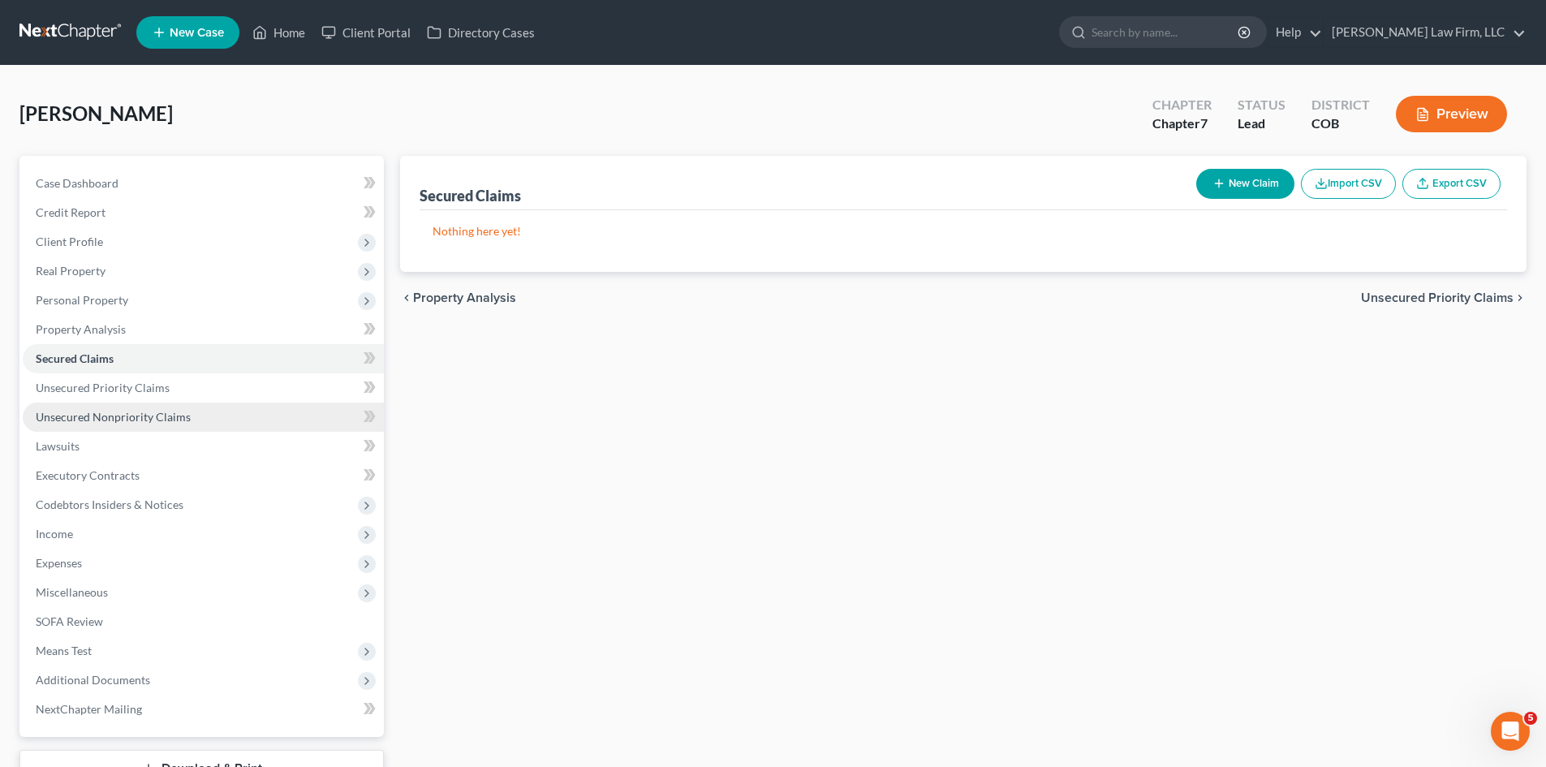
click at [88, 402] on link "Unsecured Nonpriority Claims" at bounding box center [203, 416] width 361 height 29
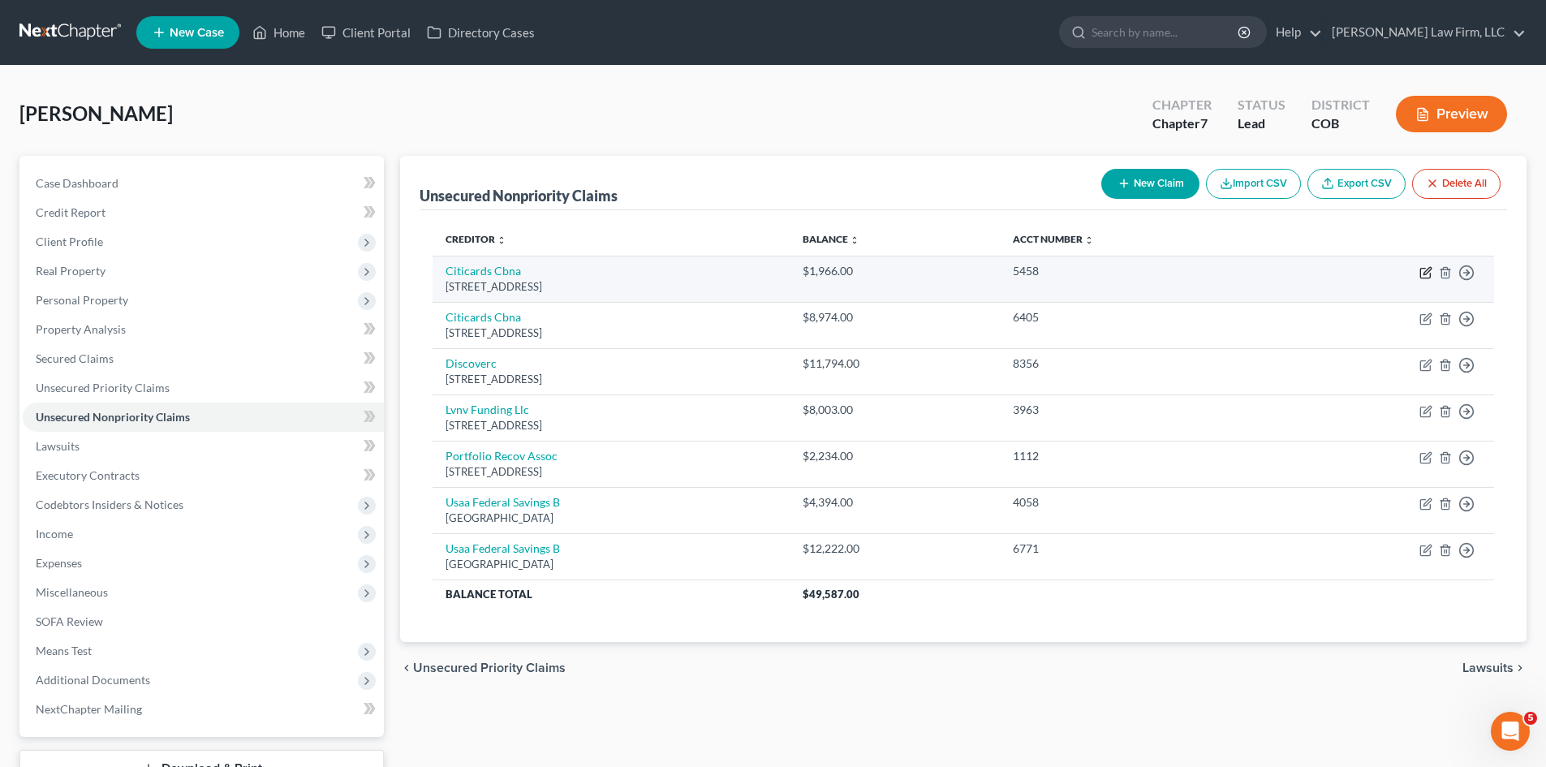
click at [1429, 273] on icon "button" at bounding box center [1425, 272] width 13 height 13
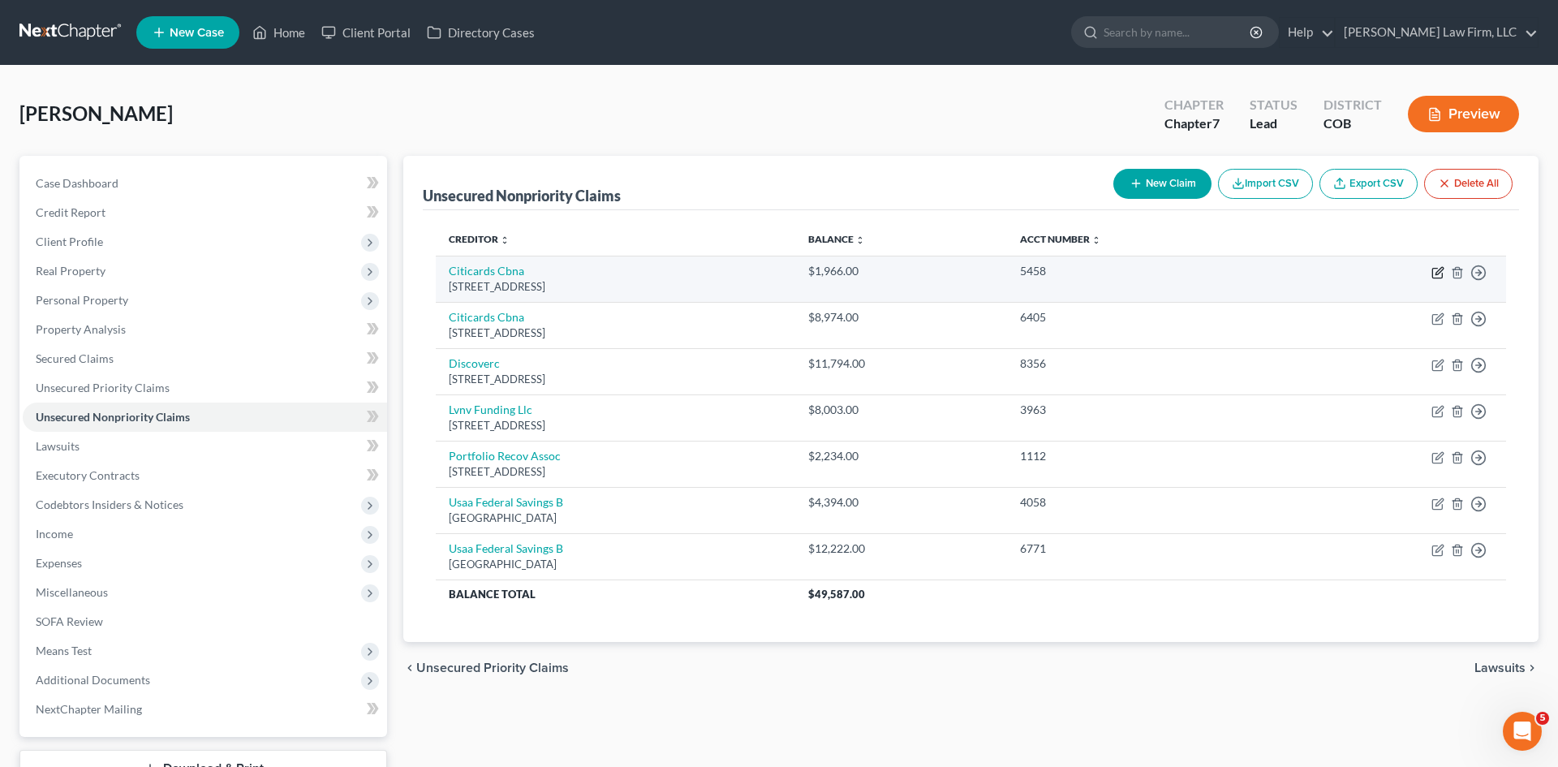
select select "43"
select select "2"
select select "0"
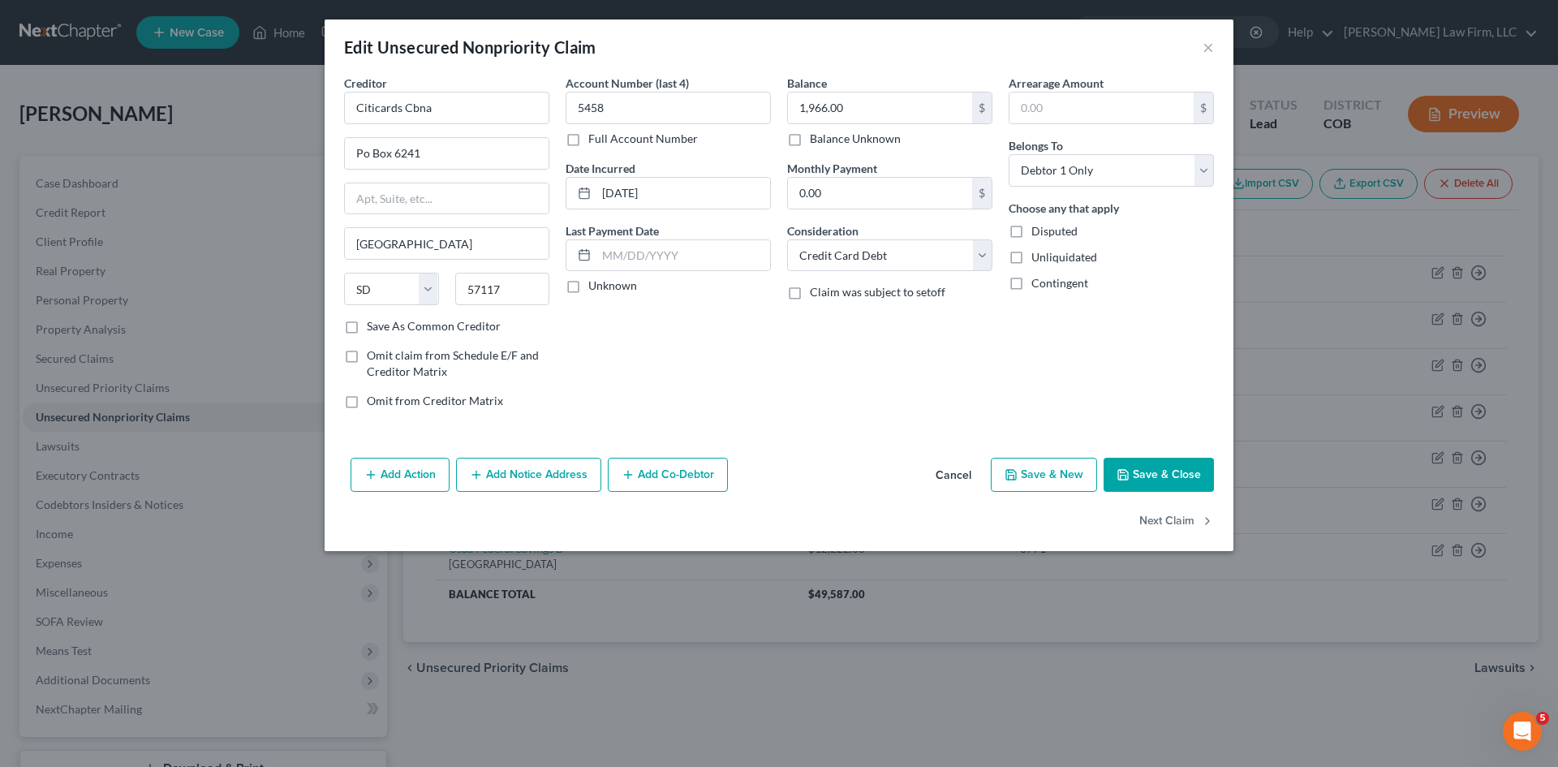
drag, startPoint x: 950, startPoint y: 470, endPoint x: 967, endPoint y: 483, distance: 21.4
click at [950, 471] on button "Cancel" at bounding box center [954, 475] width 62 height 32
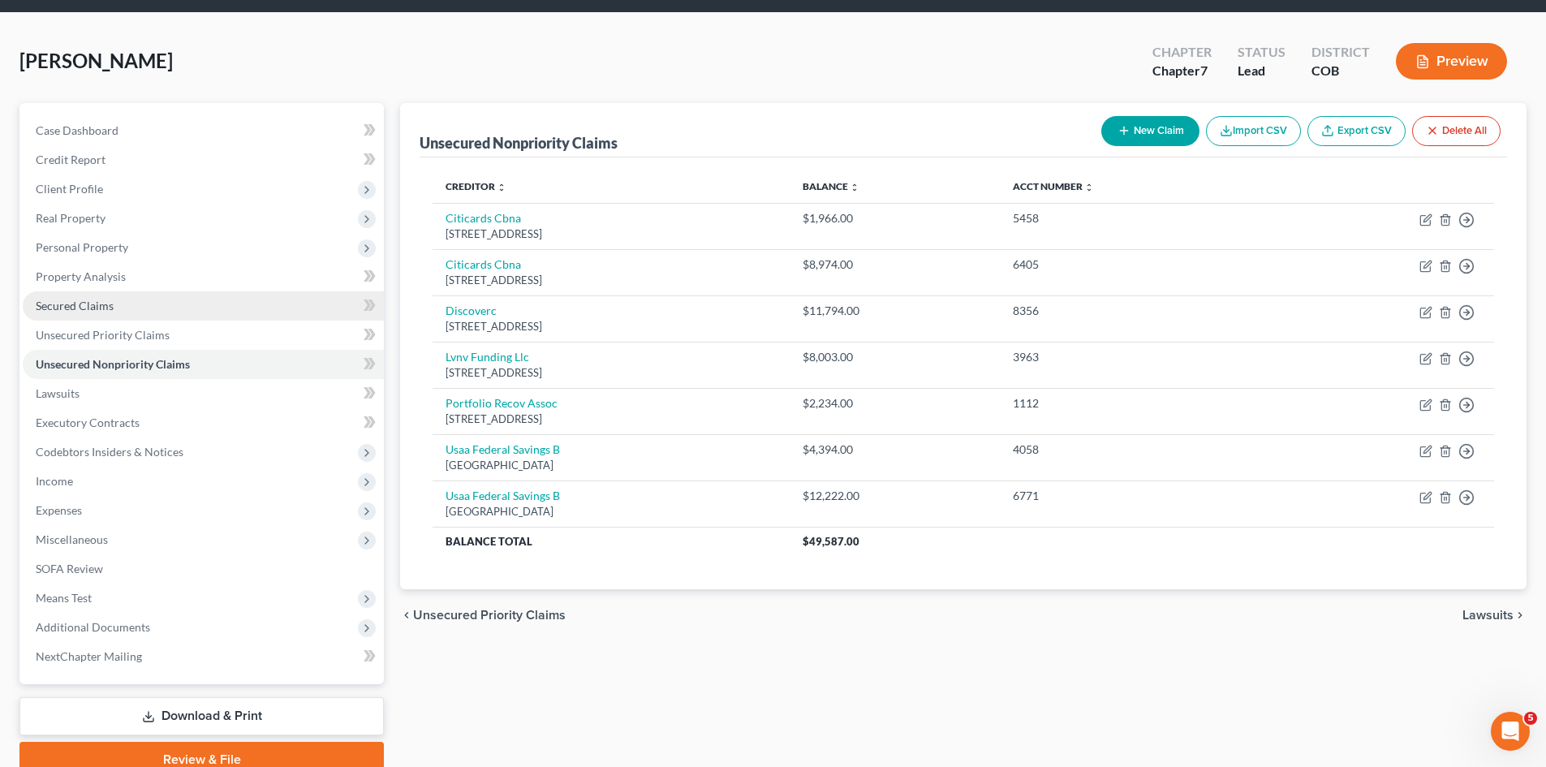
scroll to position [81, 0]
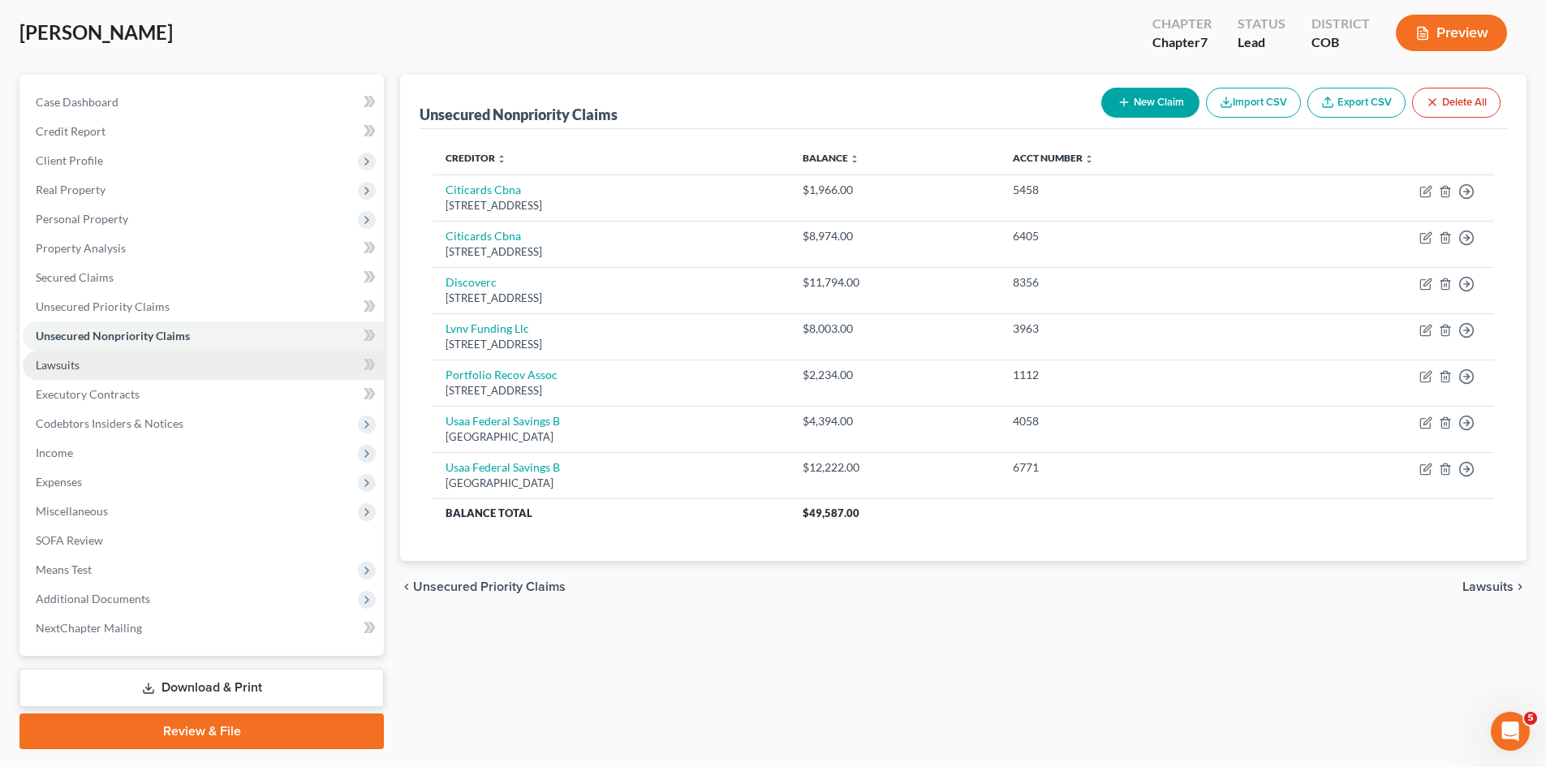
click at [115, 359] on link "Lawsuits" at bounding box center [203, 365] width 361 height 29
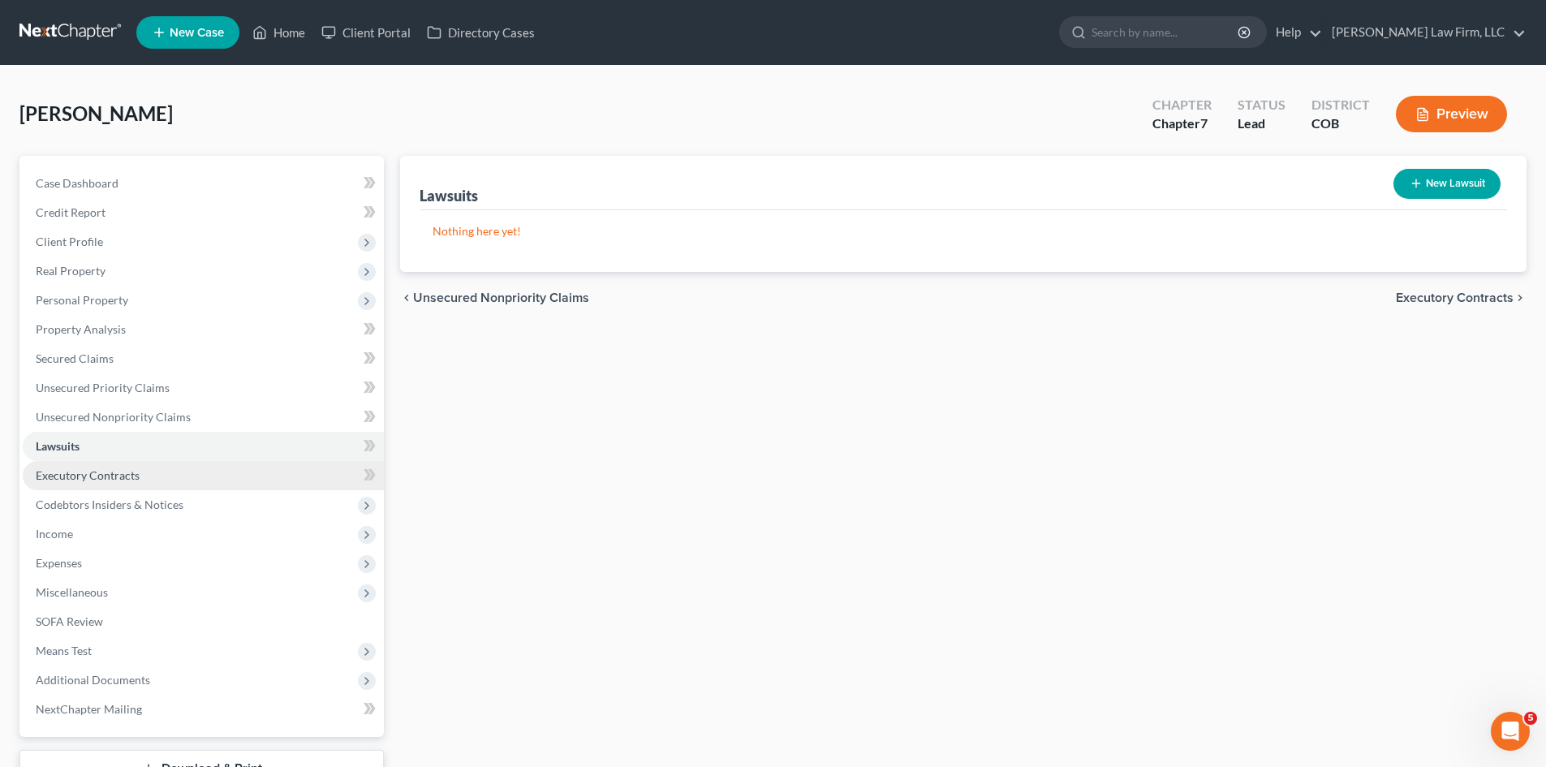
click at [71, 472] on span "Executory Contracts" at bounding box center [88, 475] width 104 height 14
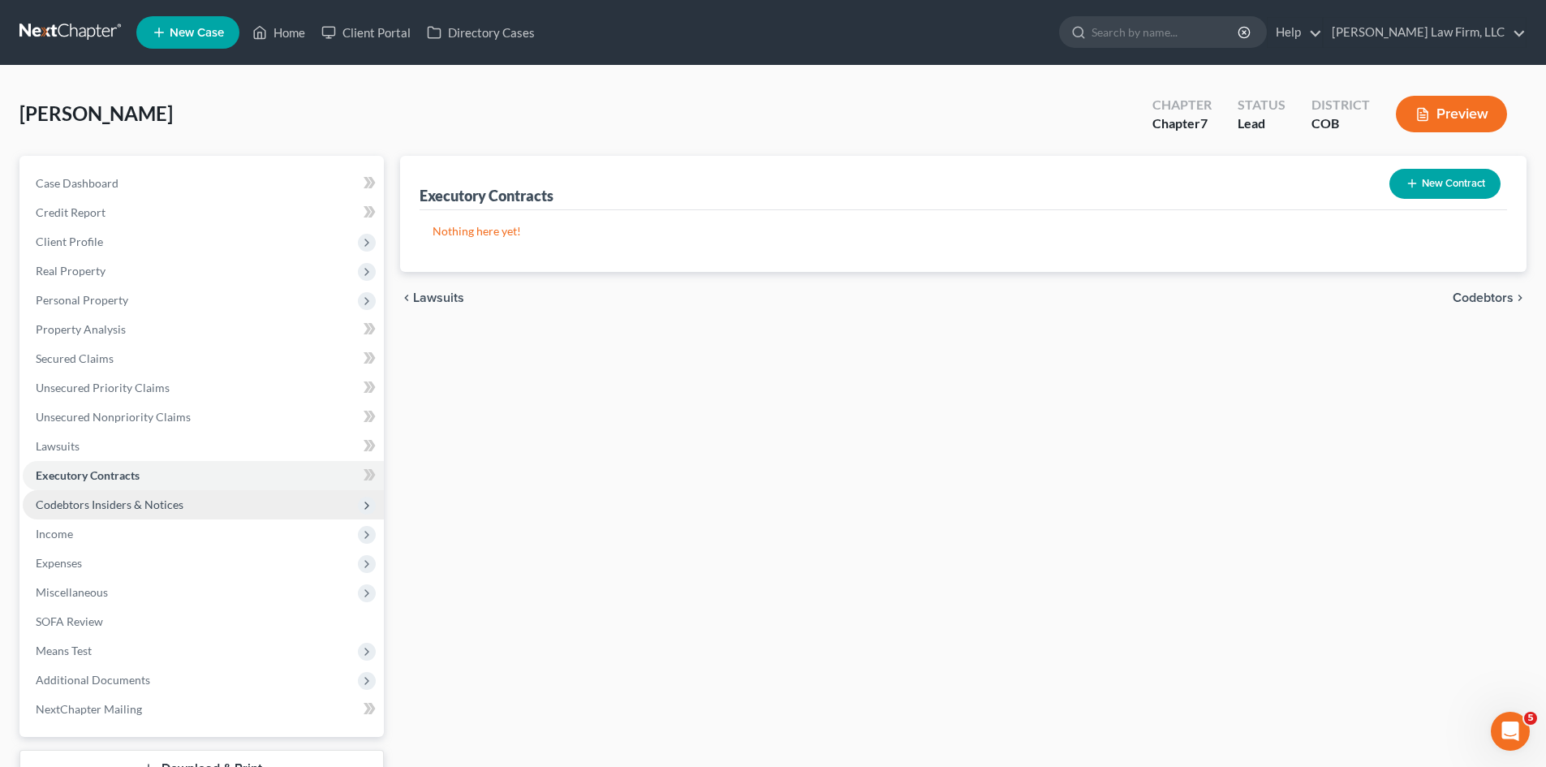
click at [105, 510] on span "Codebtors Insiders & Notices" at bounding box center [110, 504] width 148 height 14
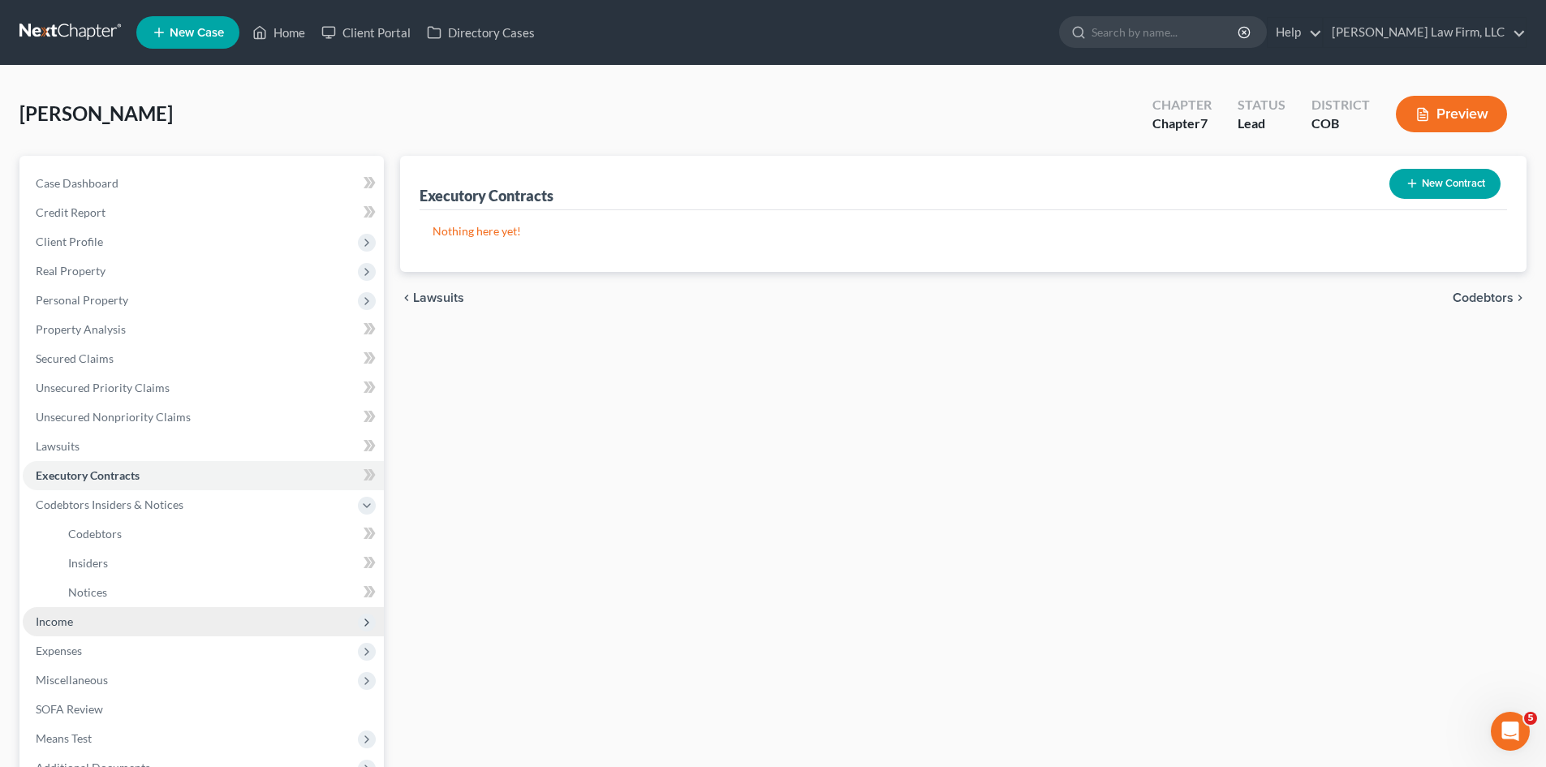
click at [75, 625] on span "Income" at bounding box center [203, 621] width 361 height 29
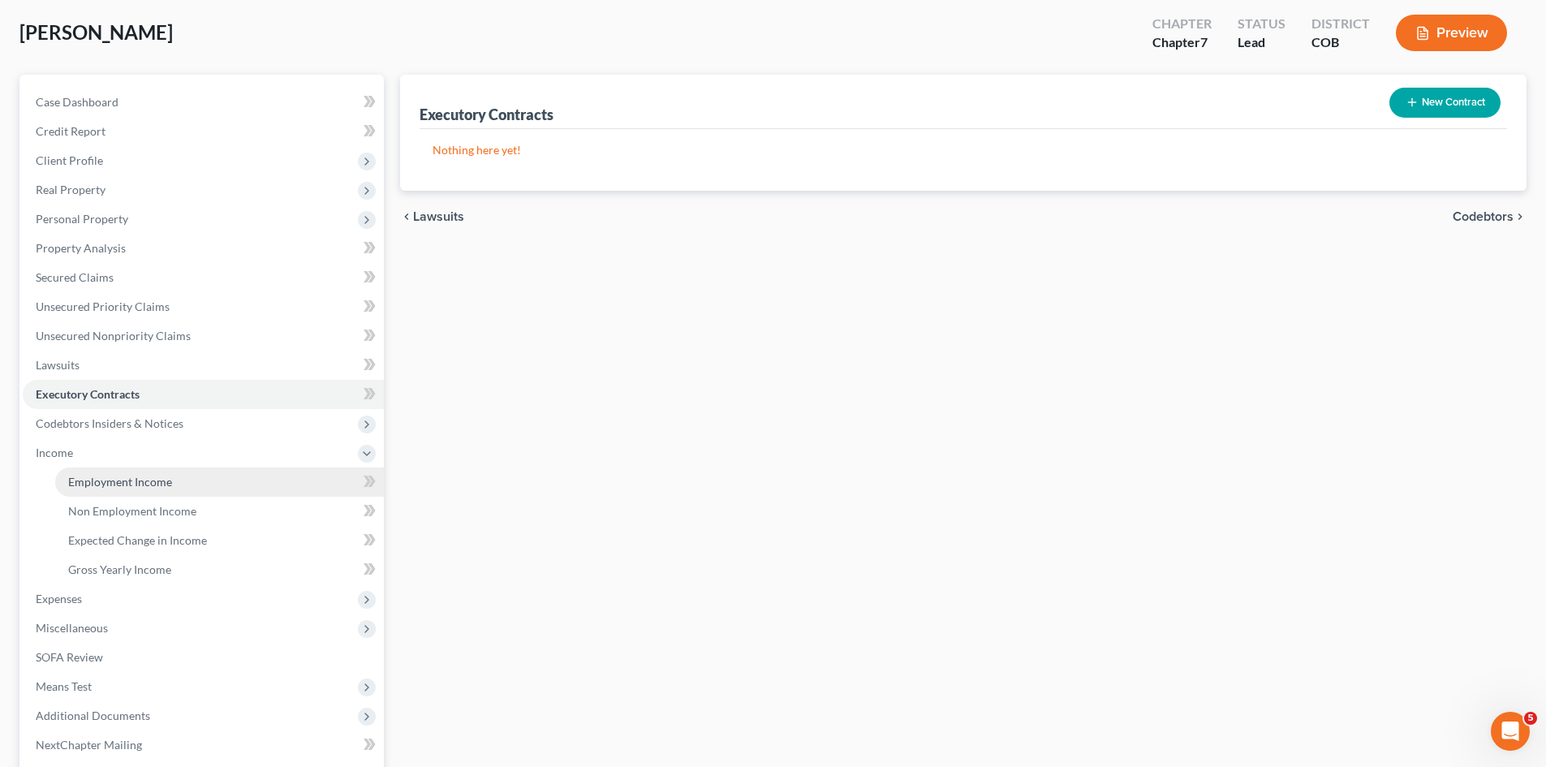
click at [123, 492] on link "Employment Income" at bounding box center [219, 481] width 329 height 29
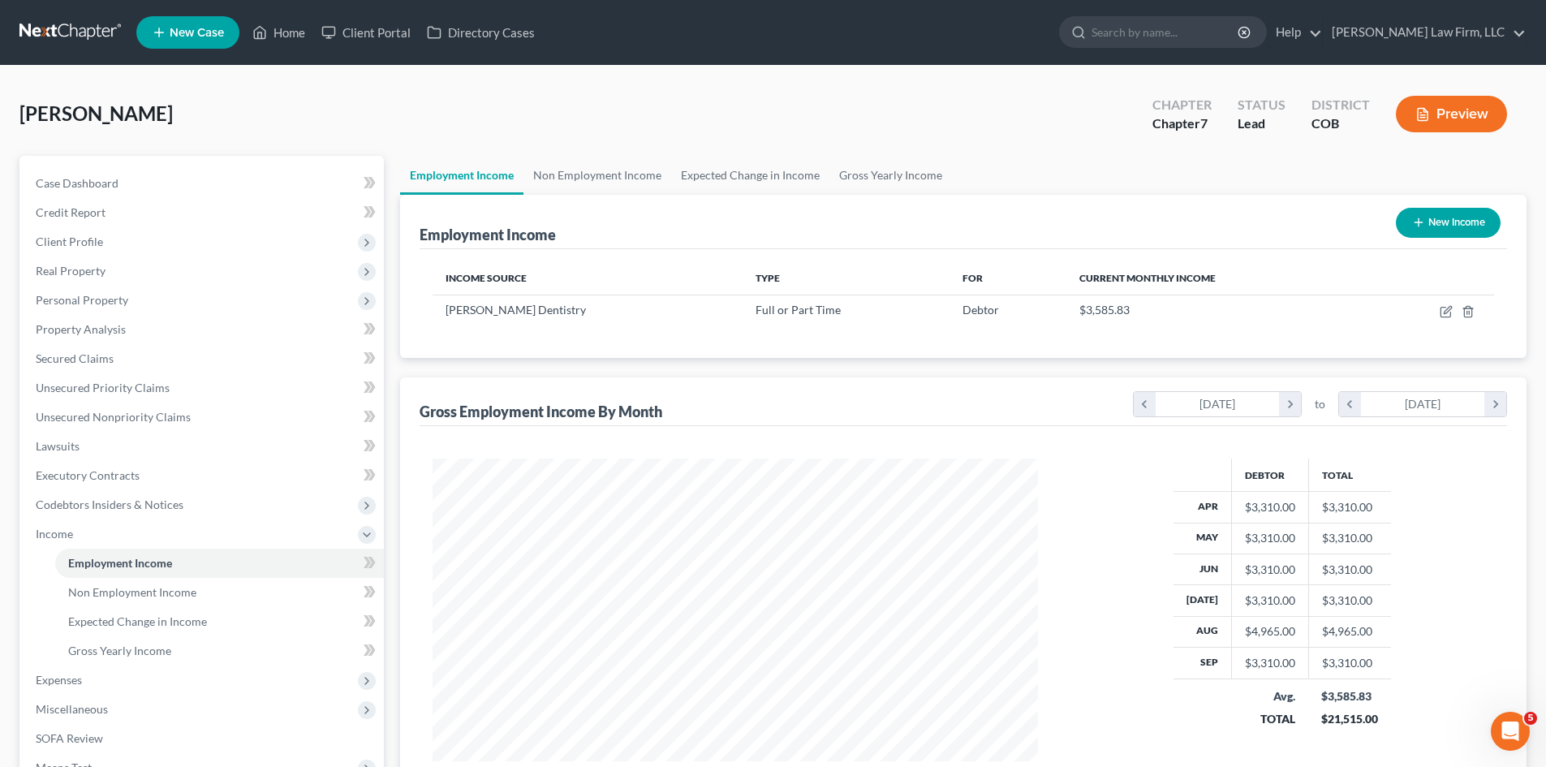
scroll to position [303, 638]
click at [574, 179] on link "Non Employment Income" at bounding box center [597, 175] width 148 height 39
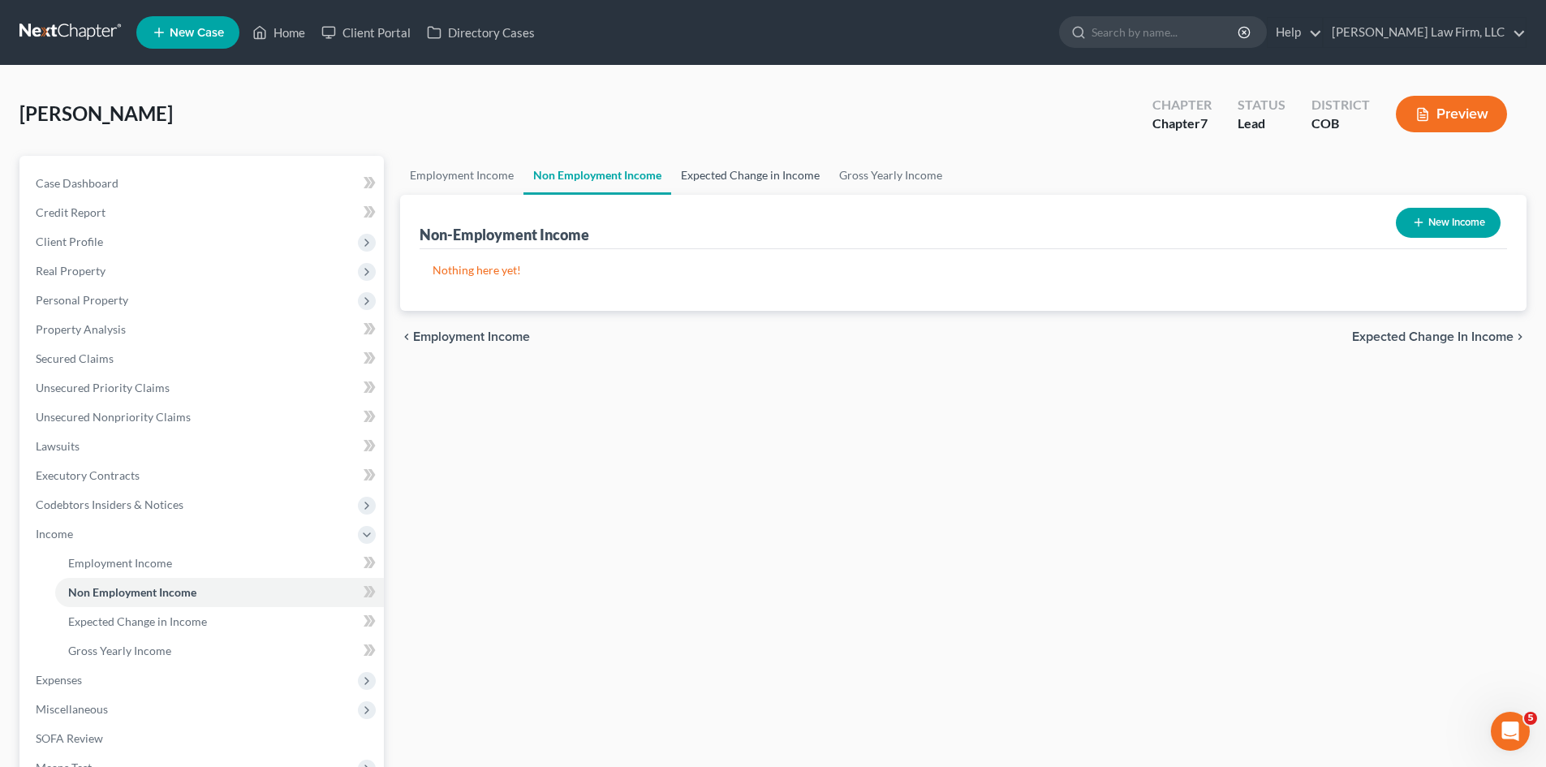
click at [710, 179] on link "Expected Change in Income" at bounding box center [750, 175] width 158 height 39
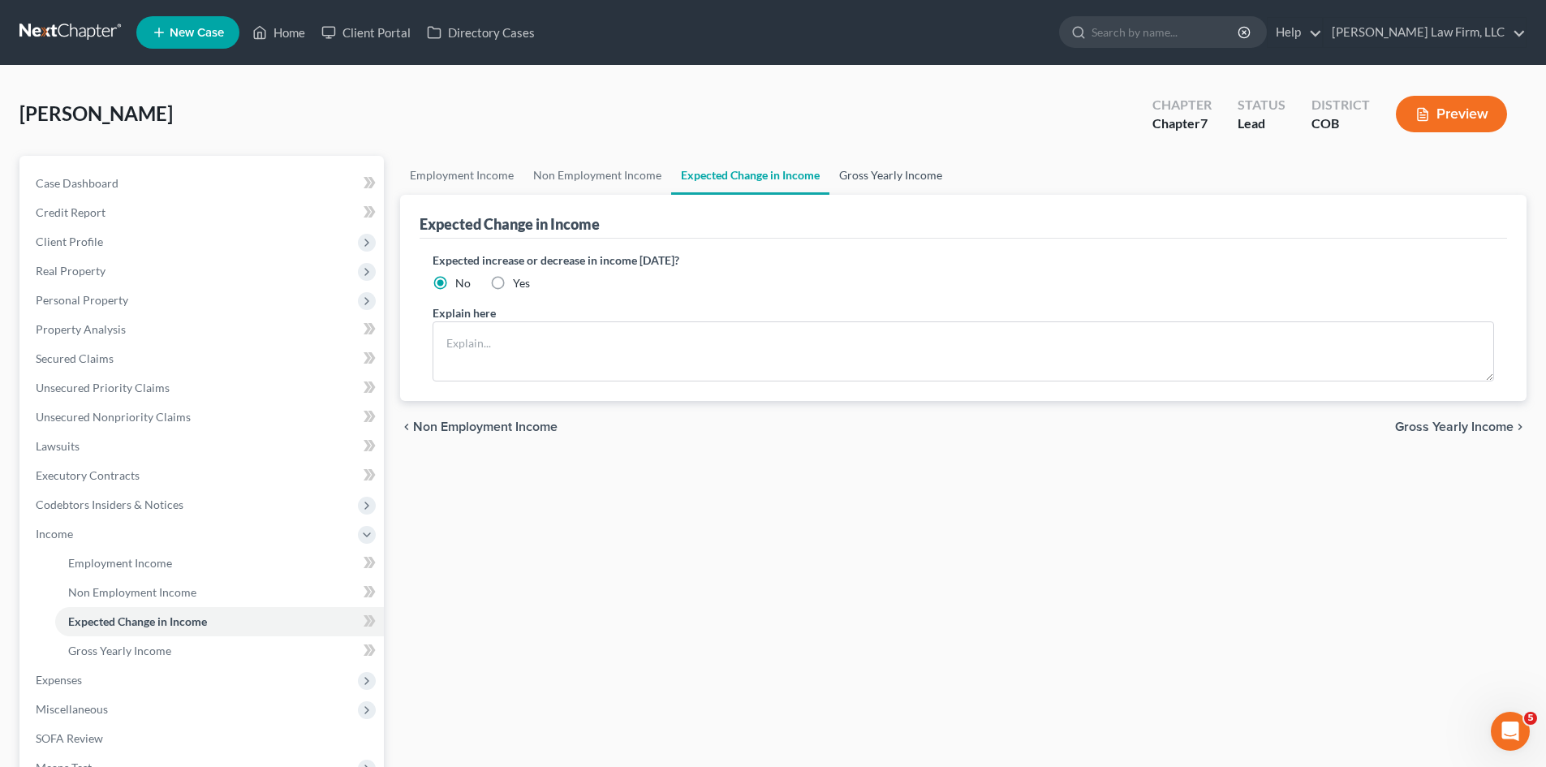
click at [873, 181] on link "Gross Yearly Income" at bounding box center [890, 175] width 123 height 39
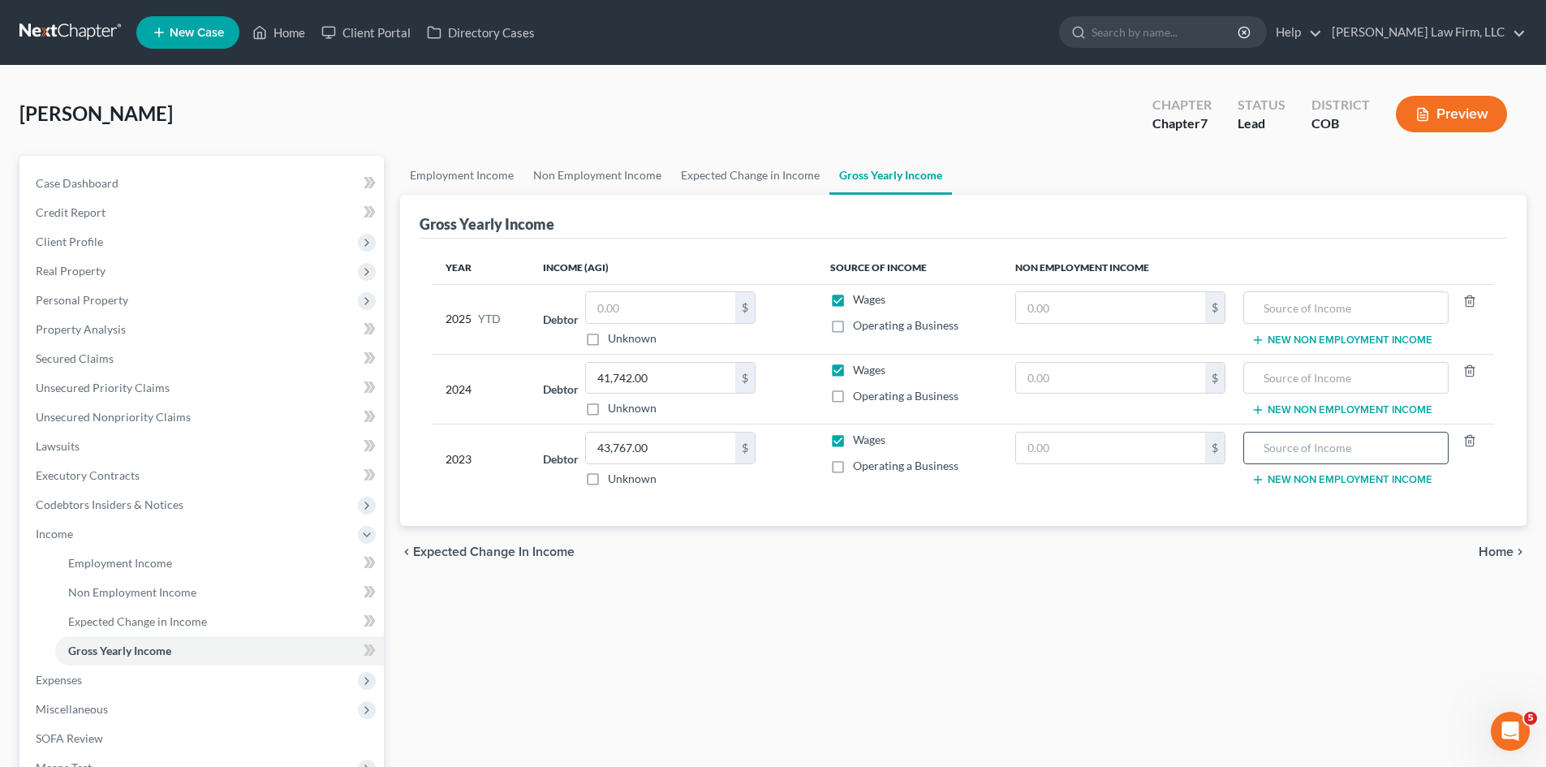
drag, startPoint x: 1490, startPoint y: 551, endPoint x: 1247, endPoint y: 461, distance: 258.8
click at [1489, 551] on span "Home" at bounding box center [1495, 551] width 35 height 13
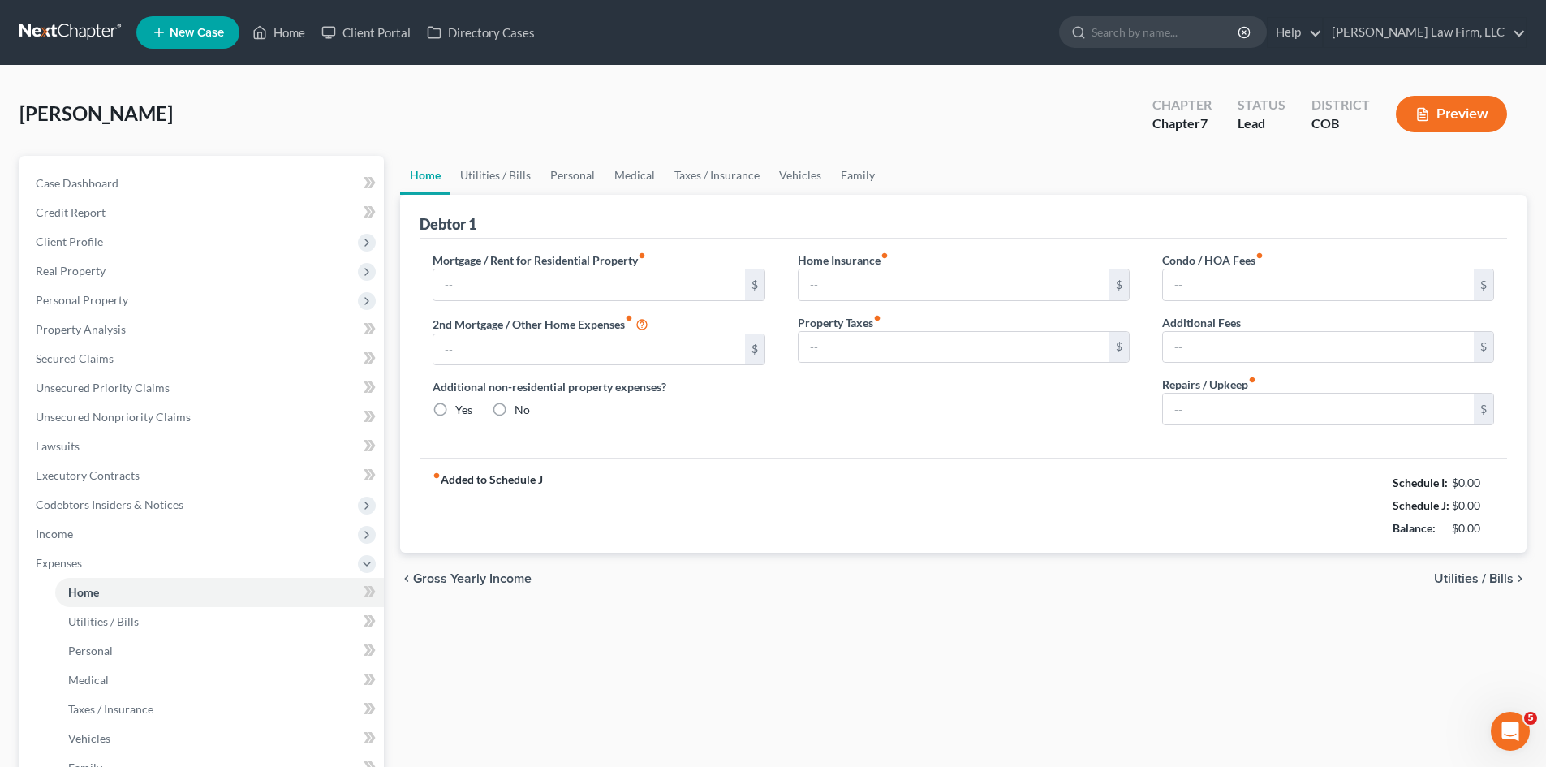
type input "1,910.00"
type input "0.00"
radio input "true"
type input "0.00"
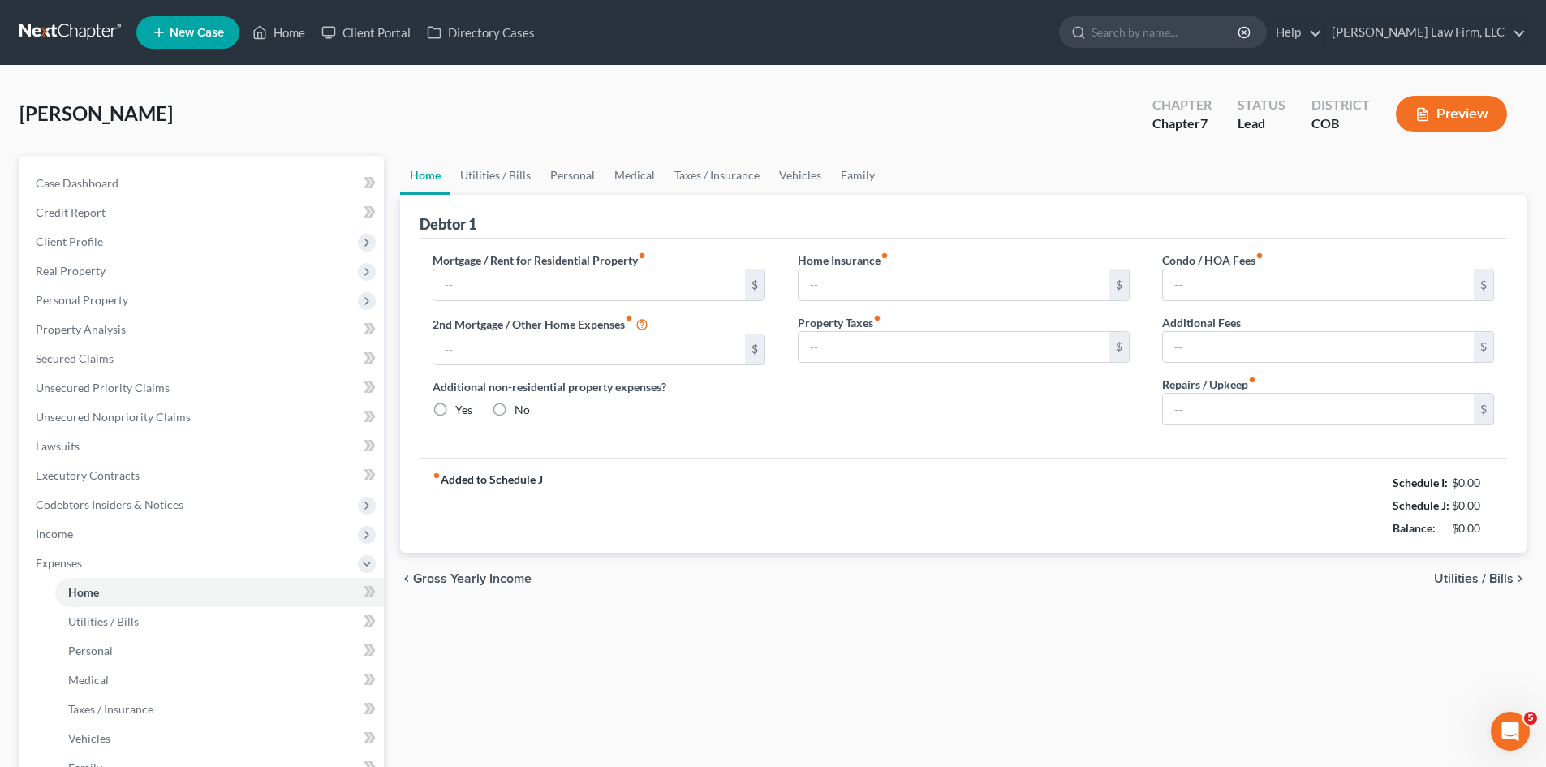
type input "0.00"
click at [520, 182] on link "Utilities / Bills" at bounding box center [495, 175] width 90 height 39
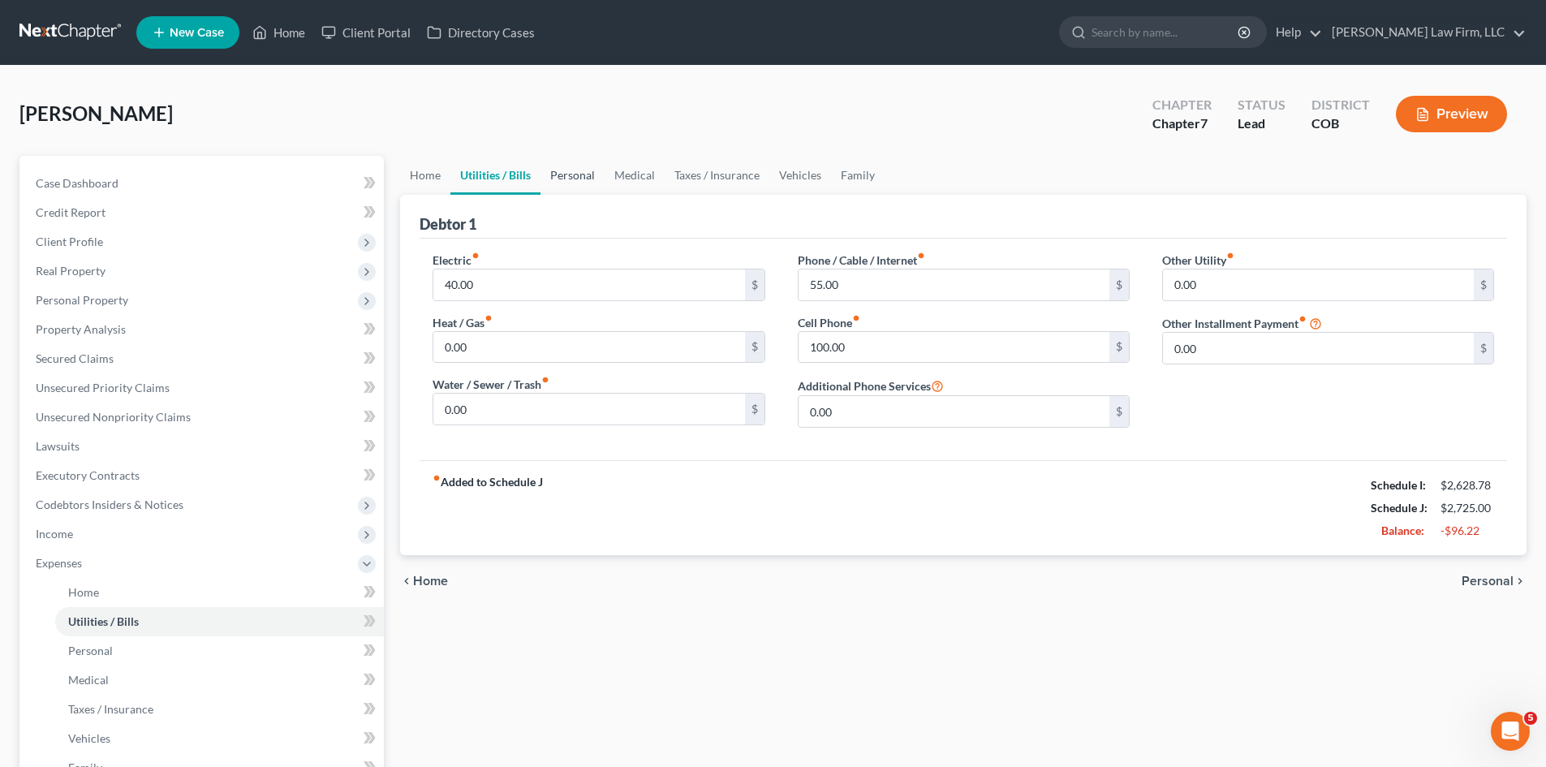
drag, startPoint x: 553, startPoint y: 176, endPoint x: 575, endPoint y: 176, distance: 22.7
click at [553, 176] on link "Personal" at bounding box center [572, 175] width 64 height 39
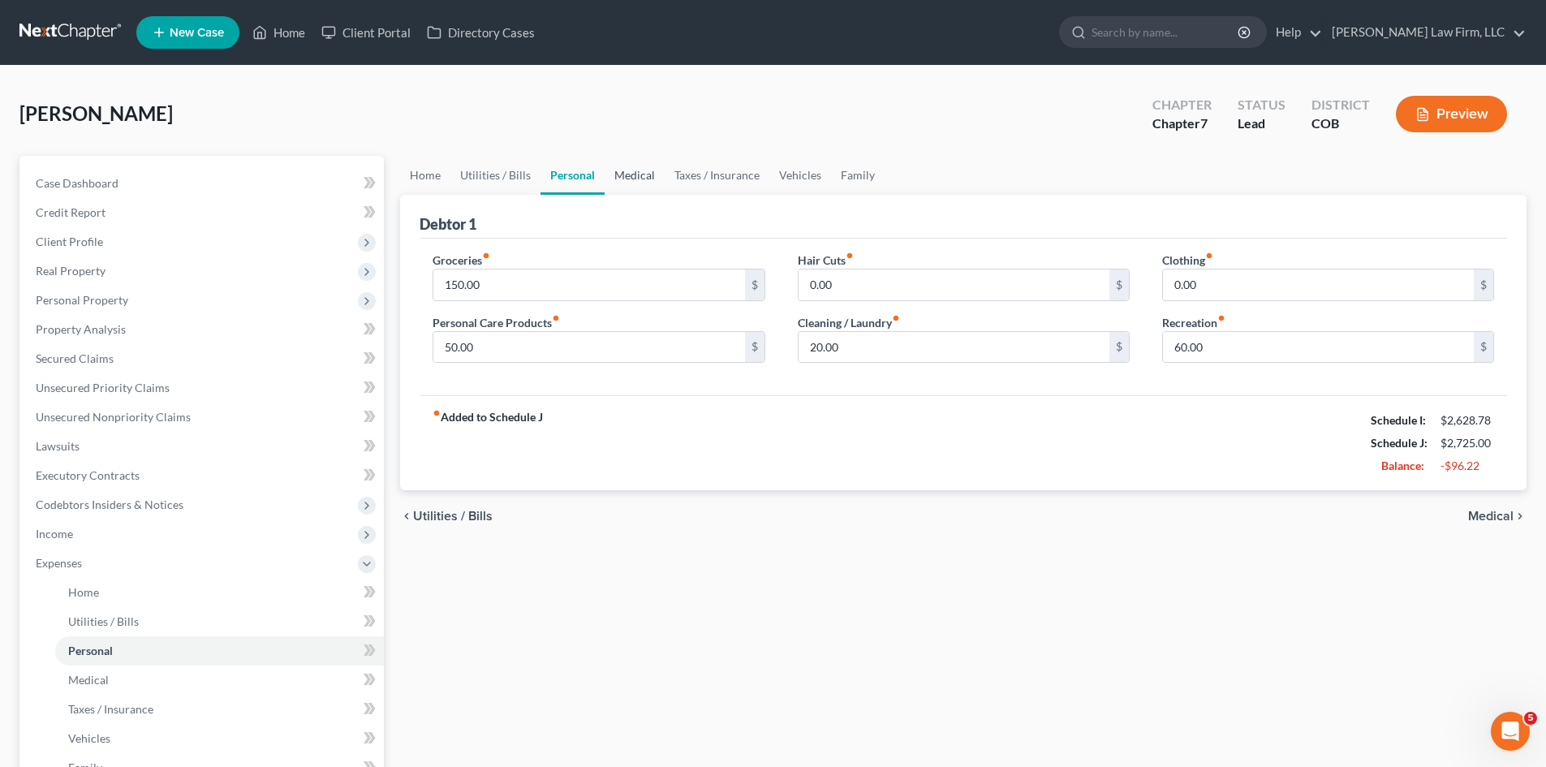
click at [616, 180] on link "Medical" at bounding box center [635, 175] width 60 height 39
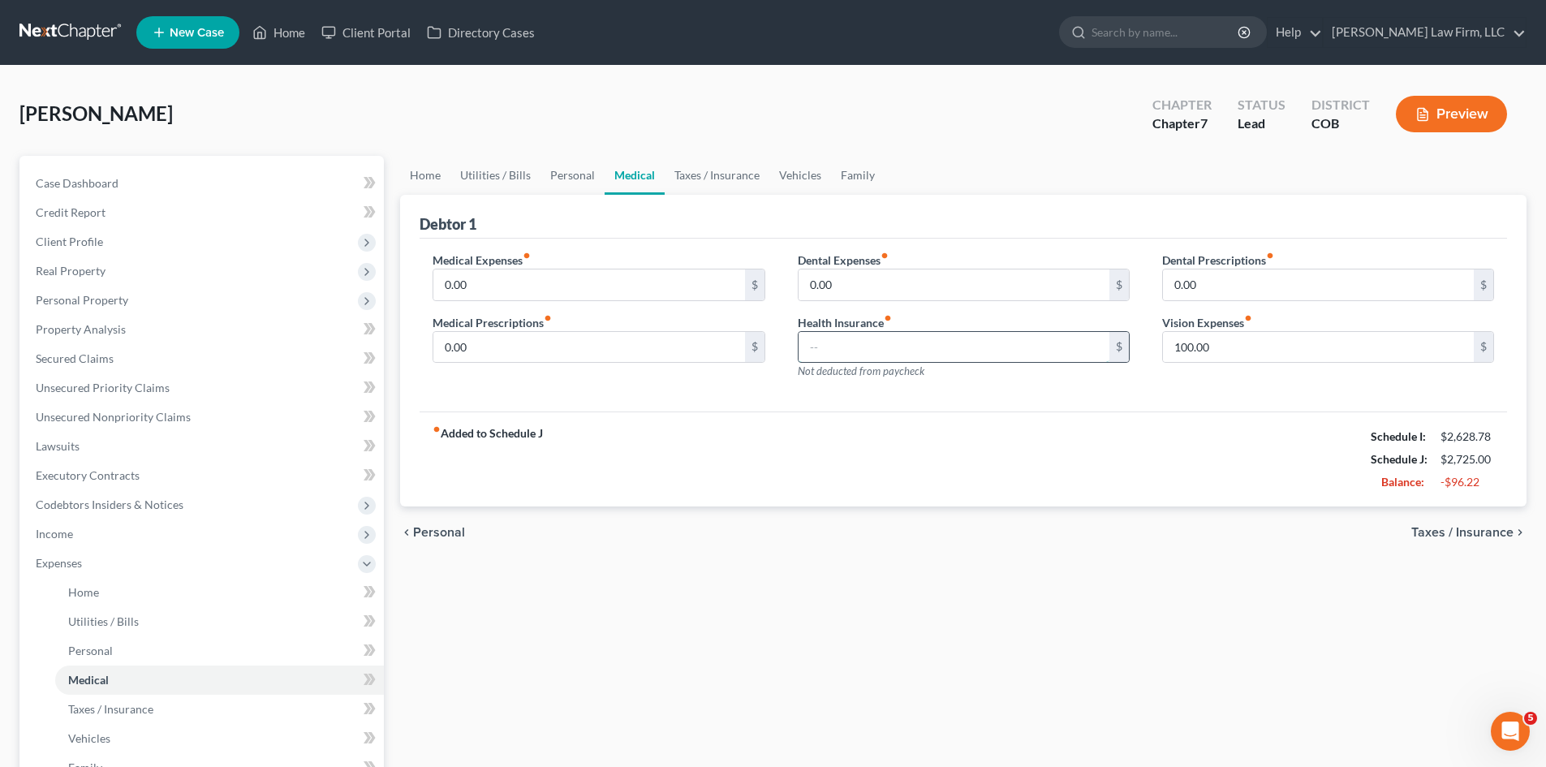
click at [945, 343] on input "text" at bounding box center [953, 347] width 311 height 31
click at [1284, 288] on input "0.00" at bounding box center [1318, 284] width 311 height 31
click at [1250, 348] on input "100.00" at bounding box center [1318, 347] width 311 height 31
click at [670, 406] on div "Medical Expenses fiber_manual_record 0.00 $ Medical Prescriptions fiber_manual_…" at bounding box center [962, 326] width 1087 height 174
click at [725, 183] on link "Taxes / Insurance" at bounding box center [717, 175] width 105 height 39
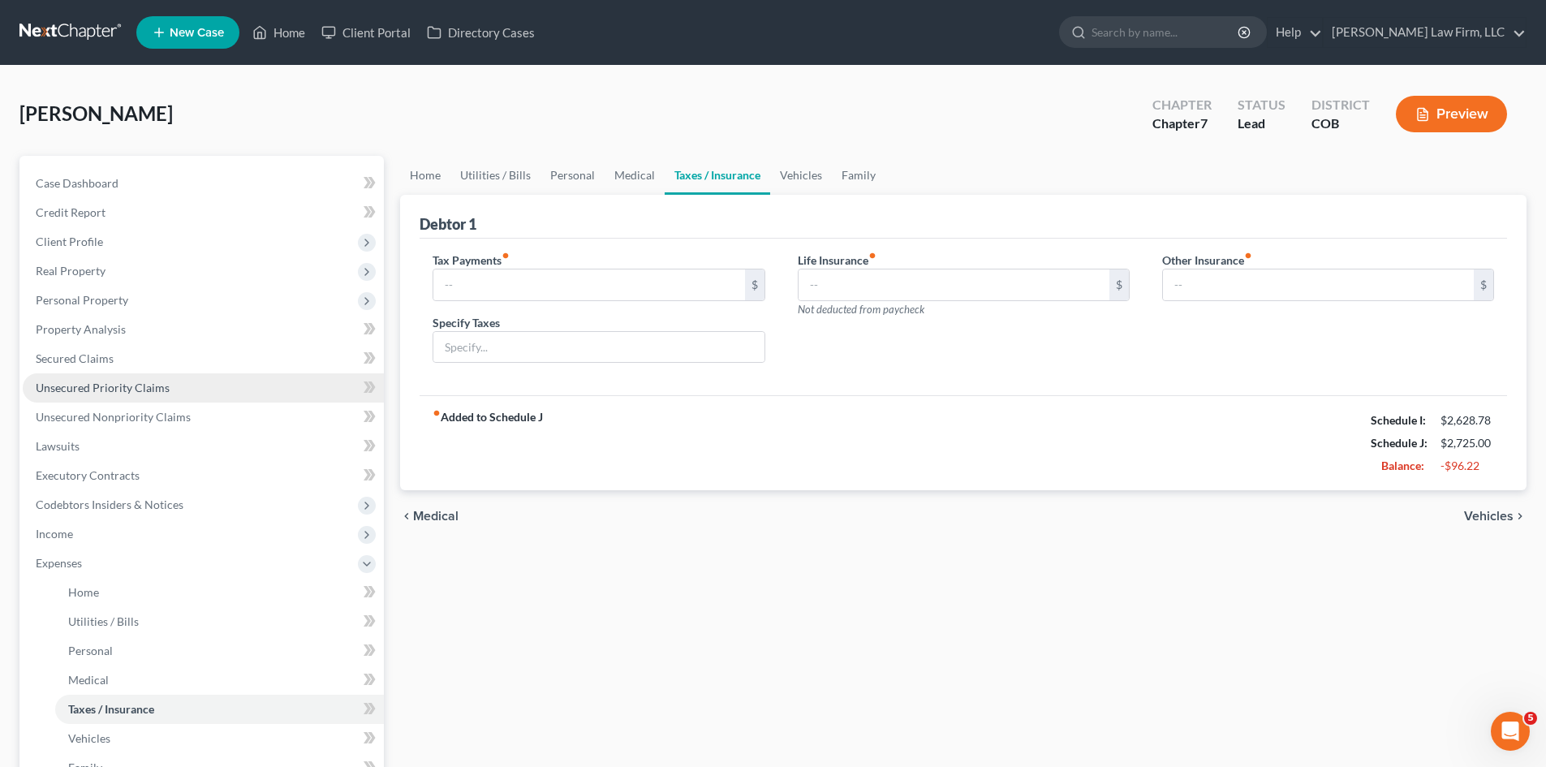
click at [144, 388] on span "Unsecured Priority Claims" at bounding box center [103, 388] width 134 height 14
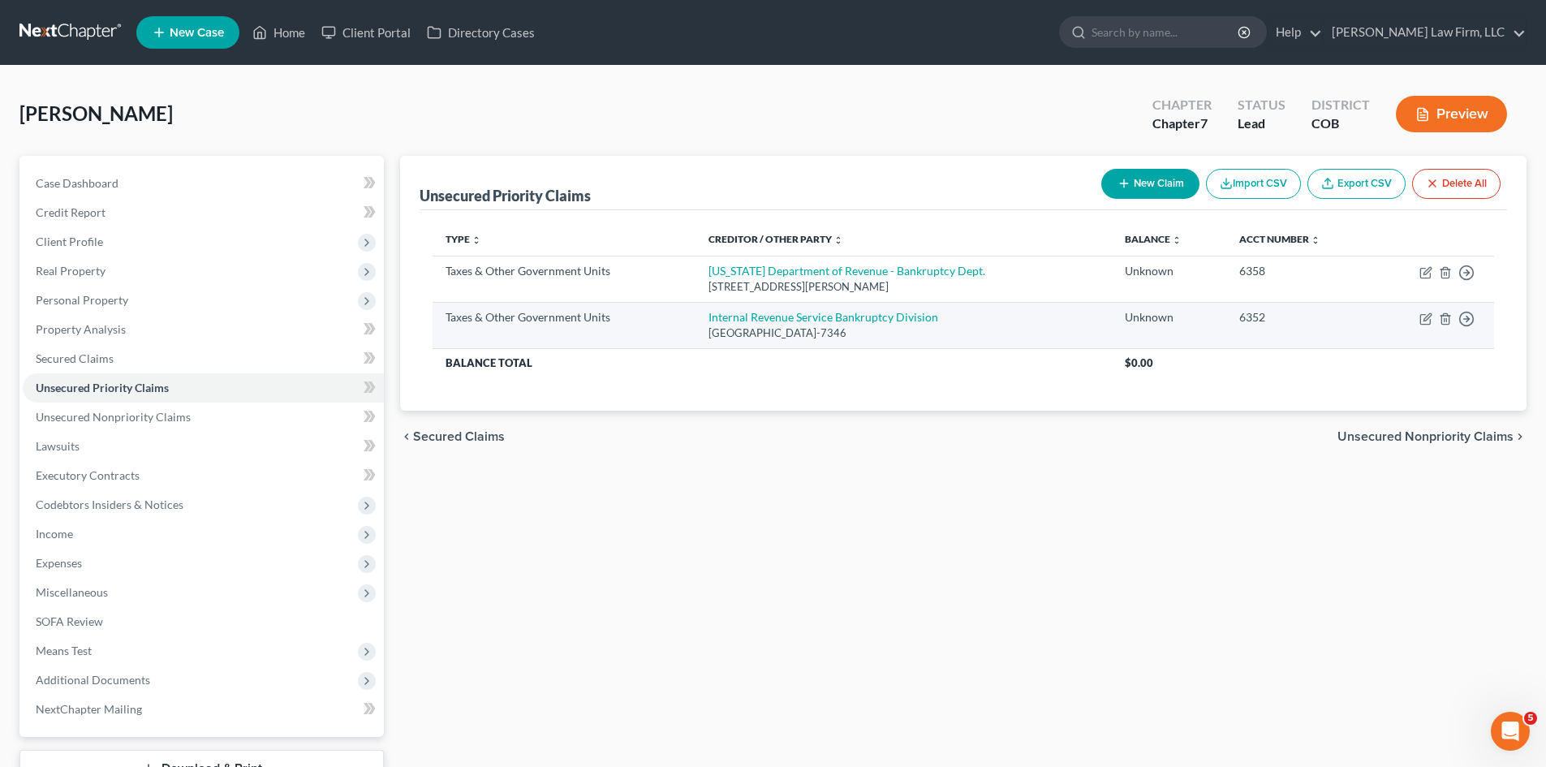
click at [1043, 331] on div "[GEOGRAPHIC_DATA]-7346" at bounding box center [903, 332] width 390 height 15
click at [1043, 332] on div "[GEOGRAPHIC_DATA]-7346" at bounding box center [903, 332] width 390 height 15
click at [1420, 318] on icon "button" at bounding box center [1425, 320] width 10 height 10
select select "0"
select select "39"
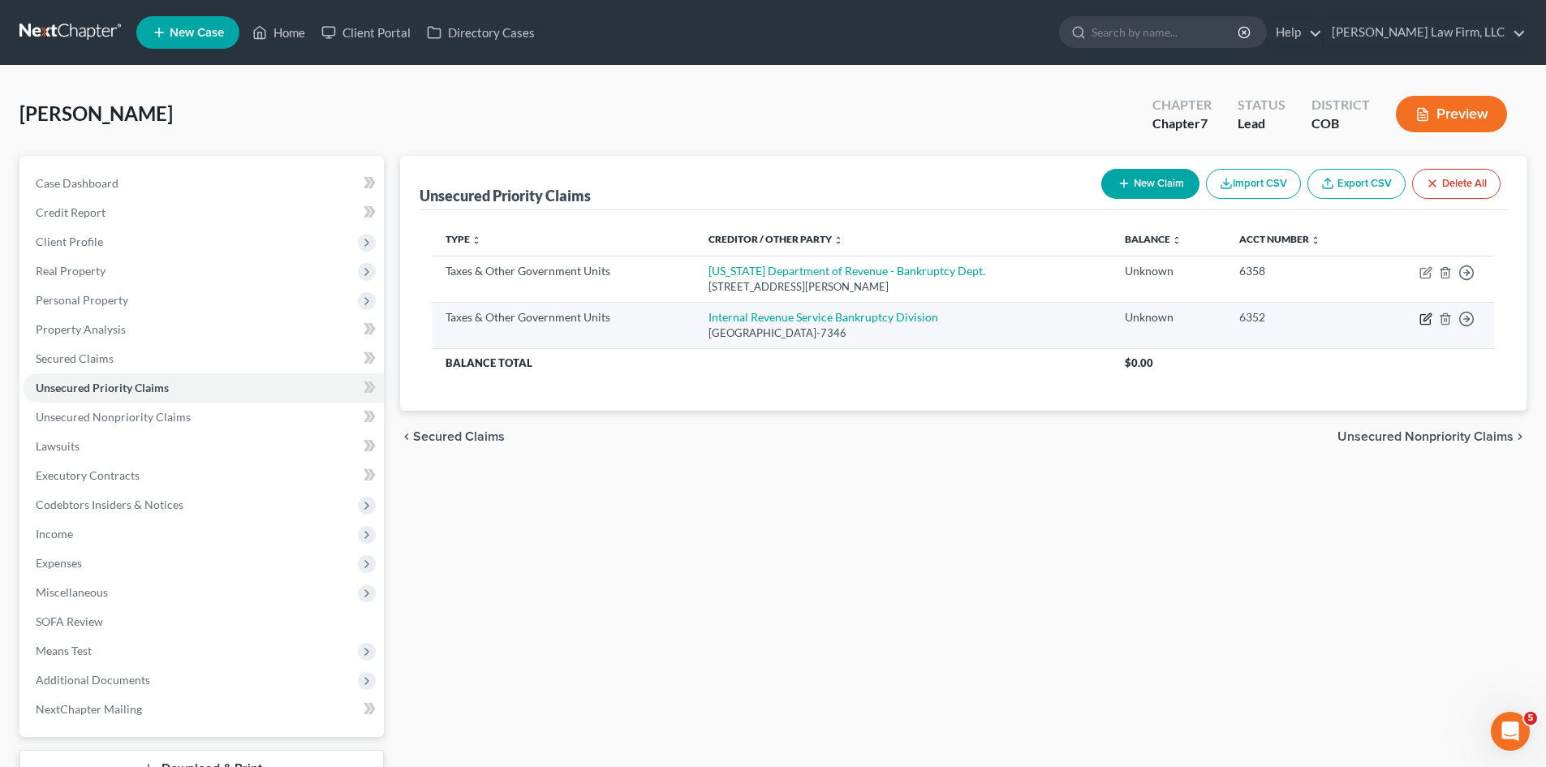
select select "0"
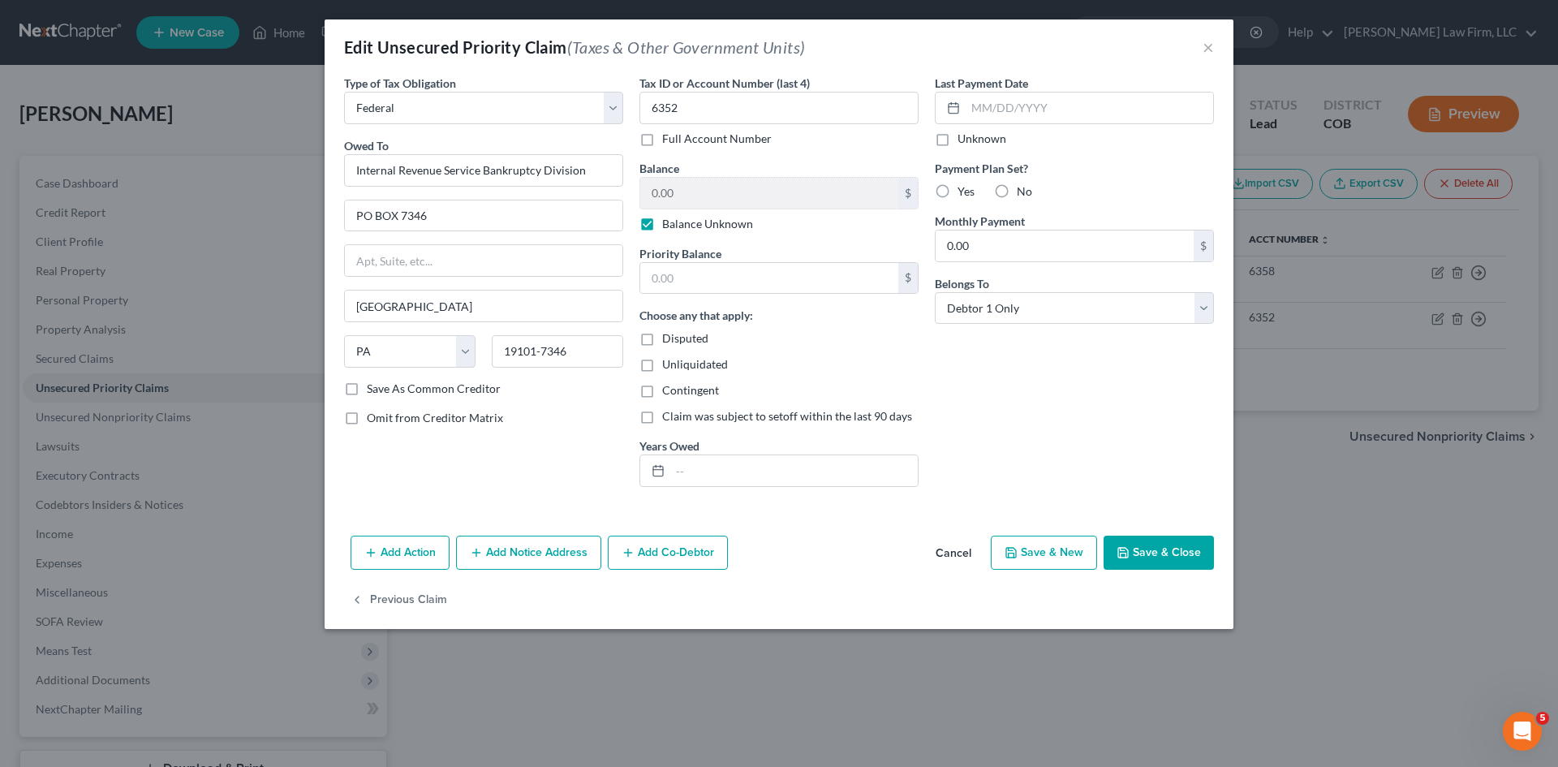
click at [662, 224] on label "Balance Unknown" at bounding box center [707, 224] width 91 height 16
click at [669, 224] on input "Balance Unknown" at bounding box center [674, 221] width 11 height 11
checkbox input "false"
type input "737"
click at [729, 479] on input "text" at bounding box center [793, 470] width 247 height 31
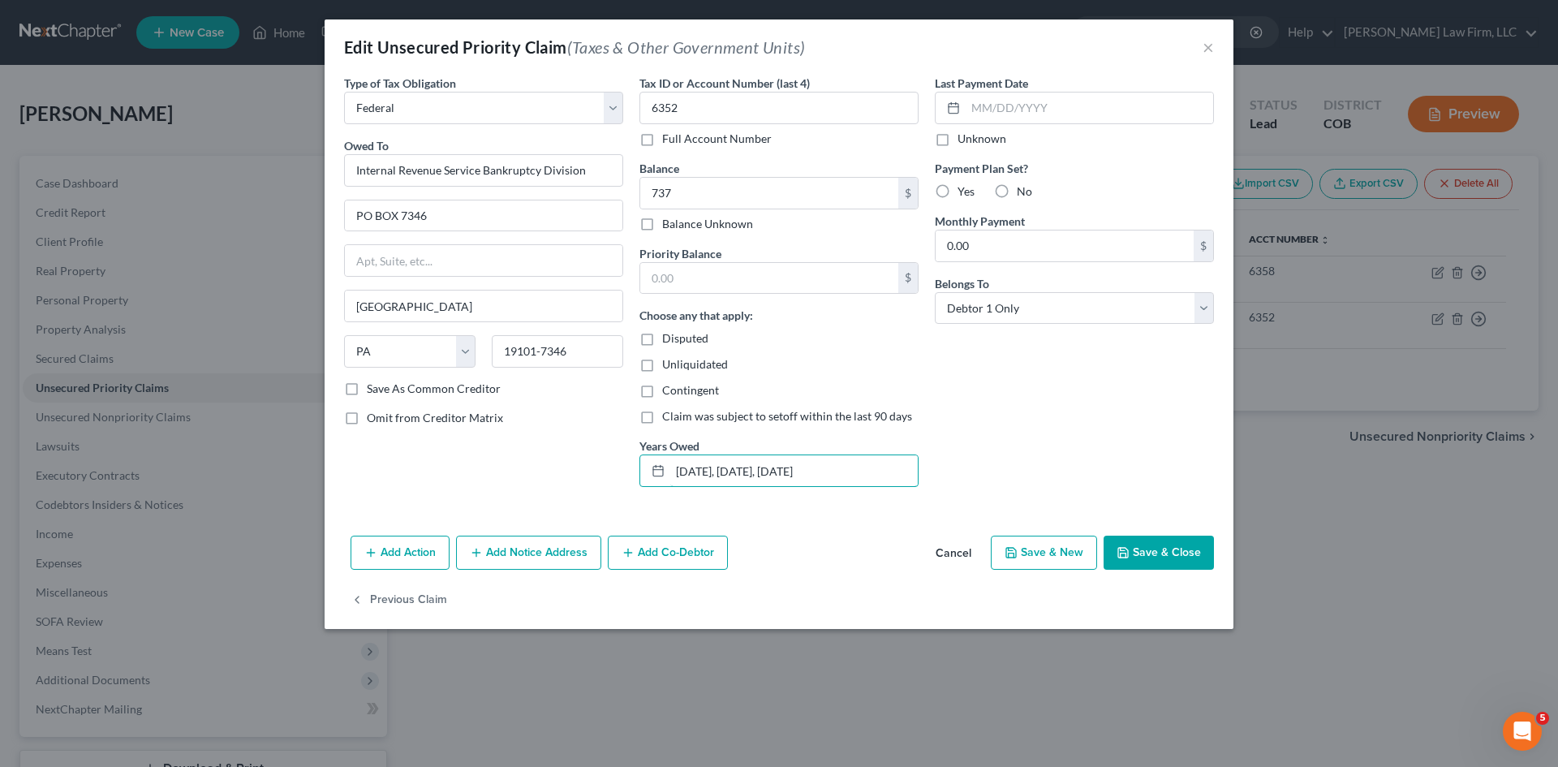
type input "[DATE], [DATE], [DATE]"
click at [1155, 550] on button "Save & Close" at bounding box center [1159, 553] width 110 height 34
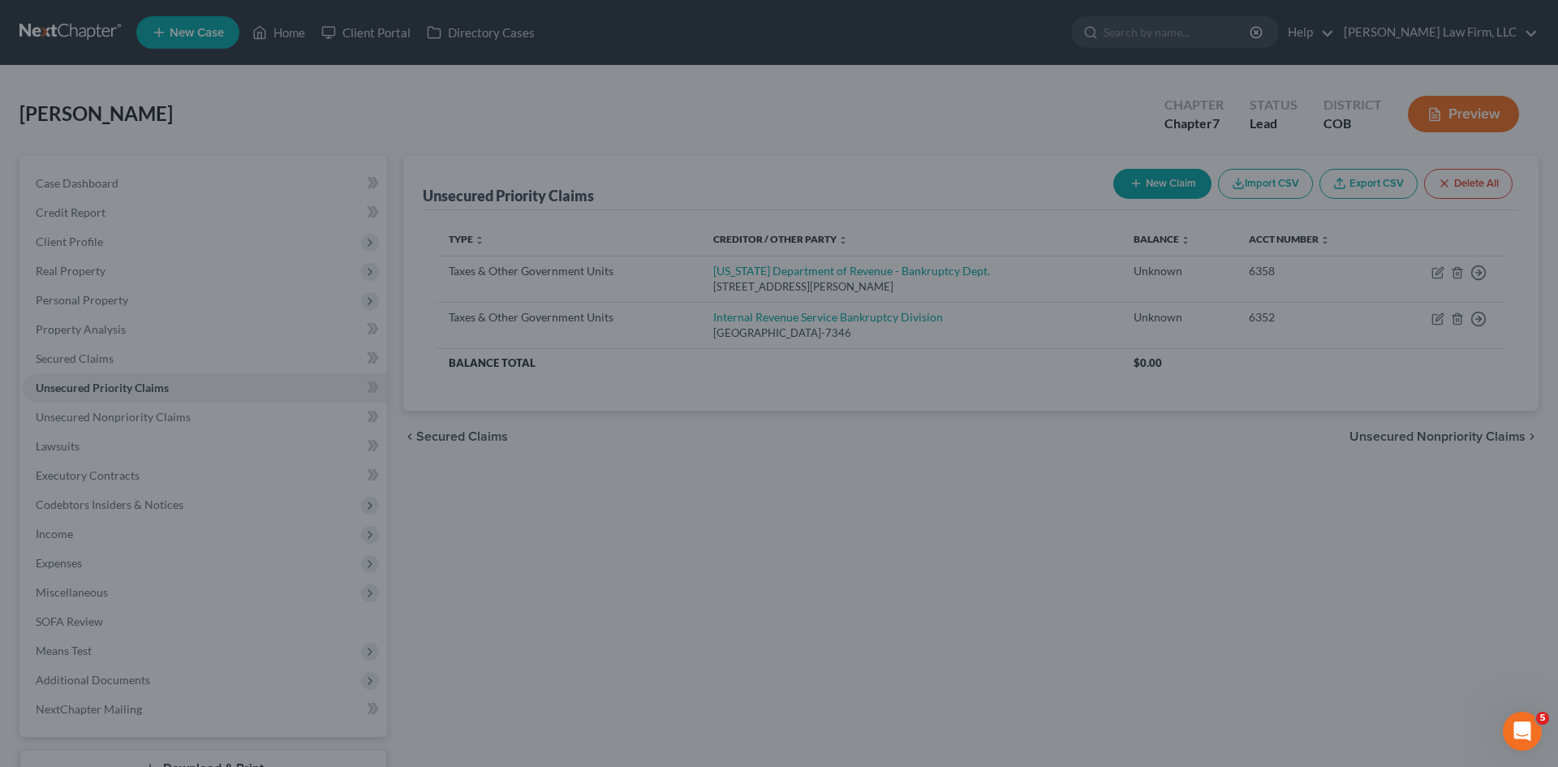
type input "737.00"
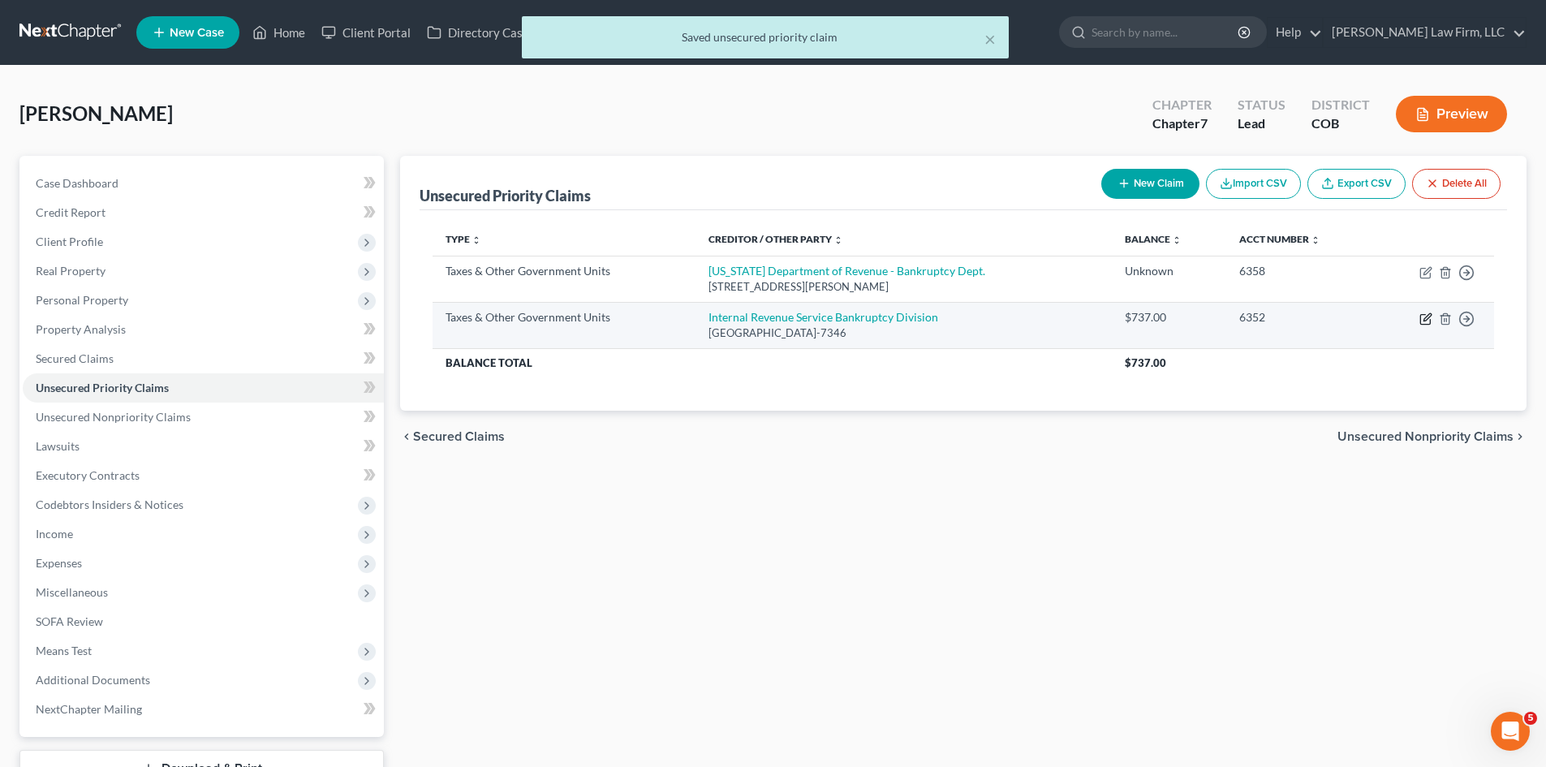
click at [1427, 325] on icon "button" at bounding box center [1425, 320] width 10 height 10
select select "0"
select select "39"
select select "0"
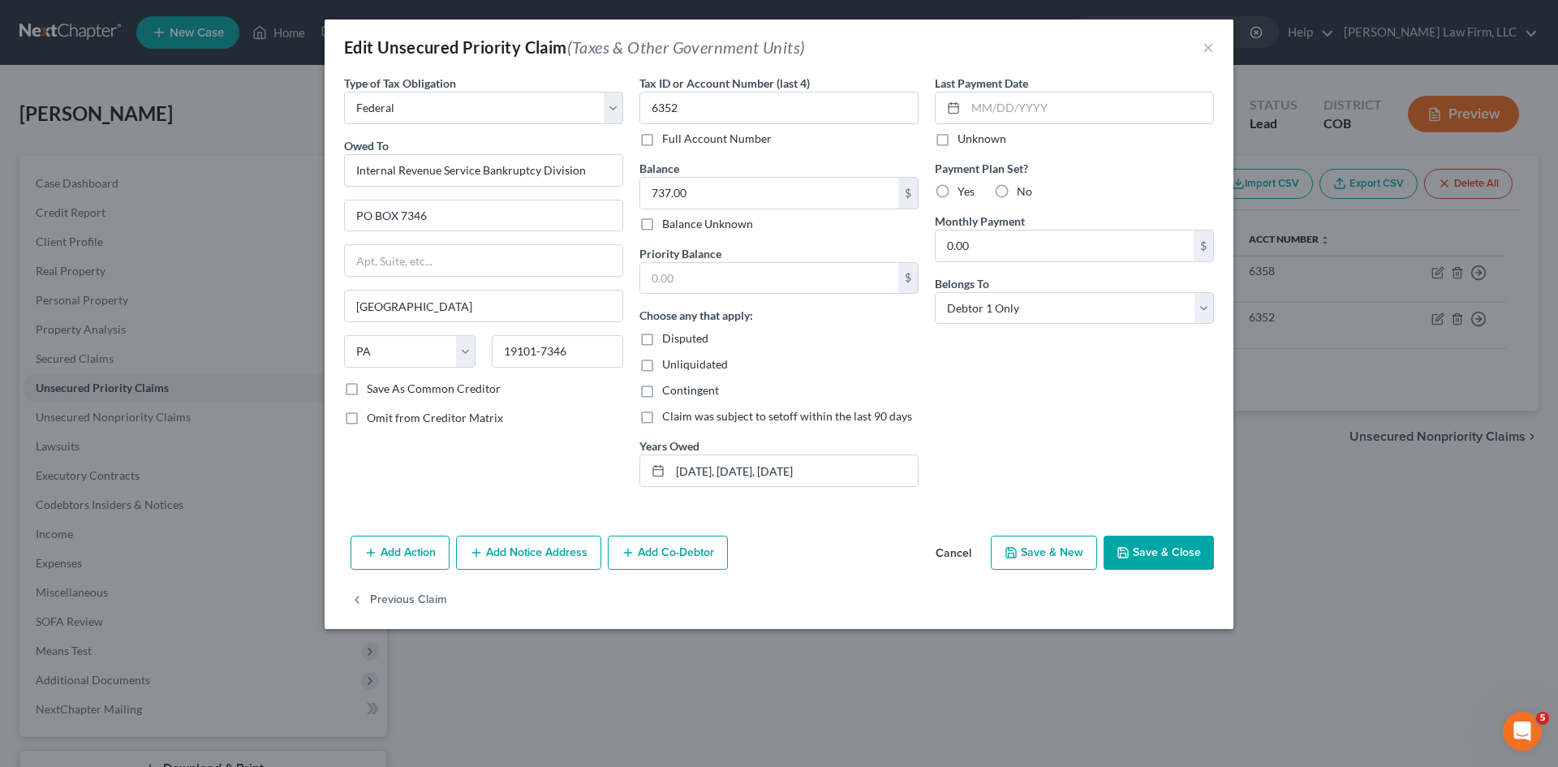
click at [963, 552] on button "Cancel" at bounding box center [954, 553] width 62 height 32
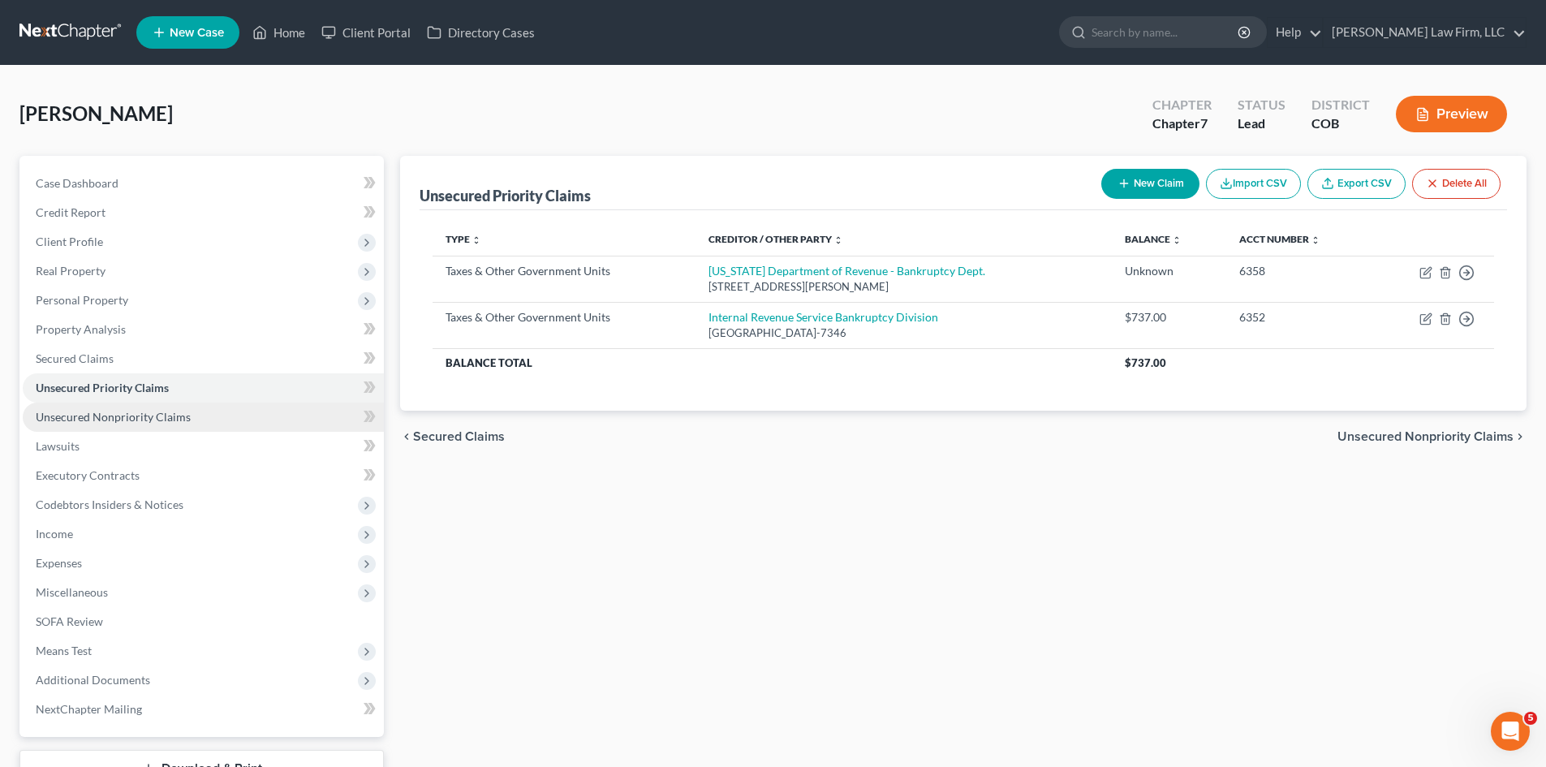
click at [67, 410] on span "Unsecured Nonpriority Claims" at bounding box center [113, 417] width 155 height 14
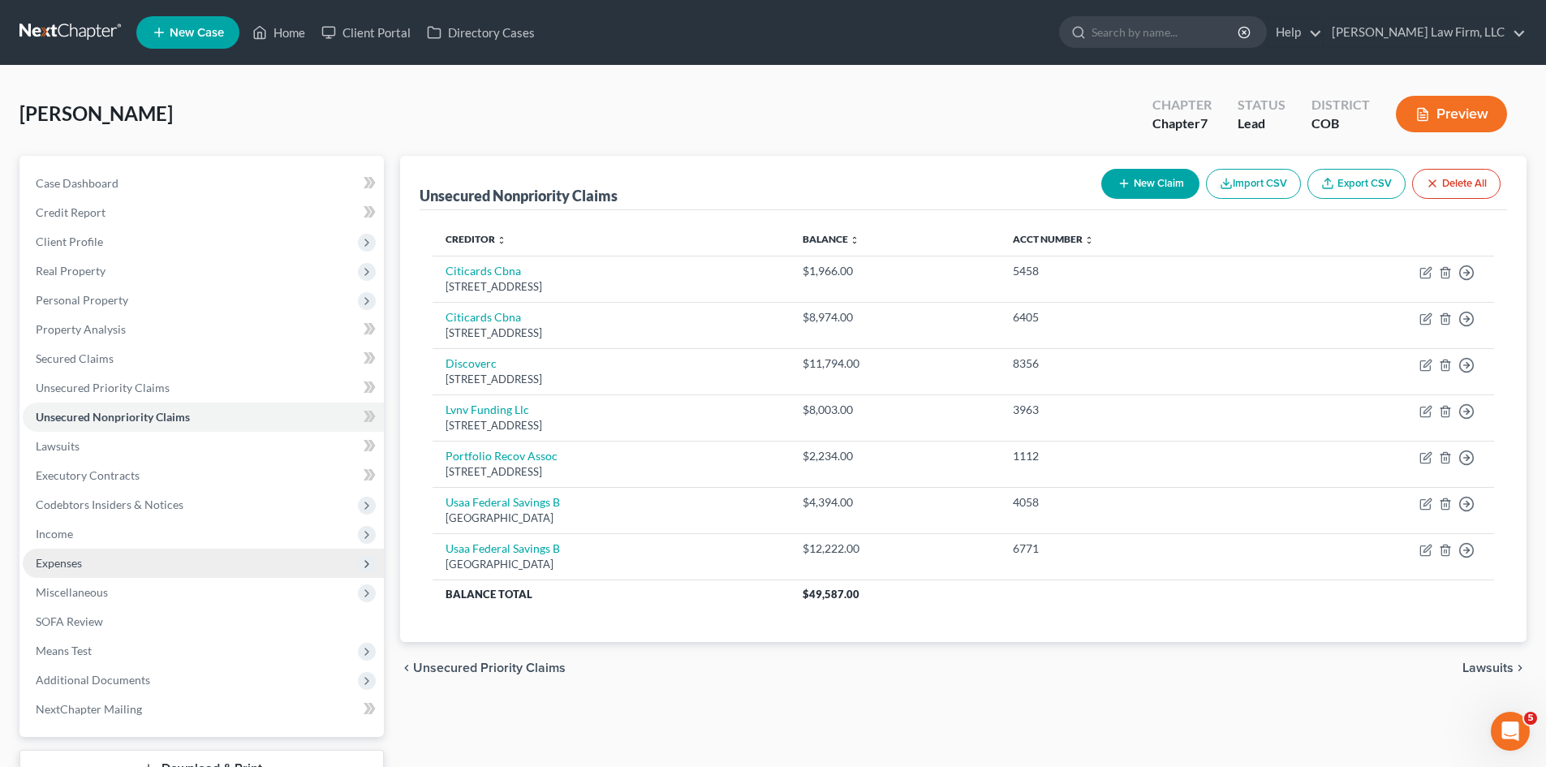
click at [69, 569] on span "Expenses" at bounding box center [59, 563] width 46 height 14
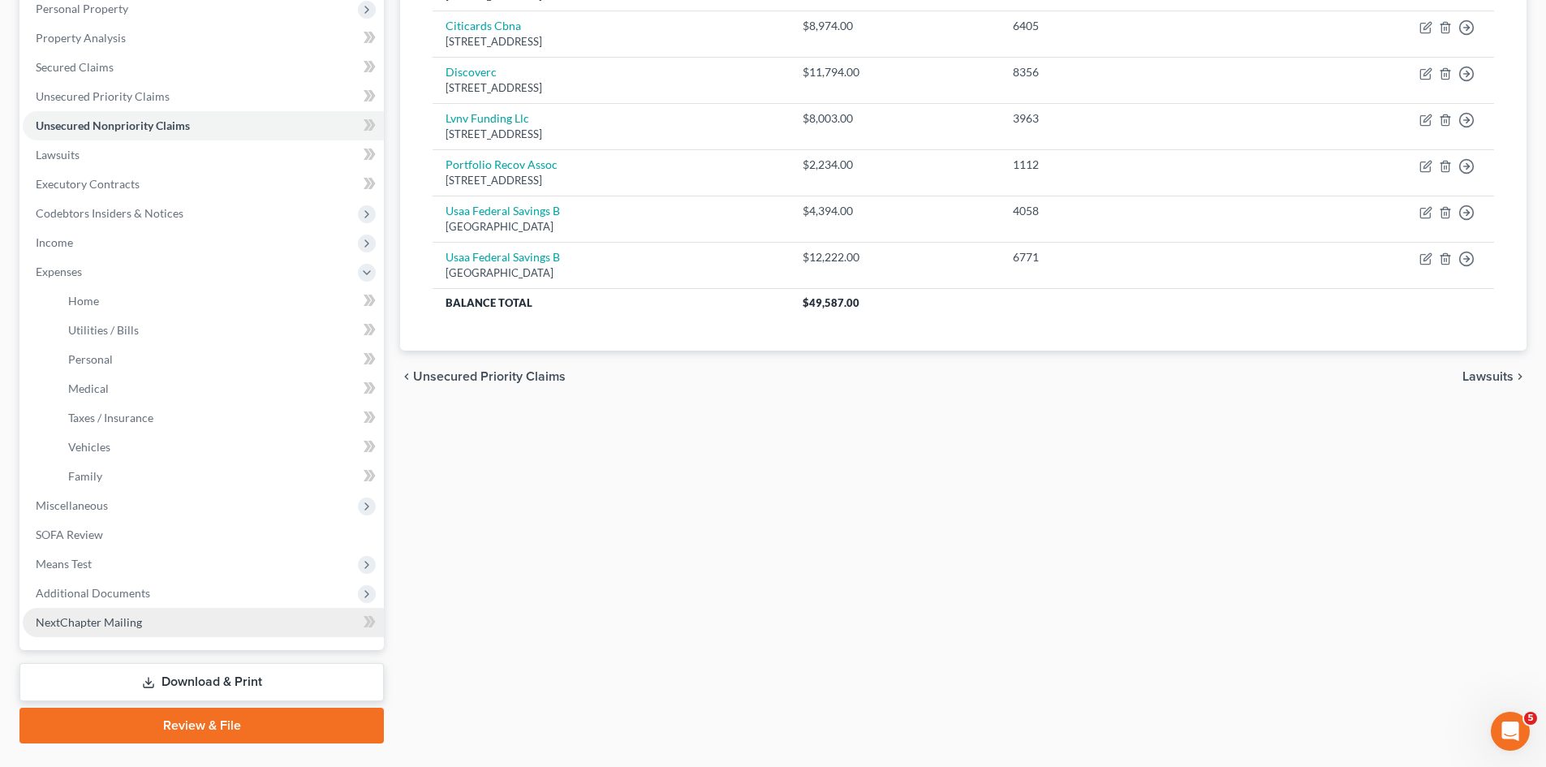
scroll to position [325, 0]
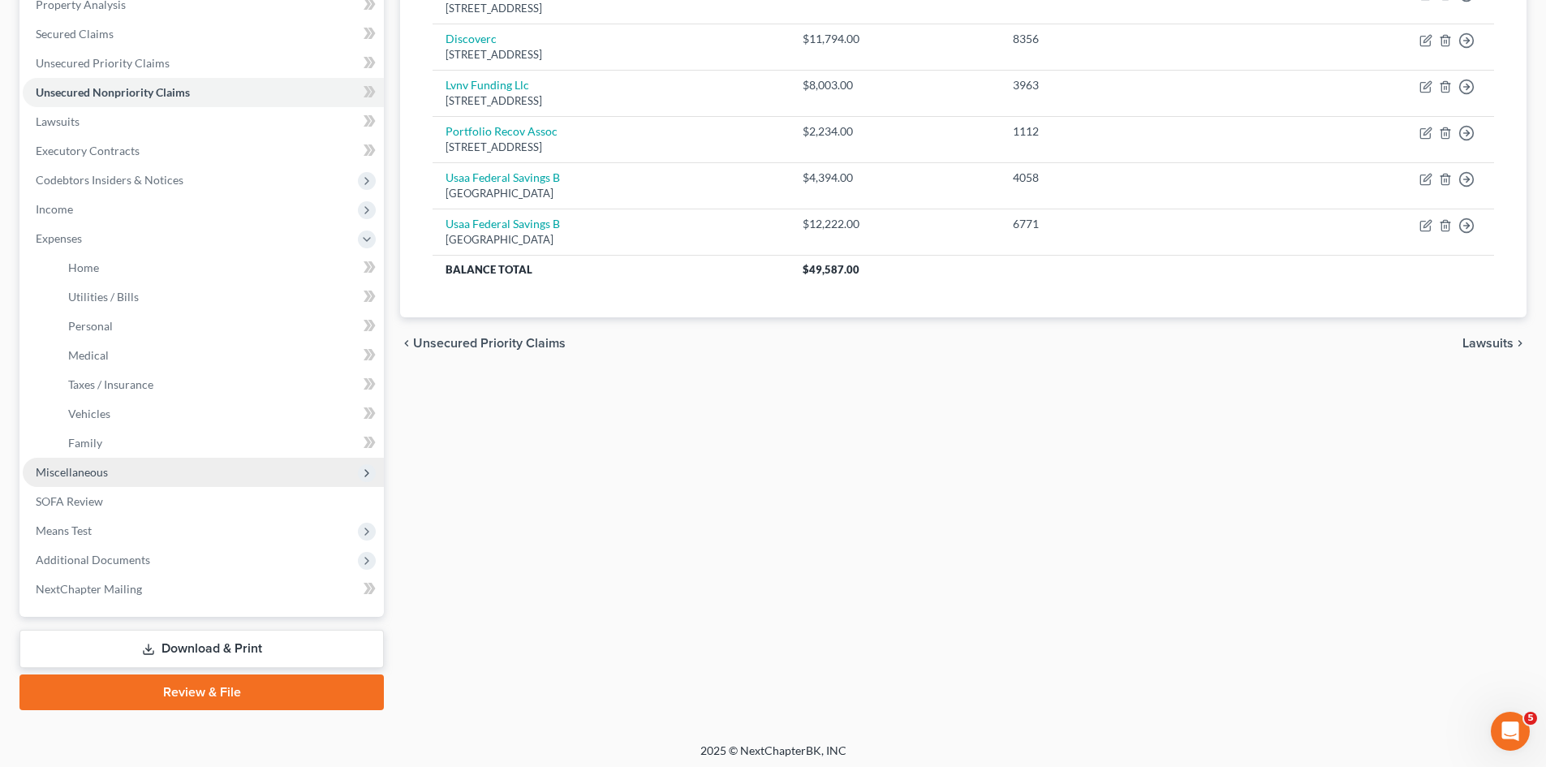
click at [73, 476] on span "Miscellaneous" at bounding box center [72, 472] width 72 height 14
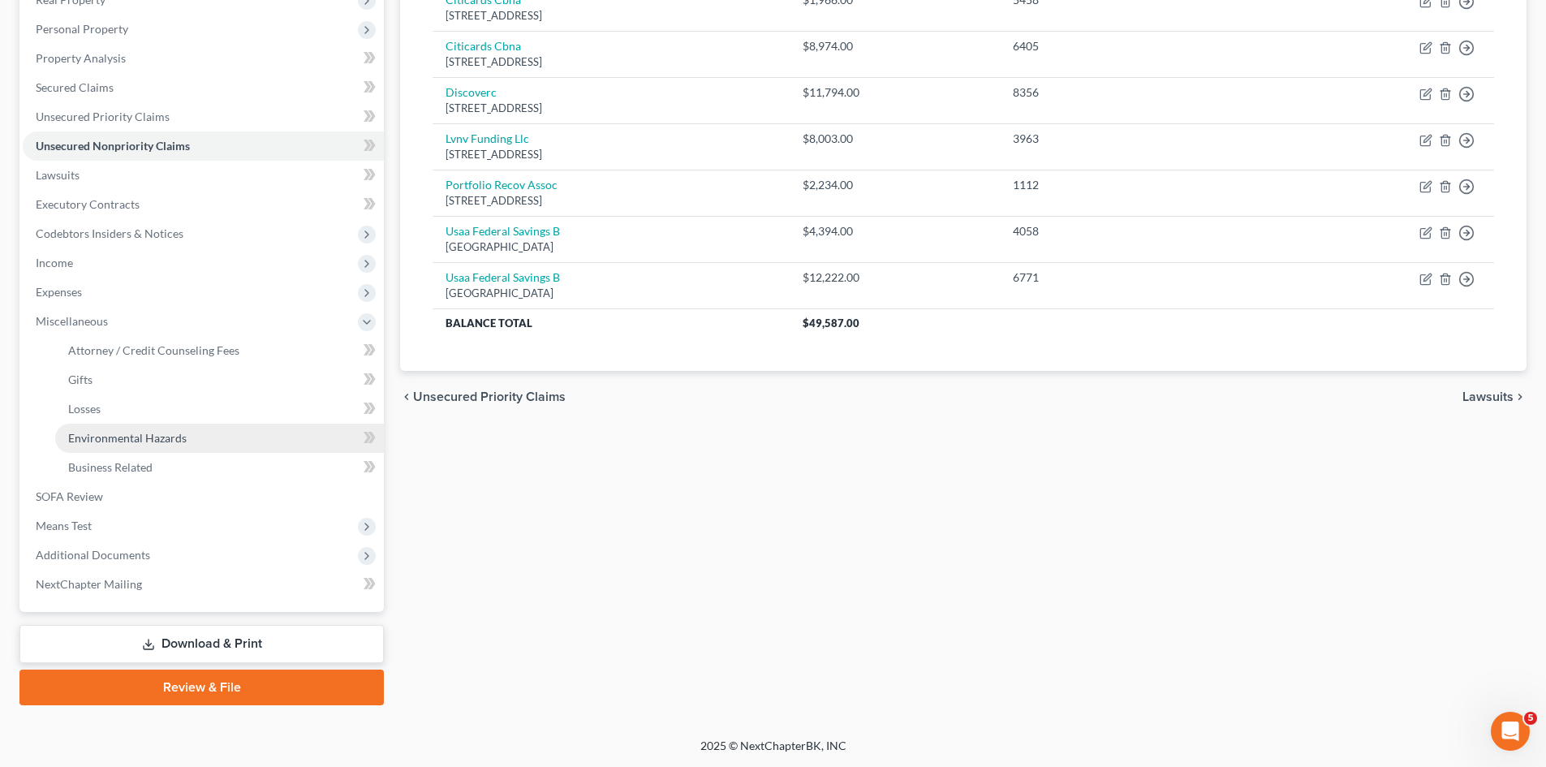
scroll to position [271, 0]
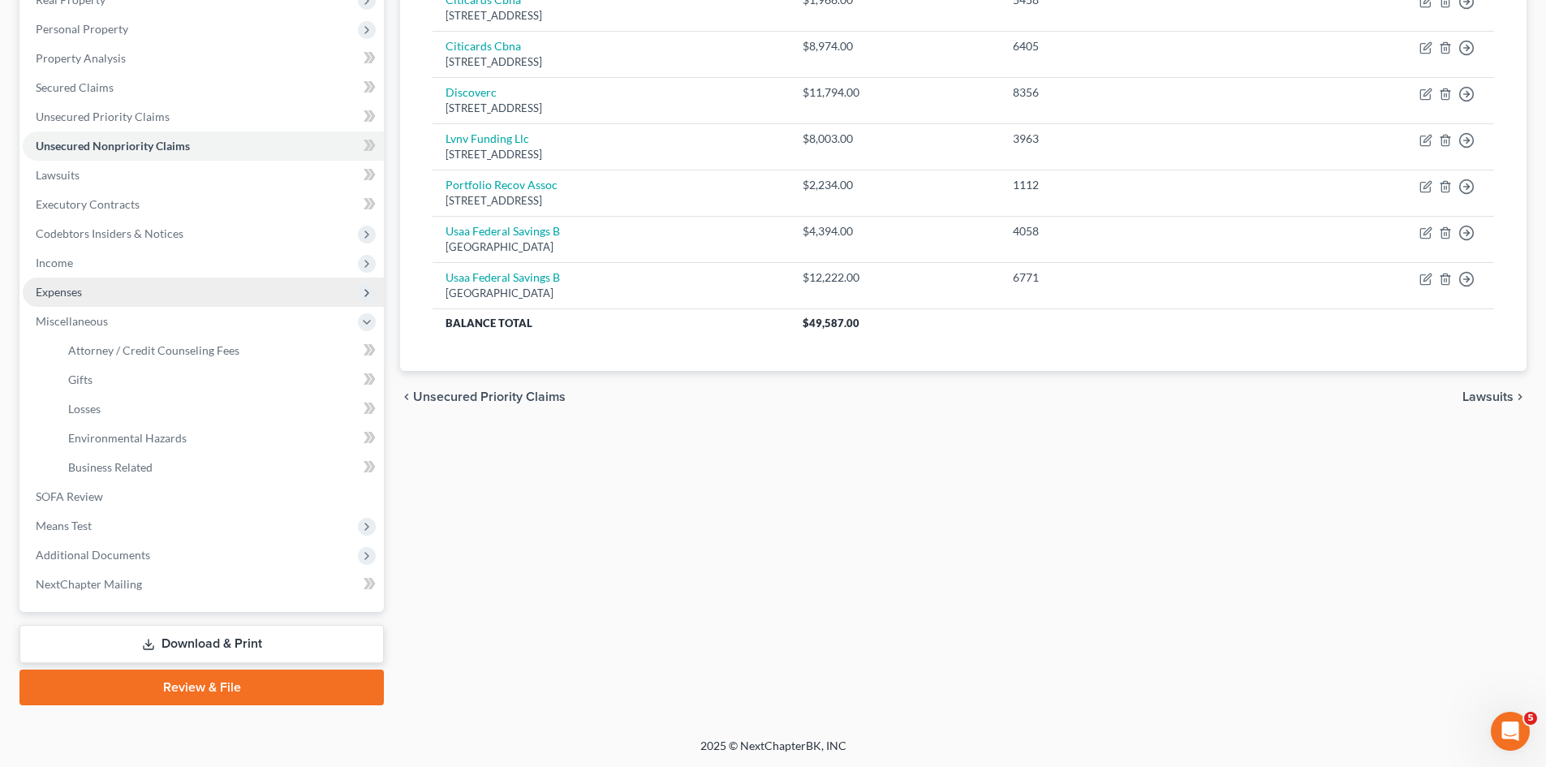
click at [89, 290] on span "Expenses" at bounding box center [203, 292] width 361 height 29
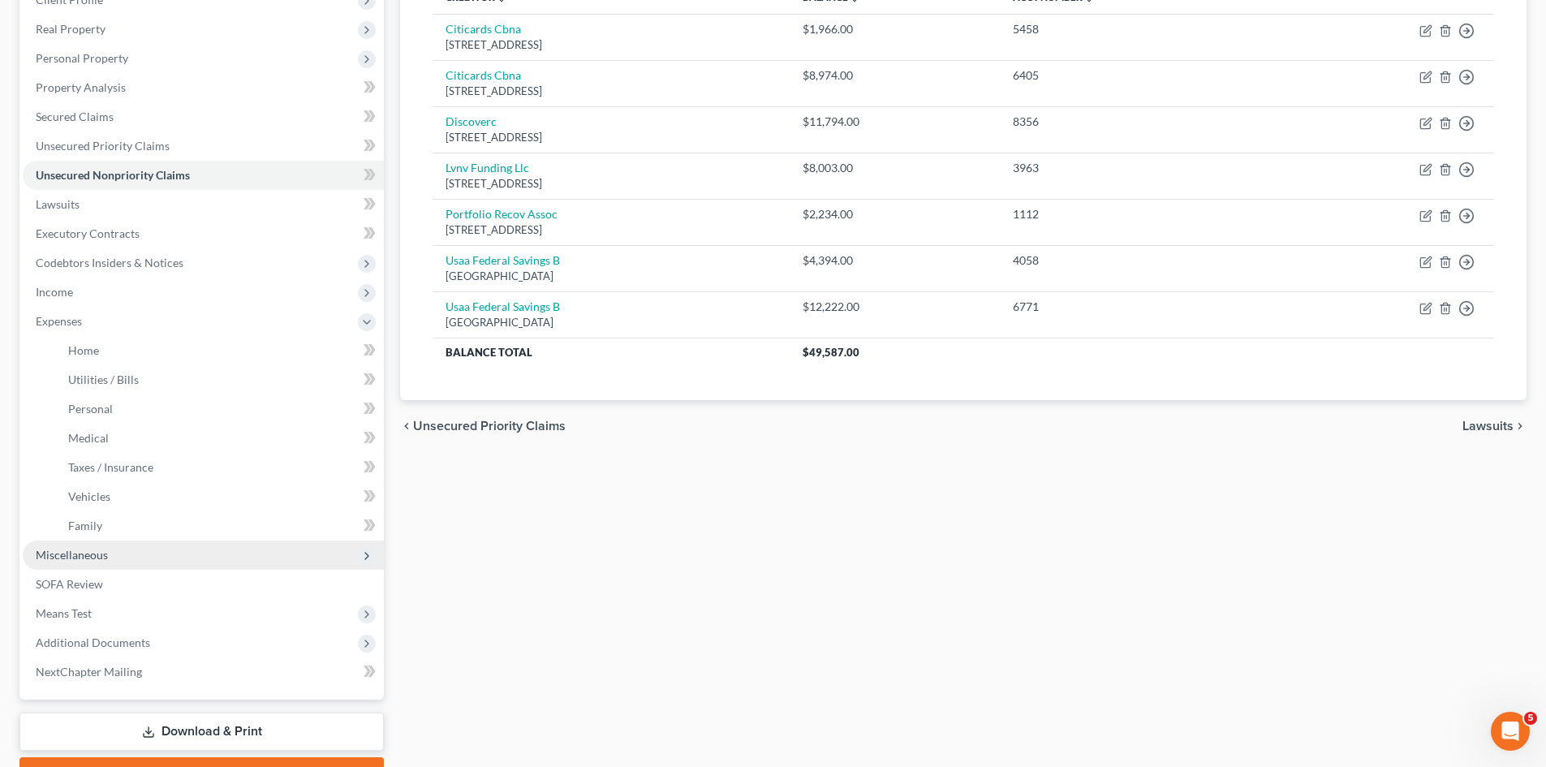
scroll to position [243, 0]
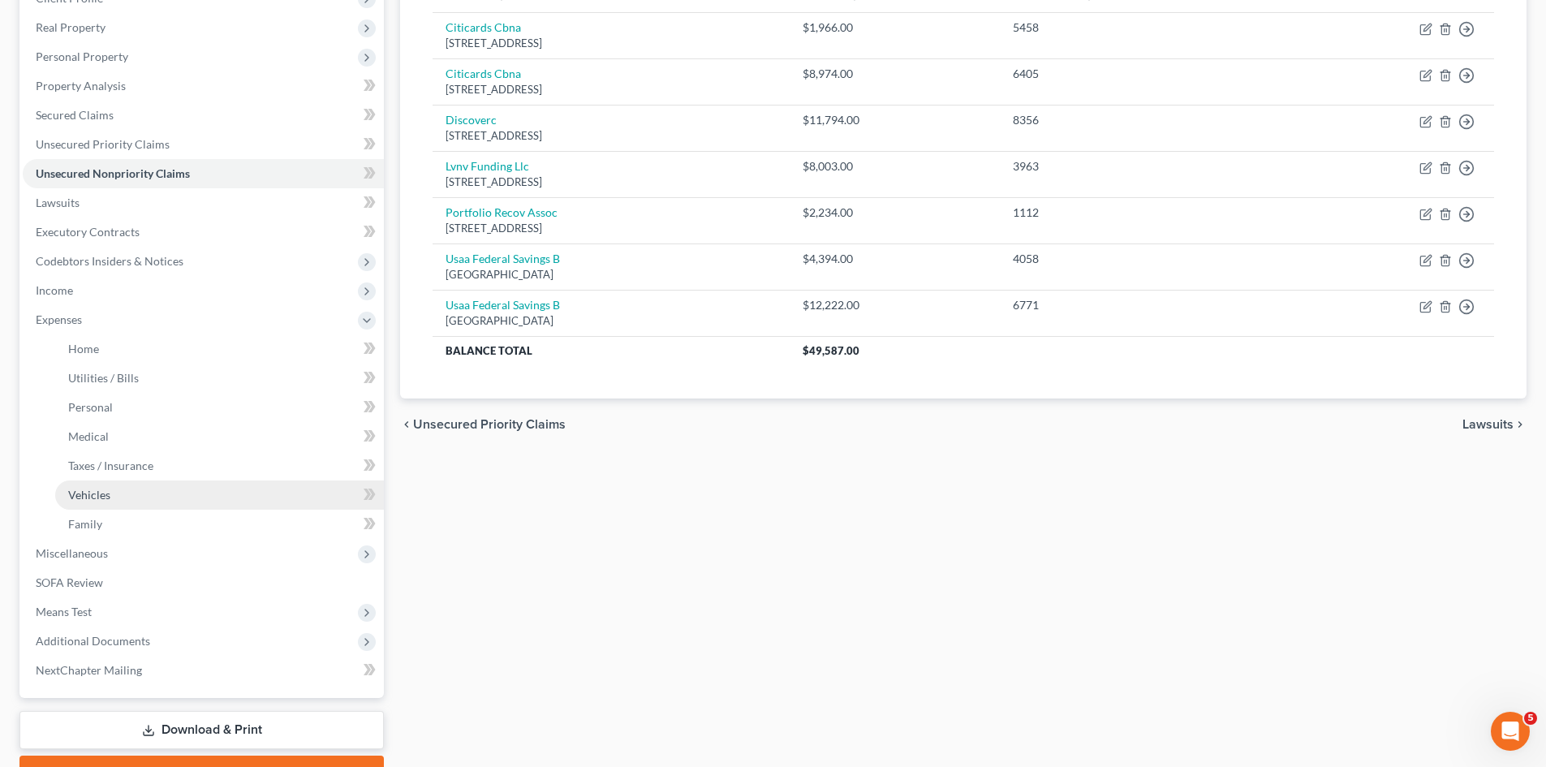
click at [90, 495] on span "Vehicles" at bounding box center [89, 495] width 42 height 14
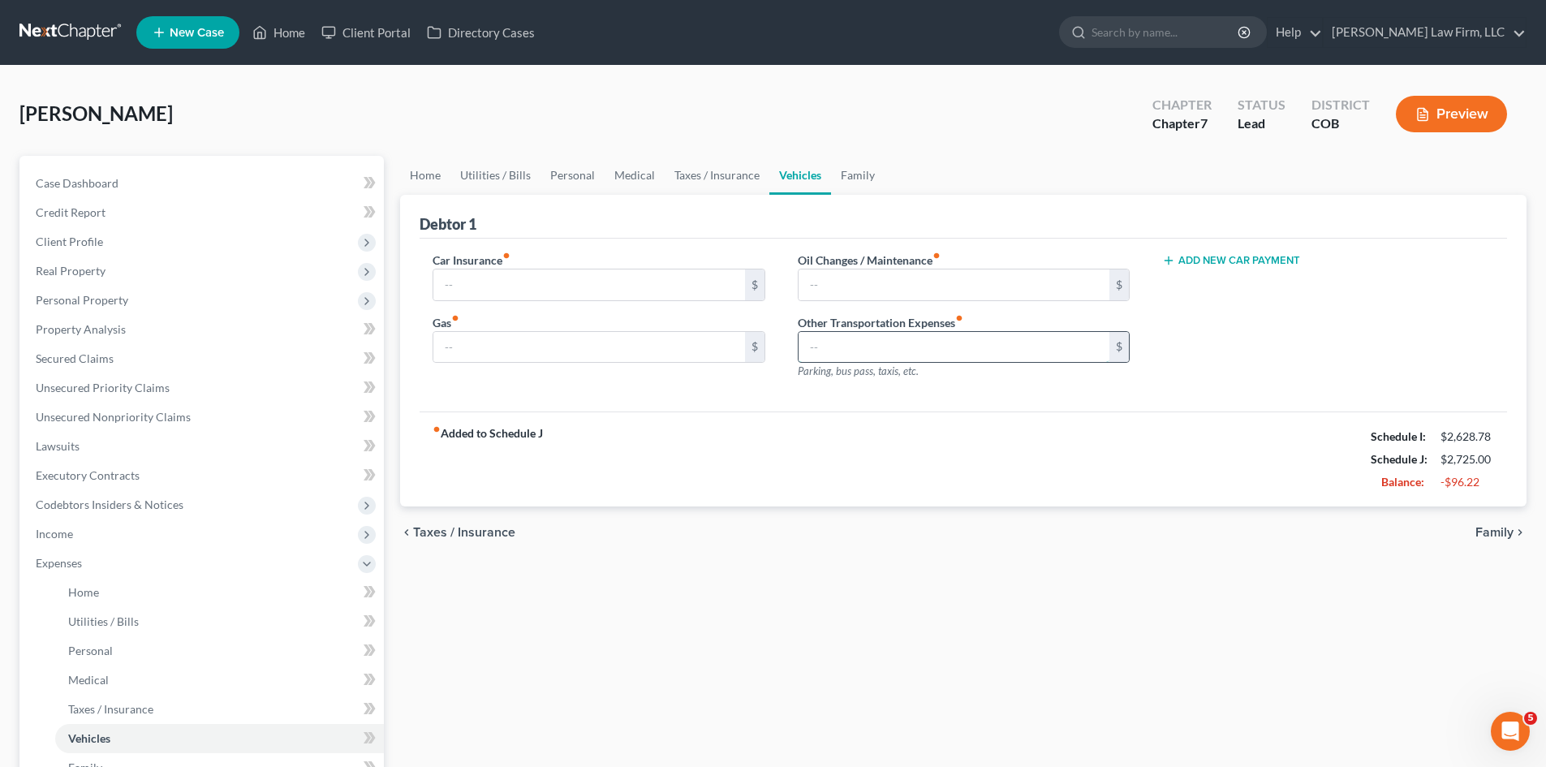
click at [892, 354] on input "text" at bounding box center [953, 347] width 311 height 31
type input "88"
click at [1386, 376] on div "Add New Car Payment" at bounding box center [1328, 322] width 364 height 141
click at [1485, 532] on span "Family" at bounding box center [1494, 532] width 38 height 13
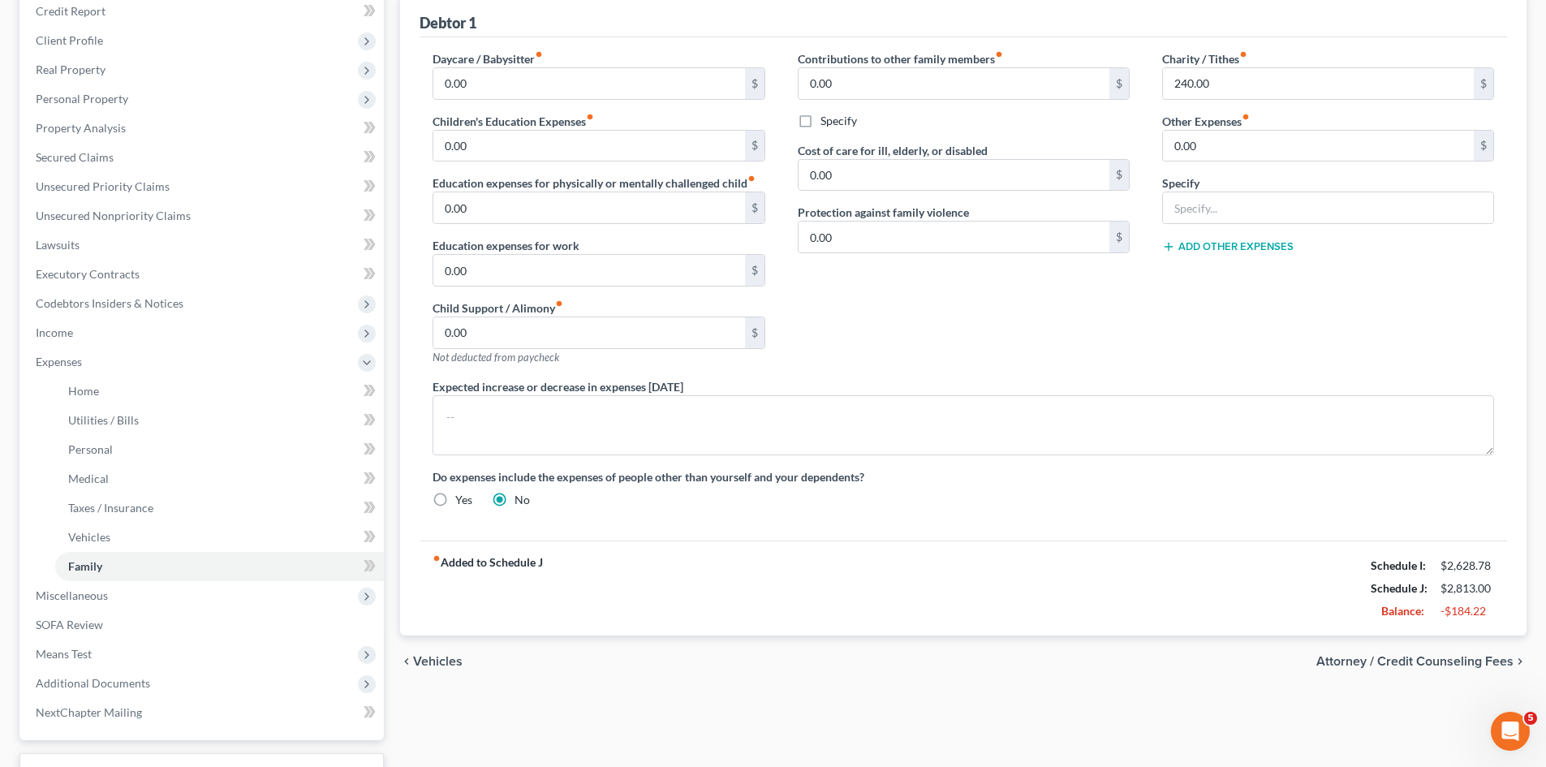
scroll to position [243, 0]
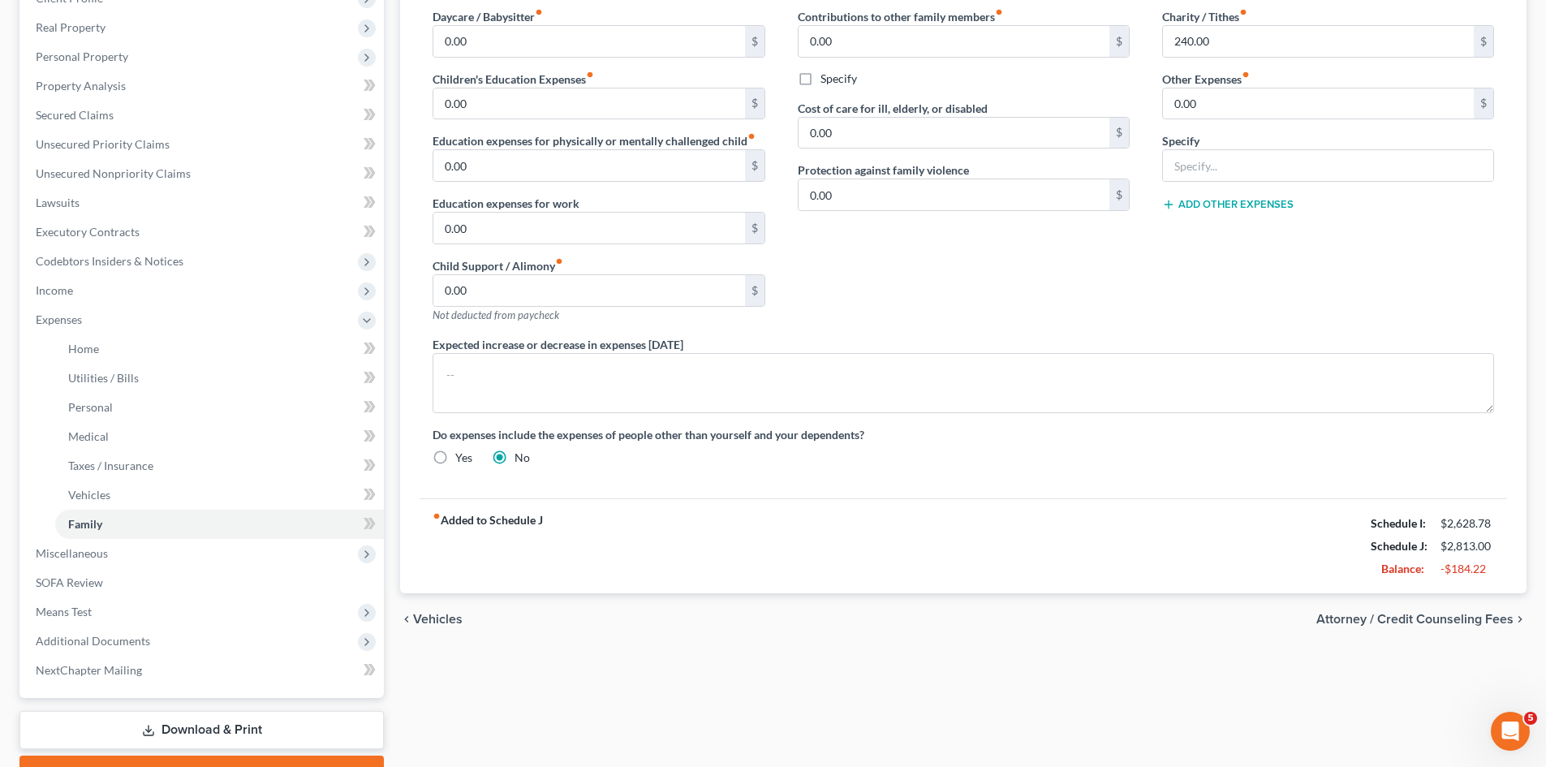
click at [1421, 622] on span "Attorney / Credit Counseling Fees" at bounding box center [1414, 619] width 197 height 13
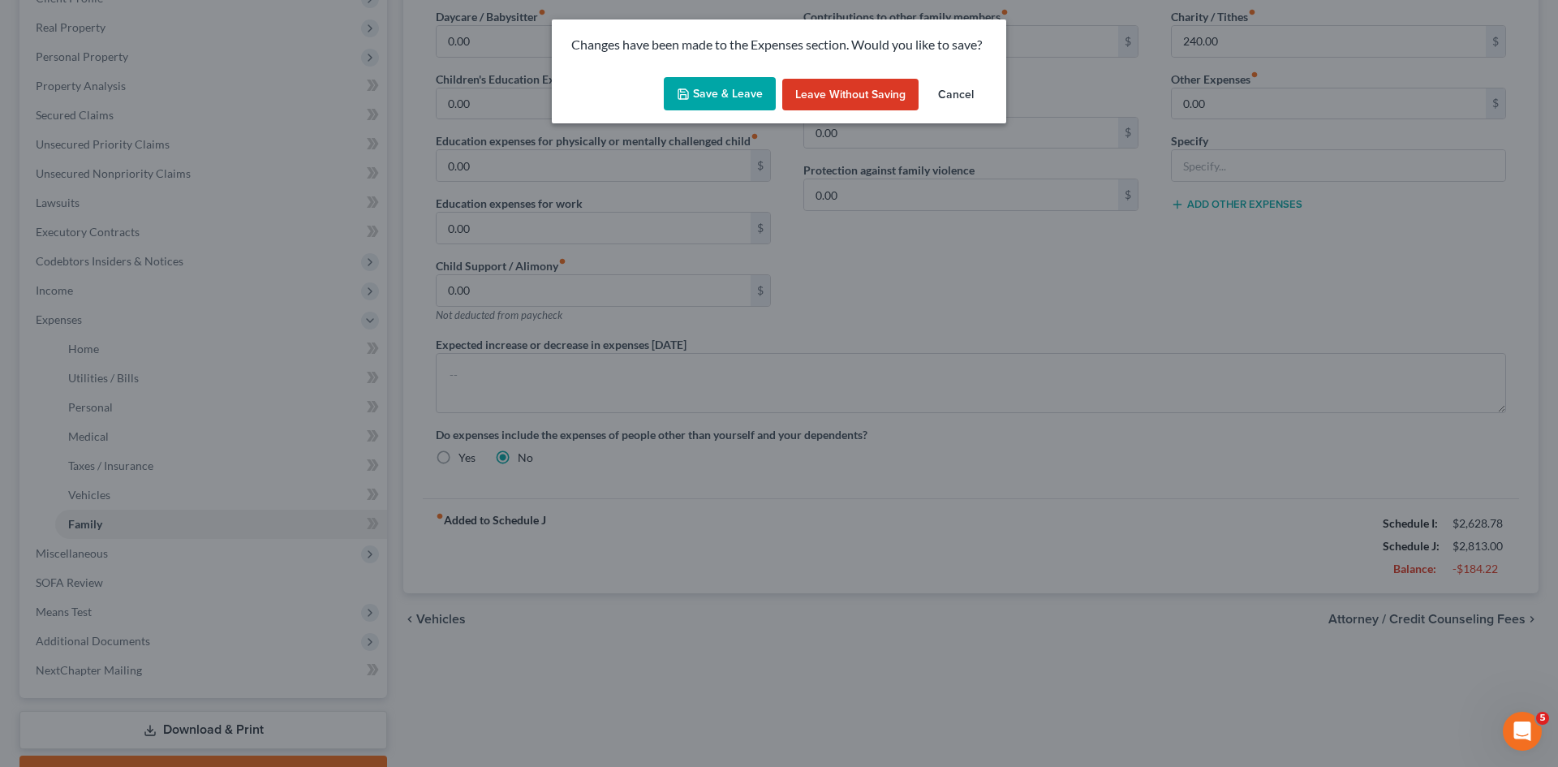
click at [741, 95] on button "Save & Leave" at bounding box center [720, 94] width 112 height 34
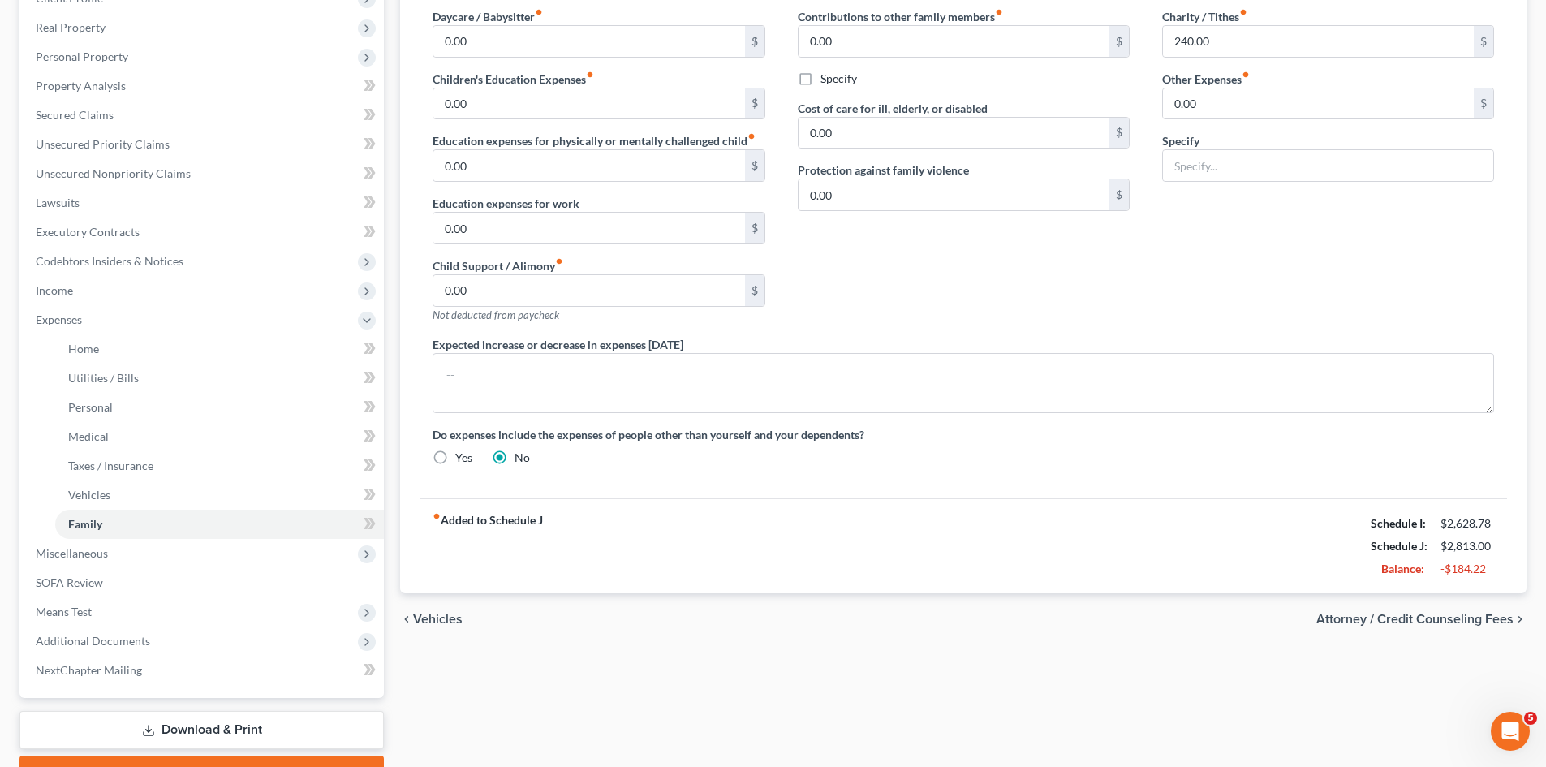
select select "0"
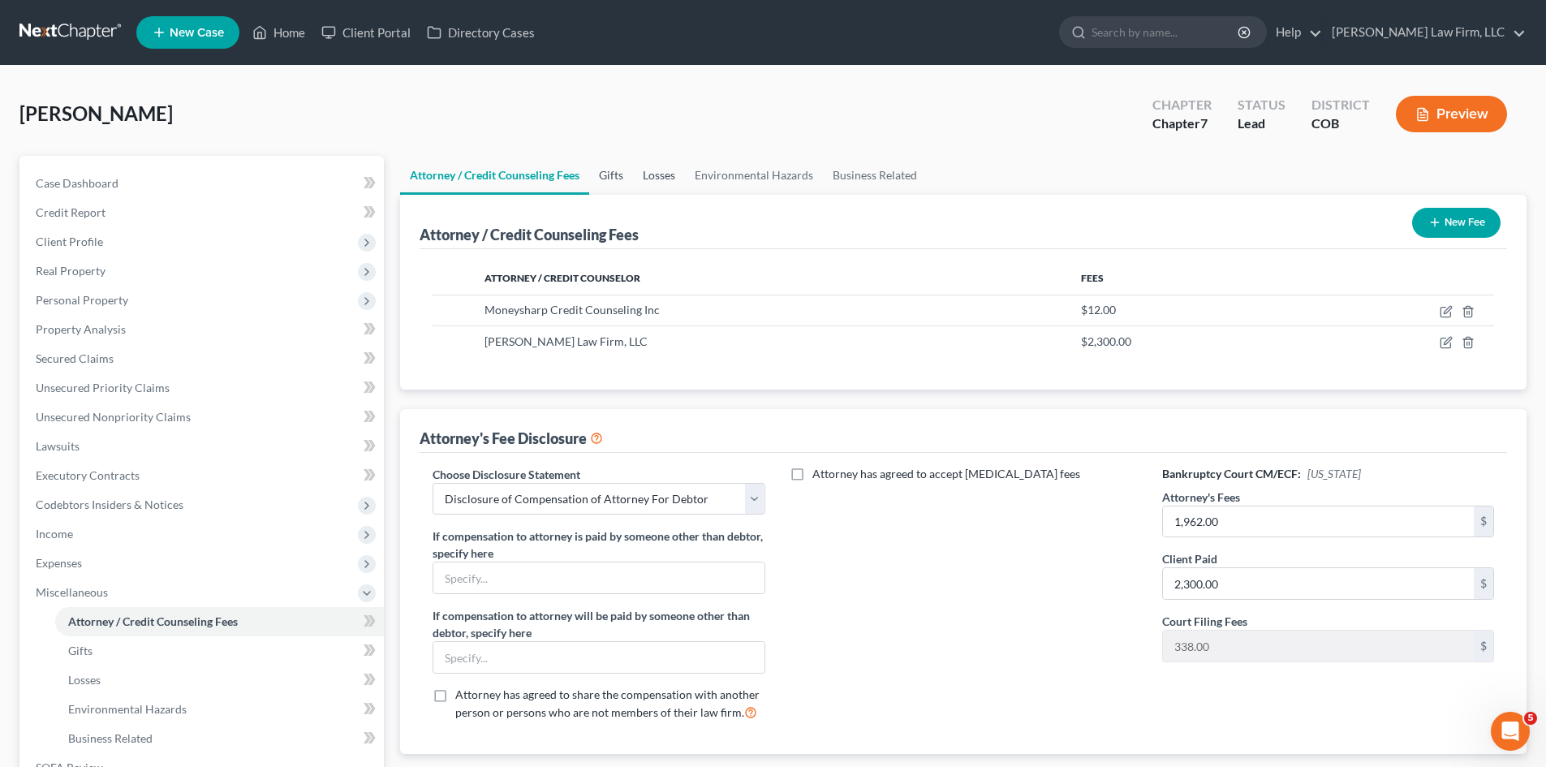
drag, startPoint x: 619, startPoint y: 176, endPoint x: 655, endPoint y: 172, distance: 35.9
click at [618, 176] on link "Gifts" at bounding box center [611, 175] width 44 height 39
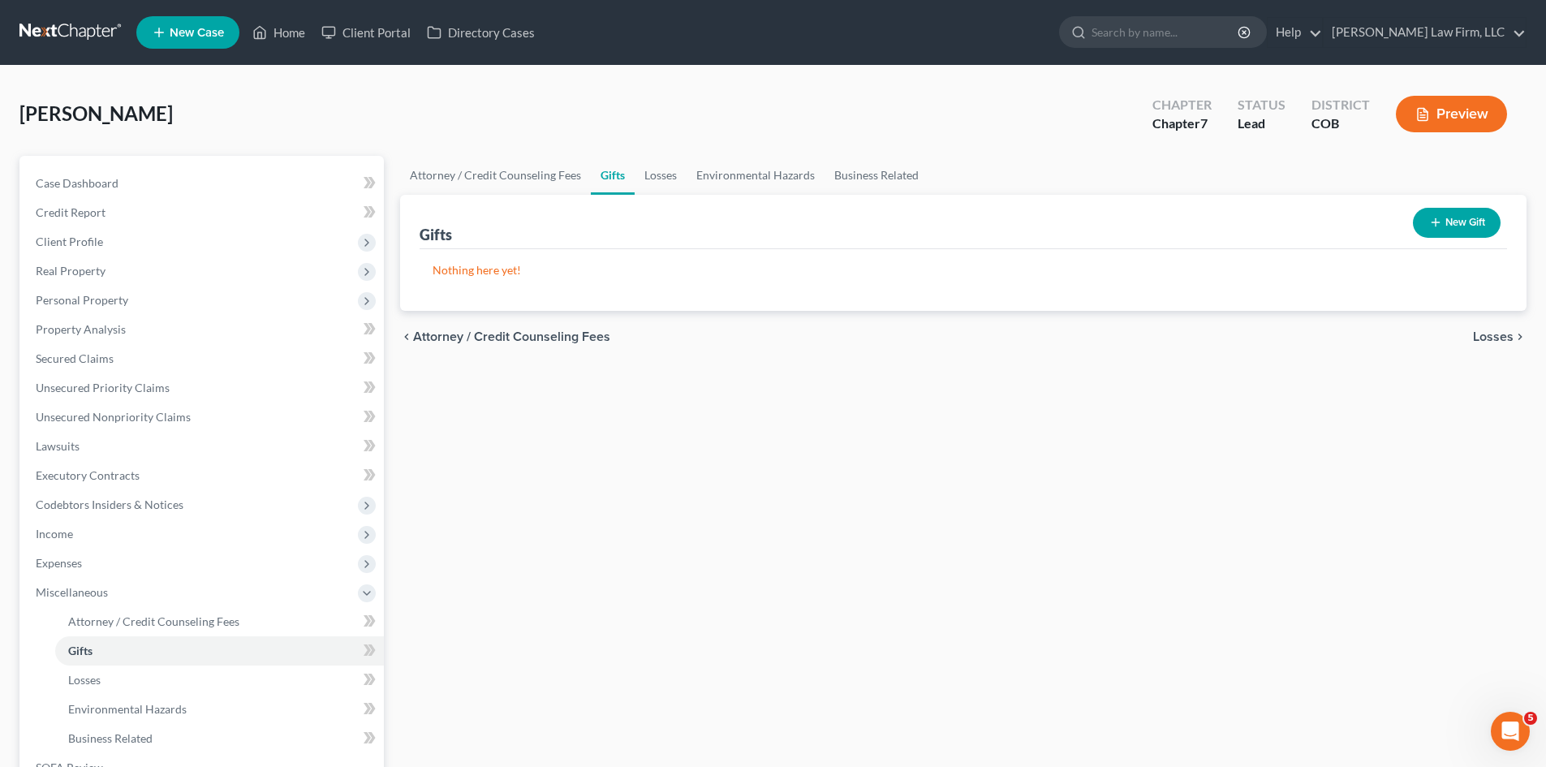
click at [1424, 224] on button "New Gift" at bounding box center [1457, 223] width 88 height 30
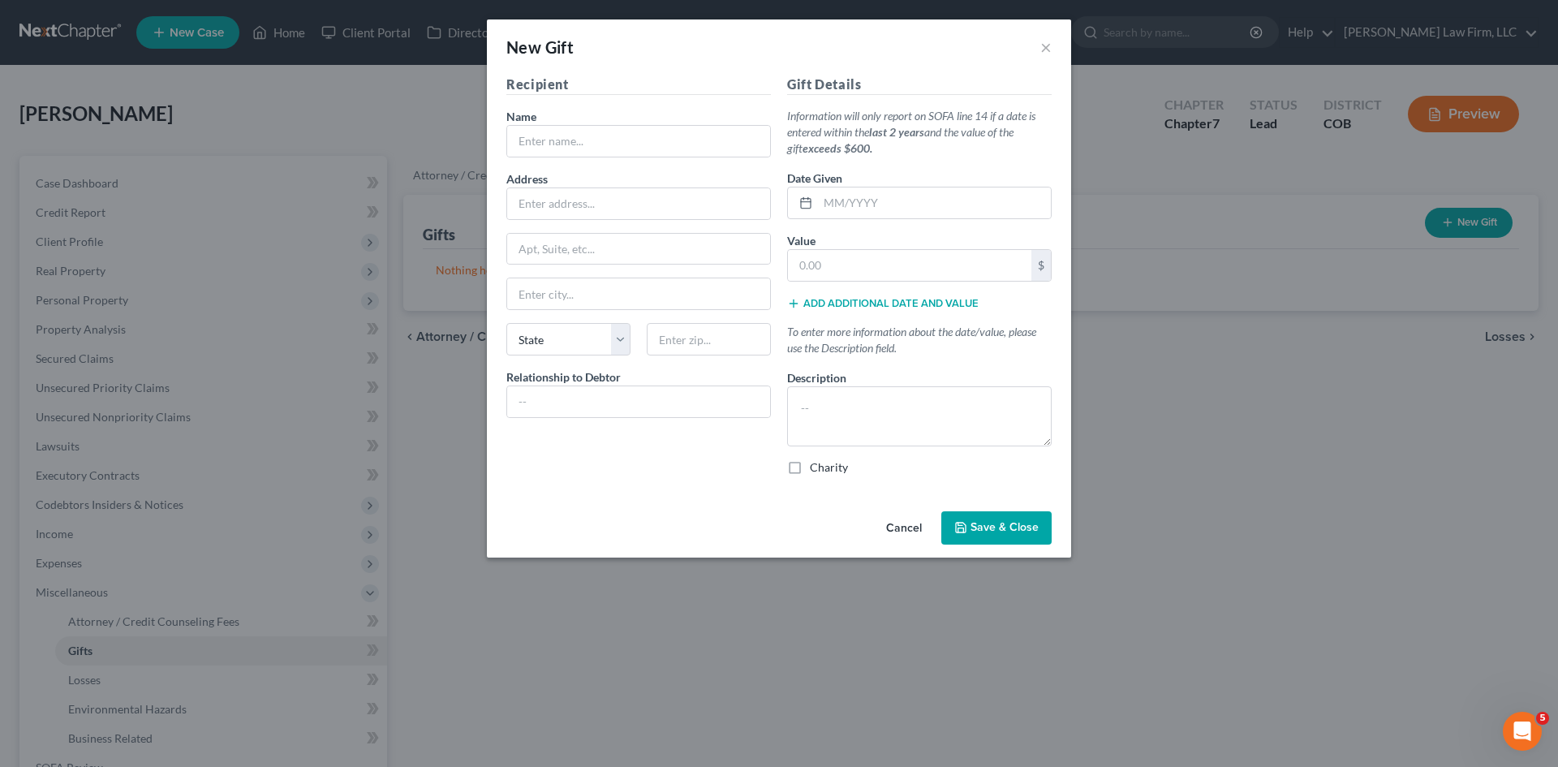
click at [914, 522] on button "Cancel" at bounding box center [904, 529] width 62 height 32
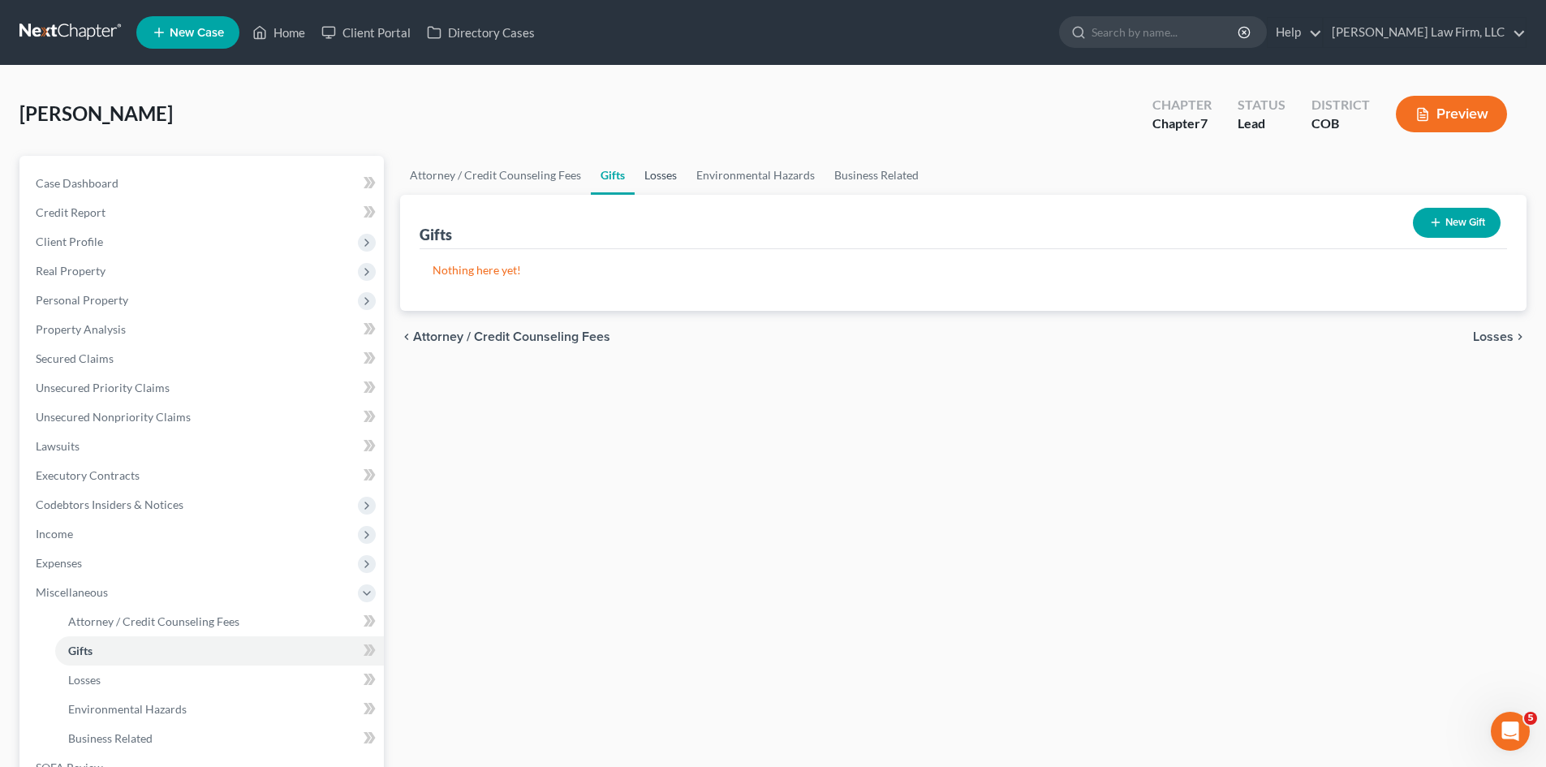
click at [673, 172] on link "Losses" at bounding box center [661, 175] width 52 height 39
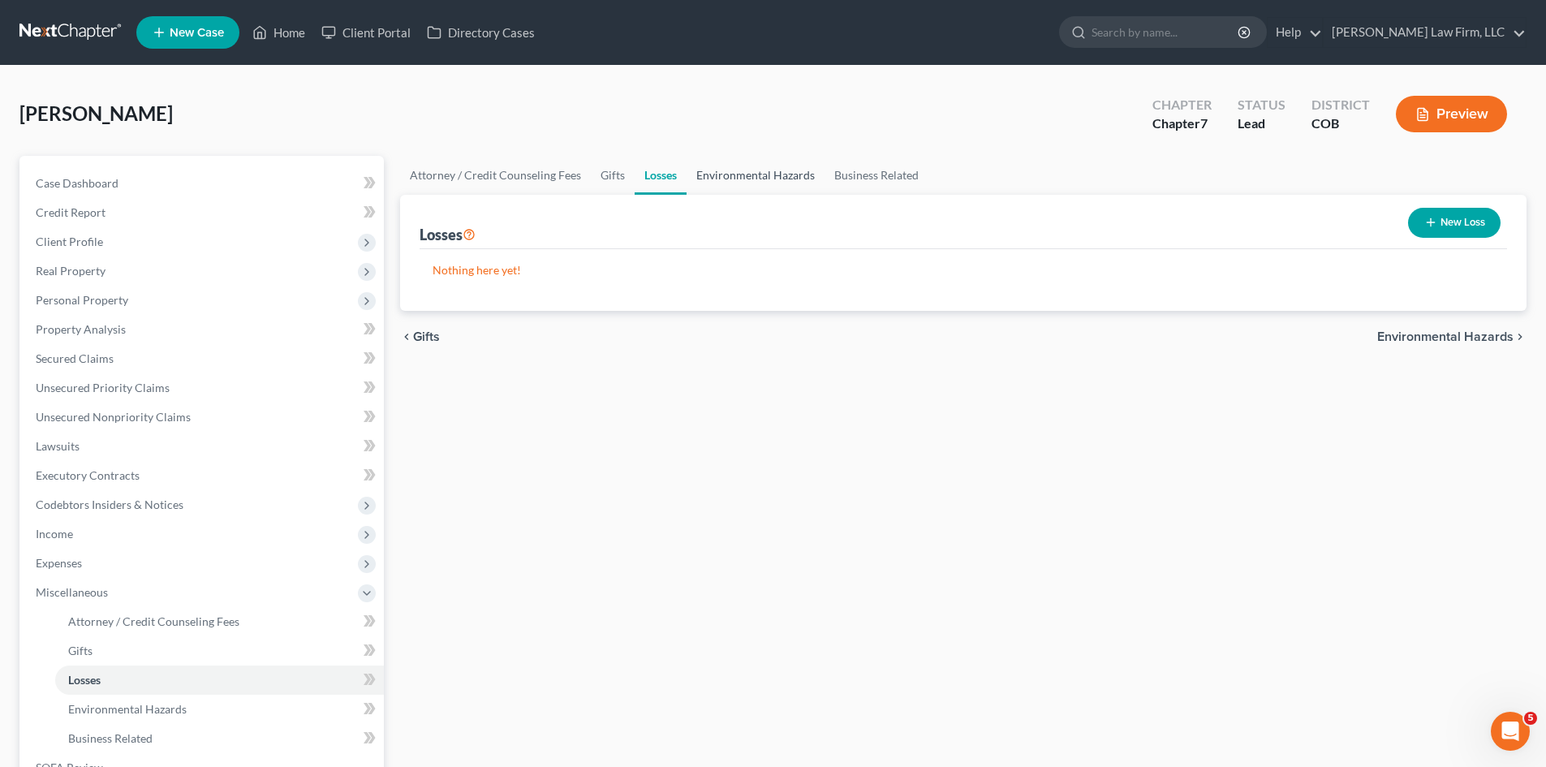
click at [724, 172] on link "Environmental Hazards" at bounding box center [755, 175] width 138 height 39
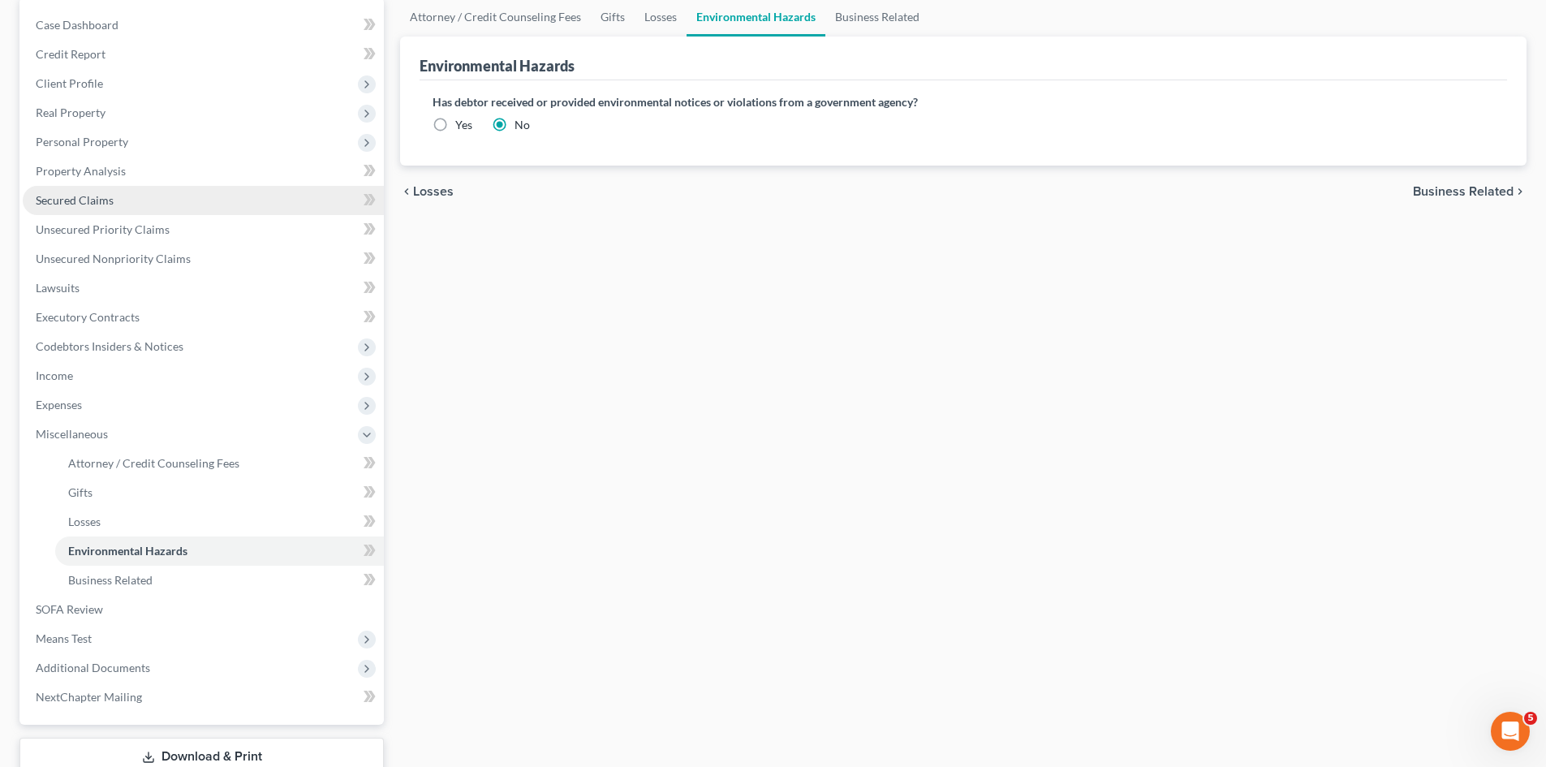
scroll to position [243, 0]
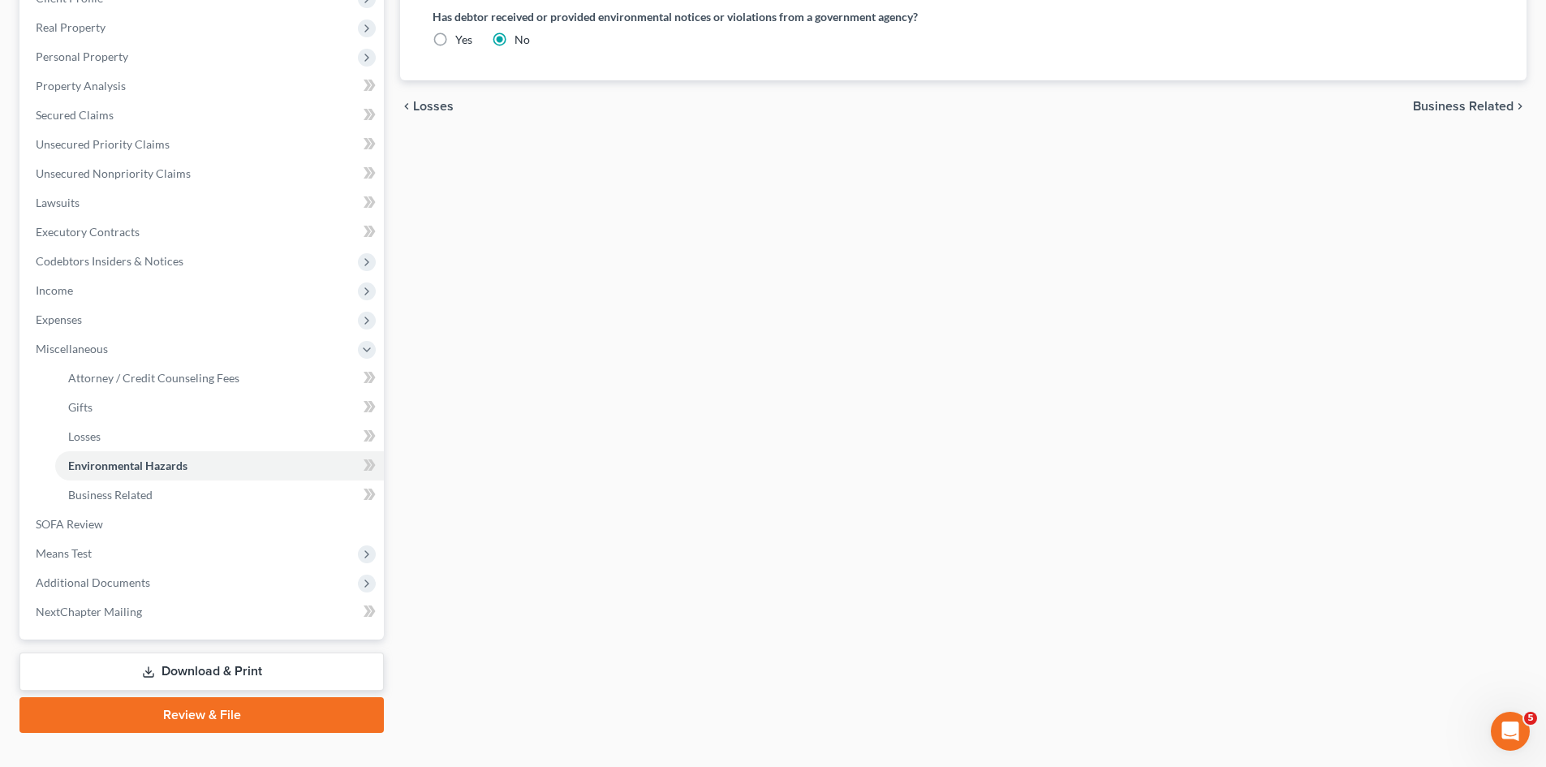
drag, startPoint x: 97, startPoint y: 329, endPoint x: 94, endPoint y: 340, distance: 11.6
click at [97, 329] on span "Expenses" at bounding box center [203, 319] width 361 height 29
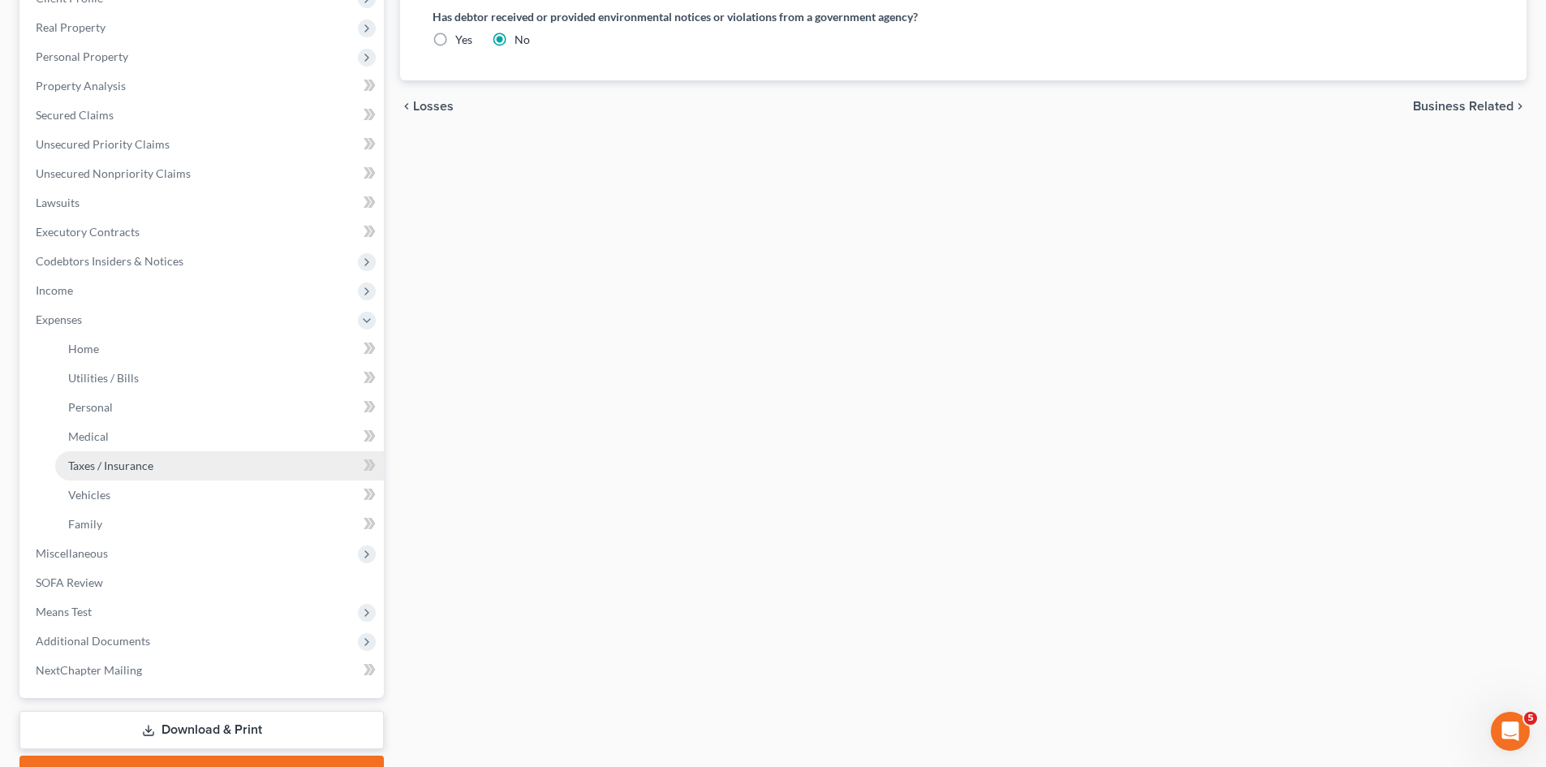
click at [102, 477] on link "Taxes / Insurance" at bounding box center [219, 465] width 329 height 29
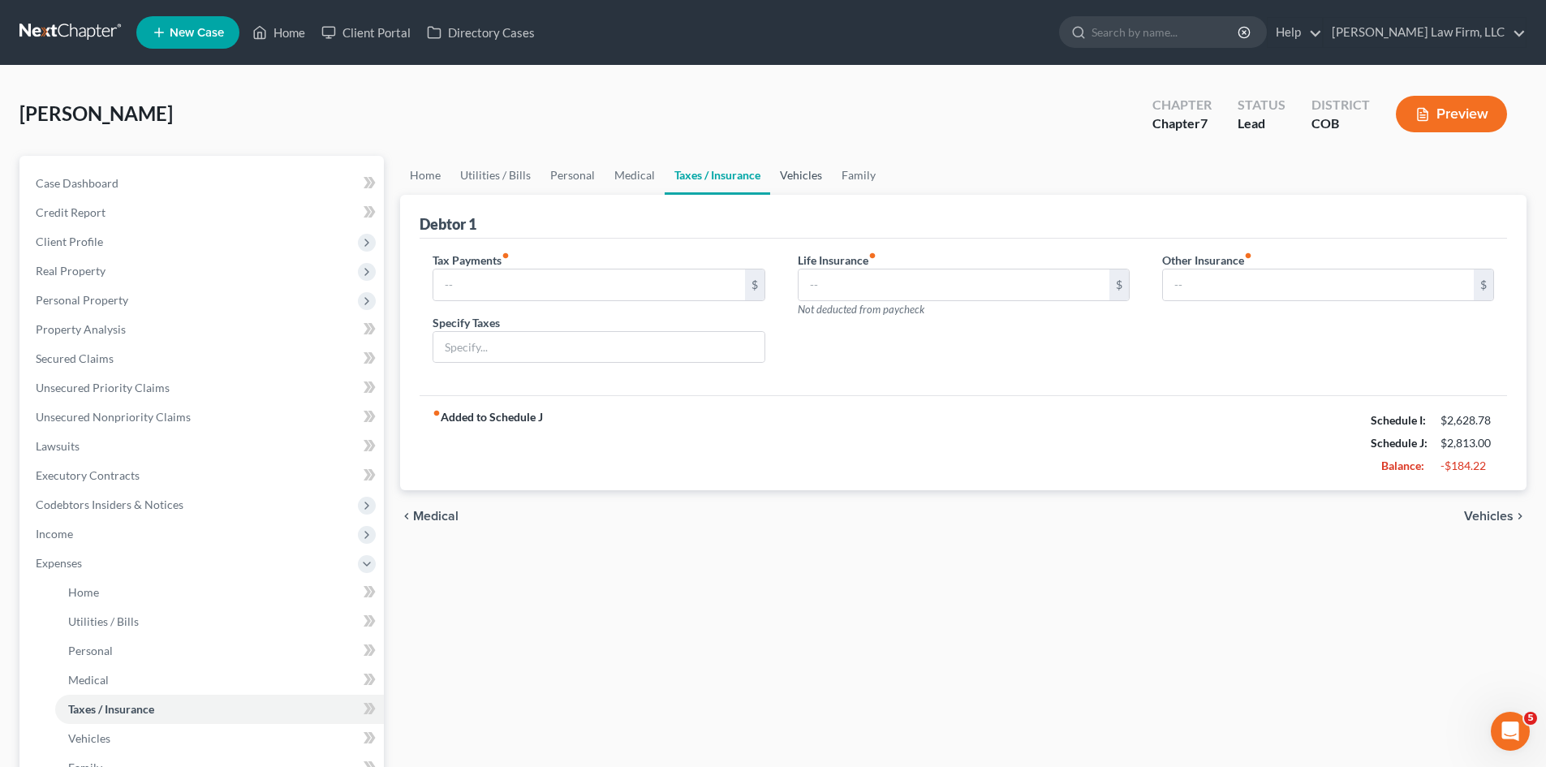
click at [808, 170] on link "Vehicles" at bounding box center [801, 175] width 62 height 39
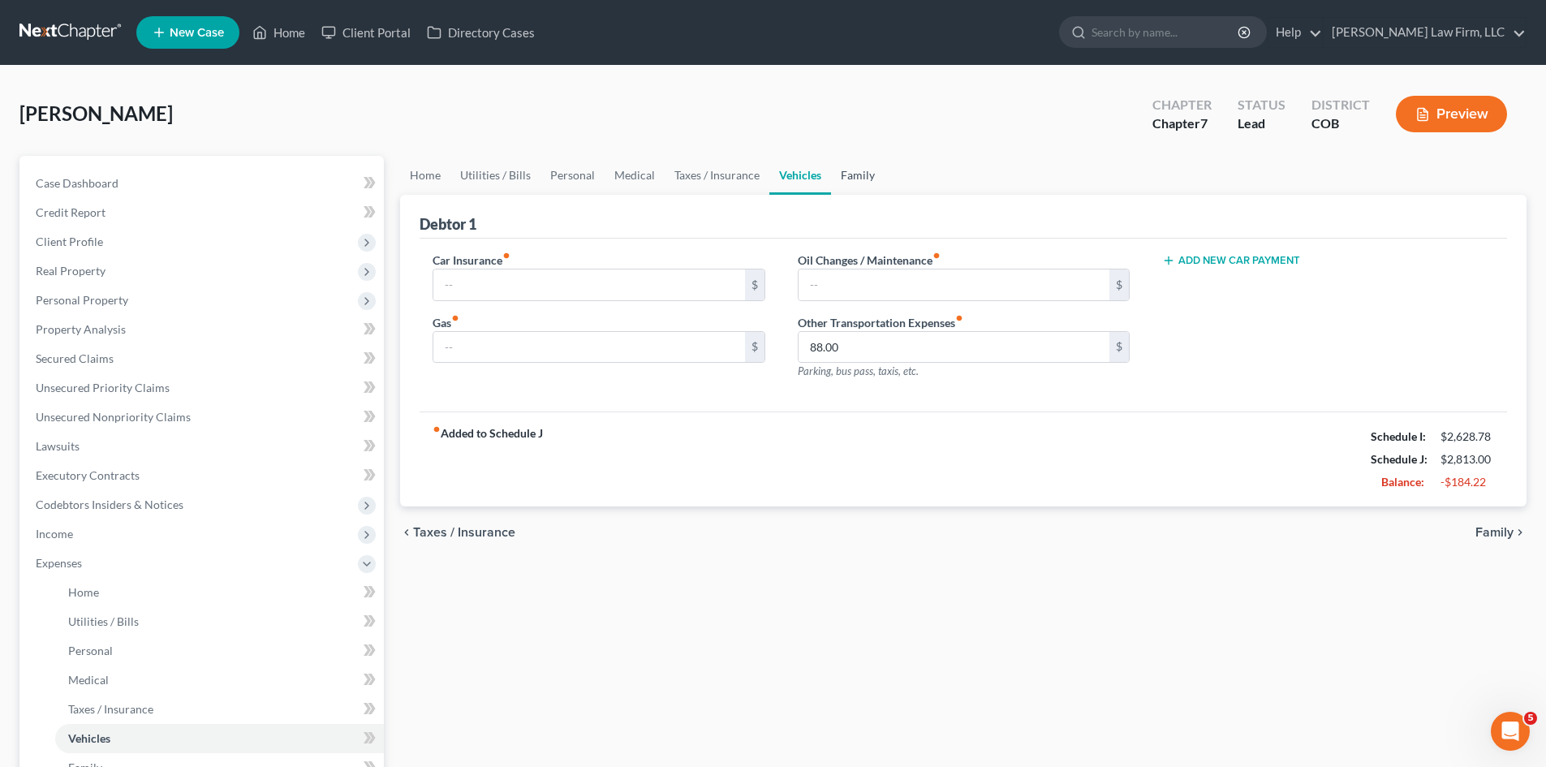
click at [852, 173] on link "Family" at bounding box center [858, 175] width 54 height 39
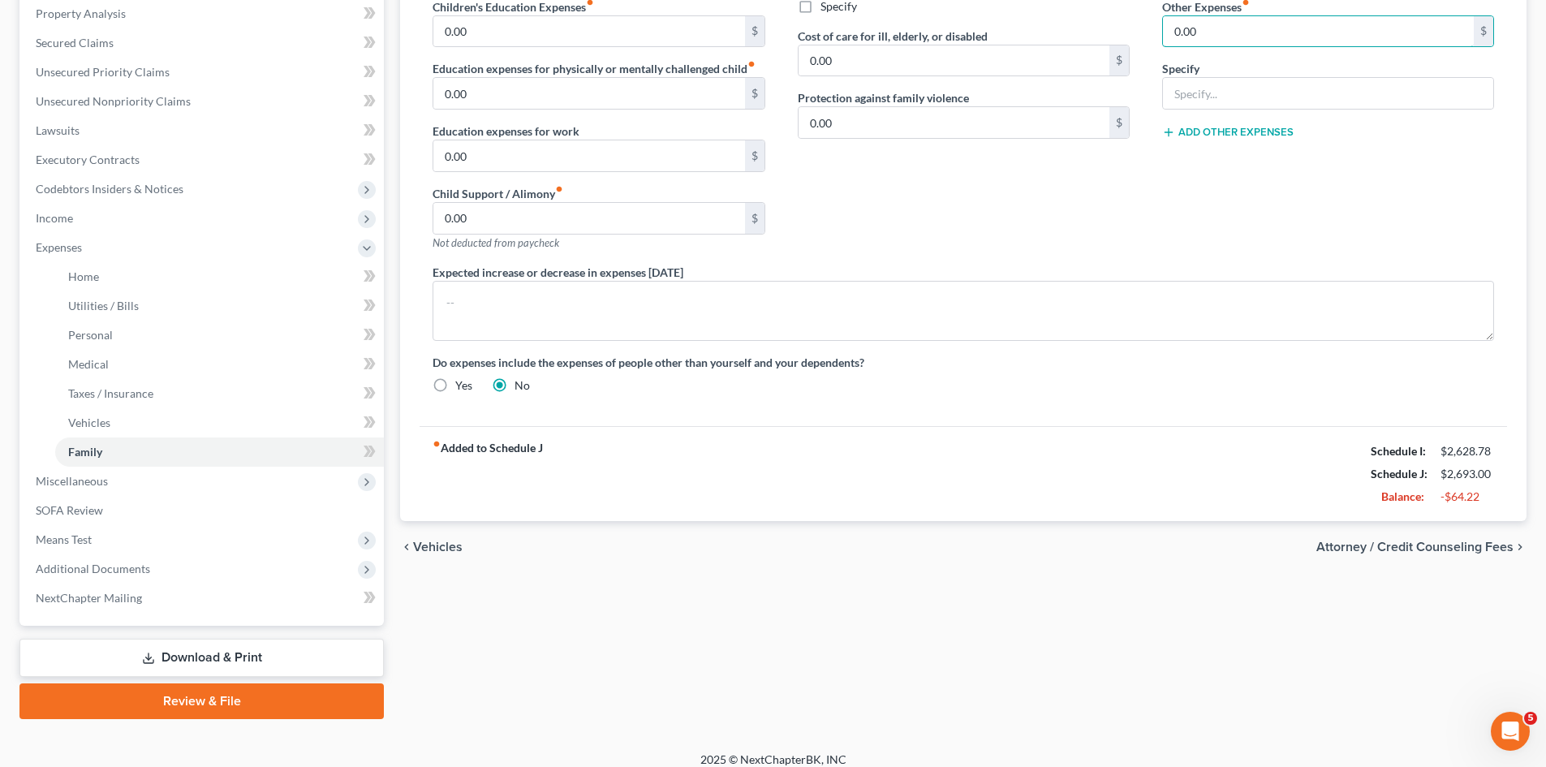
scroll to position [325, 0]
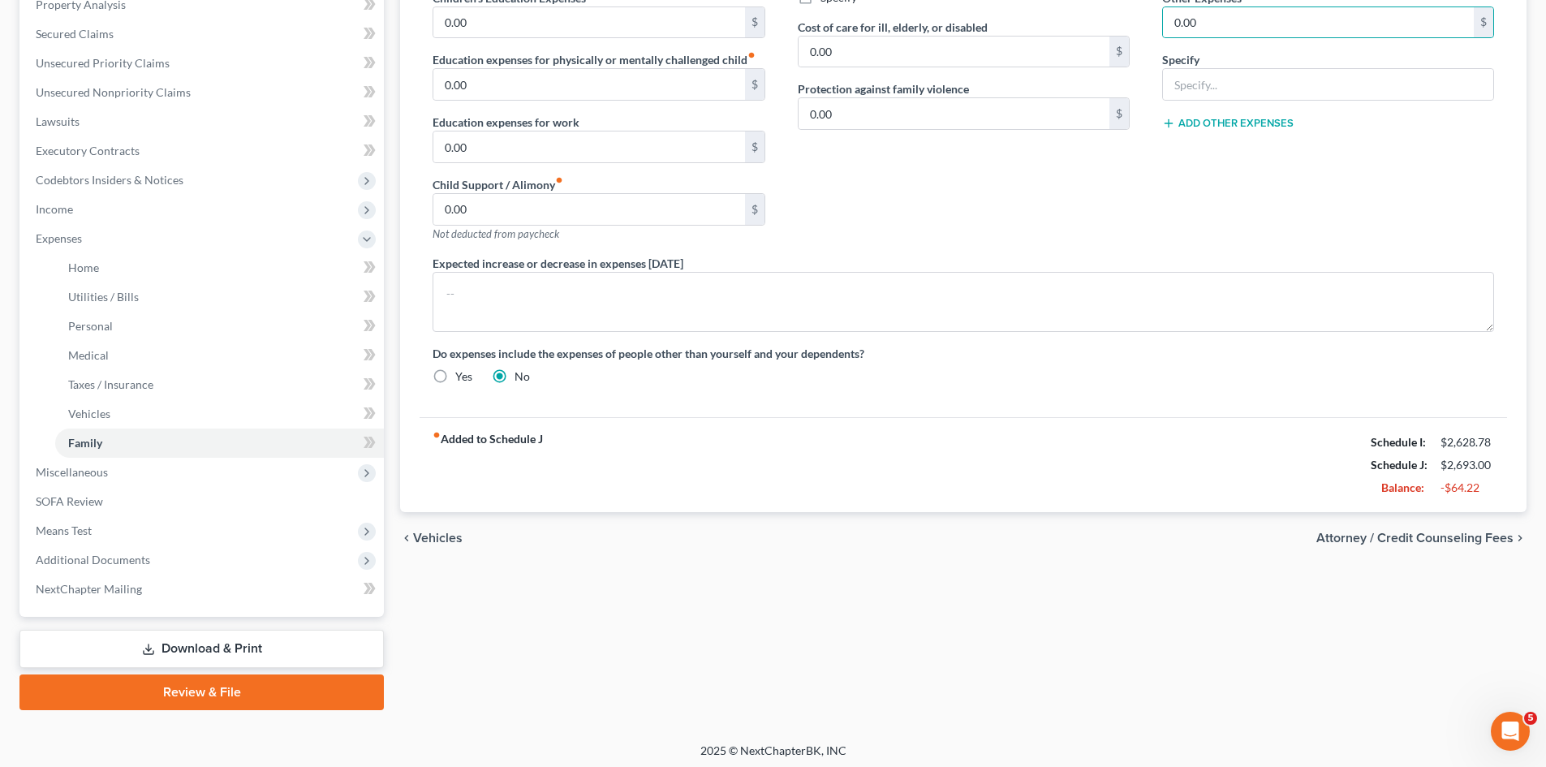
click at [1393, 536] on span "Attorney / Credit Counseling Fees" at bounding box center [1414, 537] width 197 height 13
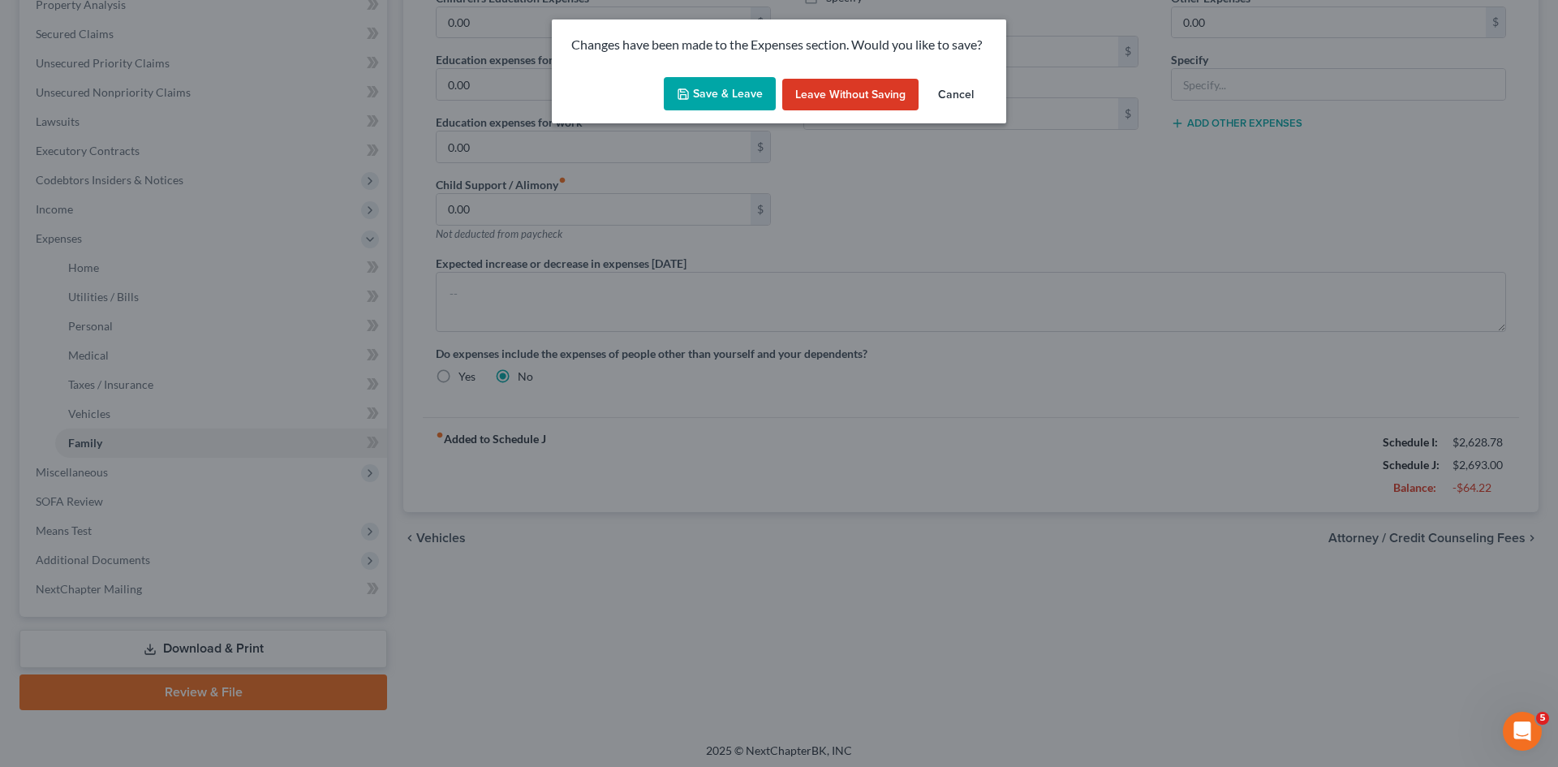
click at [716, 98] on button "Save & Leave" at bounding box center [720, 94] width 112 height 34
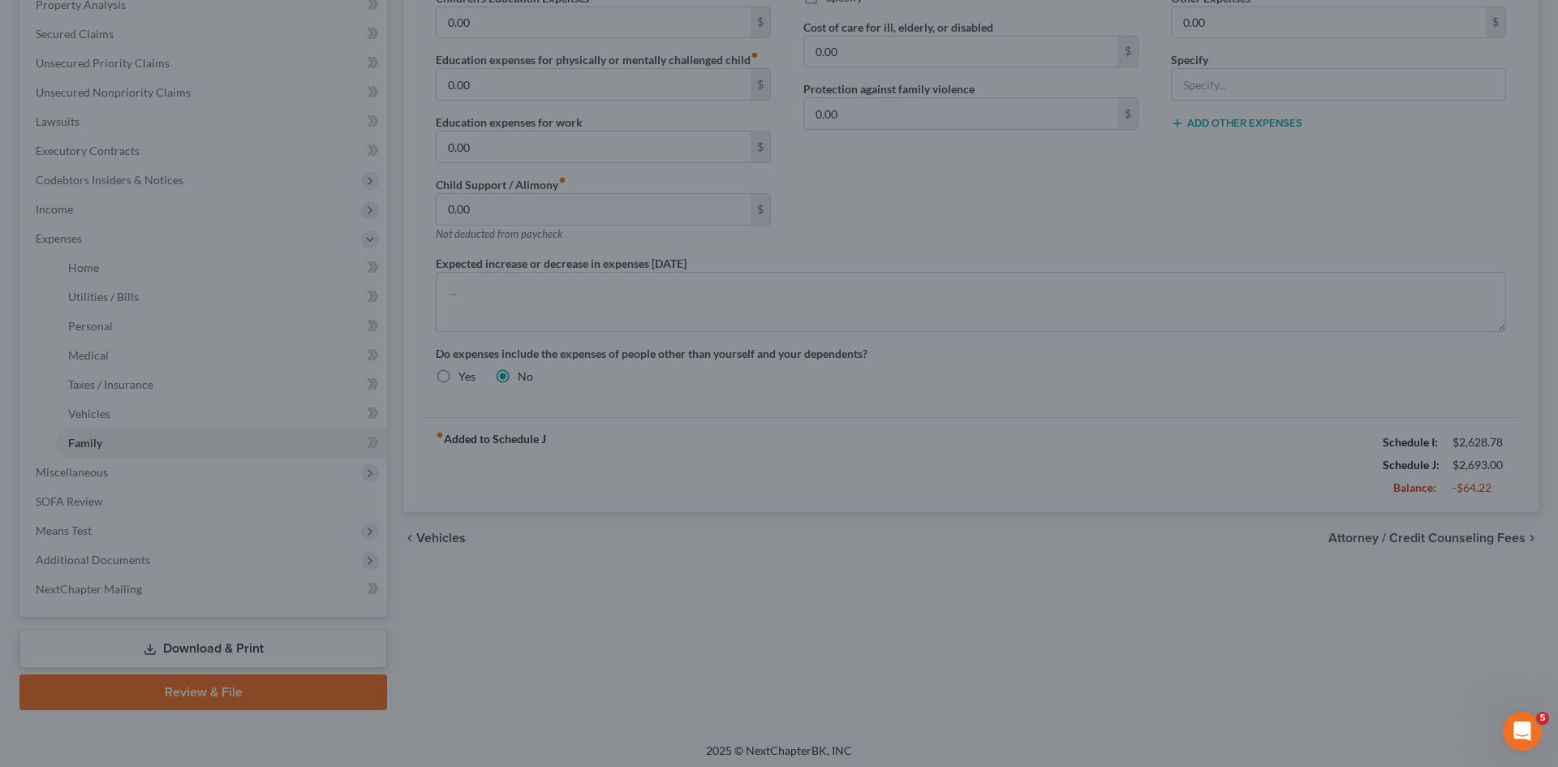
type input "120.00"
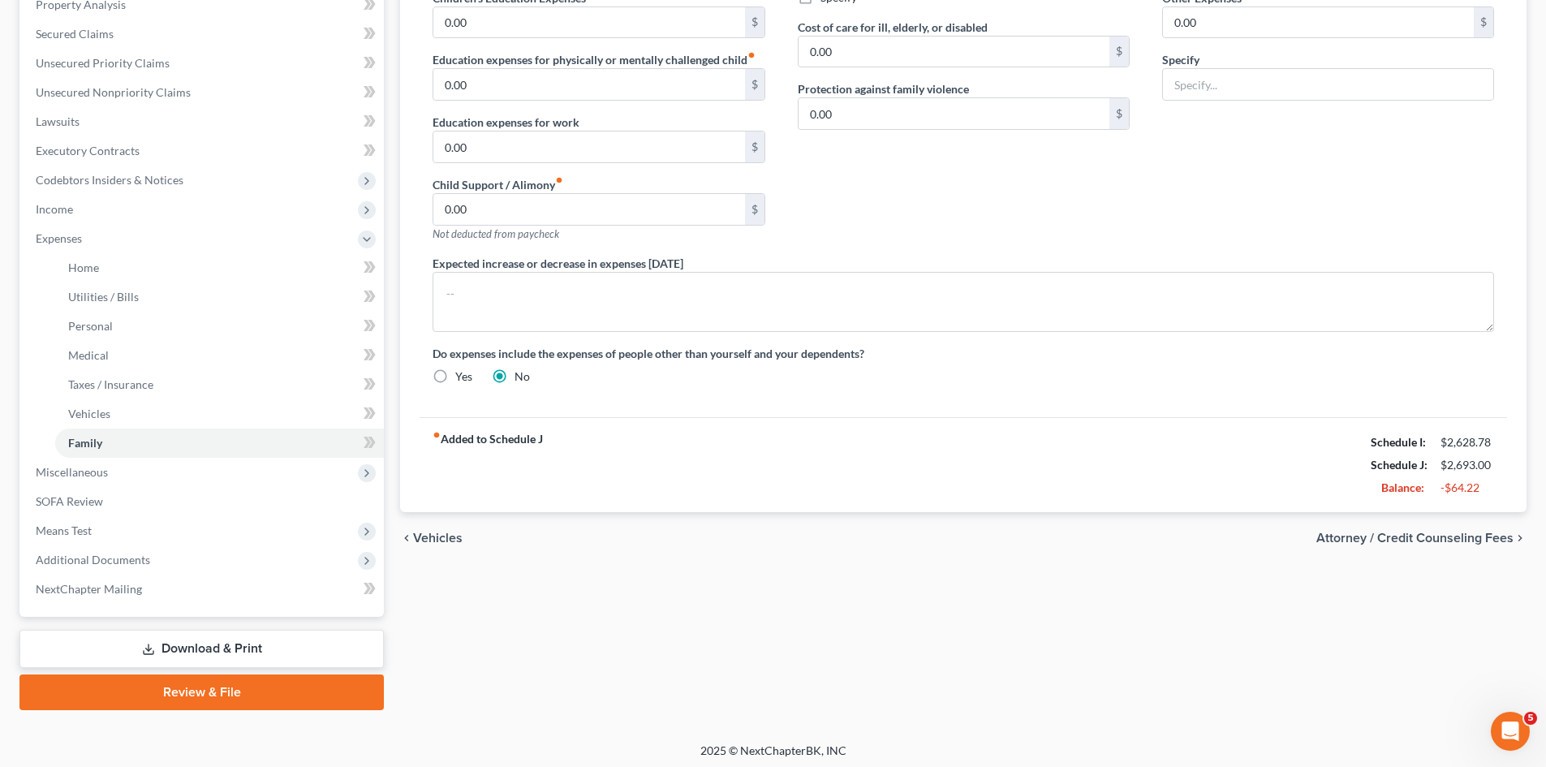
select select "0"
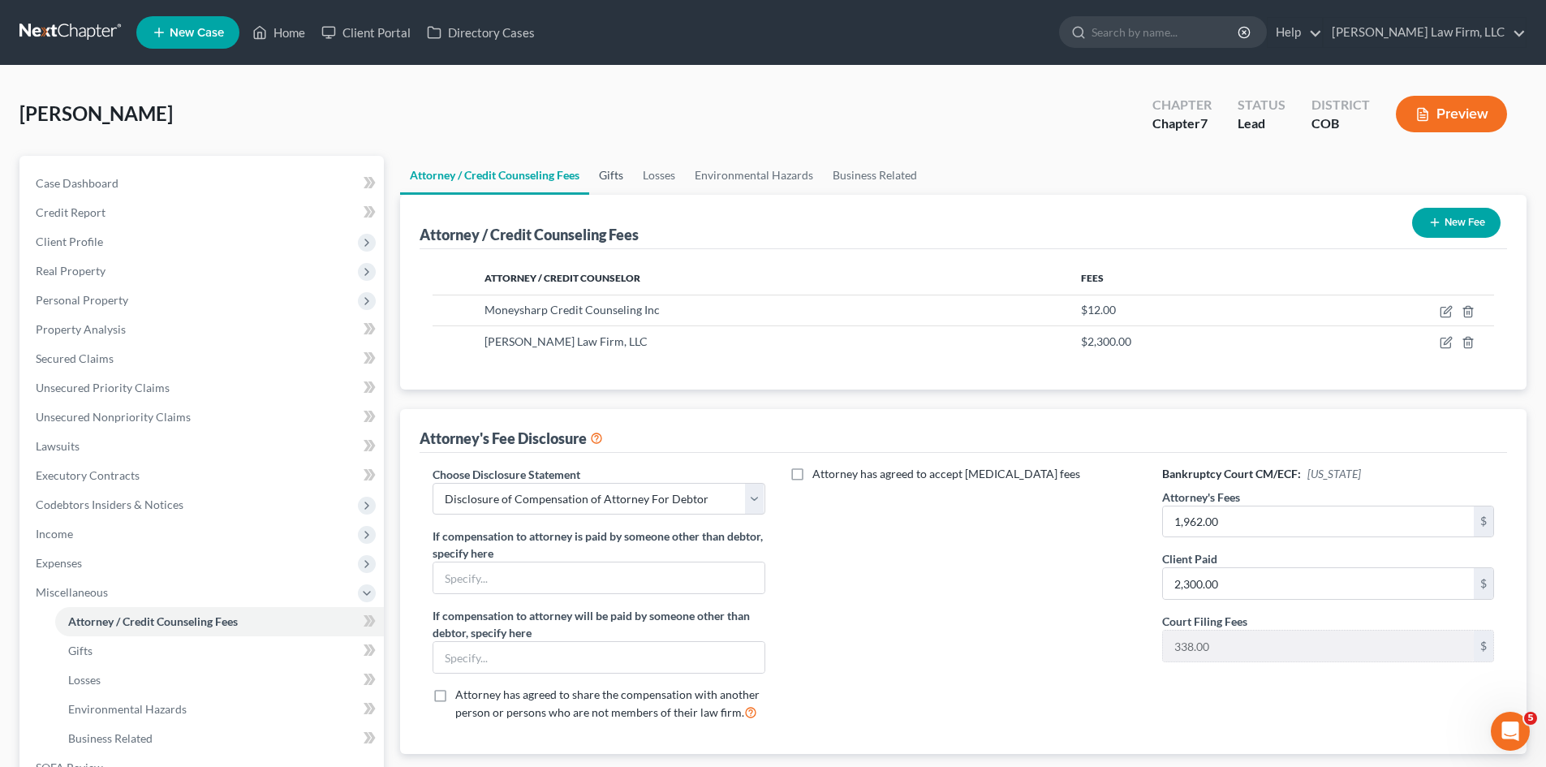
click at [626, 172] on link "Gifts" at bounding box center [611, 175] width 44 height 39
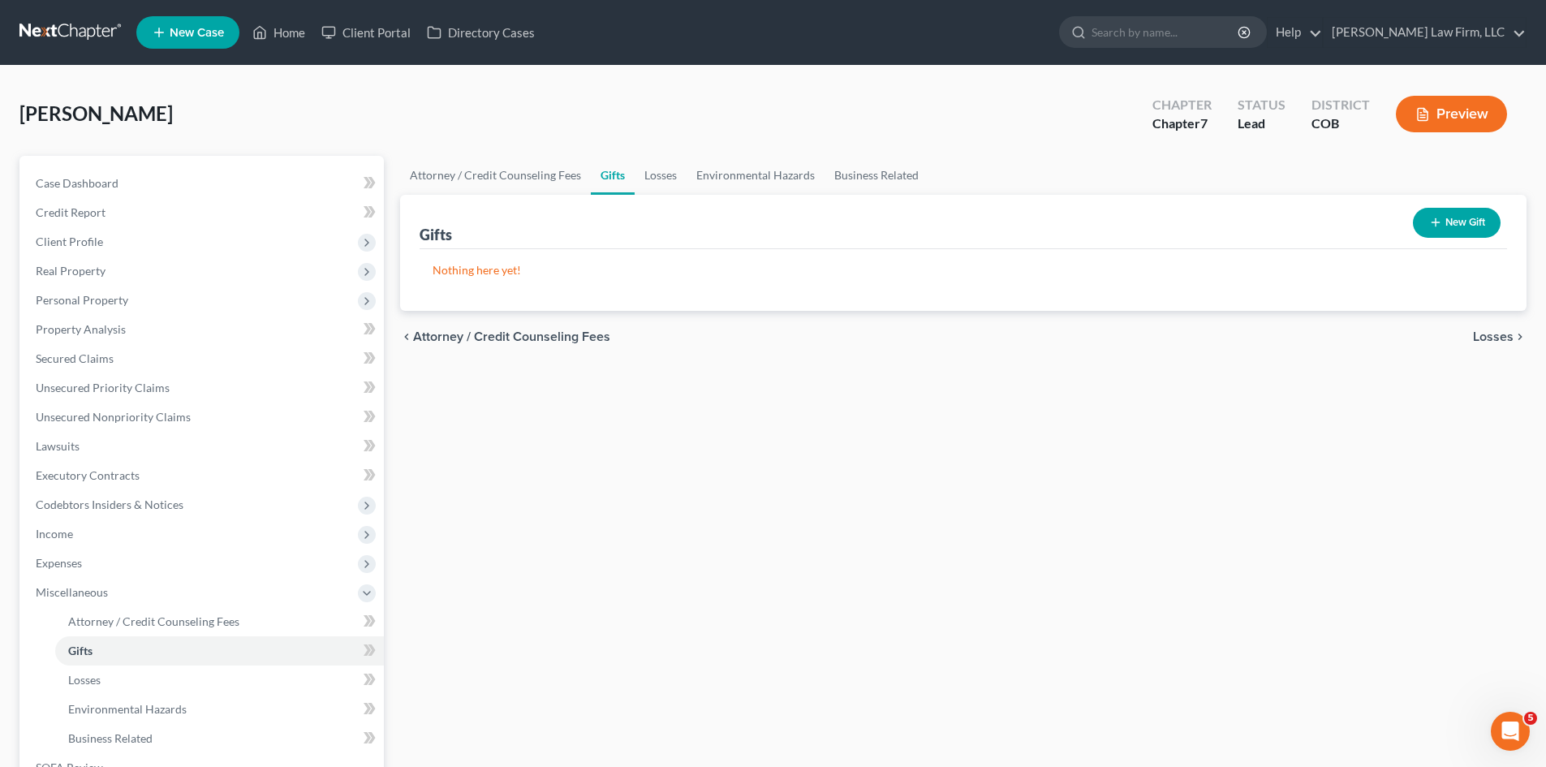
click at [1462, 218] on button "New Gift" at bounding box center [1457, 223] width 88 height 30
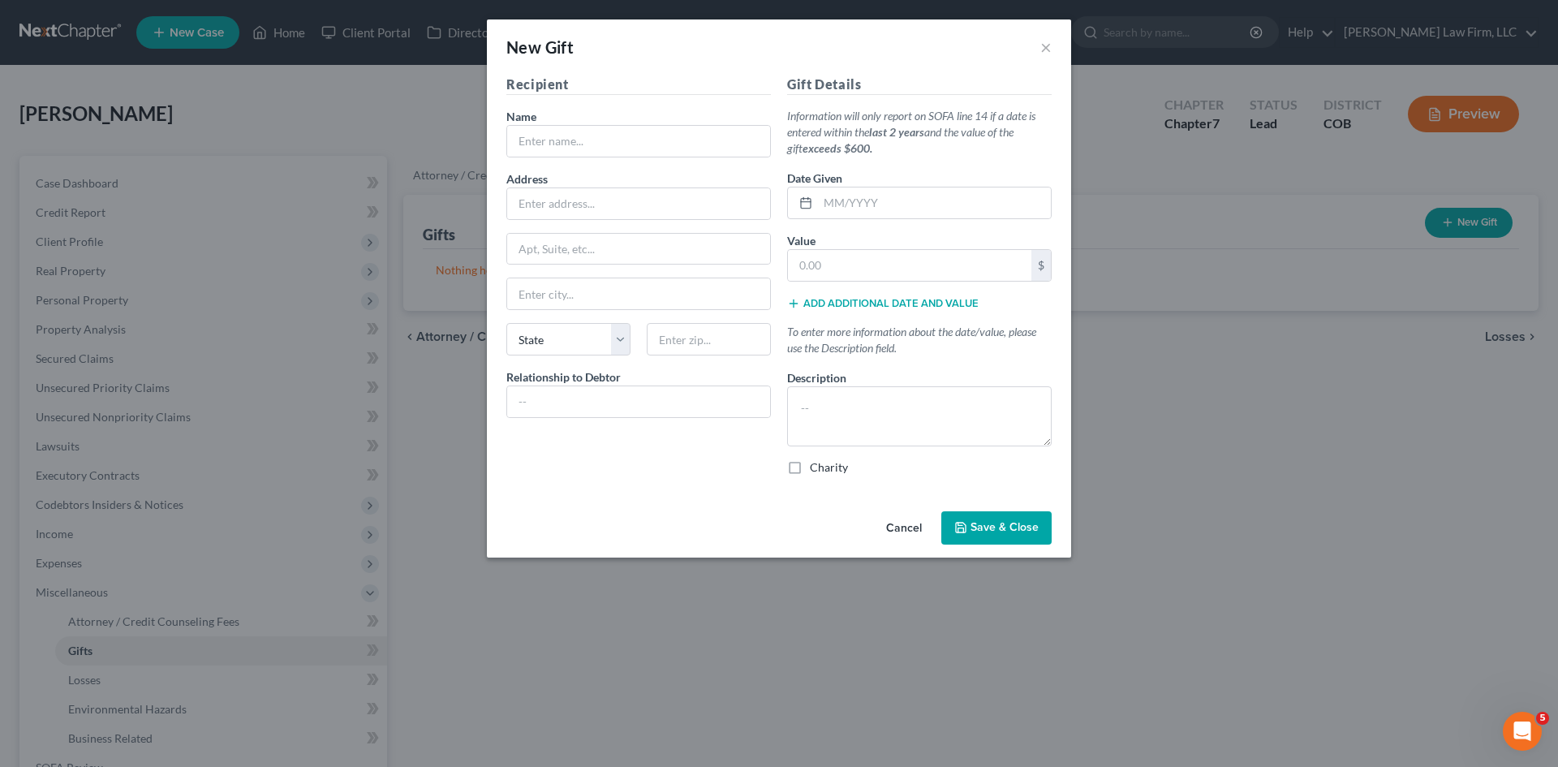
click at [910, 528] on button "Cancel" at bounding box center [904, 529] width 62 height 32
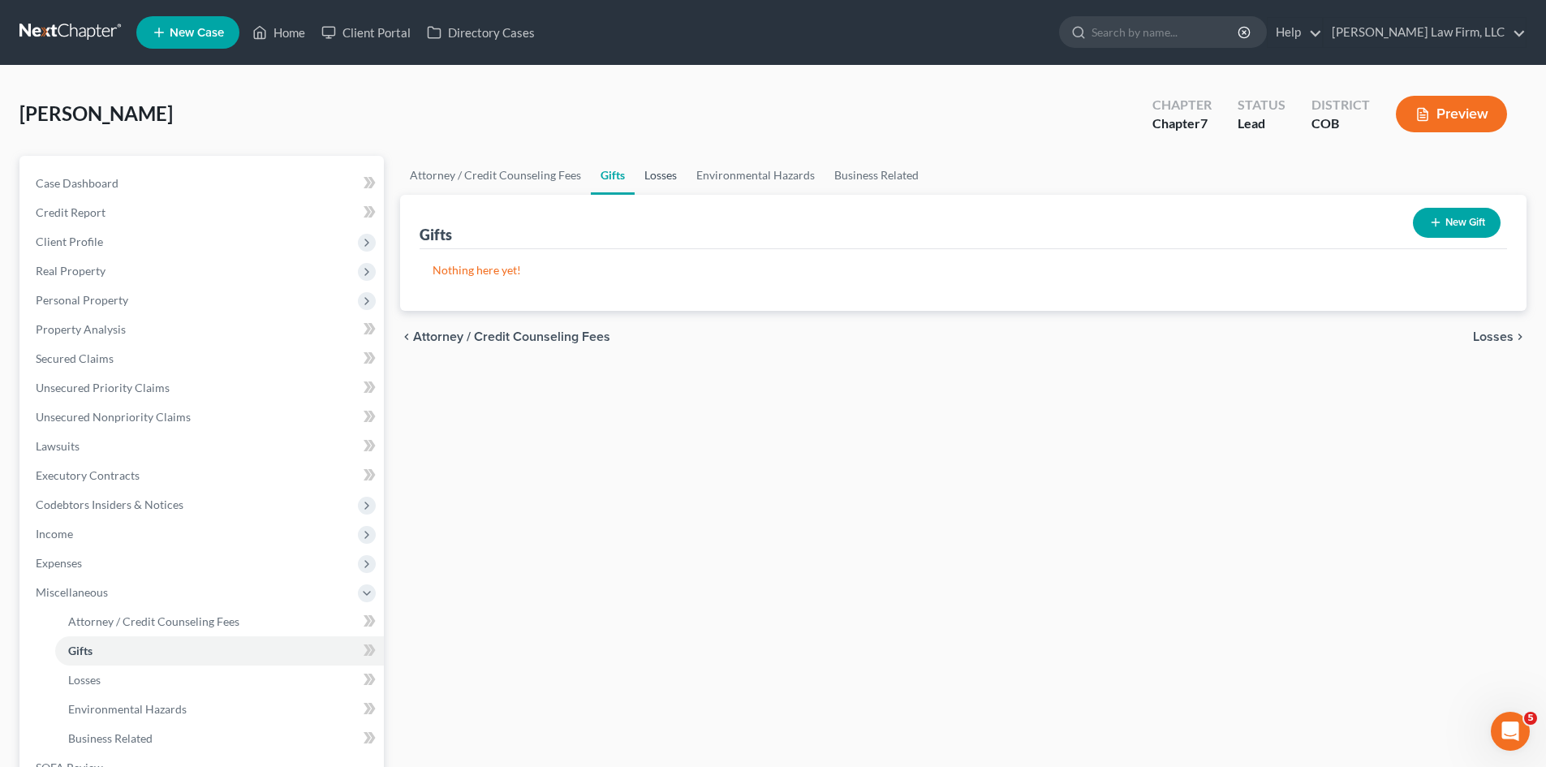
click at [666, 177] on link "Losses" at bounding box center [661, 175] width 52 height 39
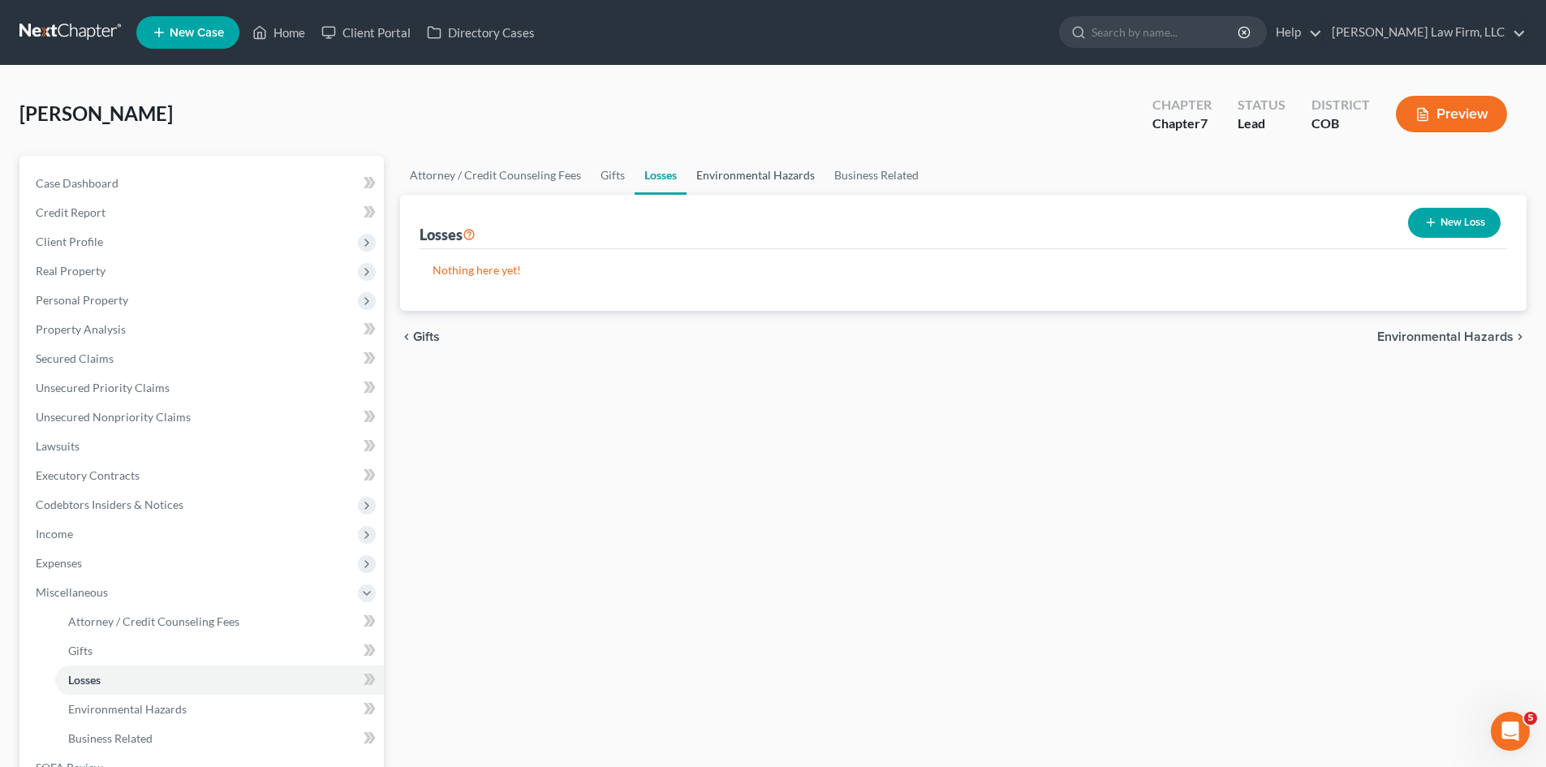
click at [782, 161] on link "Environmental Hazards" at bounding box center [755, 175] width 138 height 39
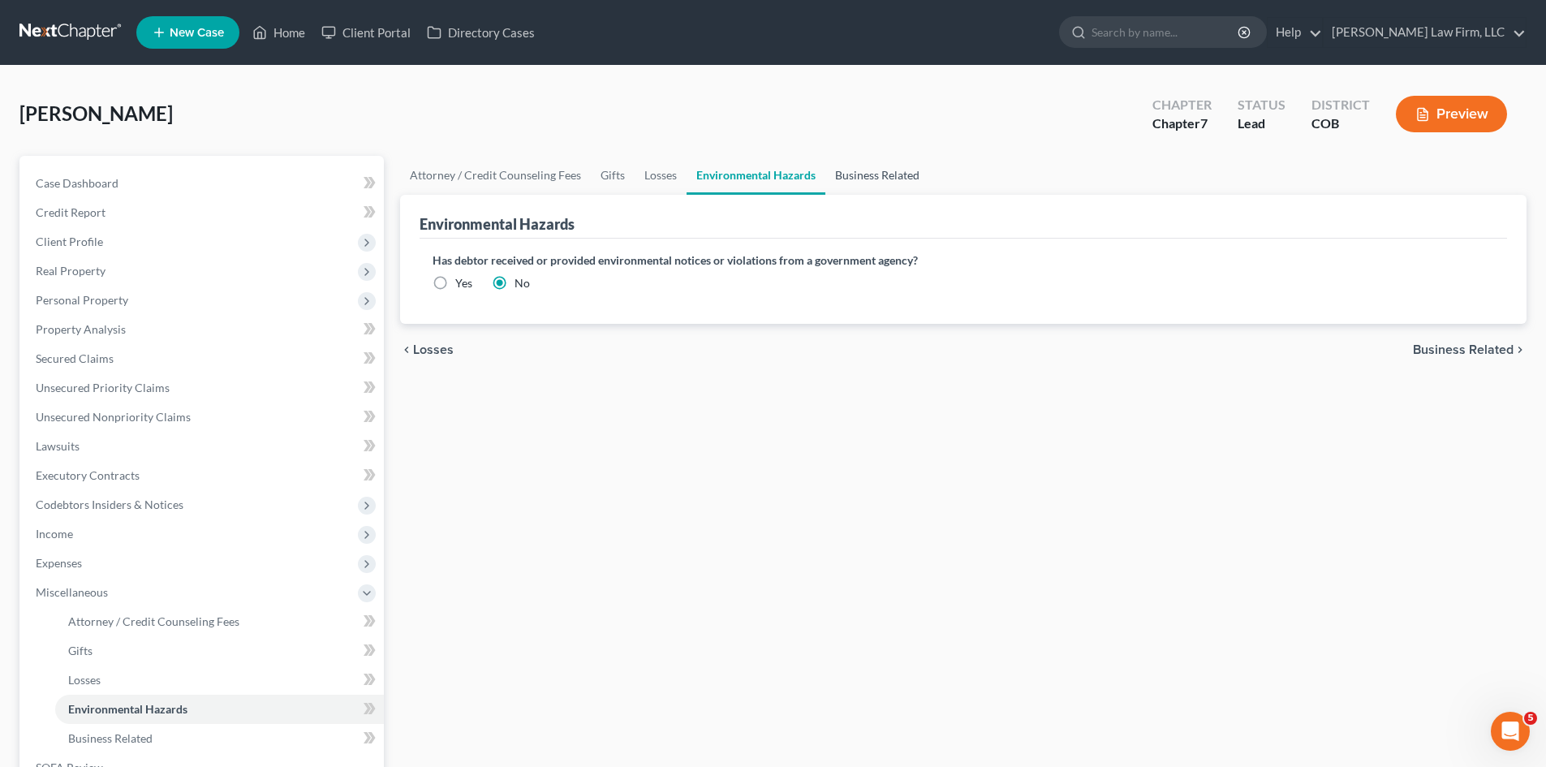
click at [846, 177] on link "Business Related" at bounding box center [877, 175] width 104 height 39
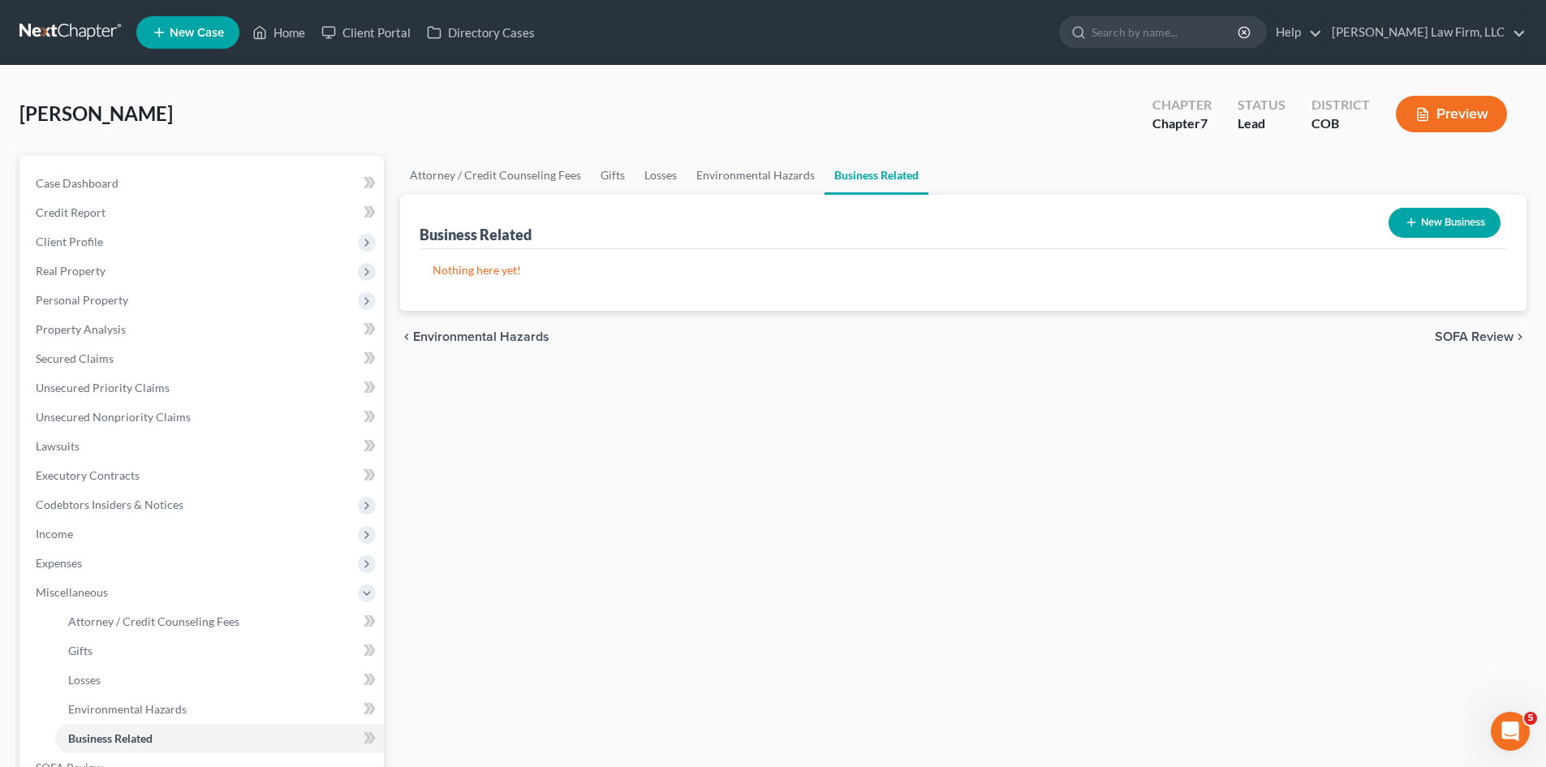
click at [1460, 342] on span "SOFA Review" at bounding box center [1474, 336] width 79 height 13
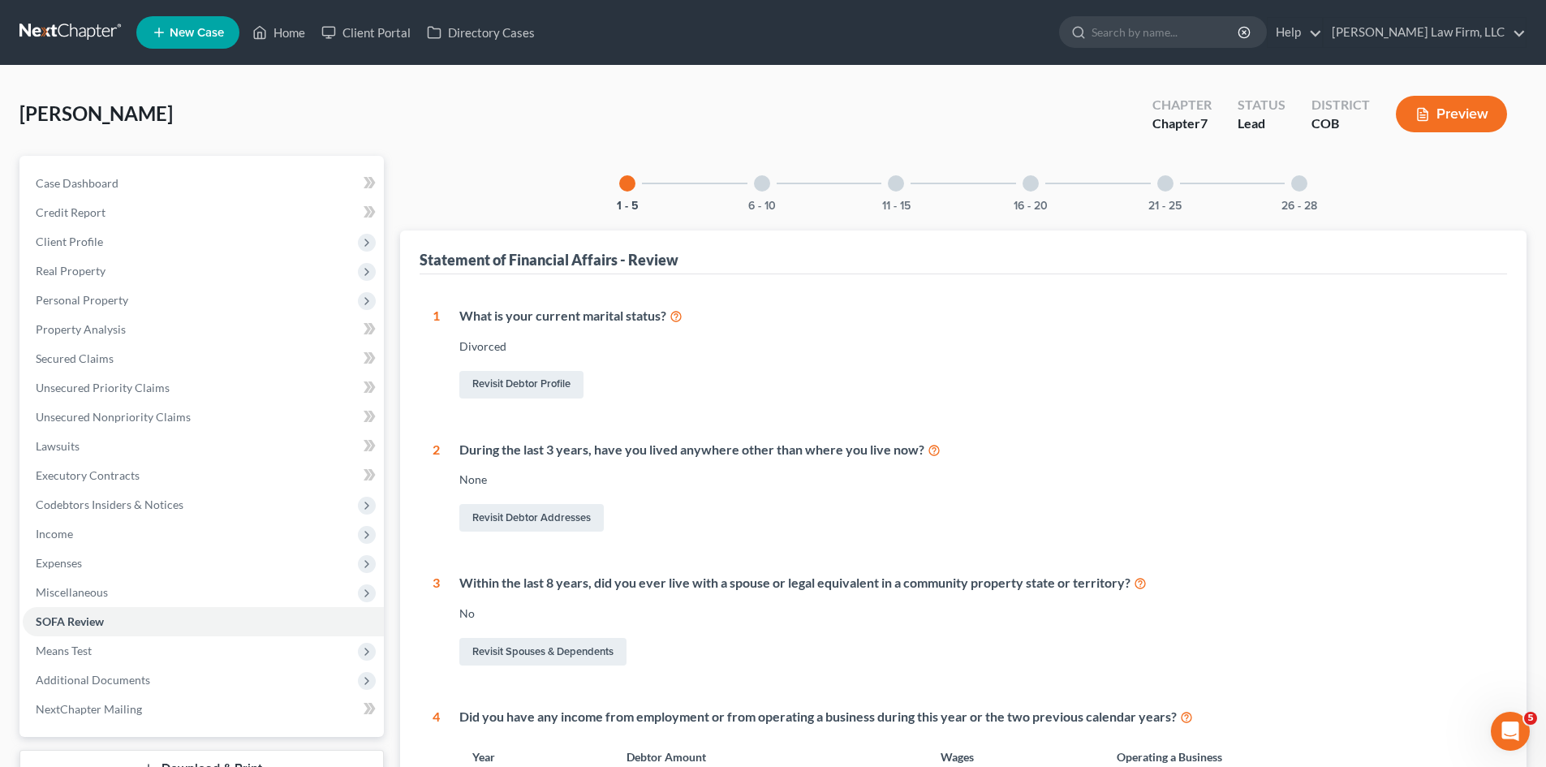
click at [755, 188] on div at bounding box center [762, 183] width 16 height 16
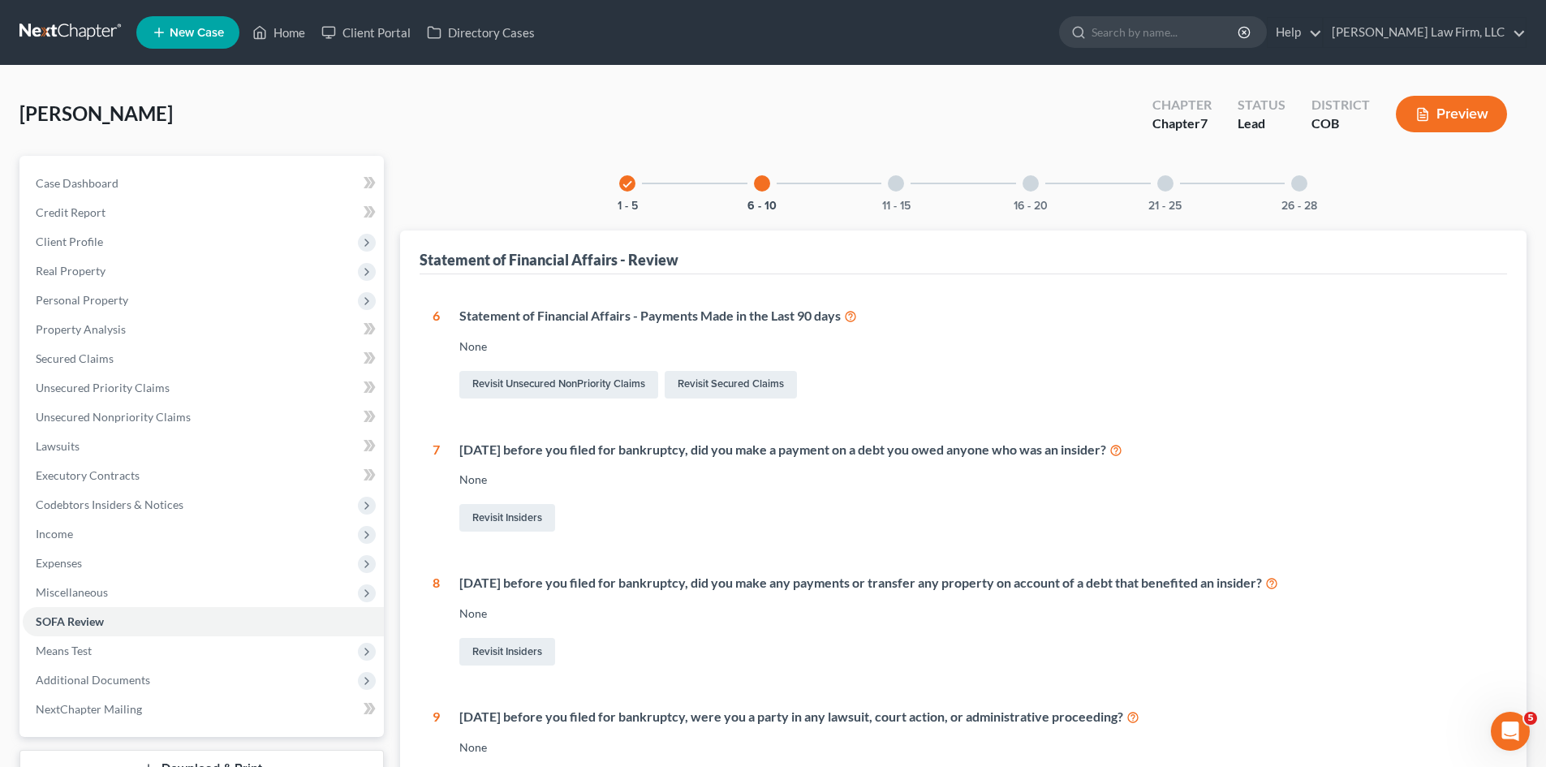
click at [901, 189] on div at bounding box center [896, 183] width 16 height 16
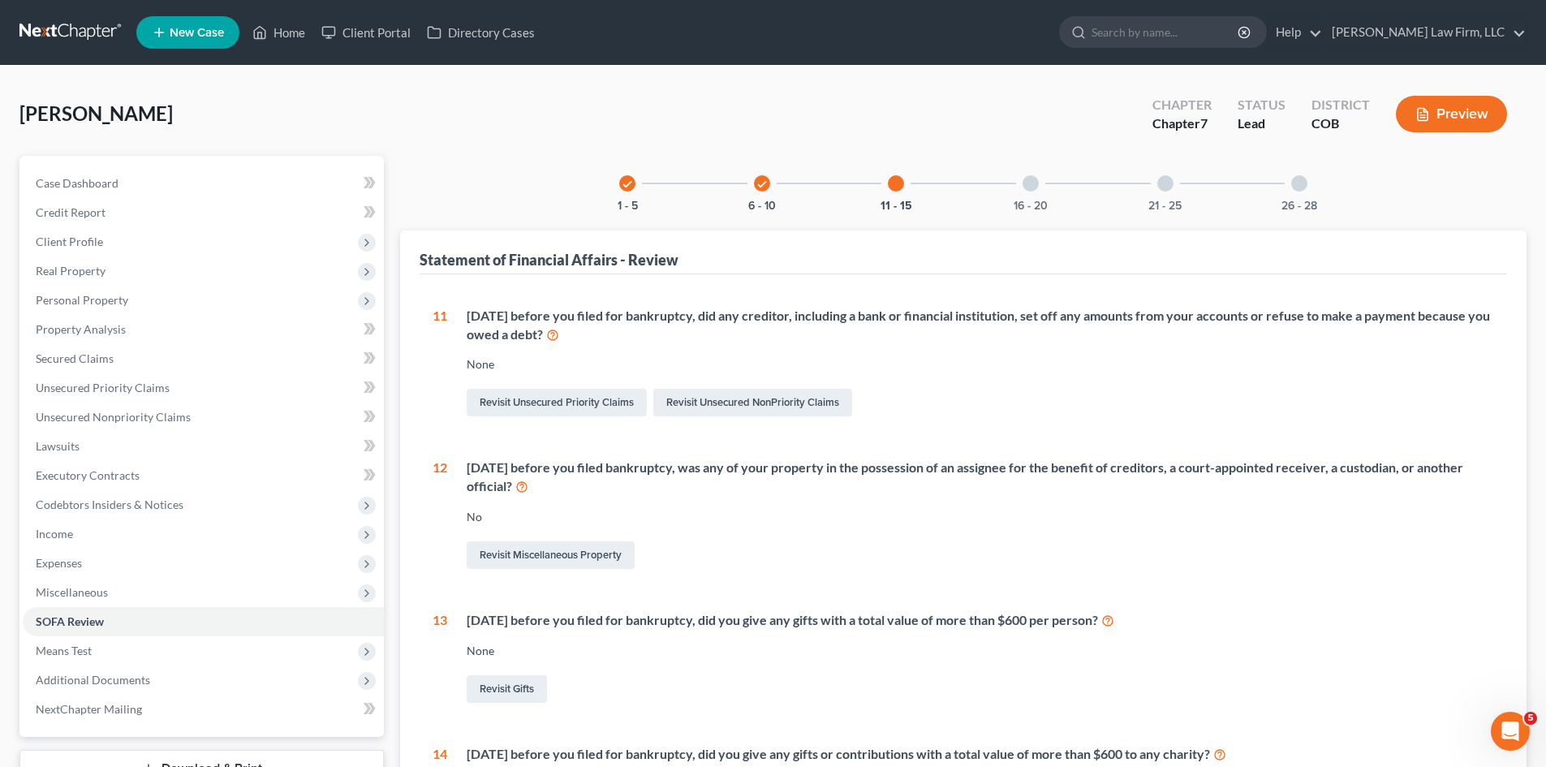
click at [1021, 186] on div "16 - 20" at bounding box center [1030, 183] width 55 height 55
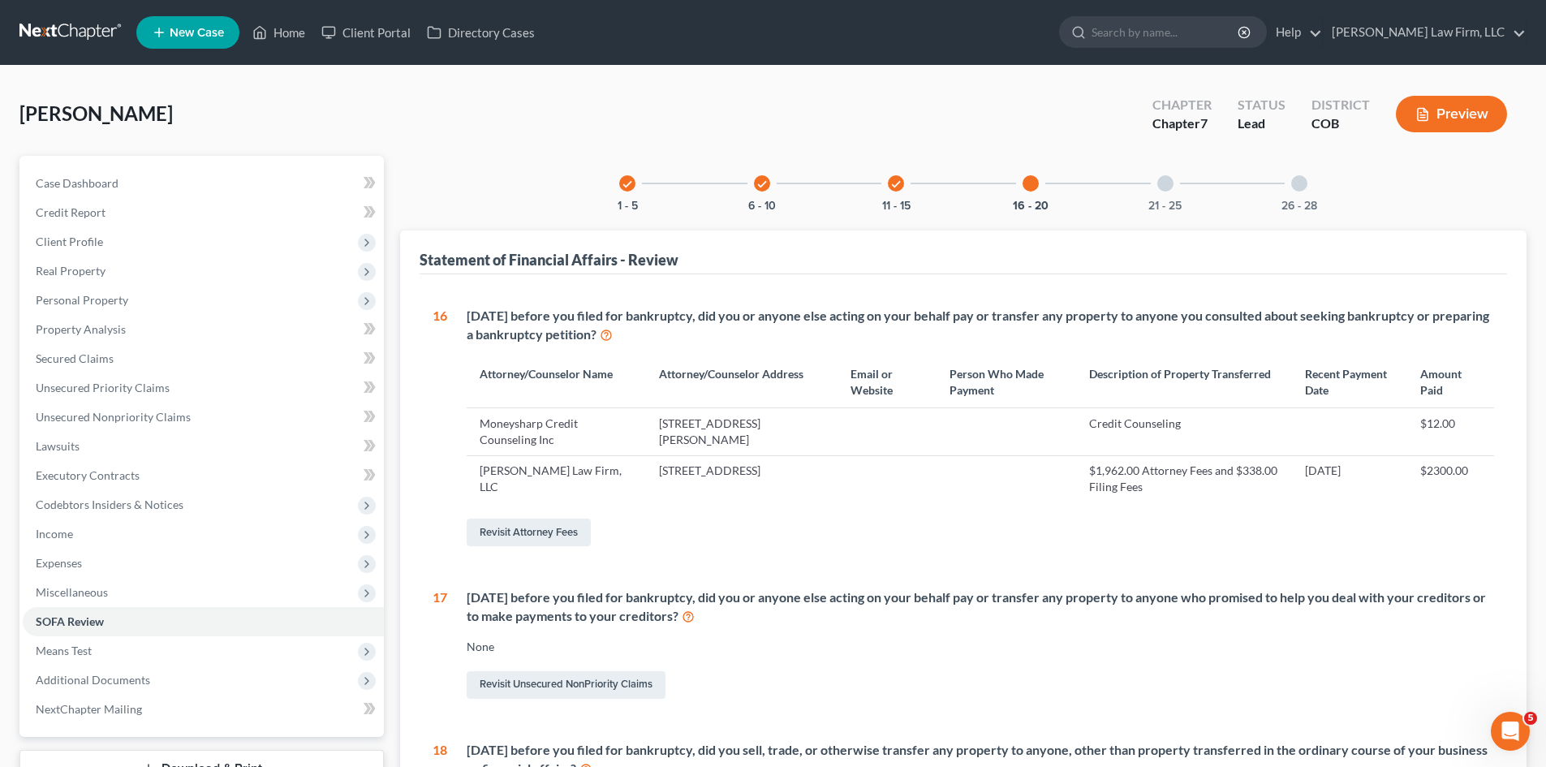
click at [1154, 187] on div "21 - 25" at bounding box center [1165, 183] width 55 height 55
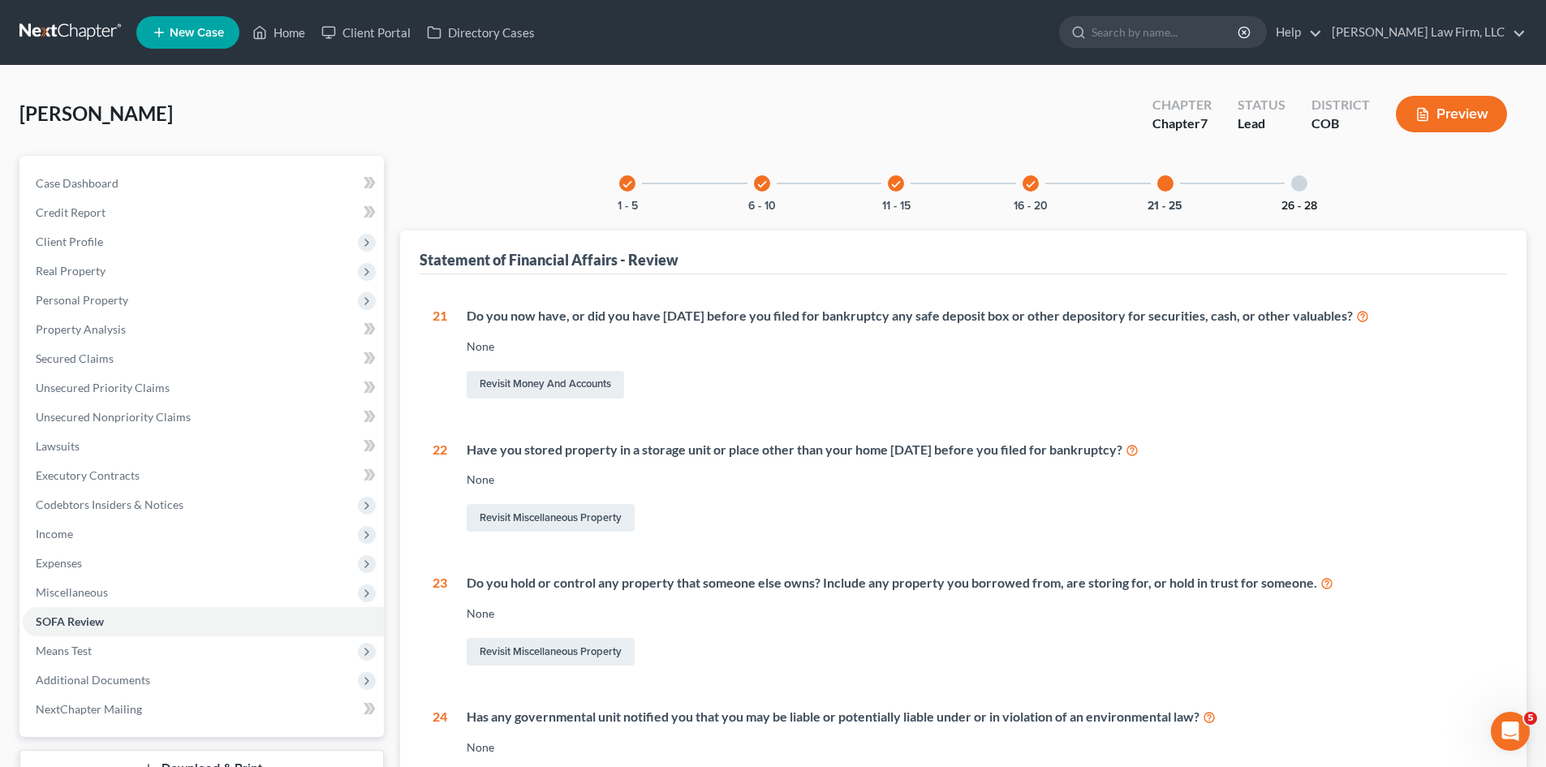
click at [1313, 200] on button "26 - 28" at bounding box center [1299, 205] width 36 height 11
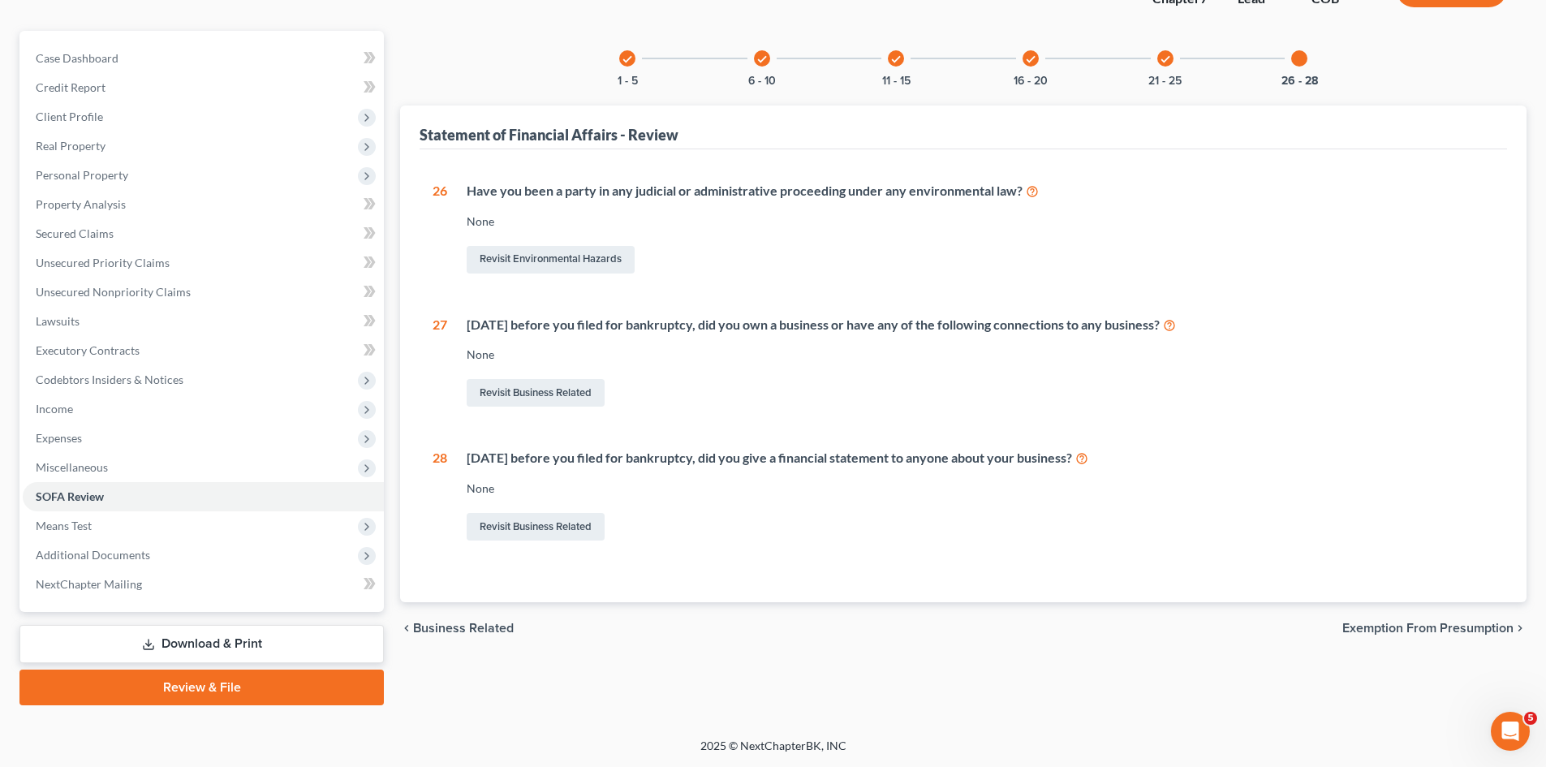
click at [1461, 623] on span "Exemption from Presumption" at bounding box center [1427, 628] width 171 height 13
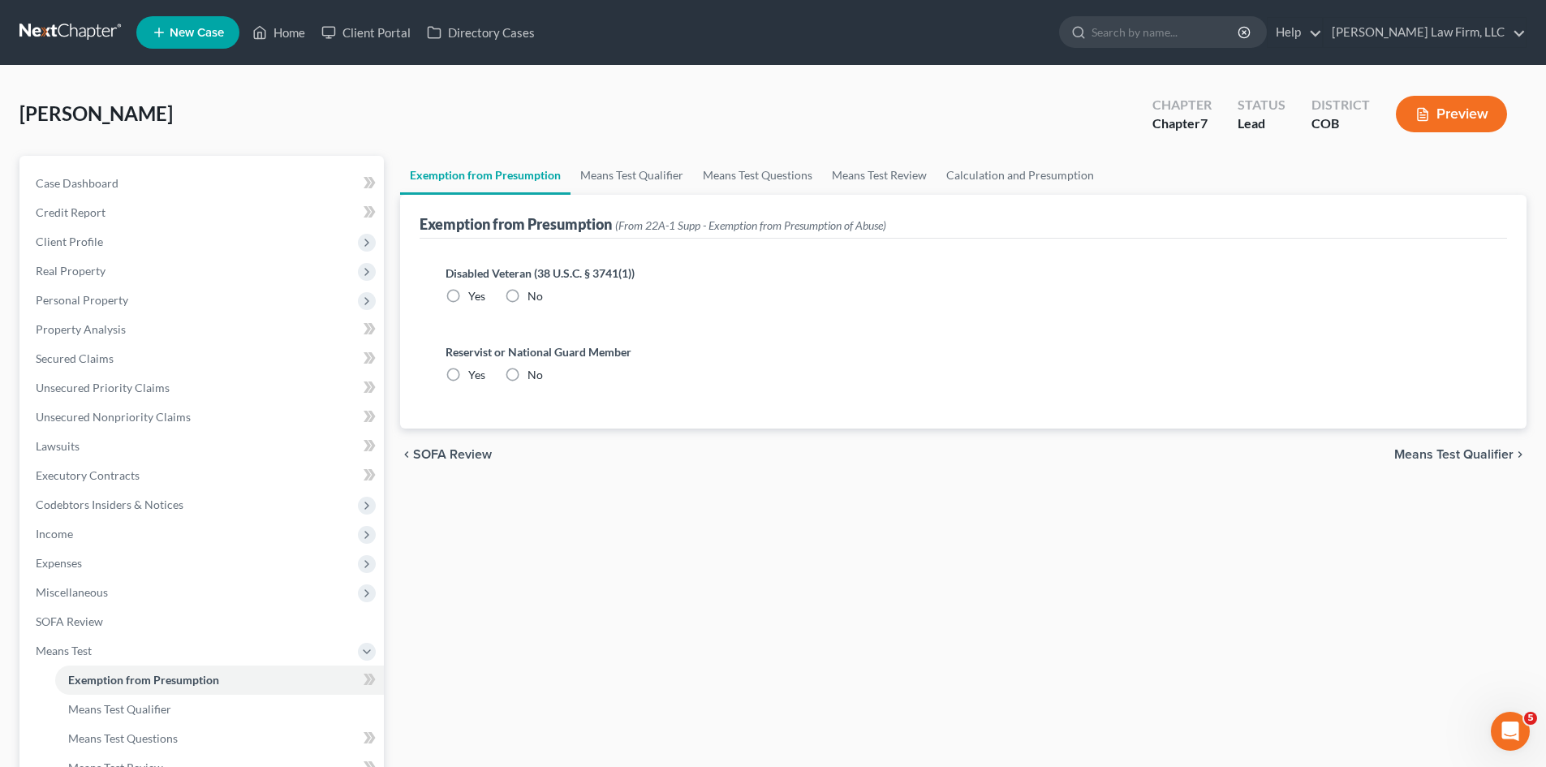
click at [527, 291] on label "No" at bounding box center [534, 296] width 15 height 16
click at [534, 291] on input "No" at bounding box center [539, 293] width 11 height 11
radio input "true"
click at [547, 382] on div "Reservist or National Guard Member Yes No" at bounding box center [962, 363] width 1035 height 40
click at [535, 378] on span "No" at bounding box center [534, 375] width 15 height 14
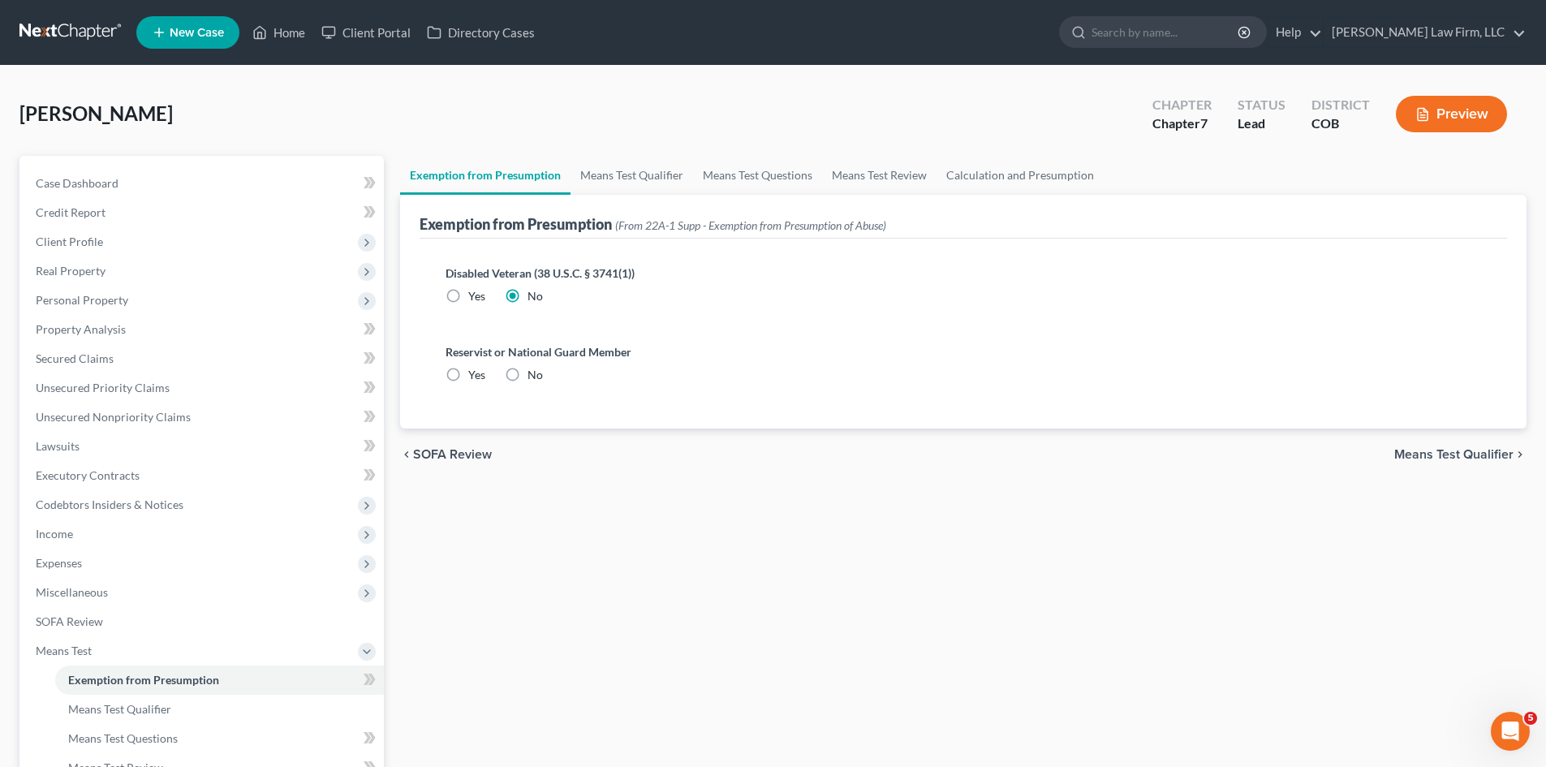
click at [535, 377] on input "No" at bounding box center [539, 372] width 11 height 11
radio input "true"
click at [1473, 454] on span "Means Test Qualifier" at bounding box center [1453, 454] width 119 height 13
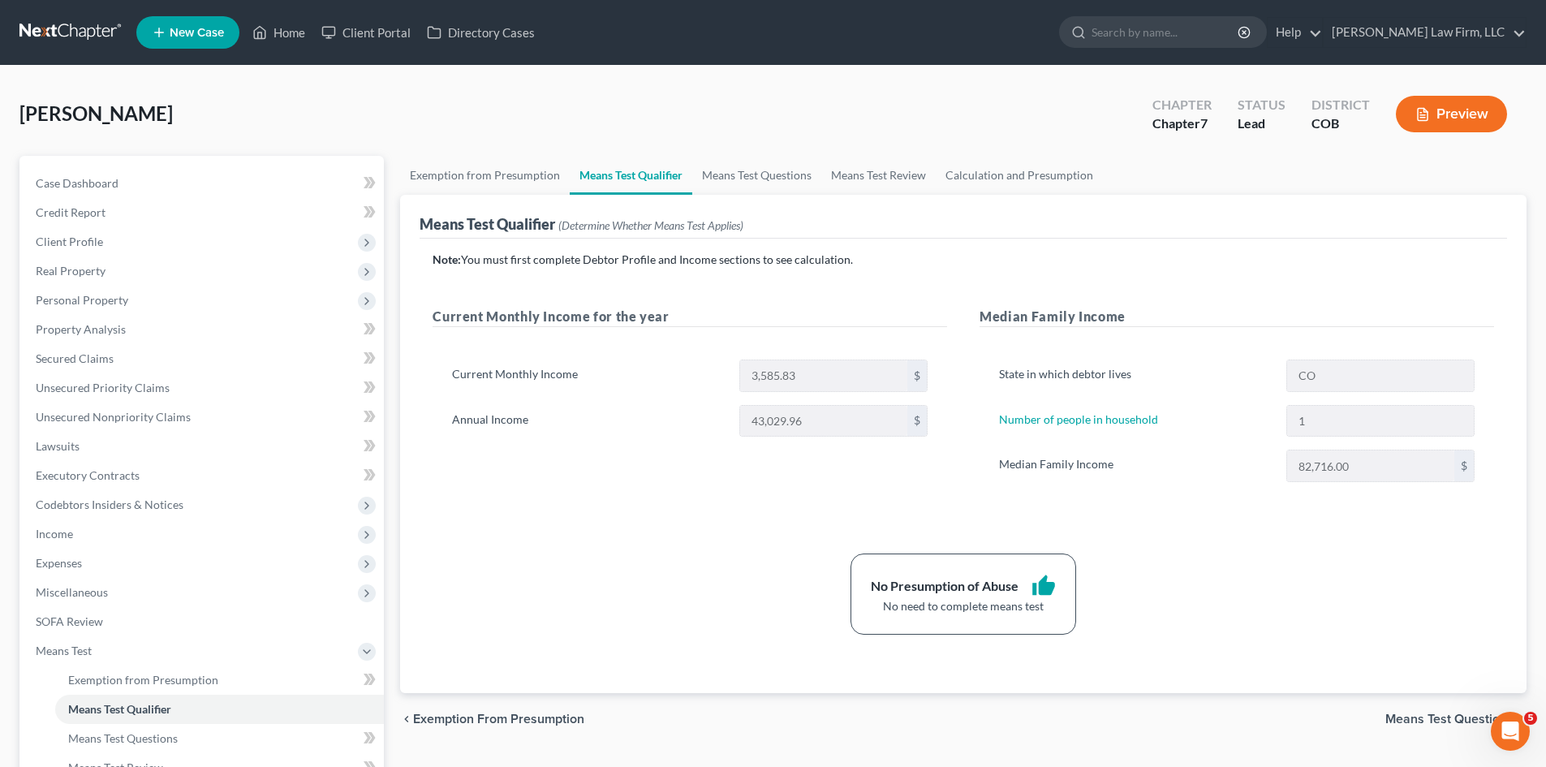
click at [1400, 734] on div "chevron_left Exemption from Presumption Means Test Questions chevron_right" at bounding box center [963, 719] width 1126 height 52
click at [1401, 720] on span "Means Test Questions" at bounding box center [1449, 718] width 128 height 13
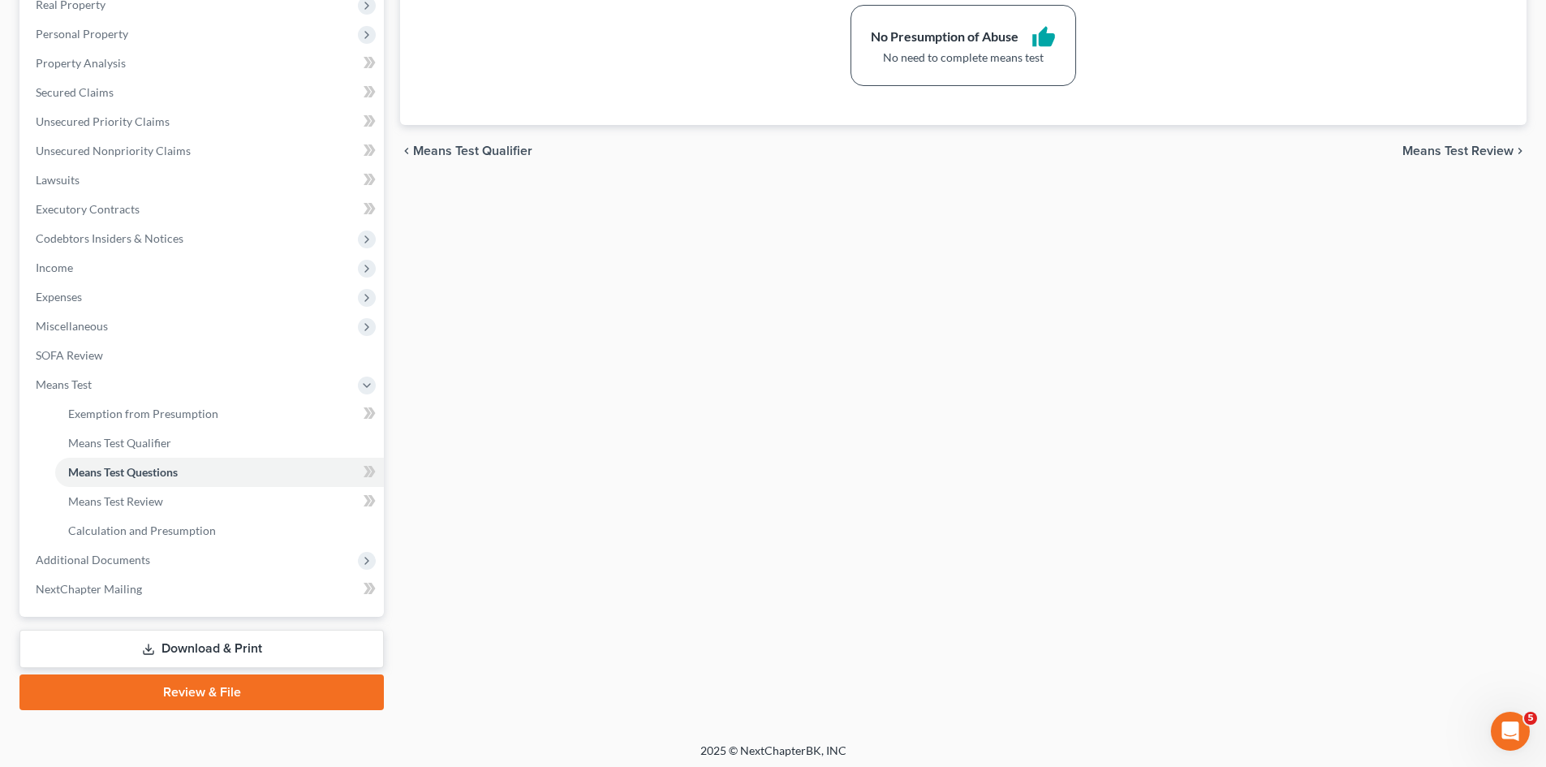
scroll to position [271, 0]
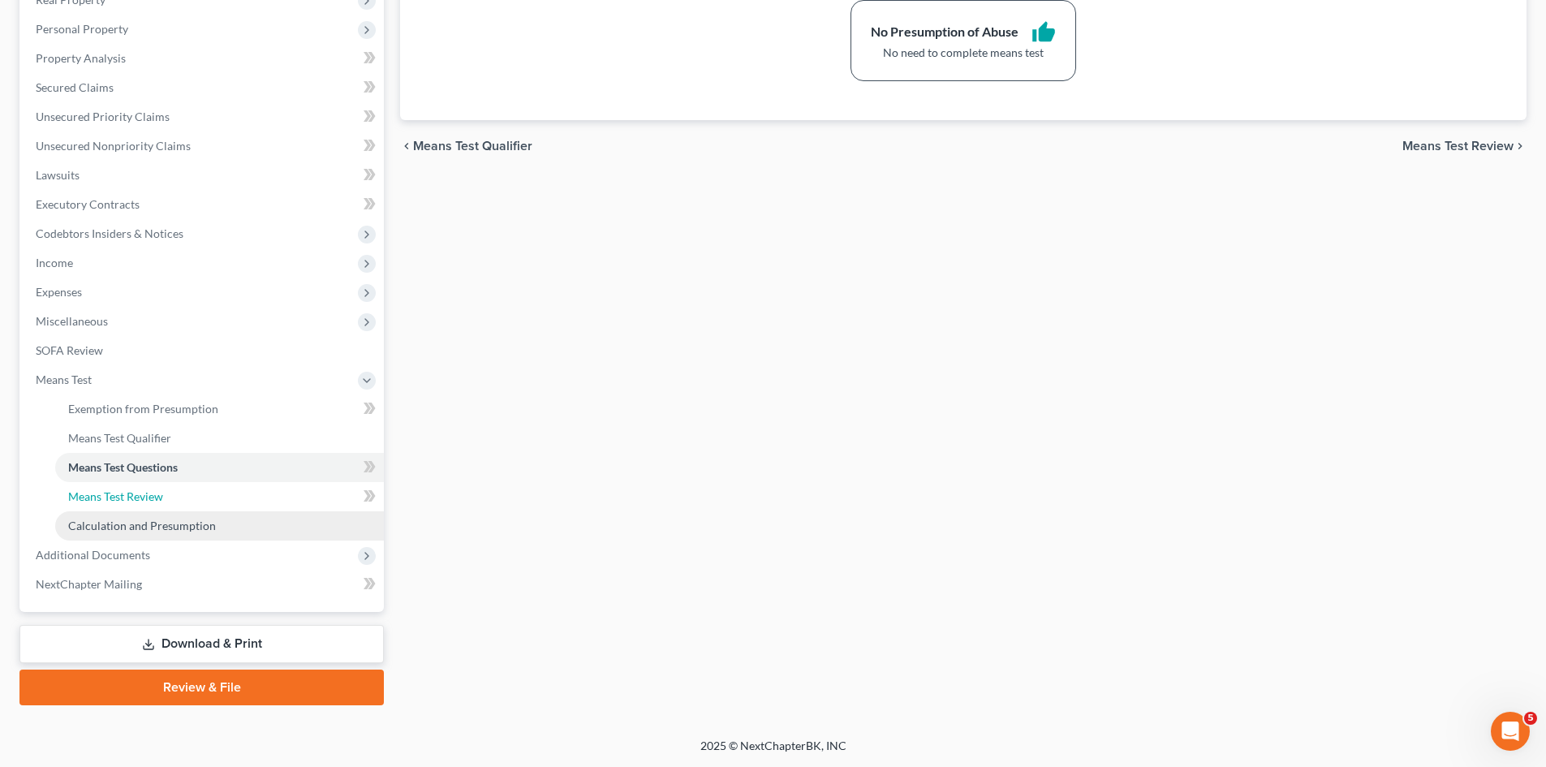
drag, startPoint x: 119, startPoint y: 493, endPoint x: 143, endPoint y: 516, distance: 32.7
click at [119, 493] on span "Means Test Review" at bounding box center [115, 496] width 95 height 14
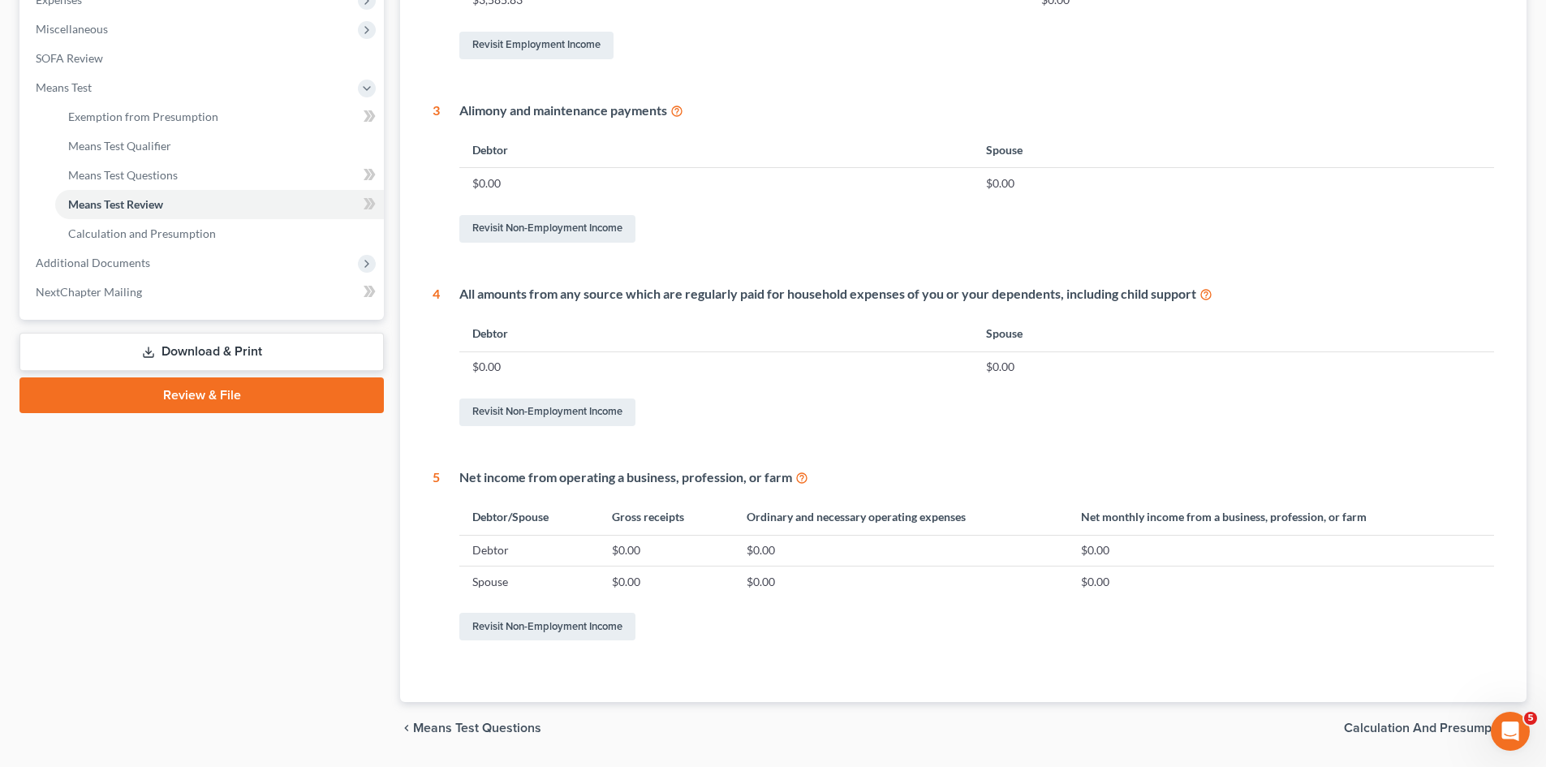
scroll to position [568, 0]
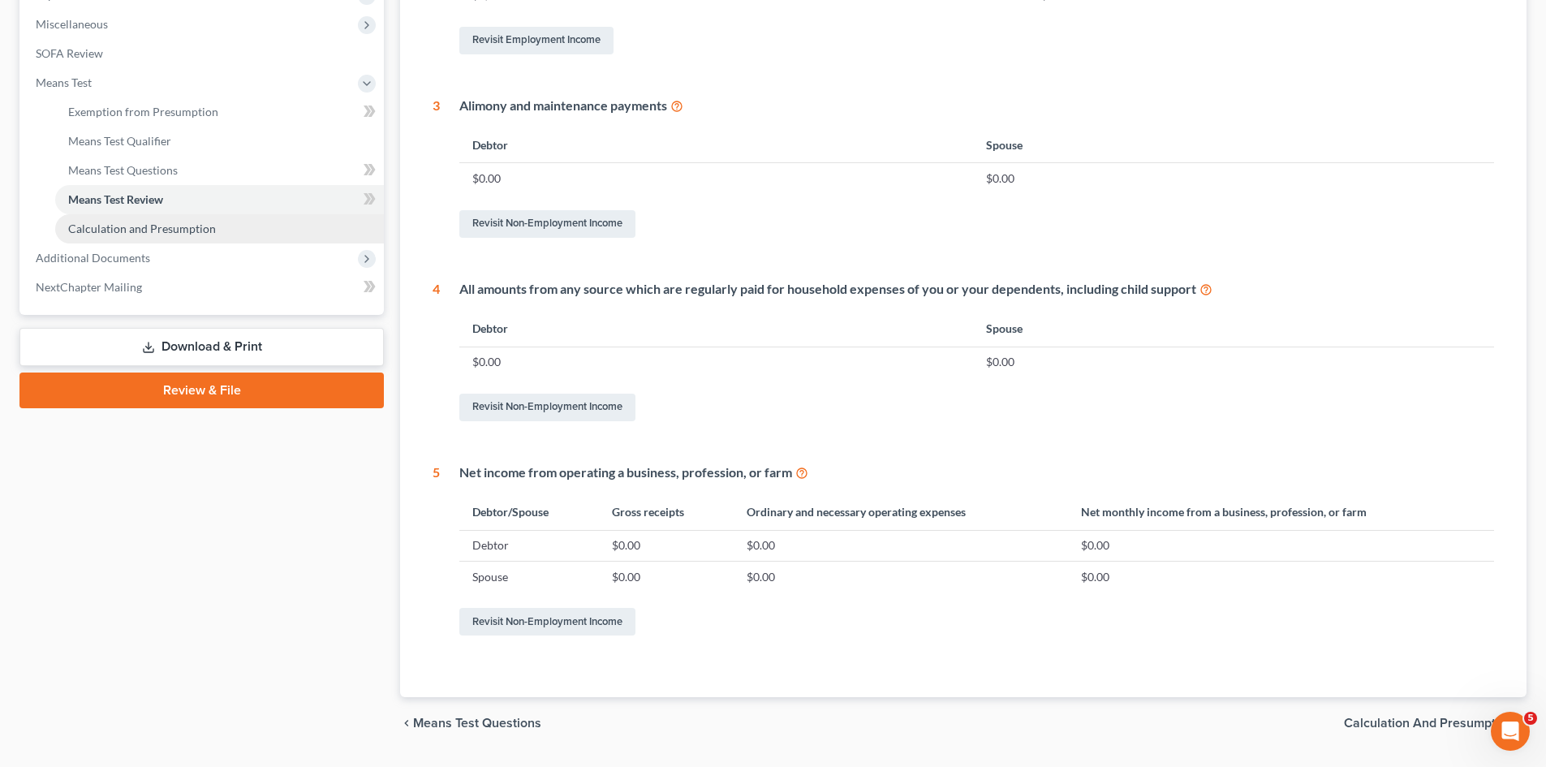
click at [107, 231] on span "Calculation and Presumption" at bounding box center [142, 229] width 148 height 14
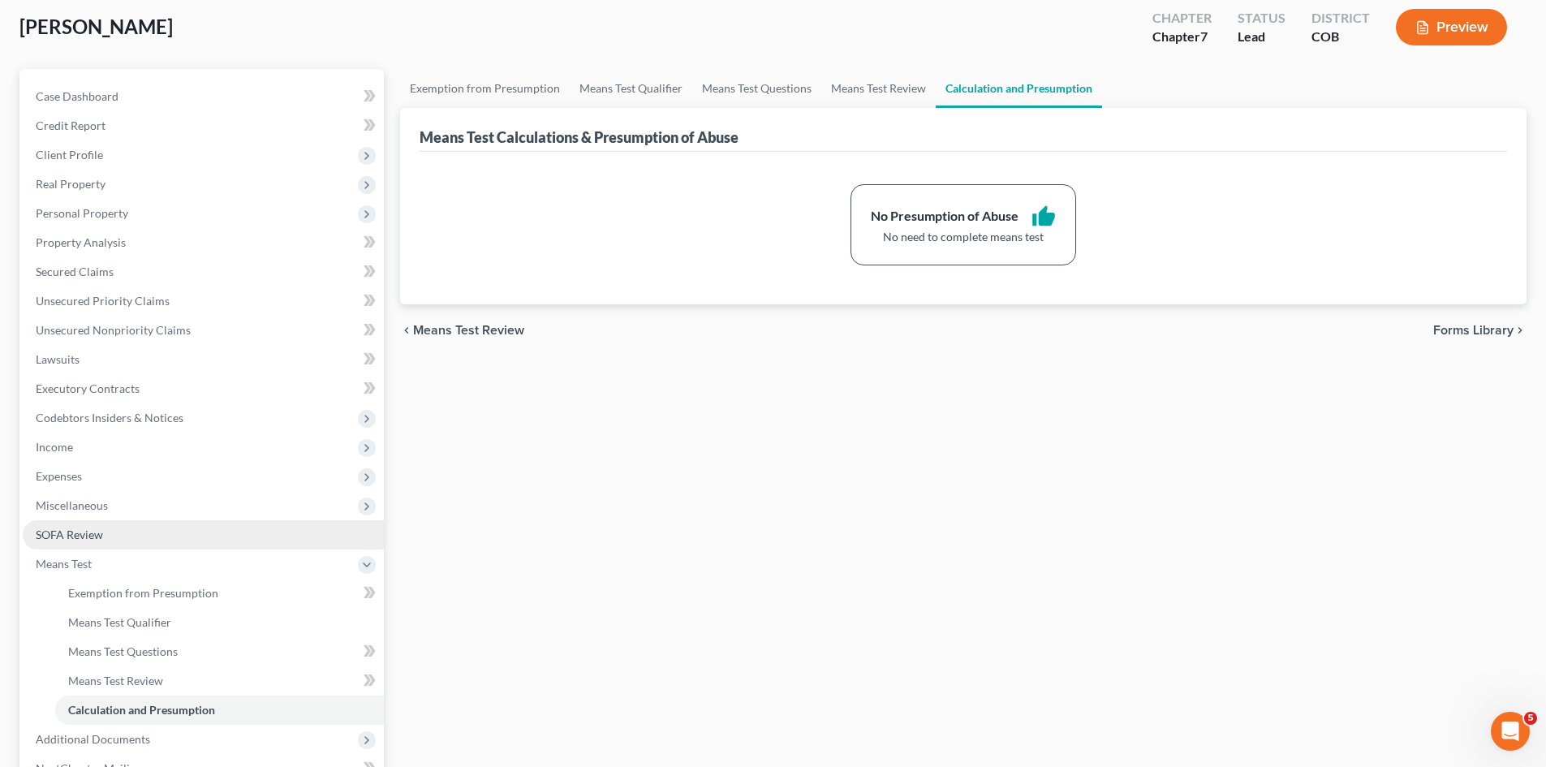
scroll to position [271, 0]
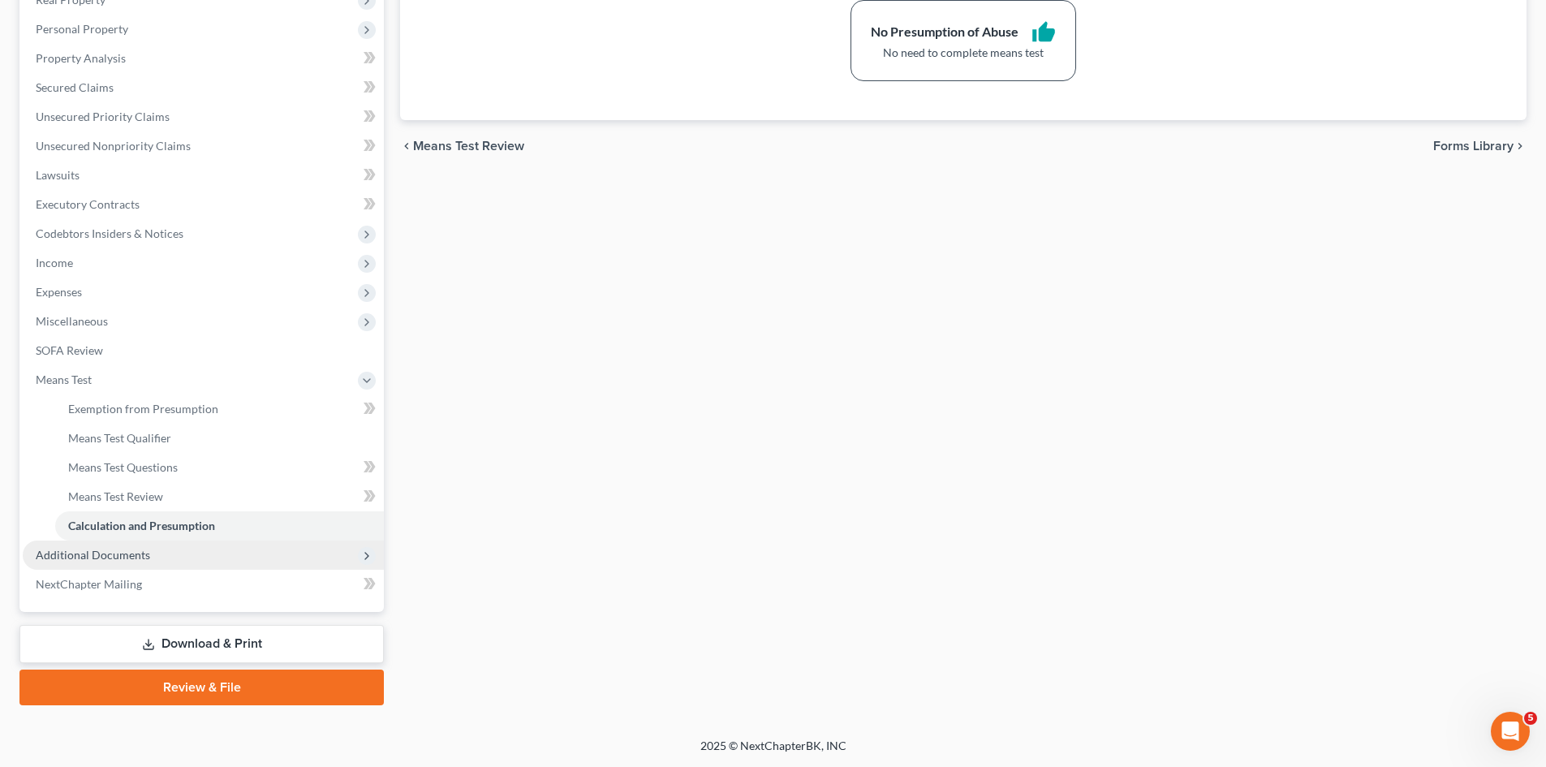
click at [126, 555] on span "Additional Documents" at bounding box center [93, 555] width 114 height 14
click at [102, 557] on span "Download History" at bounding box center [114, 555] width 93 height 14
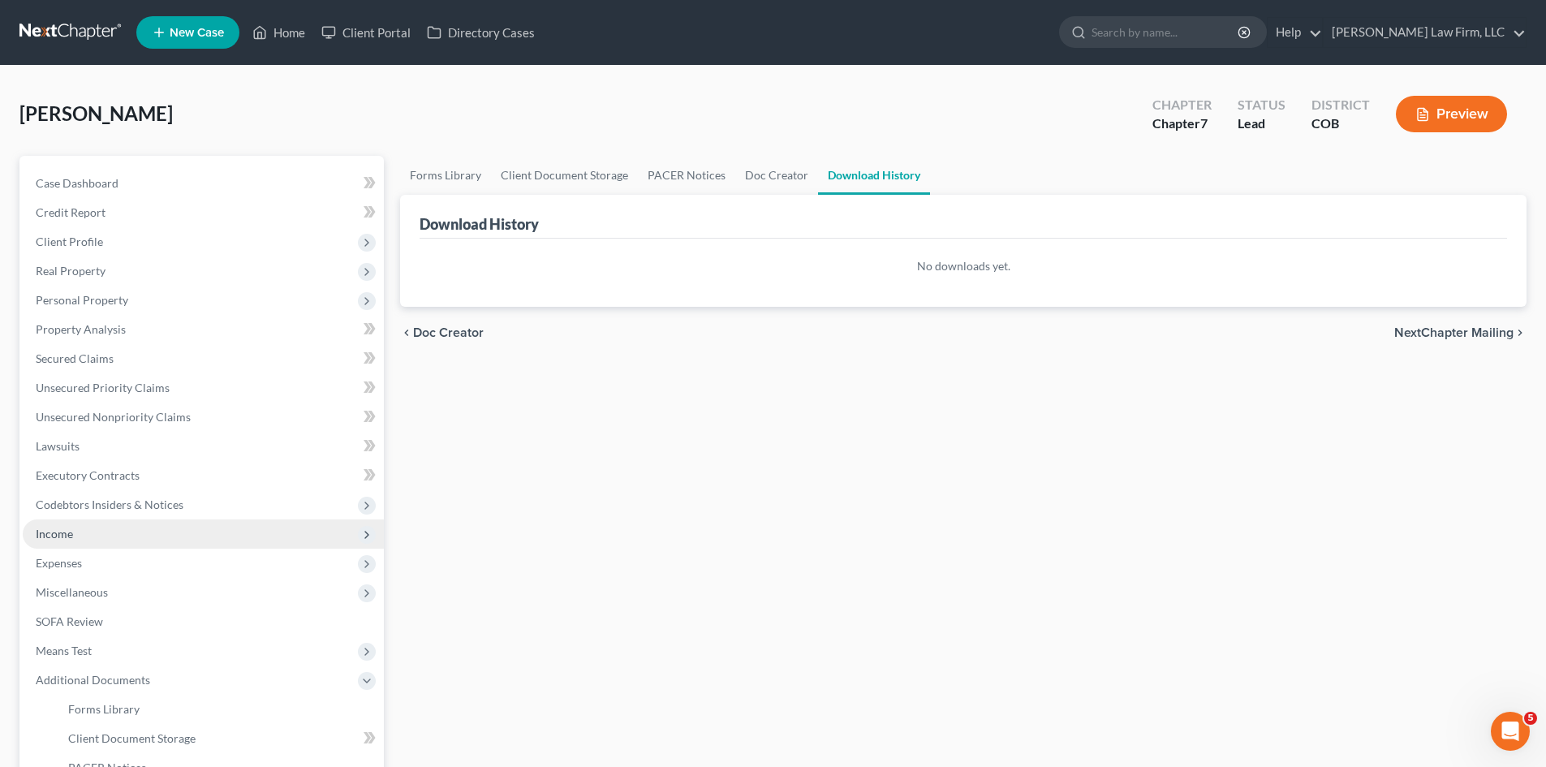
click at [65, 544] on span "Income" at bounding box center [203, 533] width 361 height 29
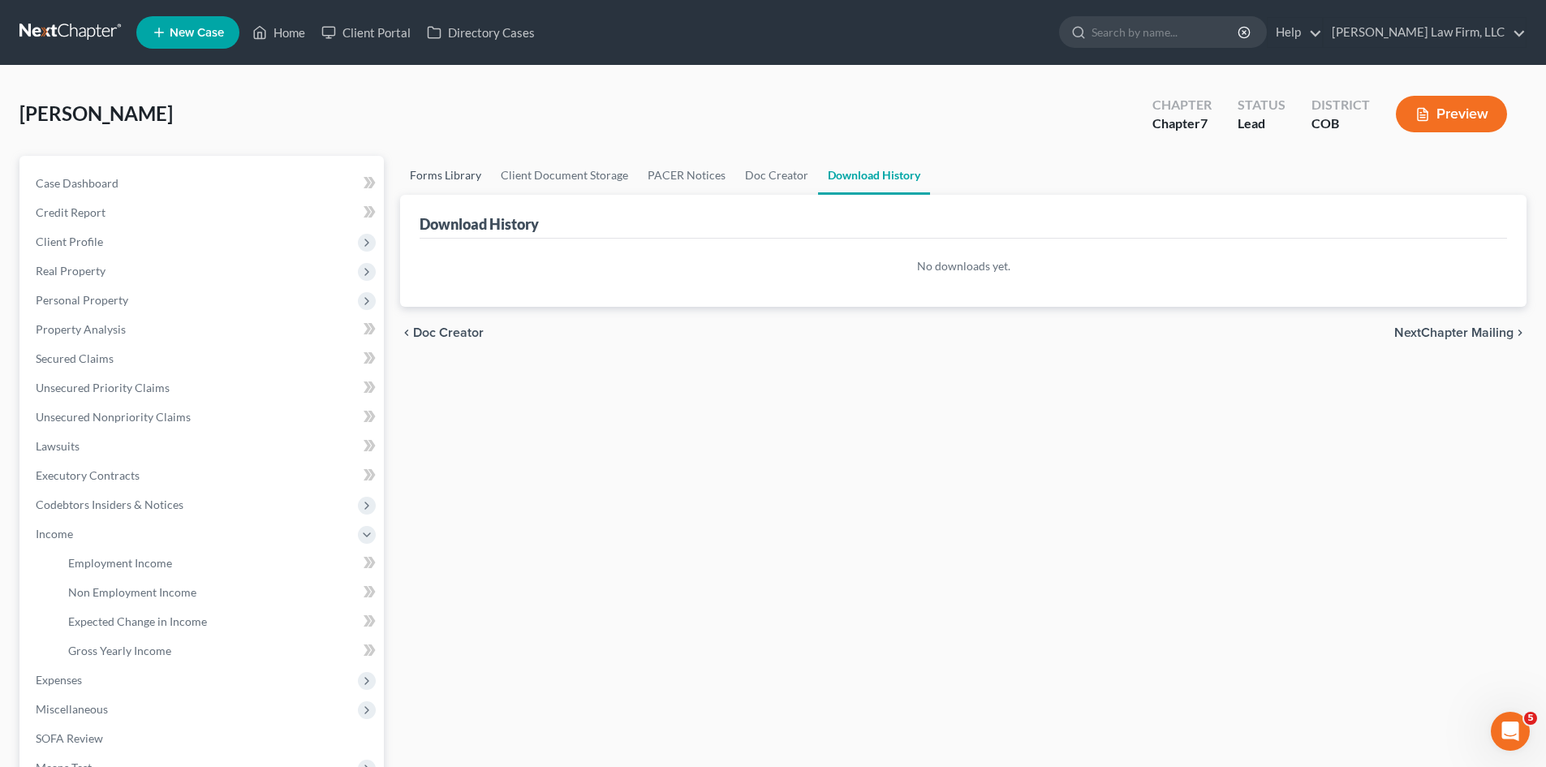
click at [454, 170] on link "Forms Library" at bounding box center [445, 175] width 91 height 39
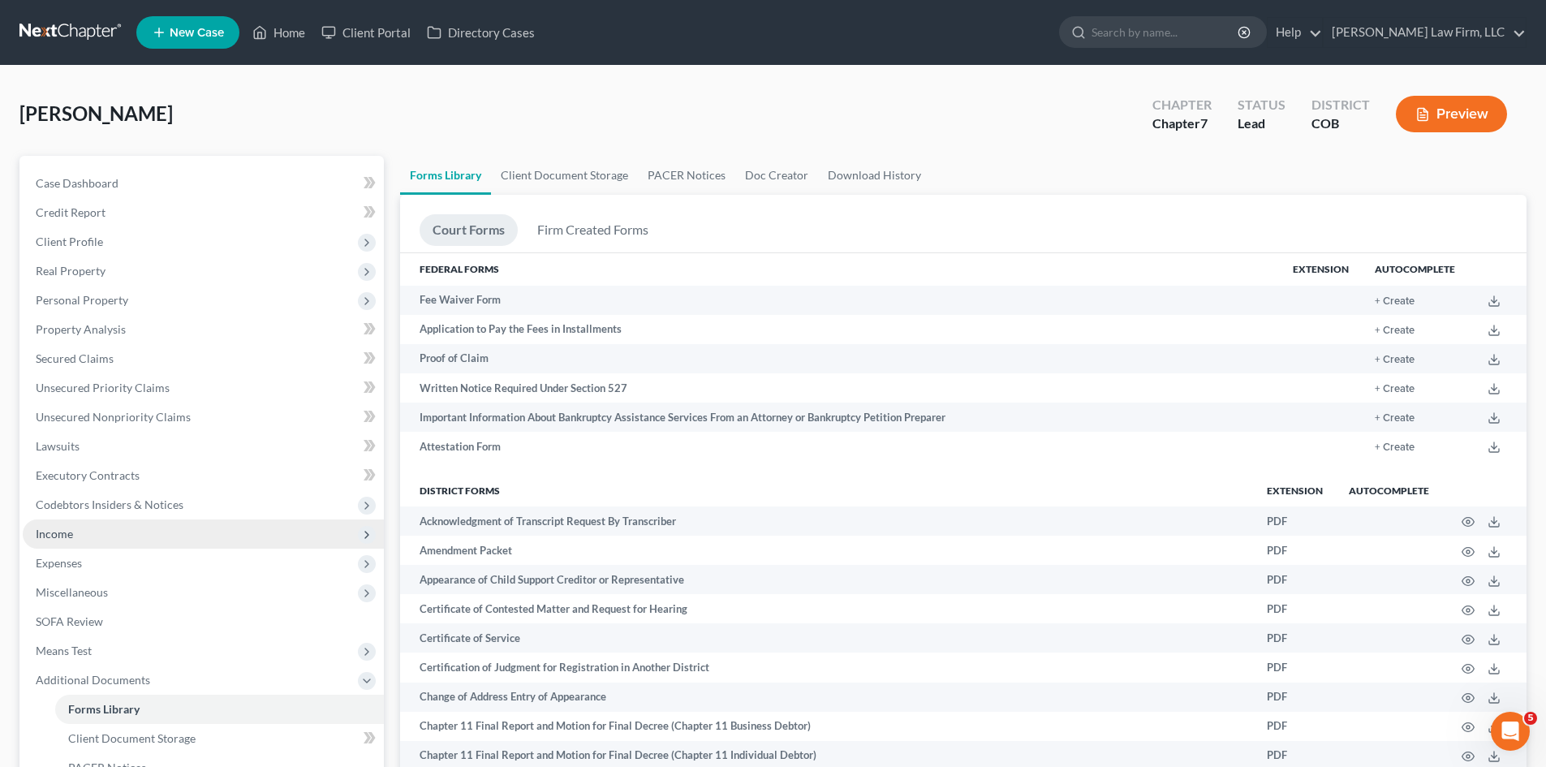
click at [58, 535] on span "Income" at bounding box center [54, 534] width 37 height 14
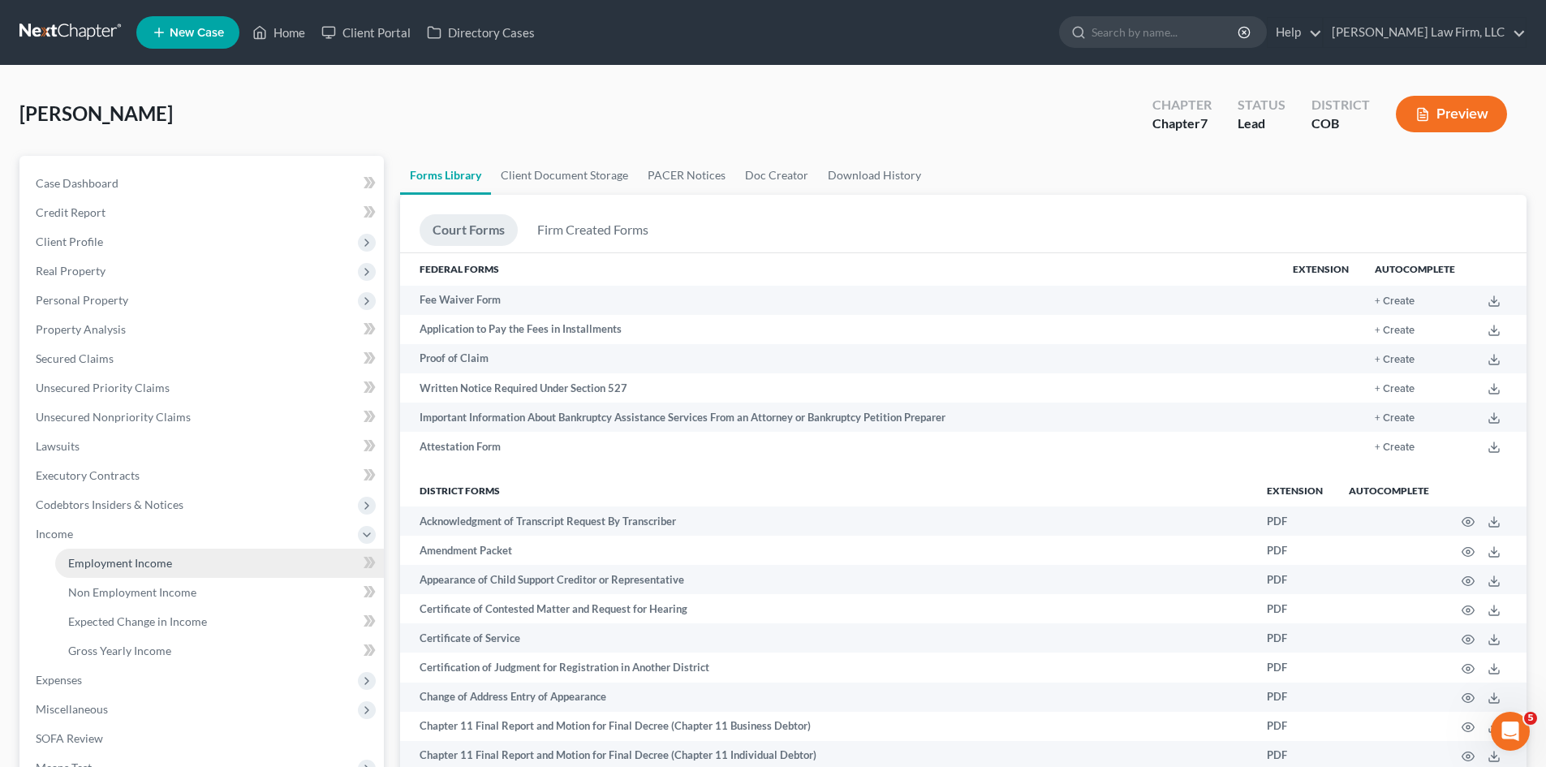
click at [121, 564] on span "Employment Income" at bounding box center [120, 563] width 104 height 14
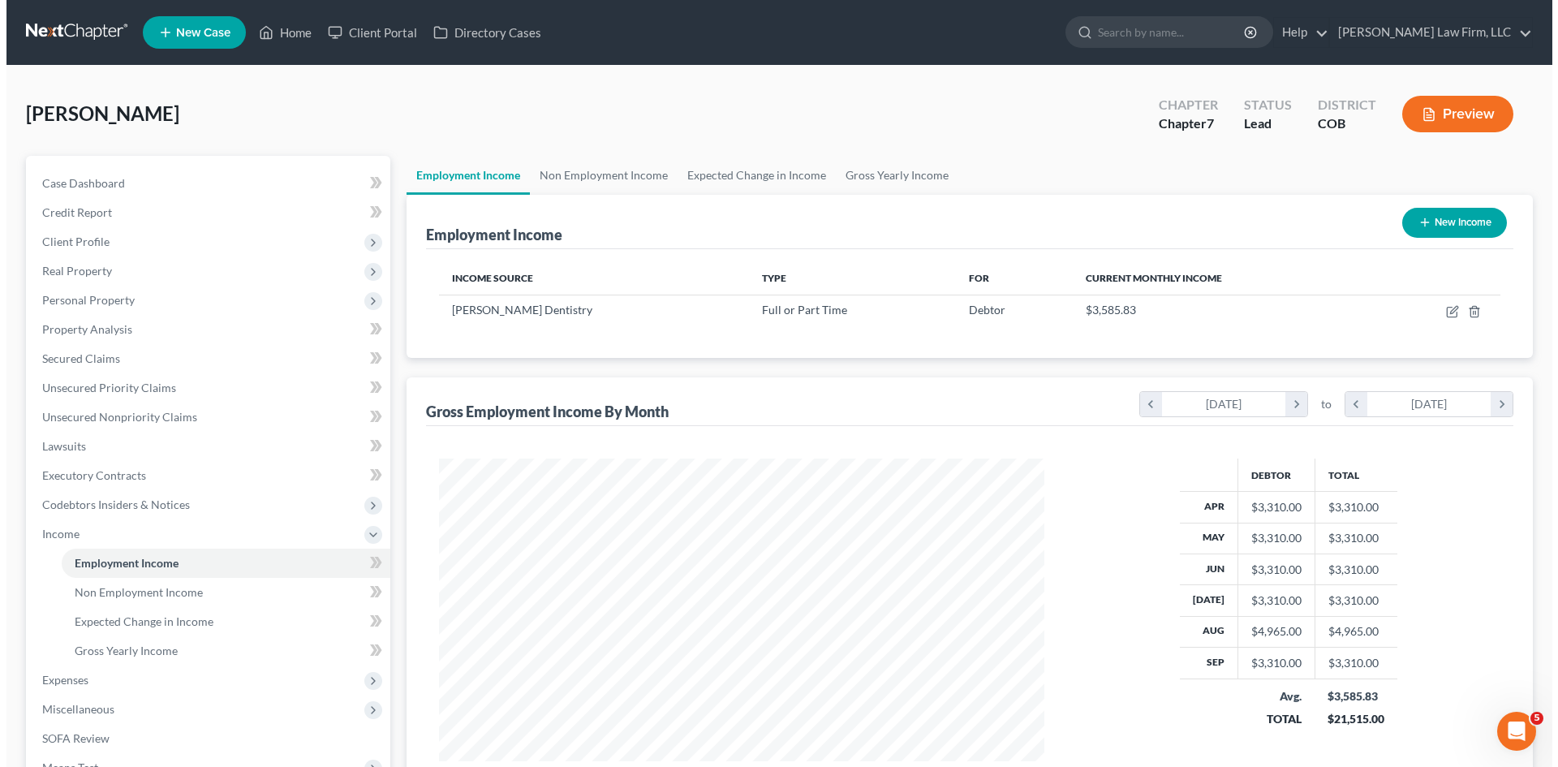
scroll to position [303, 638]
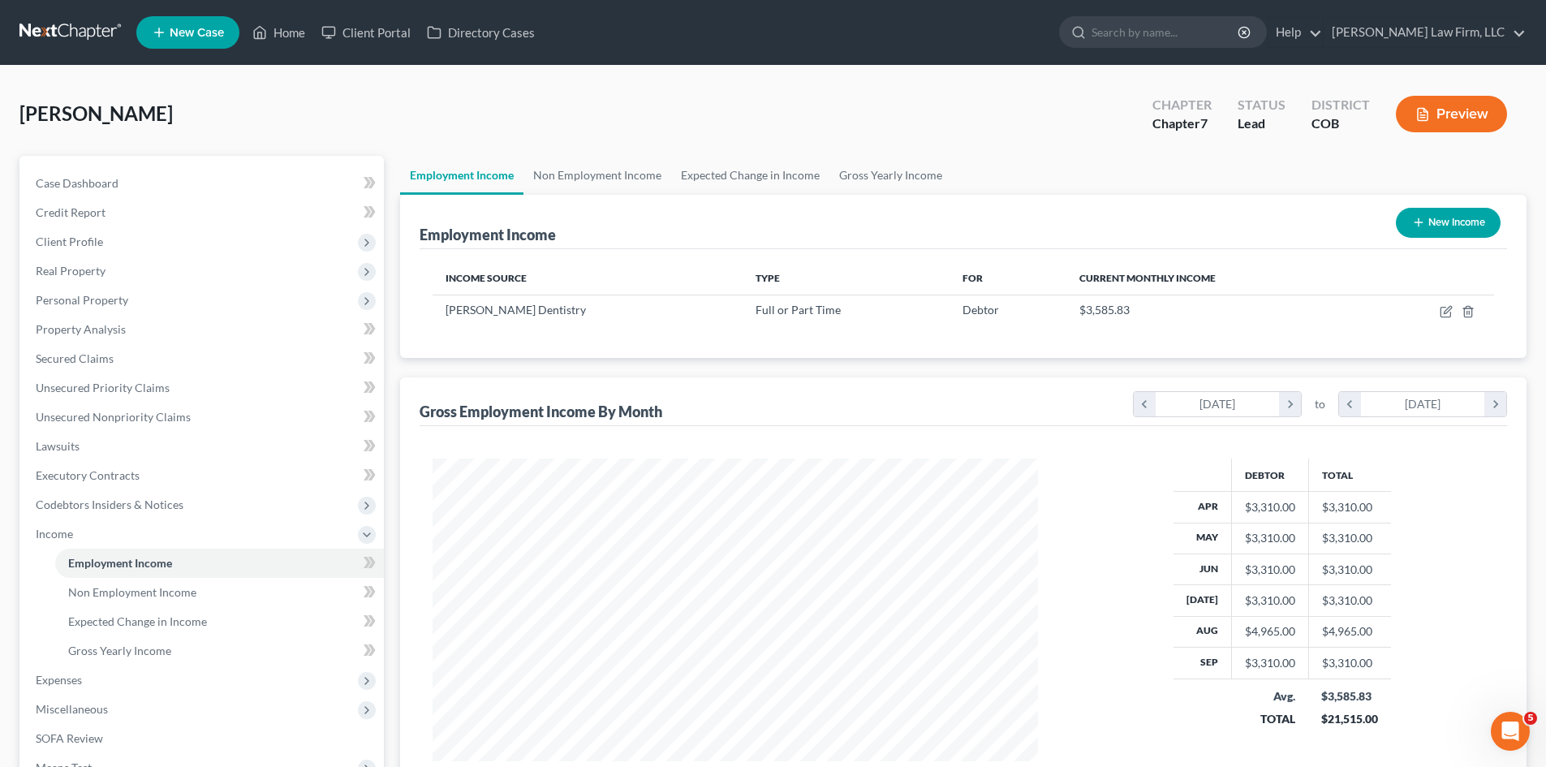
click at [1485, 222] on button "New Income" at bounding box center [1448, 223] width 105 height 30
select select "0"
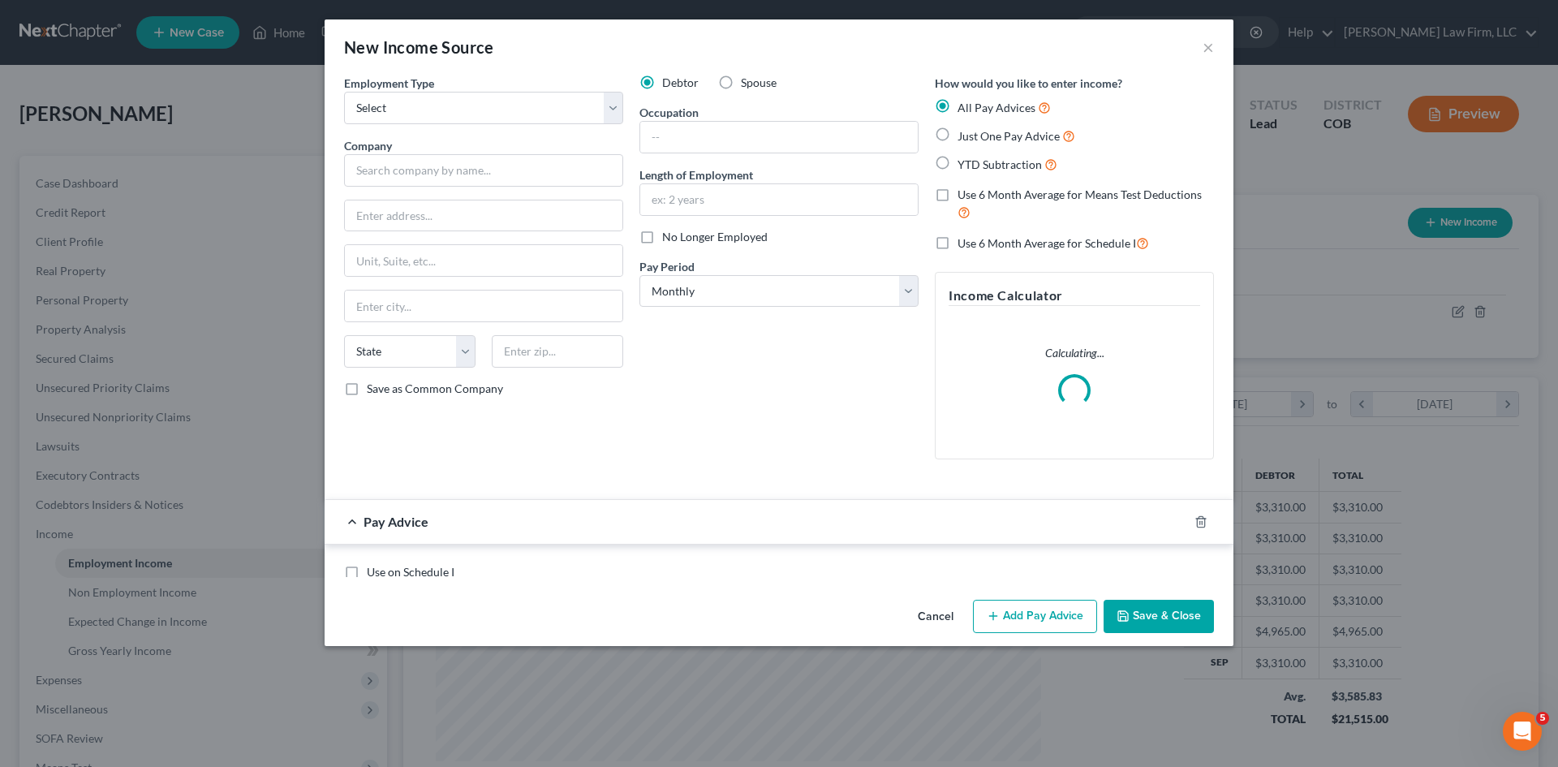
scroll to position [305, 643]
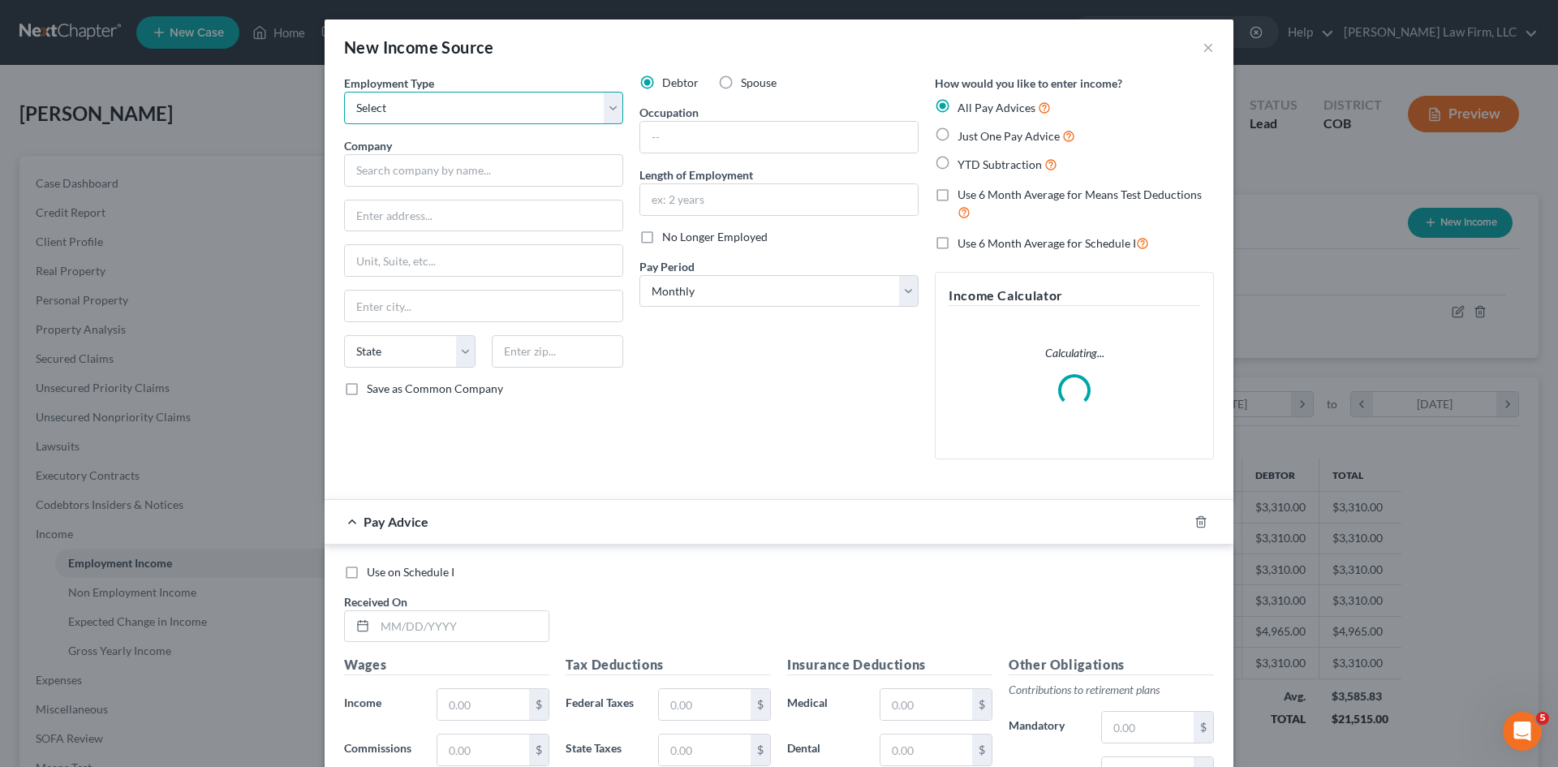
click at [501, 106] on select "Select Full or [DEMOGRAPHIC_DATA] Employment Self Employment" at bounding box center [483, 108] width 279 height 32
select select "0"
click at [344, 92] on select "Select Full or [DEMOGRAPHIC_DATA] Employment Self Employment" at bounding box center [483, 108] width 279 height 32
click at [445, 172] on input "text" at bounding box center [483, 170] width 279 height 32
paste input "Freshaire"
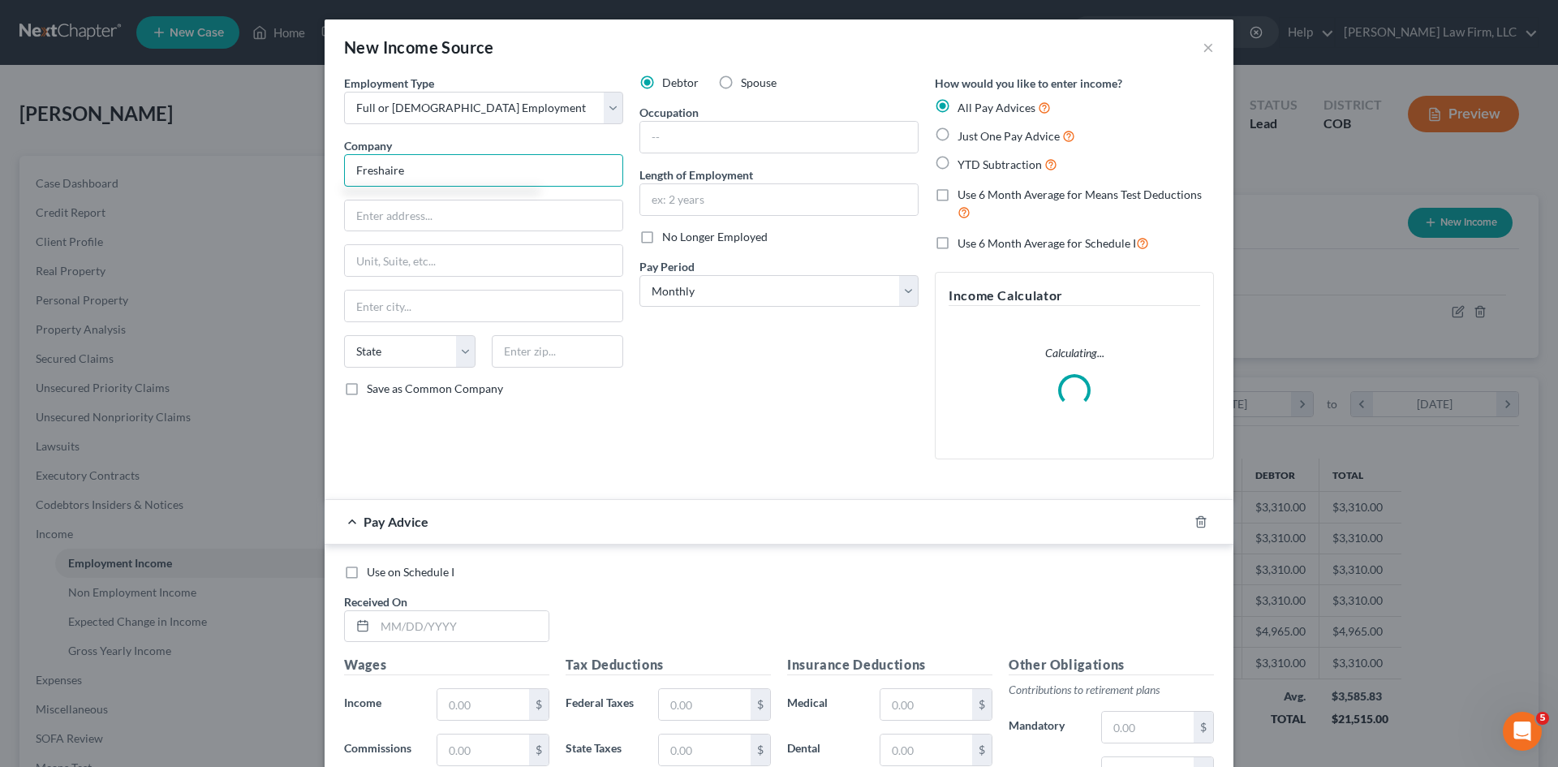
drag, startPoint x: 442, startPoint y: 176, endPoint x: 294, endPoint y: 174, distance: 148.5
click at [294, 174] on div "New Income Source × Employment Type * Select Full or [DEMOGRAPHIC_DATA] Employm…" at bounding box center [779, 383] width 1558 height 767
type input "Freshaire"
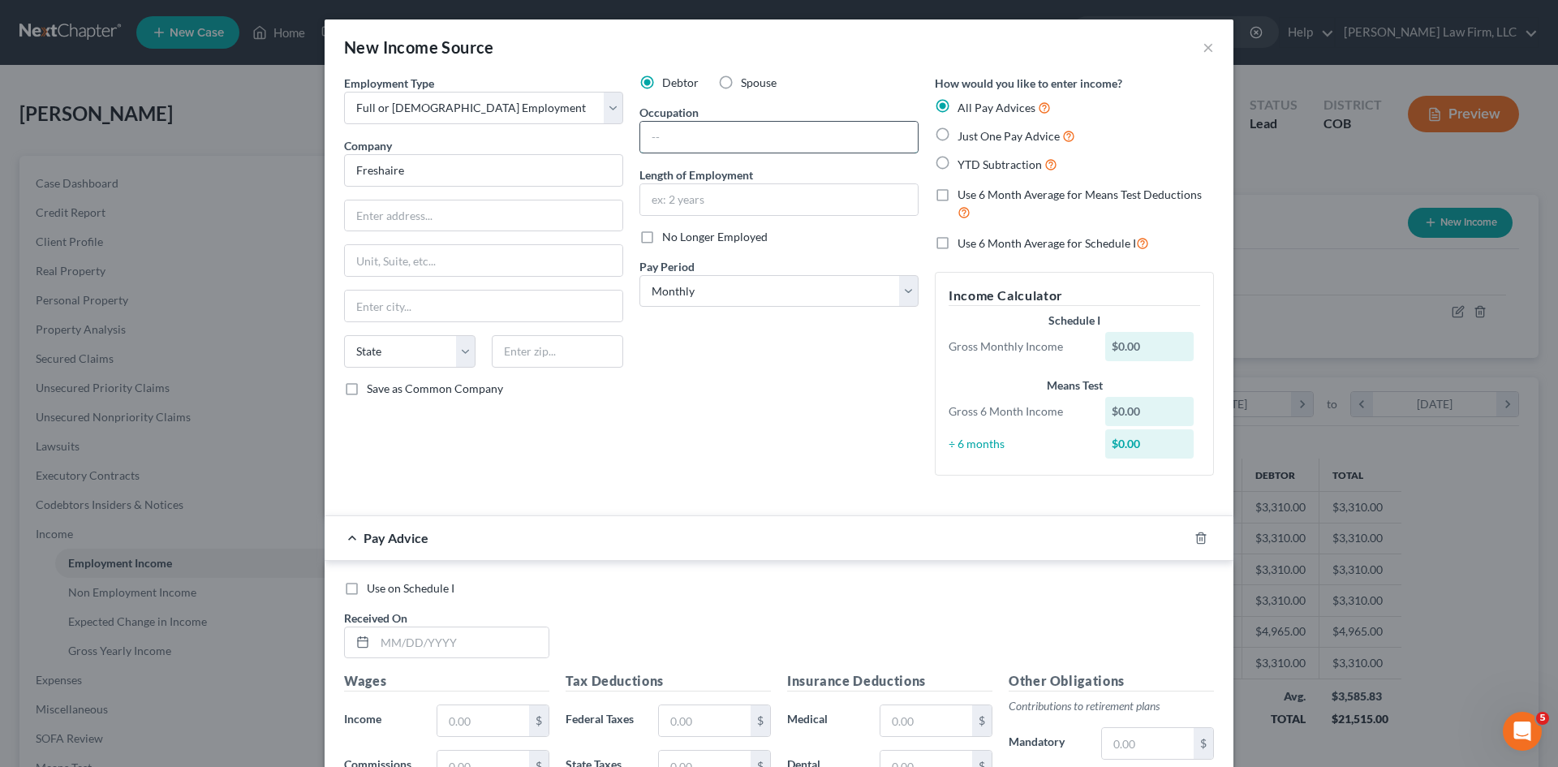
click at [716, 144] on input "text" at bounding box center [779, 137] width 278 height 31
click at [677, 278] on select "Select Monthly Twice Monthly Every Other Week Weekly" at bounding box center [778, 291] width 279 height 32
click at [639, 275] on select "Select Monthly Twice Monthly Every Other Week Weekly" at bounding box center [778, 291] width 279 height 32
click at [742, 203] on input "text" at bounding box center [779, 199] width 278 height 31
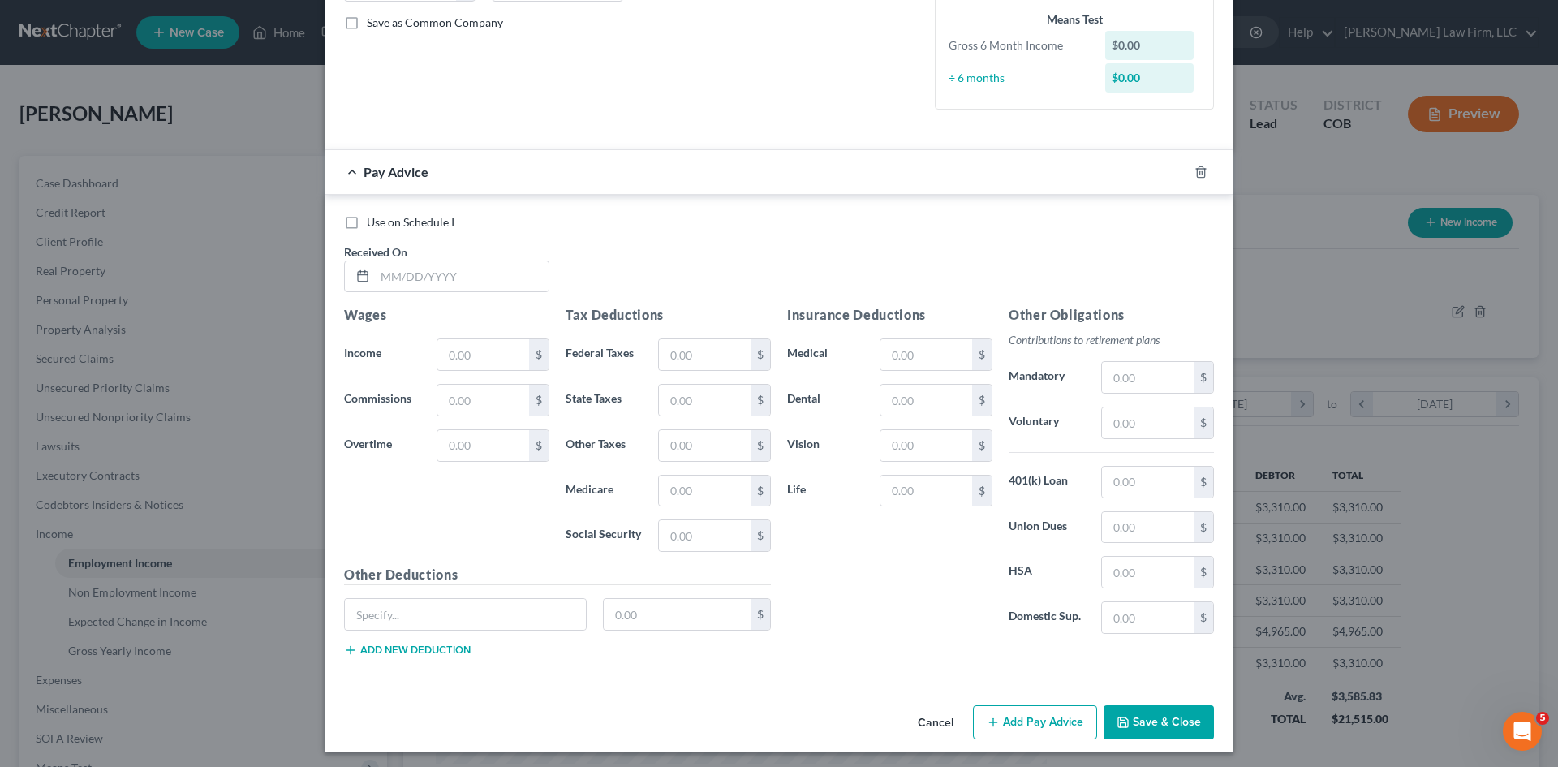
scroll to position [371, 0]
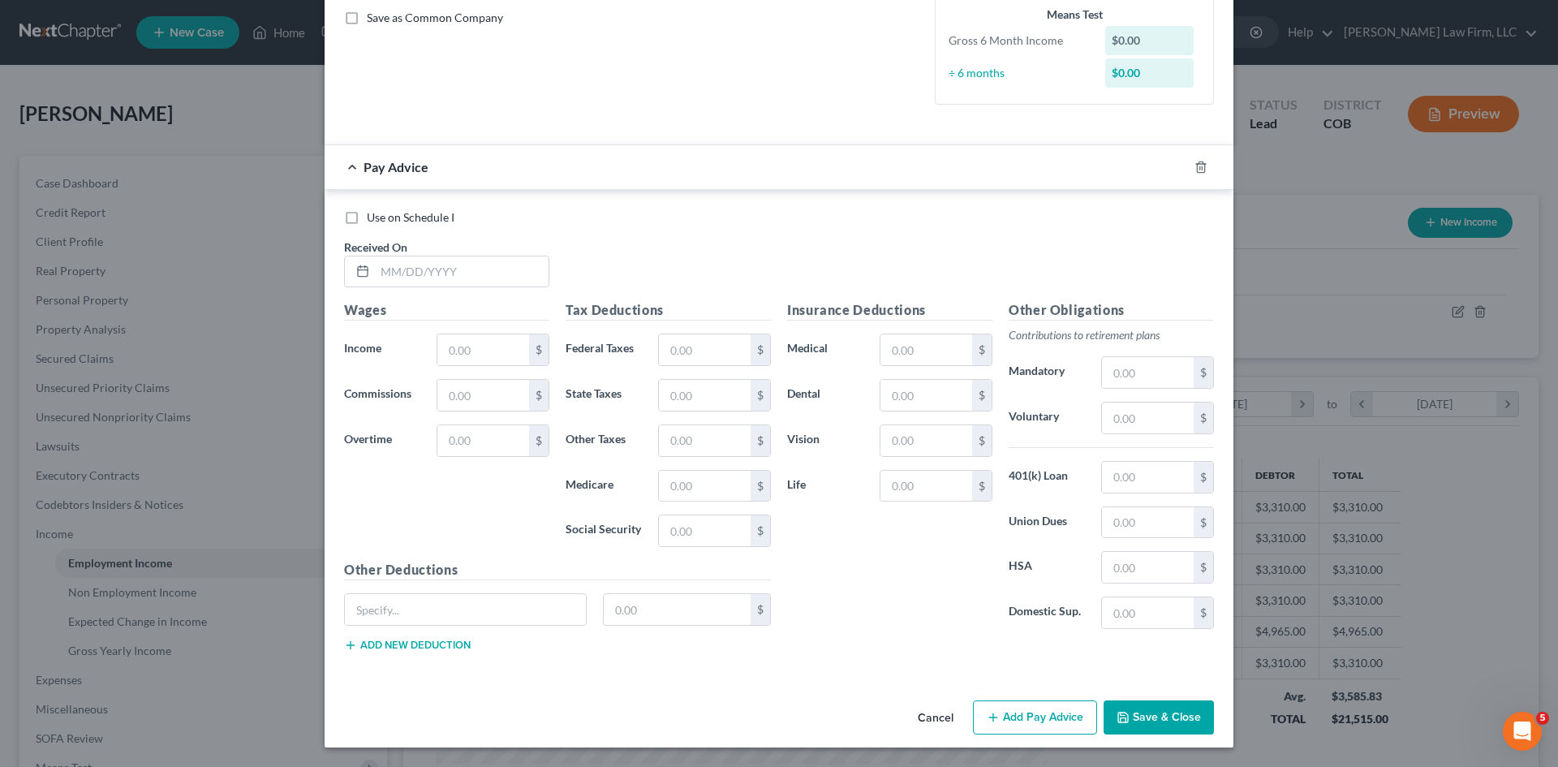
type input "4 months"
click at [1109, 712] on button "Save & Close" at bounding box center [1159, 717] width 110 height 34
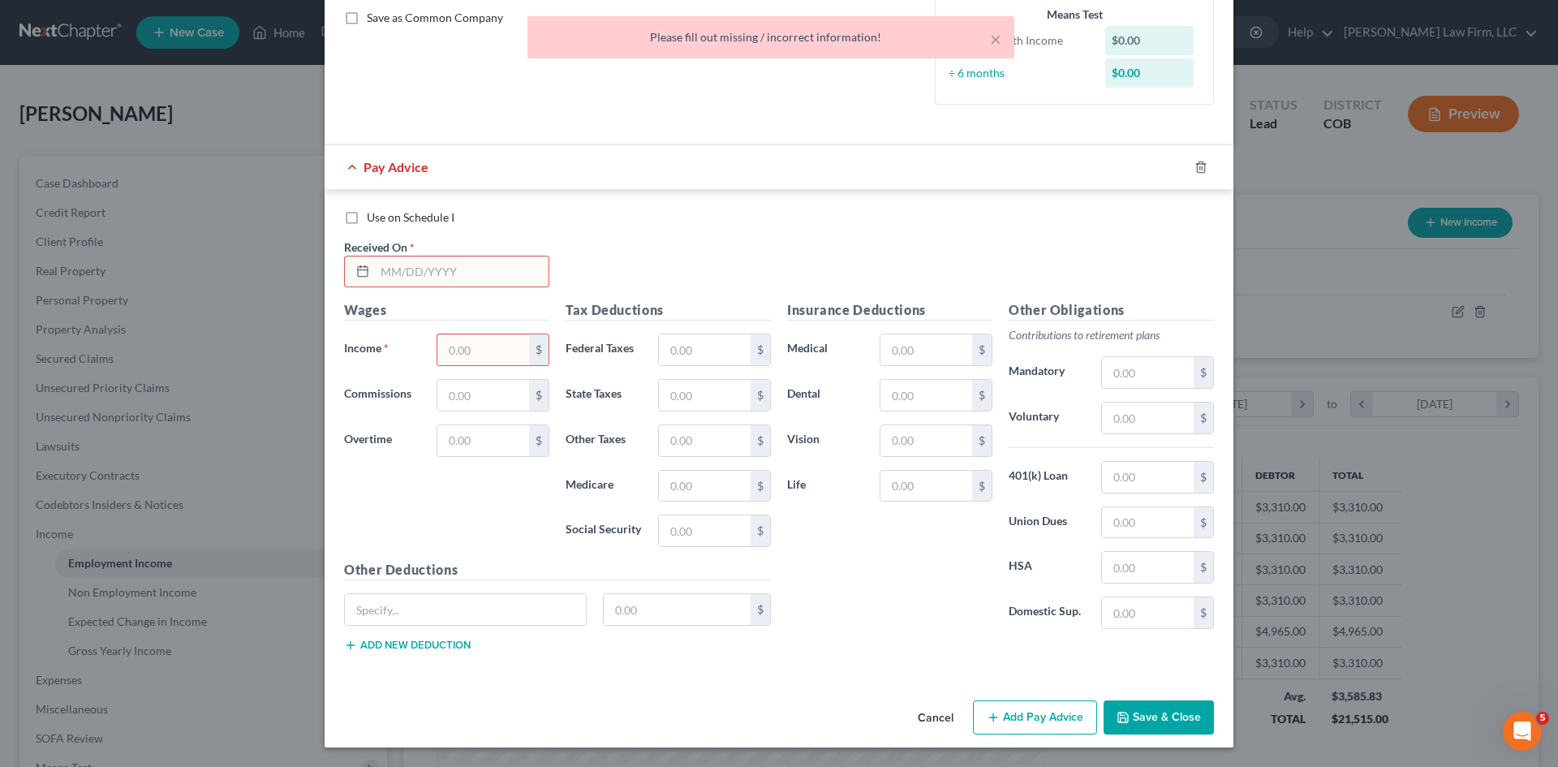
drag, startPoint x: 721, startPoint y: 48, endPoint x: 734, endPoint y: 183, distance: 135.3
click at [721, 49] on div "× Please fill out missing / incorrect information!" at bounding box center [770, 37] width 487 height 42
click at [1198, 163] on icon "button" at bounding box center [1200, 167] width 13 height 13
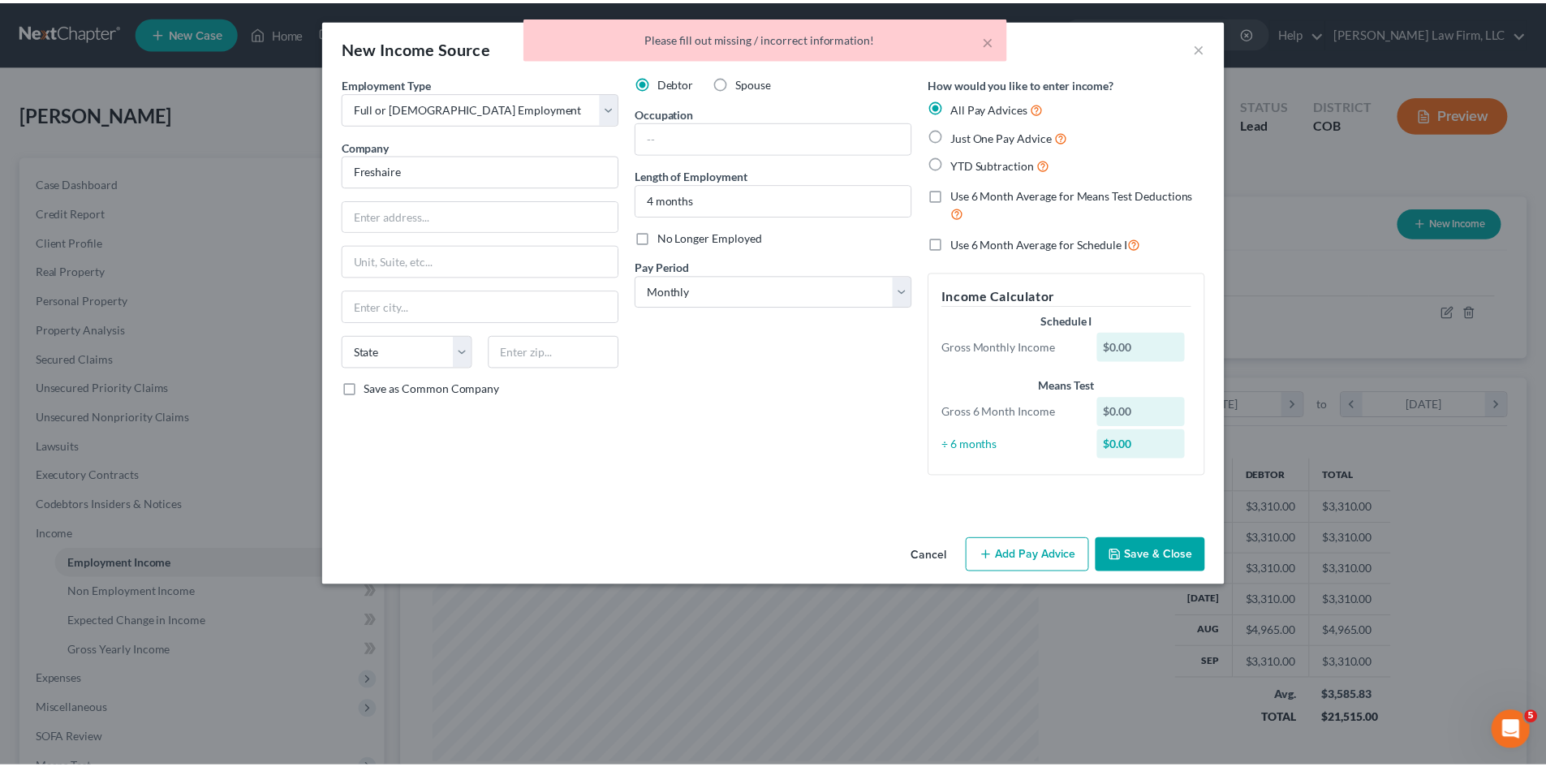
scroll to position [0, 0]
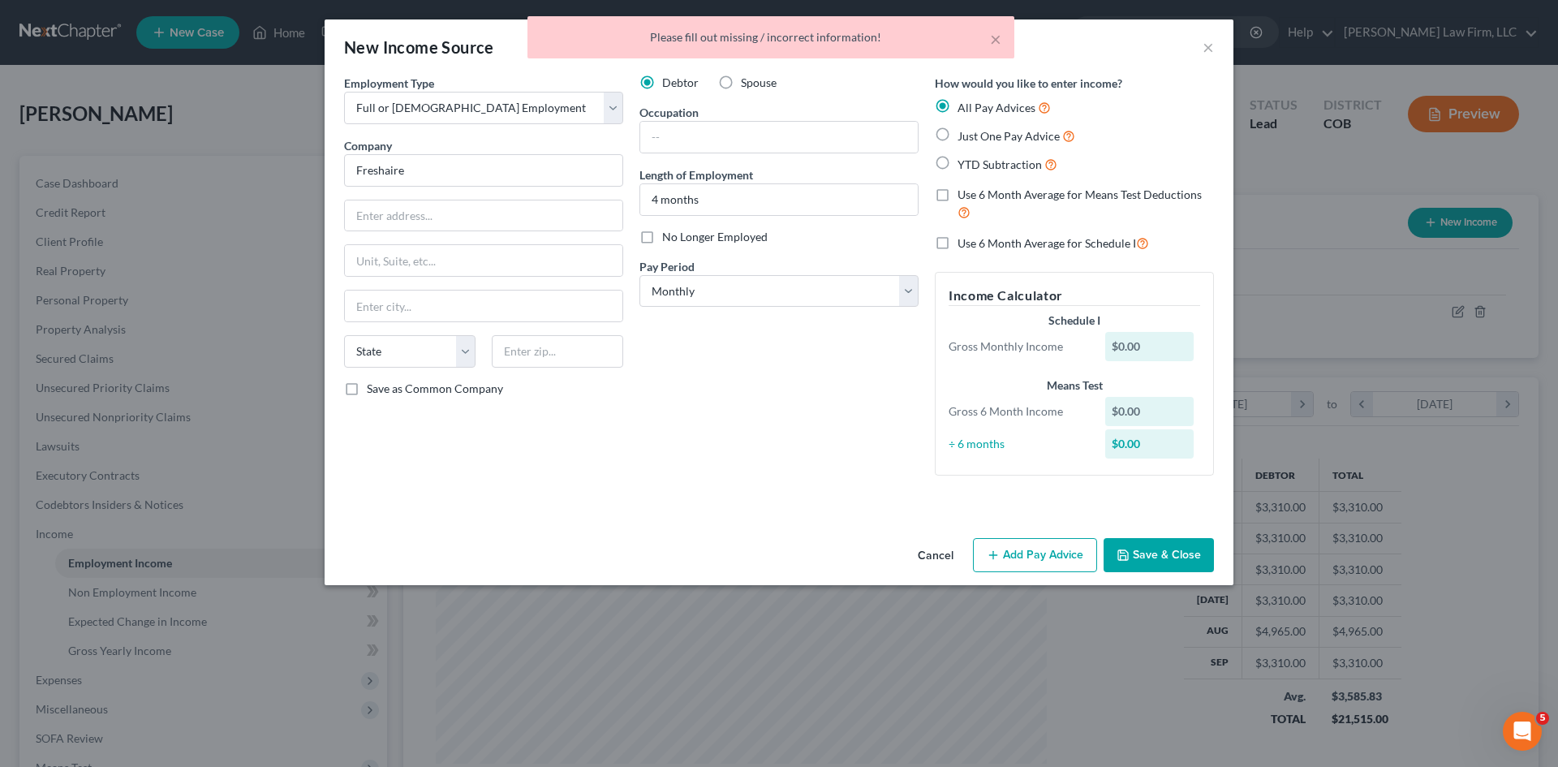
click at [1164, 557] on button "Save & Close" at bounding box center [1159, 555] width 110 height 34
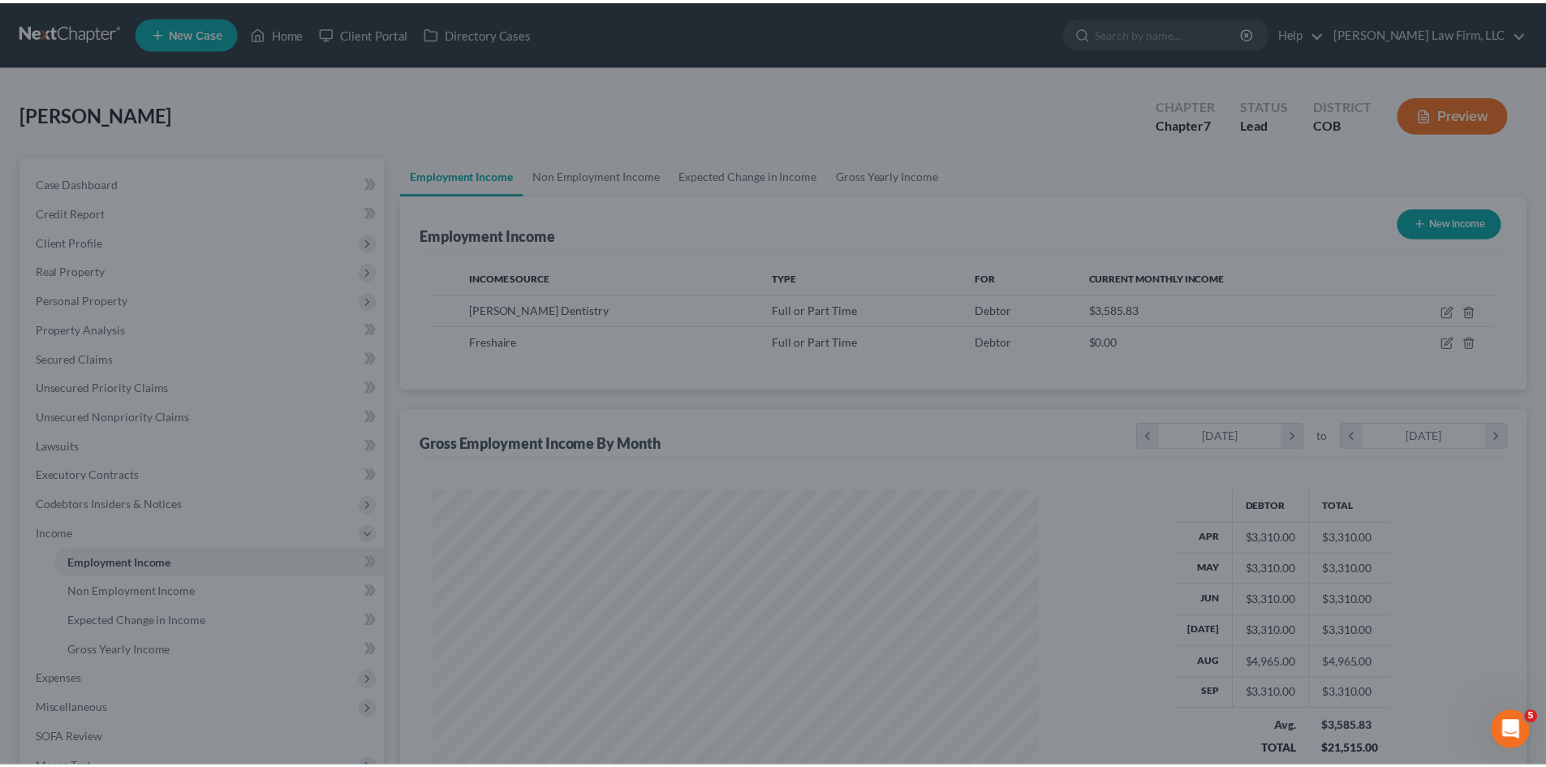
scroll to position [811108, 810773]
